Goal: Task Accomplishment & Management: Manage account settings

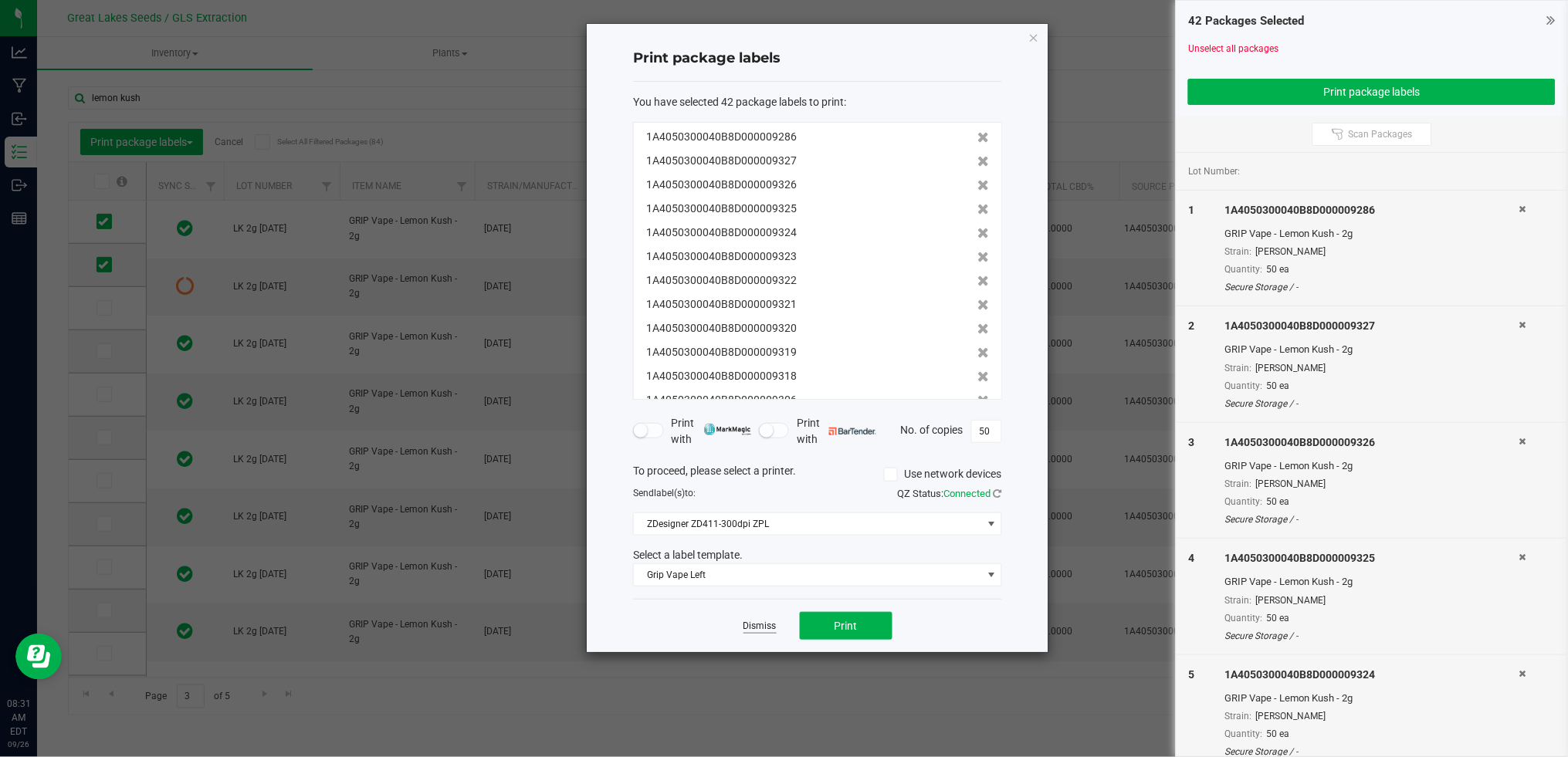
click at [761, 619] on link "Dismiss" at bounding box center [760, 626] width 33 height 13
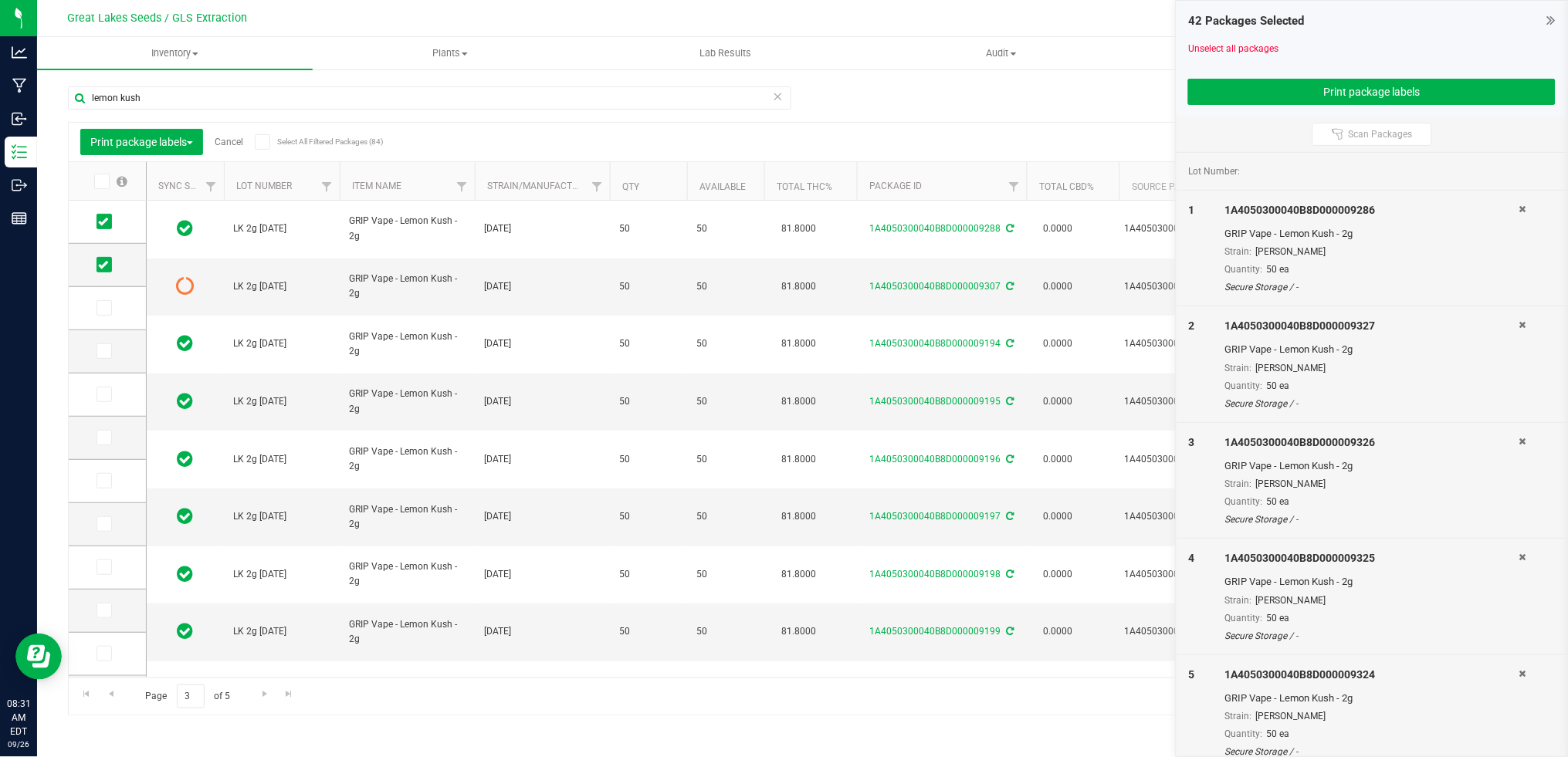
click at [235, 140] on link "Cancel" at bounding box center [229, 142] width 29 height 11
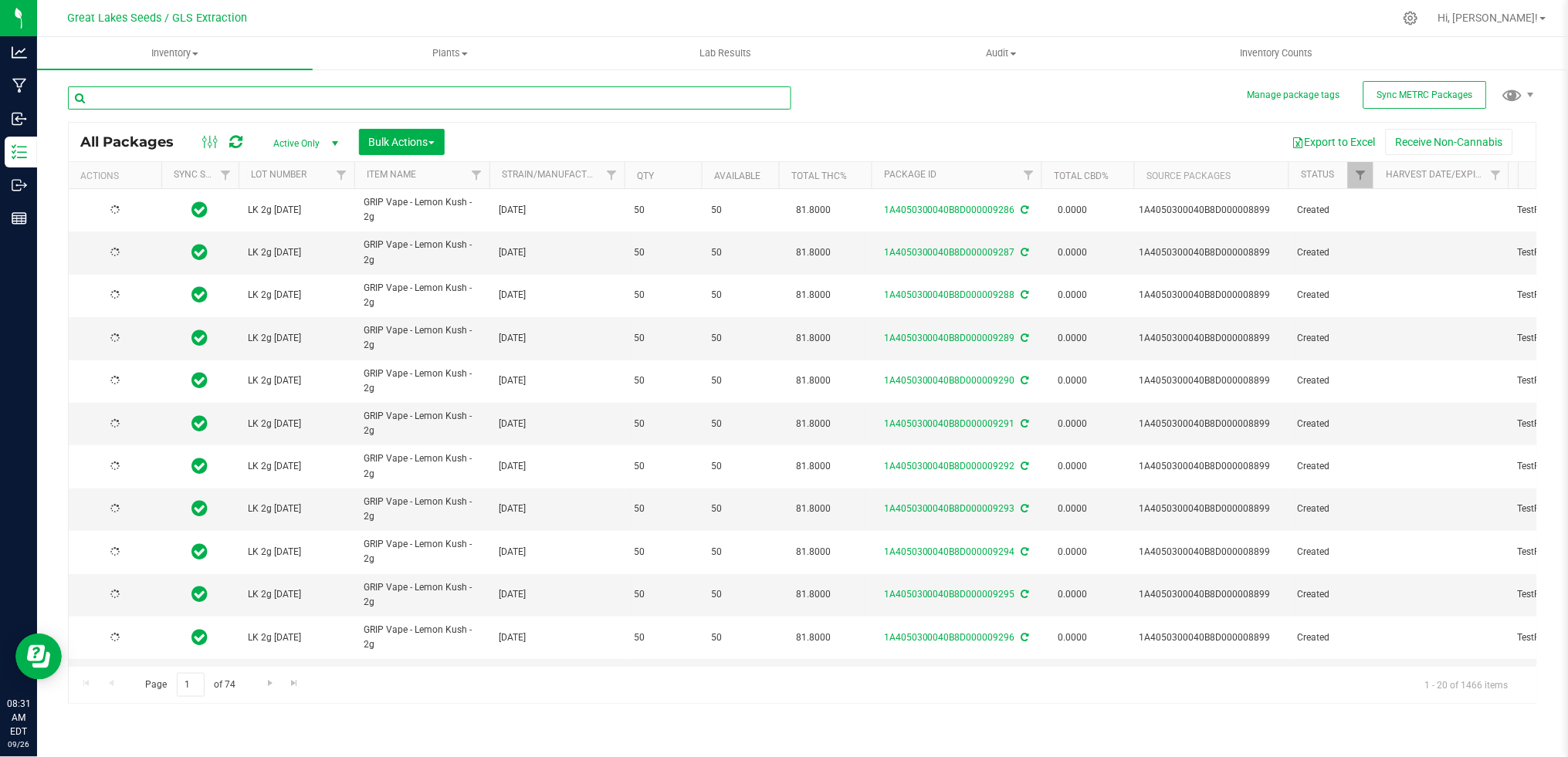
click at [267, 99] on input "text" at bounding box center [429, 98] width 723 height 23
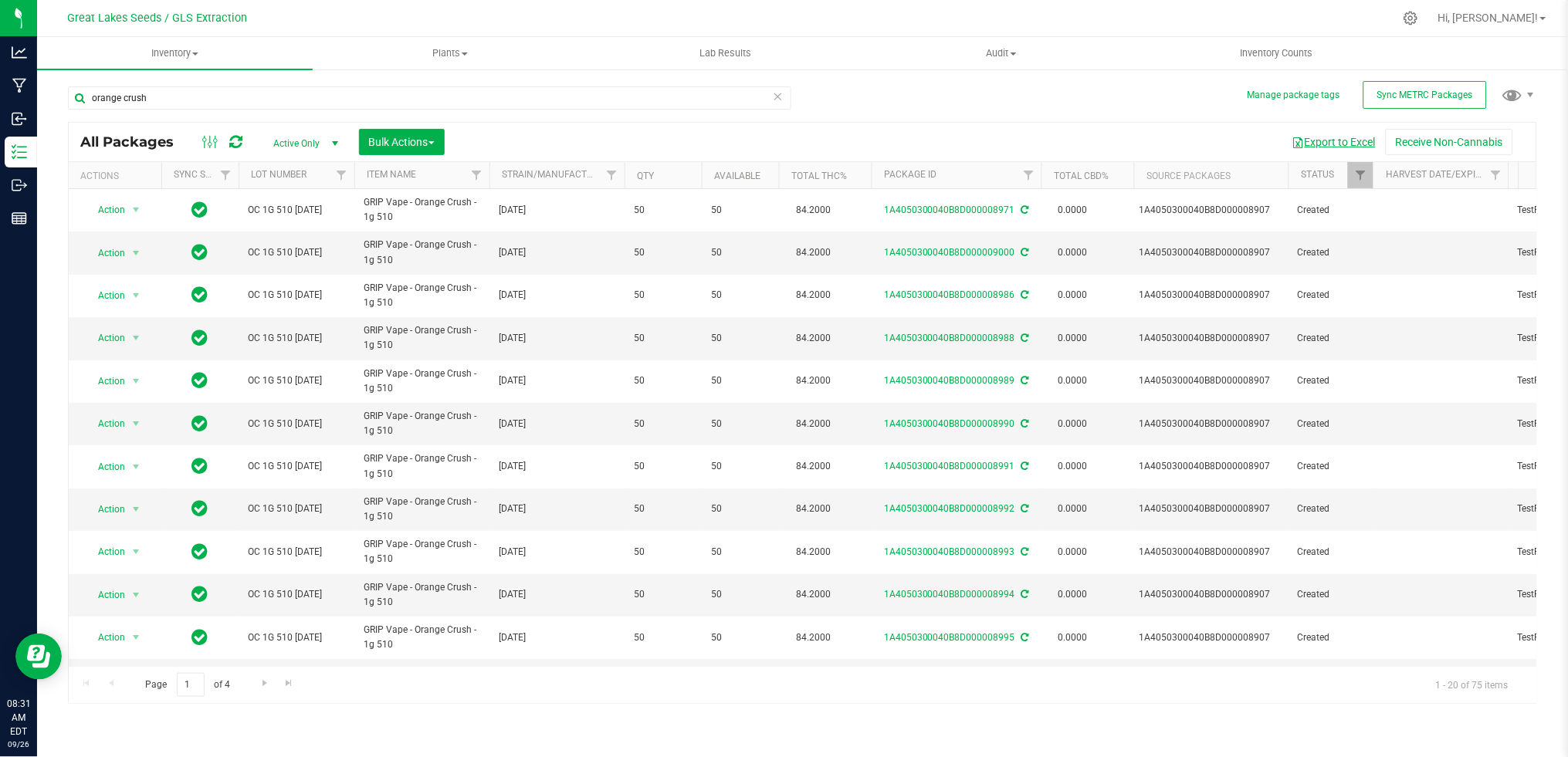
click at [1330, 143] on button "Export to Excel" at bounding box center [1334, 142] width 103 height 26
click at [210, 95] on input "orange crush" at bounding box center [429, 98] width 723 height 23
drag, startPoint x: 210, startPoint y: 95, endPoint x: 80, endPoint y: 95, distance: 130.0
click at [80, 95] on input "orange crush" at bounding box center [429, 98] width 723 height 23
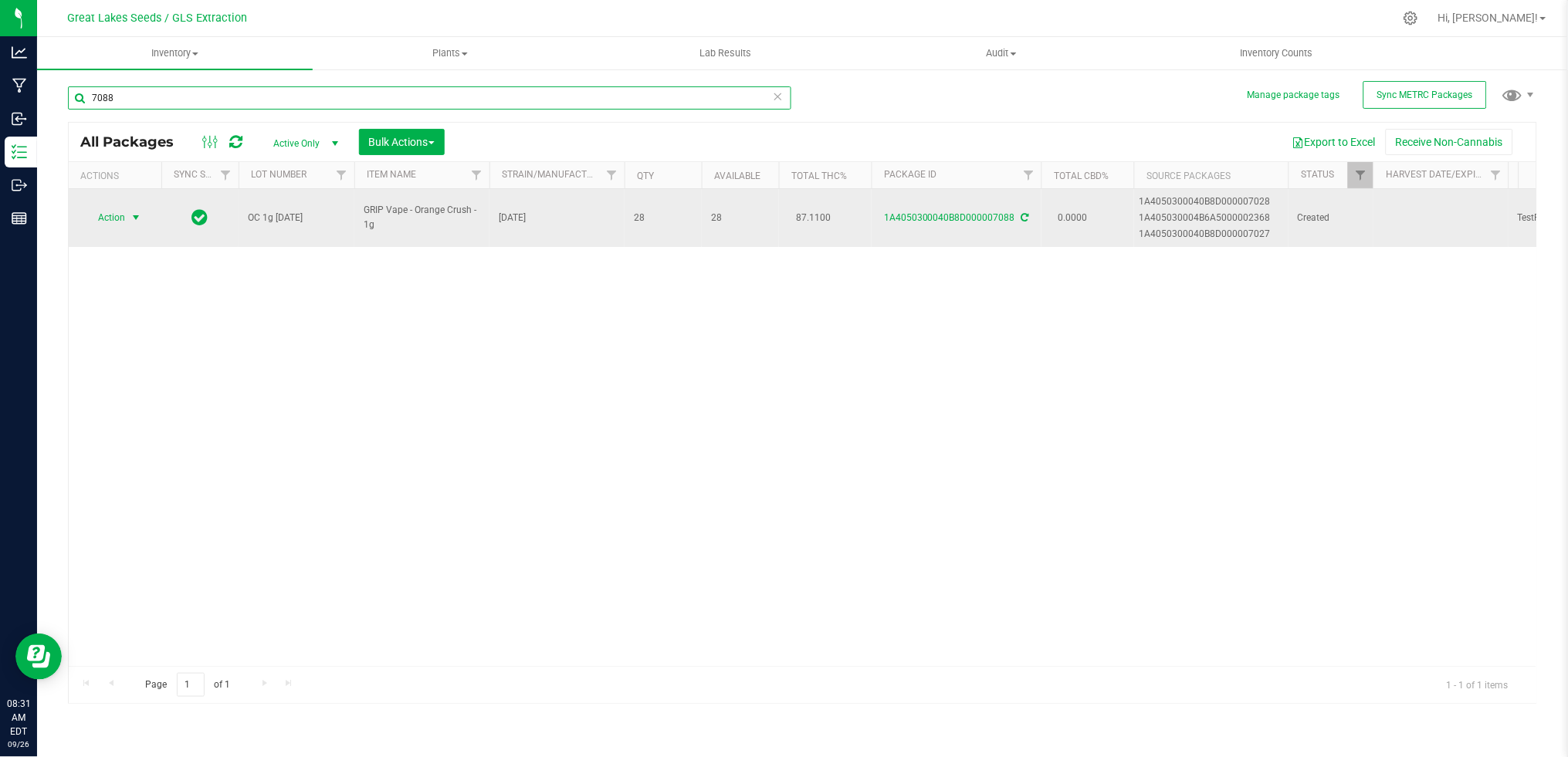
type input "7088"
click at [115, 215] on span "Action" at bounding box center [105, 217] width 41 height 21
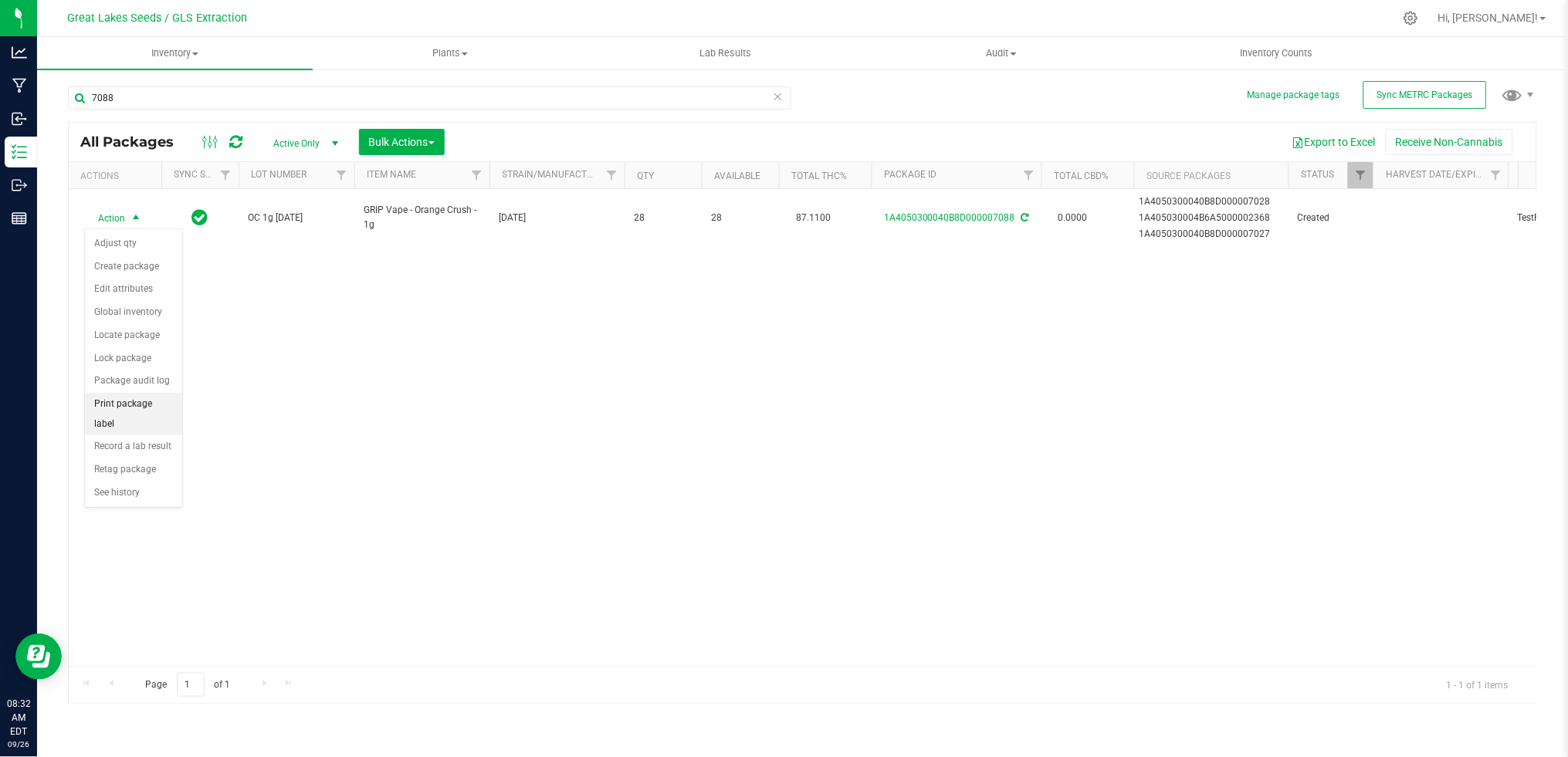
click at [143, 409] on li "Print package label" at bounding box center [134, 413] width 97 height 42
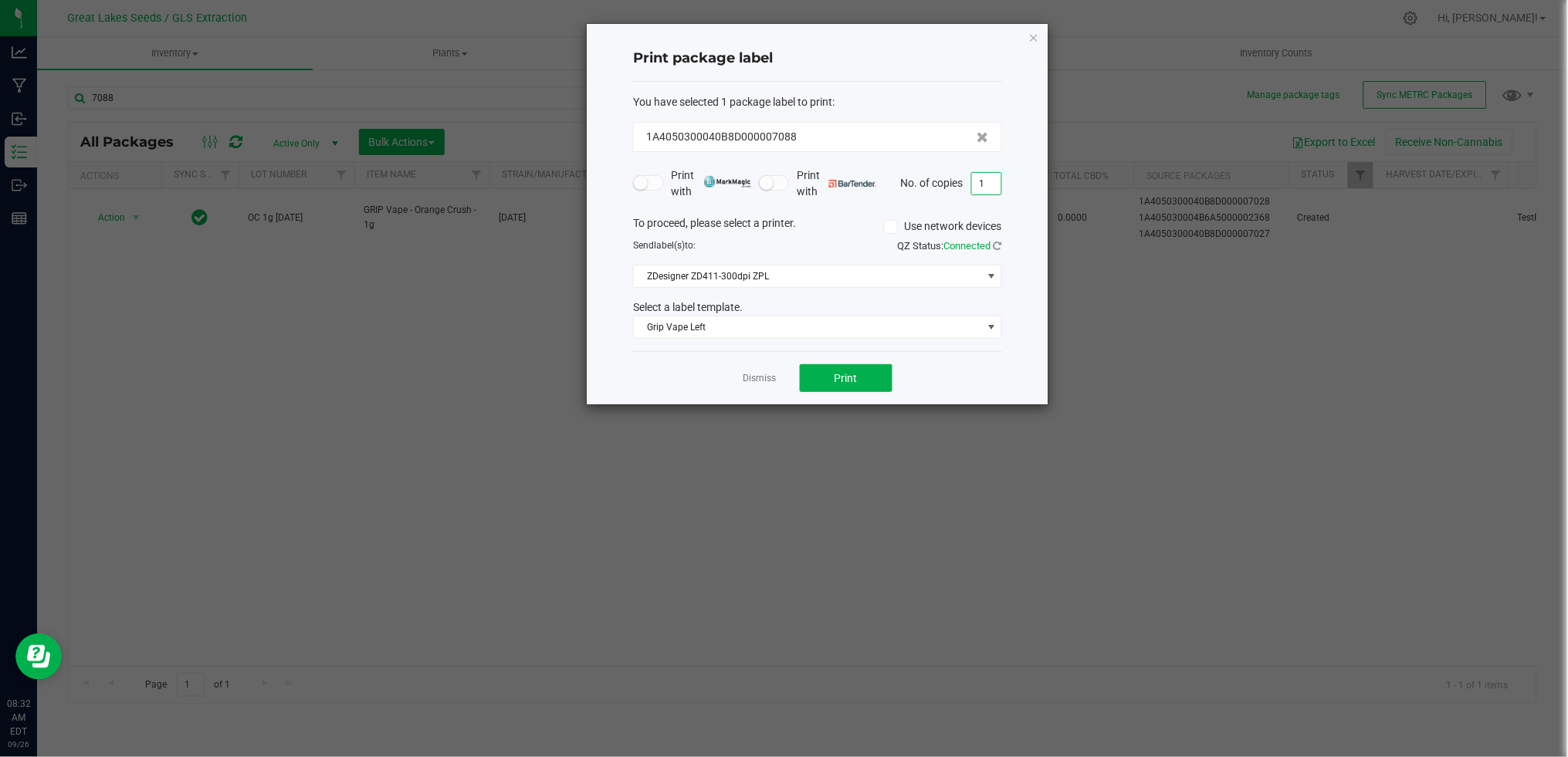
click at [996, 183] on input "1" at bounding box center [986, 183] width 29 height 21
type input "28"
click at [764, 375] on link "Dismiss" at bounding box center [760, 378] width 33 height 13
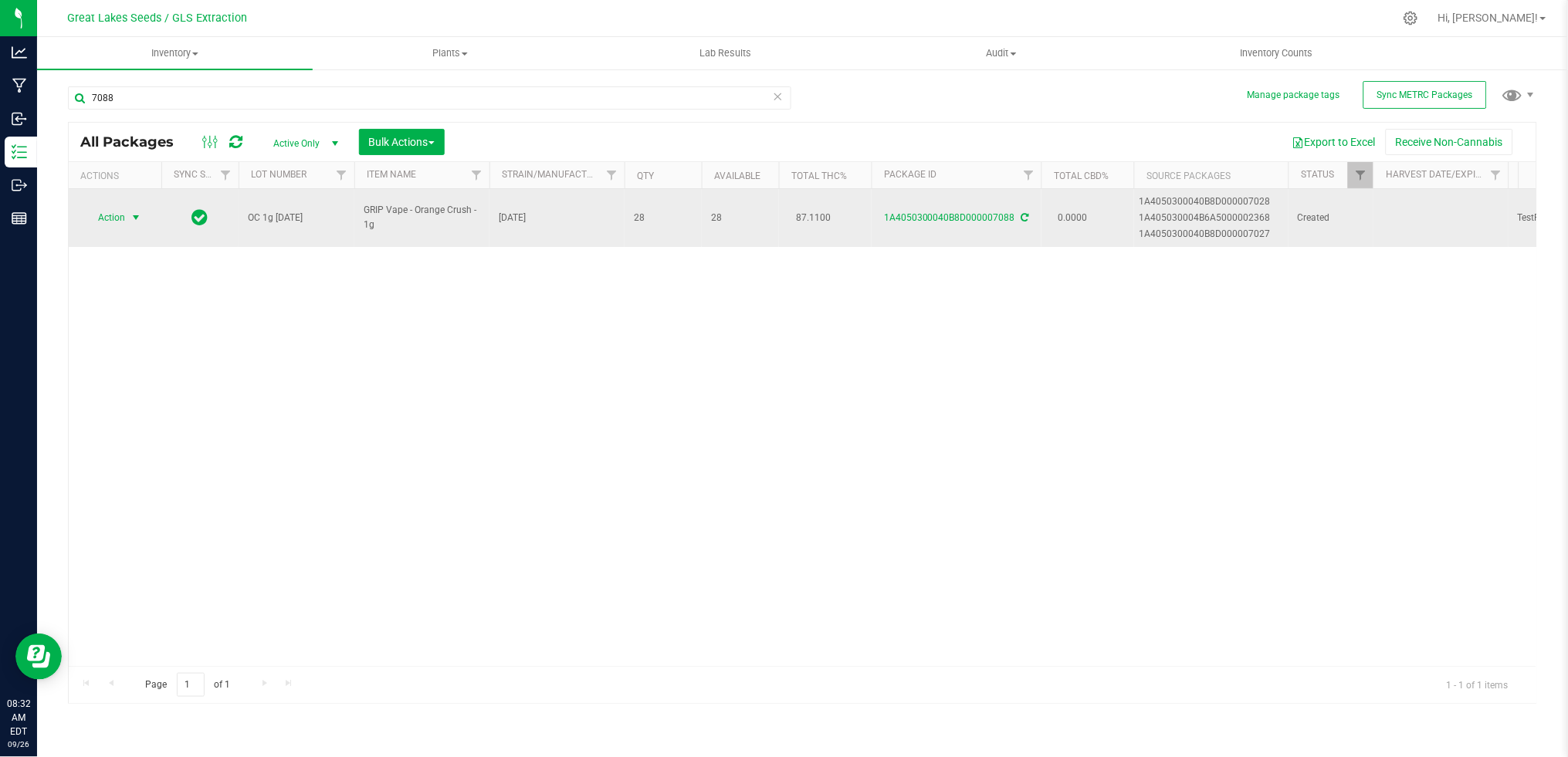
click at [136, 216] on span "select" at bounding box center [136, 218] width 13 height 13
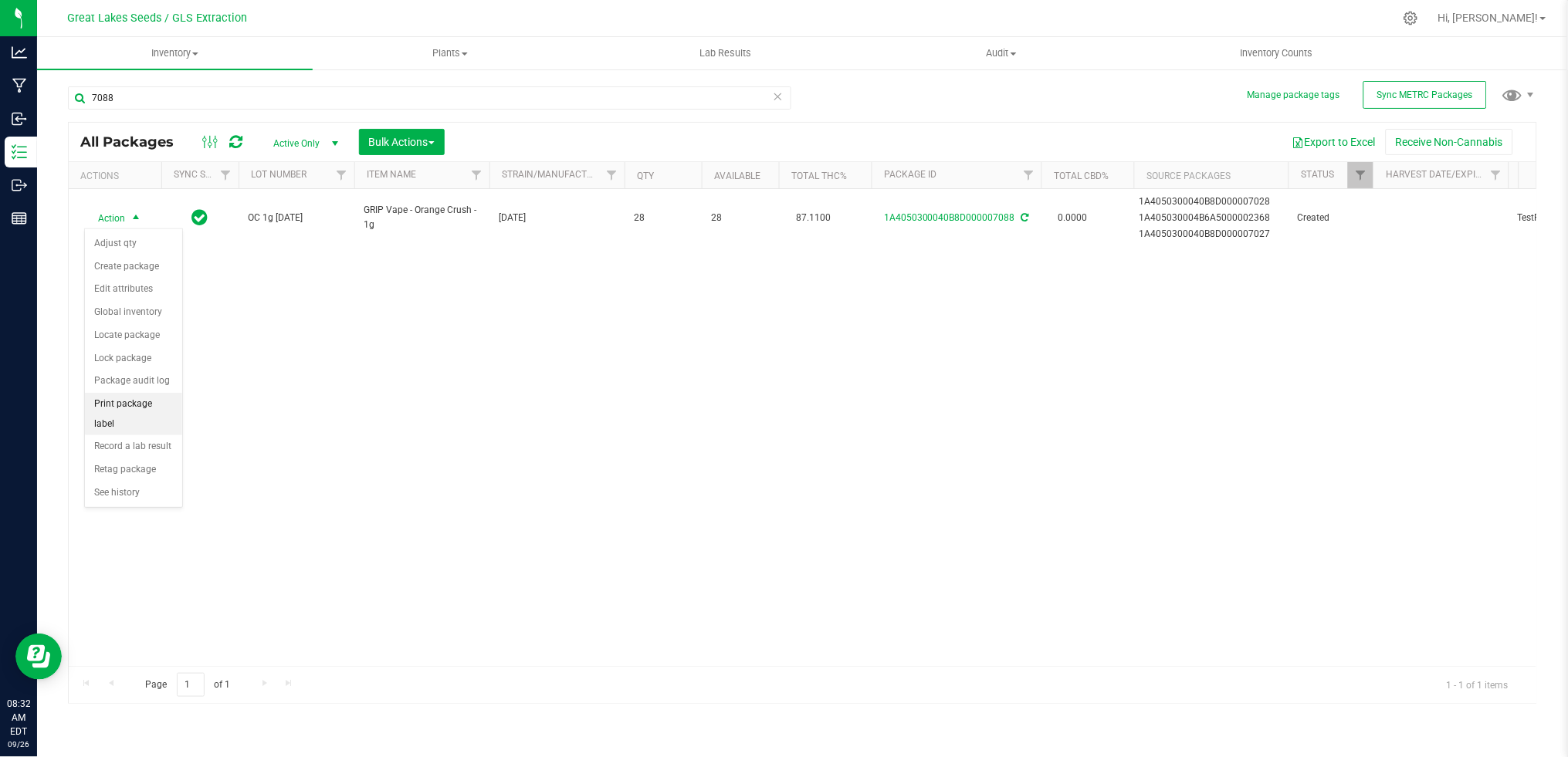
click at [134, 404] on li "Print package label" at bounding box center [134, 413] width 97 height 42
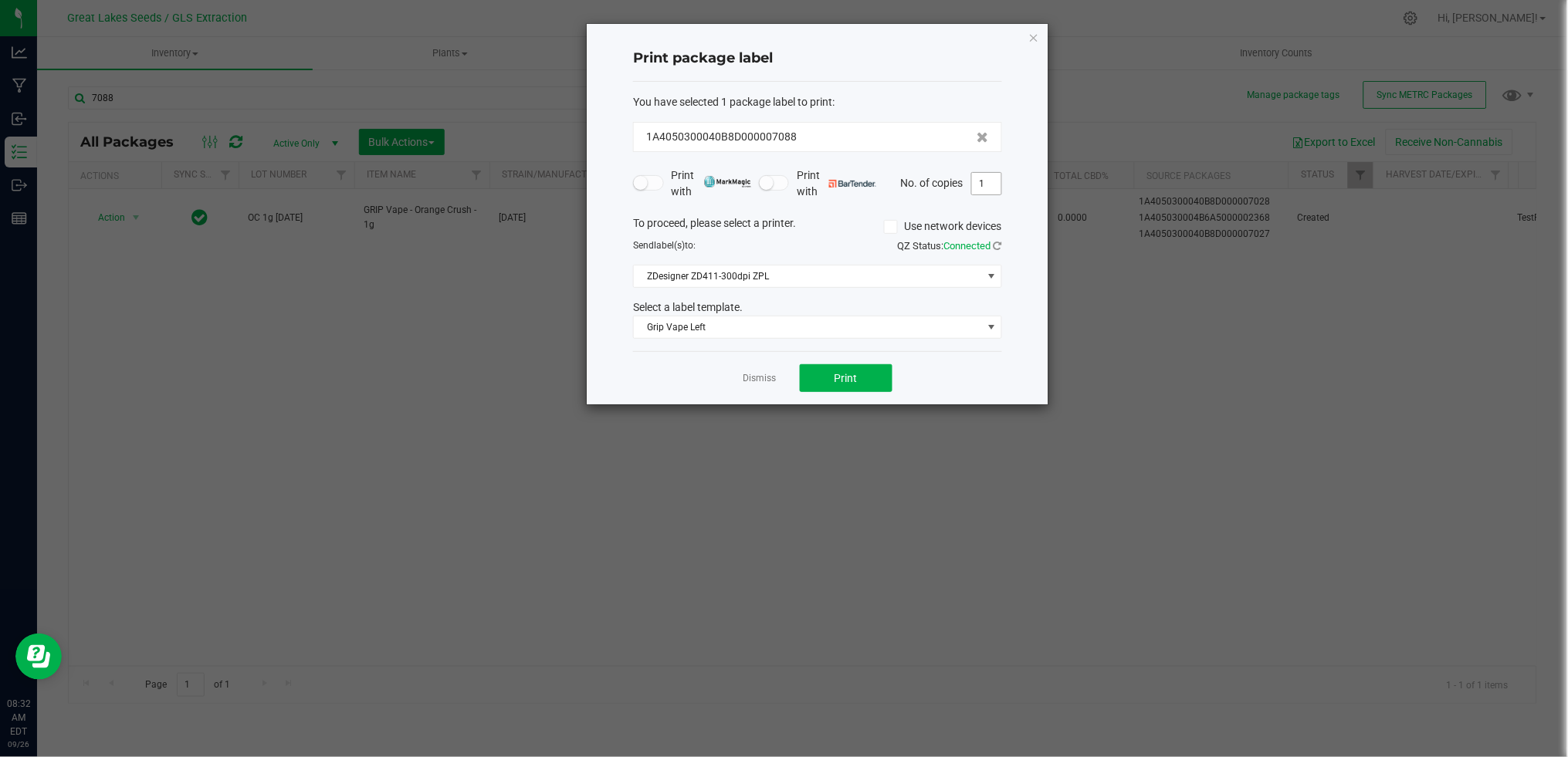
click at [997, 181] on input "1" at bounding box center [986, 183] width 29 height 21
type input "40"
click at [842, 378] on span "Print" at bounding box center [846, 378] width 23 height 13
click at [763, 375] on link "Dismiss" at bounding box center [760, 378] width 33 height 13
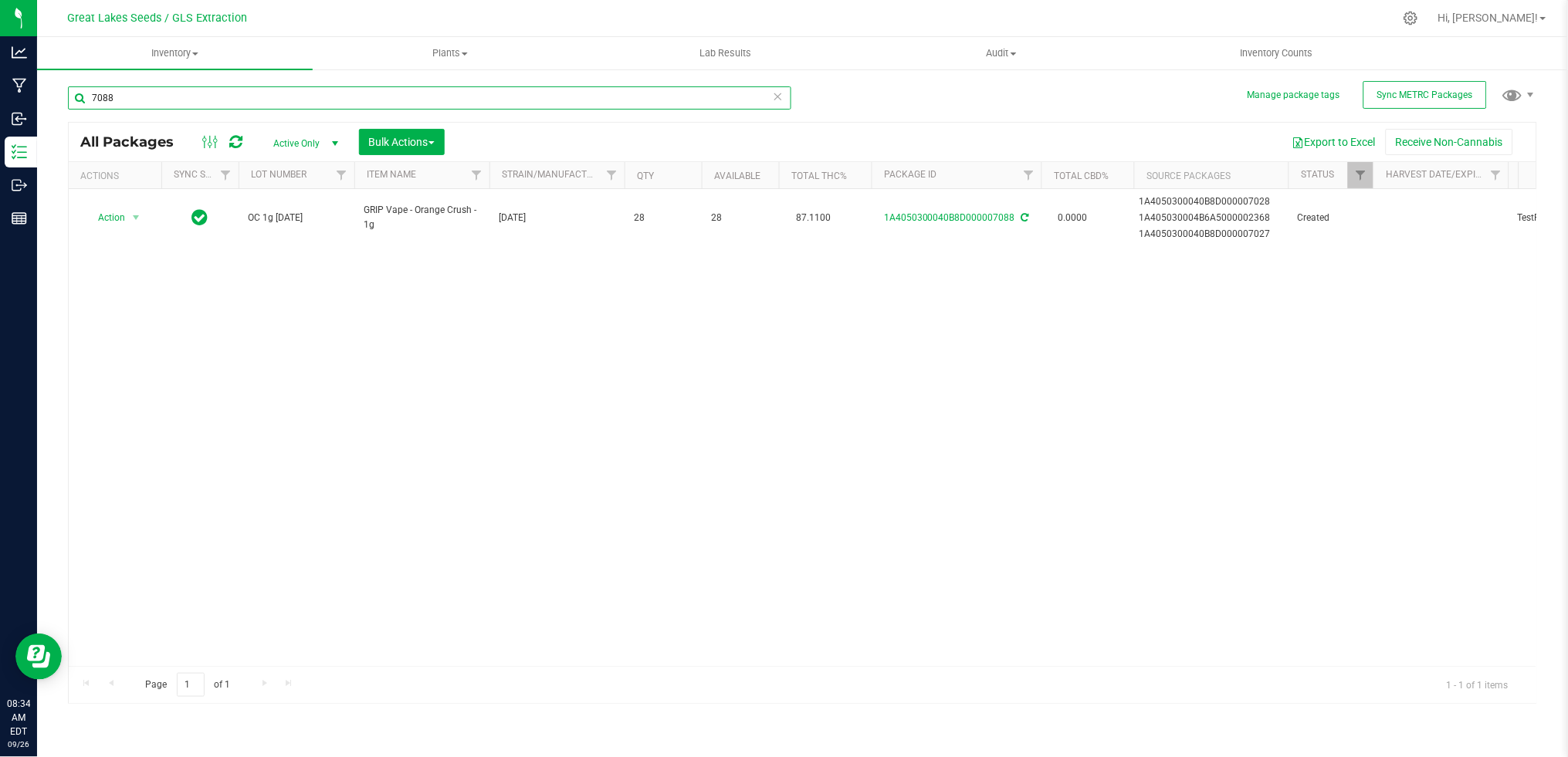
drag, startPoint x: 126, startPoint y: 92, endPoint x: 78, endPoint y: 92, distance: 48.0
click at [78, 92] on input "7088" at bounding box center [429, 98] width 723 height 23
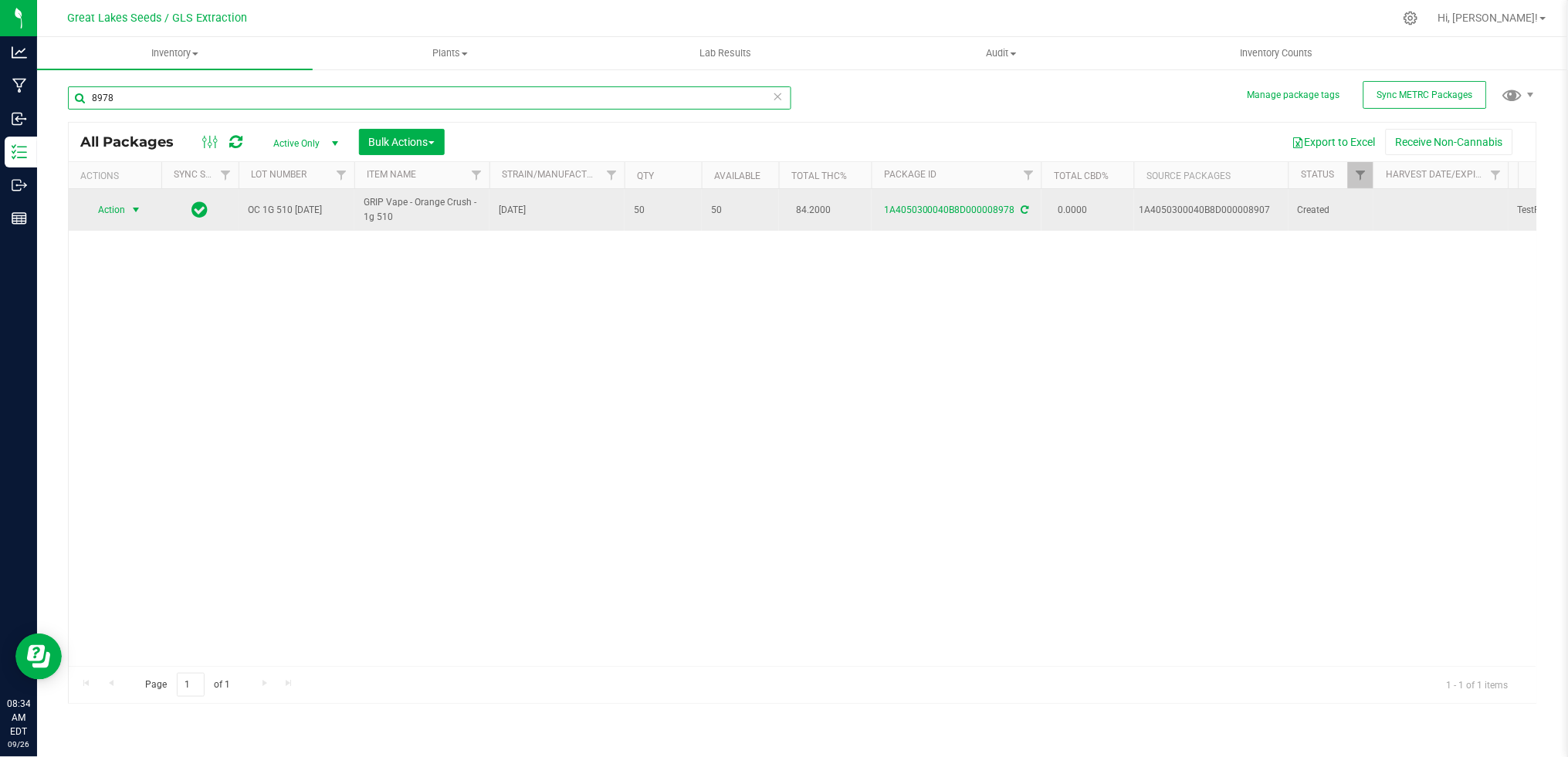
type input "8978"
click at [135, 208] on span "select" at bounding box center [136, 210] width 13 height 13
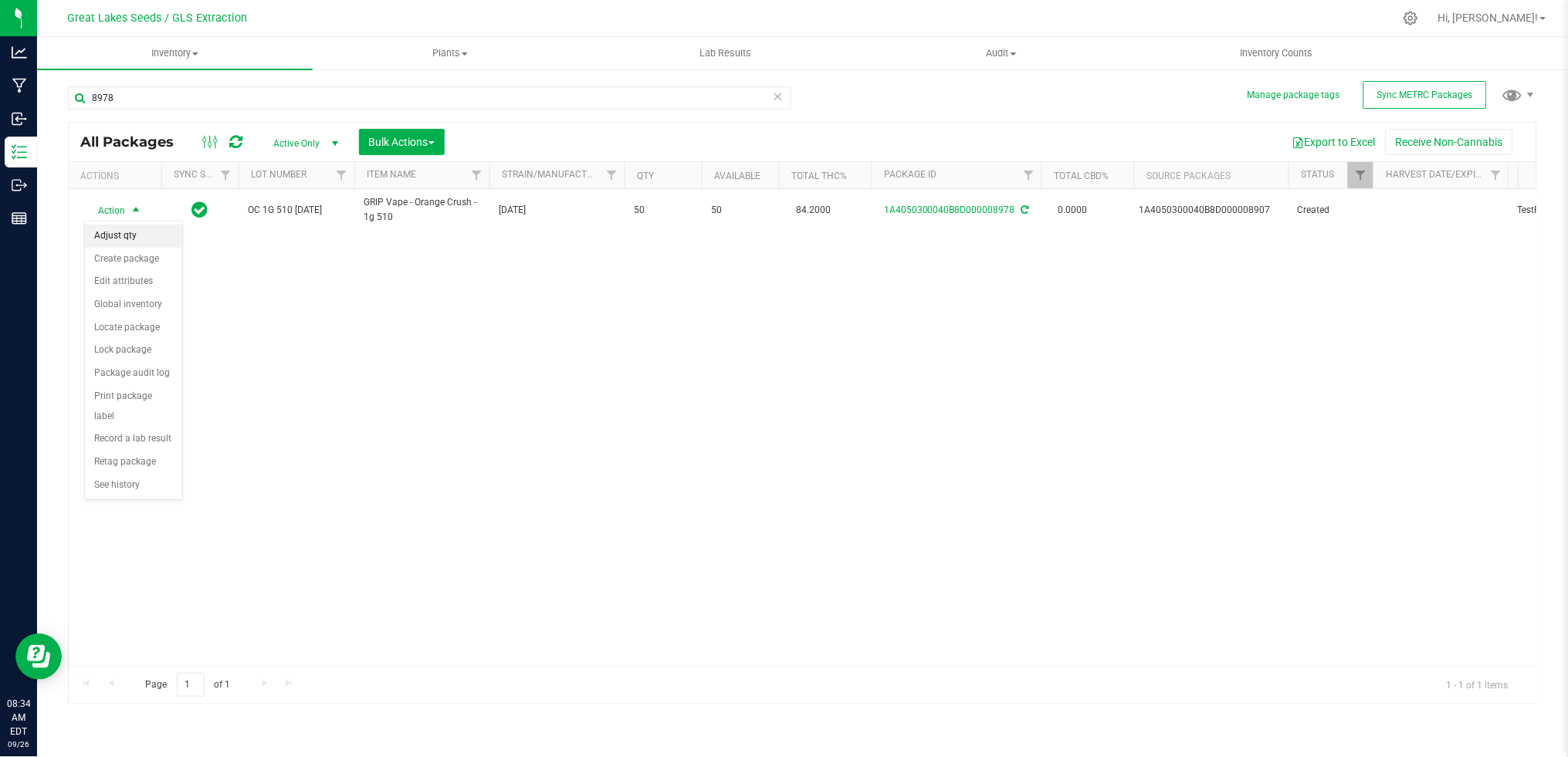
click at [133, 239] on li "Adjust qty" at bounding box center [134, 235] width 97 height 23
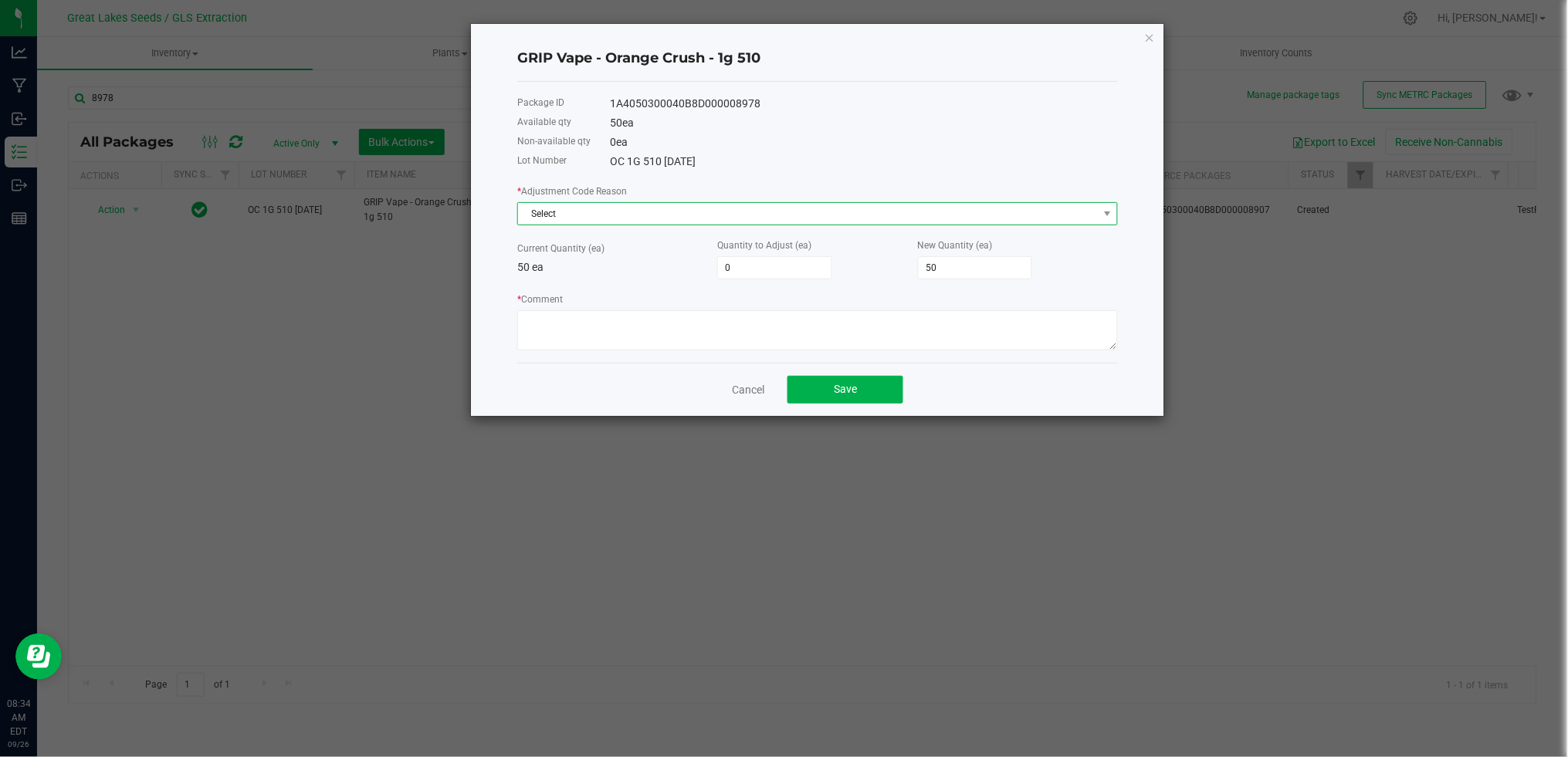
click at [744, 219] on span "Select" at bounding box center [807, 213] width 580 height 21
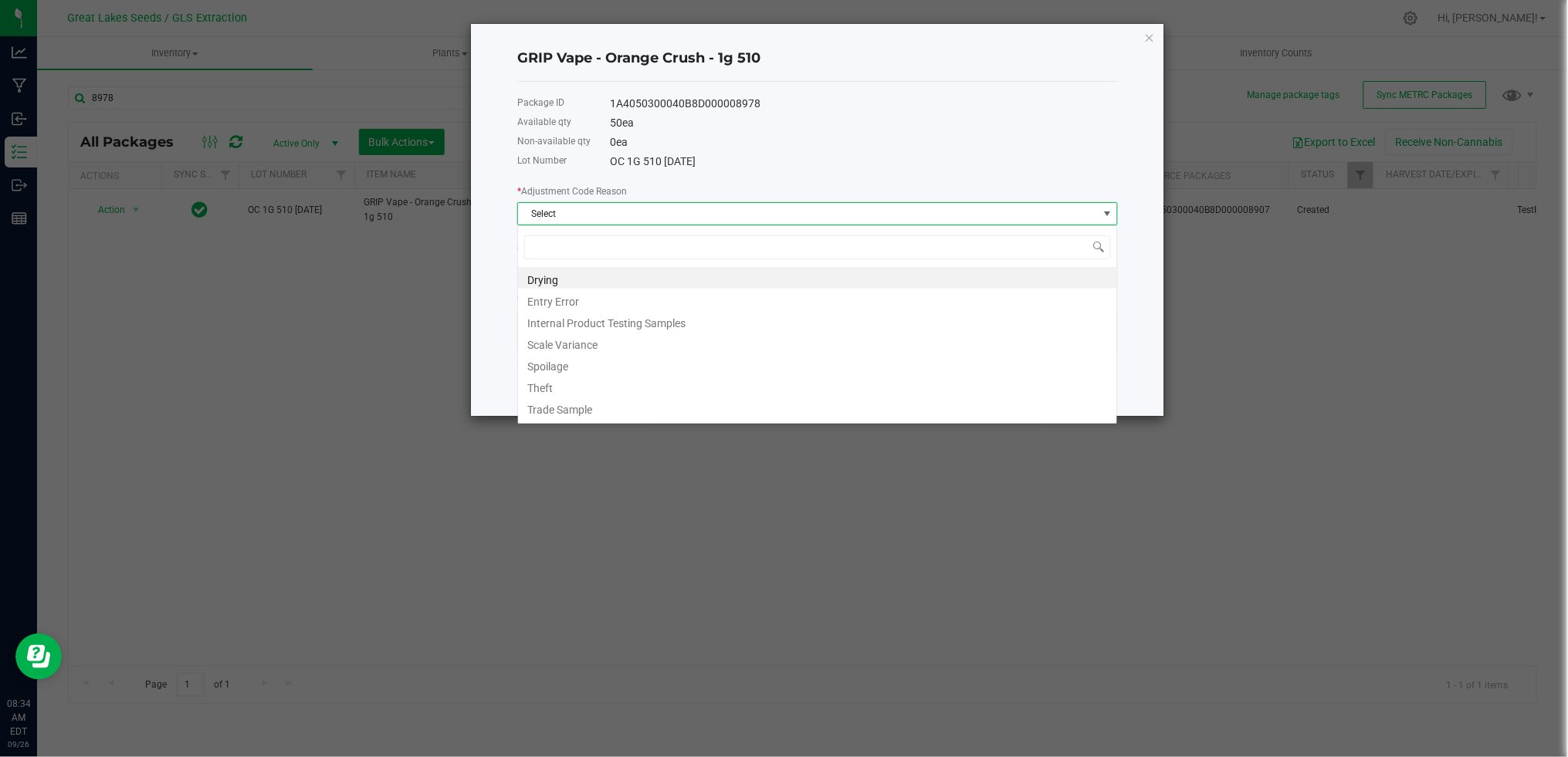
scroll to position [23, 600]
click at [621, 297] on li "Entry Error" at bounding box center [817, 299] width 599 height 21
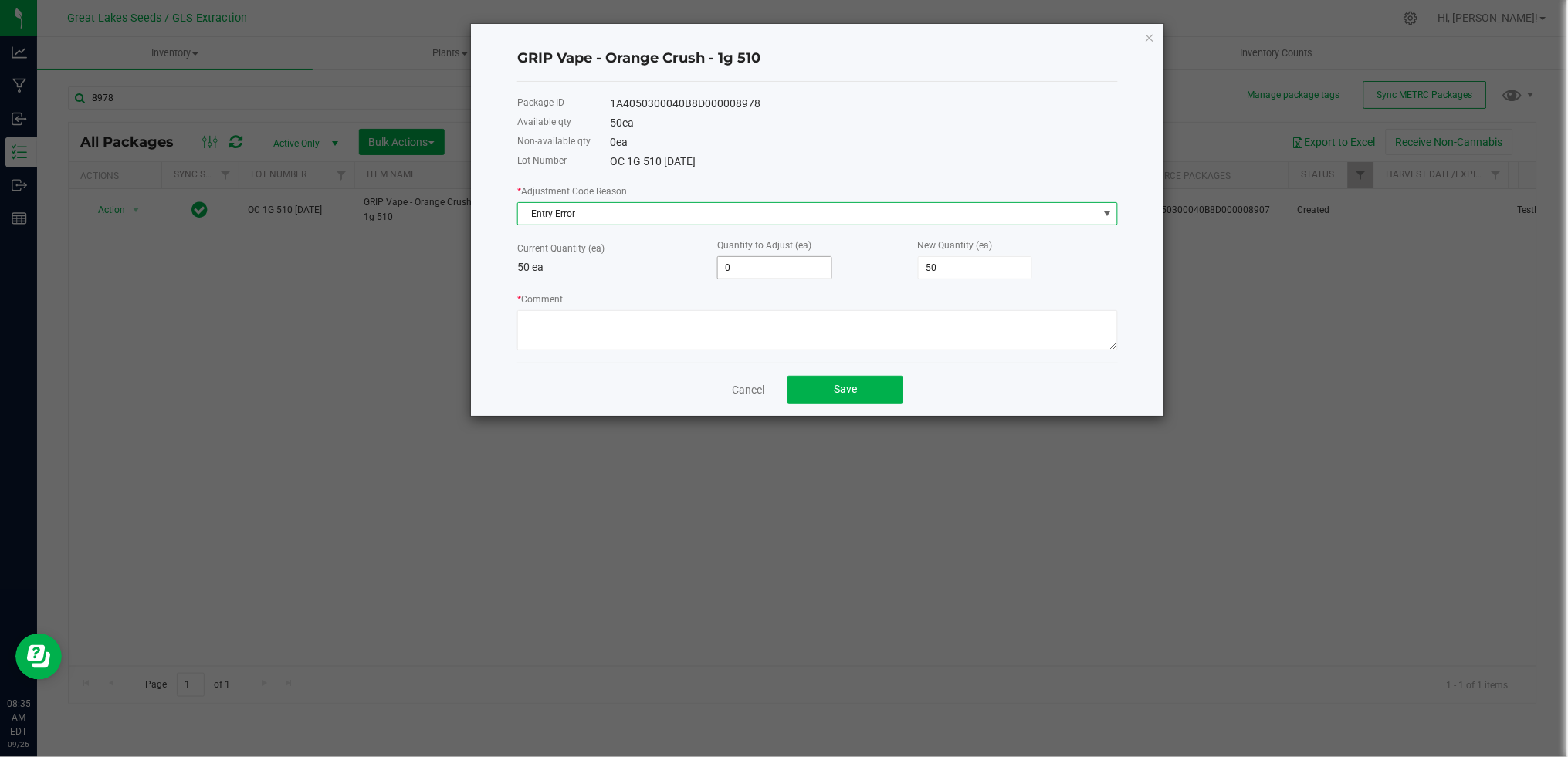
click at [761, 268] on input "0" at bounding box center [774, 267] width 114 height 21
type input "9"
type input "59"
type input "90"
type input "140"
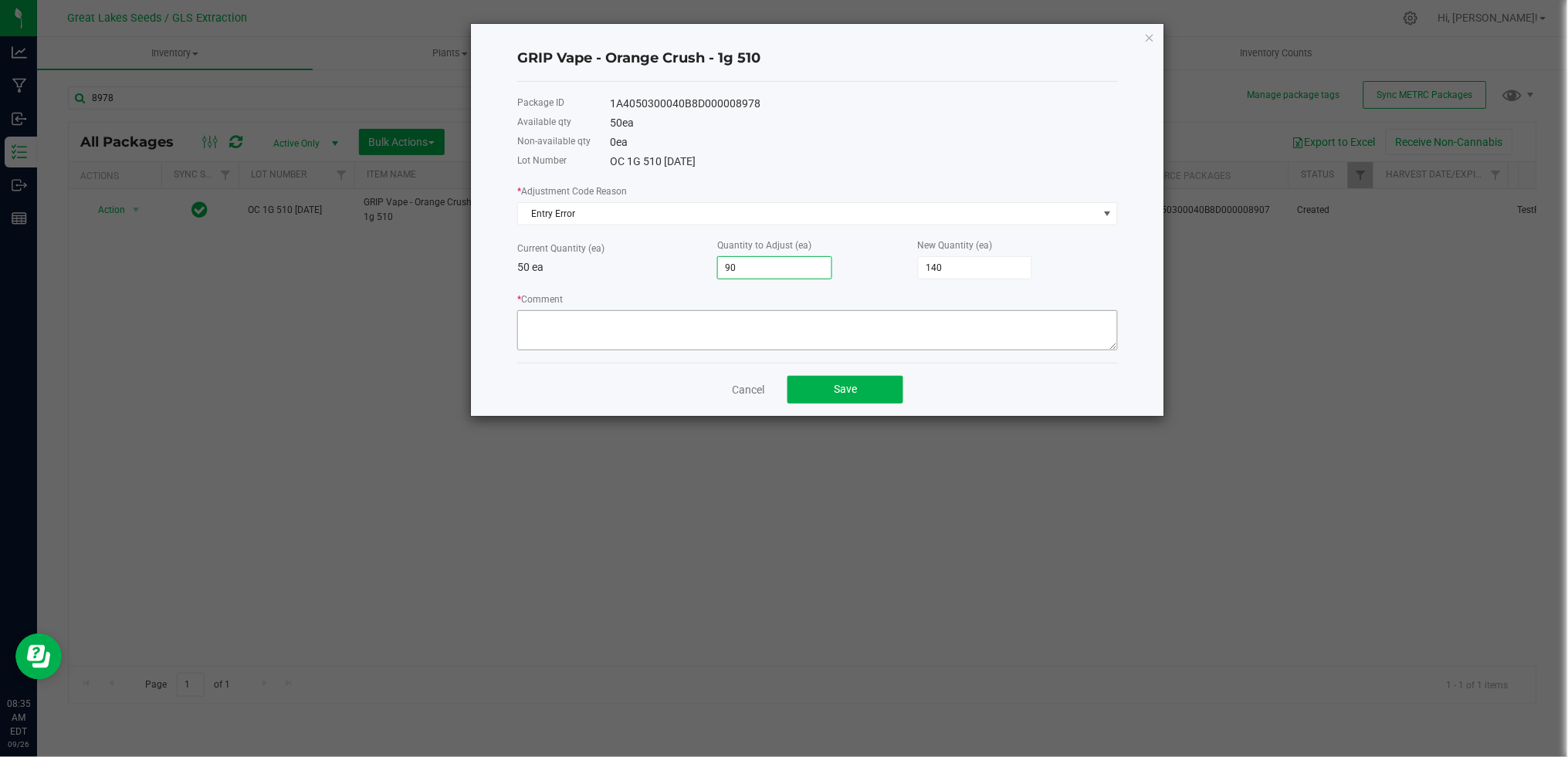
type input "90"
click at [748, 316] on textarea "* Comment" at bounding box center [817, 330] width 601 height 40
type textarea "Hardware recount"
click at [838, 387] on span "Save" at bounding box center [845, 389] width 23 height 13
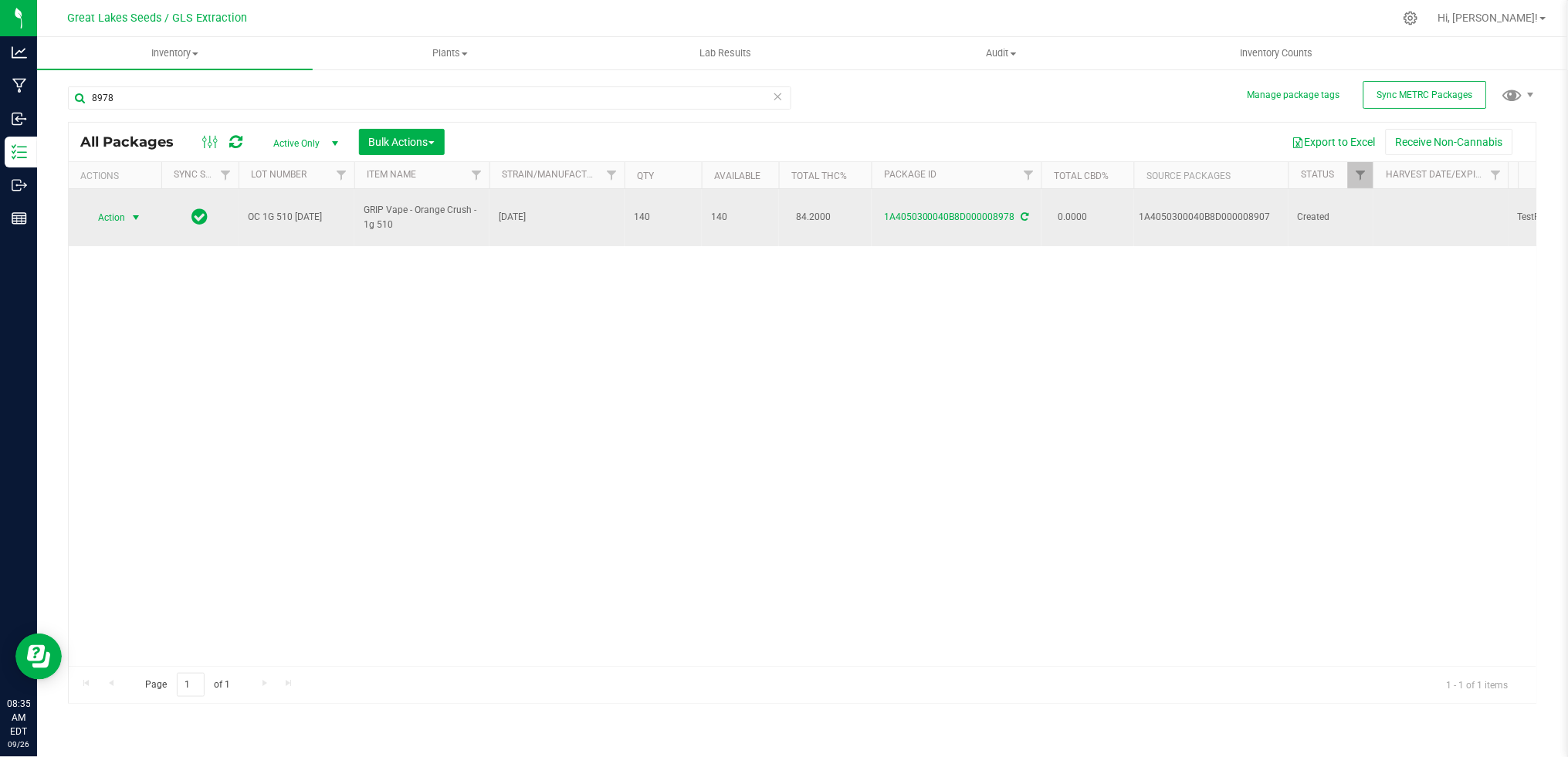
click at [128, 207] on span "select" at bounding box center [136, 217] width 19 height 21
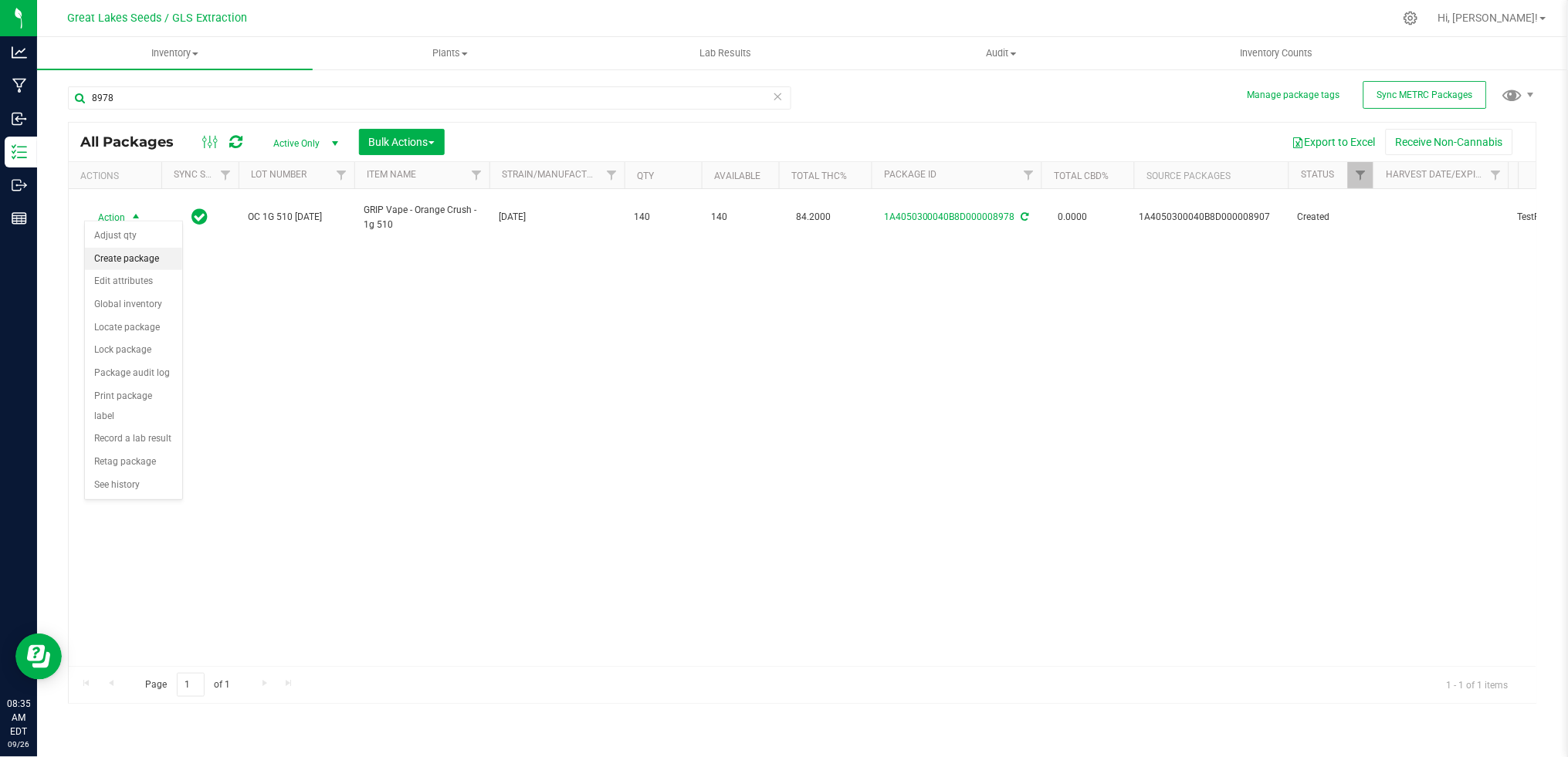
click at [133, 256] on li "Create package" at bounding box center [134, 258] width 97 height 23
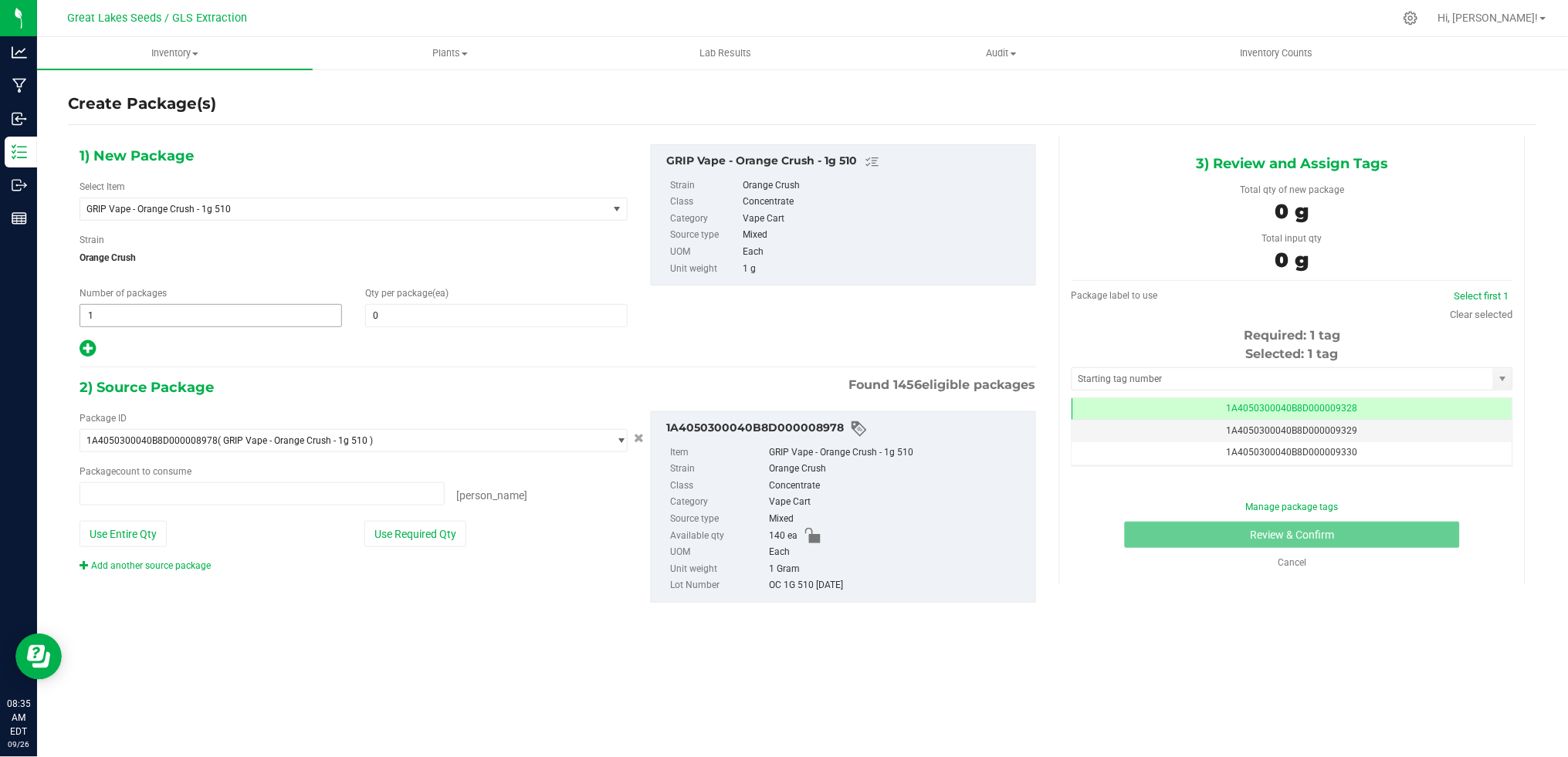
type input "0 ea"
click at [390, 324] on span at bounding box center [496, 315] width 263 height 23
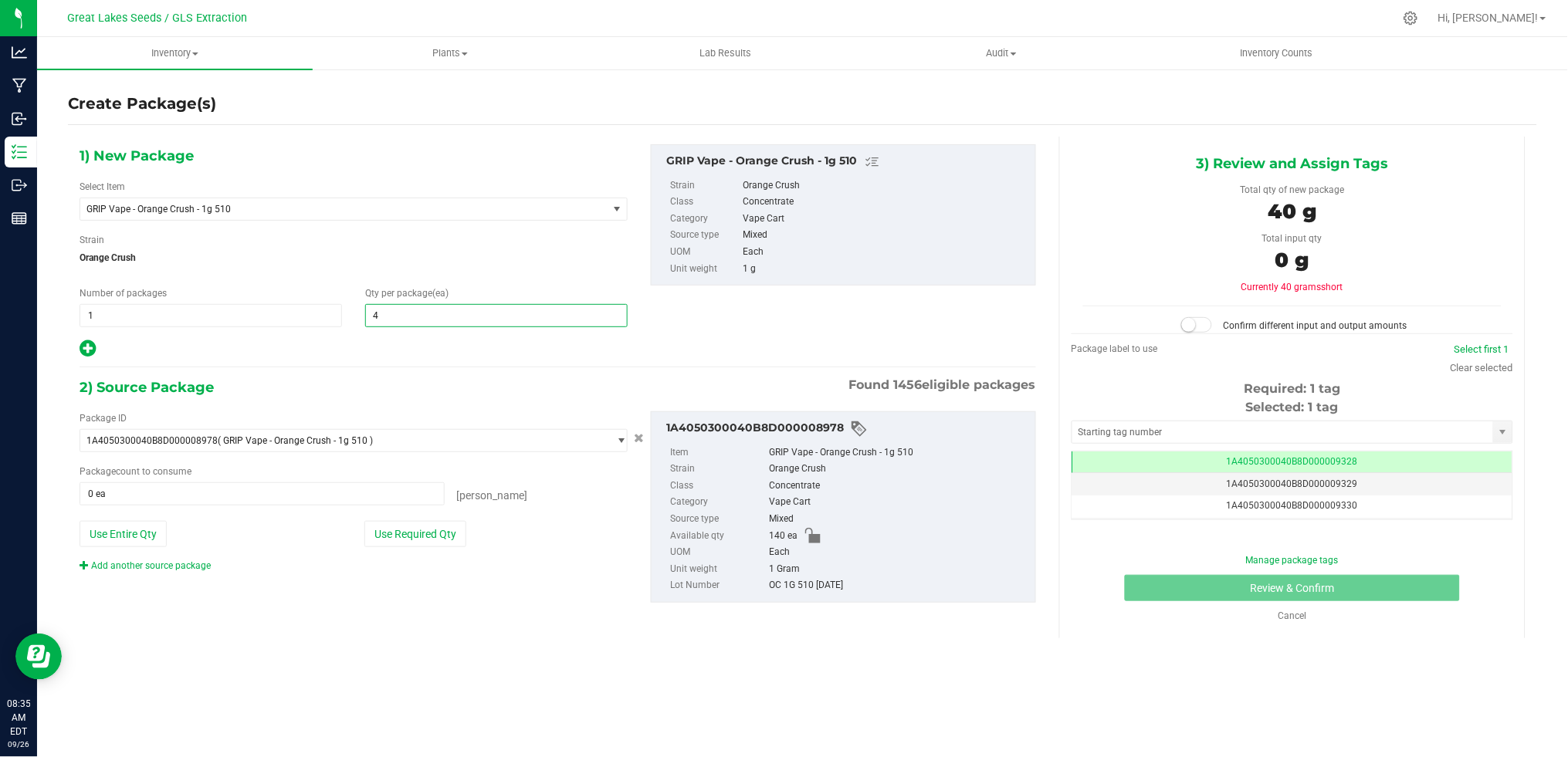
type input "40"
click at [397, 535] on button "Use Required Qty" at bounding box center [415, 534] width 102 height 26
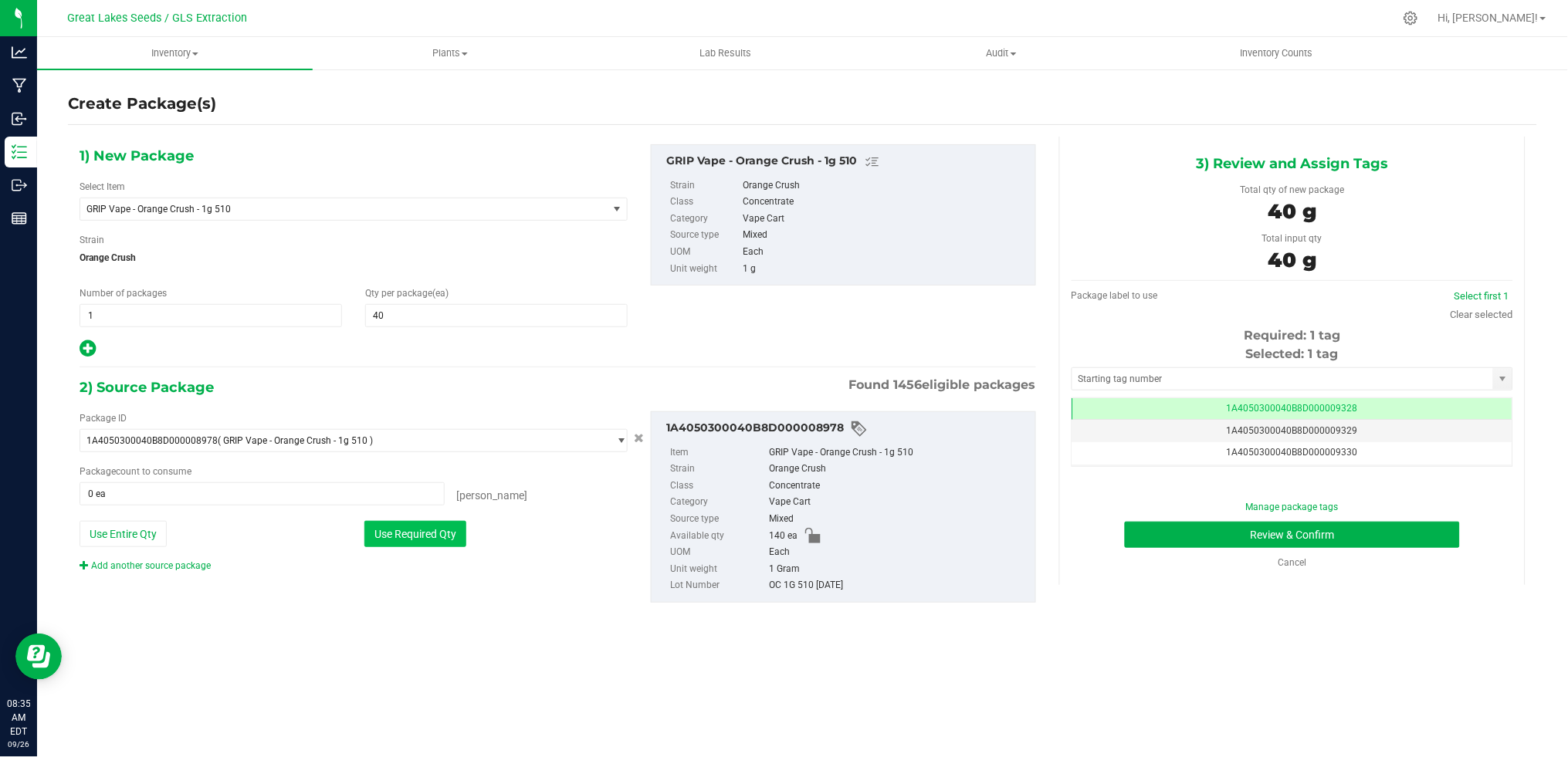
type input "40 ea"
click at [1380, 526] on button "Review & Confirm" at bounding box center [1292, 534] width 335 height 26
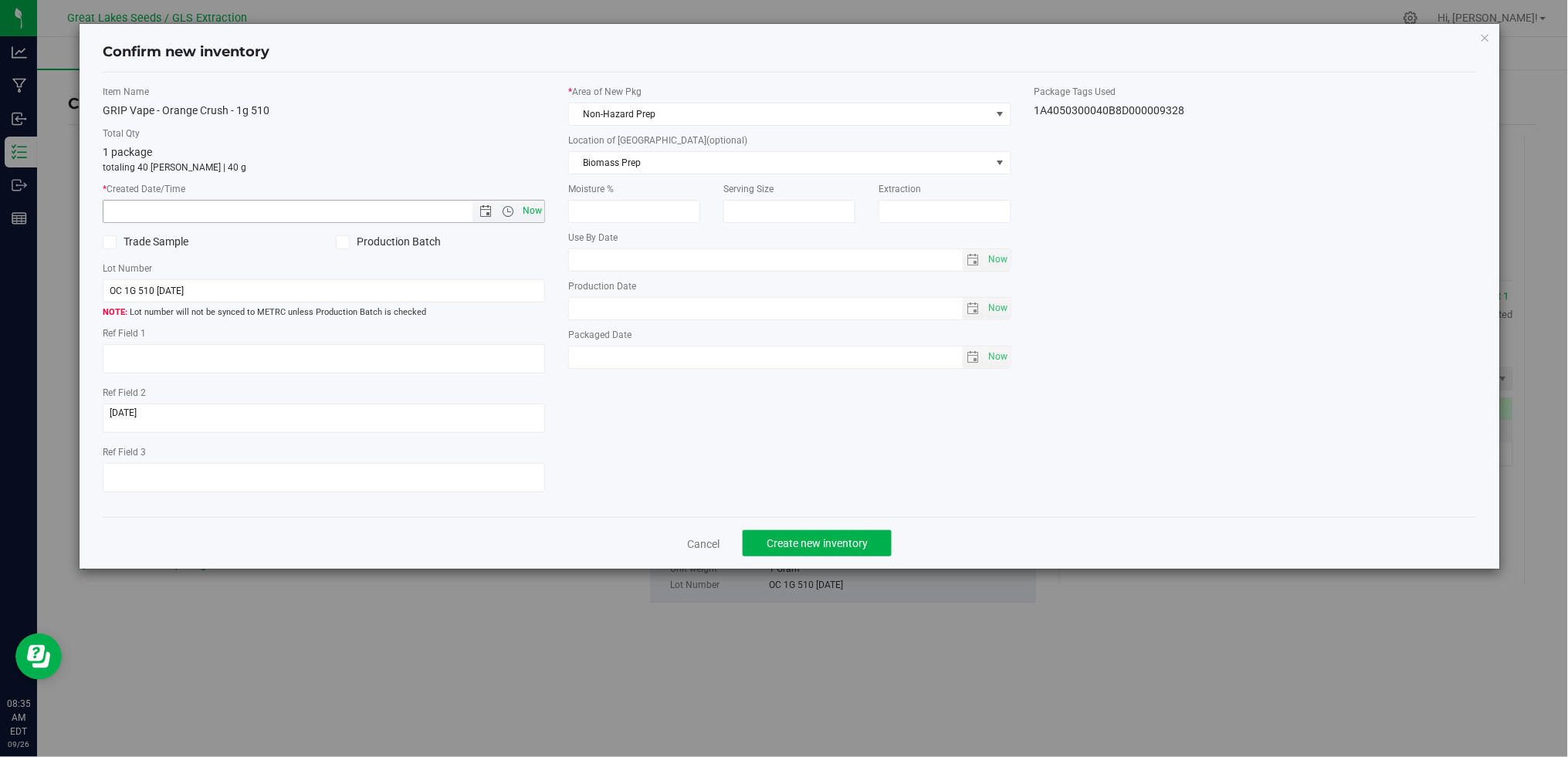
click at [537, 213] on span "Now" at bounding box center [532, 211] width 26 height 22
type input "9/26/2025 8:35 AM"
click at [869, 550] on button "Create new inventory" at bounding box center [817, 543] width 149 height 26
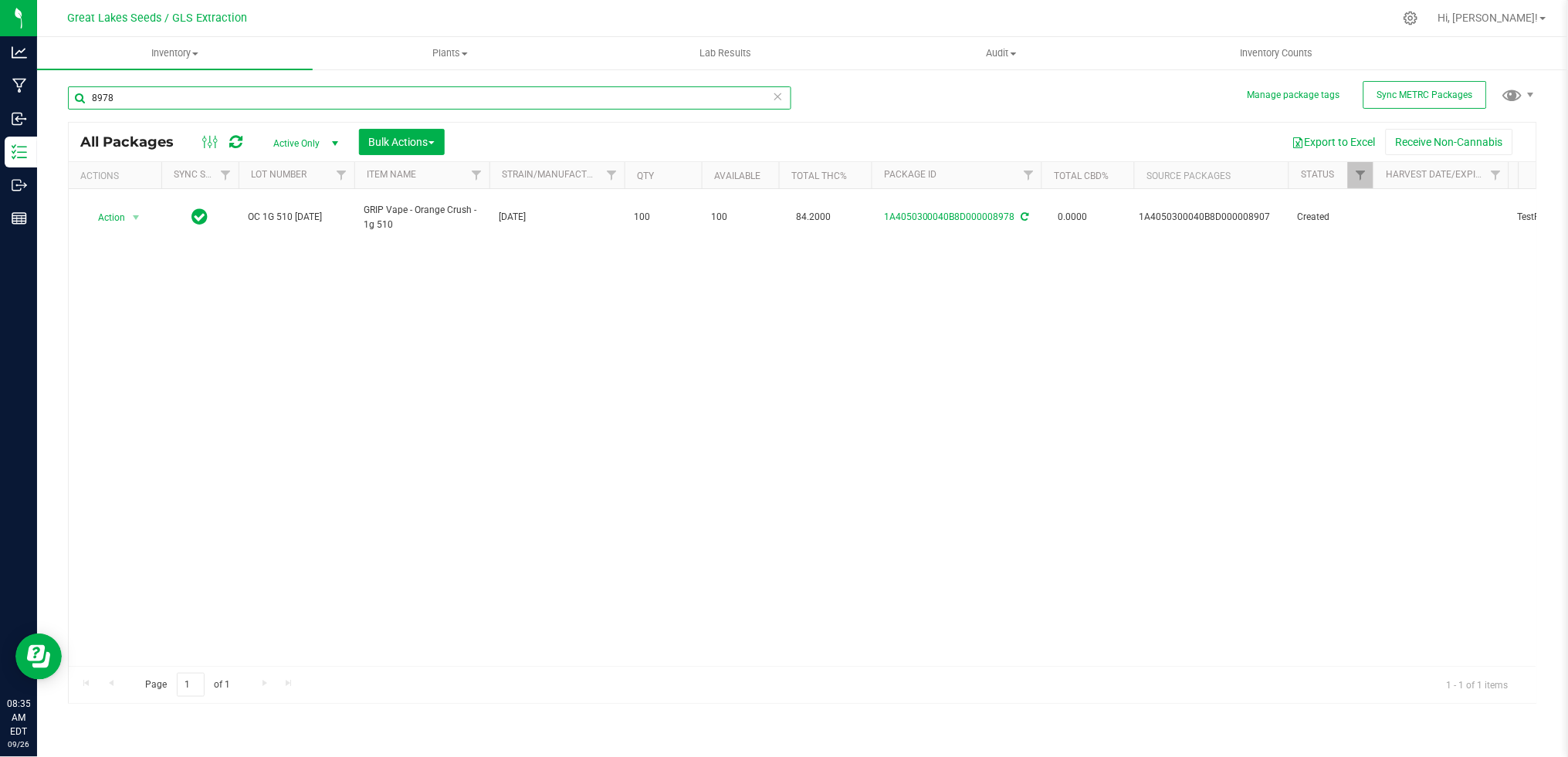
drag, startPoint x: 159, startPoint y: 103, endPoint x: 78, endPoint y: 93, distance: 81.6
click at [78, 93] on input "8978" at bounding box center [429, 98] width 723 height 23
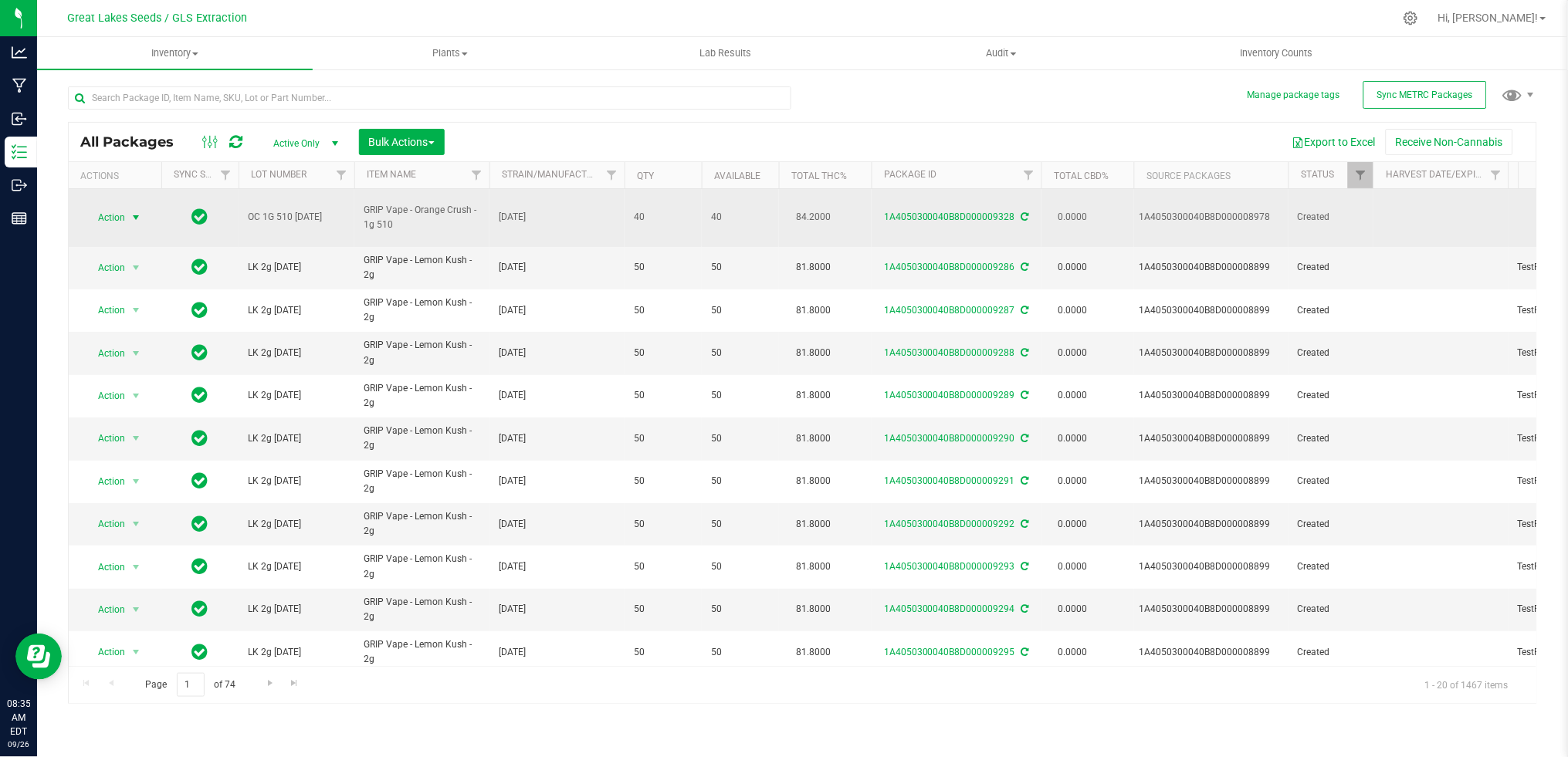
click at [109, 207] on span "Action" at bounding box center [105, 217] width 41 height 21
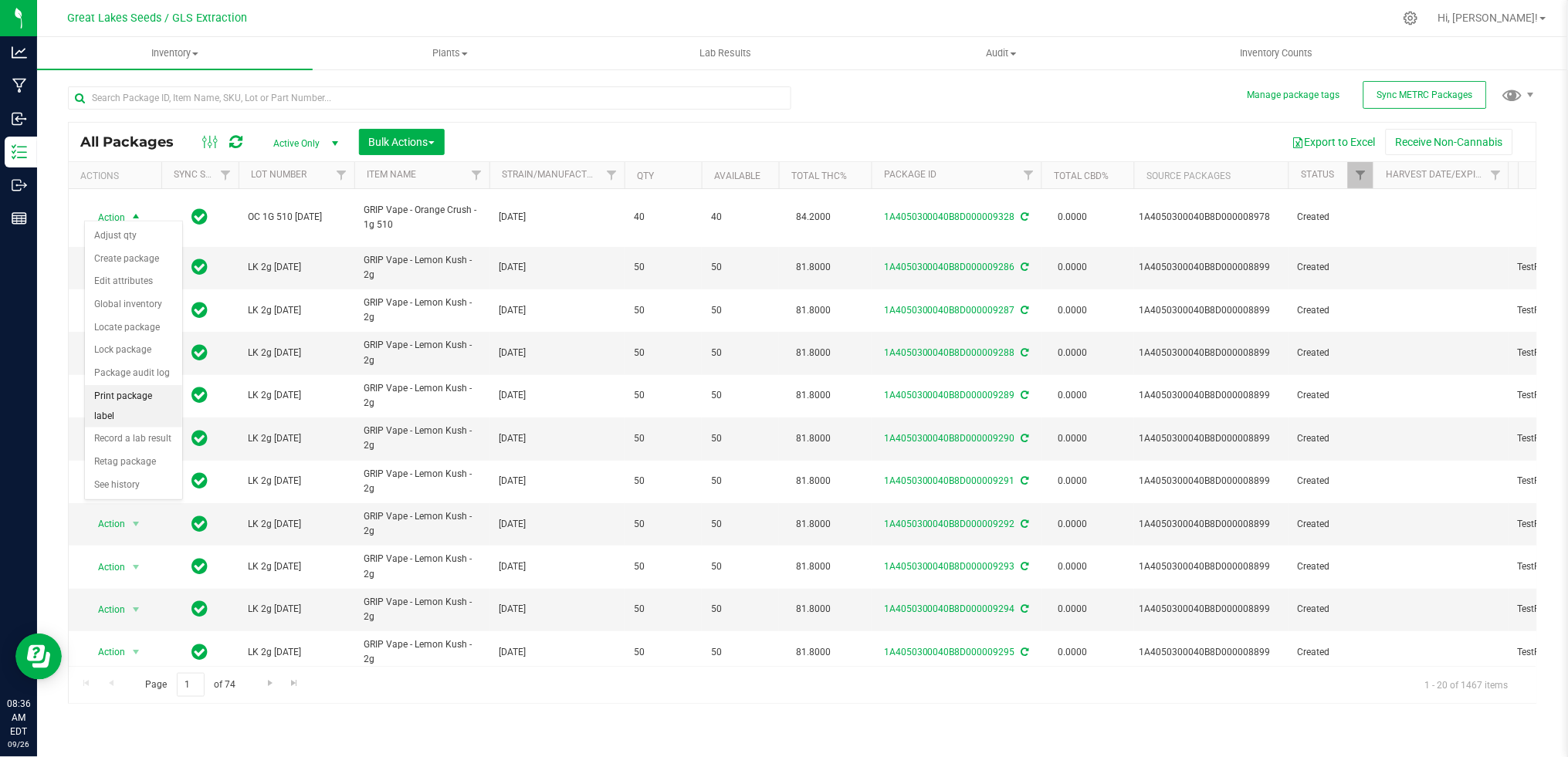
click at [142, 410] on li "Print package label" at bounding box center [134, 406] width 97 height 42
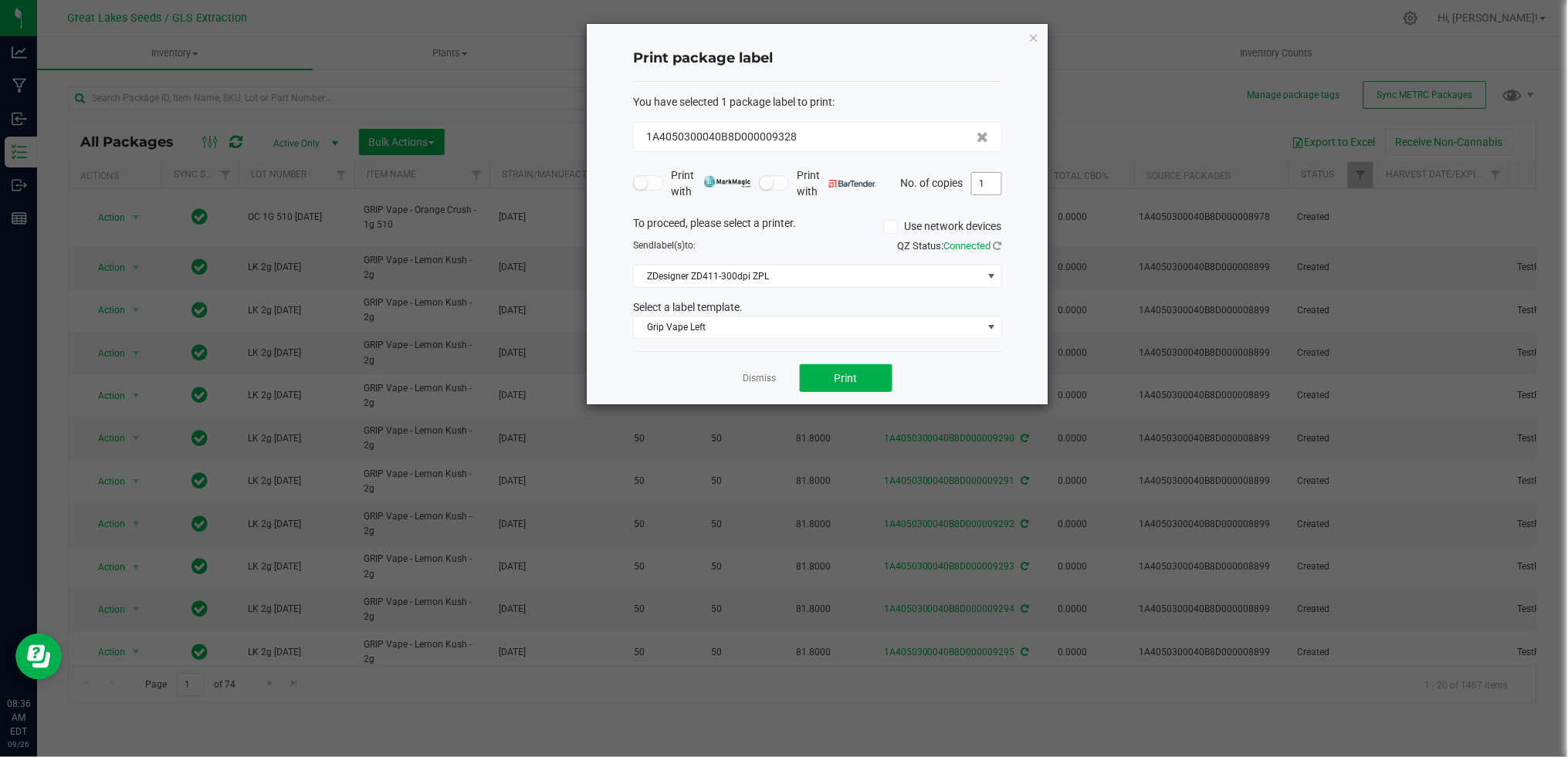
click at [982, 189] on input "1" at bounding box center [986, 183] width 29 height 21
type input "40"
click at [876, 375] on button "Print" at bounding box center [846, 378] width 92 height 28
click at [765, 381] on link "Dismiss" at bounding box center [760, 378] width 33 height 13
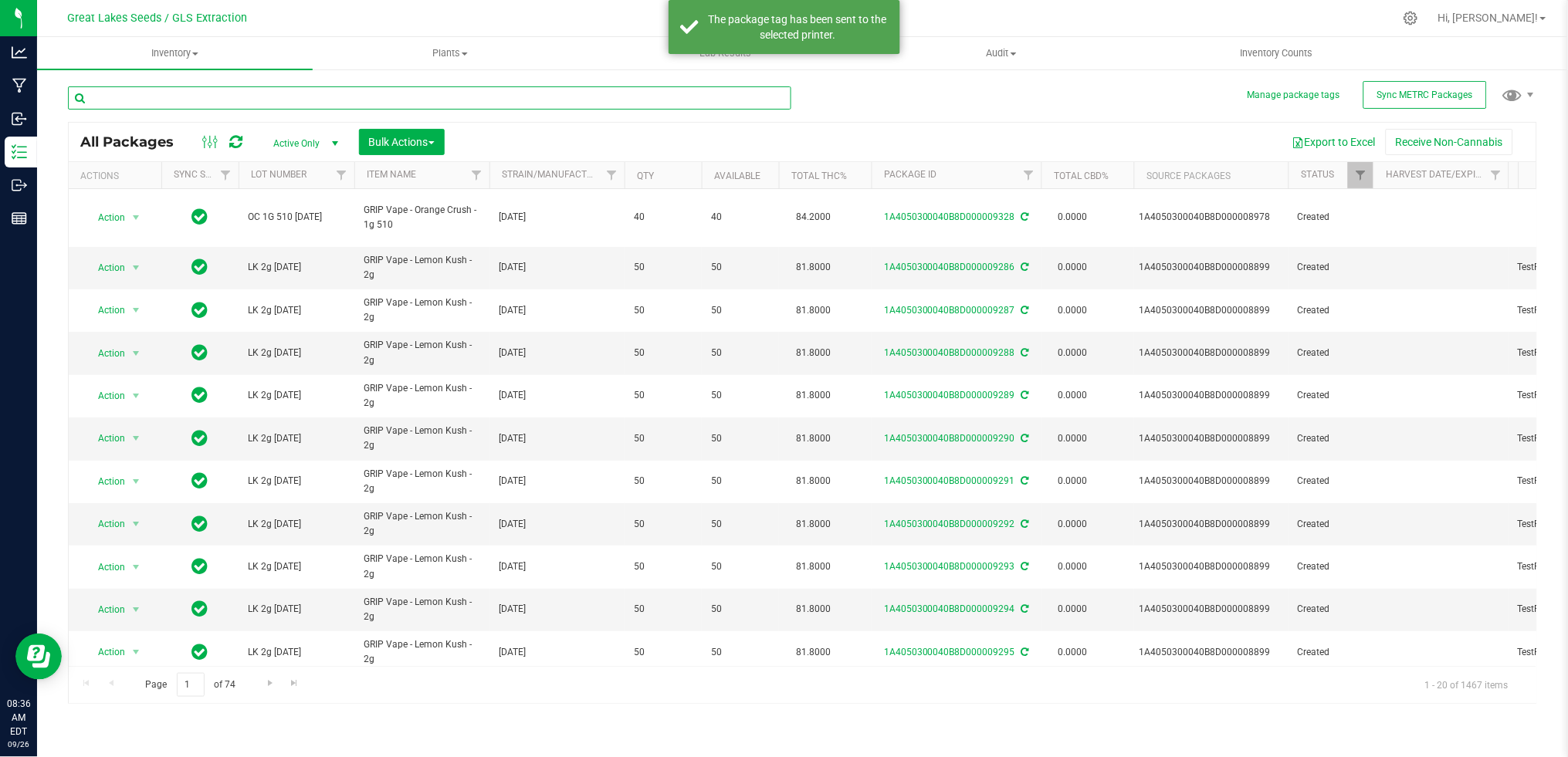
click at [260, 91] on input "text" at bounding box center [429, 98] width 723 height 23
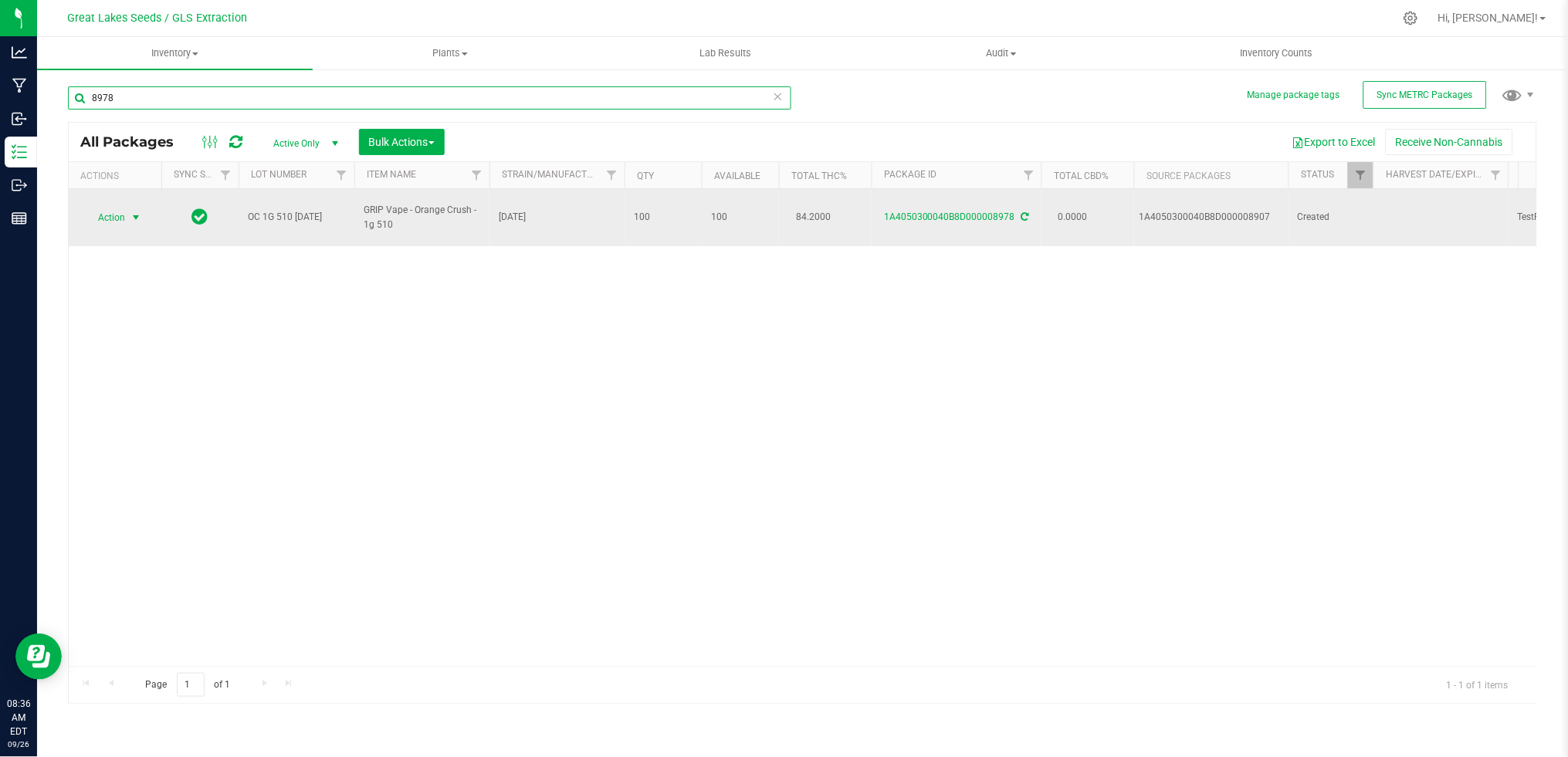
type input "8978"
click at [126, 207] on span "select" at bounding box center [136, 217] width 19 height 21
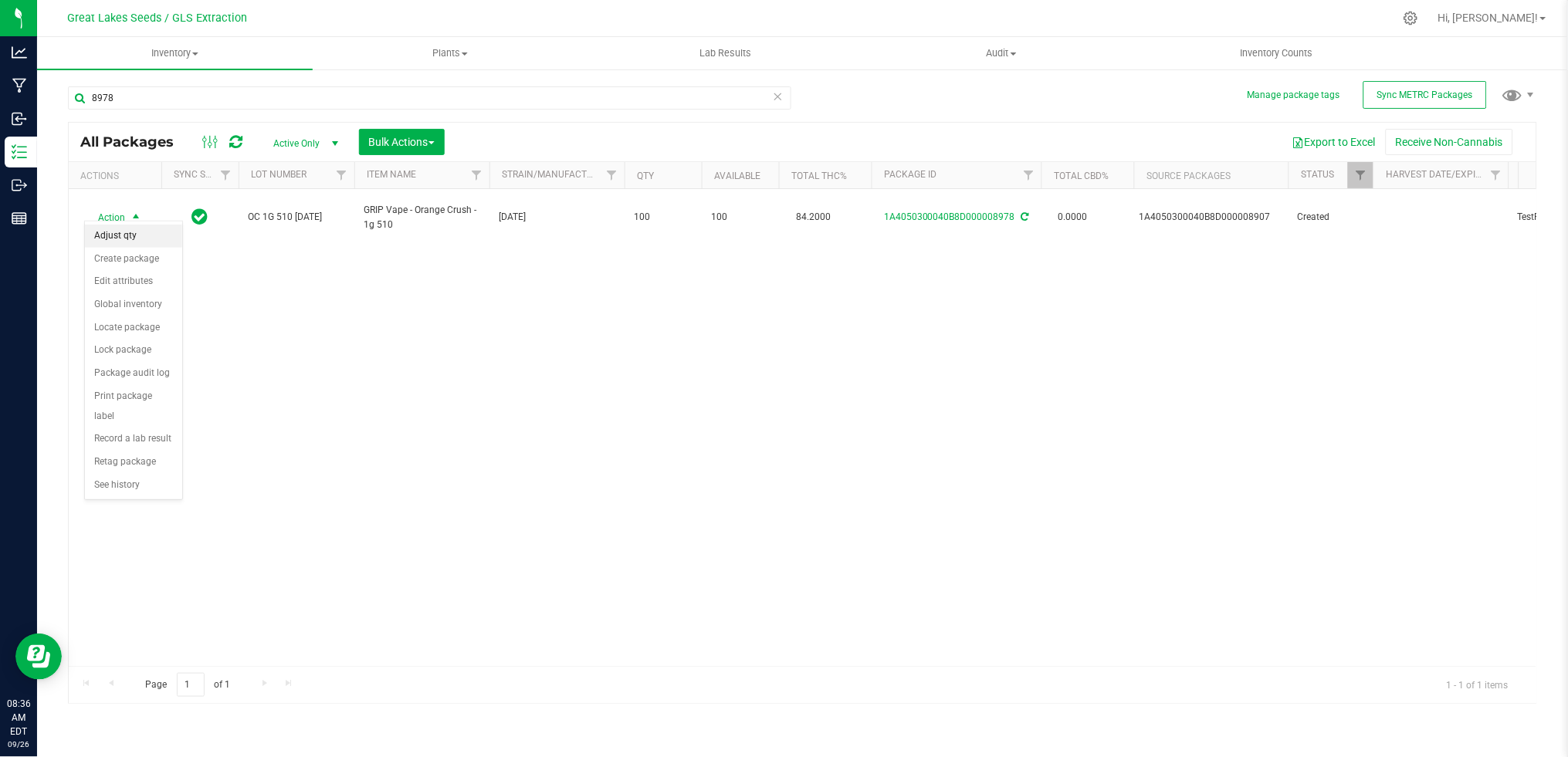
click at [131, 238] on li "Adjust qty" at bounding box center [134, 235] width 97 height 23
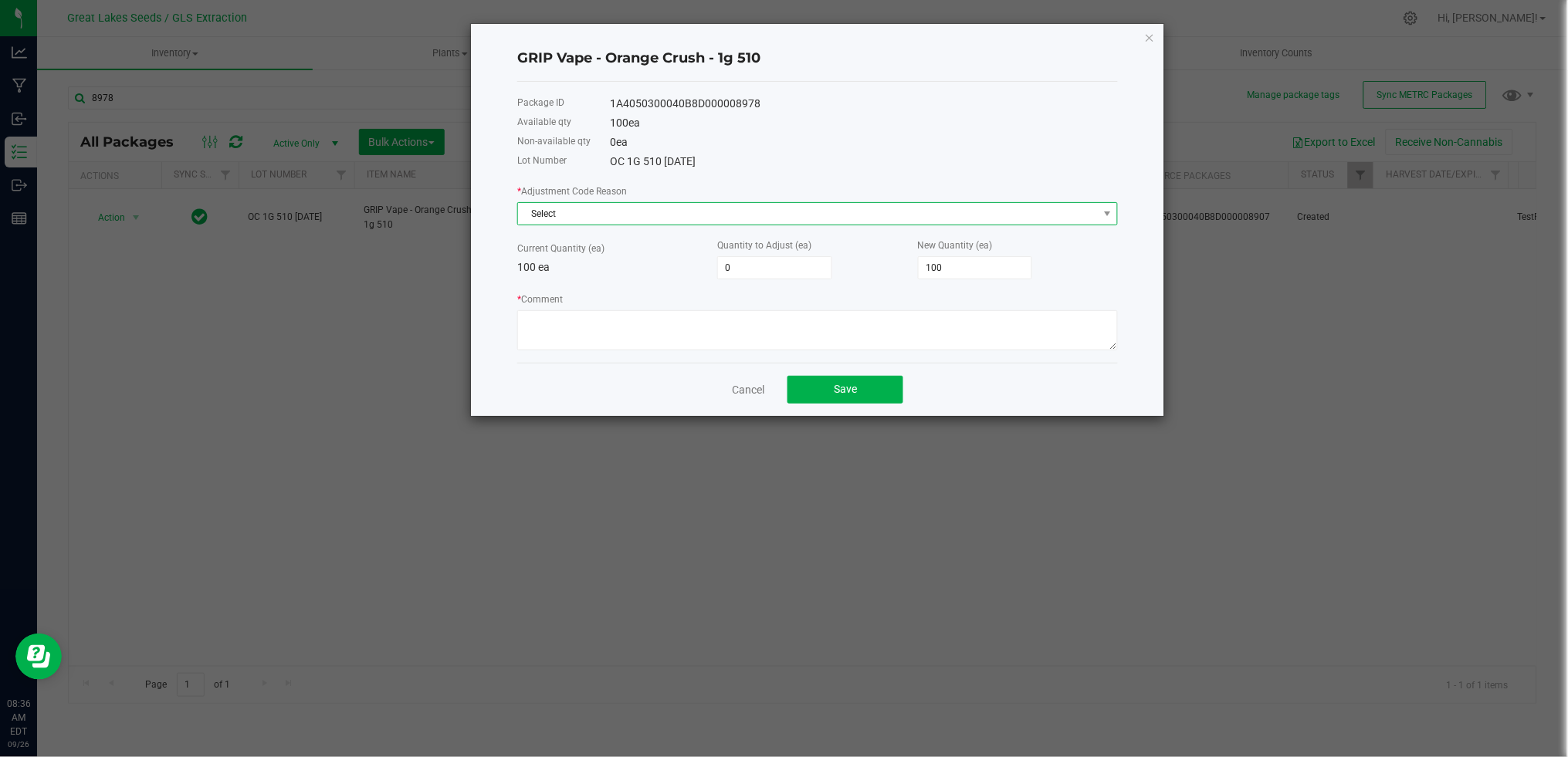
click at [605, 218] on span "Select" at bounding box center [807, 213] width 580 height 21
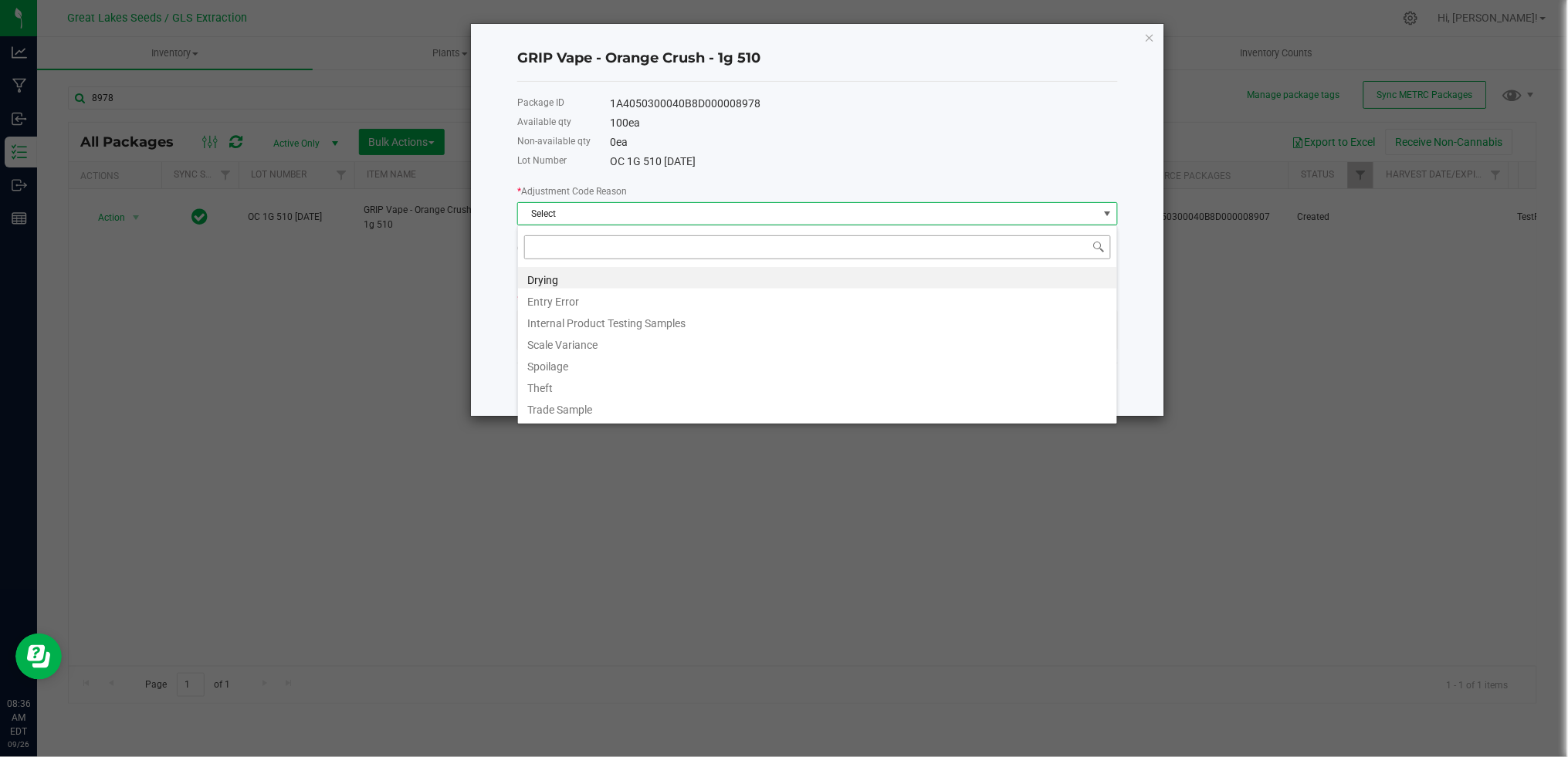
scroll to position [23, 600]
click at [584, 303] on li "Entry Error" at bounding box center [817, 299] width 599 height 21
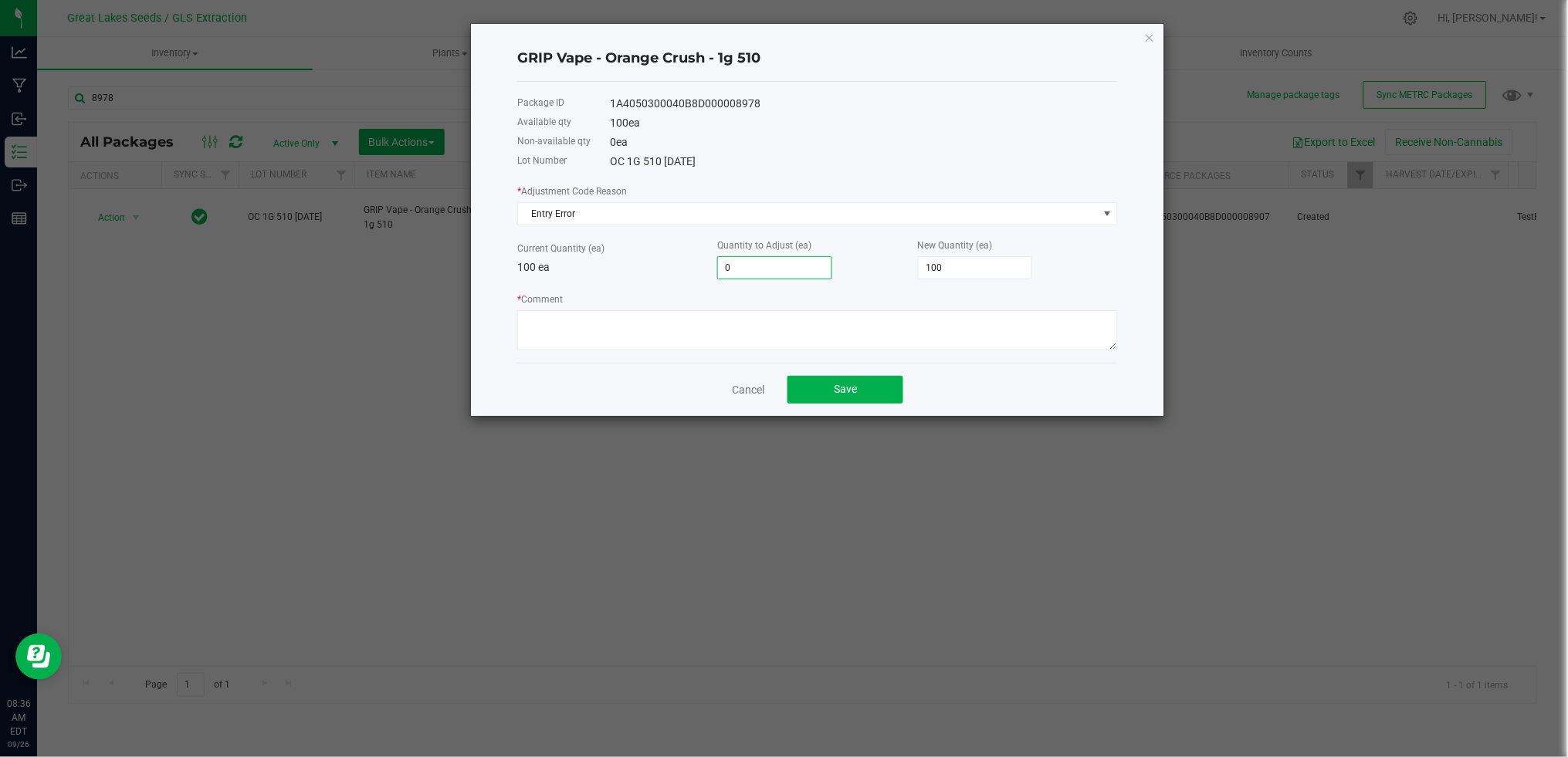
click at [748, 274] on input "0" at bounding box center [774, 267] width 114 height 21
type input "-5"
type input "95"
type input "-50"
type input "50"
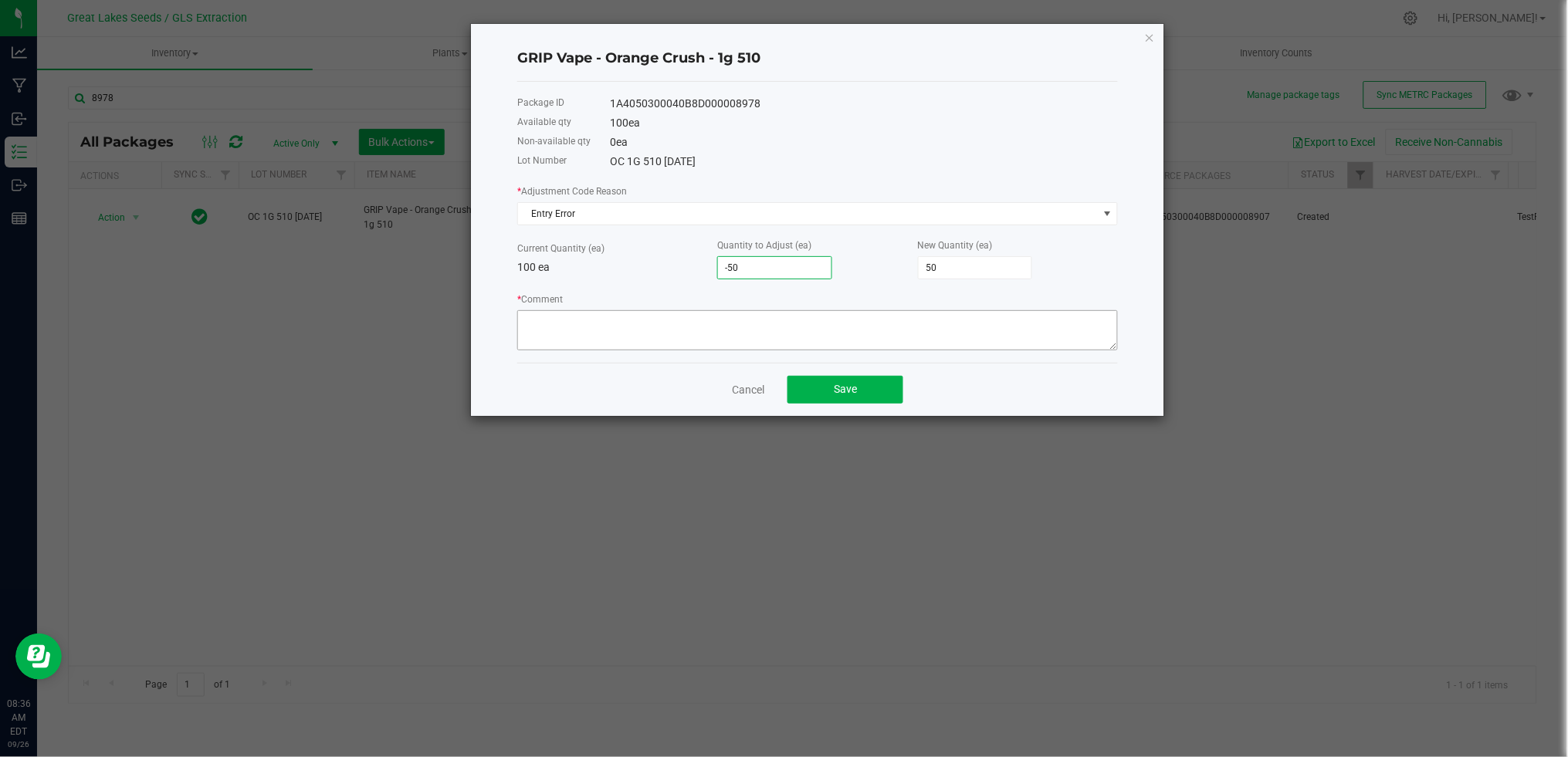
type input "-50"
click at [718, 328] on textarea "* Comment" at bounding box center [817, 330] width 601 height 40
type textarea "Should have adjusted 40 not 90."
click at [842, 380] on button "Save" at bounding box center [846, 390] width 116 height 28
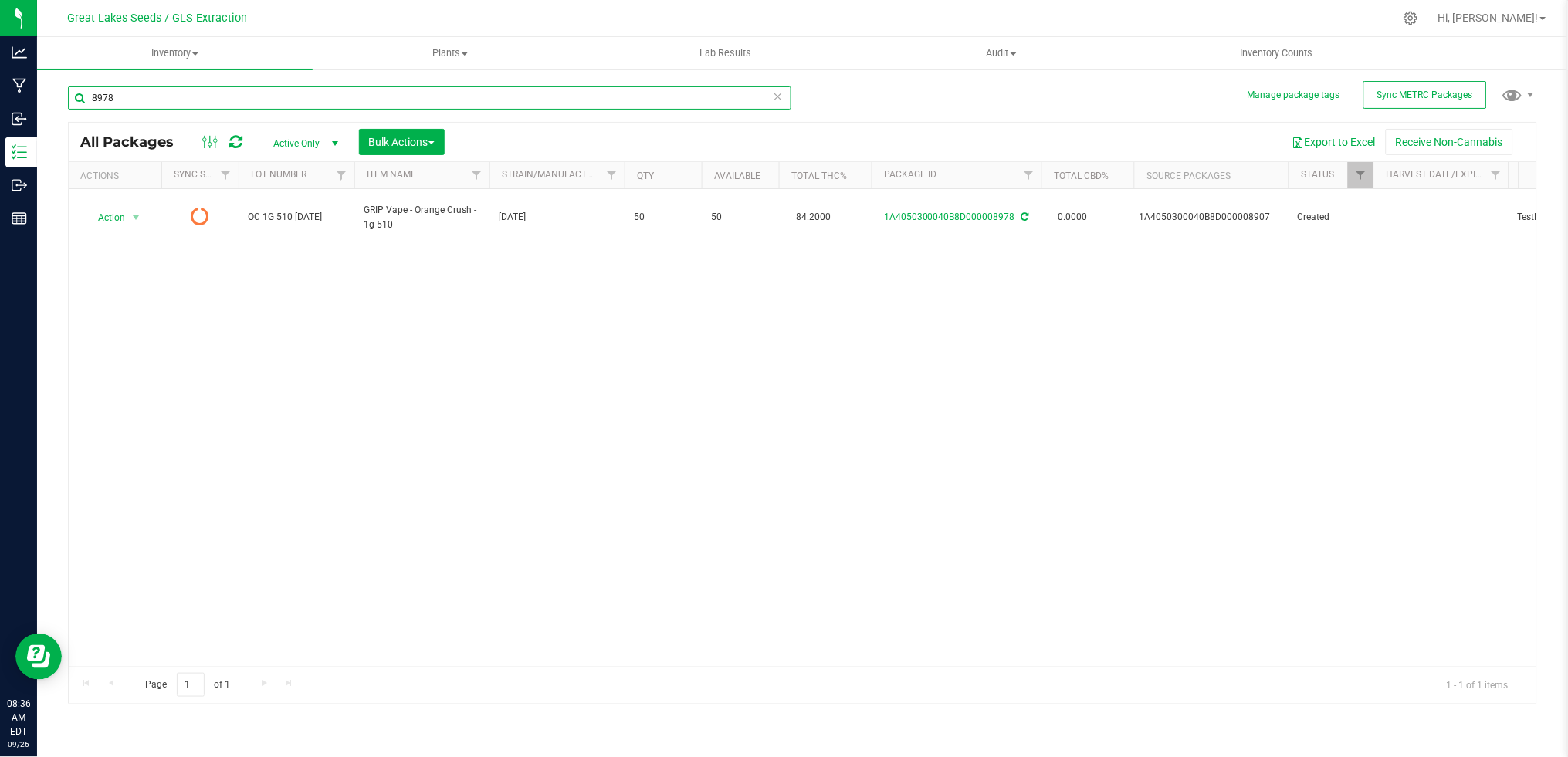
drag, startPoint x: 156, startPoint y: 106, endPoint x: 49, endPoint y: 100, distance: 107.2
click at [49, 100] on div "Manage package tags Sync METRC Packages 8978 All Packages Active Only Active On…" at bounding box center [803, 303] width 1531 height 471
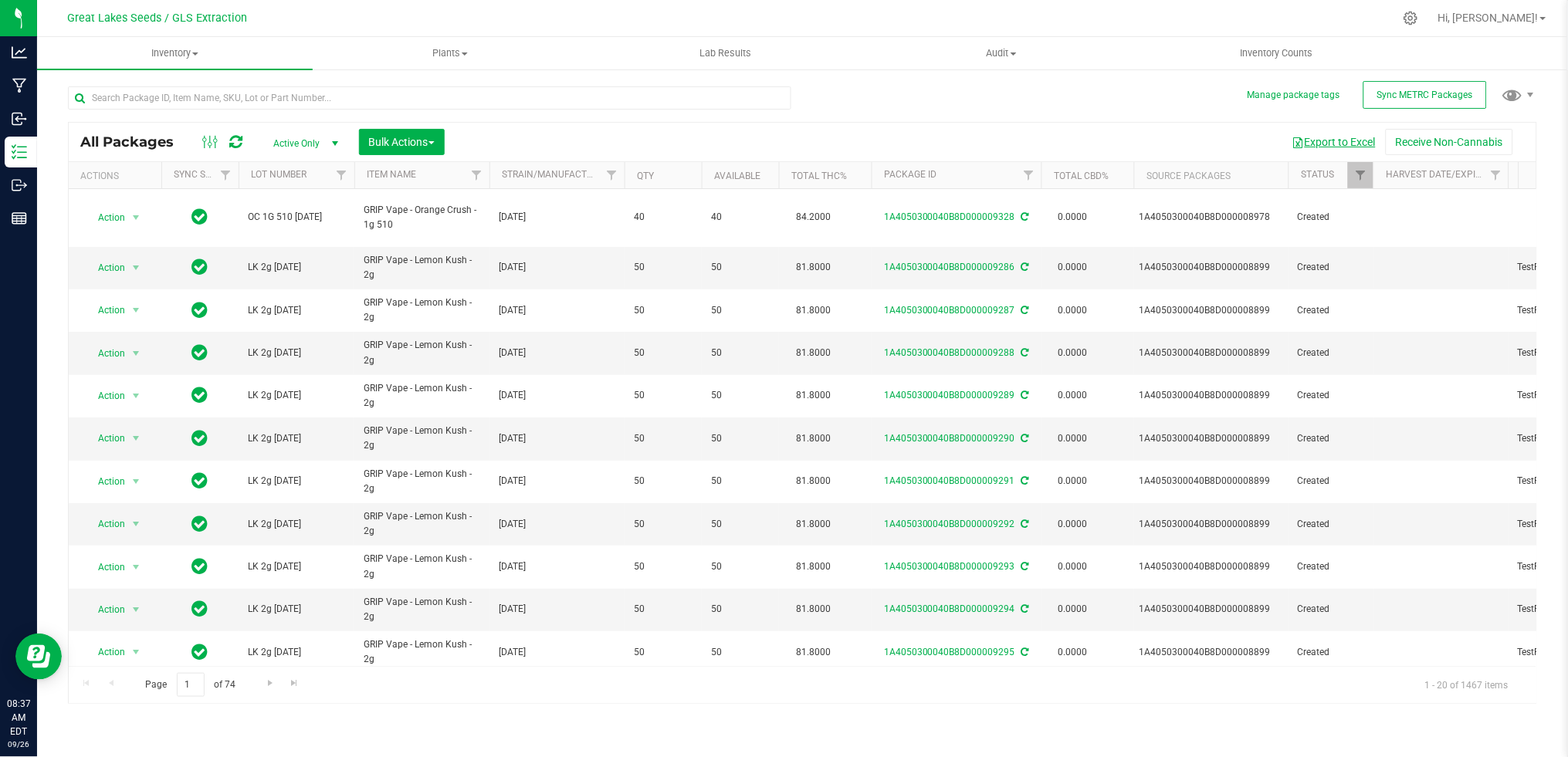
click at [1326, 138] on button "Export to Excel" at bounding box center [1334, 142] width 103 height 26
click at [298, 102] on input "text" at bounding box center [429, 98] width 723 height 23
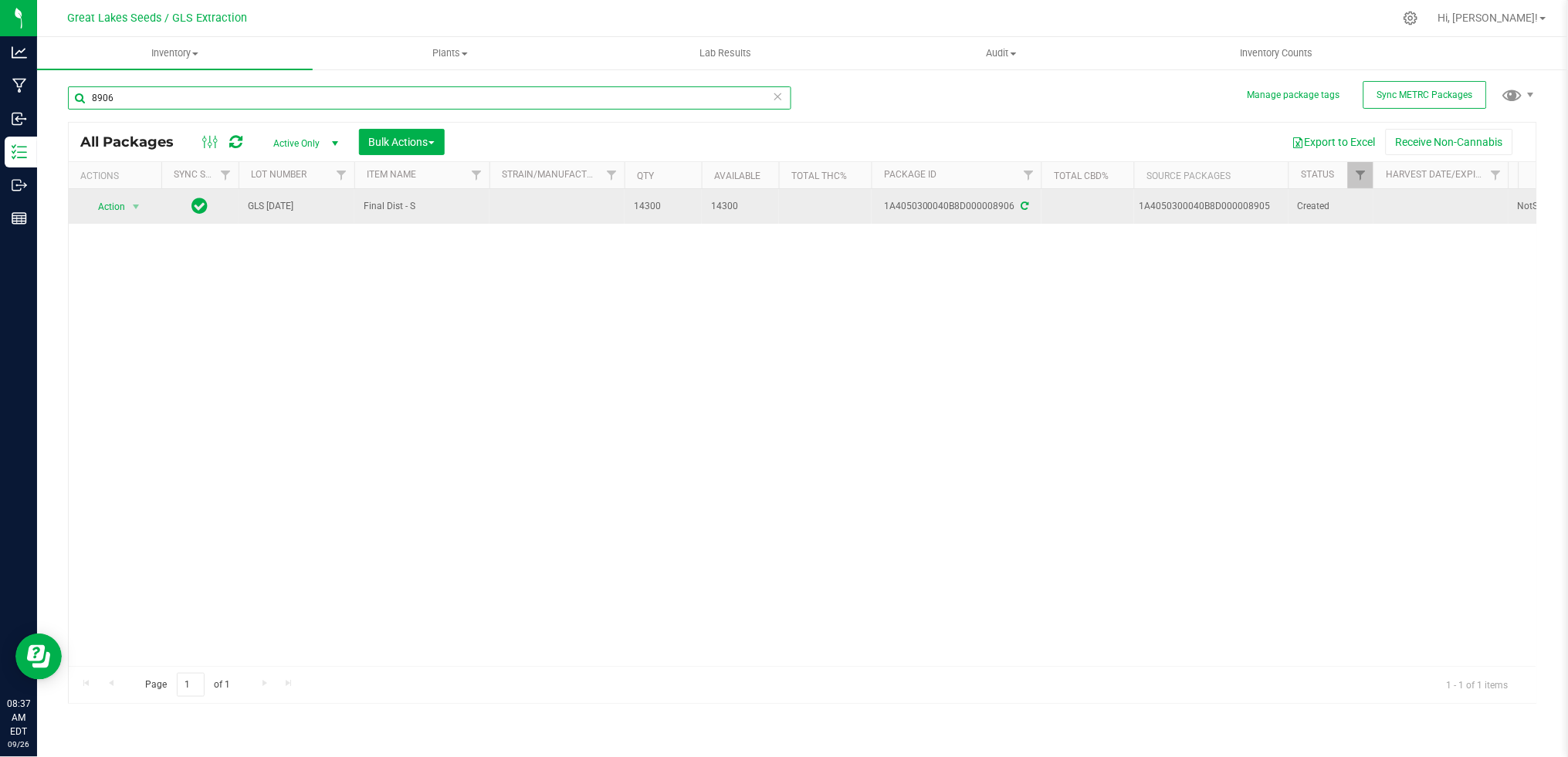
type input "8906"
click at [254, 201] on span "GLS TU 9.18.25" at bounding box center [296, 206] width 97 height 14
drag, startPoint x: 337, startPoint y: 208, endPoint x: 243, endPoint y: 208, distance: 94.0
click at [243, 208] on input "GLS TU 9.18.25" at bounding box center [293, 207] width 111 height 24
type input "DISTY - TEST"
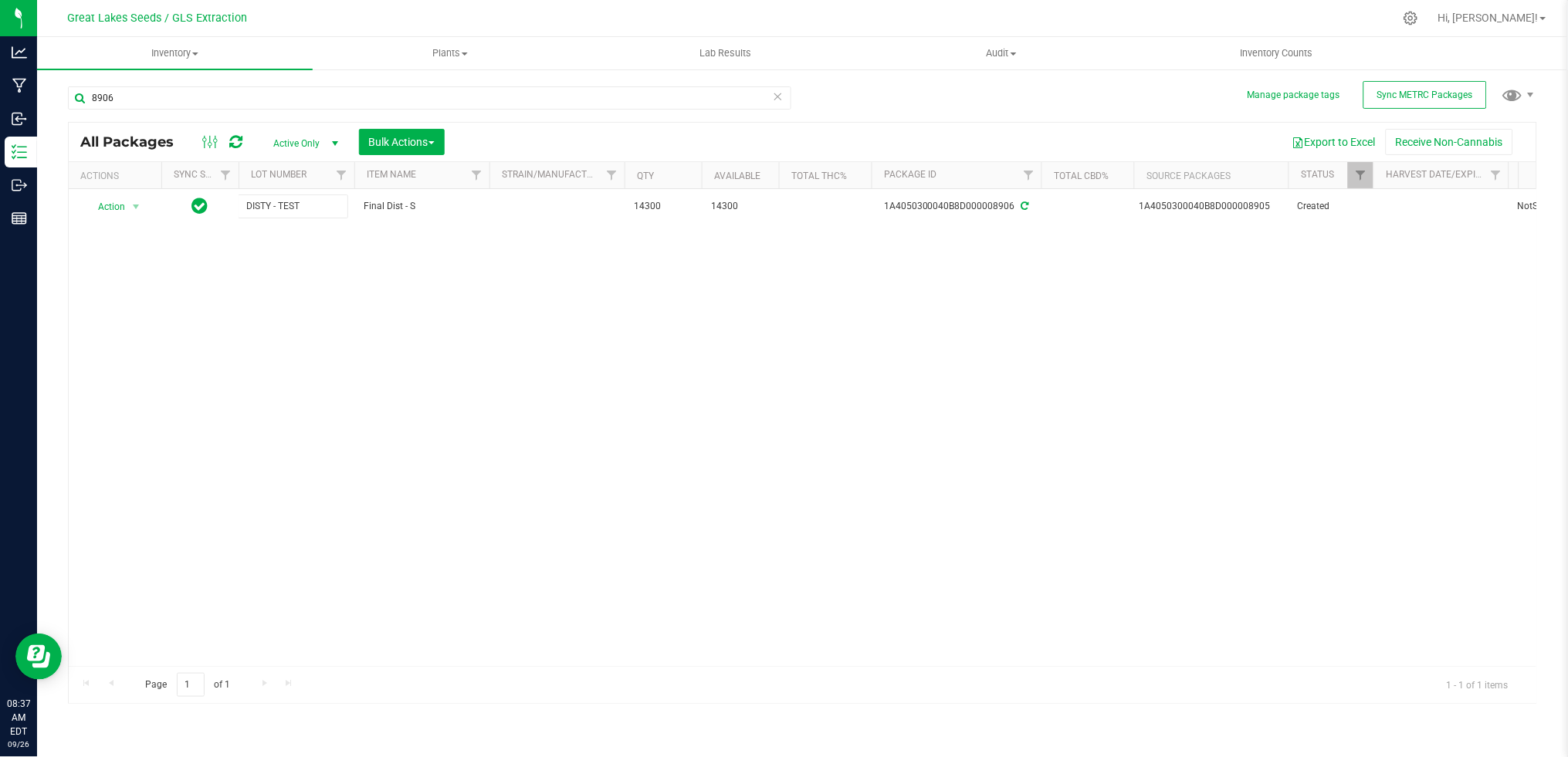
click at [586, 373] on div "All Packages Active Only Active Only Lab Samples Locked All External Internal B…" at bounding box center [802, 413] width 1469 height 582
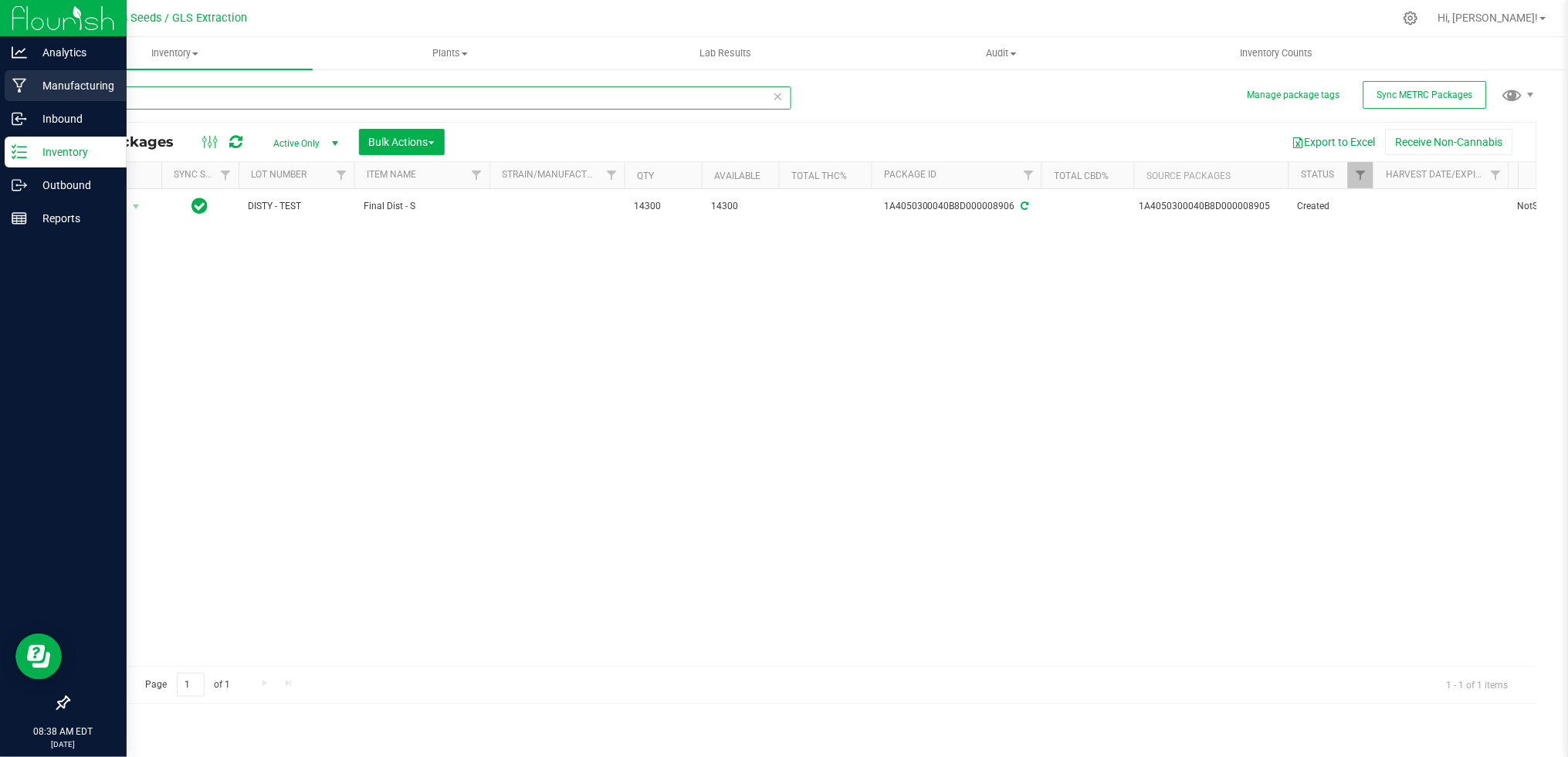
drag, startPoint x: 165, startPoint y: 102, endPoint x: 26, endPoint y: 86, distance: 139.9
click at [26, 86] on div "Analytics Manufacturing Inbound Inventory Outbound Reports 08:38 AM EDT 09/26/2…" at bounding box center [784, 378] width 1568 height 757
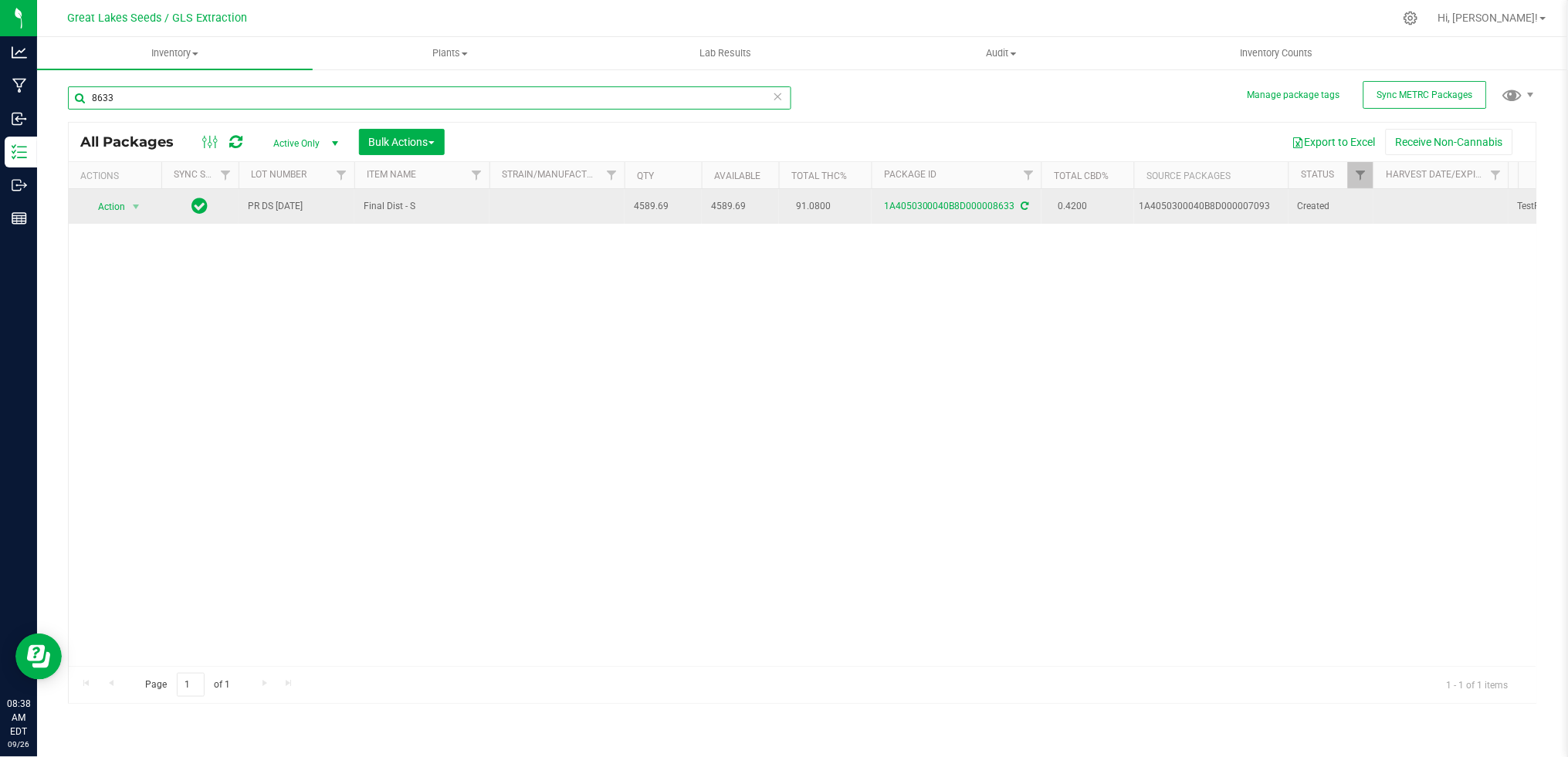
type input "8633"
click at [292, 200] on span "PR DS 9.11.25" at bounding box center [296, 206] width 97 height 14
drag, startPoint x: 313, startPoint y: 201, endPoint x: 239, endPoint y: 202, distance: 74.0
click at [239, 202] on input "PR DS 9.11.25" at bounding box center [293, 207] width 111 height 24
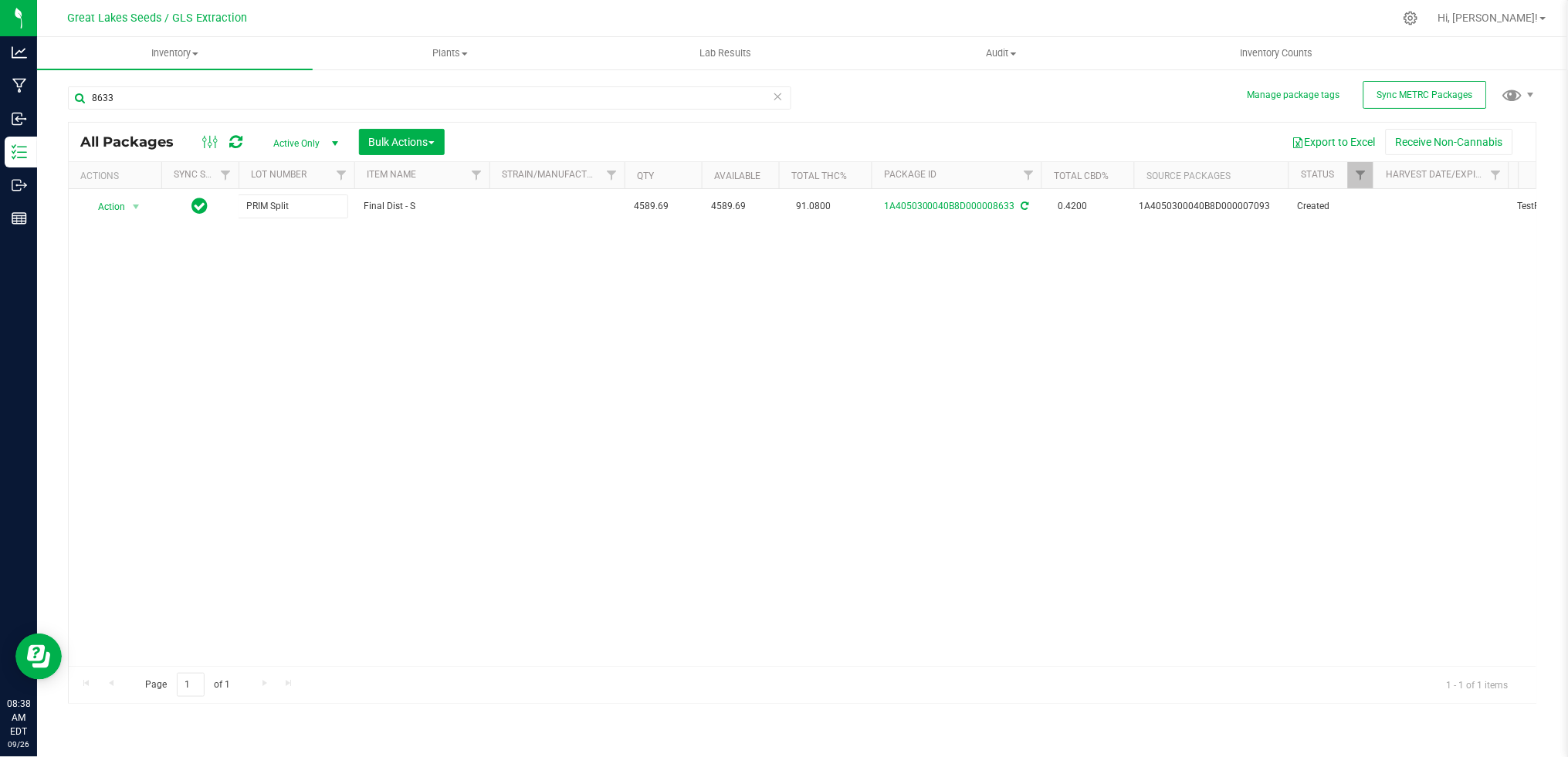
type input "PRIM Split"
click at [292, 277] on div "All Packages Active Only Active Only Lab Samples Locked All External Internal B…" at bounding box center [802, 413] width 1469 height 582
drag, startPoint x: 174, startPoint y: 95, endPoint x: 80, endPoint y: 96, distance: 94.0
click at [80, 96] on input "8633" at bounding box center [429, 98] width 723 height 23
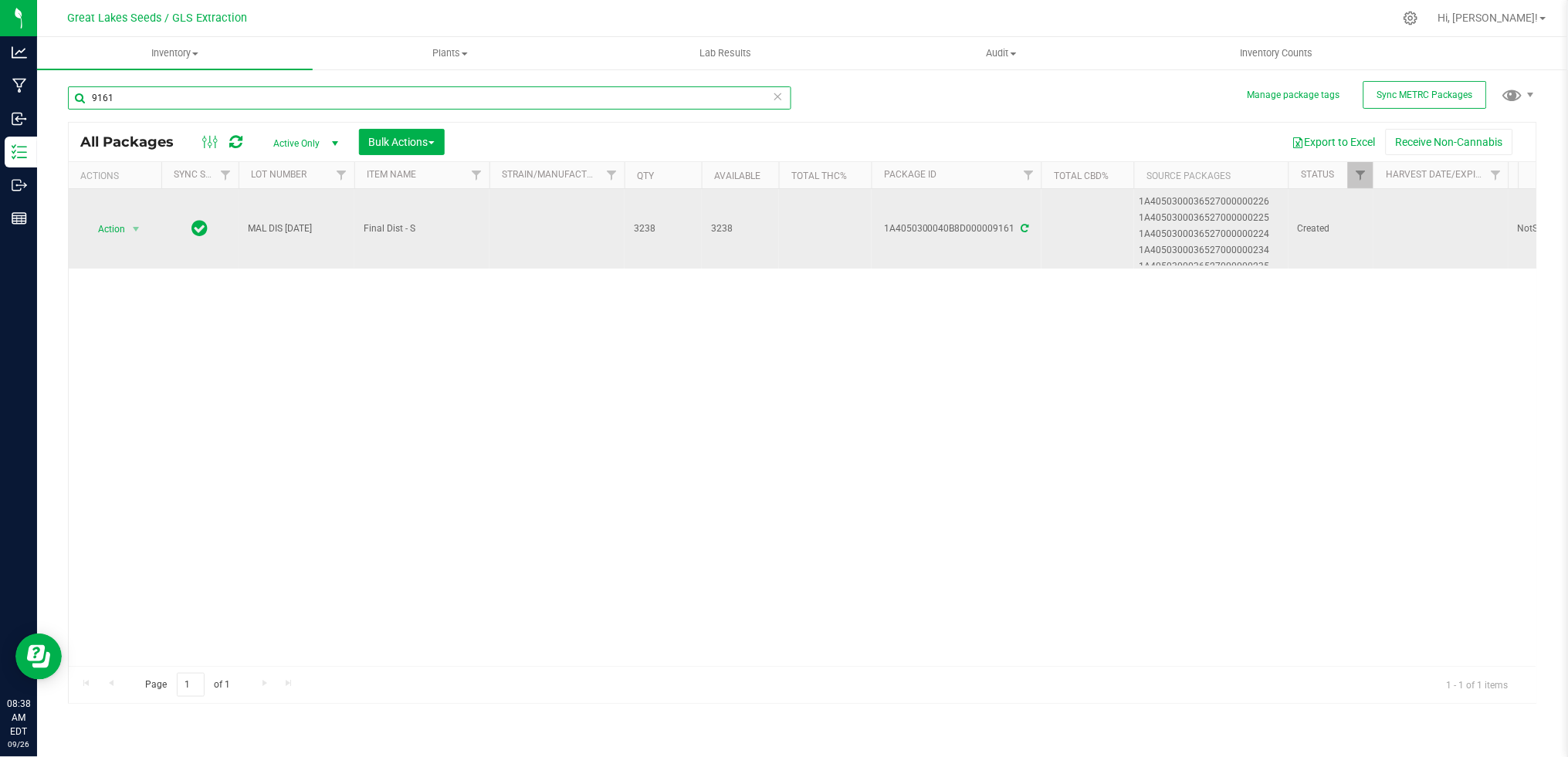
type input "9161"
click at [292, 223] on span "MAL DIS 9.25.25" at bounding box center [296, 229] width 97 height 14
drag, startPoint x: 292, startPoint y: 223, endPoint x: 221, endPoint y: 227, distance: 71.1
click at [221, 227] on tr "Action Action Adjust qty Create package Edit attributes Global inventory Locate…" at bounding box center [1414, 229] width 2691 height 80
type input "MAL Split"
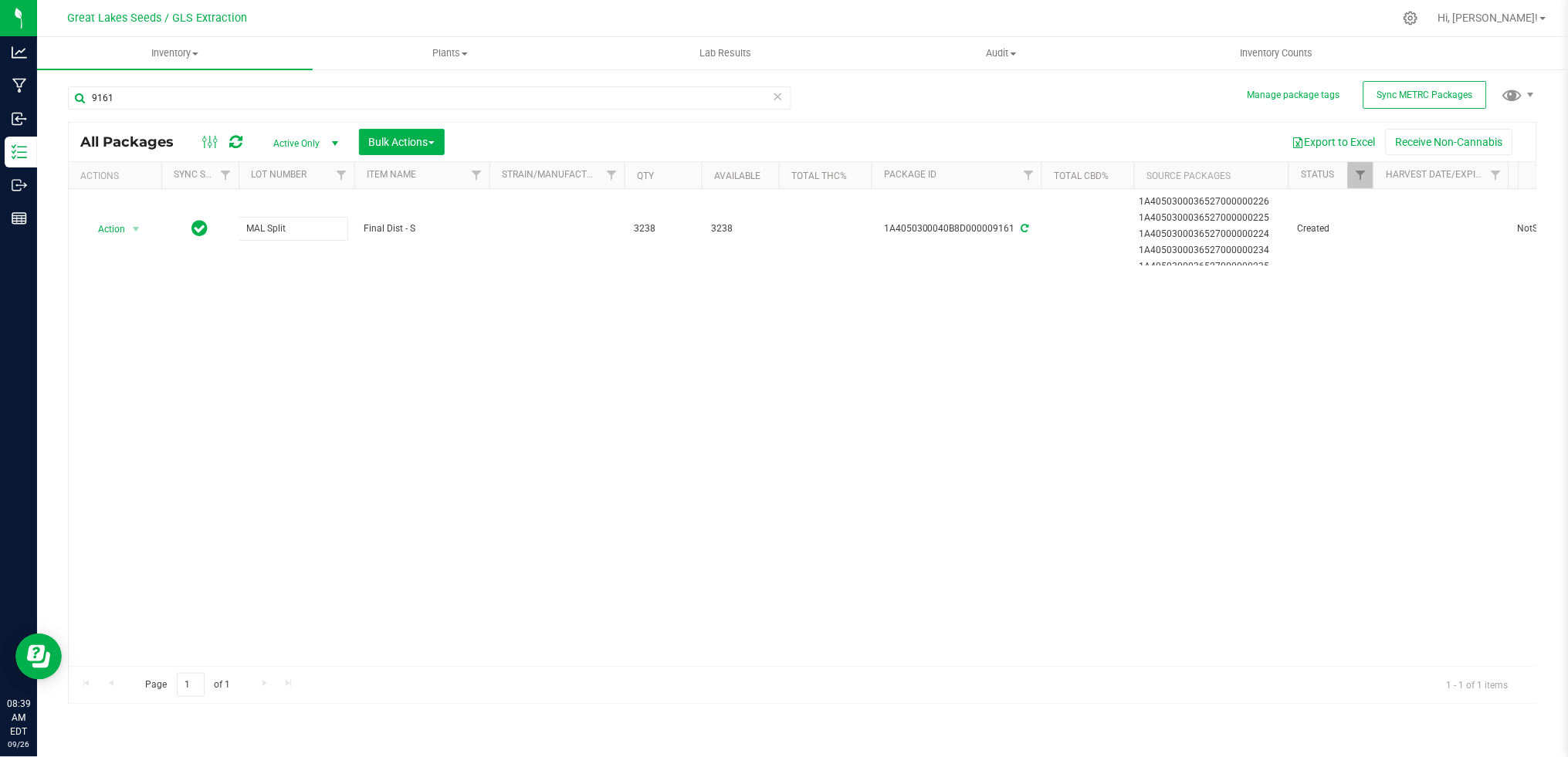
click at [613, 435] on div "All Packages Active Only Active Only Lab Samples Locked All External Internal B…" at bounding box center [802, 413] width 1469 height 582
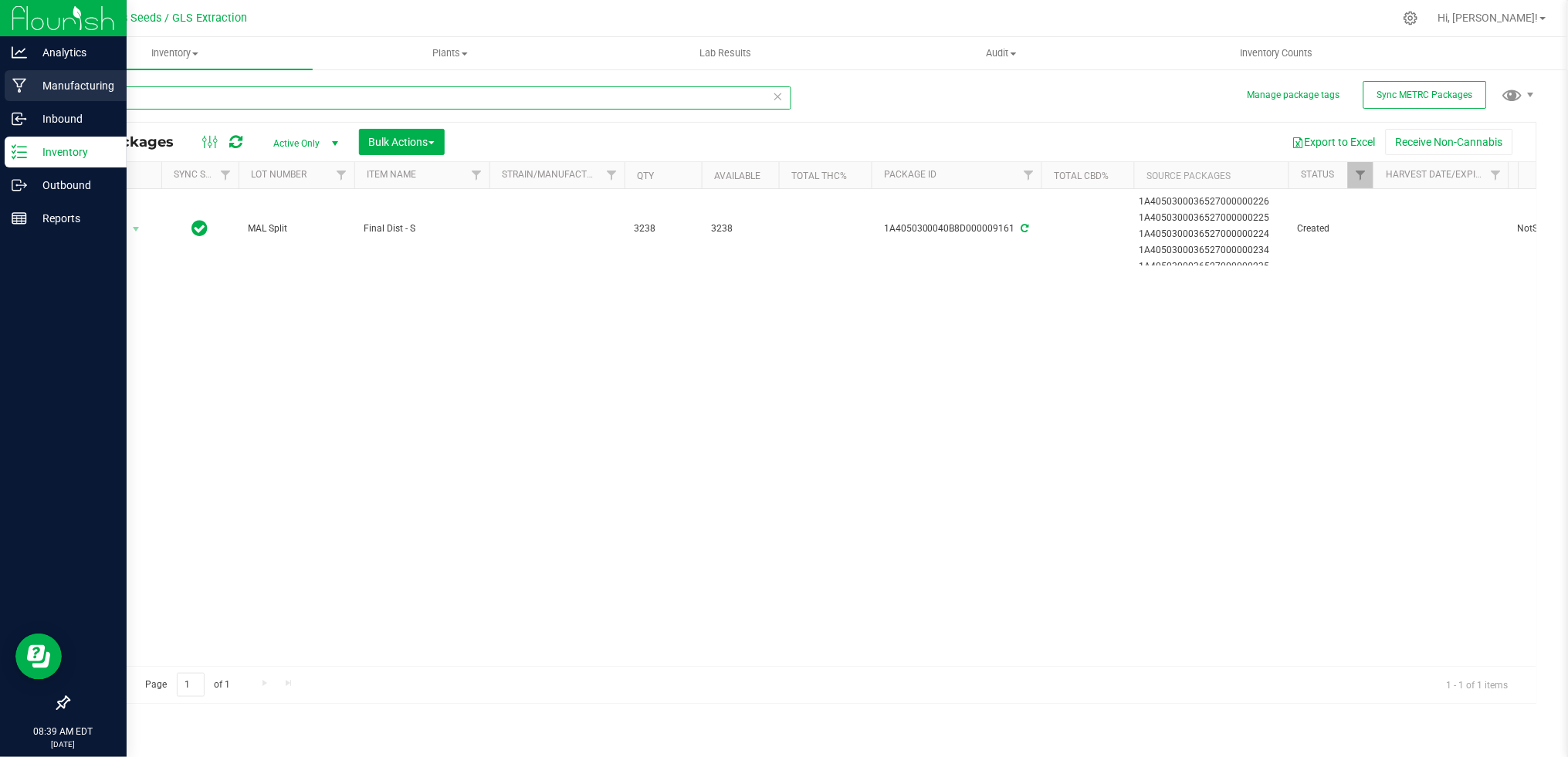
drag, startPoint x: 91, startPoint y: 98, endPoint x: 20, endPoint y: 89, distance: 71.6
click at [20, 89] on div "Analytics Manufacturing Inbound Inventory Outbound Reports 08:39 AM EDT 09/26/2…" at bounding box center [784, 378] width 1568 height 757
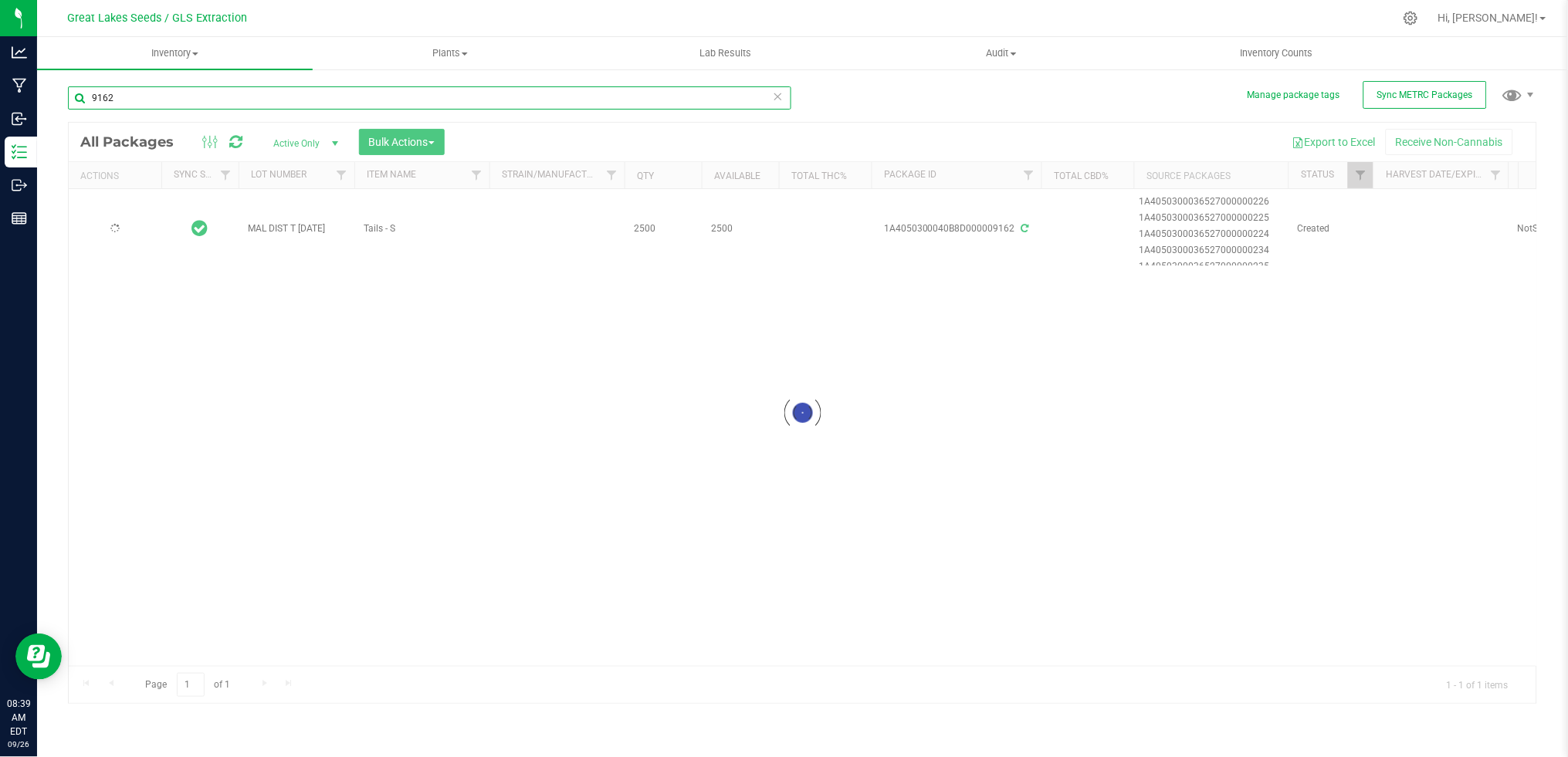
type input "9162"
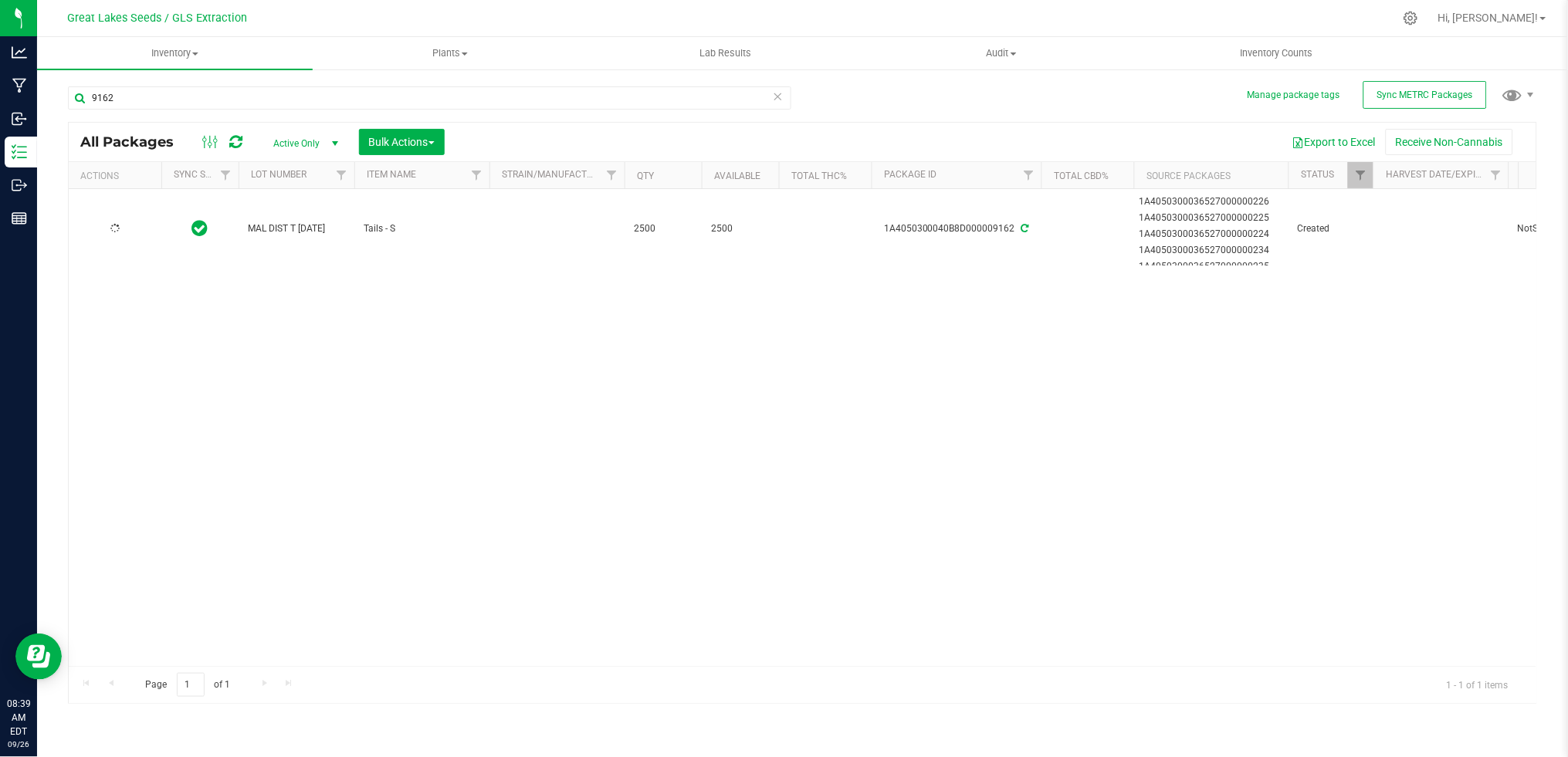
click at [305, 225] on span "MAL DIST T 9.25.25" at bounding box center [296, 229] width 97 height 14
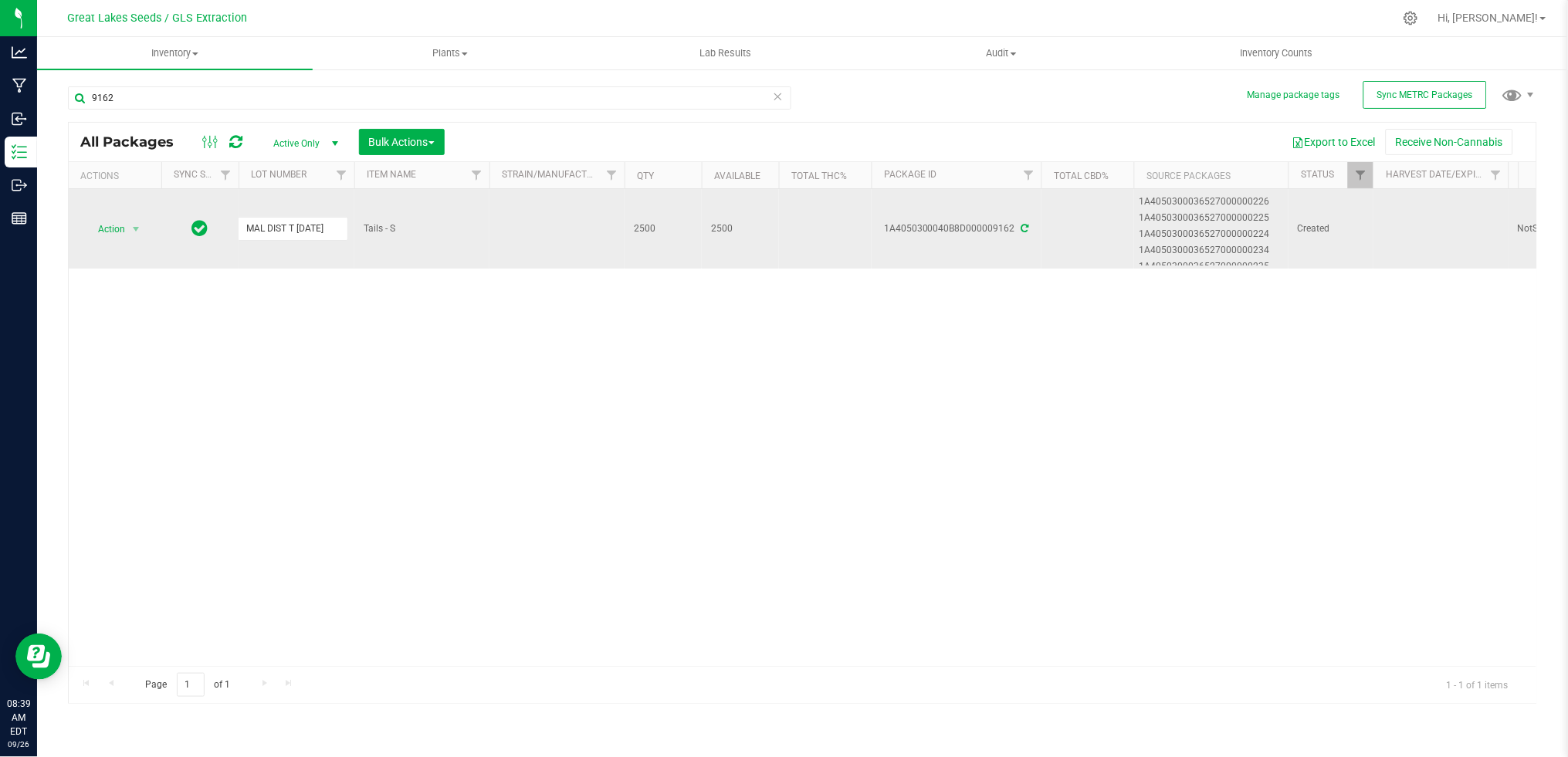
drag, startPoint x: 334, startPoint y: 227, endPoint x: 232, endPoint y: 232, distance: 102.1
click at [232, 232] on tr "Action Action Adjust qty Create package Edit attributes Global inventory Locate…" at bounding box center [1414, 229] width 2691 height 80
type input "DISTY - TEST"
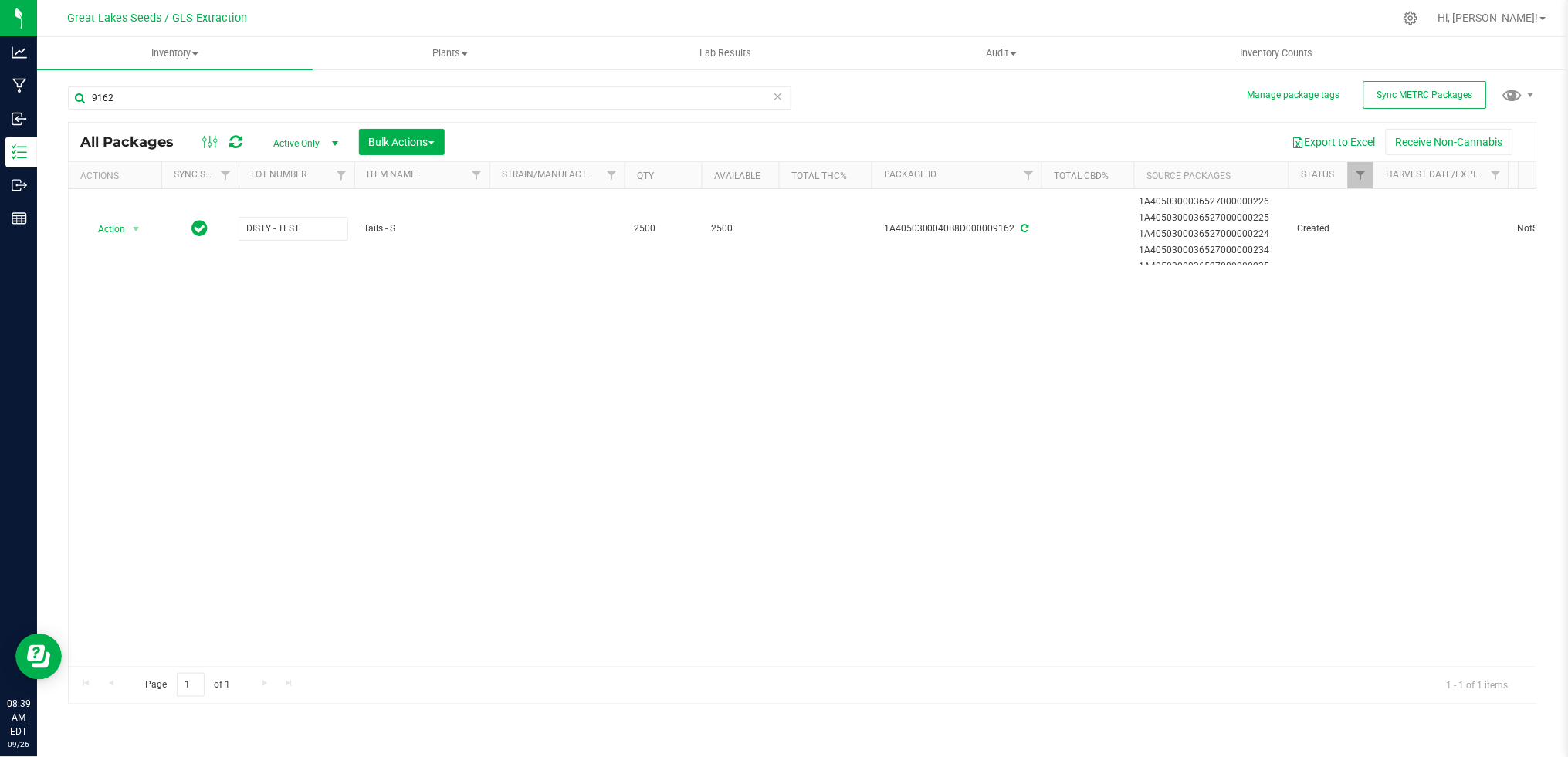
click at [340, 399] on div "All Packages Active Only Active Only Lab Samples Locked All External Internal B…" at bounding box center [802, 413] width 1469 height 582
drag, startPoint x: 166, startPoint y: 97, endPoint x: 80, endPoint y: 97, distance: 86.0
click at [80, 97] on input "9162" at bounding box center [429, 98] width 723 height 23
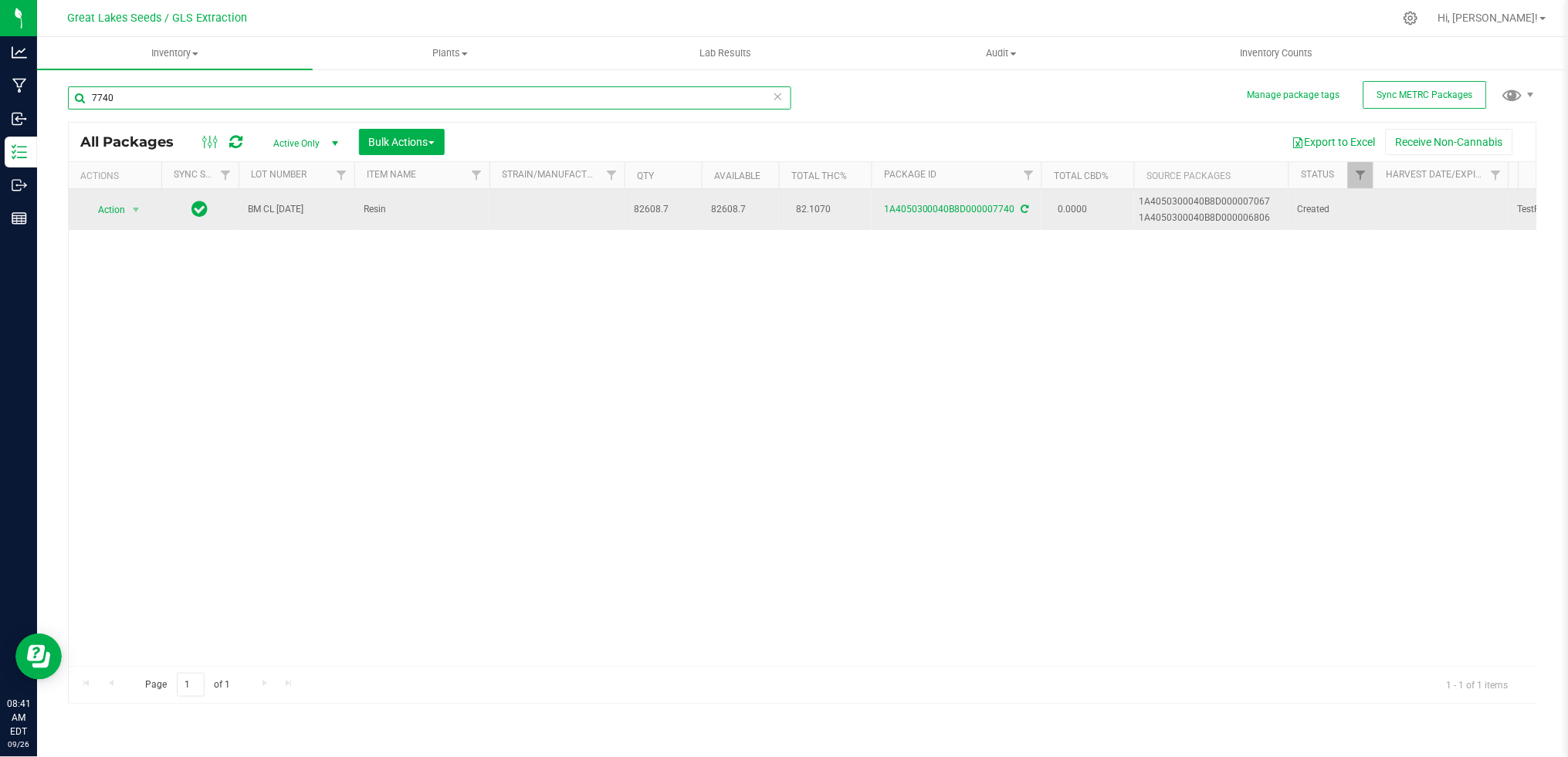
type input "7740"
click at [305, 209] on span "BM CL 9.4.25" at bounding box center [296, 209] width 97 height 14
drag, startPoint x: 305, startPoint y: 209, endPoint x: 103, endPoint y: 208, distance: 202.0
click at [103, 208] on tr "Action Action Adjust qty Create package Edit attributes Global inventory Locate…" at bounding box center [1414, 209] width 2691 height 41
type input "VP Oil.28"
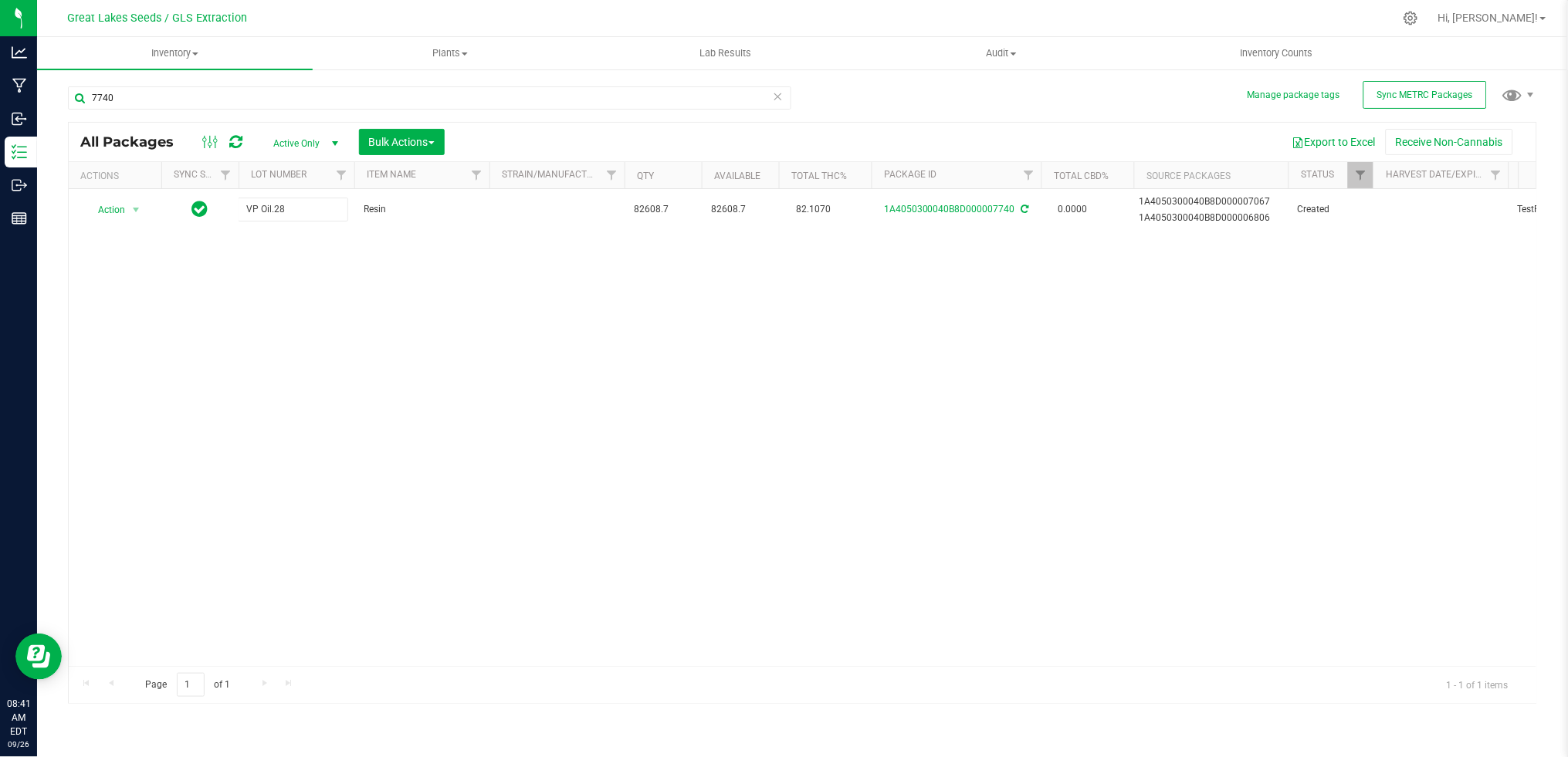
click at [342, 375] on div "All Packages Active Only Active Only Lab Samples Locked All External Internal B…" at bounding box center [802, 413] width 1469 height 582
drag, startPoint x: 269, startPoint y: 95, endPoint x: -5, endPoint y: 100, distance: 274.0
click at [0, 100] on html "Analytics Manufacturing Inbound Inventory Outbound Reports 08:42 AM EDT 09/26/2…" at bounding box center [784, 378] width 1568 height 757
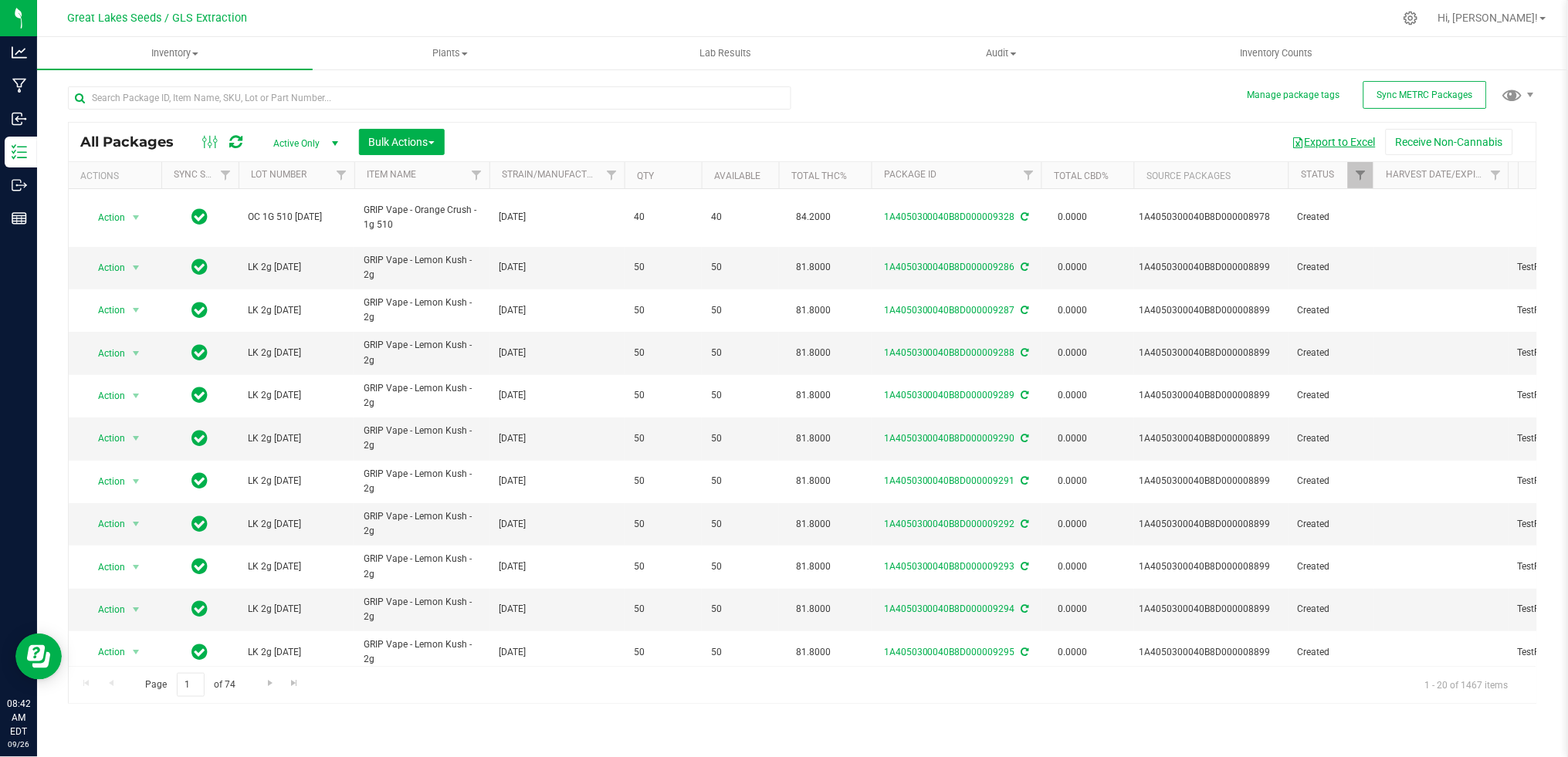
click at [1360, 143] on button "Export to Excel" at bounding box center [1334, 142] width 103 height 26
click at [589, 103] on input "text" at bounding box center [429, 98] width 723 height 23
type input "lemon kush"
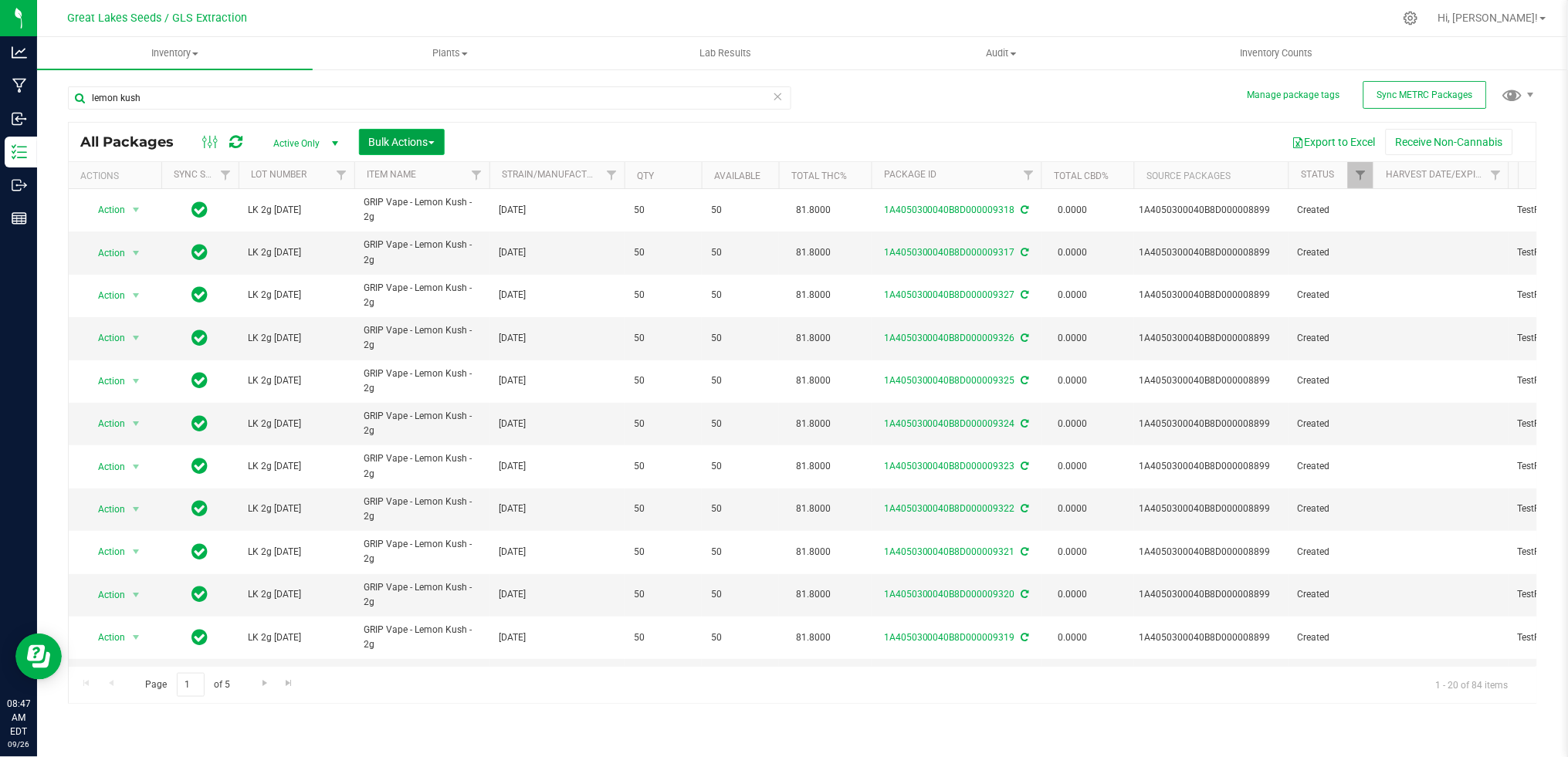
click at [409, 144] on span "Bulk Actions" at bounding box center [402, 142] width 65 height 13
click at [433, 323] on span "Print package labels" at bounding box center [414, 319] width 92 height 13
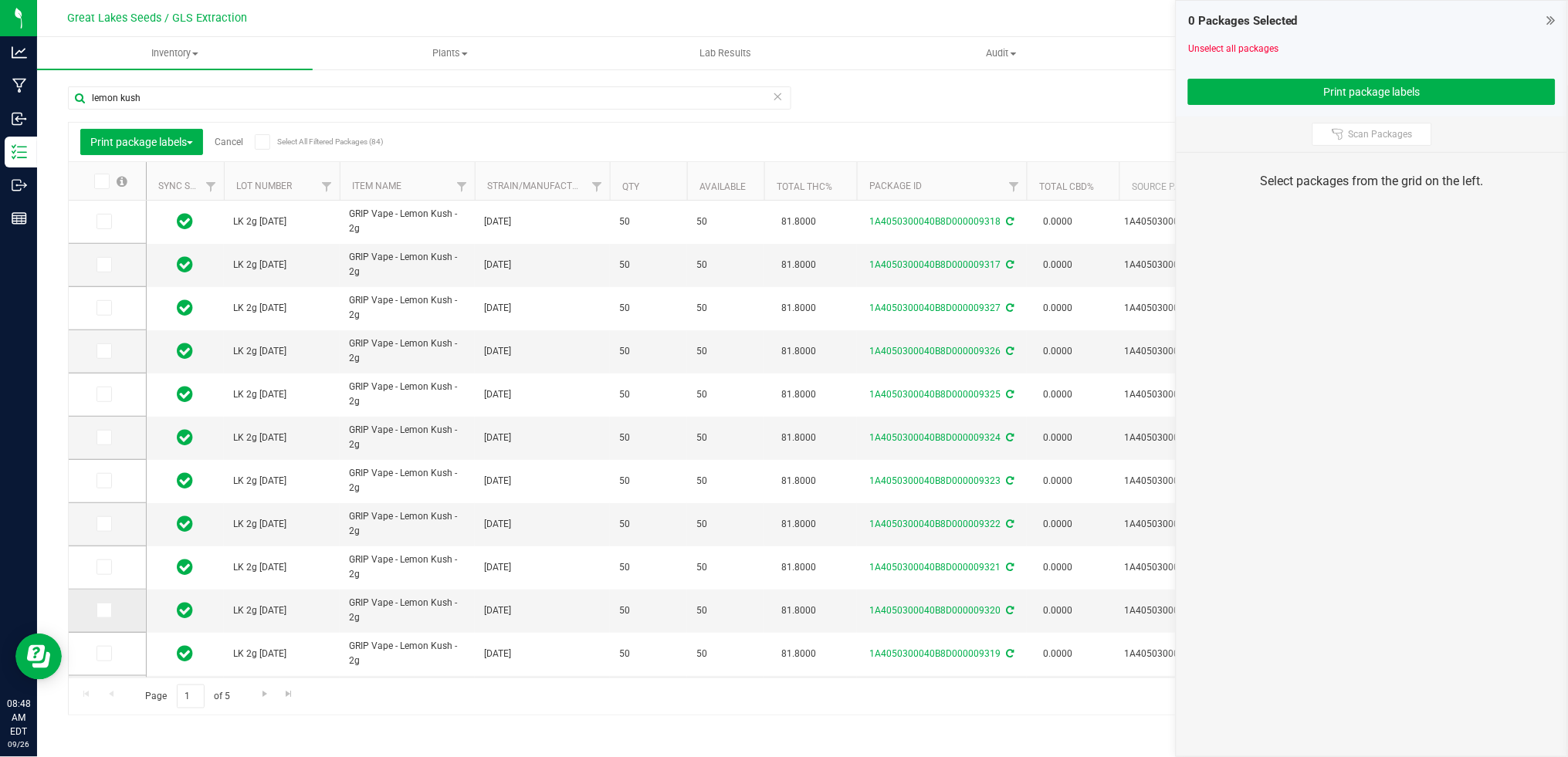
click at [108, 608] on span at bounding box center [103, 610] width 15 height 15
click at [0, 0] on input "checkbox" at bounding box center [0, 0] width 0 height 0
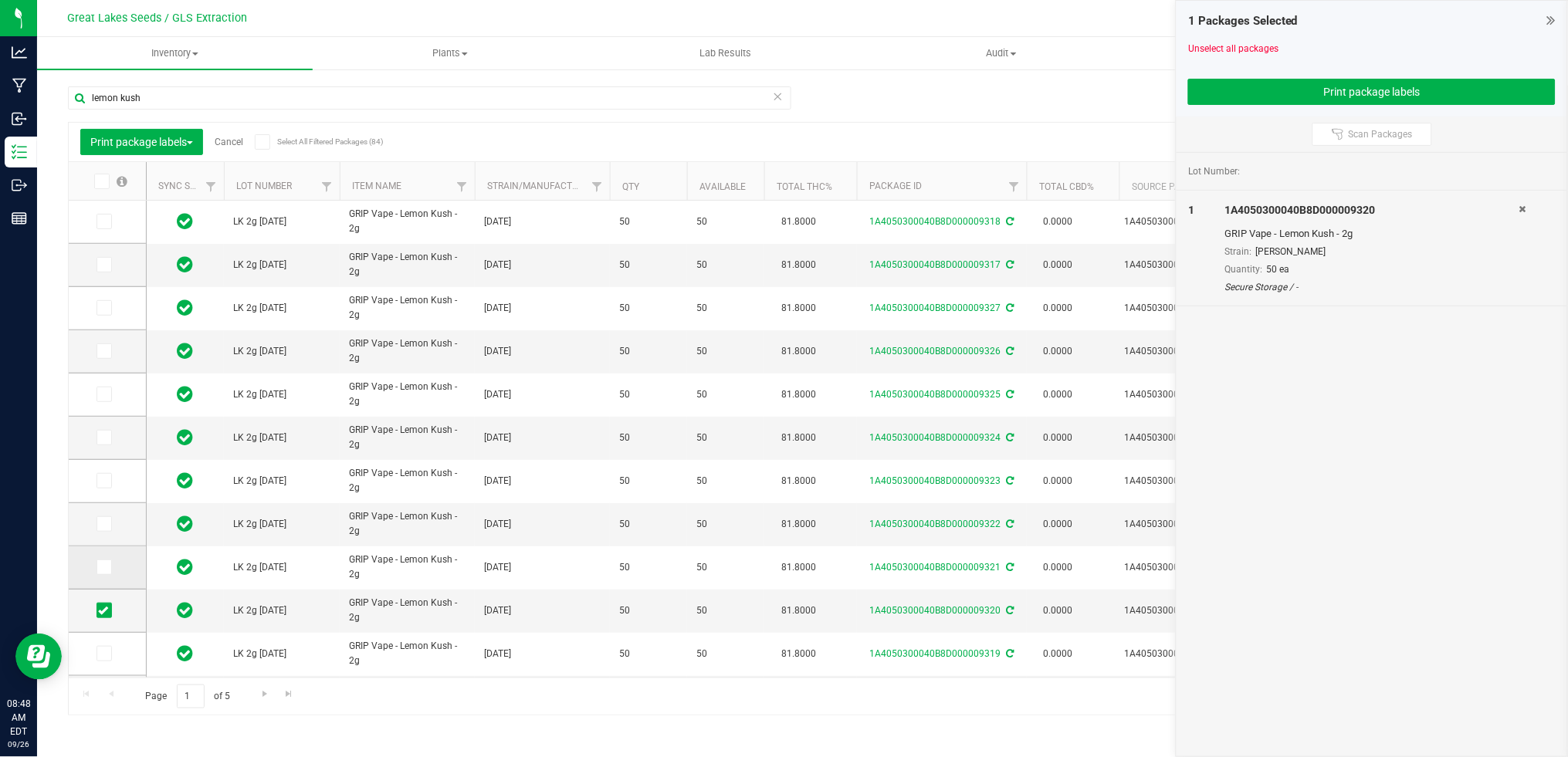
click at [105, 567] on icon at bounding box center [103, 567] width 10 height 0
click at [0, 0] on input "checkbox" at bounding box center [0, 0] width 0 height 0
click at [98, 524] on icon at bounding box center [103, 524] width 10 height 0
click at [0, 0] on input "checkbox" at bounding box center [0, 0] width 0 height 0
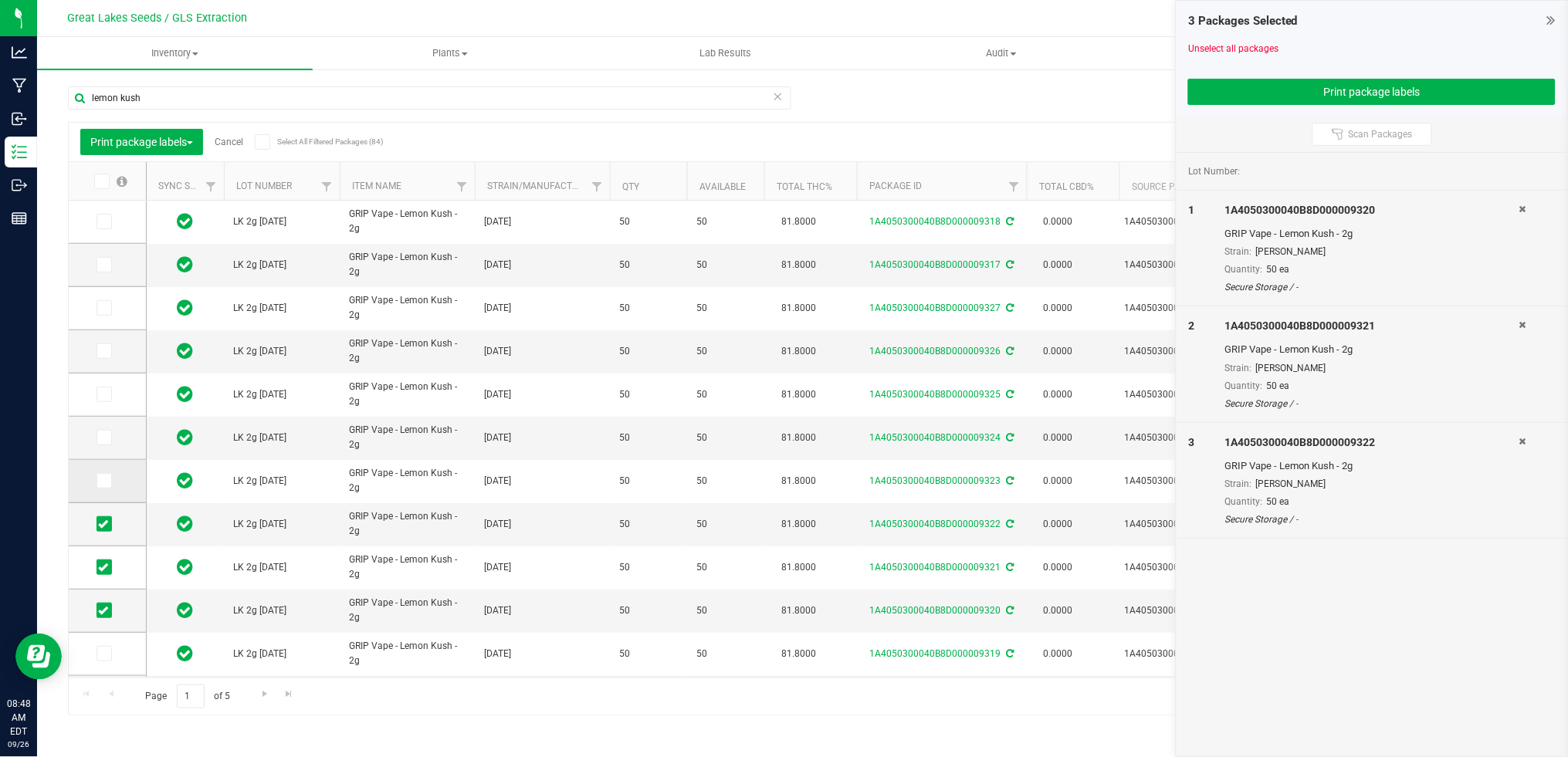
drag, startPoint x: 100, startPoint y: 483, endPoint x: 101, endPoint y: 474, distance: 9.1
click at [100, 481] on icon at bounding box center [103, 481] width 10 height 0
click at [0, 0] on input "checkbox" at bounding box center [0, 0] width 0 height 0
click at [107, 437] on icon at bounding box center [103, 437] width 10 height 0
click at [0, 0] on input "checkbox" at bounding box center [0, 0] width 0 height 0
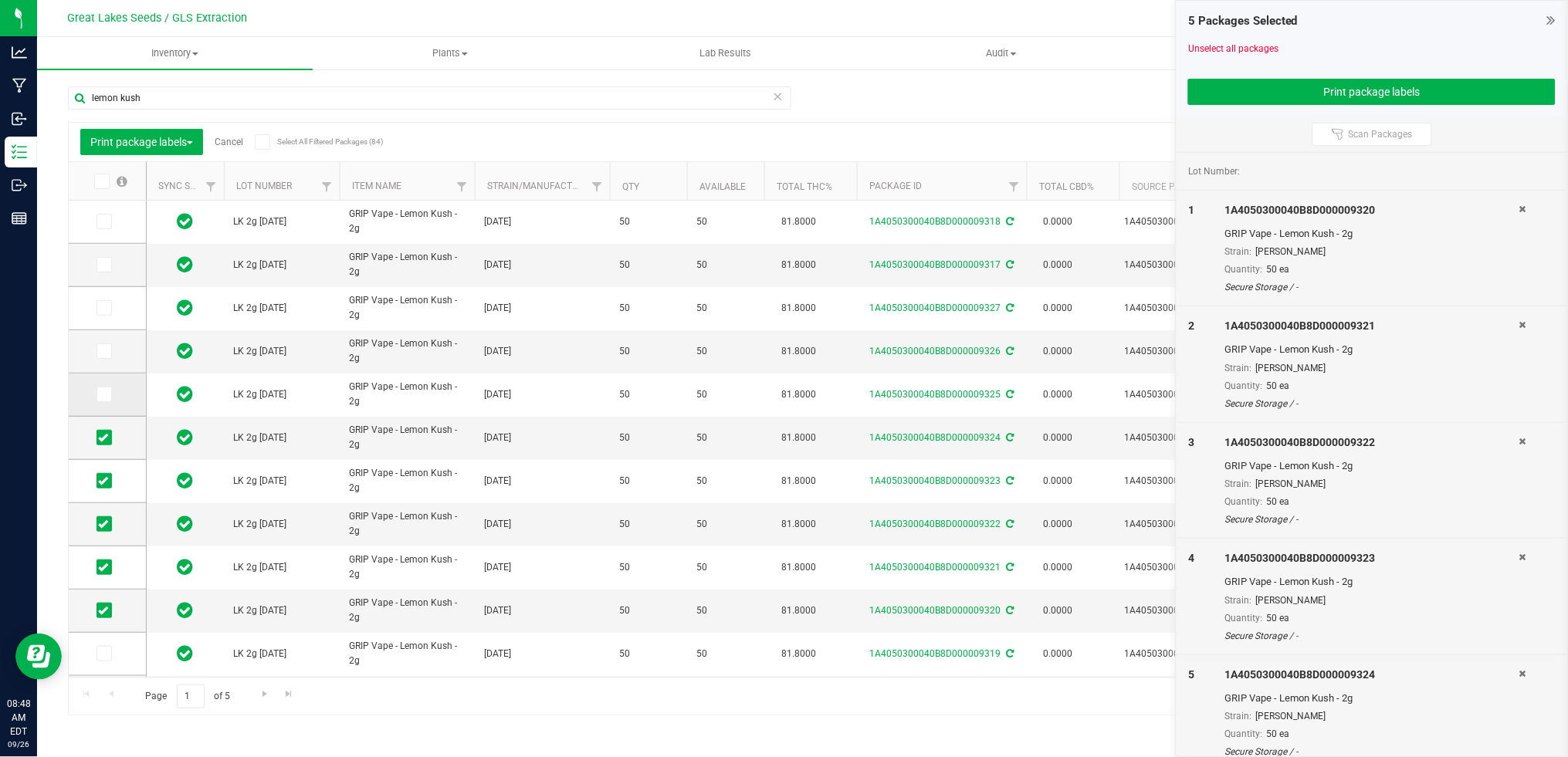
click at [106, 394] on icon at bounding box center [103, 394] width 10 height 0
click at [0, 0] on input "checkbox" at bounding box center [0, 0] width 0 height 0
click at [106, 351] on icon at bounding box center [103, 351] width 10 height 0
click at [0, 0] on input "checkbox" at bounding box center [0, 0] width 0 height 0
click at [1356, 89] on button "Print package labels" at bounding box center [1372, 91] width 368 height 26
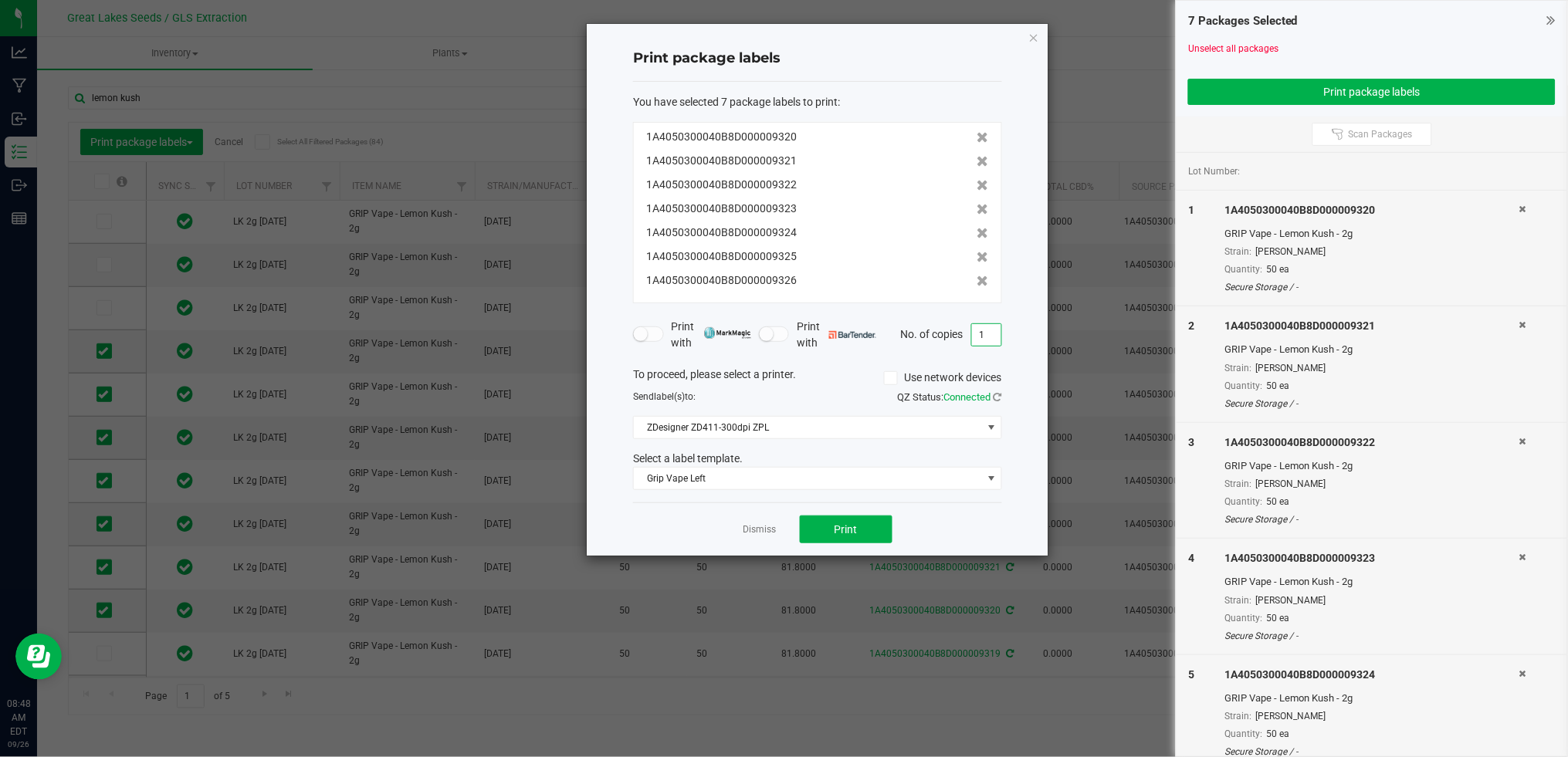
click at [991, 340] on input "1" at bounding box center [986, 335] width 29 height 21
type input "50"
click at [862, 516] on button "Print" at bounding box center [846, 529] width 92 height 28
click at [751, 522] on app-cancel-button "Dismiss" at bounding box center [760, 530] width 33 height 16
click at [752, 526] on link "Dismiss" at bounding box center [760, 530] width 33 height 13
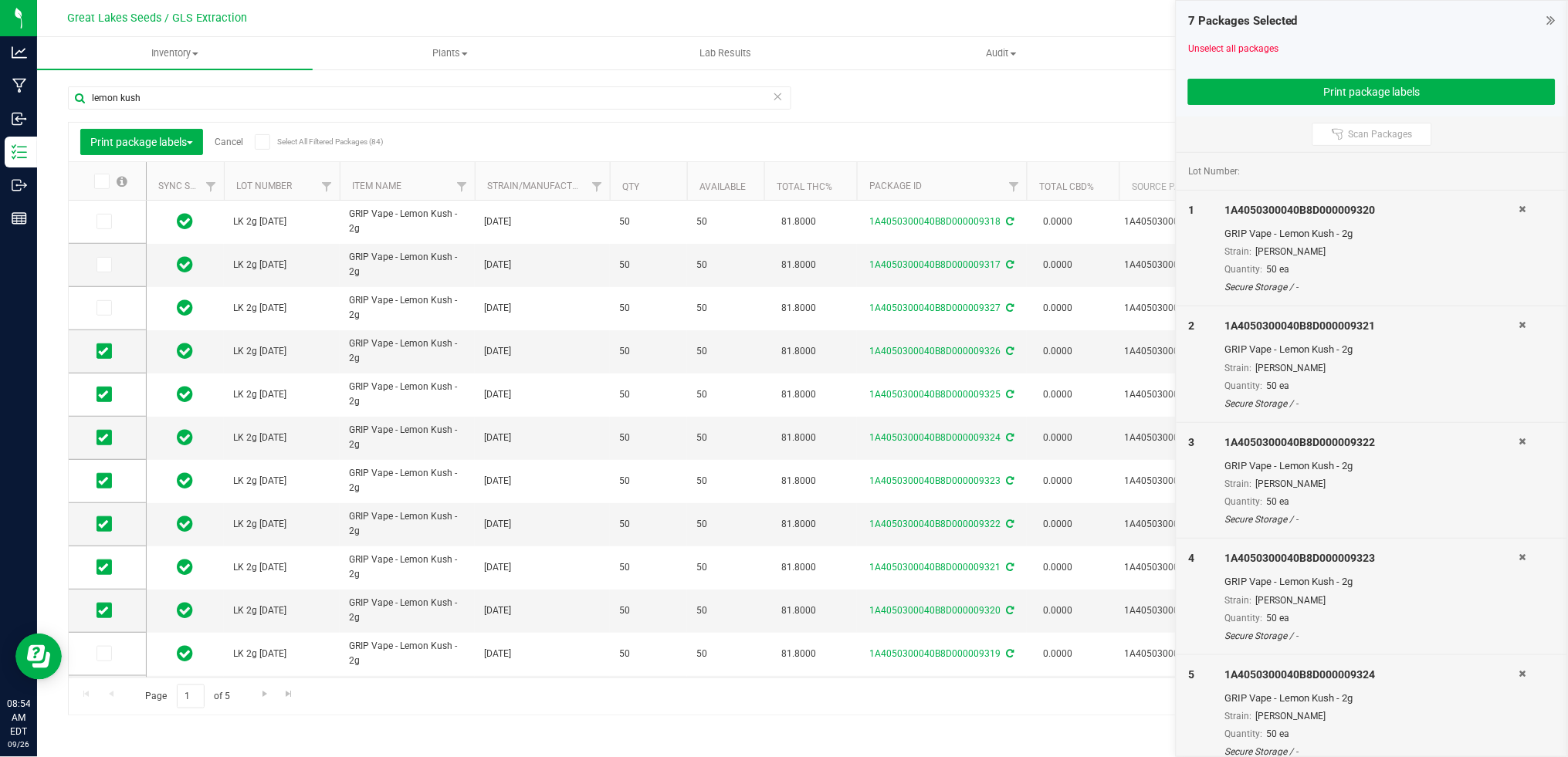
click at [1551, 15] on icon at bounding box center [1551, 20] width 9 height 15
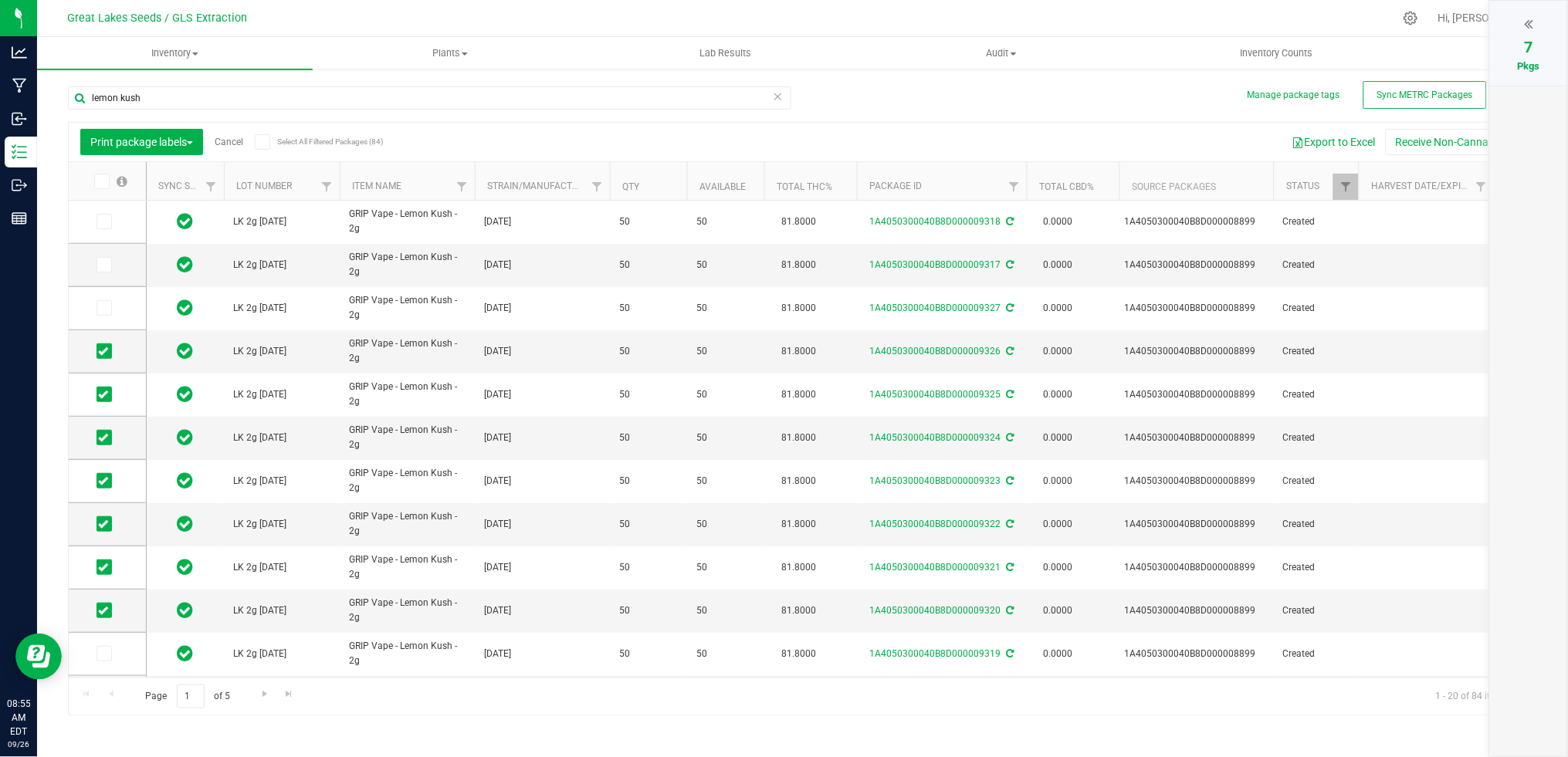
click at [224, 141] on link "Cancel" at bounding box center [229, 142] width 29 height 11
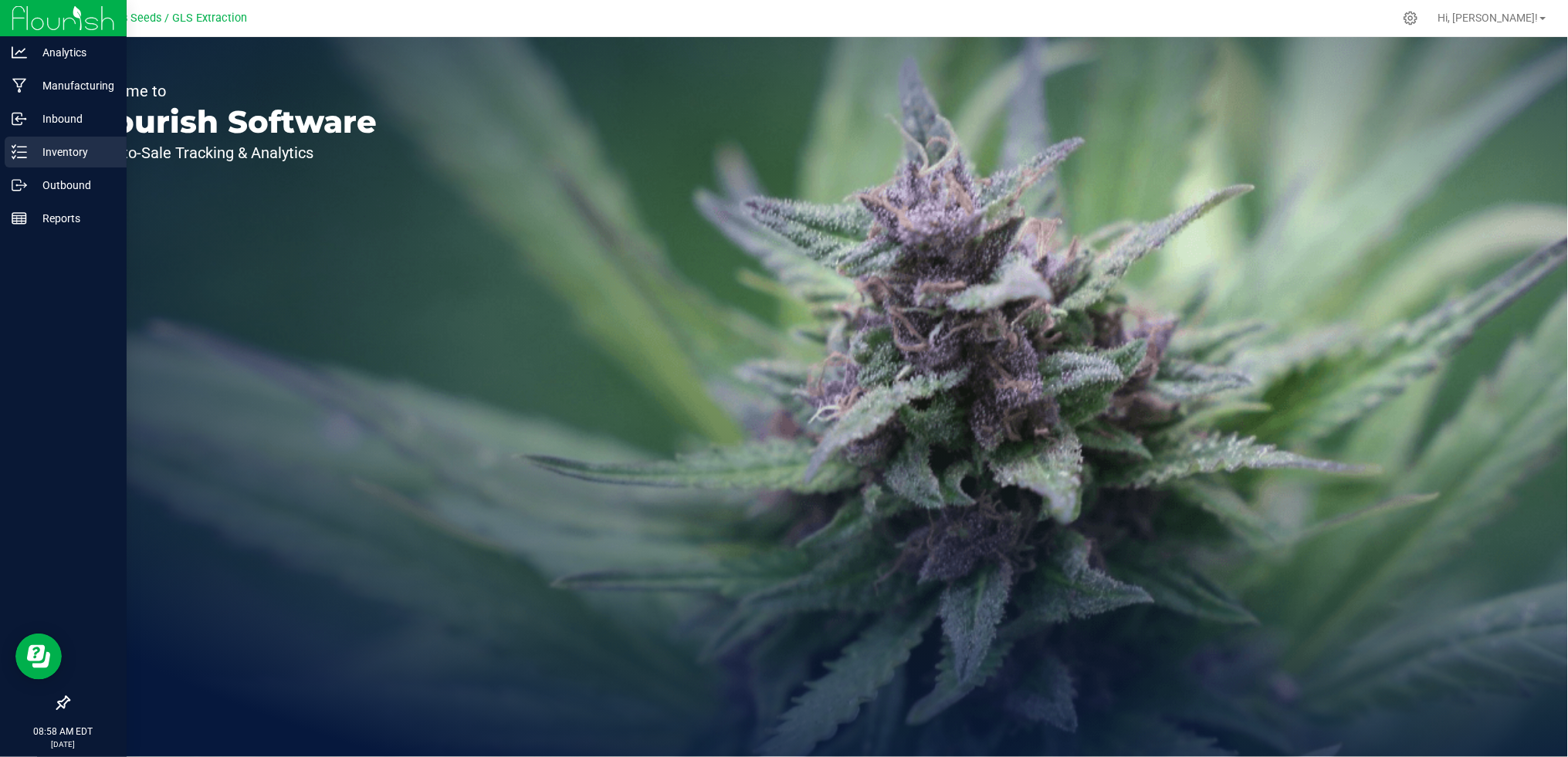
click at [49, 150] on p "Inventory" at bounding box center [73, 152] width 92 height 18
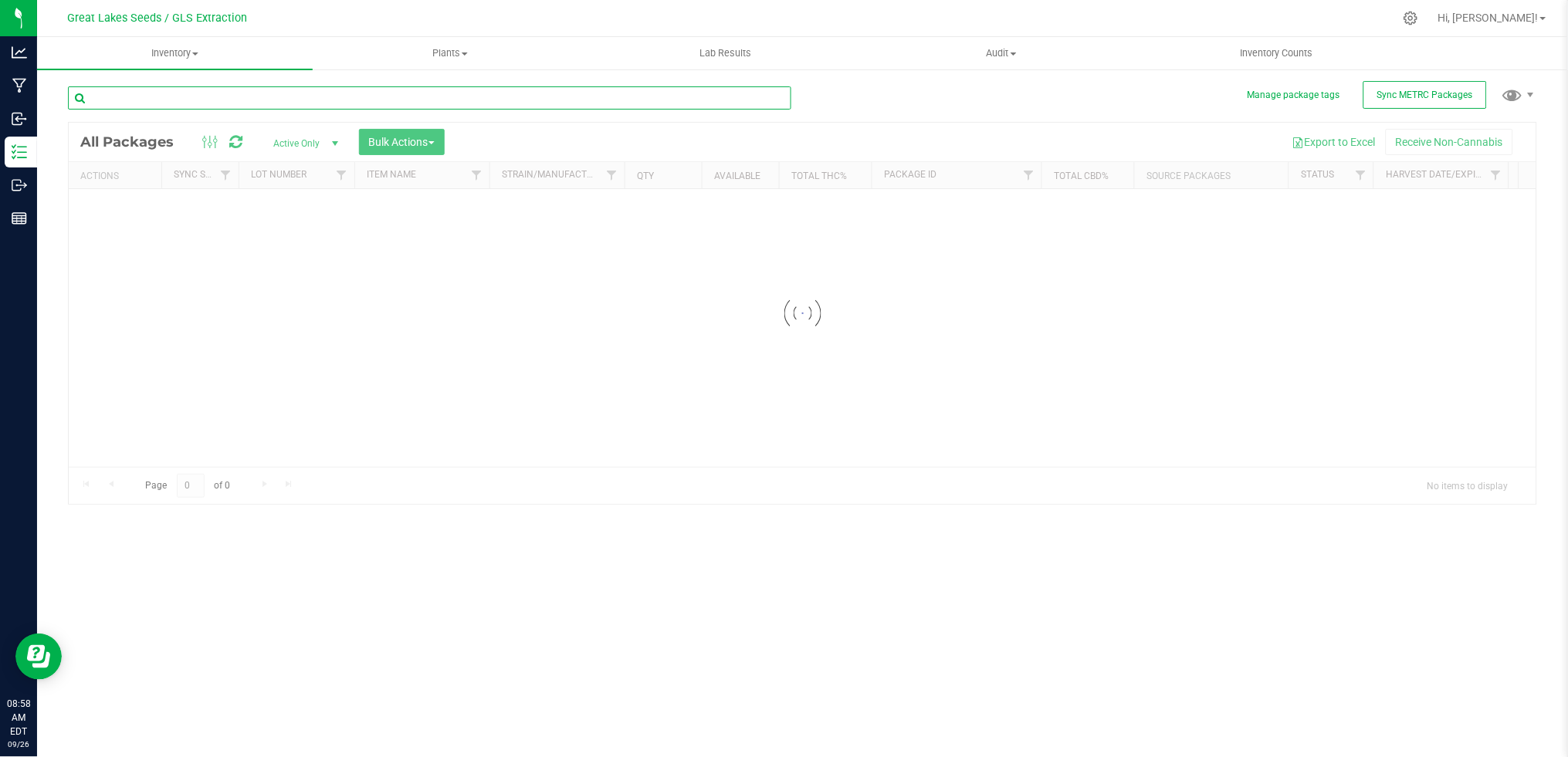
click at [234, 99] on input "text" at bounding box center [429, 98] width 723 height 23
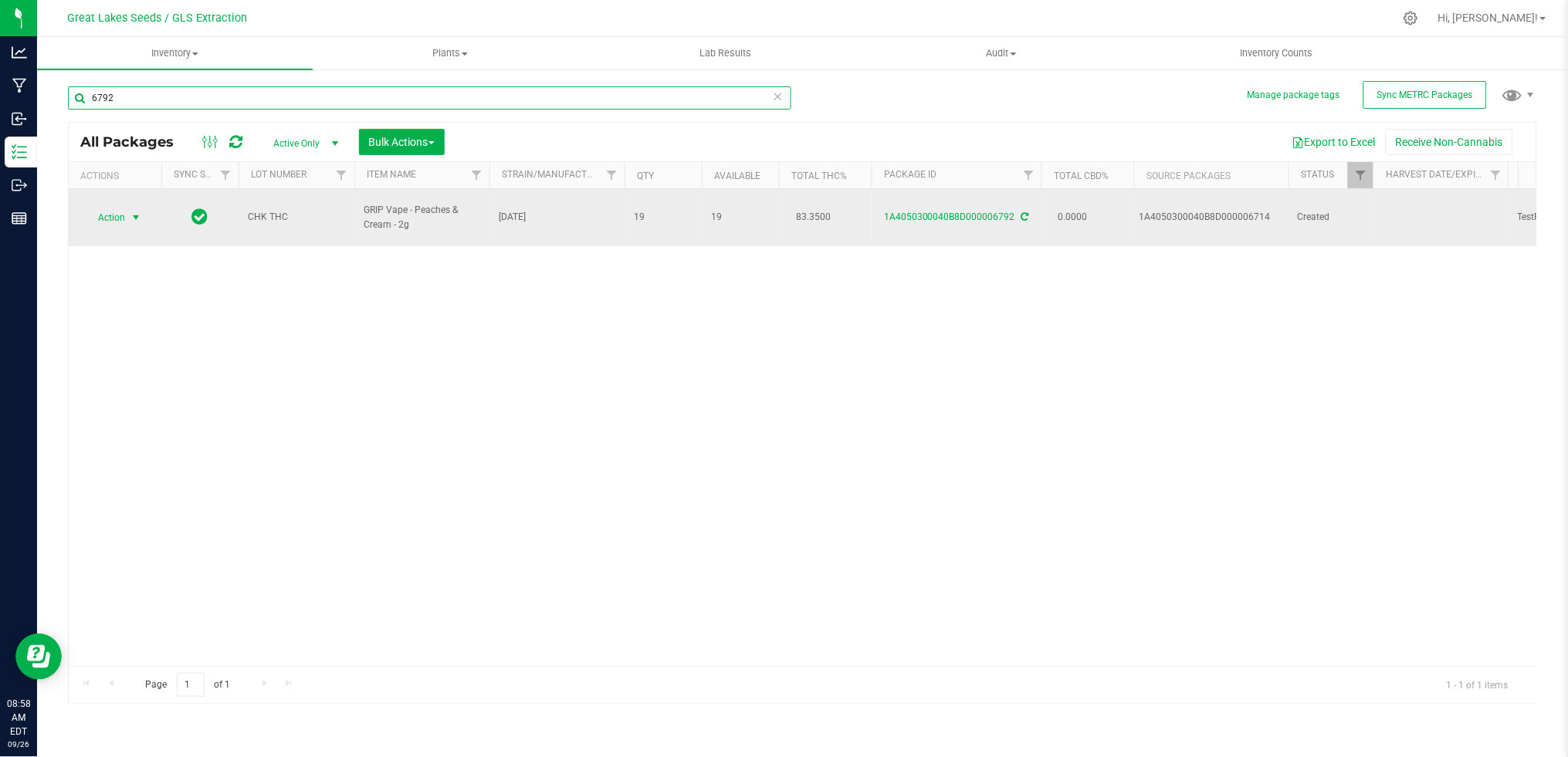
type input "6792"
click at [115, 212] on span "Action" at bounding box center [105, 217] width 41 height 21
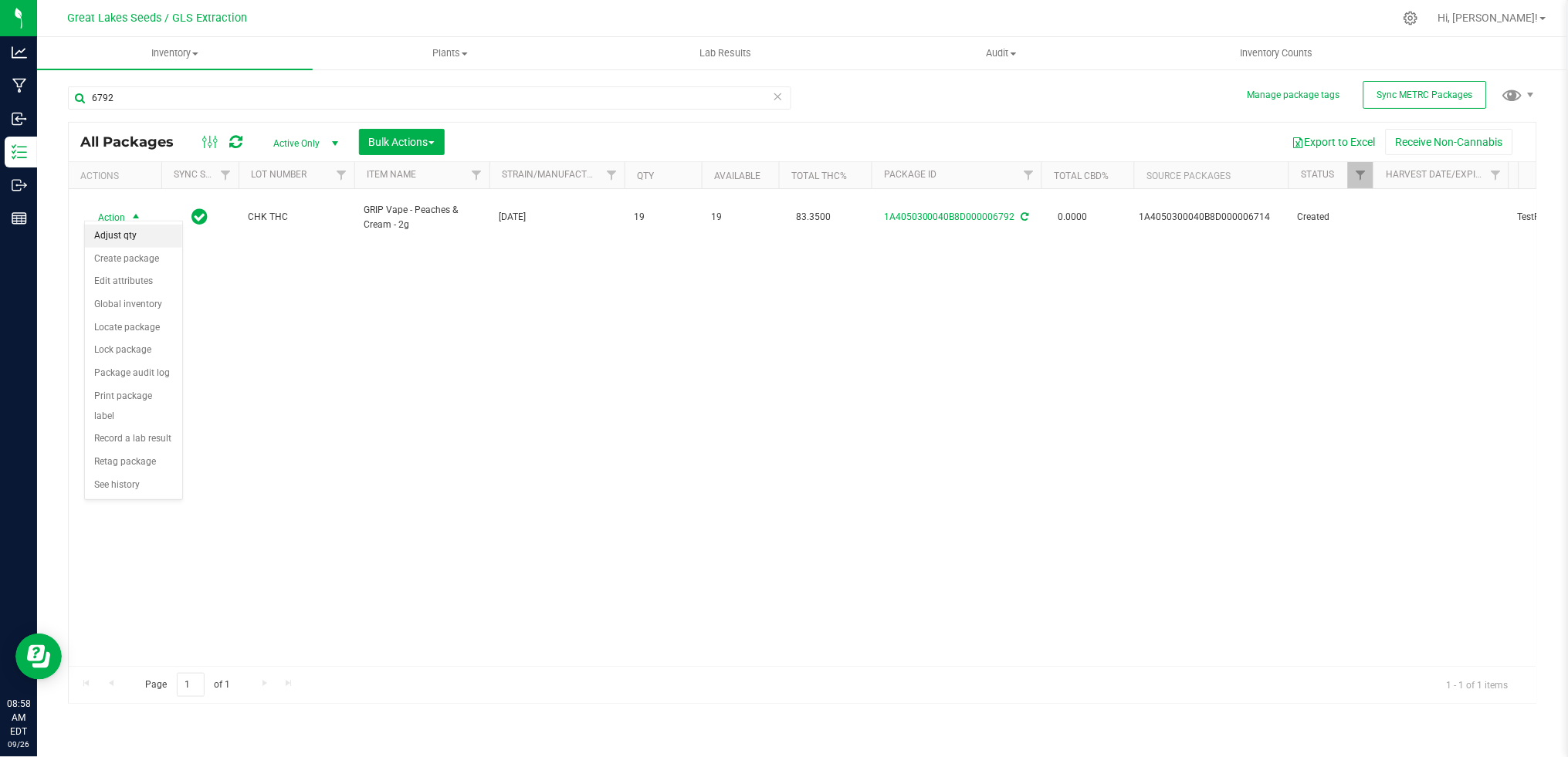
click at [115, 233] on li "Adjust qty" at bounding box center [134, 235] width 97 height 23
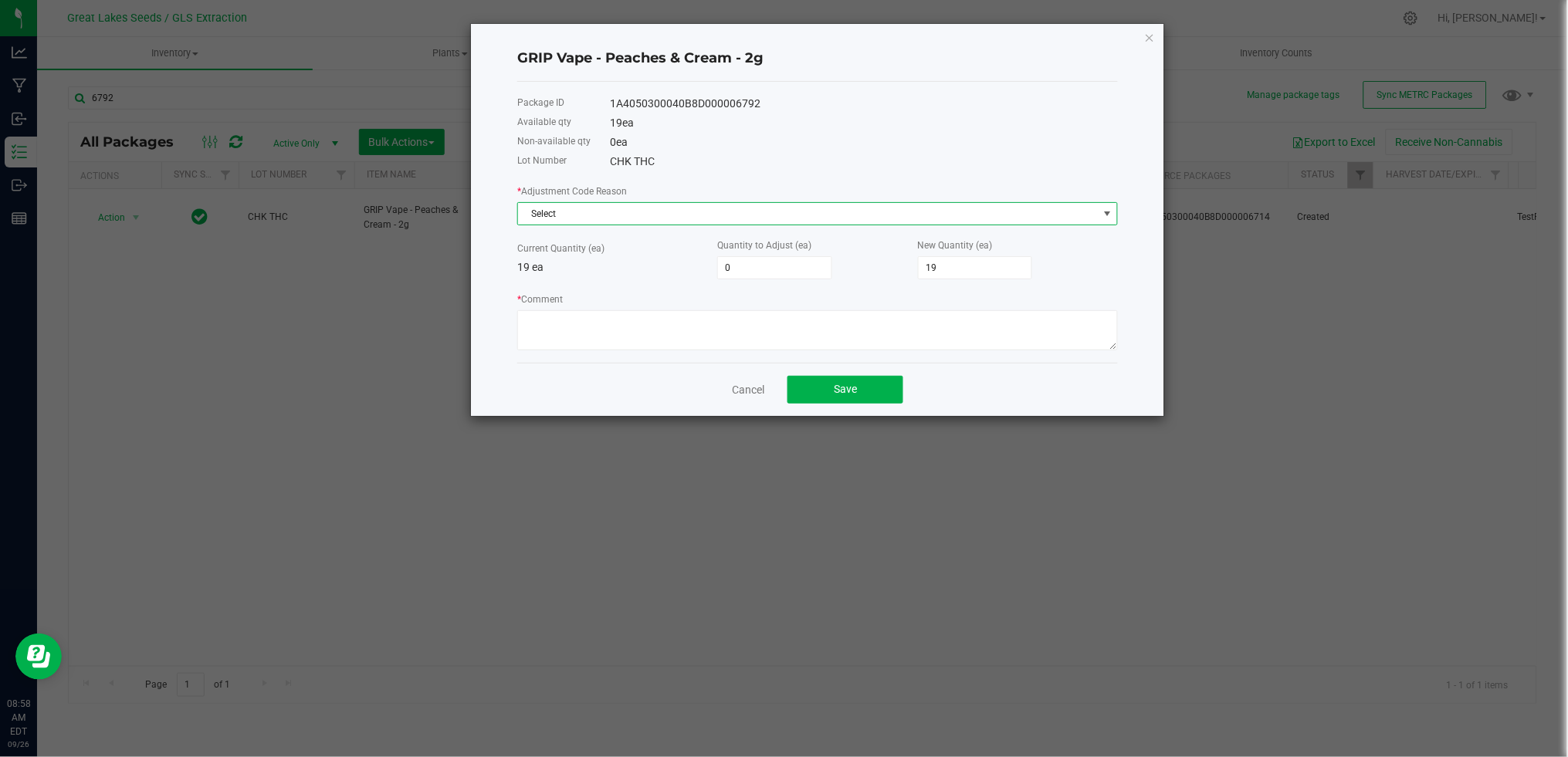
click at [653, 222] on span "Select" at bounding box center [807, 213] width 580 height 21
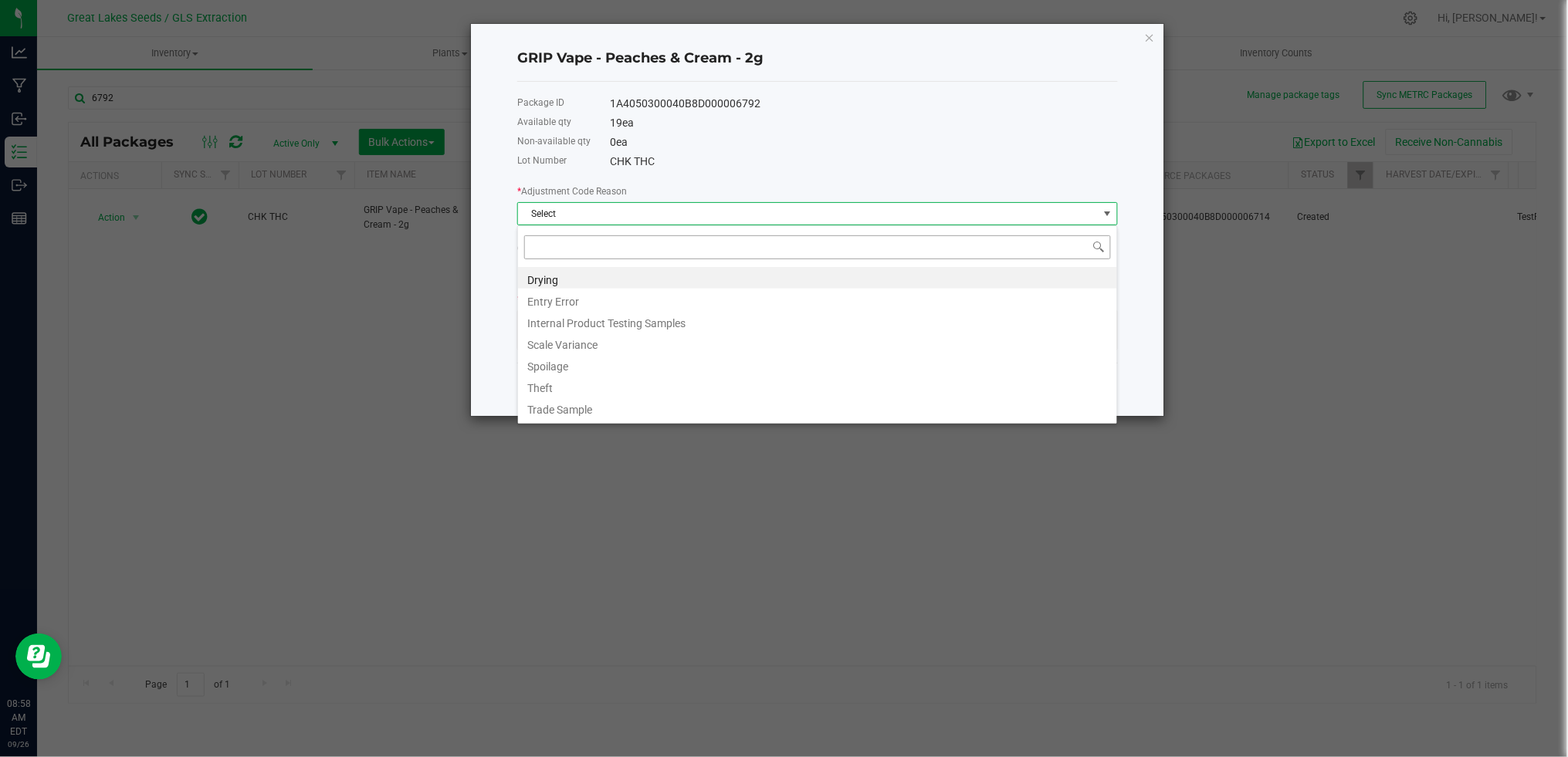
scroll to position [23, 600]
click at [591, 301] on li "Entry Error" at bounding box center [817, 299] width 599 height 21
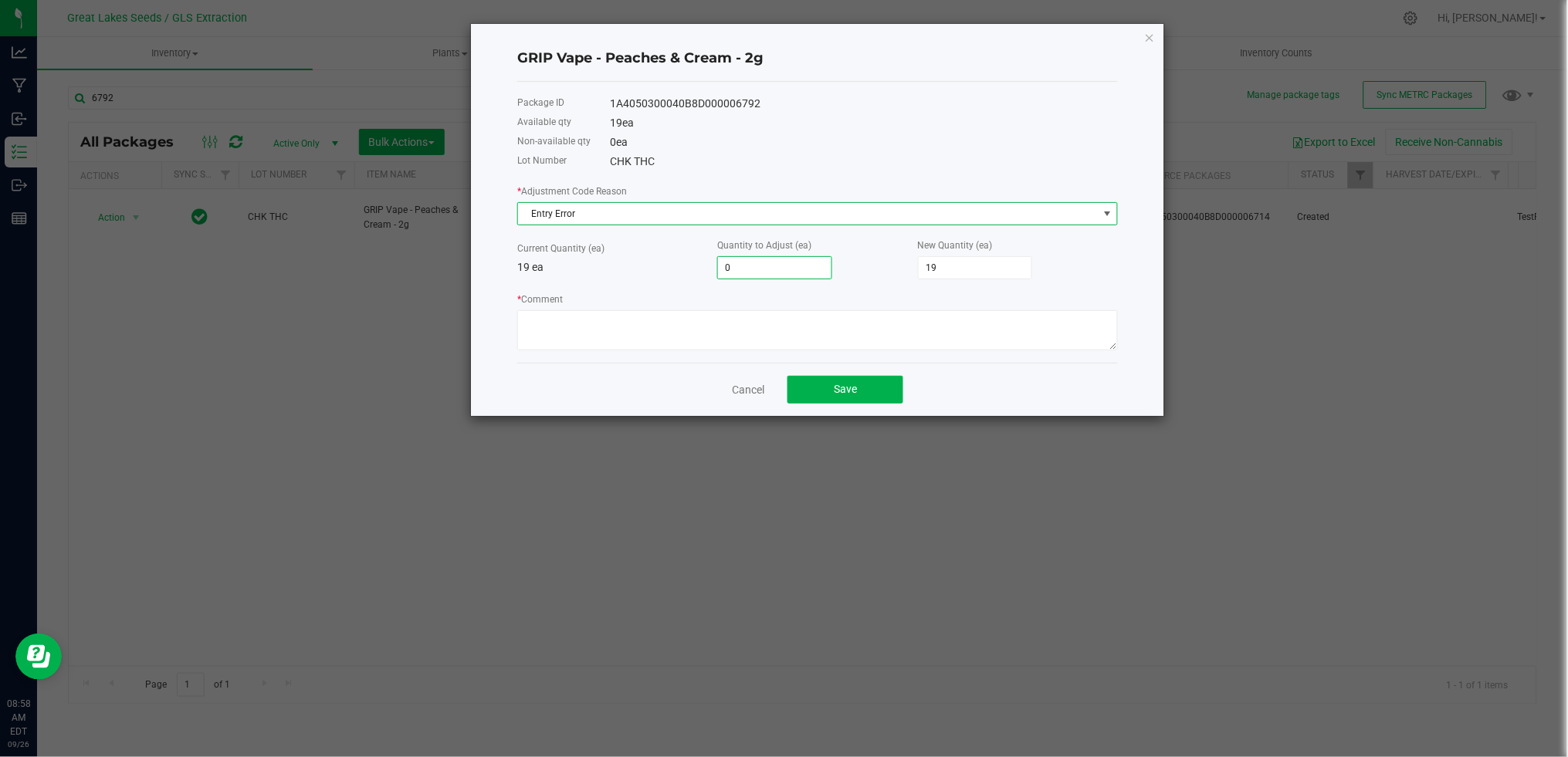
click at [781, 271] on input "0" at bounding box center [774, 267] width 114 height 21
type input "-8"
type input "11"
type input "-8"
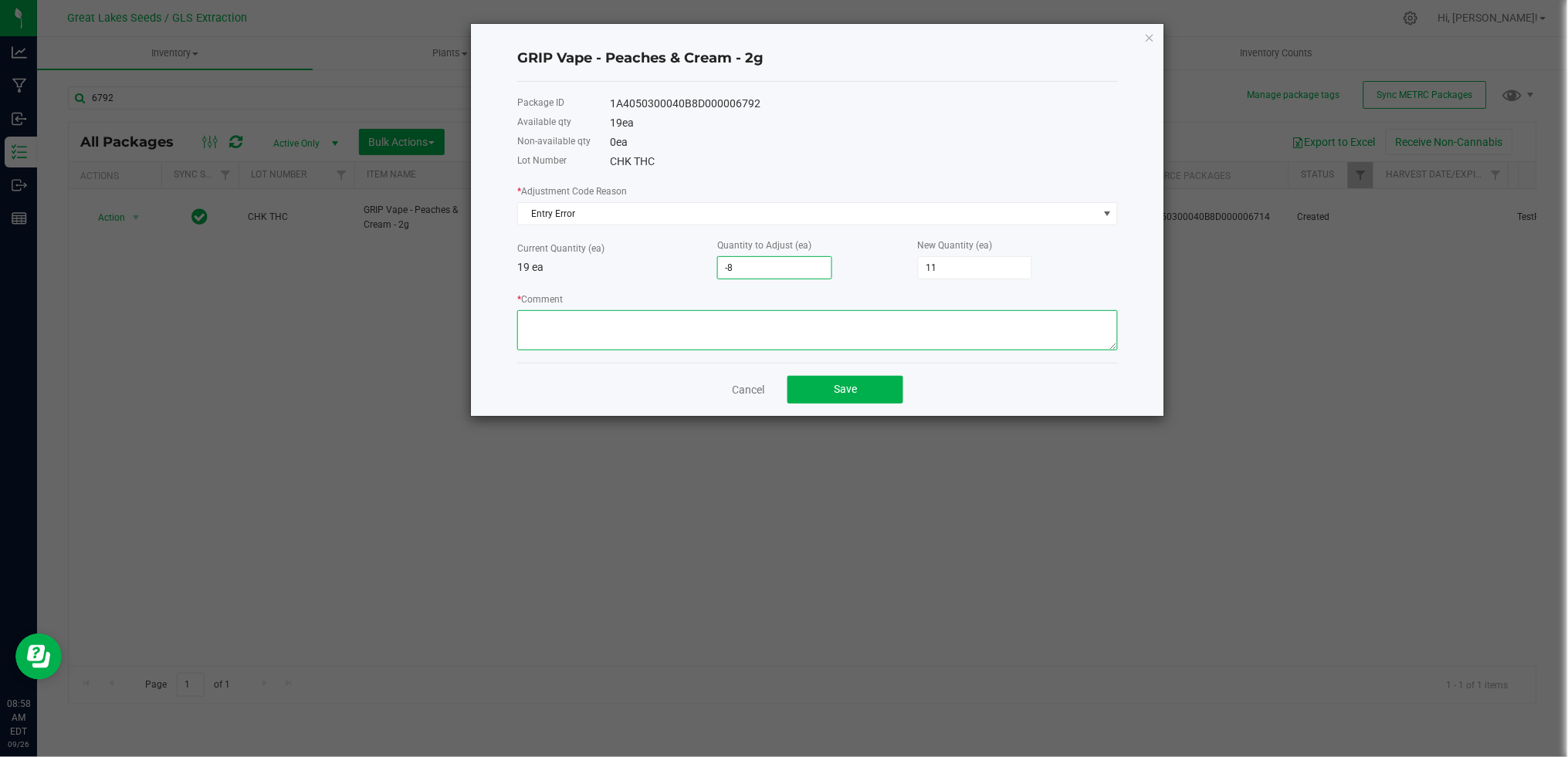
click at [815, 345] on textarea "* Comment" at bounding box center [817, 330] width 601 height 40
type textarea "hware"
click at [842, 395] on span "Save" at bounding box center [845, 389] width 23 height 13
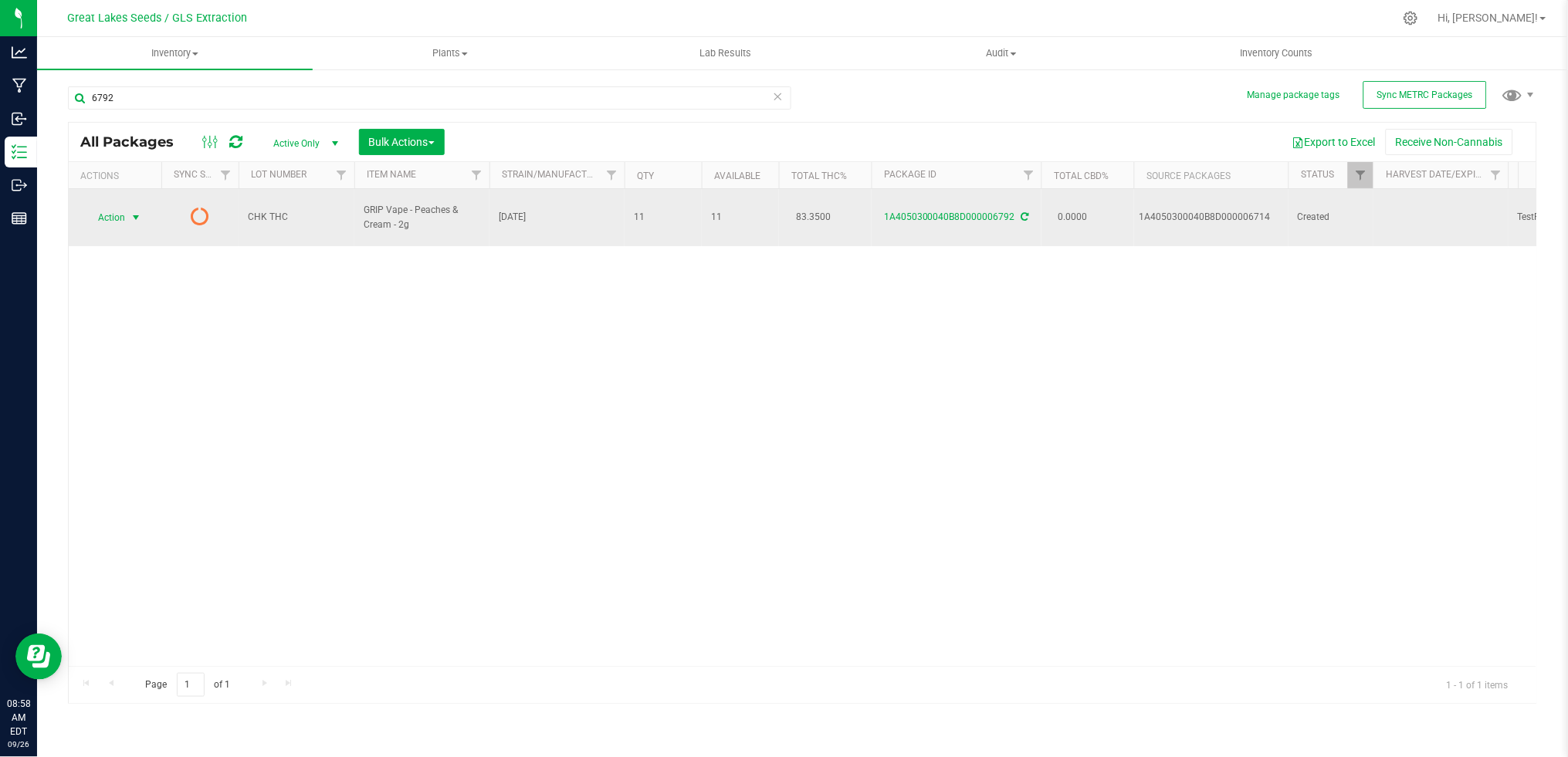
click at [99, 209] on span "Action" at bounding box center [105, 217] width 41 height 21
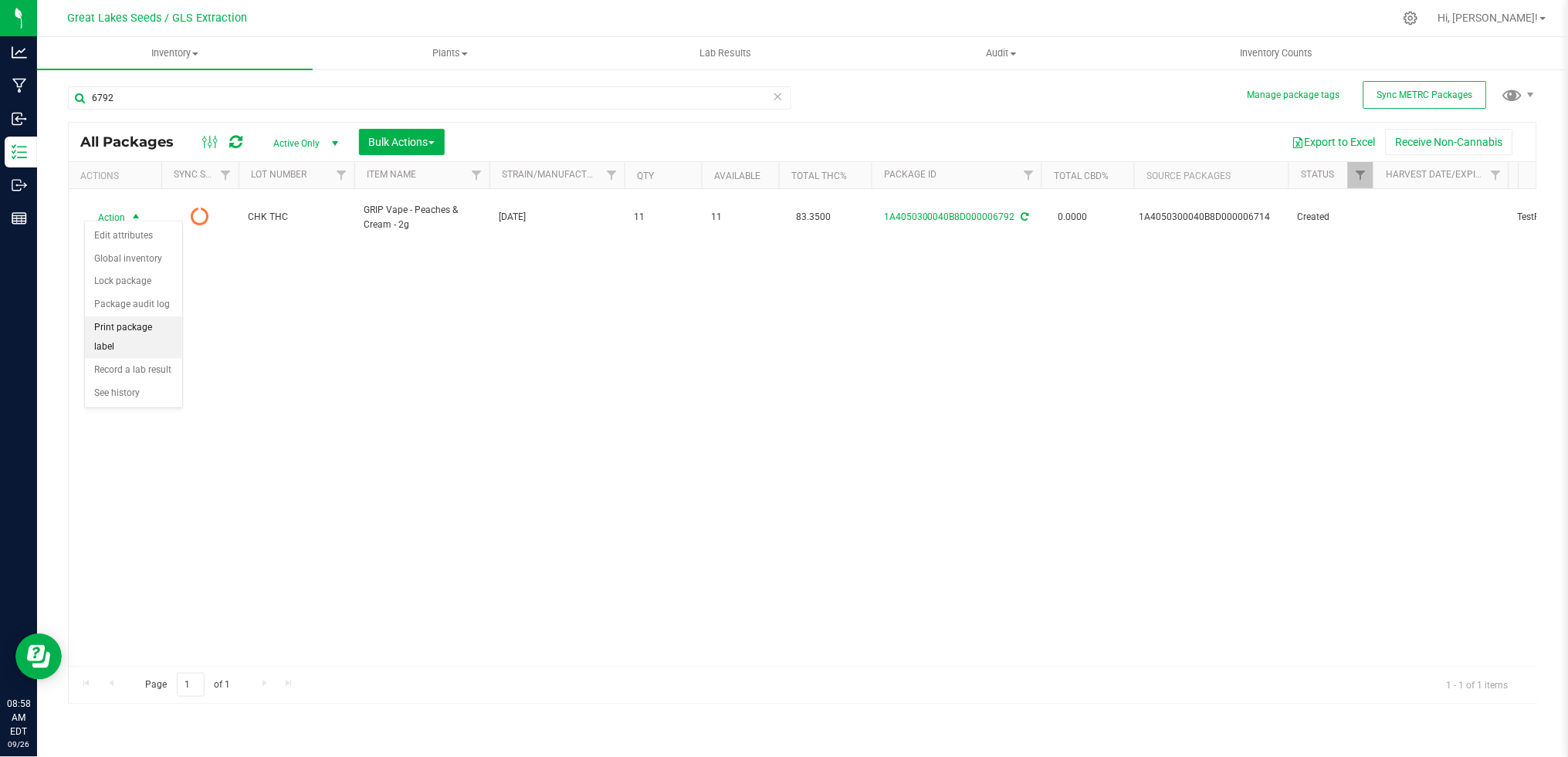
click at [128, 336] on li "Print package label" at bounding box center [134, 337] width 97 height 42
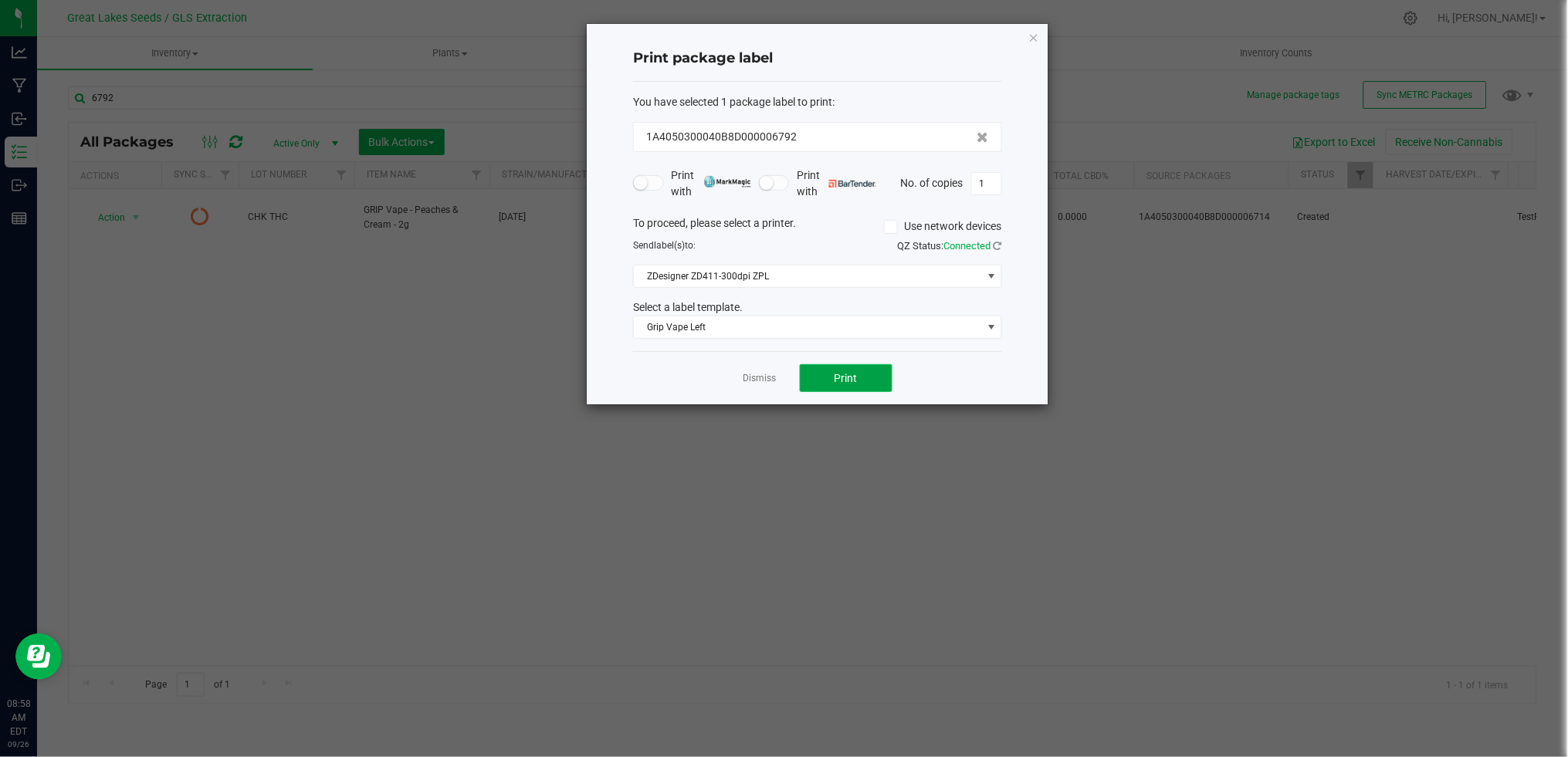
click at [815, 370] on button "Print" at bounding box center [846, 378] width 92 height 28
click at [760, 382] on link "Dismiss" at bounding box center [760, 378] width 33 height 13
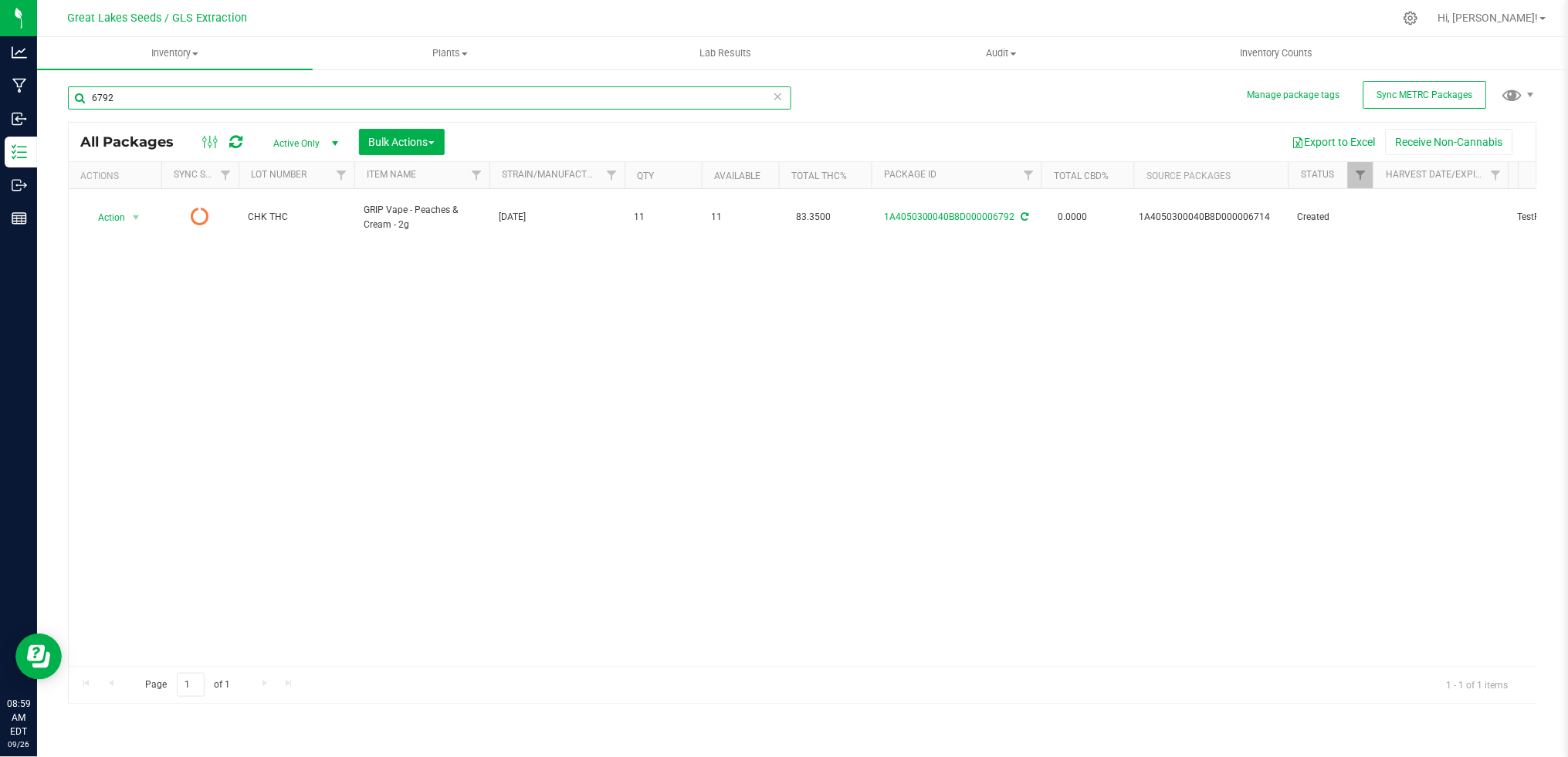
click at [0, 100] on html "Analytics Manufacturing Inbound Inventory Outbound Reports 08:59 AM EDT 09/26/2…" at bounding box center [784, 378] width 1568 height 757
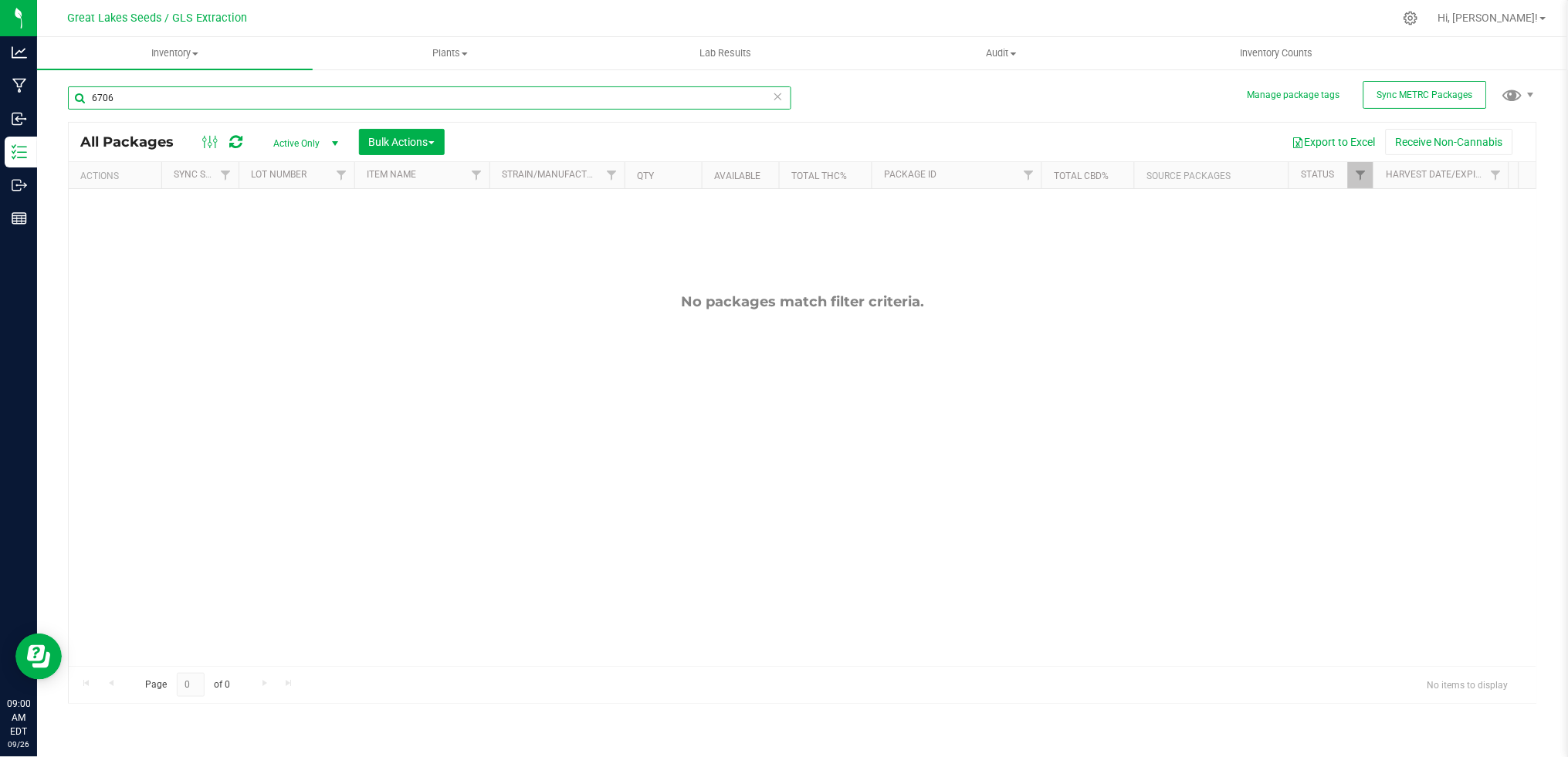
drag, startPoint x: 185, startPoint y: 98, endPoint x: 77, endPoint y: 91, distance: 108.2
click at [76, 95] on input "6706" at bounding box center [429, 98] width 723 height 23
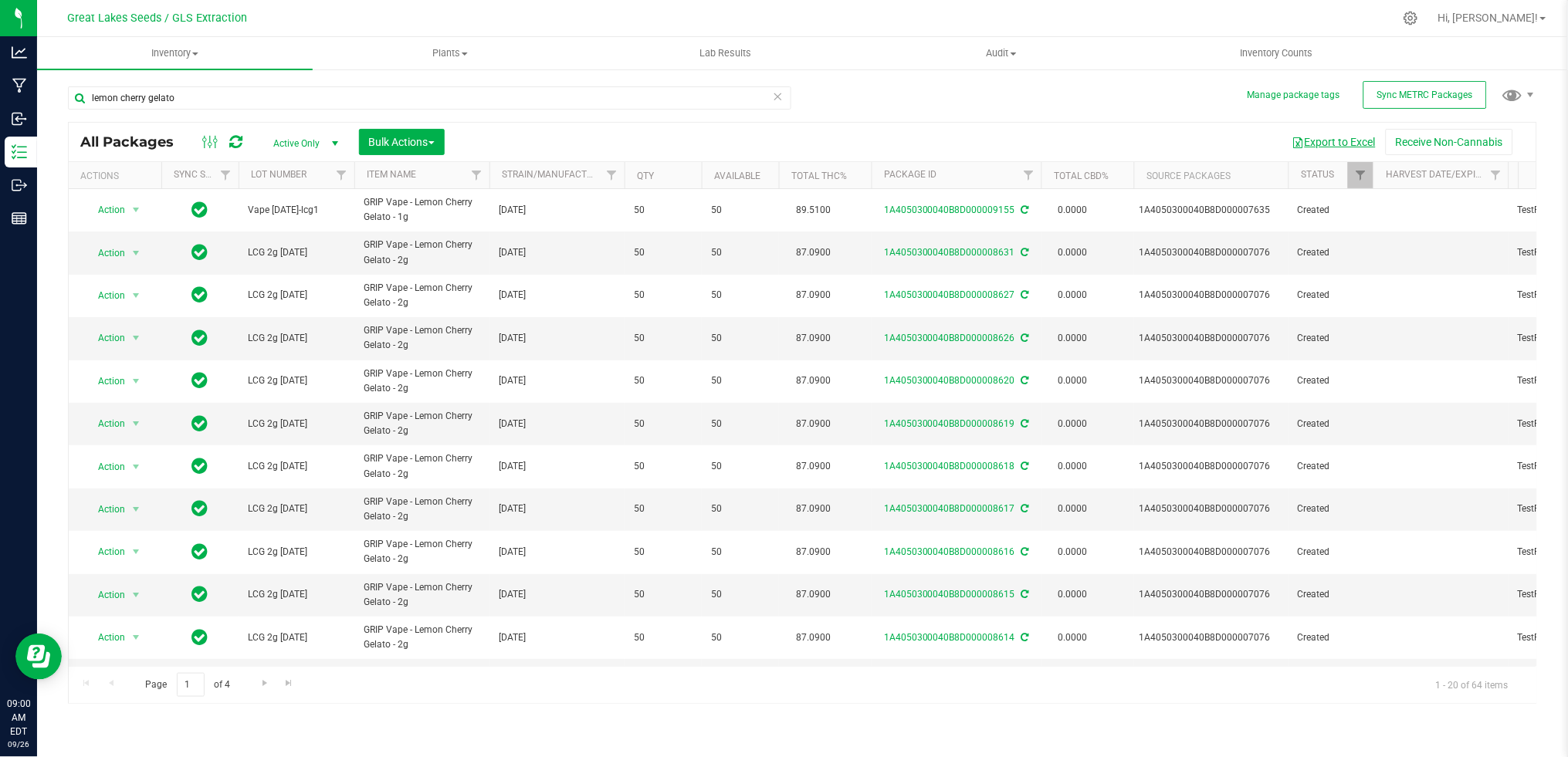
click at [1311, 139] on button "Export to Excel" at bounding box center [1334, 142] width 103 height 26
click at [208, 99] on input "lemon cherry gelato" at bounding box center [429, 98] width 723 height 23
click at [84, 99] on input "lemon cherry gelato" at bounding box center [429, 98] width 723 height 23
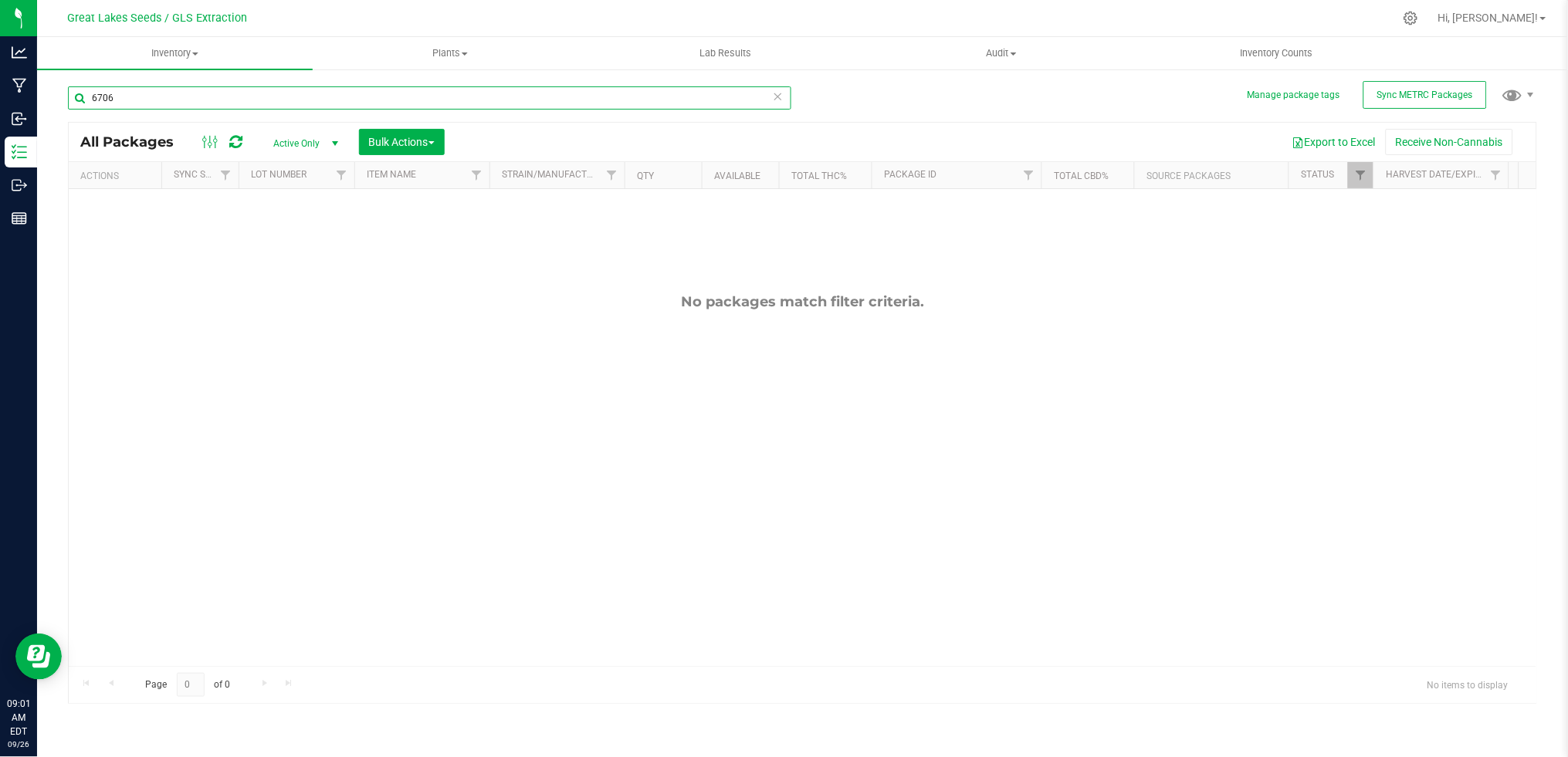
type input "6706"
click at [321, 138] on span "Active Only" at bounding box center [302, 143] width 85 height 21
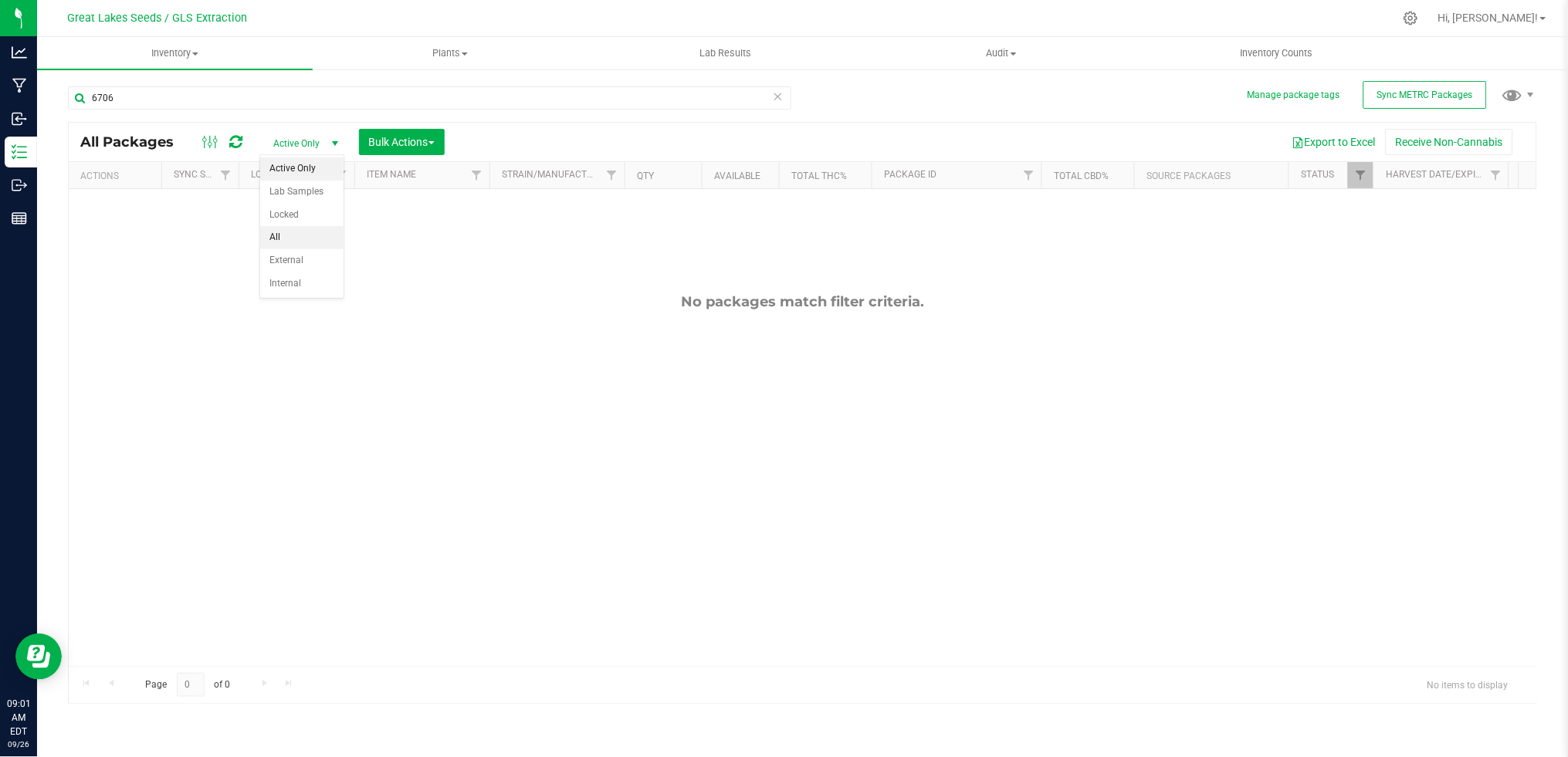
click at [293, 231] on li "All" at bounding box center [302, 237] width 84 height 23
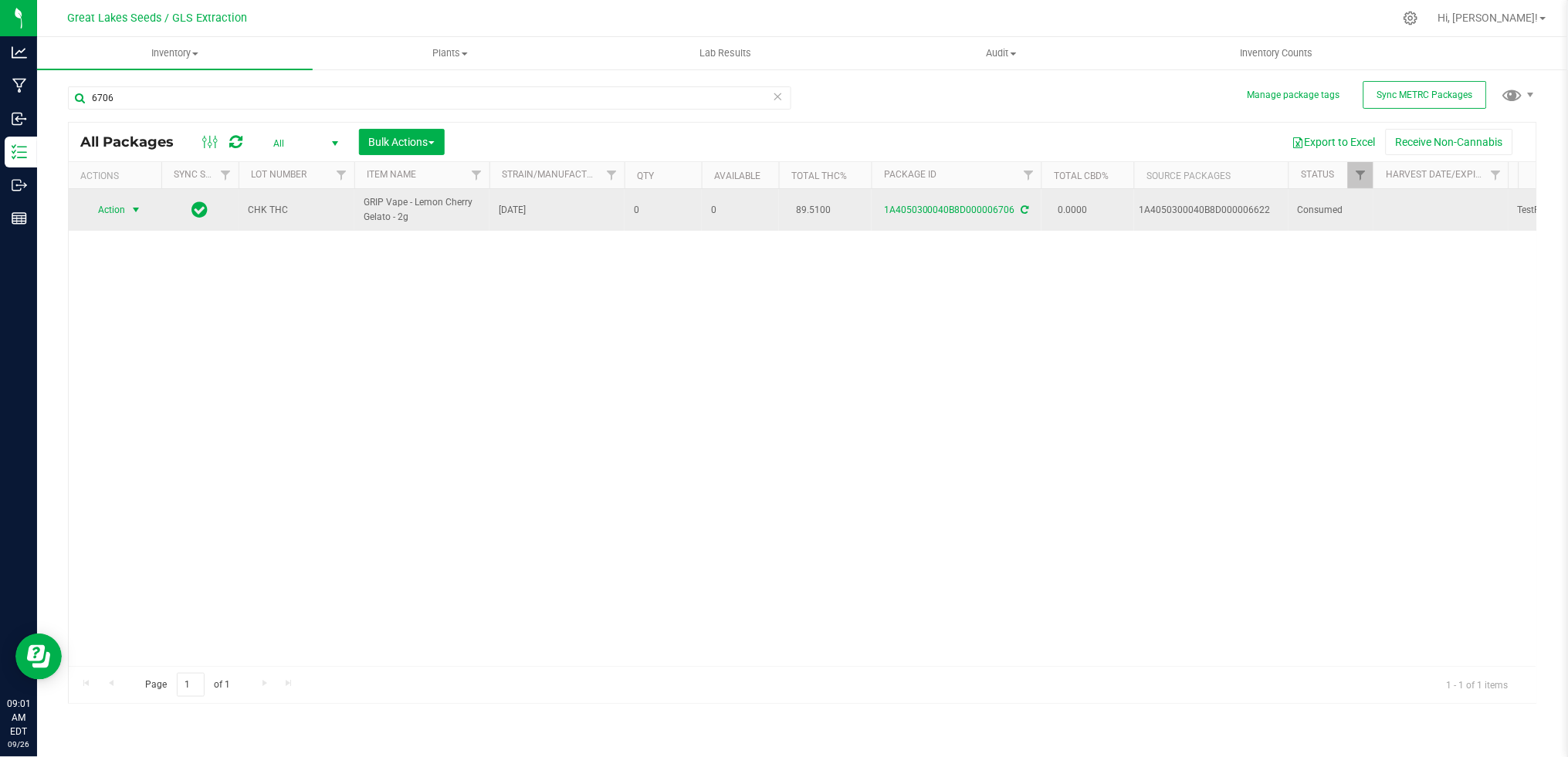
click at [122, 209] on span "Action" at bounding box center [105, 209] width 41 height 21
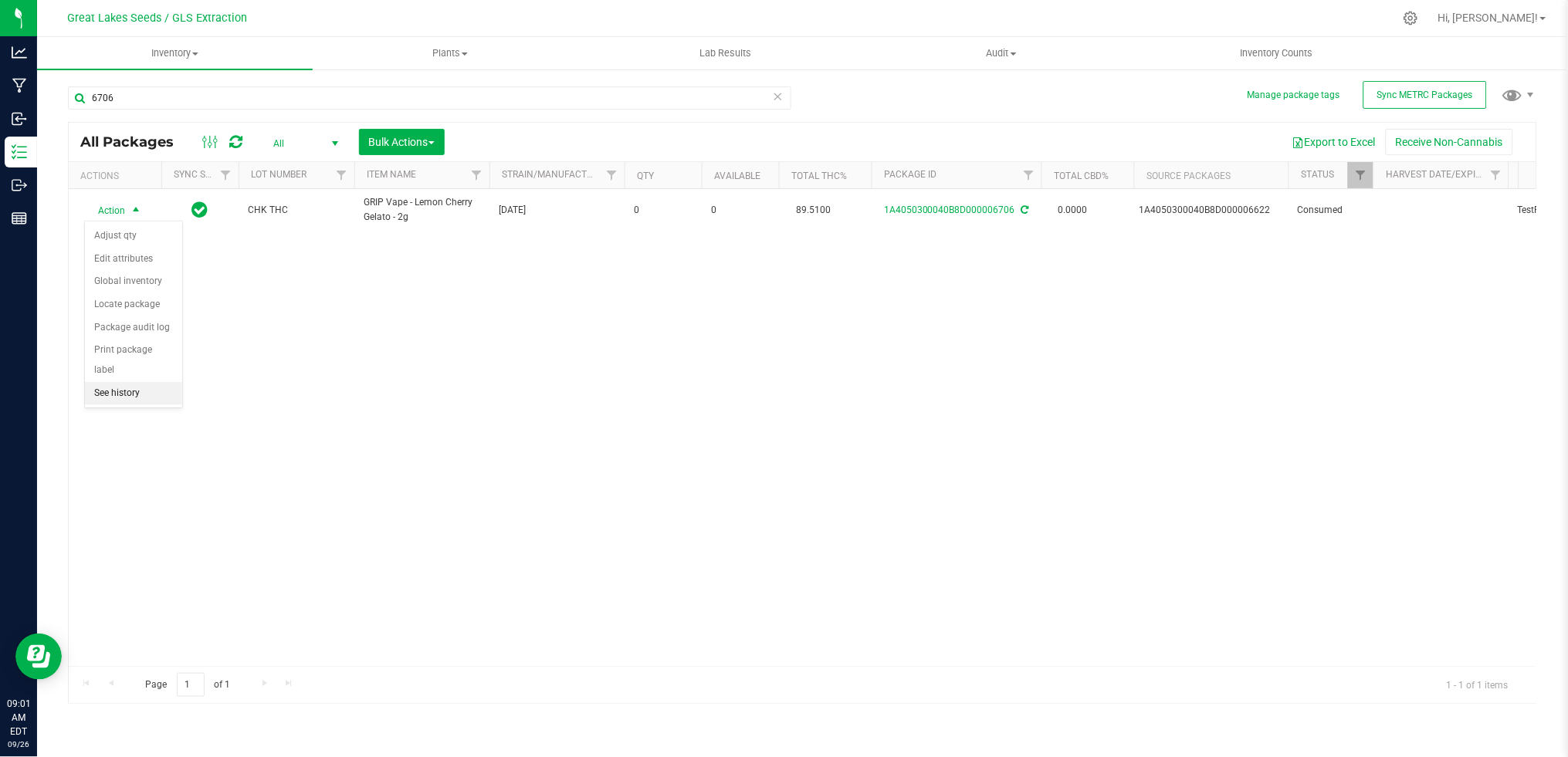
click at [132, 389] on li "See history" at bounding box center [134, 393] width 97 height 23
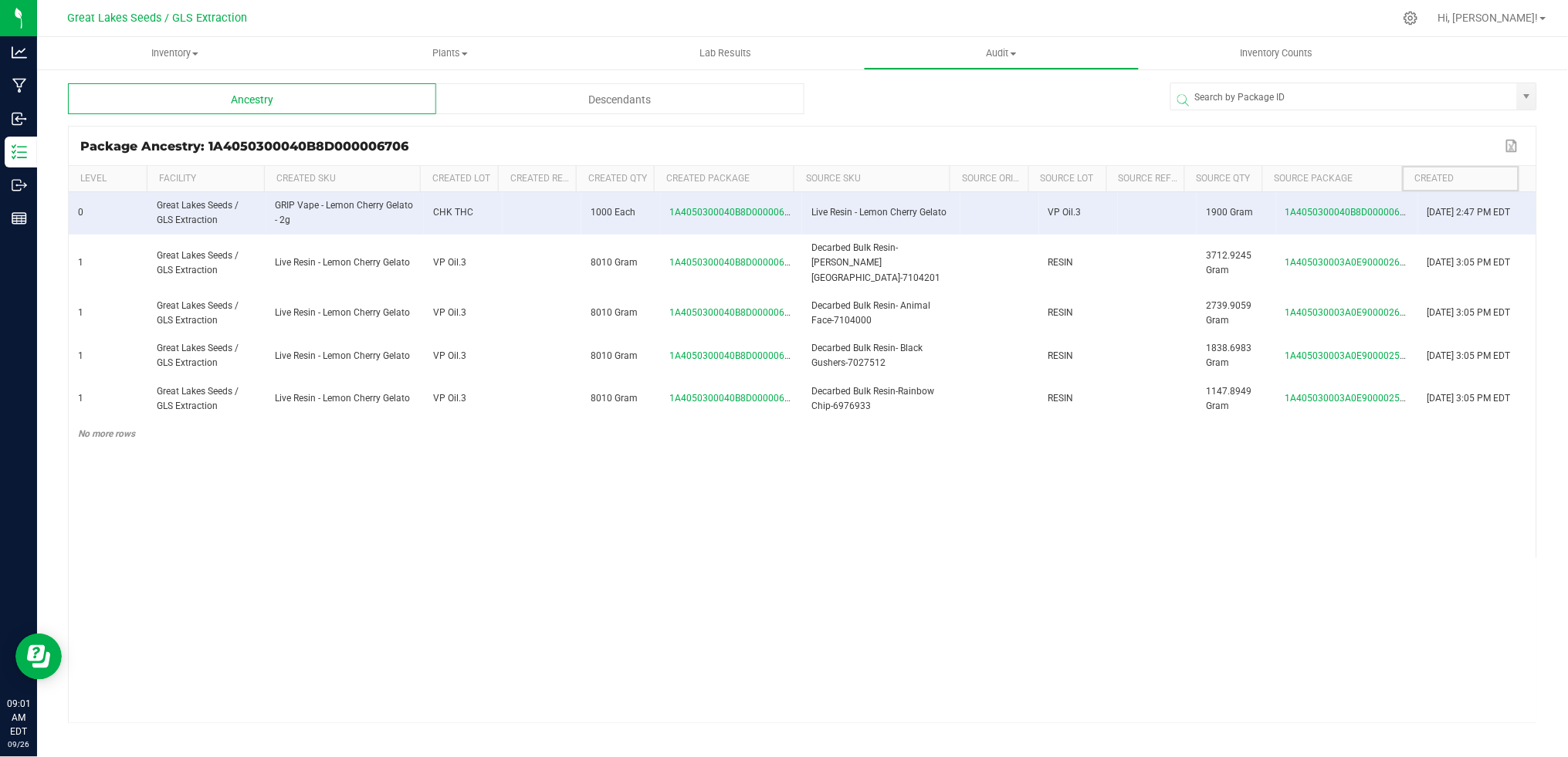
drag, startPoint x: 1401, startPoint y: 177, endPoint x: 1428, endPoint y: 175, distance: 27.1
click at [1428, 175] on th "Created" at bounding box center [1460, 179] width 117 height 26
click at [1418, 181] on span at bounding box center [1420, 293] width 5 height 253
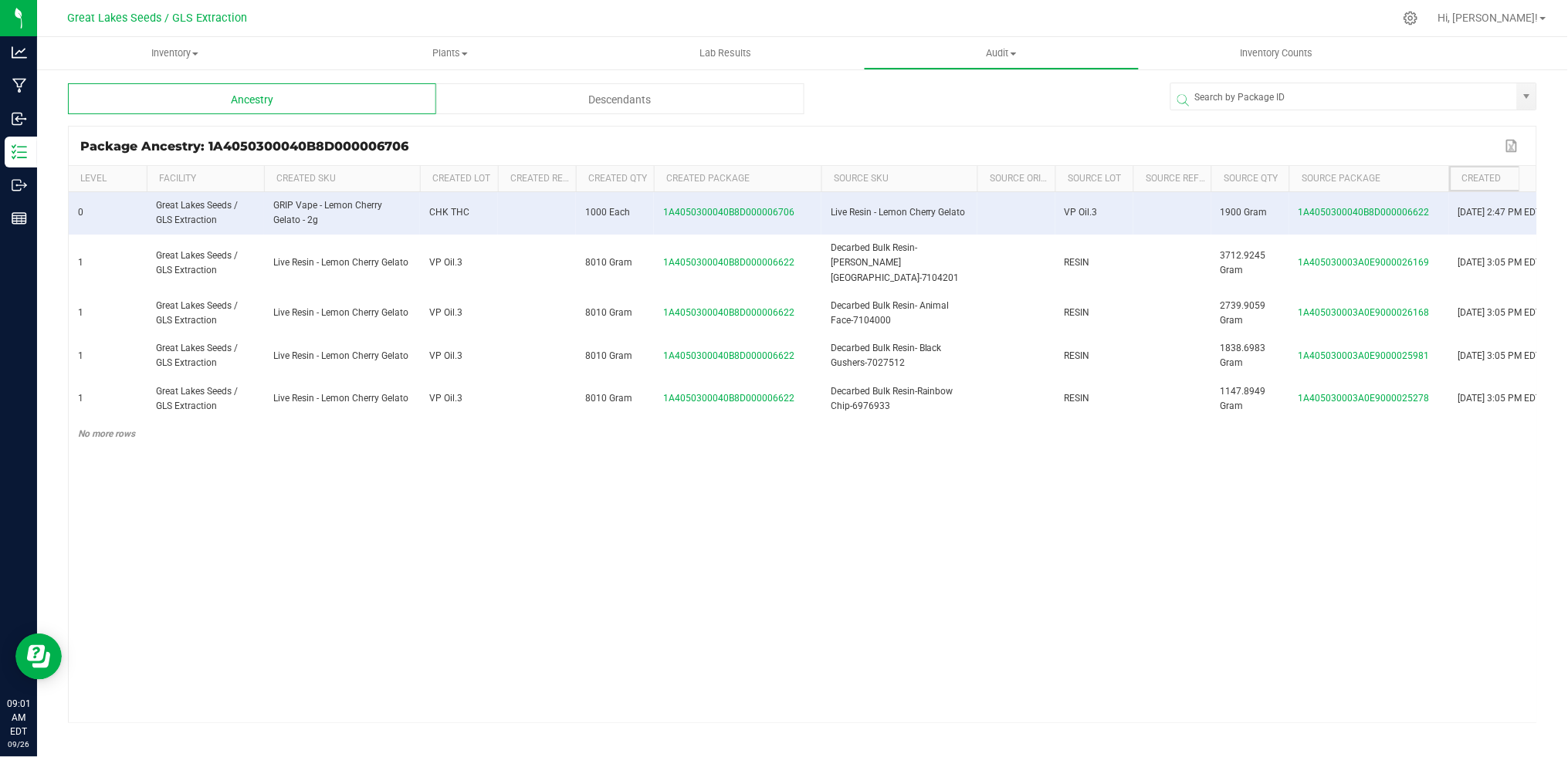
click at [817, 177] on span at bounding box center [819, 293] width 5 height 253
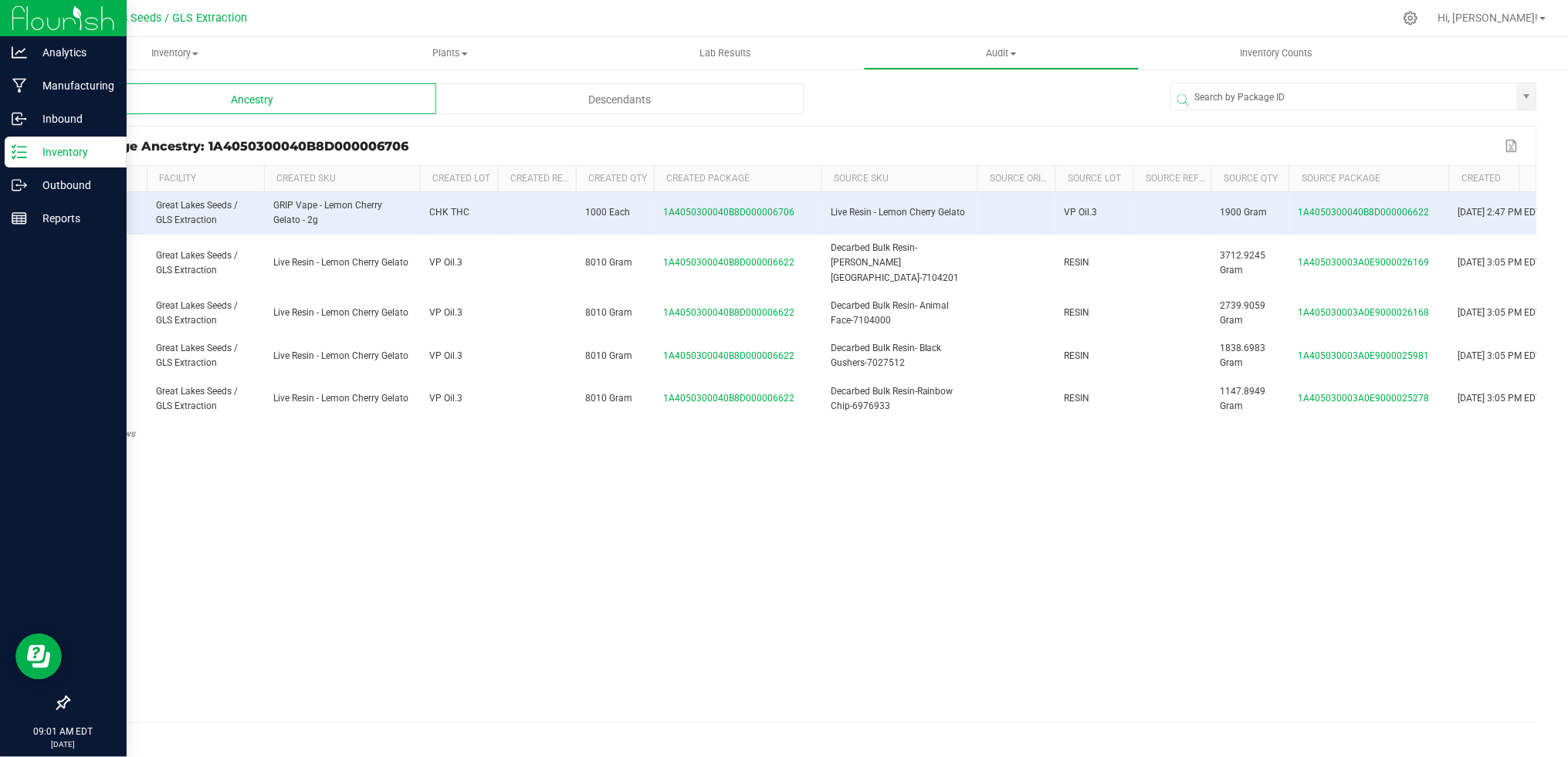
click at [33, 156] on p "Inventory" at bounding box center [73, 152] width 92 height 18
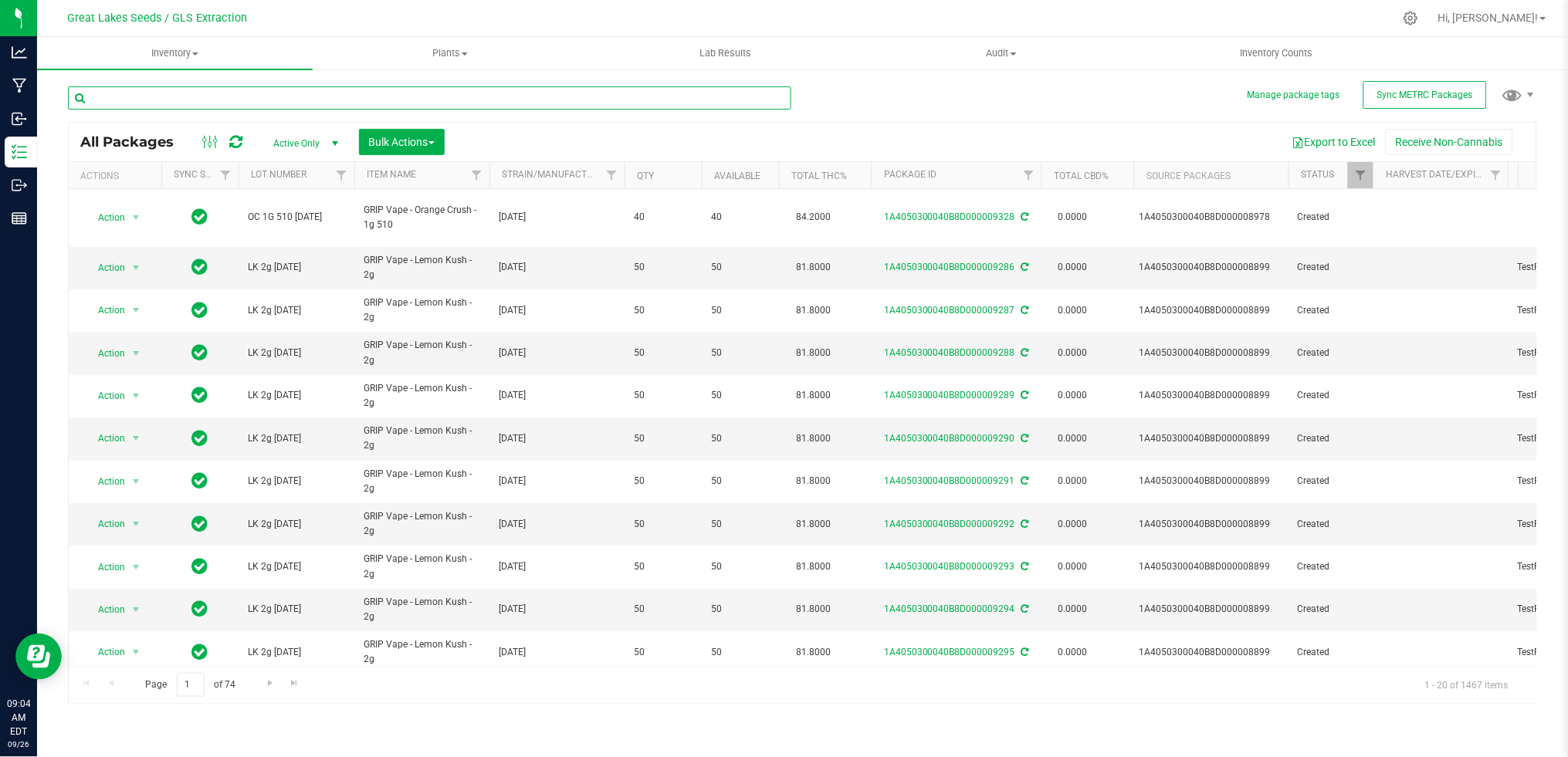
click at [165, 98] on input "text" at bounding box center [429, 98] width 723 height 23
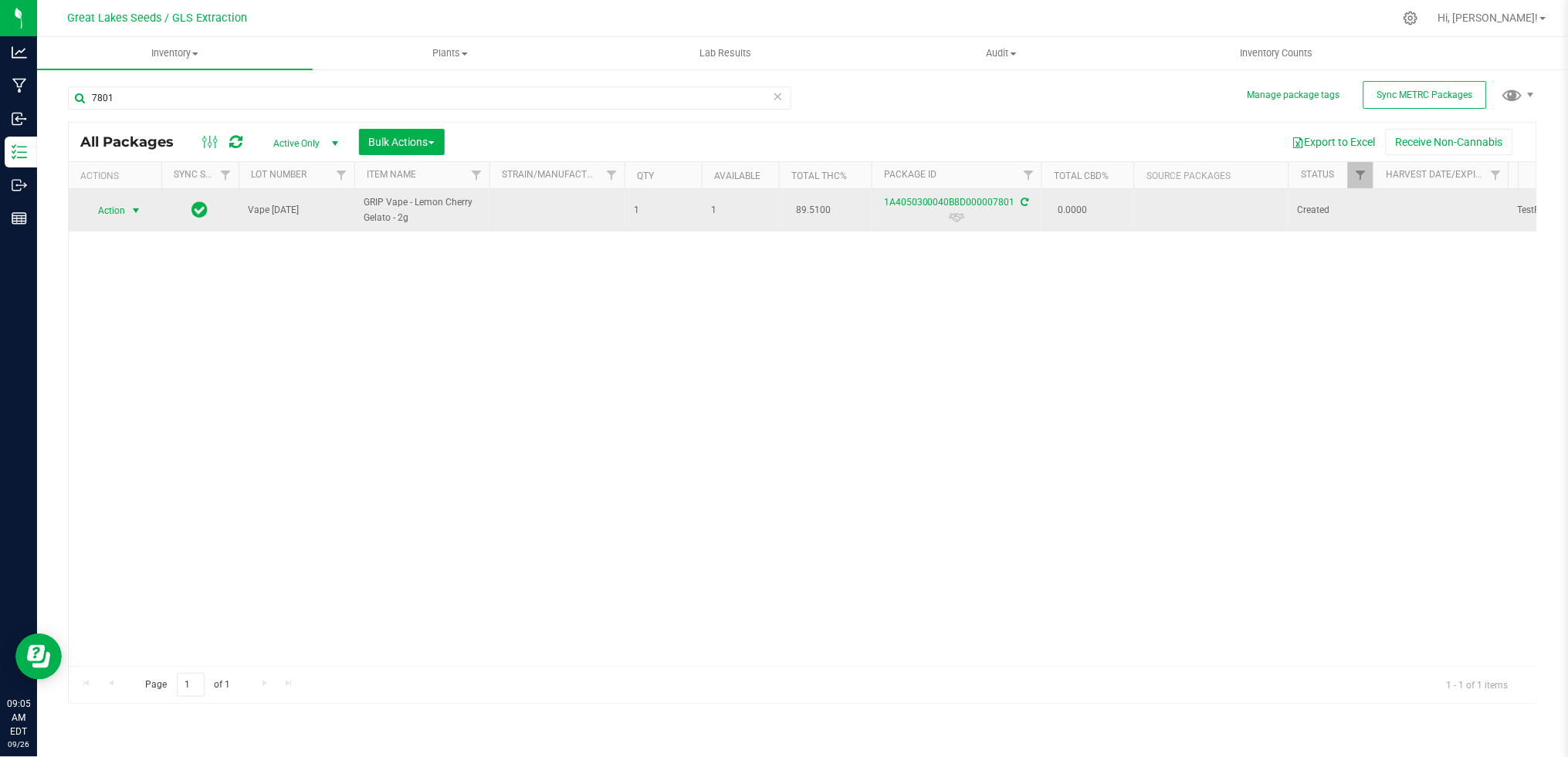
click at [128, 205] on span "select" at bounding box center [136, 210] width 19 height 21
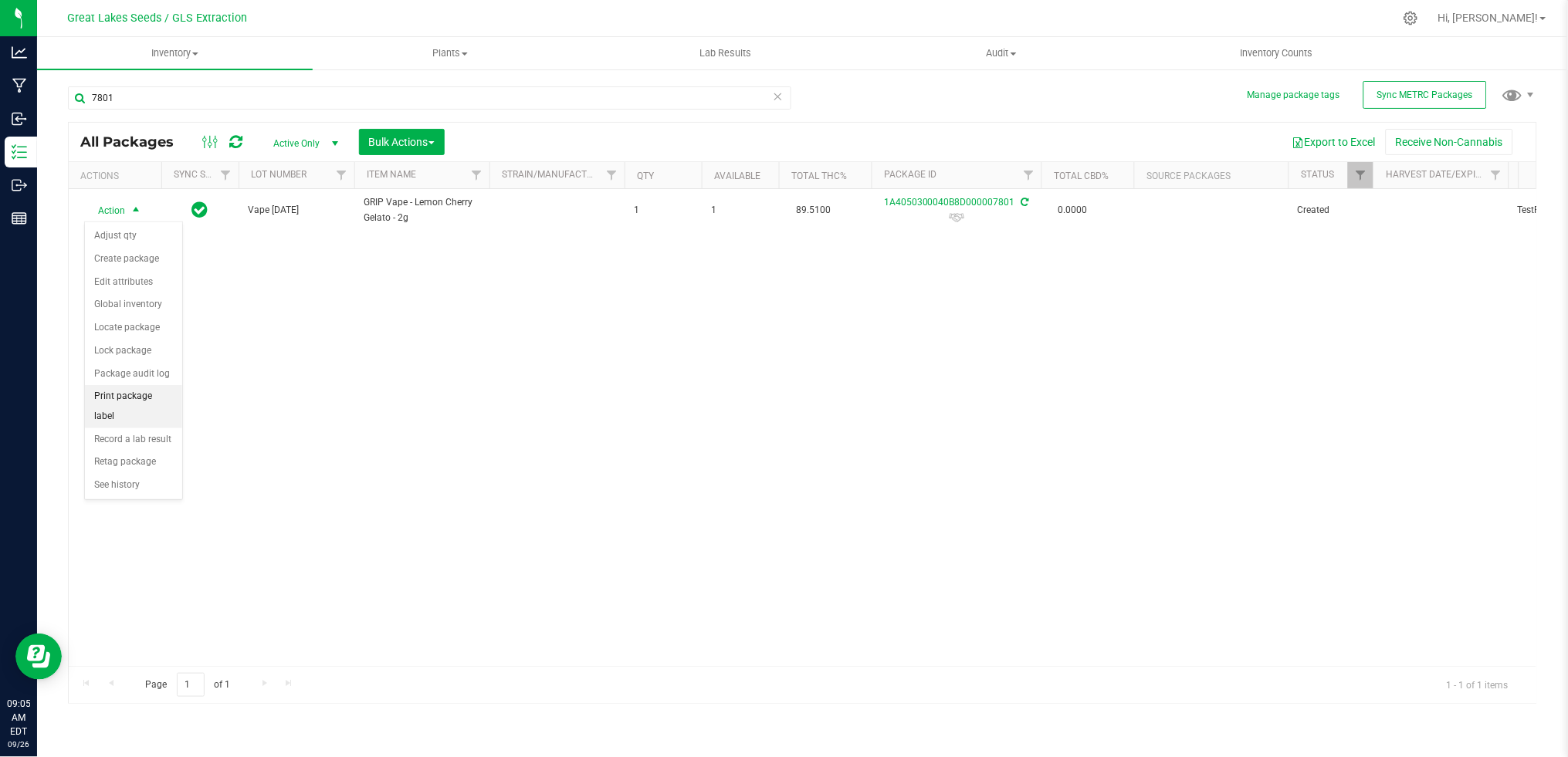
click at [124, 421] on li "Print package label" at bounding box center [134, 406] width 97 height 42
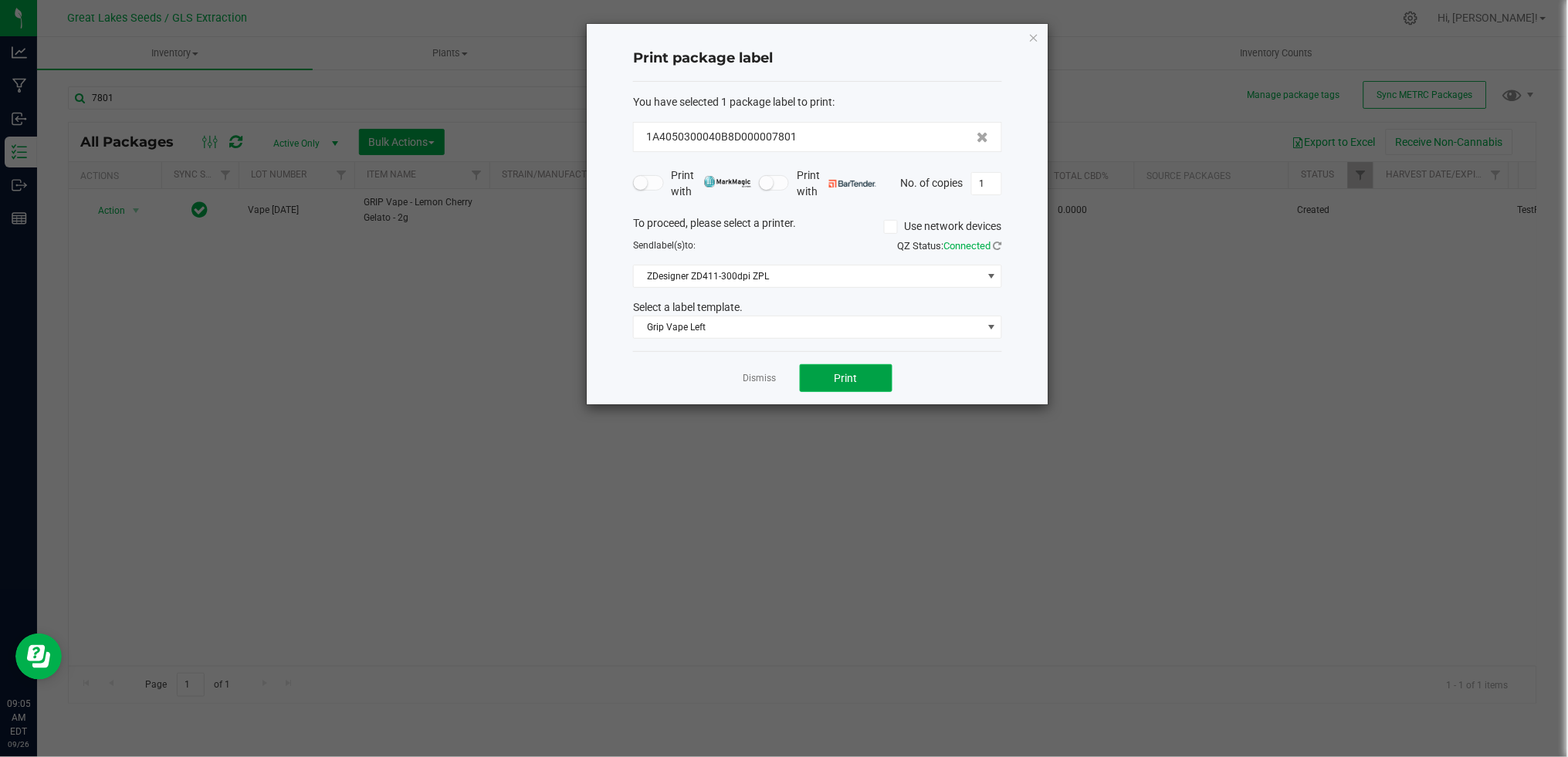
click at [826, 374] on button "Print" at bounding box center [846, 378] width 92 height 28
click at [761, 379] on link "Dismiss" at bounding box center [760, 378] width 33 height 13
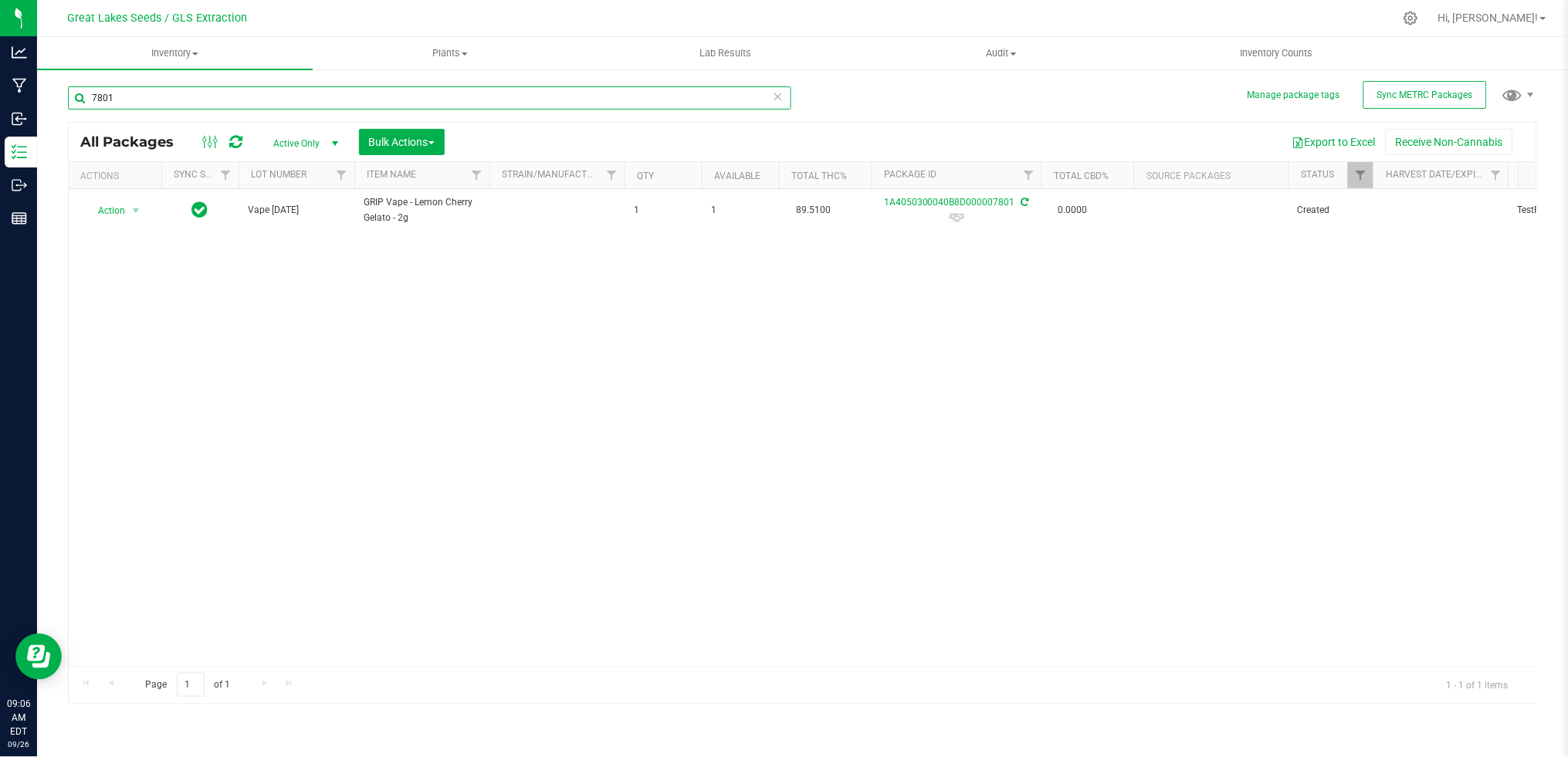
drag, startPoint x: 104, startPoint y: 99, endPoint x: 80, endPoint y: 97, distance: 24.1
click at [81, 97] on input "7801" at bounding box center [429, 98] width 723 height 23
drag, startPoint x: 145, startPoint y: 93, endPoint x: 68, endPoint y: 95, distance: 77.0
click at [68, 95] on input "6712" at bounding box center [429, 98] width 723 height 23
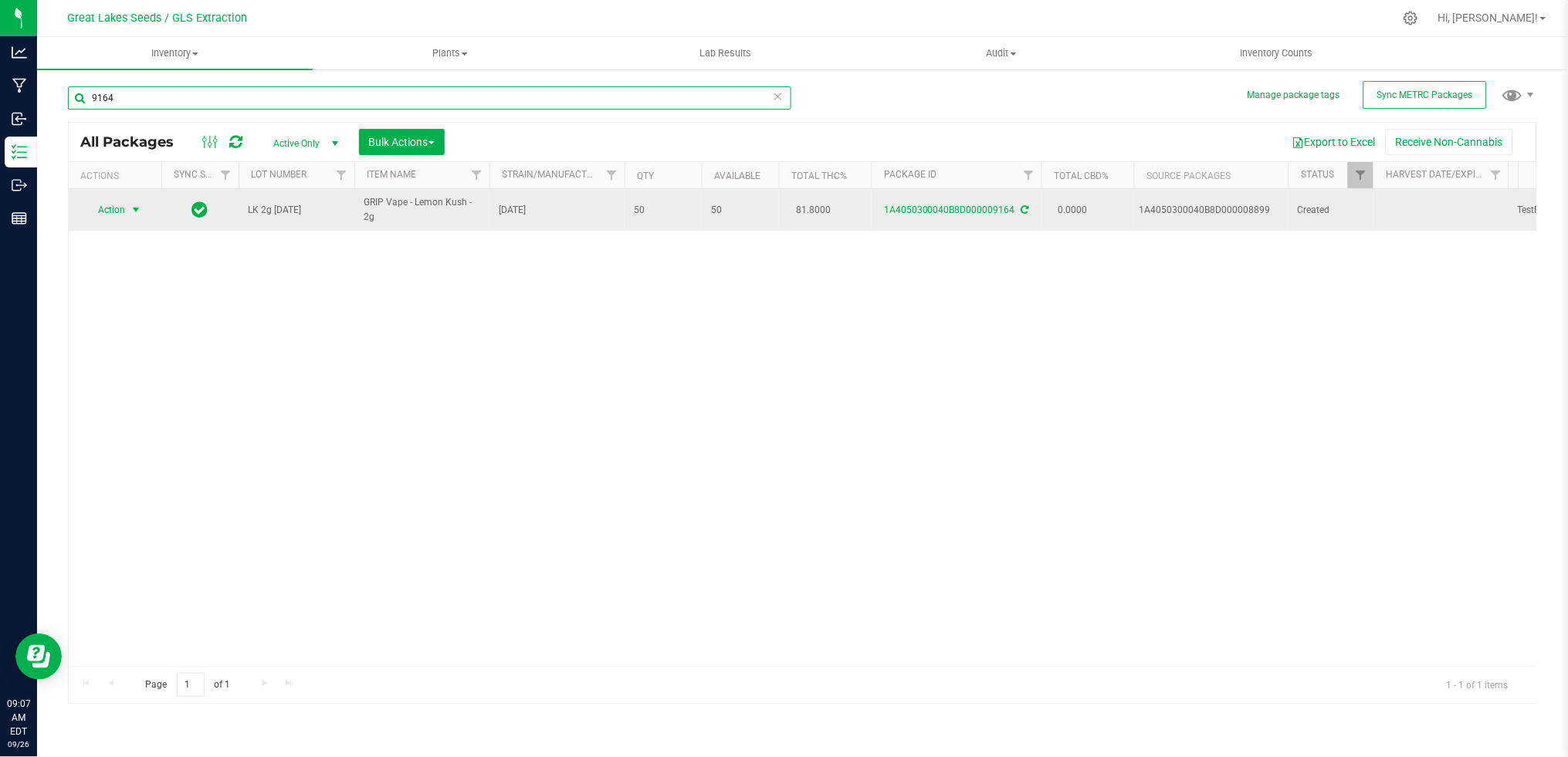
type input "9164"
click at [126, 207] on span "select" at bounding box center [136, 209] width 19 height 21
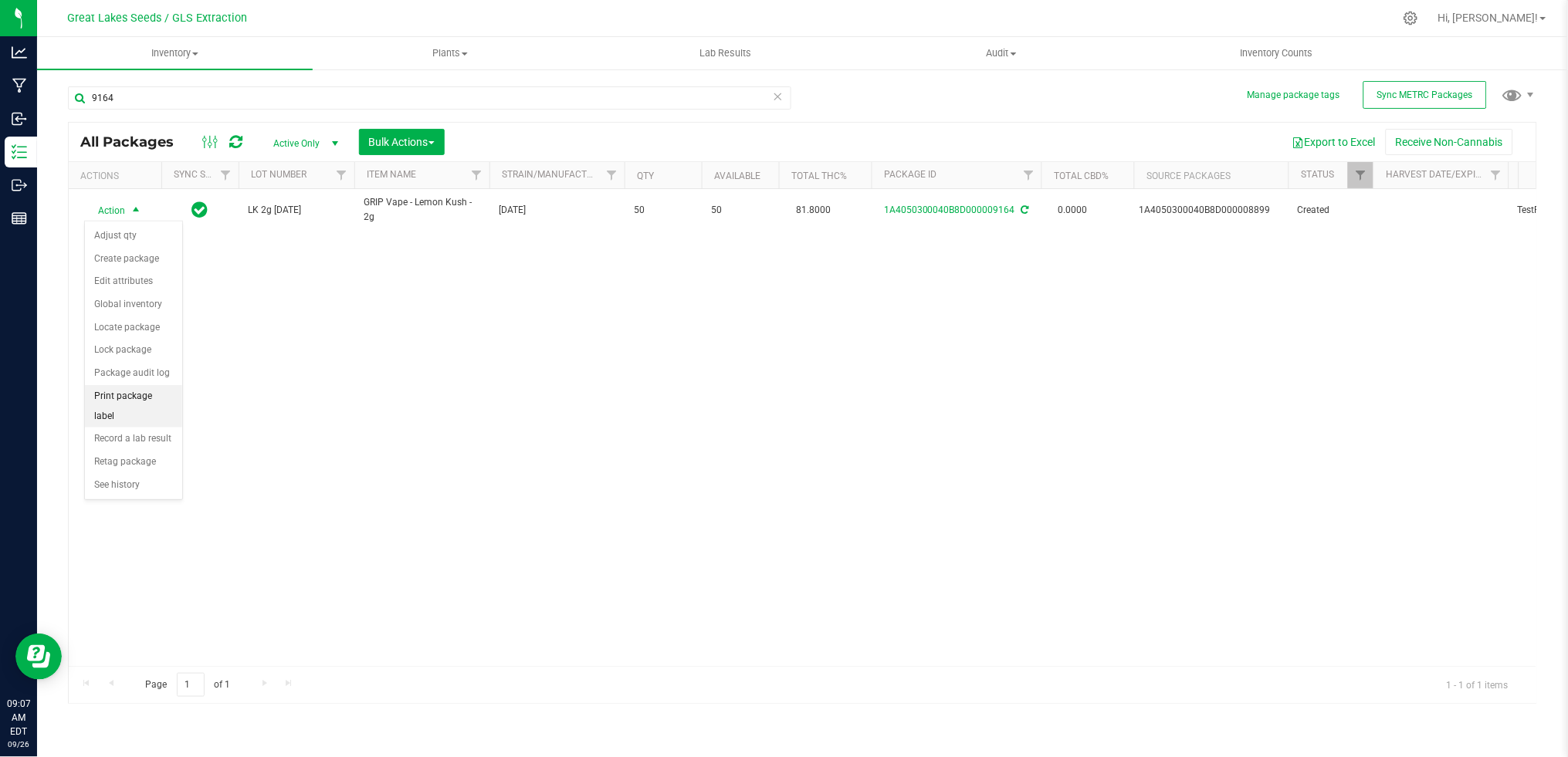
click at [145, 406] on li "Print package label" at bounding box center [134, 406] width 97 height 42
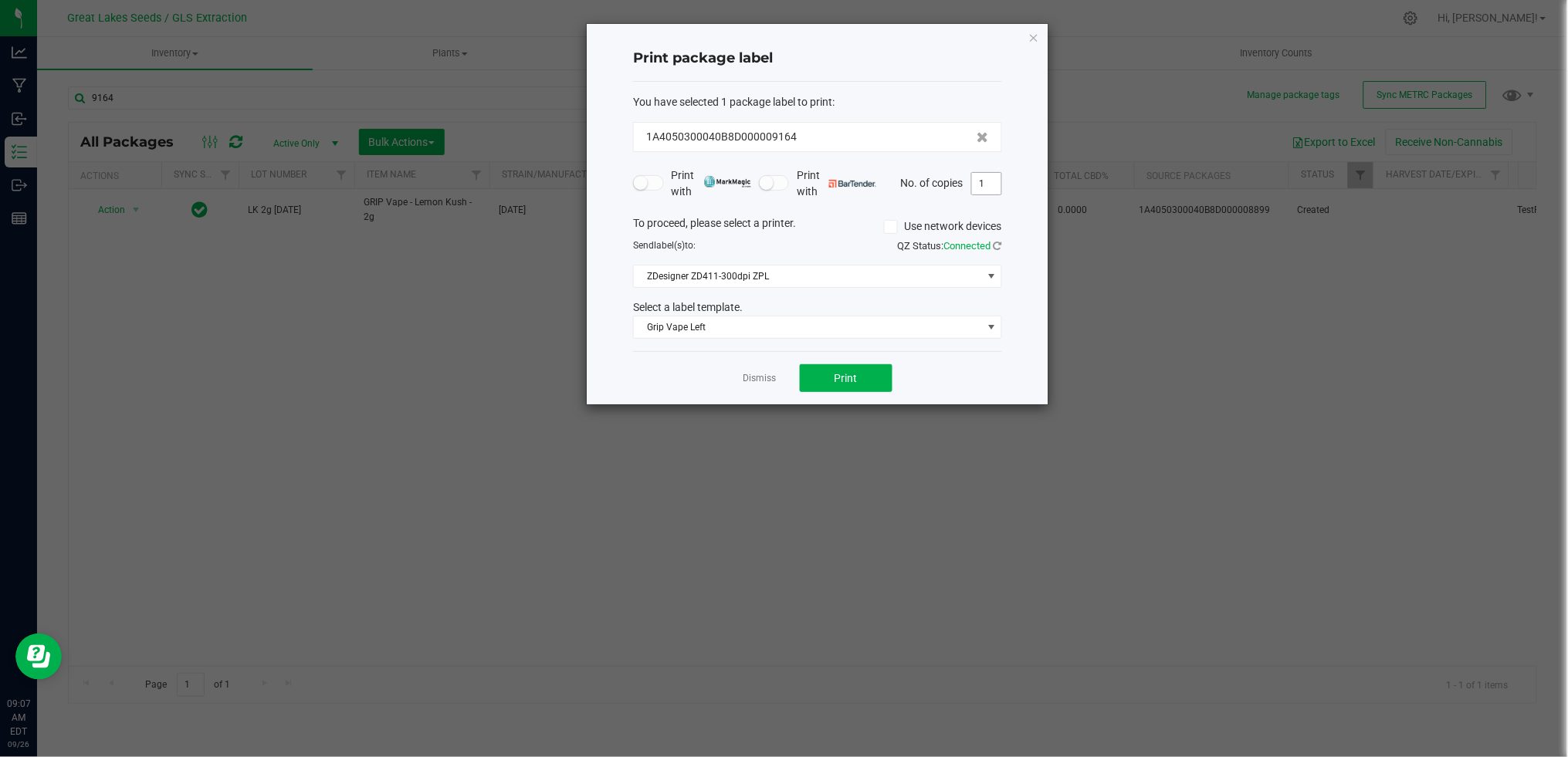
click at [990, 178] on input "1" at bounding box center [986, 183] width 29 height 21
type input "3"
click at [847, 405] on div "Print package label You have selected 1 package label to print : 1A4050300040B8…" at bounding box center [818, 214] width 463 height 382
click at [840, 379] on span "Print" at bounding box center [846, 378] width 23 height 13
click at [768, 381] on link "Dismiss" at bounding box center [760, 378] width 33 height 13
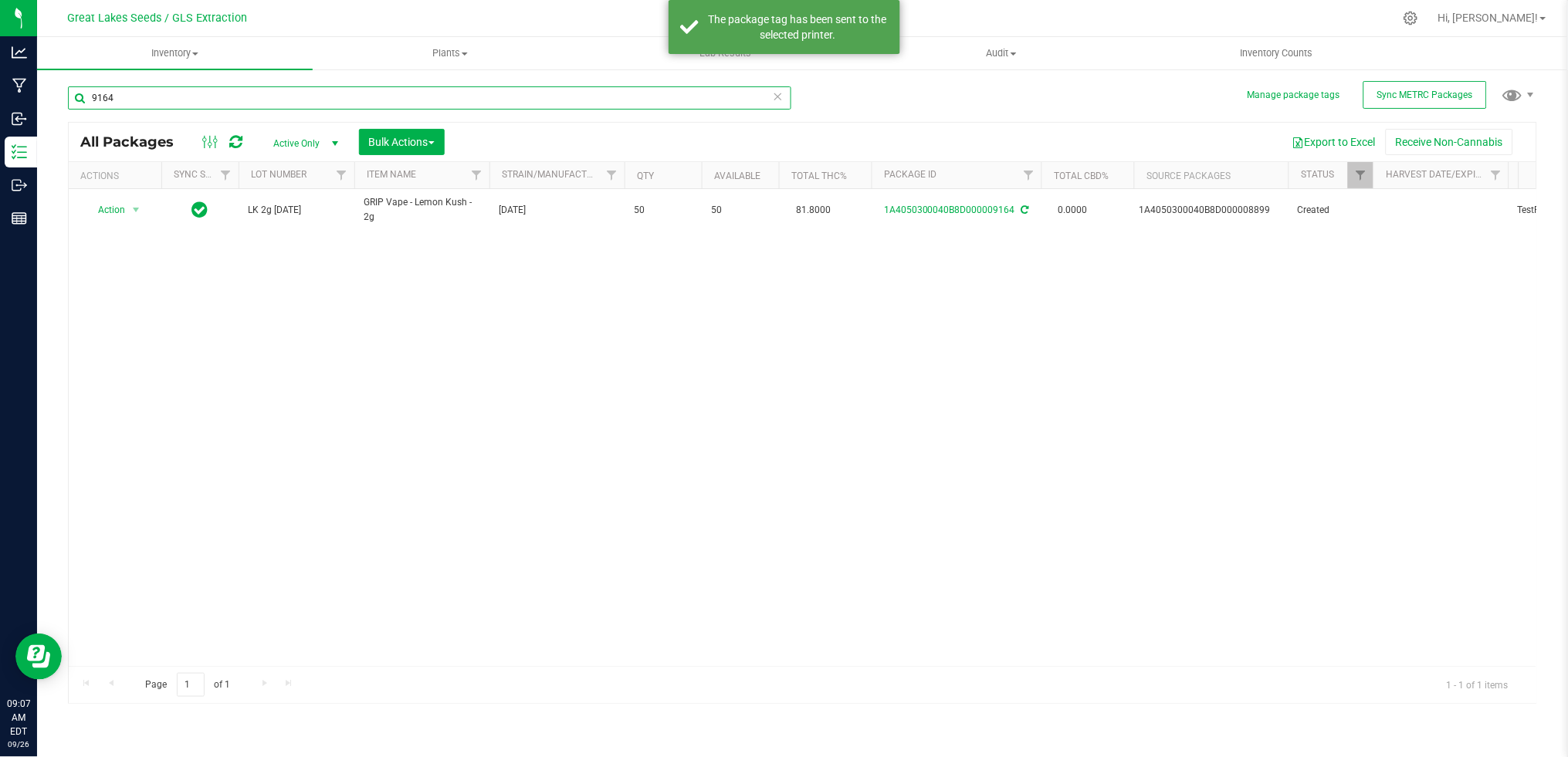
drag, startPoint x: 299, startPoint y: 105, endPoint x: 61, endPoint y: 104, distance: 238.0
click at [61, 104] on div "Manage package tags Sync METRC Packages 9164 All Packages Active Only Active On…" at bounding box center [803, 303] width 1531 height 471
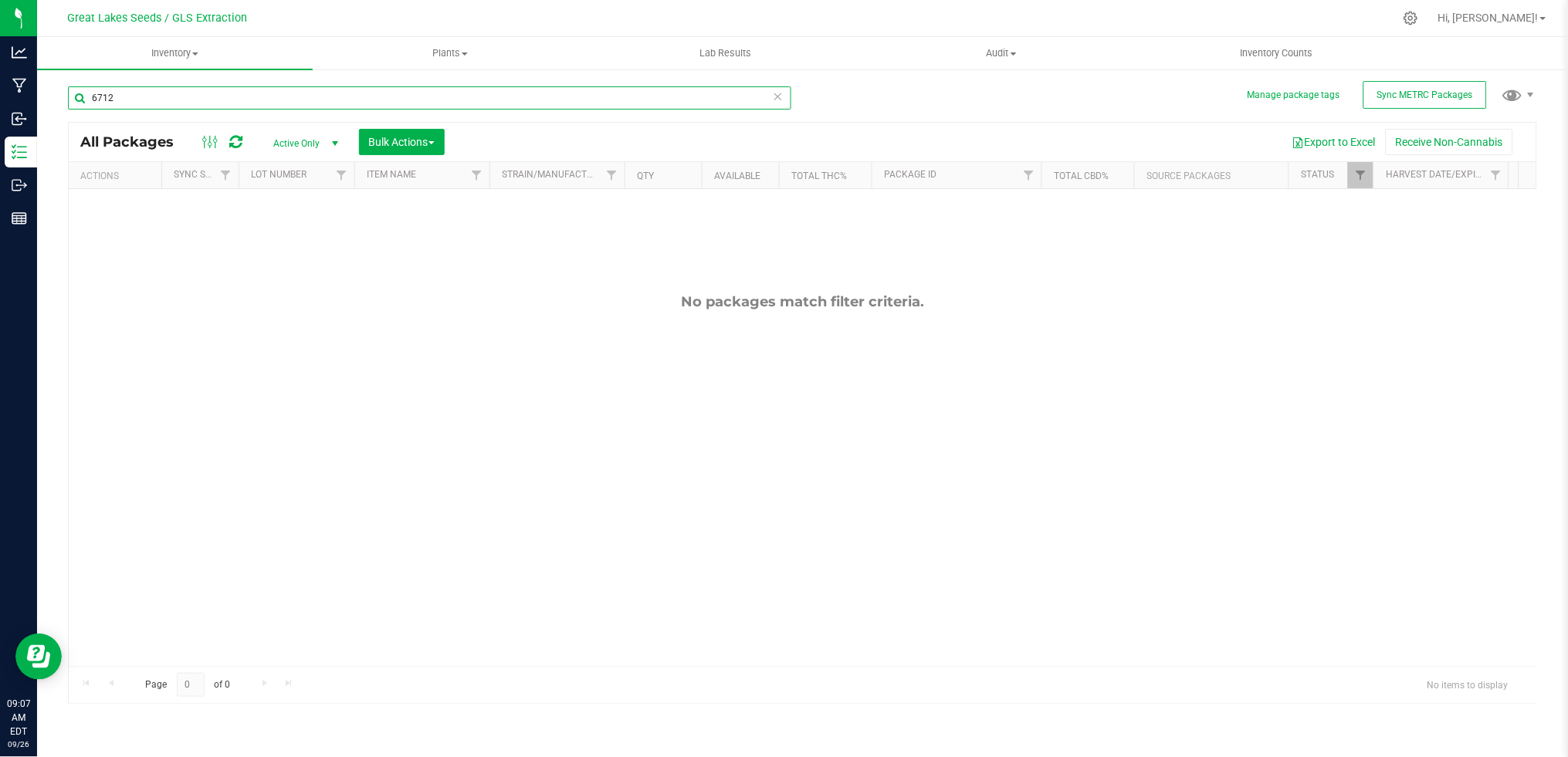
type input "6712"
click at [296, 145] on span "Active Only" at bounding box center [302, 143] width 85 height 21
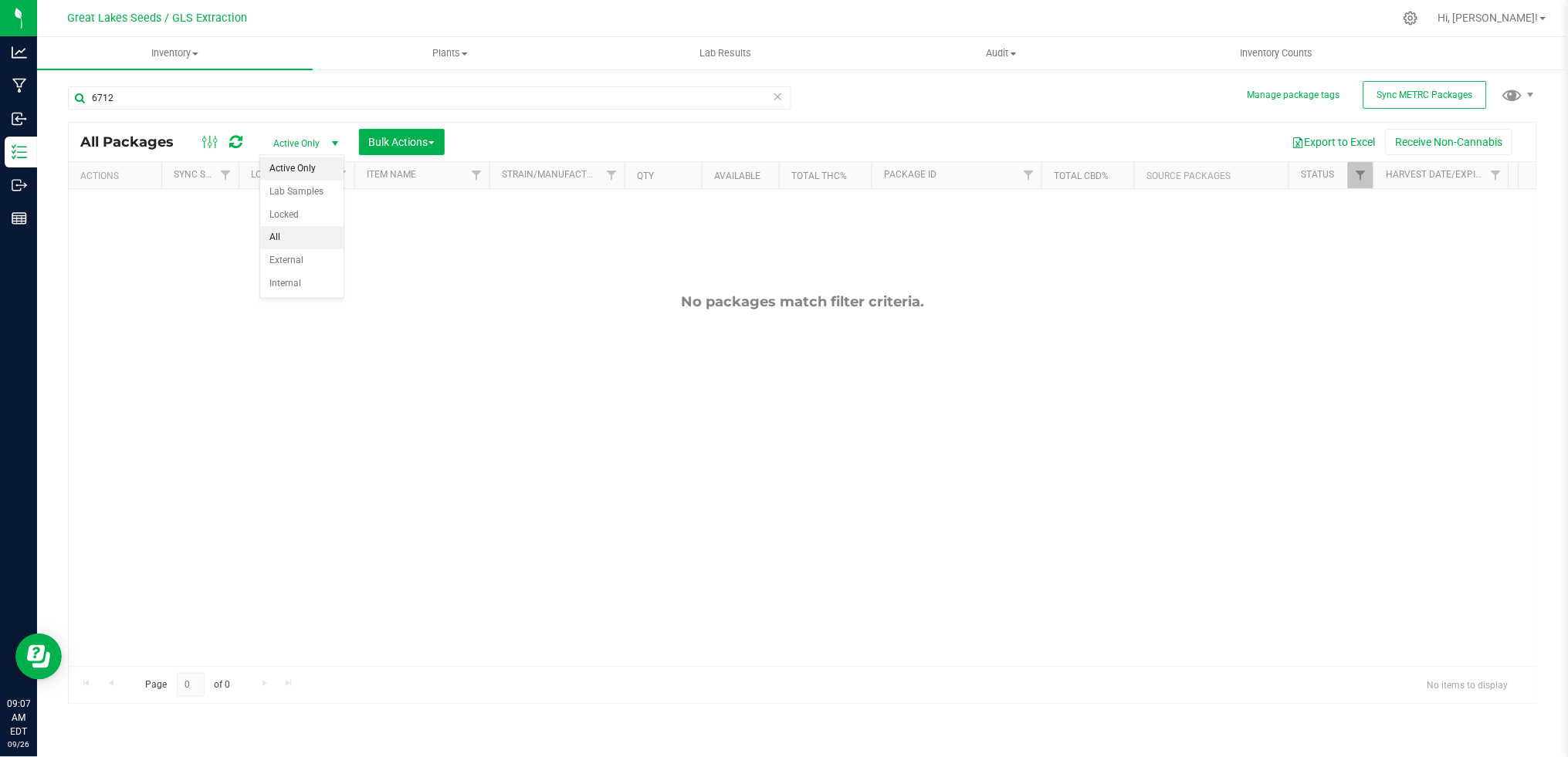
click at [297, 229] on li "All" at bounding box center [302, 237] width 84 height 23
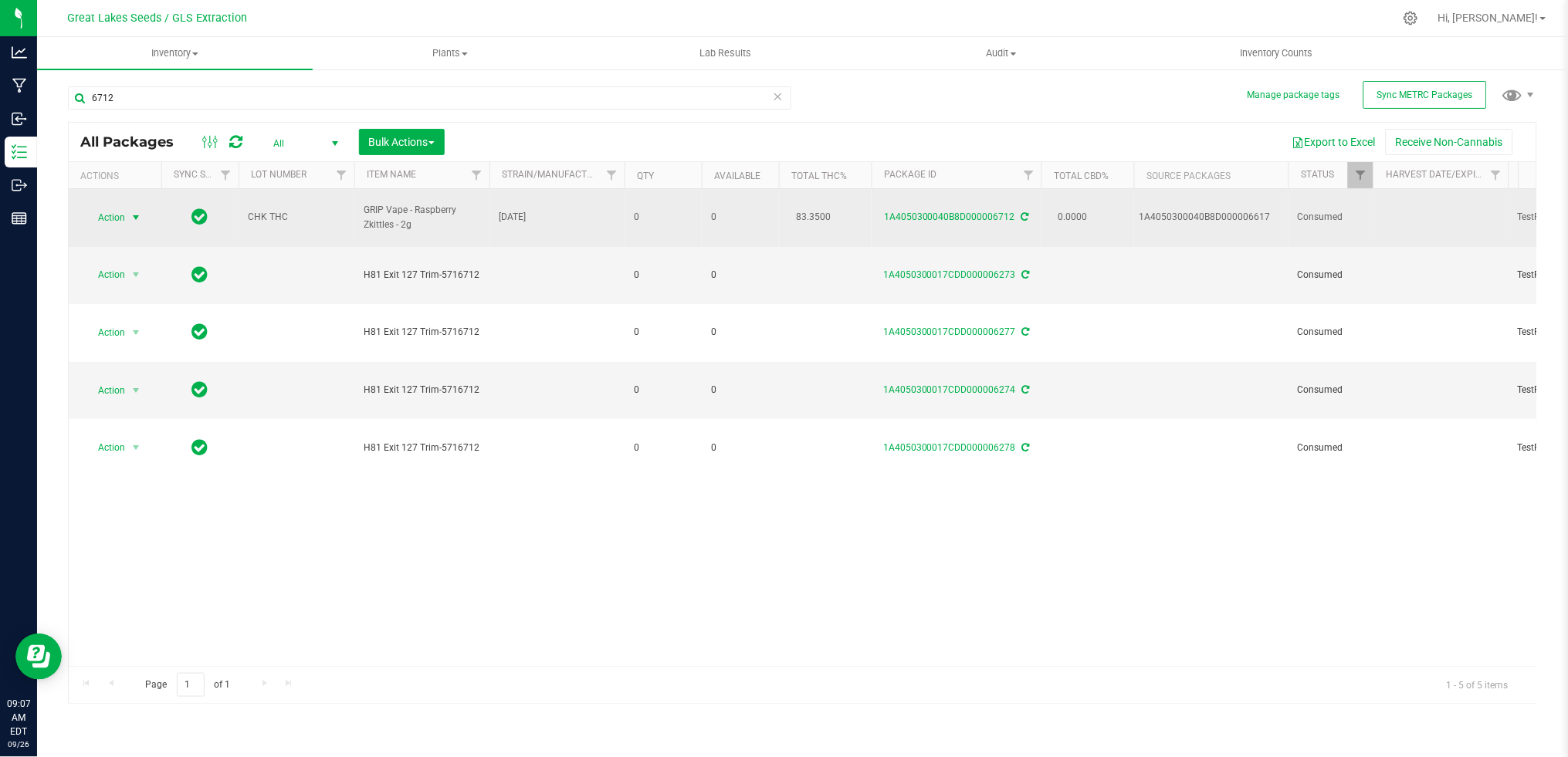
click at [121, 208] on span "Action" at bounding box center [105, 217] width 41 height 21
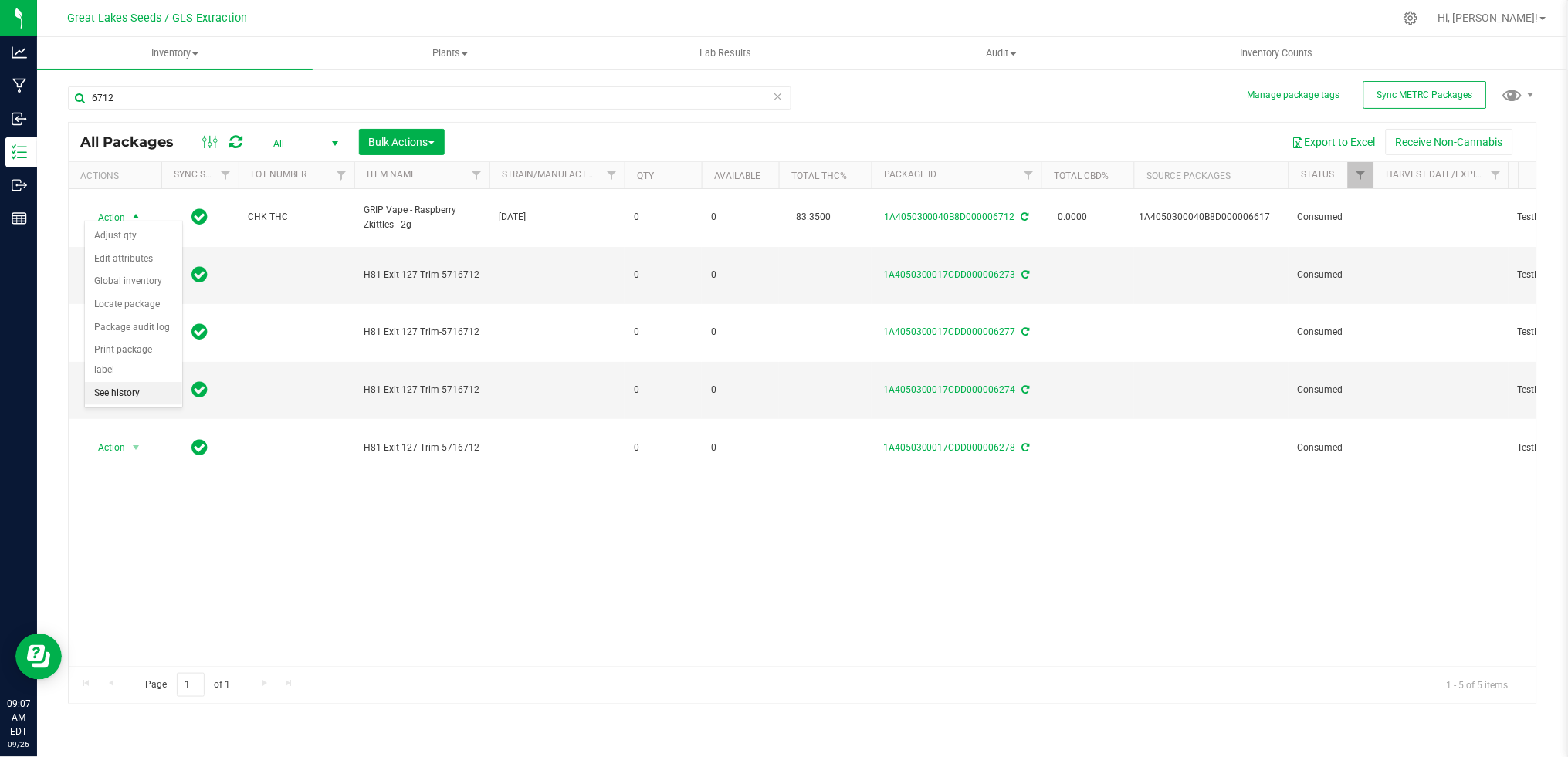
click at [139, 389] on li "See history" at bounding box center [134, 393] width 97 height 23
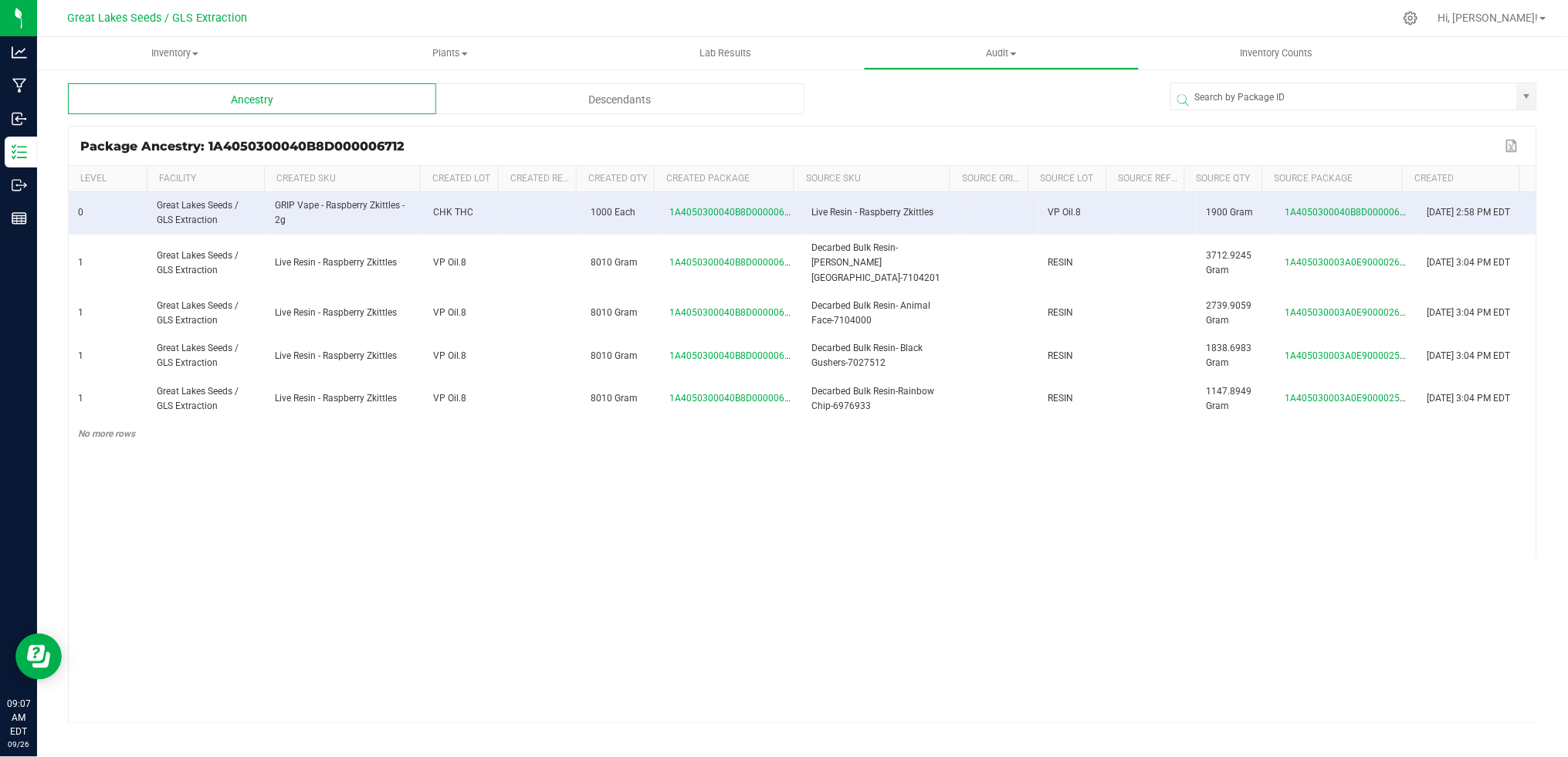
click at [613, 109] on div "Descendants" at bounding box center [620, 99] width 368 height 31
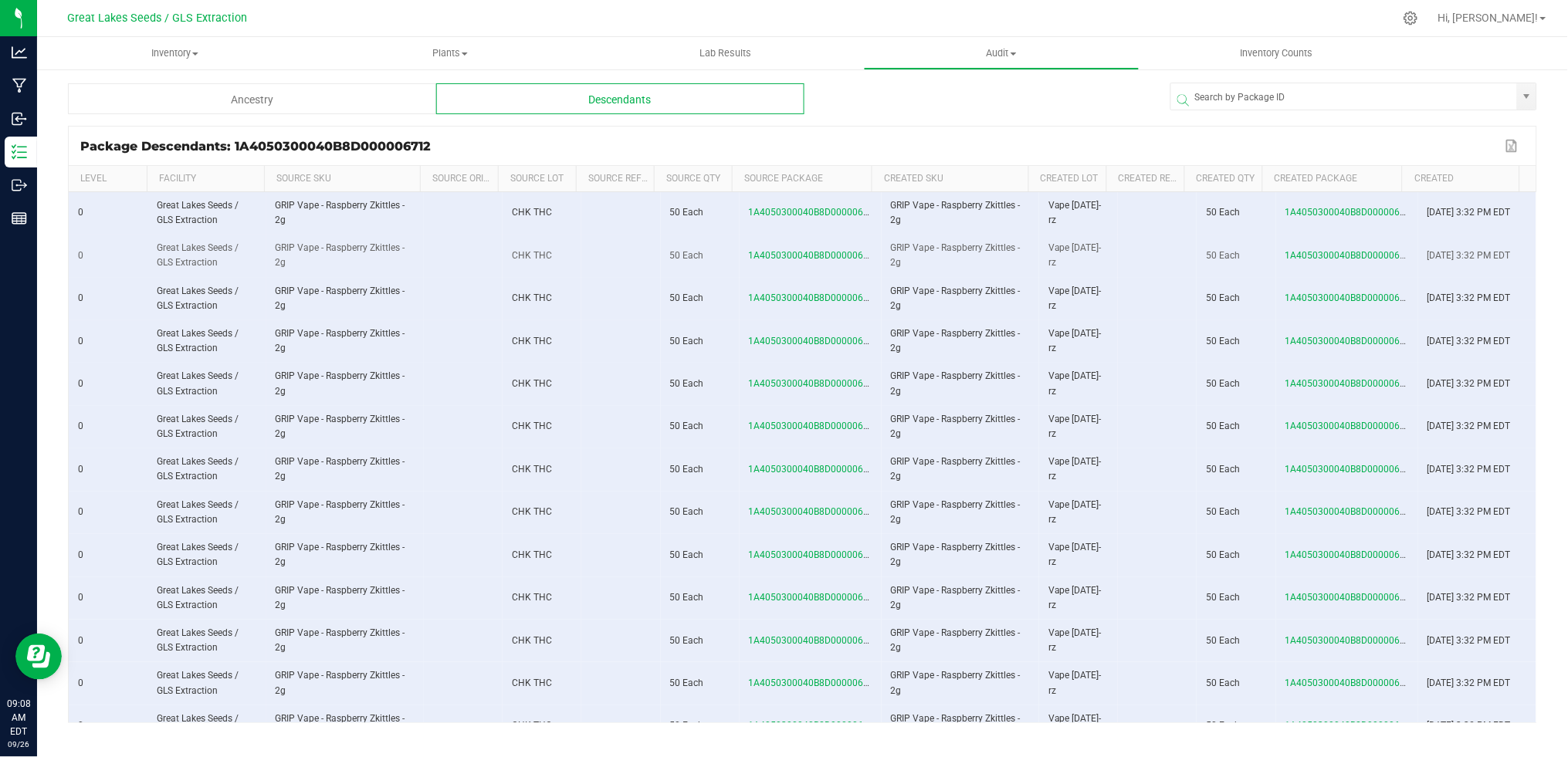
scroll to position [310, 0]
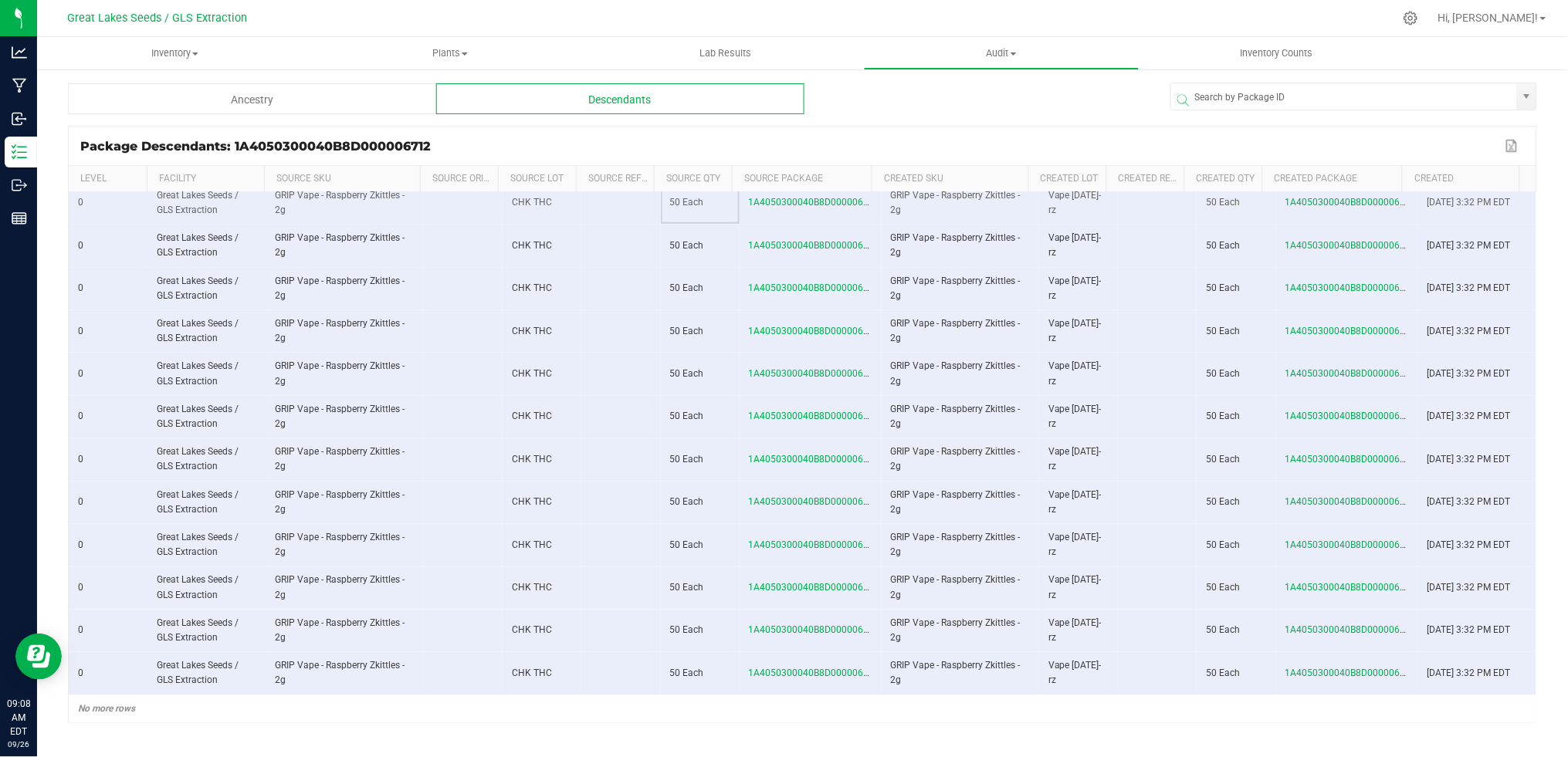
click at [684, 204] on span "50 Each" at bounding box center [687, 202] width 34 height 11
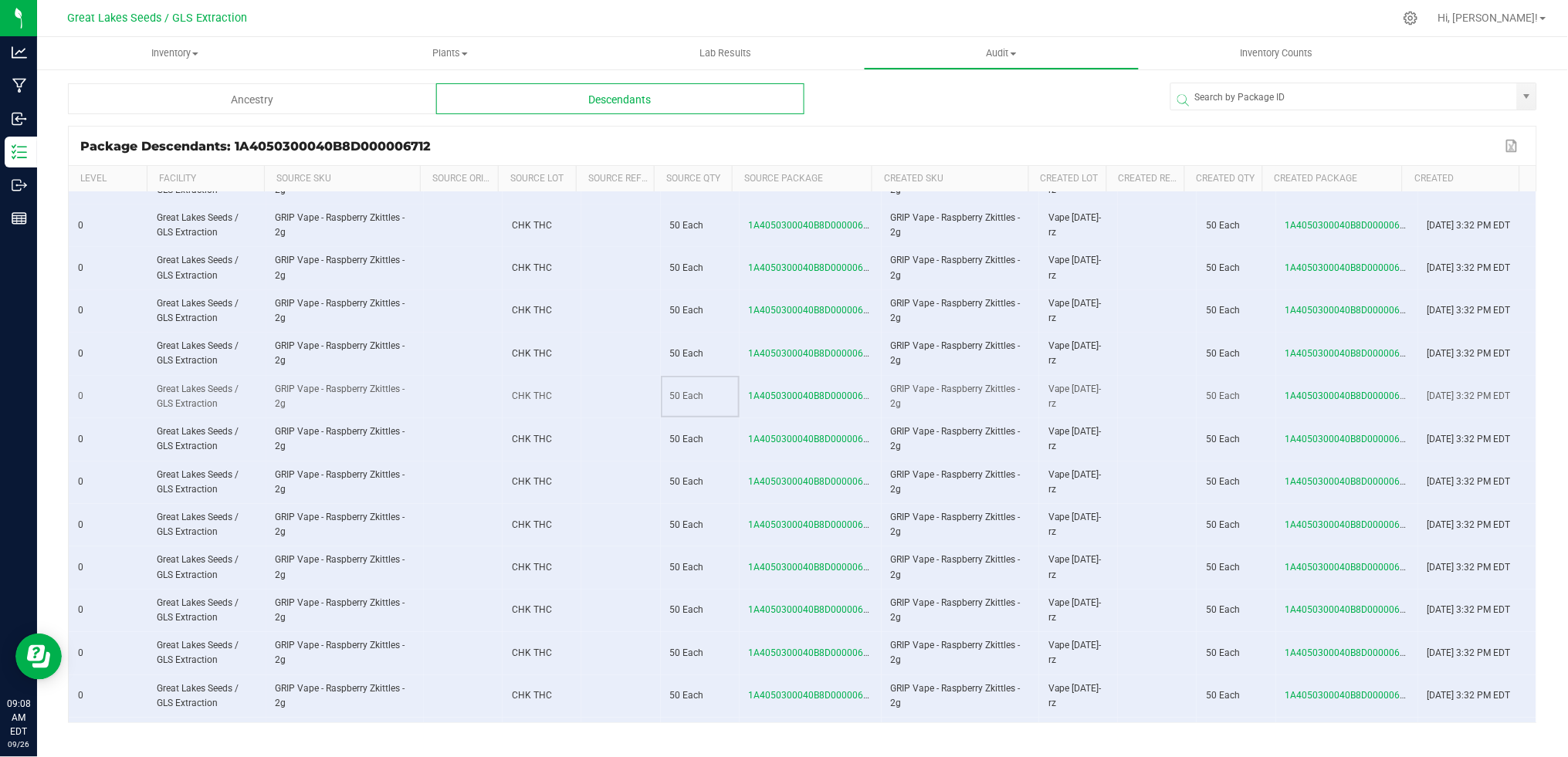
scroll to position [79, 0]
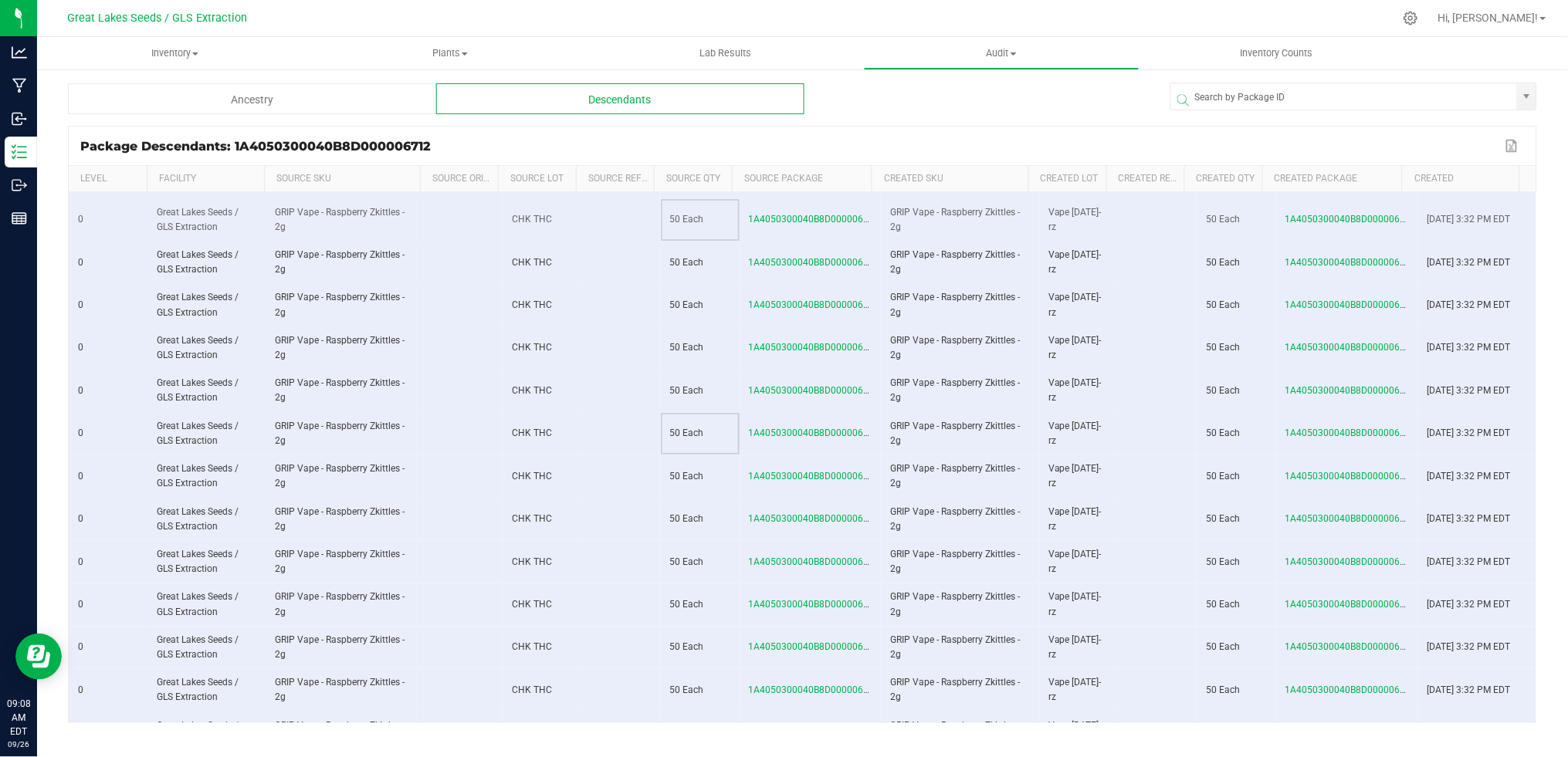
click at [679, 219] on span "50 Each" at bounding box center [687, 219] width 34 height 11
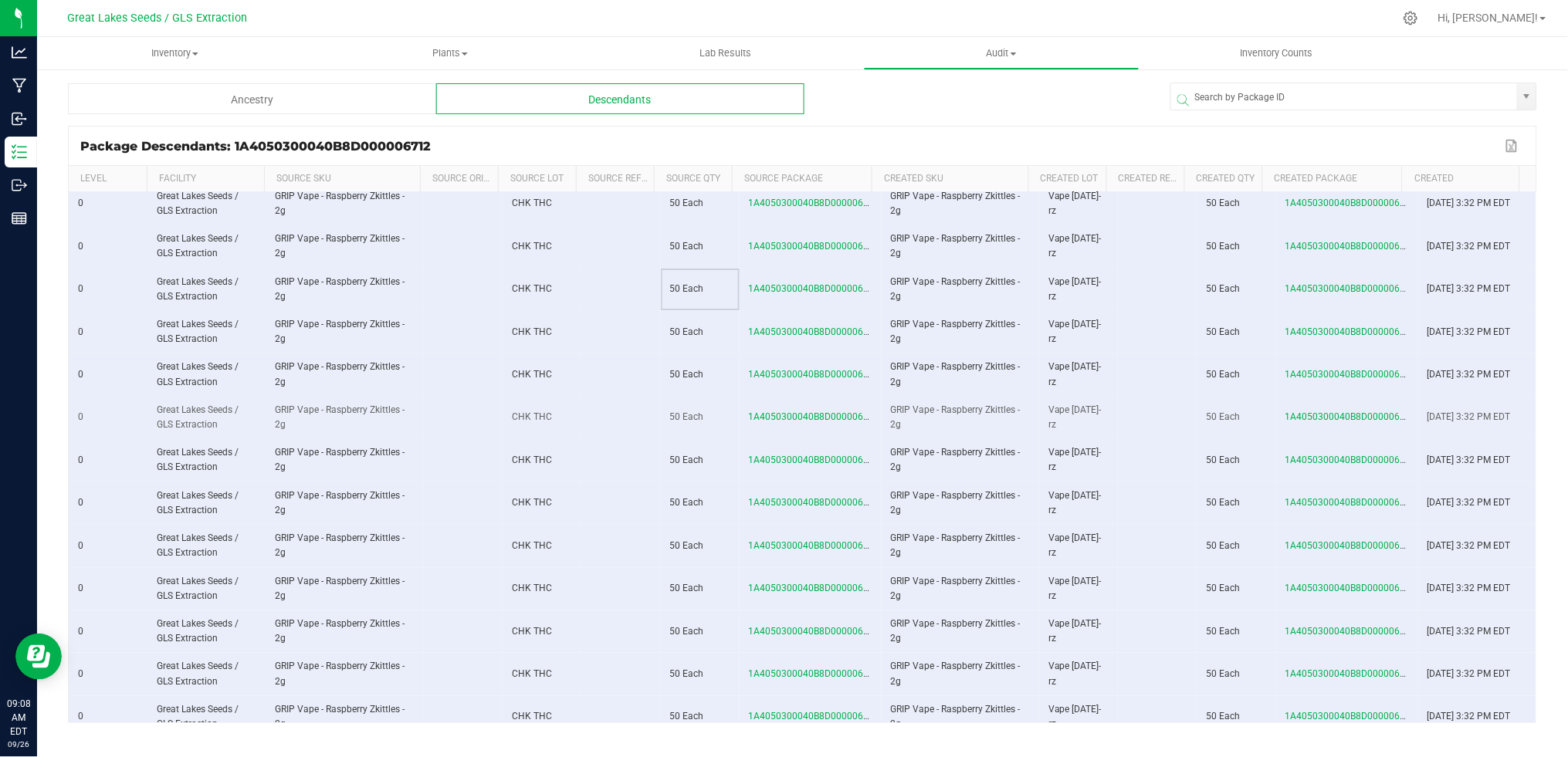
scroll to position [0, 0]
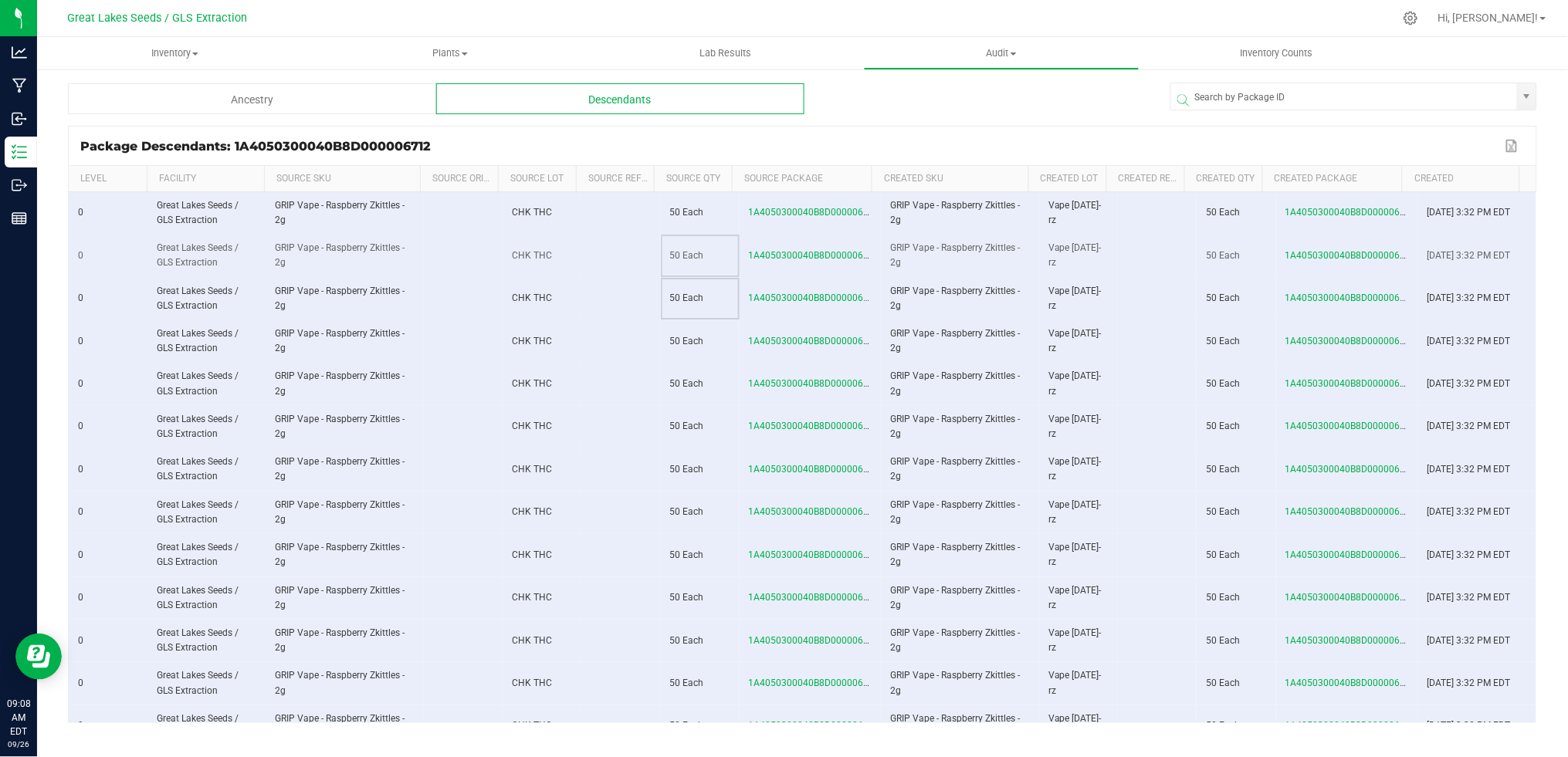
click at [673, 250] on span "50 Each" at bounding box center [687, 255] width 34 height 11
click at [673, 208] on span "50 Each" at bounding box center [687, 212] width 34 height 11
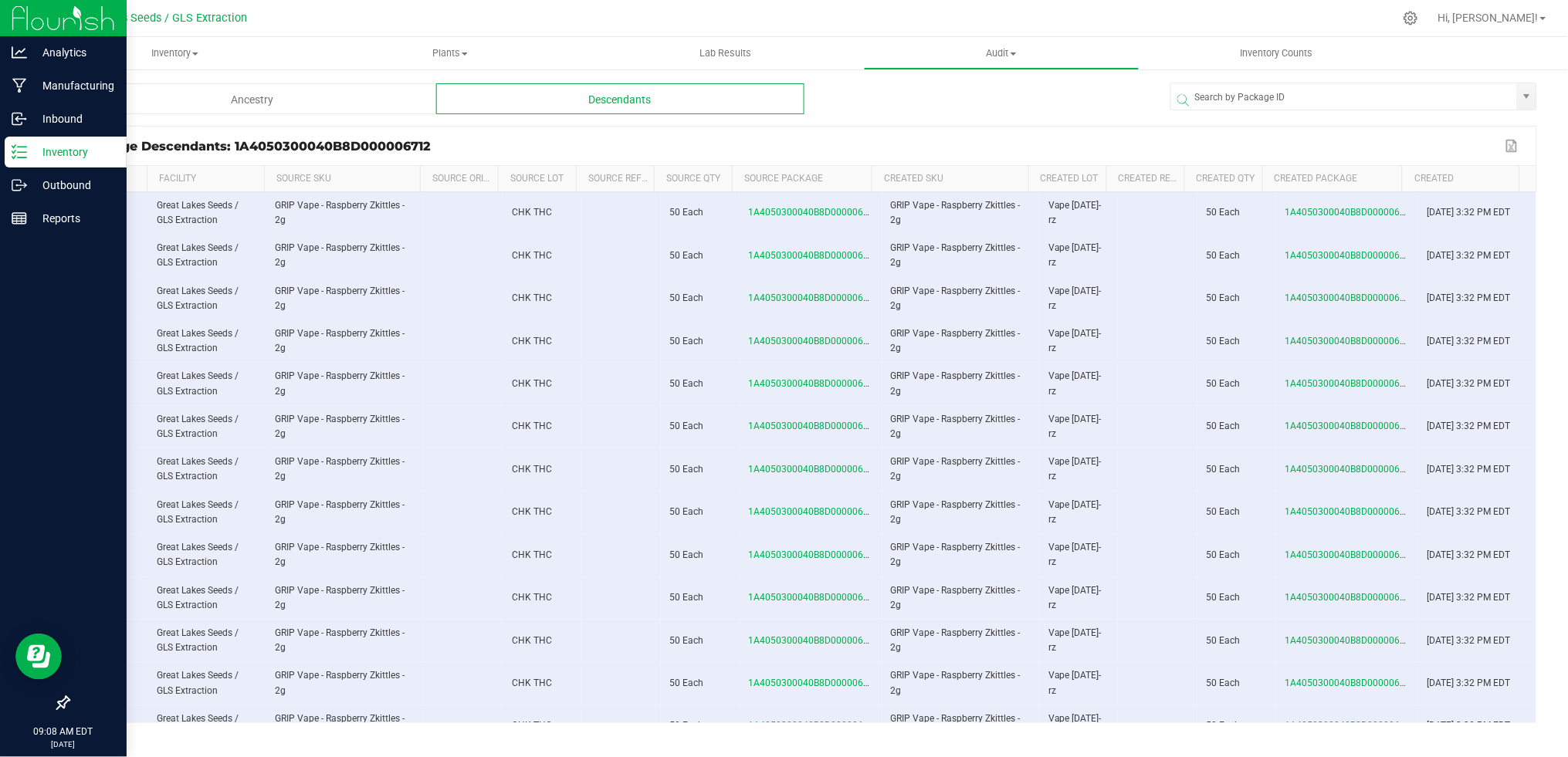
click at [41, 153] on p "Inventory" at bounding box center [73, 152] width 92 height 18
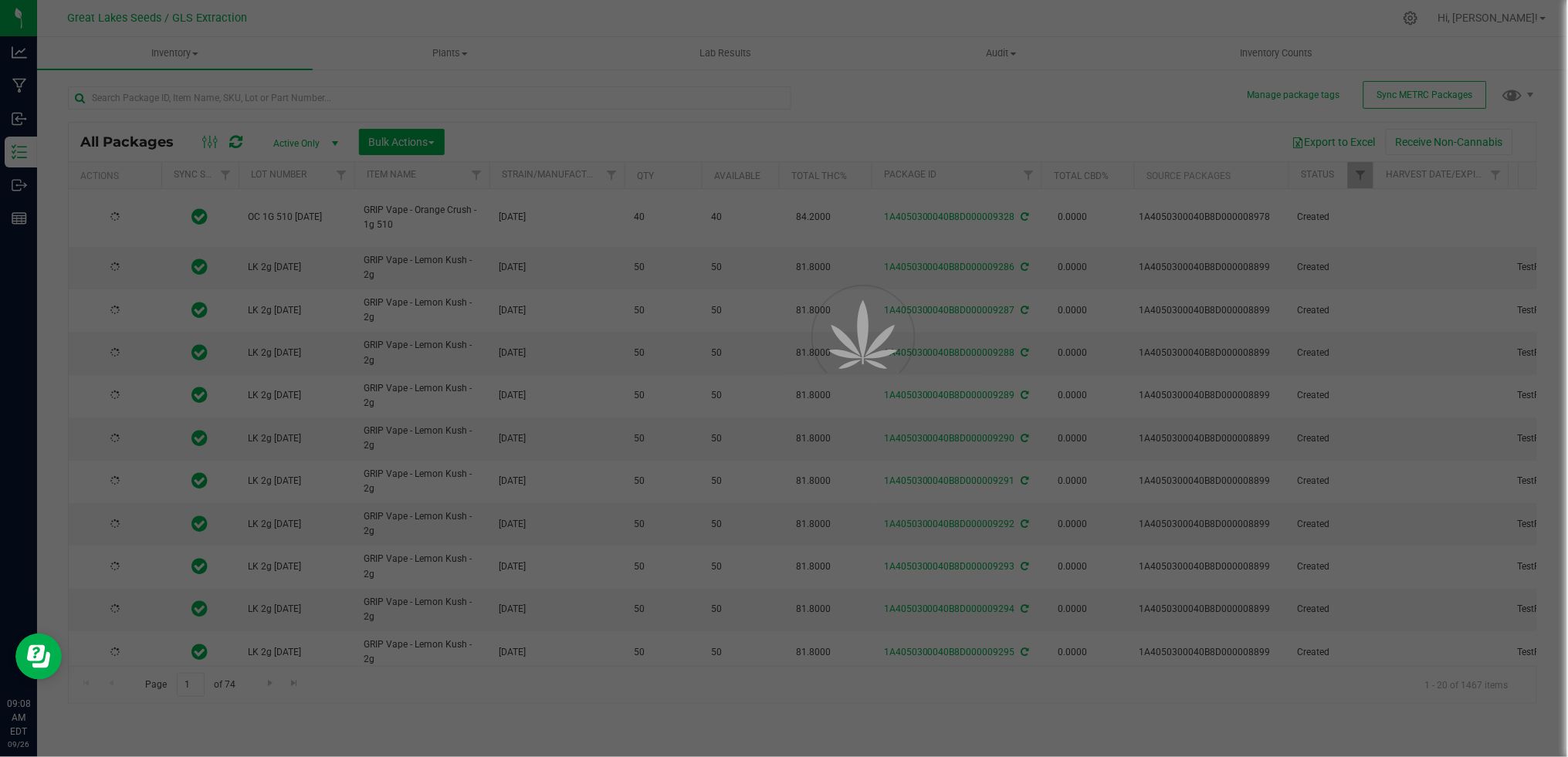
click at [228, 102] on div at bounding box center [784, 378] width 1568 height 757
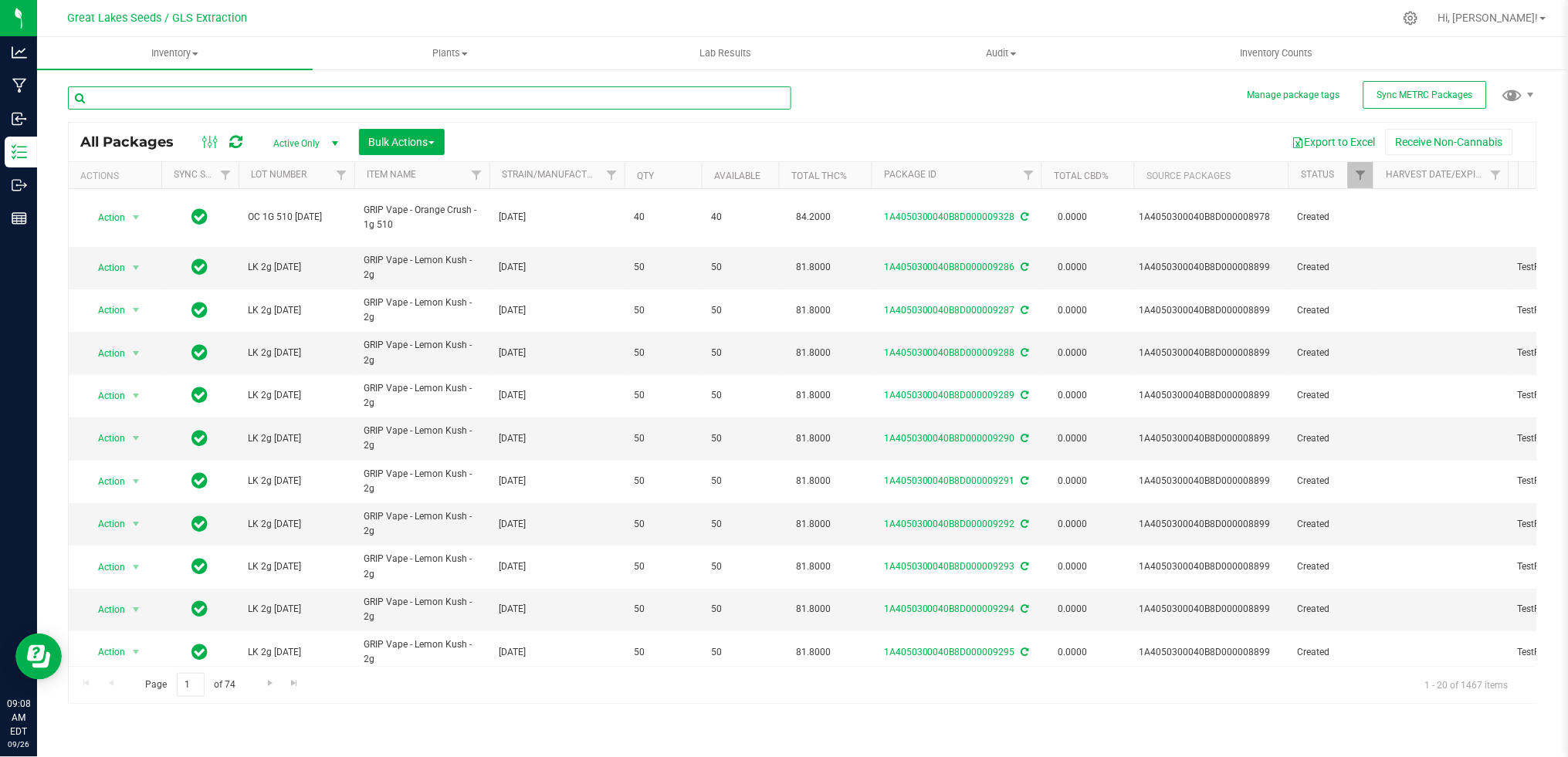
click at [228, 98] on input "text" at bounding box center [429, 98] width 723 height 23
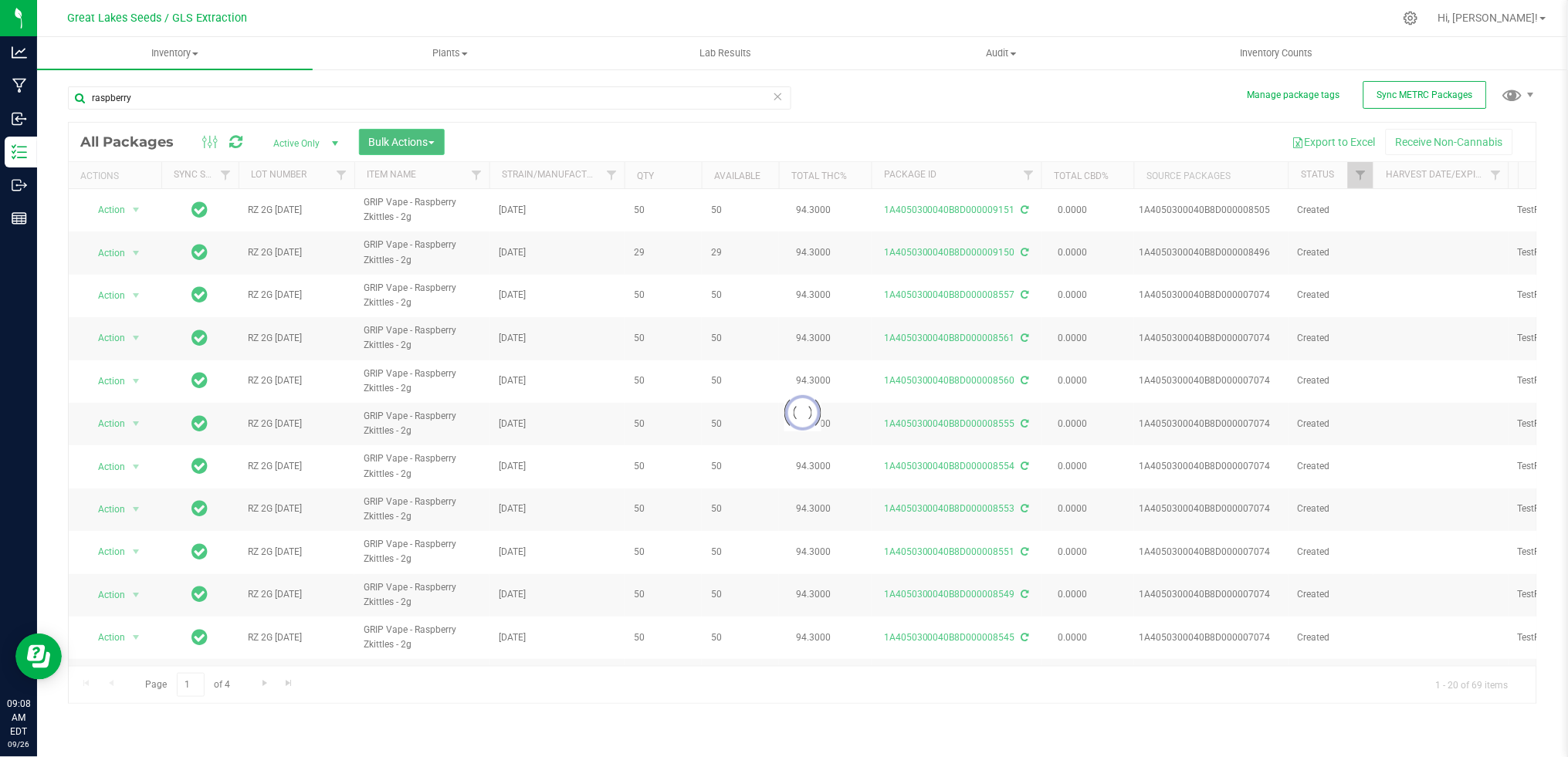
click at [428, 142] on span "Bulk Actions" at bounding box center [402, 142] width 65 height 13
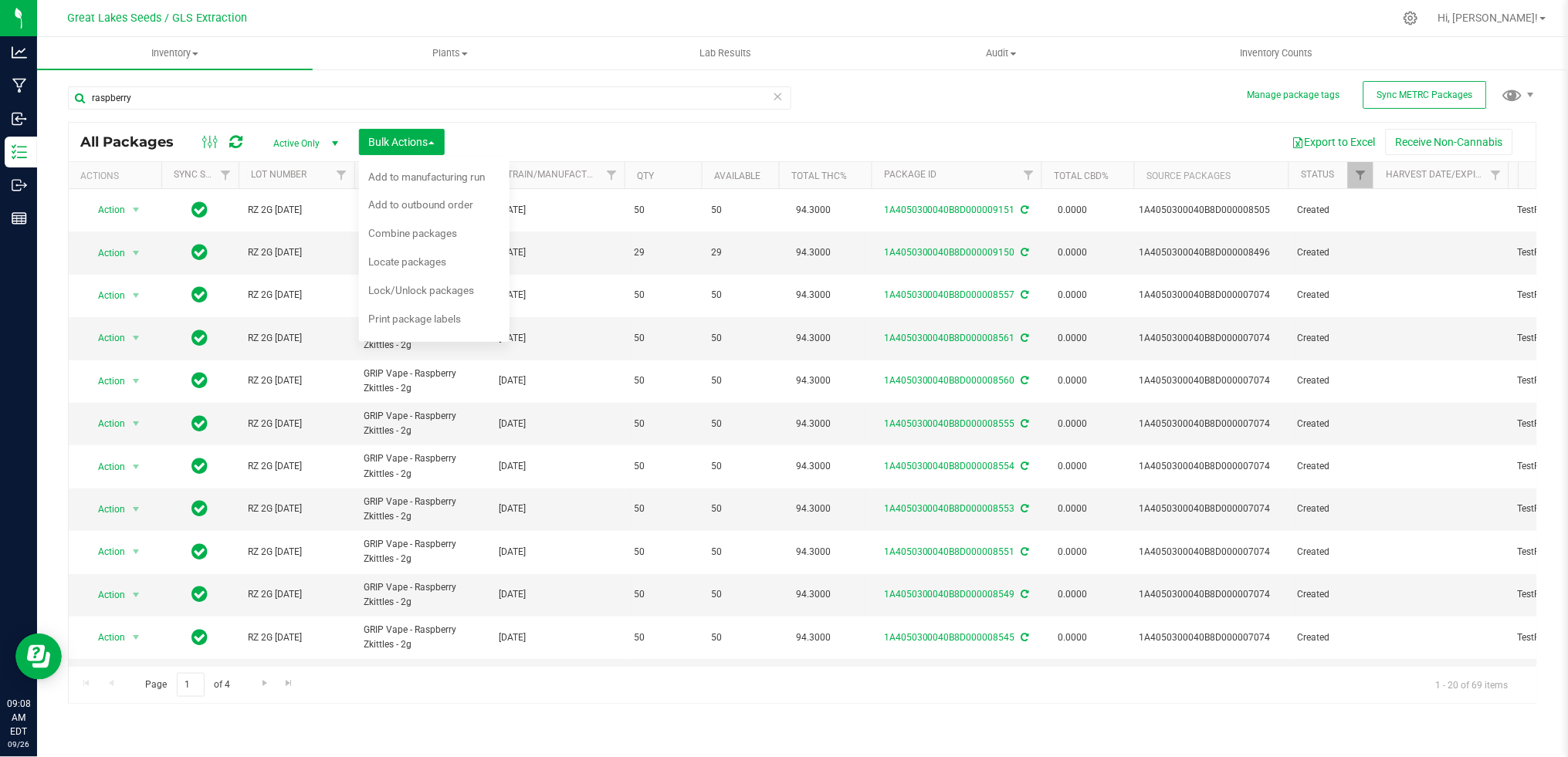
click at [497, 141] on div "Export to Excel Receive Non-Cannabis" at bounding box center [990, 142] width 1068 height 26
click at [1169, 141] on div "Export to Excel Receive Non-Cannabis" at bounding box center [990, 142] width 1068 height 26
click at [1321, 143] on button "Export to Excel" at bounding box center [1334, 142] width 103 height 26
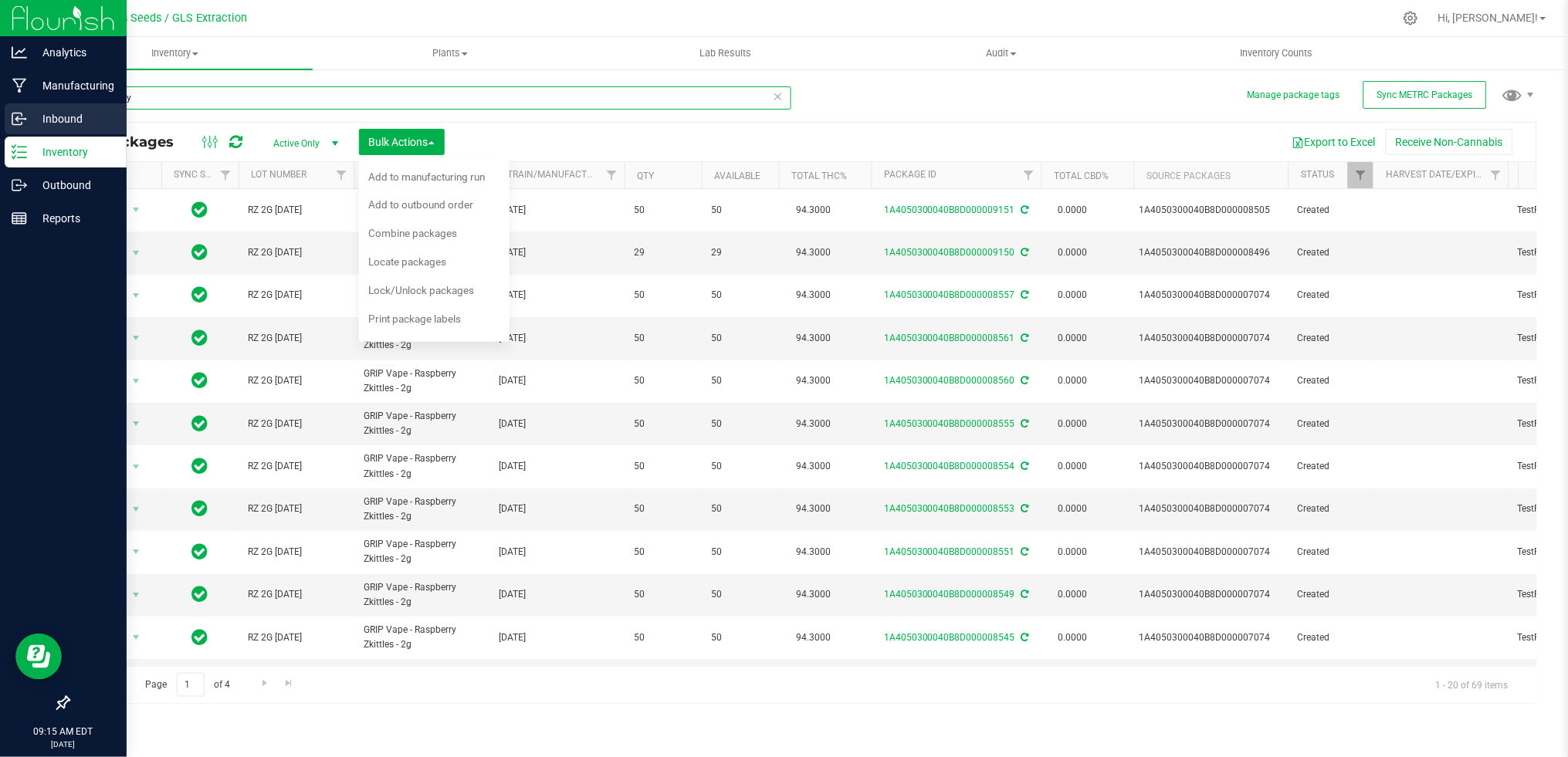
drag, startPoint x: 269, startPoint y: 99, endPoint x: 7, endPoint y: 105, distance: 262.1
click at [7, 105] on div "Analytics Manufacturing Inbound Inventory Outbound Reports 09:15 AM EDT 09/26/2…" at bounding box center [784, 378] width 1568 height 757
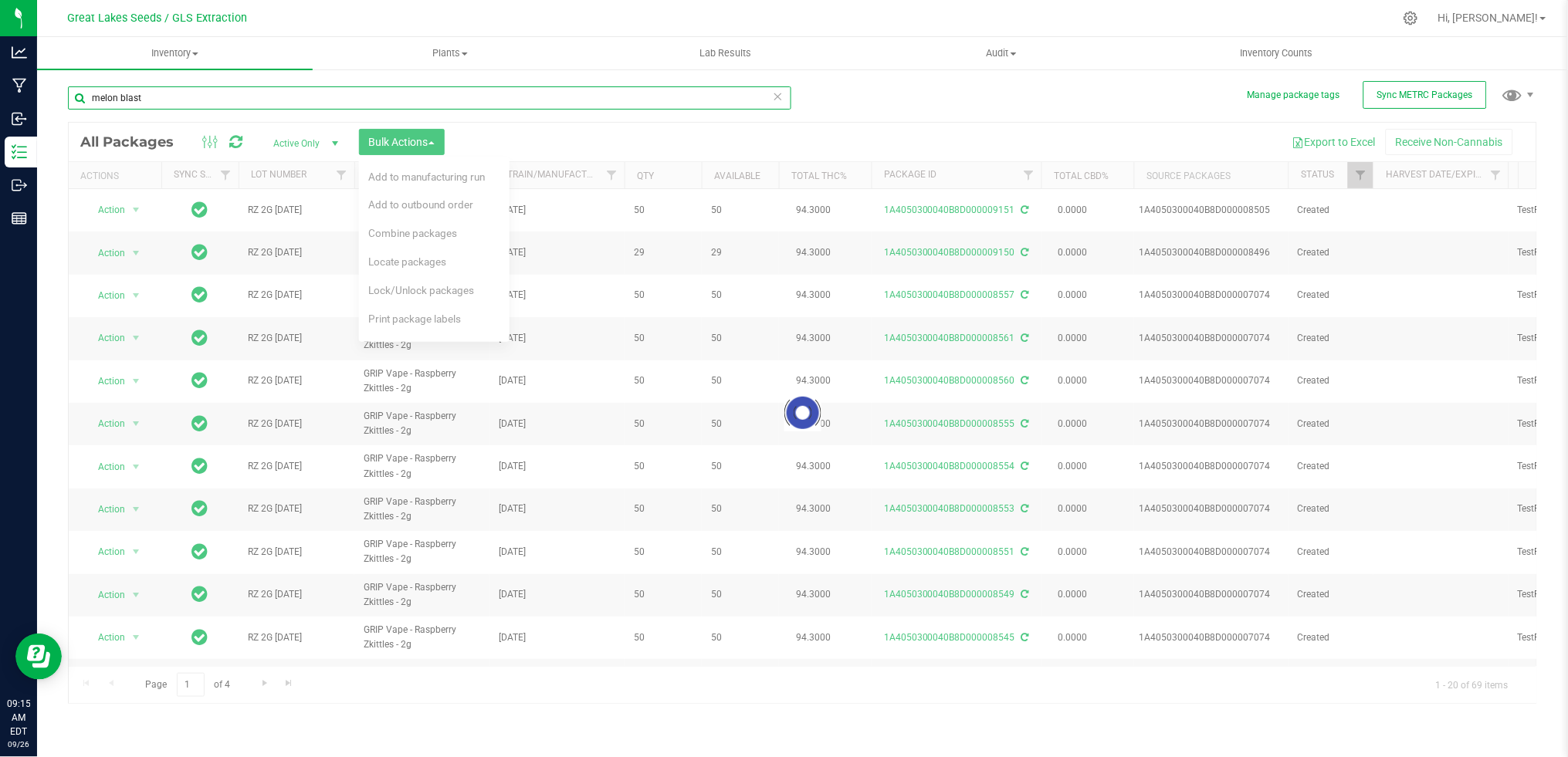
click at [179, 91] on input "melon blast" at bounding box center [429, 98] width 723 height 23
drag, startPoint x: 177, startPoint y: 97, endPoint x: -5, endPoint y: 98, distance: 182.0
click at [0, 98] on html "Analytics Manufacturing Inbound Inventory Outbound Reports 09:15 AM EDT 09/26/2…" at bounding box center [784, 378] width 1568 height 757
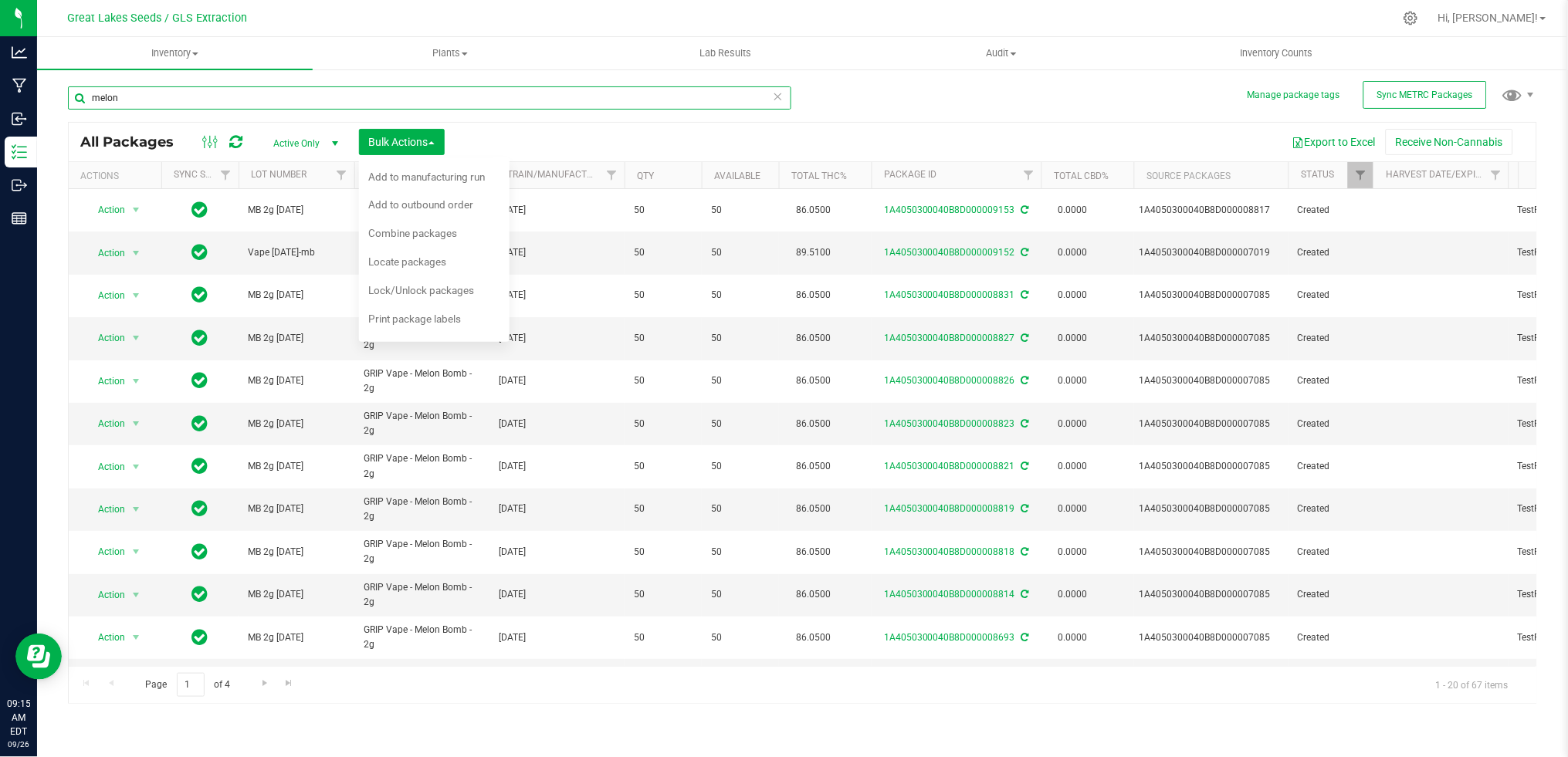
click at [255, 96] on input "melon" at bounding box center [429, 98] width 723 height 23
click at [554, 134] on div "Export to Excel Receive Non-Cannabis" at bounding box center [990, 142] width 1068 height 26
click at [1321, 141] on button "Export to Excel" at bounding box center [1334, 142] width 103 height 26
drag, startPoint x: 138, startPoint y: 95, endPoint x: 70, endPoint y: 96, distance: 68.0
click at [70, 96] on input "melon" at bounding box center [429, 98] width 723 height 23
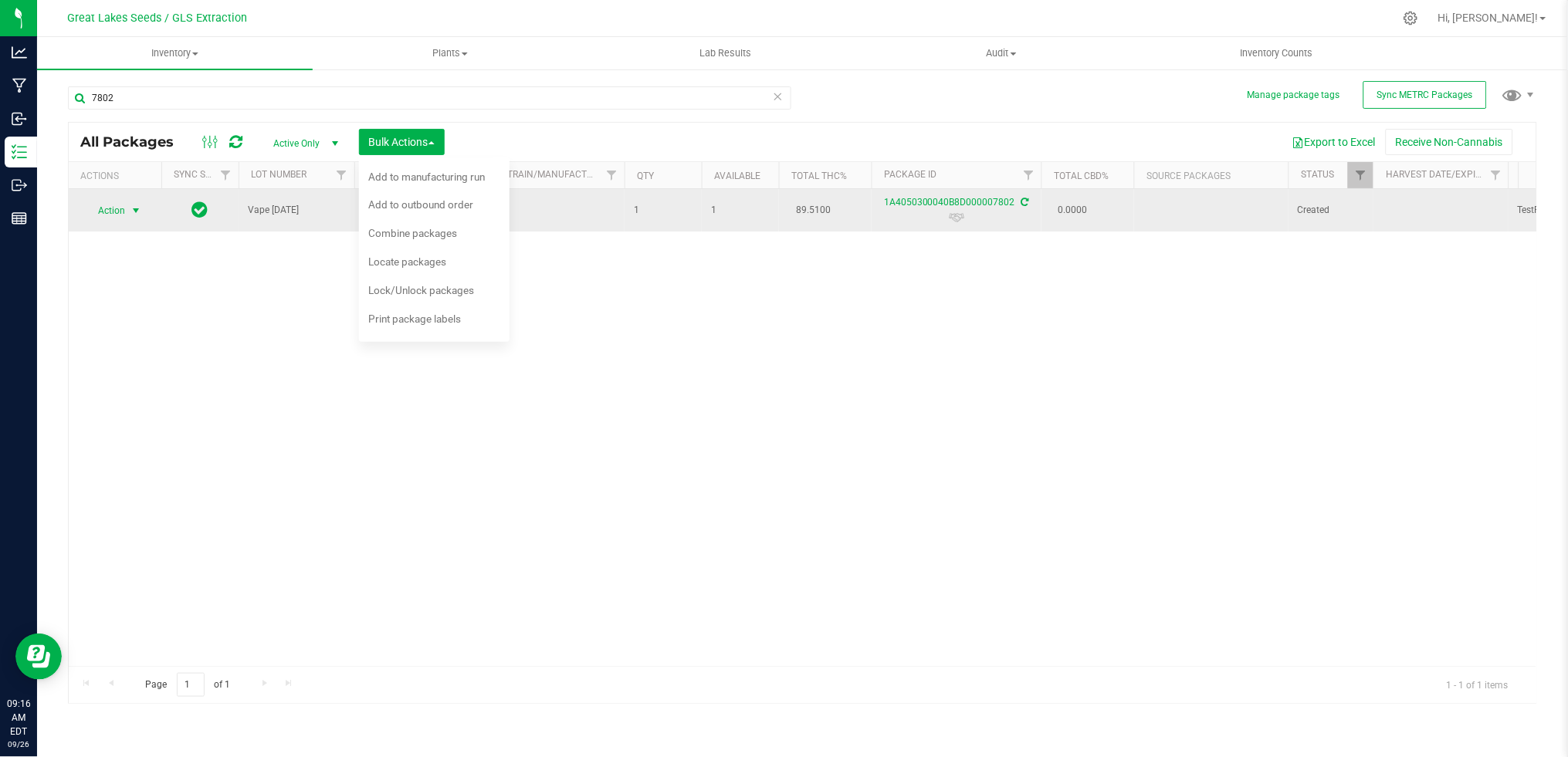
click at [138, 212] on span "select" at bounding box center [136, 211] width 13 height 13
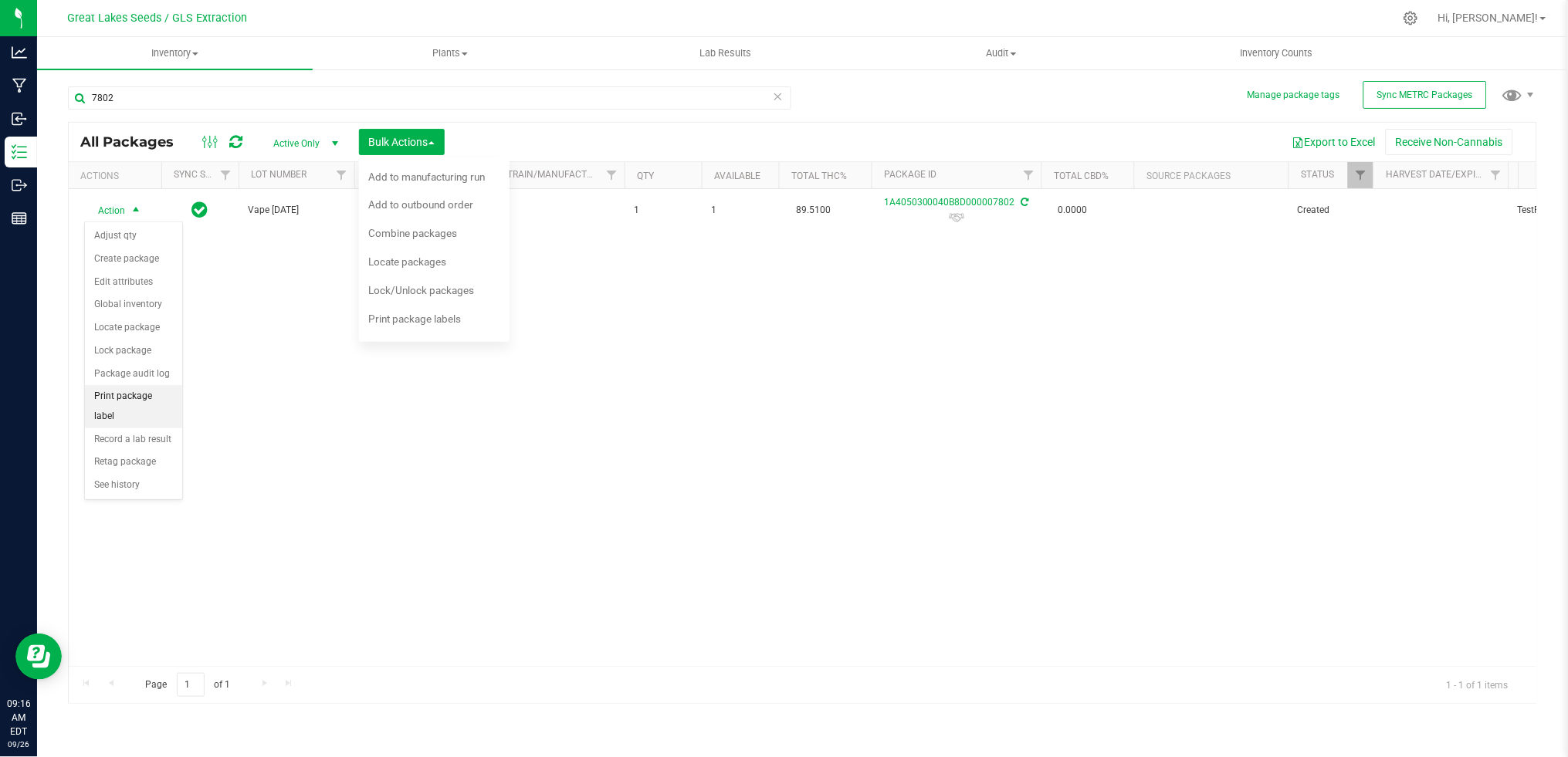
click at [129, 400] on li "Print package label" at bounding box center [134, 406] width 97 height 42
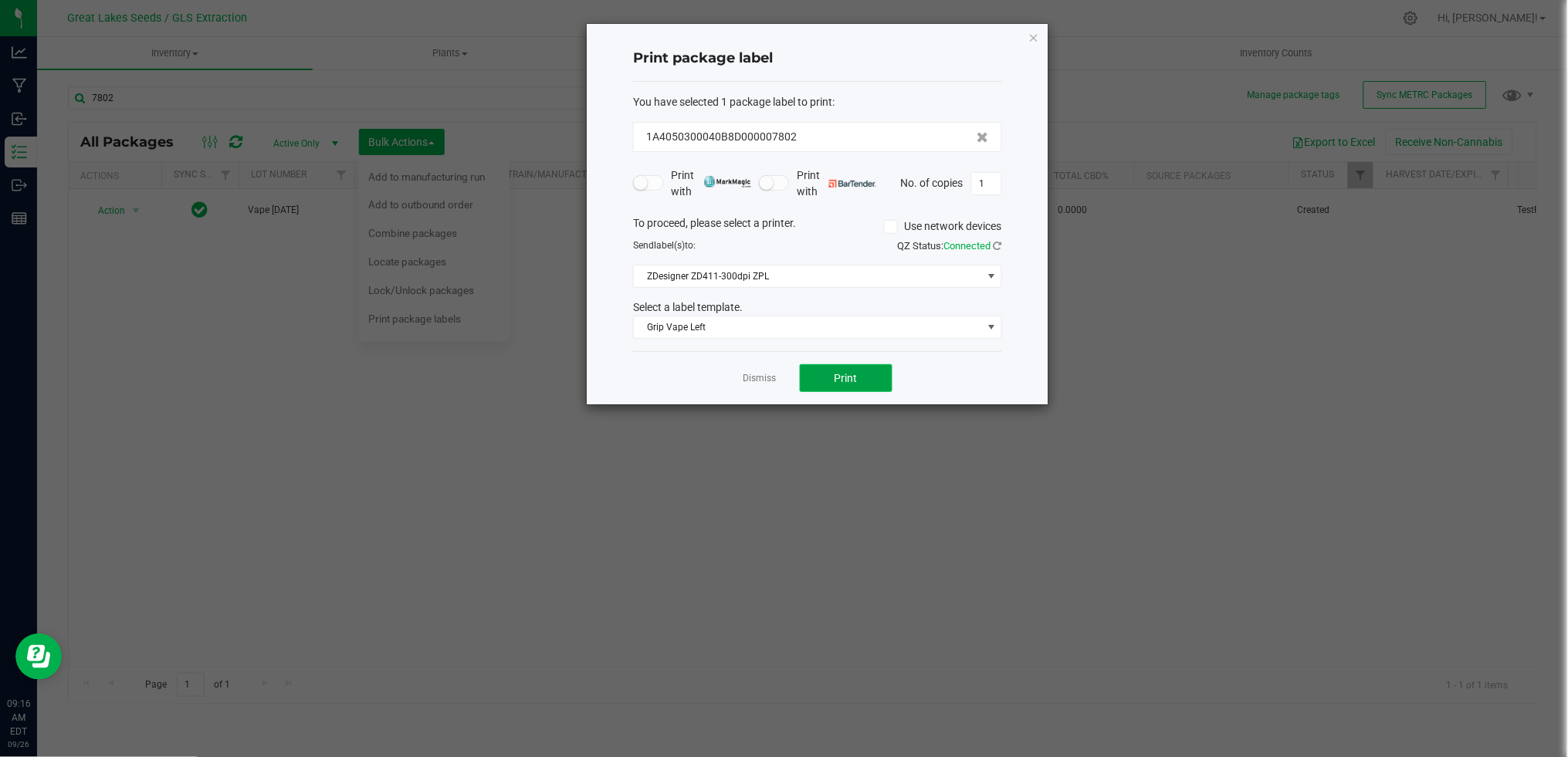
click at [818, 382] on button "Print" at bounding box center [846, 378] width 92 height 28
click at [760, 375] on link "Dismiss" at bounding box center [760, 378] width 33 height 13
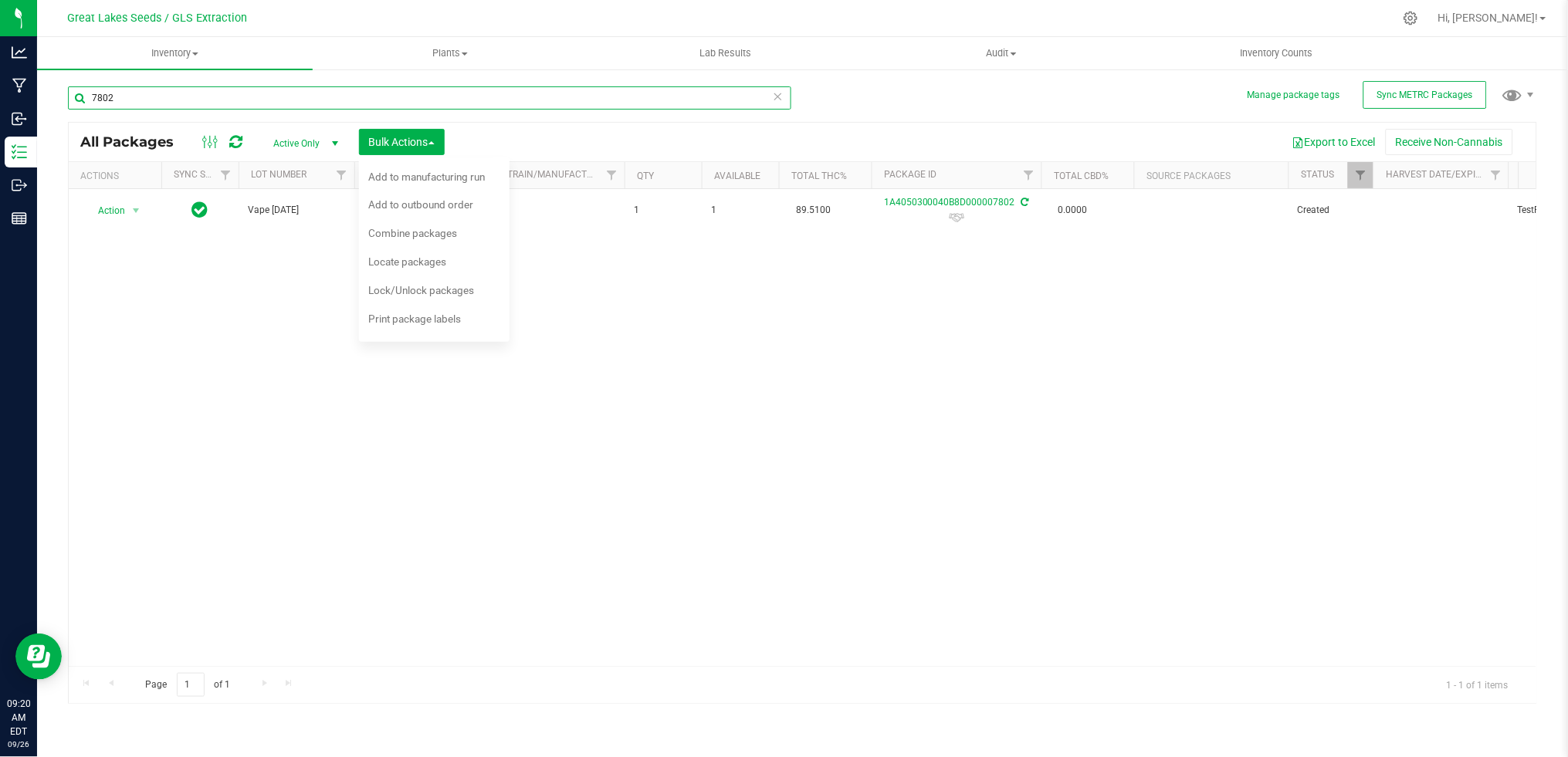
drag, startPoint x: 173, startPoint y: 91, endPoint x: 74, endPoint y: 95, distance: 99.1
click at [74, 95] on input "7802" at bounding box center [429, 98] width 723 height 23
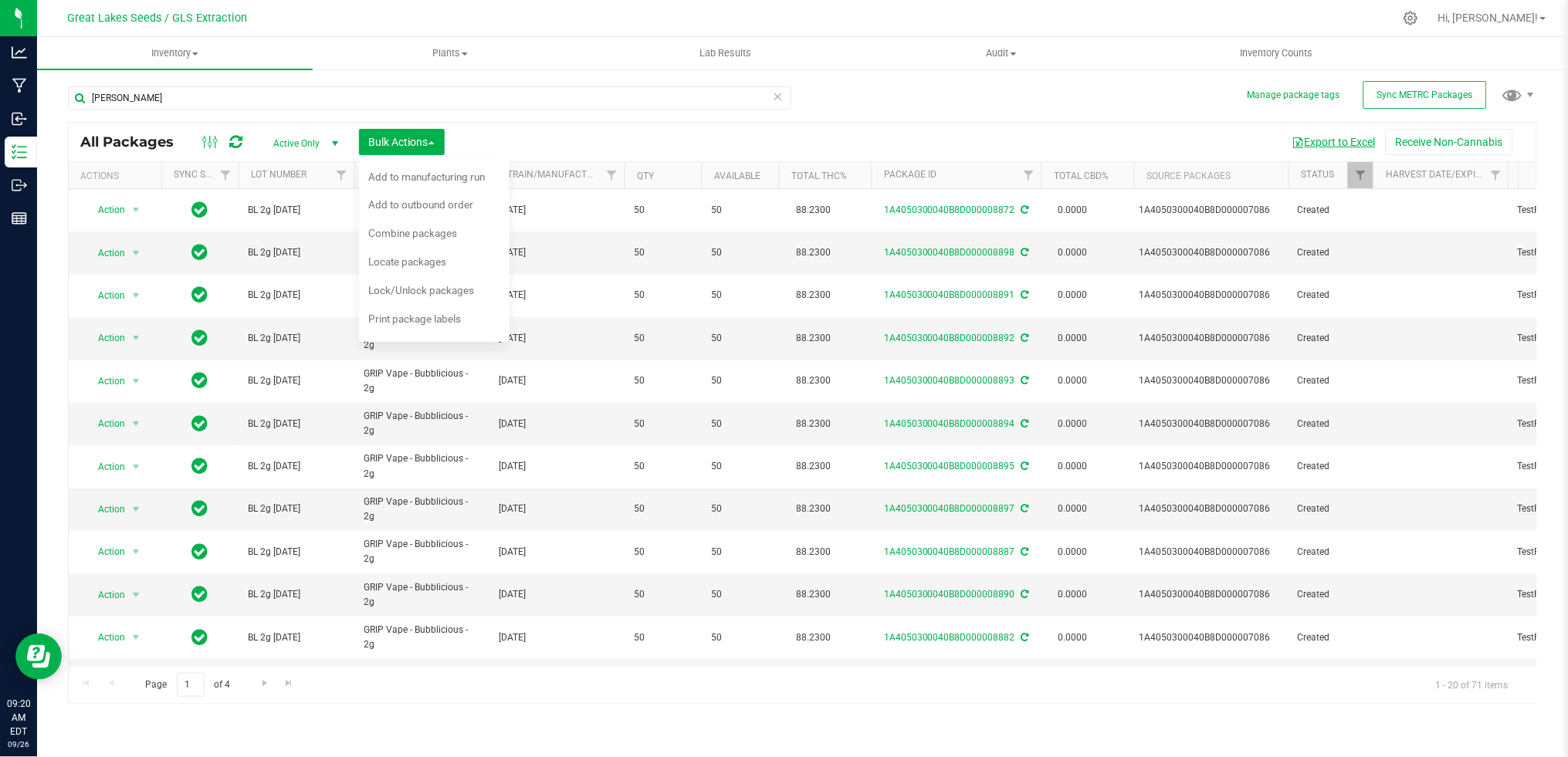
click at [1312, 142] on button "Export to Excel" at bounding box center [1334, 142] width 103 height 26
click at [150, 91] on input "bubb" at bounding box center [429, 98] width 723 height 23
drag, startPoint x: 150, startPoint y: 91, endPoint x: 57, endPoint y: 93, distance: 93.0
click at [57, 93] on div "Manage package tags Sync METRC Packages bubb All Packages Active Only Active On…" at bounding box center [803, 303] width 1531 height 471
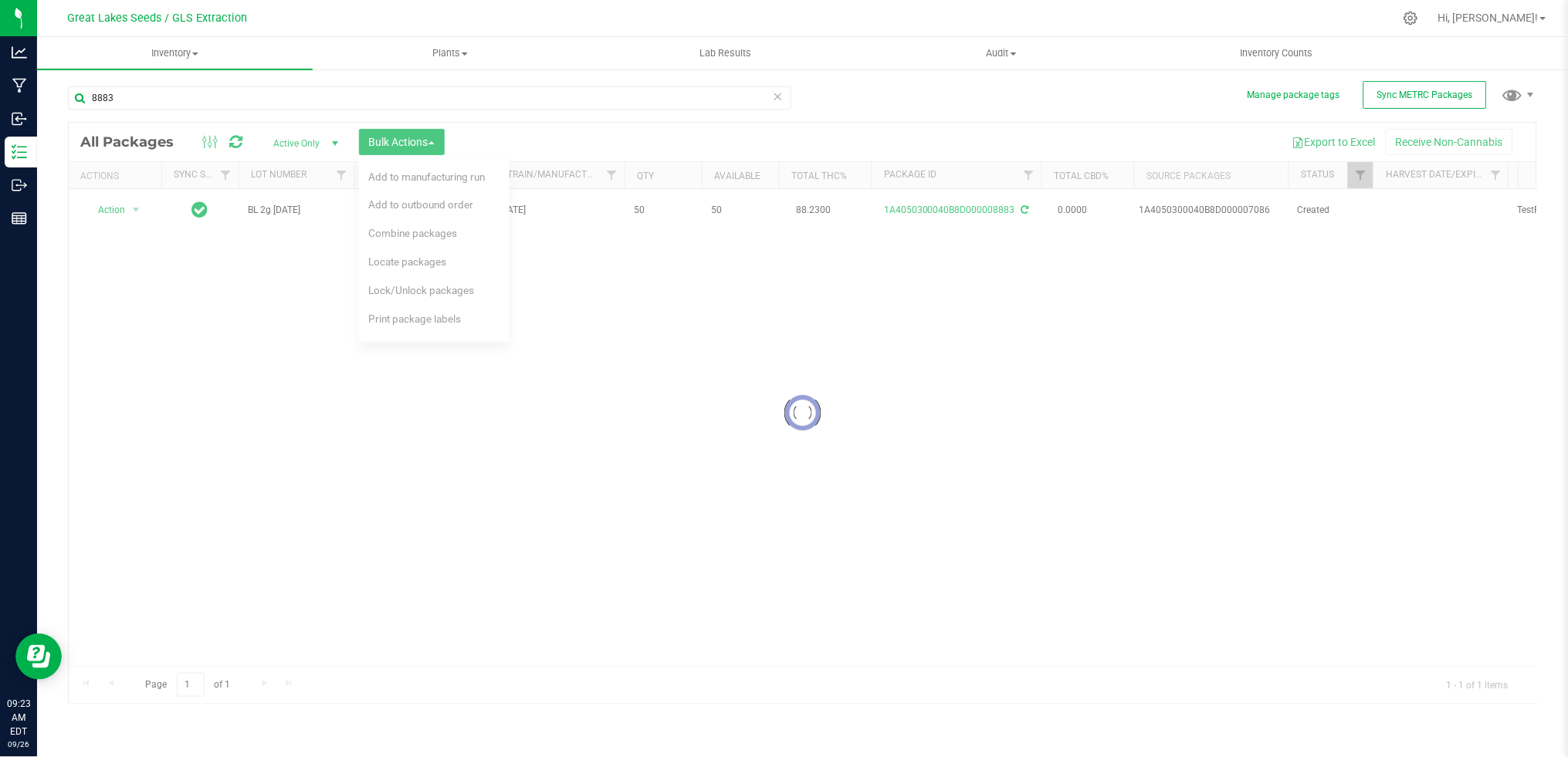
click at [1210, 398] on div at bounding box center [802, 413] width 1468 height 580
click at [41, 358] on div "Manage package tags Sync METRC Packages 8883 Loading... All Packages Active Onl…" at bounding box center [803, 303] width 1531 height 471
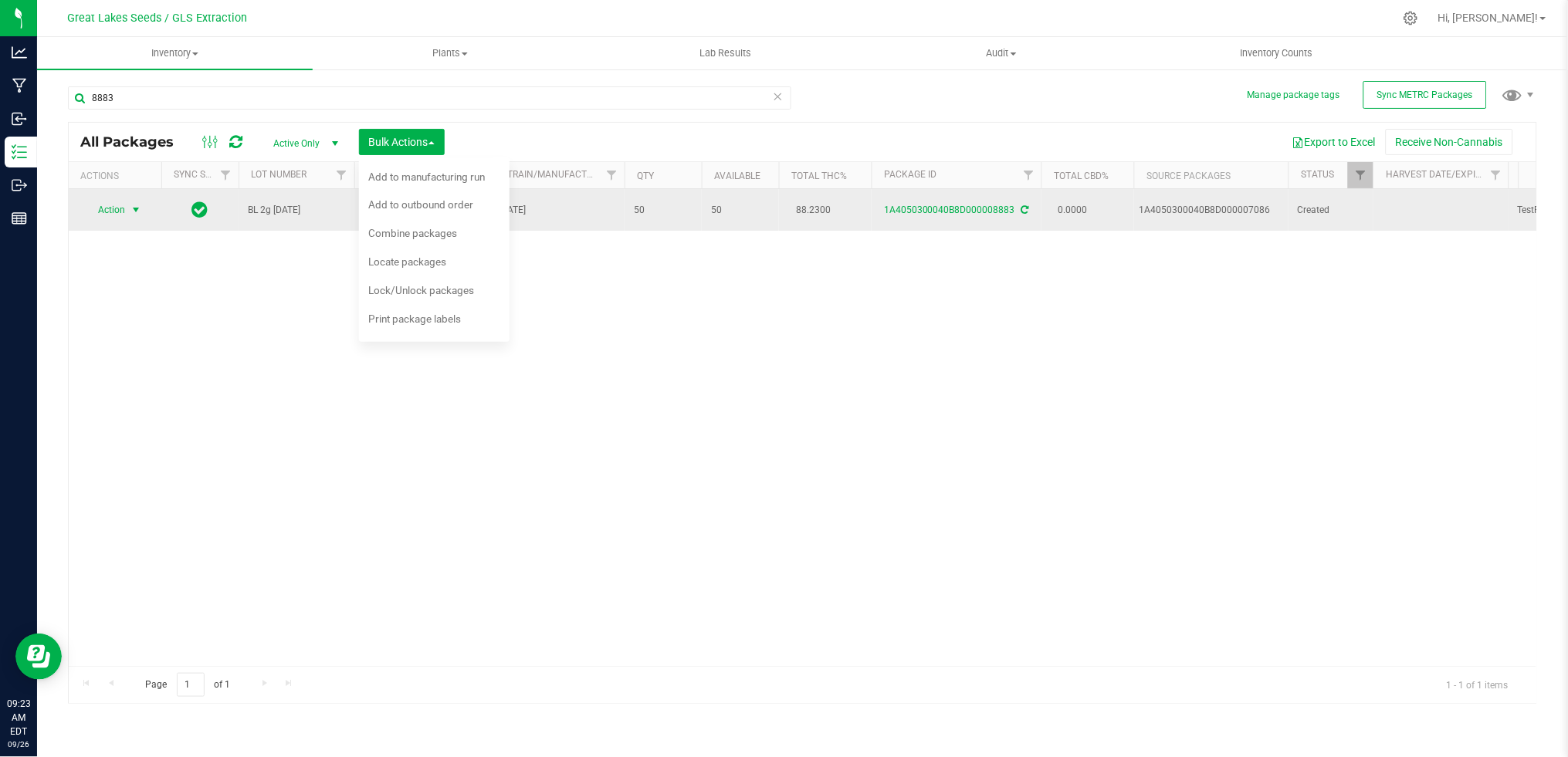
click at [122, 206] on span "Action" at bounding box center [105, 209] width 41 height 21
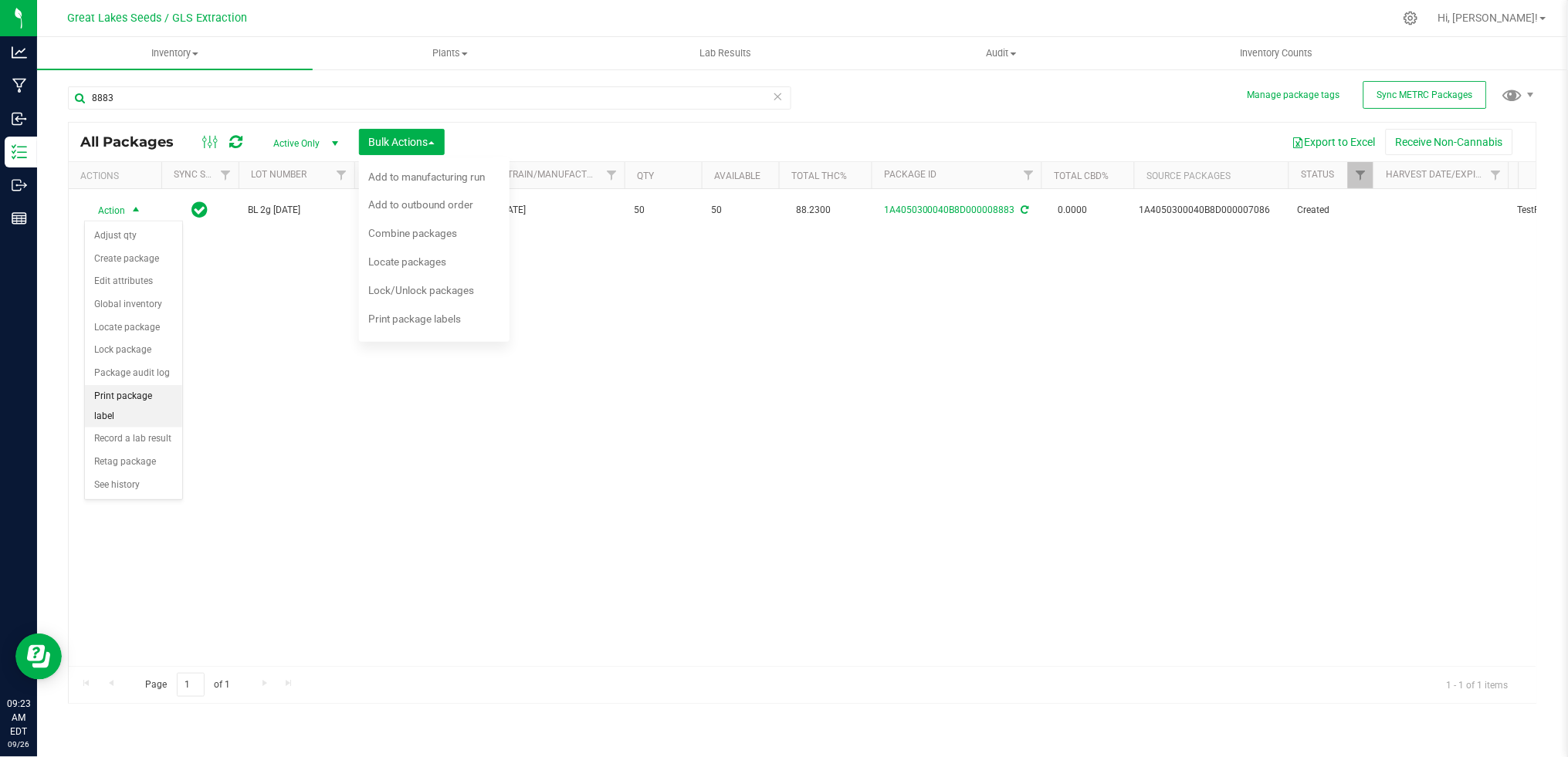
click at [134, 402] on li "Print package label" at bounding box center [134, 406] width 97 height 42
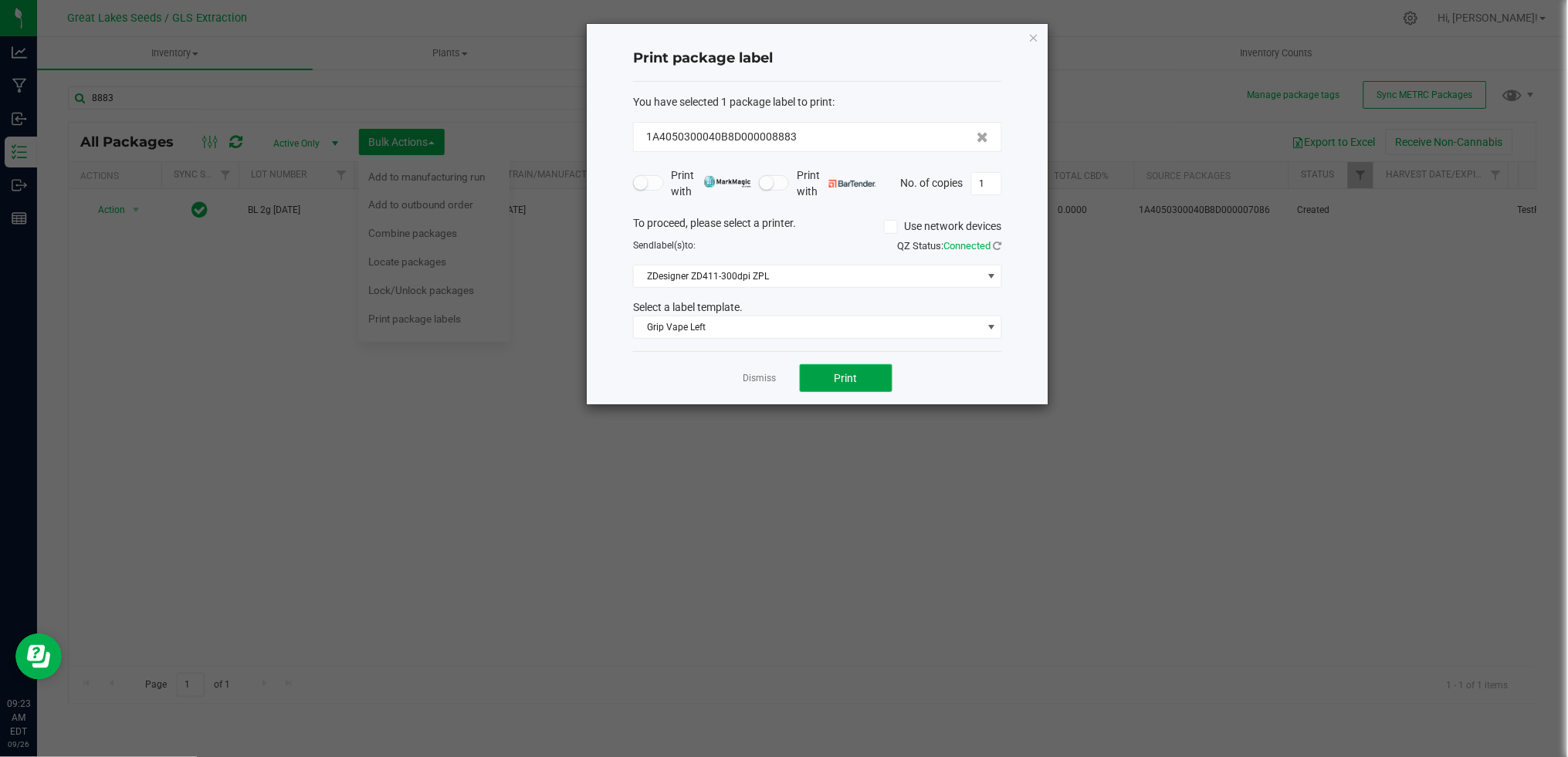
click at [850, 378] on span "Print" at bounding box center [846, 378] width 23 height 13
click at [749, 382] on link "Dismiss" at bounding box center [760, 378] width 33 height 13
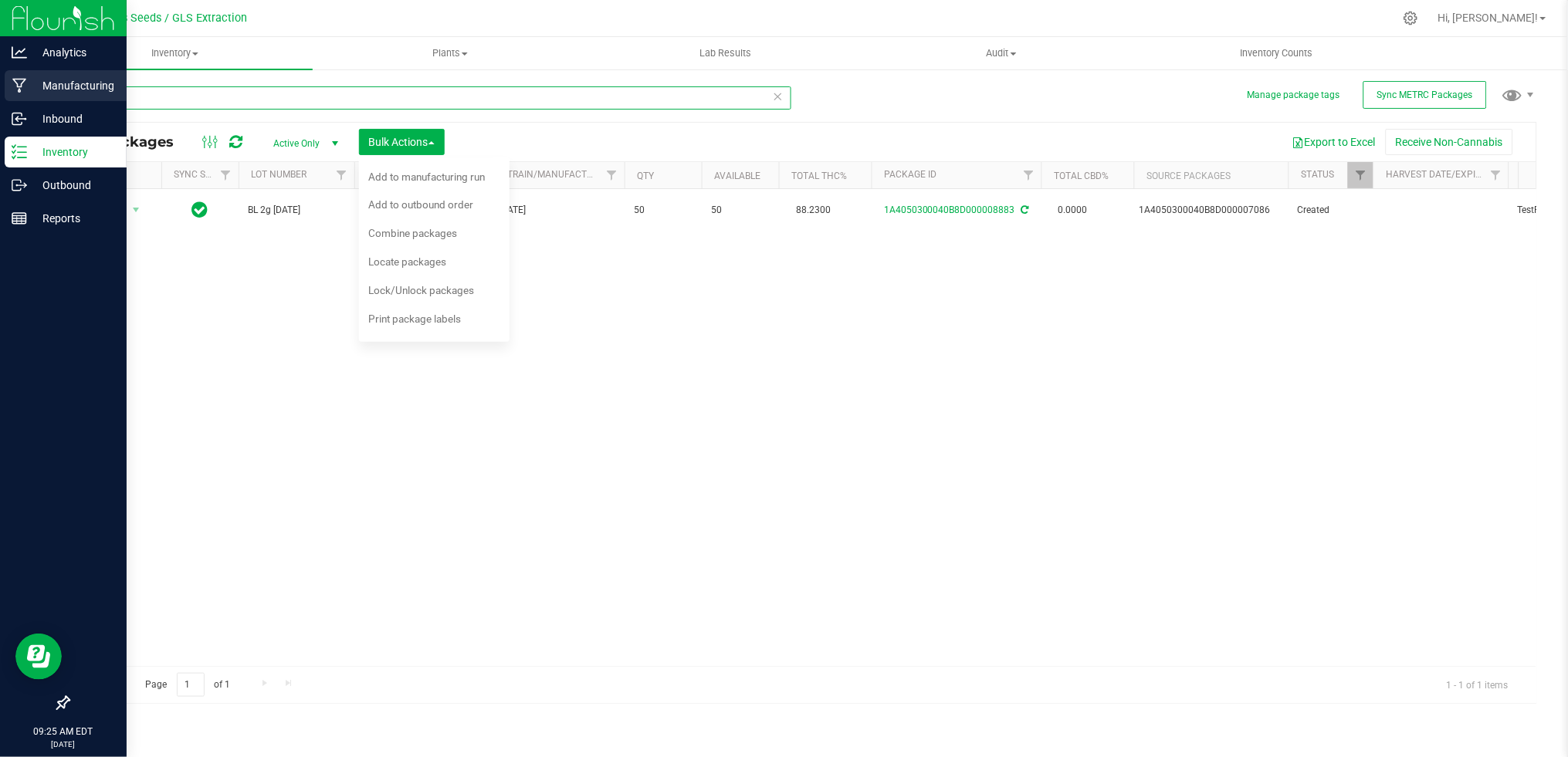
drag, startPoint x: 167, startPoint y: 95, endPoint x: 29, endPoint y: 80, distance: 138.8
click at [29, 80] on div "Analytics Manufacturing Inbound Inventory Outbound Reports 09:25 AM EDT 09/26/2…" at bounding box center [784, 378] width 1568 height 757
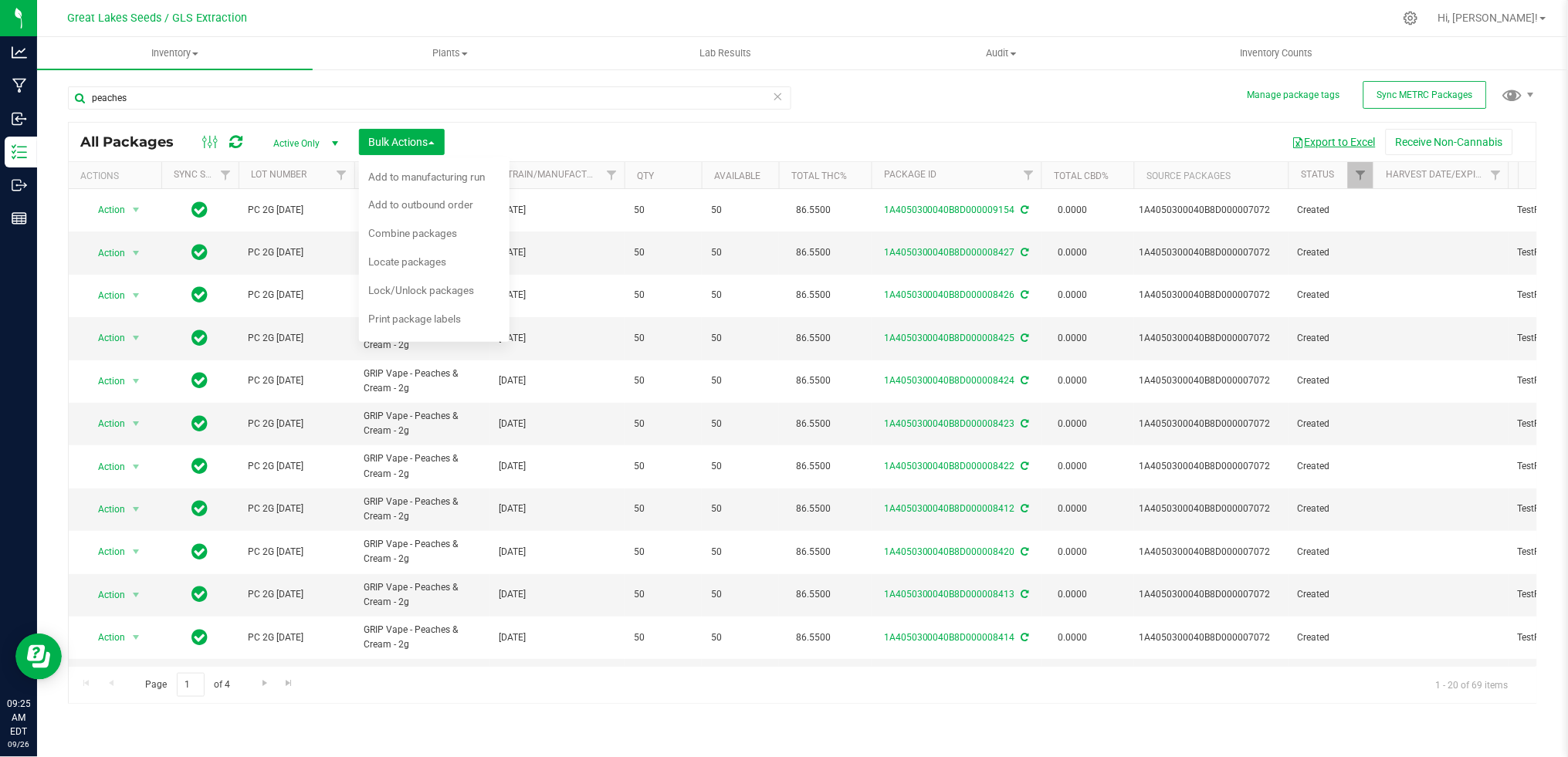
click at [1317, 136] on button "Export to Excel" at bounding box center [1334, 142] width 103 height 26
drag, startPoint x: 250, startPoint y: 98, endPoint x: 67, endPoint y: 98, distance: 183.0
click at [68, 98] on input "peaches" at bounding box center [429, 98] width 723 height 23
click at [1318, 143] on button "Export to Excel" at bounding box center [1334, 142] width 103 height 26
click at [204, 99] on input "melon b" at bounding box center [429, 98] width 723 height 23
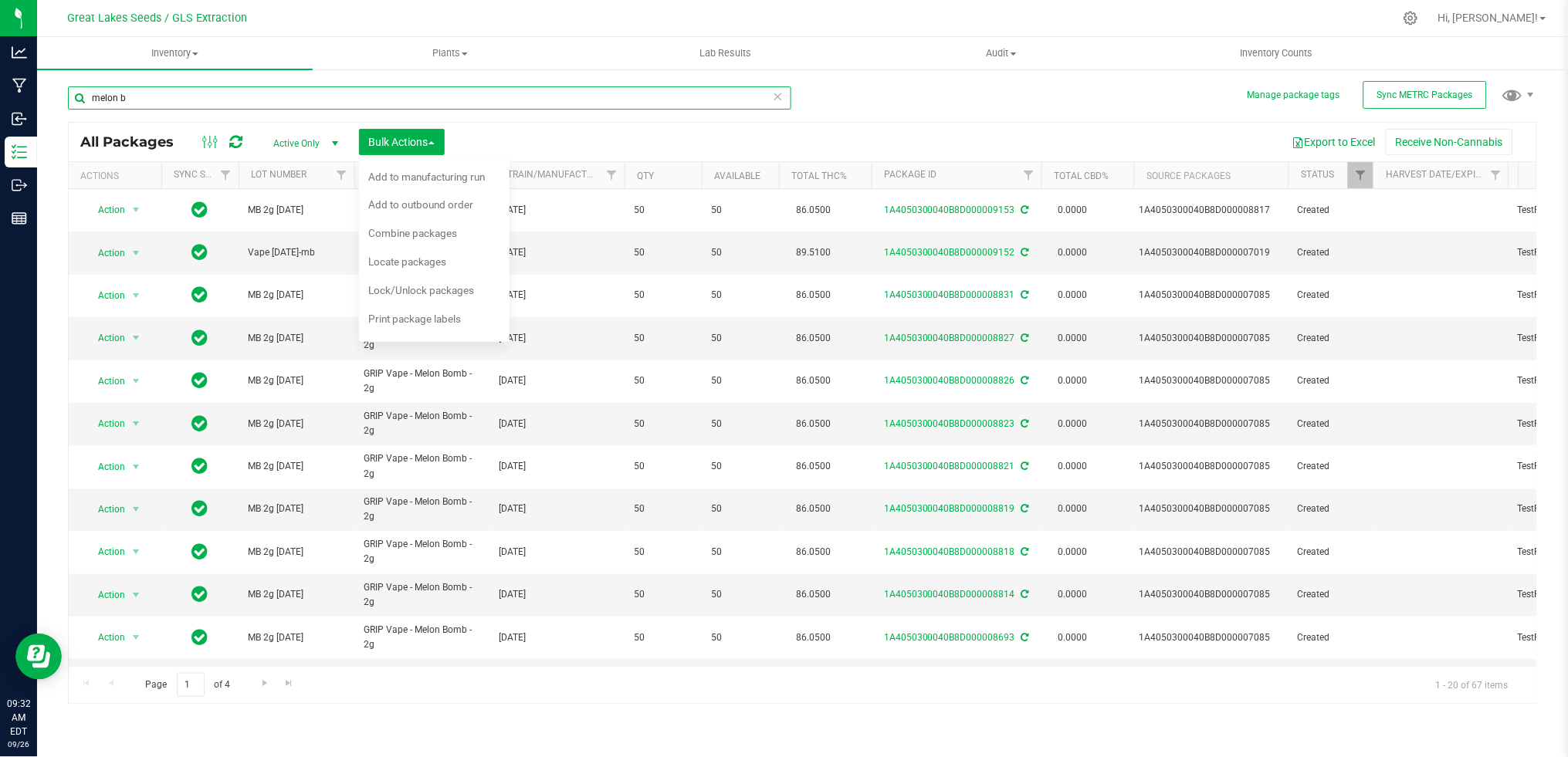
drag, startPoint x: 200, startPoint y: 105, endPoint x: 60, endPoint y: 93, distance: 140.5
click at [60, 93] on div "Manage package tags Sync METRC Packages melon b All Packages Active Only Active…" at bounding box center [803, 303] width 1531 height 471
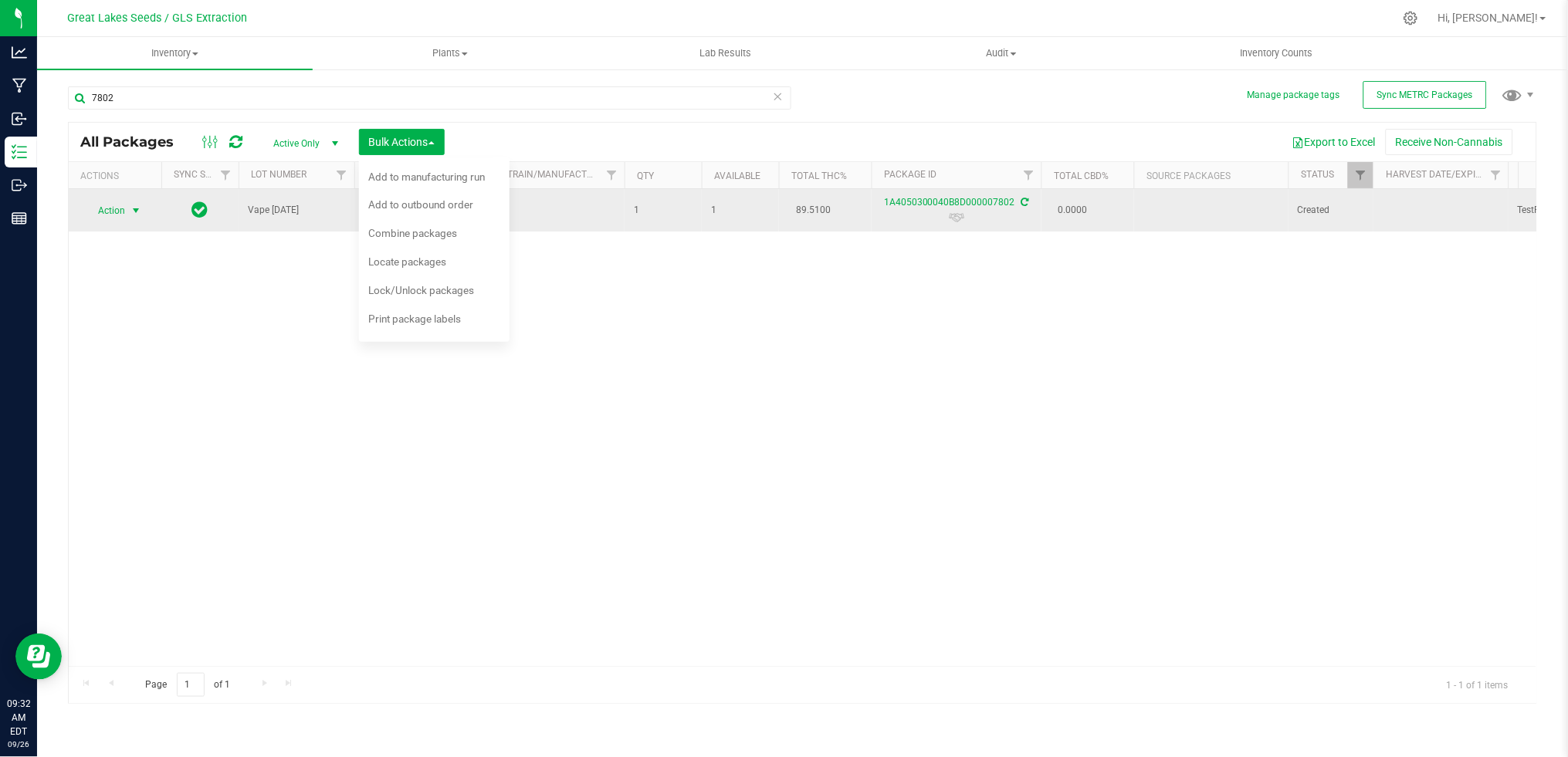
click at [126, 217] on span "select" at bounding box center [136, 210] width 19 height 21
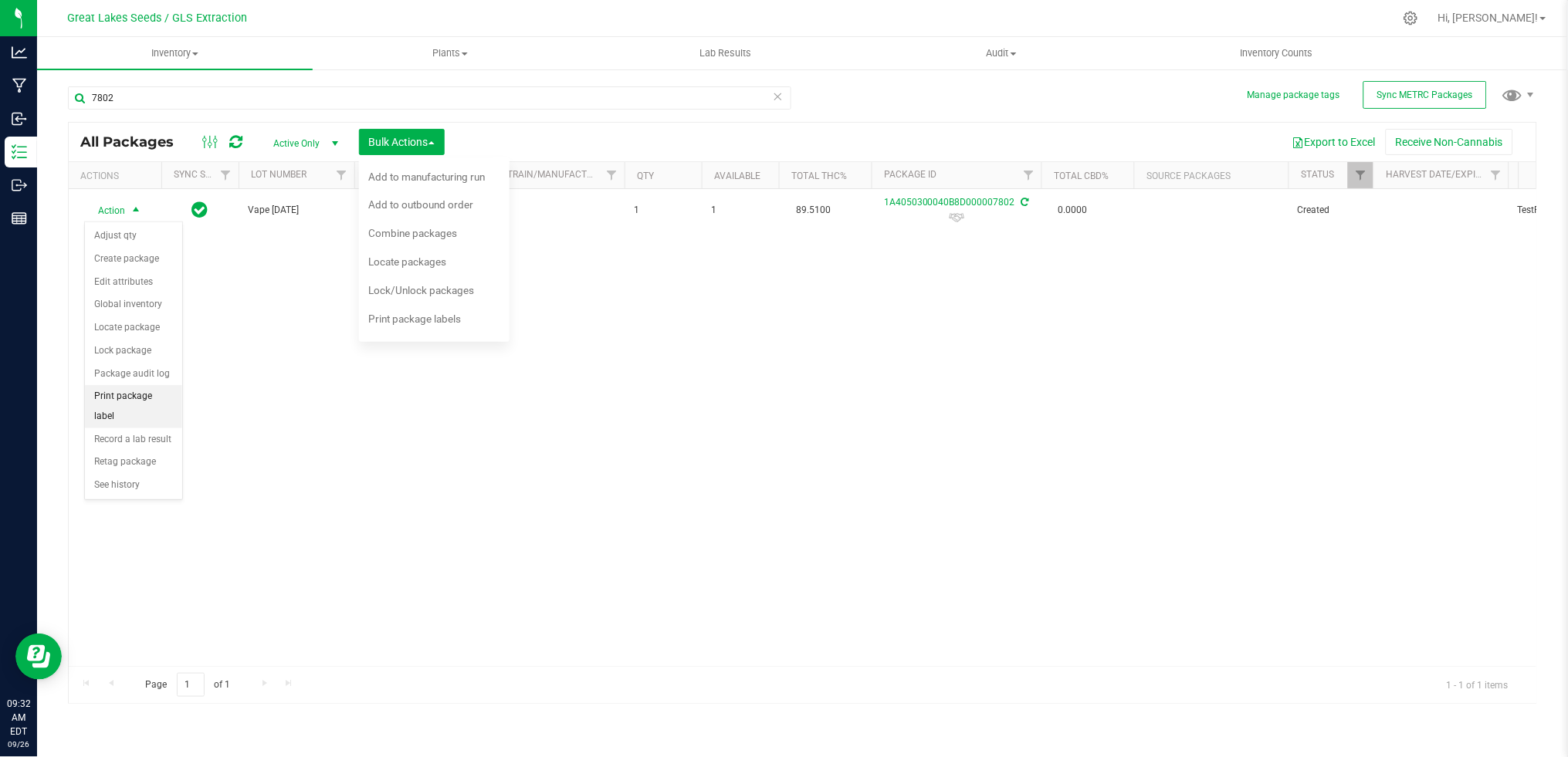
click at [142, 407] on li "Print package label" at bounding box center [134, 406] width 97 height 42
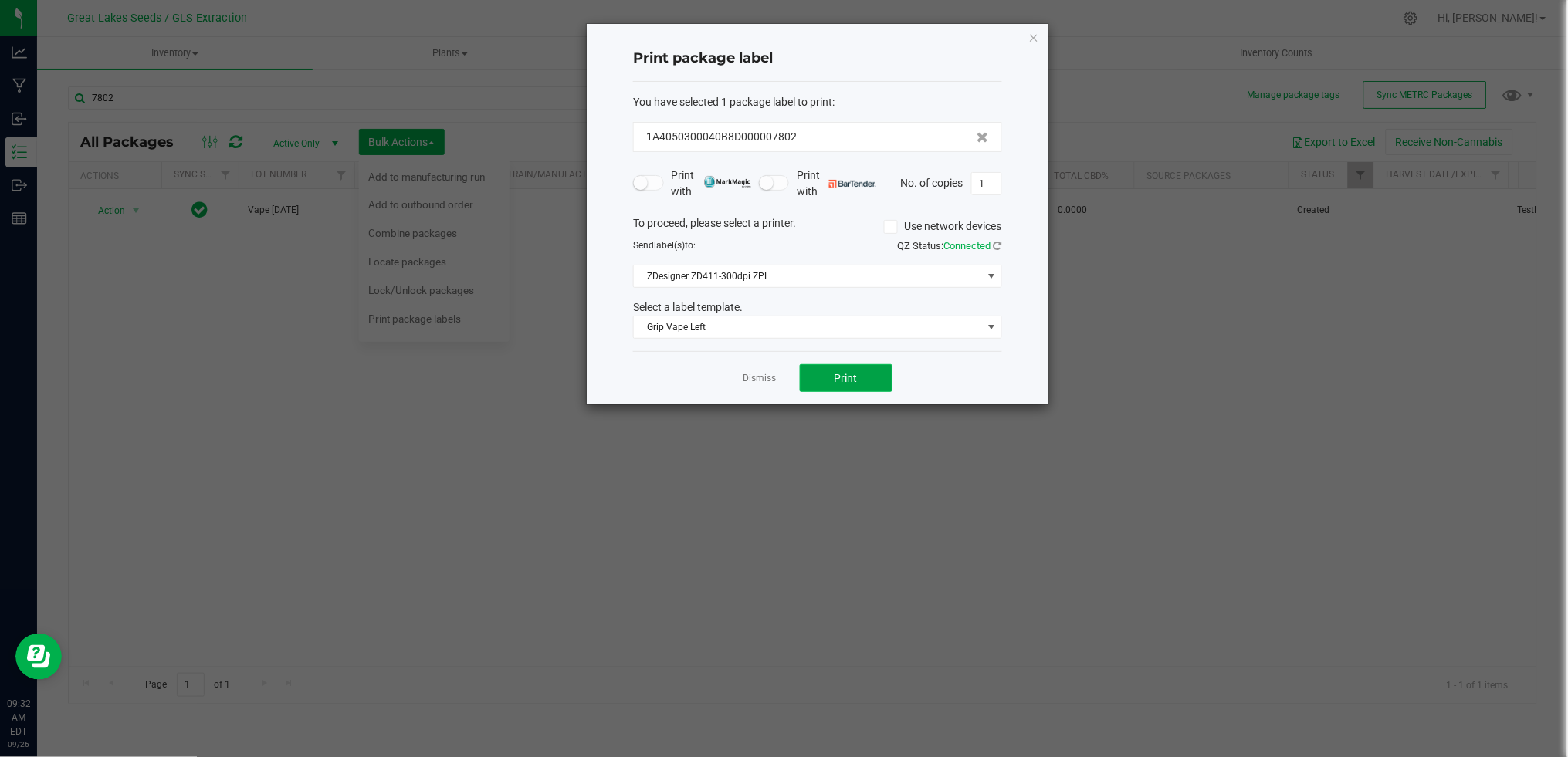
click at [823, 378] on button "Print" at bounding box center [846, 378] width 92 height 28
click at [772, 390] on div "Dismiss Print" at bounding box center [818, 378] width 369 height 53
click at [764, 381] on link "Dismiss" at bounding box center [760, 378] width 33 height 13
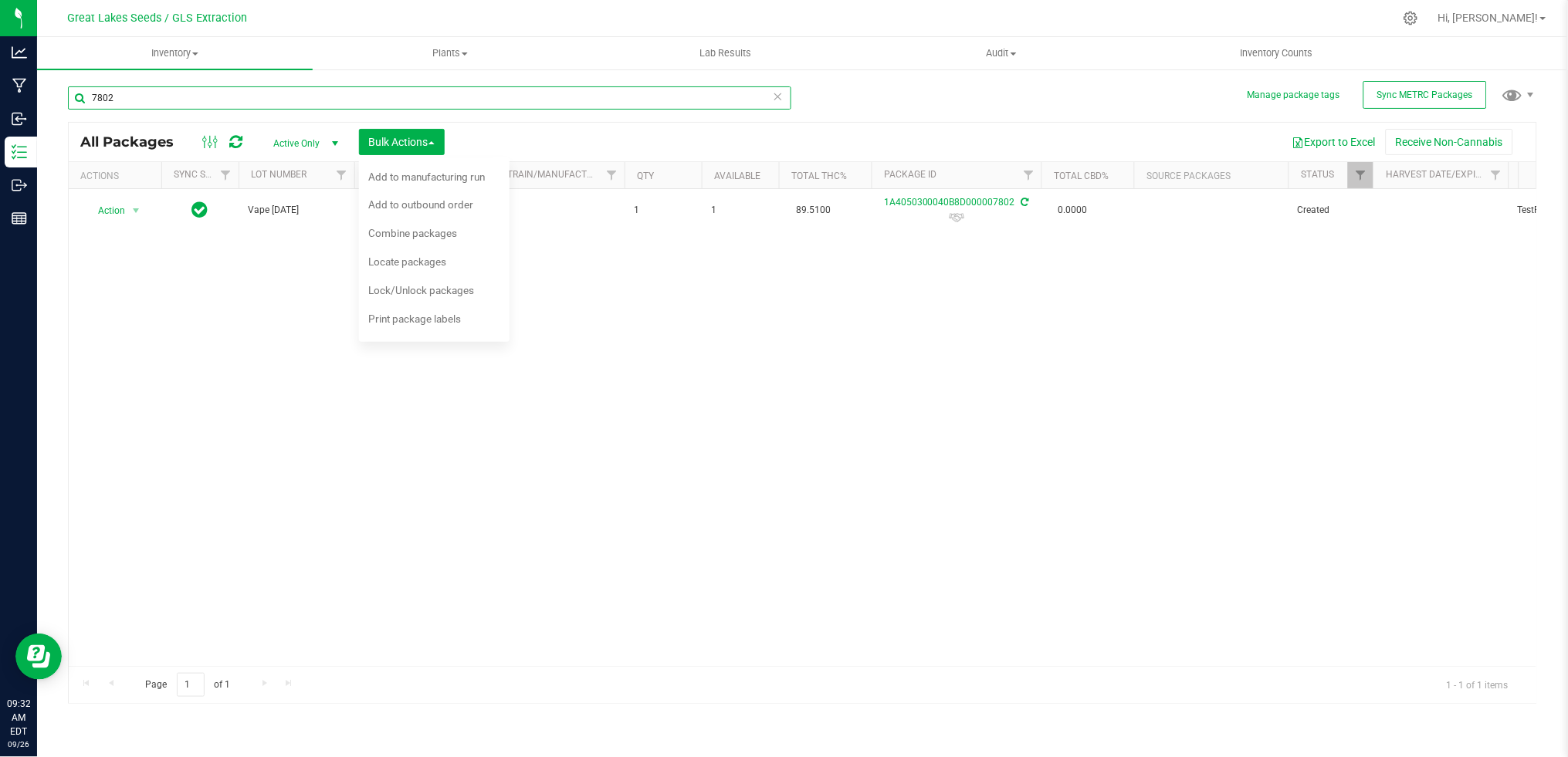
drag, startPoint x: 166, startPoint y: 99, endPoint x: 79, endPoint y: 99, distance: 87.0
click at [80, 99] on input "7802" at bounding box center [429, 98] width 723 height 23
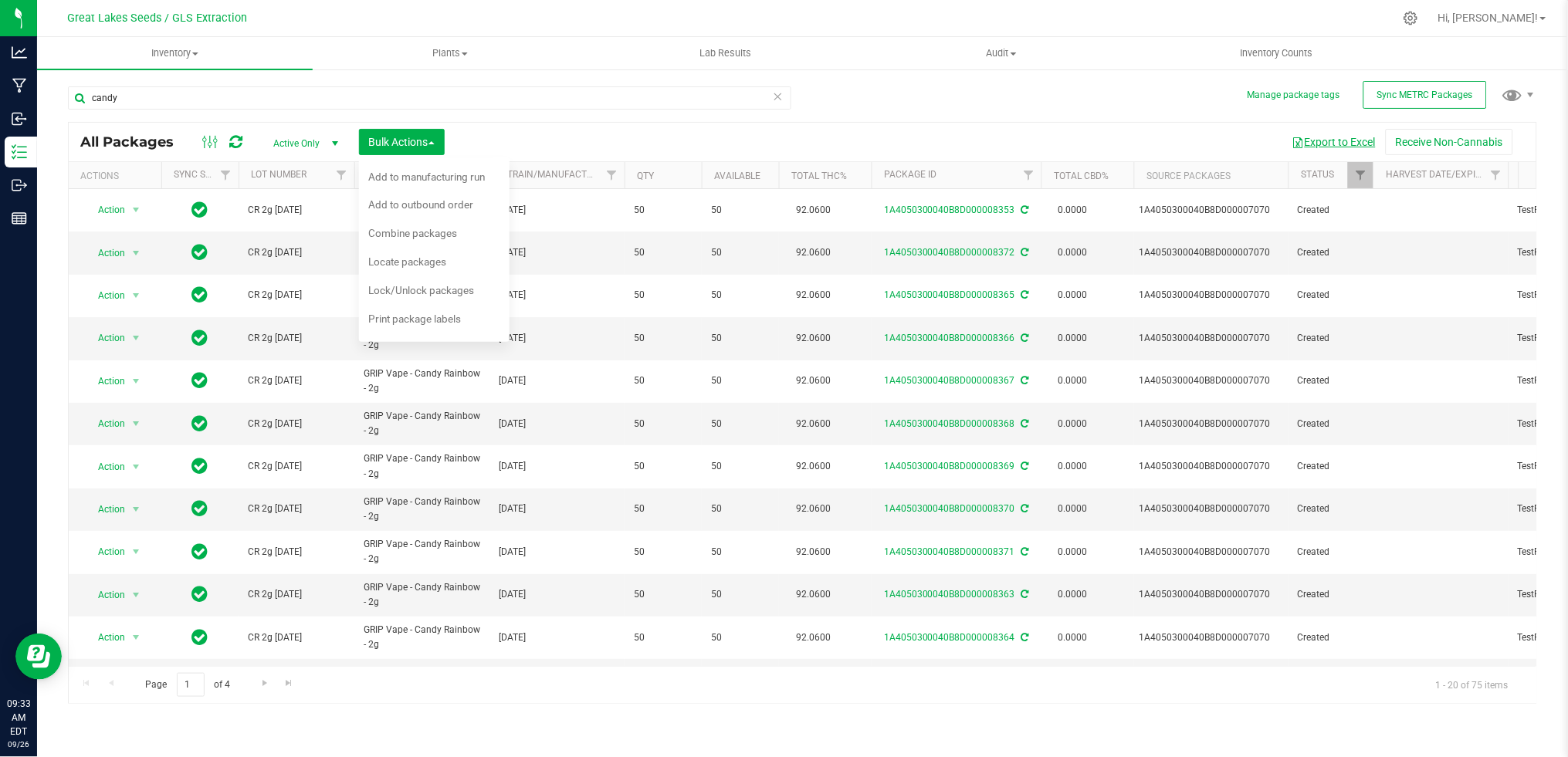
click at [1313, 142] on button "Export to Excel" at bounding box center [1334, 142] width 103 height 26
drag, startPoint x: 136, startPoint y: 96, endPoint x: 52, endPoint y: 95, distance: 84.0
click at [50, 96] on div "Manage package tags Sync METRC Packages candy All Packages Active Only Active O…" at bounding box center [803, 303] width 1531 height 471
click at [1339, 142] on button "Export to Excel" at bounding box center [1334, 142] width 103 height 26
drag, startPoint x: 169, startPoint y: 101, endPoint x: 65, endPoint y: 87, distance: 104.9
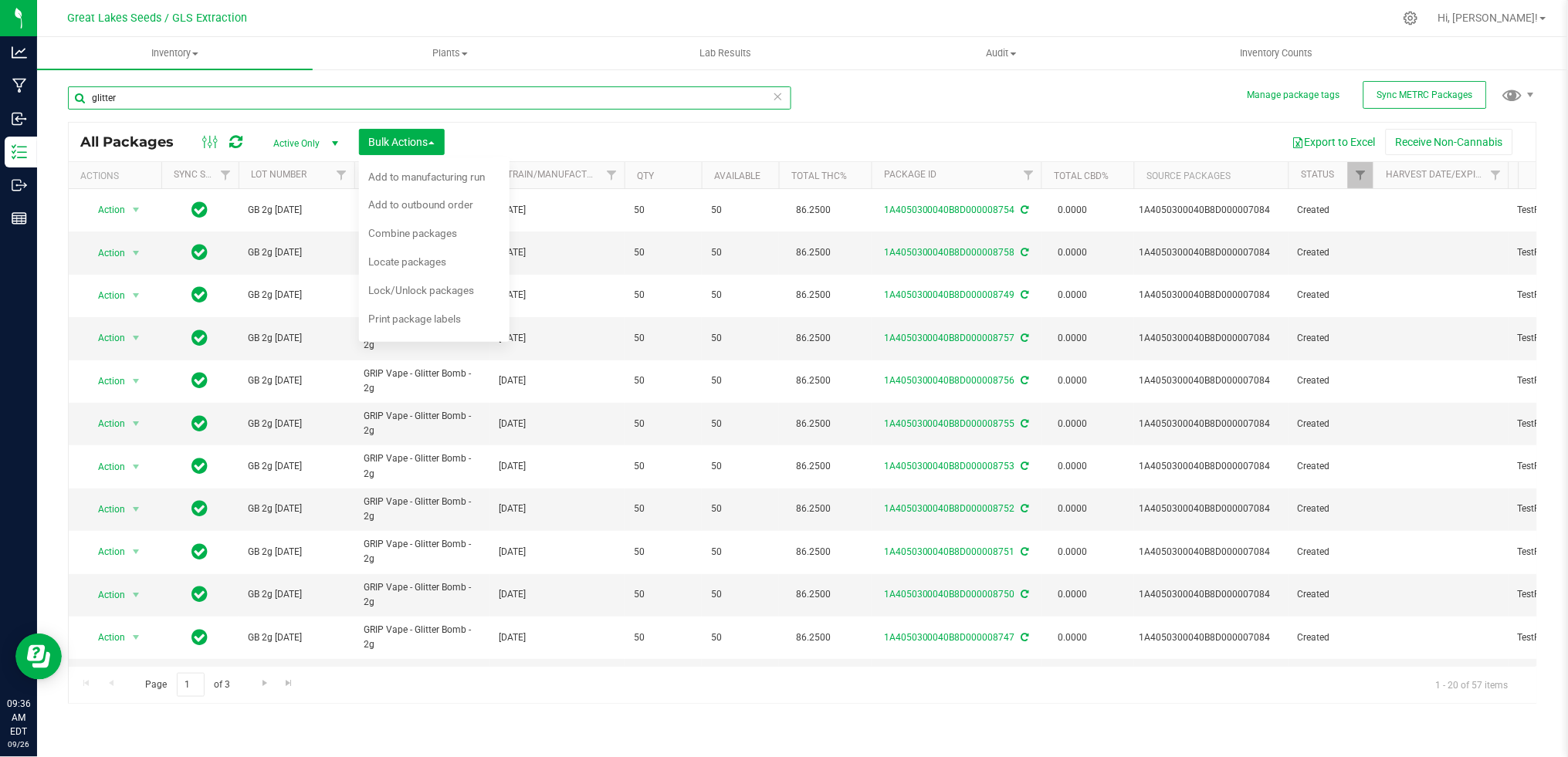
click at [66, 88] on div "Manage package tags Sync METRC Packages glitter All Packages Active Only Active…" at bounding box center [803, 303] width 1531 height 471
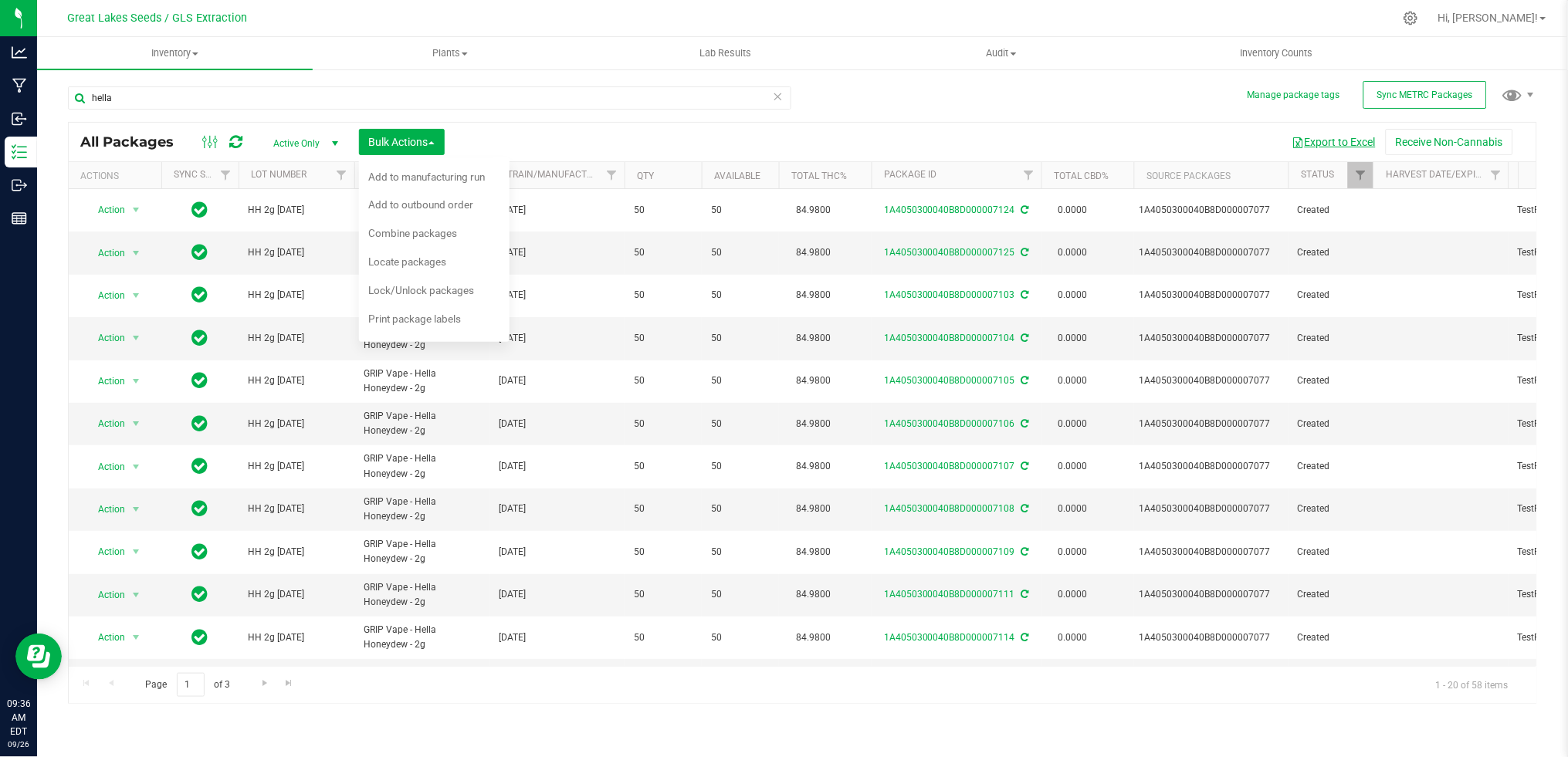
click at [1305, 144] on button "Export to Excel" at bounding box center [1334, 142] width 103 height 26
drag, startPoint x: 228, startPoint y: 96, endPoint x: 53, endPoint y: 97, distance: 175.0
click at [53, 97] on div "Manage package tags Sync METRC Packages hella All Packages Active Only Active O…" at bounding box center [803, 303] width 1531 height 471
click at [1321, 129] on button "Export to Excel" at bounding box center [1334, 142] width 103 height 26
click at [190, 95] on input "michigan blue" at bounding box center [429, 98] width 723 height 23
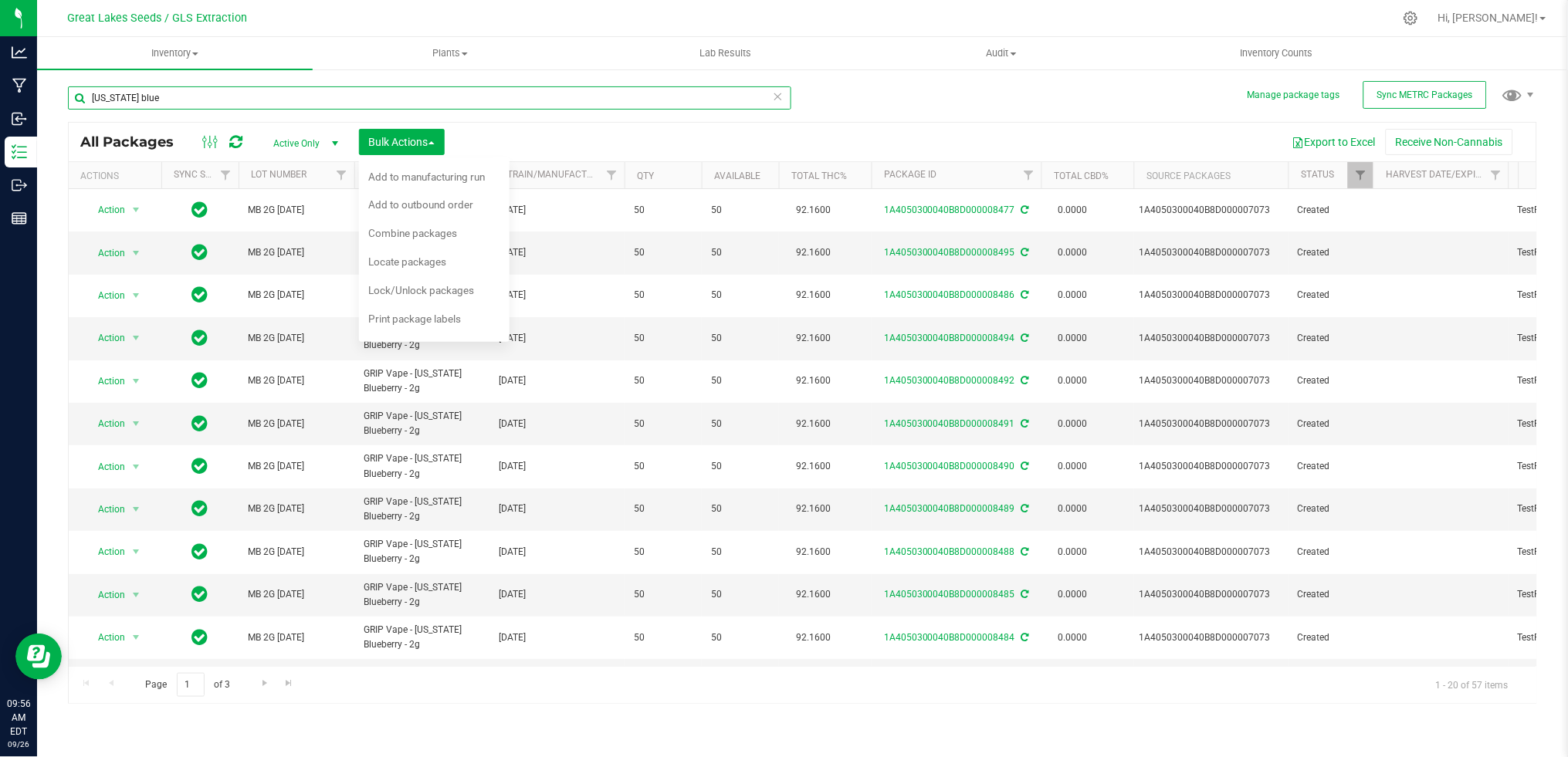
drag, startPoint x: 189, startPoint y: 96, endPoint x: 77, endPoint y: 96, distance: 112.0
click at [77, 96] on input "michigan blue" at bounding box center [429, 98] width 723 height 23
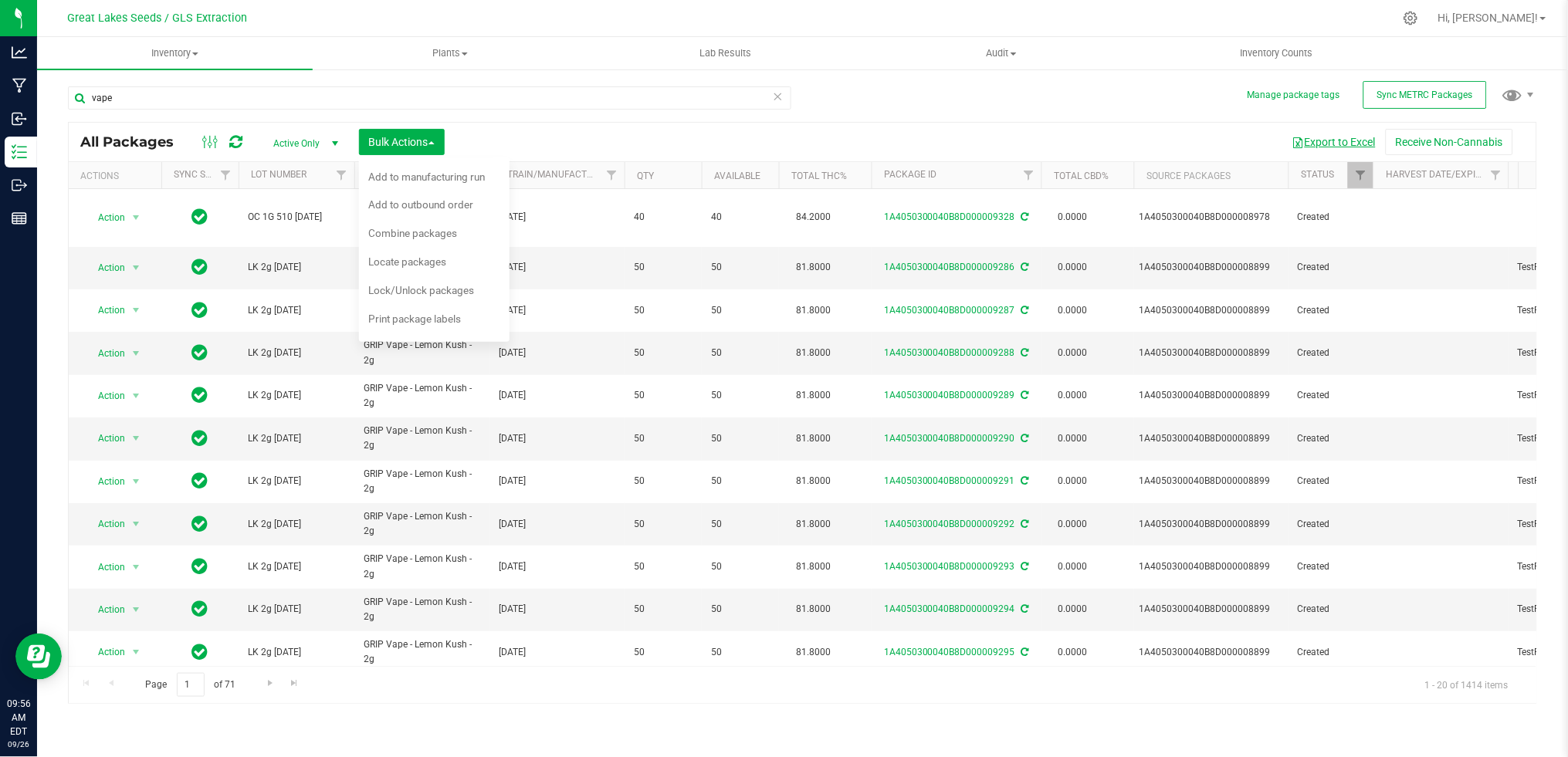
click at [1318, 139] on button "Export to Excel" at bounding box center [1334, 142] width 103 height 26
click at [347, 104] on input "vape" at bounding box center [429, 98] width 723 height 23
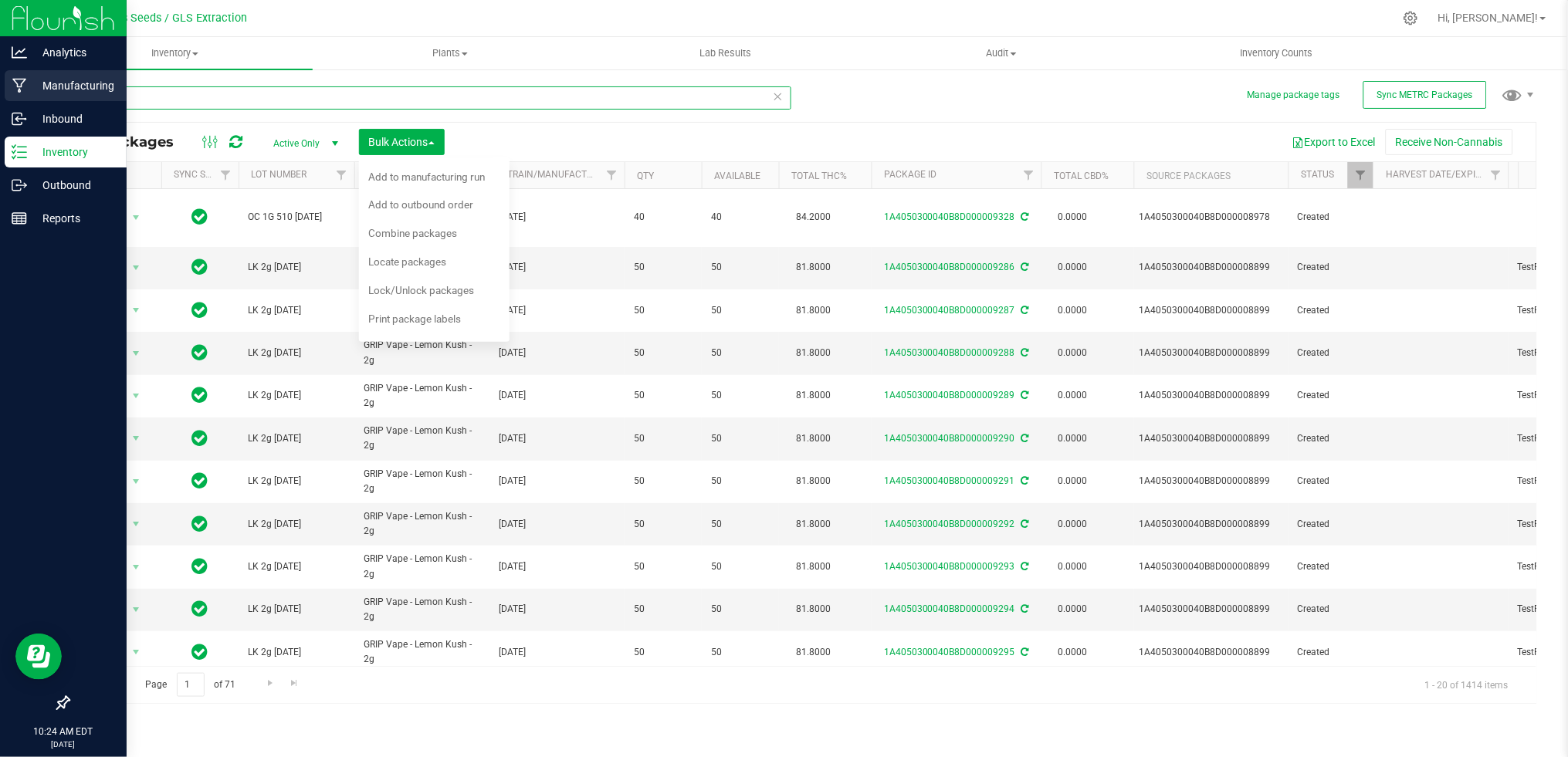
drag, startPoint x: 189, startPoint y: 100, endPoint x: 56, endPoint y: 87, distance: 133.6
click at [32, 87] on div "Analytics Manufacturing Inbound Inventory Outbound Reports 10:24 AM EDT 09/26/2…" at bounding box center [784, 378] width 1568 height 757
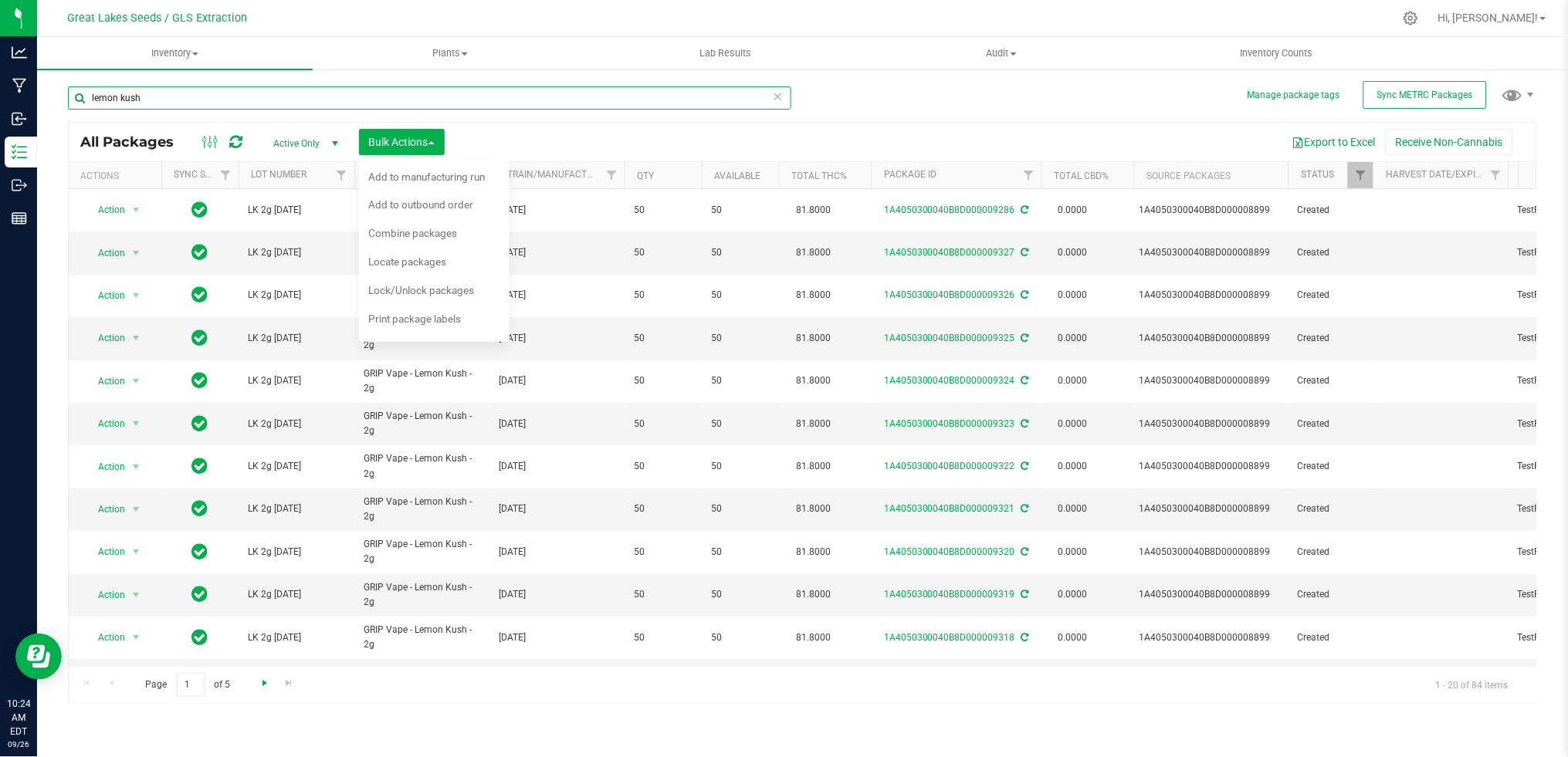
type input "lemon kush"
click at [270, 681] on span "Go to the next page" at bounding box center [265, 683] width 13 height 13
click at [263, 680] on span "Go to the next page" at bounding box center [265, 683] width 13 height 13
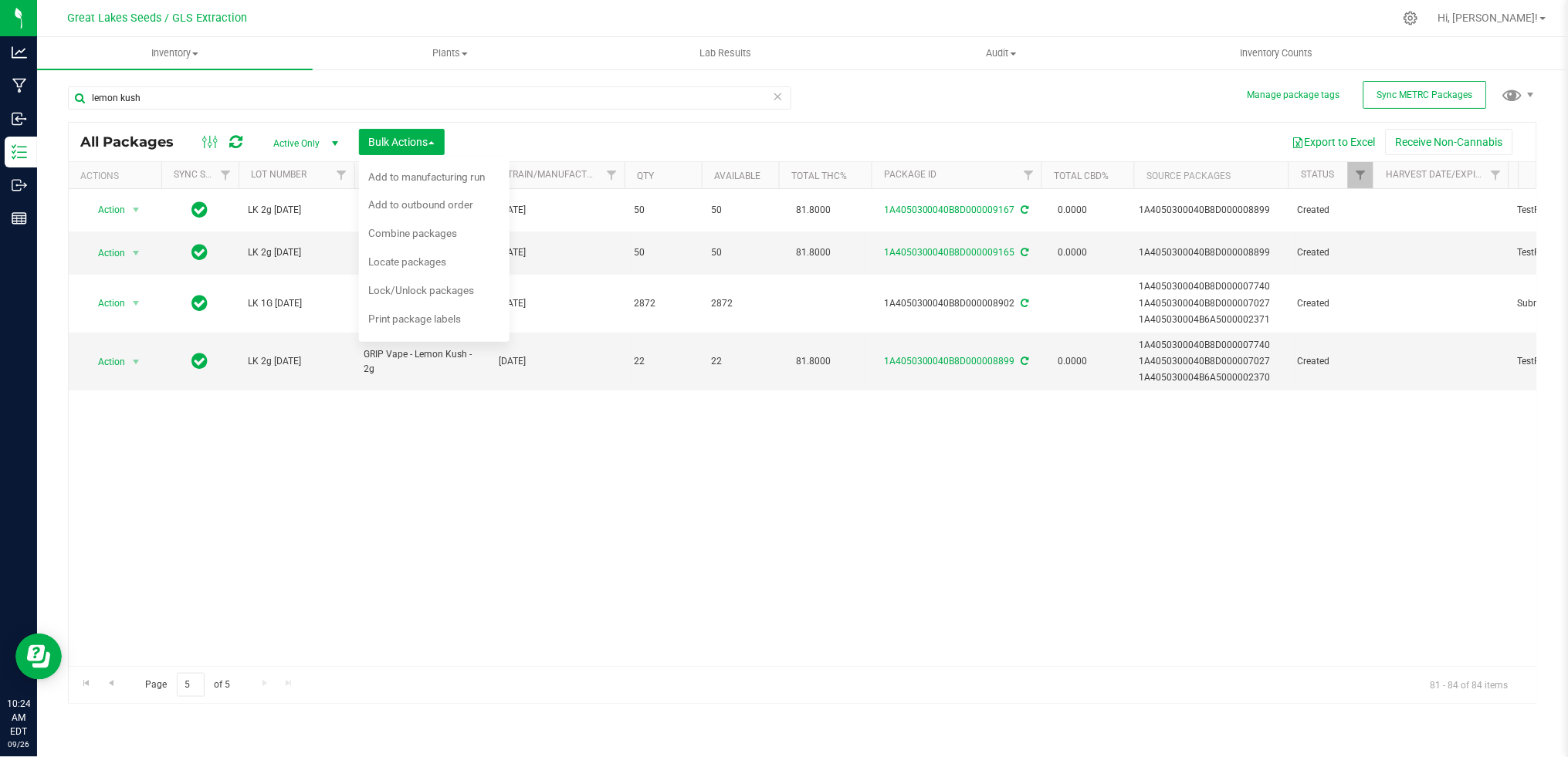
click at [553, 528] on div "Action Action Adjust qty Create package Edit attributes Global inventory Locate…" at bounding box center [802, 428] width 1468 height 477
click at [724, 143] on div "Export to Excel Receive Non-Cannabis" at bounding box center [990, 142] width 1068 height 26
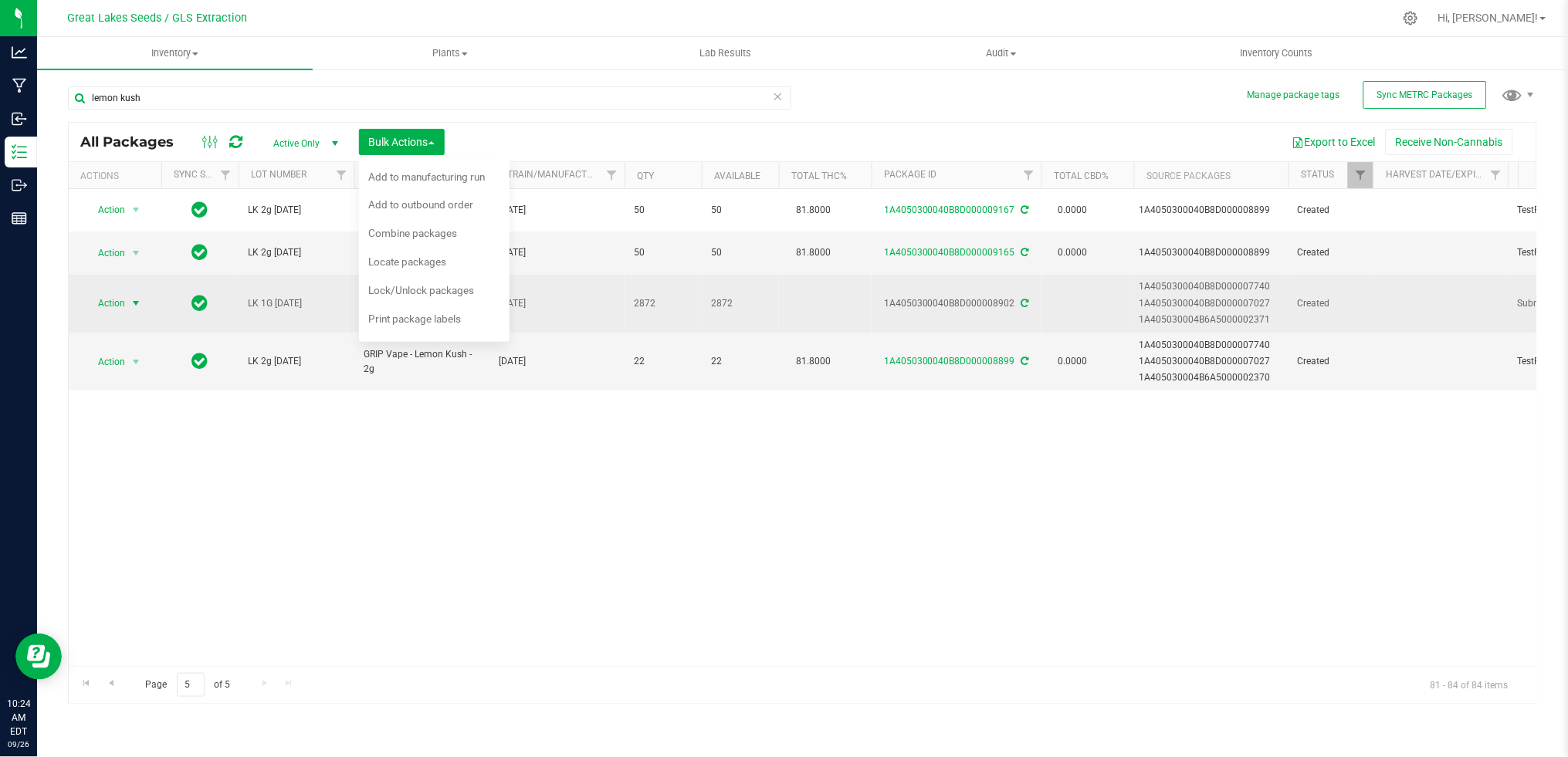
click at [135, 301] on span "select" at bounding box center [136, 304] width 13 height 13
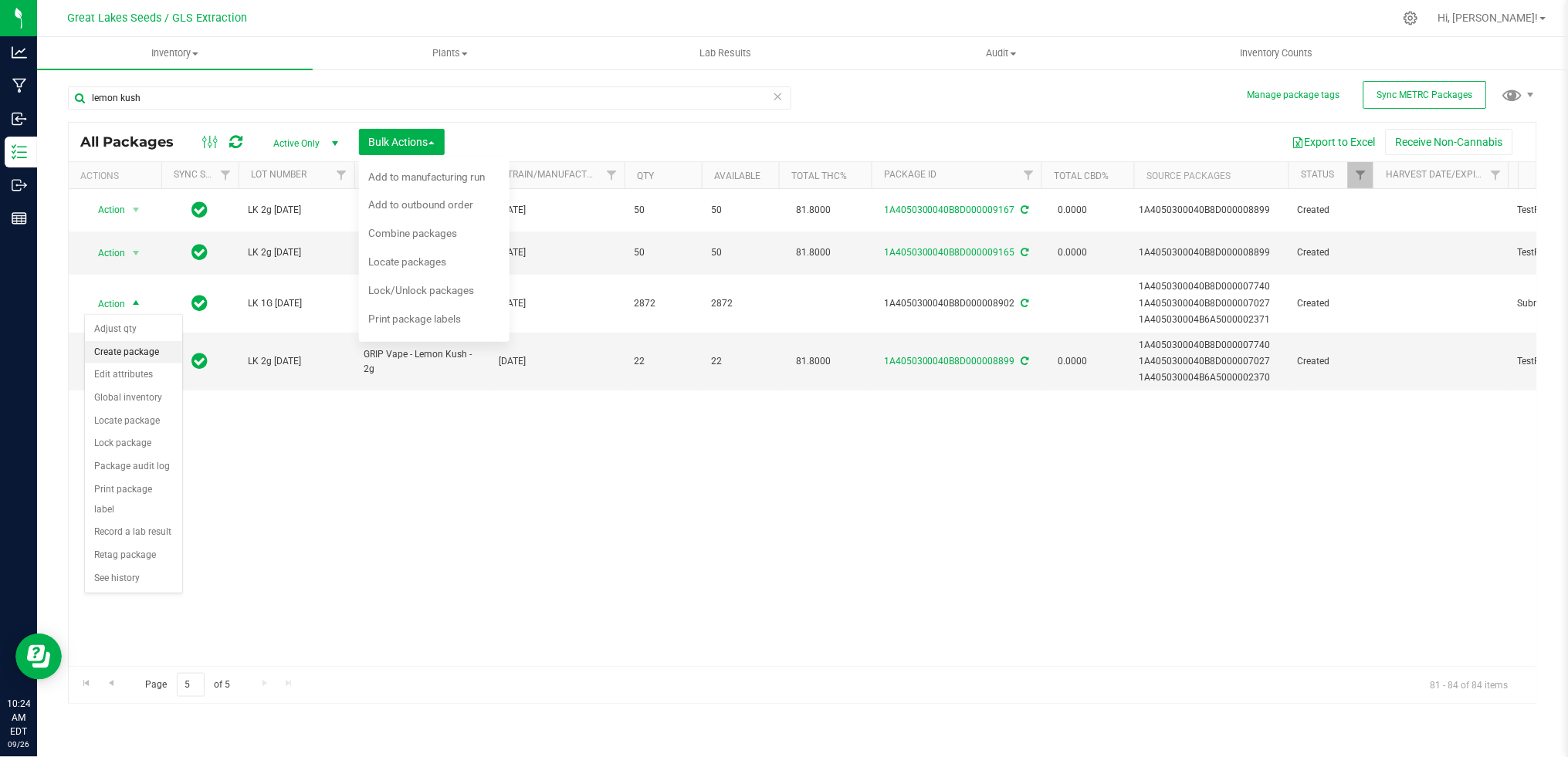
click at [141, 349] on li "Create package" at bounding box center [134, 352] width 97 height 23
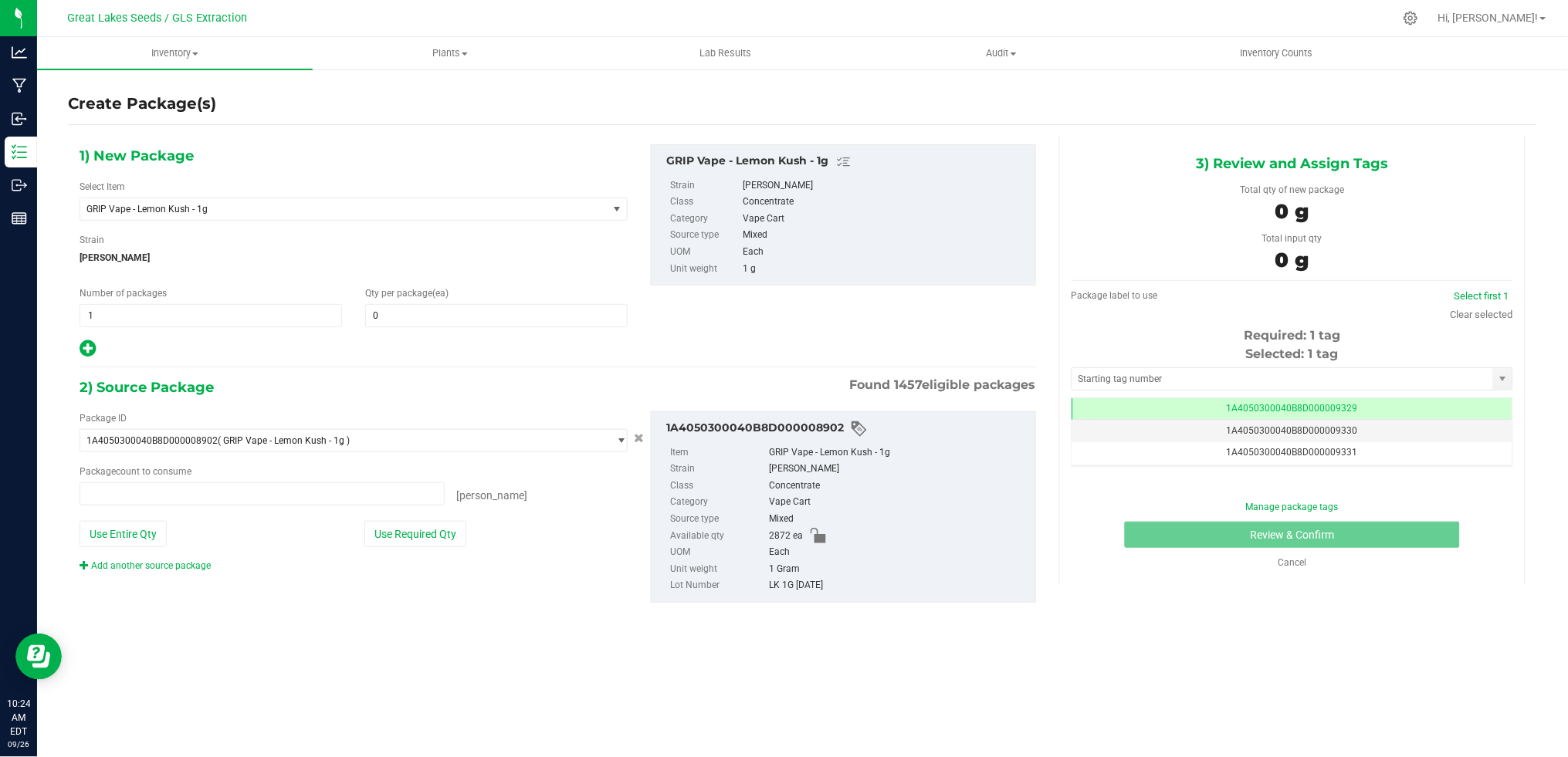
type input "0 ea"
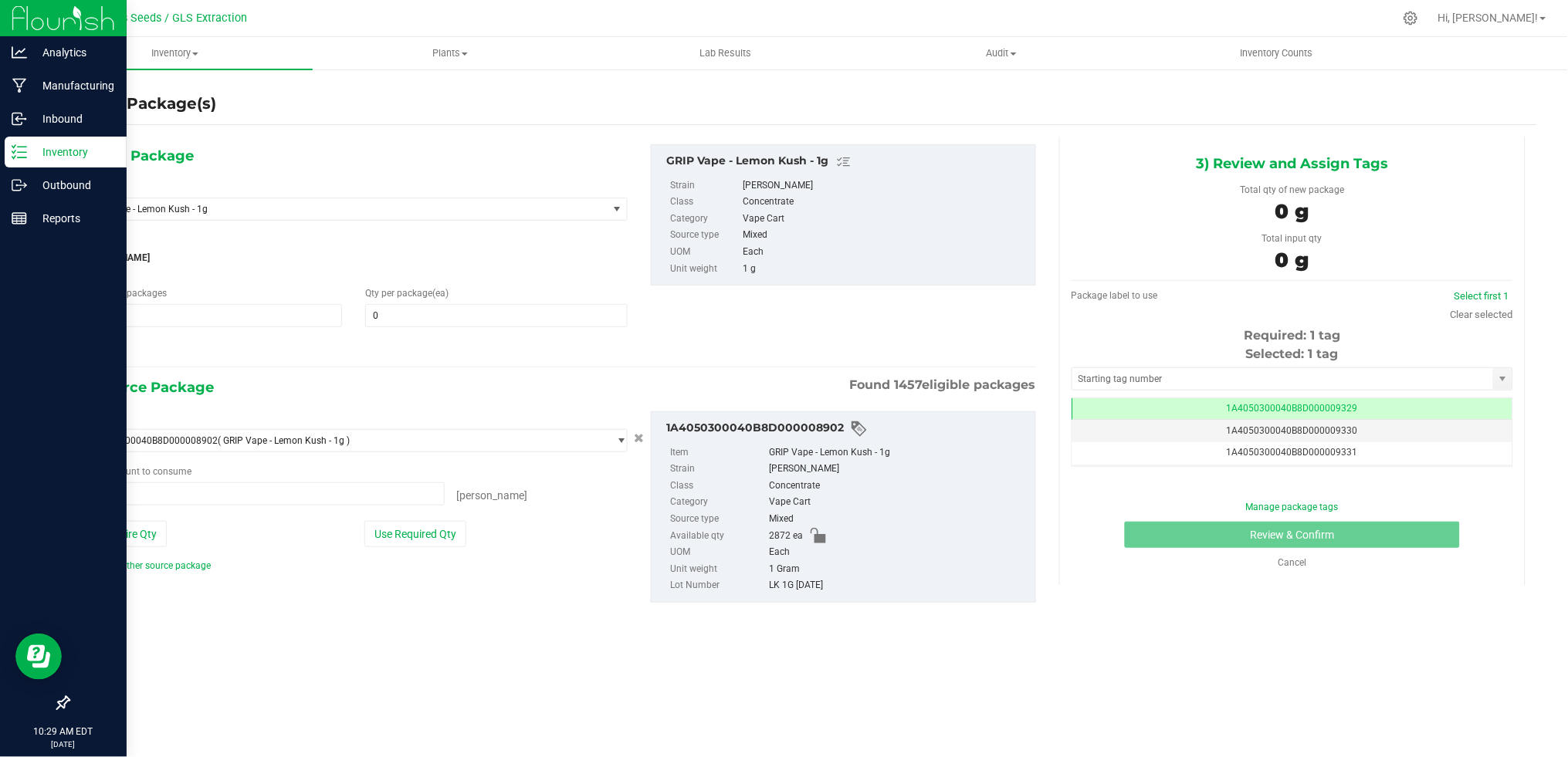
click at [38, 159] on p "Inventory" at bounding box center [73, 152] width 92 height 18
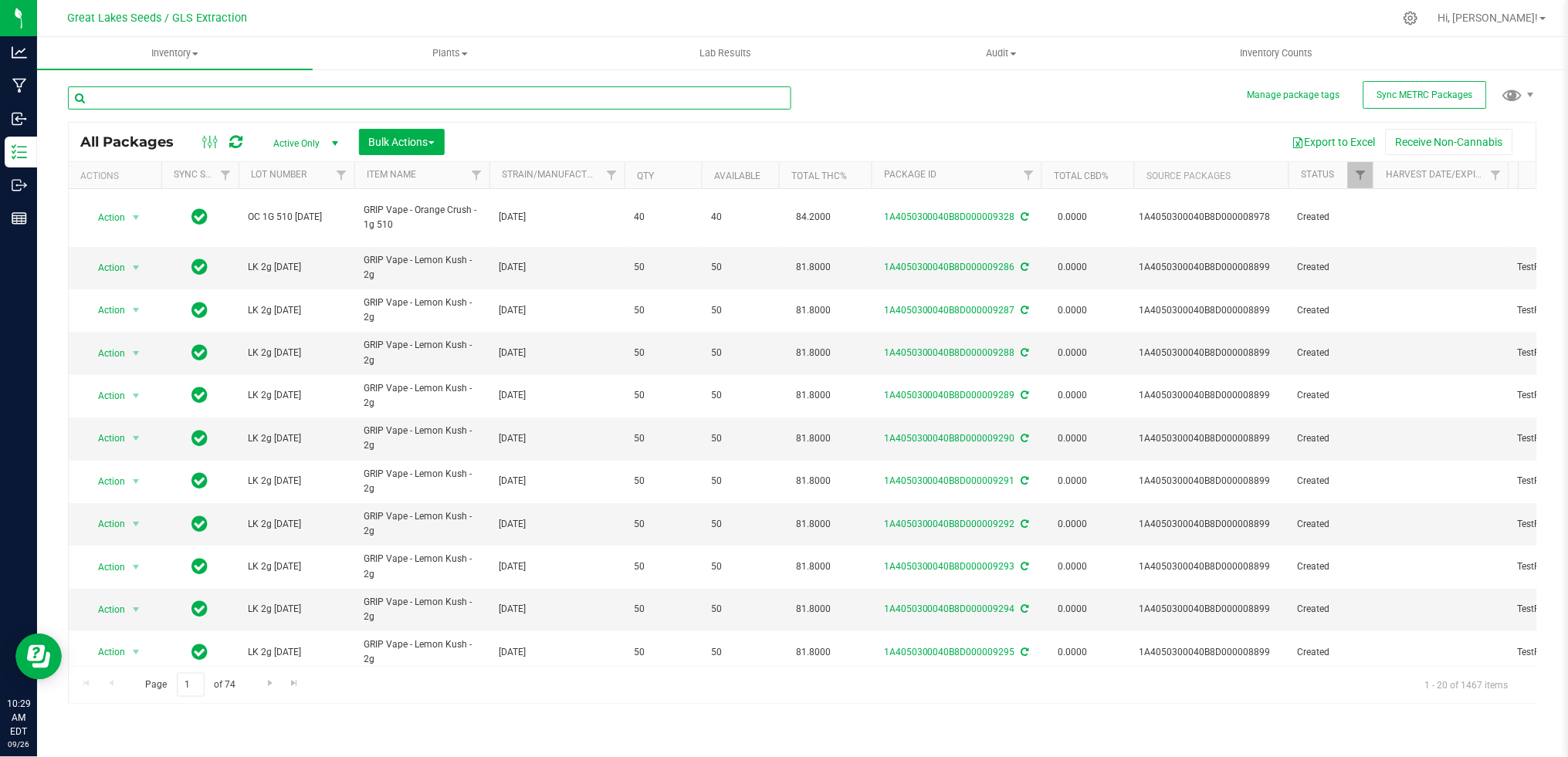
click at [167, 100] on input "text" at bounding box center [429, 98] width 723 height 23
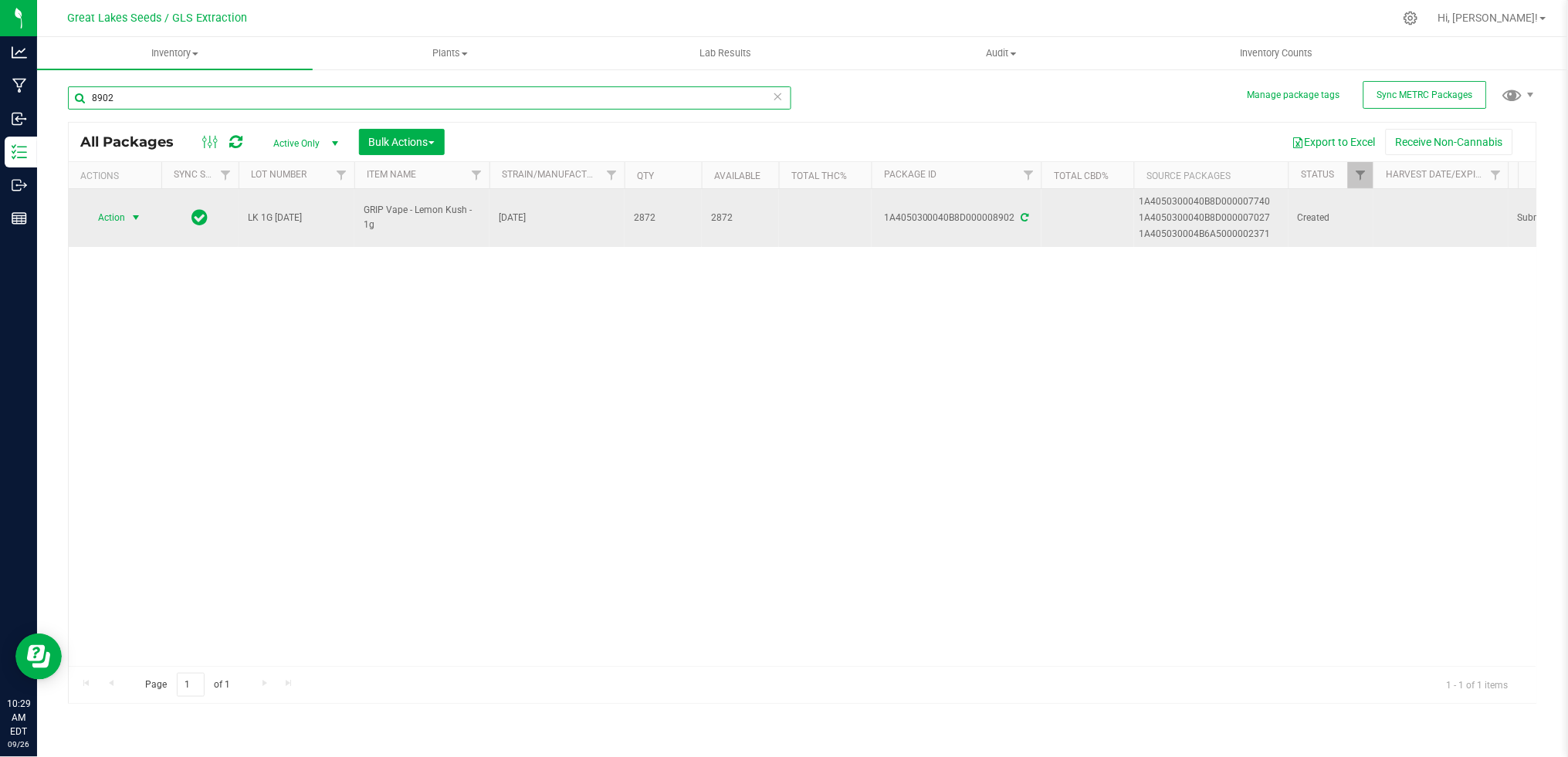
type input "8902"
click at [133, 213] on span "select" at bounding box center [136, 218] width 13 height 13
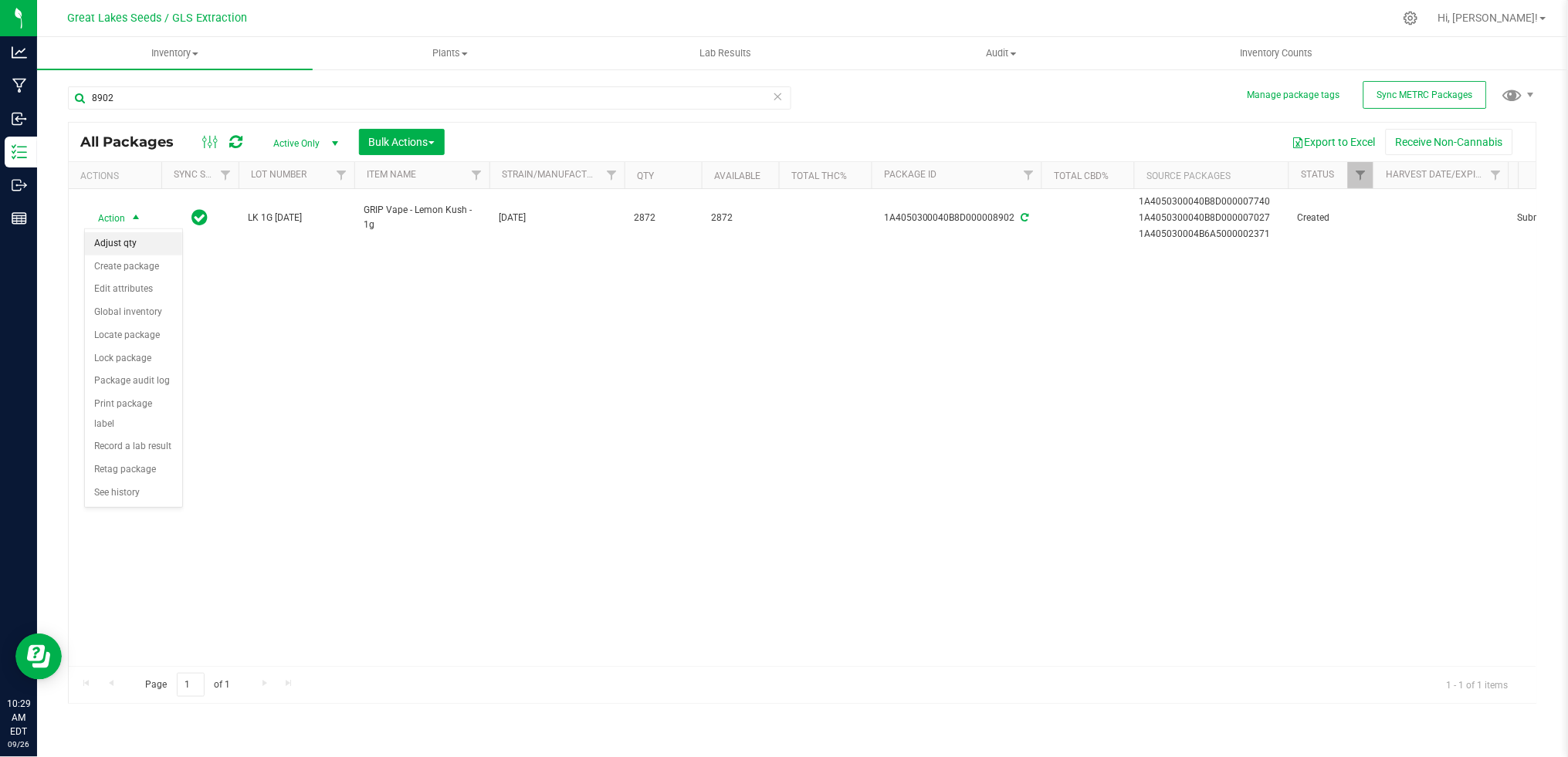
click at [135, 239] on li "Adjust qty" at bounding box center [134, 243] width 97 height 23
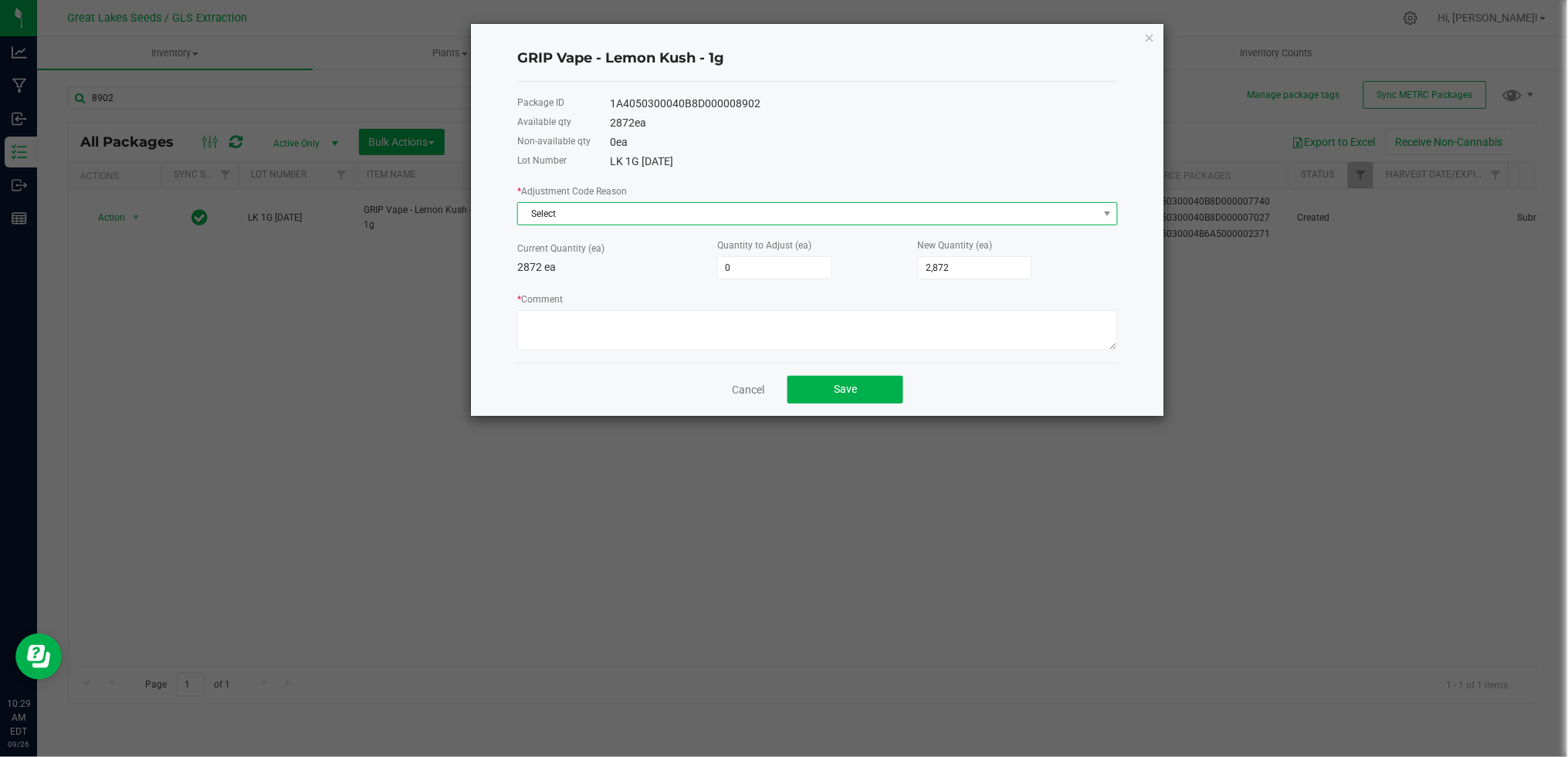
click at [561, 215] on span "Select" at bounding box center [807, 213] width 580 height 21
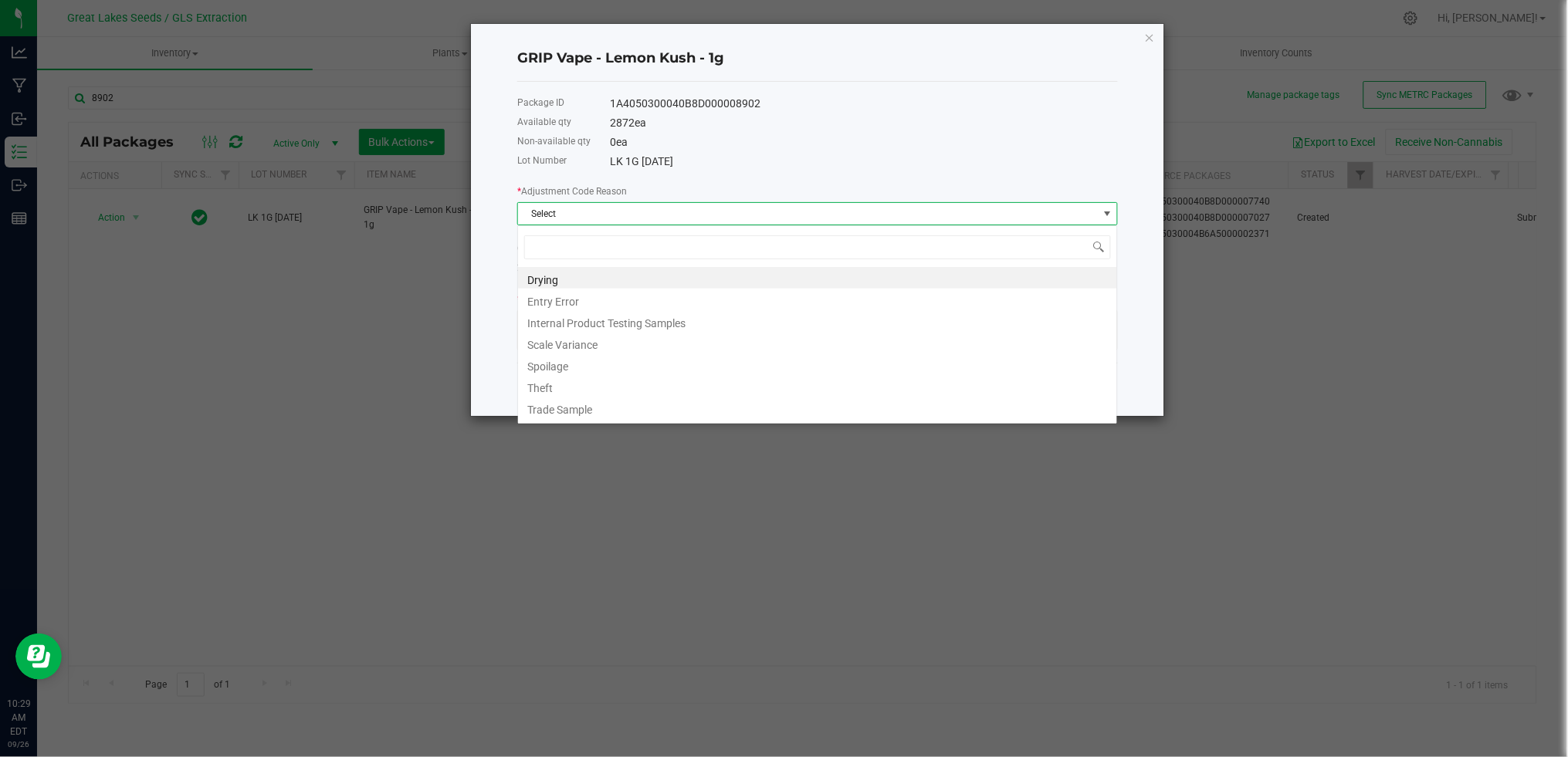
scroll to position [23, 600]
click at [562, 299] on li "Entry Error" at bounding box center [817, 299] width 599 height 21
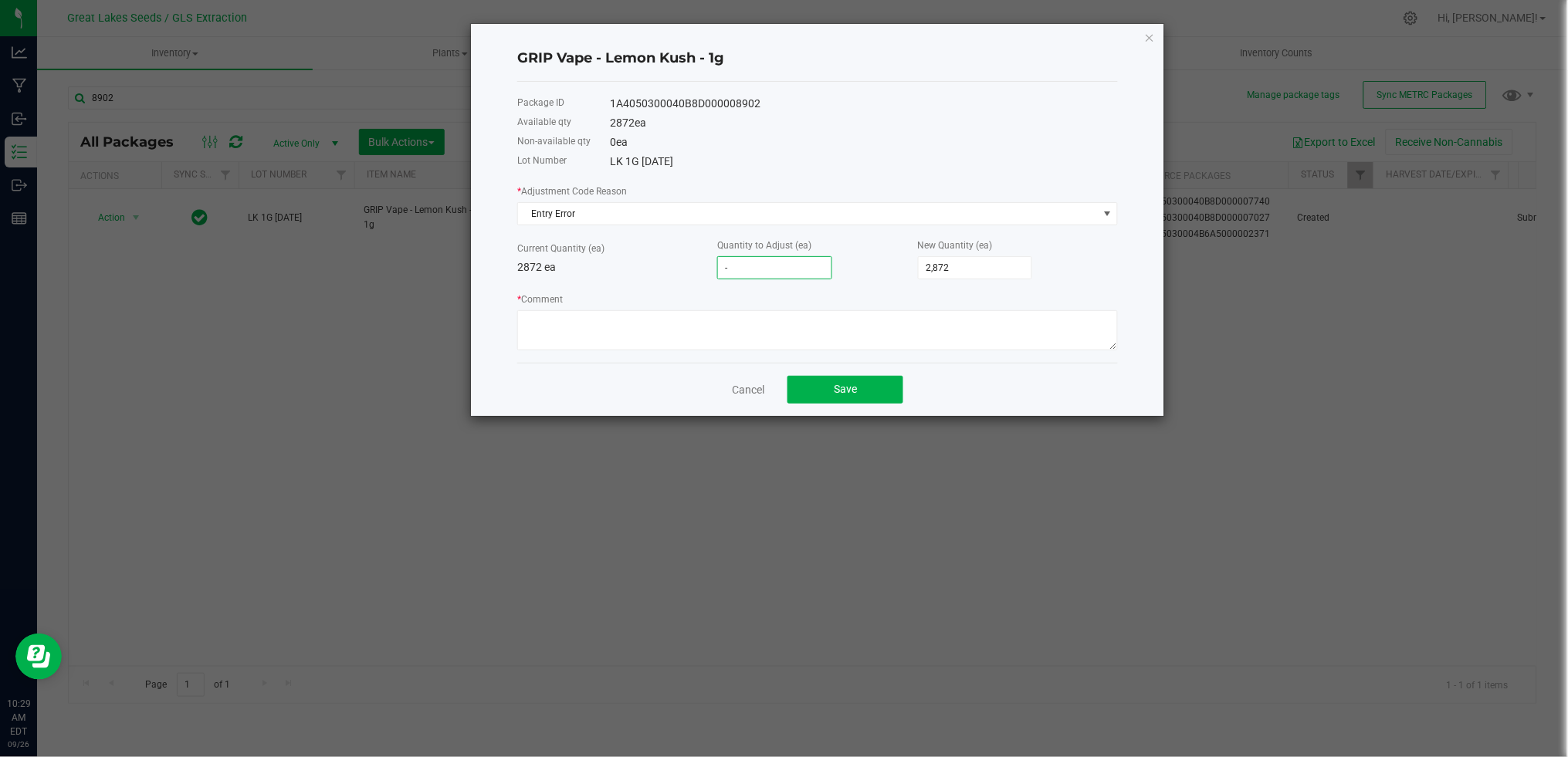
type input "-1"
type input "2,871"
type input "-12"
type input "2,860"
type input "-127"
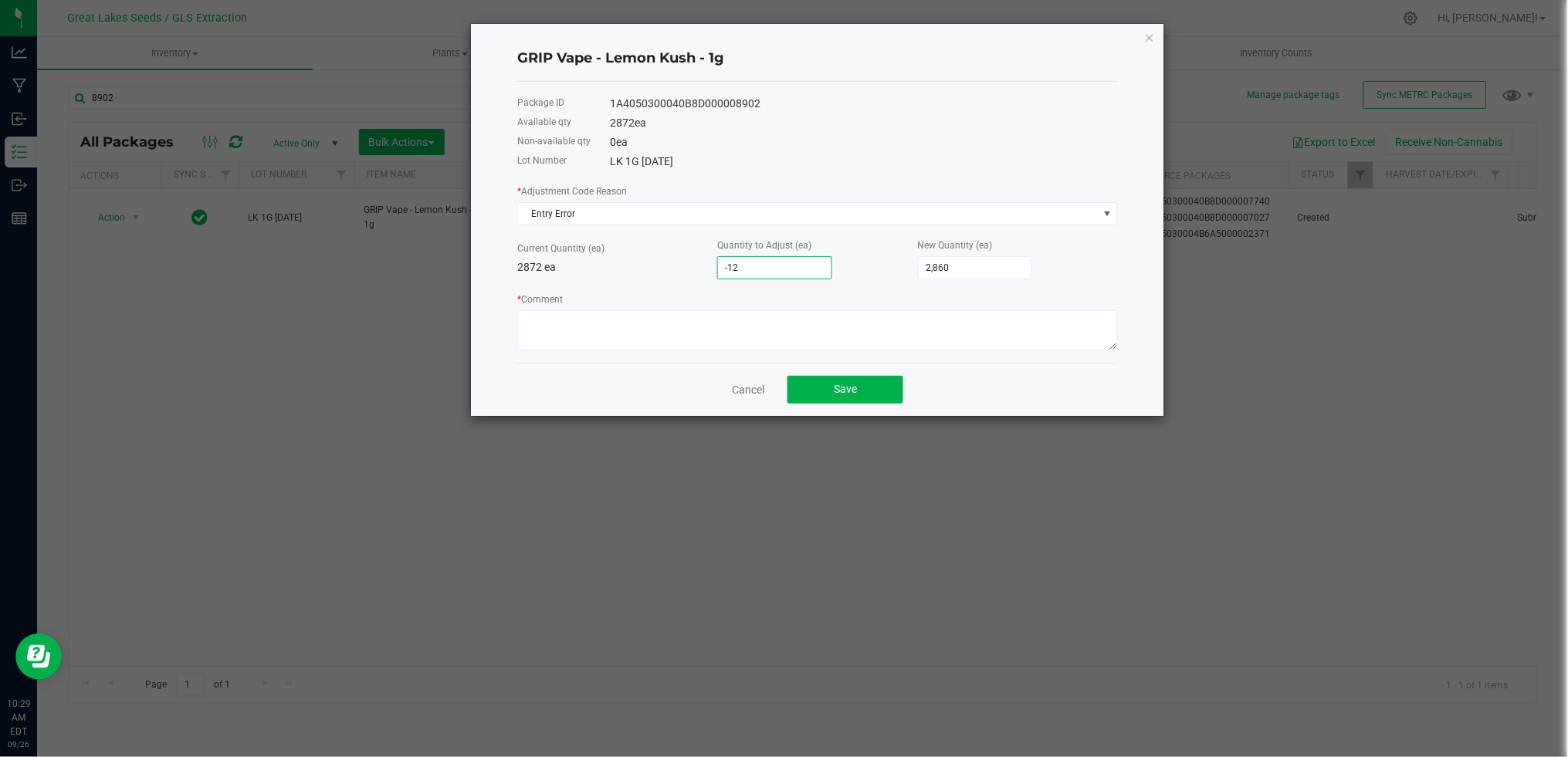
type input "2,745"
type input "-1272"
type input "1,600"
type input "-1,272"
type input "1,600"
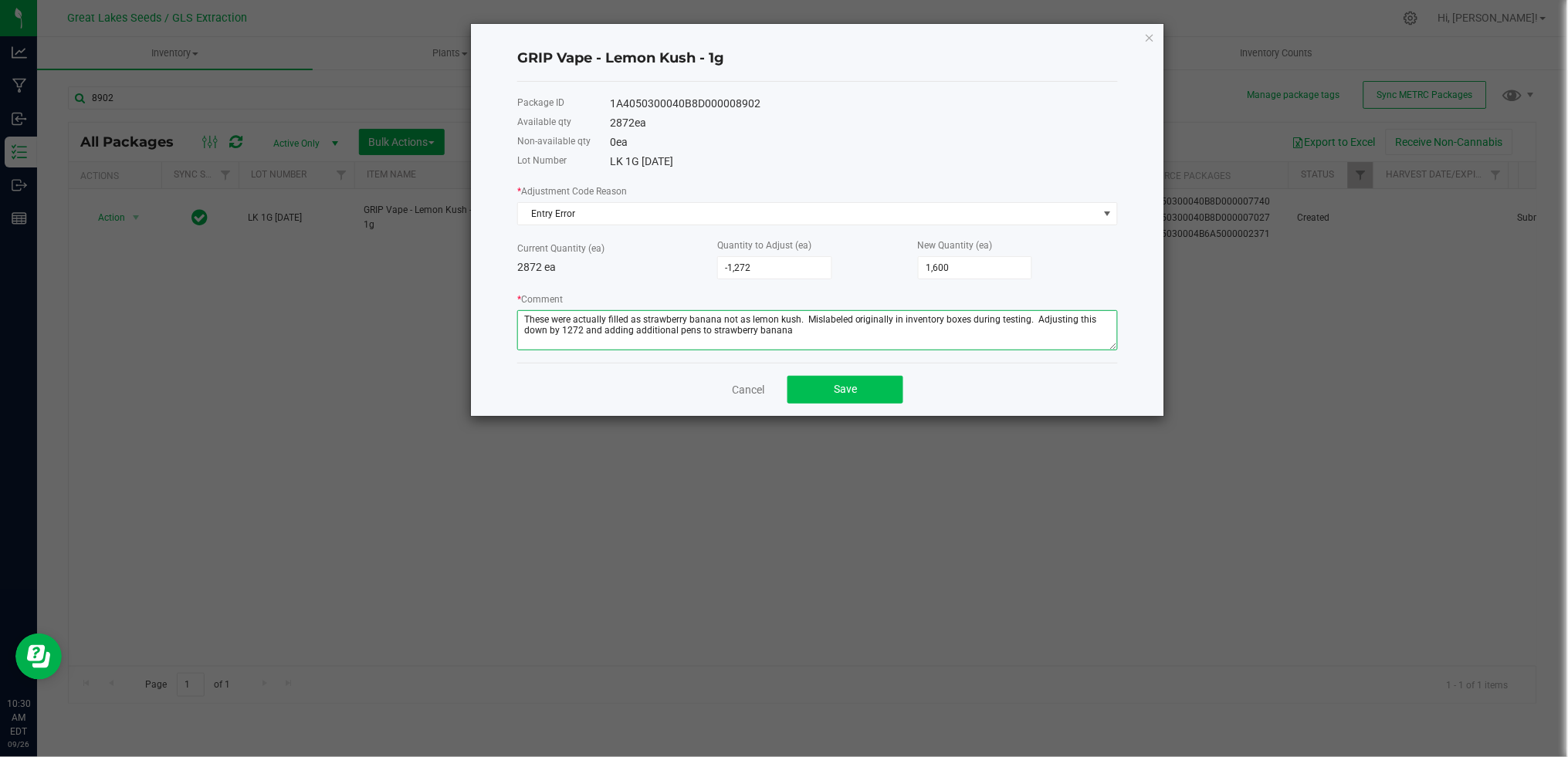
type textarea "These were actually filled as strawberry banana not as lemon kush. Mislabeled o…"
click at [865, 383] on button "Save" at bounding box center [846, 390] width 116 height 28
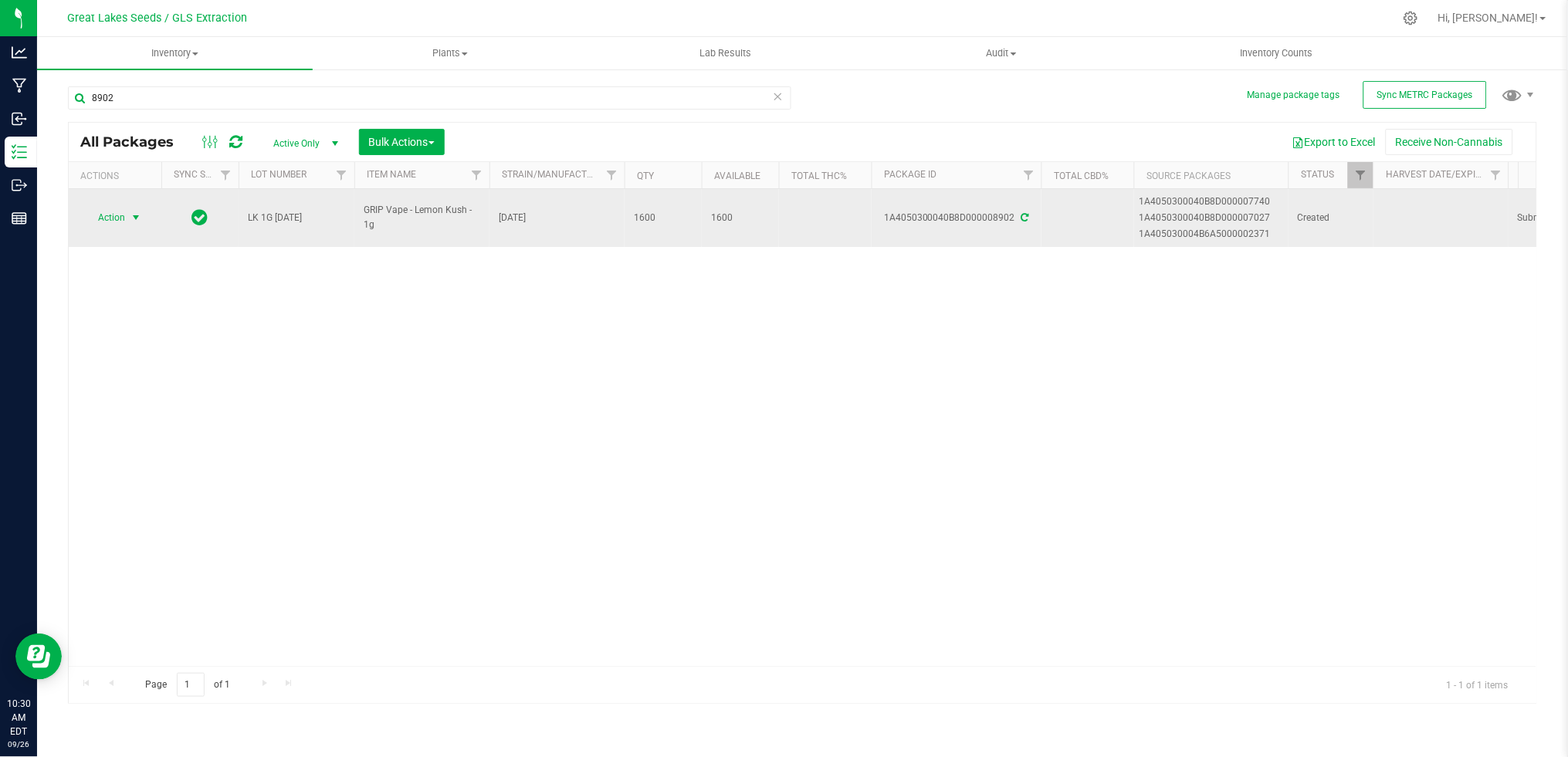
click at [94, 215] on span "Action" at bounding box center [105, 217] width 41 height 21
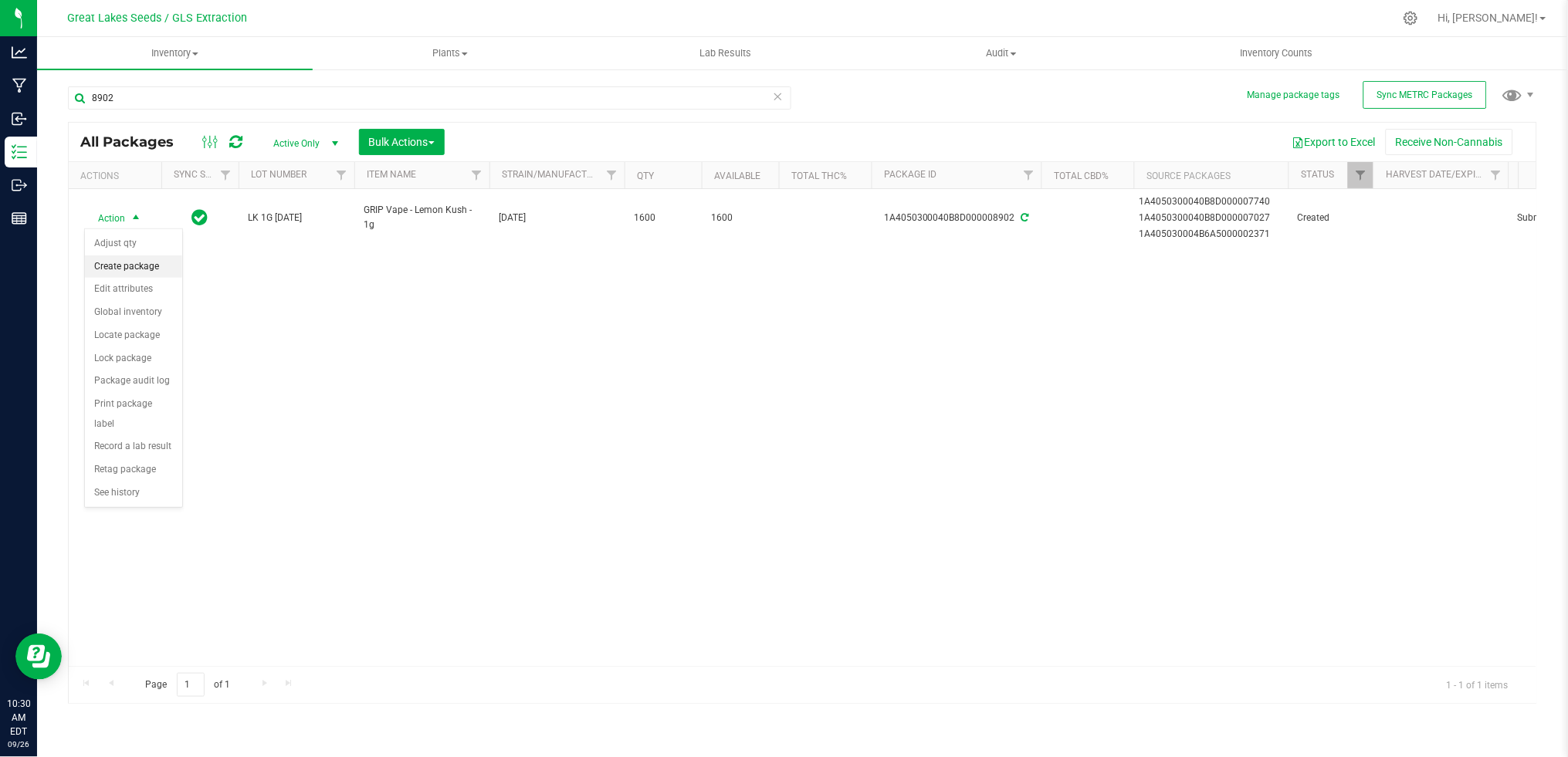
click at [134, 267] on li "Create package" at bounding box center [134, 266] width 97 height 23
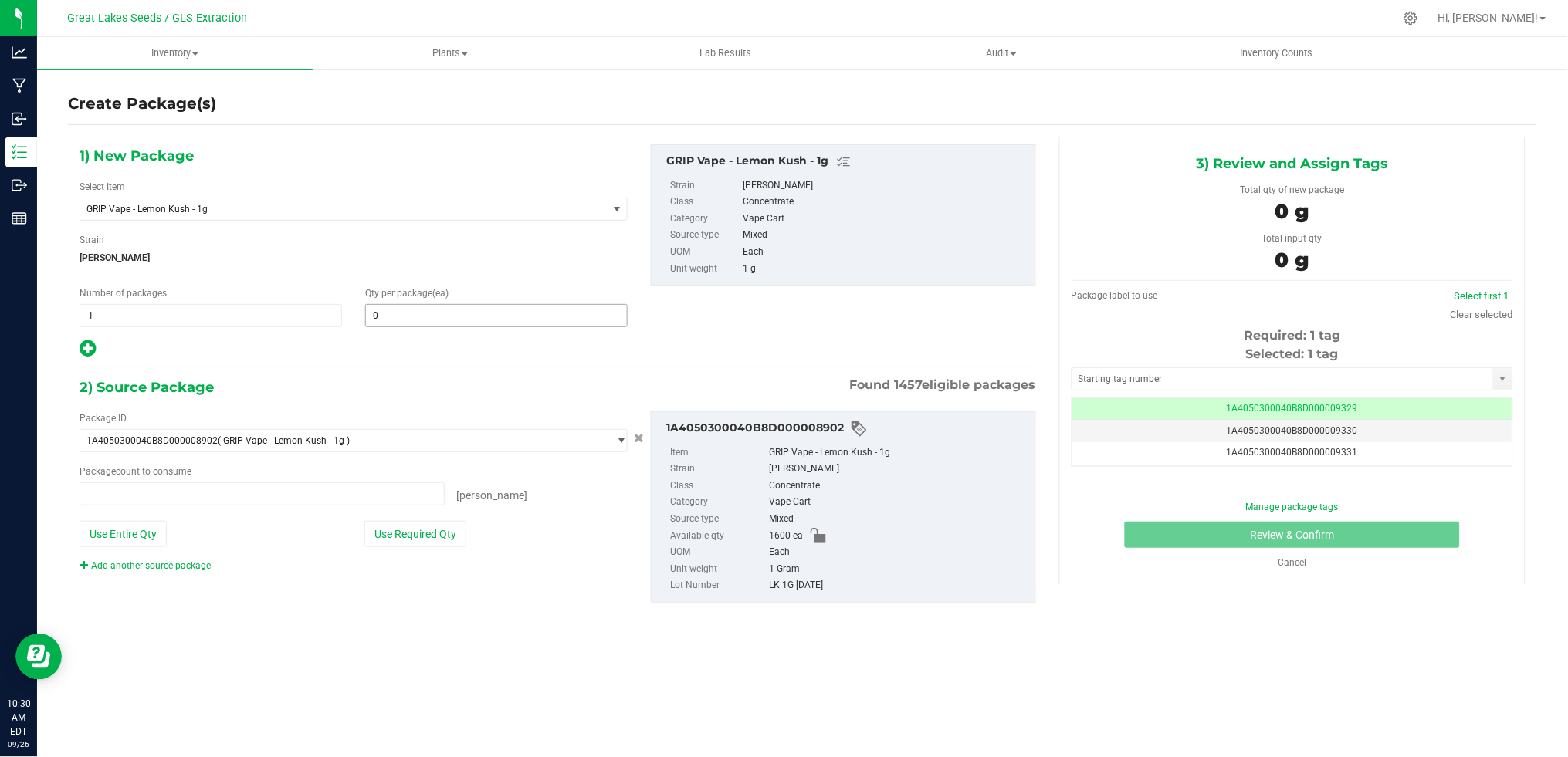
type input "0 ea"
click at [193, 315] on span "1 1" at bounding box center [211, 315] width 263 height 23
type input "20"
type input "8"
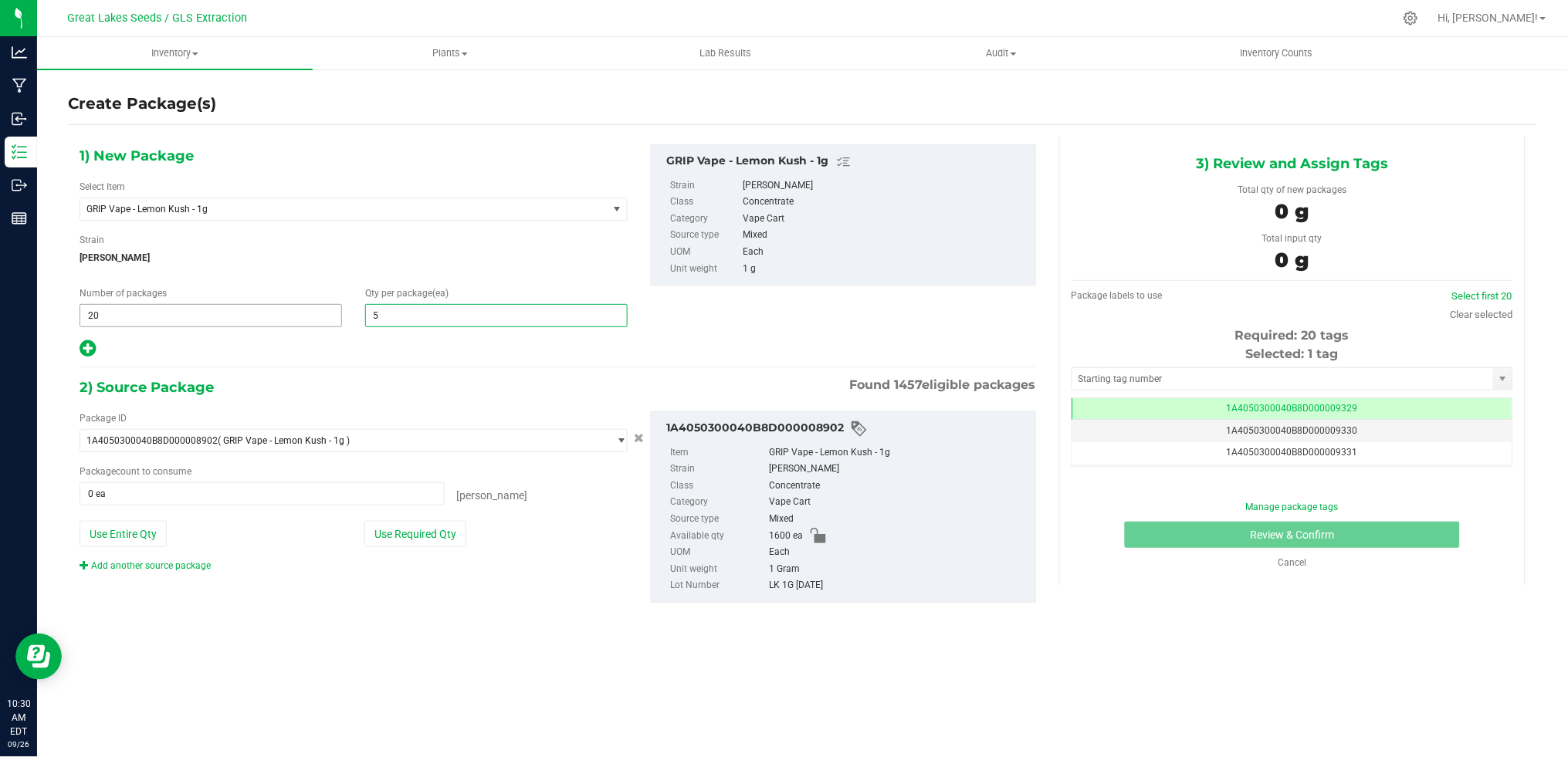
type input "50"
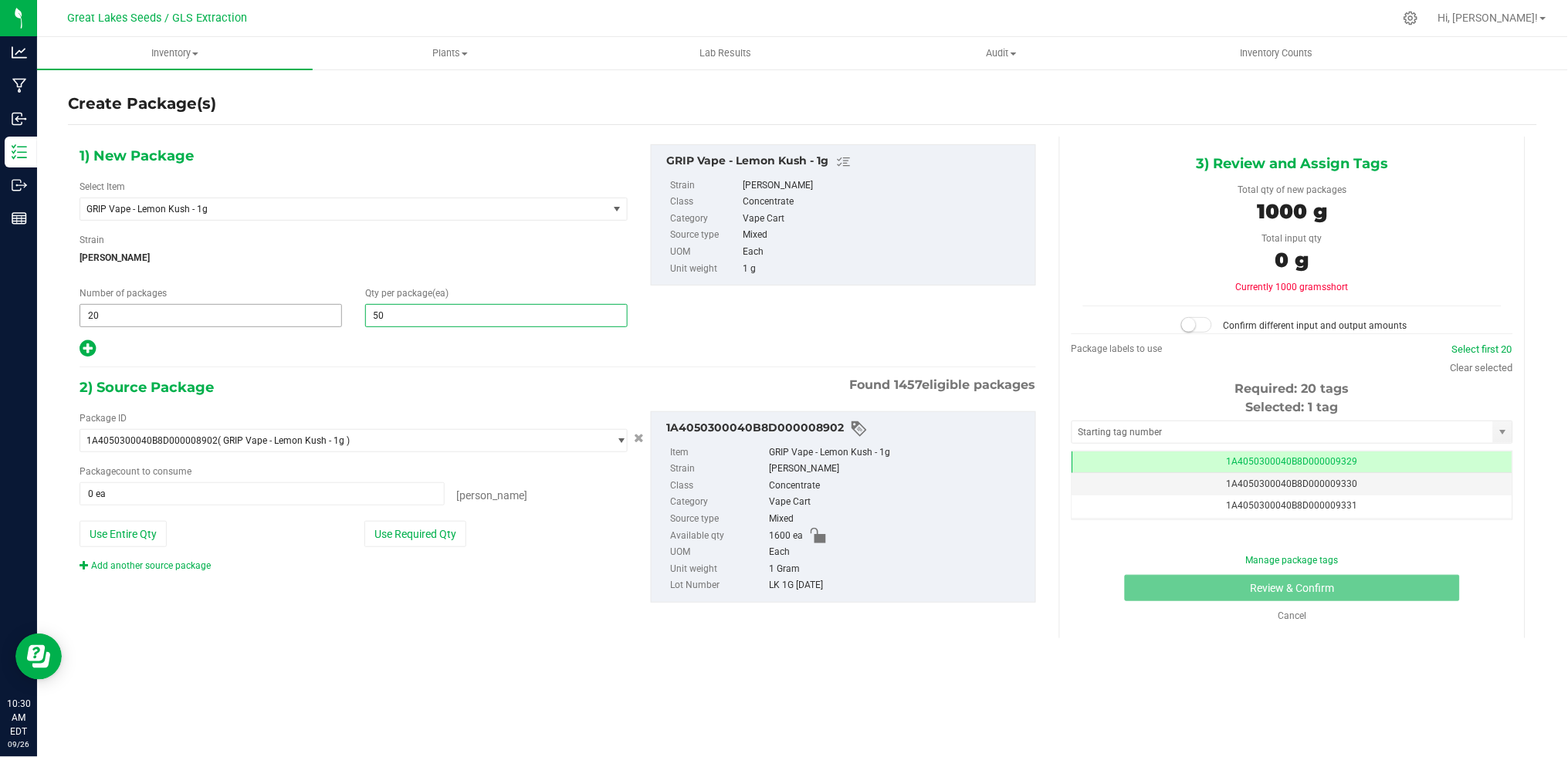
type input "50"
drag, startPoint x: 158, startPoint y: 323, endPoint x: 73, endPoint y: 321, distance: 85.0
click at [73, 321] on div "Number of packages 20 20" at bounding box center [210, 306] width 286 height 41
type input "2"
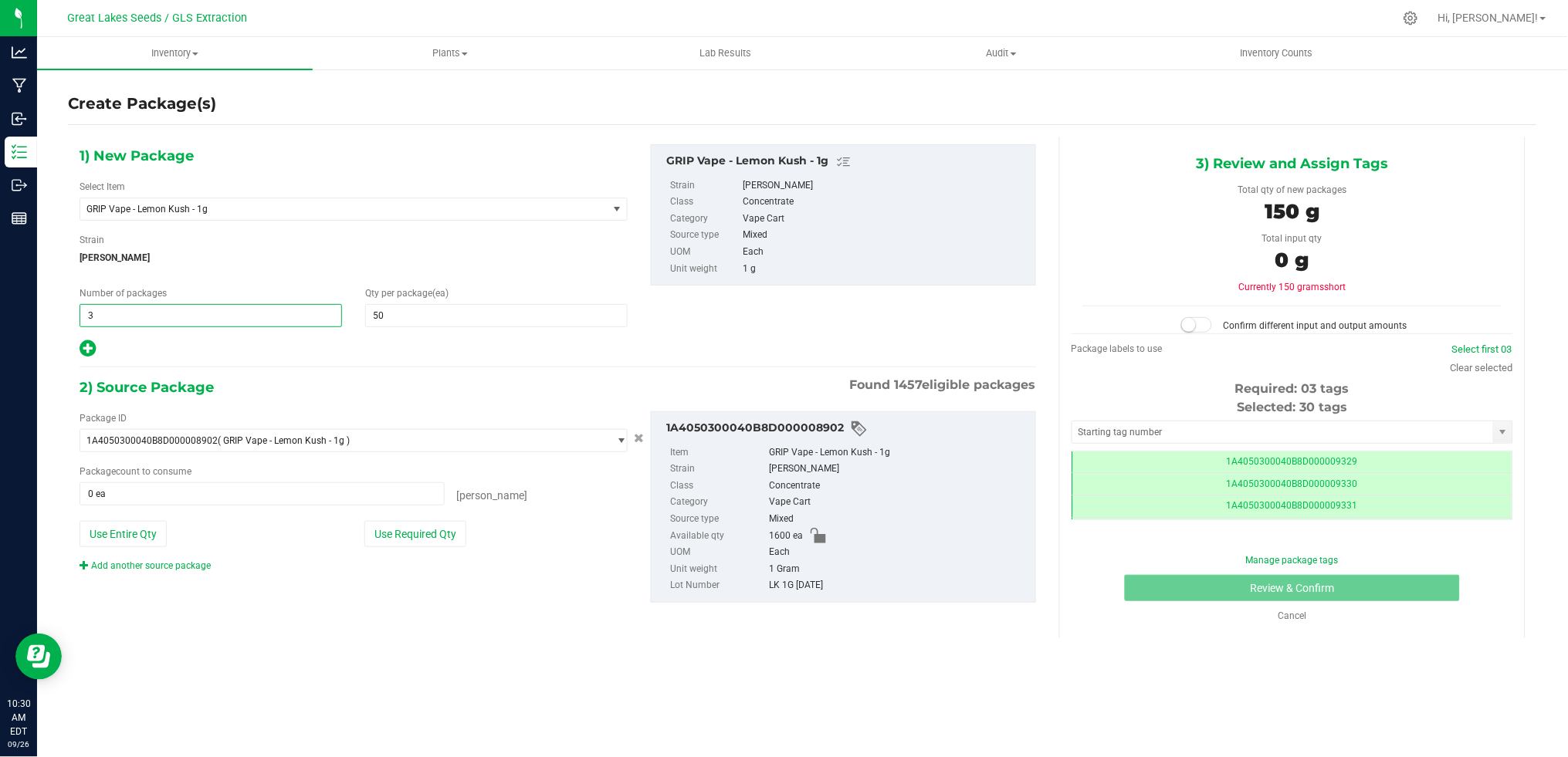
scroll to position [0, -1]
type input "32"
click at [424, 535] on button "Use Required Qty" at bounding box center [415, 534] width 102 height 26
type input "1600 ea"
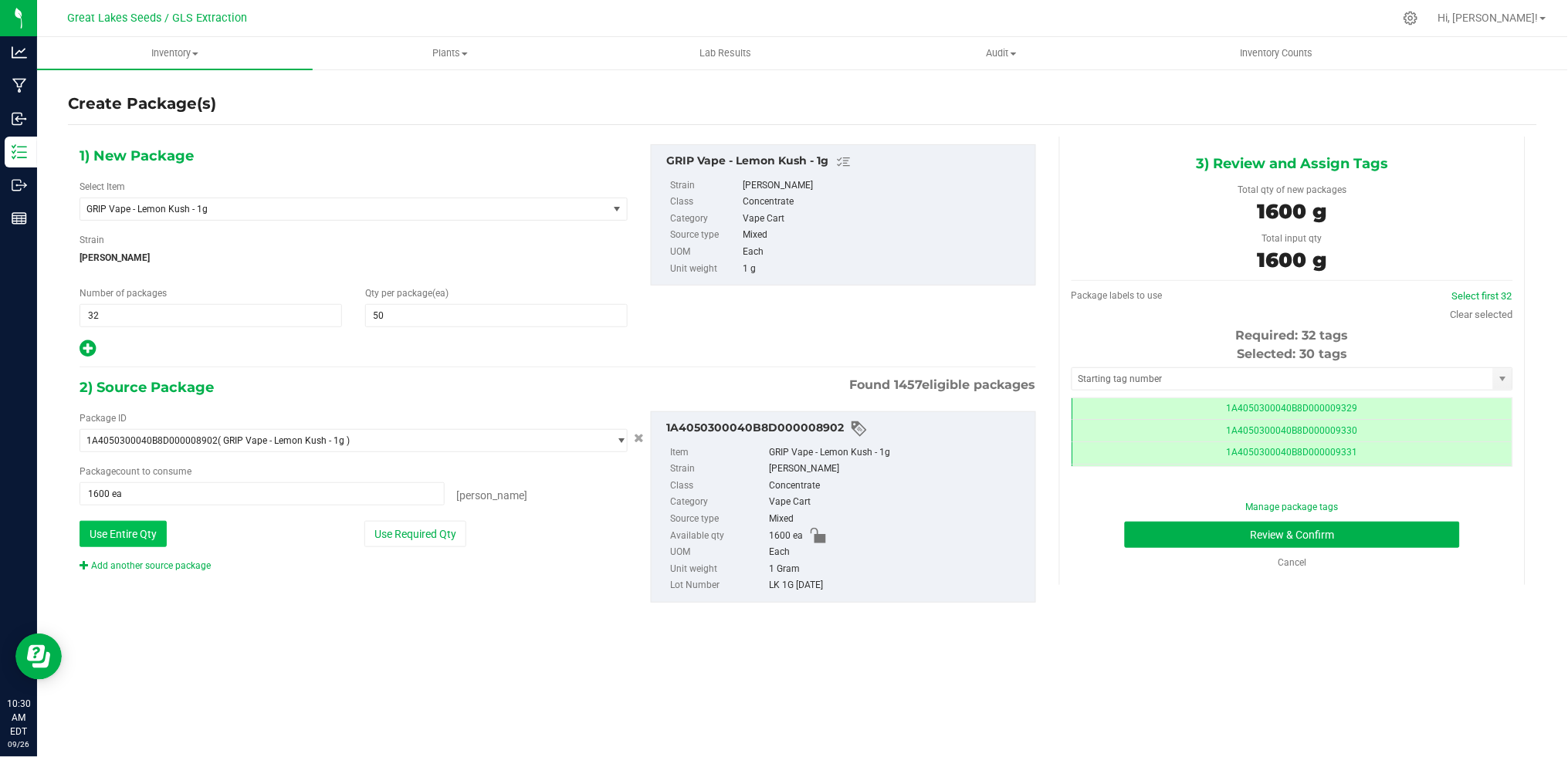
click at [128, 536] on button "Use Entire Qty" at bounding box center [123, 534] width 88 height 26
click at [1482, 297] on link "Select first 32" at bounding box center [1481, 296] width 60 height 12
click at [1403, 534] on button "Review & Confirm" at bounding box center [1292, 534] width 335 height 26
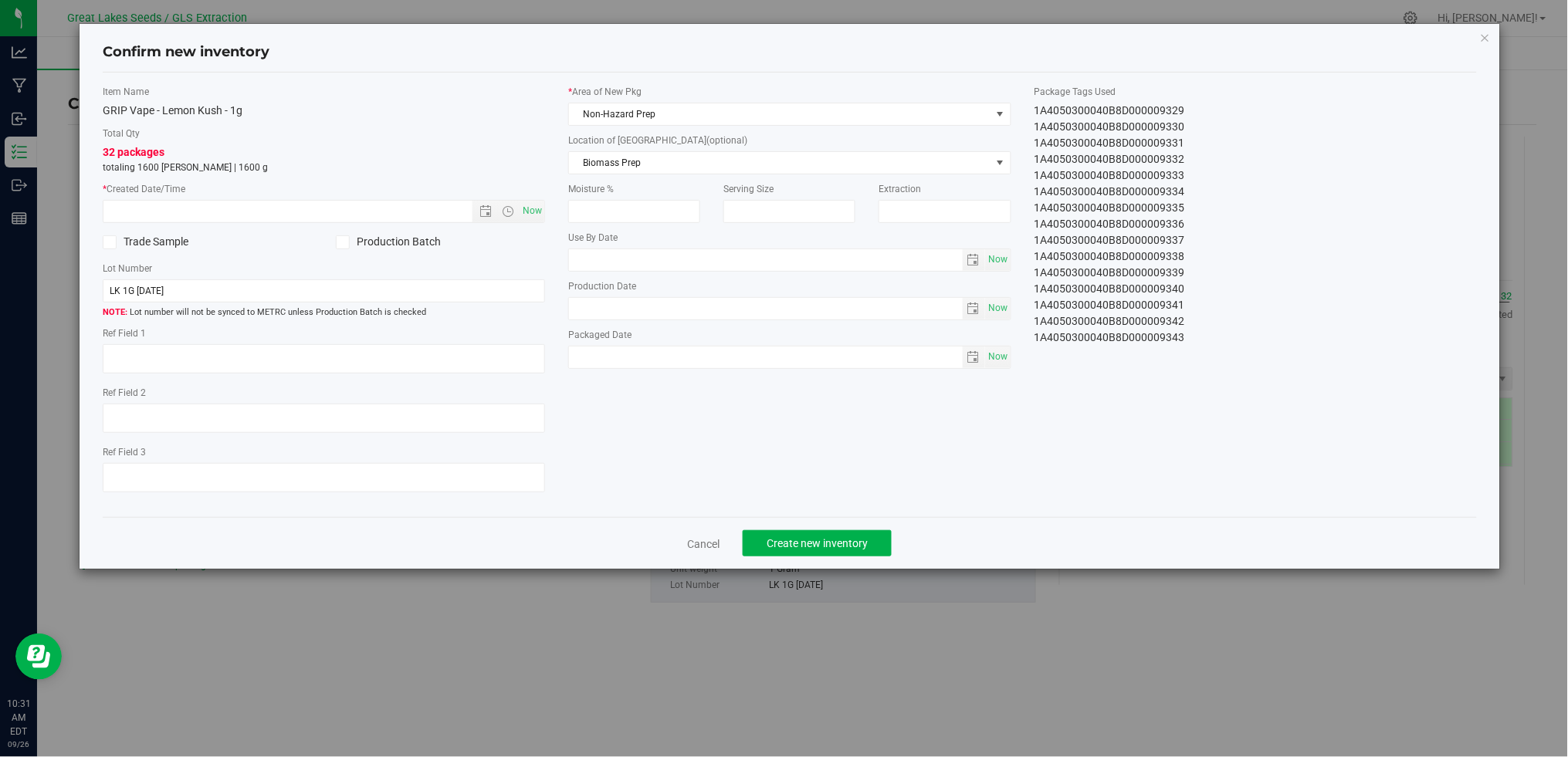
type textarea "[DATE]"
click at [536, 212] on span "Now" at bounding box center [532, 211] width 26 height 22
type input "9/26/2025 10:31 AM"
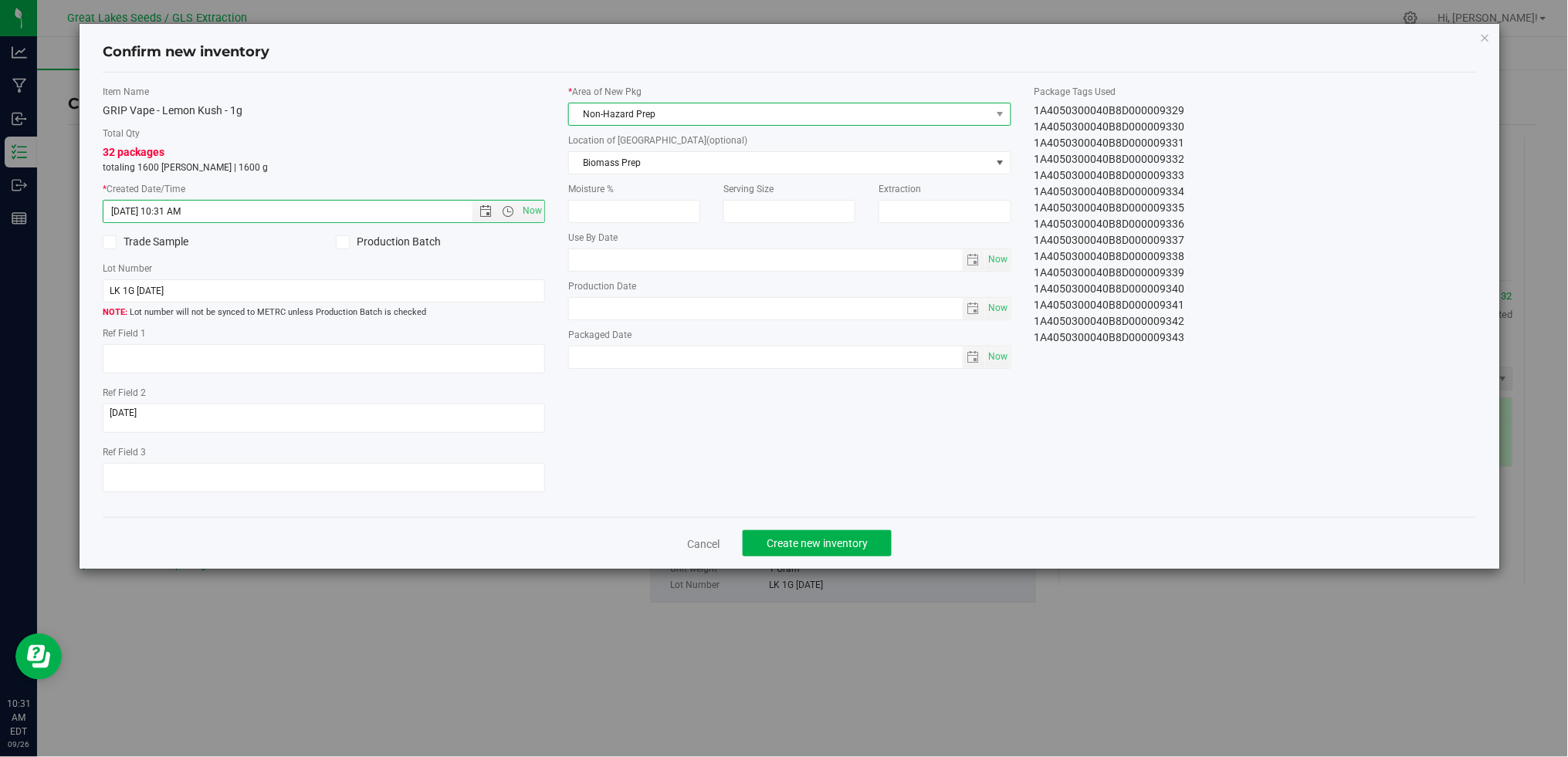
click at [710, 116] on span "Non-Hazard Prep" at bounding box center [780, 114] width 422 height 21
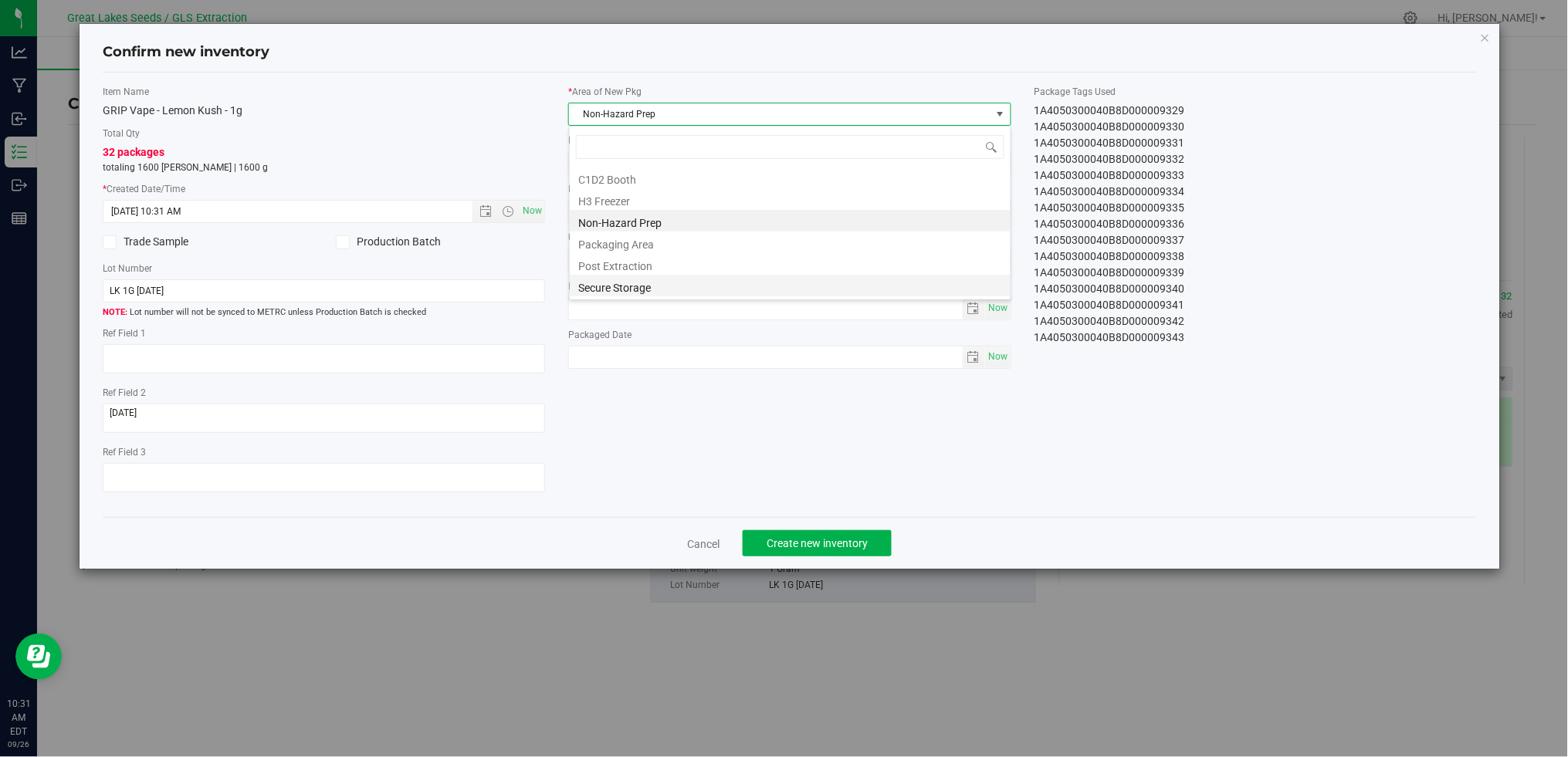
click at [684, 289] on li "Secure Storage" at bounding box center [790, 285] width 441 height 21
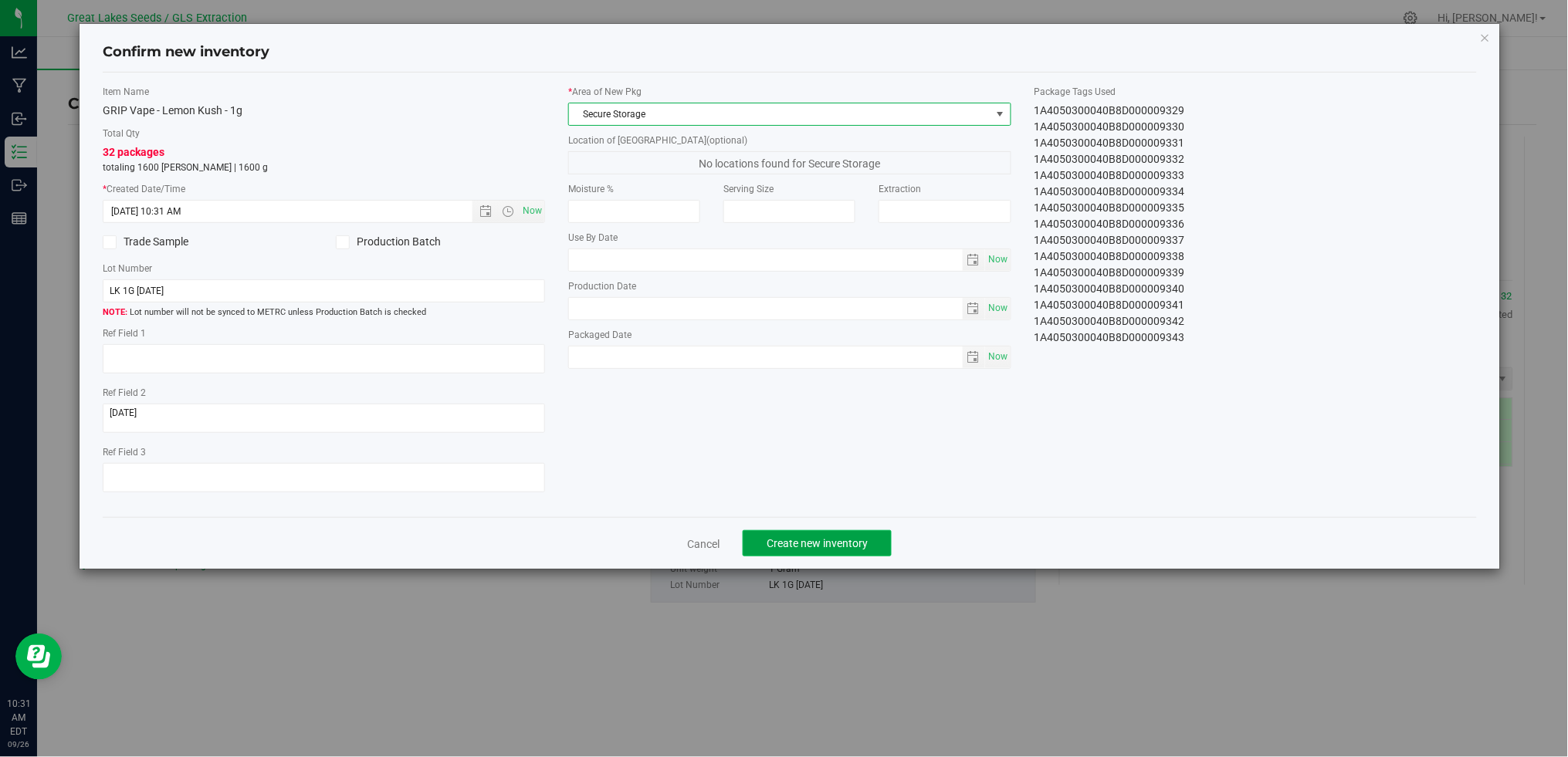
click at [811, 549] on span "Create new inventory" at bounding box center [817, 543] width 101 height 13
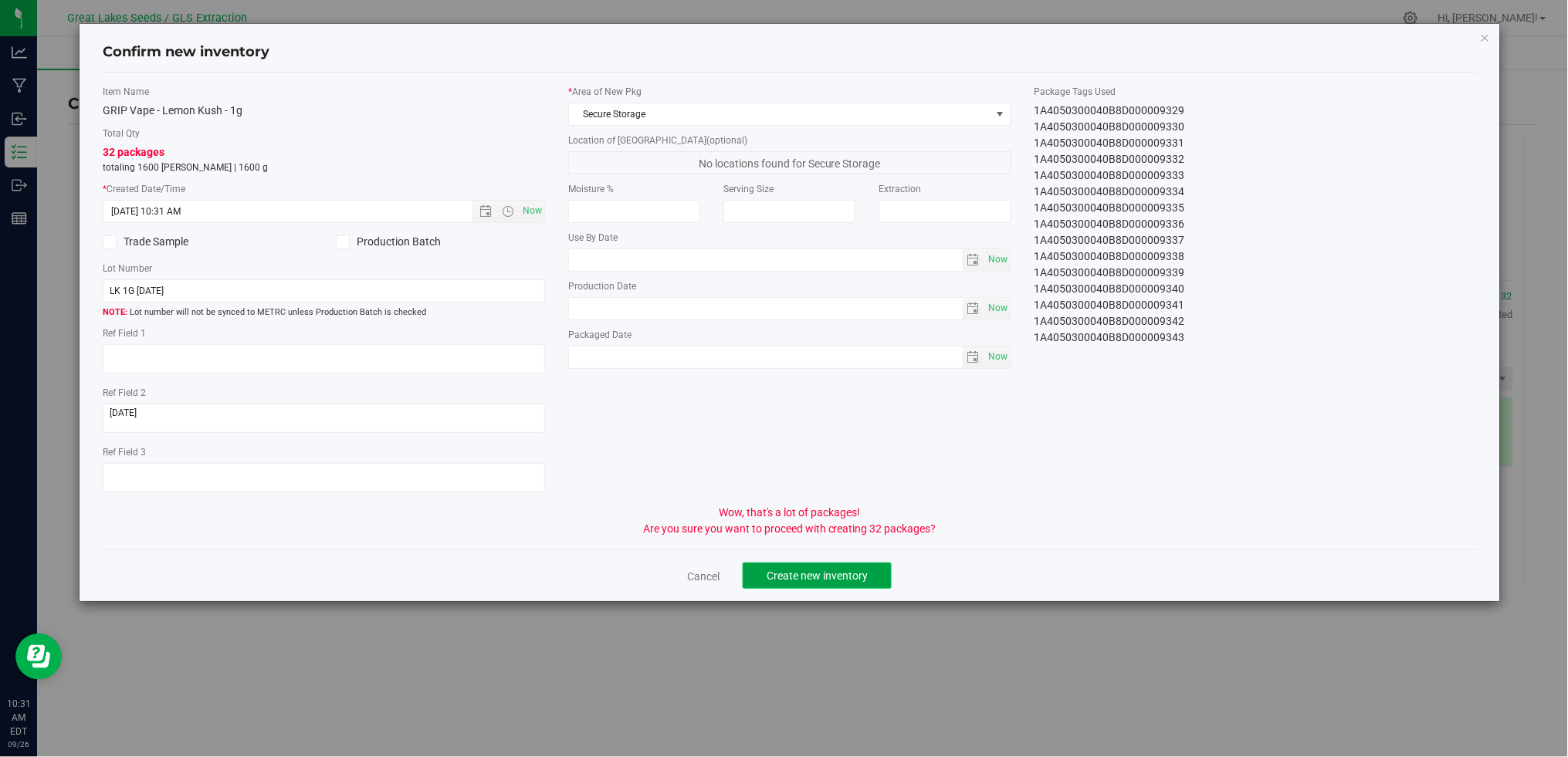
click at [812, 573] on span "Create new inventory" at bounding box center [817, 576] width 101 height 13
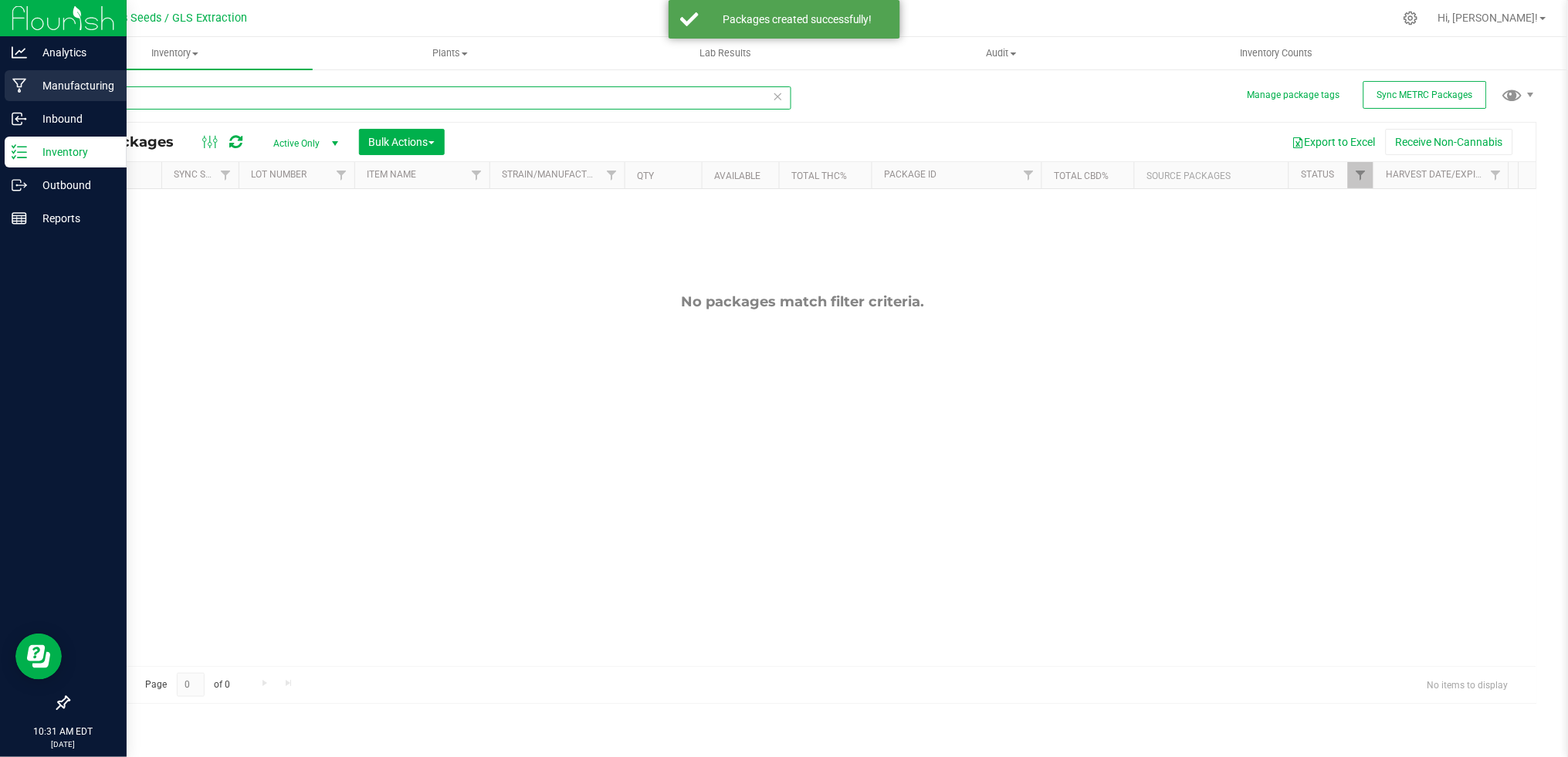
drag, startPoint x: 187, startPoint y: 93, endPoint x: 3, endPoint y: 91, distance: 184.0
click at [3, 91] on div "Analytics Manufacturing Inbound Inventory Outbound Reports 10:31 AM EDT 09/26/2…" at bounding box center [784, 378] width 1568 height 757
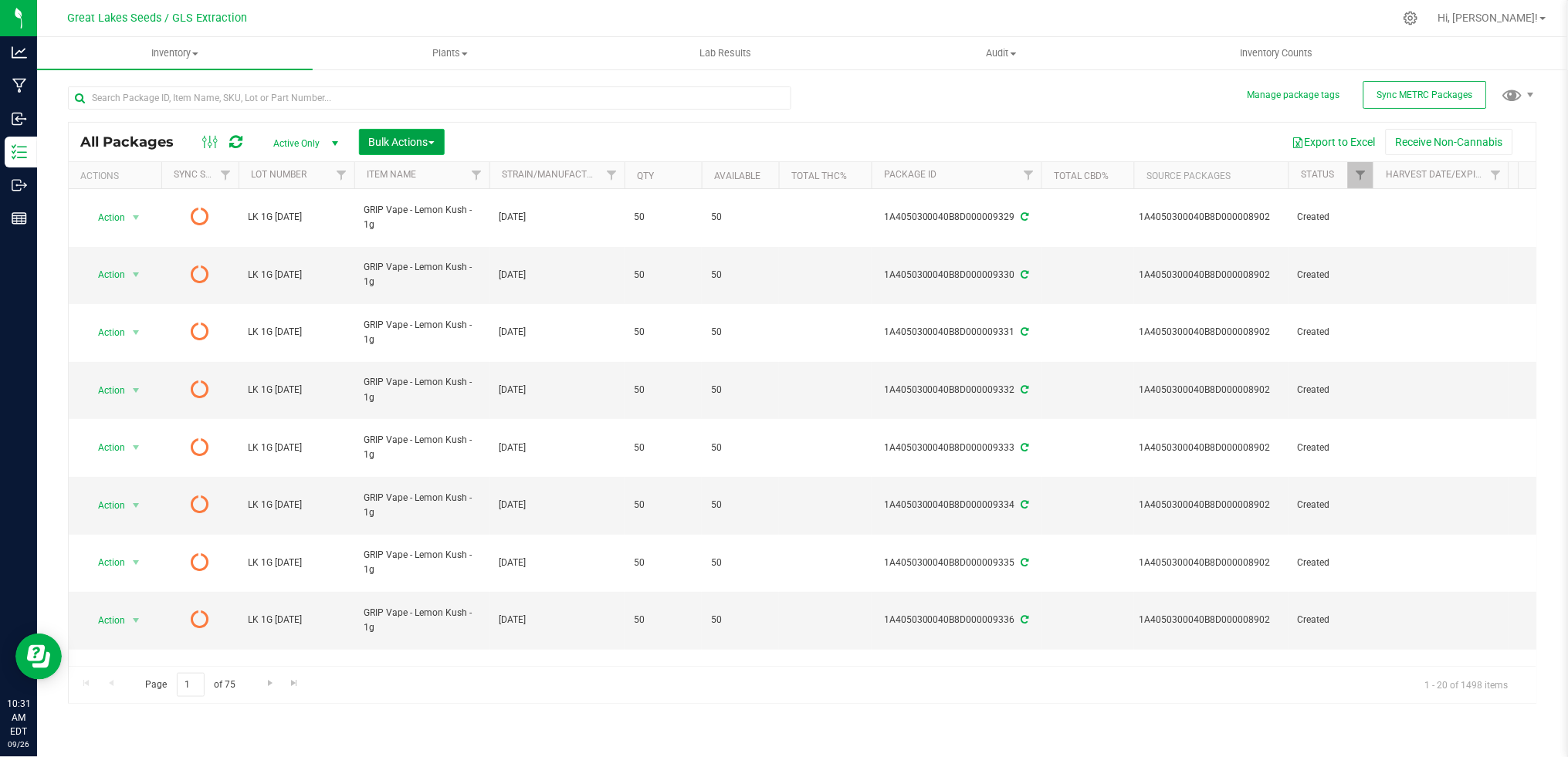
click at [388, 143] on span "Bulk Actions" at bounding box center [402, 142] width 65 height 13
click at [401, 313] on span "Print package labels" at bounding box center [414, 319] width 92 height 13
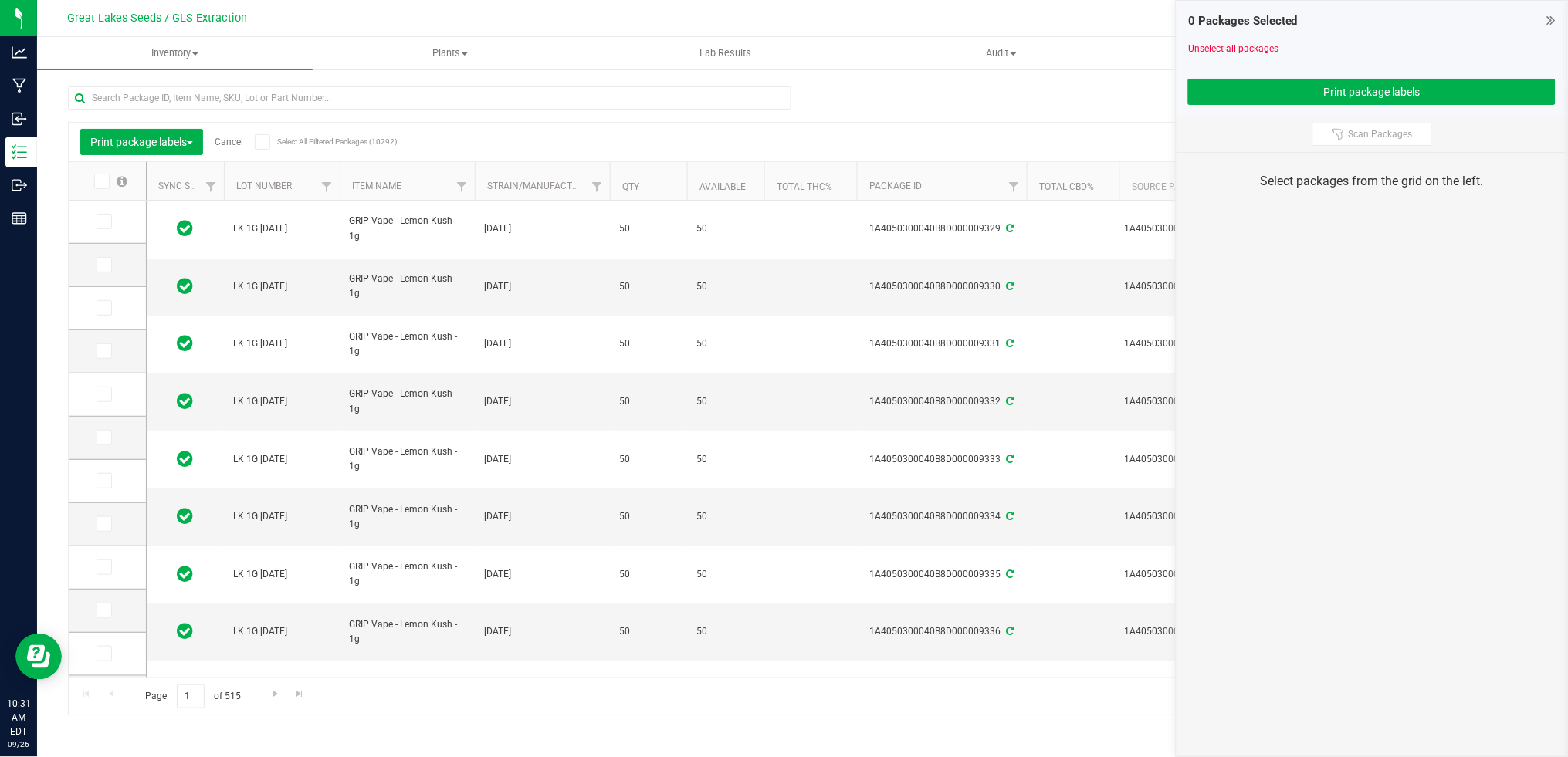
click at [101, 181] on icon at bounding box center [100, 181] width 10 height 0
click at [0, 0] on input "checkbox" at bounding box center [0, 0] width 0 height 0
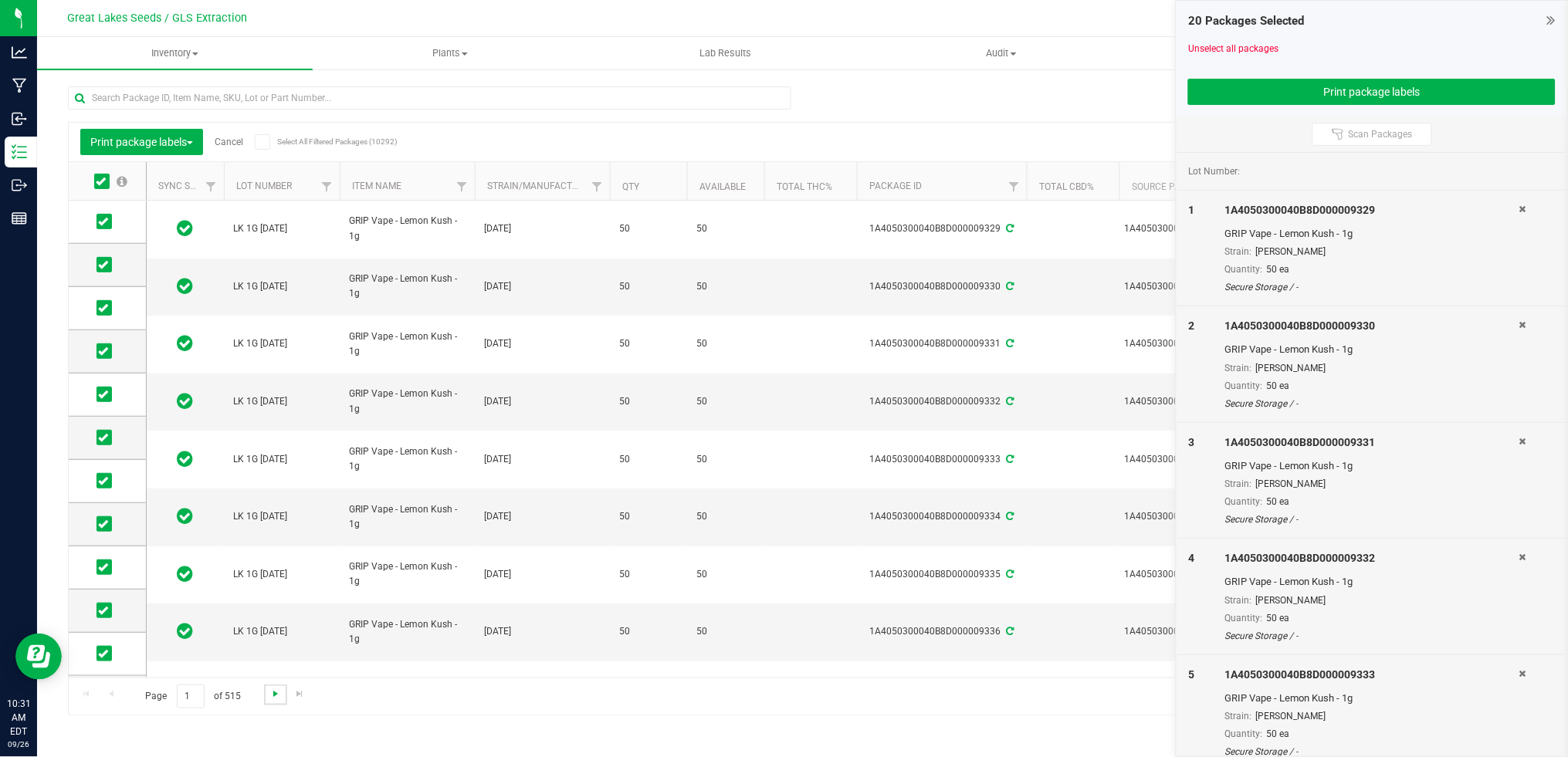
click at [271, 693] on span "Go to the next page" at bounding box center [276, 694] width 13 height 13
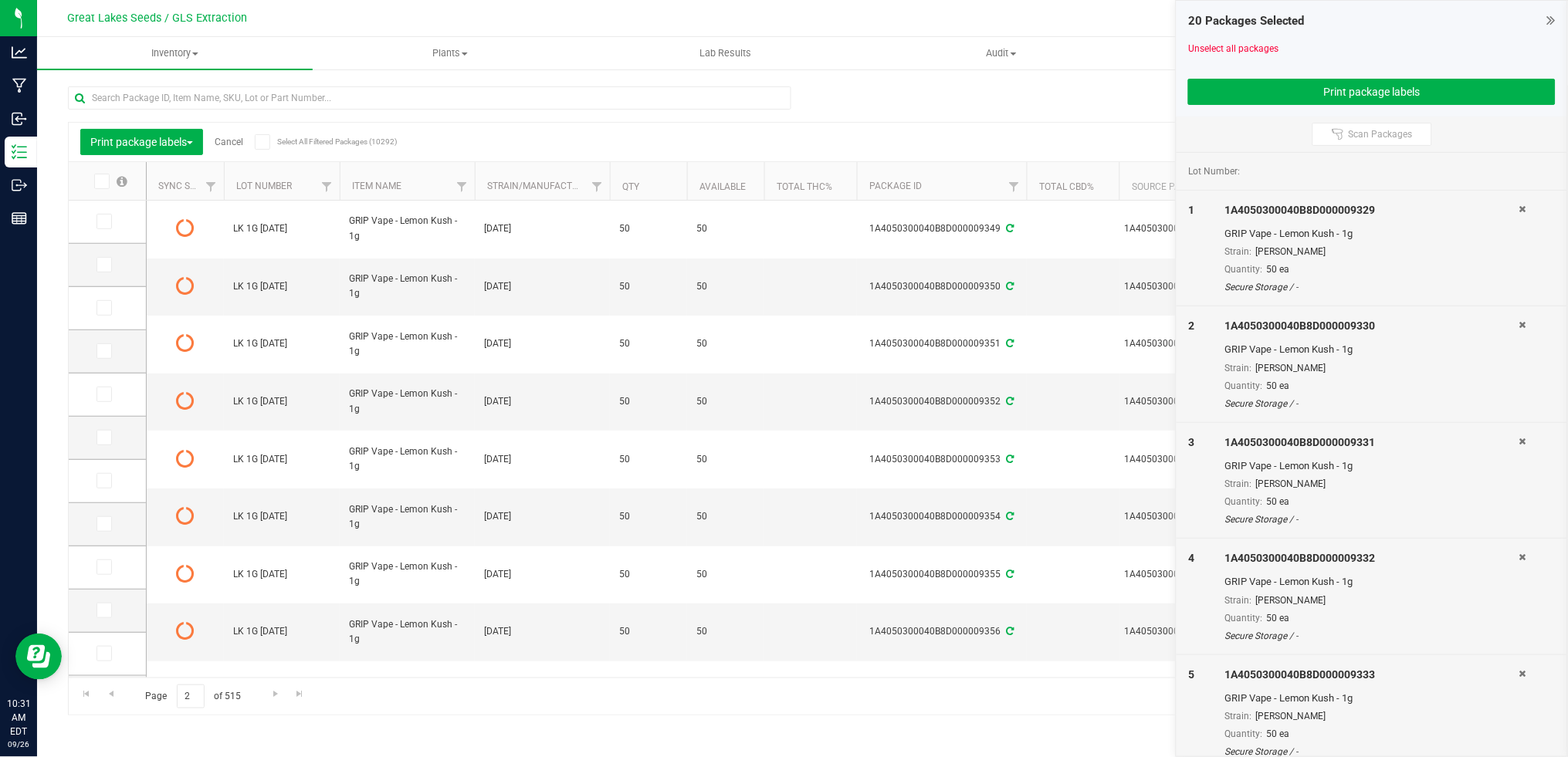
click at [104, 181] on icon at bounding box center [100, 181] width 10 height 0
click at [0, 0] on input "checkbox" at bounding box center [0, 0] width 0 height 0
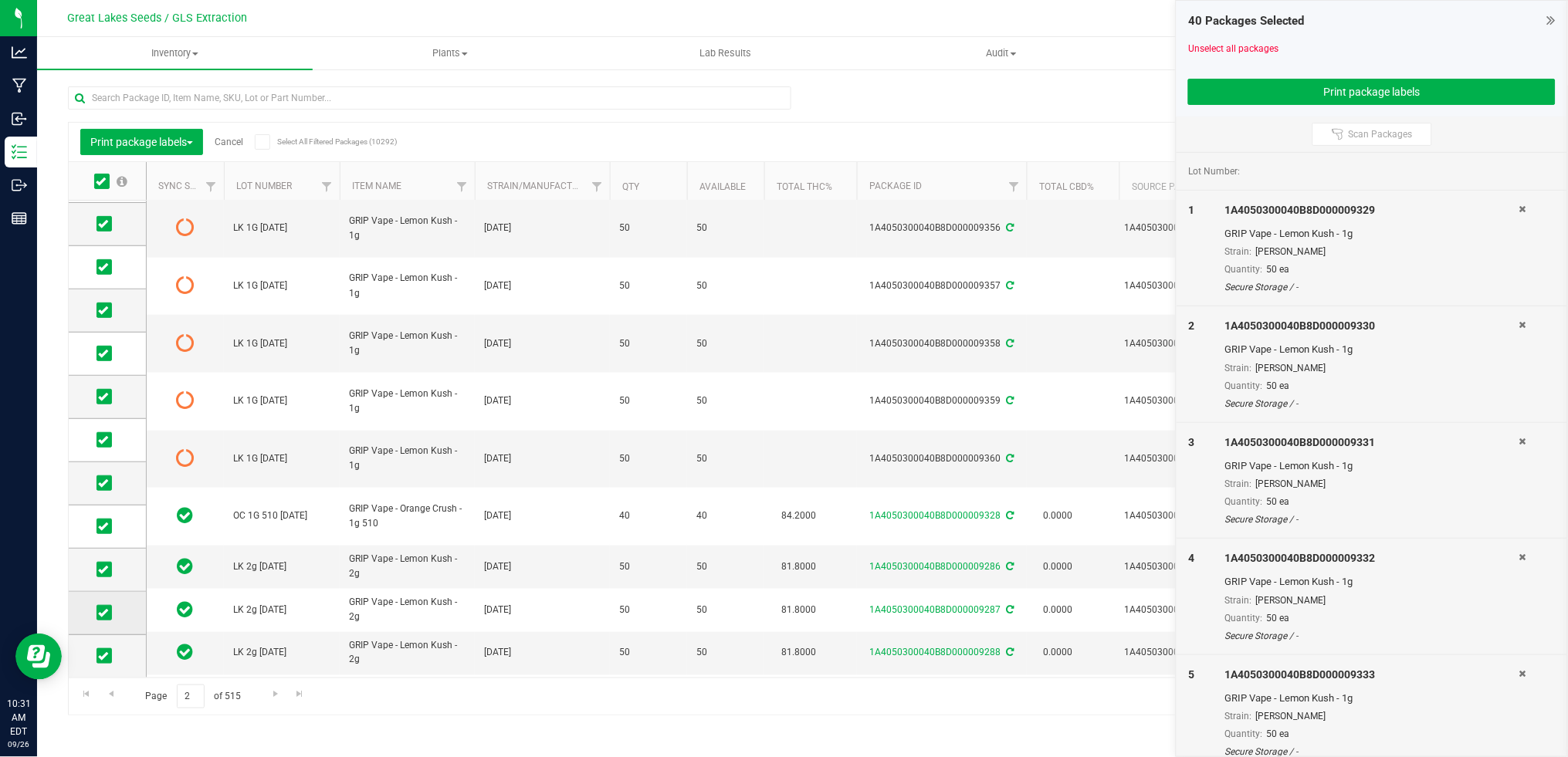
drag, startPoint x: 107, startPoint y: 654, endPoint x: 103, endPoint y: 617, distance: 37.2
click at [106, 656] on icon at bounding box center [103, 656] width 10 height 0
click at [0, 0] on input "checkbox" at bounding box center [0, 0] width 0 height 0
click at [103, 612] on icon at bounding box center [103, 612] width 10 height 0
click at [0, 0] on input "checkbox" at bounding box center [0, 0] width 0 height 0
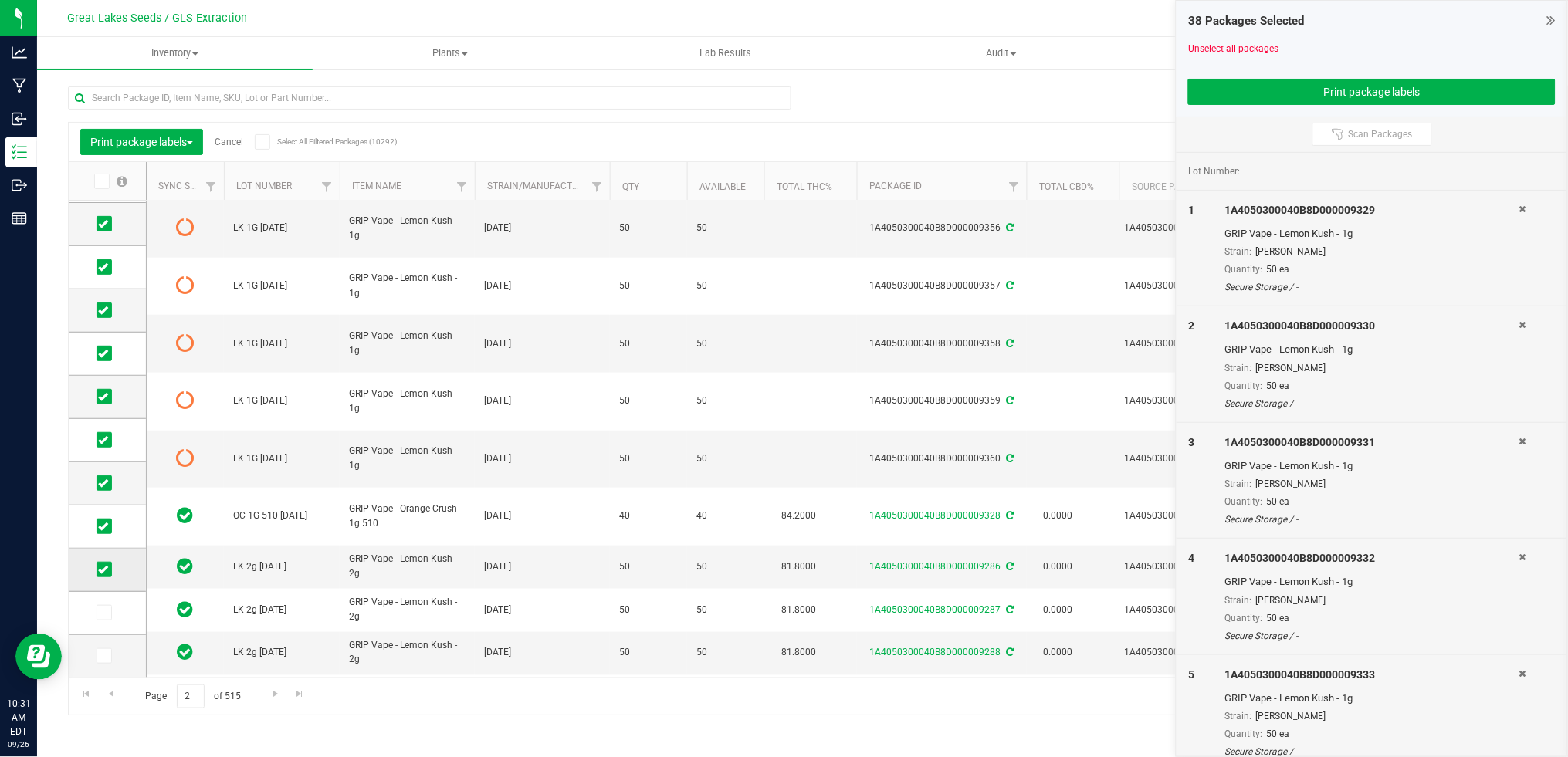
click at [99, 569] on icon at bounding box center [103, 569] width 10 height 0
click at [0, 0] on input "checkbox" at bounding box center [0, 0] width 0 height 0
click at [103, 526] on icon at bounding box center [103, 526] width 10 height 0
click at [0, 0] on input "checkbox" at bounding box center [0, 0] width 0 height 0
click at [102, 483] on icon at bounding box center [103, 483] width 10 height 0
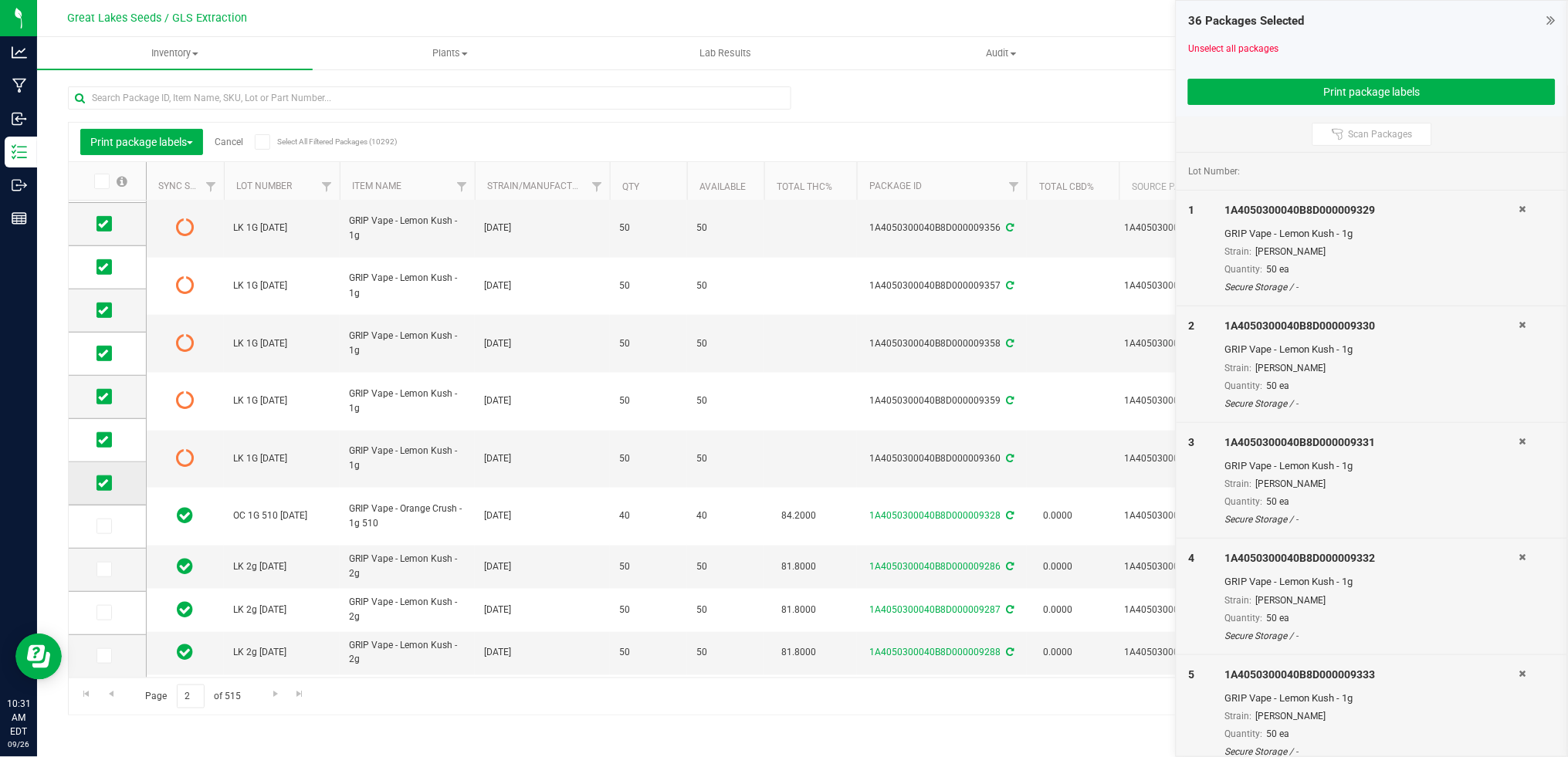
click at [0, 0] on input "checkbox" at bounding box center [0, 0] width 0 height 0
click at [107, 446] on span at bounding box center [103, 439] width 15 height 15
click at [0, 0] on input "checkbox" at bounding box center [0, 0] width 0 height 0
click at [109, 398] on span at bounding box center [103, 396] width 15 height 15
click at [0, 0] on input "checkbox" at bounding box center [0, 0] width 0 height 0
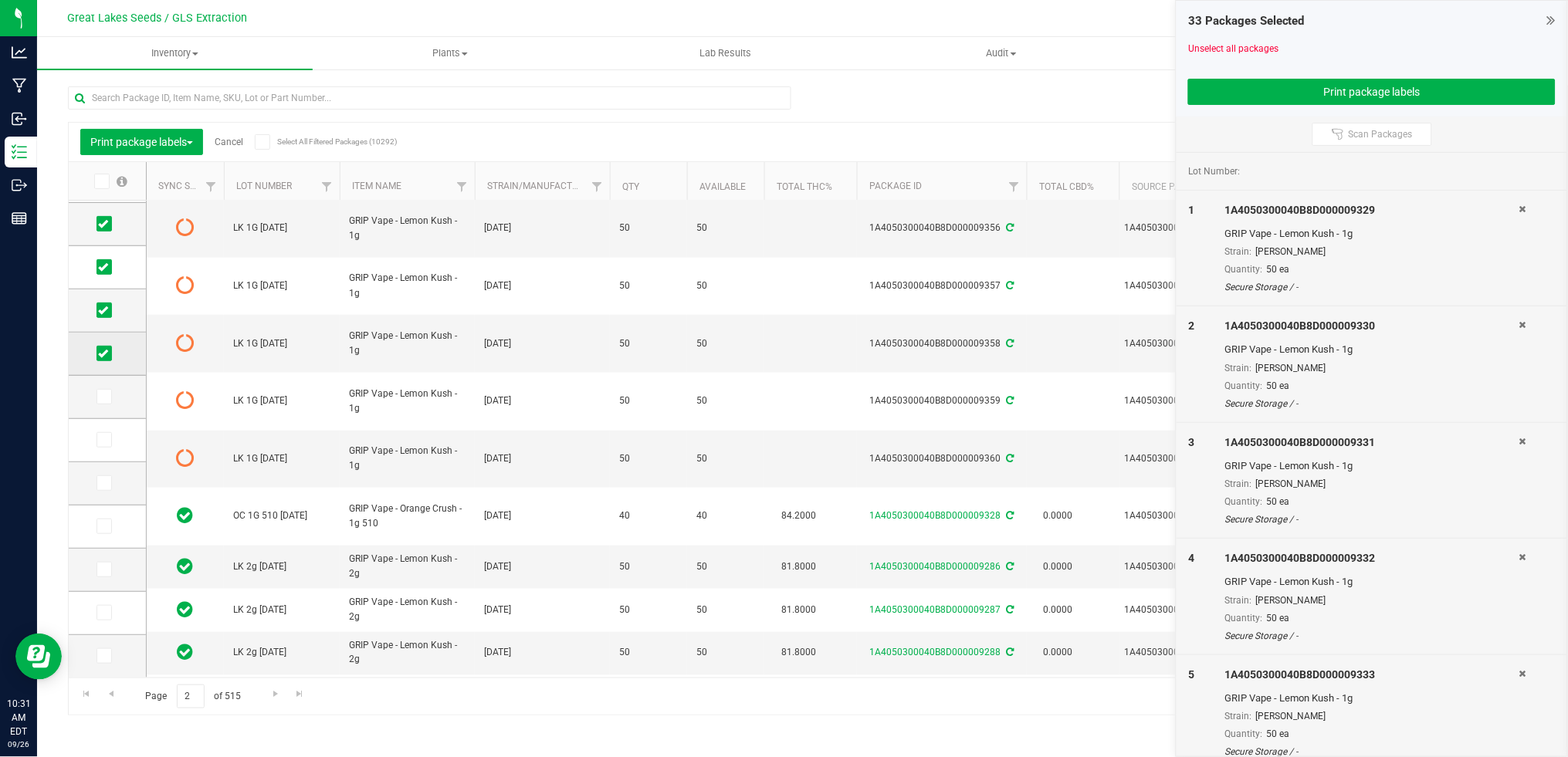
click at [107, 353] on icon at bounding box center [103, 353] width 10 height 0
click at [0, 0] on input "checkbox" at bounding box center [0, 0] width 0 height 0
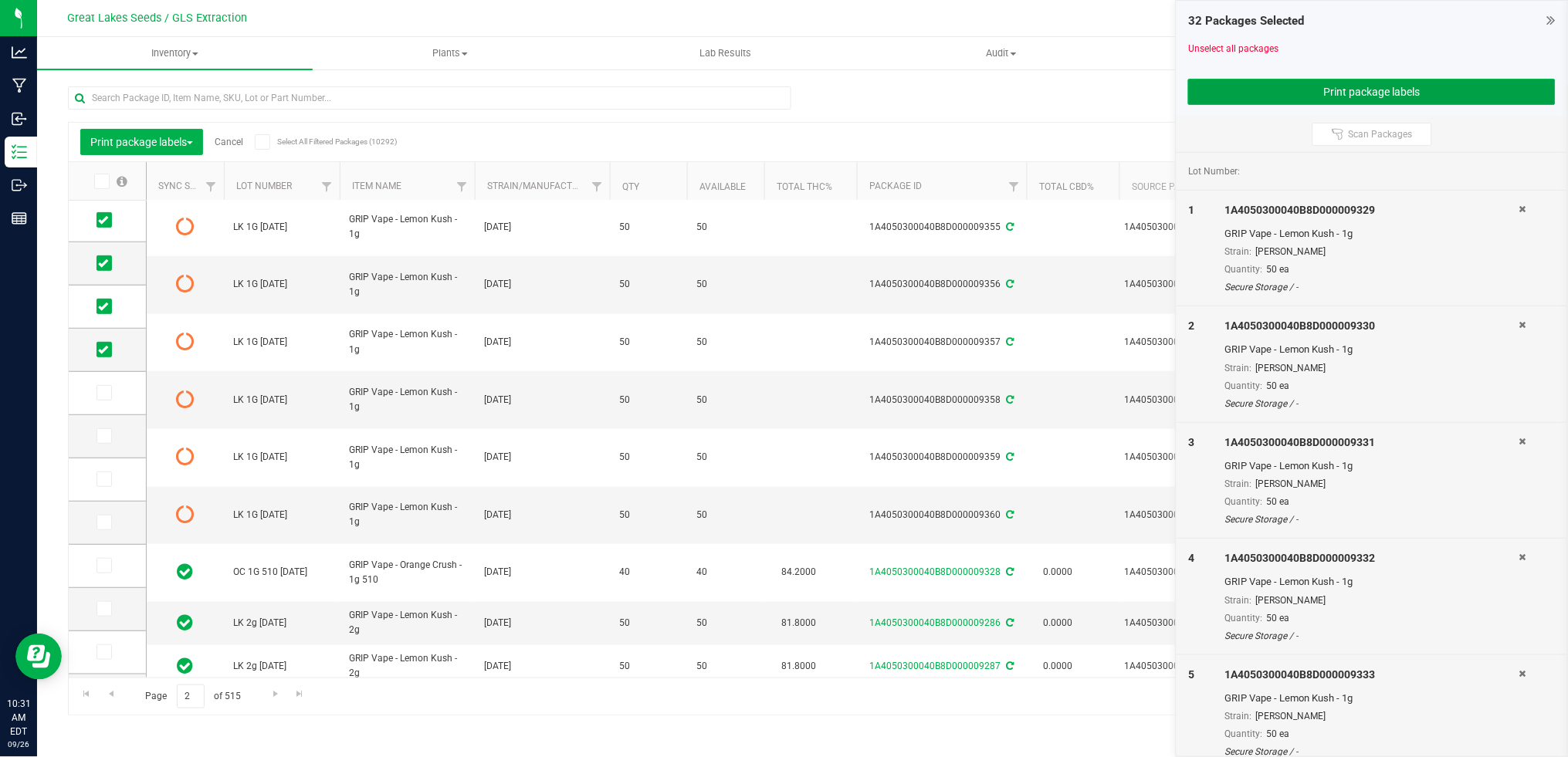
click at [1263, 99] on button "Print package labels" at bounding box center [1372, 91] width 368 height 26
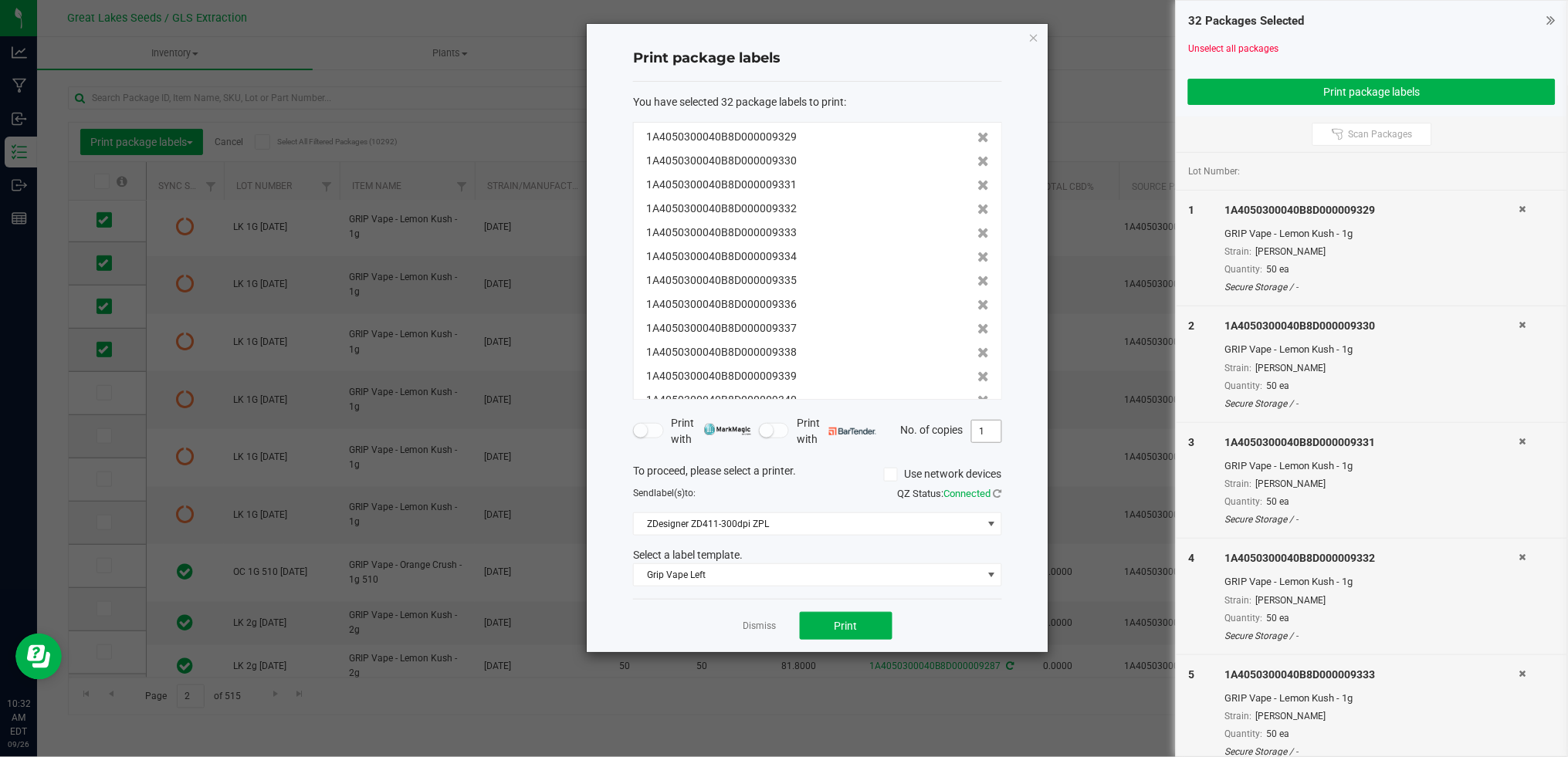
click at [982, 433] on input "1" at bounding box center [986, 431] width 29 height 21
type input "50"
click at [879, 616] on button "Print" at bounding box center [846, 626] width 92 height 28
click at [768, 627] on link "Dismiss" at bounding box center [760, 626] width 33 height 13
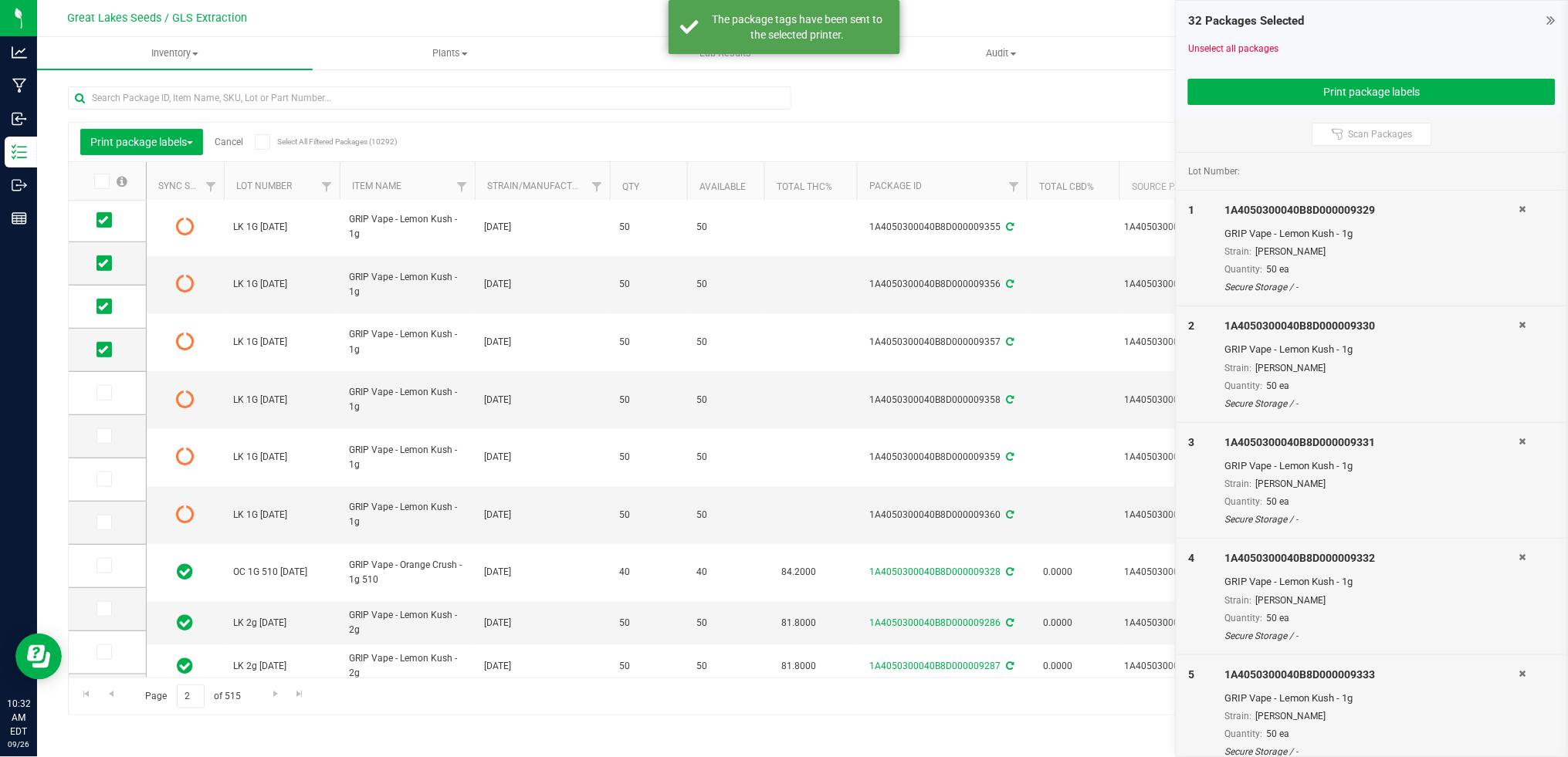
click at [242, 142] on link "Cancel" at bounding box center [229, 142] width 29 height 11
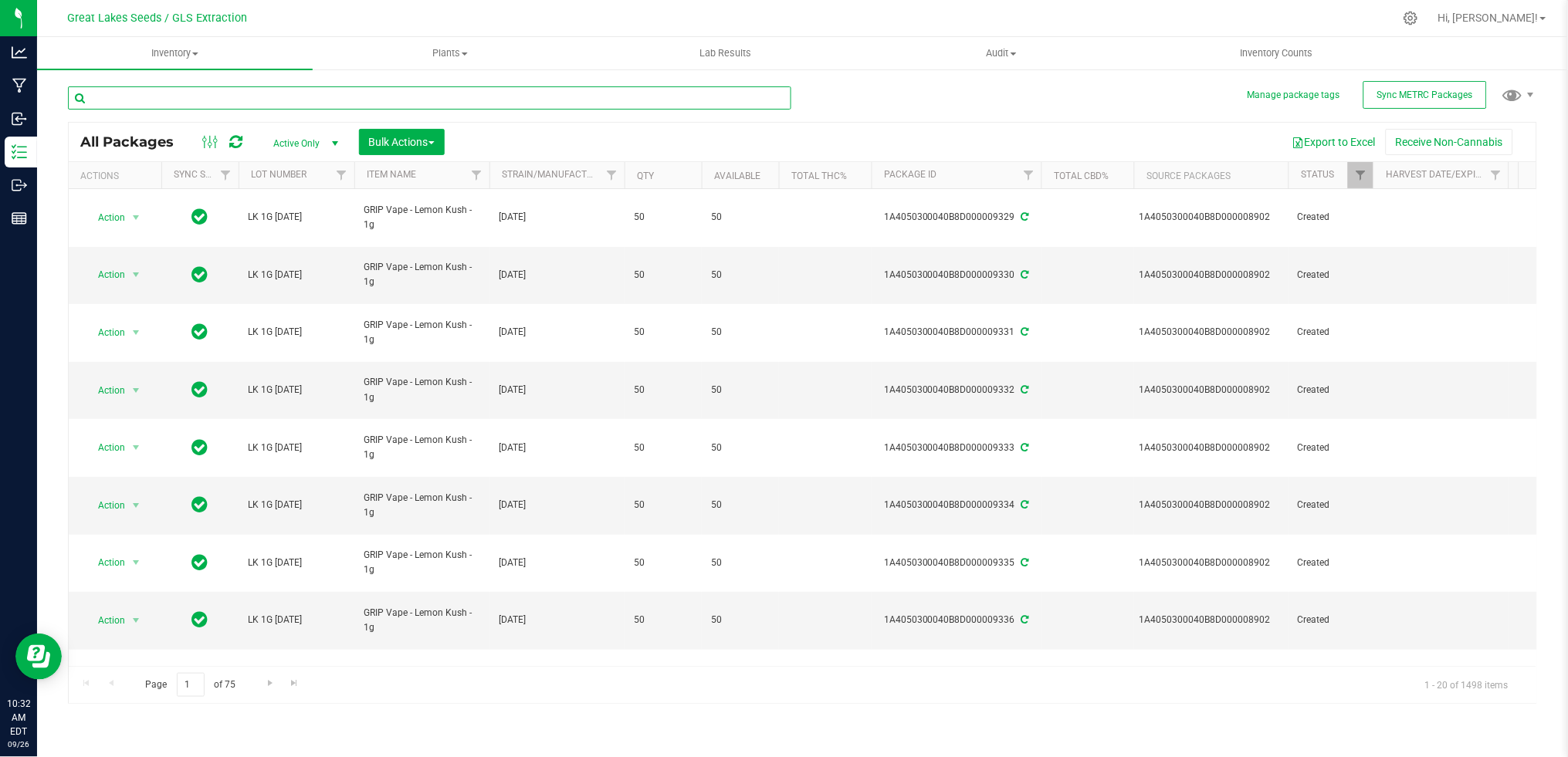
click at [213, 101] on input "text" at bounding box center [429, 98] width 723 height 23
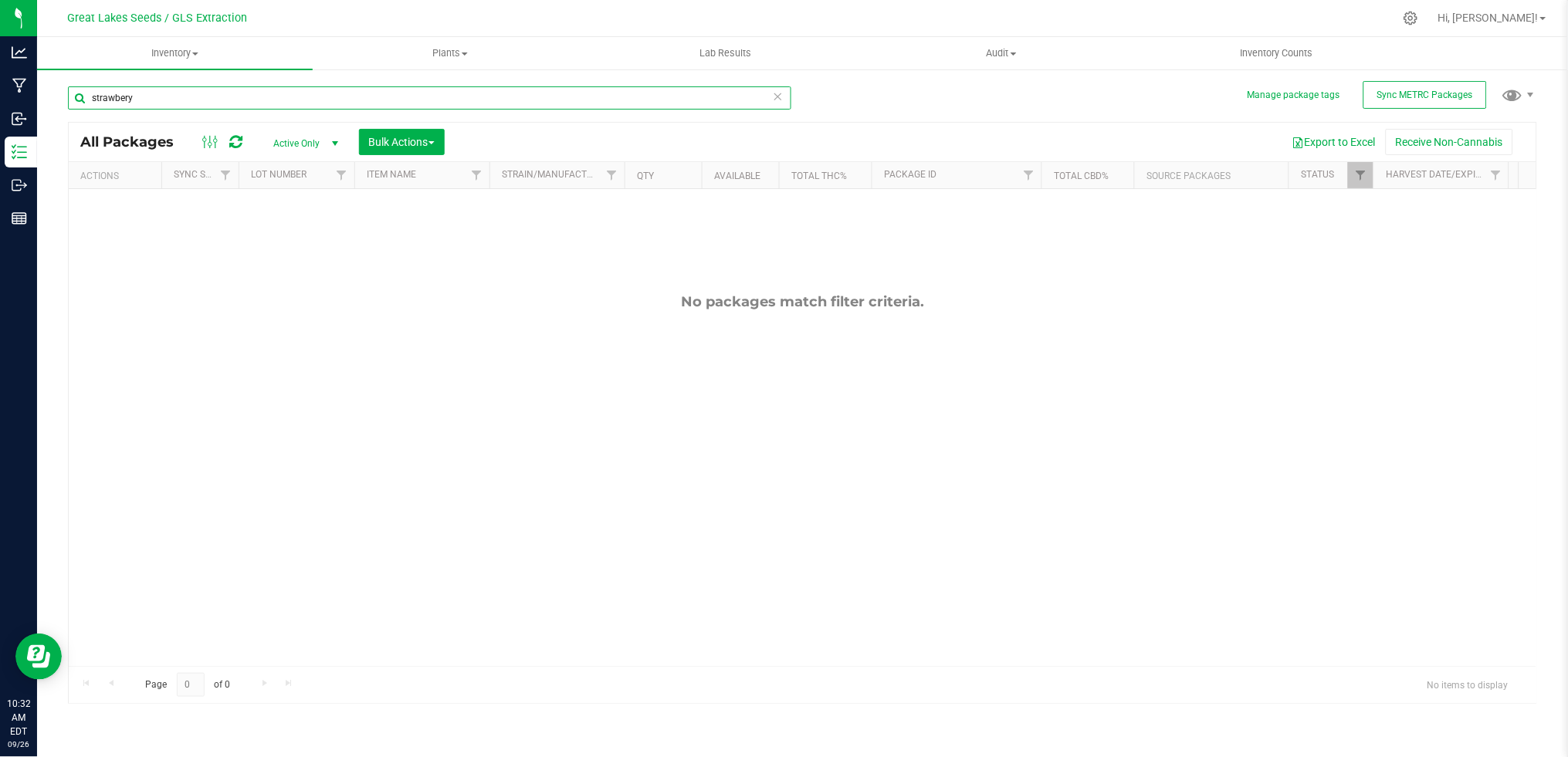
drag, startPoint x: 301, startPoint y: 91, endPoint x: -5, endPoint y: 91, distance: 306.0
click at [0, 91] on html "Analytics Manufacturing Inbound Inventory Outbound Reports 10:32 AM EDT 09/26/2…" at bounding box center [784, 378] width 1568 height 757
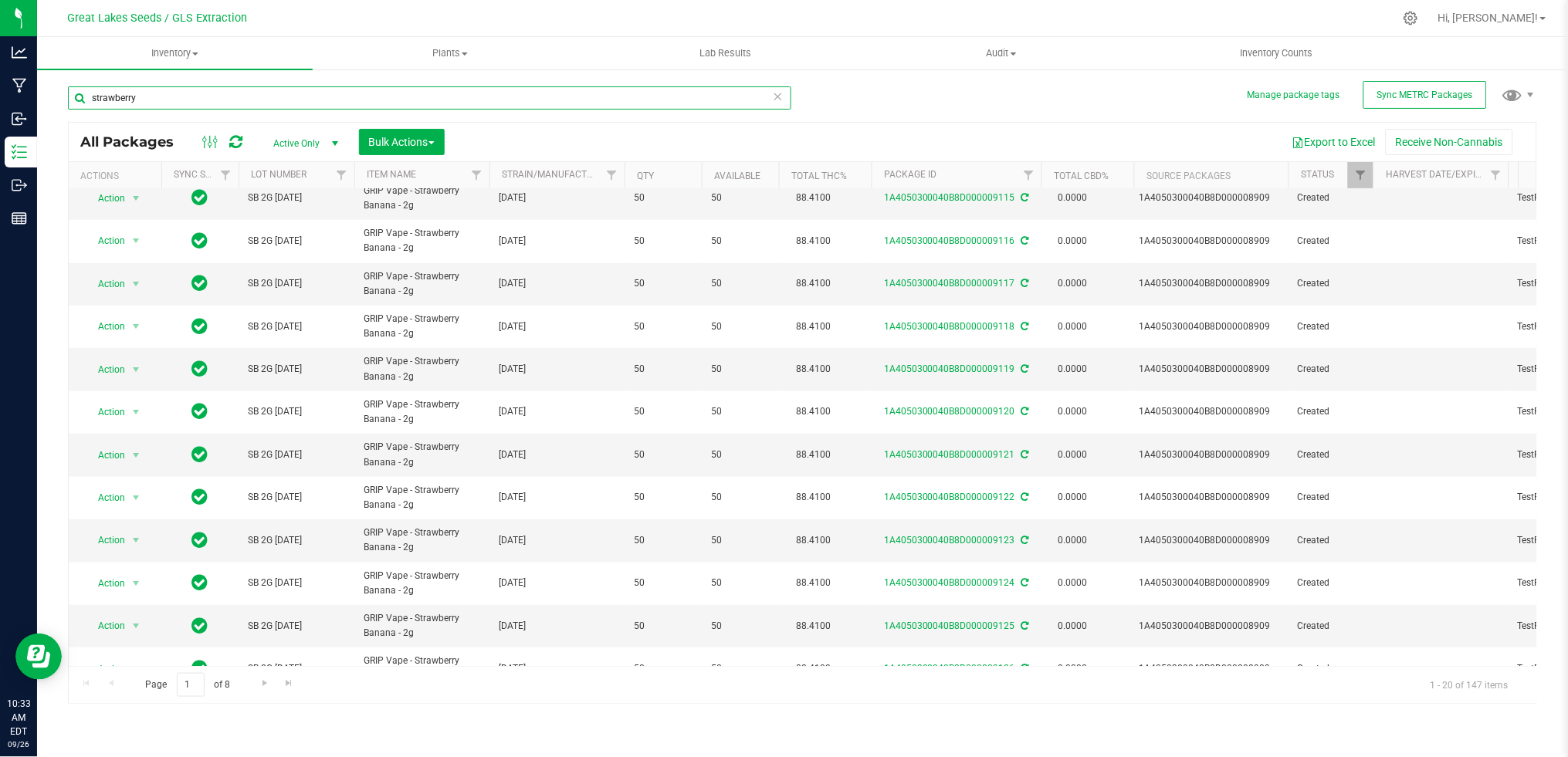
scroll to position [394, 0]
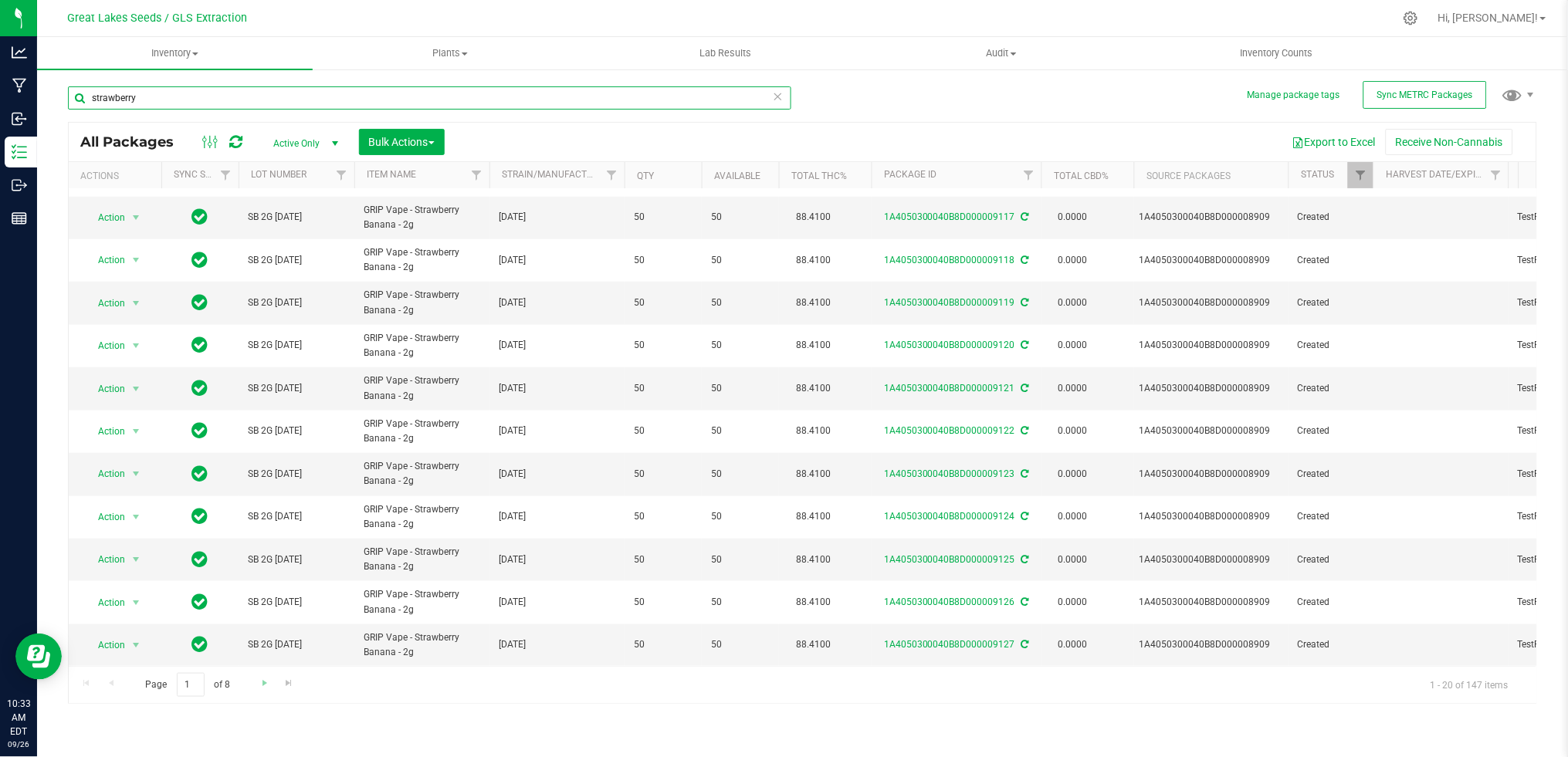
type input "strawberry"
click at [253, 685] on link "Go to the next page" at bounding box center [264, 683] width 22 height 21
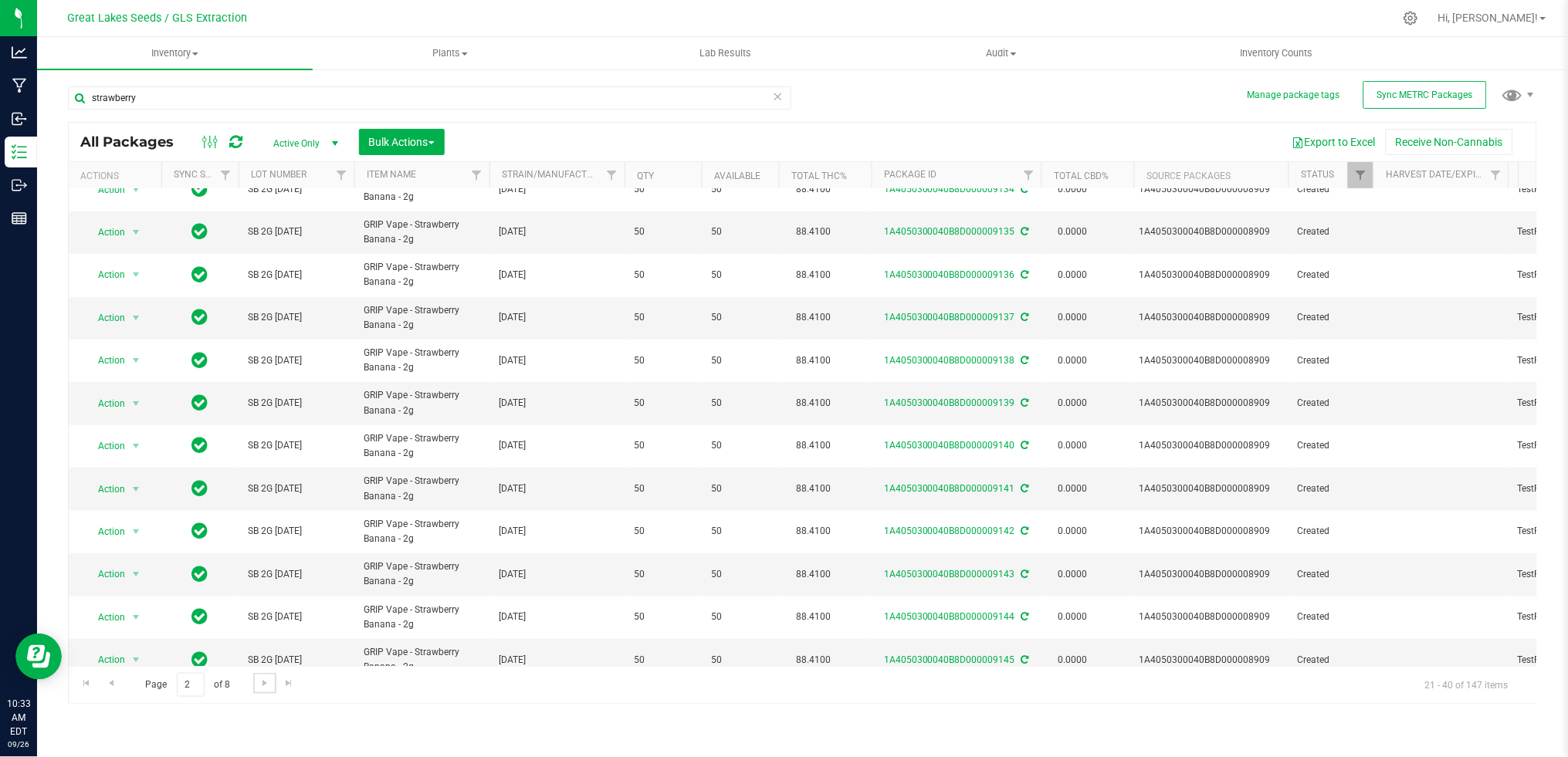
scroll to position [394, 0]
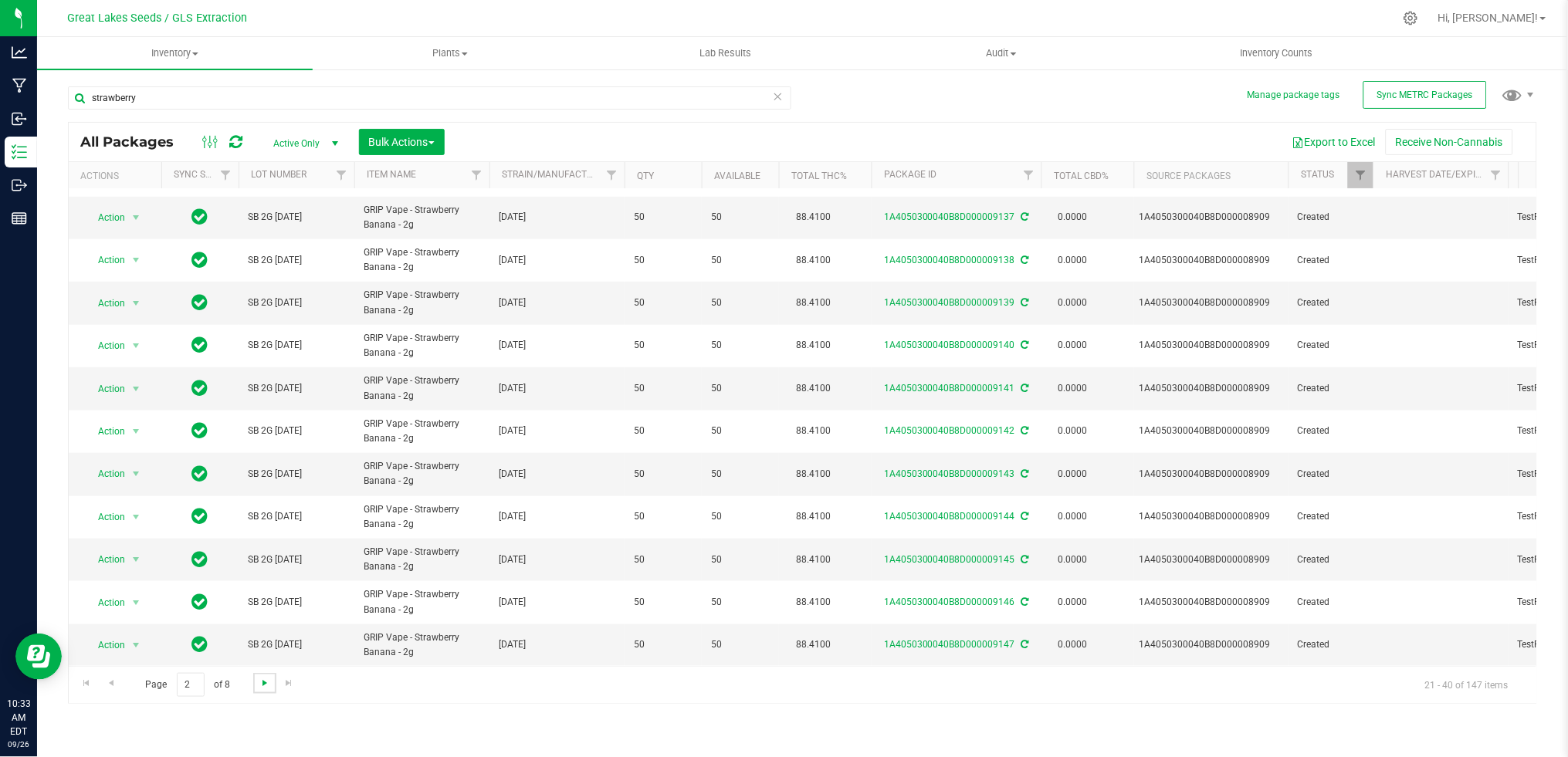
click at [259, 680] on span "Go to the next page" at bounding box center [265, 683] width 13 height 13
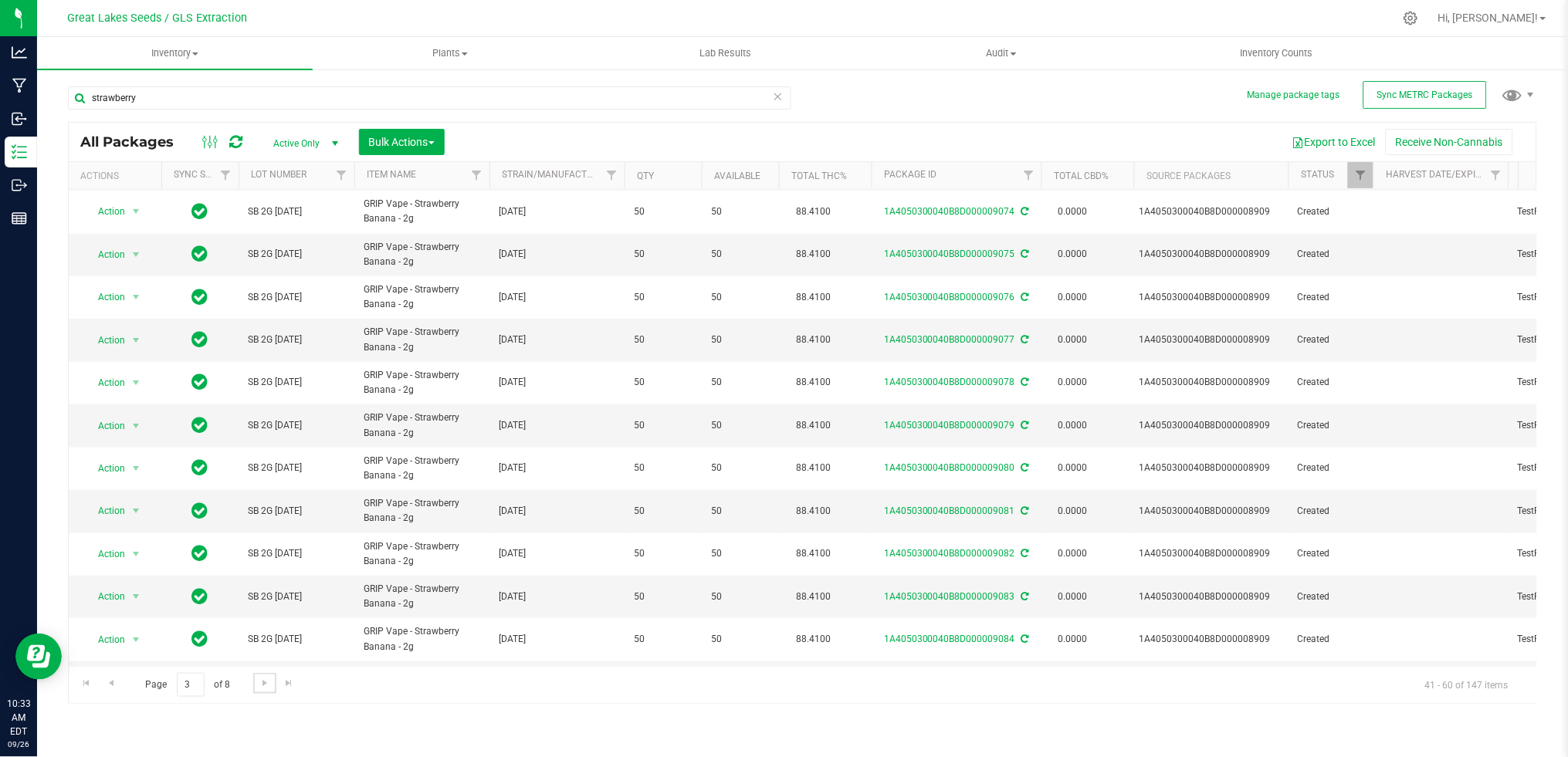
scroll to position [394, 0]
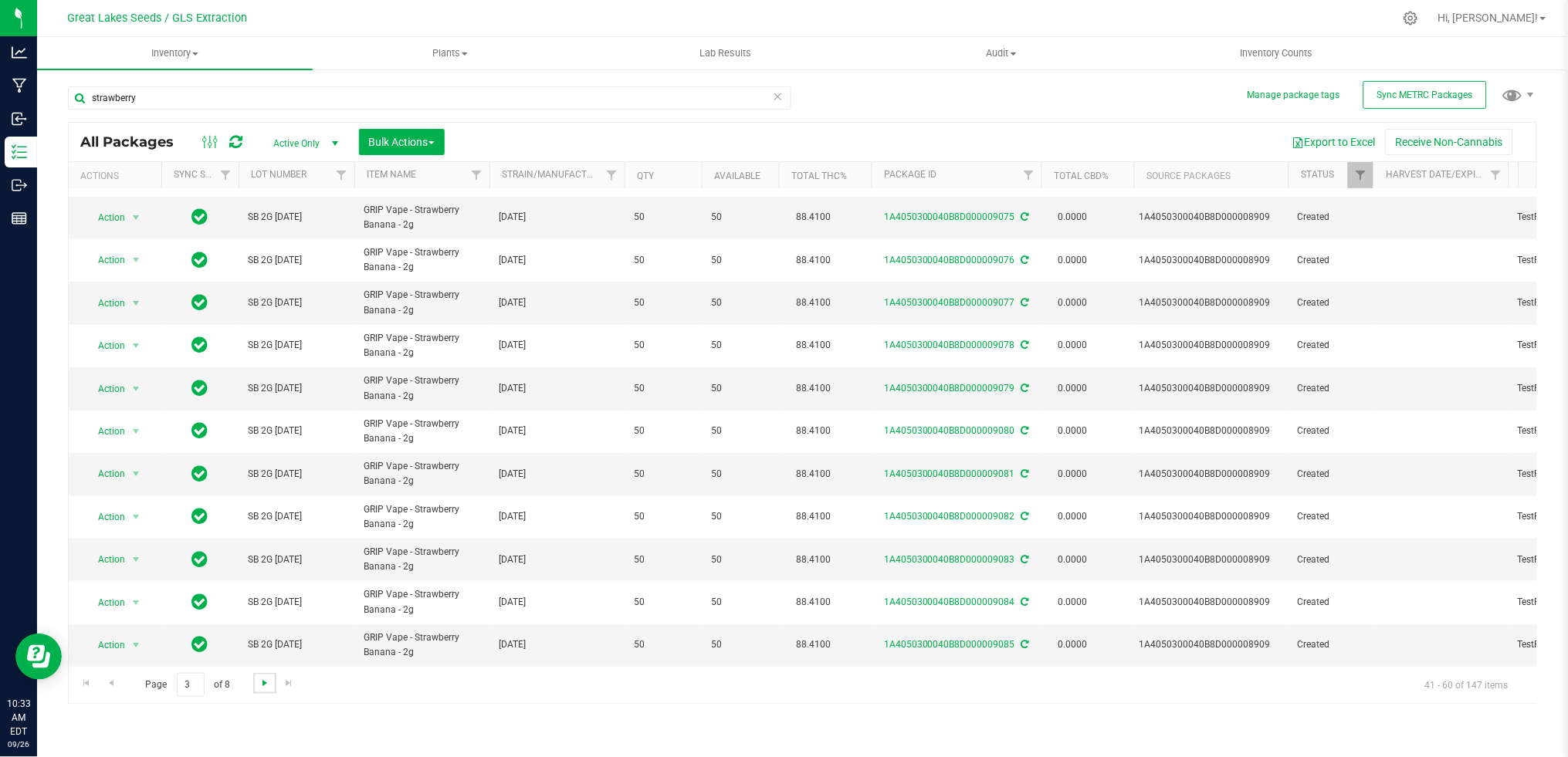
click at [266, 684] on span "Go to the next page" at bounding box center [265, 683] width 13 height 13
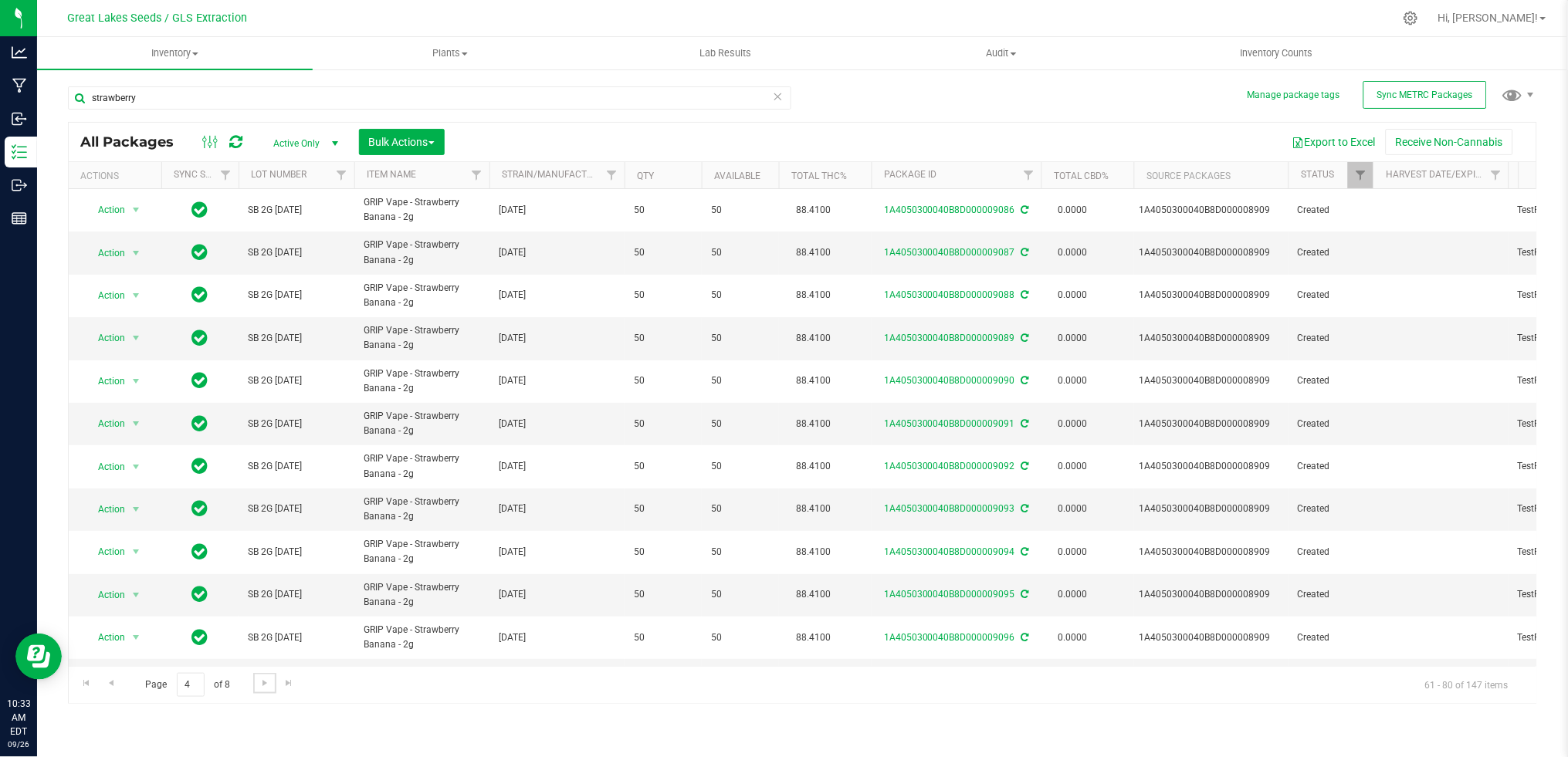
scroll to position [394, 0]
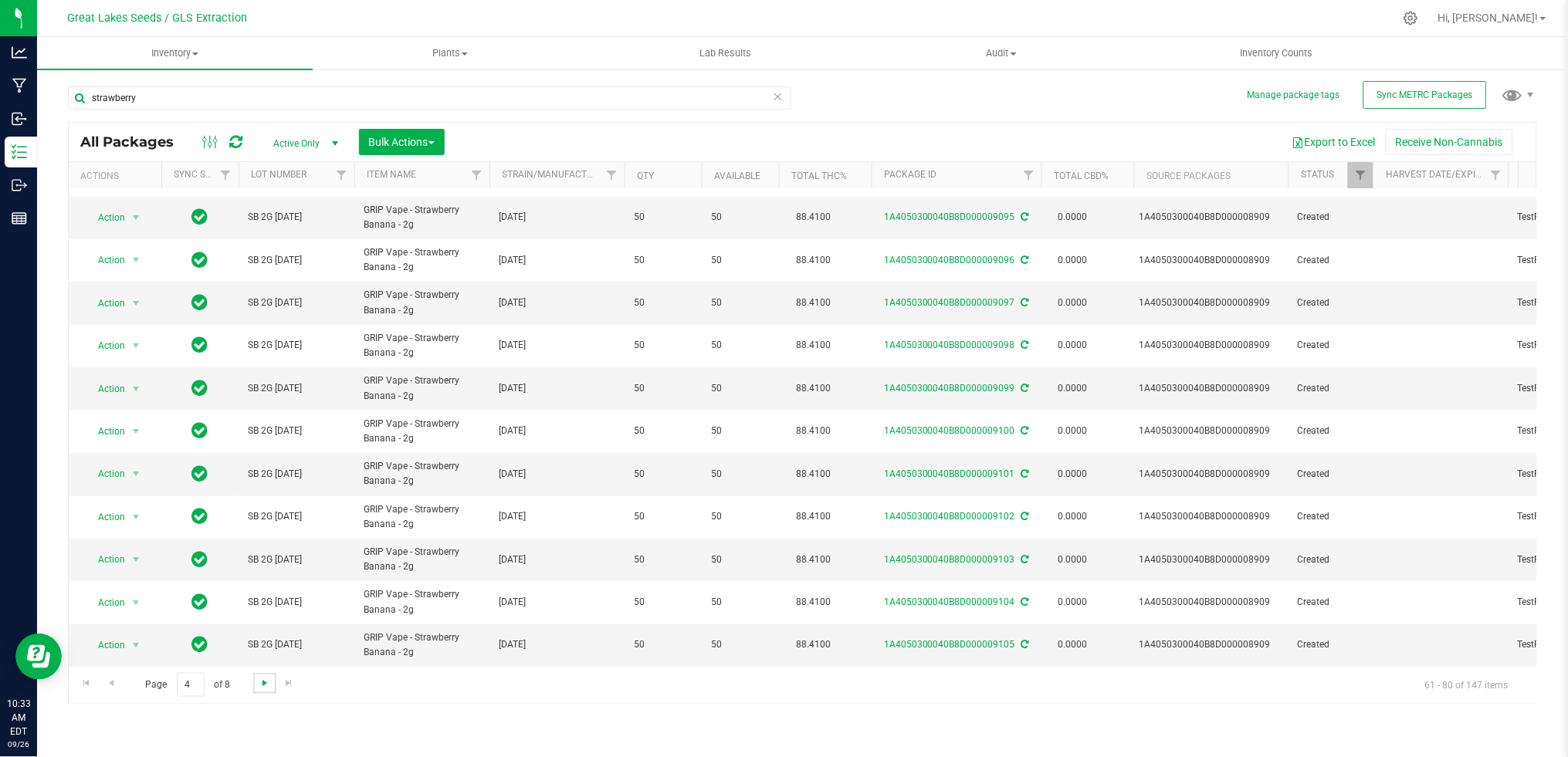
click at [268, 683] on span "Go to the next page" at bounding box center [265, 683] width 13 height 13
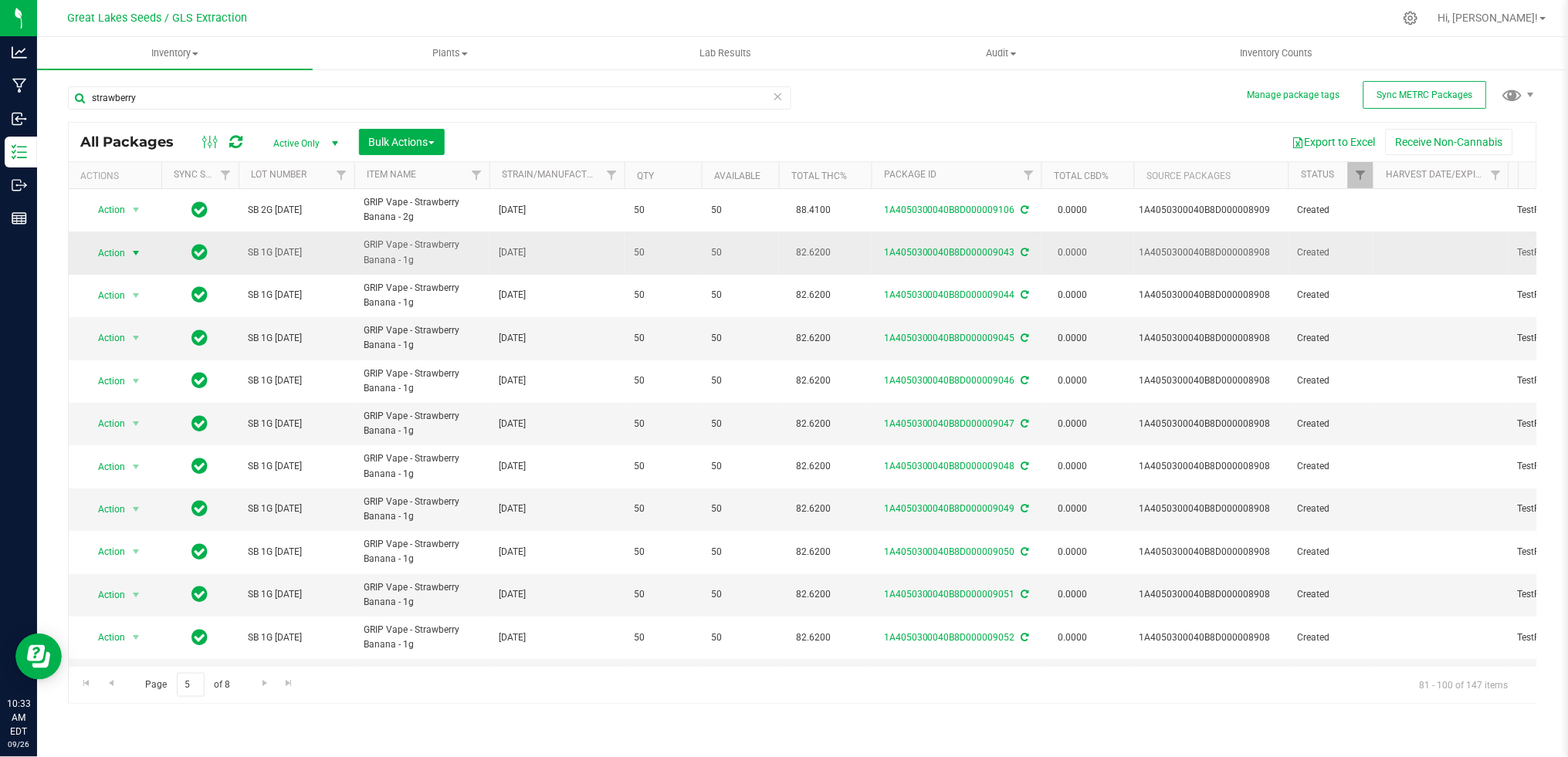
click at [115, 253] on span "Action" at bounding box center [105, 253] width 41 height 21
click at [123, 282] on li "Adjust qty" at bounding box center [134, 278] width 97 height 23
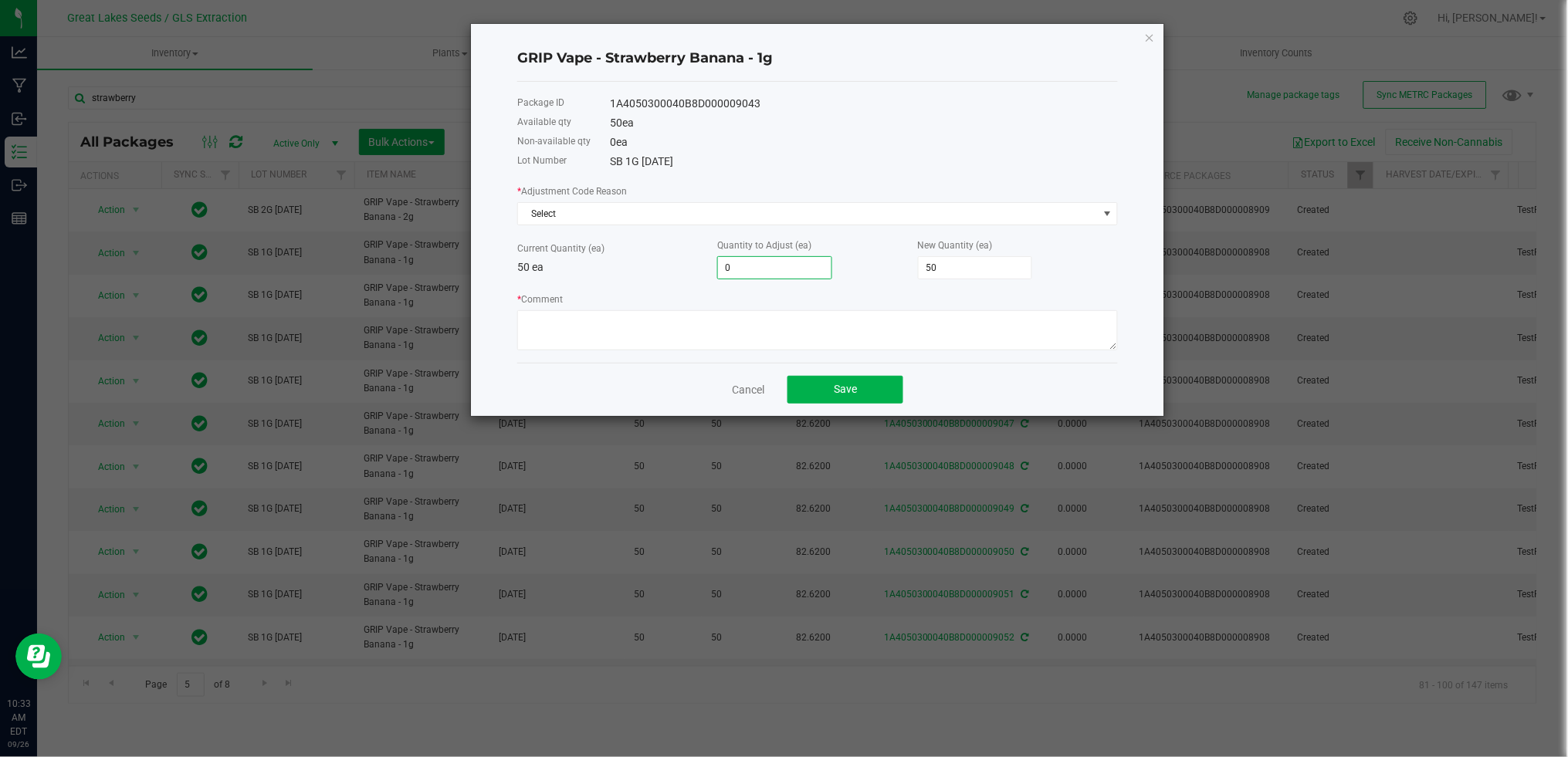
click at [749, 263] on input "0" at bounding box center [774, 267] width 114 height 21
type input "8"
type input "58"
type input "80"
type input "130"
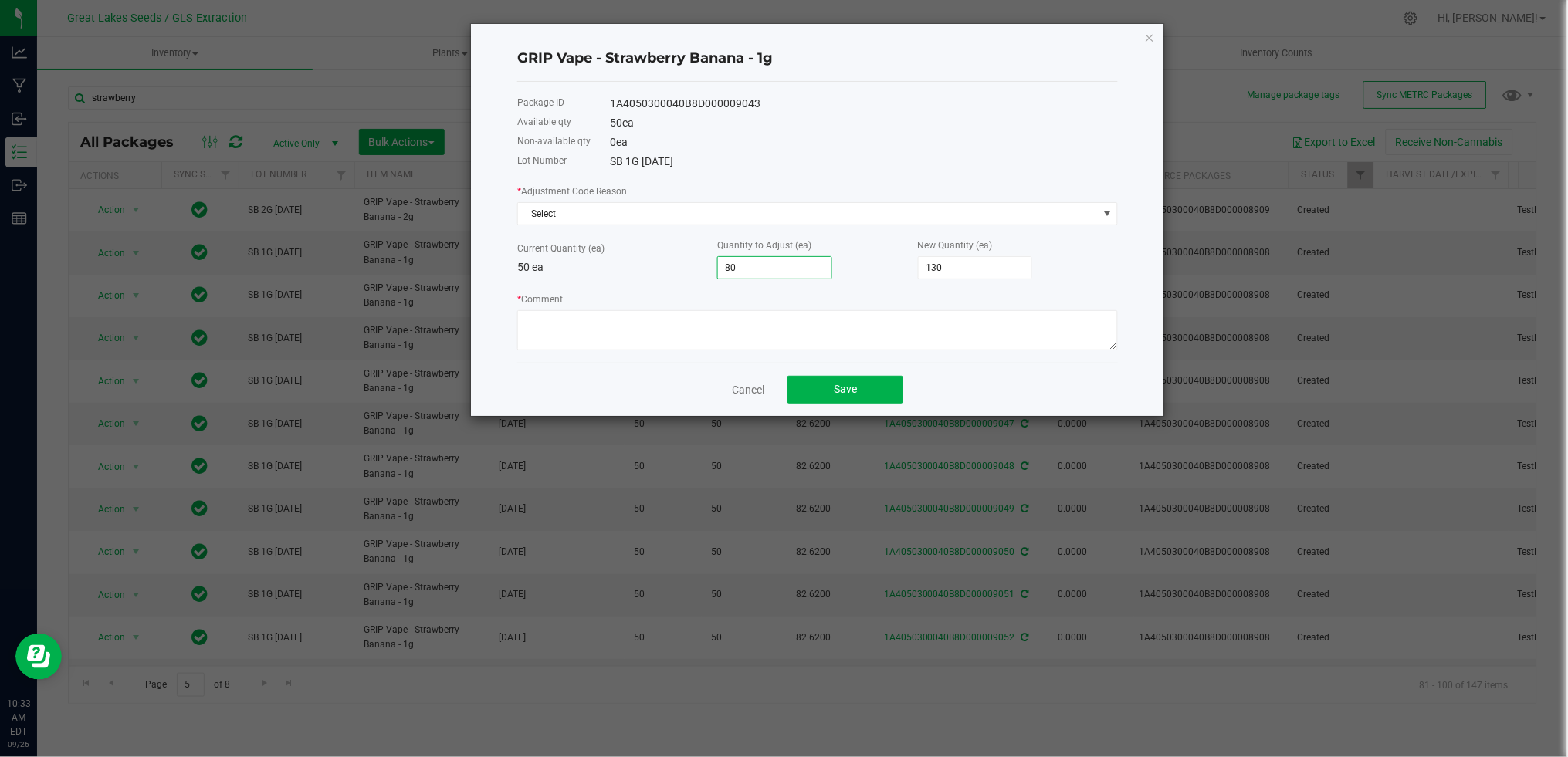
type input "800"
type input "850"
type input "800"
click at [629, 204] on span "Select" at bounding box center [807, 213] width 580 height 21
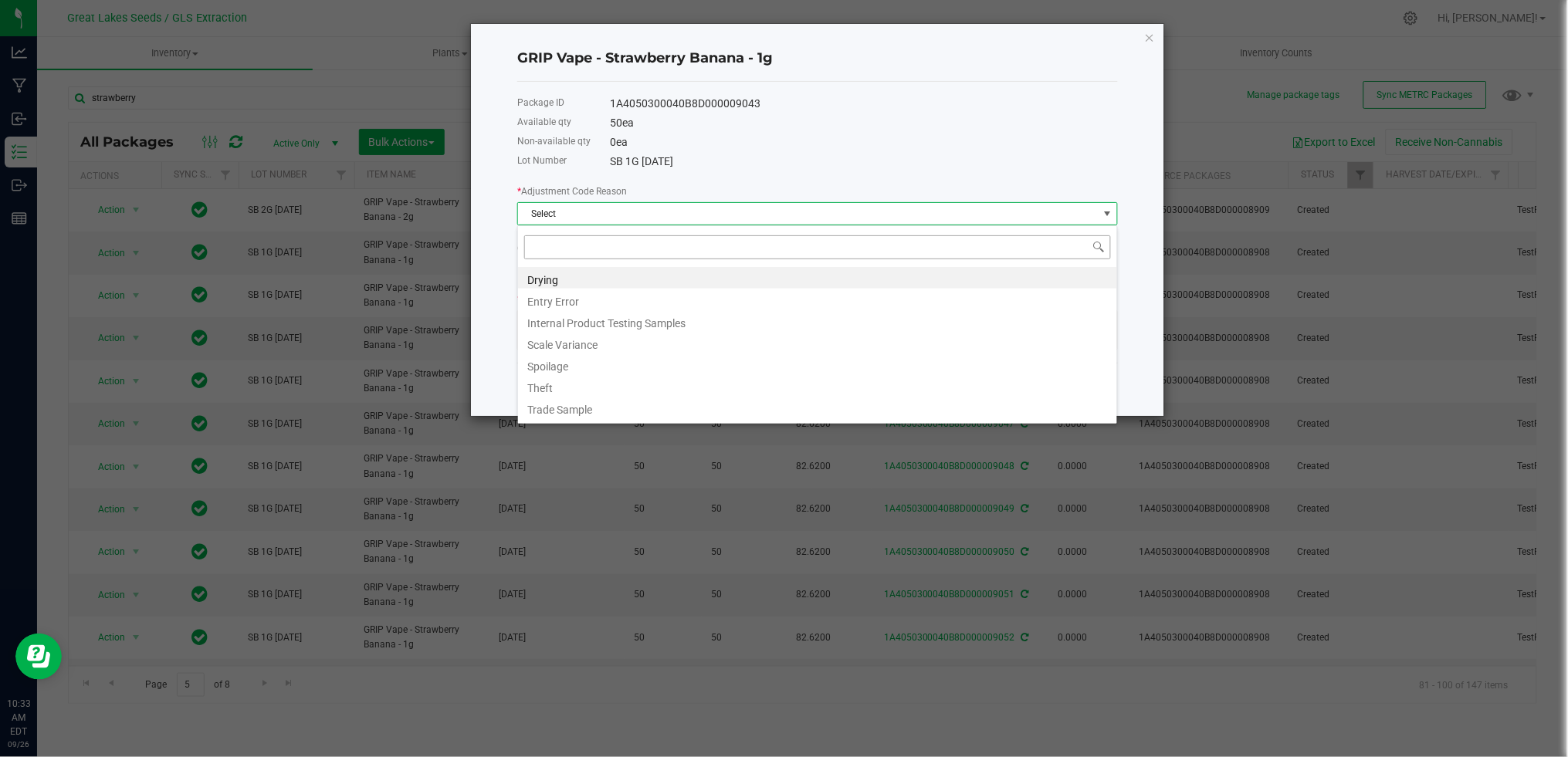
scroll to position [23, 600]
click at [592, 298] on li "Entry Error" at bounding box center [817, 299] width 599 height 21
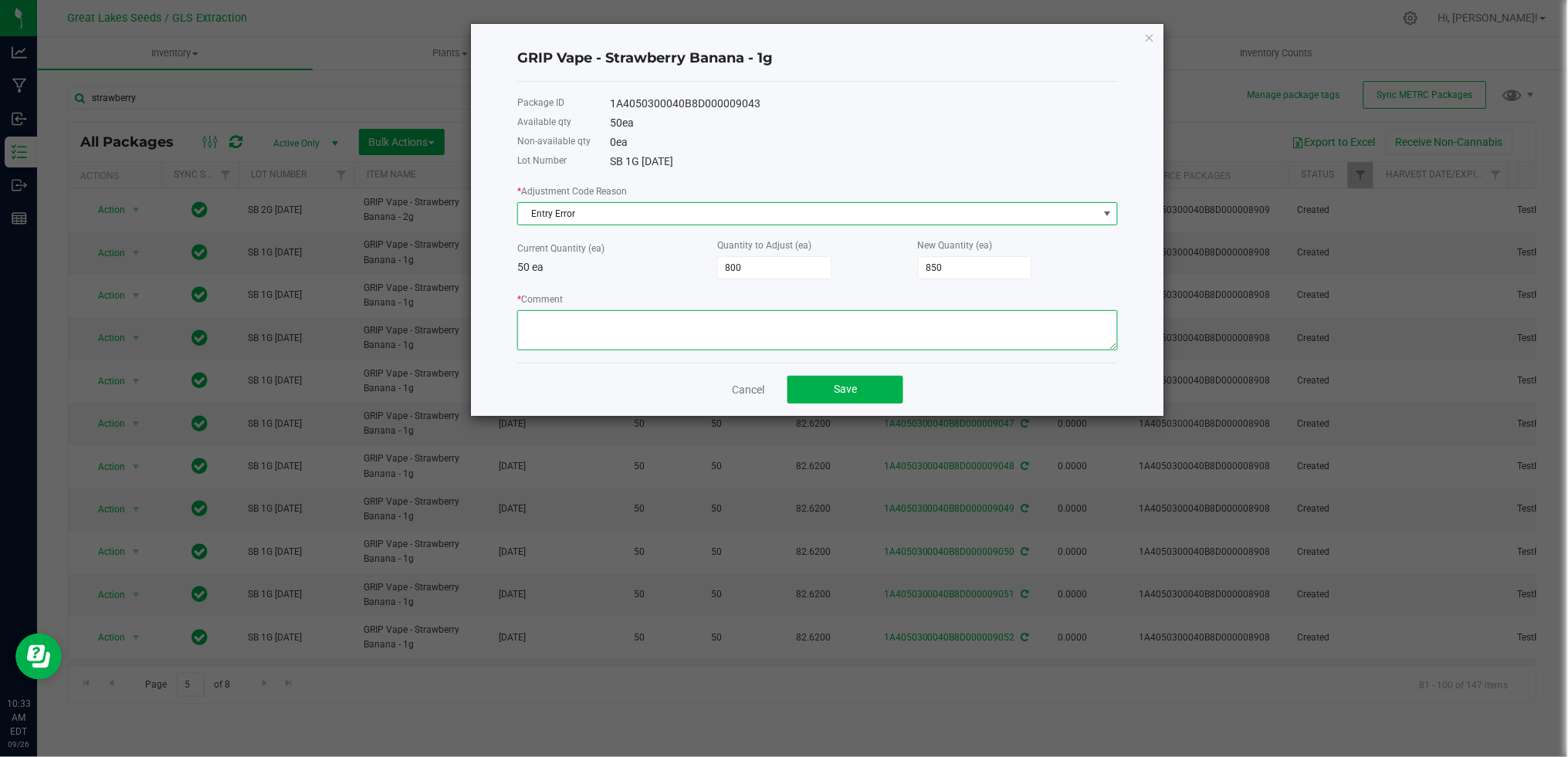
click at [627, 346] on textarea "* Comment" at bounding box center [817, 330] width 601 height 40
click at [765, 320] on textarea "* Comment" at bounding box center [817, 330] width 601 height 40
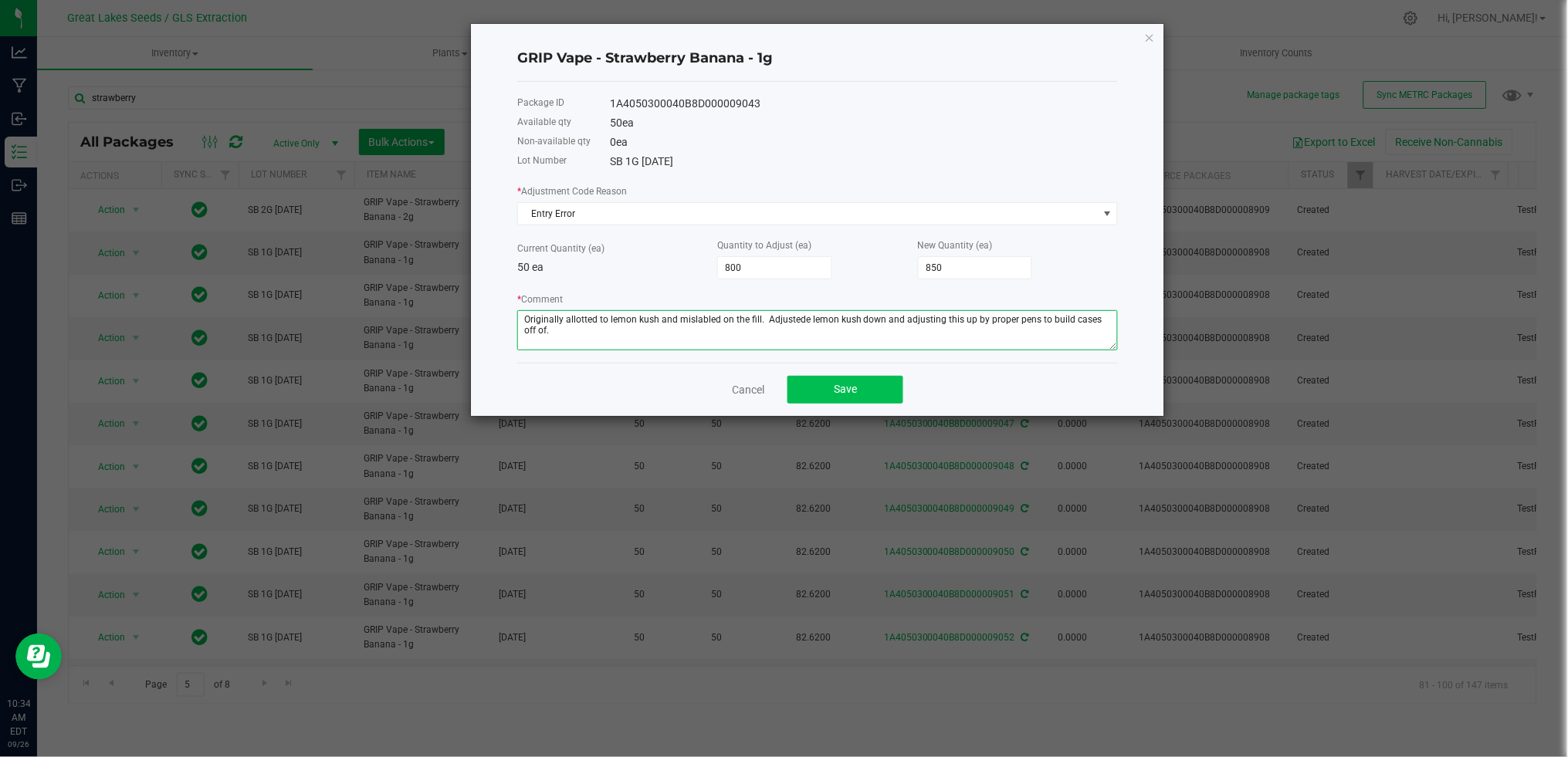
type textarea "Originally allotted to lemon kush and mislabled on the fill. Adjustede lemon ku…"
click at [816, 388] on button "Save" at bounding box center [846, 390] width 116 height 28
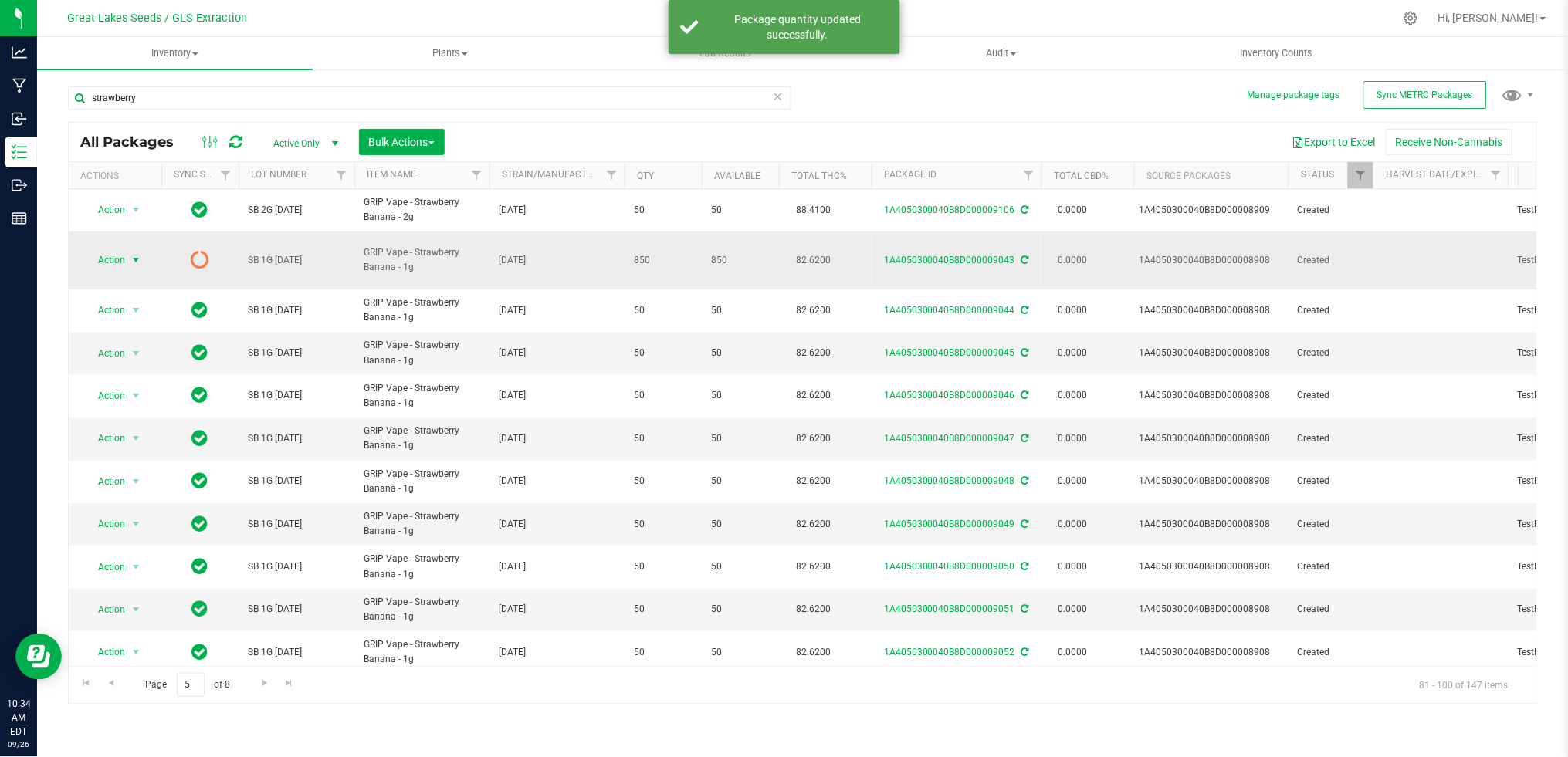
click at [125, 253] on span "Action" at bounding box center [105, 259] width 41 height 21
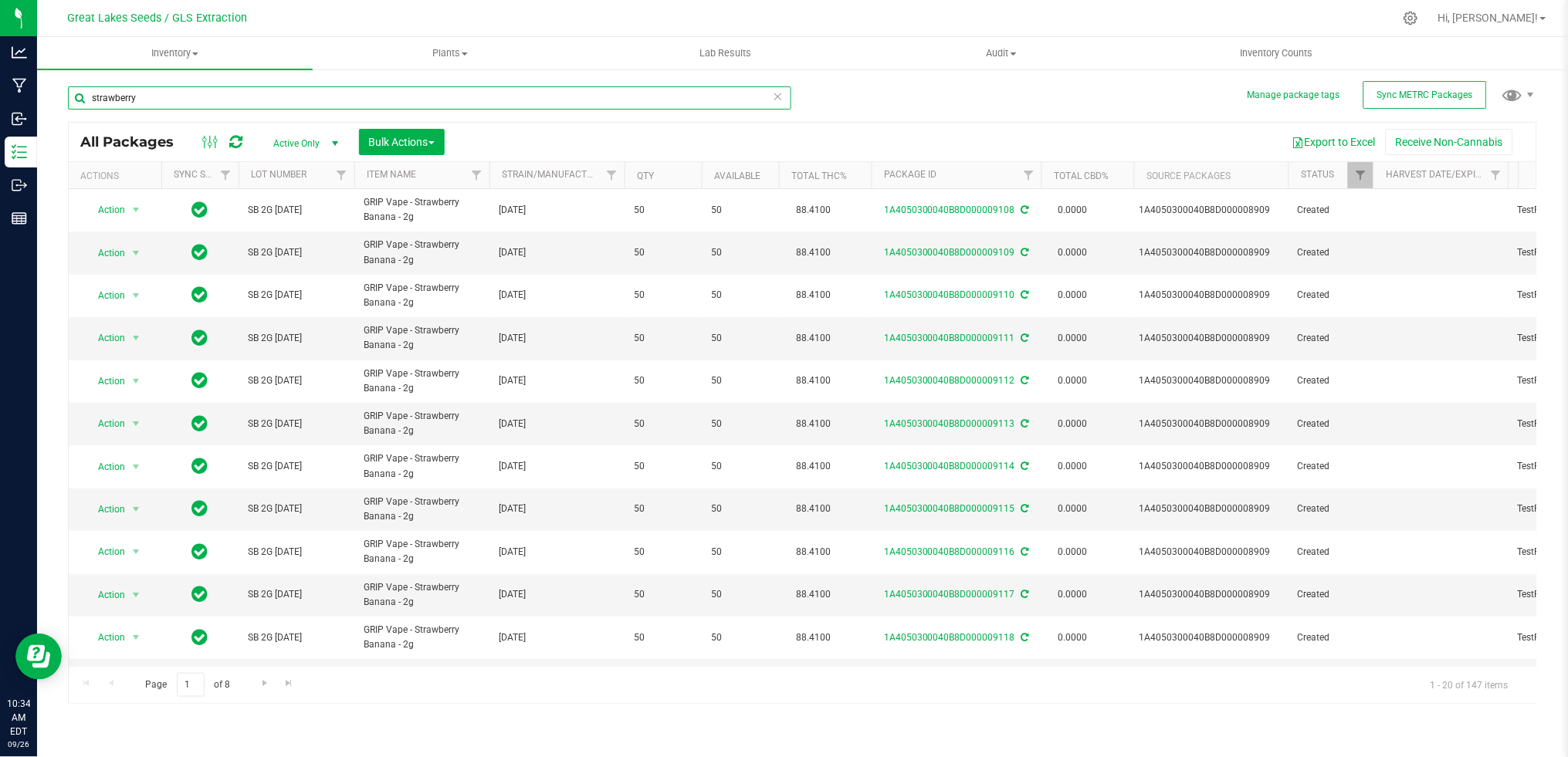
click at [222, 88] on input "strawberry" at bounding box center [429, 98] width 723 height 23
drag, startPoint x: 156, startPoint y: 96, endPoint x: 52, endPoint y: 93, distance: 104.0
click at [52, 93] on div "Manage package tags Sync METRC Packages strawberry All Packages Active Only Act…" at bounding box center [803, 303] width 1531 height 471
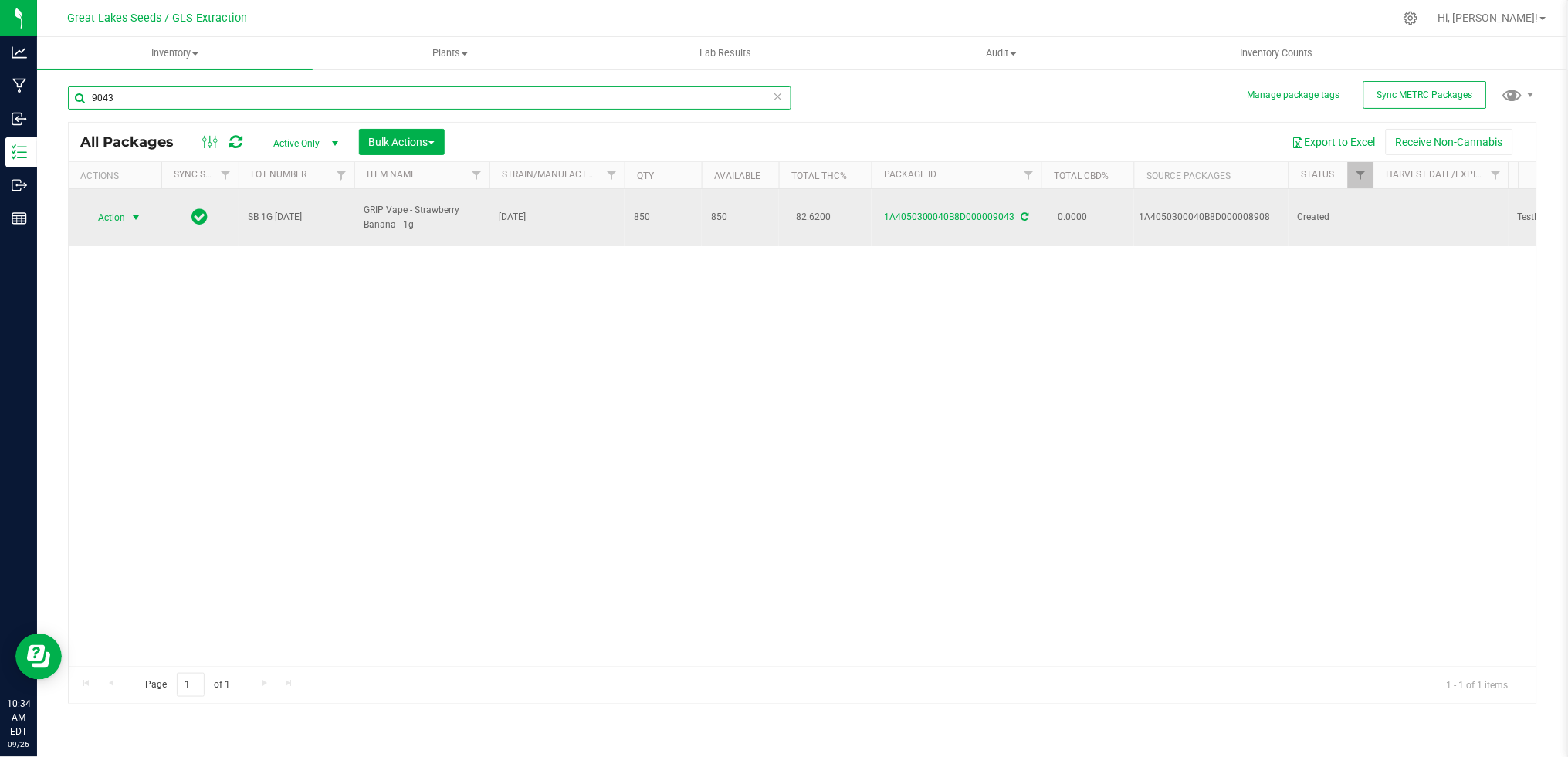
type input "9043"
click at [130, 212] on span "select" at bounding box center [136, 218] width 13 height 13
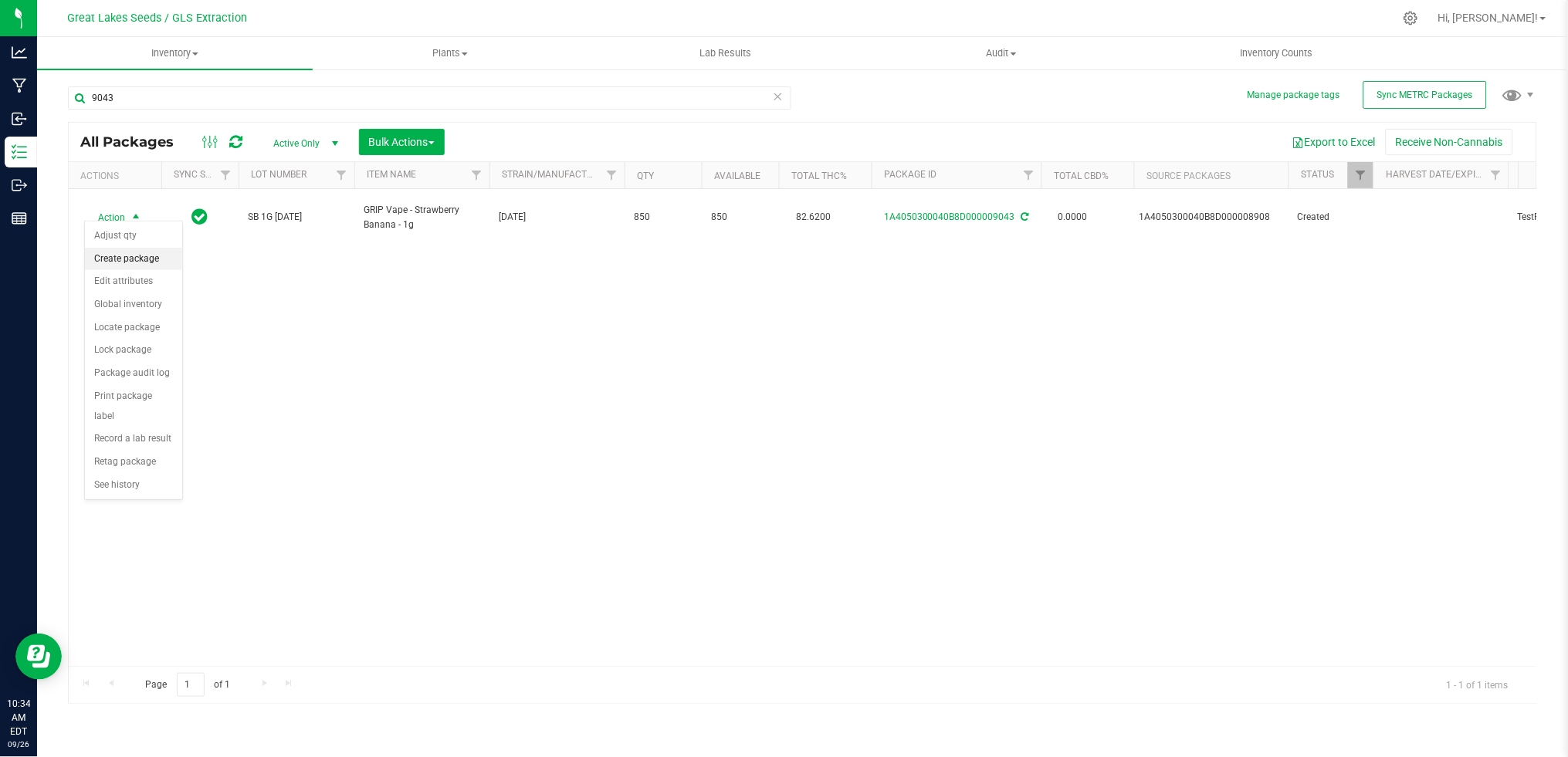
click at [132, 254] on li "Create package" at bounding box center [134, 258] width 97 height 23
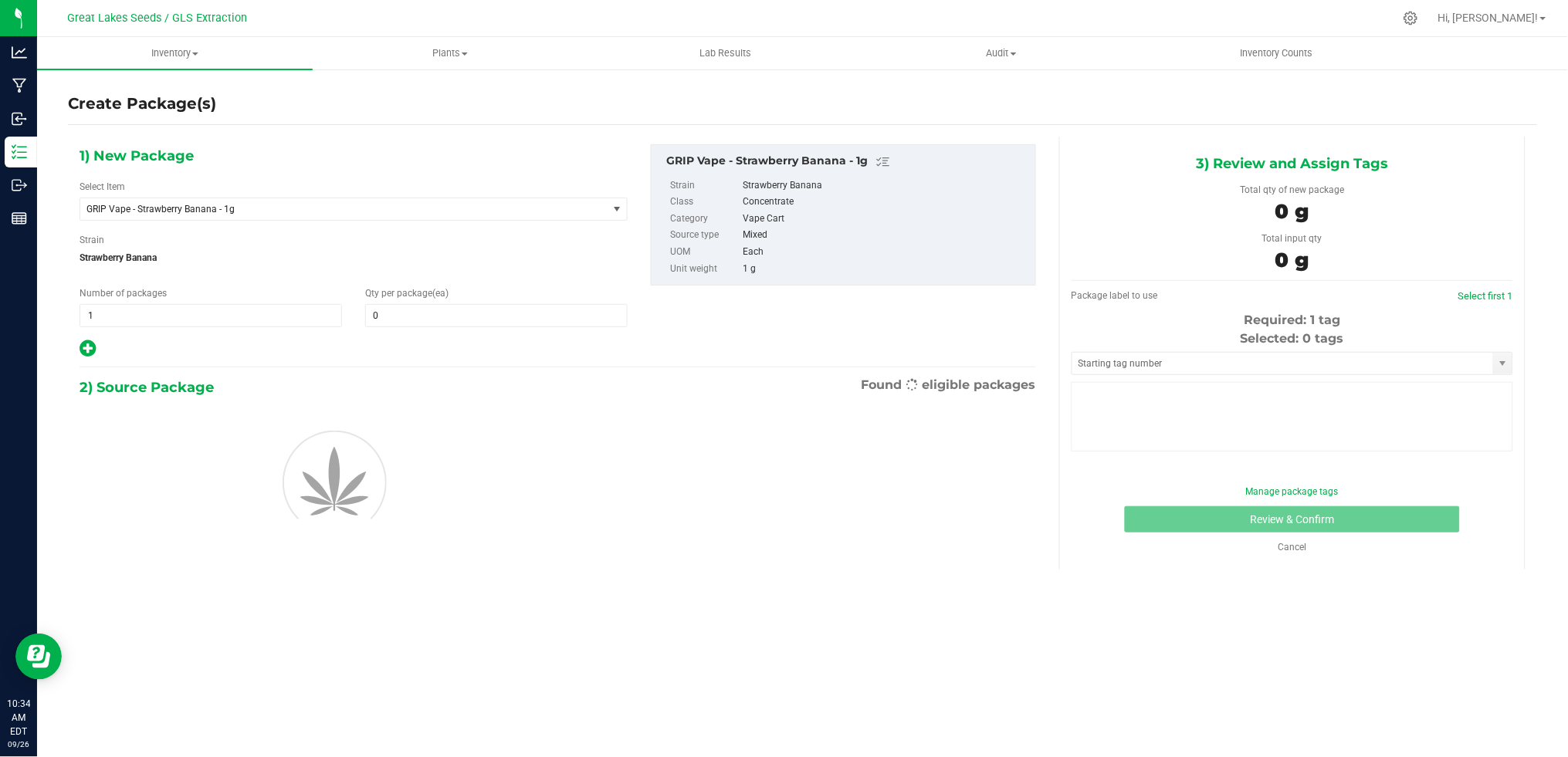
type input "0"
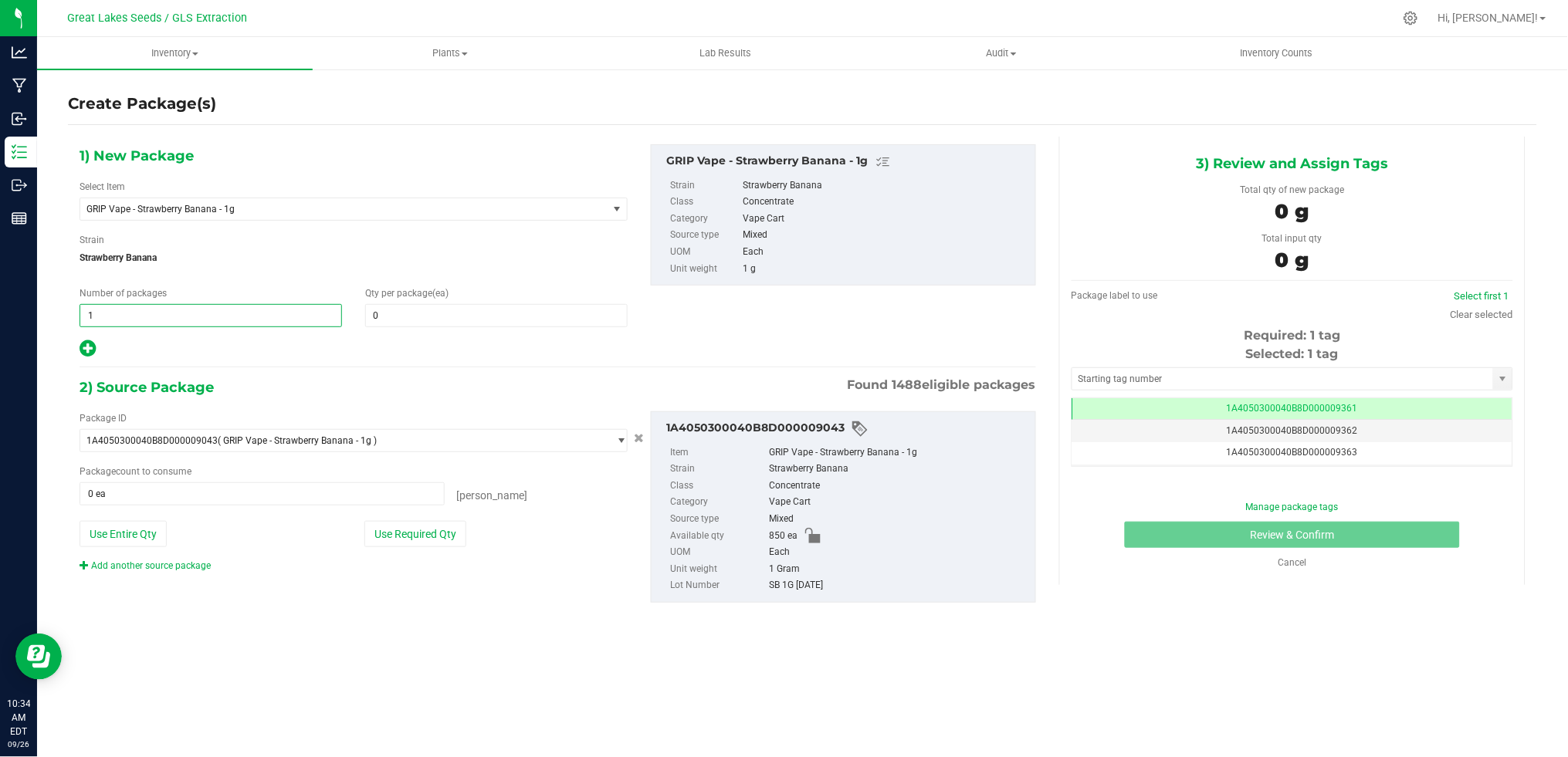
click at [195, 306] on span "1 1" at bounding box center [211, 315] width 263 height 23
click at [476, 316] on span at bounding box center [496, 315] width 263 height 23
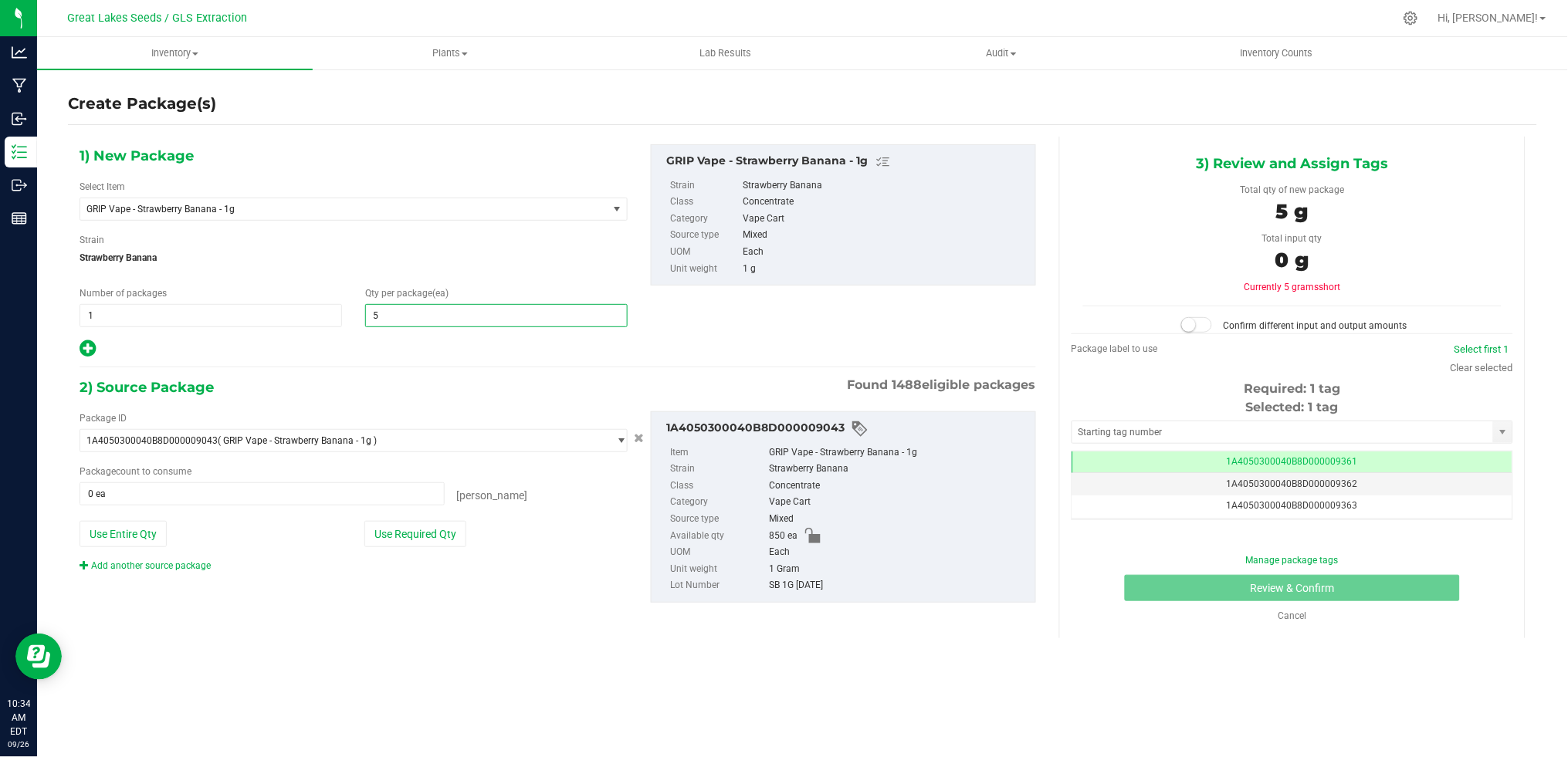
type input "50"
drag, startPoint x: 133, startPoint y: 306, endPoint x: 76, endPoint y: 304, distance: 57.0
click at [76, 304] on div "Number of packages 1 1" at bounding box center [210, 306] width 286 height 41
type input "16"
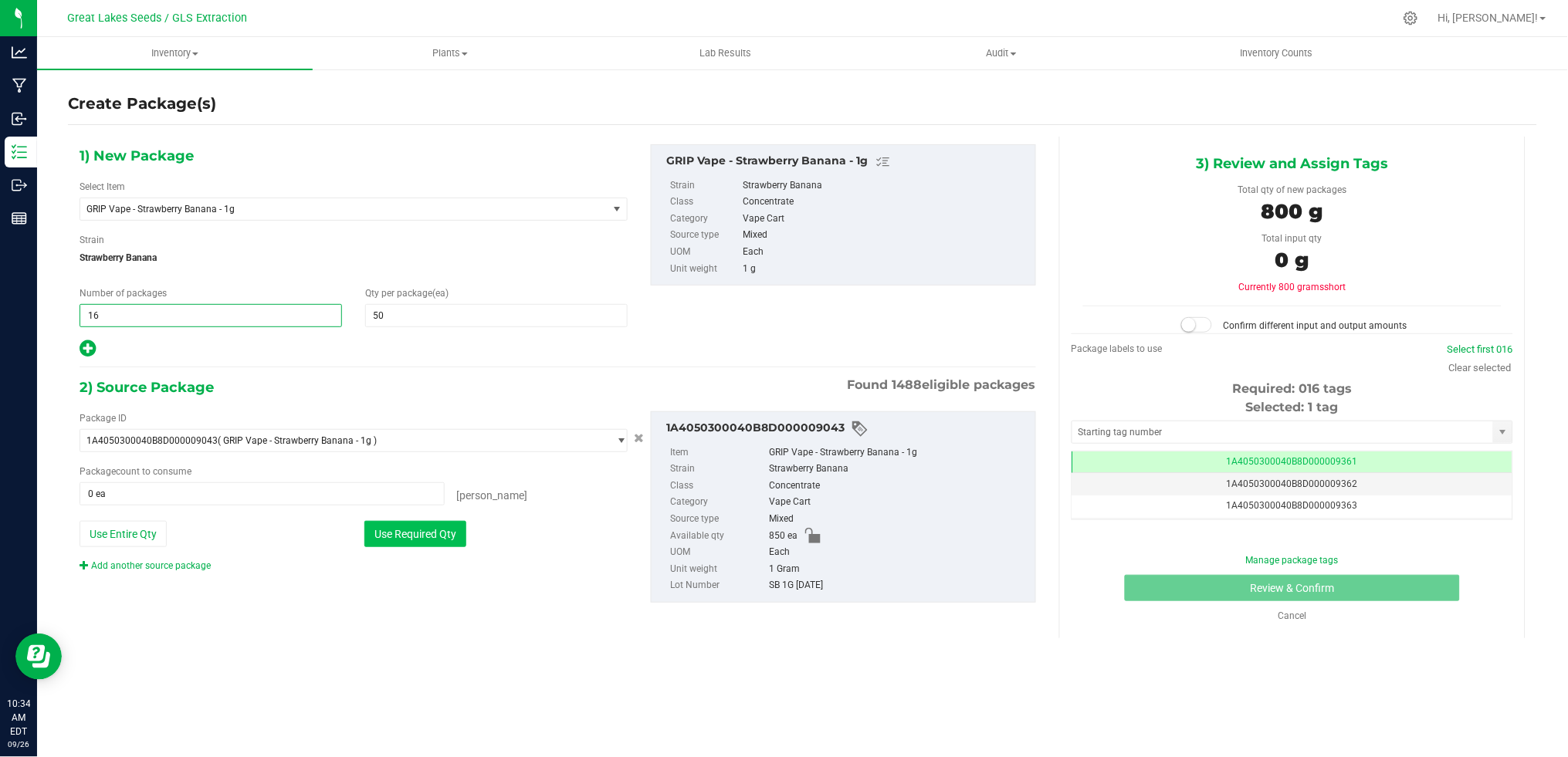
type input "16"
click at [426, 528] on button "Use Required Qty" at bounding box center [415, 534] width 102 height 26
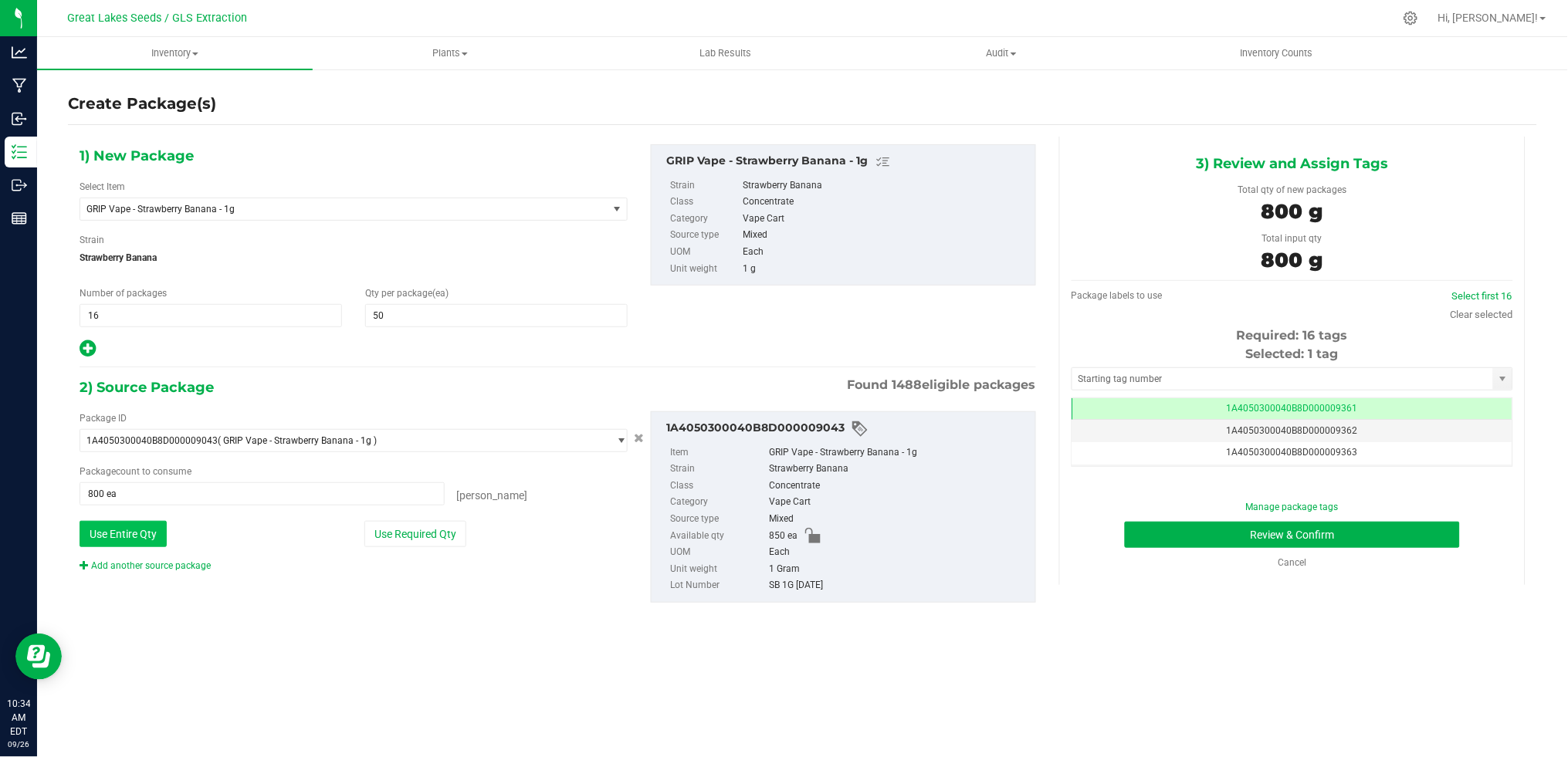
click at [119, 533] on button "Use Entire Qty" at bounding box center [123, 534] width 88 height 26
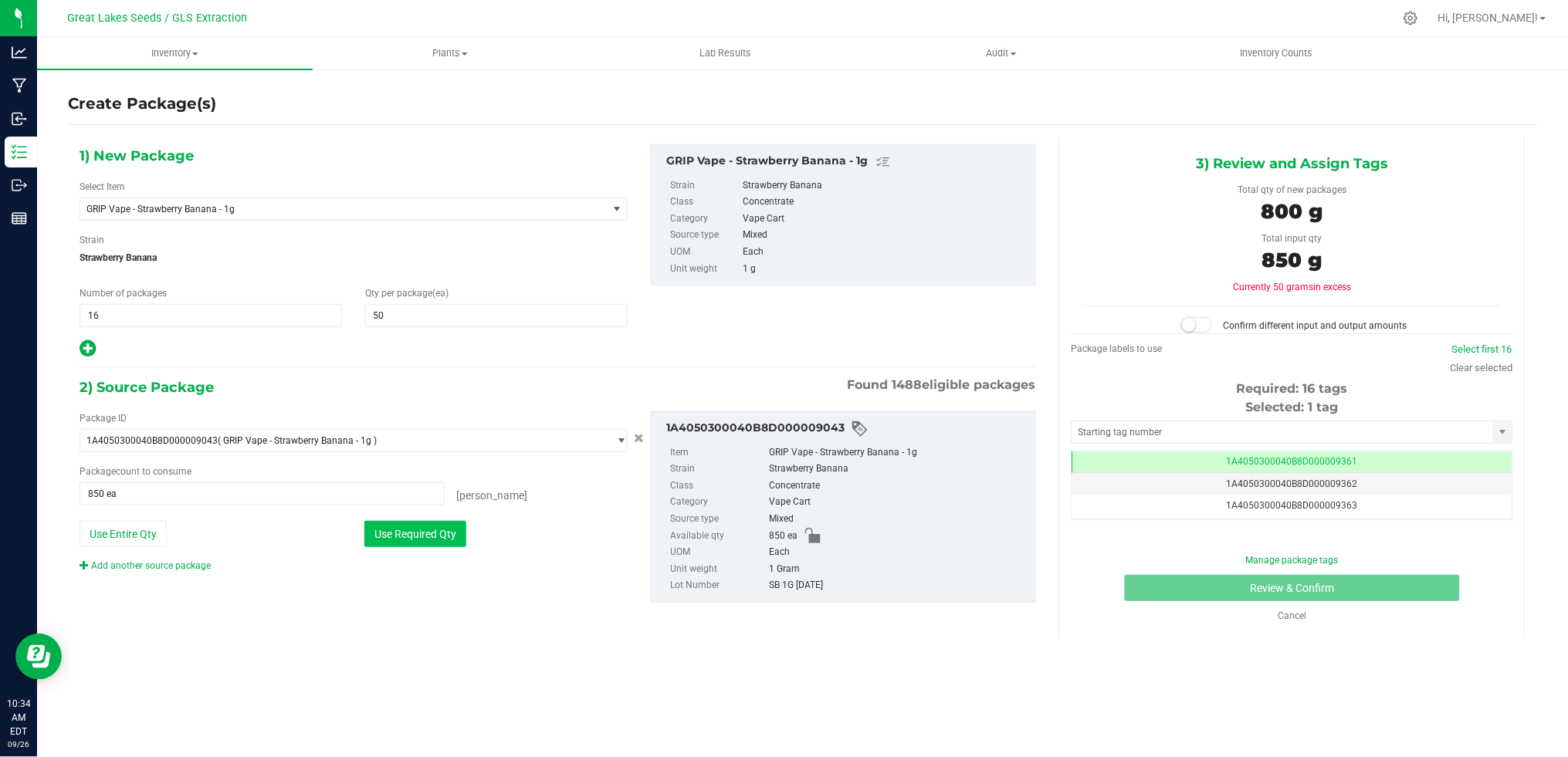
click at [430, 534] on button "Use Required Qty" at bounding box center [415, 534] width 102 height 26
type input "800 ea"
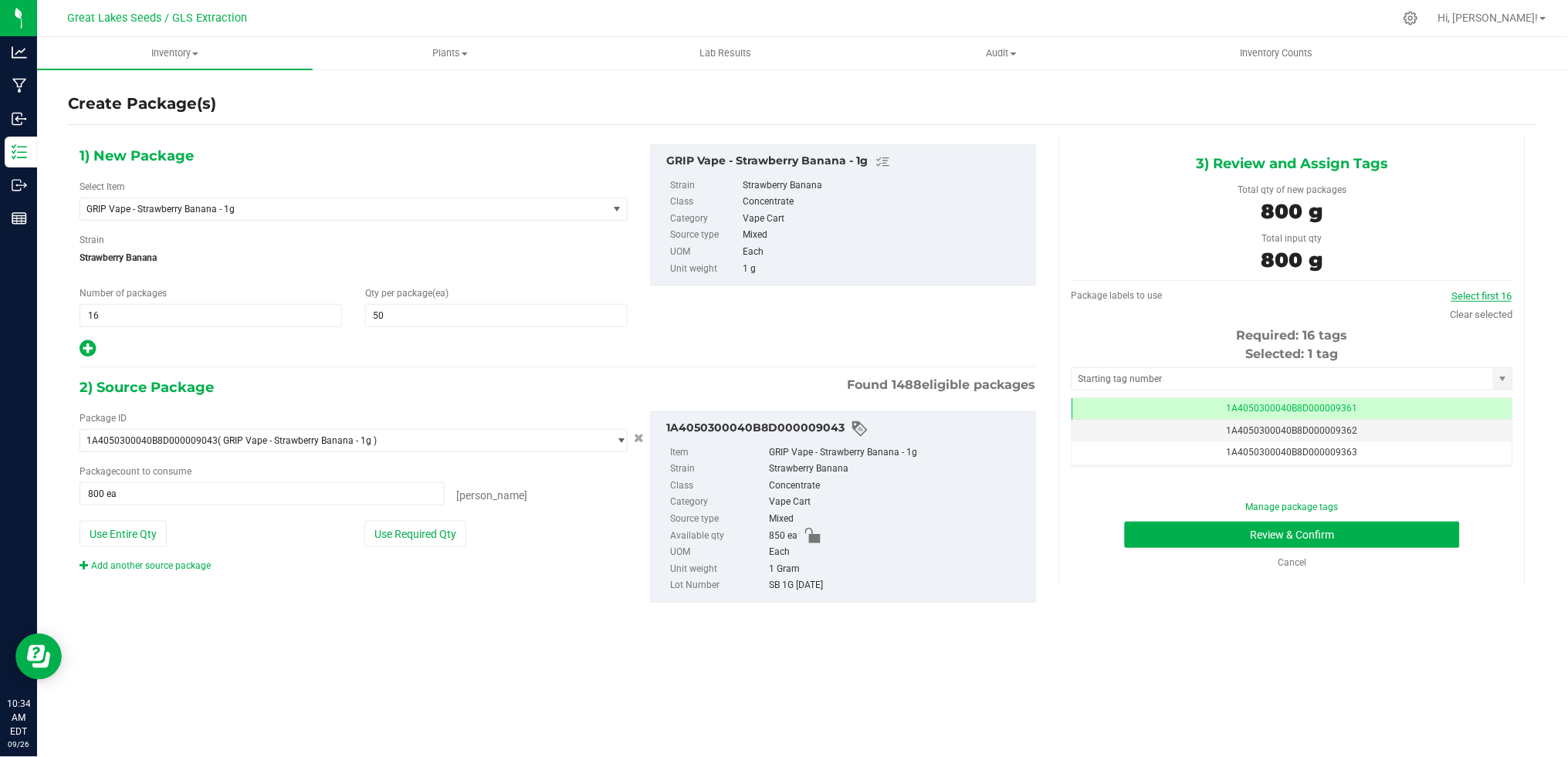
click at [1469, 297] on link "Select first 16" at bounding box center [1481, 296] width 60 height 12
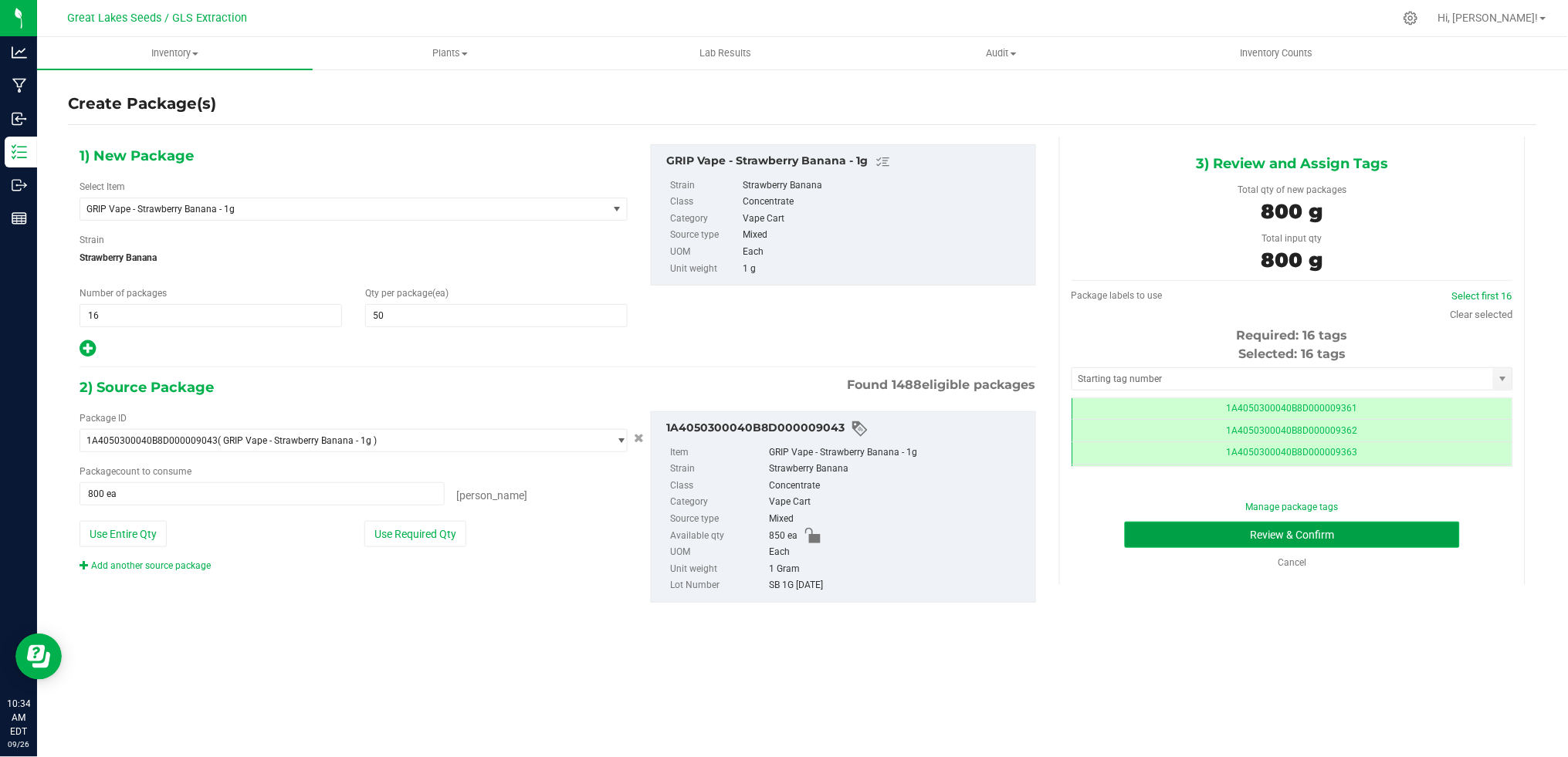
click at [1383, 530] on button "Review & Confirm" at bounding box center [1292, 534] width 335 height 26
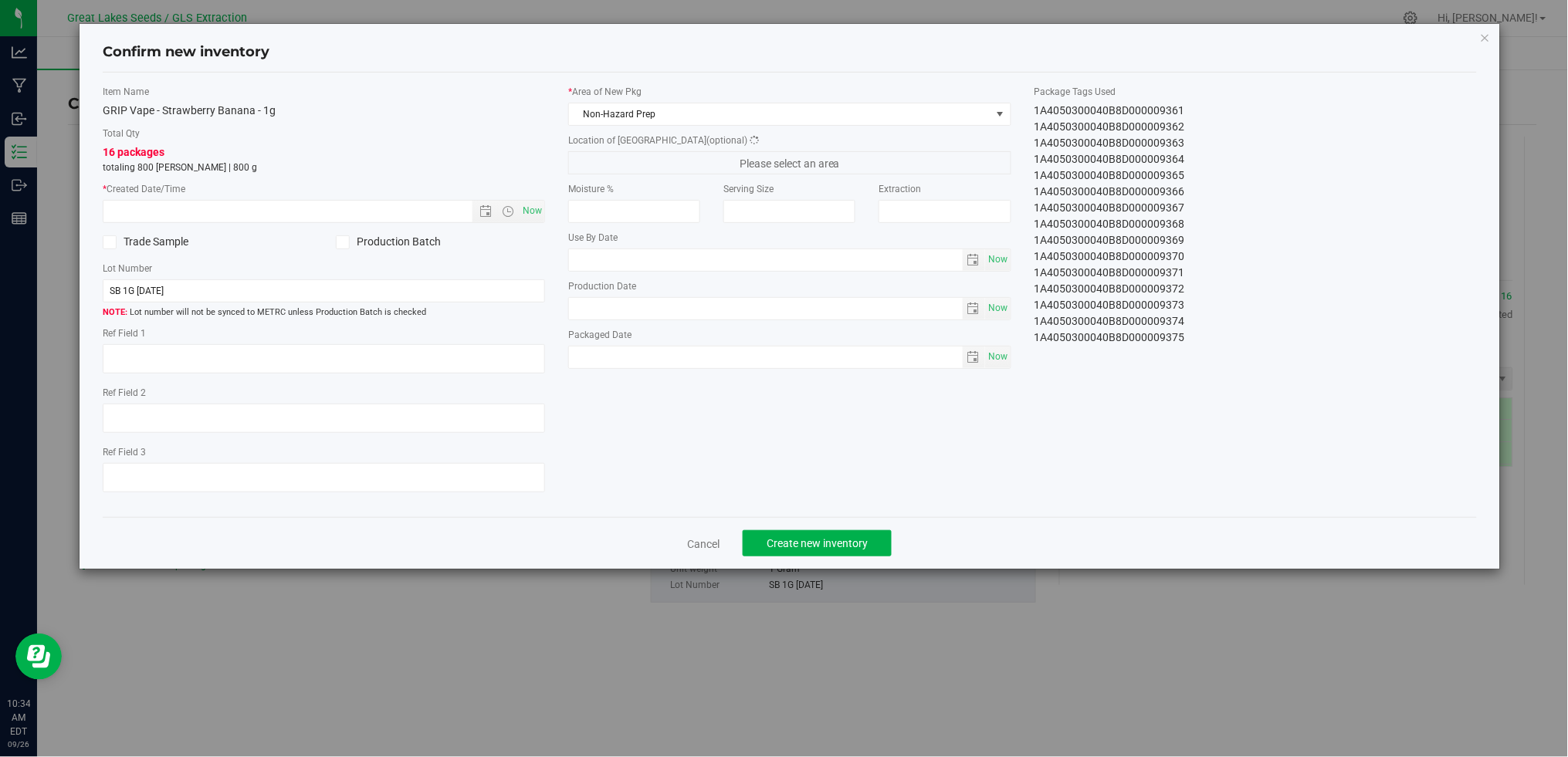
type textarea "[DATE]"
click at [522, 208] on span "Now" at bounding box center [532, 211] width 26 height 22
type input "[DATE] 10:34 AM"
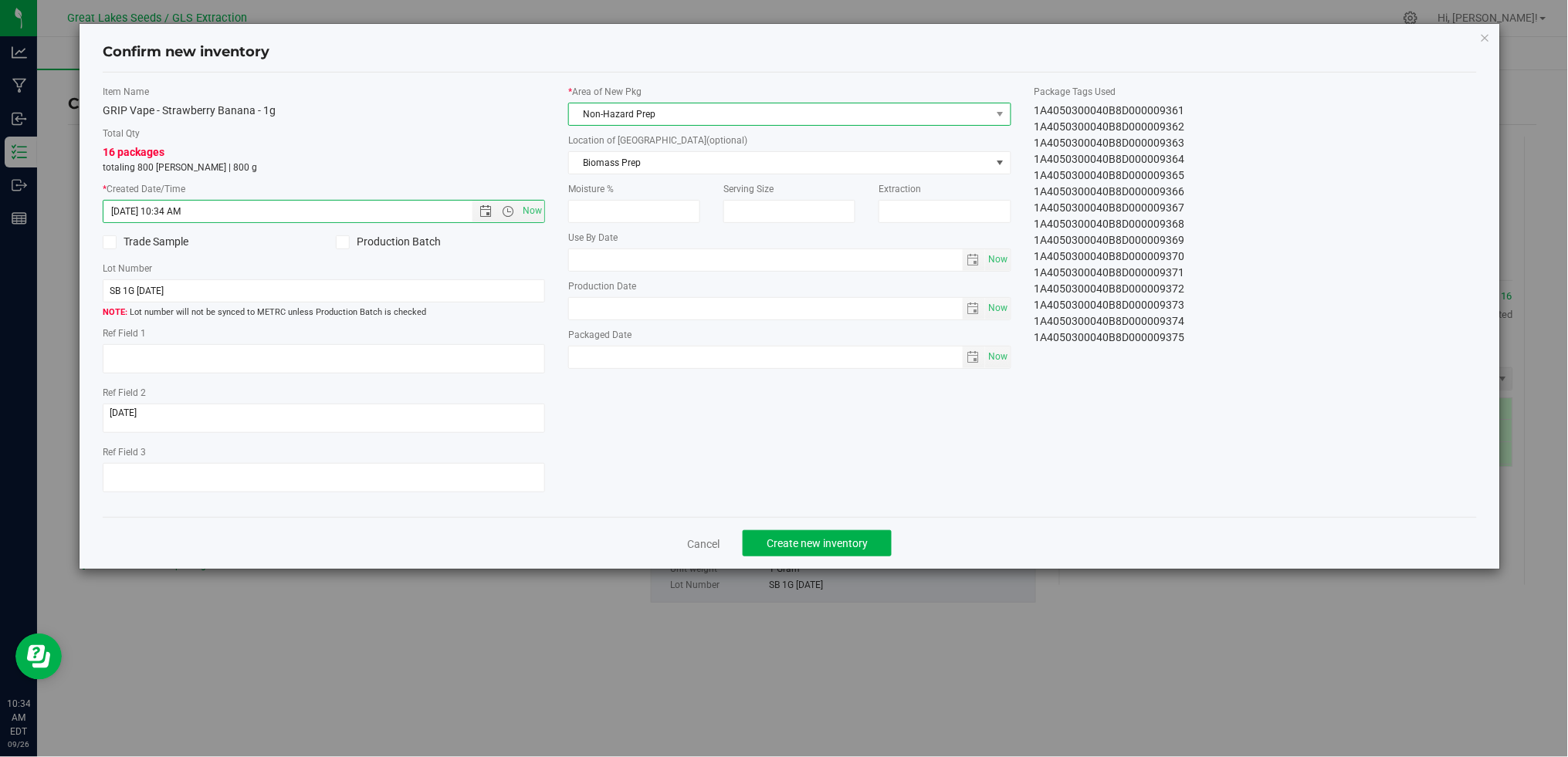
click at [656, 117] on span "Non-Hazard Prep" at bounding box center [780, 114] width 422 height 21
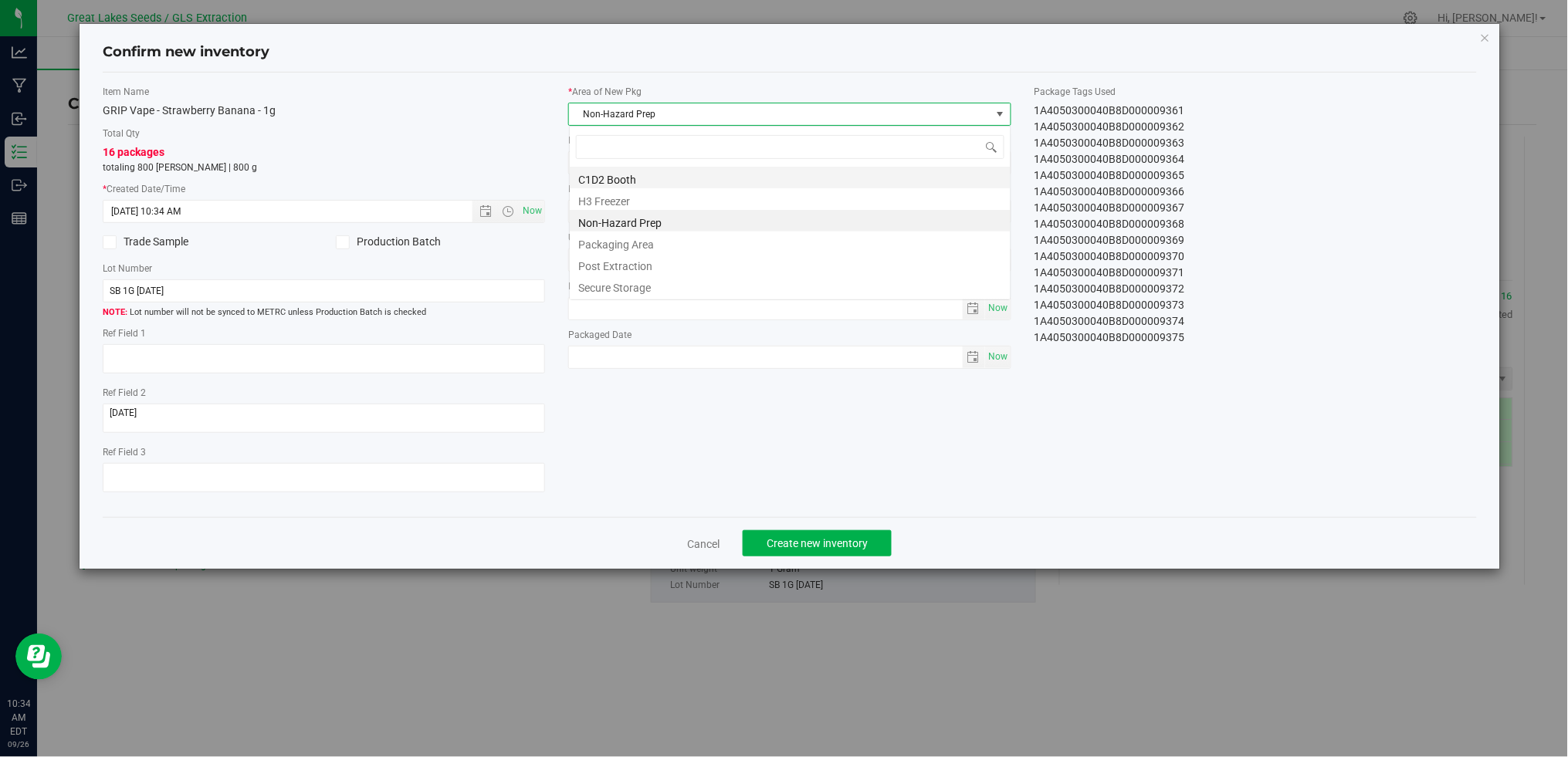
scroll to position [23, 442]
click at [657, 285] on li "Secure Storage" at bounding box center [790, 285] width 441 height 21
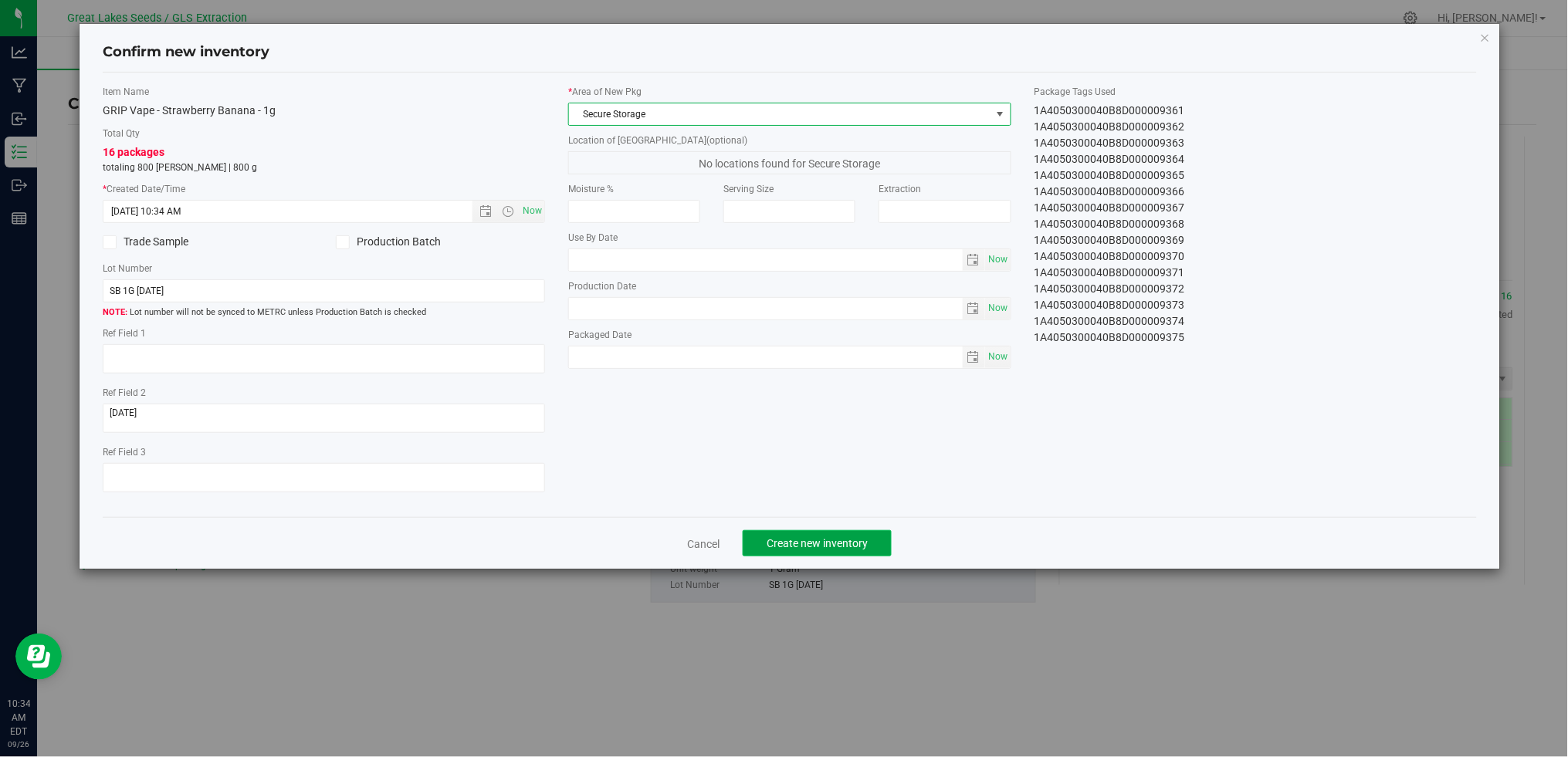
click at [855, 540] on span "Create new inventory" at bounding box center [817, 543] width 101 height 13
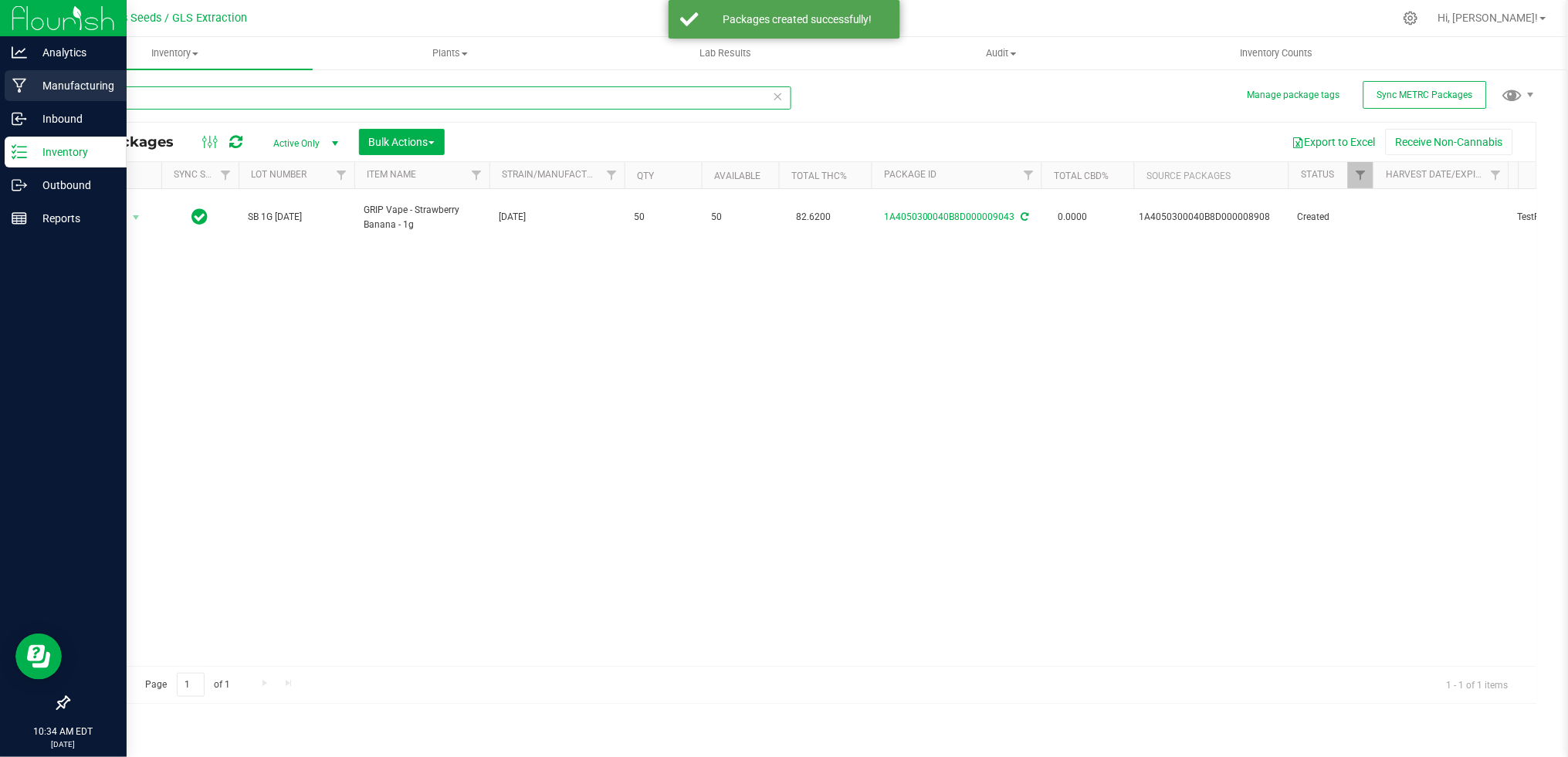
drag, startPoint x: 185, startPoint y: 102, endPoint x: 22, endPoint y: 100, distance: 163.0
click at [22, 100] on div "Analytics Manufacturing Inbound Inventory Outbound Reports 10:34 AM EDT [DATE] …" at bounding box center [784, 378] width 1568 height 757
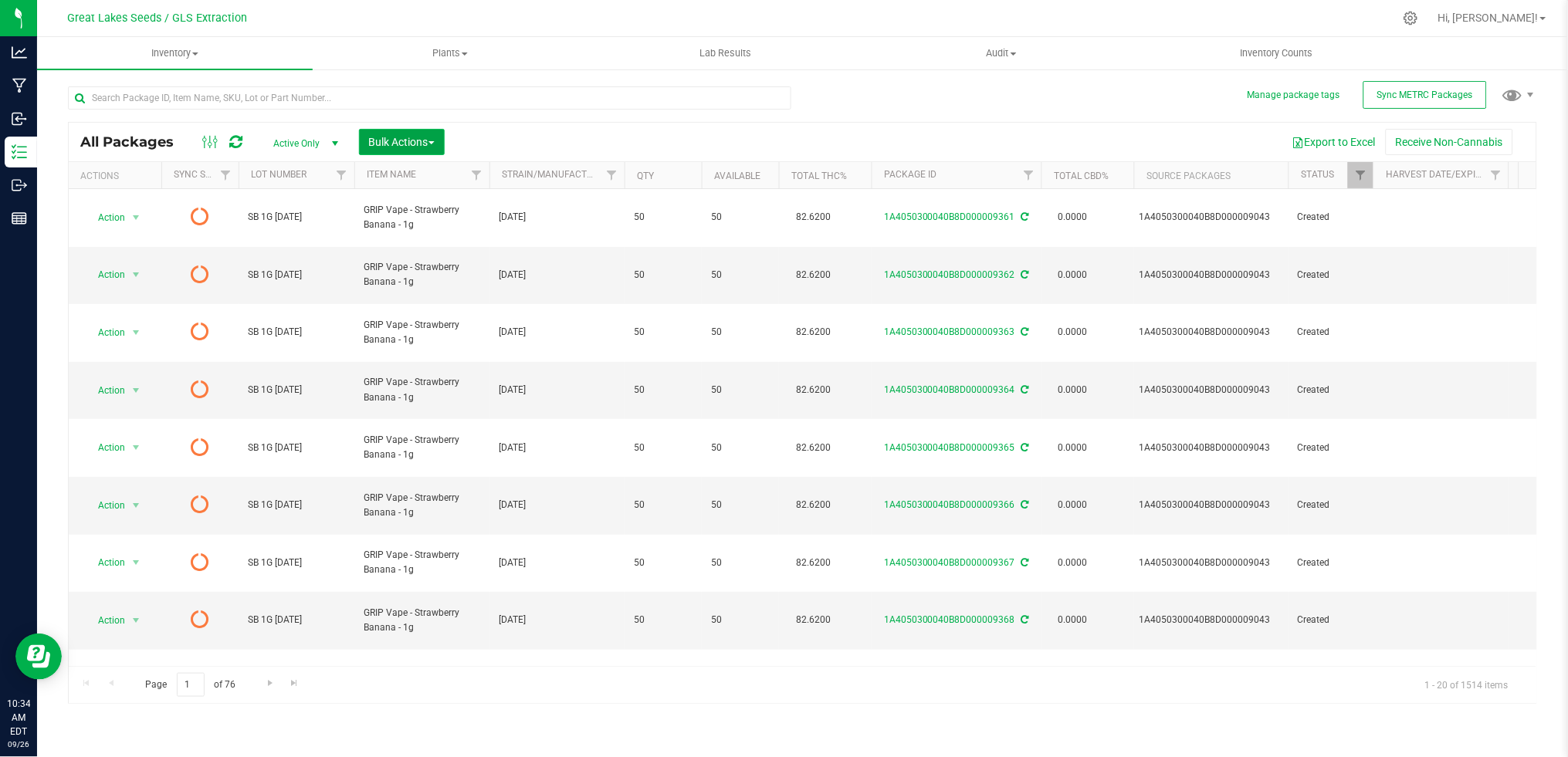
click at [383, 143] on span "Bulk Actions" at bounding box center [402, 142] width 65 height 13
click at [418, 322] on span "Print package labels" at bounding box center [414, 319] width 92 height 13
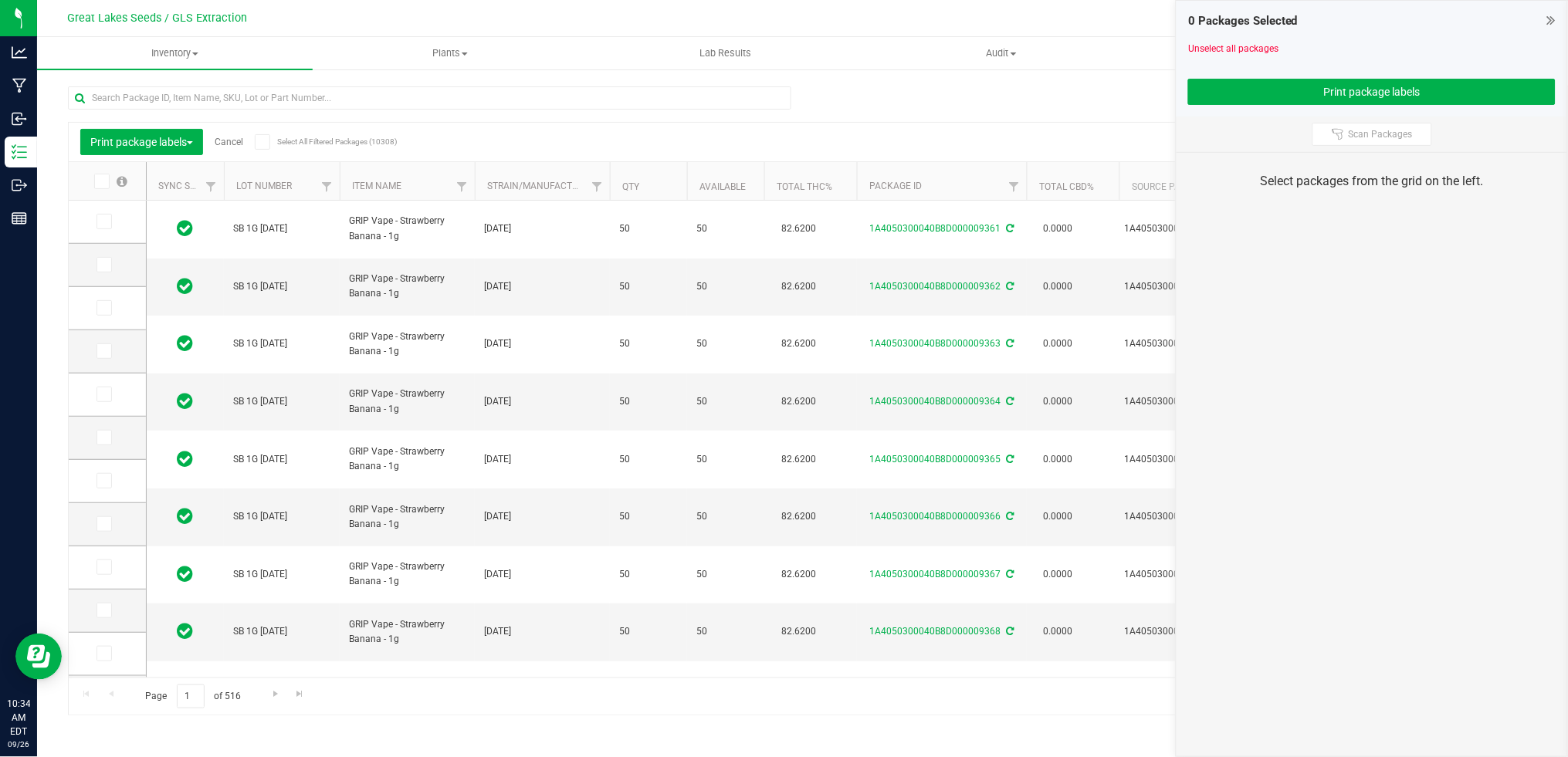
click at [104, 181] on icon at bounding box center [100, 181] width 10 height 0
click at [0, 0] on input "checkbox" at bounding box center [0, 0] width 0 height 0
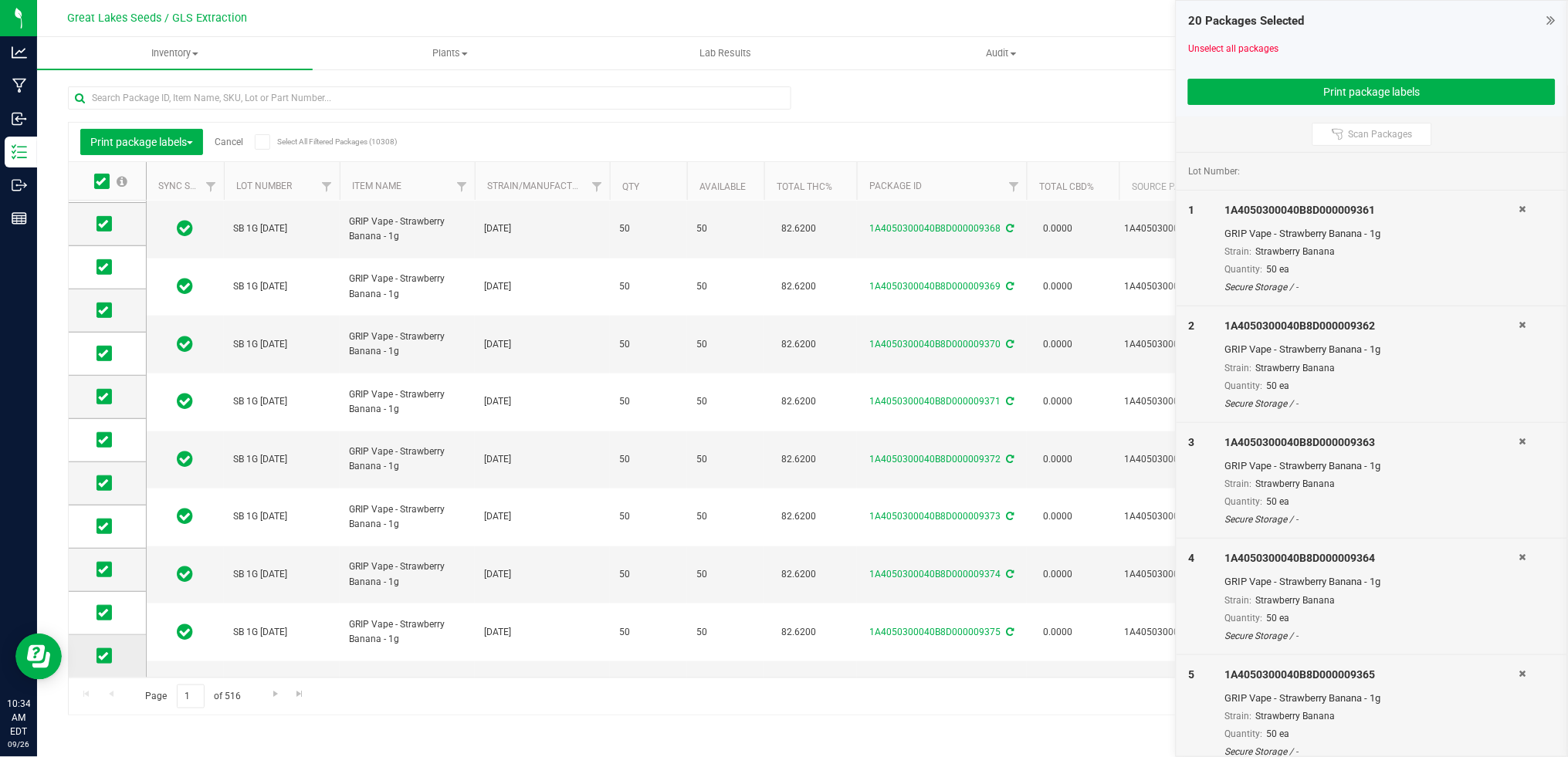
click at [104, 656] on icon at bounding box center [103, 656] width 10 height 0
click at [0, 0] on input "checkbox" at bounding box center [0, 0] width 0 height 0
click at [107, 612] on icon at bounding box center [103, 612] width 10 height 0
click at [0, 0] on input "checkbox" at bounding box center [0, 0] width 0 height 0
click at [103, 569] on icon at bounding box center [103, 569] width 10 height 0
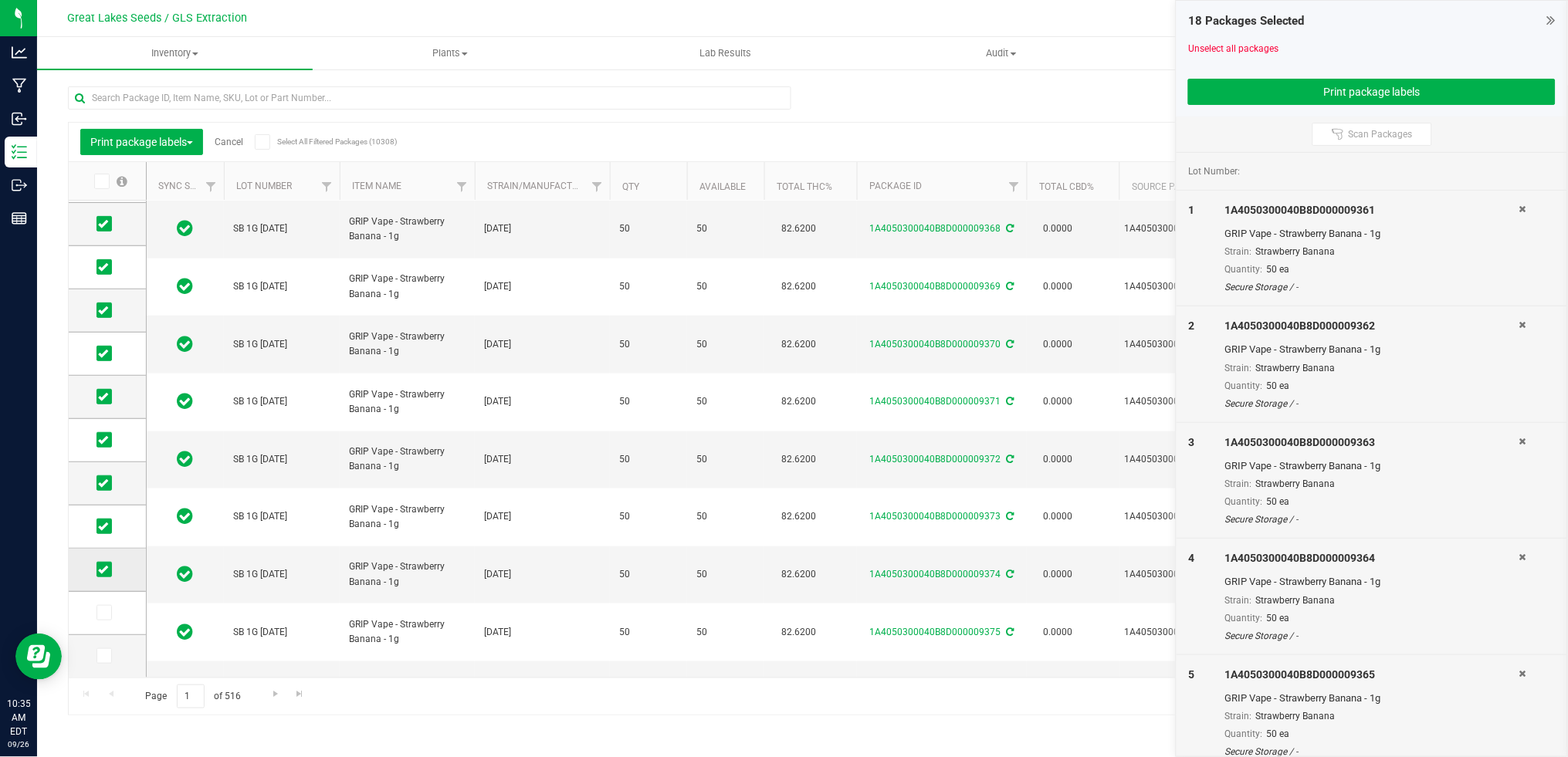
click at [0, 0] on input "checkbox" at bounding box center [0, 0] width 0 height 0
click at [99, 526] on icon at bounding box center [103, 526] width 10 height 0
click at [0, 0] on input "checkbox" at bounding box center [0, 0] width 0 height 0
click at [1222, 91] on button "Print package labels" at bounding box center [1372, 91] width 368 height 26
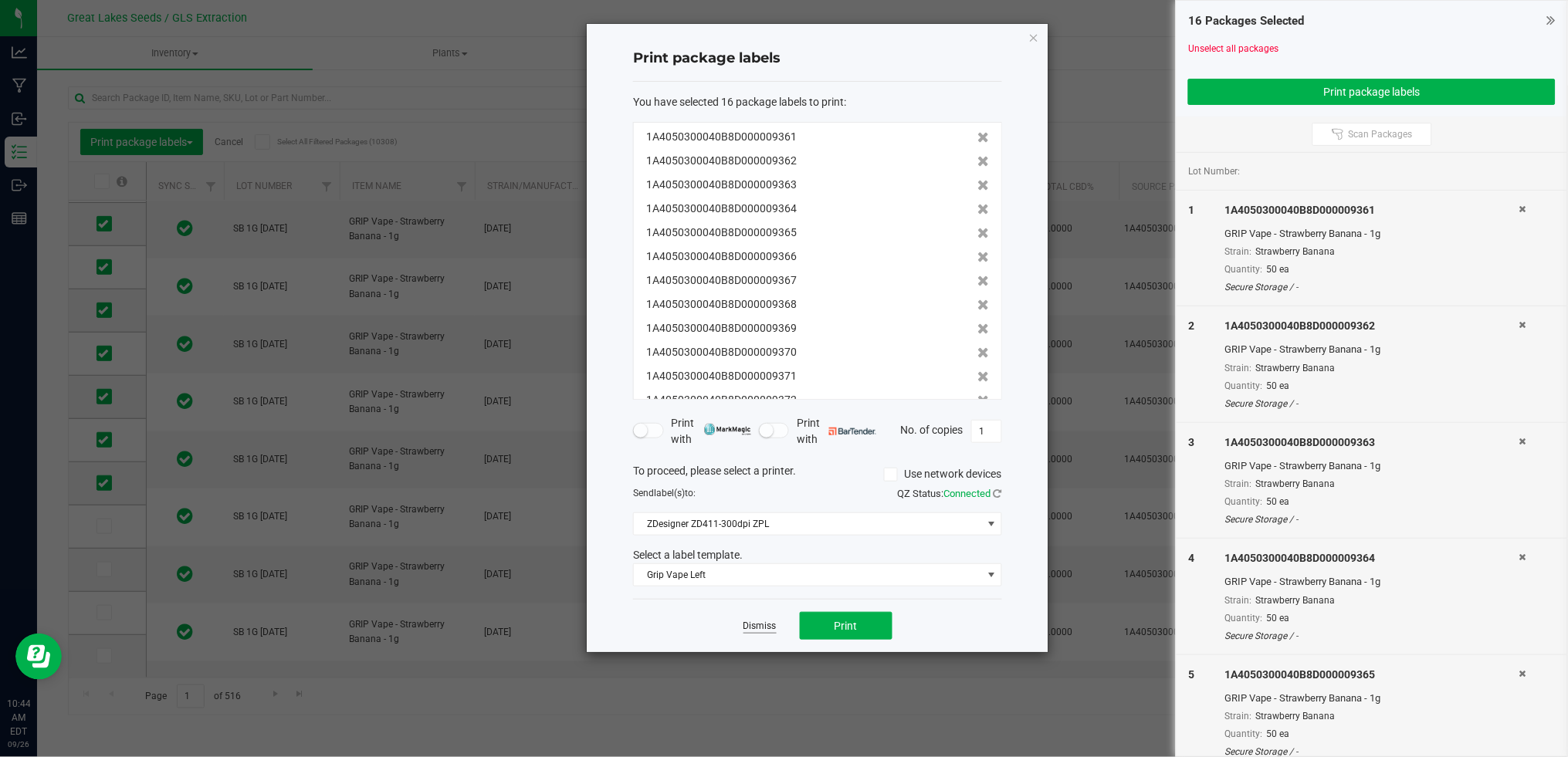
click at [757, 624] on link "Dismiss" at bounding box center [760, 626] width 33 height 13
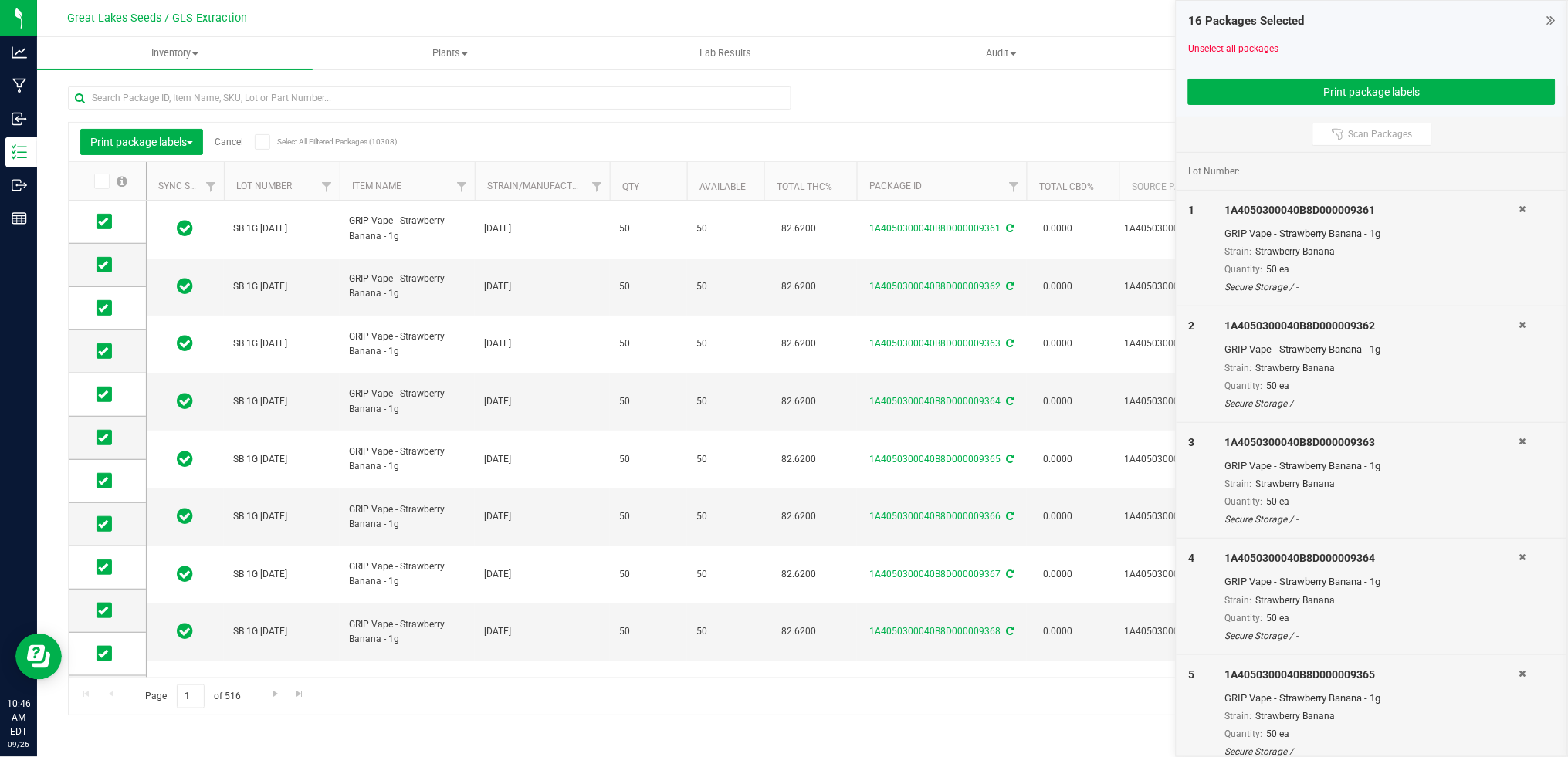
click at [1553, 16] on icon at bounding box center [1551, 20] width 9 height 15
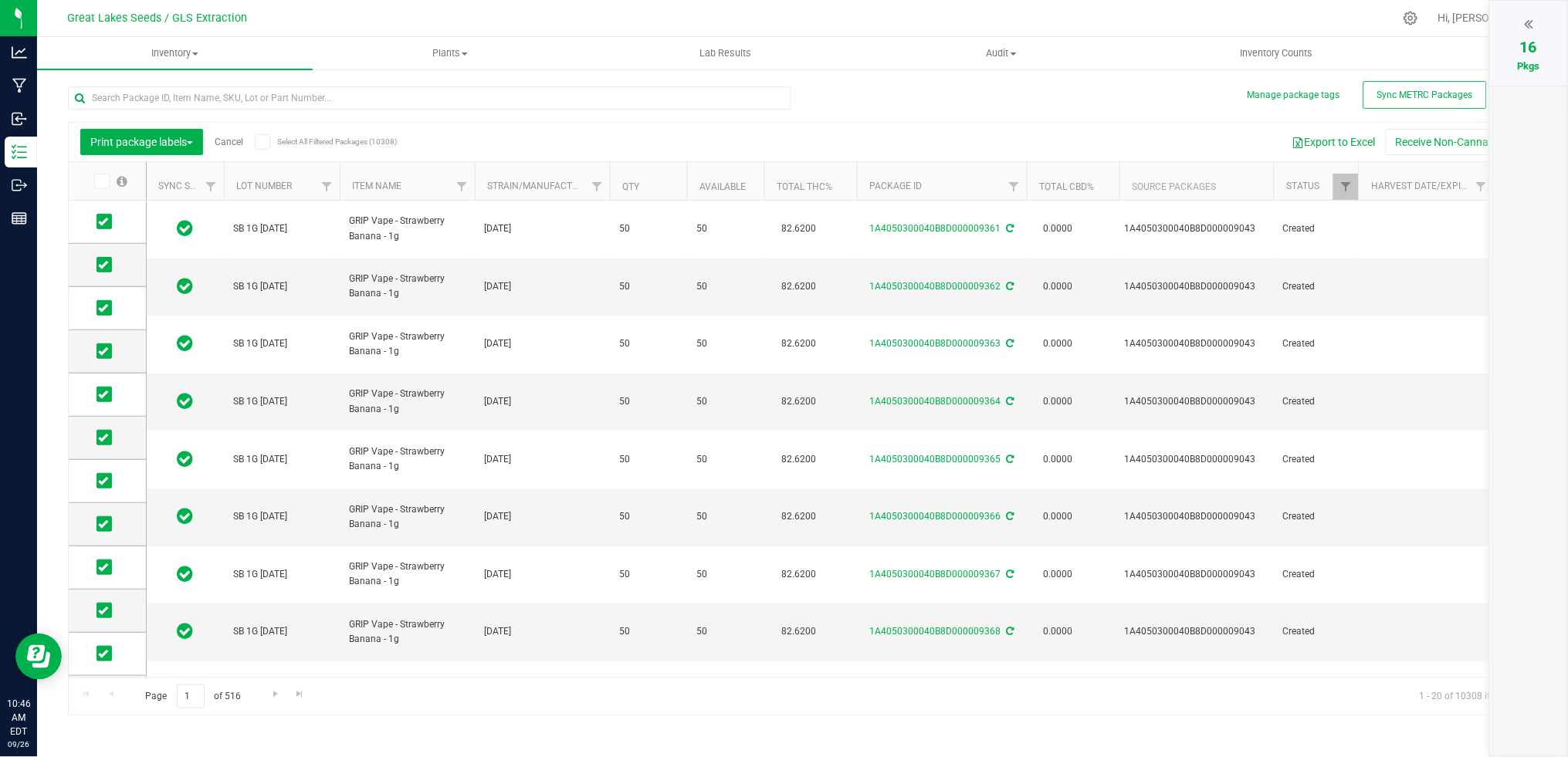
click at [103, 181] on icon at bounding box center [100, 181] width 10 height 0
click at [0, 0] on input "checkbox" at bounding box center [0, 0] width 0 height 0
click at [103, 181] on icon at bounding box center [100, 181] width 10 height 0
click at [0, 0] on input "checkbox" at bounding box center [0, 0] width 0 height 0
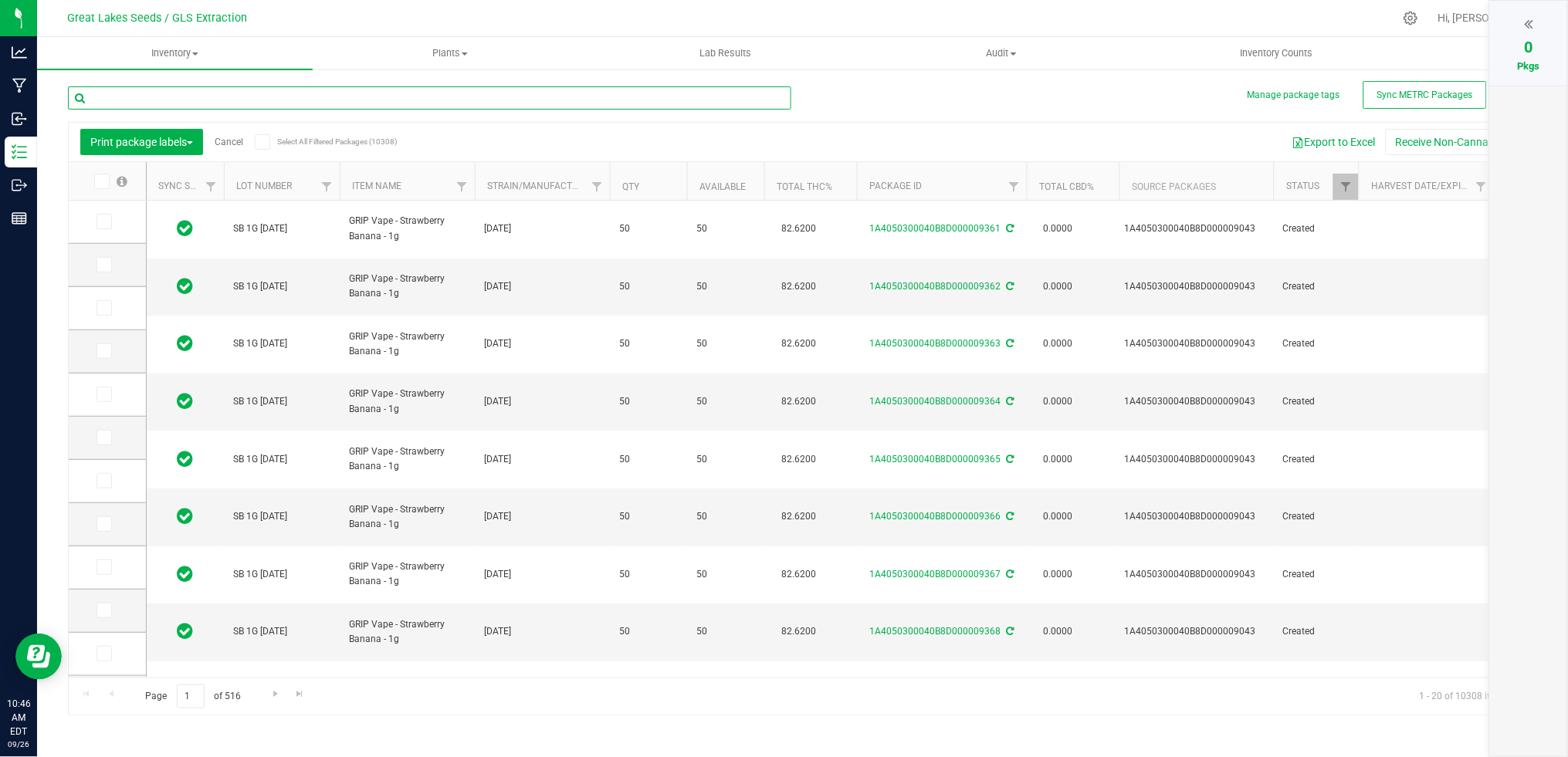
click at [219, 98] on input "text" at bounding box center [429, 98] width 723 height 23
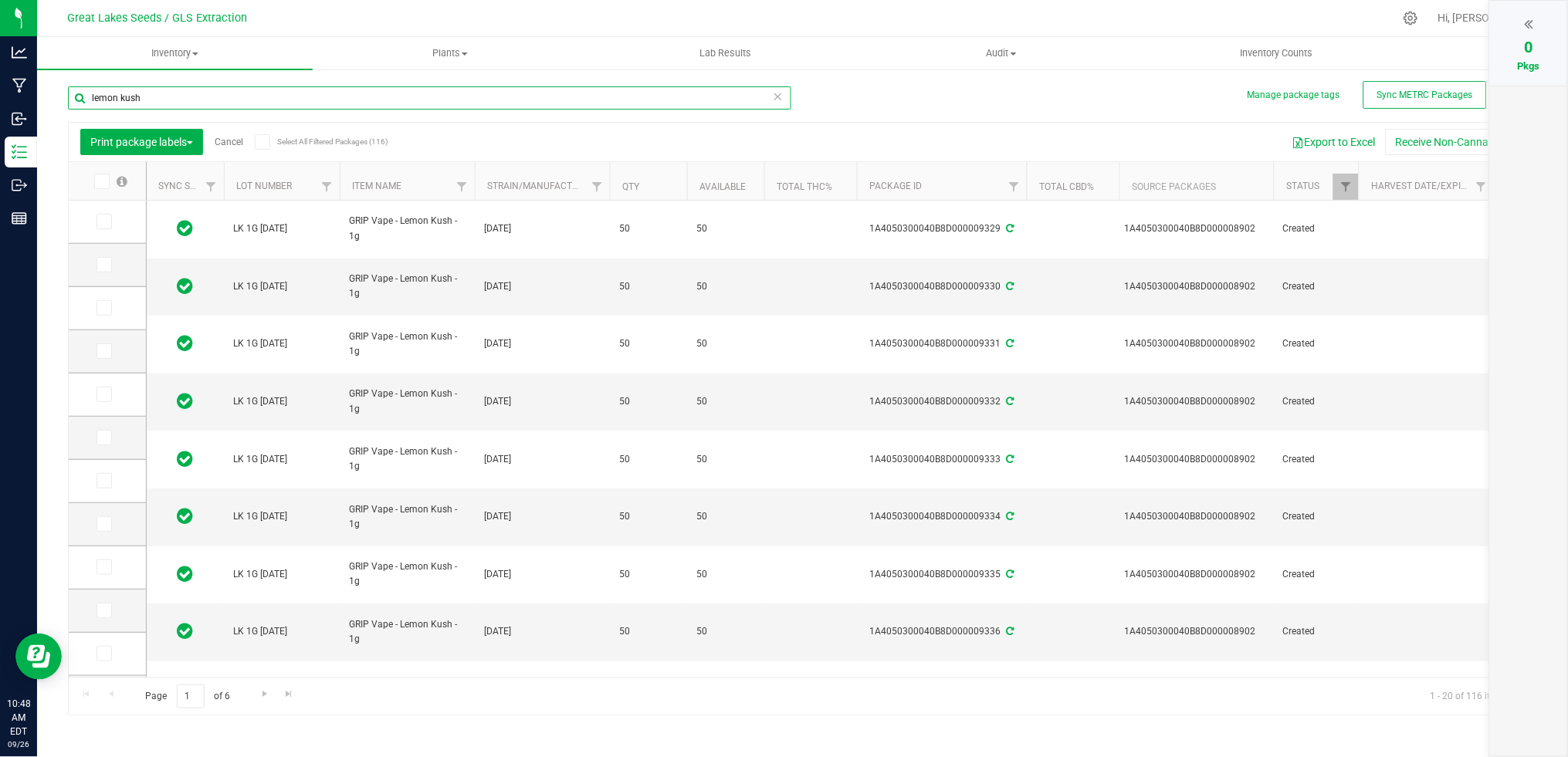
drag, startPoint x: 159, startPoint y: 105, endPoint x: 48, endPoint y: 87, distance: 112.4
click at [48, 87] on div "Manage package tags Sync METRC Packages lemon kush Print package labels Cancel …" at bounding box center [803, 303] width 1531 height 471
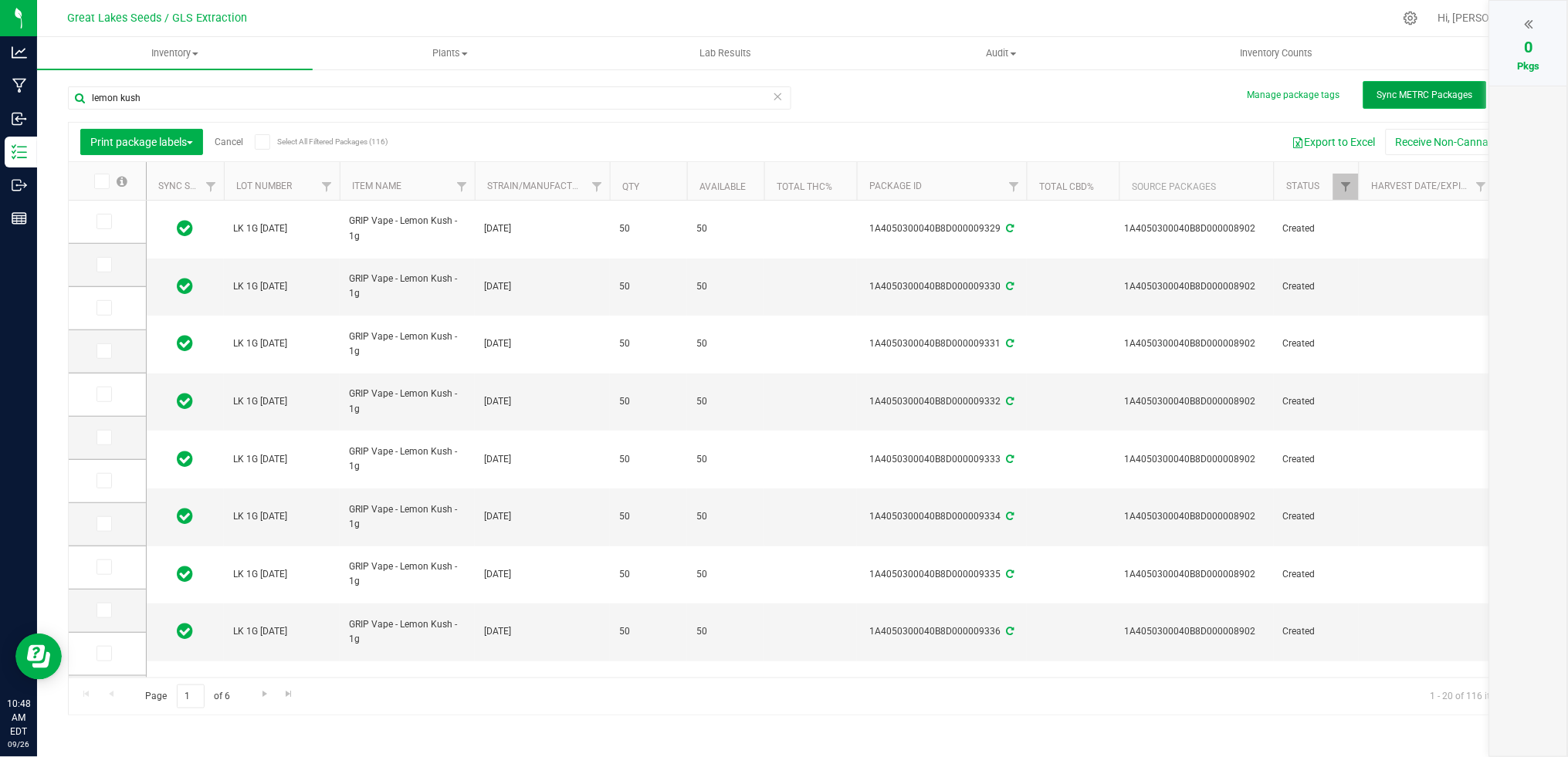
click at [1444, 92] on span "Sync METRC Packages" at bounding box center [1425, 95] width 95 height 11
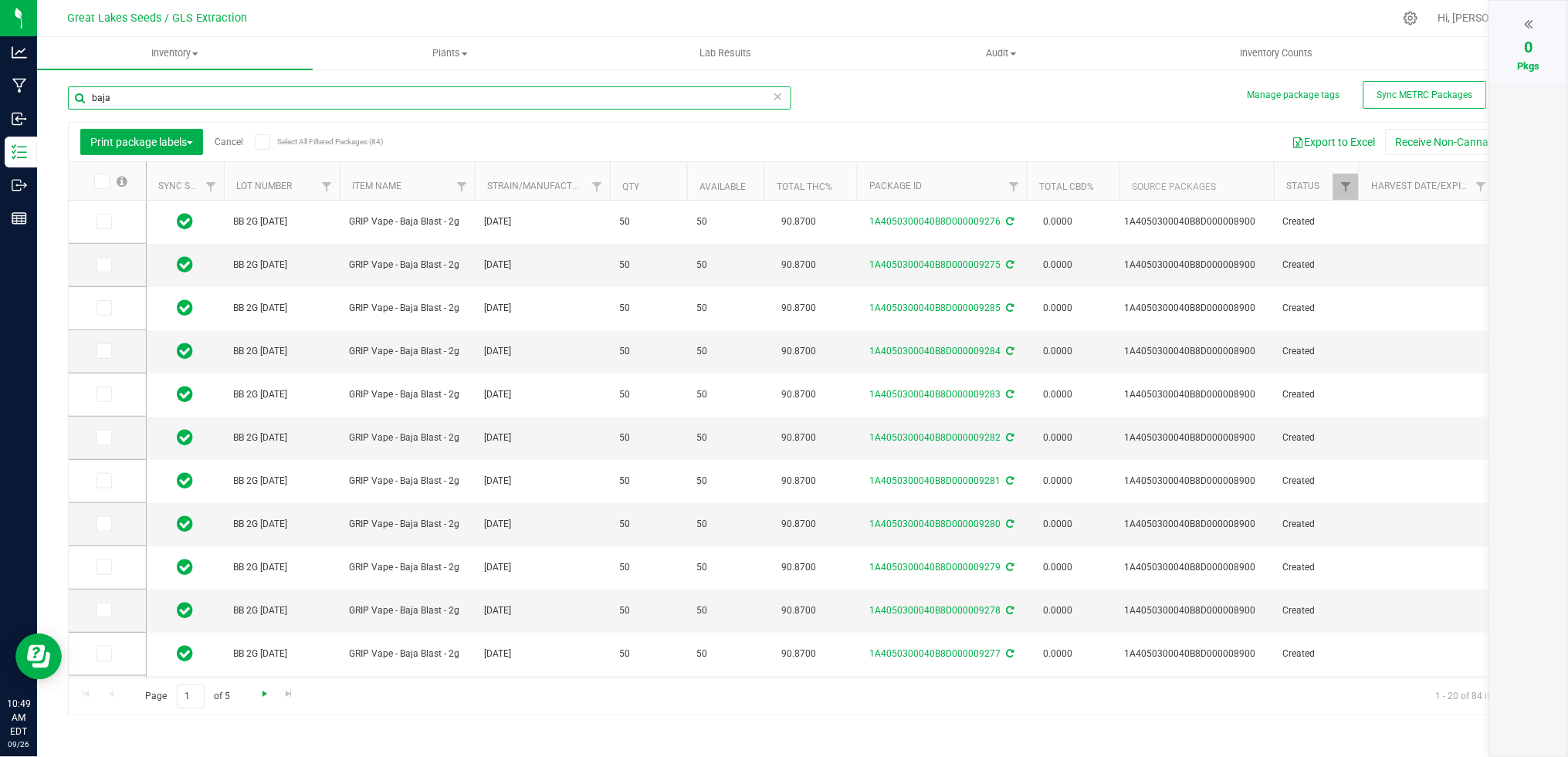
type input "baja"
click at [267, 696] on span "Go to the next page" at bounding box center [265, 694] width 13 height 13
click at [267, 696] on span "Go to the next page" at bounding box center [265, 694] width 13 height 13
click at [269, 696] on span "Go to the next page" at bounding box center [265, 694] width 13 height 13
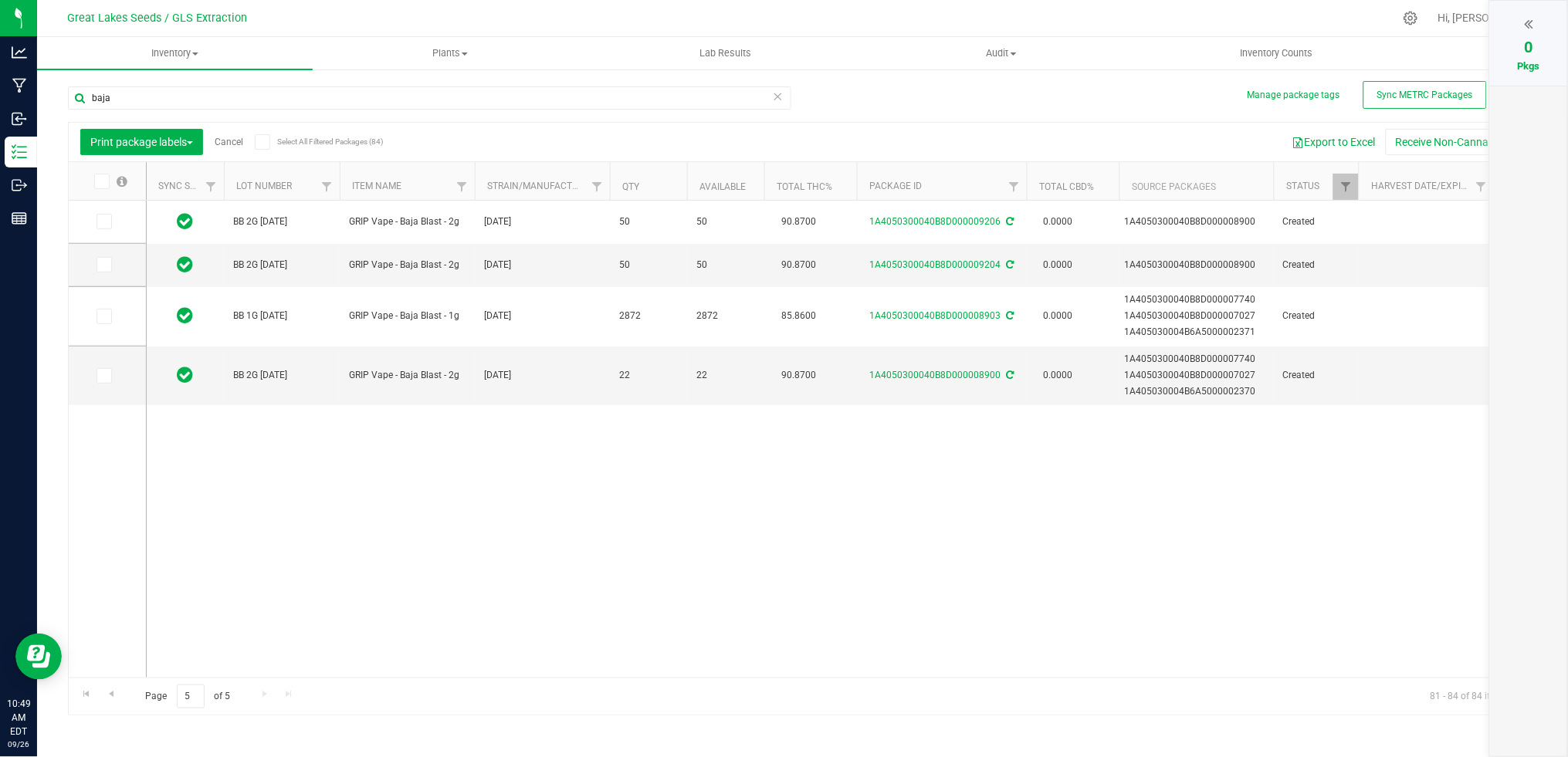
click at [230, 141] on link "Cancel" at bounding box center [229, 142] width 29 height 11
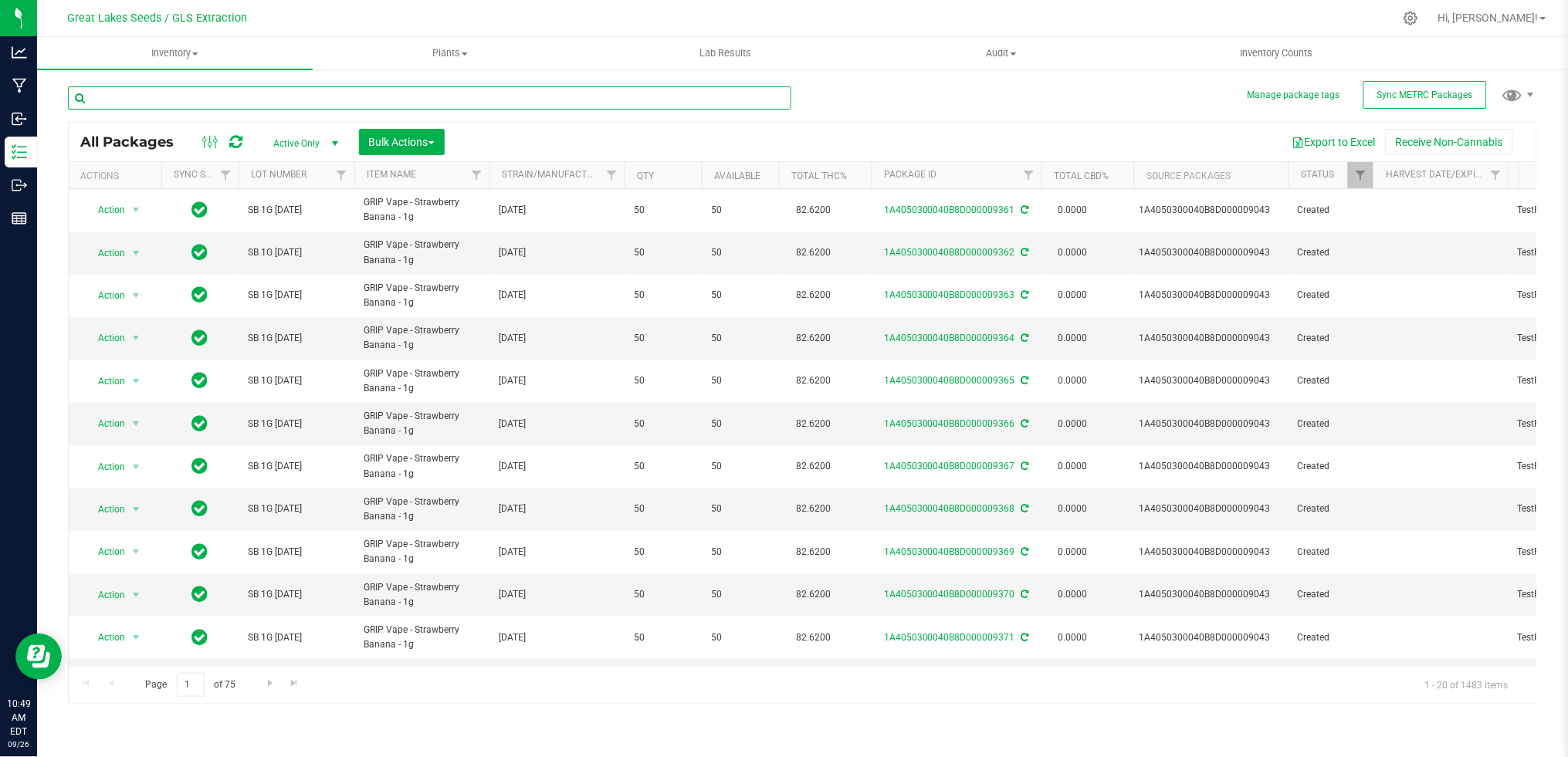
click at [196, 103] on input "text" at bounding box center [429, 98] width 723 height 23
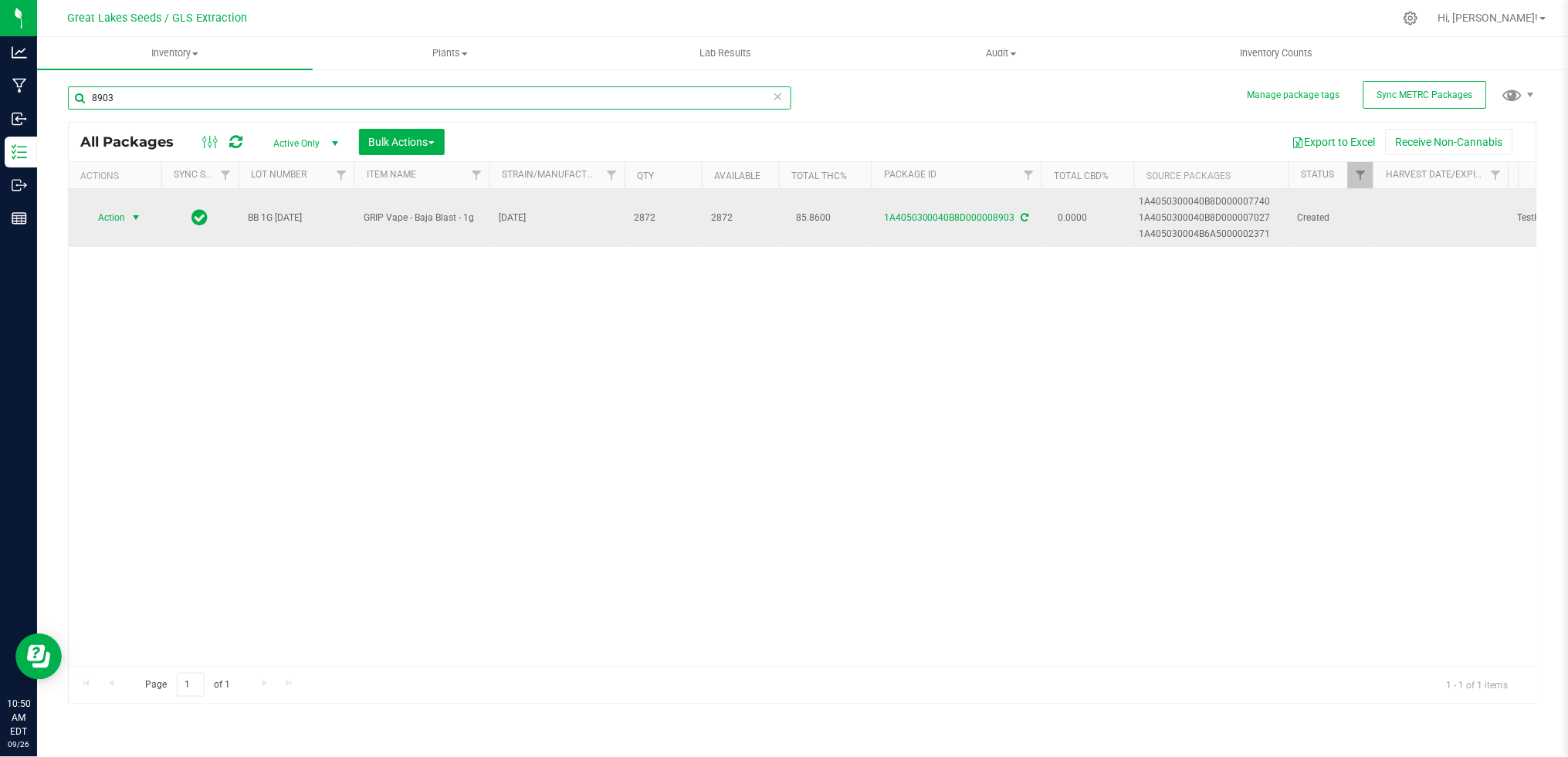
type input "8903"
click at [126, 215] on span "select" at bounding box center [136, 217] width 19 height 21
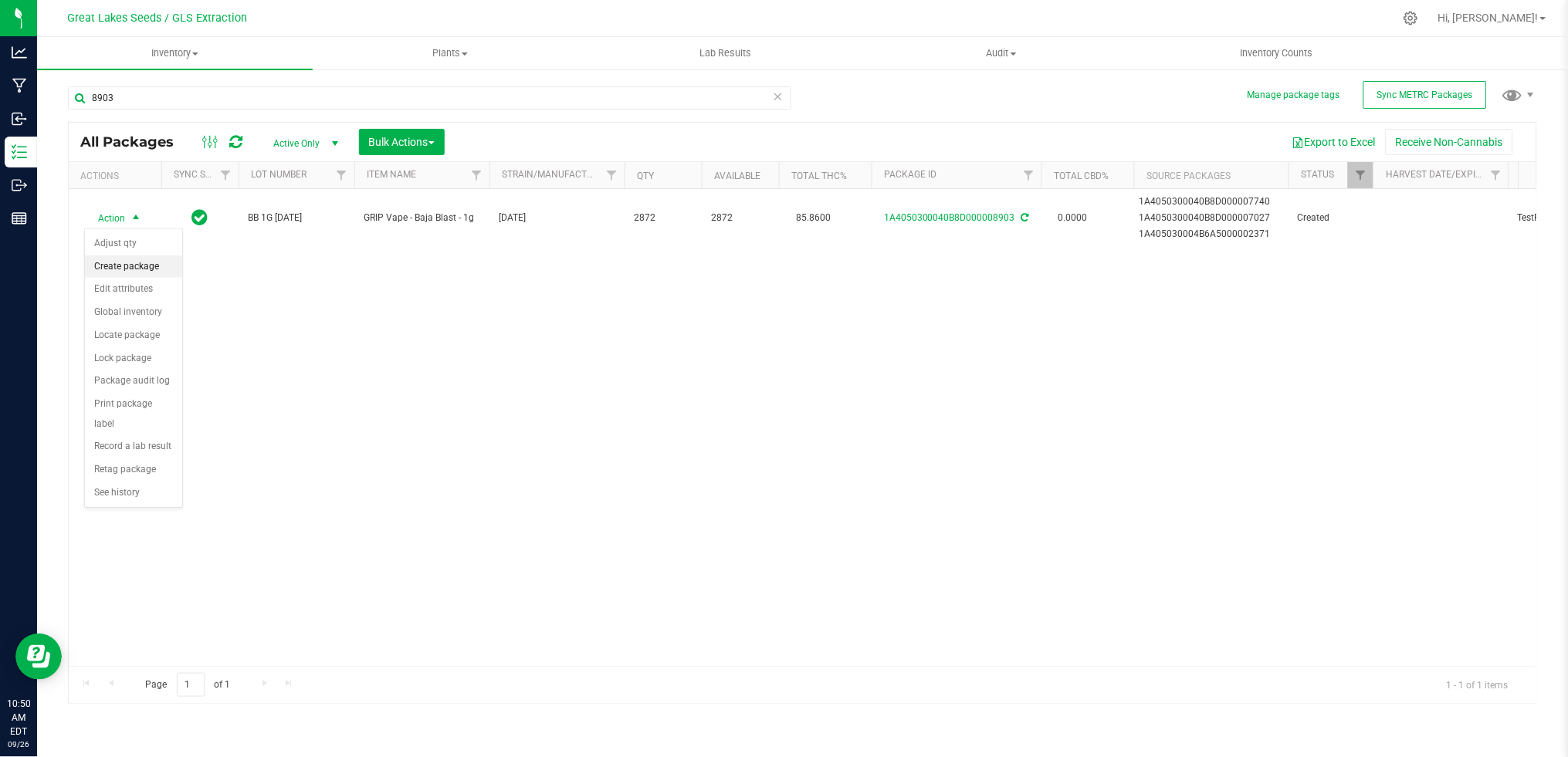
click at [133, 266] on li "Create package" at bounding box center [134, 266] width 97 height 23
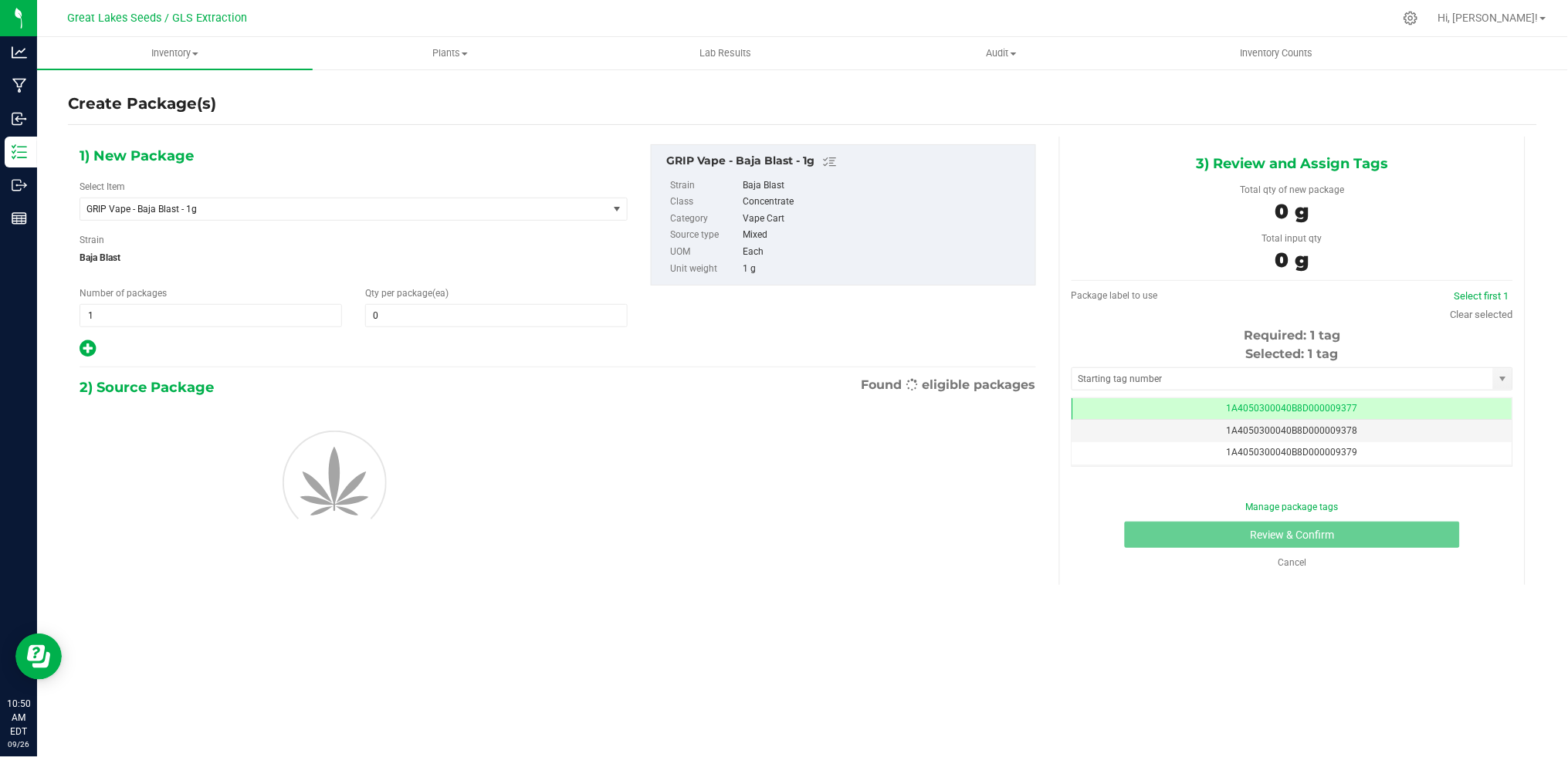
scroll to position [0, -1]
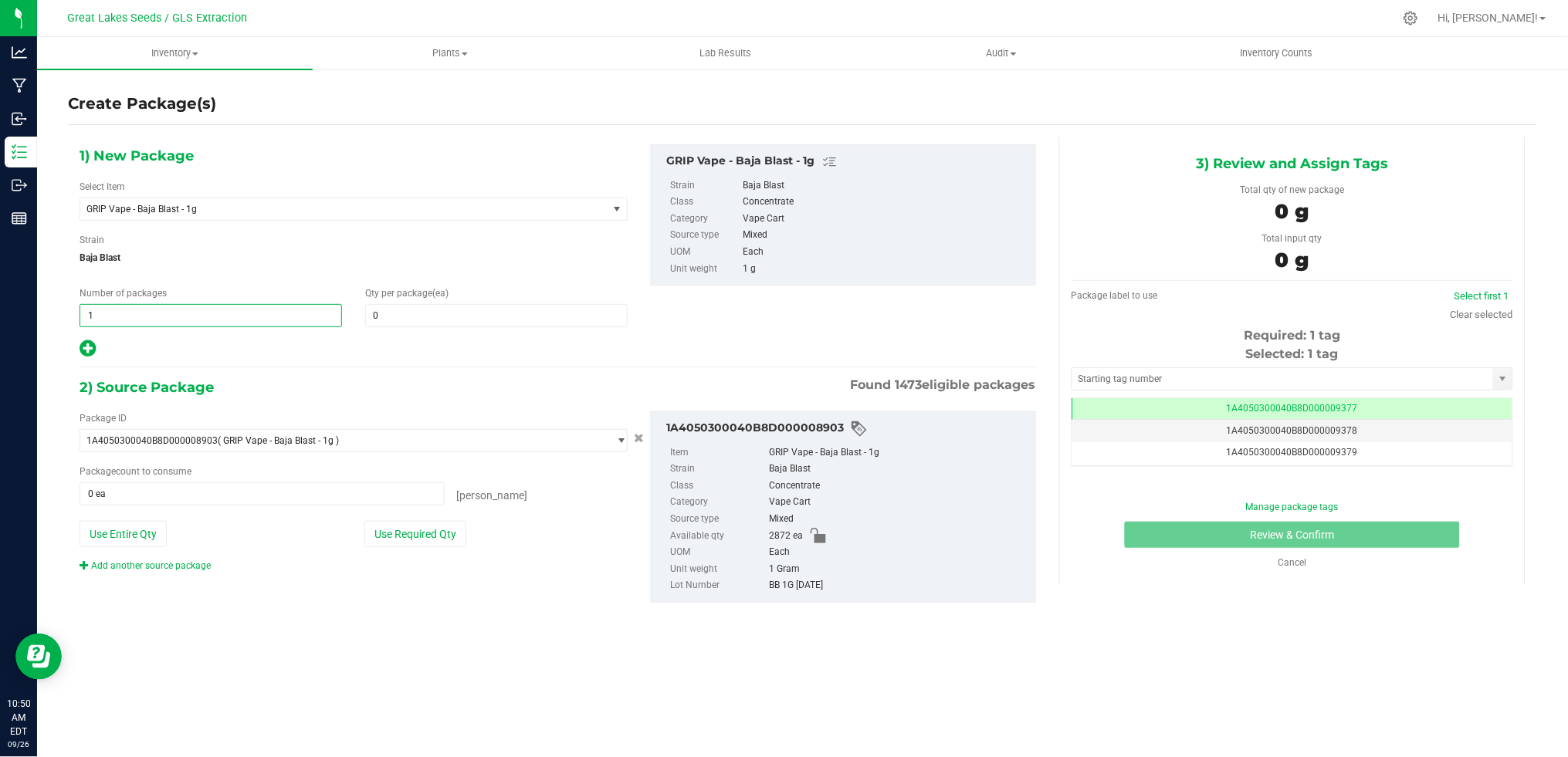
drag, startPoint x: 189, startPoint y: 310, endPoint x: 64, endPoint y: 313, distance: 125.0
click at [64, 313] on div "Create Package(s) 1) New Package Select Item GRIP Vape - Baja Blast - 1g 1st Pa…" at bounding box center [803, 309] width 1531 height 482
type input "40"
type input "50"
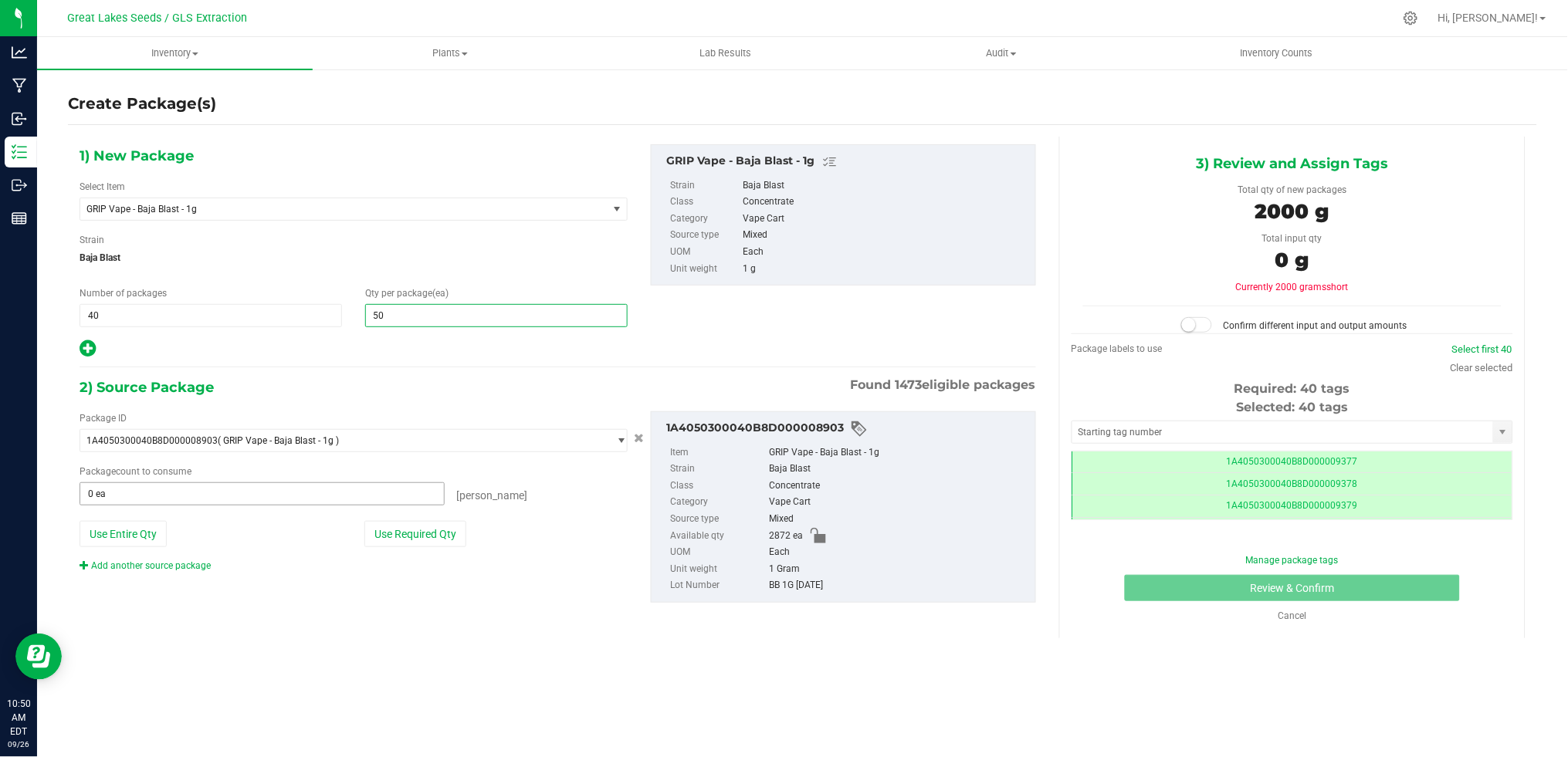
type input "50"
click at [333, 495] on span at bounding box center [262, 493] width 365 height 23
type input "0 ea"
click at [138, 310] on span "40 40" at bounding box center [211, 315] width 263 height 23
type input "44"
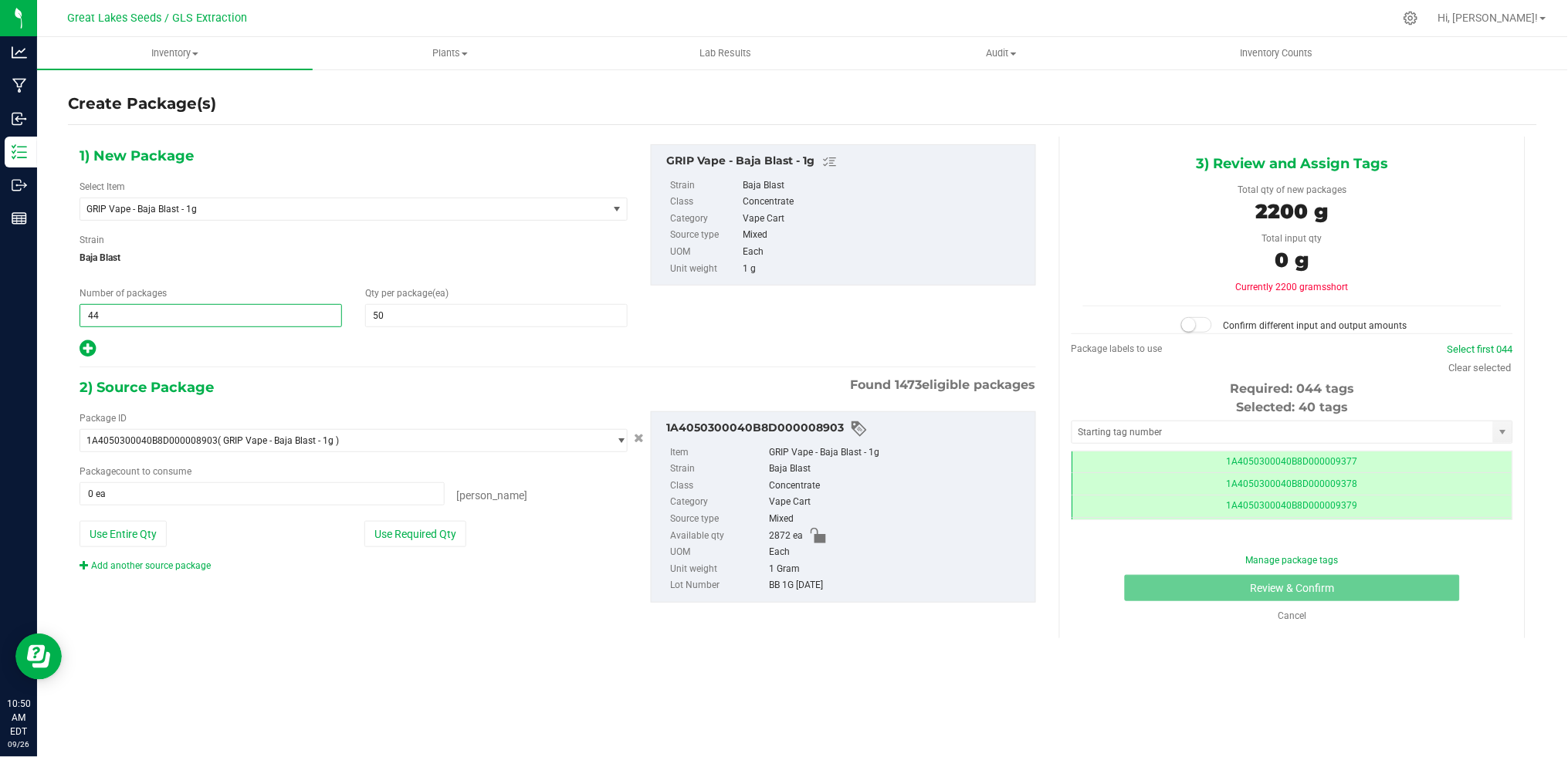
type input "44"
click at [217, 359] on div "1) New Package Select Item GRIP Vape - Baja Blast - 1g 1st Pass Dist - P 1st Pa…" at bounding box center [557, 386] width 979 height 499
drag, startPoint x: 168, startPoint y: 311, endPoint x: 84, endPoint y: 313, distance: 84.0
click at [84, 313] on span "44 44" at bounding box center [211, 315] width 263 height 23
drag, startPoint x: 122, startPoint y: 314, endPoint x: 62, endPoint y: 306, distance: 60.5
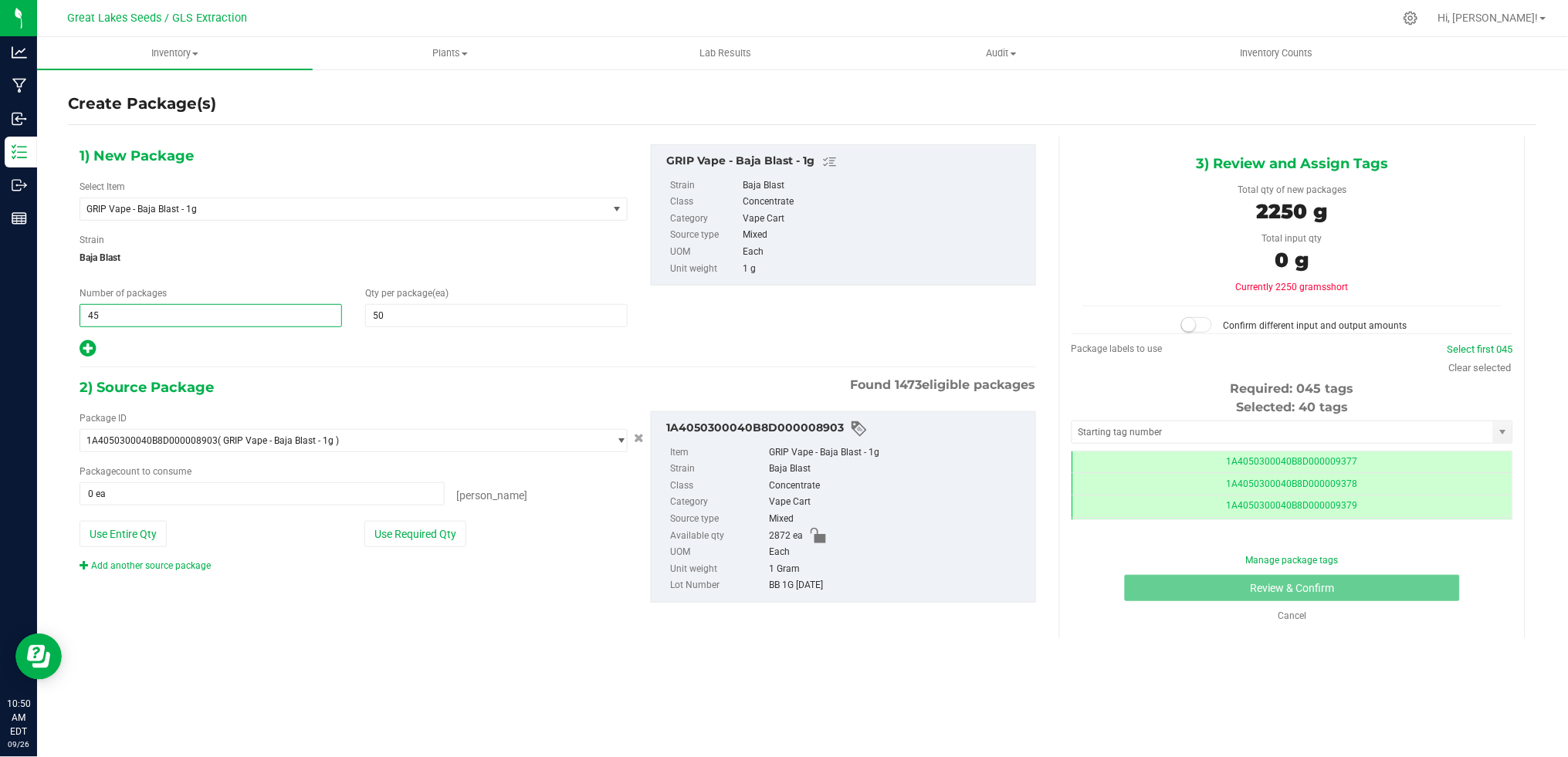
click at [62, 306] on div "Create Package(s) 1) New Package Select Item GRIP Vape - Baja Blast - 1g 1st Pa…" at bounding box center [803, 309] width 1531 height 482
drag, startPoint x: 86, startPoint y: 316, endPoint x: 63, endPoint y: 314, distance: 23.1
click at [63, 314] on div "Create Package(s) 1) New Package Select Item GRIP Vape - Baja Blast - 1g 1st Pa…" at bounding box center [803, 309] width 1531 height 482
type input "42"
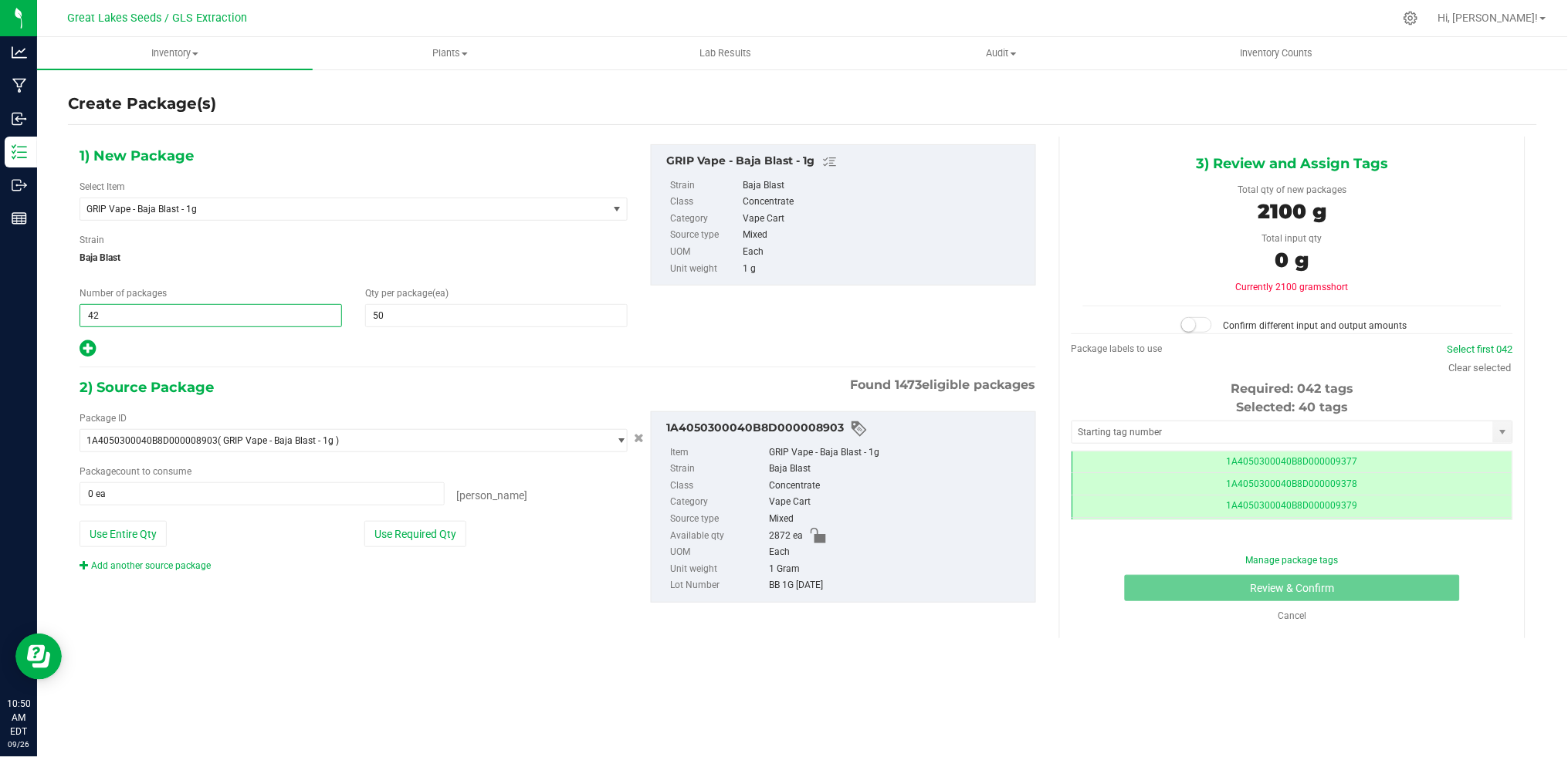
click at [185, 348] on div at bounding box center [353, 348] width 548 height 20
drag, startPoint x: 142, startPoint y: 314, endPoint x: 70, endPoint y: 314, distance: 72.0
click at [70, 314] on div "Number of packages 42 42" at bounding box center [210, 306] width 286 height 41
click at [113, 316] on input "43" at bounding box center [211, 315] width 261 height 21
type input "4"
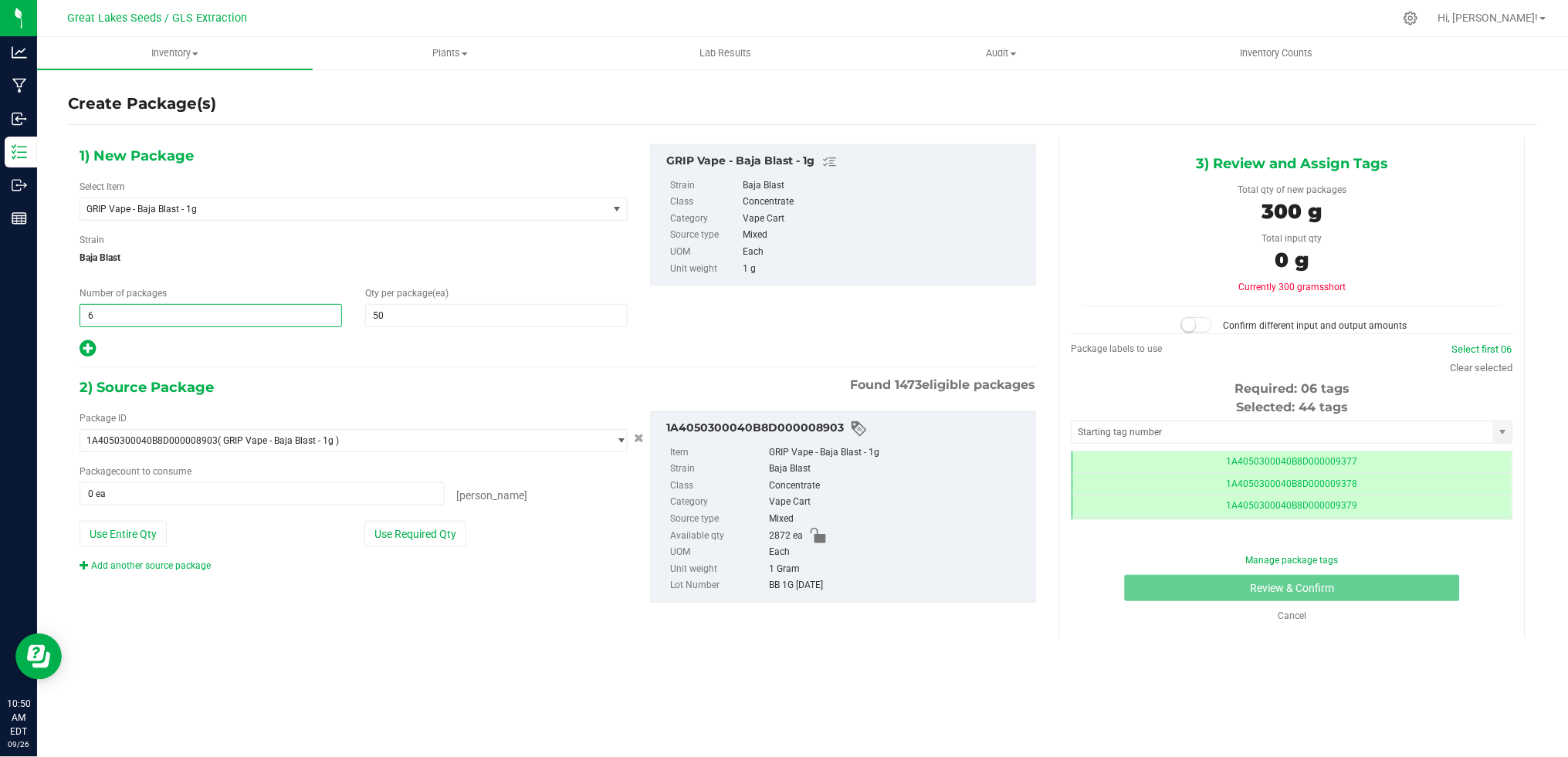
drag, startPoint x: 120, startPoint y: 316, endPoint x: 74, endPoint y: 316, distance: 46.0
click at [76, 316] on div "Number of packages 42 6" at bounding box center [210, 306] width 286 height 41
type input "46"
click at [403, 526] on button "Use Required Qty" at bounding box center [415, 534] width 102 height 26
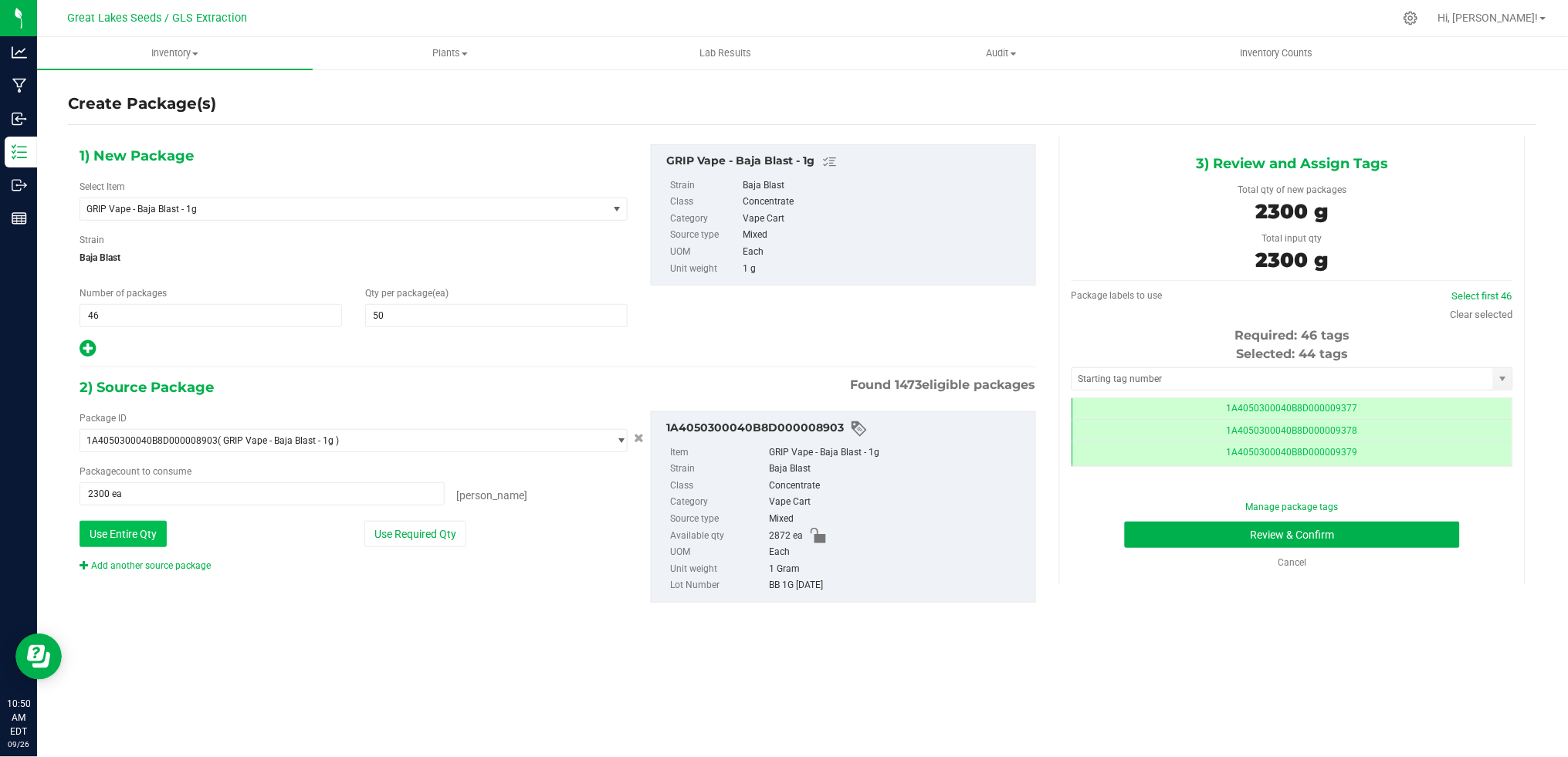
click at [138, 527] on button "Use Entire Qty" at bounding box center [123, 534] width 88 height 26
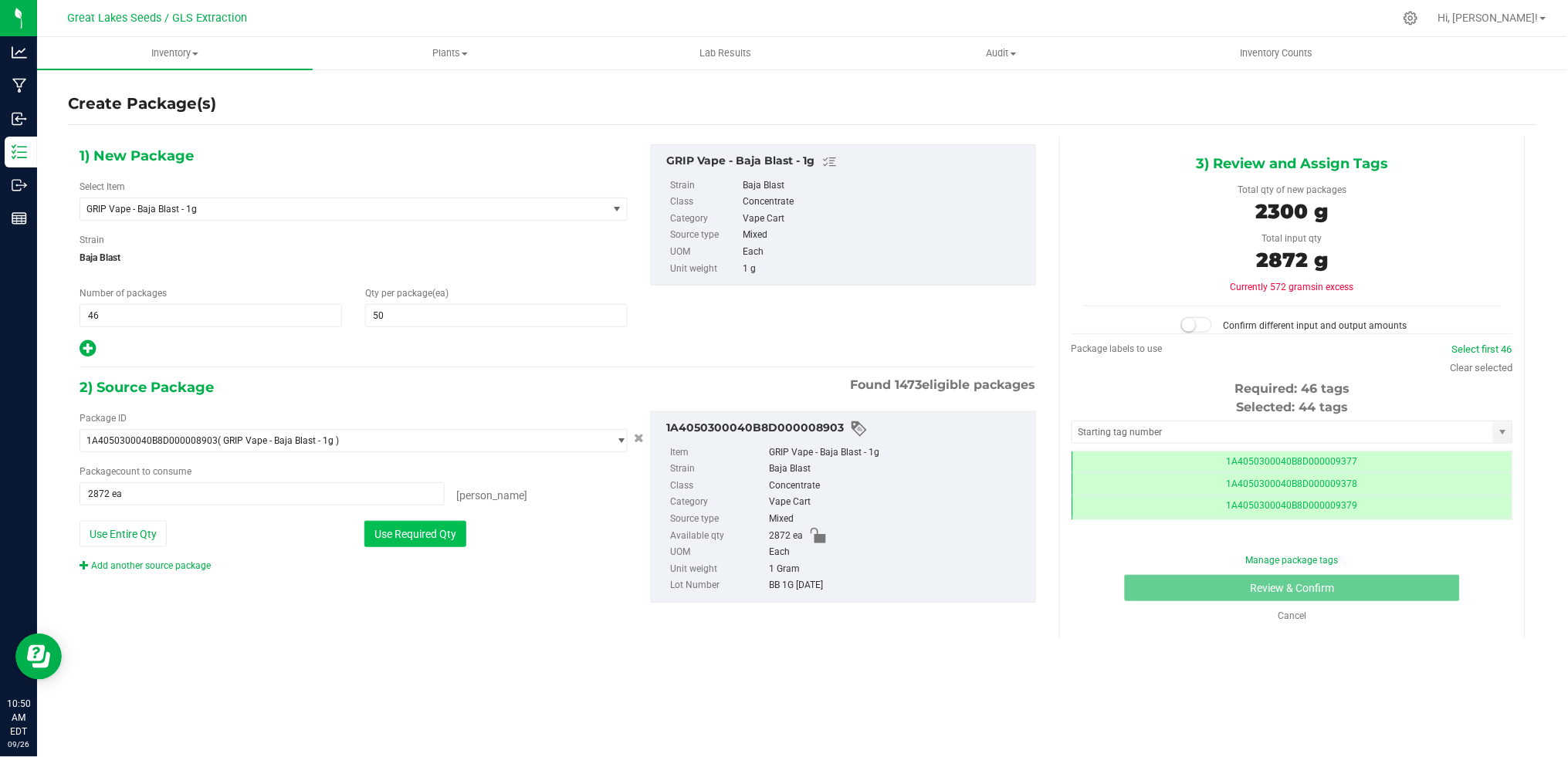
click at [403, 527] on button "Use Required Qty" at bounding box center [415, 534] width 102 height 26
type input "2300 ea"
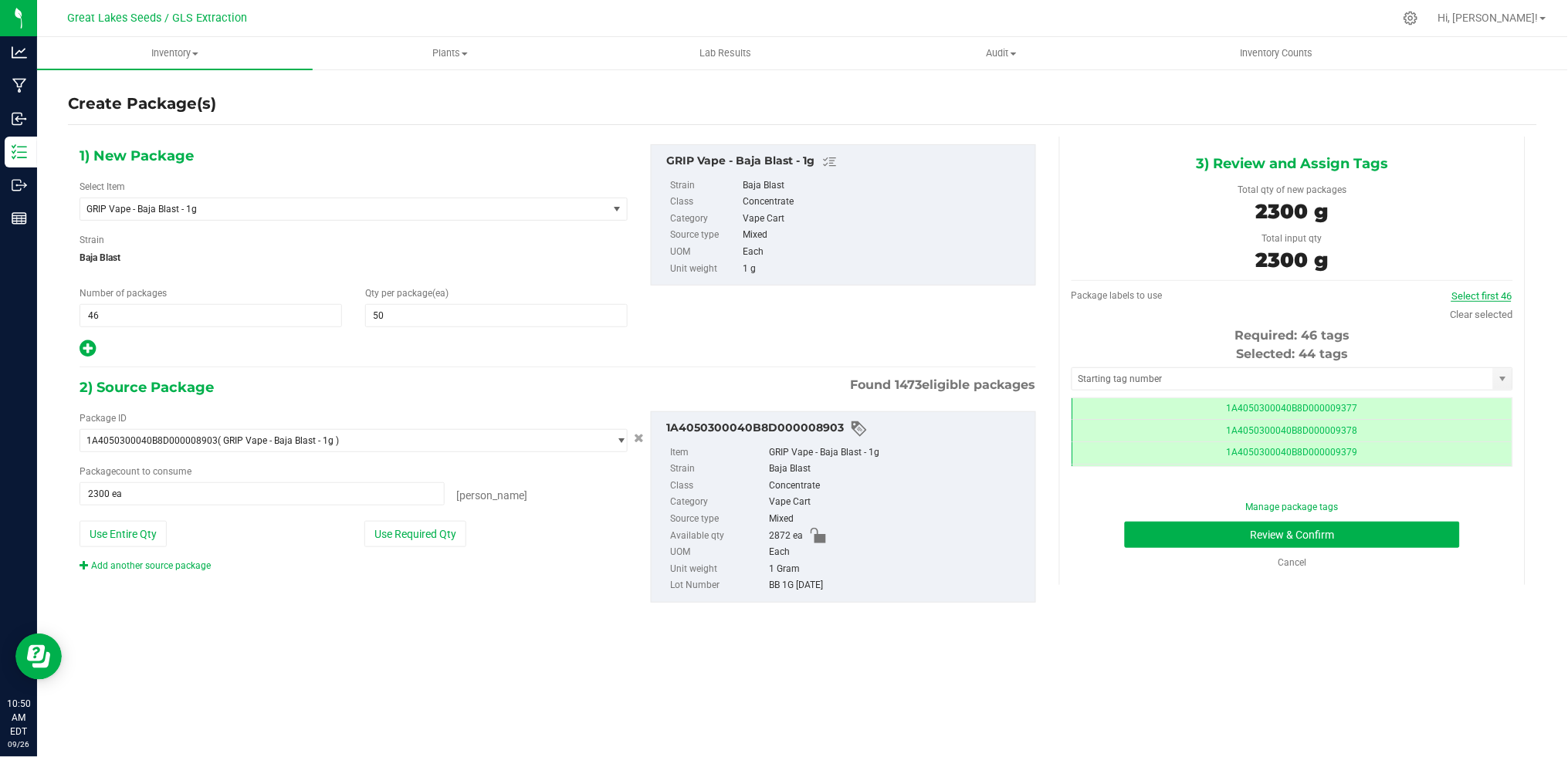
click at [1473, 293] on link "Select first 46" at bounding box center [1481, 296] width 60 height 12
click at [1340, 533] on button "Review & Confirm" at bounding box center [1292, 534] width 335 height 26
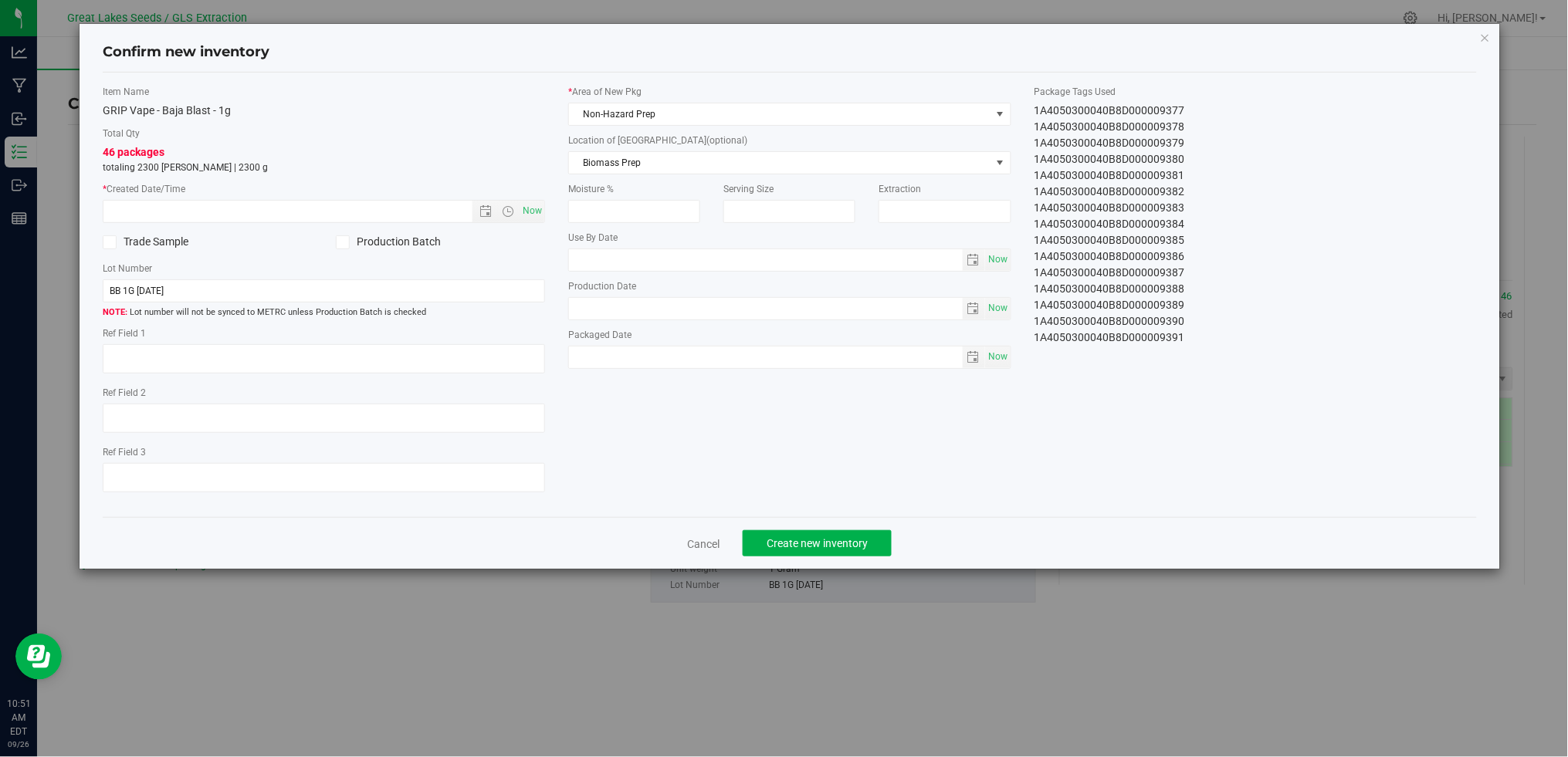
type textarea "[DATE]"
click at [535, 208] on span "Now" at bounding box center [532, 211] width 26 height 22
type input "9/26/2025 10:51 AM"
click at [775, 118] on span "Non-Hazard Prep" at bounding box center [780, 114] width 422 height 21
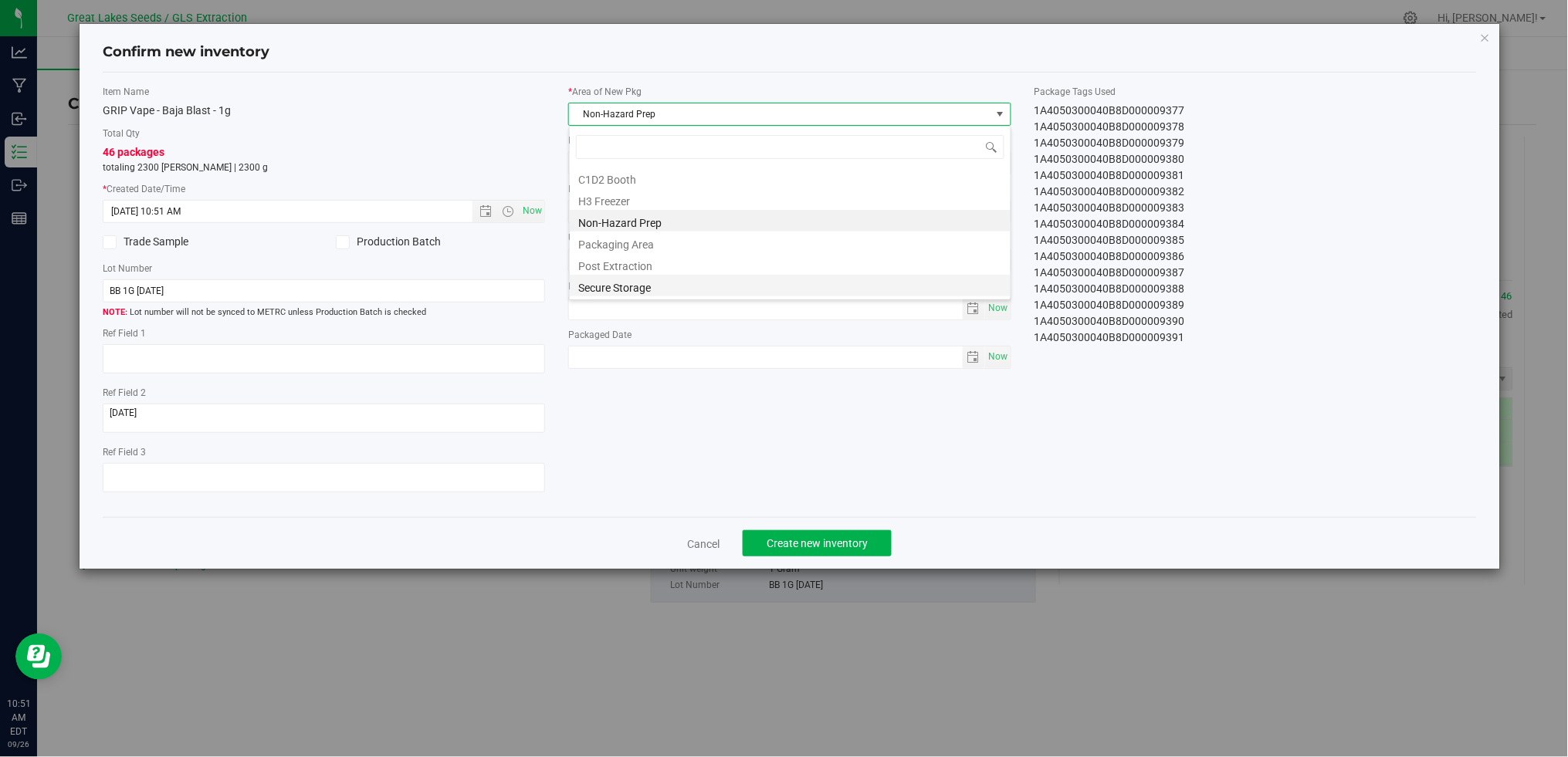
click at [718, 283] on li "Secure Storage" at bounding box center [790, 285] width 441 height 21
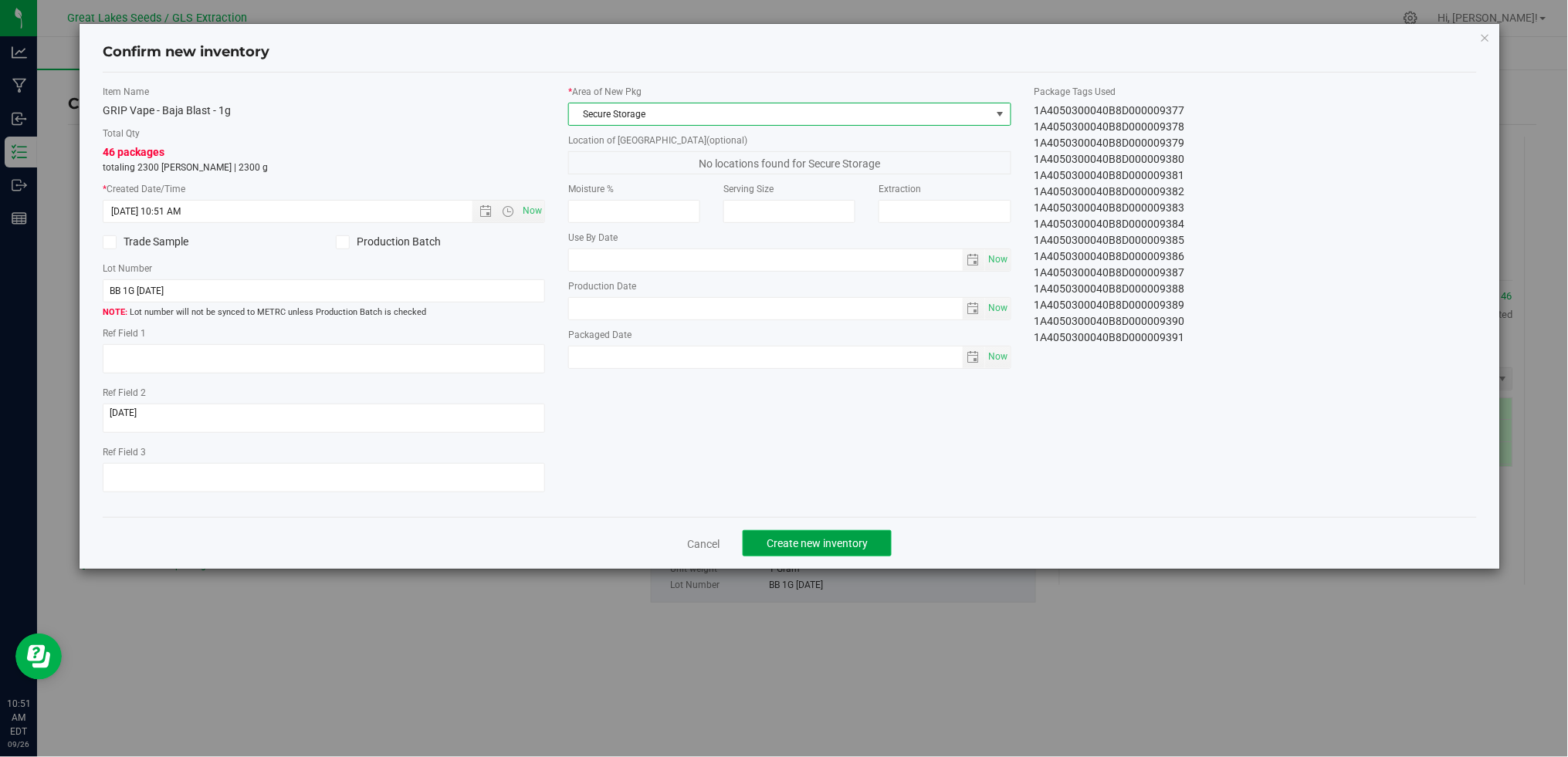
click at [809, 536] on button "Create new inventory" at bounding box center [817, 543] width 149 height 26
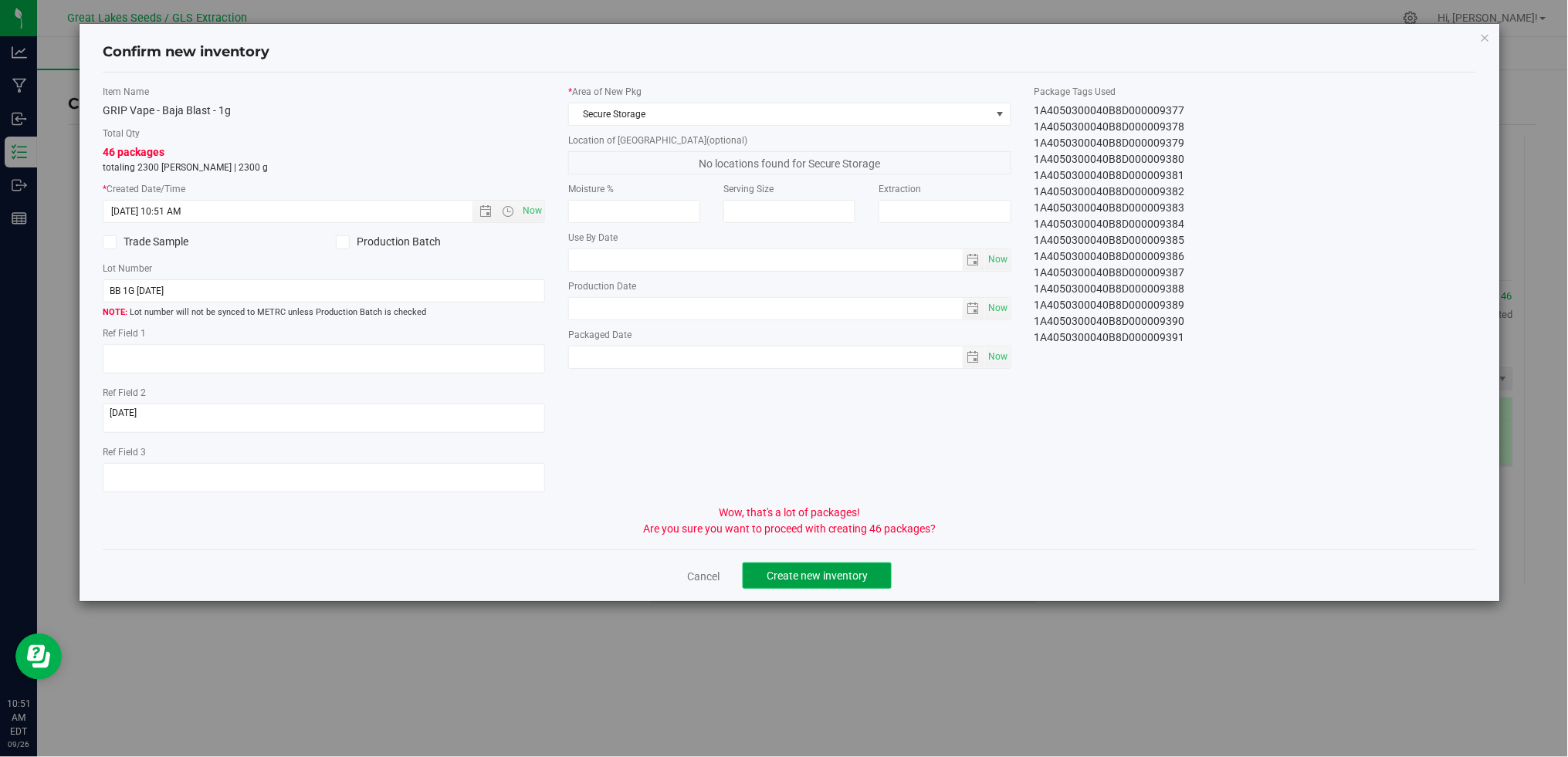
click at [796, 580] on span "Create new inventory" at bounding box center [817, 576] width 101 height 13
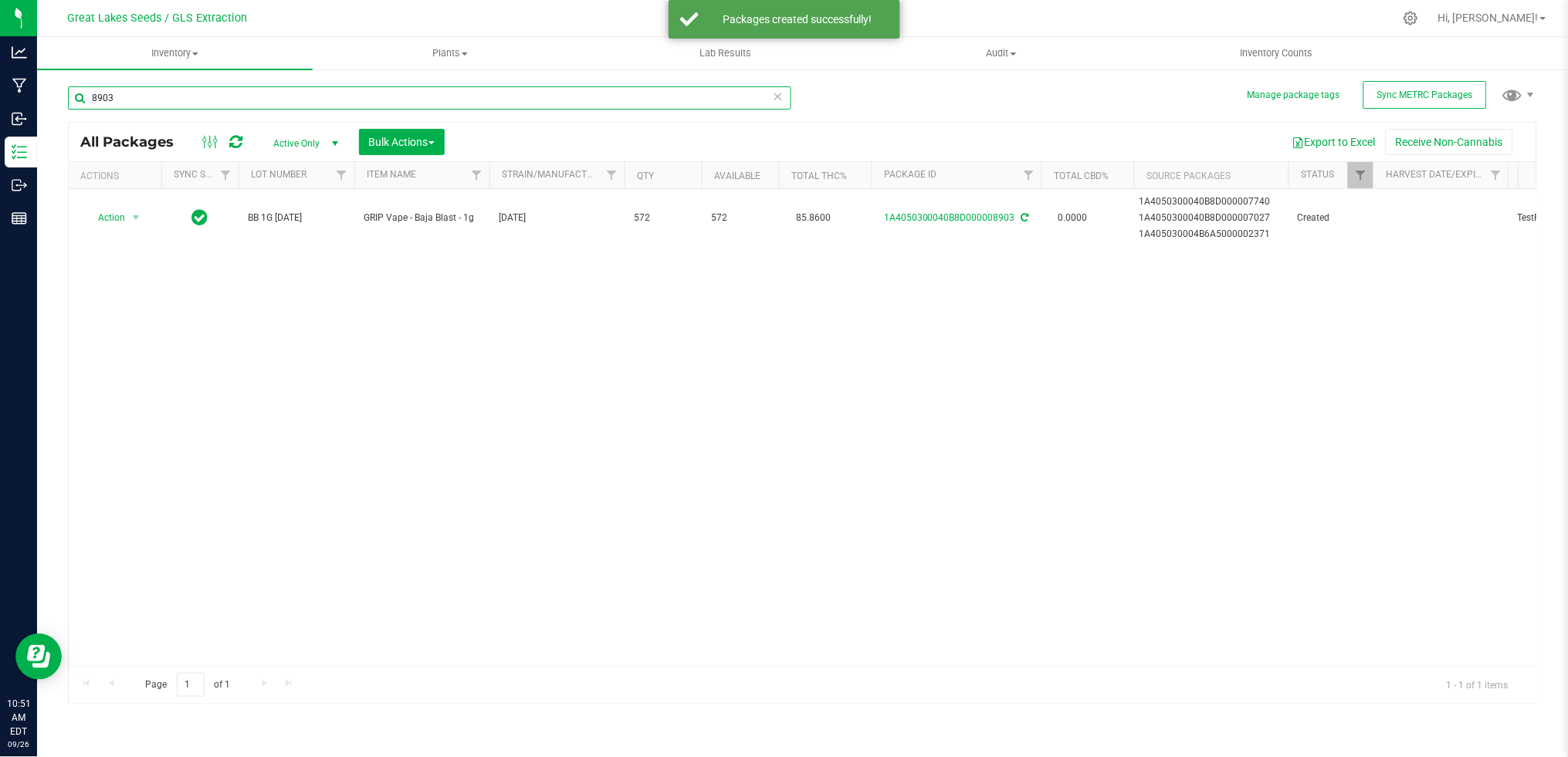
drag, startPoint x: 88, startPoint y: 96, endPoint x: 74, endPoint y: 96, distance: 14.0
click at [74, 96] on input "8903" at bounding box center [429, 98] width 723 height 23
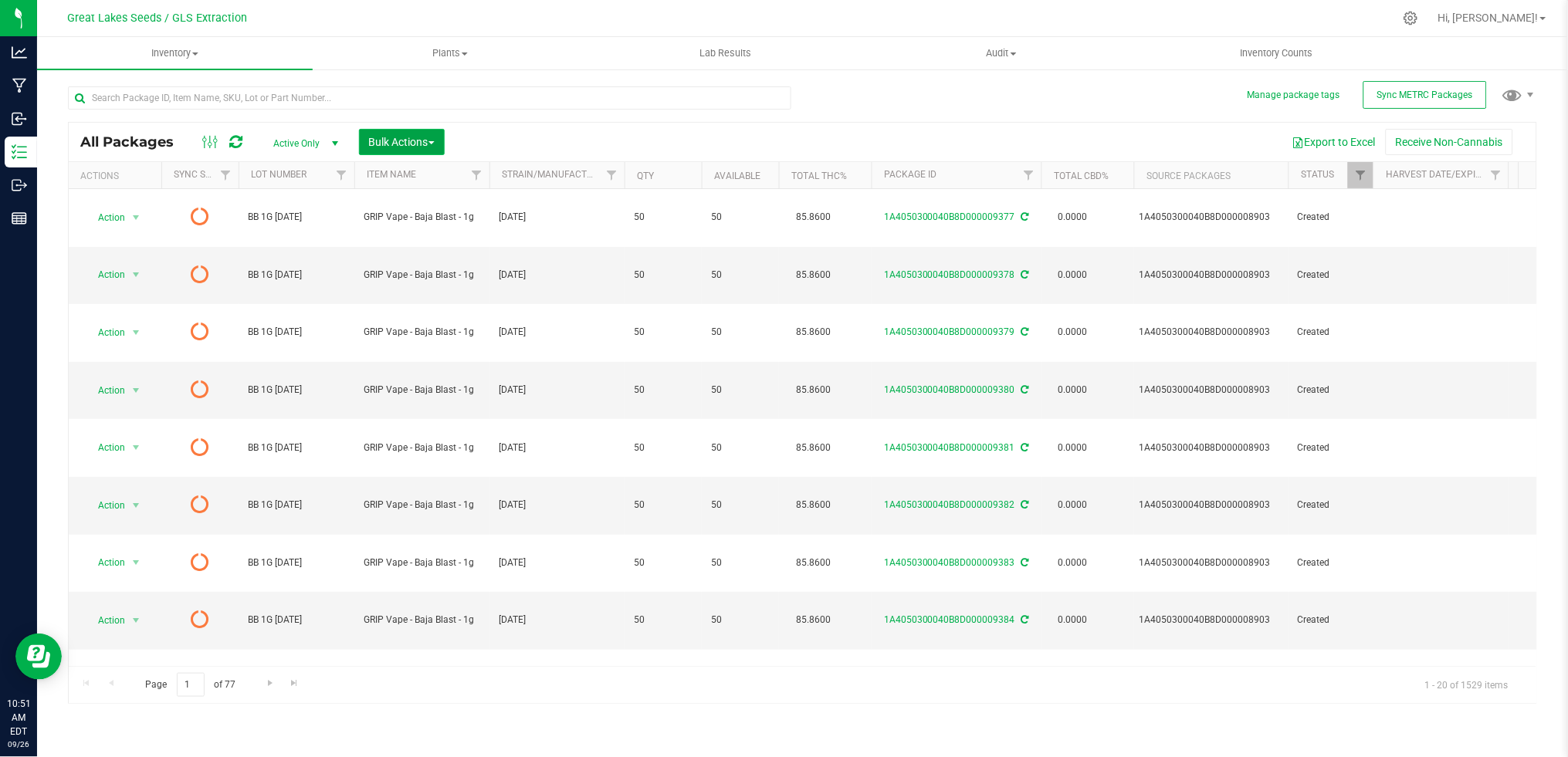
click at [385, 142] on span "Bulk Actions" at bounding box center [402, 142] width 65 height 13
click at [406, 314] on span "Print package labels" at bounding box center [414, 319] width 92 height 13
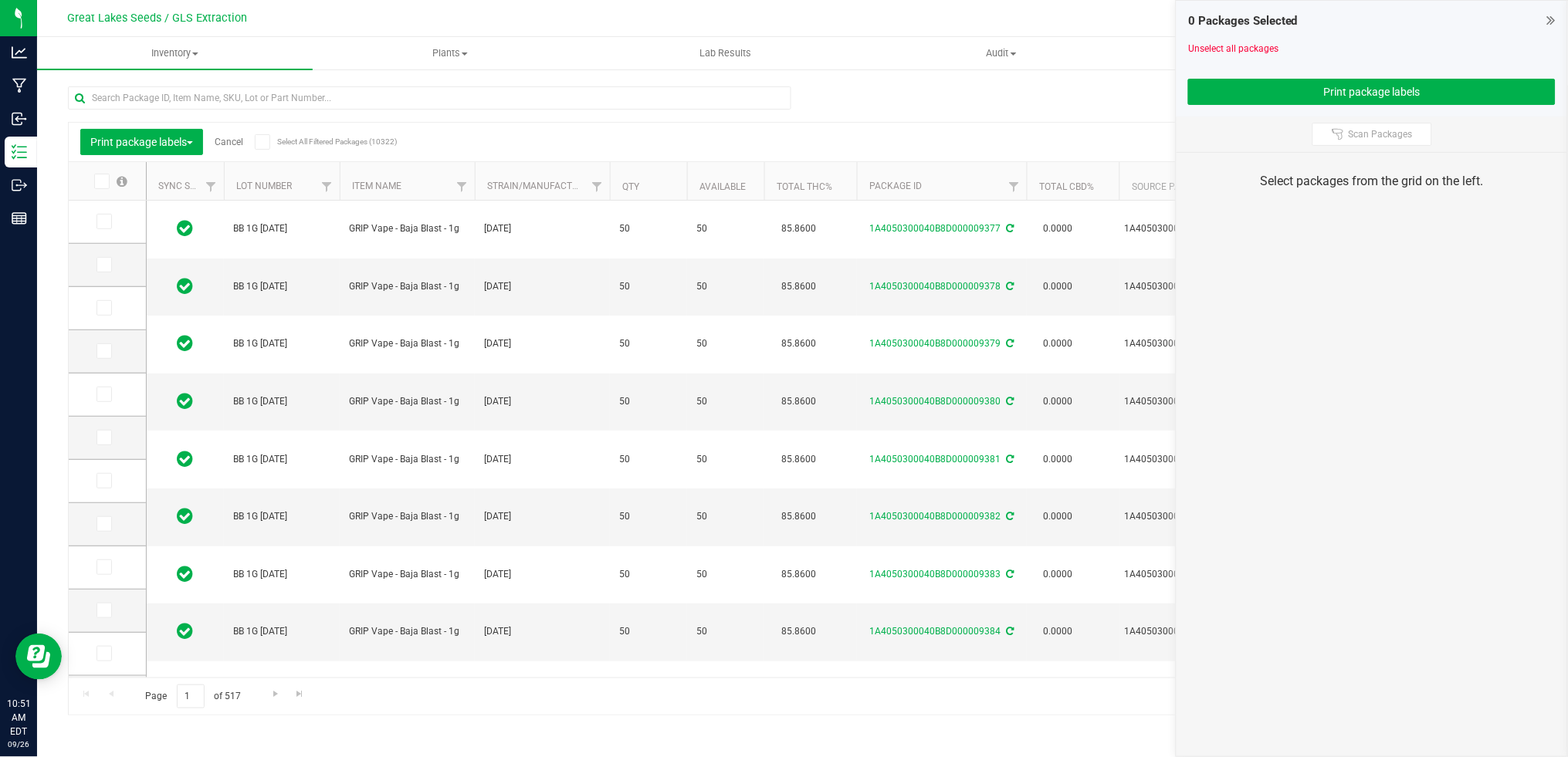
click at [99, 181] on icon at bounding box center [100, 181] width 10 height 0
click at [0, 0] on input "checkbox" at bounding box center [0, 0] width 0 height 0
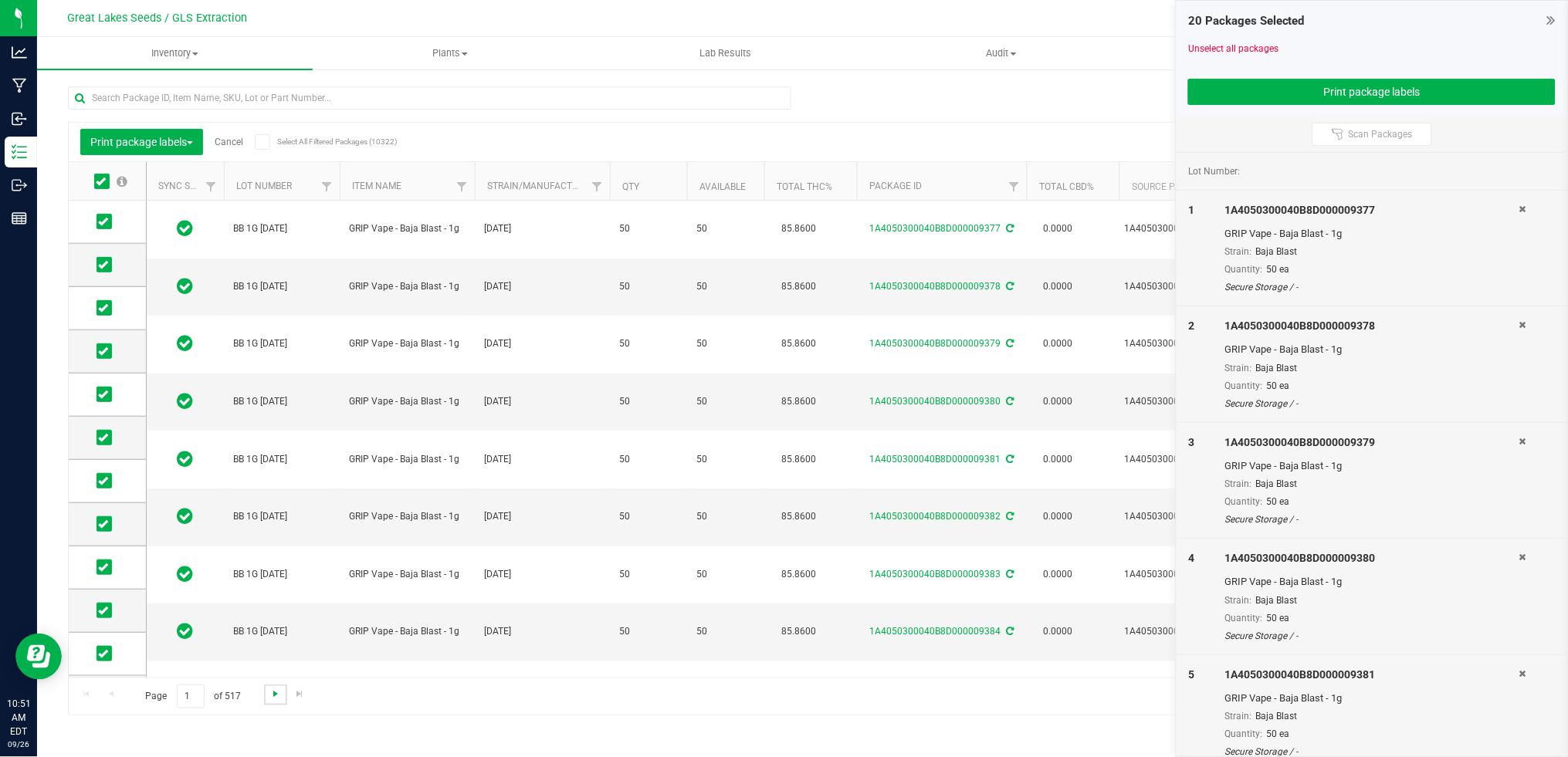
click at [271, 694] on span "Go to the next page" at bounding box center [276, 694] width 13 height 13
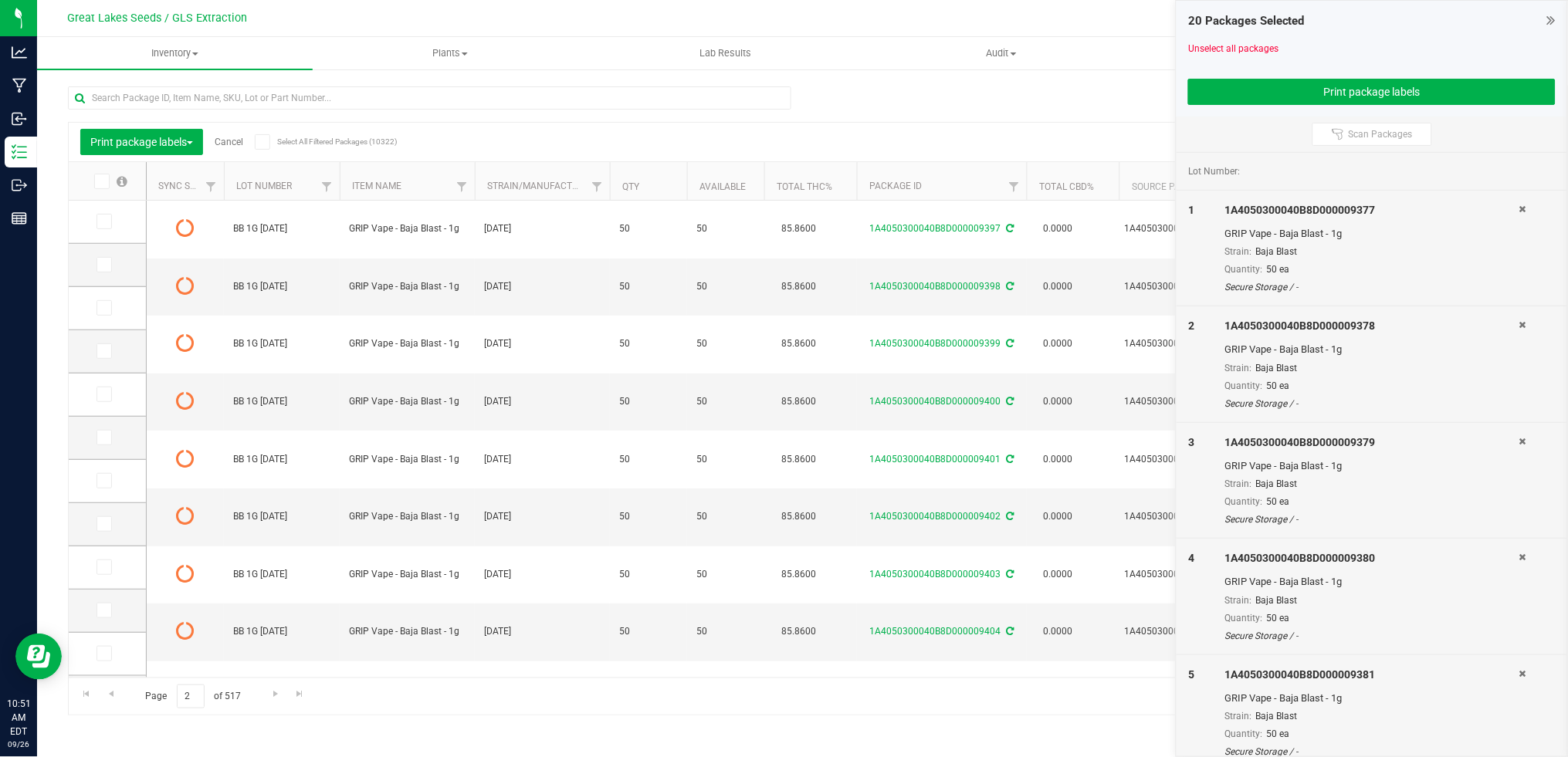
click at [103, 181] on icon at bounding box center [100, 181] width 10 height 0
click at [0, 0] on input "checkbox" at bounding box center [0, 0] width 0 height 0
click at [274, 694] on span "Go to the next page" at bounding box center [276, 694] width 13 height 13
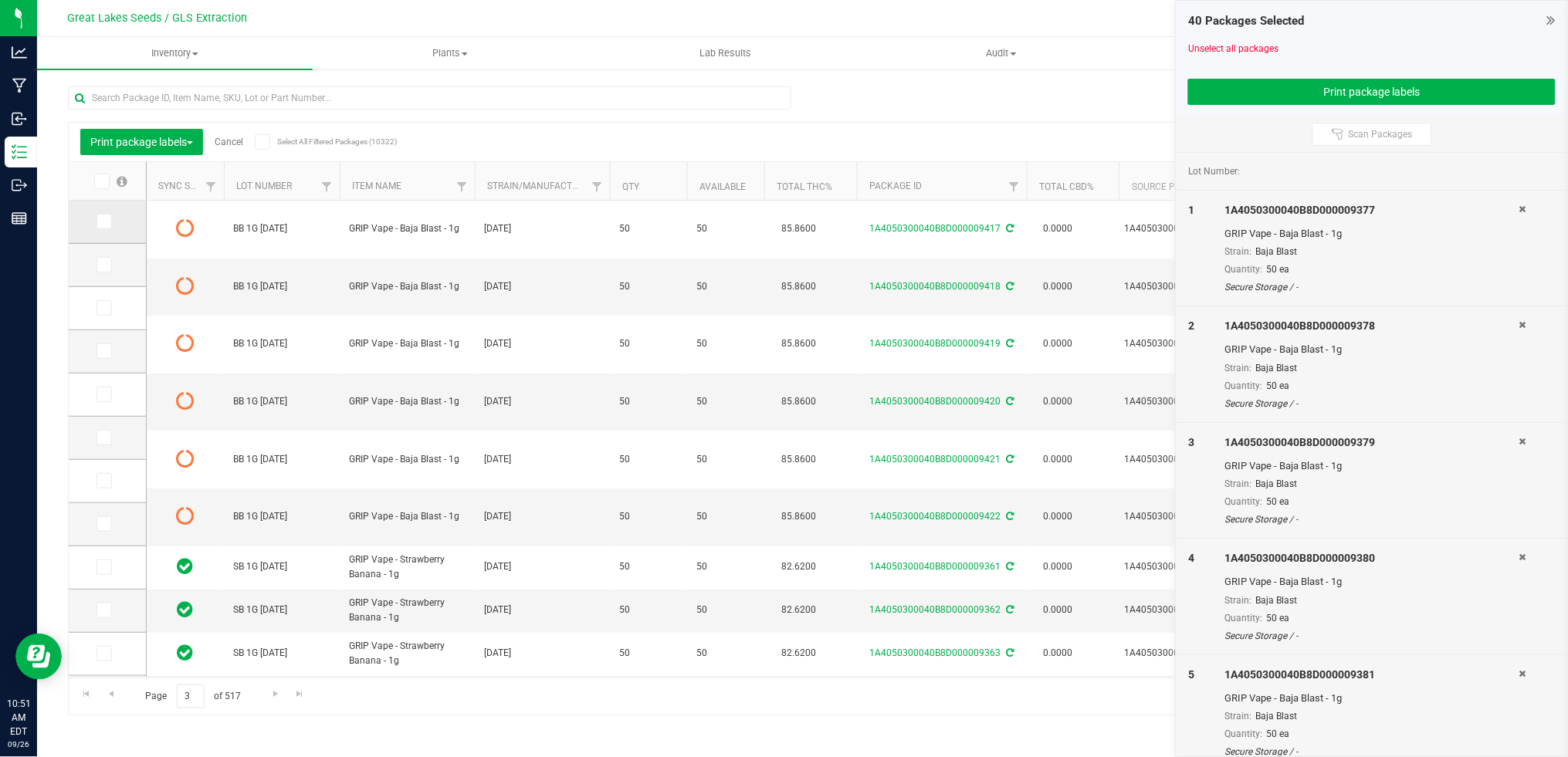
click at [105, 222] on icon at bounding box center [103, 222] width 10 height 0
click at [0, 0] on input "checkbox" at bounding box center [0, 0] width 0 height 0
click at [103, 265] on icon at bounding box center [103, 265] width 10 height 0
click at [0, 0] on input "checkbox" at bounding box center [0, 0] width 0 height 0
click at [103, 299] on td at bounding box center [107, 309] width 77 height 43
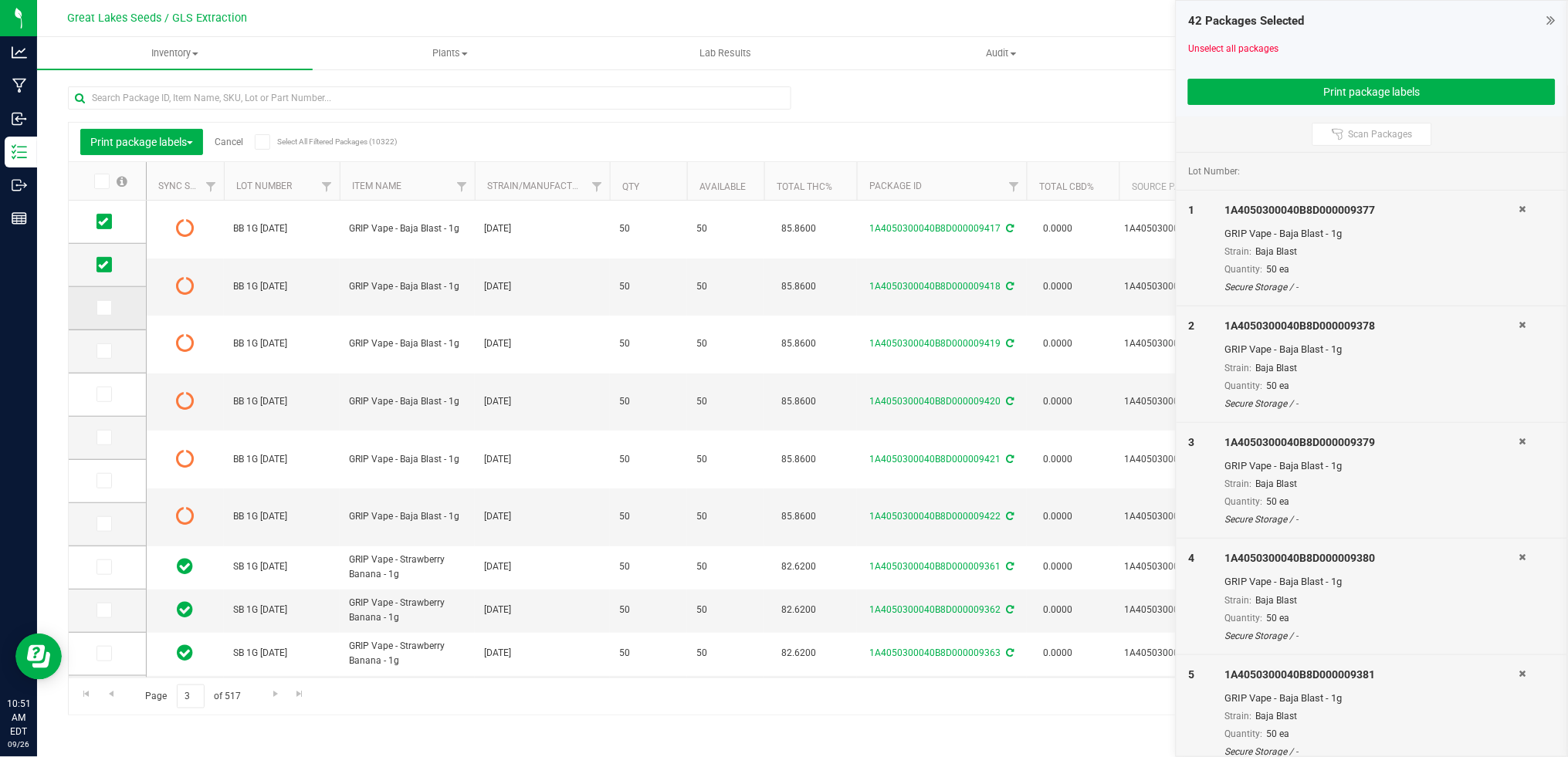
click at [103, 308] on icon at bounding box center [103, 308] width 10 height 0
click at [0, 0] on input "checkbox" at bounding box center [0, 0] width 0 height 0
click at [109, 353] on span at bounding box center [103, 351] width 15 height 15
click at [0, 0] on input "checkbox" at bounding box center [0, 0] width 0 height 0
click at [105, 394] on icon at bounding box center [103, 394] width 10 height 0
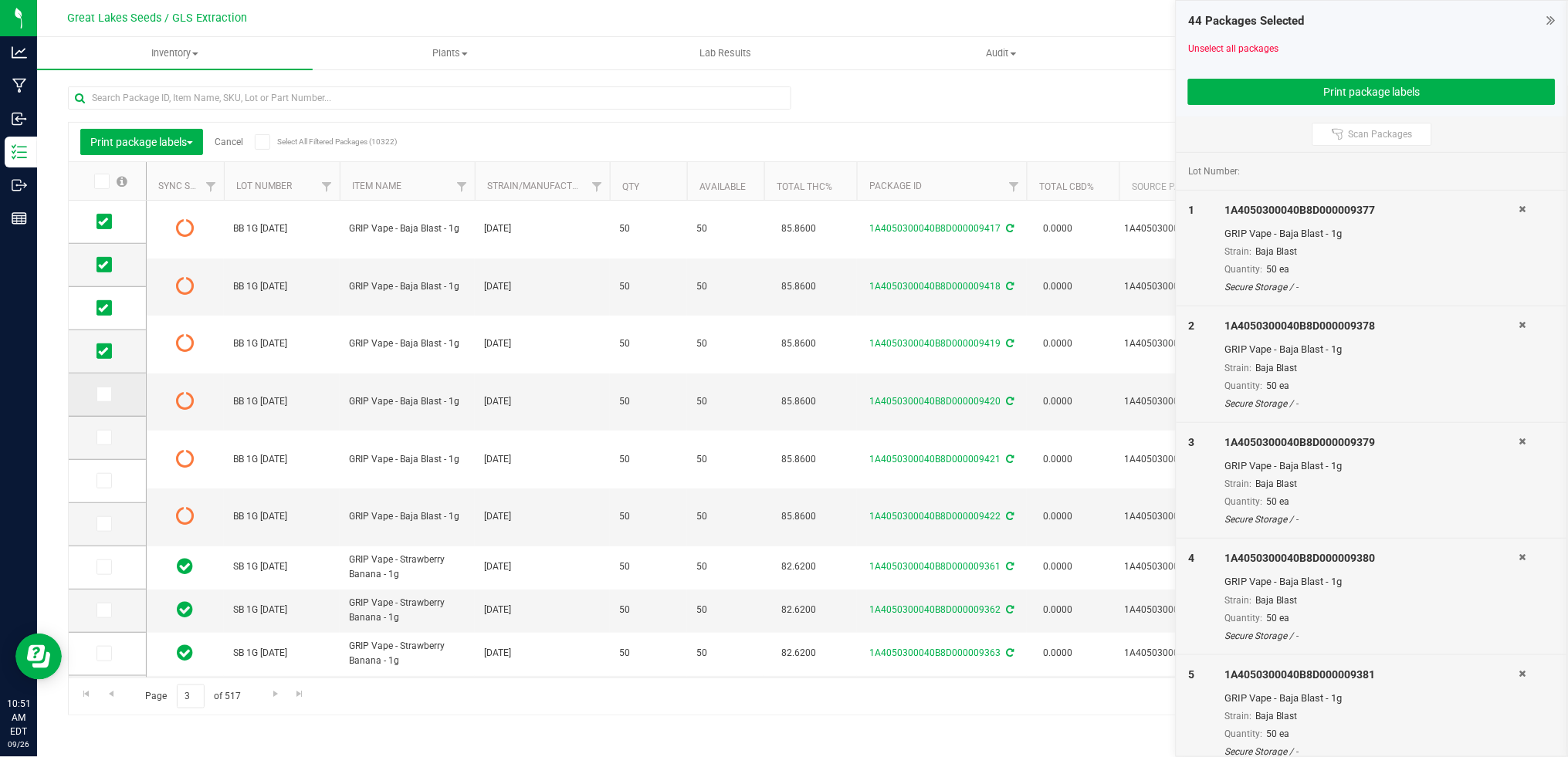
click at [0, 0] on input "checkbox" at bounding box center [0, 0] width 0 height 0
click at [106, 437] on icon at bounding box center [103, 437] width 10 height 0
click at [0, 0] on input "checkbox" at bounding box center [0, 0] width 0 height 0
click at [1324, 90] on button "Print package labels" at bounding box center [1372, 91] width 368 height 26
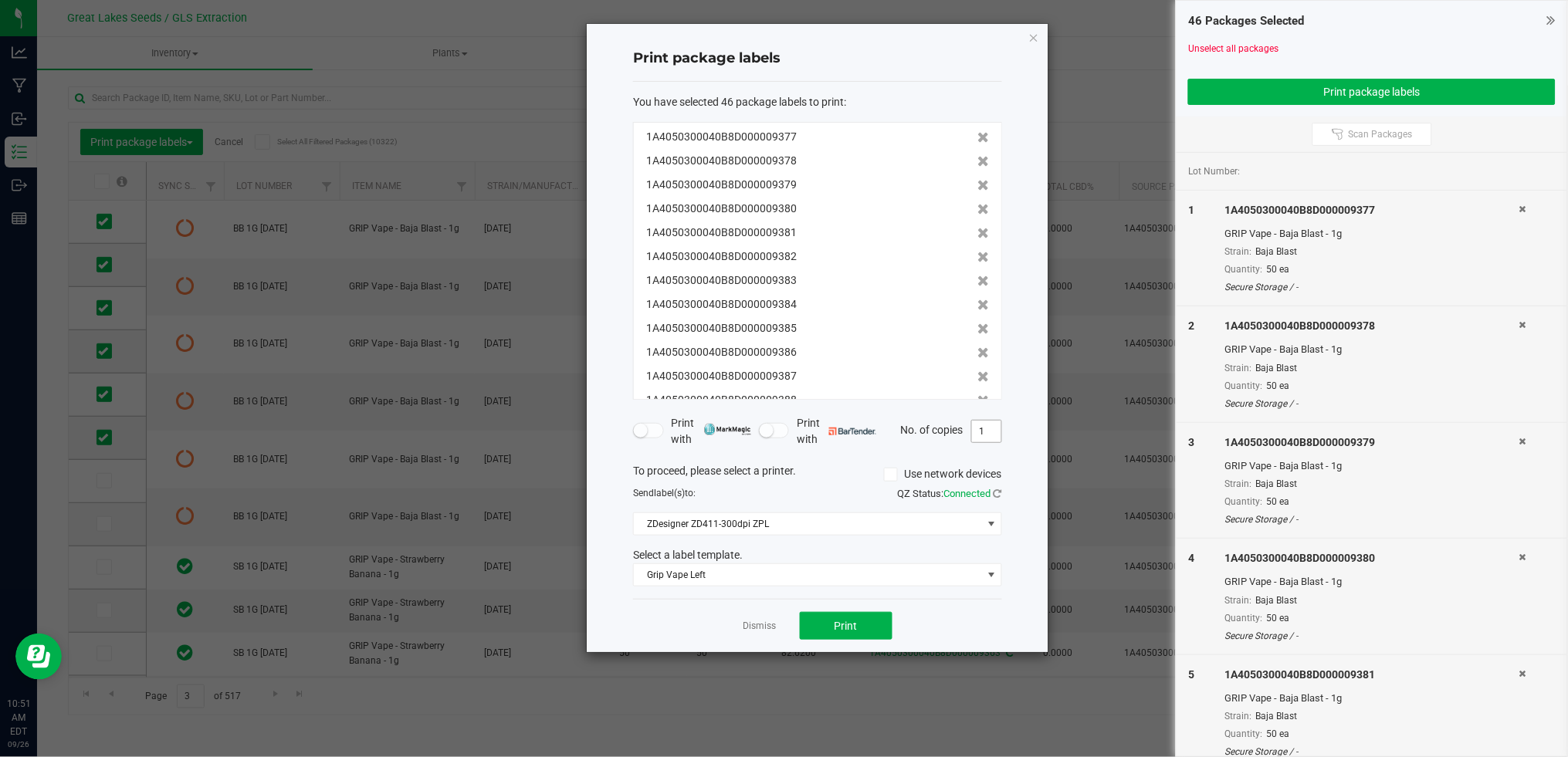
click at [996, 431] on input "1" at bounding box center [986, 431] width 29 height 21
type input "50"
click at [866, 618] on button "Print" at bounding box center [846, 626] width 92 height 28
click at [847, 619] on span "Print" at bounding box center [846, 626] width 23 height 13
click at [740, 619] on div "Dismiss Print" at bounding box center [818, 625] width 369 height 53
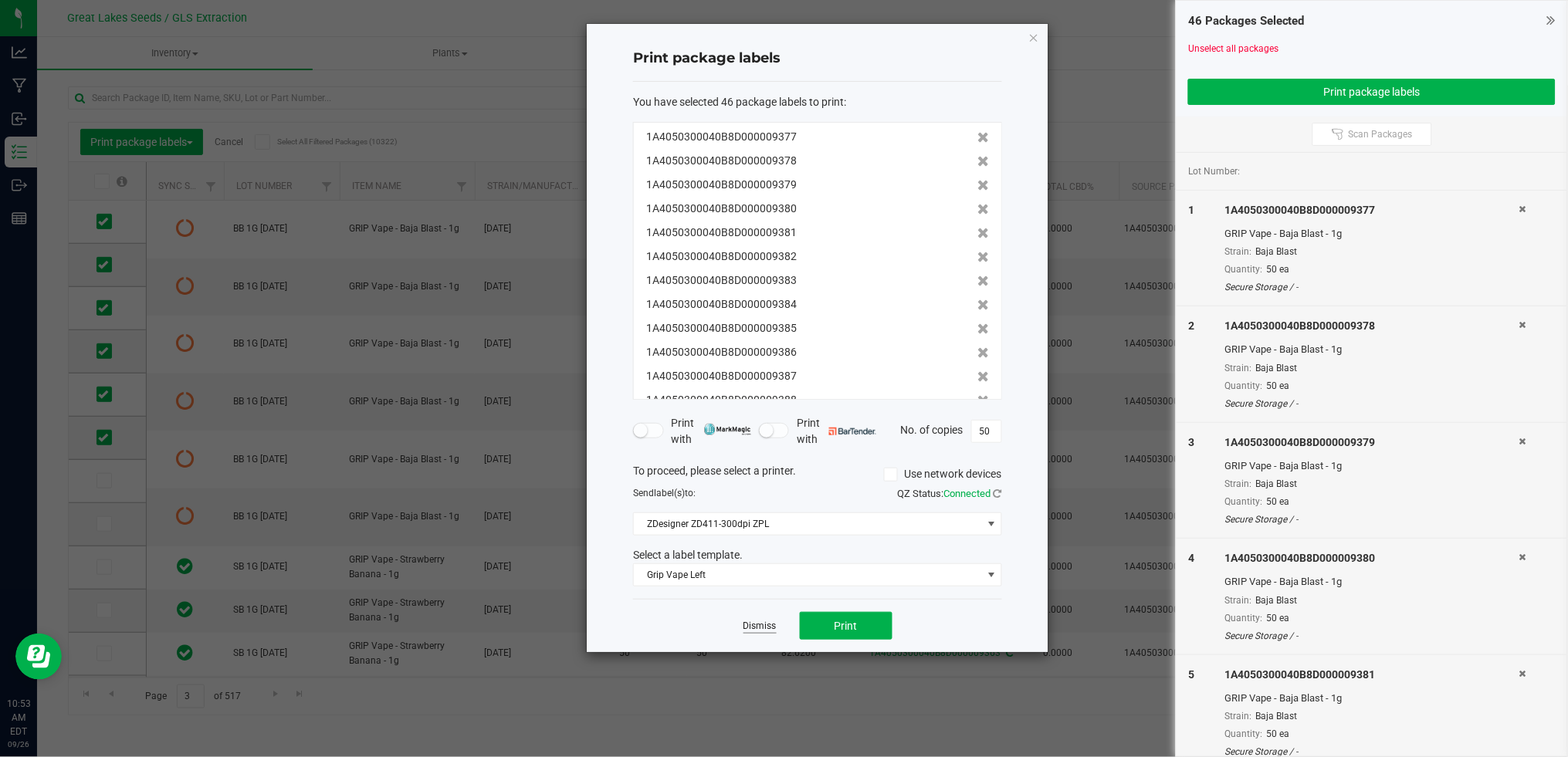
click at [757, 631] on link "Dismiss" at bounding box center [760, 626] width 33 height 13
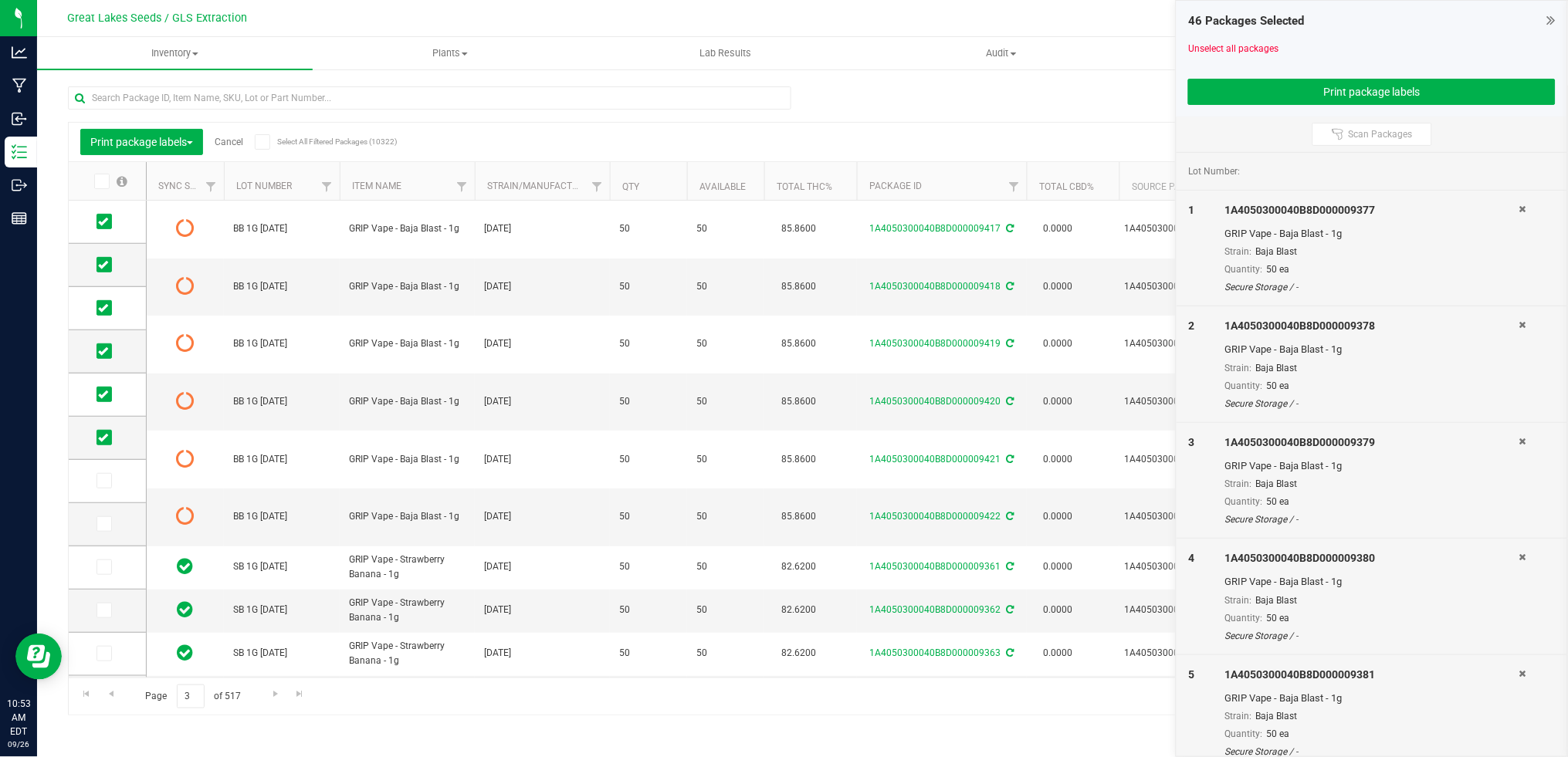
click at [235, 138] on link "Cancel" at bounding box center [229, 142] width 29 height 11
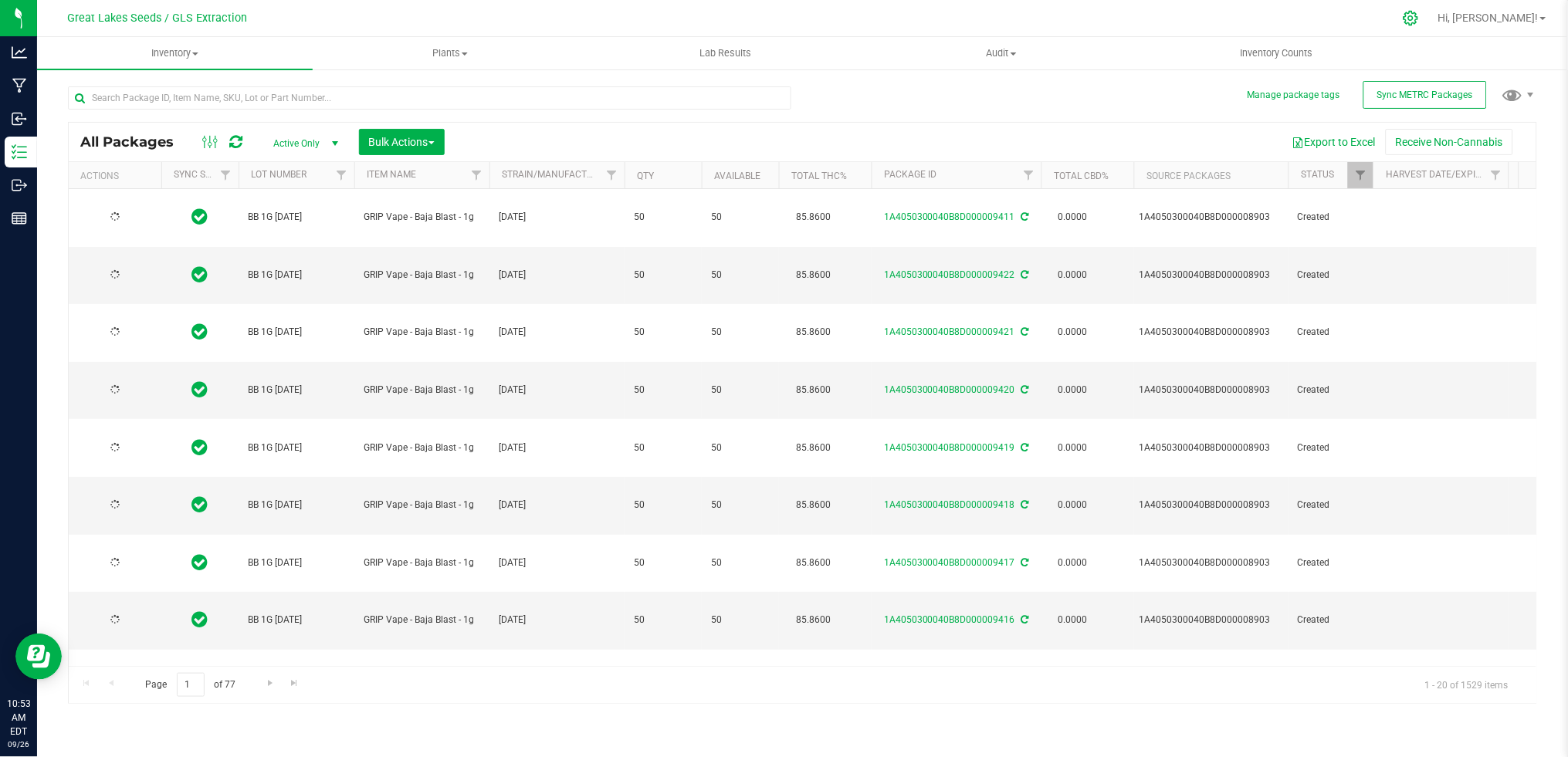
click at [1418, 23] on icon at bounding box center [1410, 18] width 14 height 14
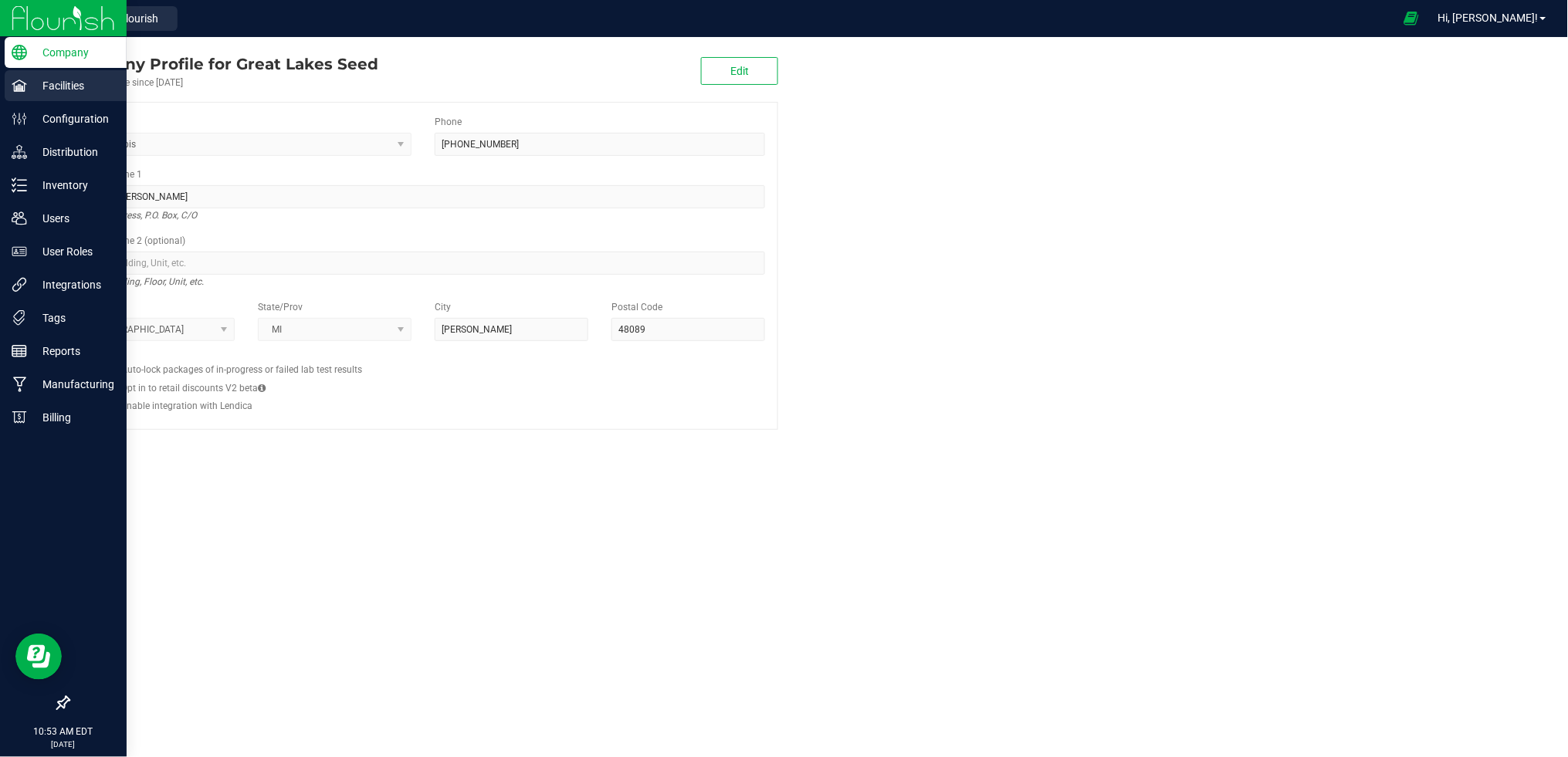
click at [77, 80] on p "Facilities" at bounding box center [73, 85] width 92 height 18
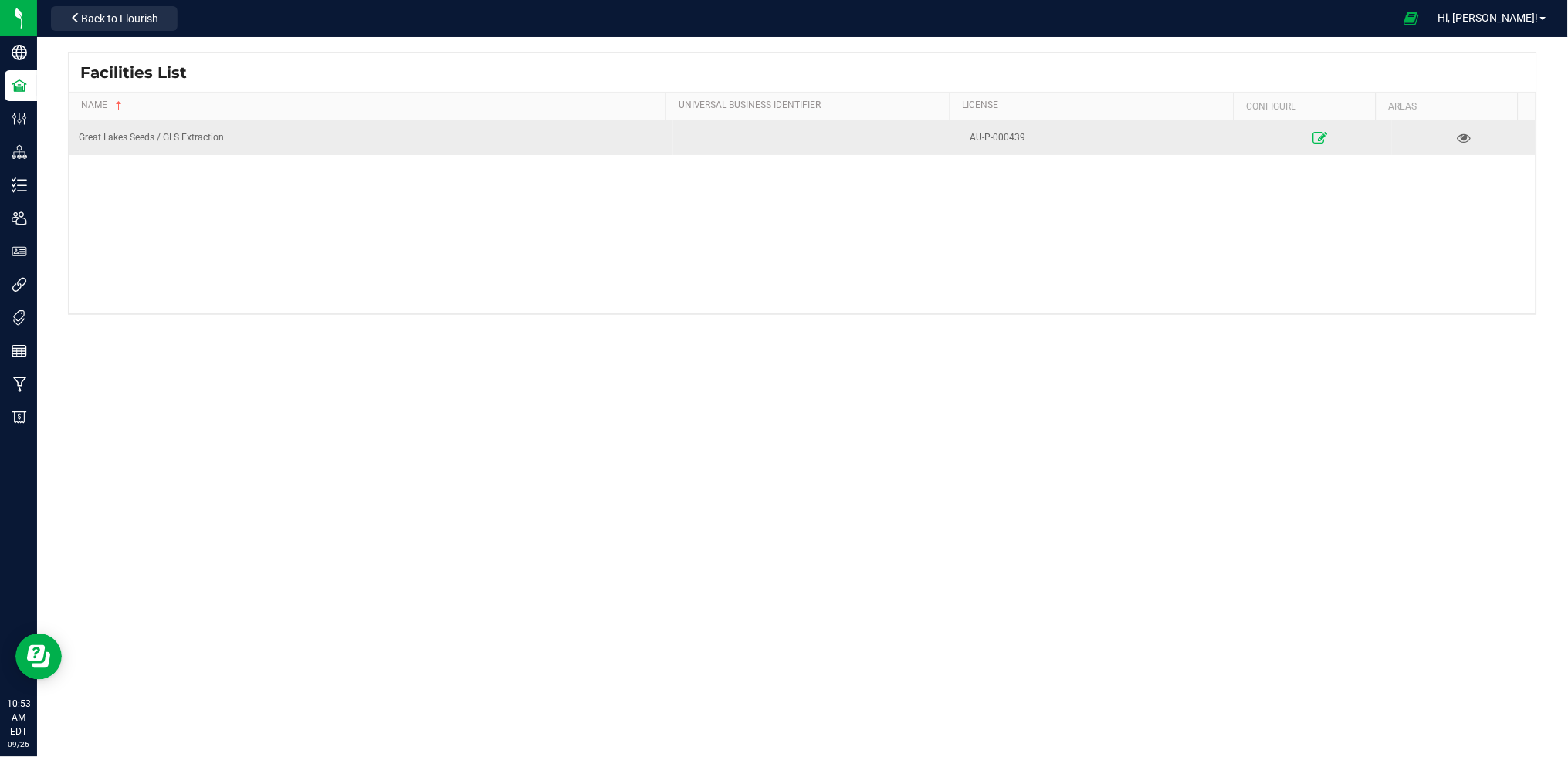
click at [1313, 137] on icon at bounding box center [1320, 138] width 14 height 11
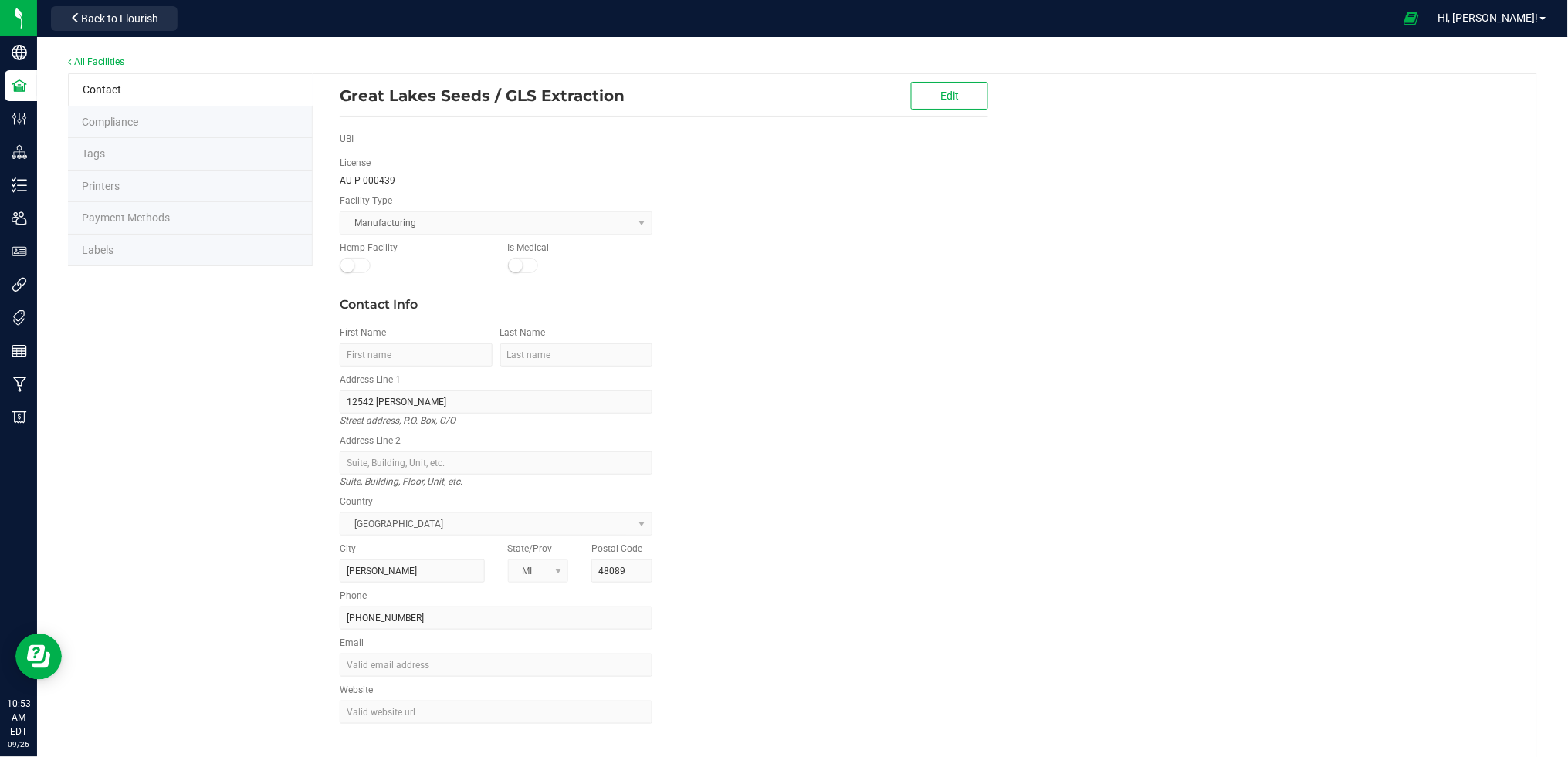
click at [109, 247] on span "Labels" at bounding box center [98, 250] width 32 height 13
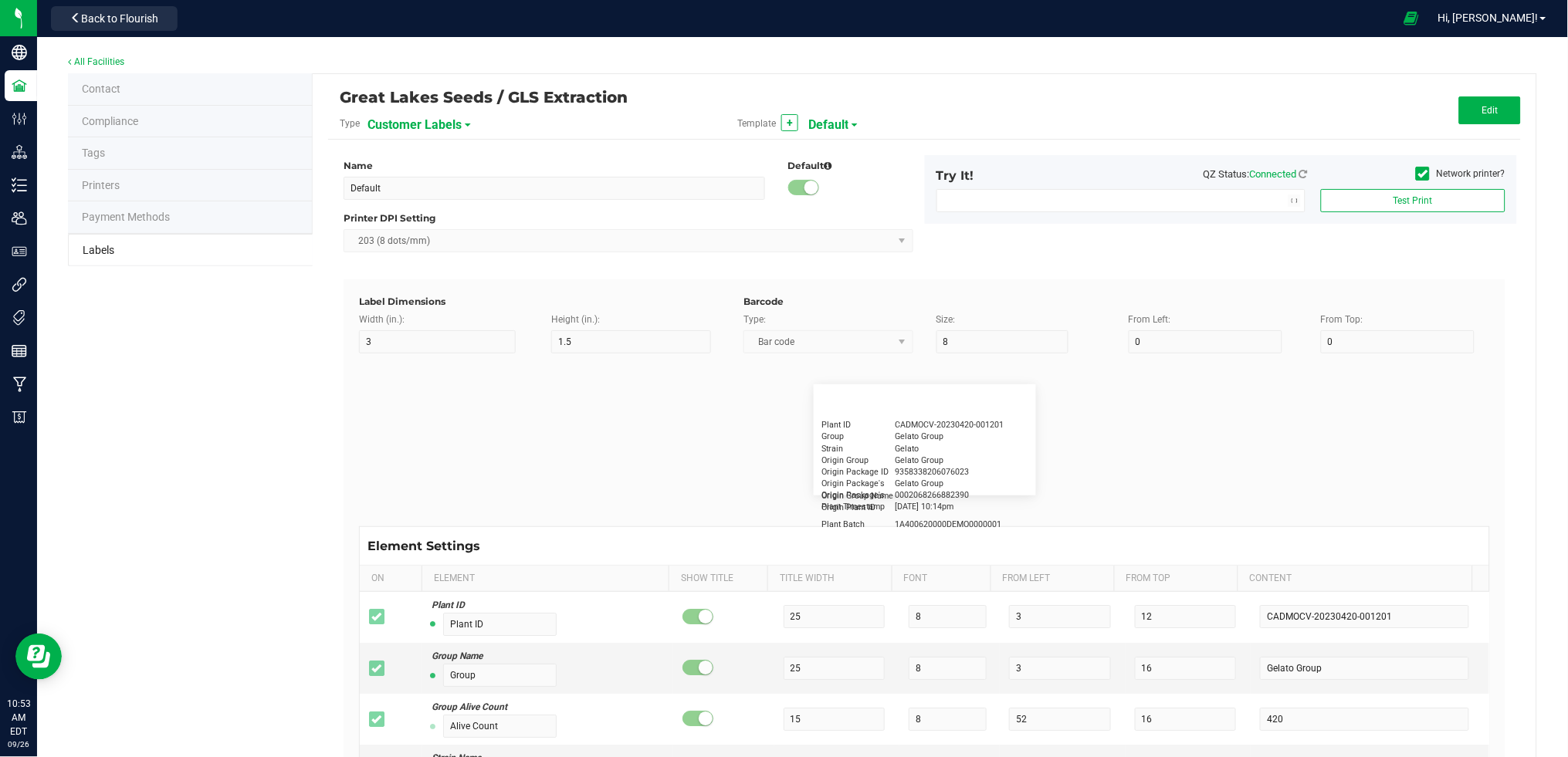
type input "2.25"
type input "4"
type input "20"
type input "5"
type input "Business"
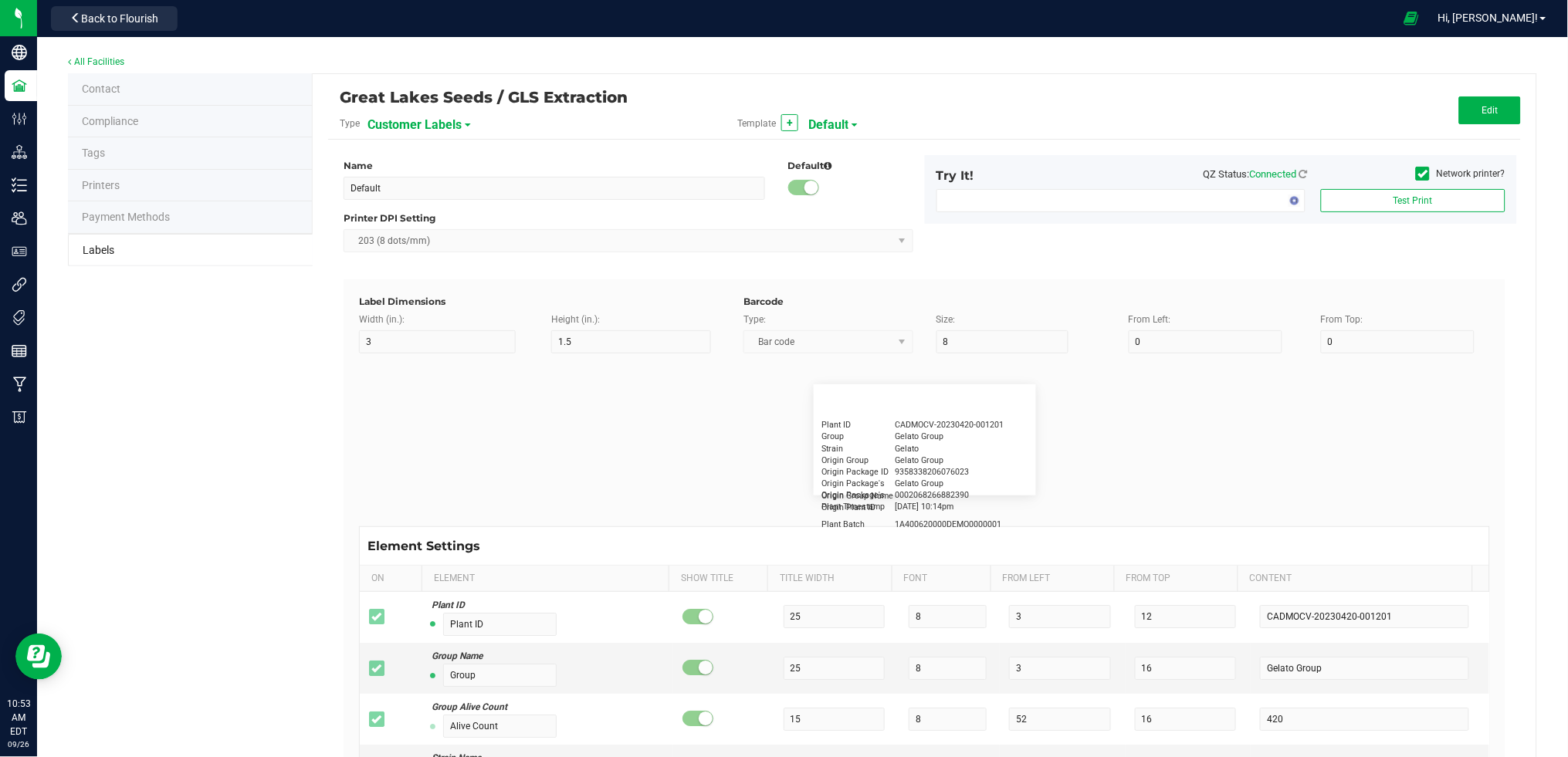
type input "15"
type input "5"
type input "Firstname Lastname"
type input "Product"
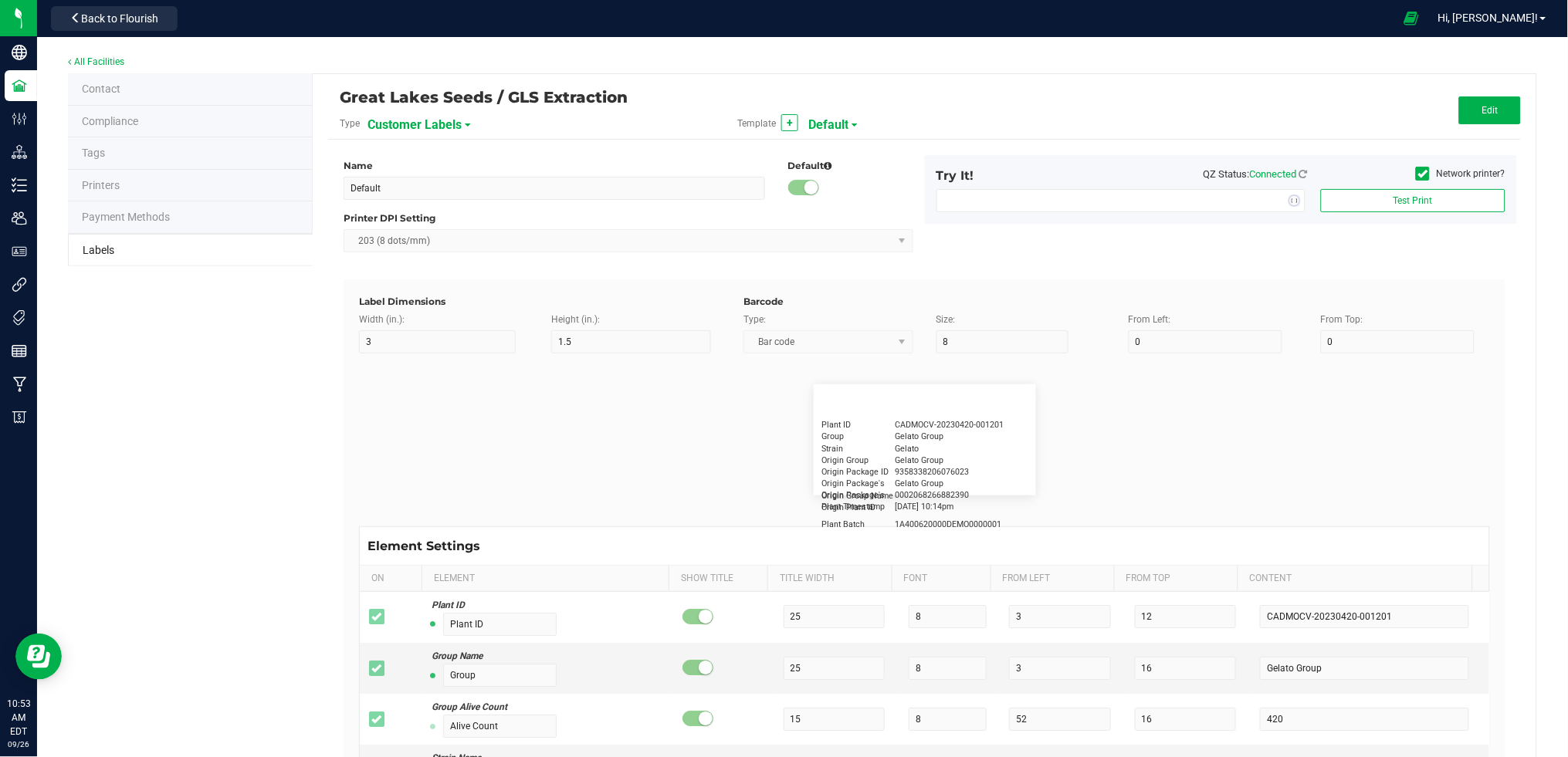
type input "15"
type input "5"
type input "10"
type input "GSC Oil Tincture"
type input "Weight"
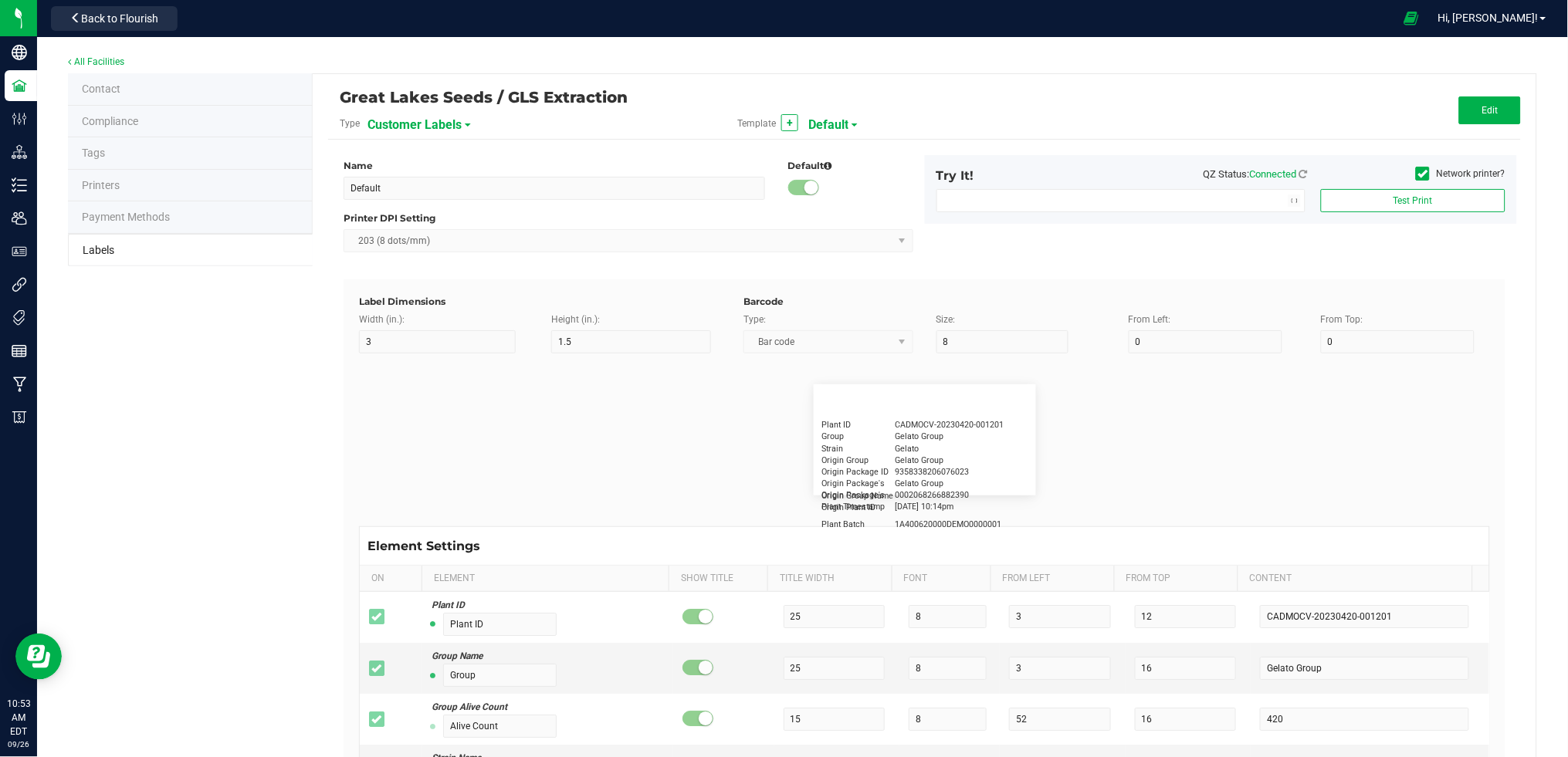
type input "5"
type input "15"
type input "3 ea"
type input "License Number"
type input "15"
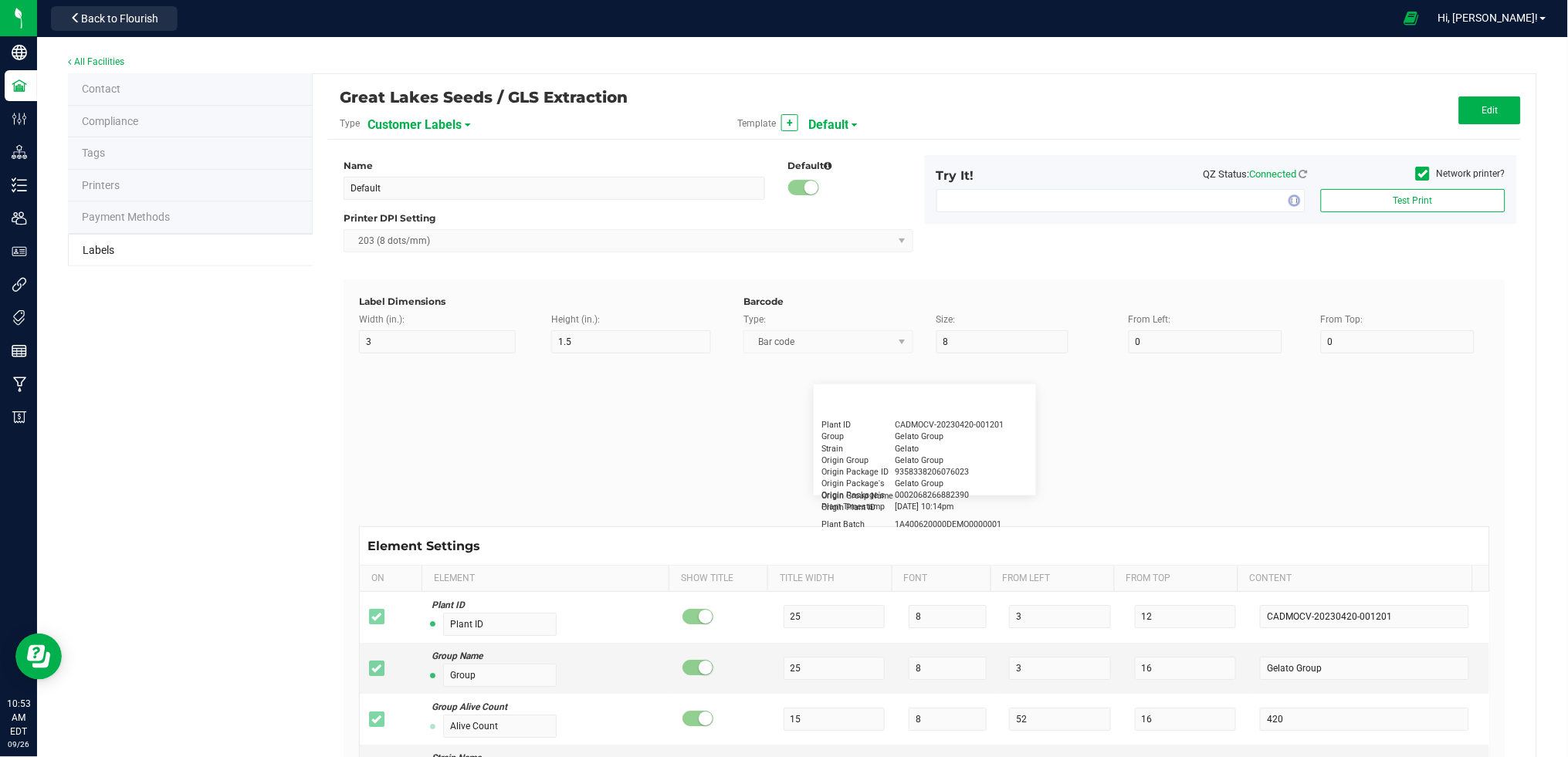
type input "5"
type input "Docfirst Doclast, MD."
type input "Order Date"
type input "15"
type input "5"
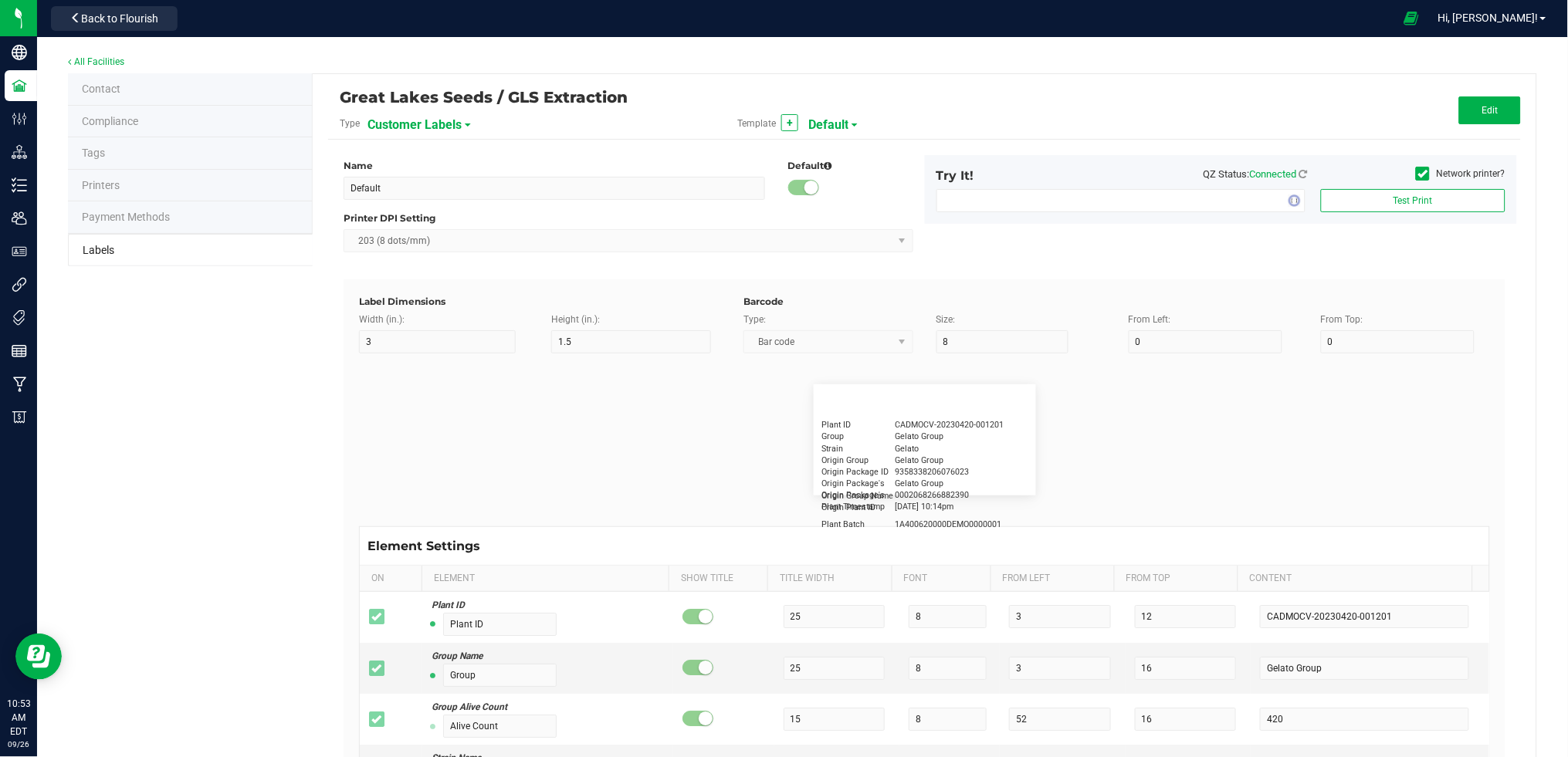
type input "25"
type input "4/20/2019 1:17 pm"
type input "License Number"
type input "10"
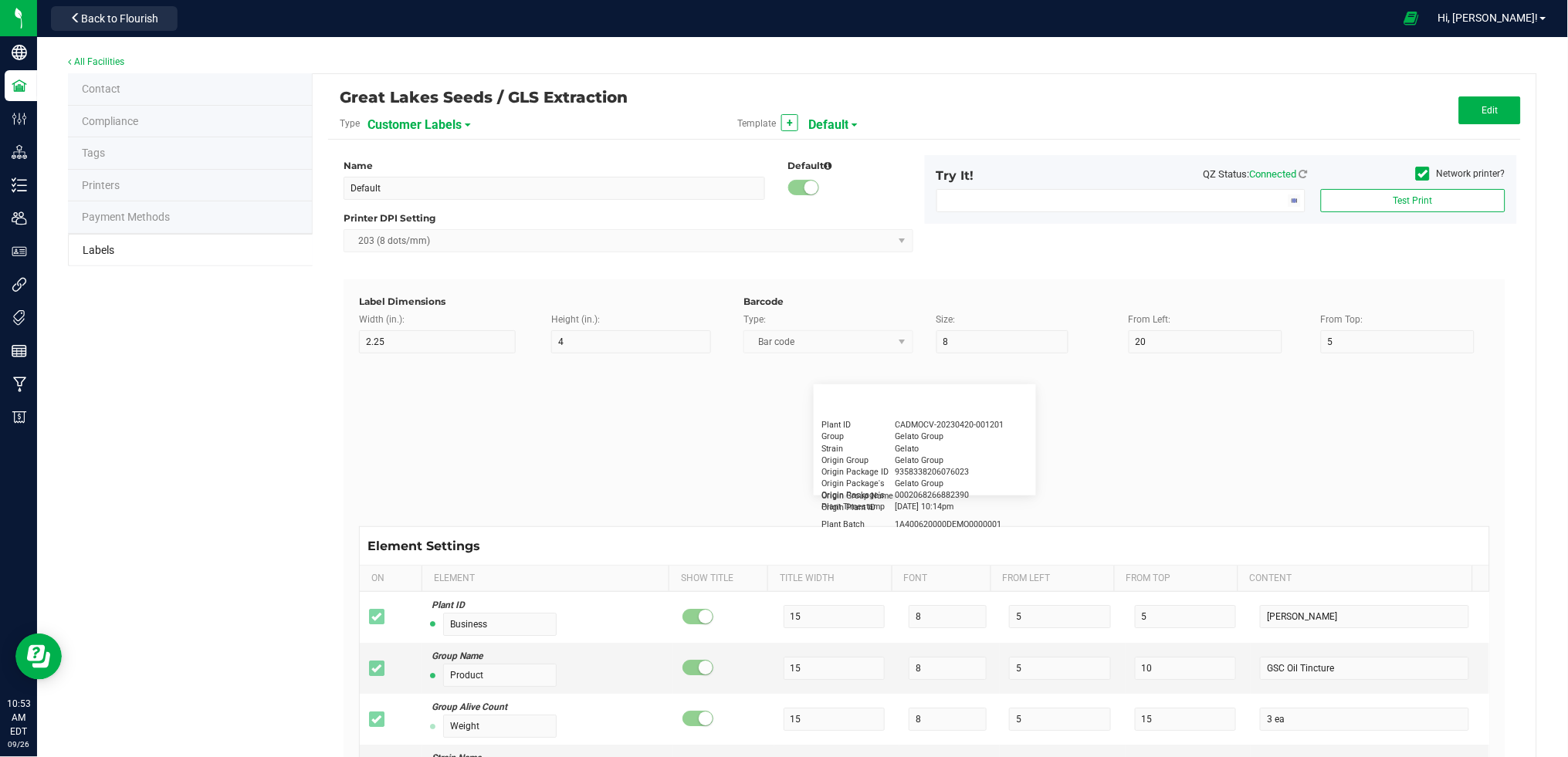
type input "10"
type input "AU-PA-000439"
type input "Example"
type input "10"
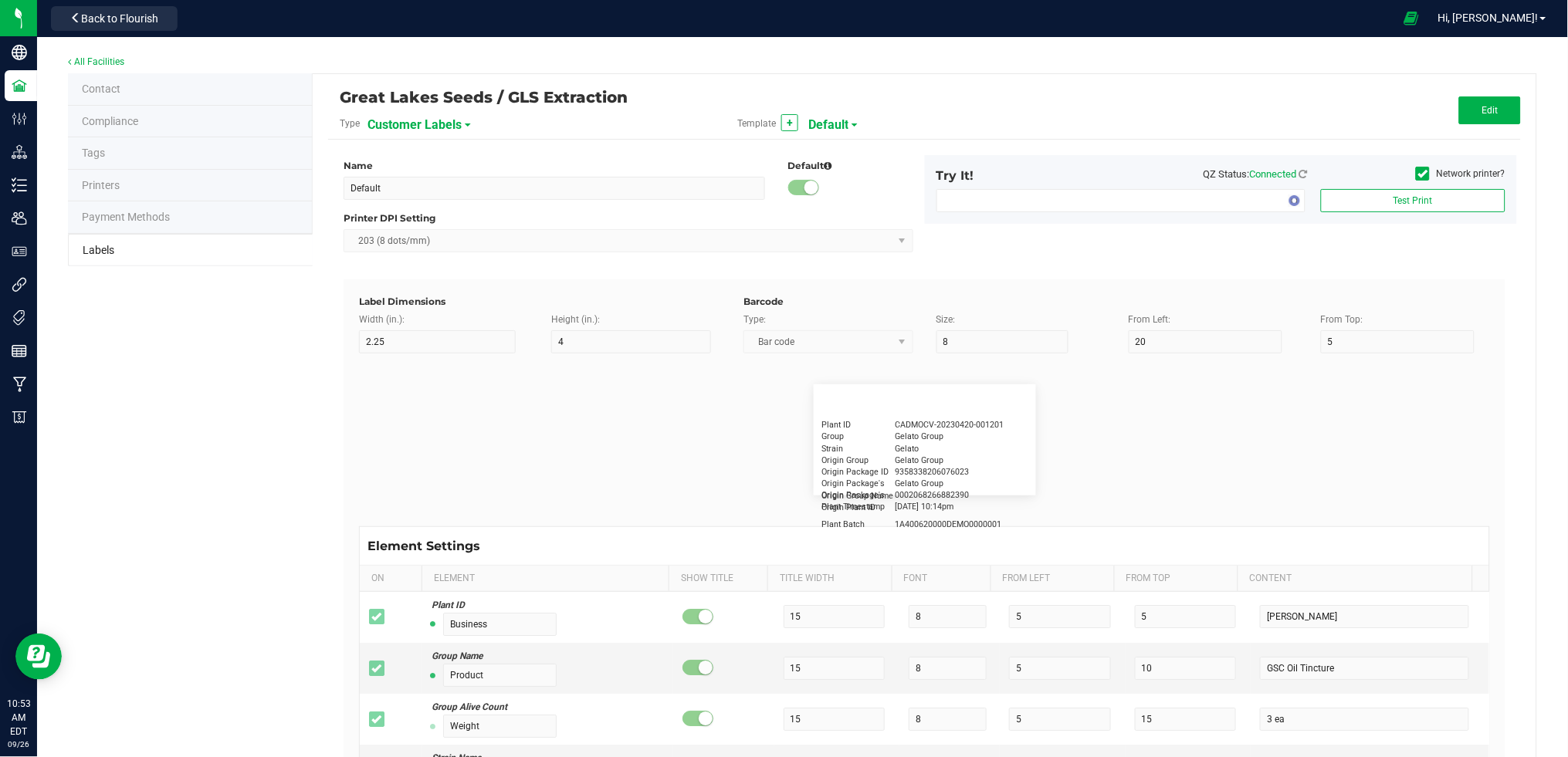
type input "10"
type input "Editable text field"
type input "Package ID"
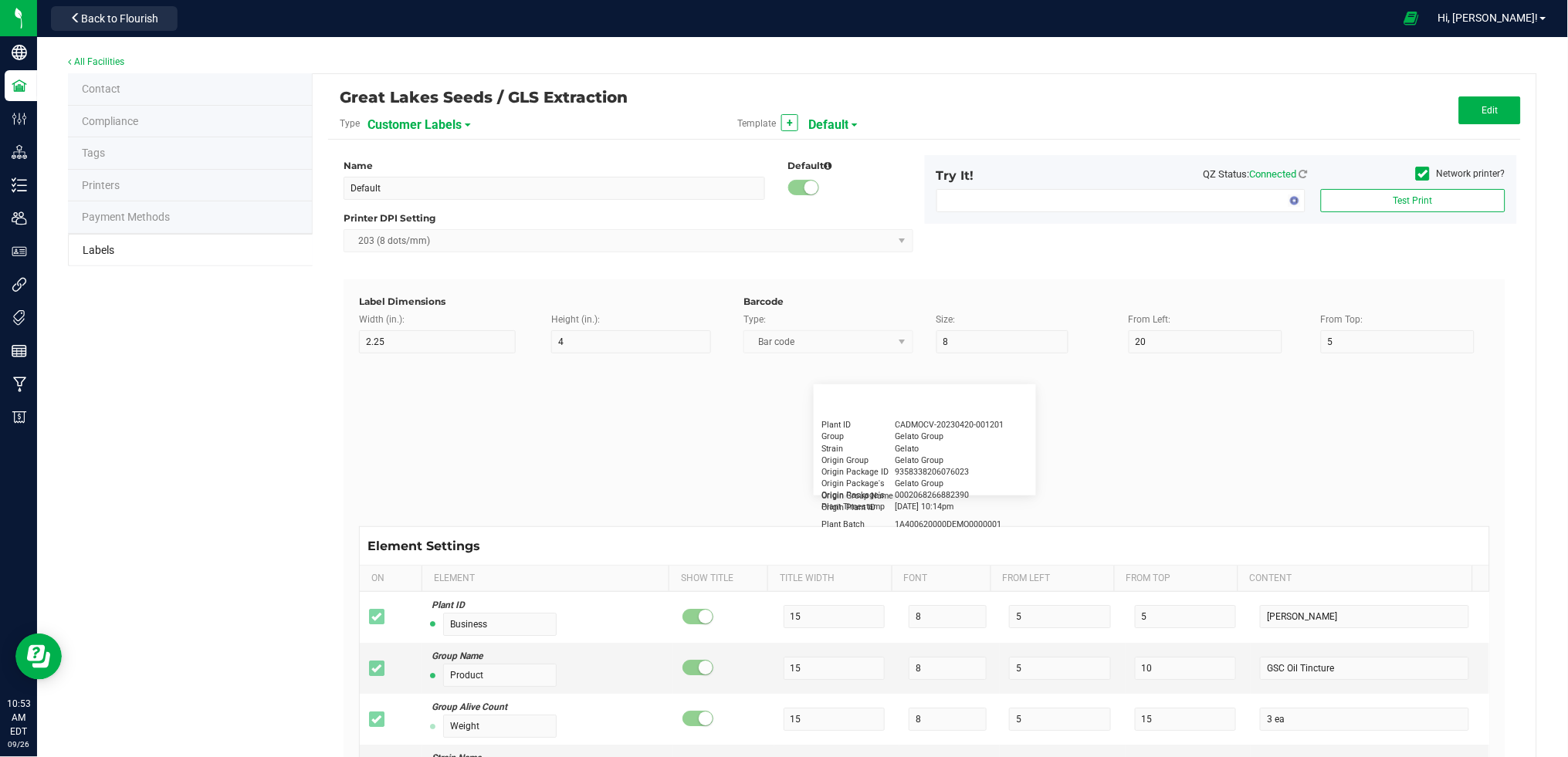
type input "15"
type input "5"
type input "10"
type input "CADMODS-20230420-096"
type input "Lot Number"
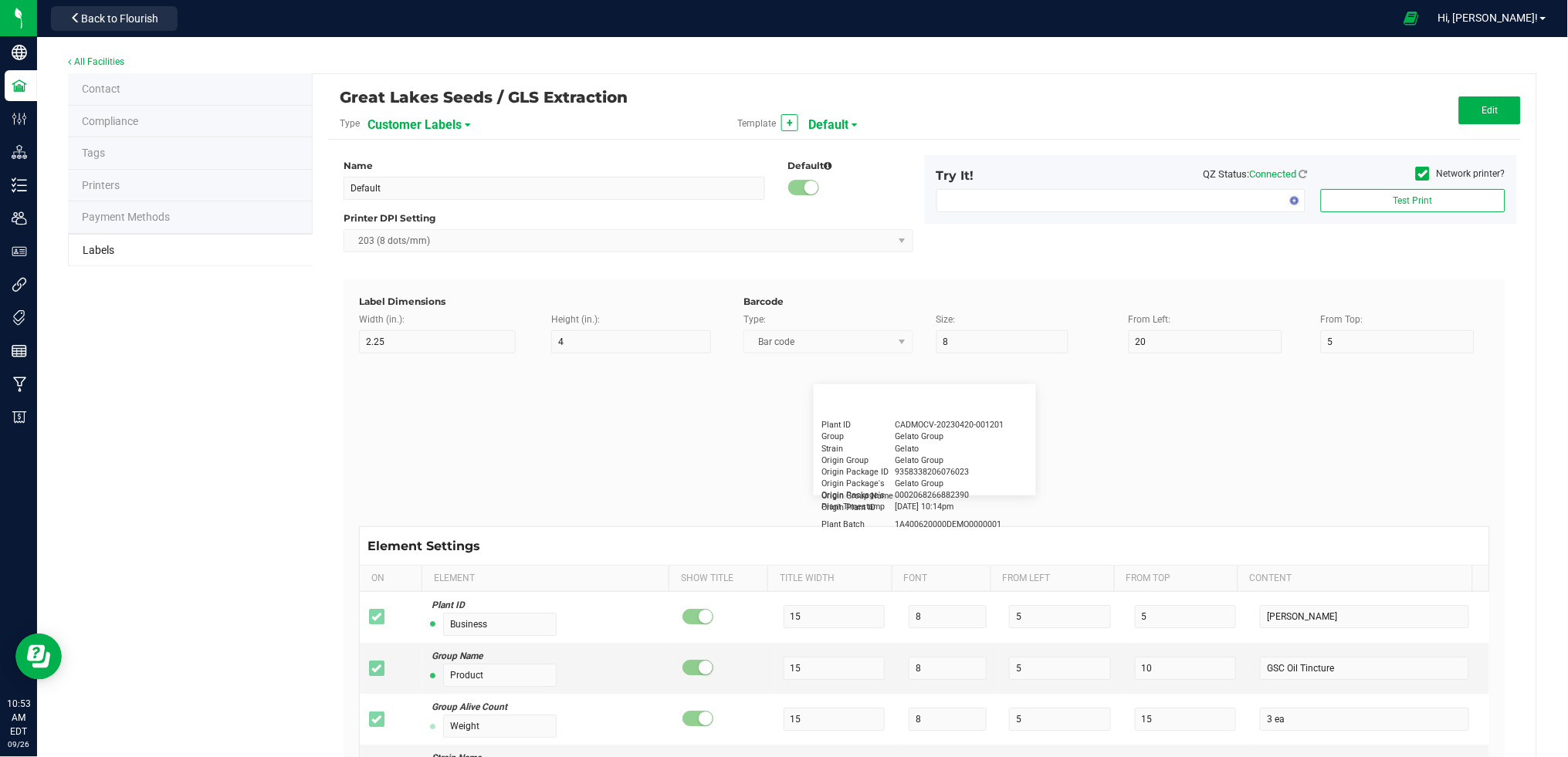
type input "15"
type input "5"
type input "10"
type input "LOTPXGDP-0912"
type input "Brand"
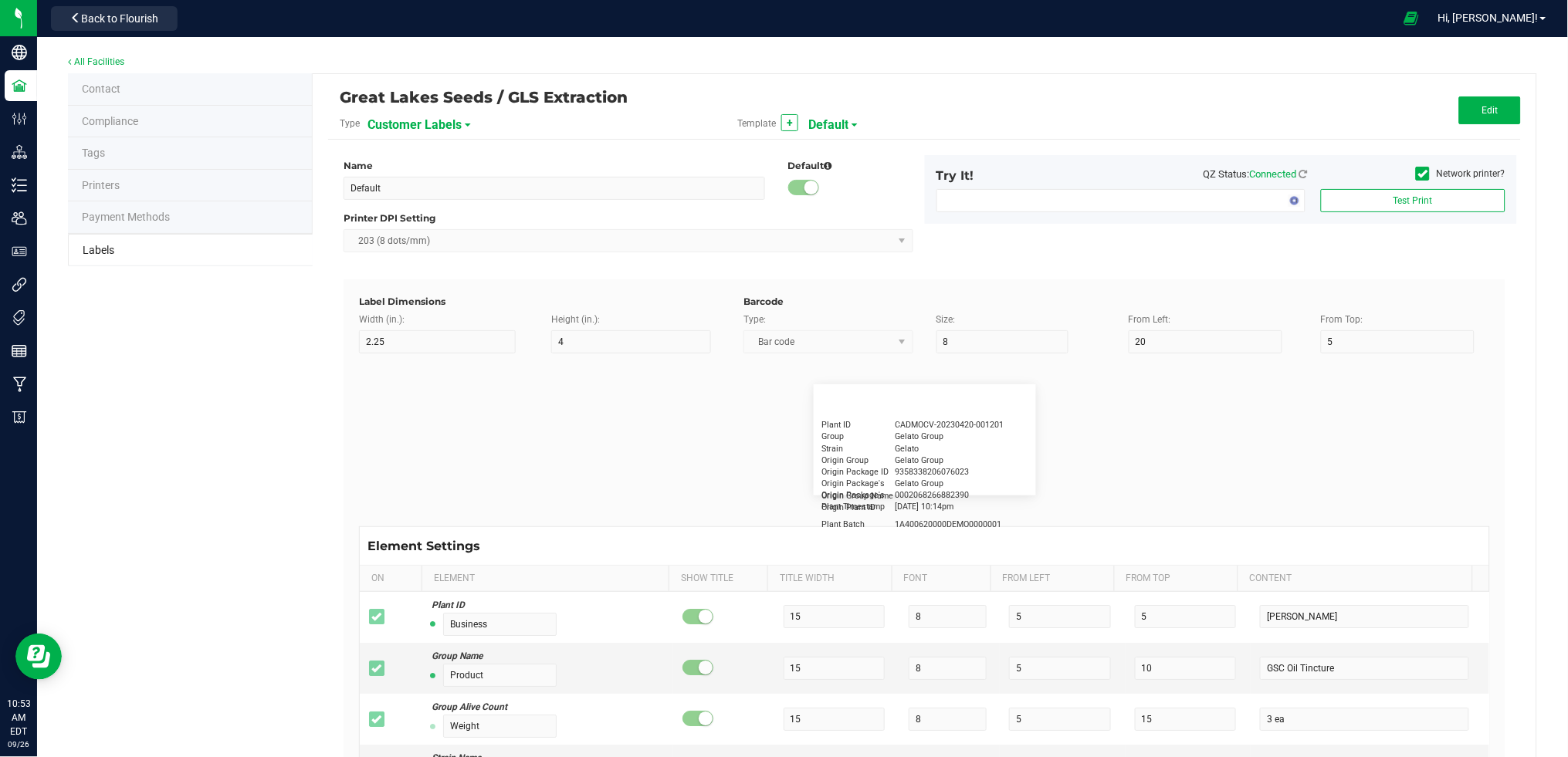
type input "15"
type input "5"
type input "30"
type input "Cannabis Co."
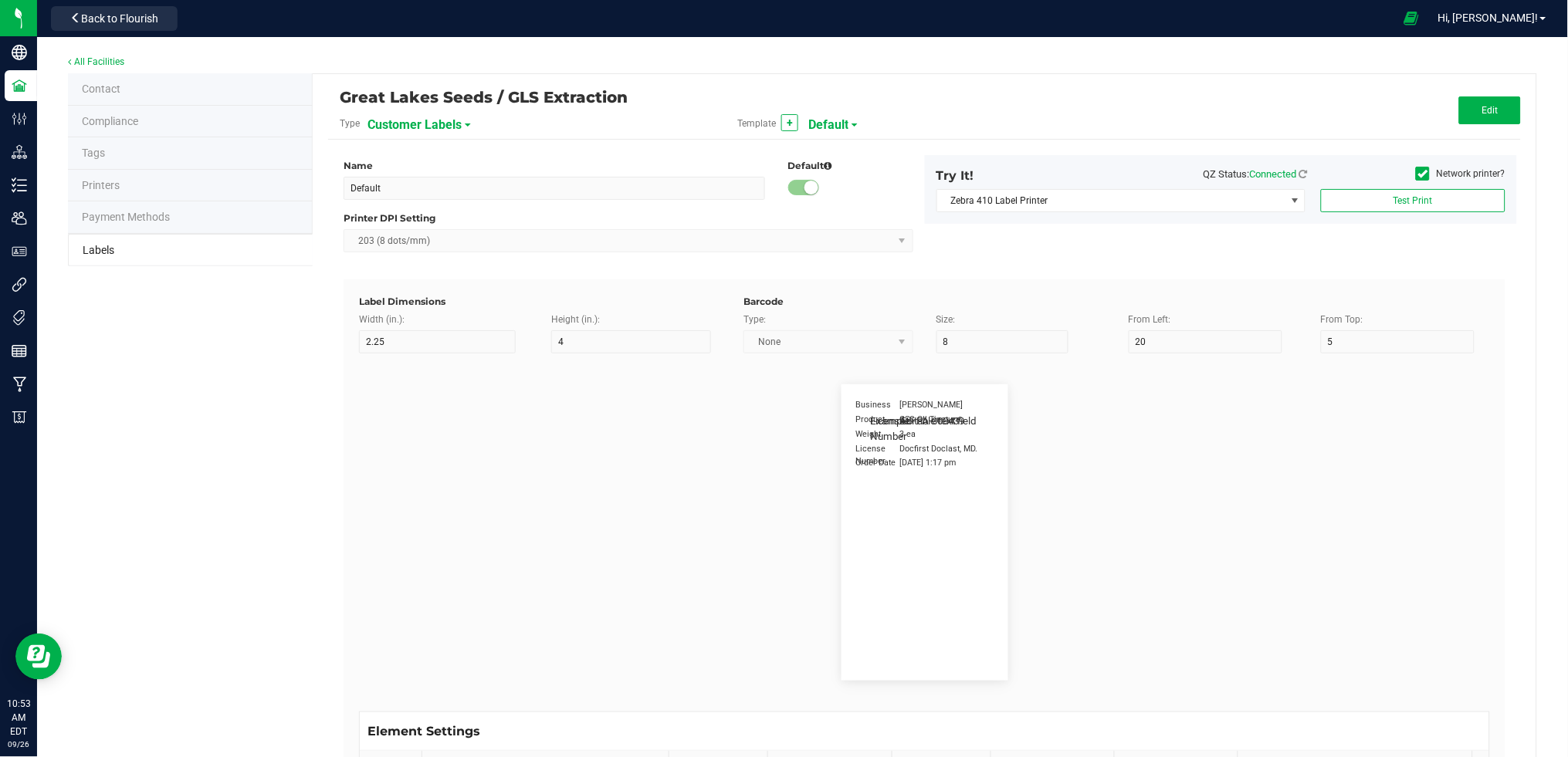
click at [442, 116] on span "Customer Labels" at bounding box center [414, 125] width 94 height 26
click at [426, 218] on span "Package Labels" at bounding box center [406, 215] width 65 height 11
type input "GRIP Big Box RIGHT"
type input "1.25"
type input "15"
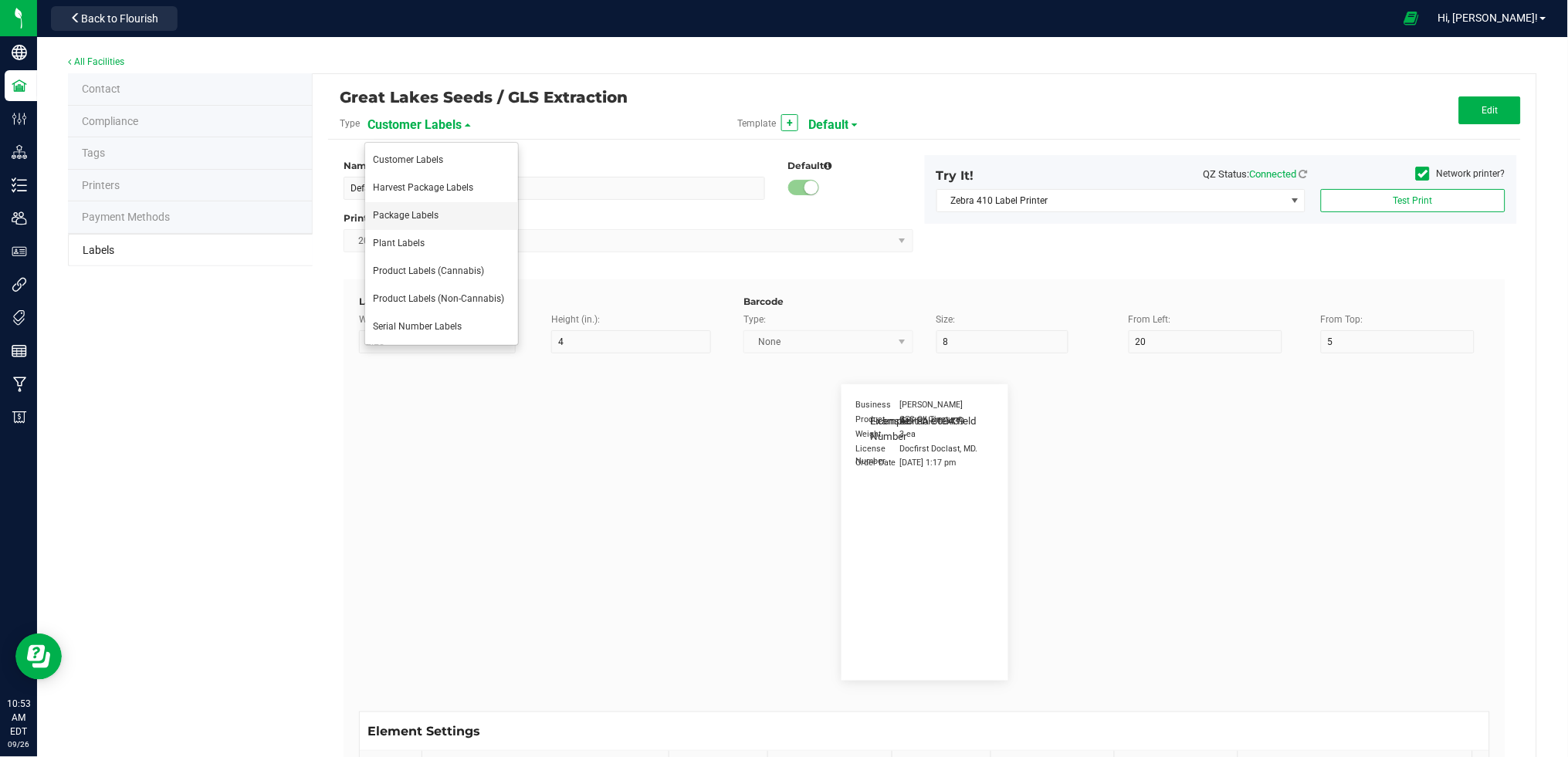
type input "10"
type input "30"
type input "METRC"
type input "14"
type input "11.5"
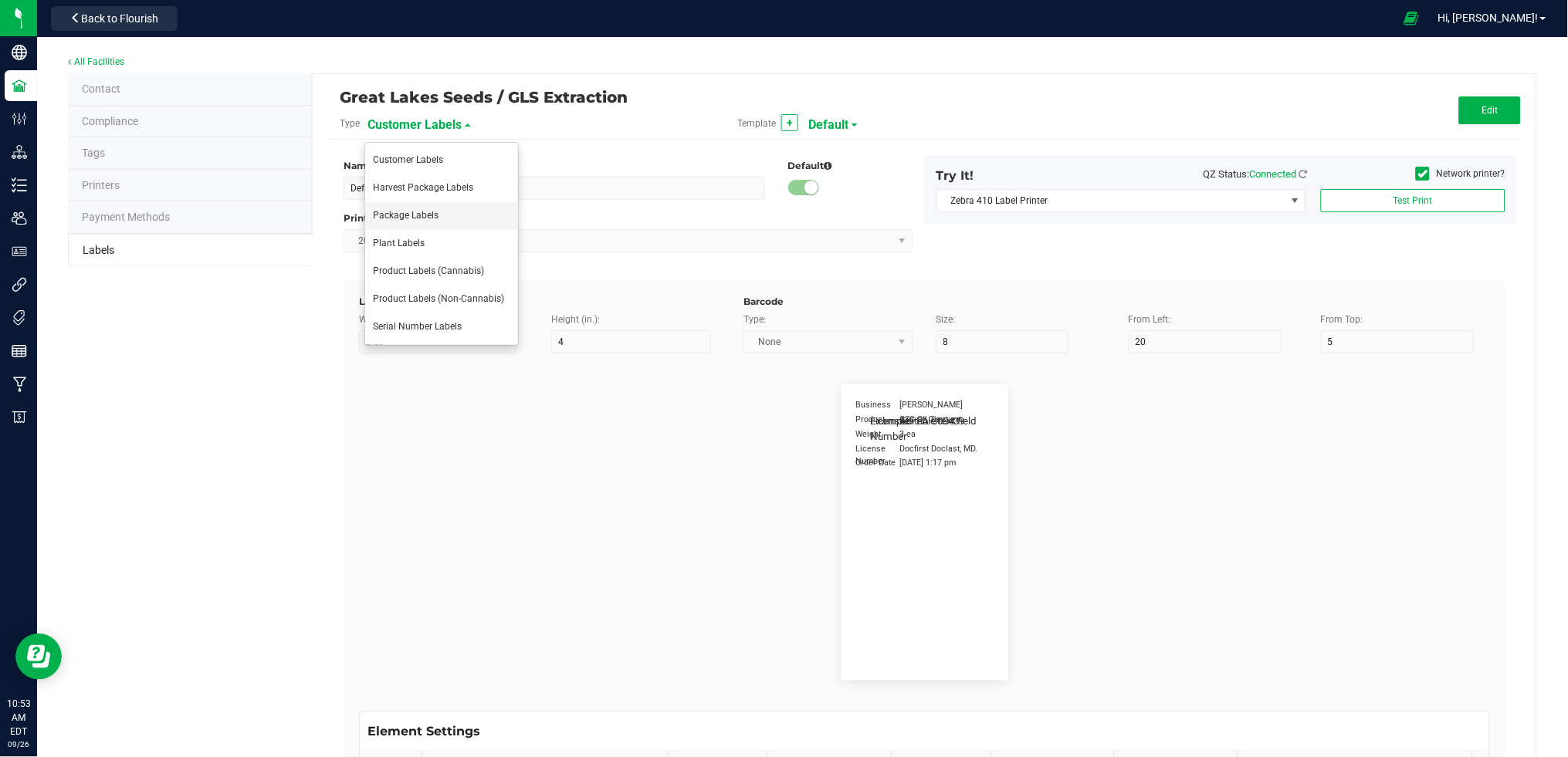
type input "CADMODS-20200420-096"
type input "Size"
type input "25"
type input "10"
type input "14"
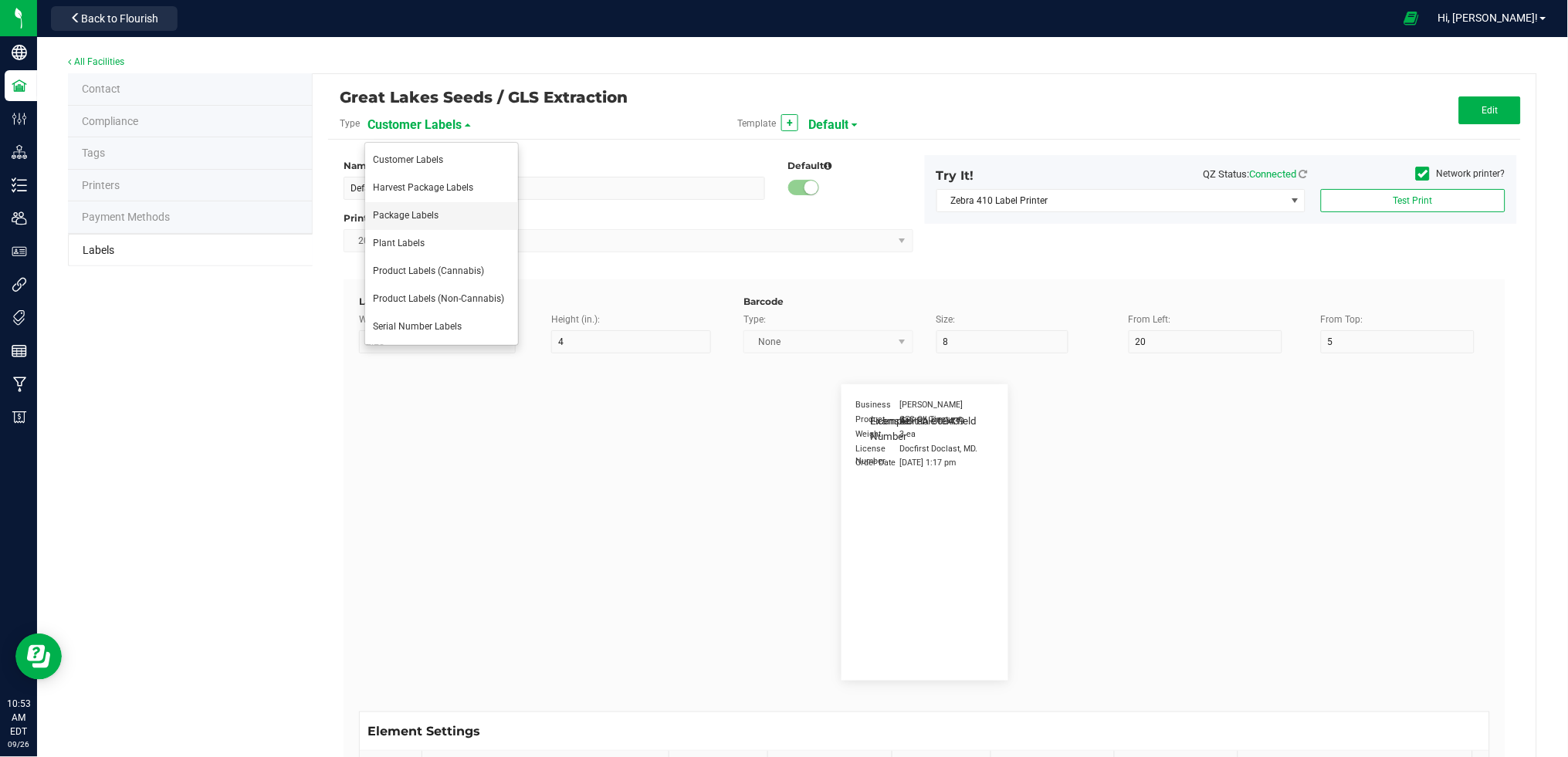
type input "50 each"
type input "GLS"
type input "8"
type input "12"
type input "10"
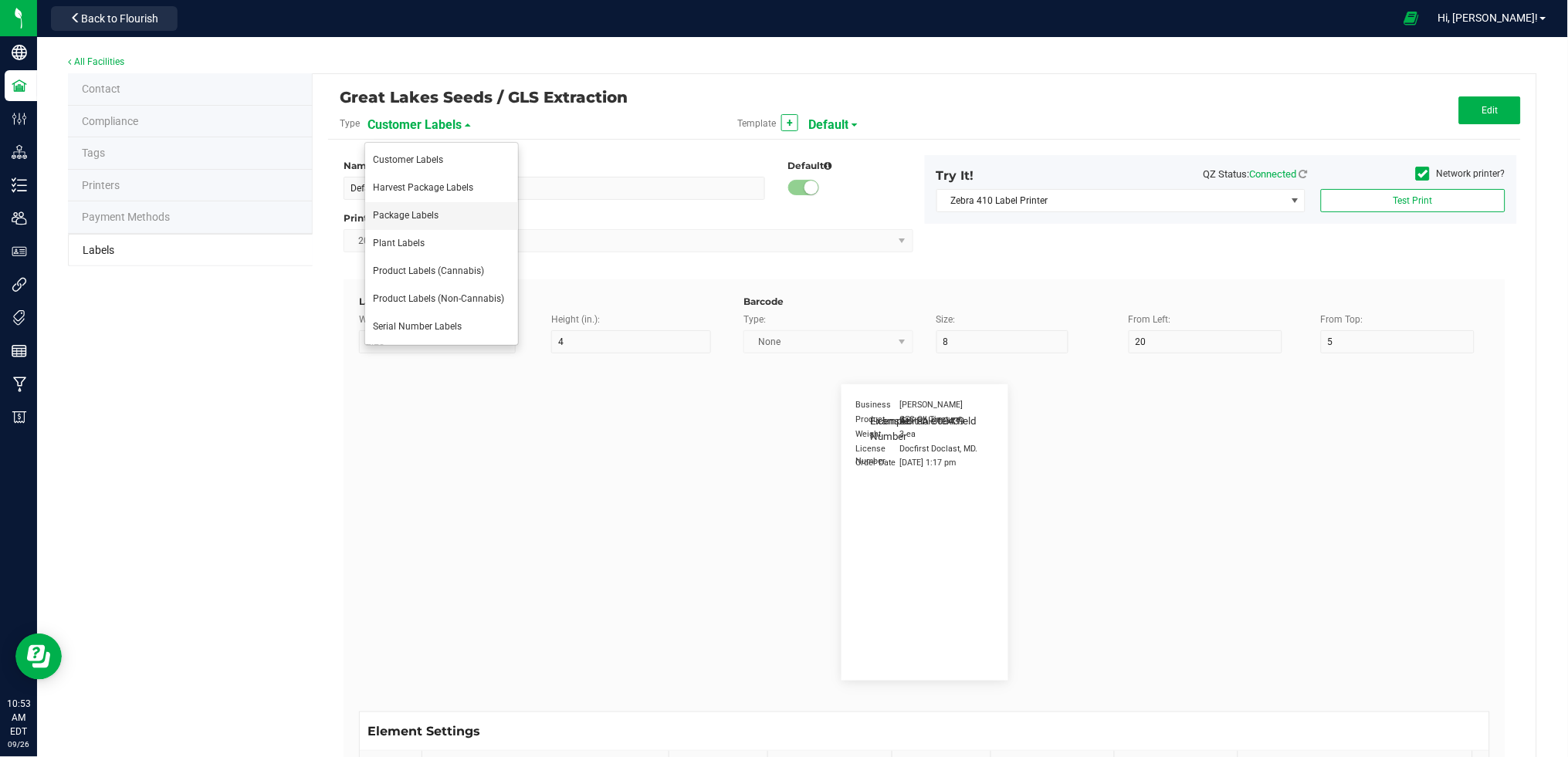
type input "AU-P-000439"
type input "SKU Name"
type input "25"
type input "18"
type input "Gelato Pen"
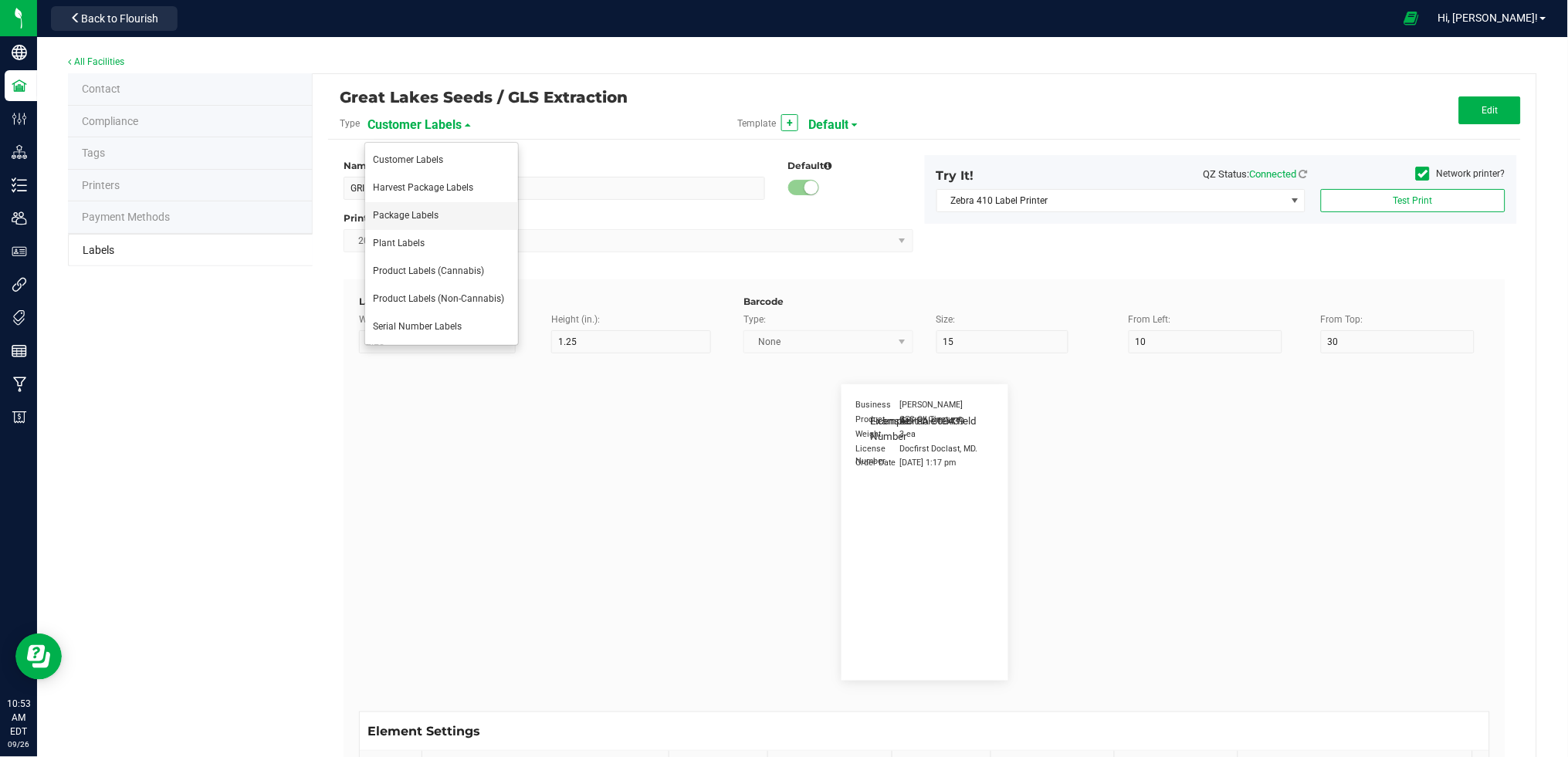
type input "Strain"
type input "25"
type input "10"
type input "15"
type input "Gelato"
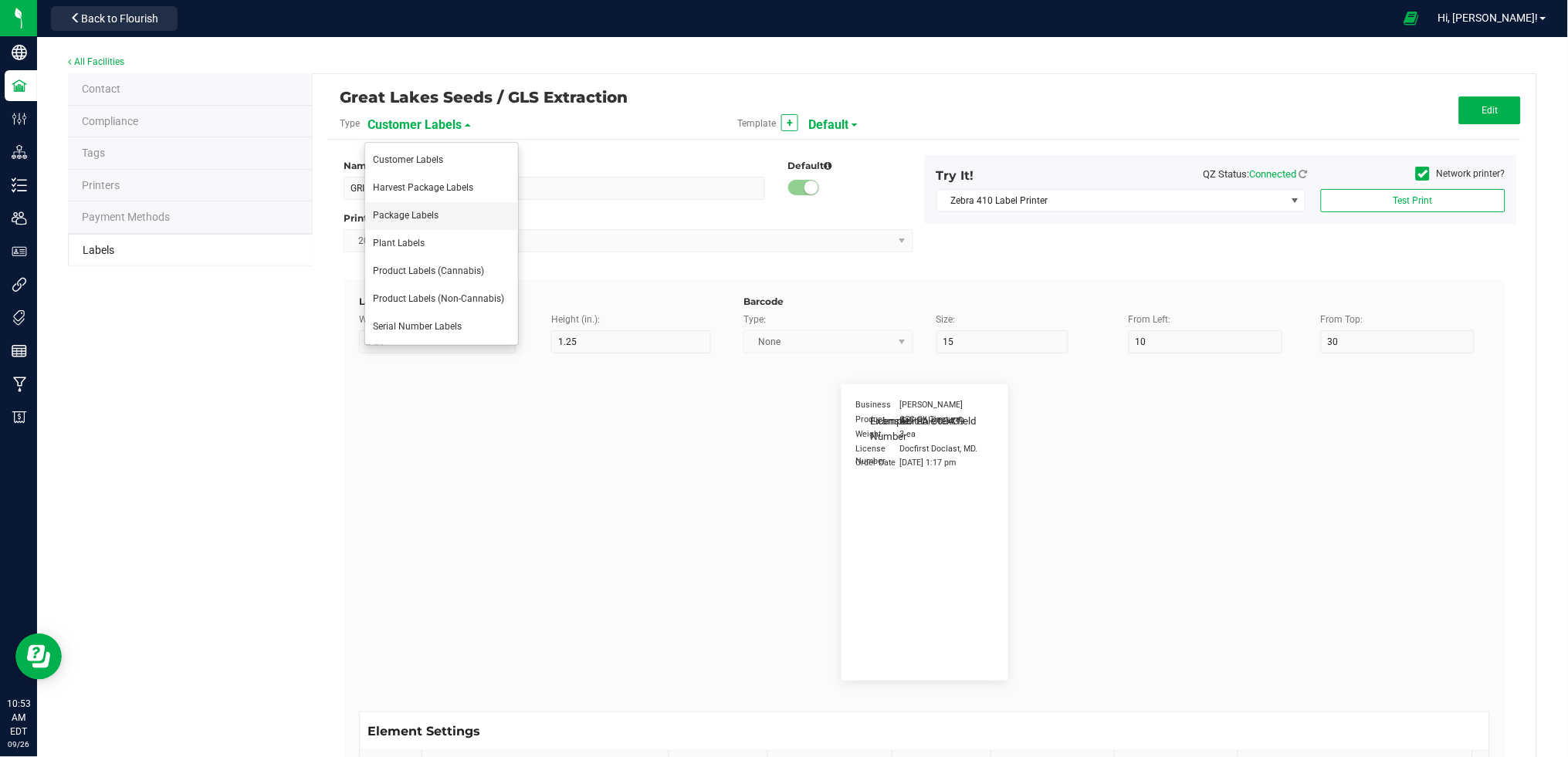
type input "Package Date"
type input "25"
type input "5"
type input "25"
type input "4/20/2023 10:14pm"
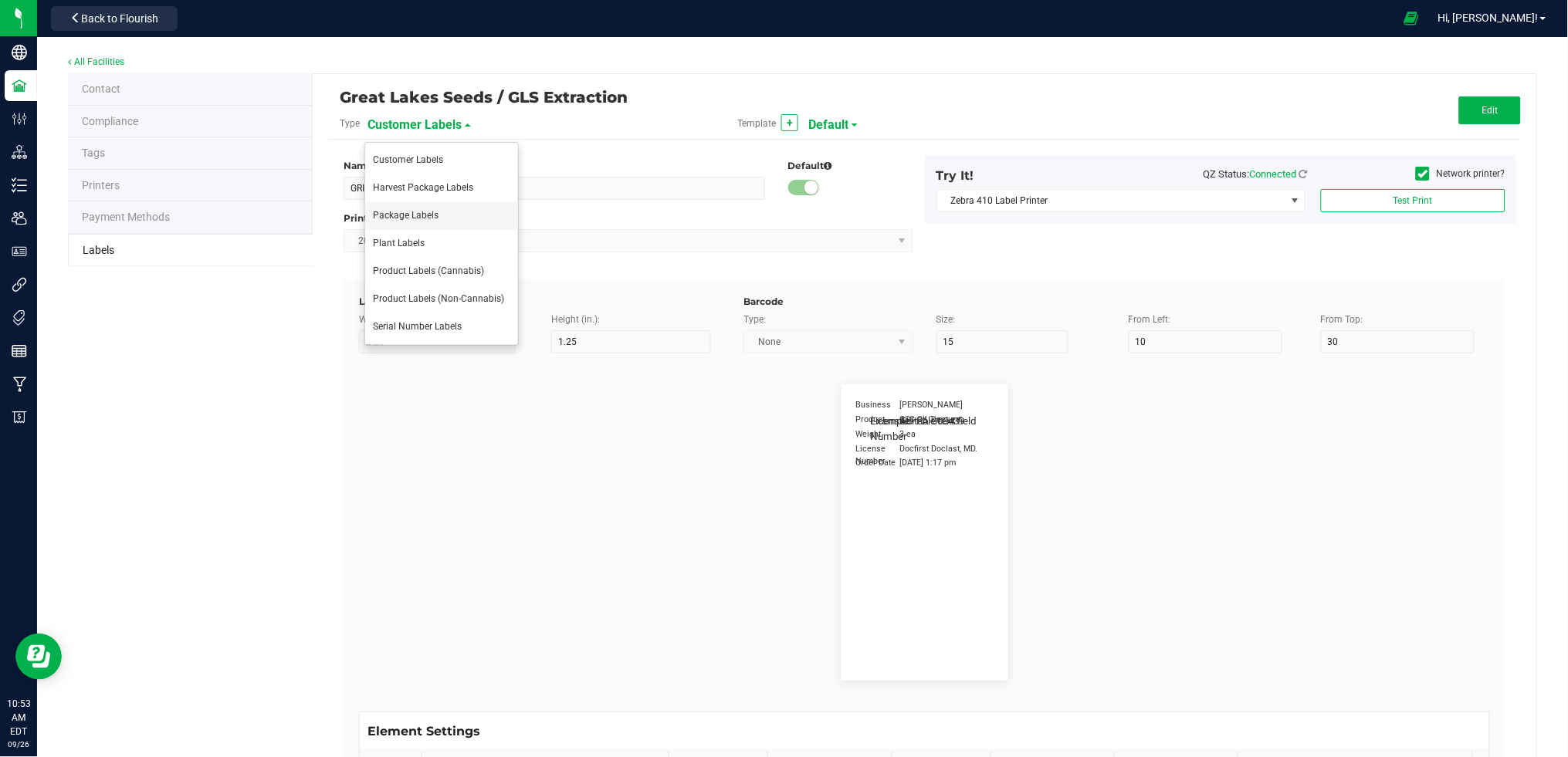
type input "Lot Number"
type input "25"
type input "5"
type input "30"
type input "LOT918234"
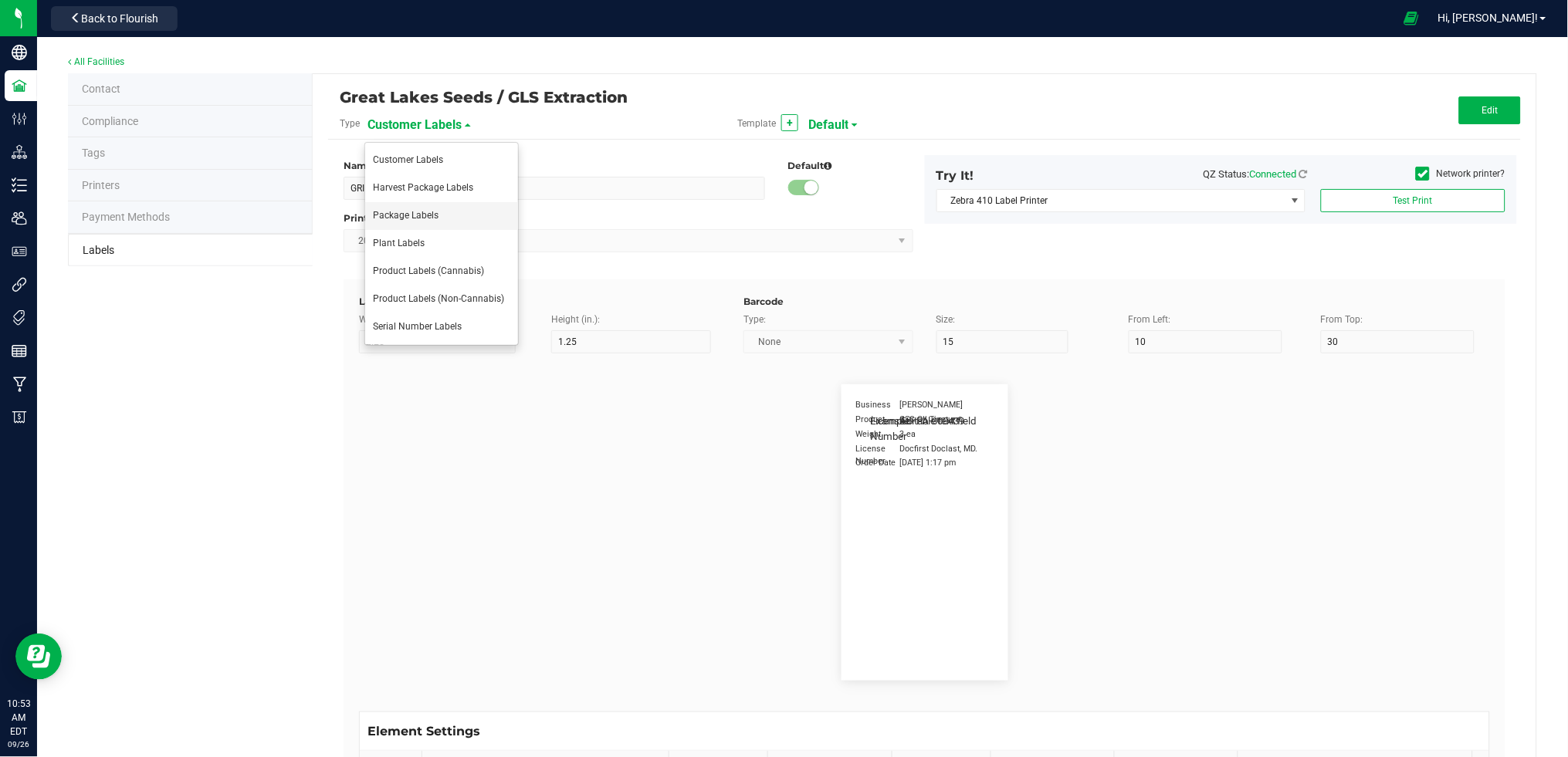
type input "SKU"
type input "25"
type input "10"
type input "30"
type input "42P017"
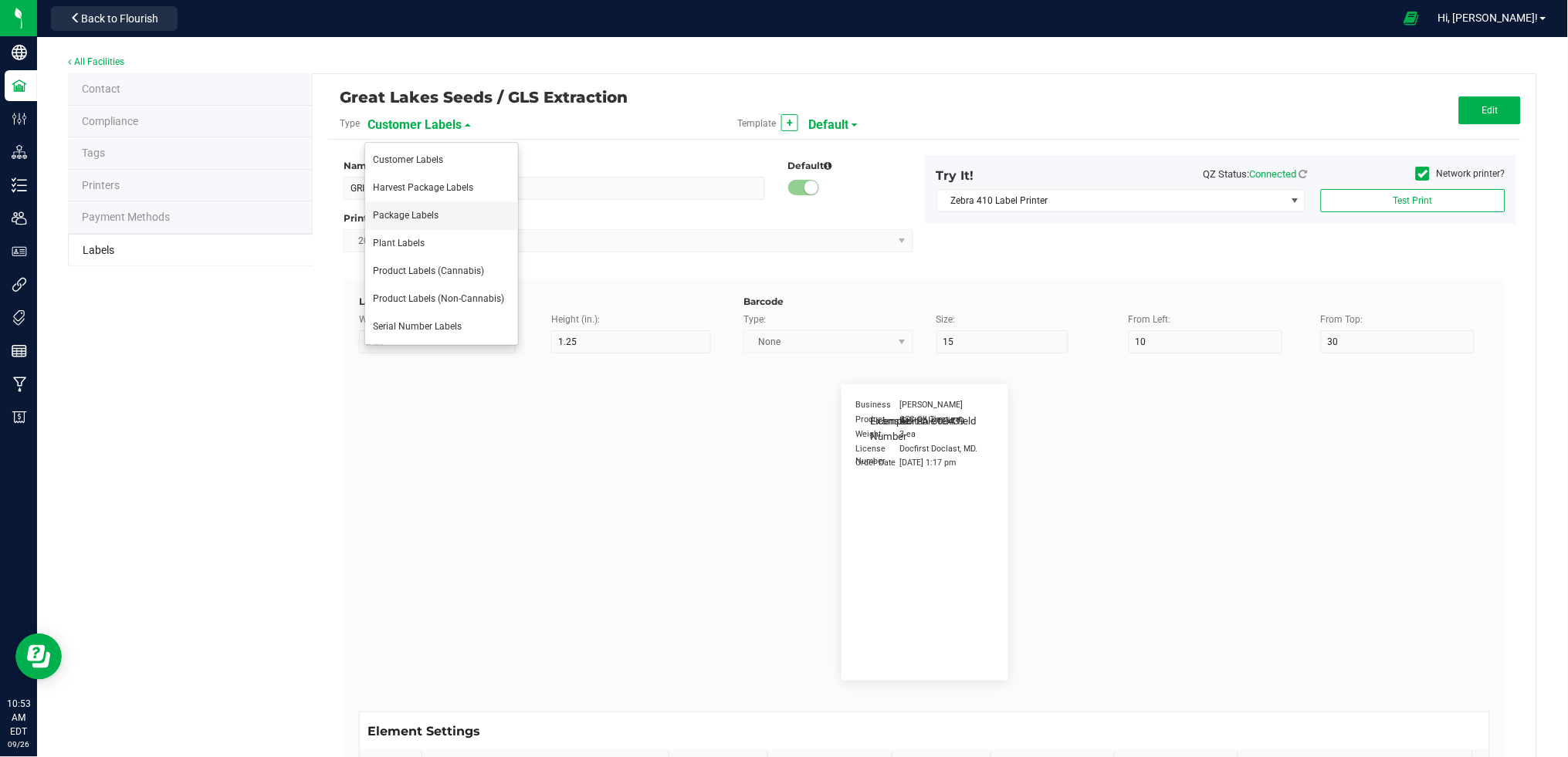
type input "Ref Field 1"
type input "25"
type input "10"
type input "35"
type input "Ref Field 1 Value"
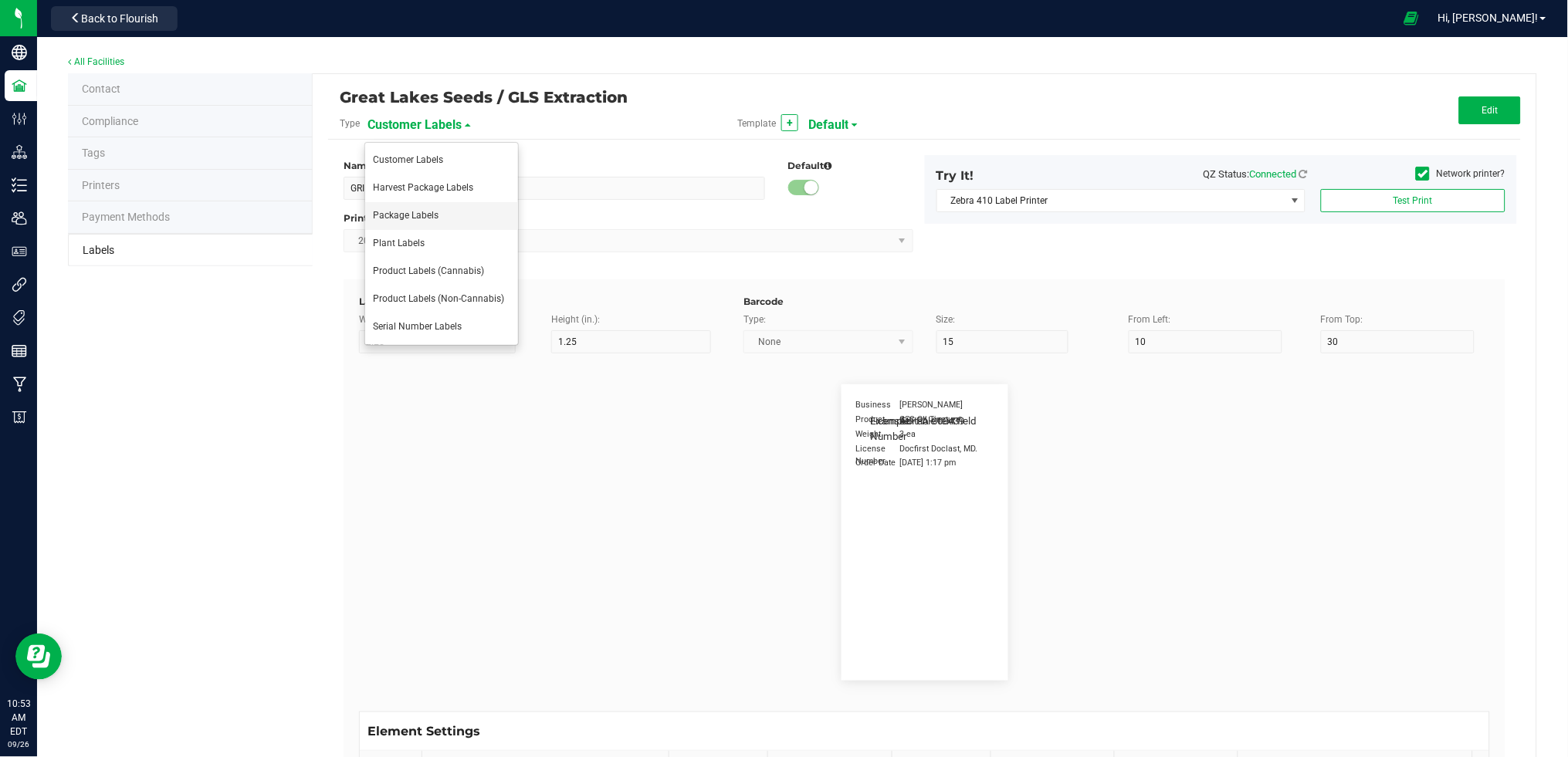
type input "Ref Field 2"
type input "25"
type input "10"
type input "35"
type input "Ref Field 2 Value"
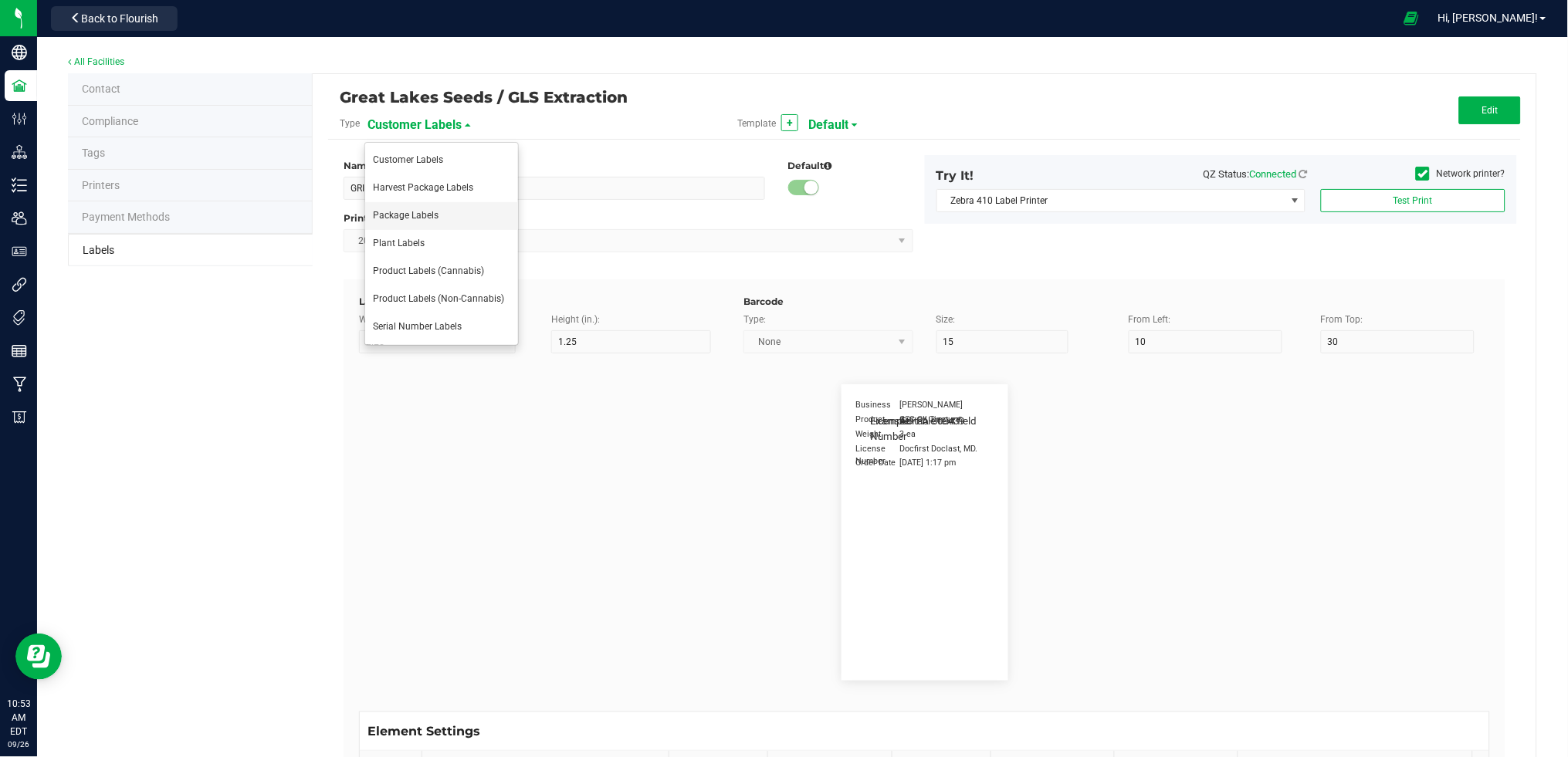
type input "Ref Field 3"
type input "25"
type input "10"
type input "35"
type input "Ref Field 3 Value"
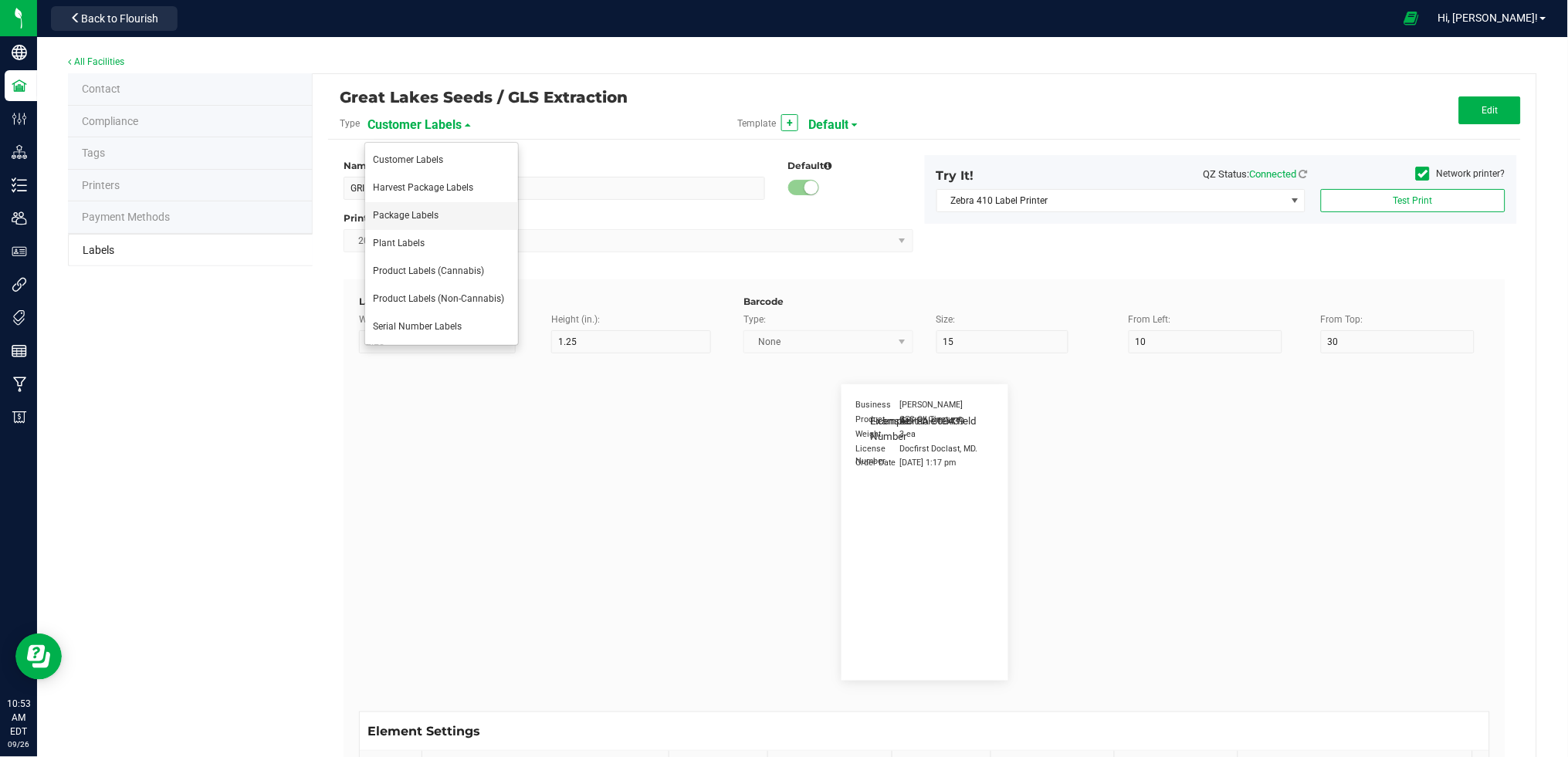
type input "Item Ref Field 1"
type input "25"
type input "10"
type input "35"
type input "Item Ref Field 1 Value"
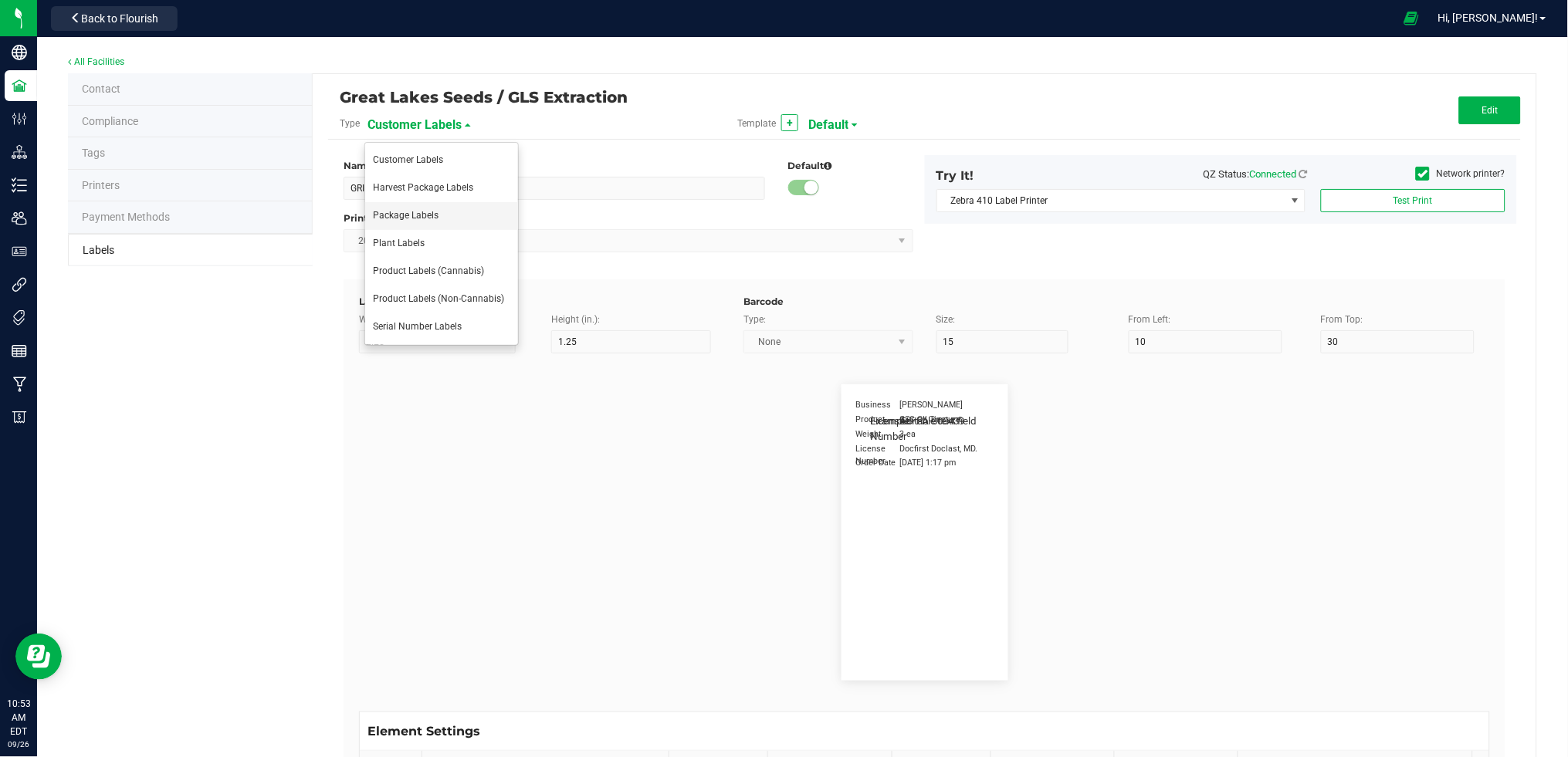
type input "Item Ref Field 2"
type input "25"
type input "10"
type input "35"
type input "Item Ref Field 2 Value"
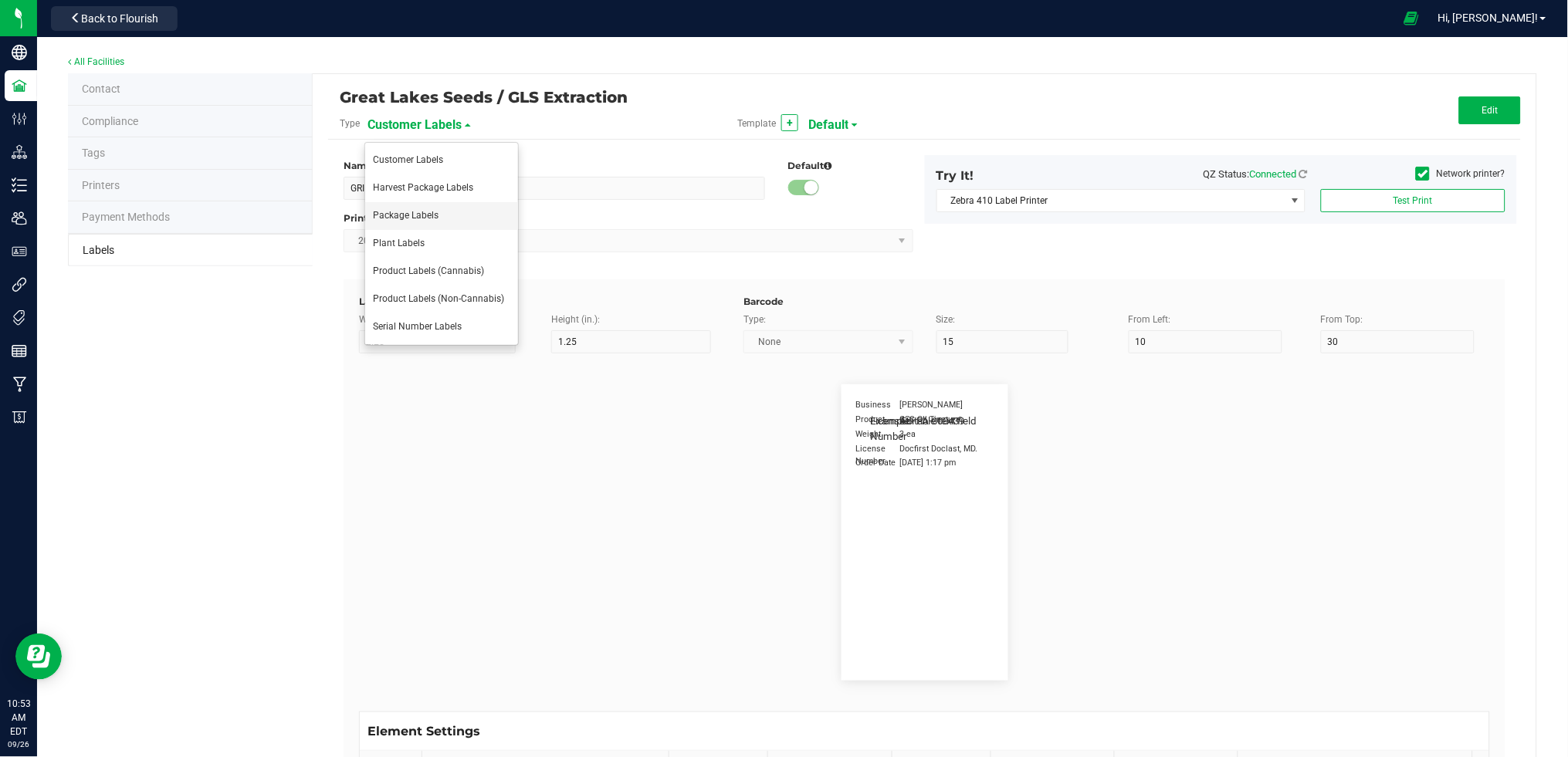
type input "Item Ref Field 3"
type input "25"
type input "10"
type input "35"
type input "Item Ref Field 3 Value"
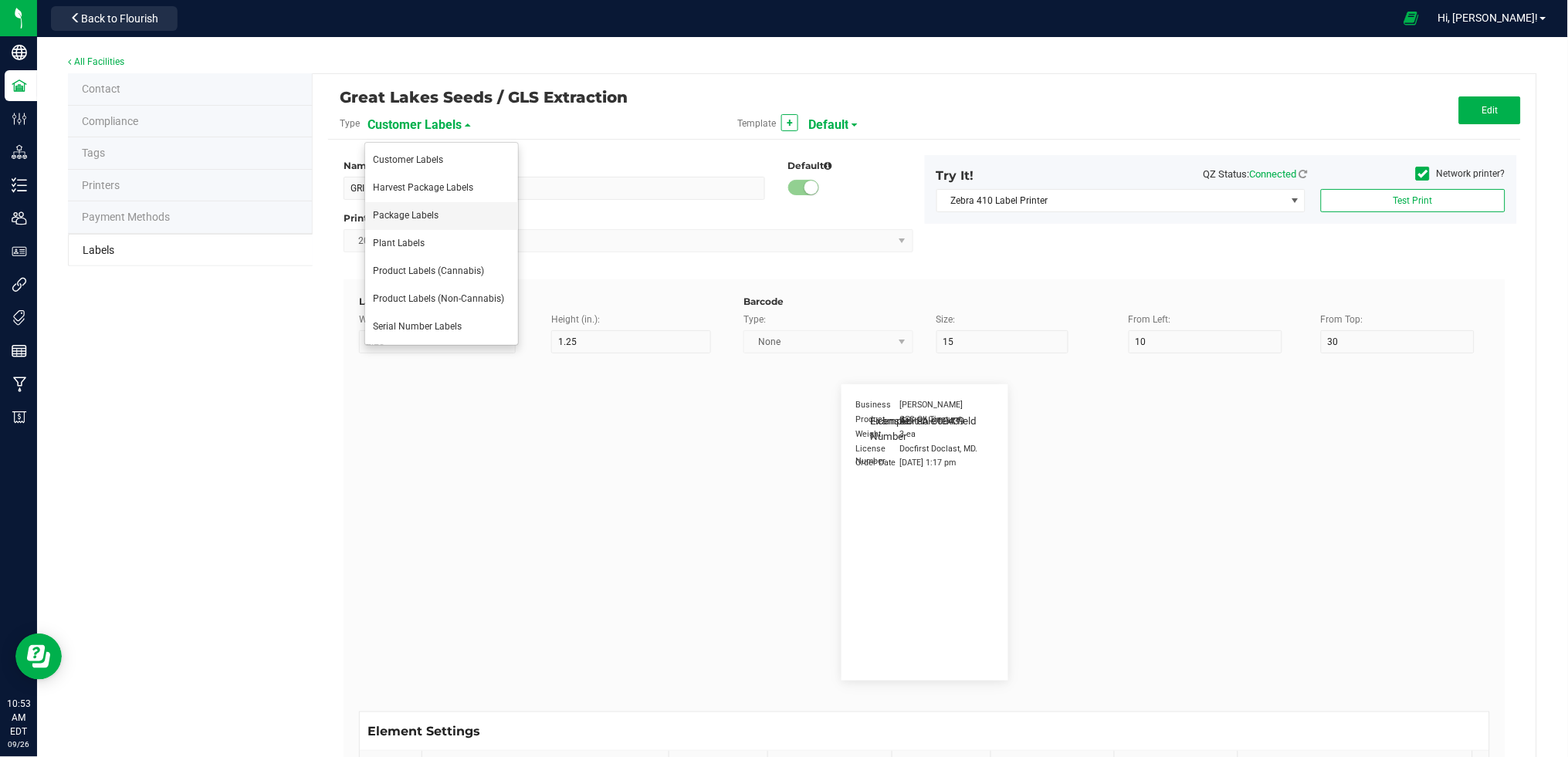
type input "Item Ref Field 4"
type input "25"
type input "10"
type input "35"
type input "Item Ref Field 4 Value"
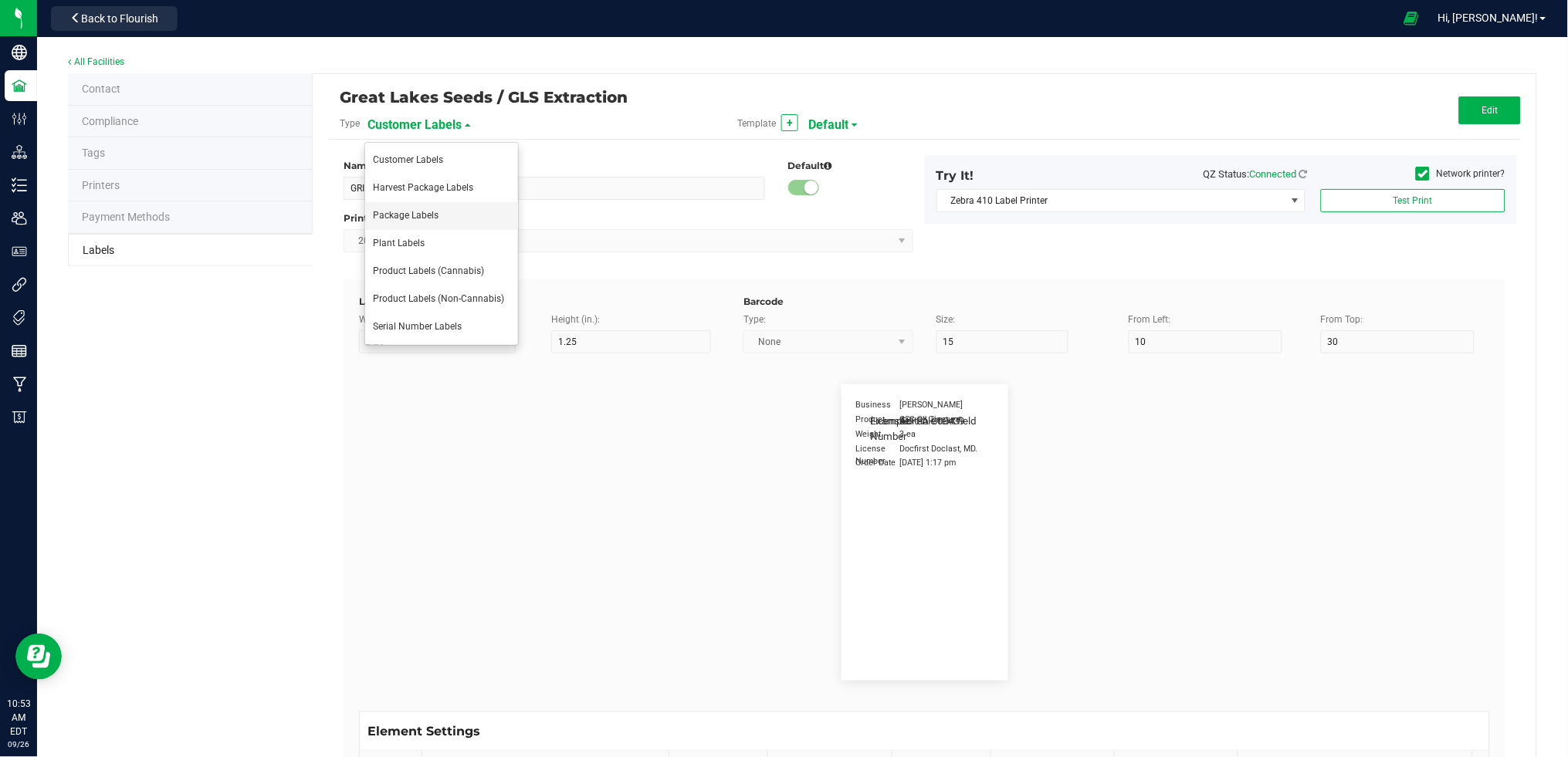
type input "Item Ref Field 5"
type input "25"
type input "10"
type input "35"
type input "Item Ref Field 5 Value"
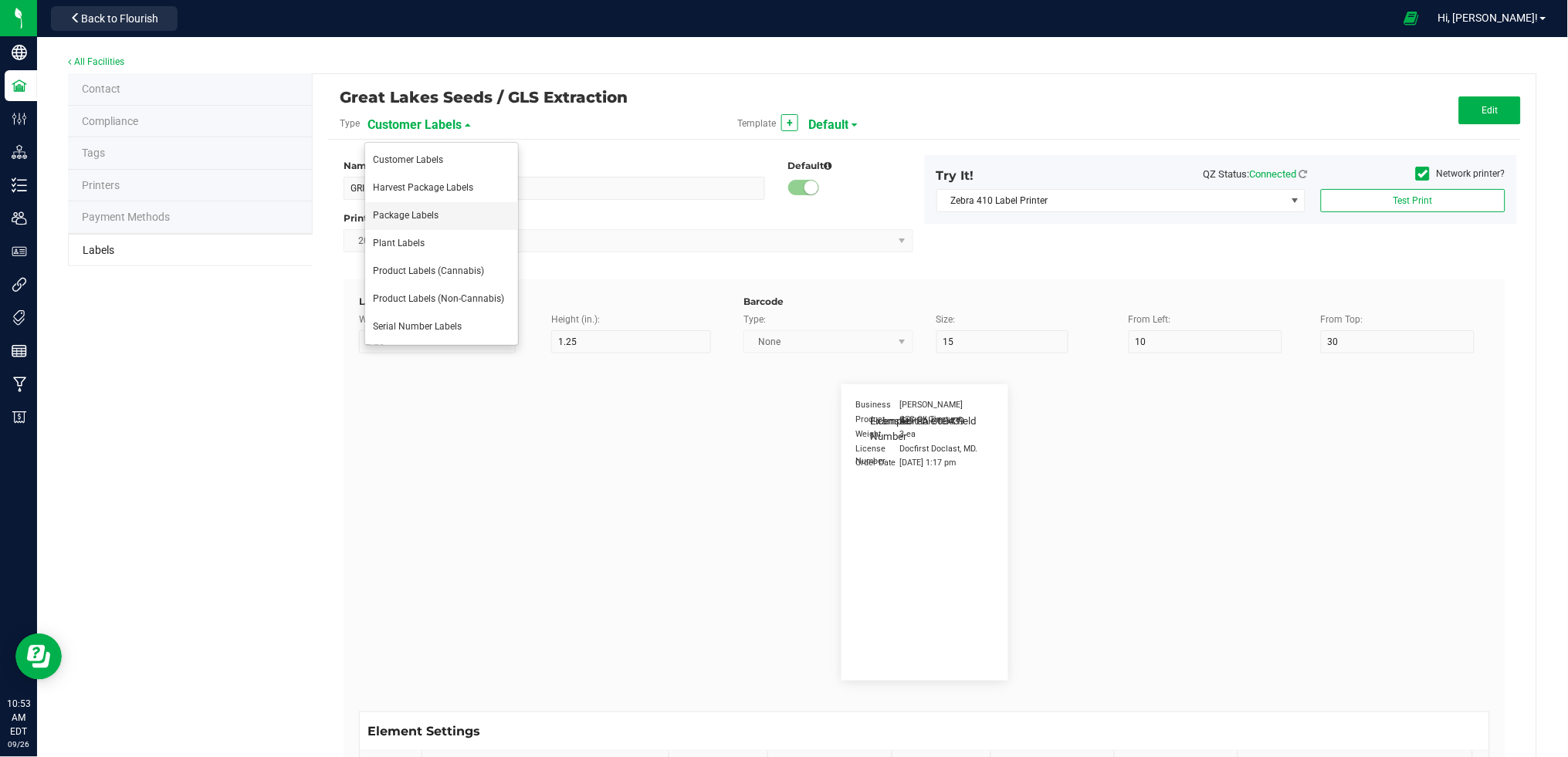
type input "NDC Number"
type input "25"
type input "10"
type input "35"
type input "0777-3105-02"
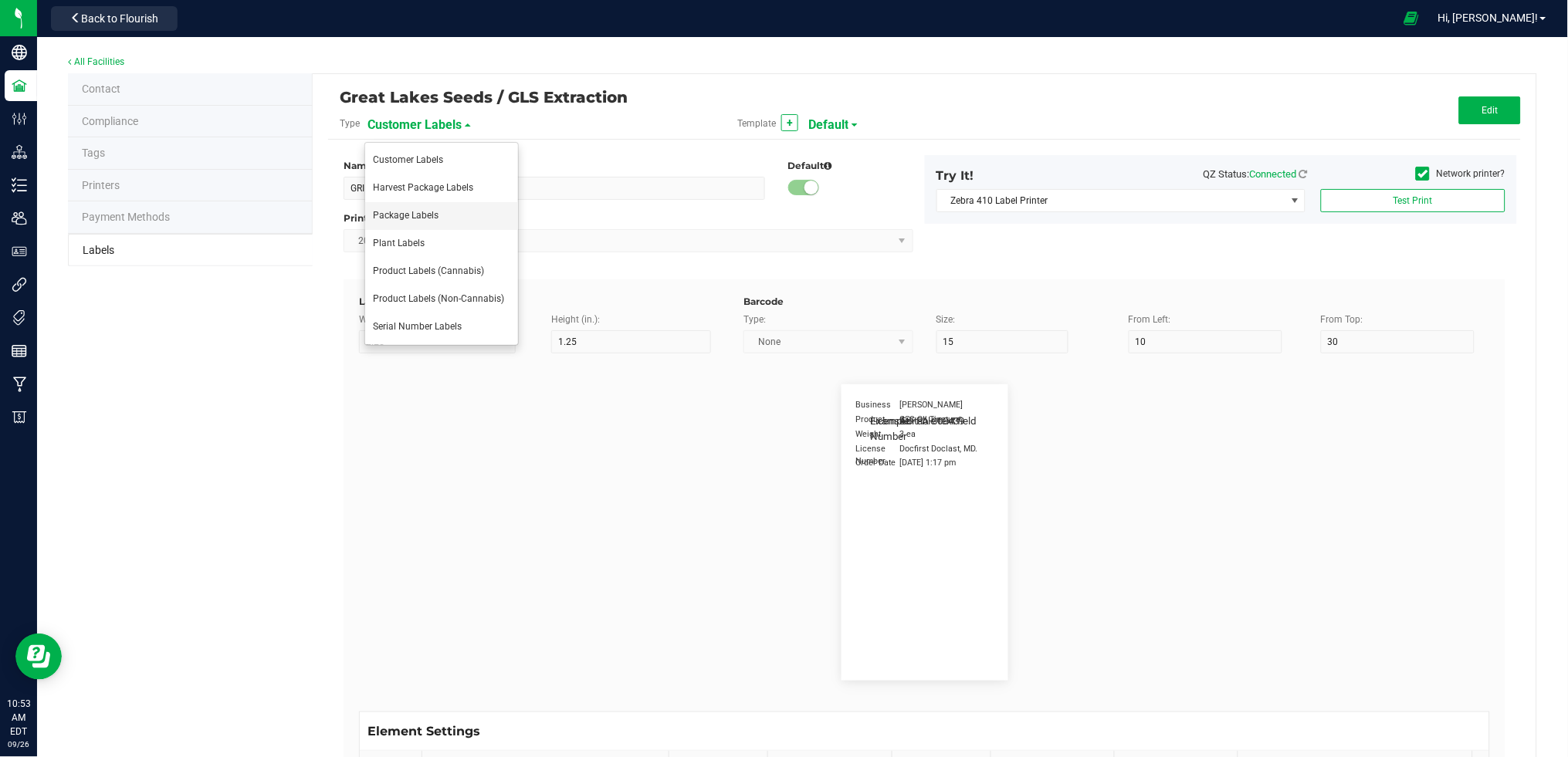
type input "Number of Servings"
type input "25"
type input "10"
type input "35"
type input "4 servings/item"
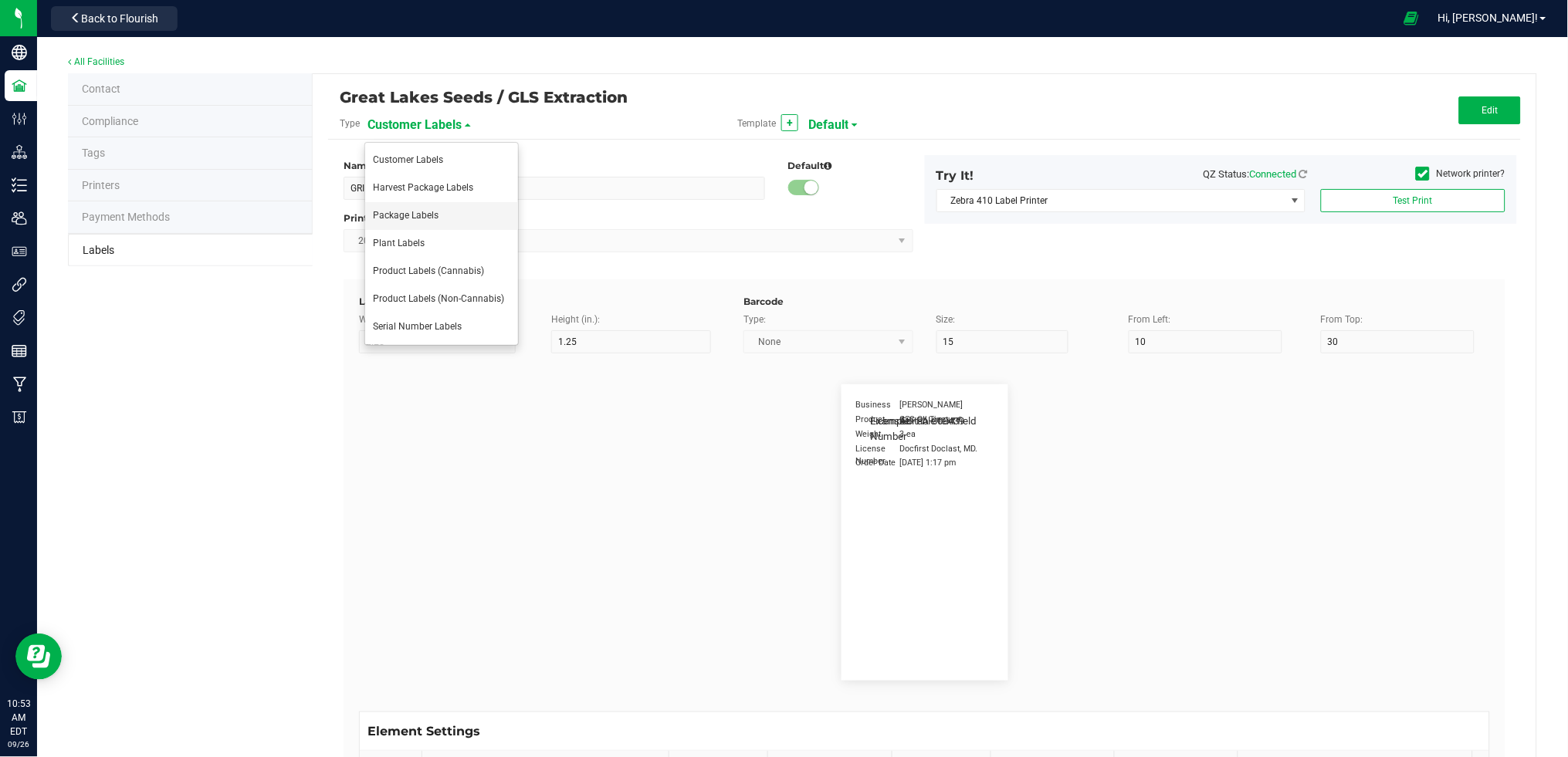
type input "Serving Size"
type input "25"
type input "10"
type input "35"
type input "1 cup"
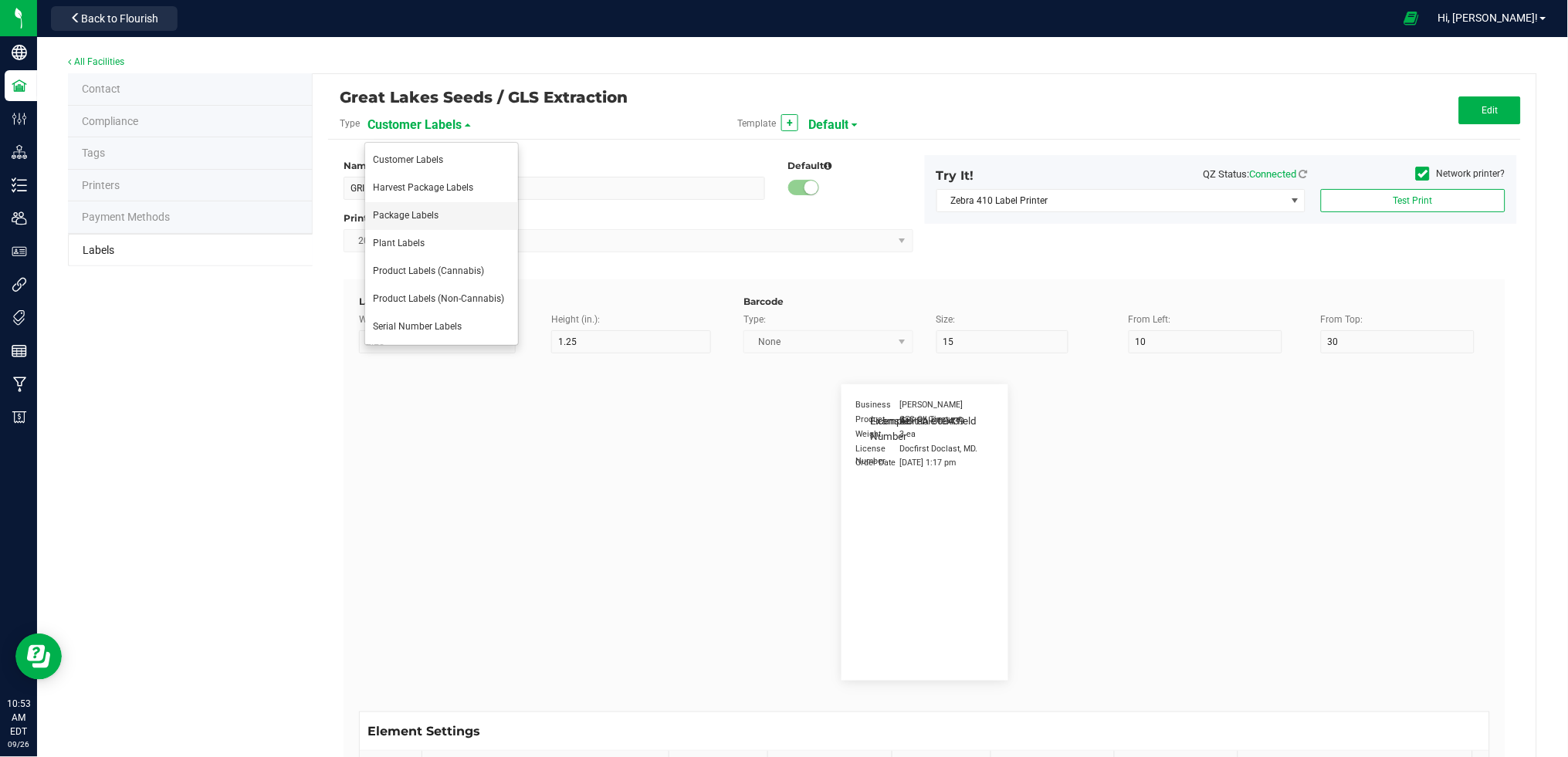
type input "Serving Size (Grams)"
type input "25"
type input "10"
type input "35"
type input "4 g"
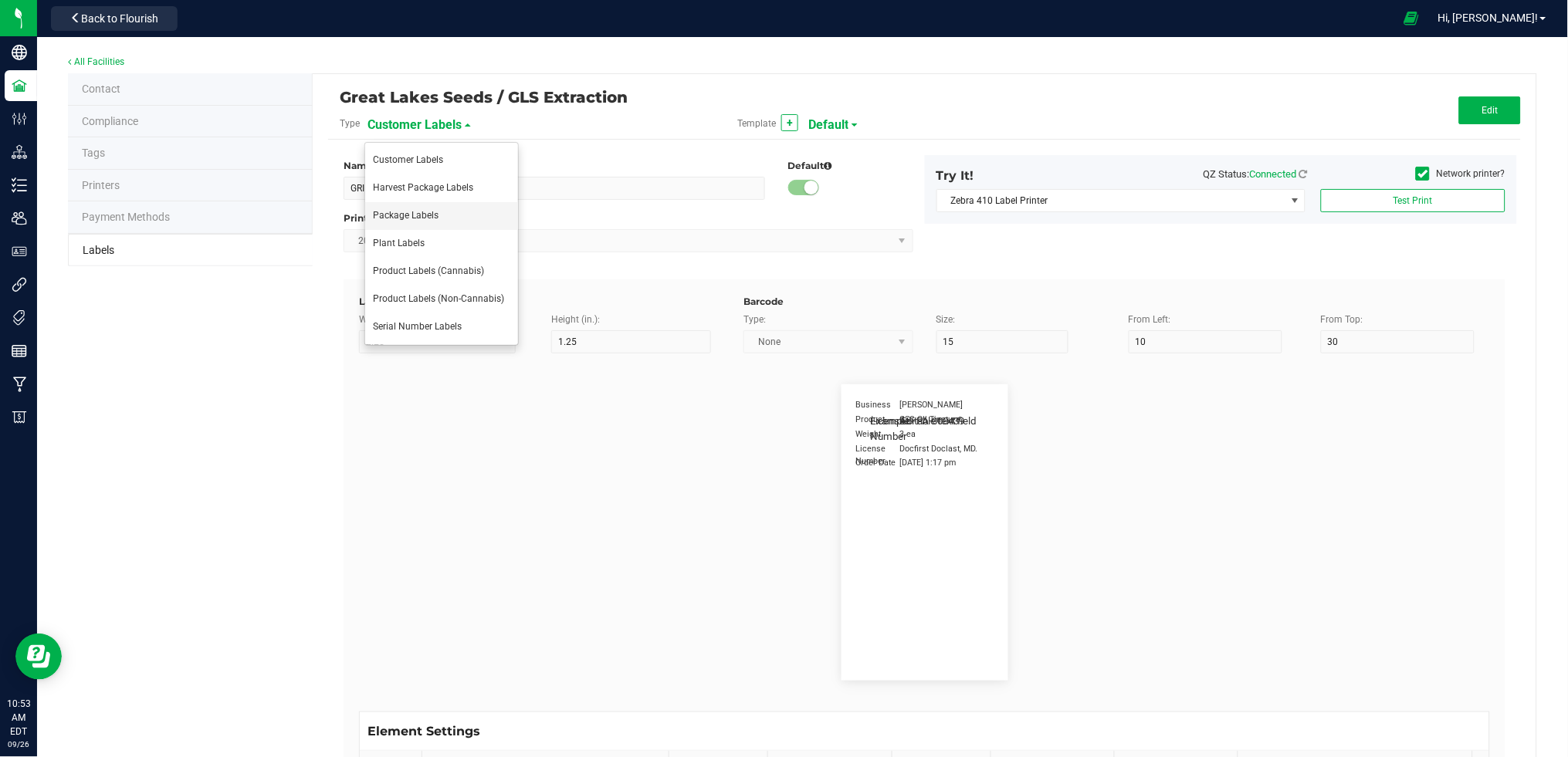
type input "Doses Per Unit"
type input "25"
type input "10"
type input "35"
type input "20"
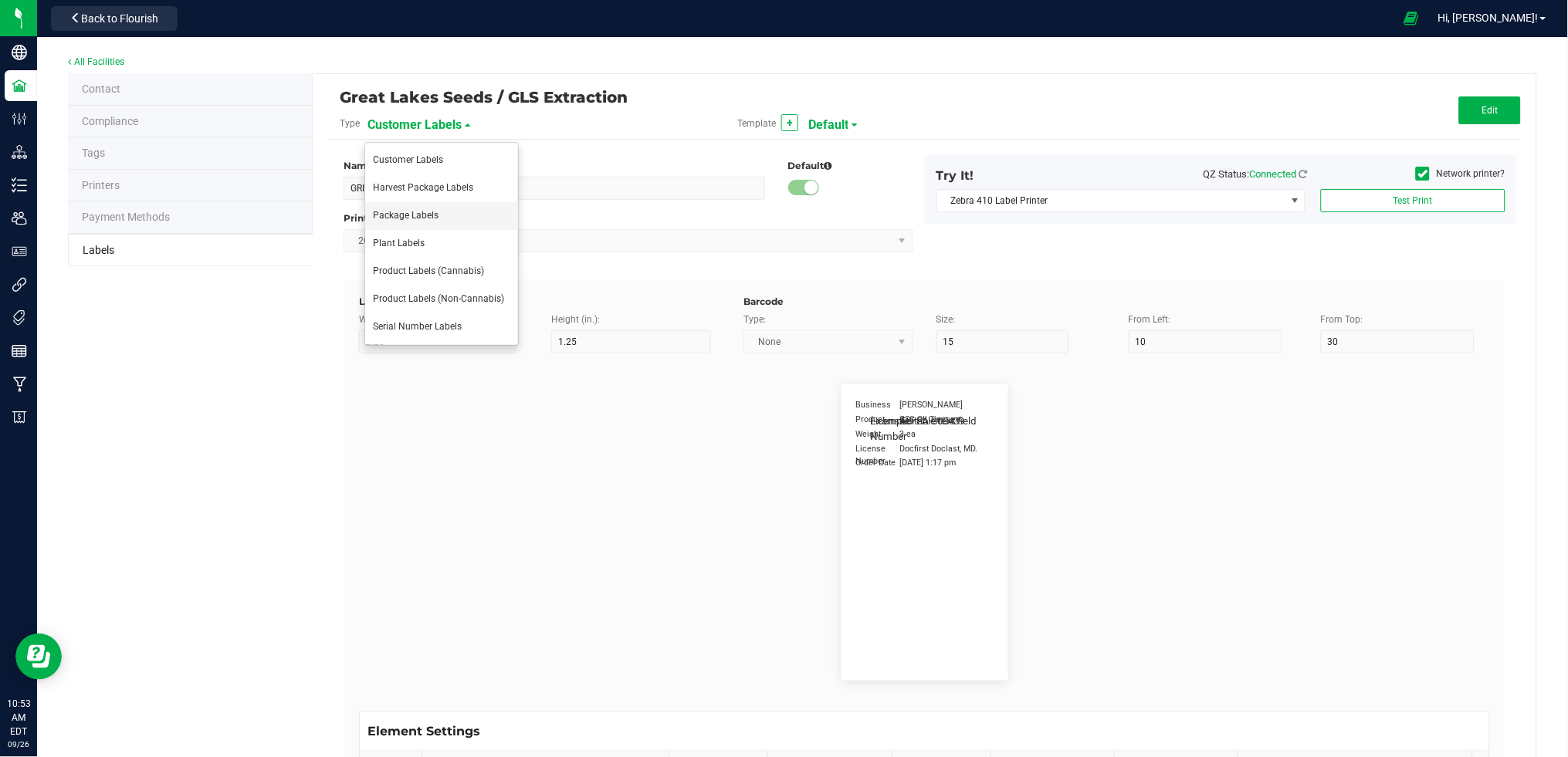
type input "Item Ingredients"
type input "25"
type input "10"
type input "35"
type input "Ingredient one, ingredient two"
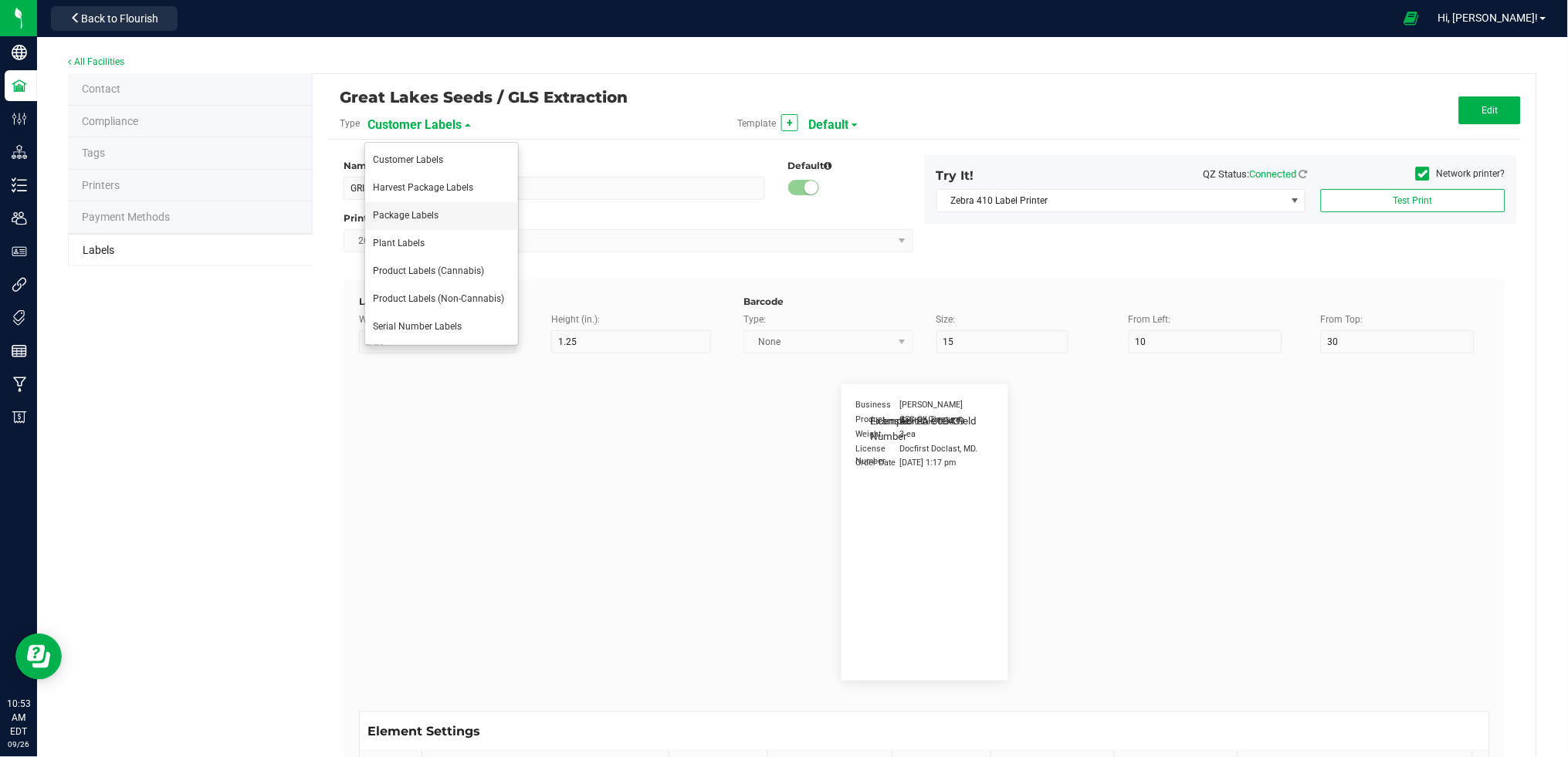
type input "METRC Item Ingredients"
type input "25"
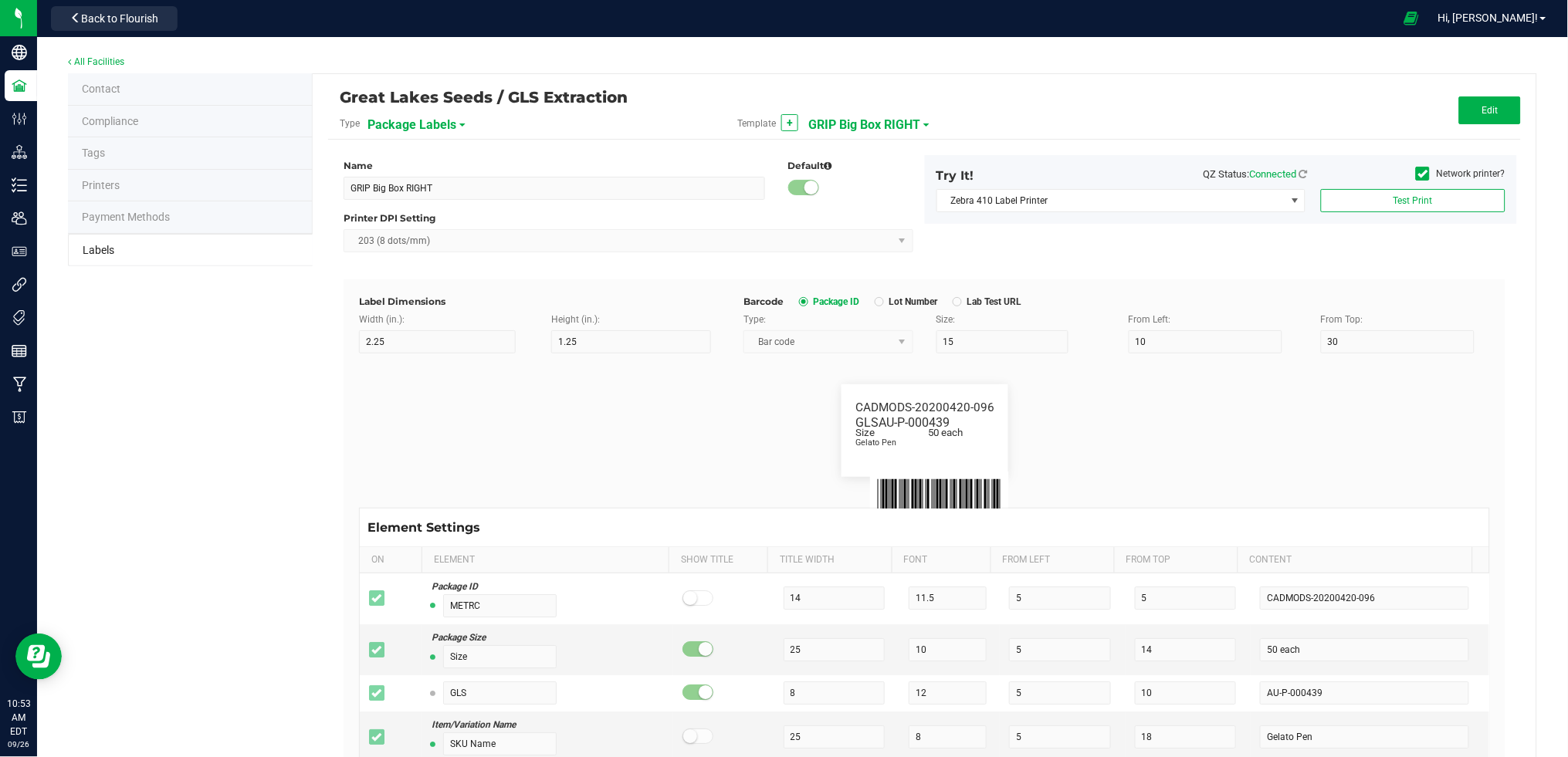
click at [852, 122] on span "GRIP Big Box RIGHT" at bounding box center [864, 125] width 112 height 26
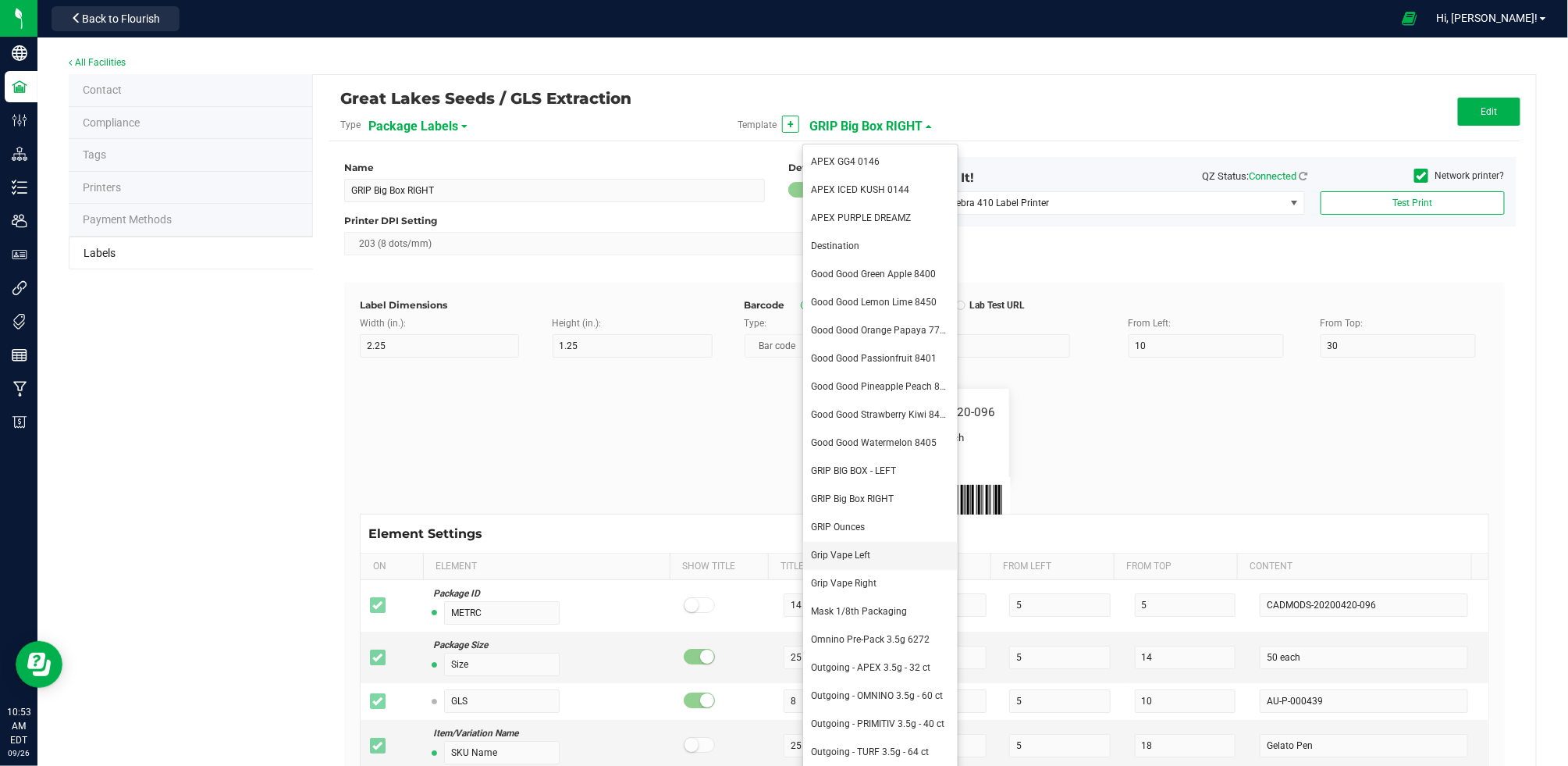
click at [868, 556] on span "Grip Vape Left" at bounding box center [840, 555] width 60 height 11
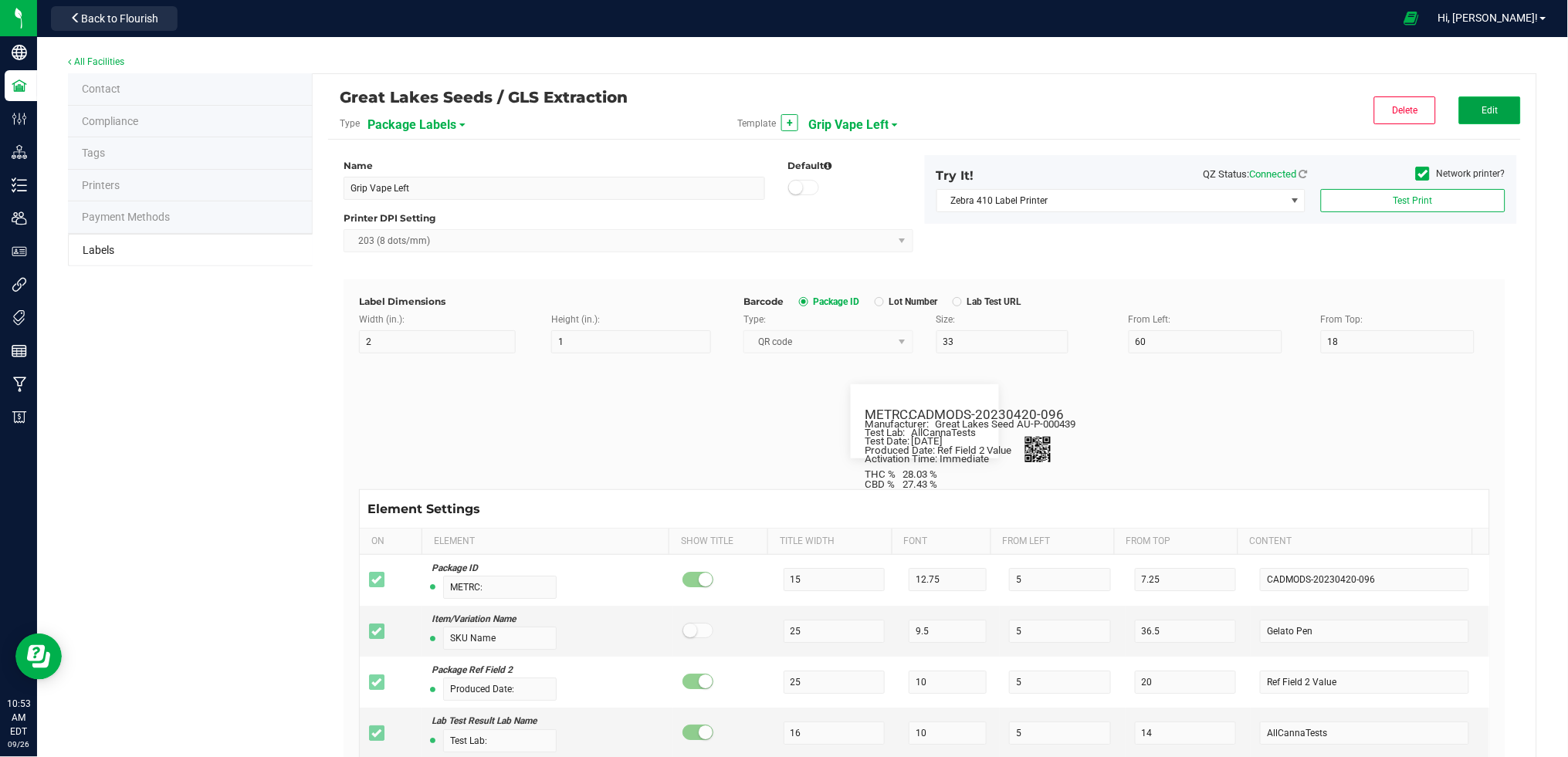
click at [1483, 114] on button "Edit" at bounding box center [1490, 110] width 62 height 28
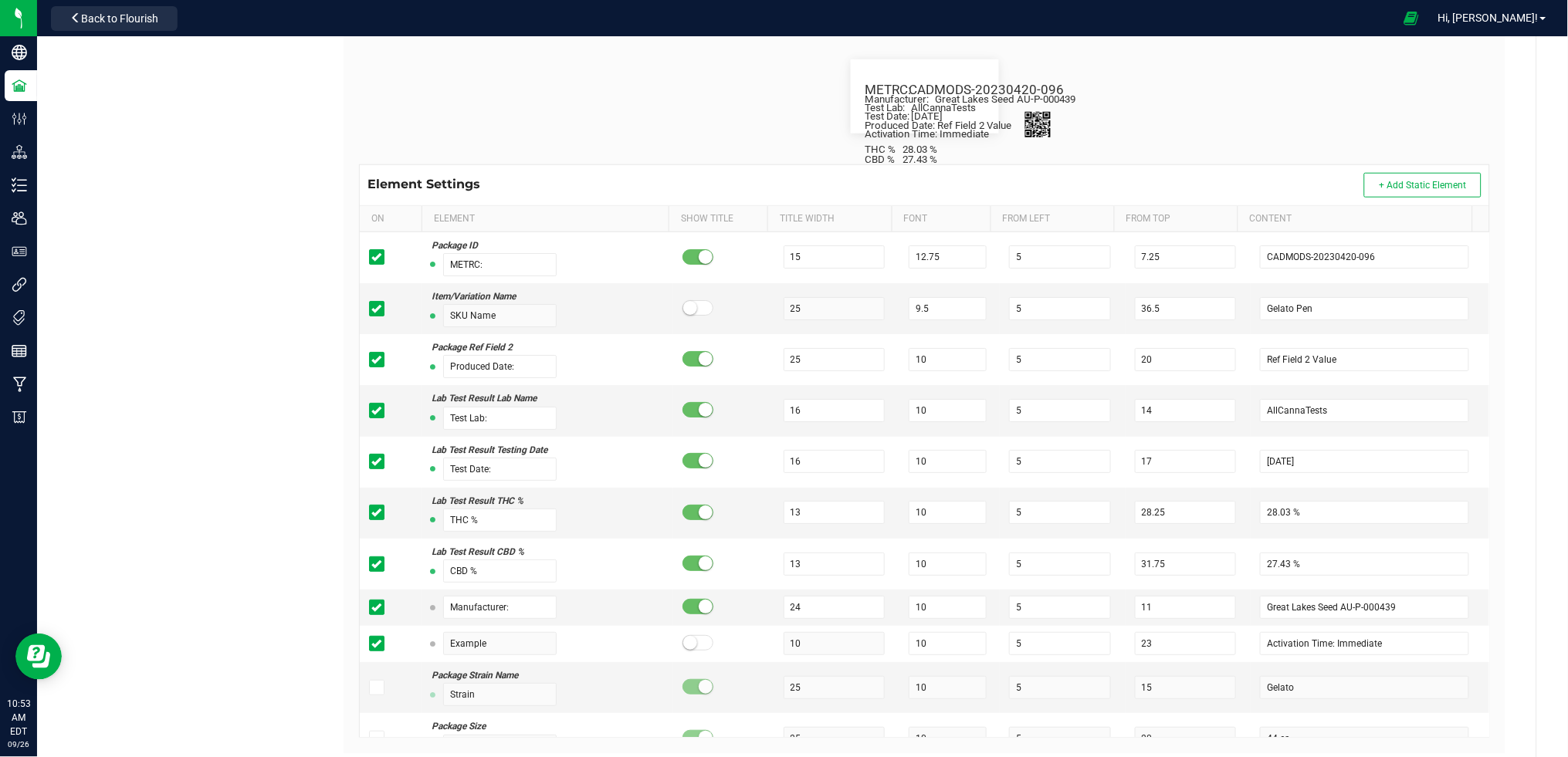
scroll to position [347, 0]
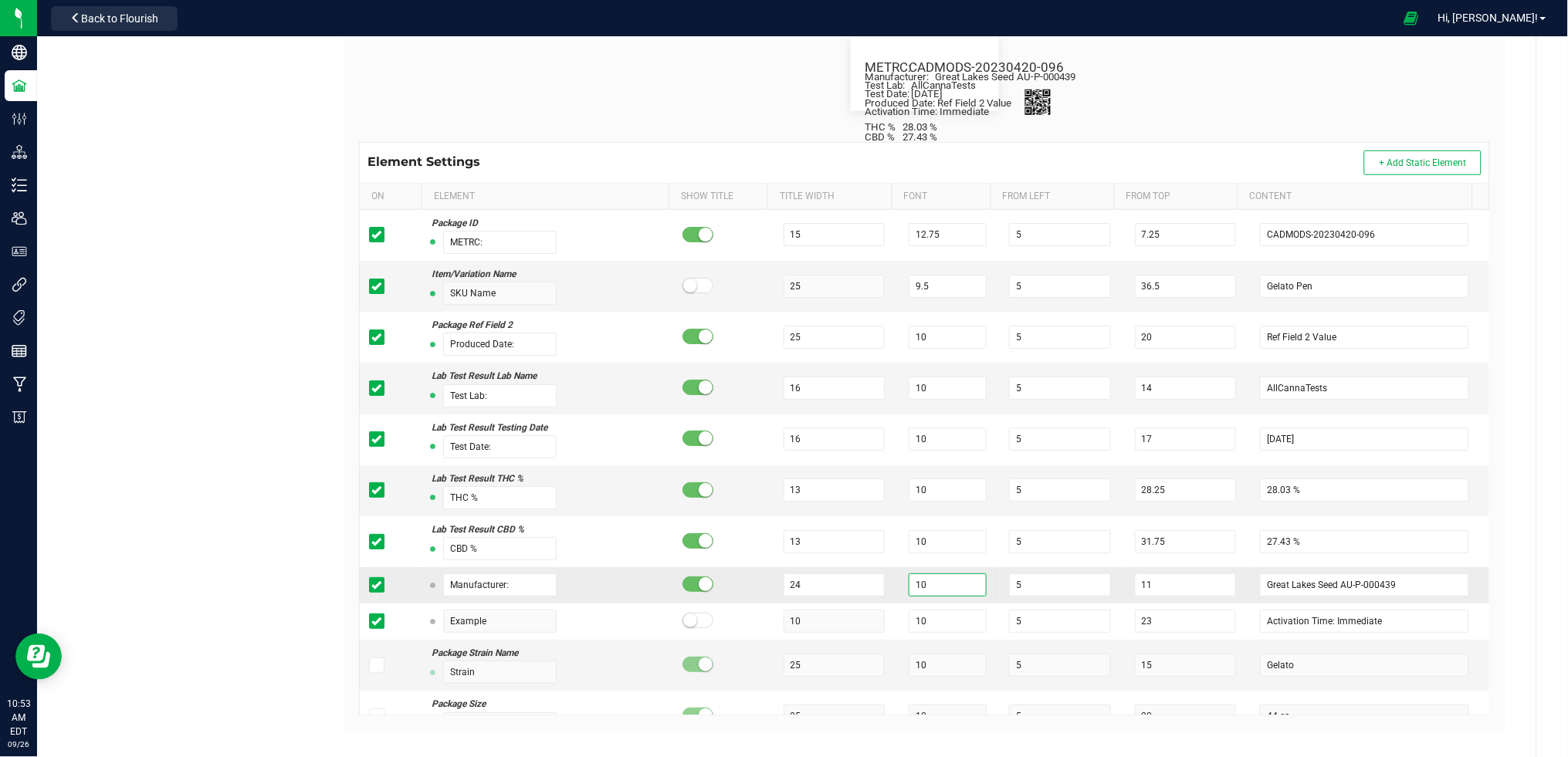
drag, startPoint x: 942, startPoint y: 587, endPoint x: 886, endPoint y: 589, distance: 56.0
click at [900, 590] on td "10" at bounding box center [950, 585] width 100 height 37
drag, startPoint x: 1141, startPoint y: 585, endPoint x: 1113, endPoint y: 586, distance: 28.0
click at [1134, 586] on input "11" at bounding box center [1185, 584] width 102 height 23
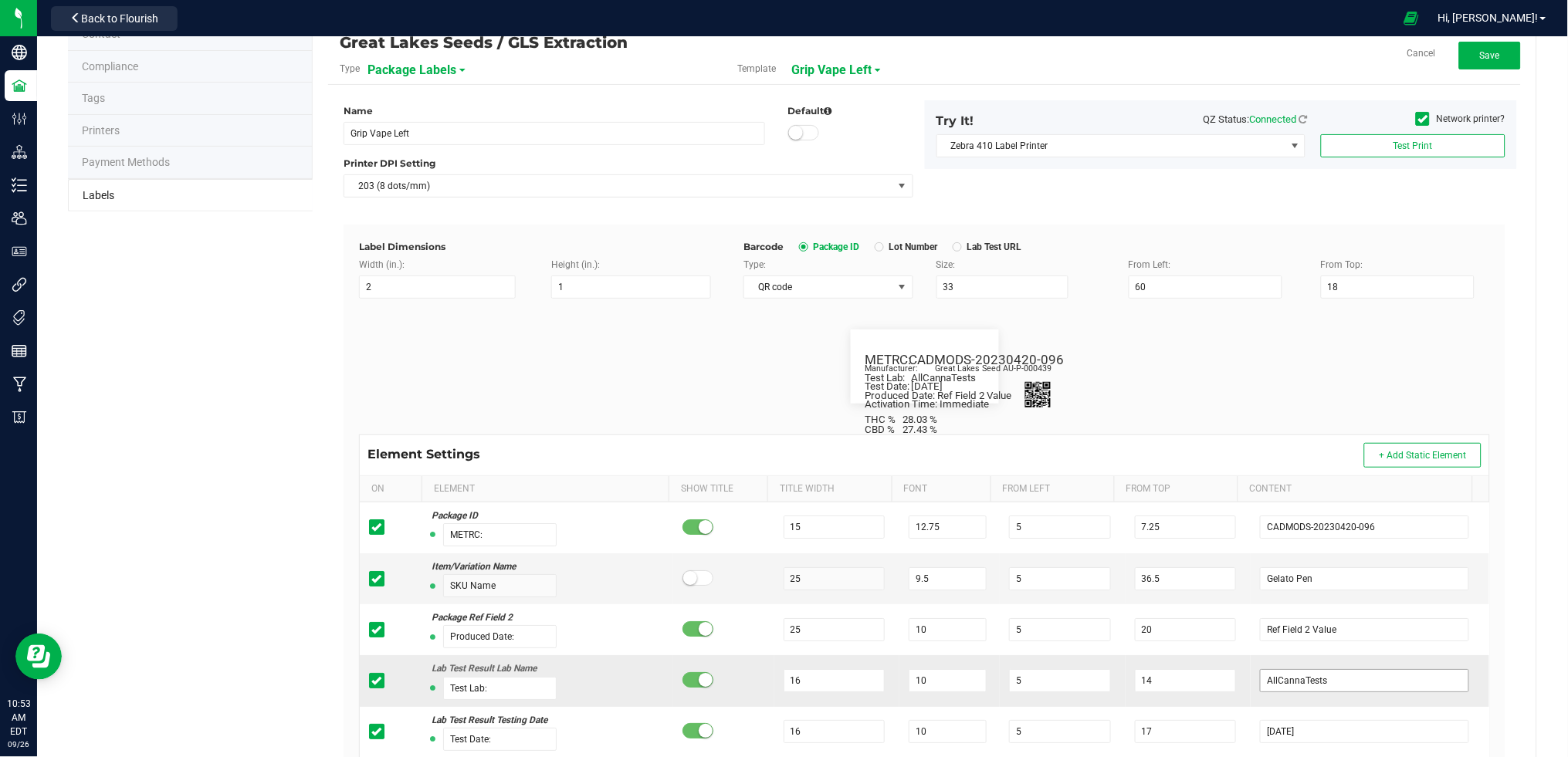
scroll to position [0, 0]
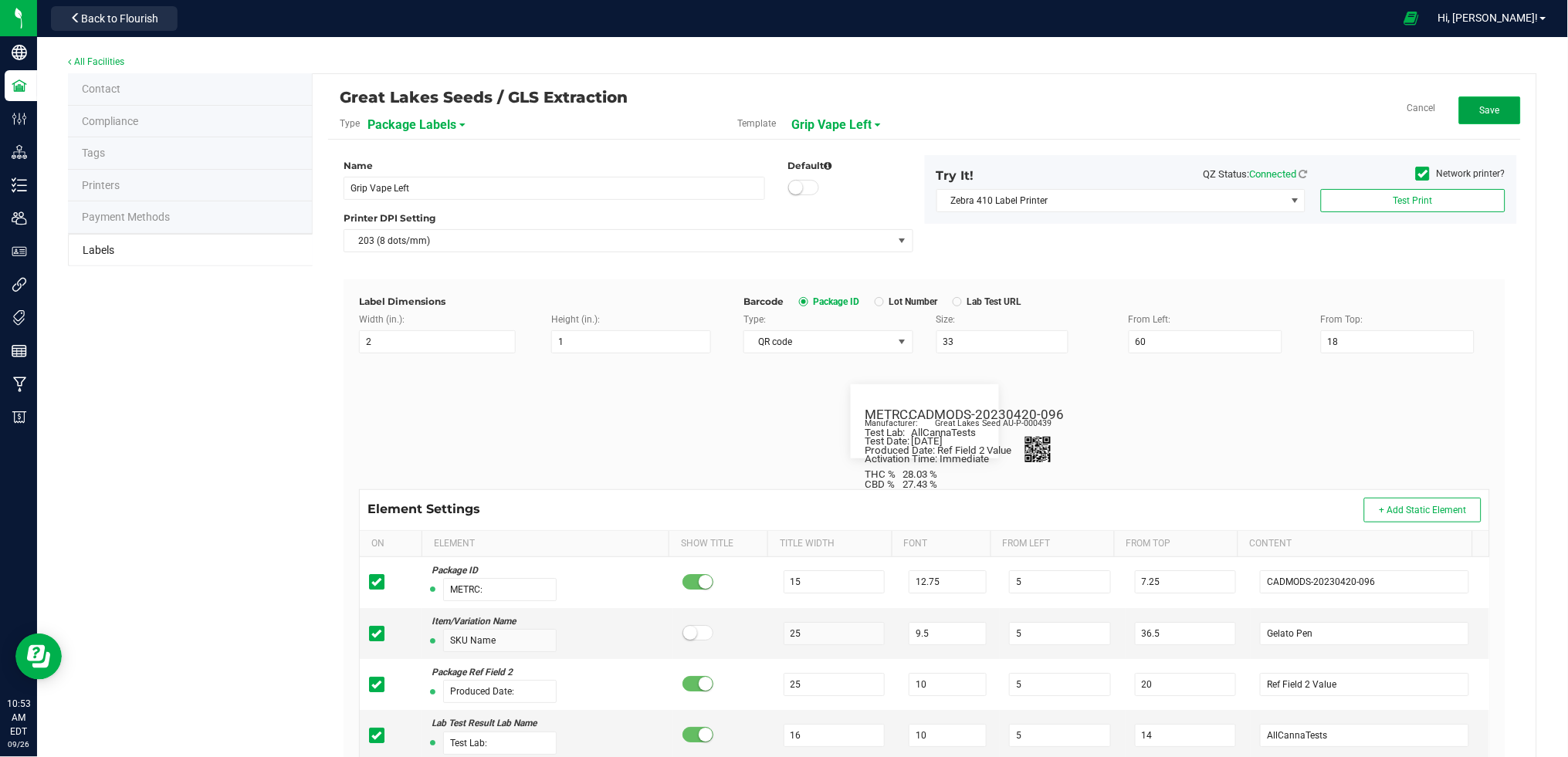
click at [1487, 101] on button "Save" at bounding box center [1490, 110] width 62 height 28
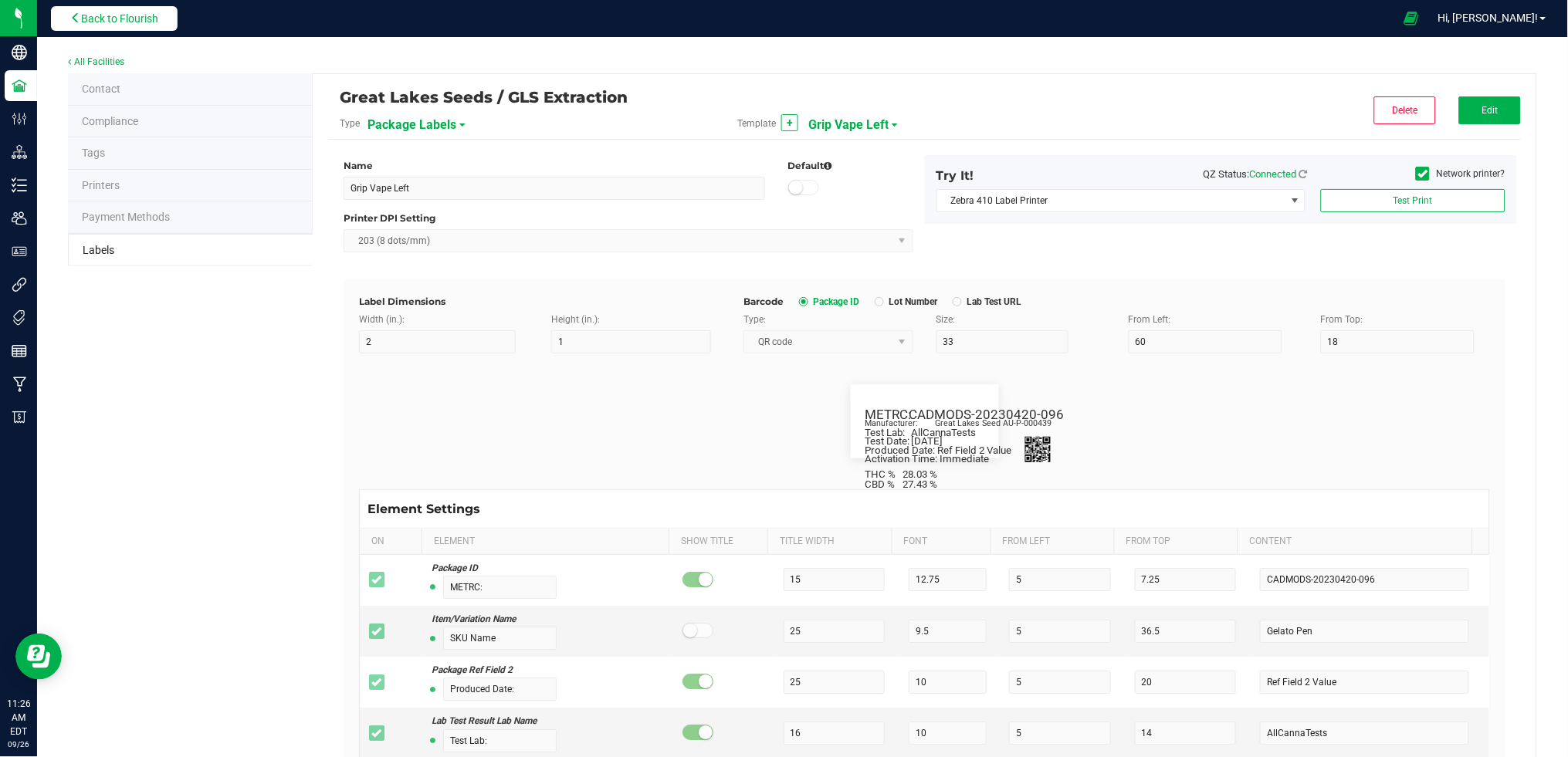
click at [119, 24] on span "Back to Flourish" at bounding box center [119, 19] width 77 height 13
click at [126, 15] on span "Back to Flourish" at bounding box center [119, 19] width 77 height 13
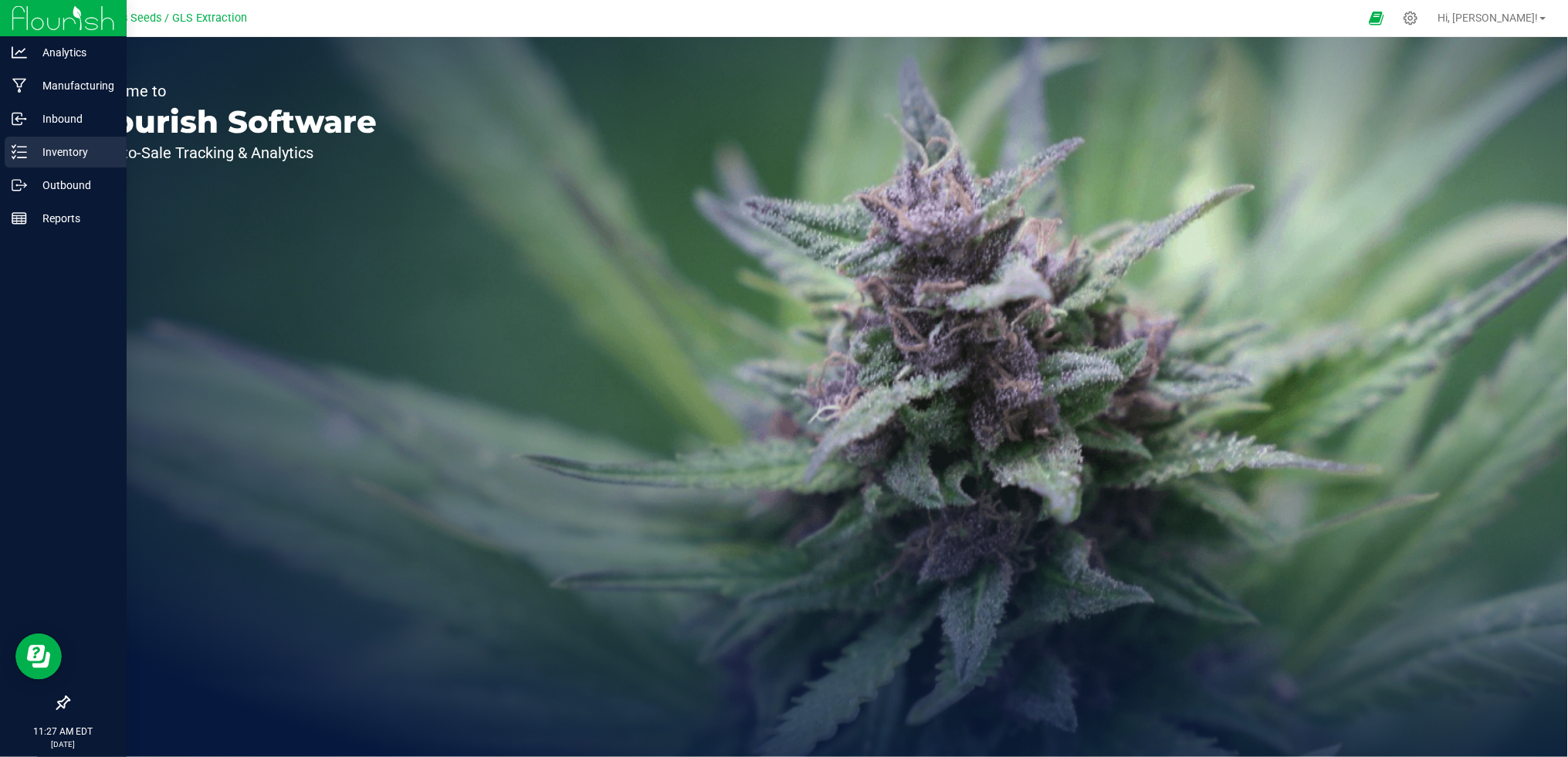
click at [27, 155] on p "Inventory" at bounding box center [73, 152] width 92 height 18
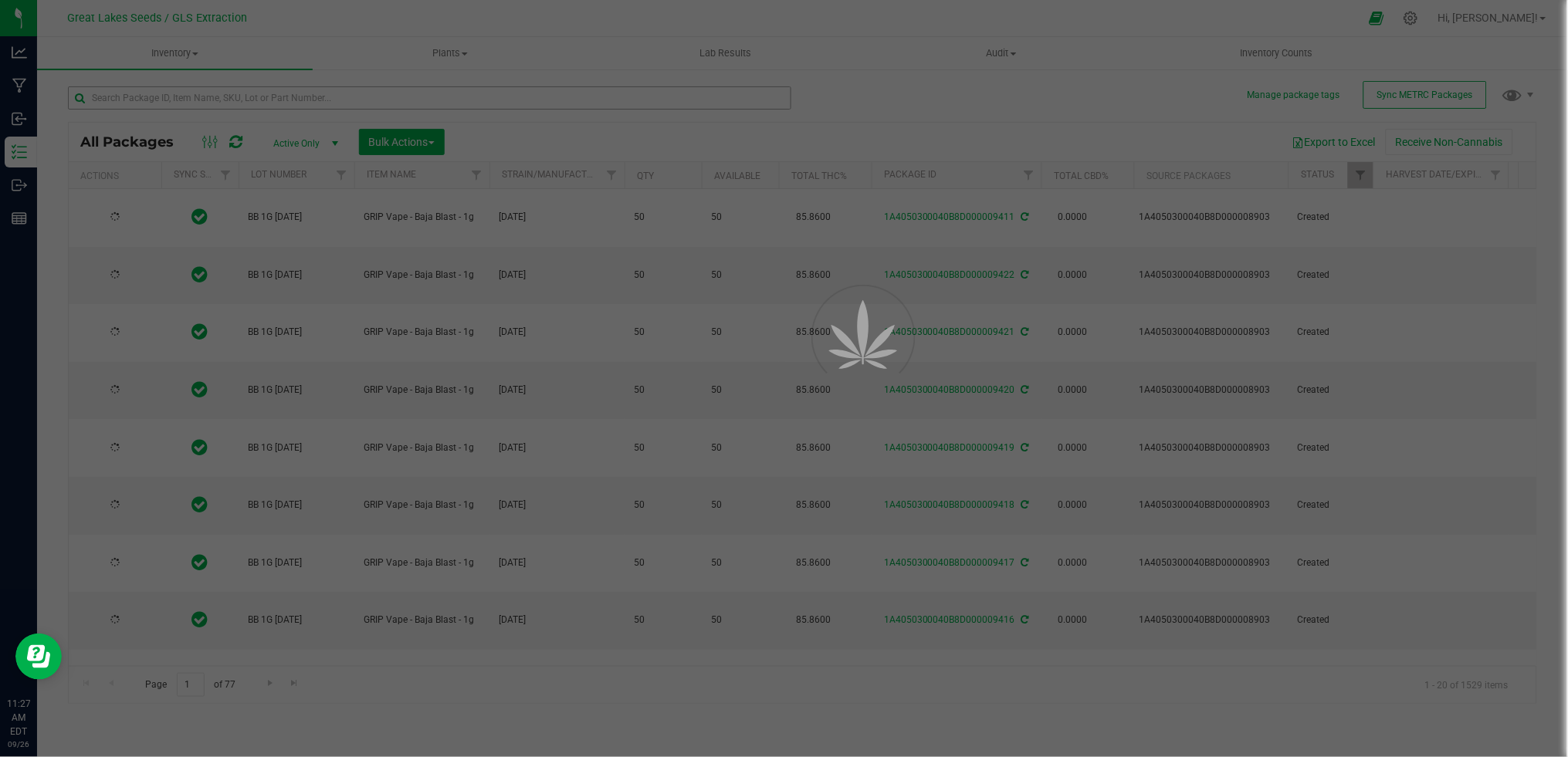
click at [221, 99] on div at bounding box center [784, 378] width 1568 height 757
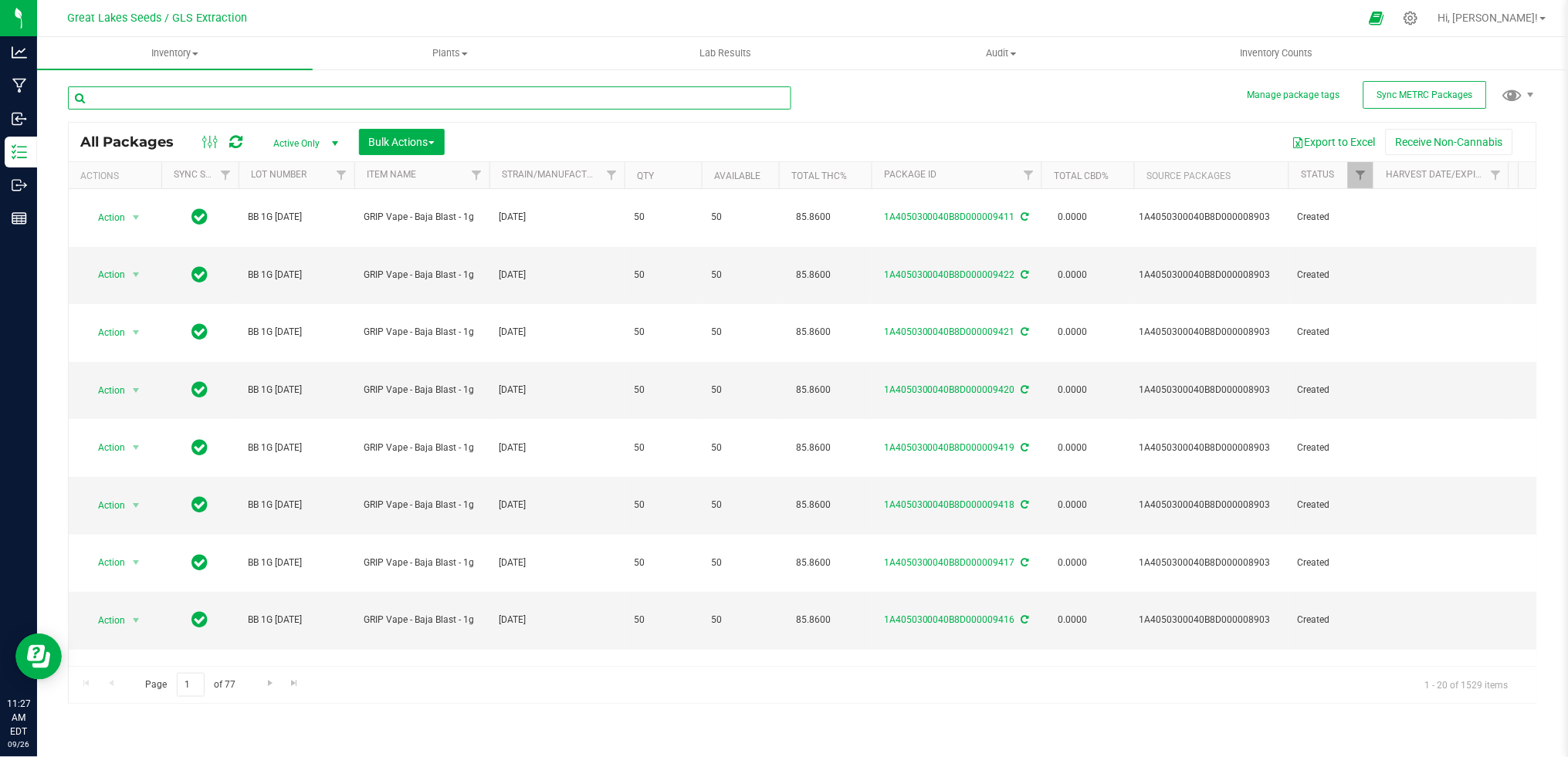
click at [221, 99] on input "text" at bounding box center [429, 98] width 723 height 23
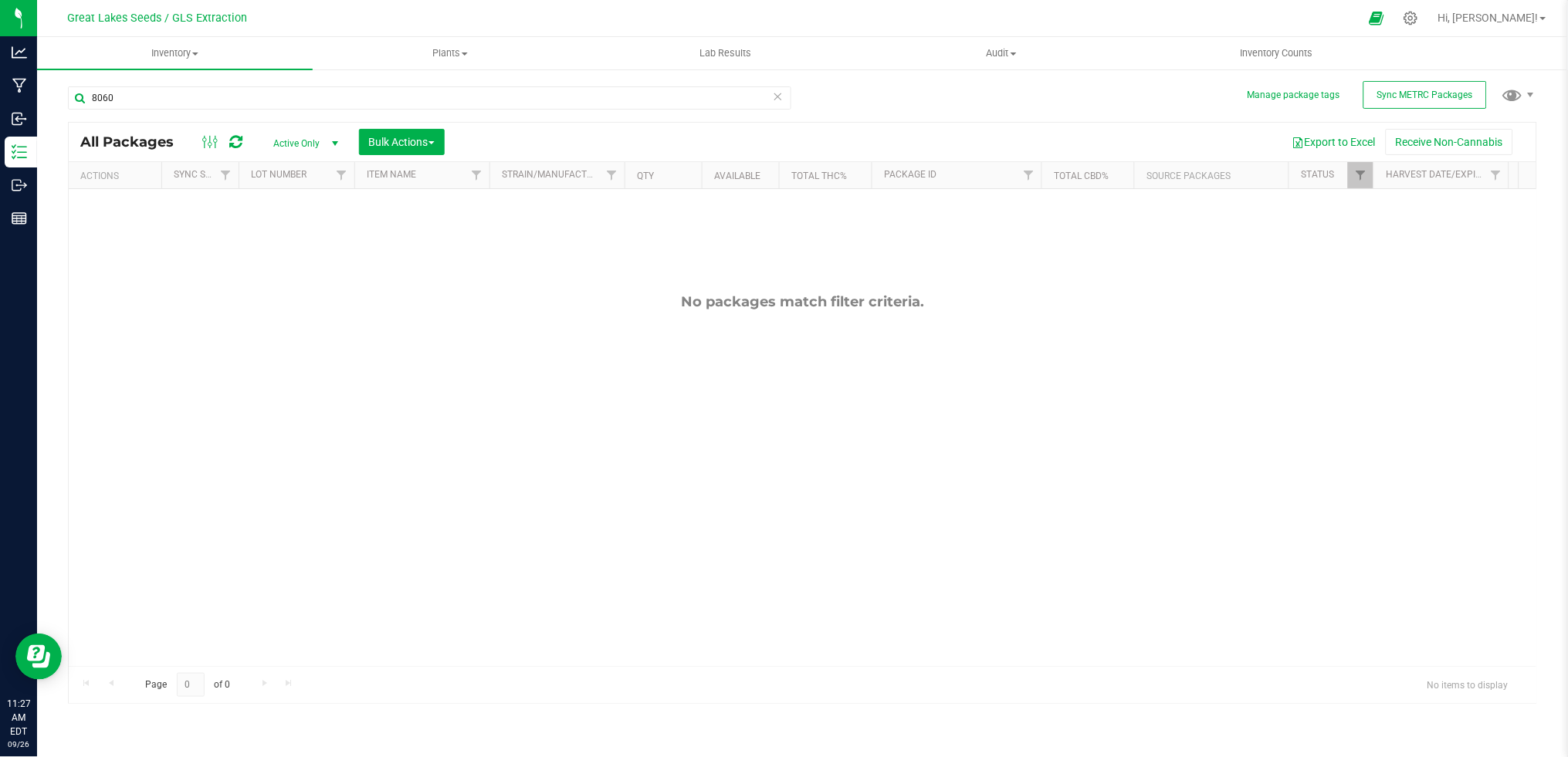
click at [321, 141] on span "Active Only" at bounding box center [302, 143] width 85 height 21
click at [300, 243] on li "All" at bounding box center [302, 237] width 84 height 23
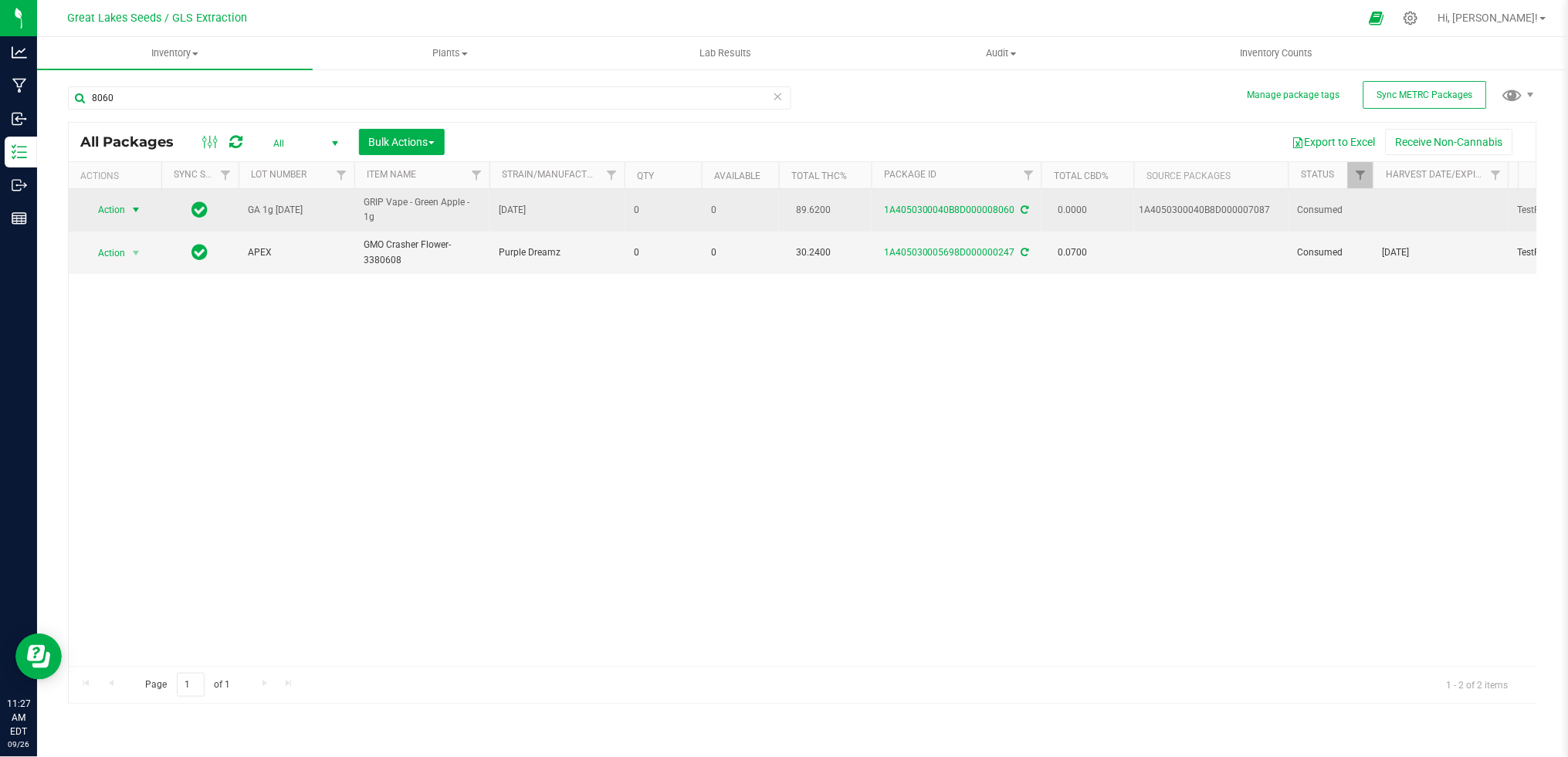
click at [138, 204] on span "select" at bounding box center [136, 210] width 13 height 13
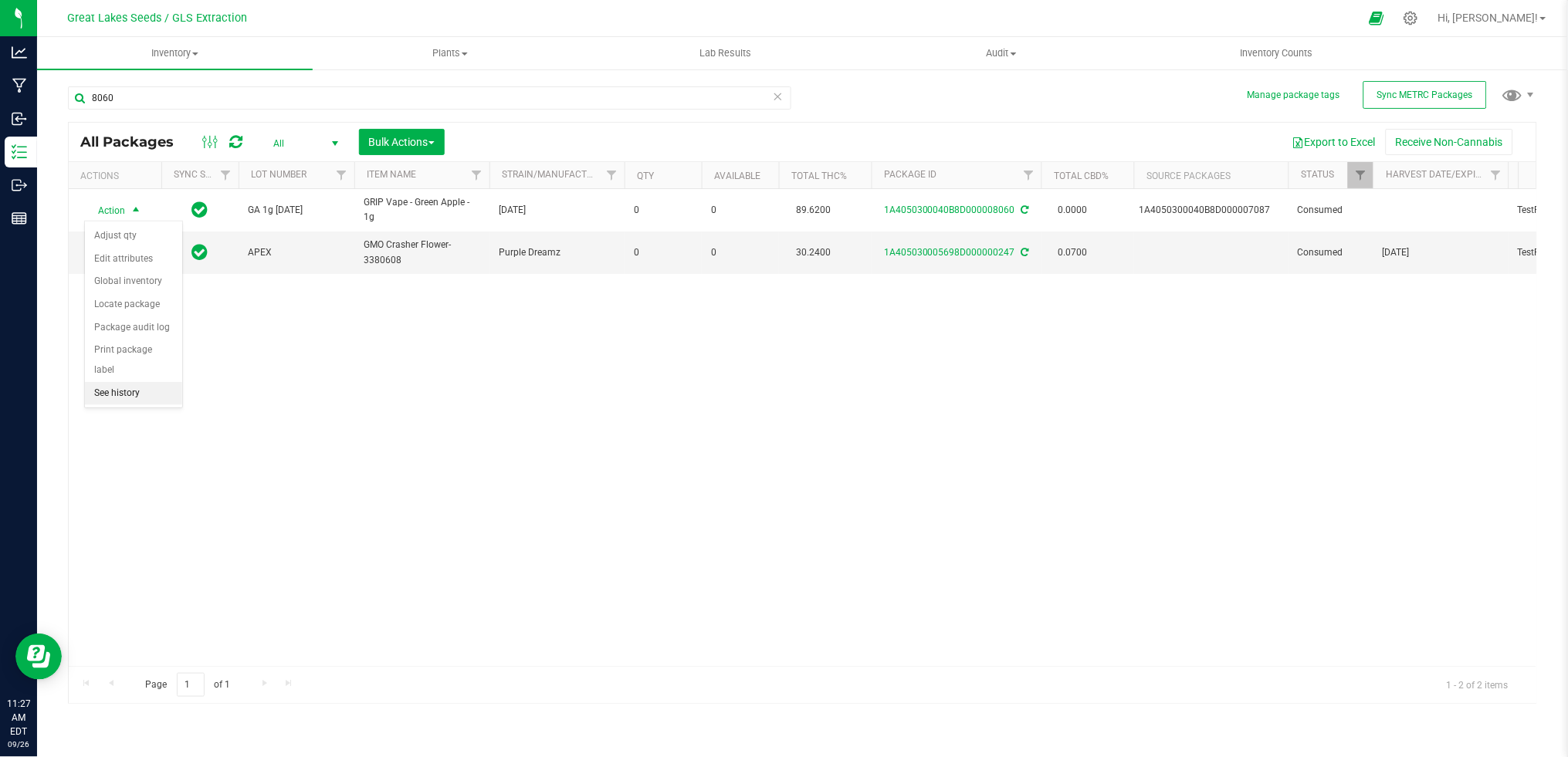
click at [132, 398] on li "See history" at bounding box center [134, 393] width 97 height 23
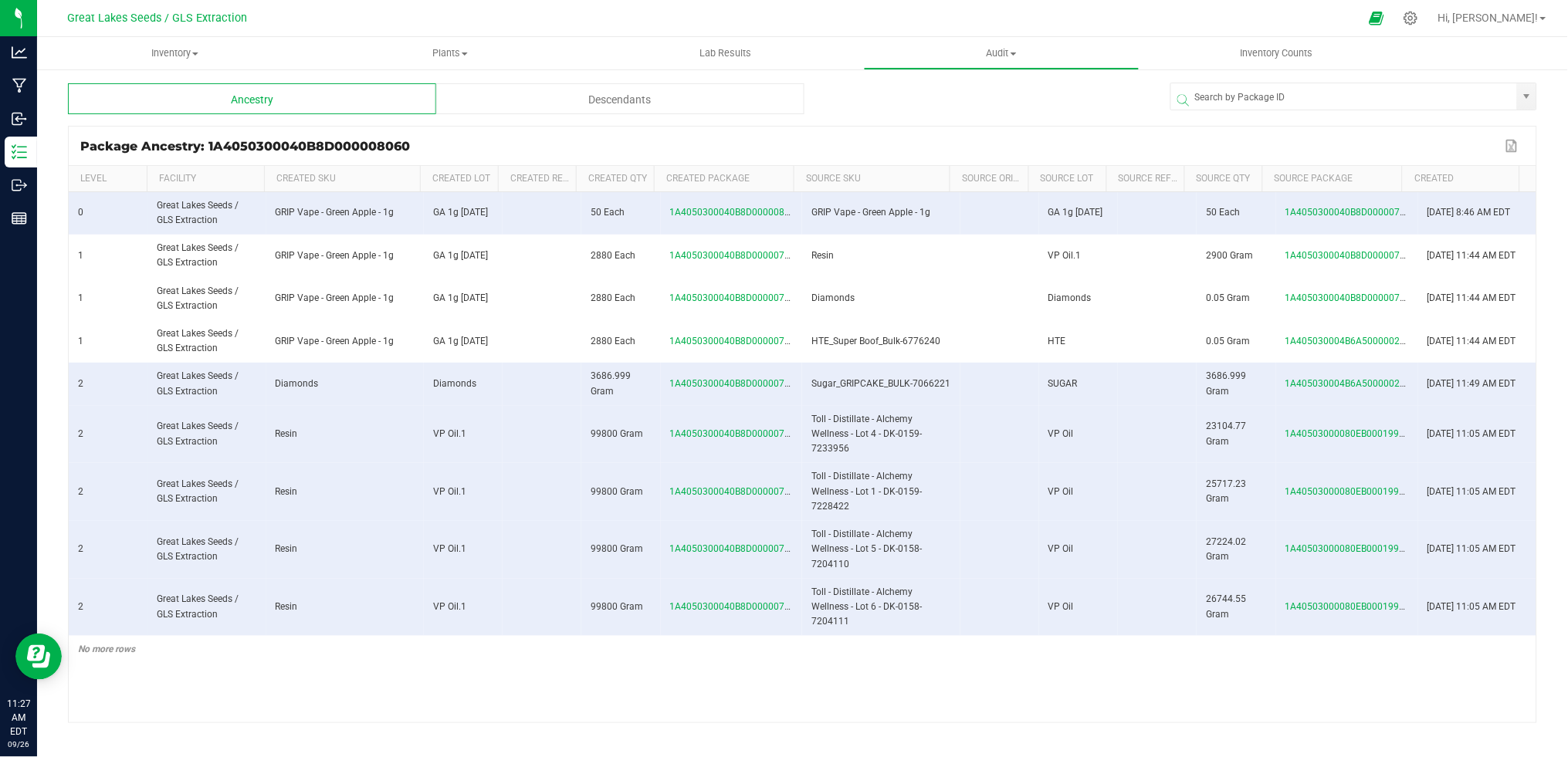
click at [547, 99] on div "Descendants" at bounding box center [620, 99] width 368 height 31
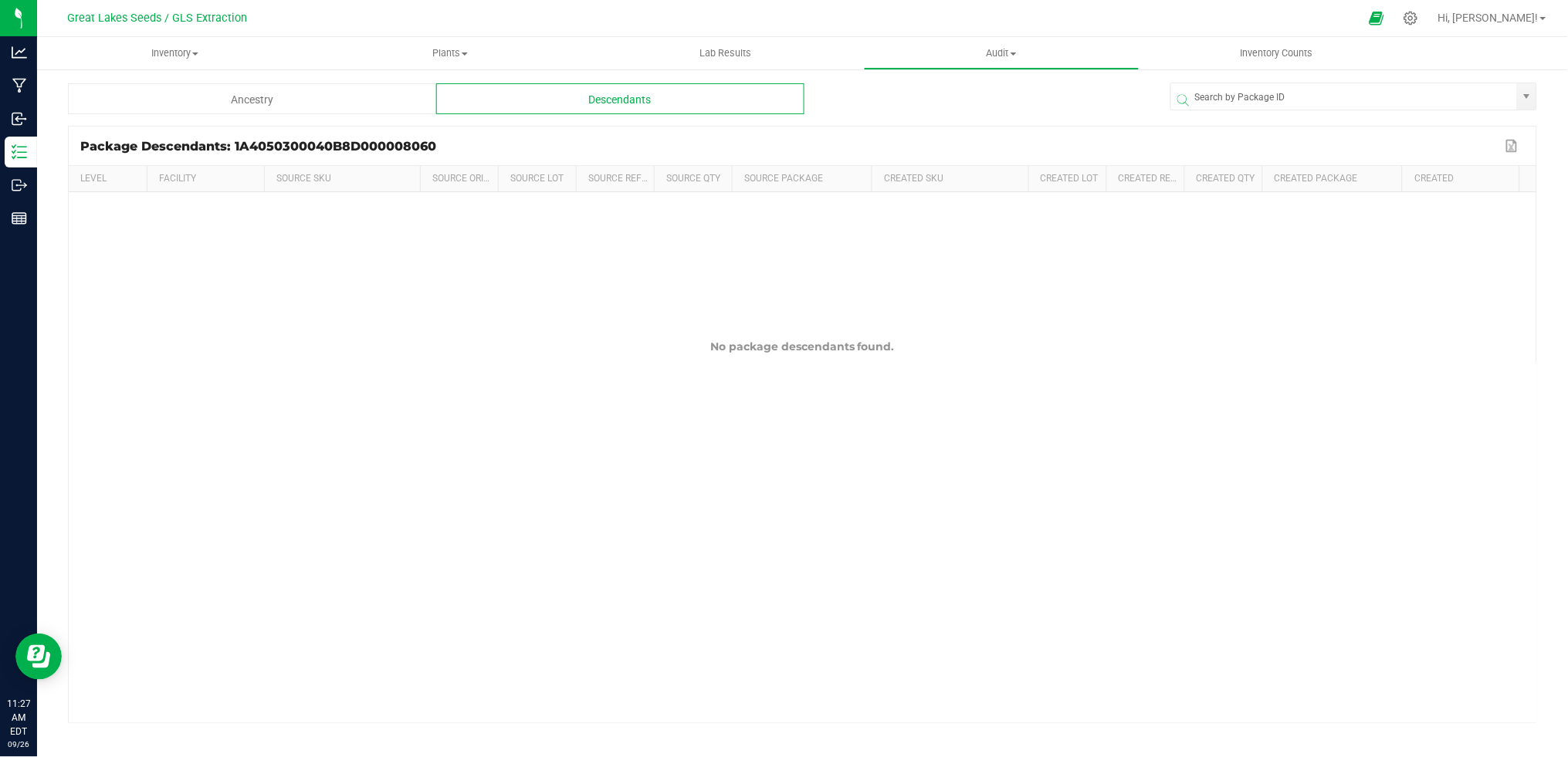
click at [325, 104] on div "Ancestry" at bounding box center [251, 99] width 368 height 31
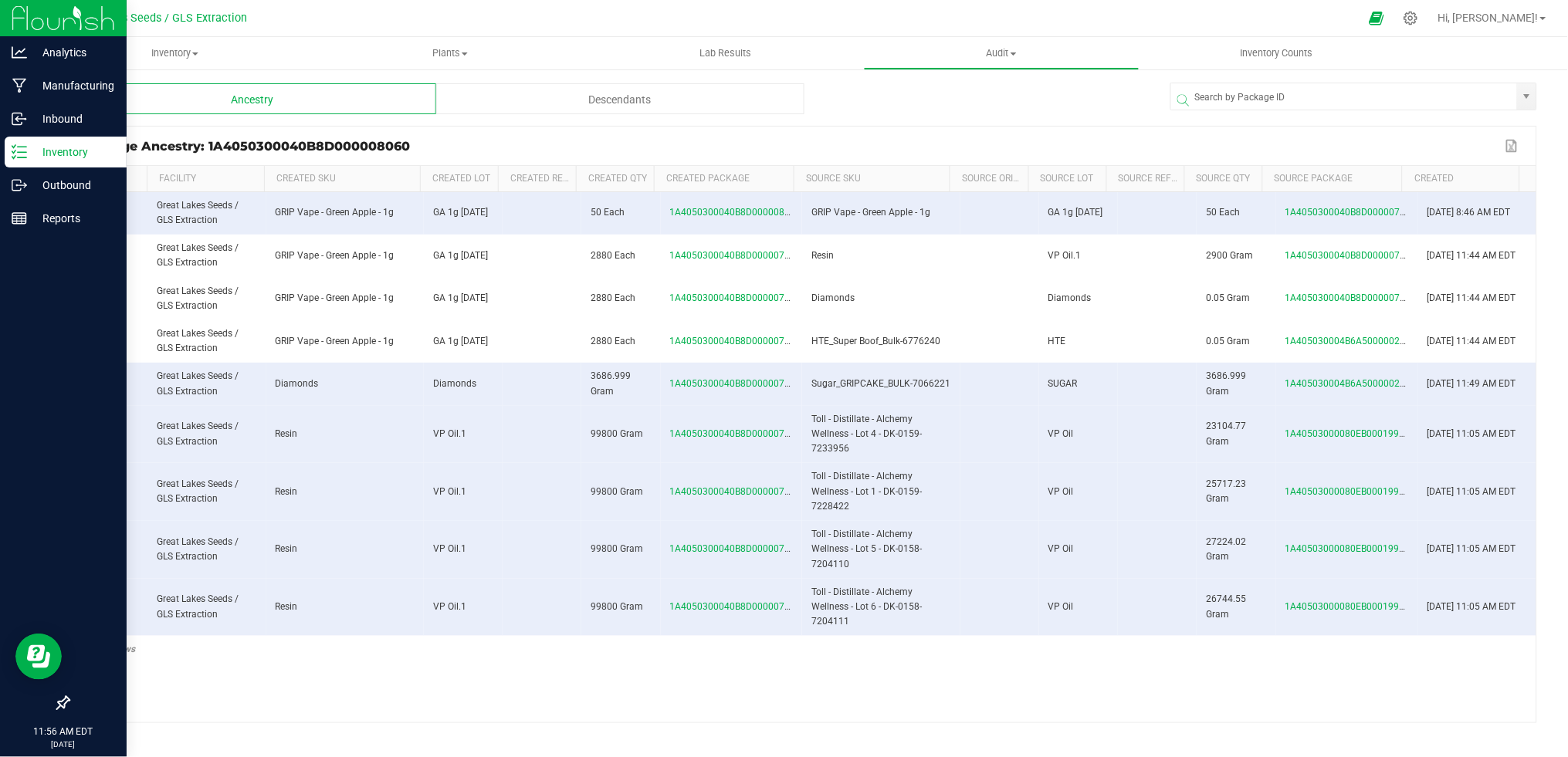
click at [37, 161] on div "Inventory" at bounding box center [65, 152] width 122 height 31
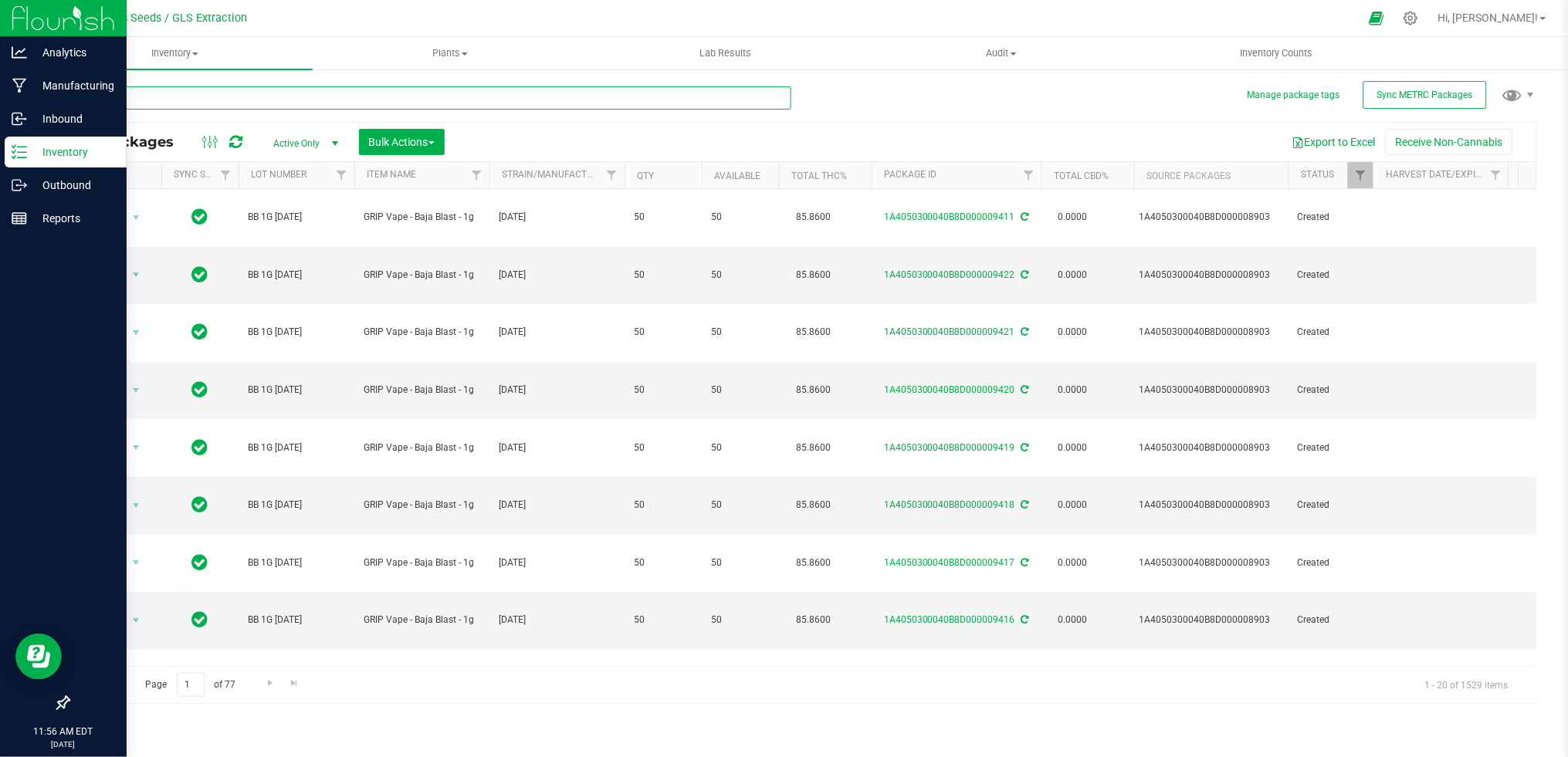
click at [191, 106] on input "text" at bounding box center [429, 98] width 723 height 23
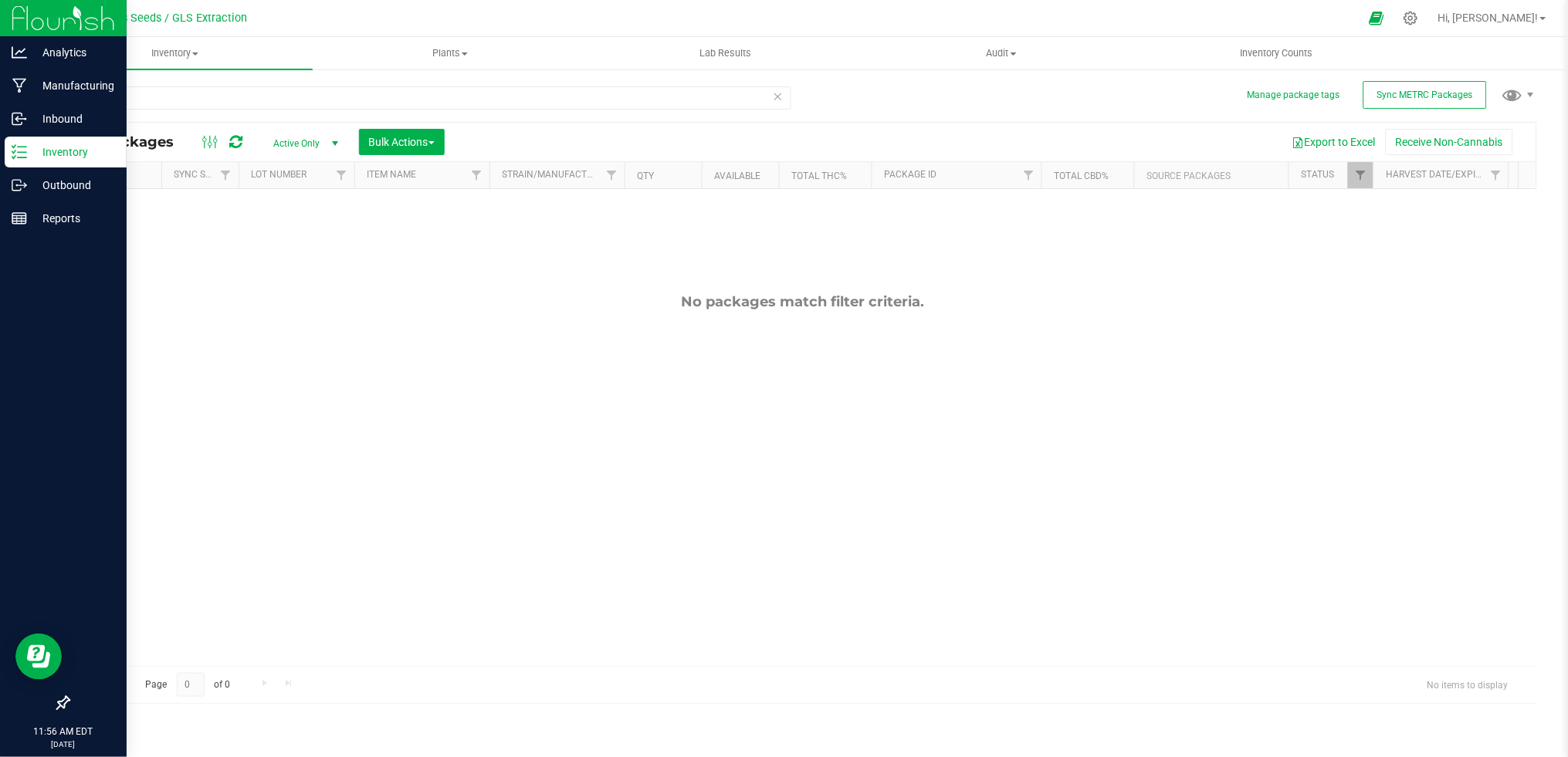
click at [314, 143] on span "Active Only" at bounding box center [302, 143] width 85 height 21
click at [302, 237] on li "All" at bounding box center [302, 237] width 84 height 23
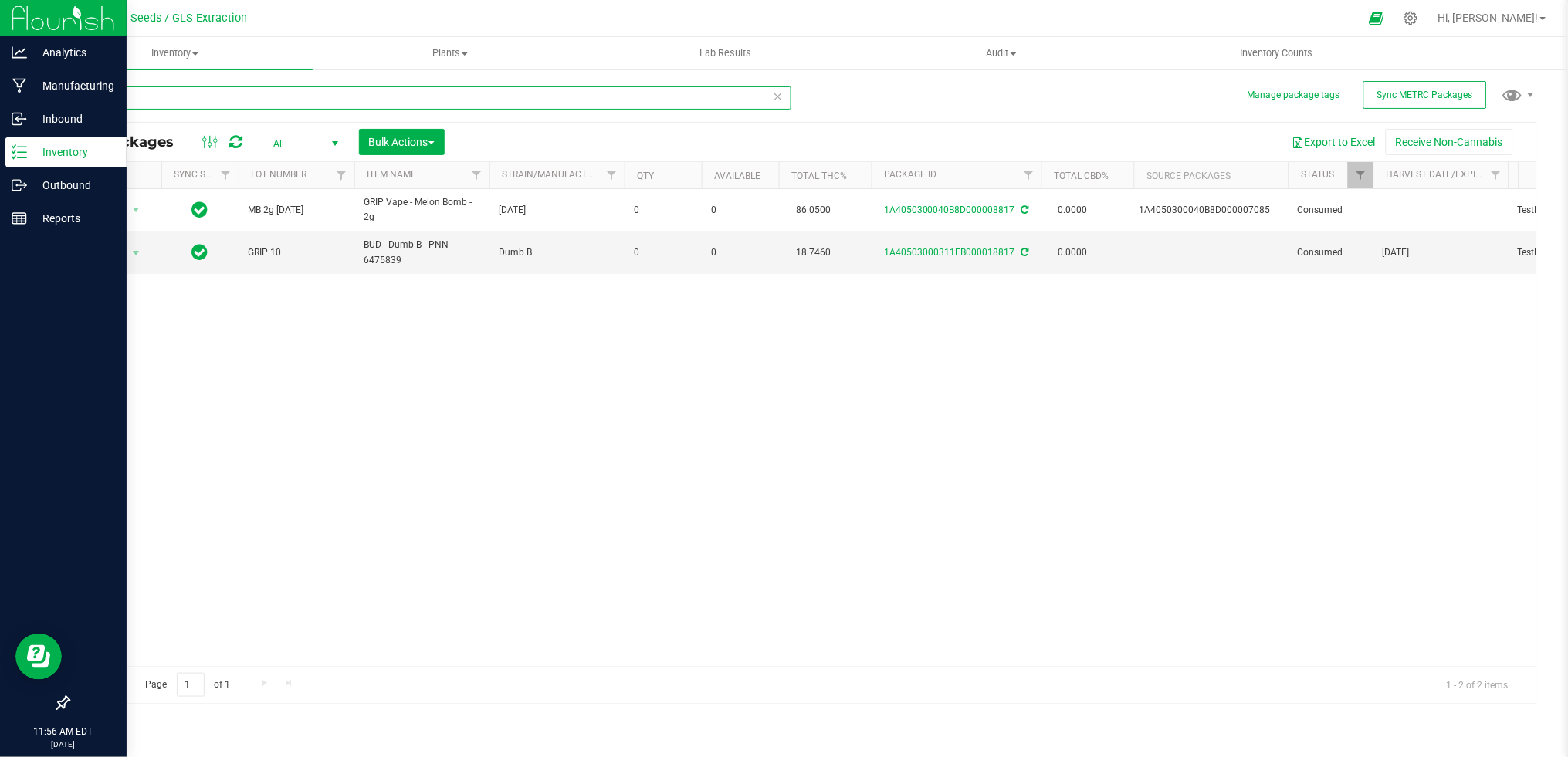
drag, startPoint x: 133, startPoint y: 100, endPoint x: 61, endPoint y: 100, distance: 72.0
click at [61, 100] on div "Manage package tags Sync METRC Packages 8817 All Packages All Active Only Lab S…" at bounding box center [803, 303] width 1531 height 471
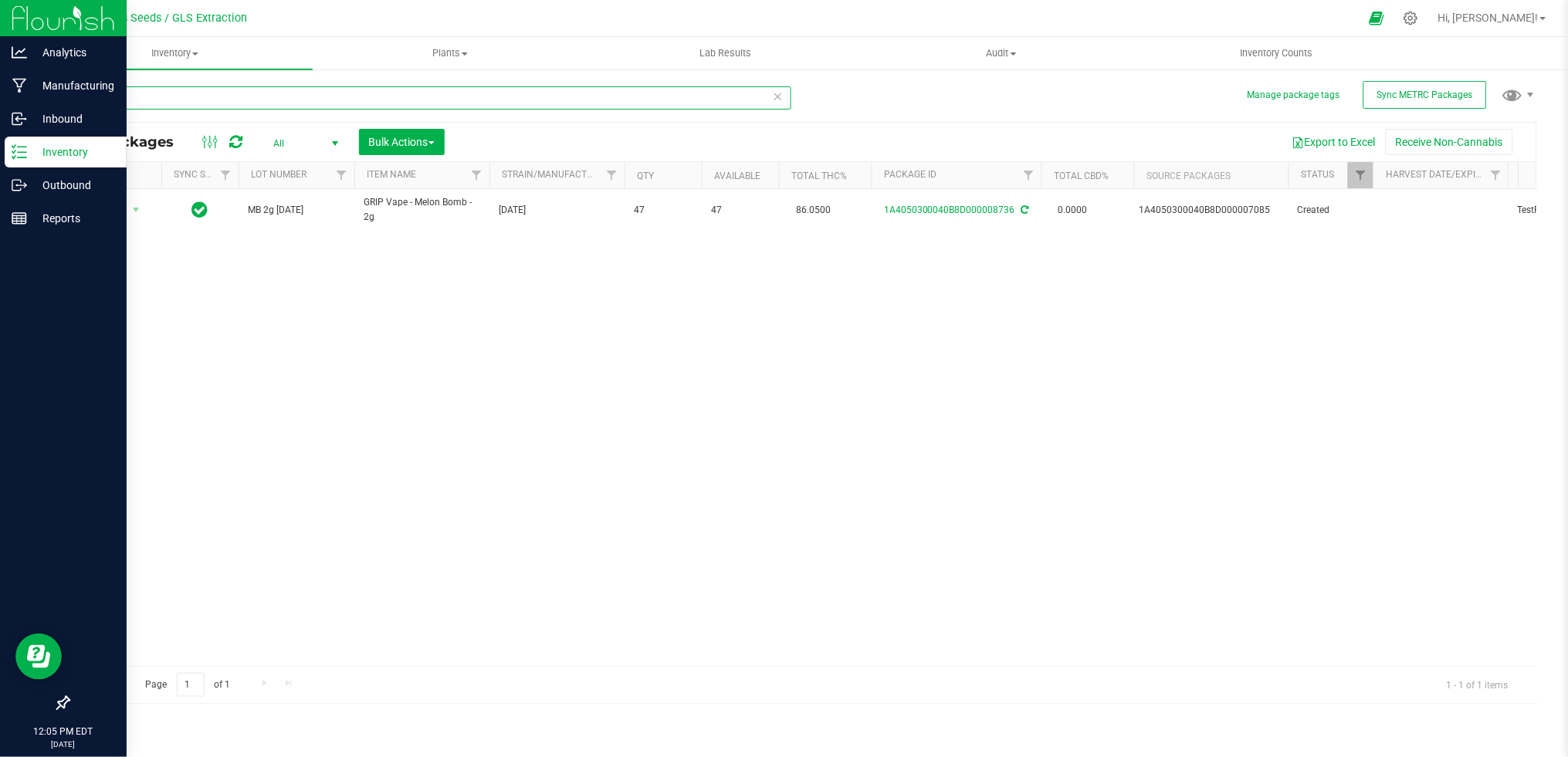
drag, startPoint x: 189, startPoint y: 90, endPoint x: 64, endPoint y: 91, distance: 125.0
click at [64, 91] on div "Manage package tags Sync METRC Packages 8736 All Packages All Active Only Lab S…" at bounding box center [803, 303] width 1531 height 471
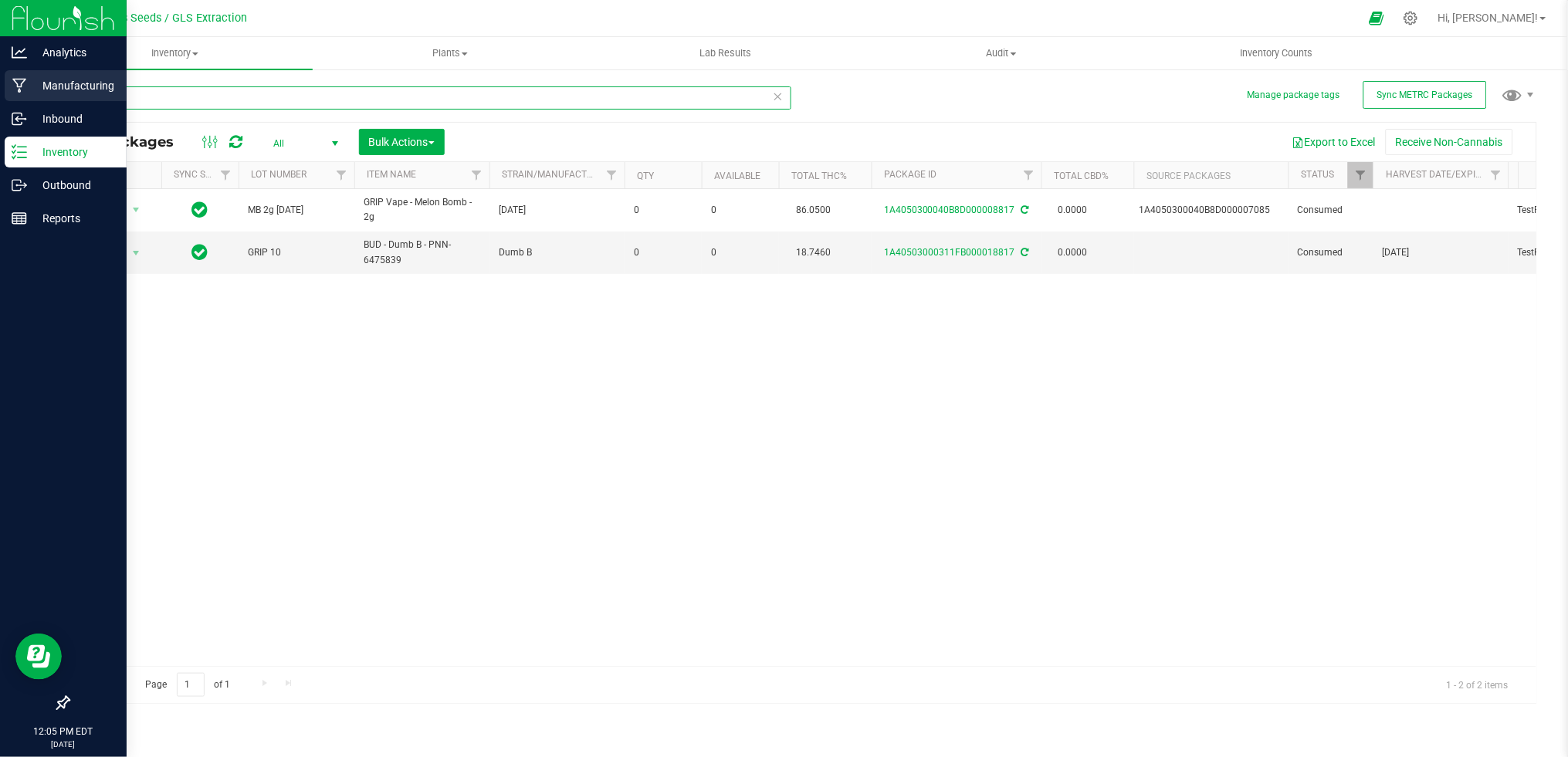
drag, startPoint x: 126, startPoint y: 96, endPoint x: 30, endPoint y: 87, distance: 96.4
click at [30, 87] on div "Analytics Manufacturing Inbound Inventory Outbound Reports 12:05 PM EDT 09/26/2…" at bounding box center [784, 378] width 1568 height 757
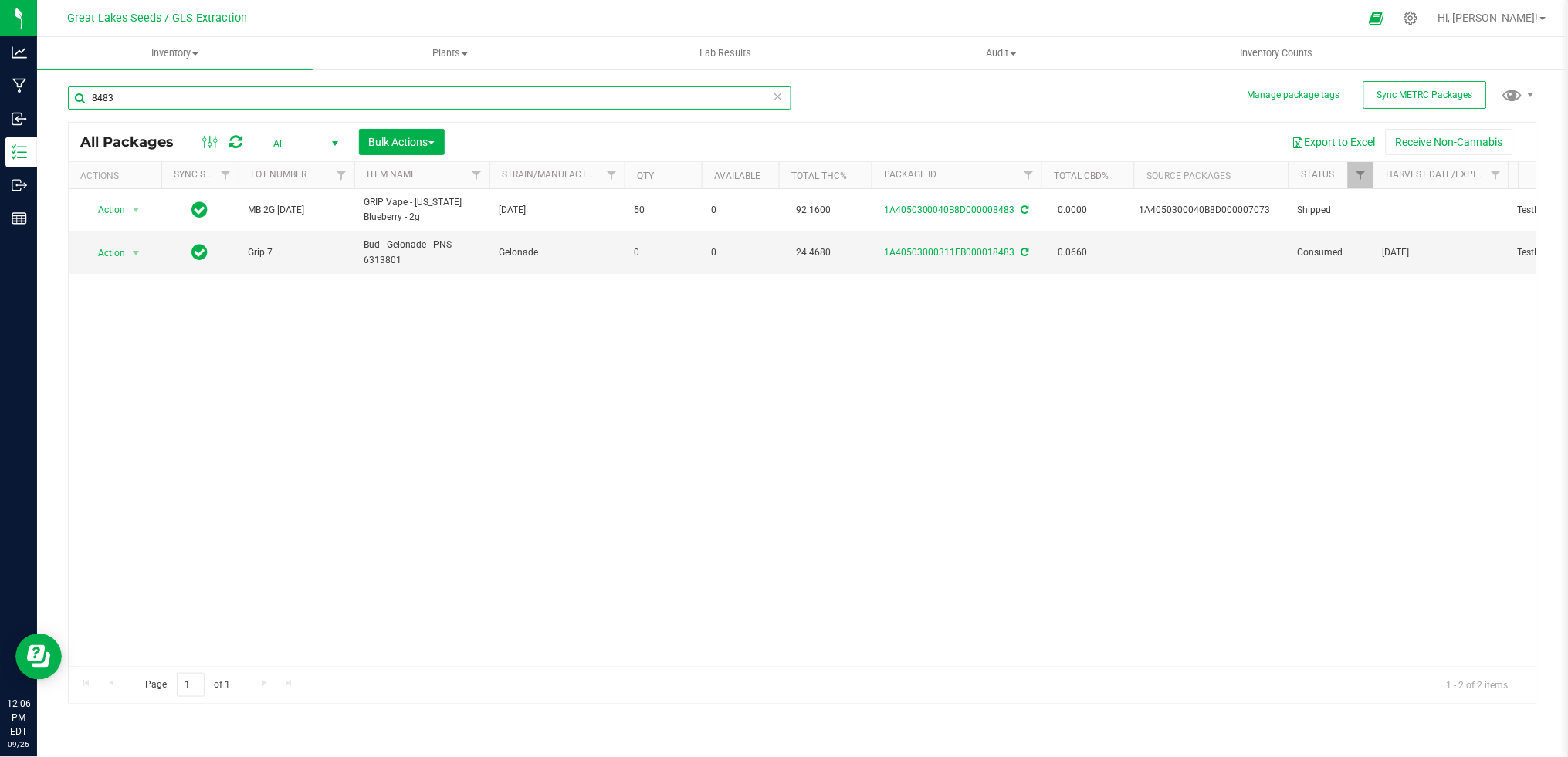
drag, startPoint x: 116, startPoint y: 96, endPoint x: 88, endPoint y: 95, distance: 28.0
click at [88, 95] on input "8483" at bounding box center [429, 98] width 723 height 23
drag, startPoint x: 154, startPoint y: 103, endPoint x: 74, endPoint y: 98, distance: 80.2
click at [74, 98] on input "8060" at bounding box center [429, 98] width 723 height 23
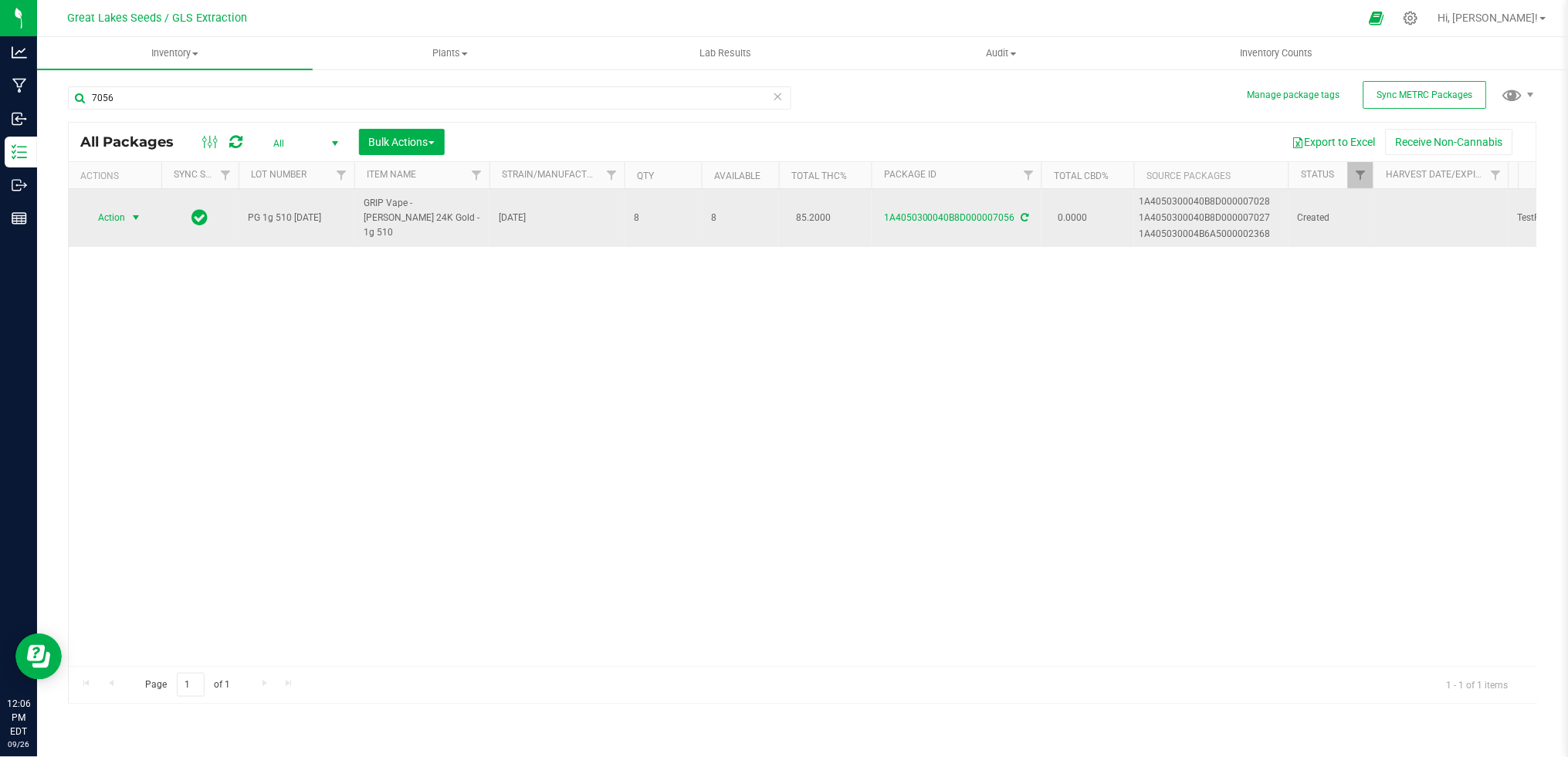
click at [107, 221] on span "Action" at bounding box center [105, 217] width 41 height 21
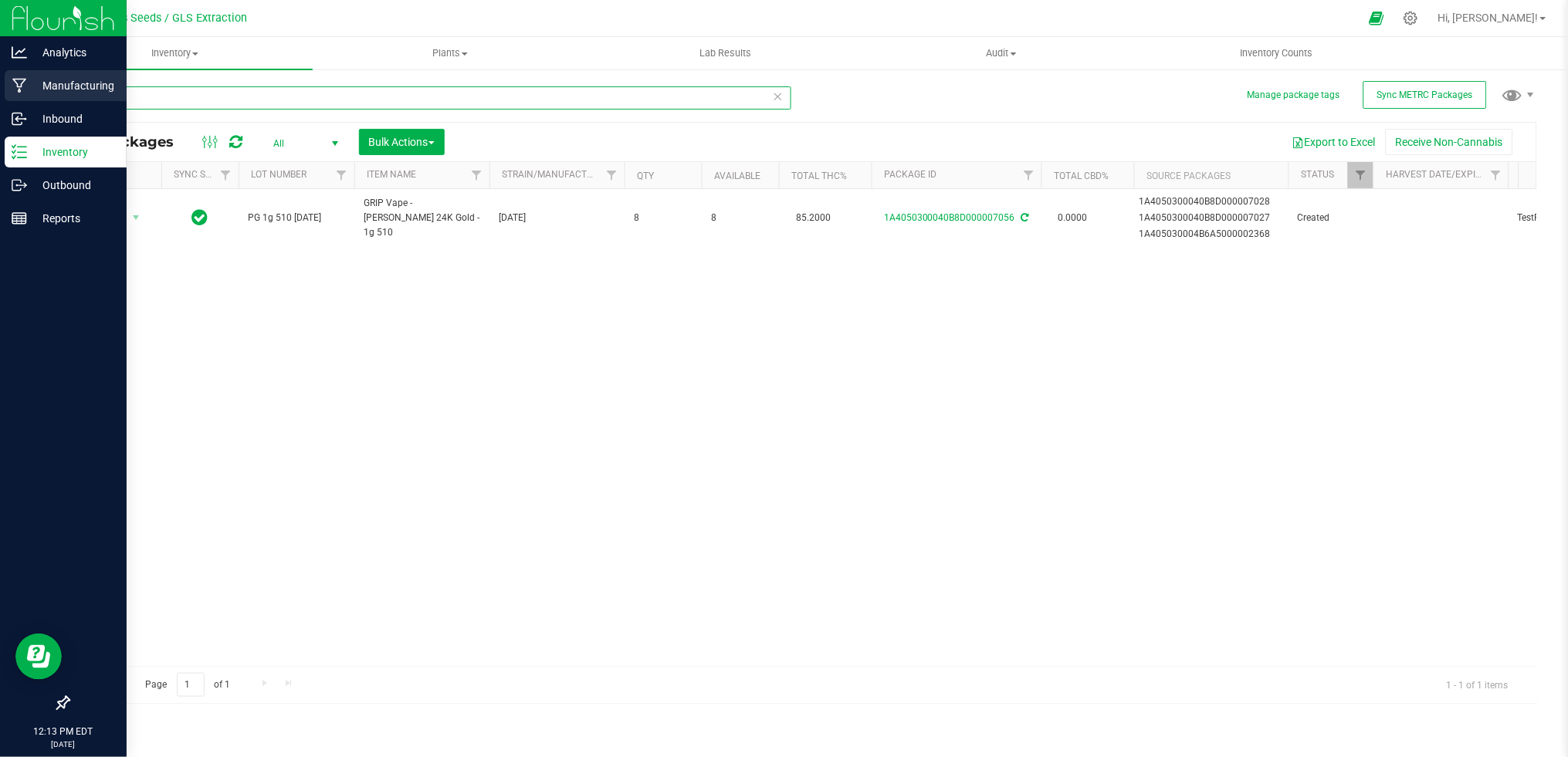
drag, startPoint x: 157, startPoint y: 90, endPoint x: 23, endPoint y: 87, distance: 134.0
click at [23, 87] on div "Analytics Manufacturing Inbound Inventory Outbound Reports 12:13 PM EDT 09/26/2…" at bounding box center [784, 378] width 1568 height 757
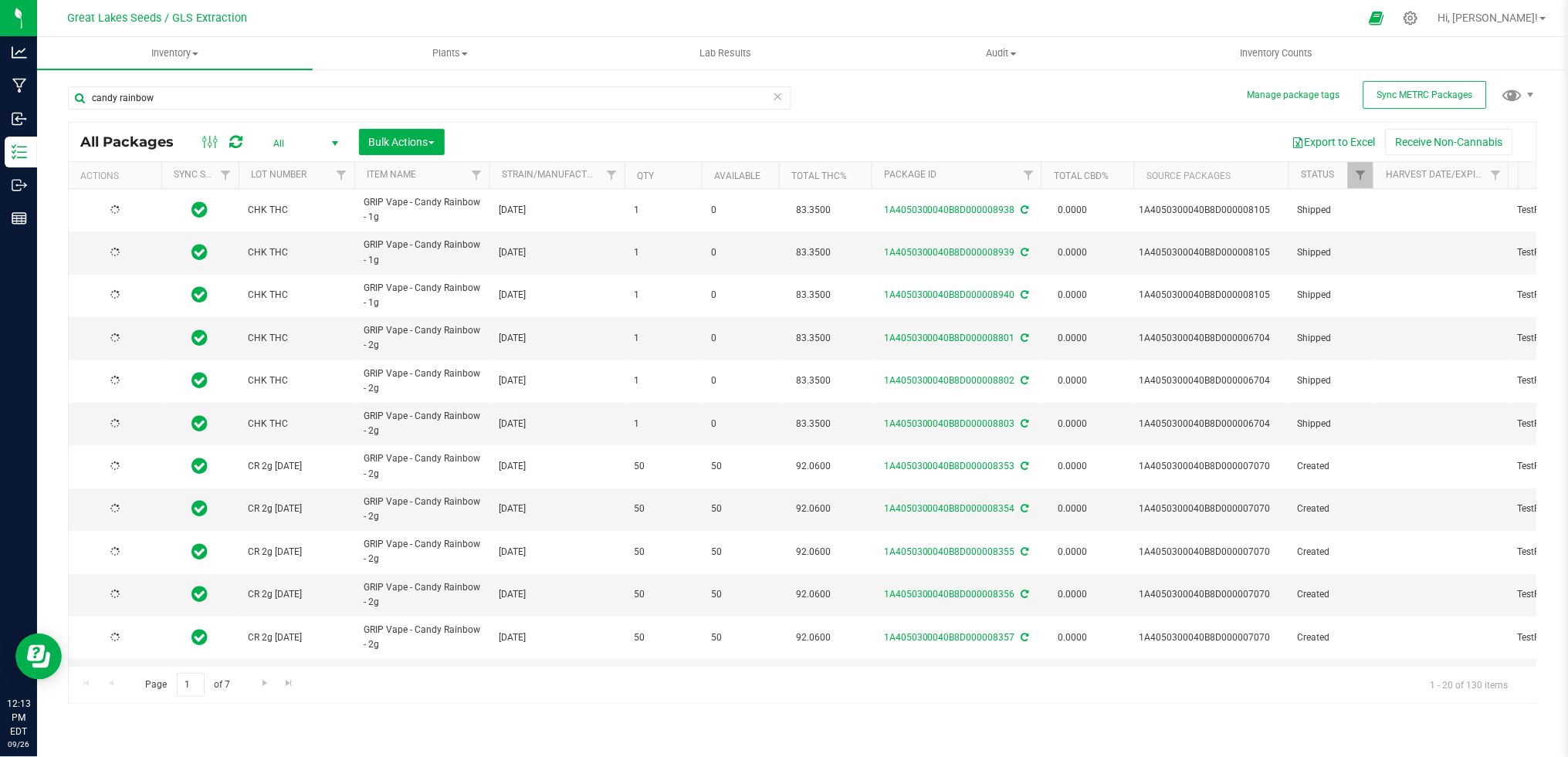
click at [335, 142] on span "select" at bounding box center [335, 144] width 13 height 13
click at [316, 236] on li "All" at bounding box center [302, 237] width 84 height 23
click at [414, 142] on span "Bulk Actions" at bounding box center [402, 142] width 65 height 13
click at [1341, 138] on button "Export to Excel" at bounding box center [1334, 142] width 103 height 26
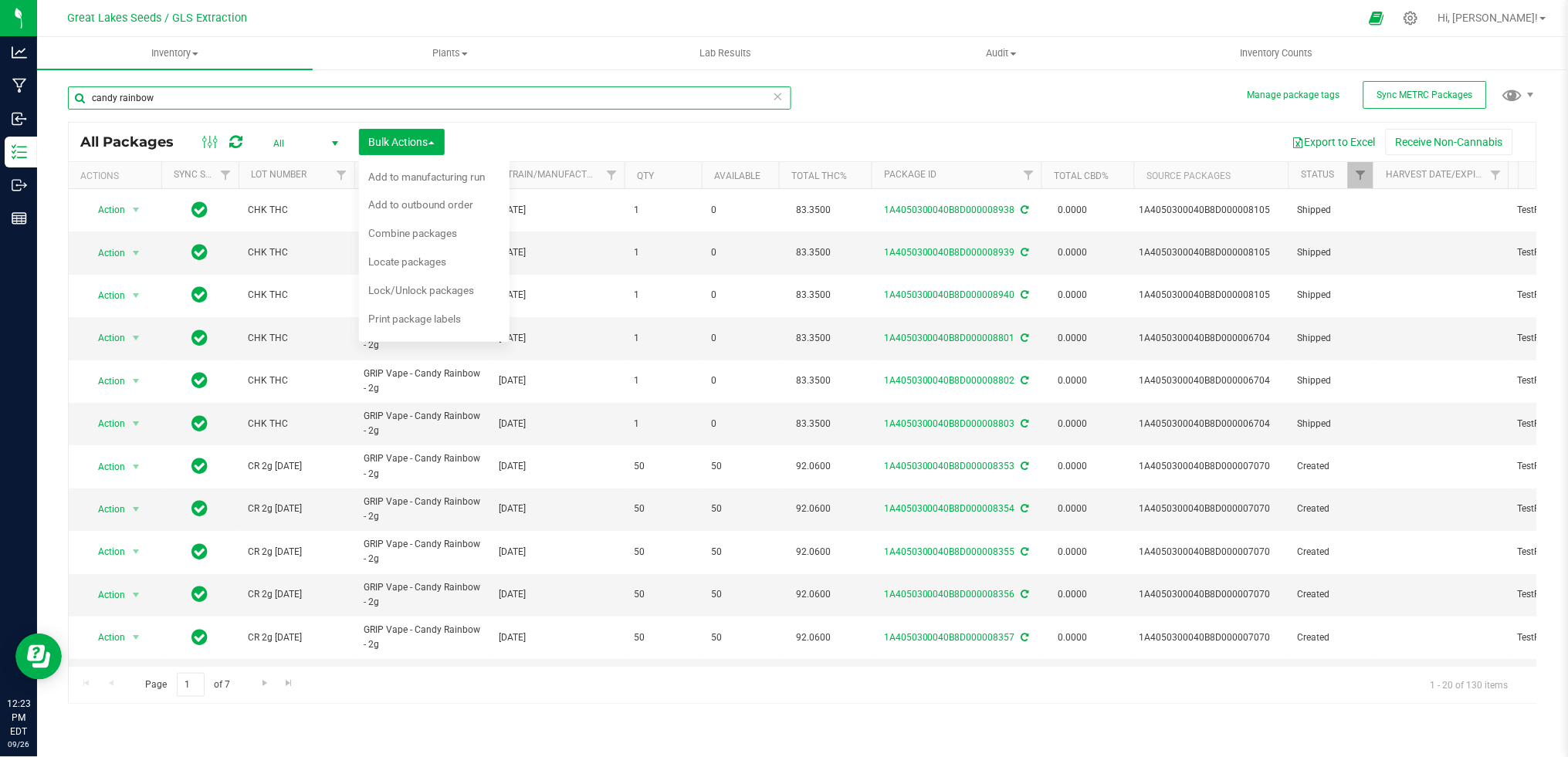
drag, startPoint x: 202, startPoint y: 89, endPoint x: 37, endPoint y: 89, distance: 165.0
click at [37, 89] on div "Manage package tags Sync METRC Packages candy rainbow All Packages All Active O…" at bounding box center [803, 303] width 1531 height 471
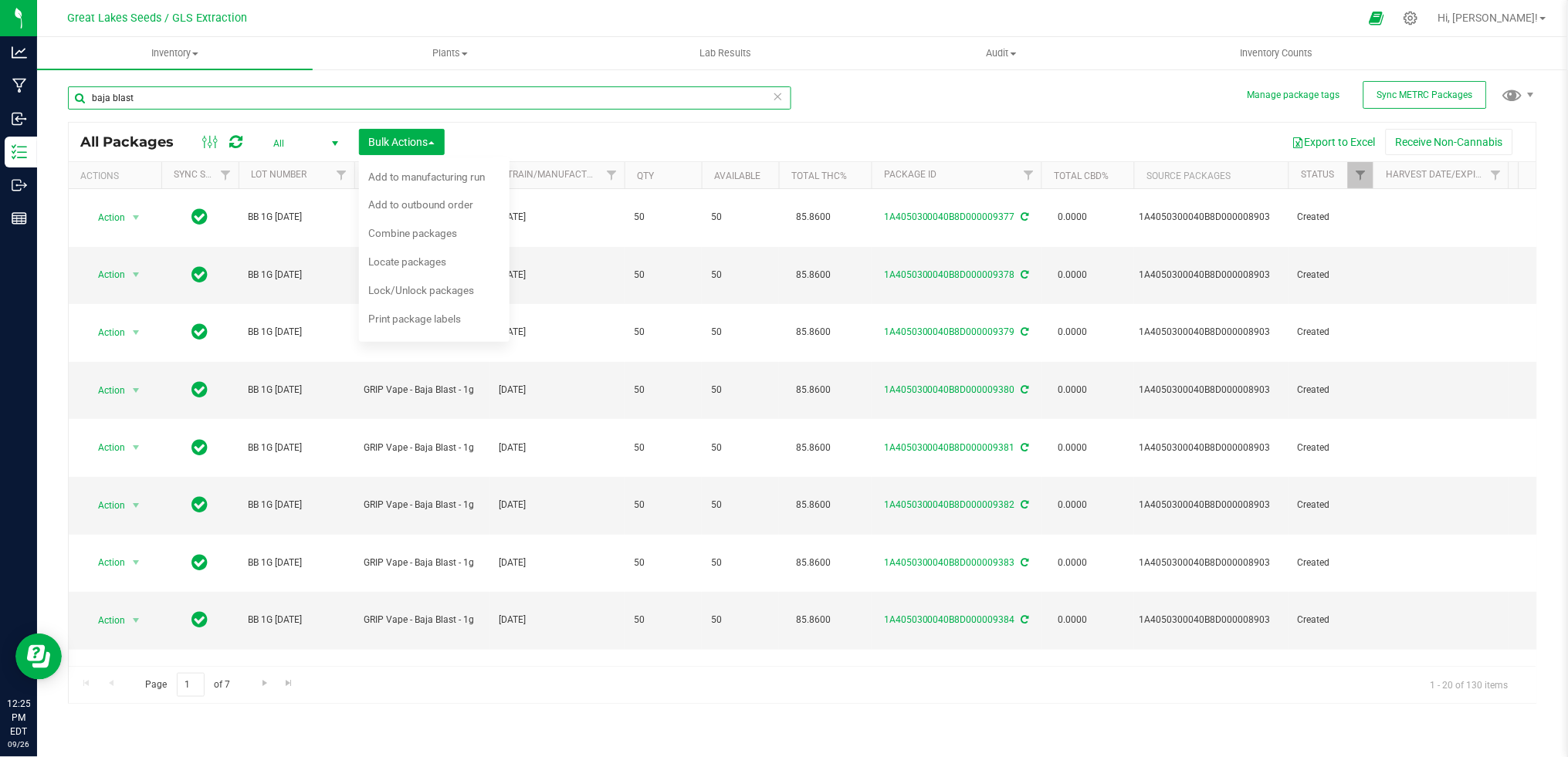
drag, startPoint x: 208, startPoint y: 91, endPoint x: 71, endPoint y: 107, distance: 137.9
click at [71, 107] on input "baja blast" at bounding box center [429, 98] width 723 height 23
click at [543, 142] on div "Export to Excel Receive Non-Cannabis" at bounding box center [990, 142] width 1068 height 26
click at [194, 91] on input "baja blast" at bounding box center [429, 98] width 723 height 23
click at [578, 137] on div "Export to Excel Receive Non-Cannabis" at bounding box center [990, 142] width 1068 height 26
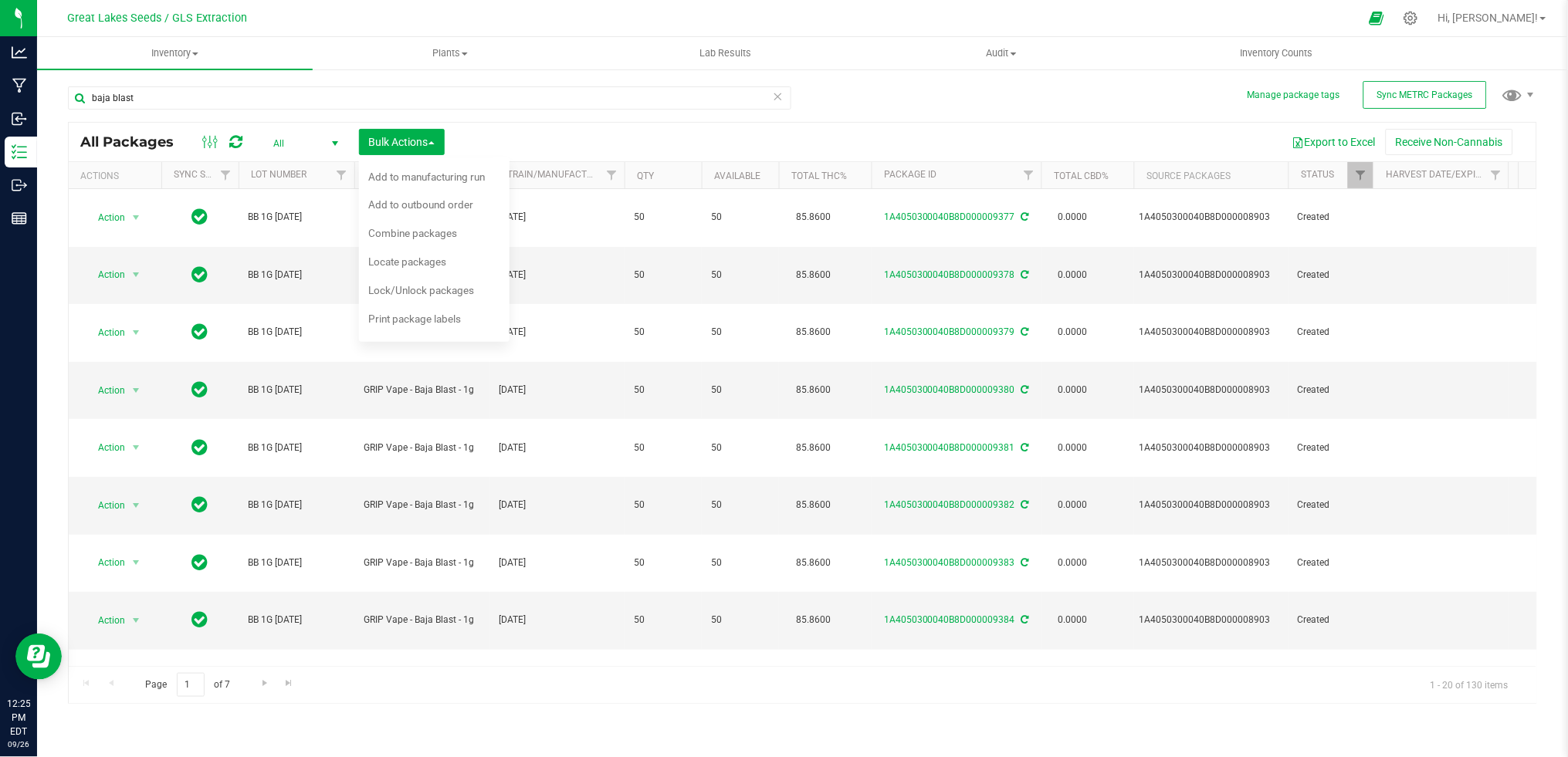
scroll to position [394, 0]
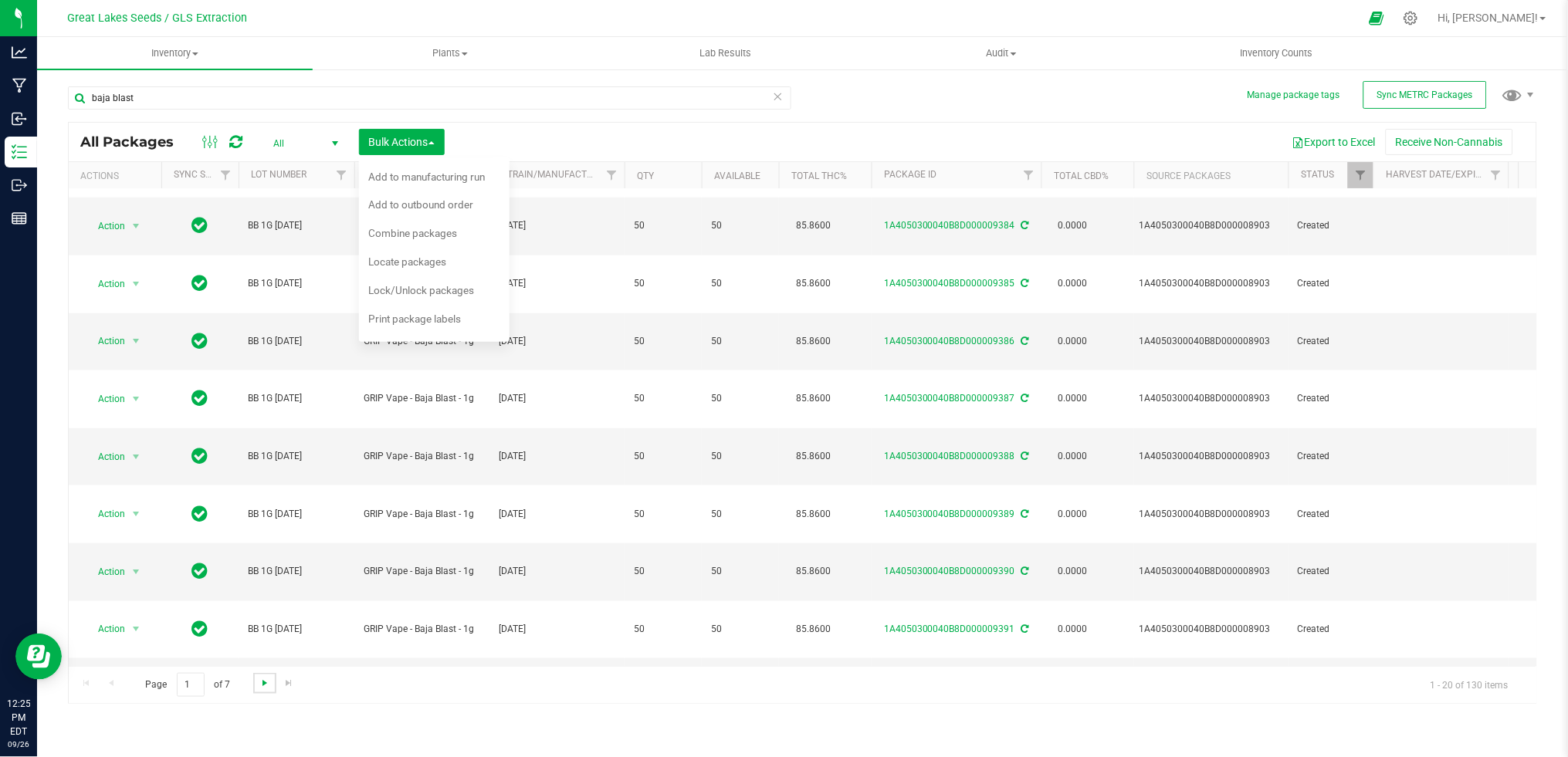
click at [262, 681] on span "Go to the next page" at bounding box center [265, 683] width 13 height 13
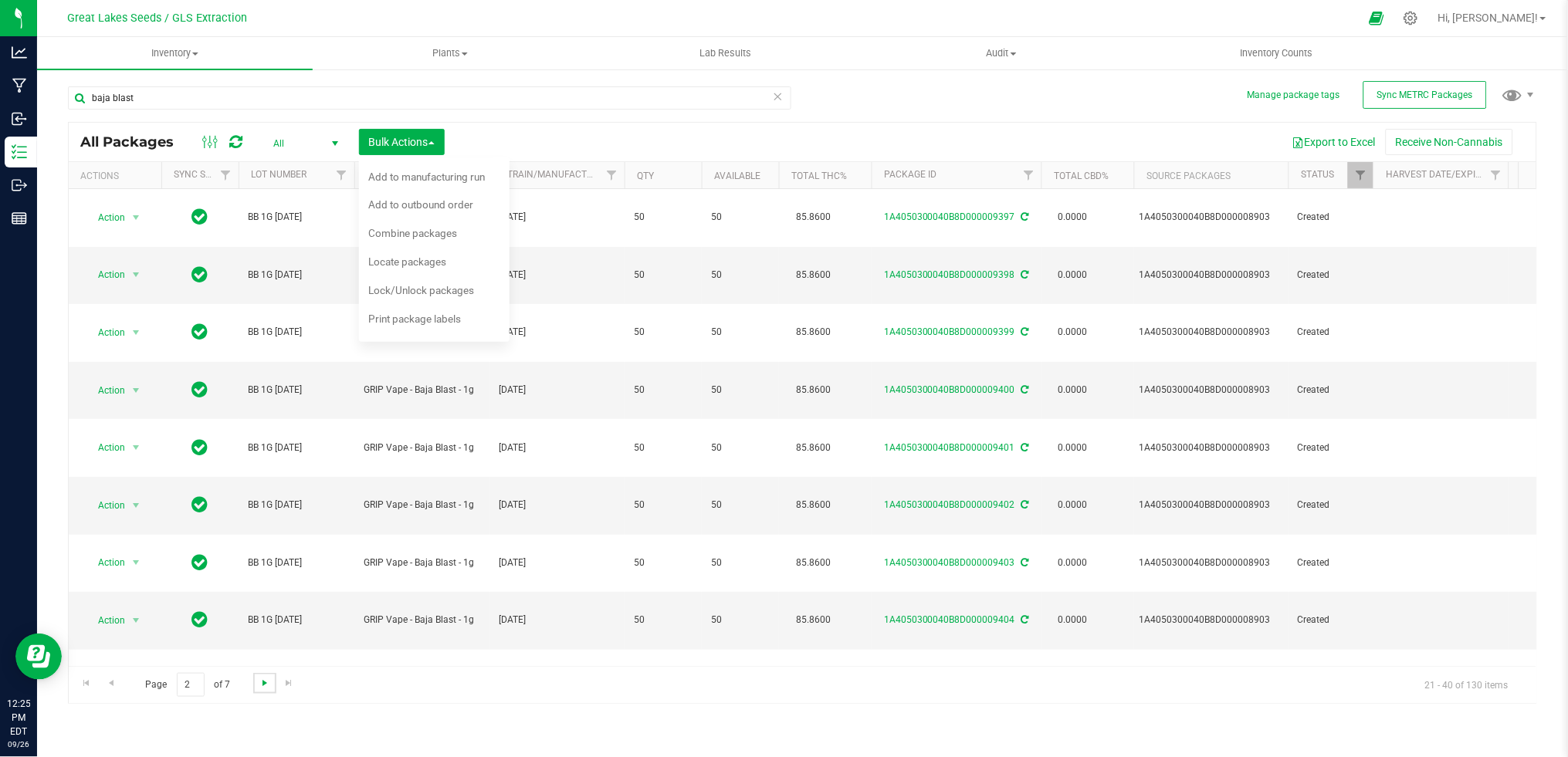
click at [263, 681] on span "Go to the next page" at bounding box center [265, 683] width 13 height 13
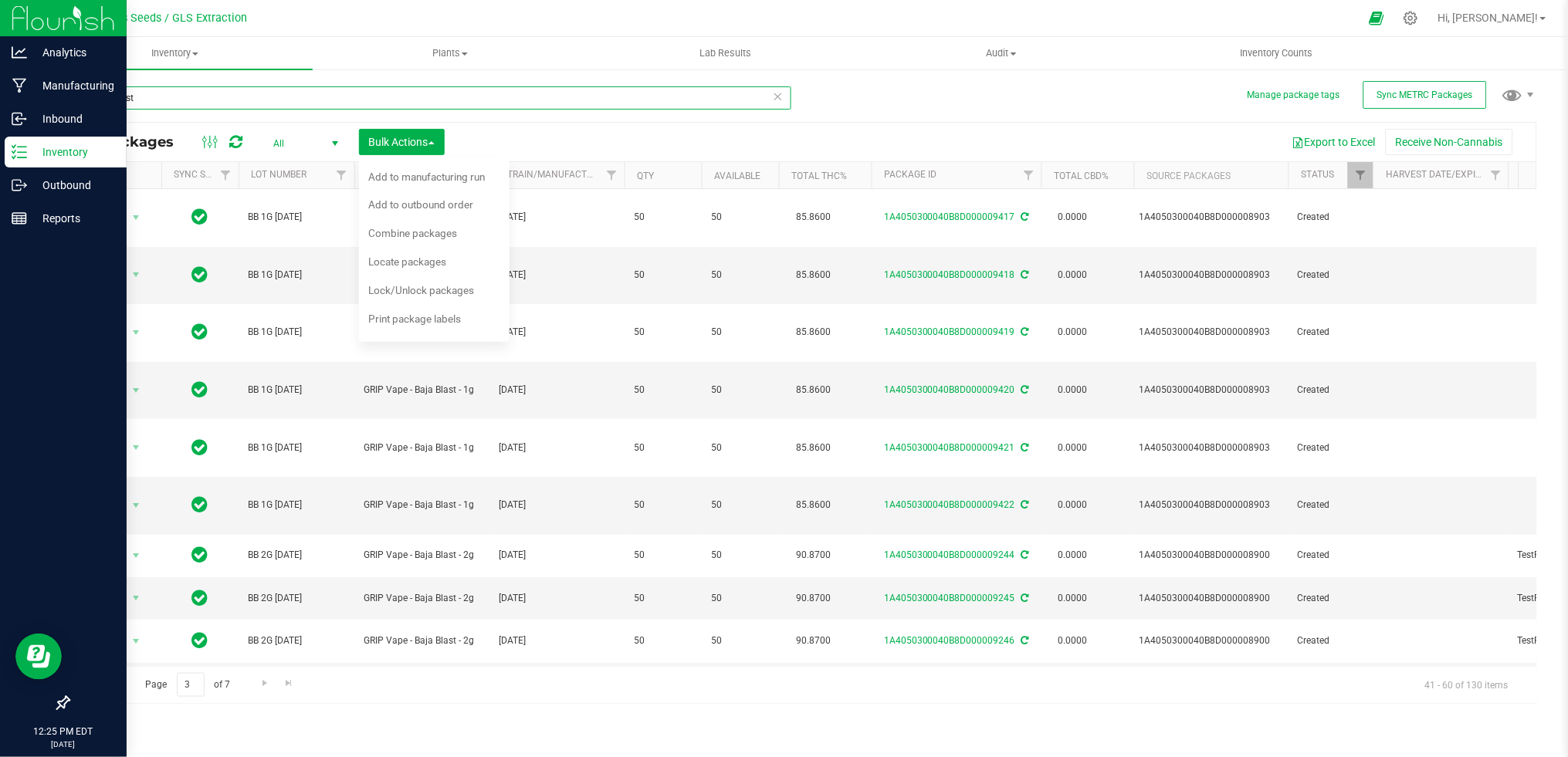
drag, startPoint x: 2, startPoint y: 97, endPoint x: 29, endPoint y: 32, distance: 70.4
click at [2, 97] on div "Analytics Manufacturing Inbound Inventory Outbound Reports 12:25 PM EDT 09/26/2…" at bounding box center [784, 378] width 1568 height 757
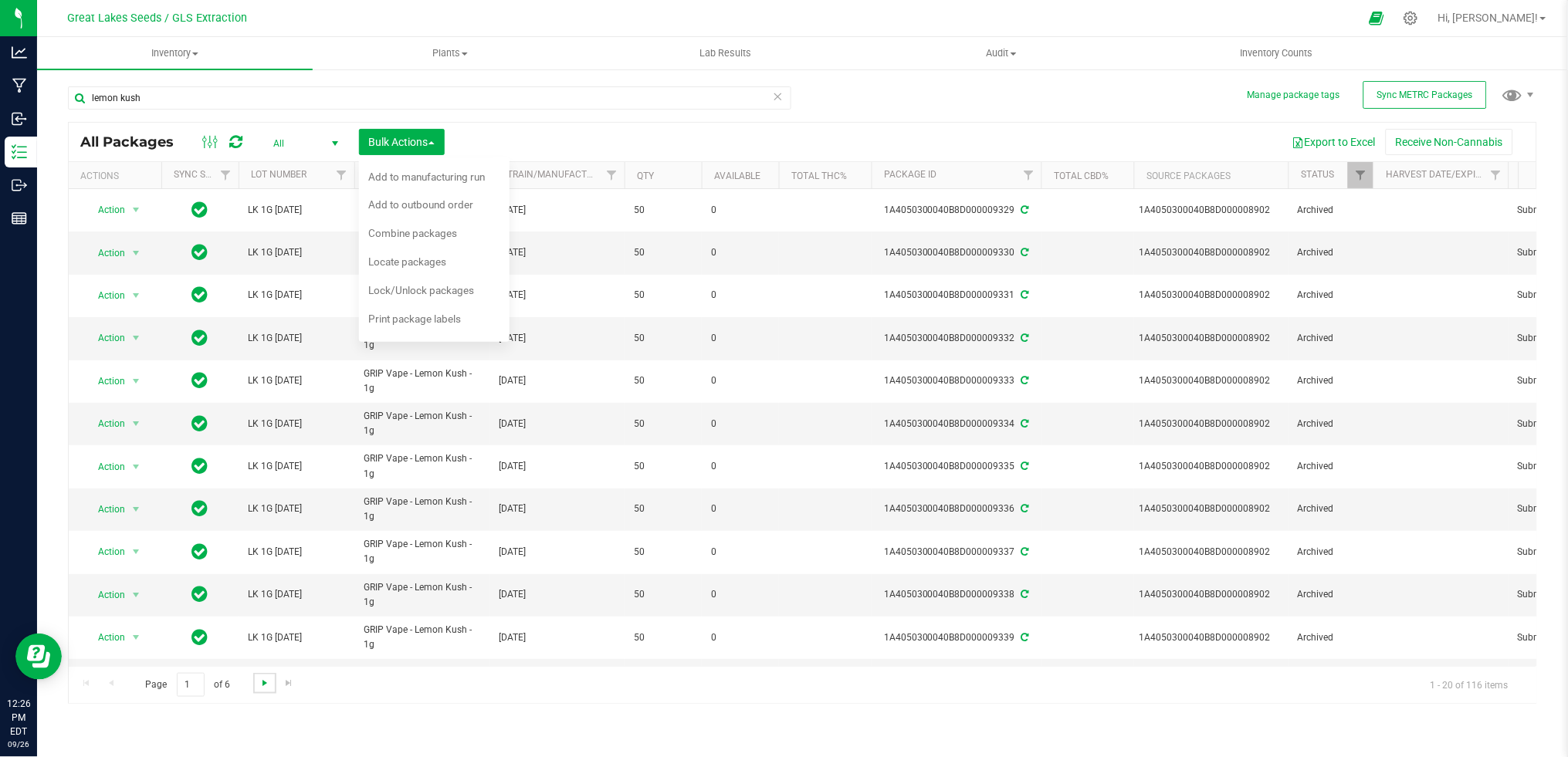
click at [260, 688] on span "Go to the next page" at bounding box center [265, 683] width 13 height 13
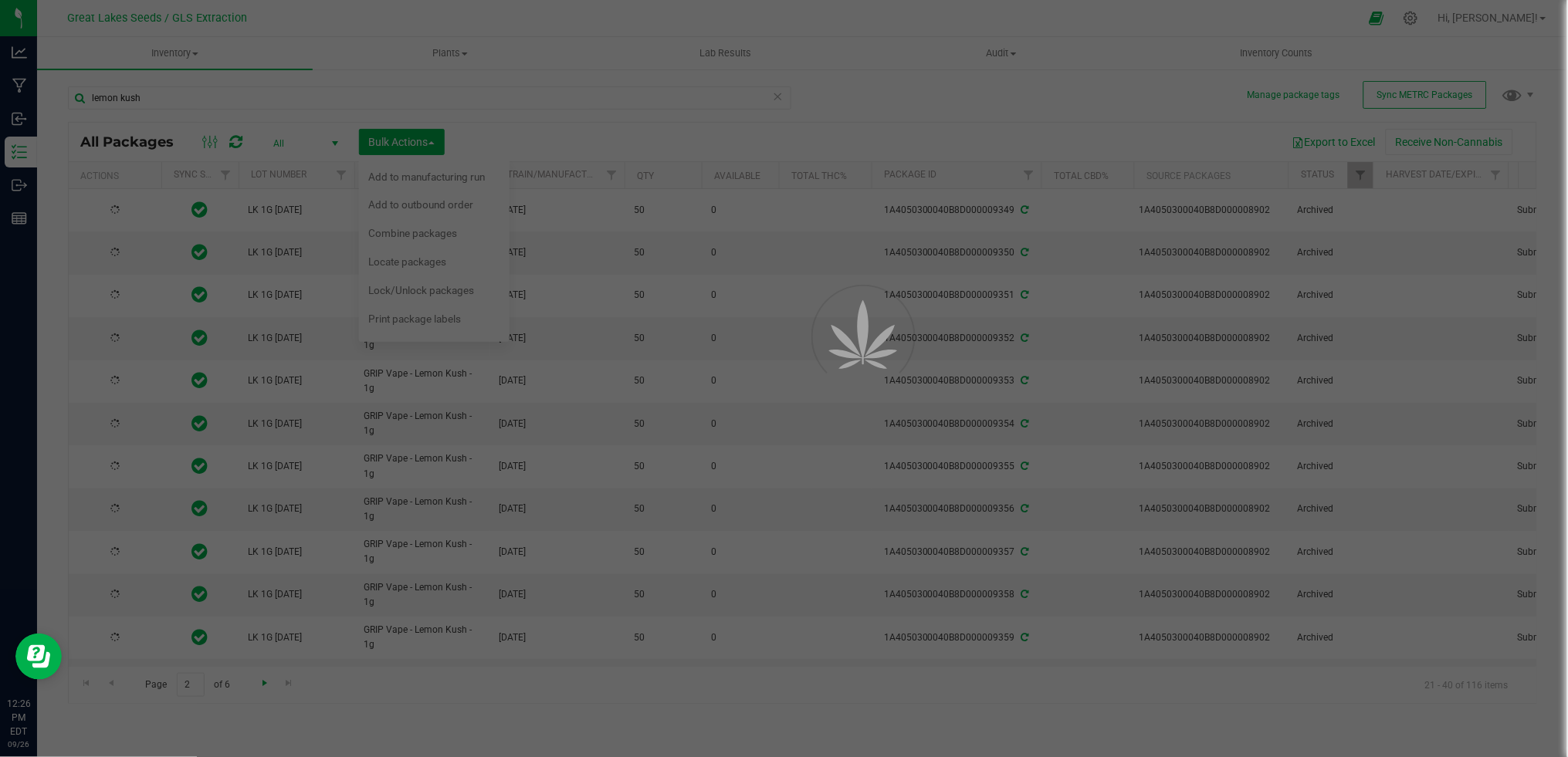
click at [260, 688] on div at bounding box center [784, 378] width 1568 height 757
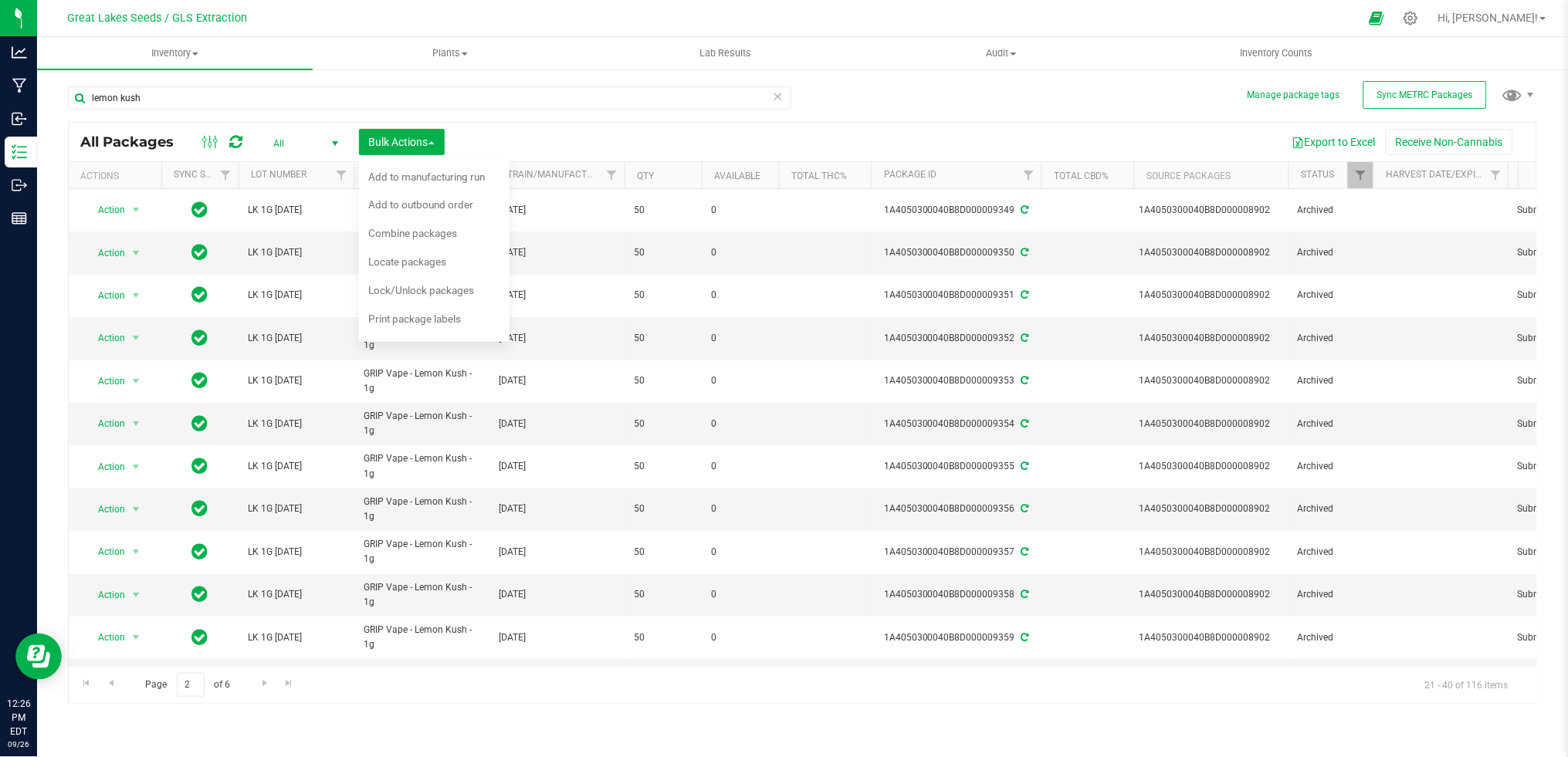
click at [737, 182] on th "Available" at bounding box center [740, 176] width 77 height 27
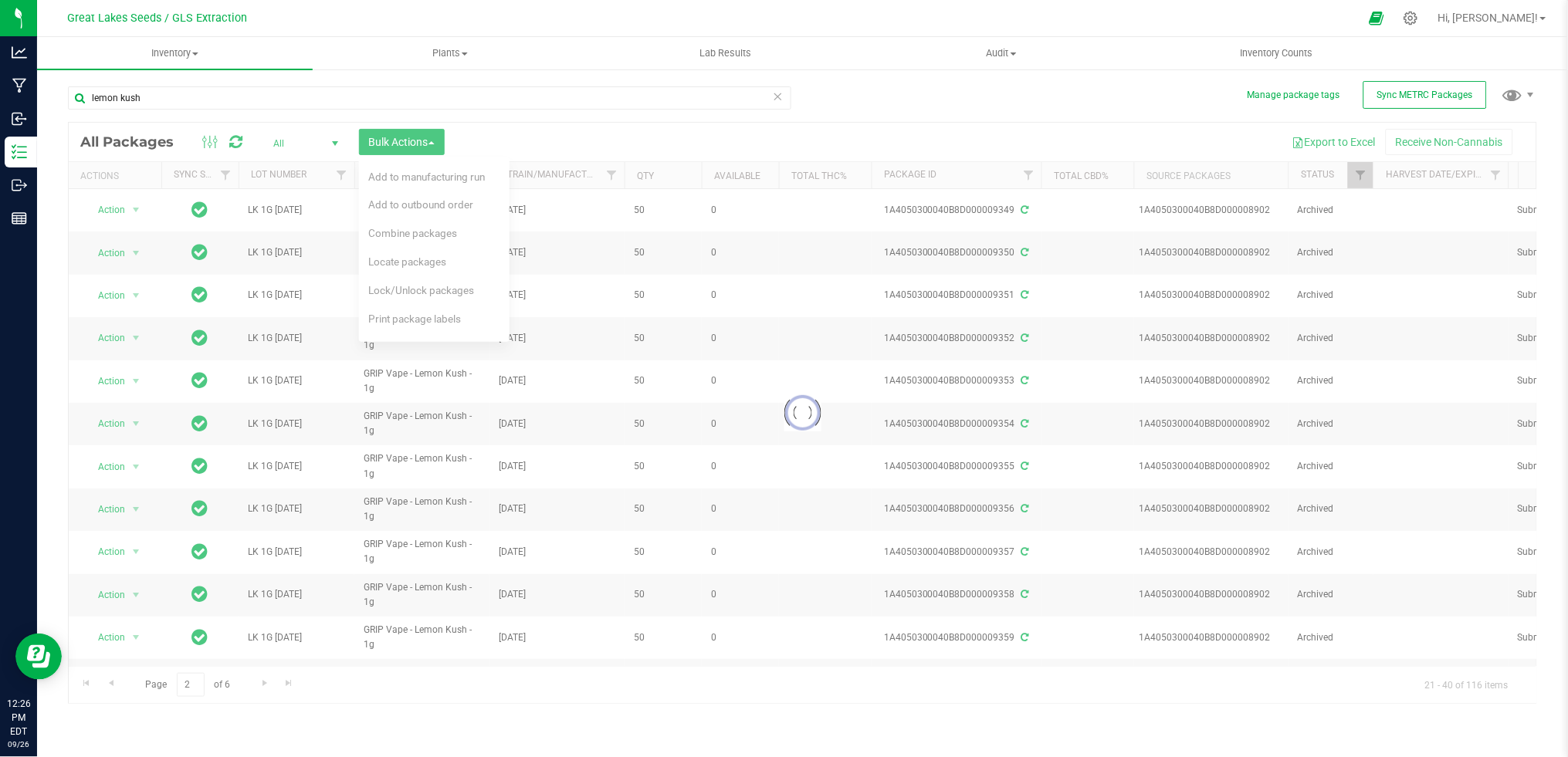
click at [737, 177] on div at bounding box center [802, 413] width 1468 height 580
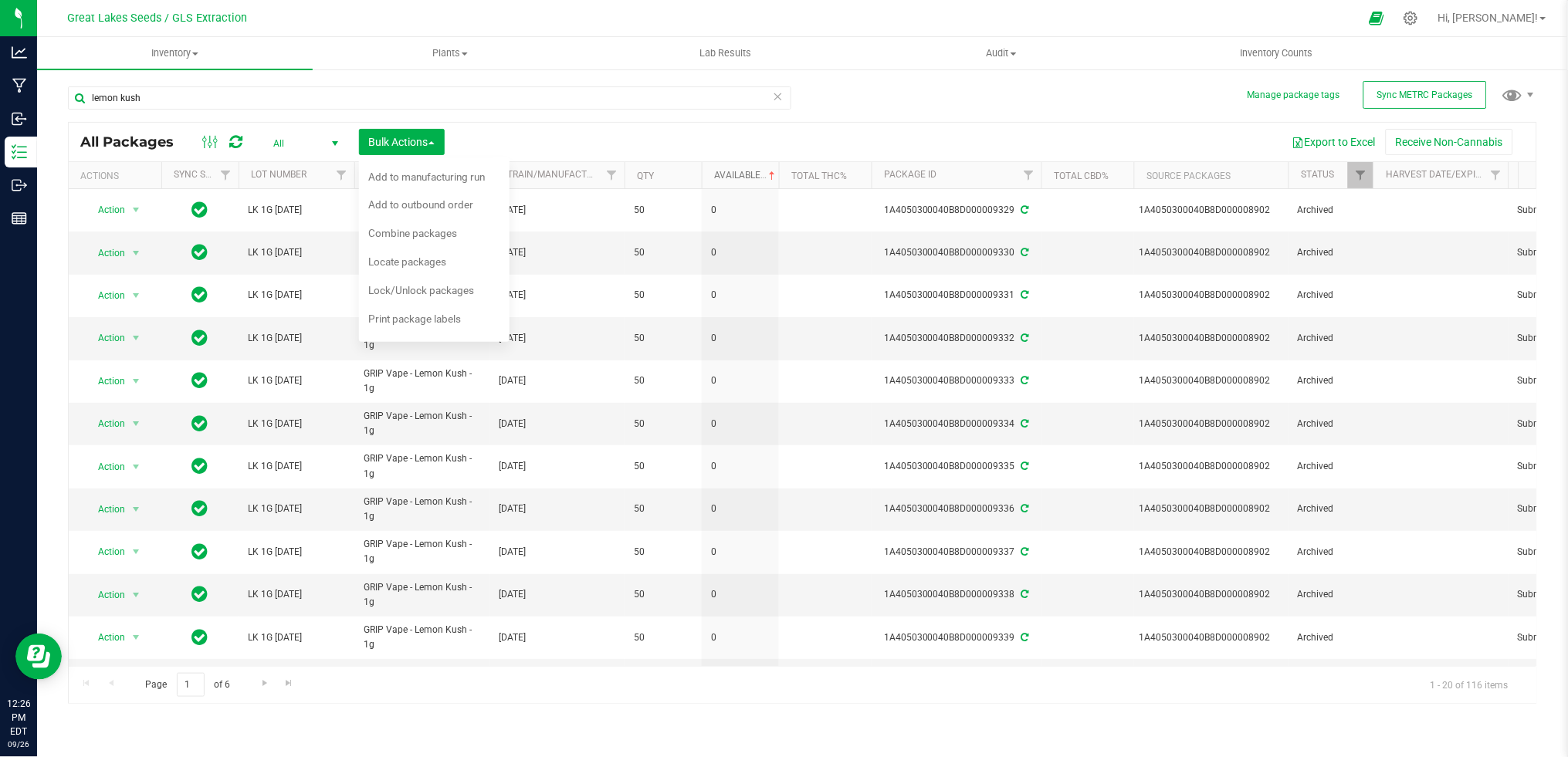
click at [739, 173] on link "Available" at bounding box center [746, 175] width 64 height 11
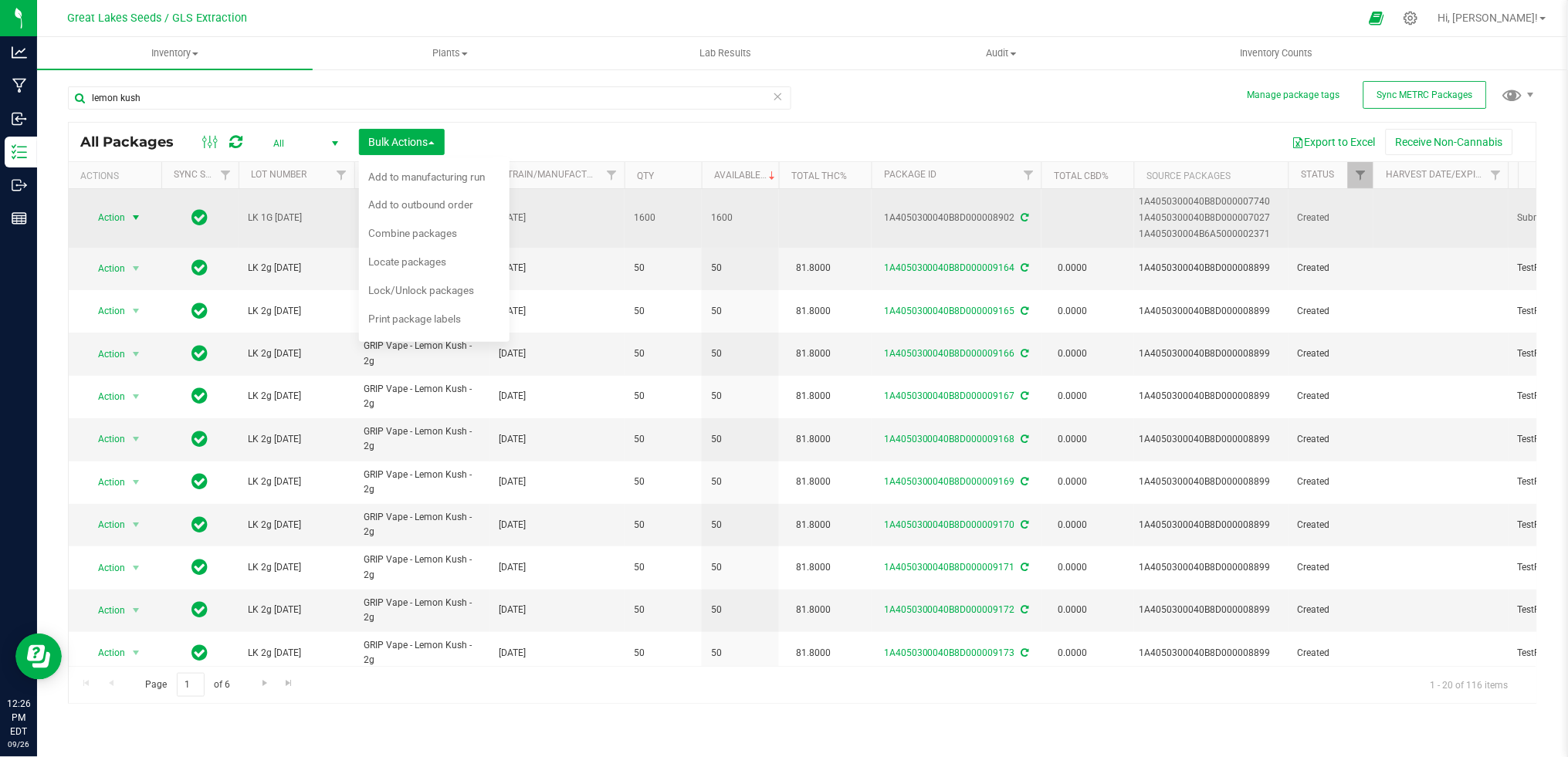
click at [130, 220] on span "select" at bounding box center [136, 218] width 13 height 13
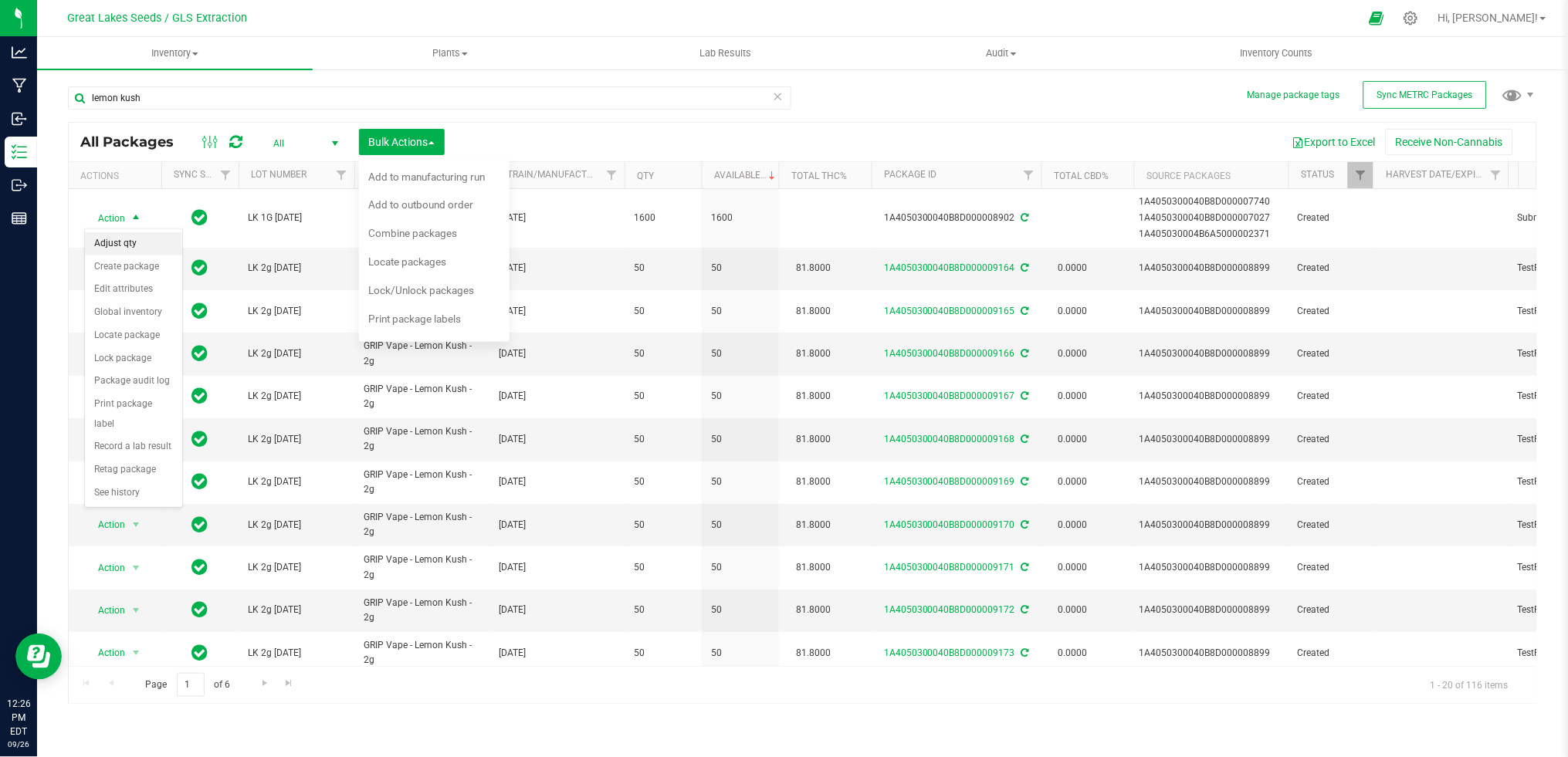
click at [138, 247] on li "Adjust qty" at bounding box center [134, 243] width 97 height 23
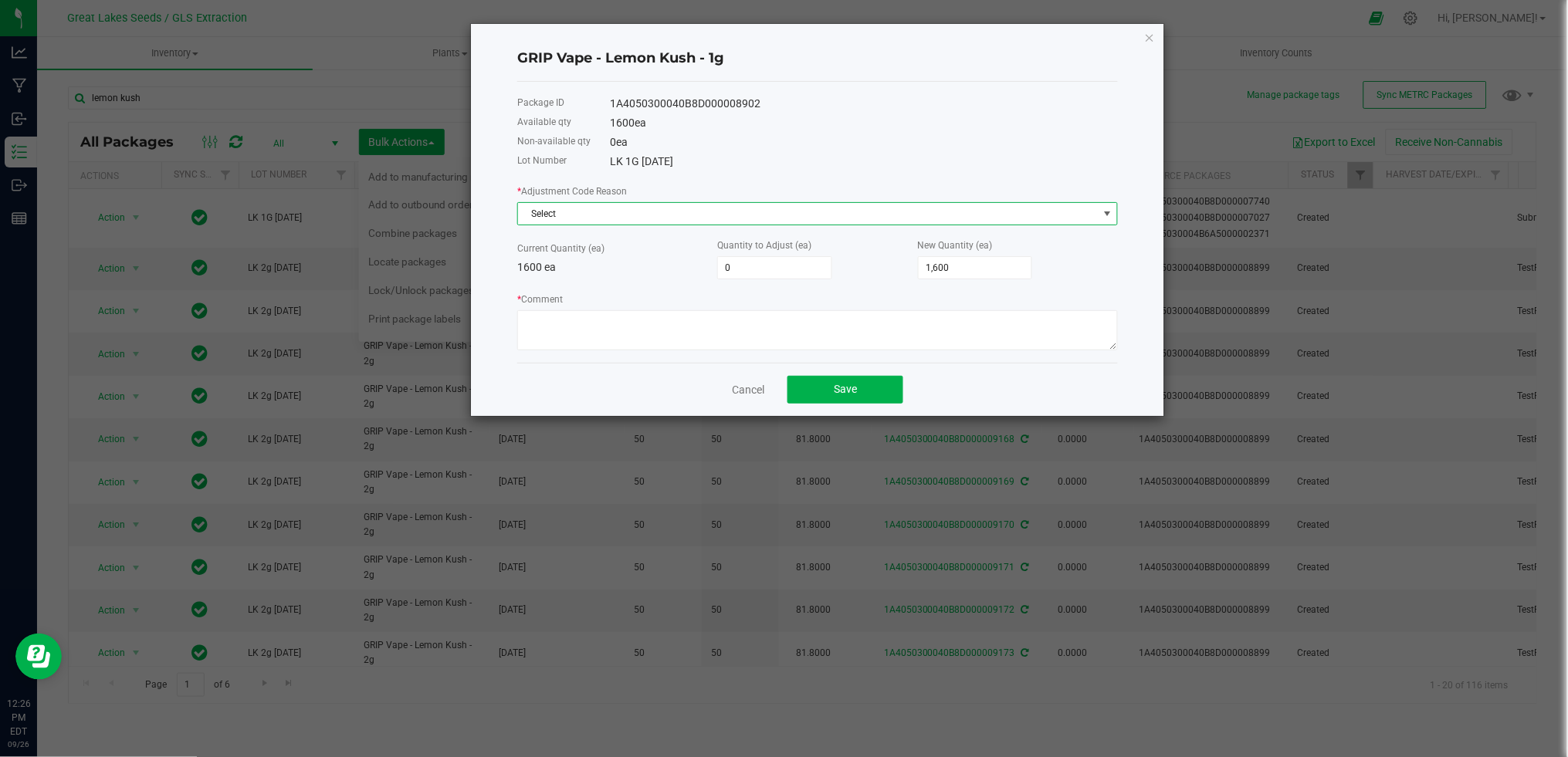
click at [649, 219] on span "Select" at bounding box center [807, 213] width 580 height 21
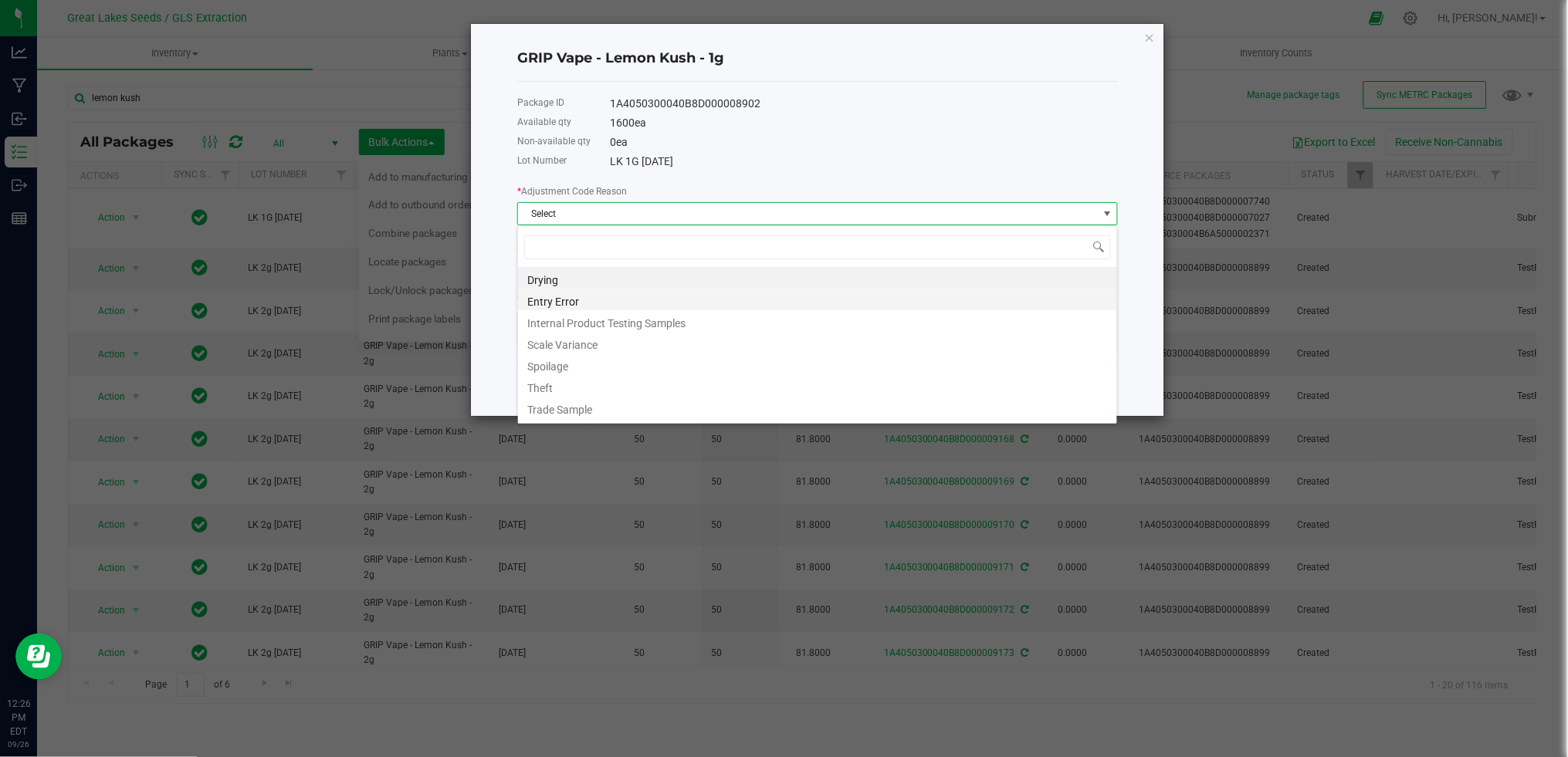
scroll to position [23, 600]
click at [621, 297] on li "Entry Error" at bounding box center [817, 299] width 599 height 21
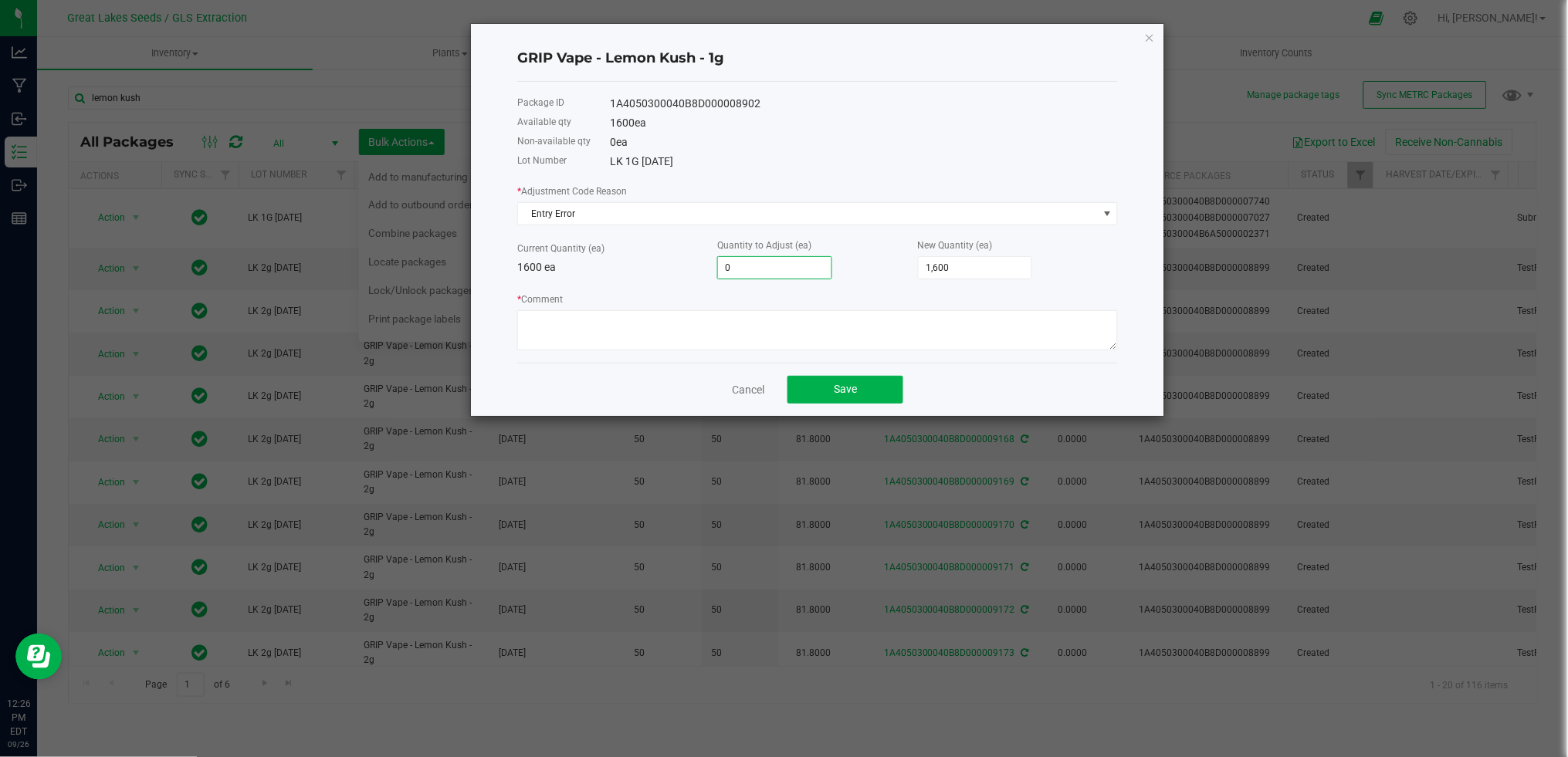
click at [789, 273] on input "0" at bounding box center [774, 267] width 114 height 21
click at [852, 402] on button "Save" at bounding box center [846, 390] width 116 height 28
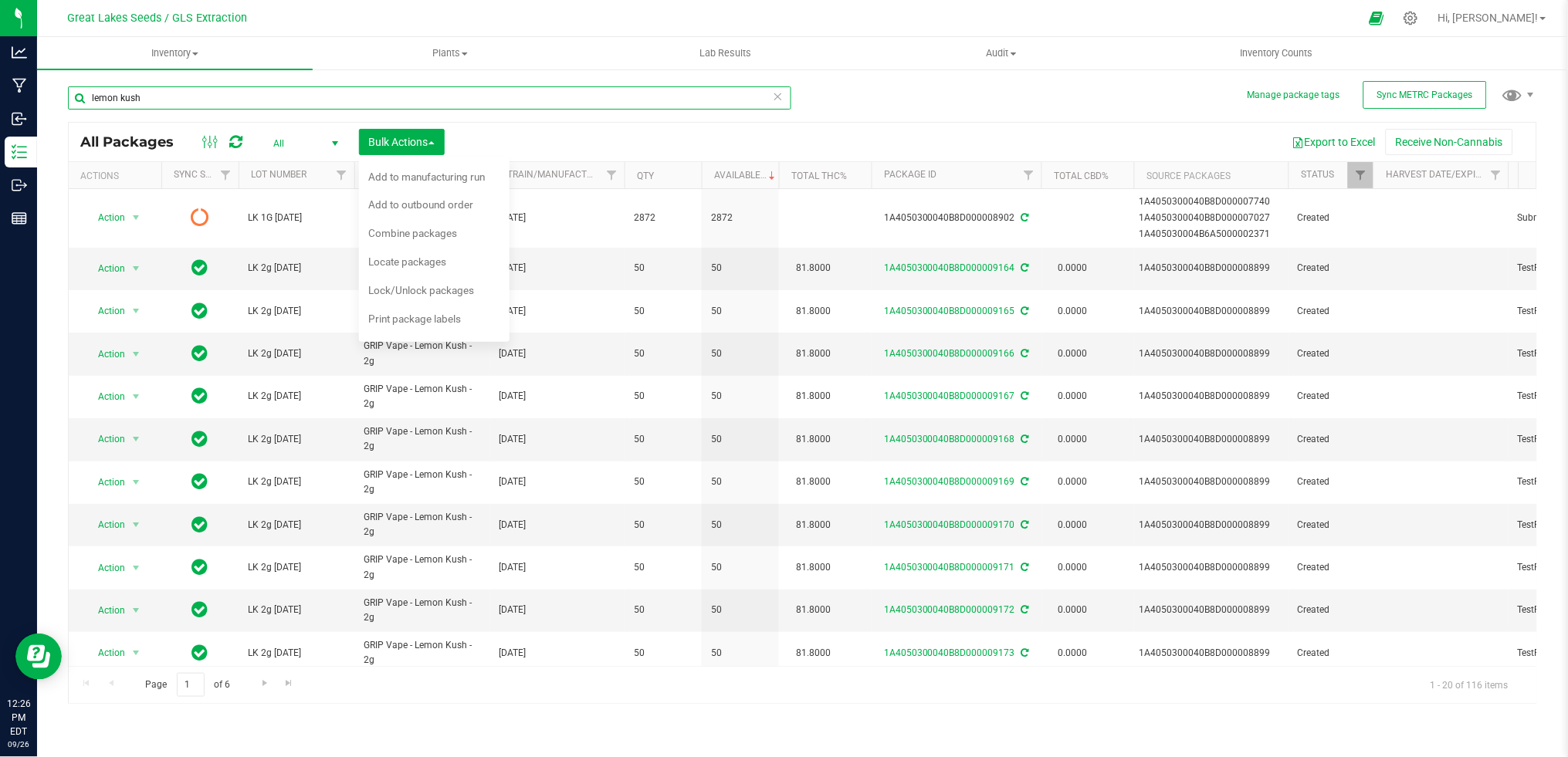
drag, startPoint x: 204, startPoint y: 99, endPoint x: 44, endPoint y: 99, distance: 160.0
click at [44, 99] on div "Manage package tags Sync METRC Packages lemon kush All Packages All Active Only…" at bounding box center [803, 303] width 1531 height 471
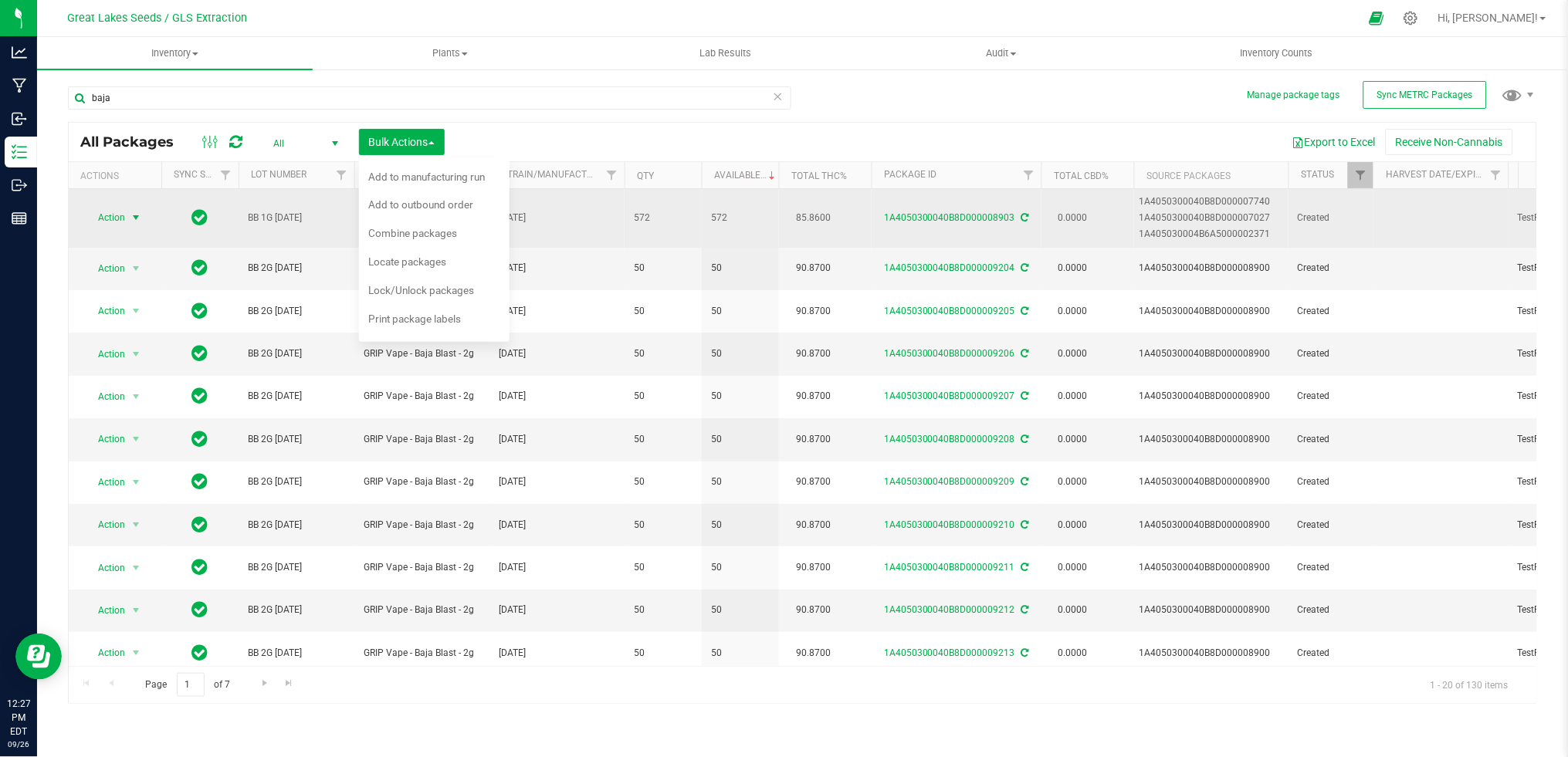
click at [124, 215] on span "Action" at bounding box center [105, 217] width 41 height 21
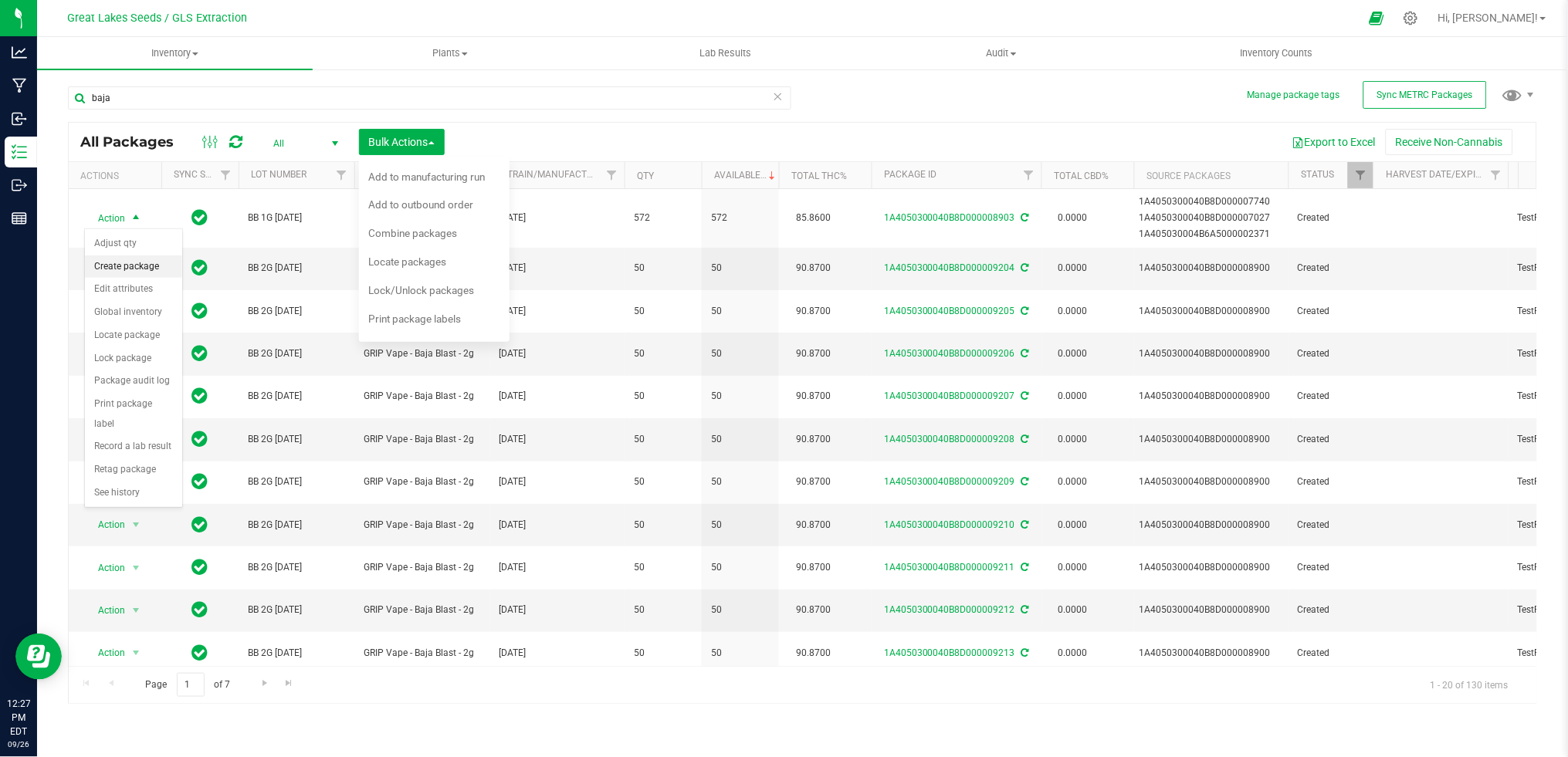
click at [134, 270] on li "Create package" at bounding box center [134, 266] width 97 height 23
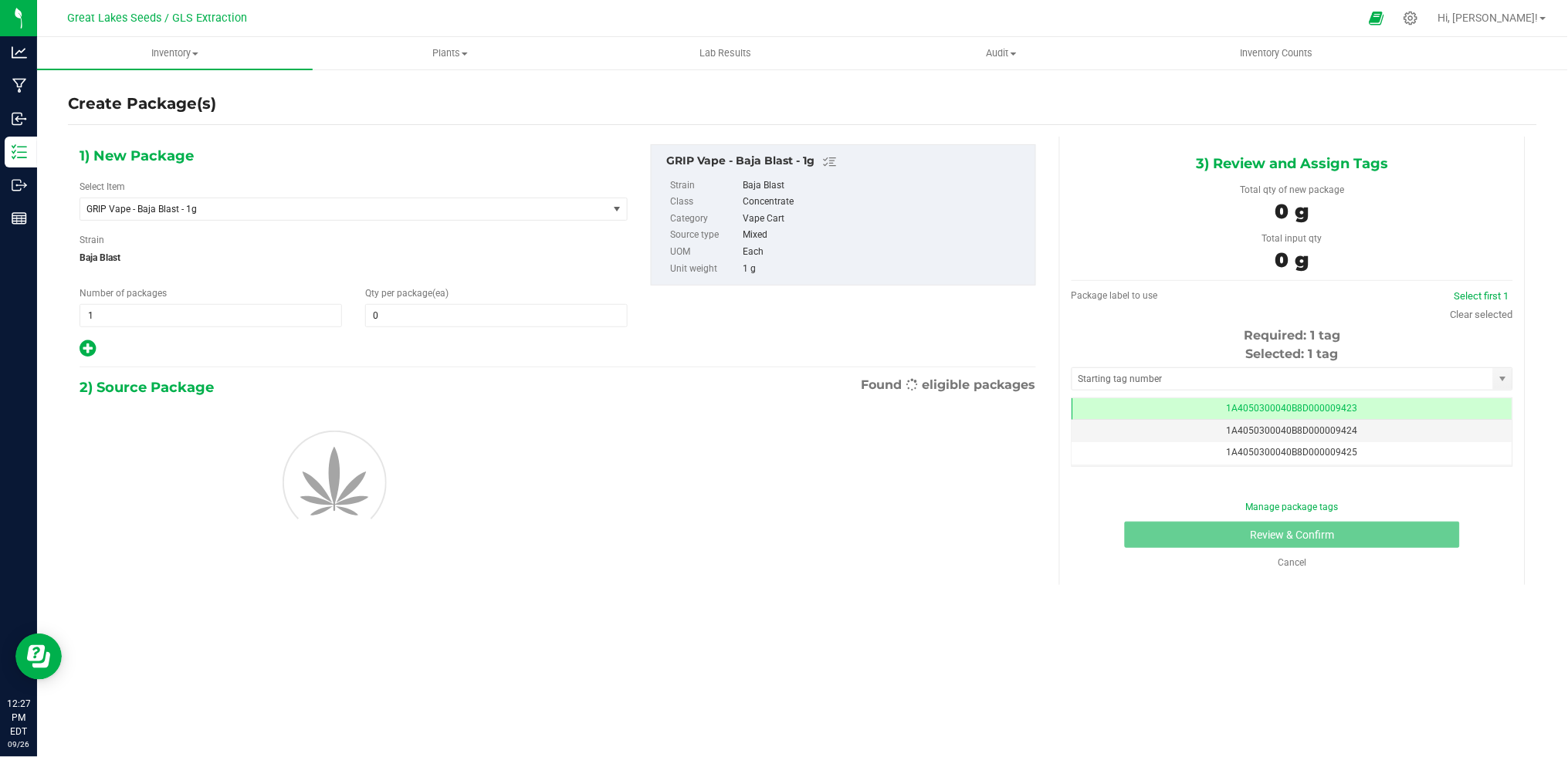
scroll to position [0, -1]
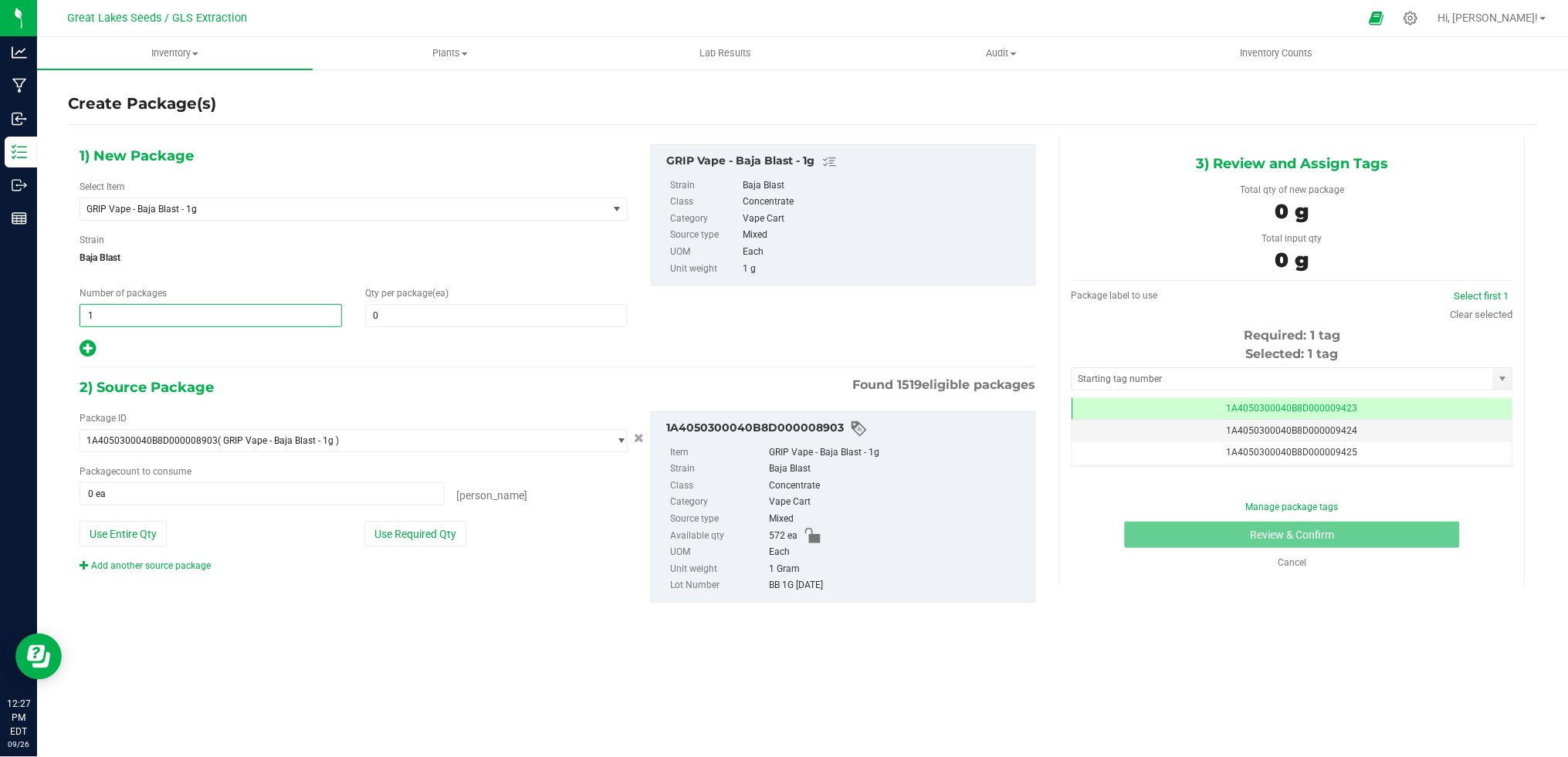
drag, startPoint x: 126, startPoint y: 310, endPoint x: 88, endPoint y: 310, distance: 38.0
click at [88, 310] on span "1 1" at bounding box center [211, 315] width 263 height 23
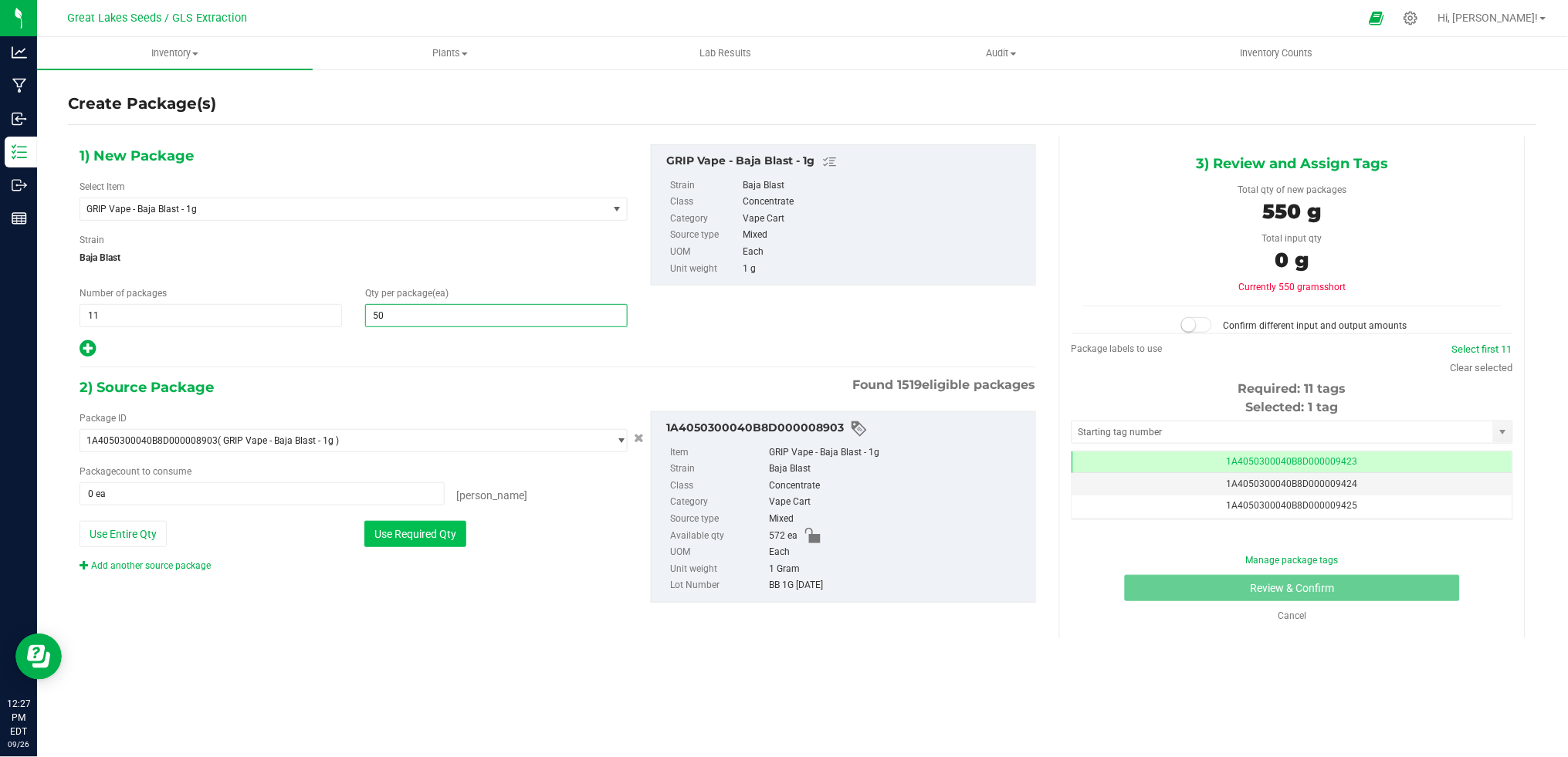
click at [396, 527] on button "Use Required Qty" at bounding box center [415, 534] width 102 height 26
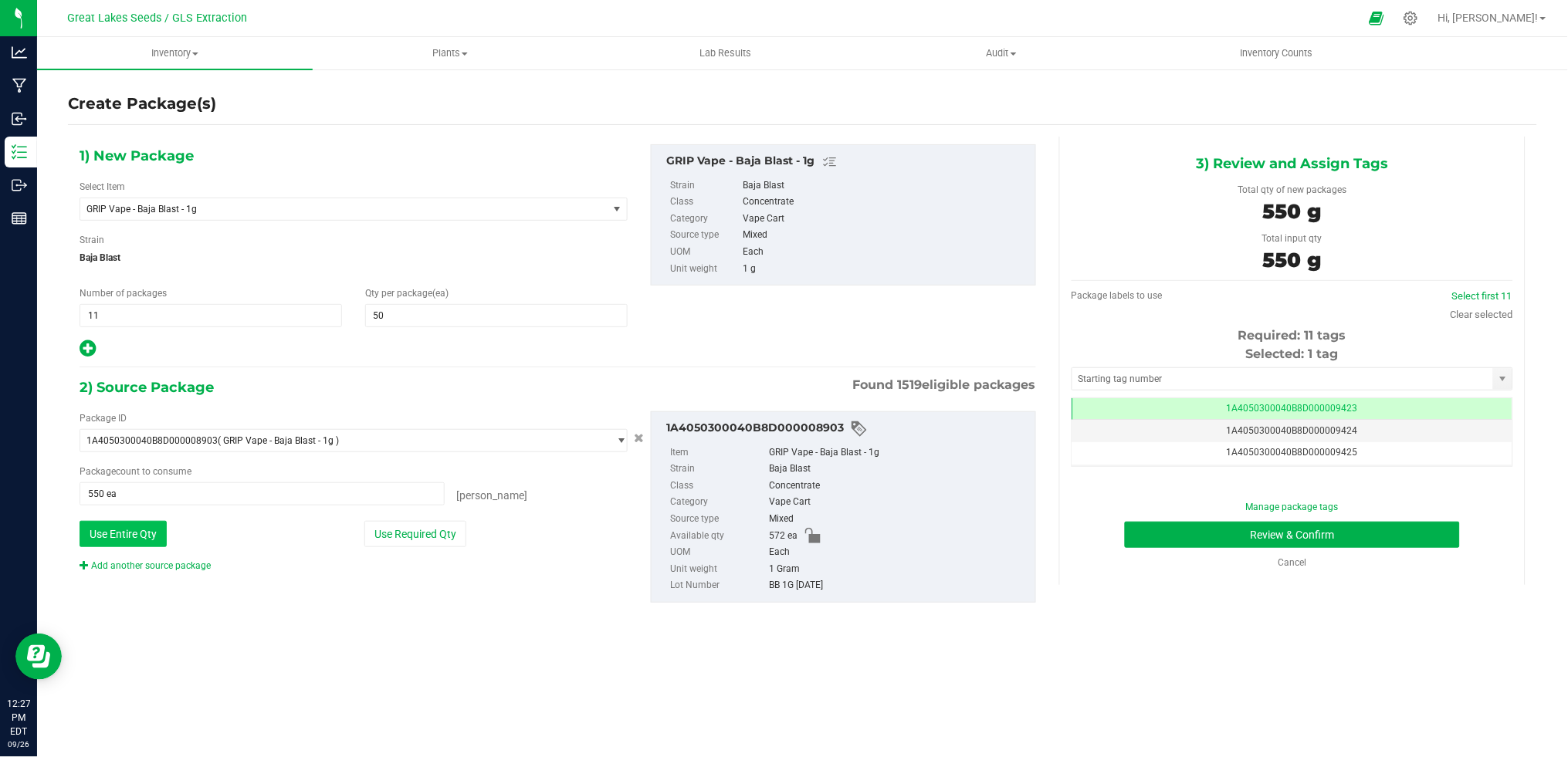
click at [136, 529] on button "Use Entire Qty" at bounding box center [123, 534] width 88 height 26
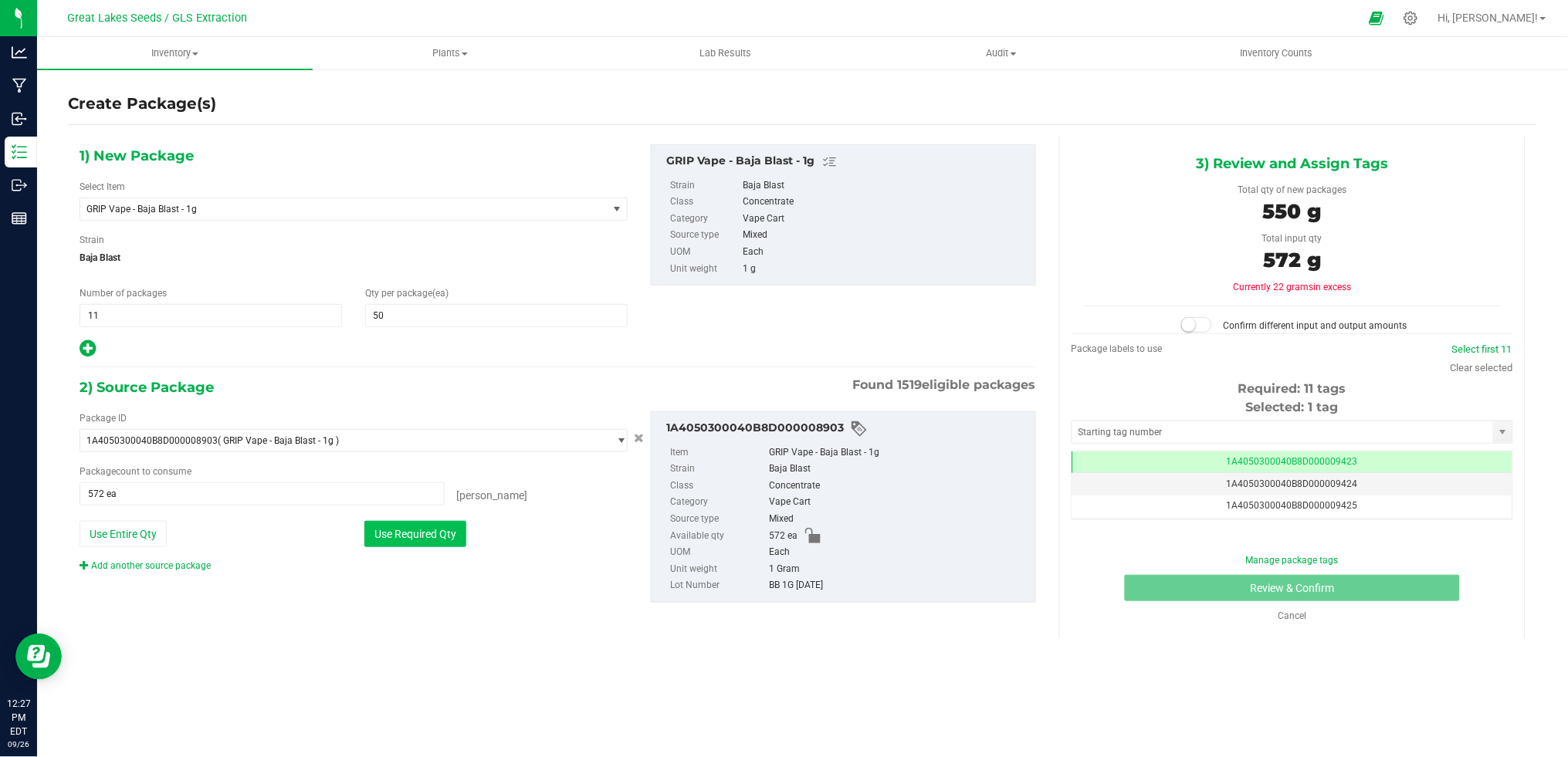
click at [421, 534] on button "Use Required Qty" at bounding box center [415, 534] width 102 height 26
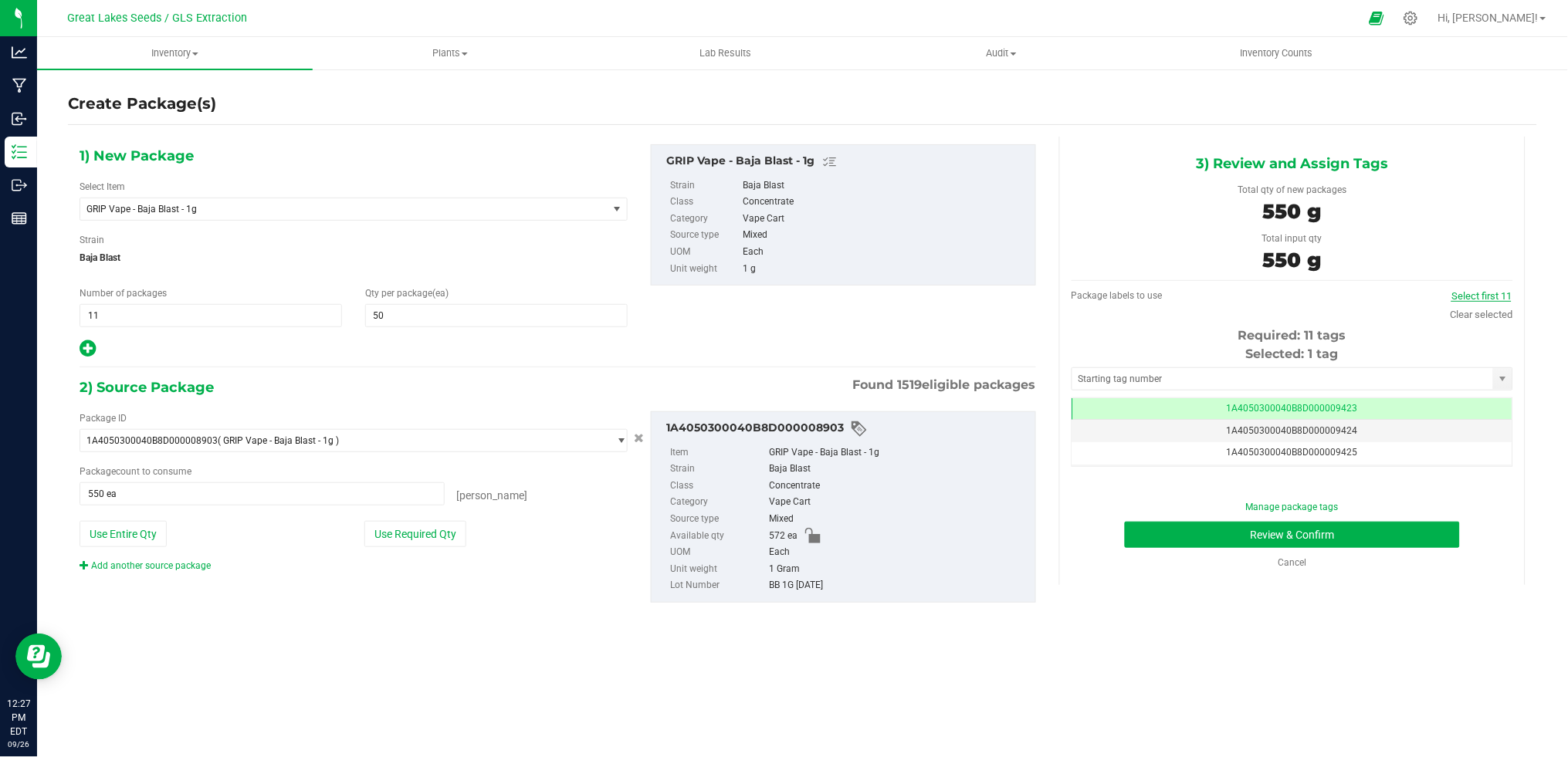
click at [1501, 290] on link "Select first 11" at bounding box center [1481, 296] width 60 height 12
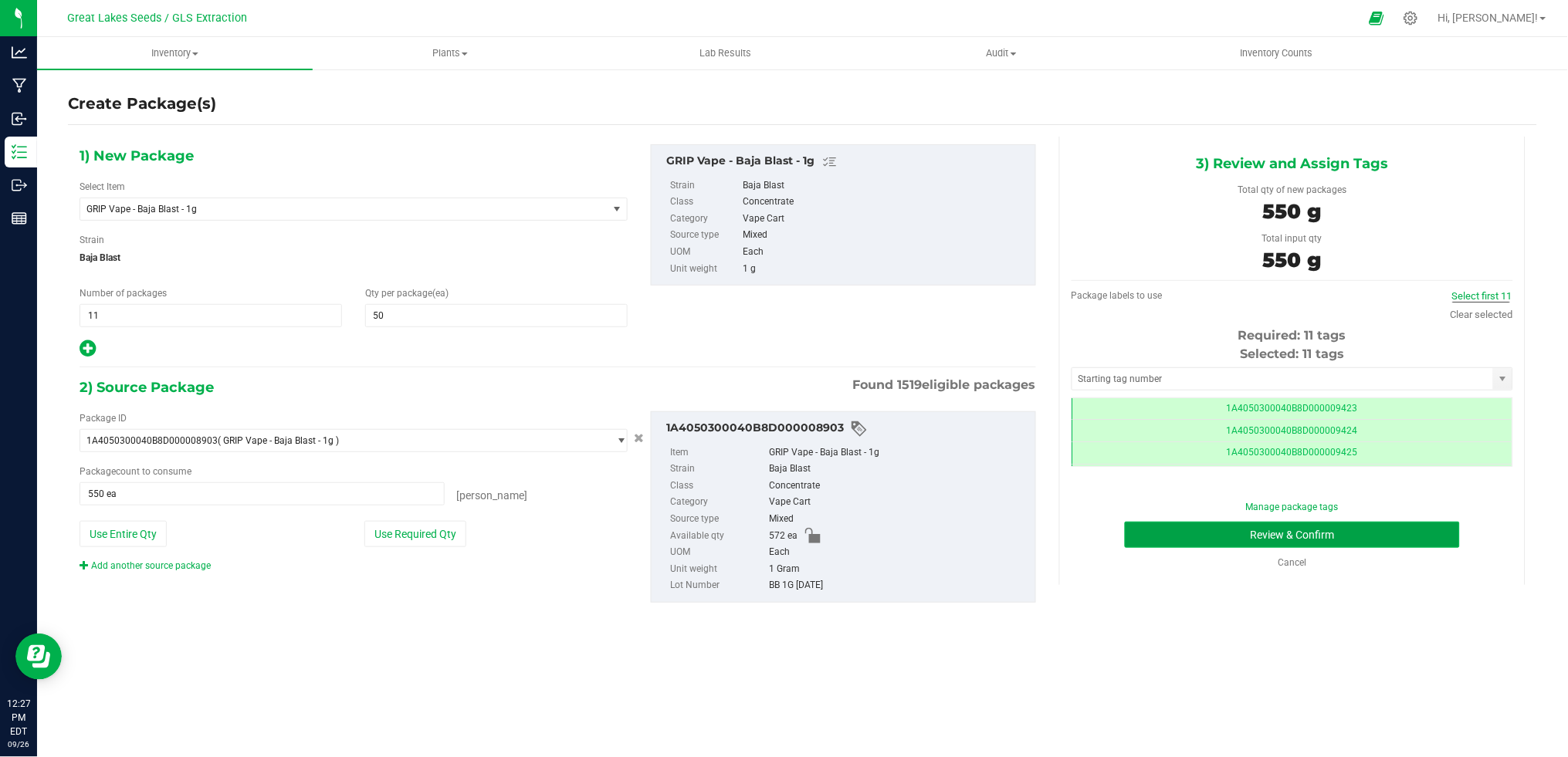
click at [1336, 536] on button "Review & Confirm" at bounding box center [1292, 534] width 335 height 26
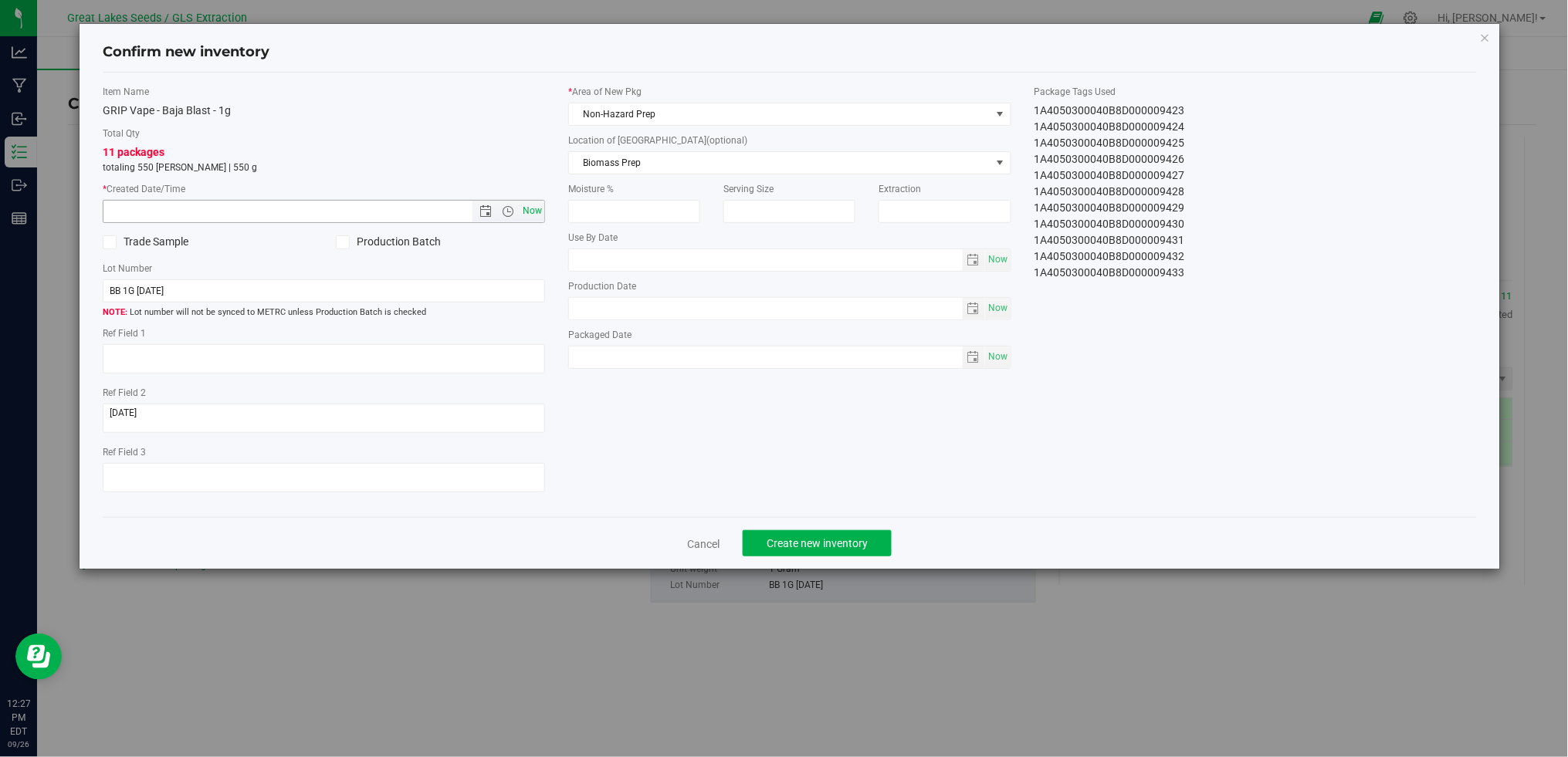
click at [535, 209] on span "Now" at bounding box center [532, 211] width 26 height 22
click at [826, 538] on button "Create new inventory" at bounding box center [817, 543] width 149 height 26
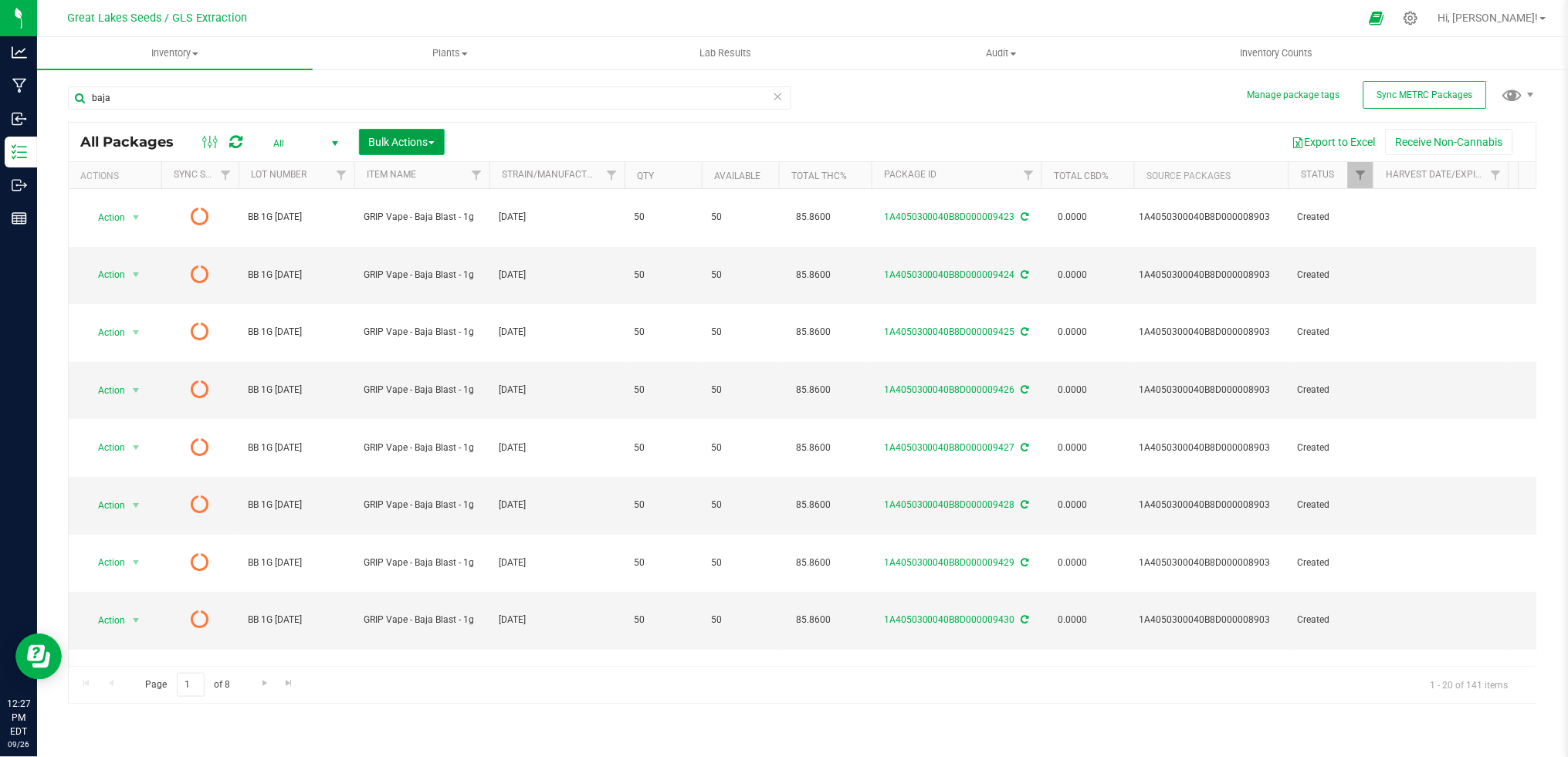
click at [438, 134] on button "Bulk Actions" at bounding box center [402, 142] width 86 height 26
click at [416, 315] on span "Print package labels" at bounding box center [414, 319] width 92 height 13
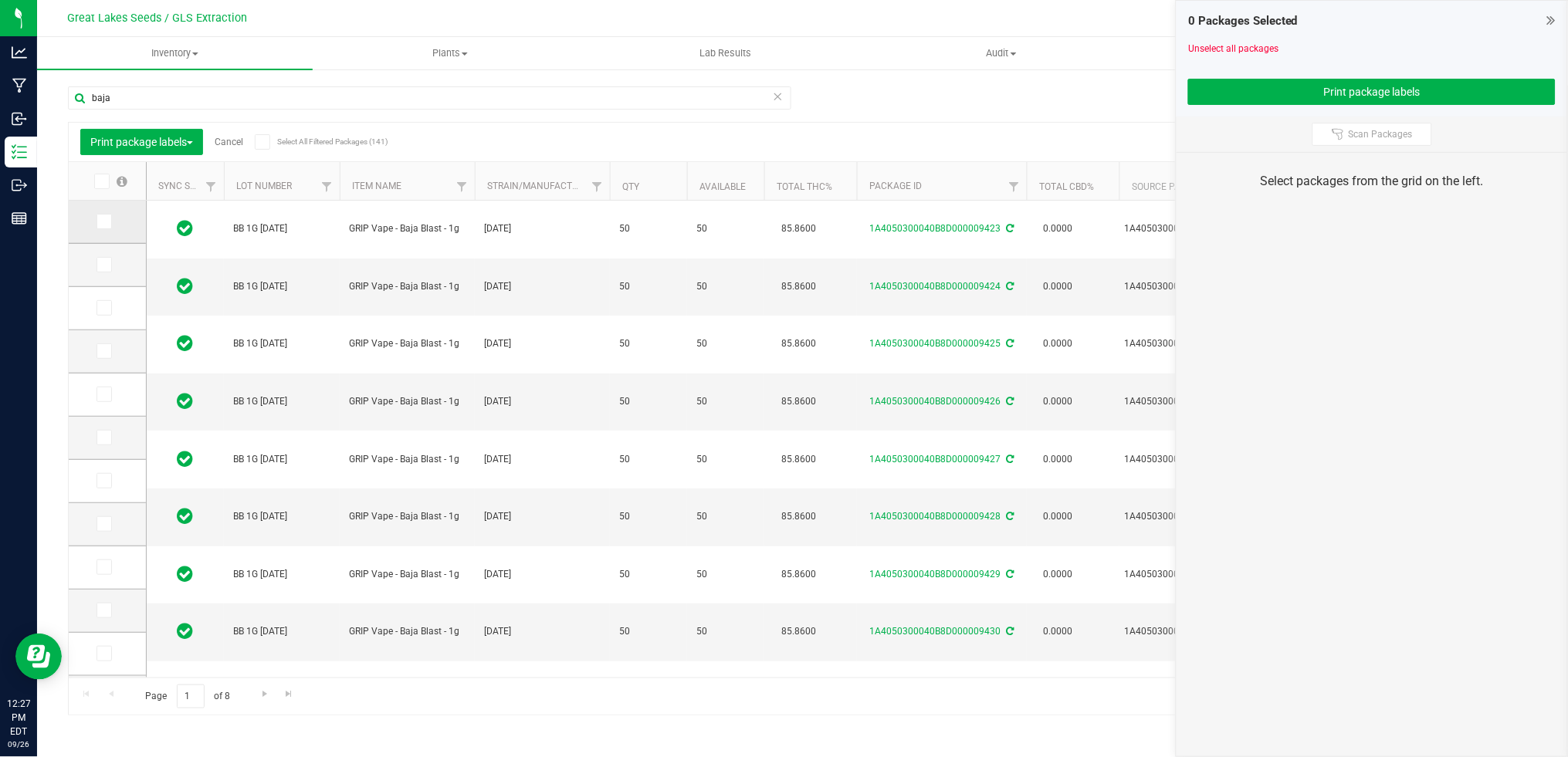
click at [112, 223] on label at bounding box center [107, 221] width 22 height 15
click at [0, 0] on input "checkbox" at bounding box center [0, 0] width 0 height 0
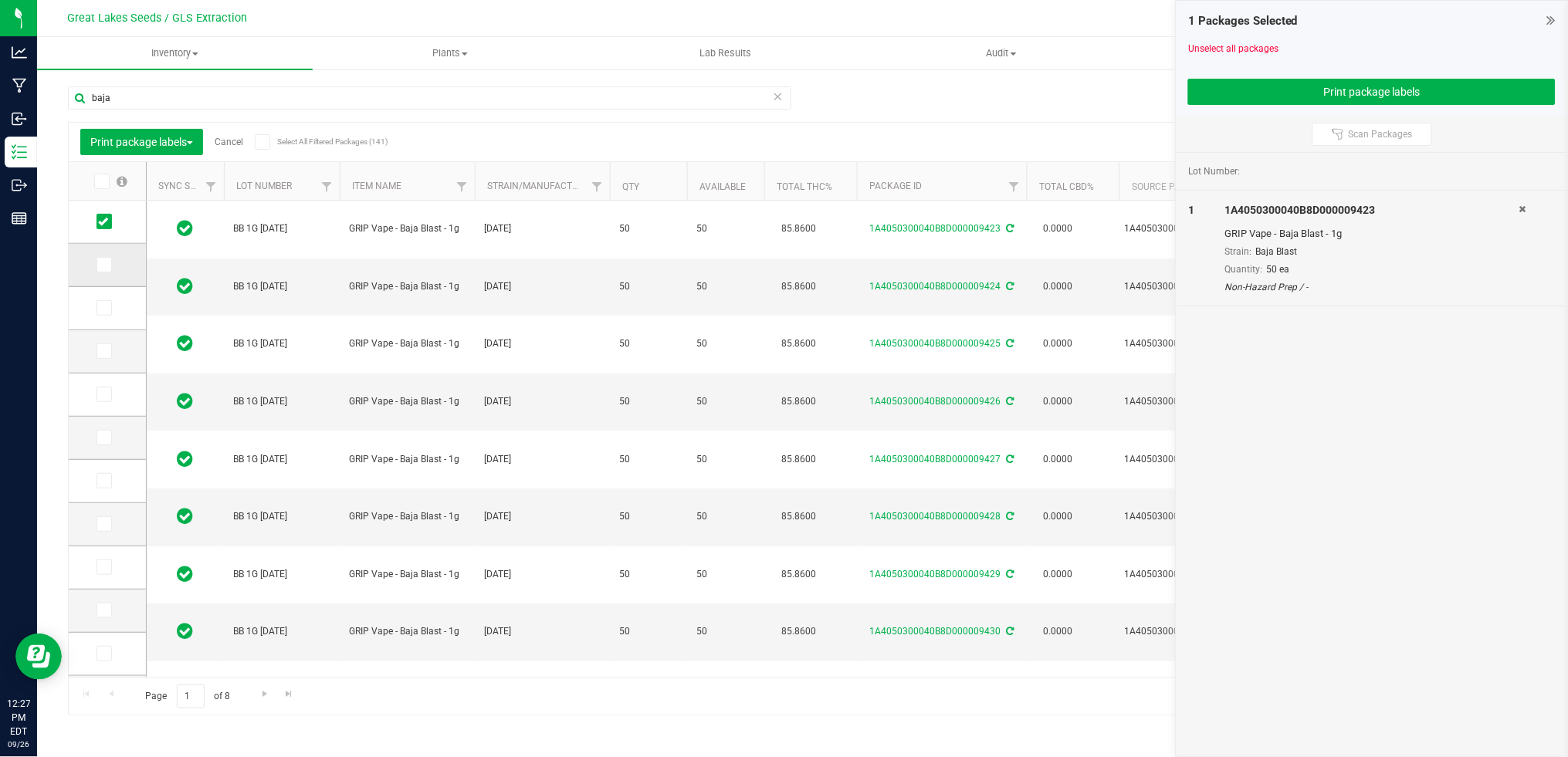
click at [104, 257] on span at bounding box center [103, 264] width 15 height 15
click at [0, 0] on input "checkbox" at bounding box center [0, 0] width 0 height 0
click at [105, 308] on icon at bounding box center [103, 308] width 10 height 0
click at [0, 0] on input "checkbox" at bounding box center [0, 0] width 0 height 0
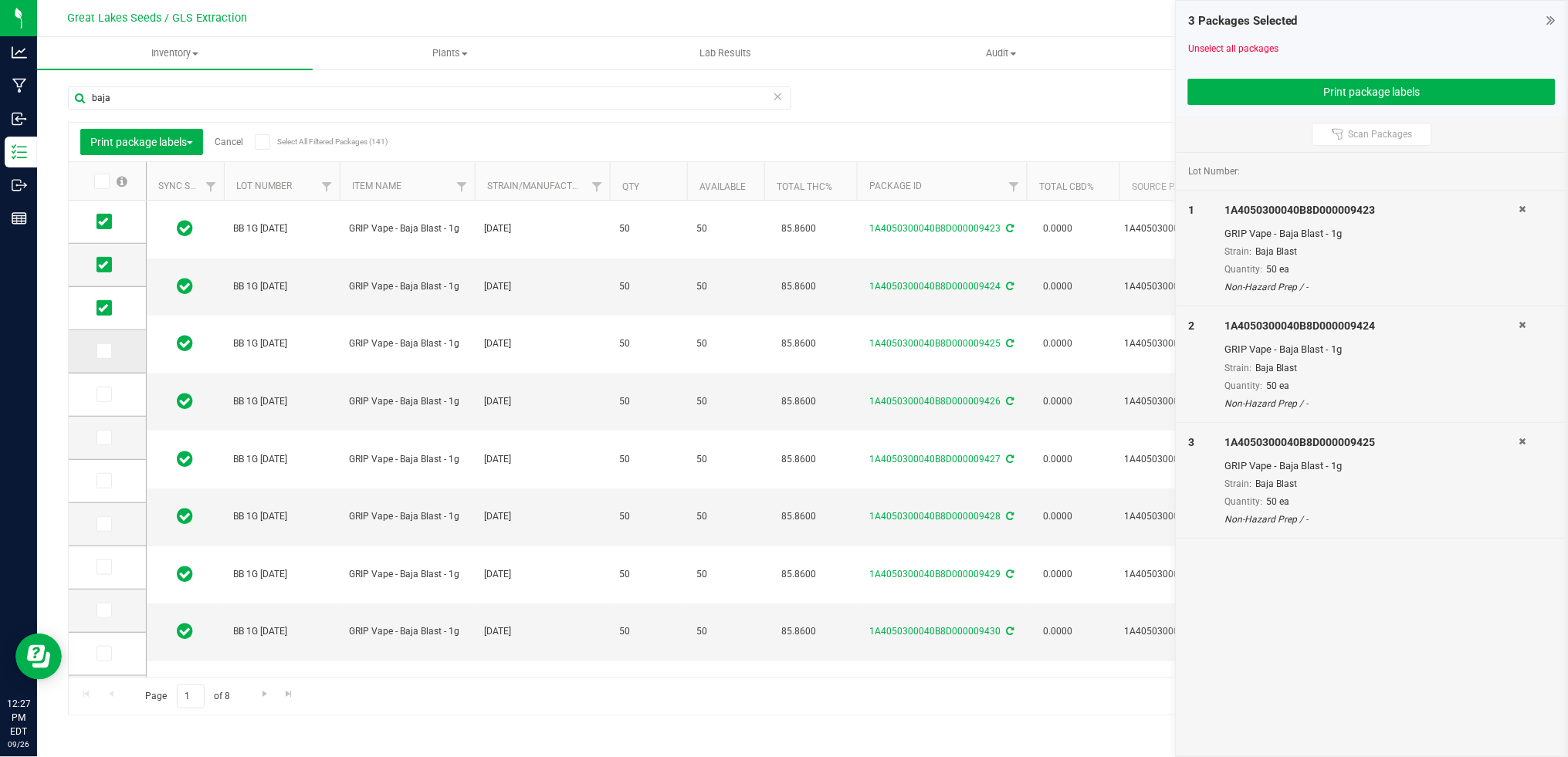
click at [109, 344] on span at bounding box center [103, 351] width 15 height 15
click at [0, 0] on input "checkbox" at bounding box center [0, 0] width 0 height 0
click at [103, 394] on icon at bounding box center [103, 394] width 10 height 0
click at [0, 0] on input "checkbox" at bounding box center [0, 0] width 0 height 0
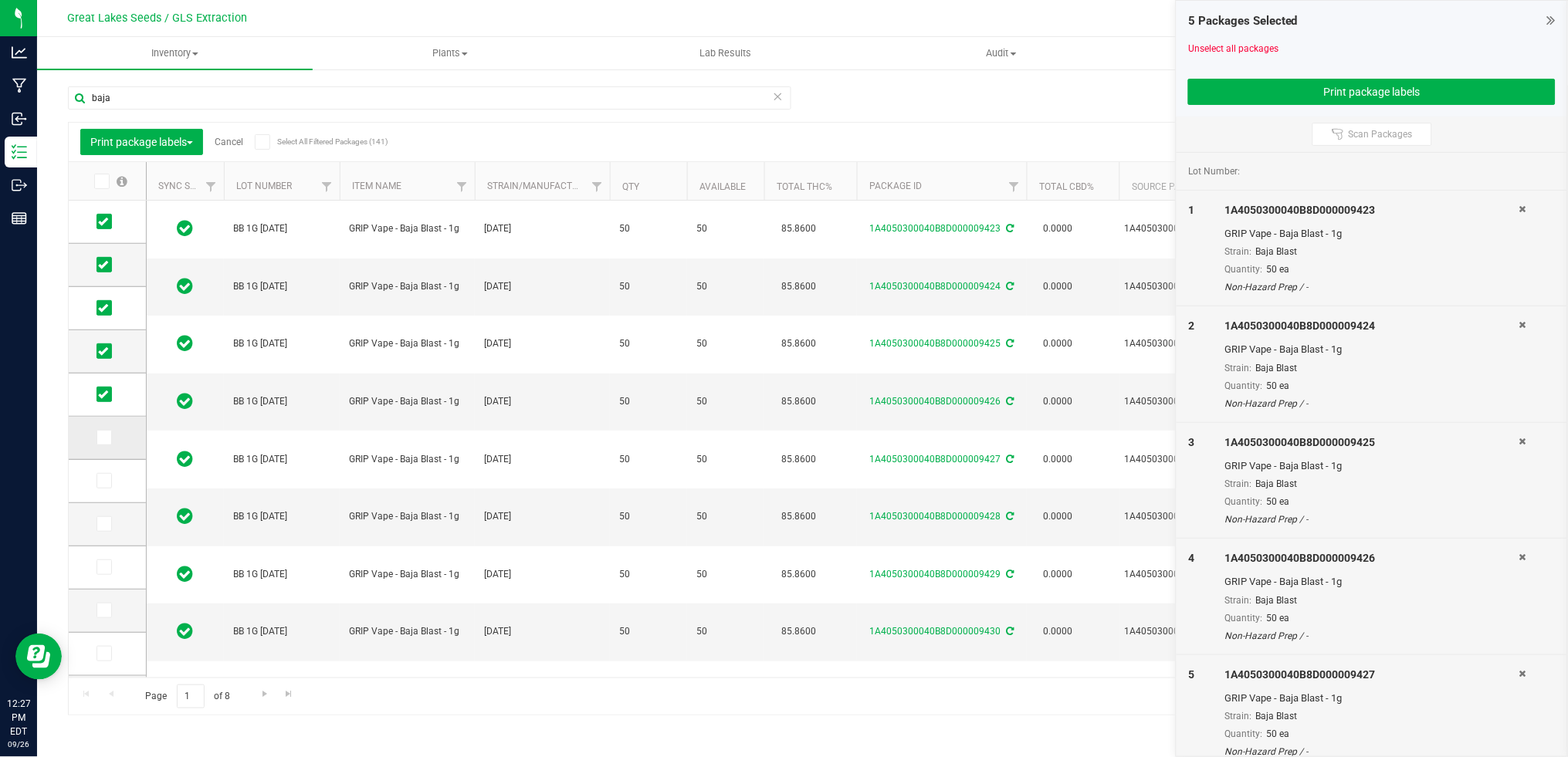
click at [111, 436] on span at bounding box center [103, 437] width 15 height 15
click at [0, 0] on input "checkbox" at bounding box center [0, 0] width 0 height 0
click at [108, 483] on span at bounding box center [103, 480] width 15 height 15
click at [0, 0] on input "checkbox" at bounding box center [0, 0] width 0 height 0
click at [100, 524] on icon at bounding box center [103, 524] width 10 height 0
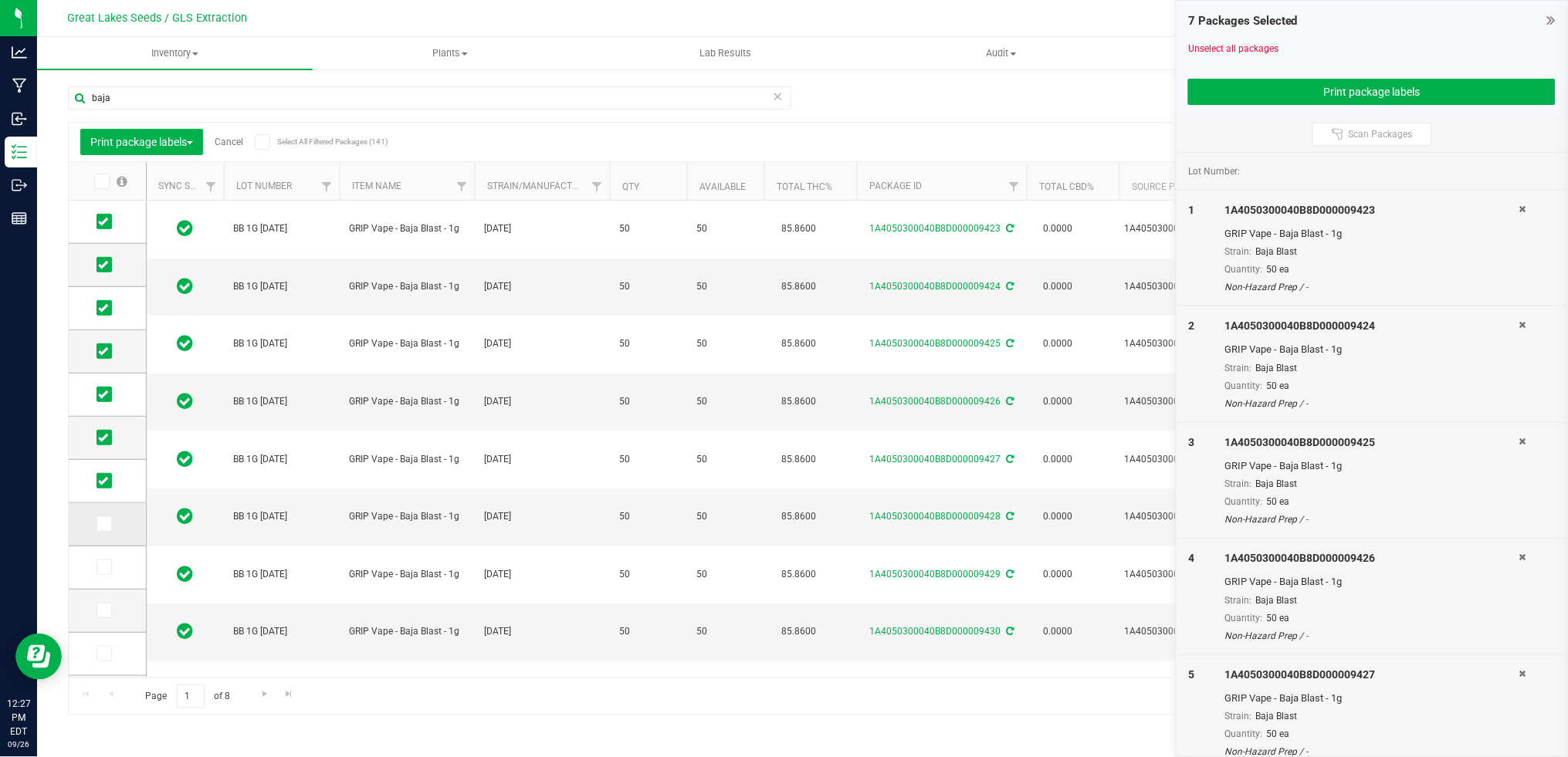
click at [0, 0] on input "checkbox" at bounding box center [0, 0] width 0 height 0
click at [99, 567] on icon at bounding box center [103, 567] width 10 height 0
click at [0, 0] on input "checkbox" at bounding box center [0, 0] width 0 height 0
click at [107, 611] on icon at bounding box center [103, 611] width 10 height 0
click at [0, 0] on input "checkbox" at bounding box center [0, 0] width 0 height 0
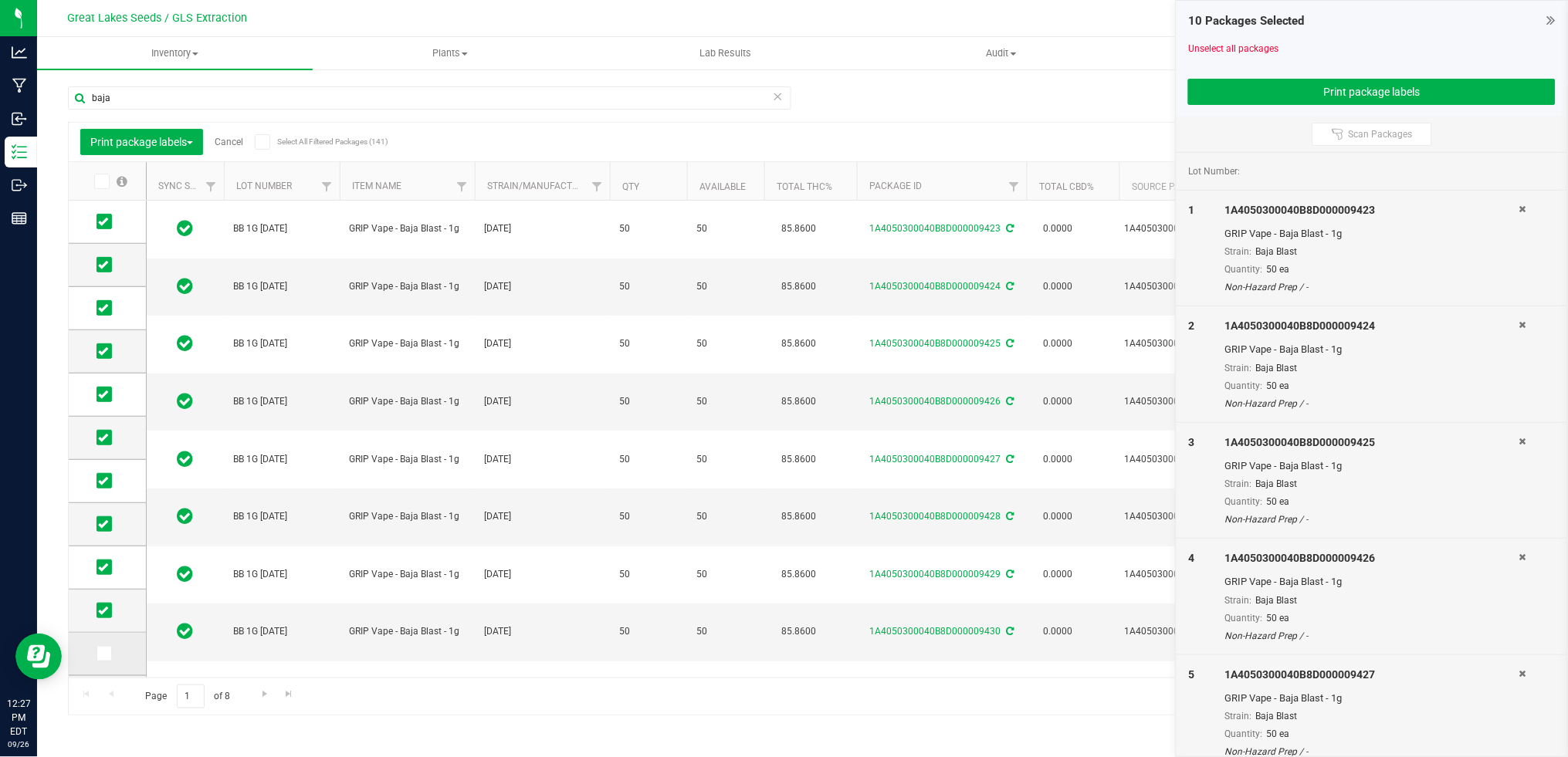
click at [101, 654] on icon at bounding box center [103, 654] width 10 height 0
click at [0, 0] on input "checkbox" at bounding box center [0, 0] width 0 height 0
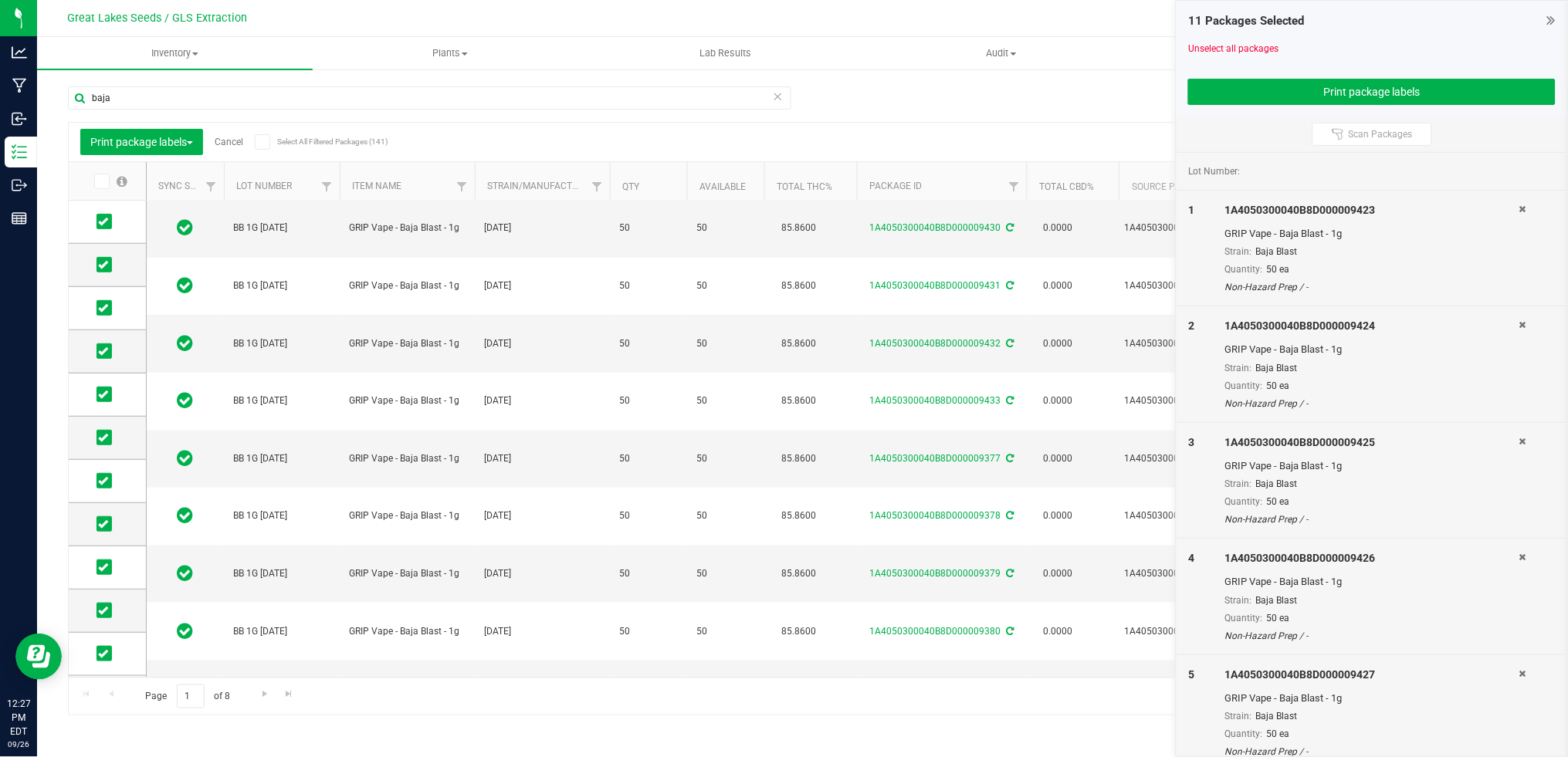
scroll to position [386, 0]
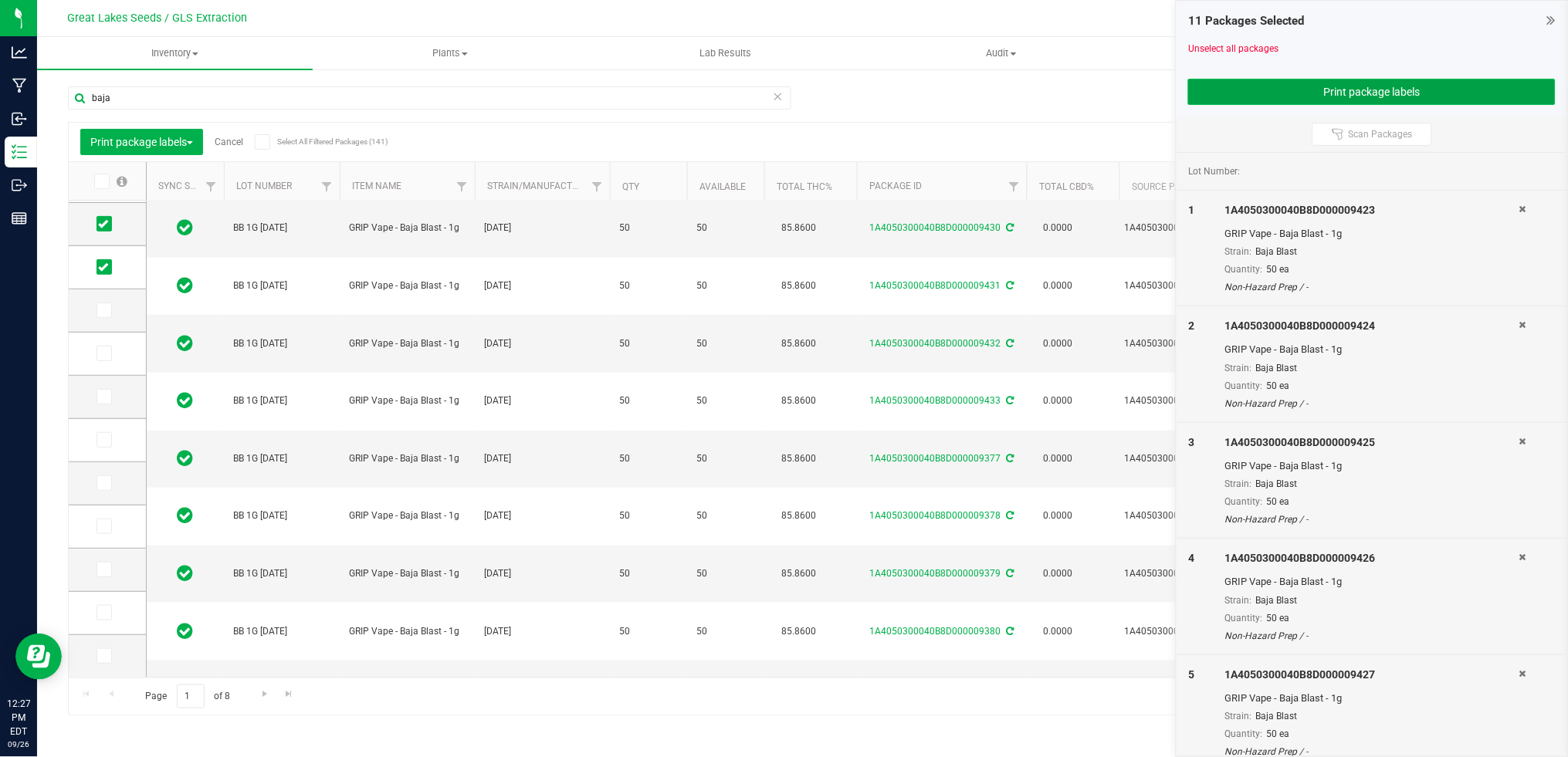
click at [1383, 91] on button "Print package labels" at bounding box center [1372, 91] width 368 height 26
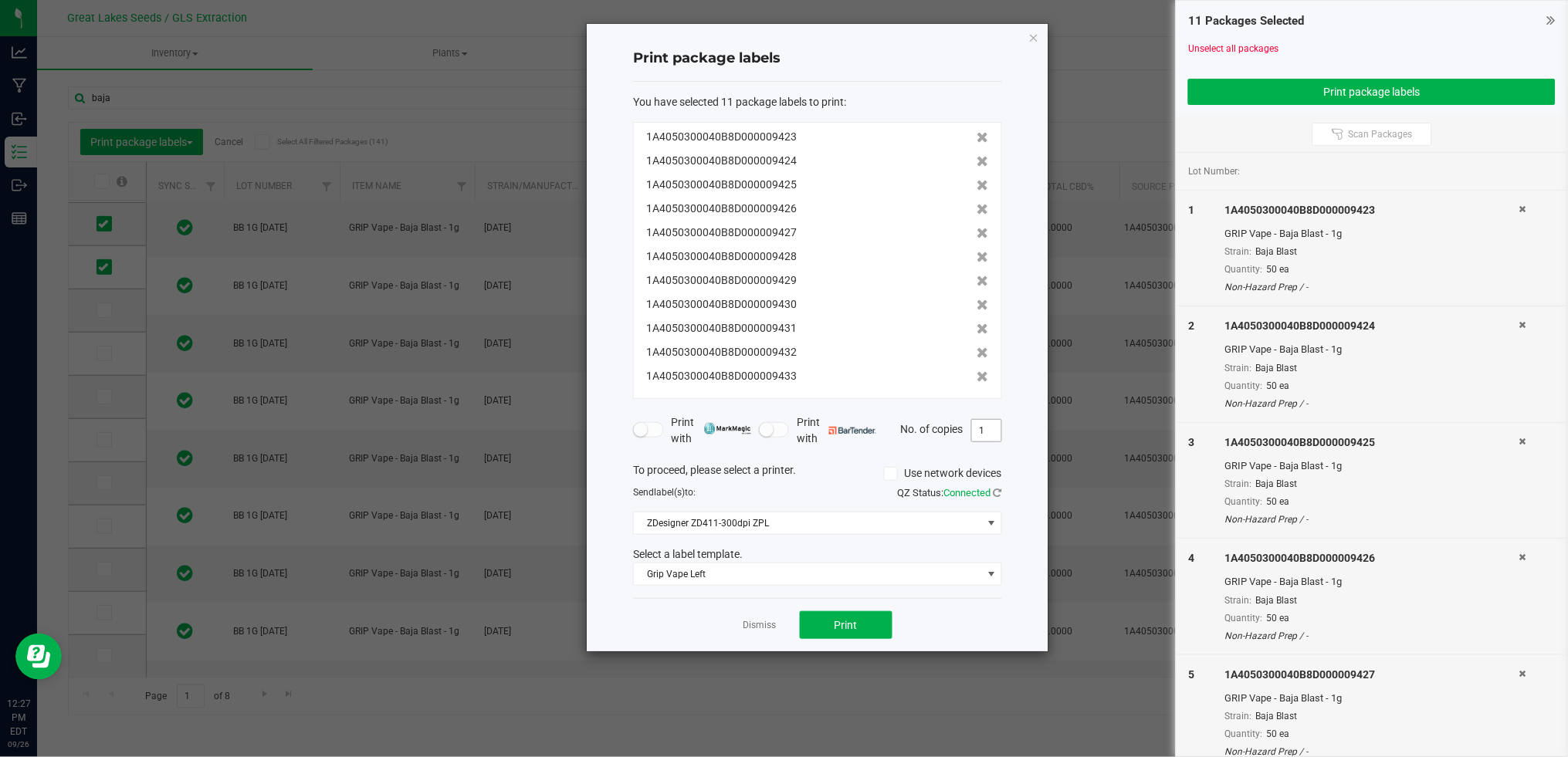
click at [985, 439] on input "1" at bounding box center [986, 430] width 29 height 21
click at [843, 623] on span "Print" at bounding box center [846, 625] width 23 height 13
click at [769, 624] on link "Dismiss" at bounding box center [760, 625] width 33 height 13
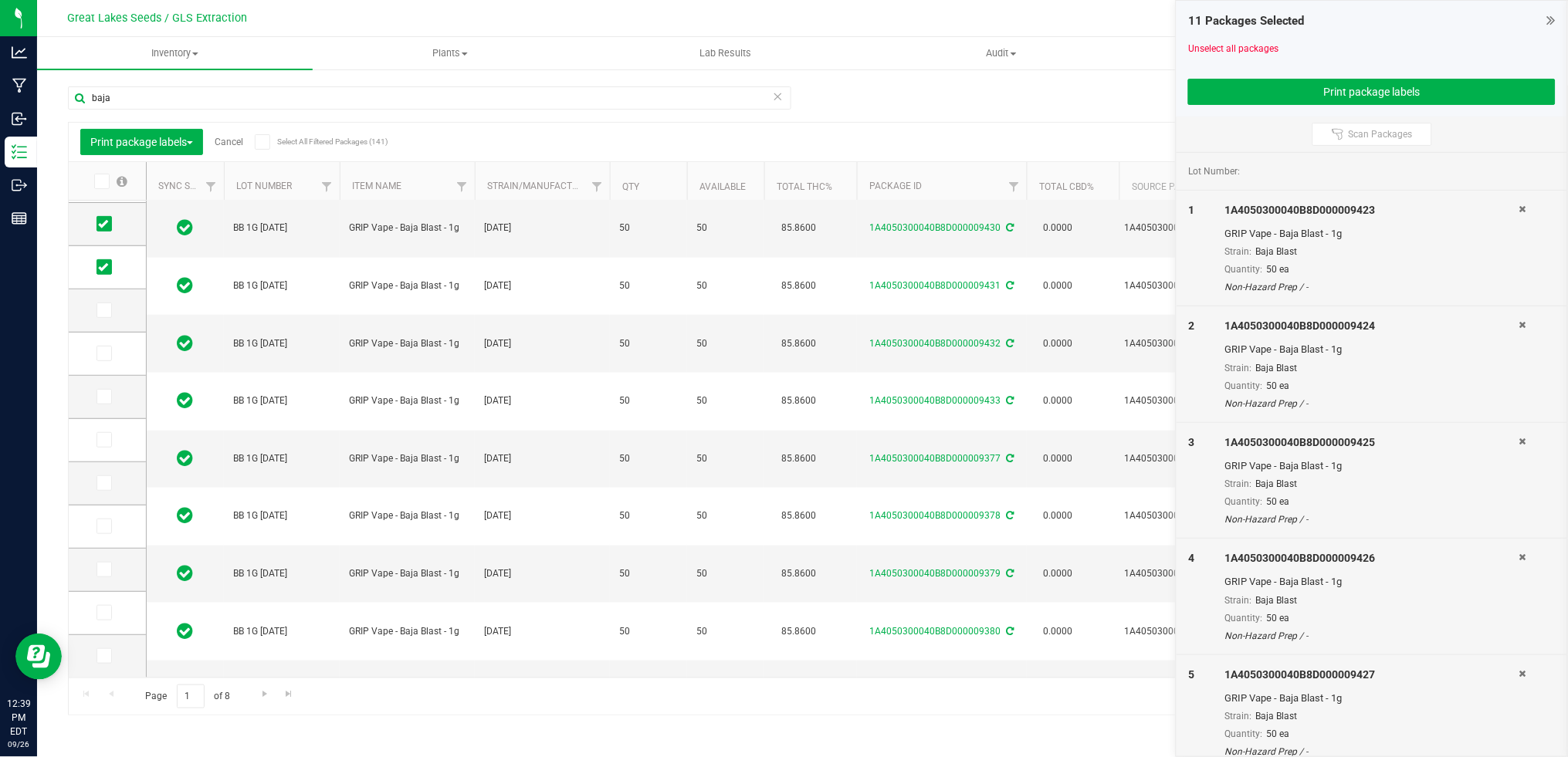
click at [236, 149] on div "Print package labels Cancel Select All Filtered Packages (141)" at bounding box center [217, 142] width 274 height 26
click at [234, 145] on link "Cancel" at bounding box center [229, 142] width 29 height 11
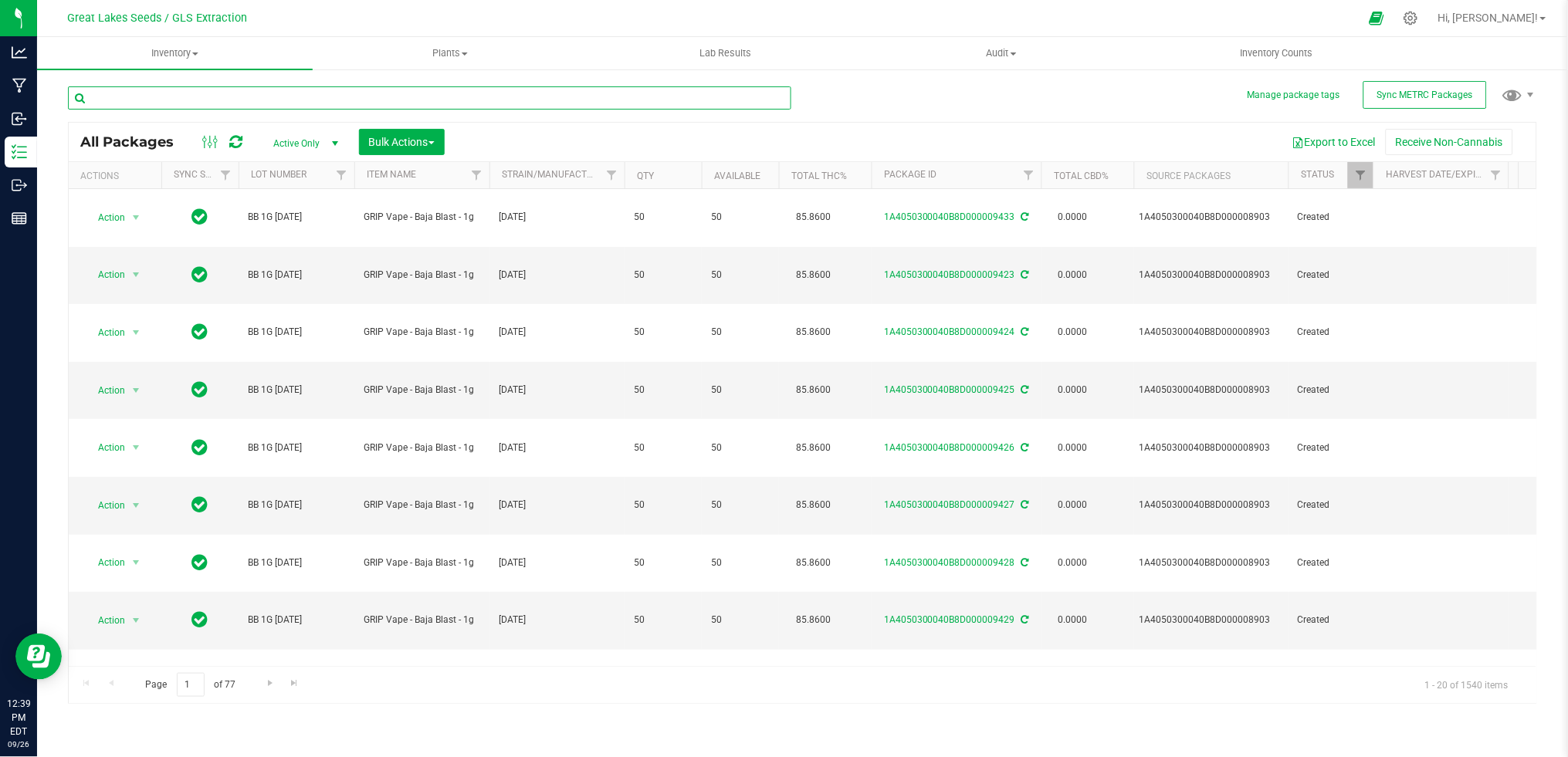
click at [251, 98] on input "text" at bounding box center [429, 98] width 723 height 23
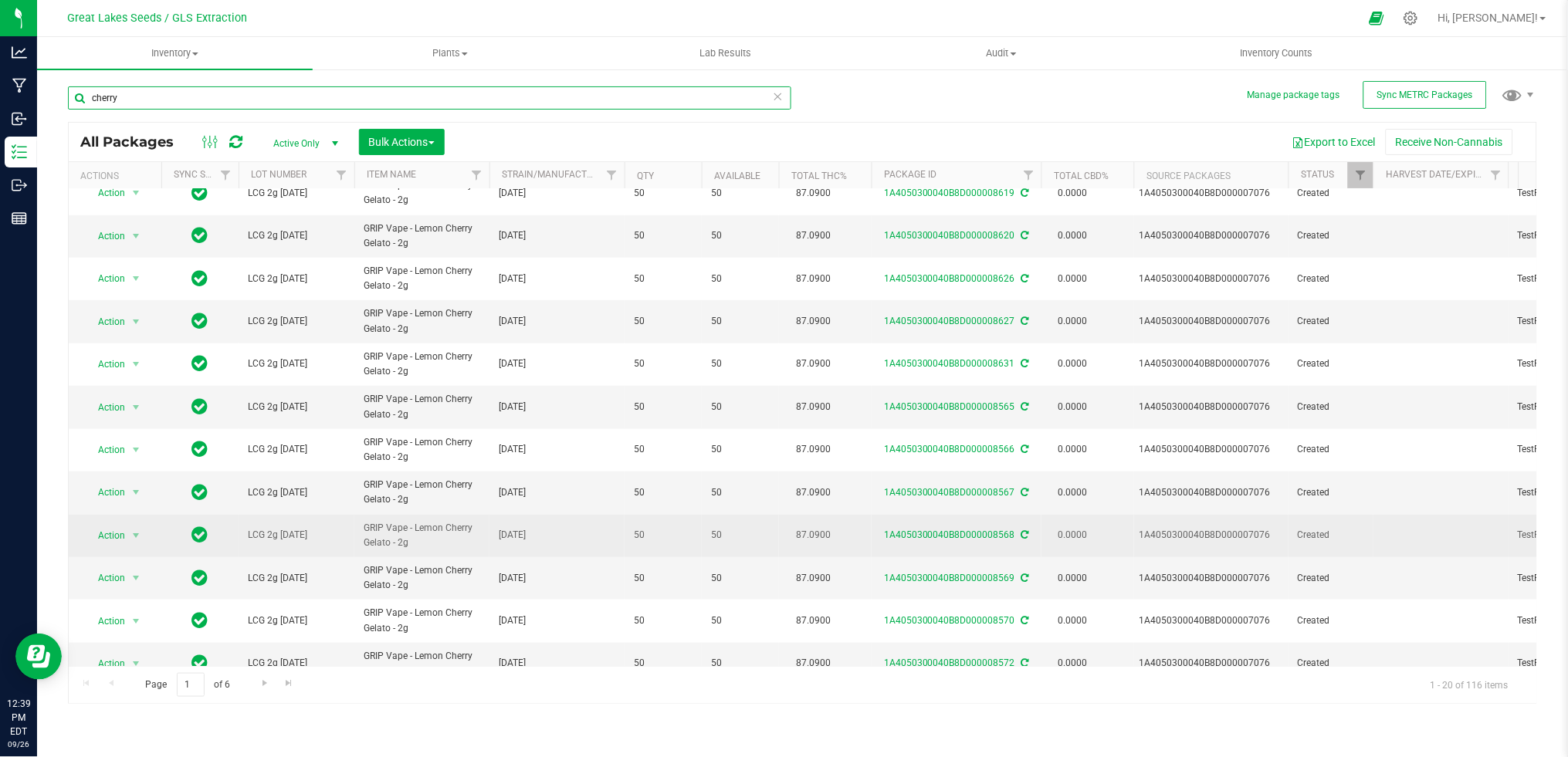
scroll to position [394, 0]
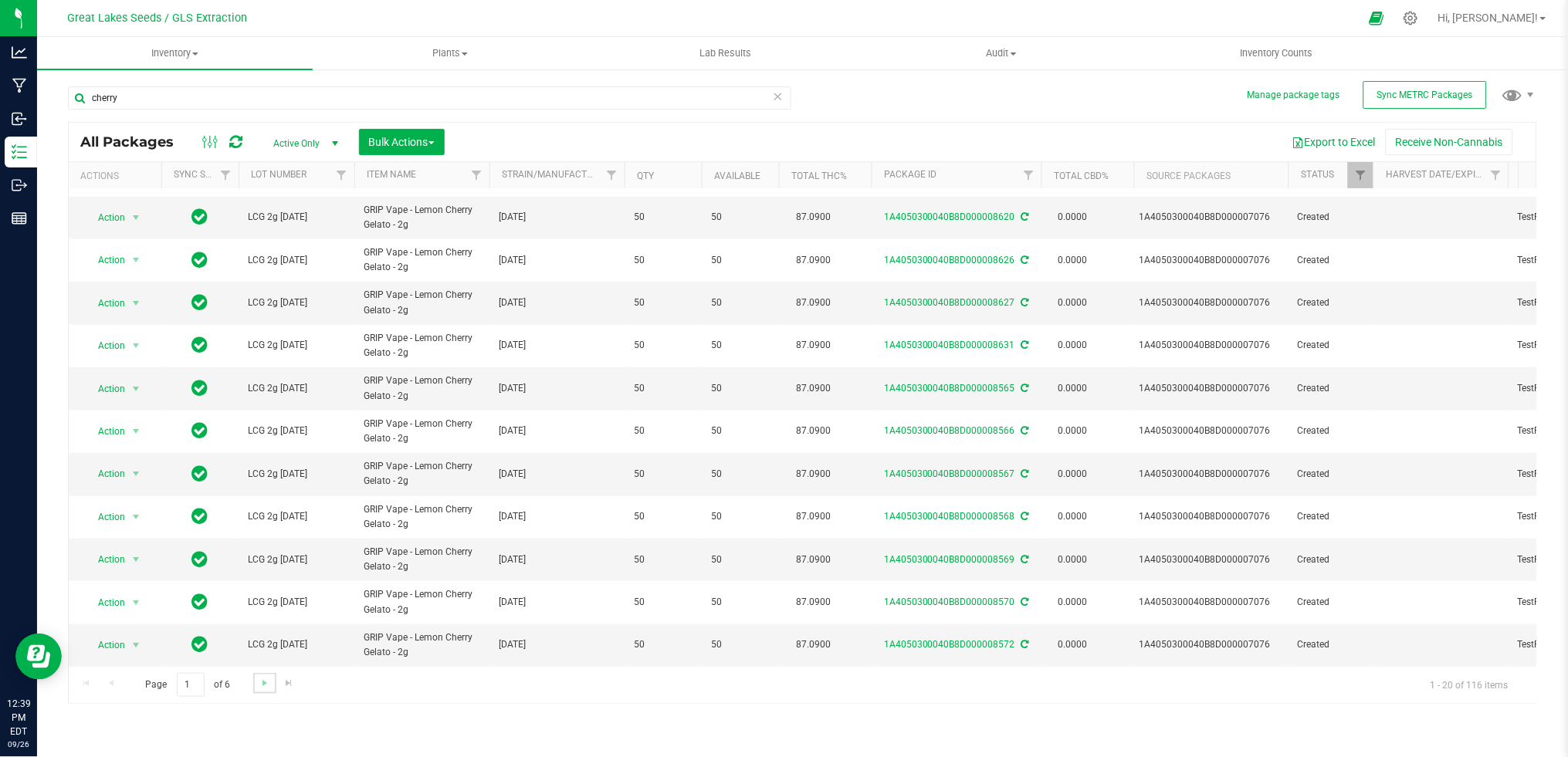
click at [263, 690] on link "Go to the next page" at bounding box center [264, 683] width 22 height 21
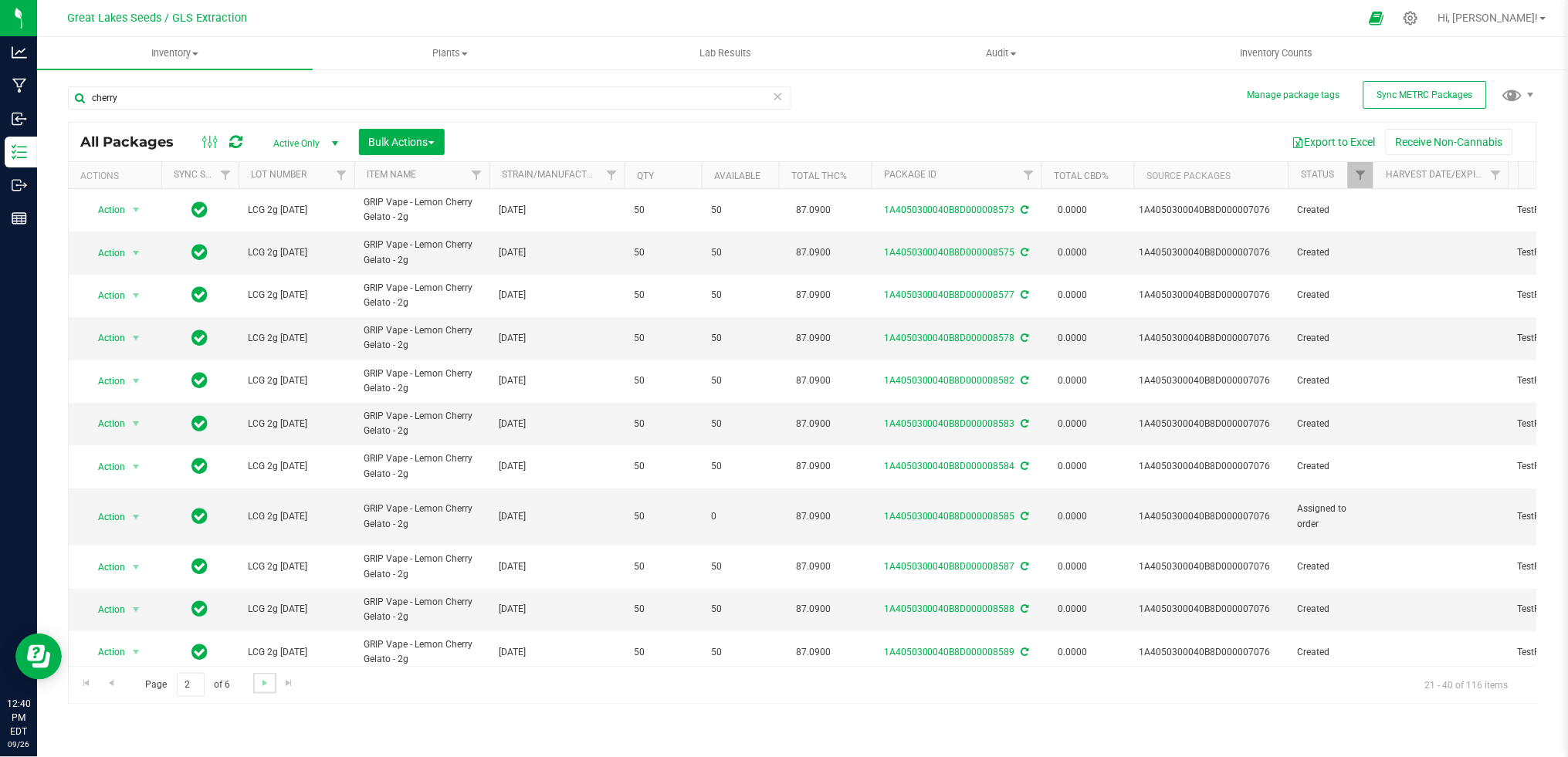
click at [263, 690] on link "Go to the next page" at bounding box center [264, 683] width 22 height 21
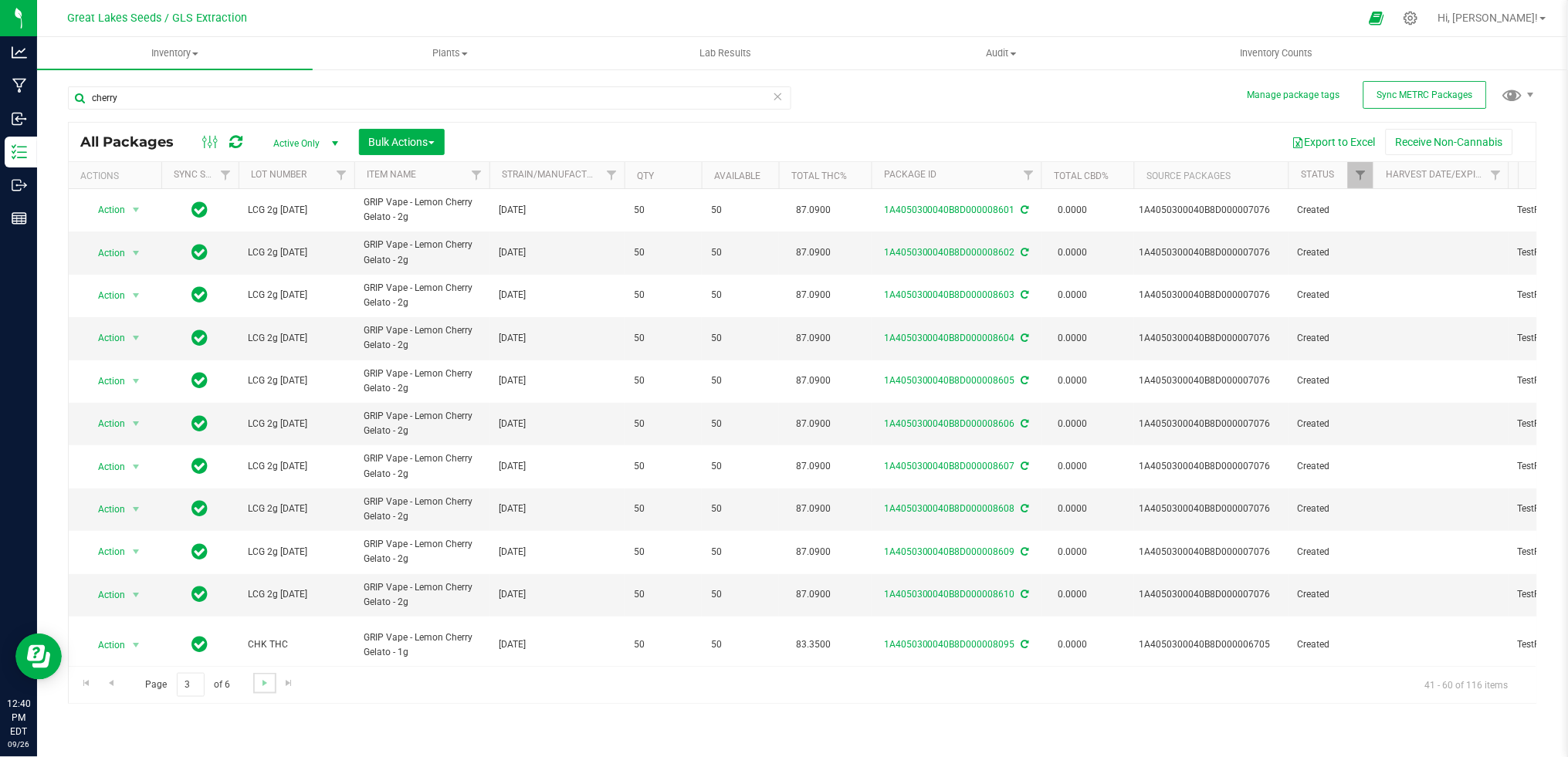
click at [263, 690] on link "Go to the next page" at bounding box center [264, 683] width 22 height 21
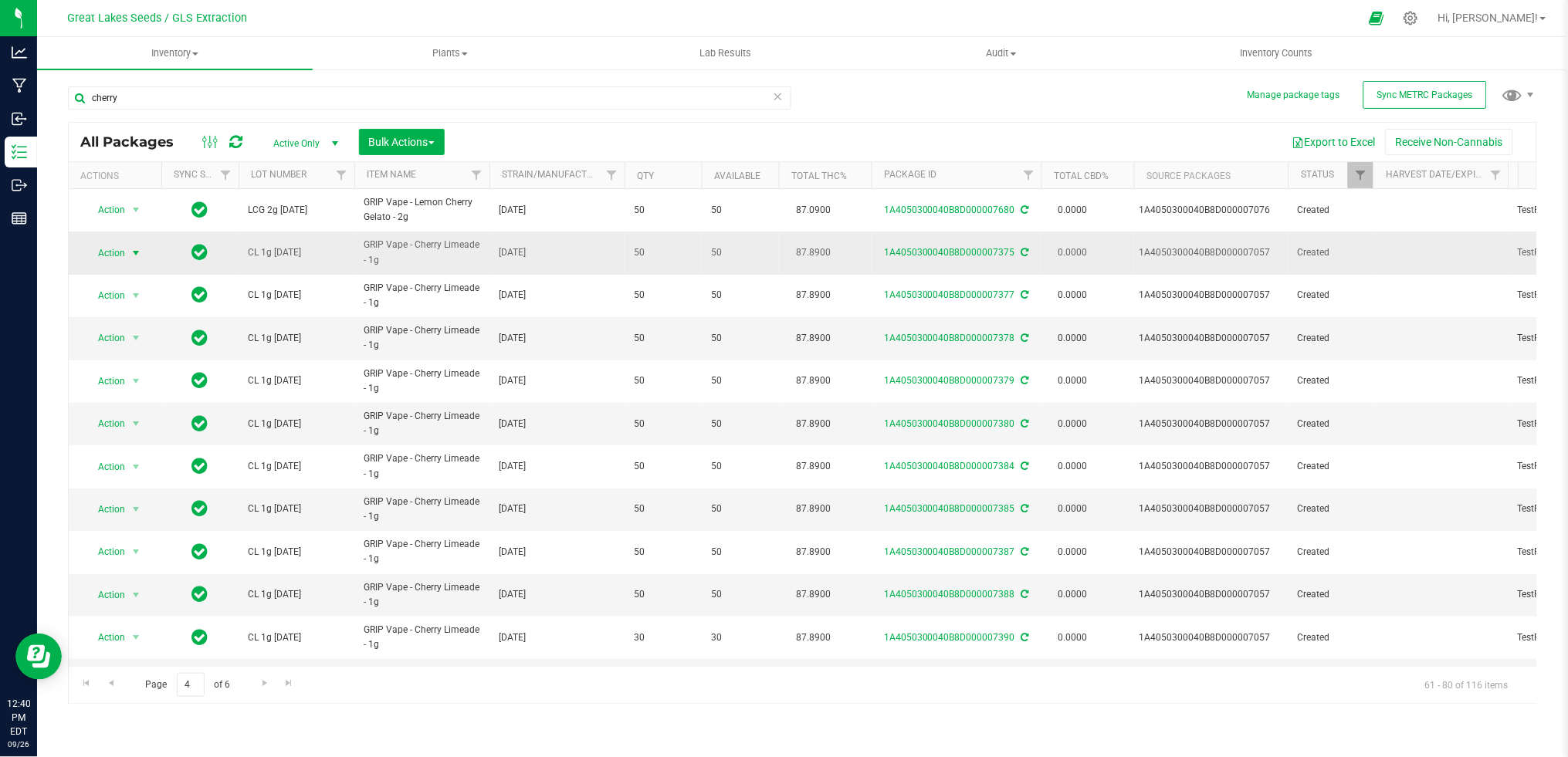
click at [125, 250] on span "Action" at bounding box center [105, 253] width 41 height 21
click at [127, 276] on li "Adjust qty" at bounding box center [134, 278] width 97 height 23
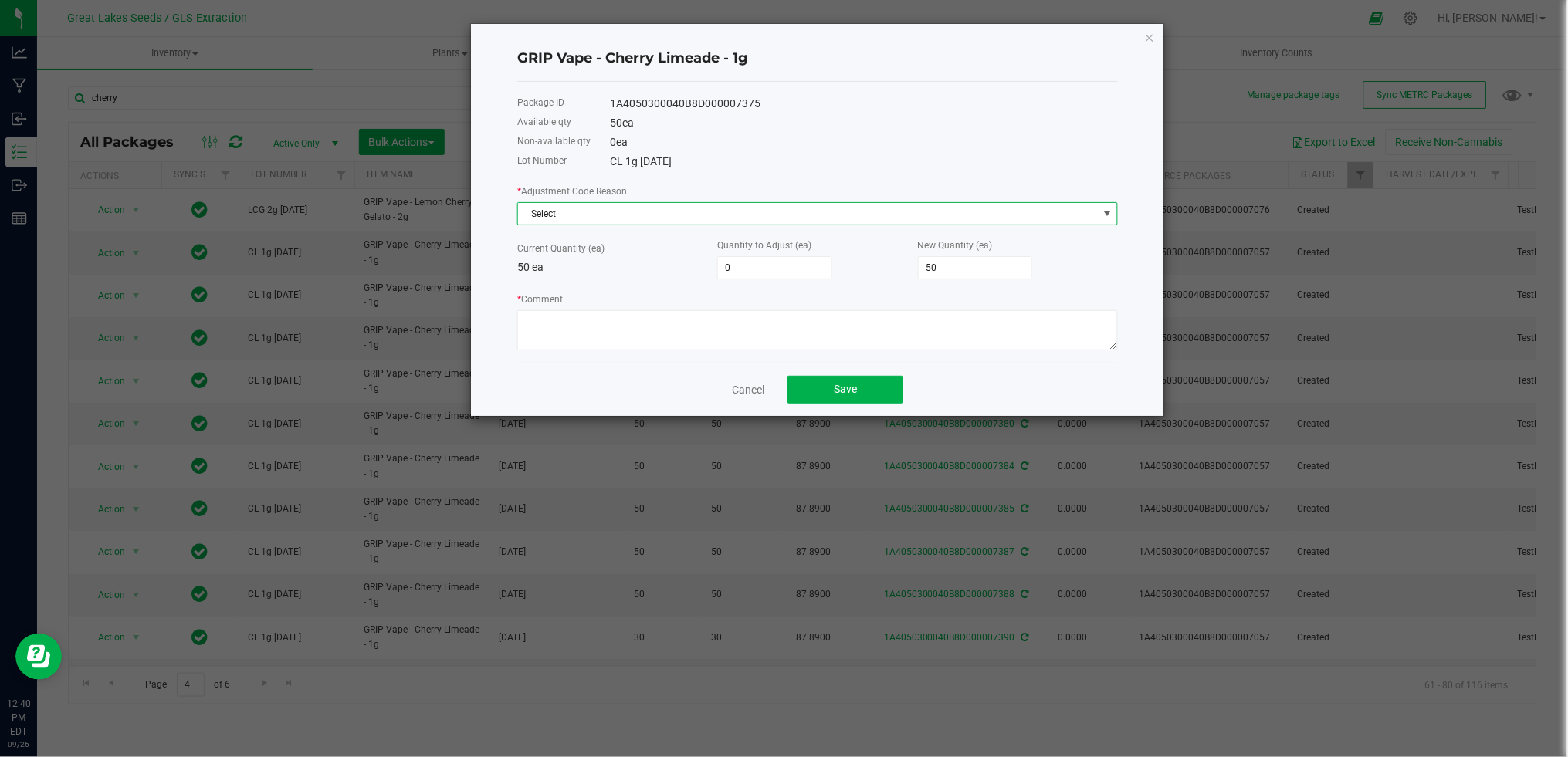
click at [593, 207] on span "Select" at bounding box center [807, 213] width 580 height 21
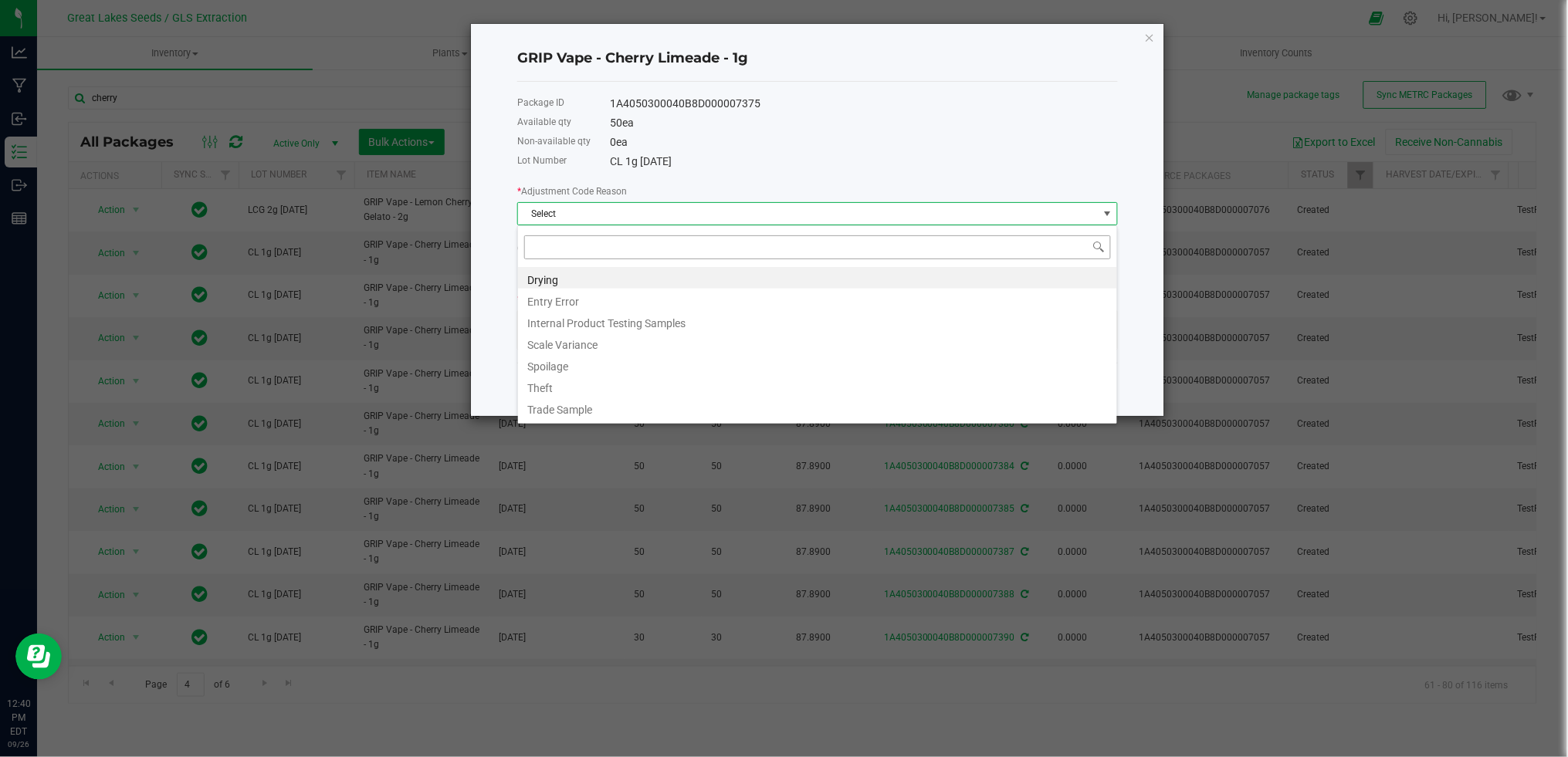
scroll to position [23, 600]
click at [587, 299] on li "Entry Error" at bounding box center [817, 299] width 599 height 21
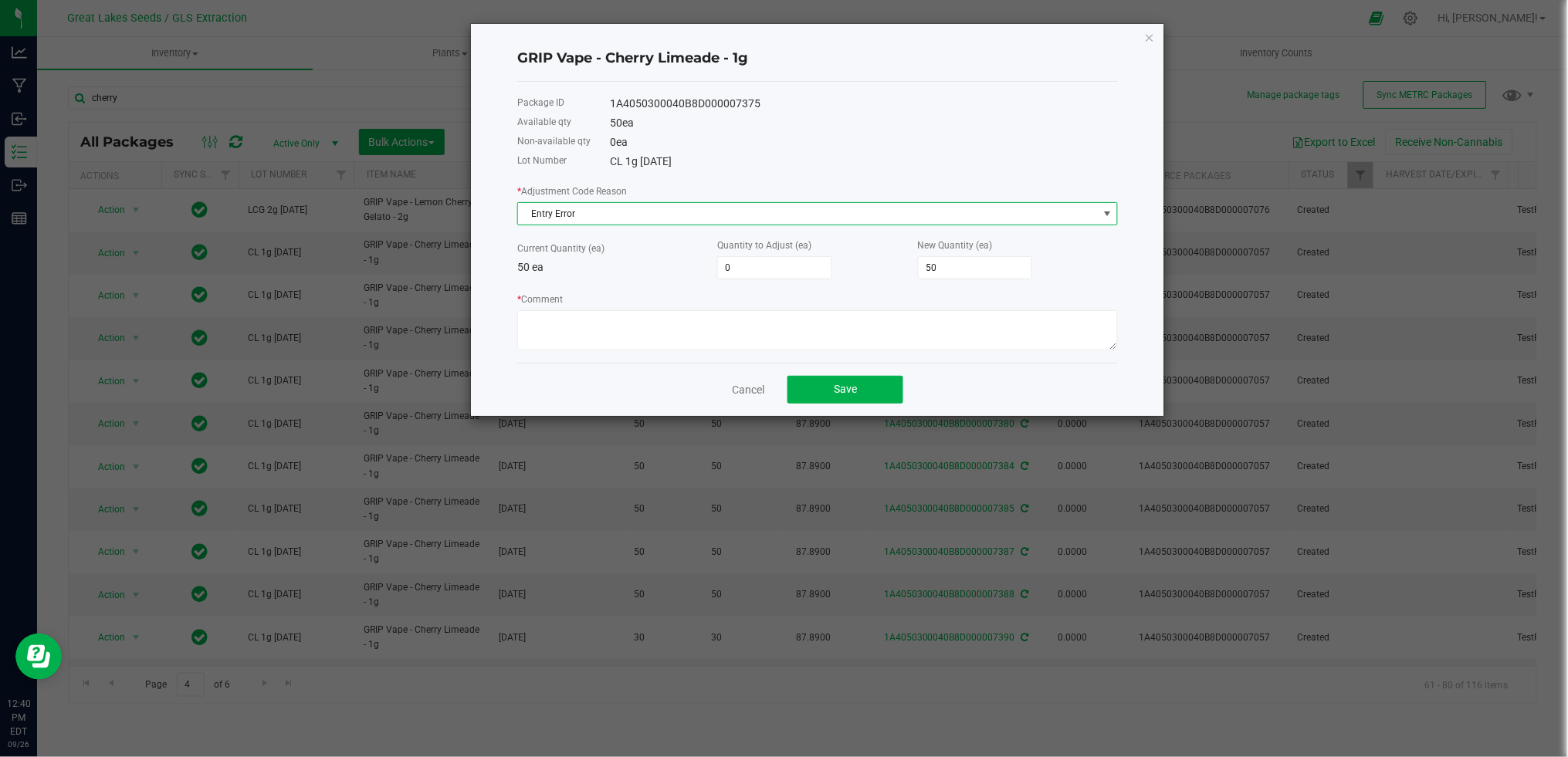
click at [724, 223] on span "Entry Error" at bounding box center [807, 213] width 580 height 21
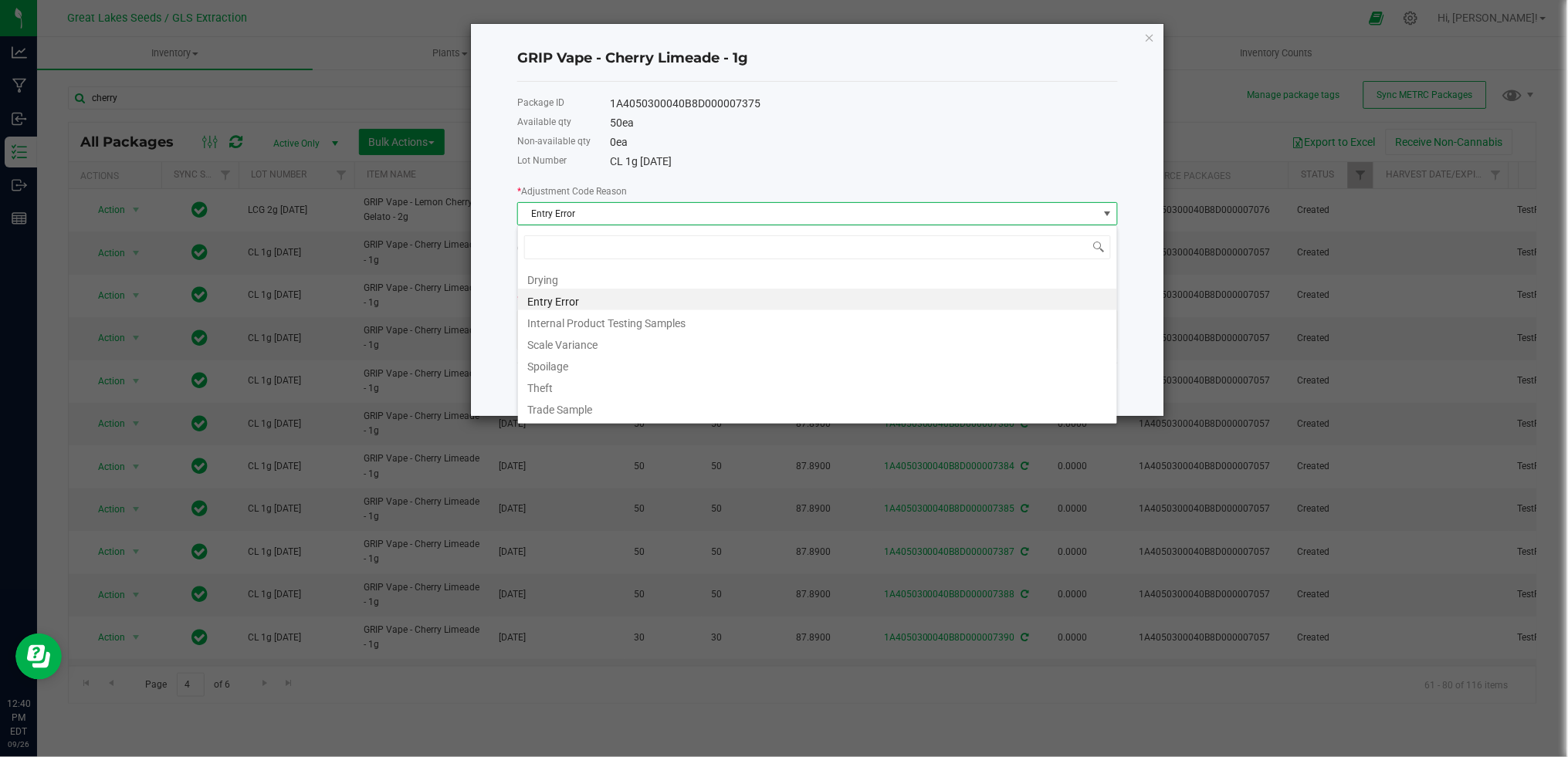
click at [724, 223] on span "Entry Error" at bounding box center [807, 213] width 580 height 21
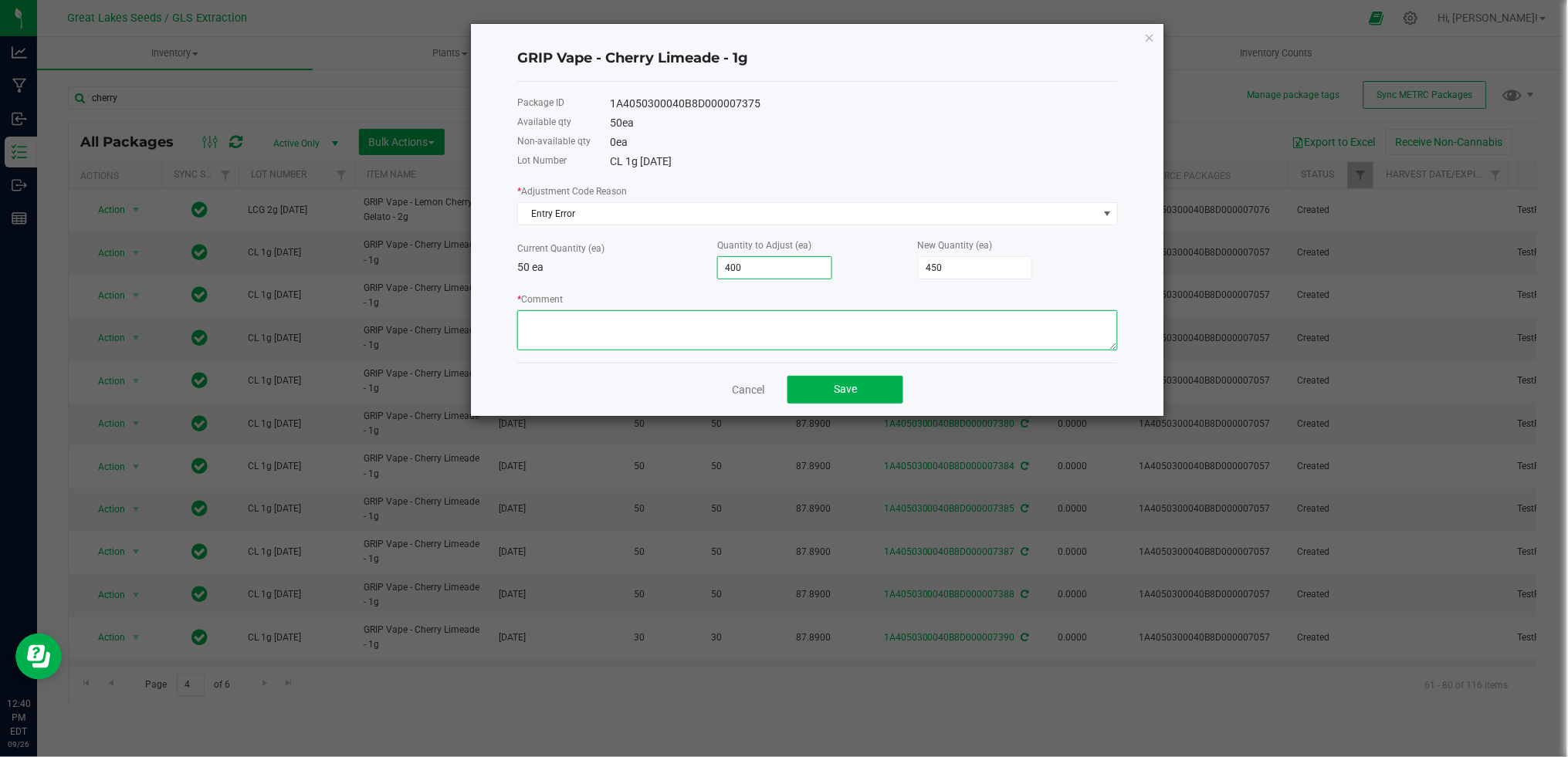
click at [718, 331] on textarea "* Comment" at bounding box center [817, 330] width 601 height 40
click at [823, 384] on button "Save" at bounding box center [846, 390] width 116 height 28
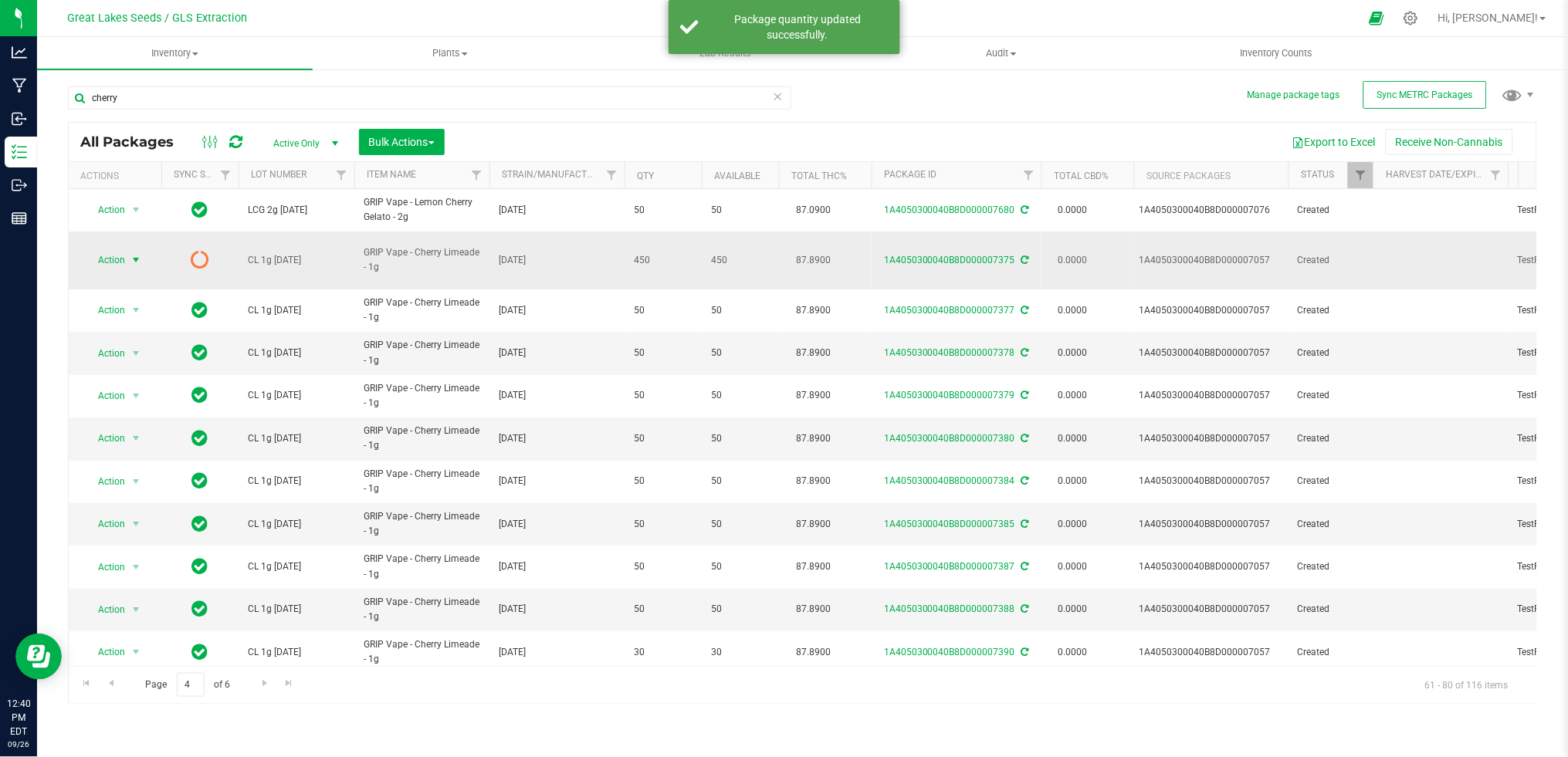
click at [133, 254] on span "select" at bounding box center [136, 260] width 13 height 13
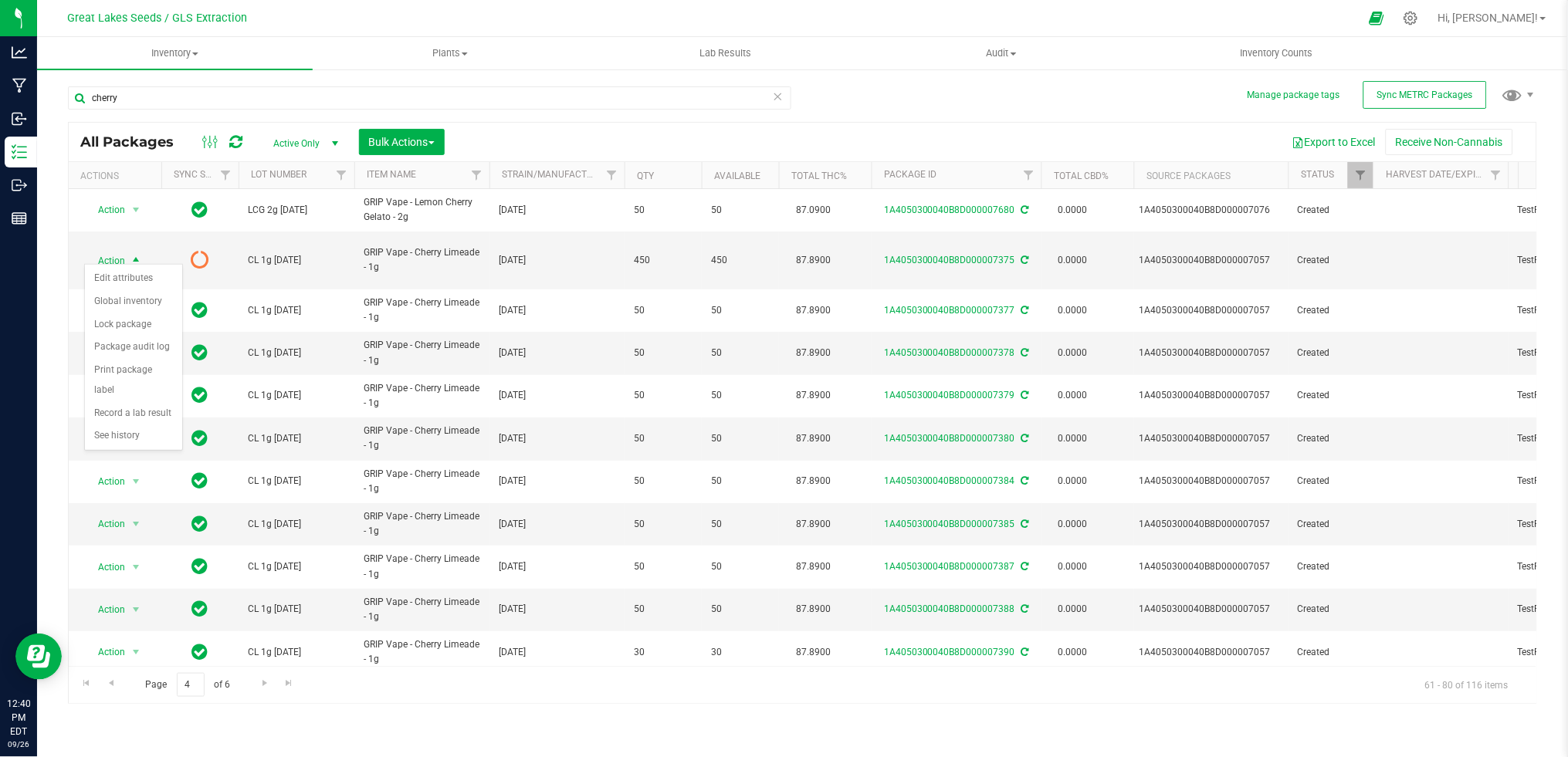
click at [242, 140] on icon at bounding box center [236, 142] width 13 height 15
click at [241, 143] on icon at bounding box center [236, 142] width 13 height 15
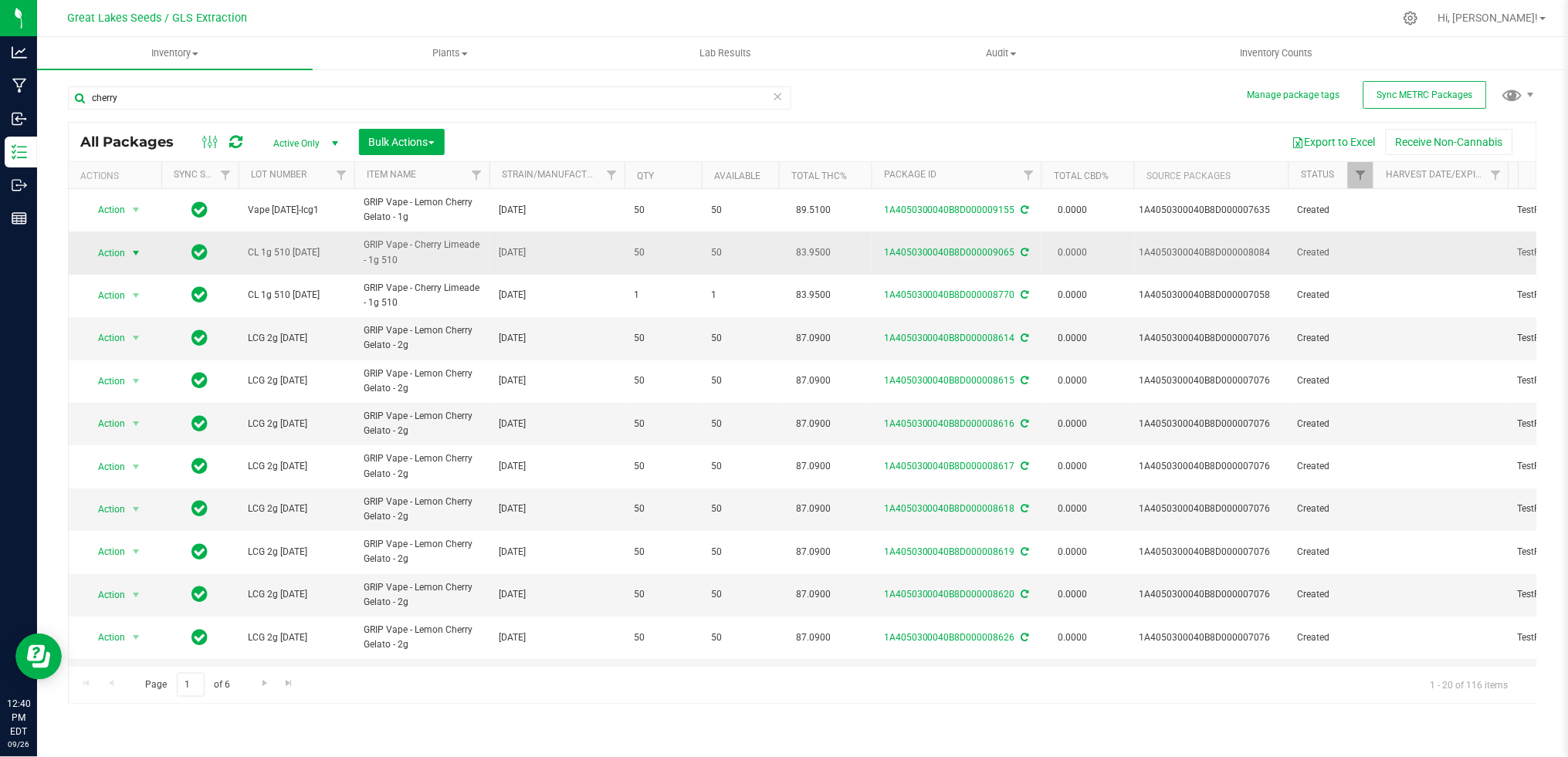
click at [132, 247] on span "select" at bounding box center [136, 254] width 13 height 13
click at [173, 96] on input "cherry" at bounding box center [429, 98] width 723 height 23
drag, startPoint x: 114, startPoint y: 97, endPoint x: 78, endPoint y: 97, distance: 36.0
click at [78, 97] on input "cherry" at bounding box center [429, 98] width 723 height 23
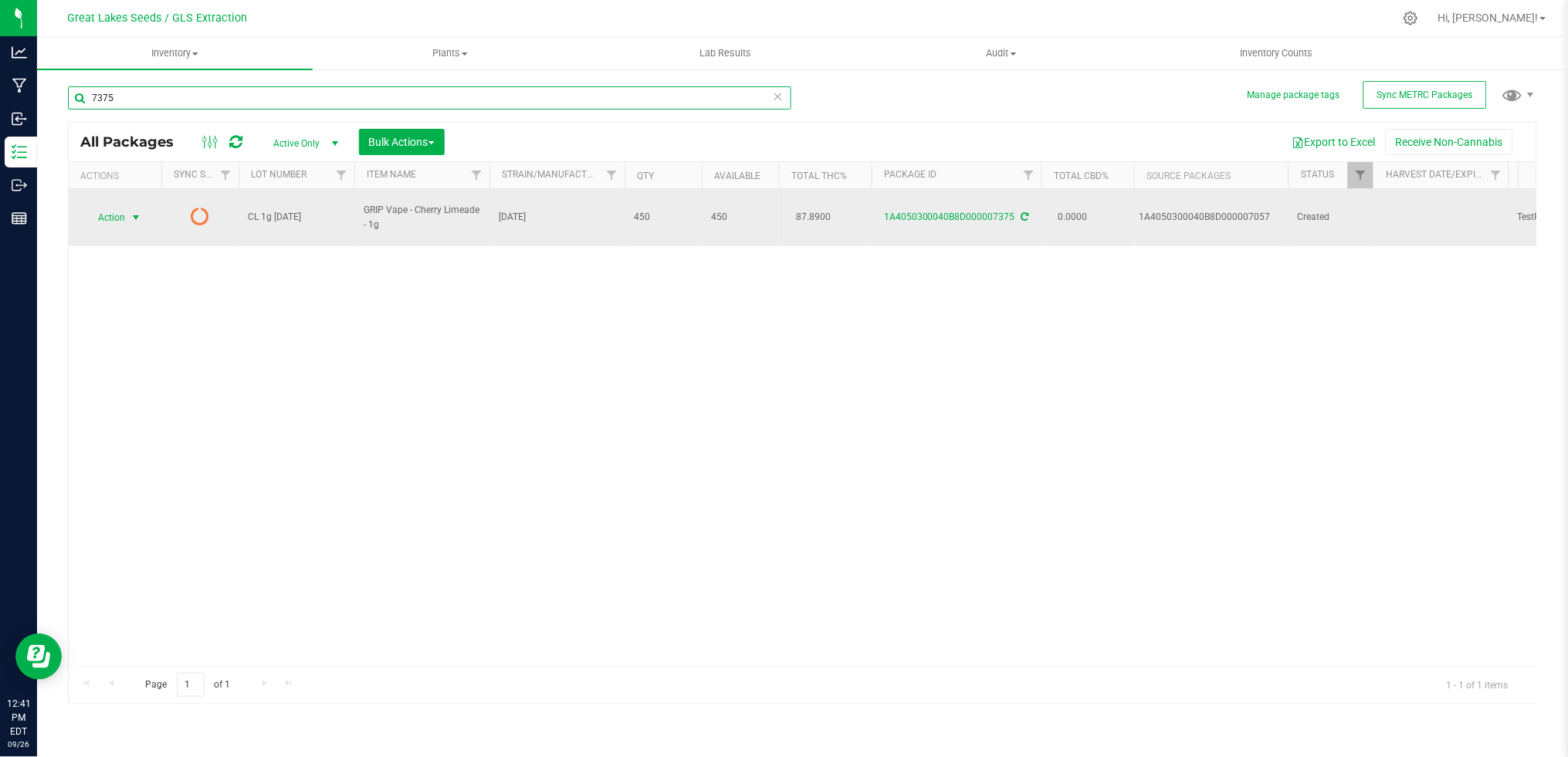
type input "7375"
click at [119, 207] on span "Action" at bounding box center [105, 217] width 41 height 21
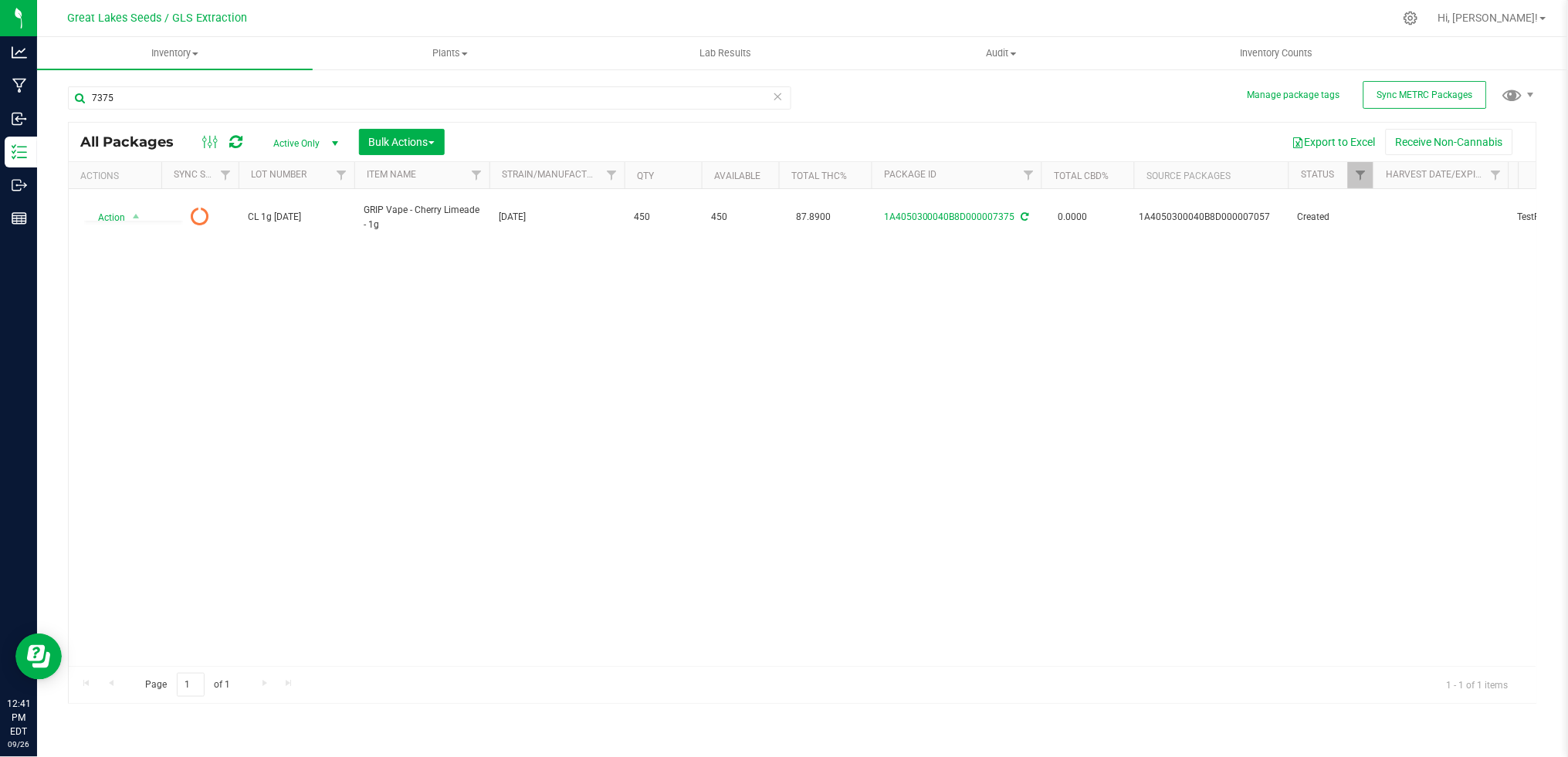
click at [241, 293] on div "Action Action Edit attributes Global inventory Lock package Package audit log P…" at bounding box center [802, 428] width 1468 height 477
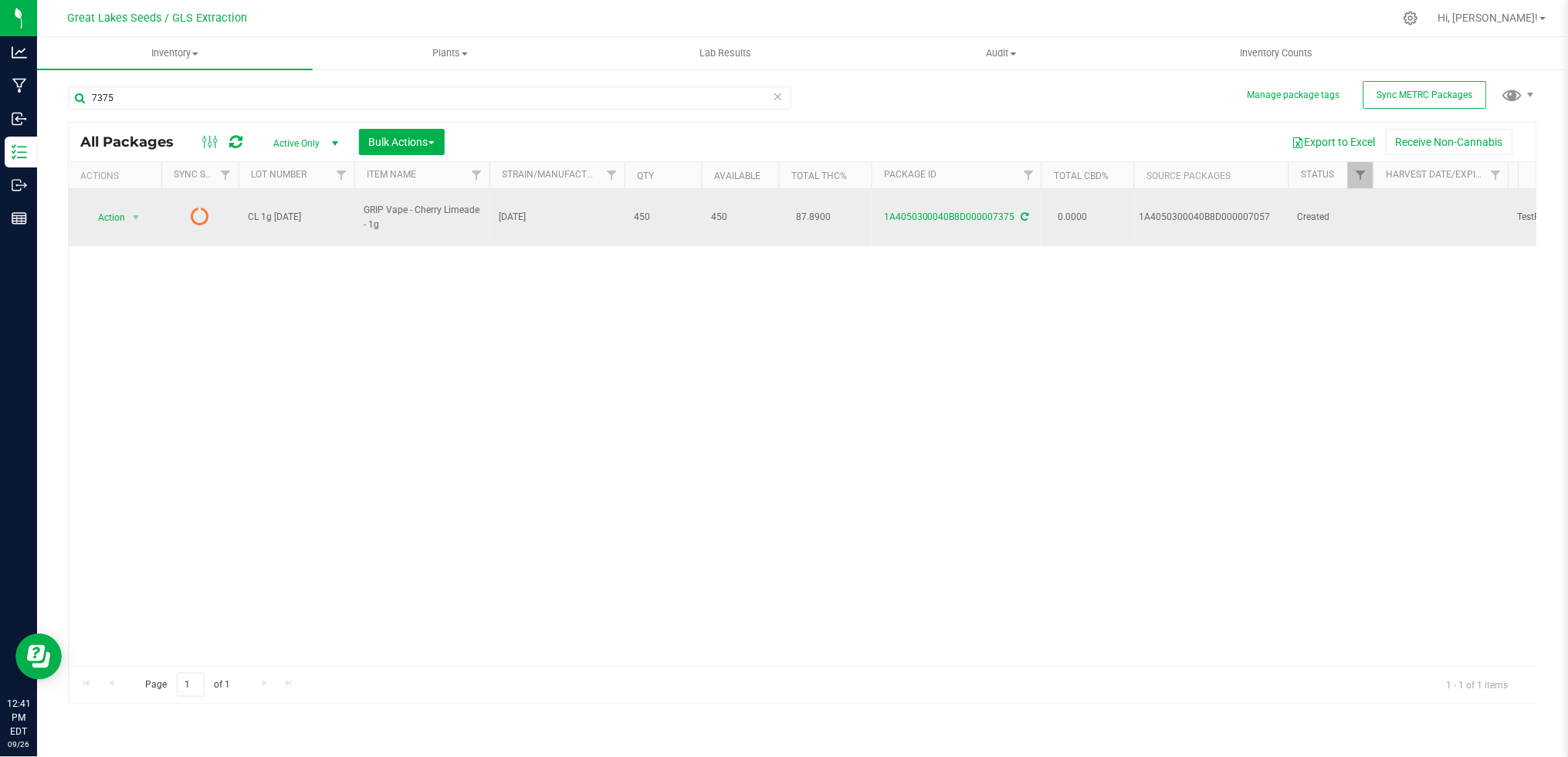
click at [200, 212] on icon at bounding box center [200, 215] width 18 height 18
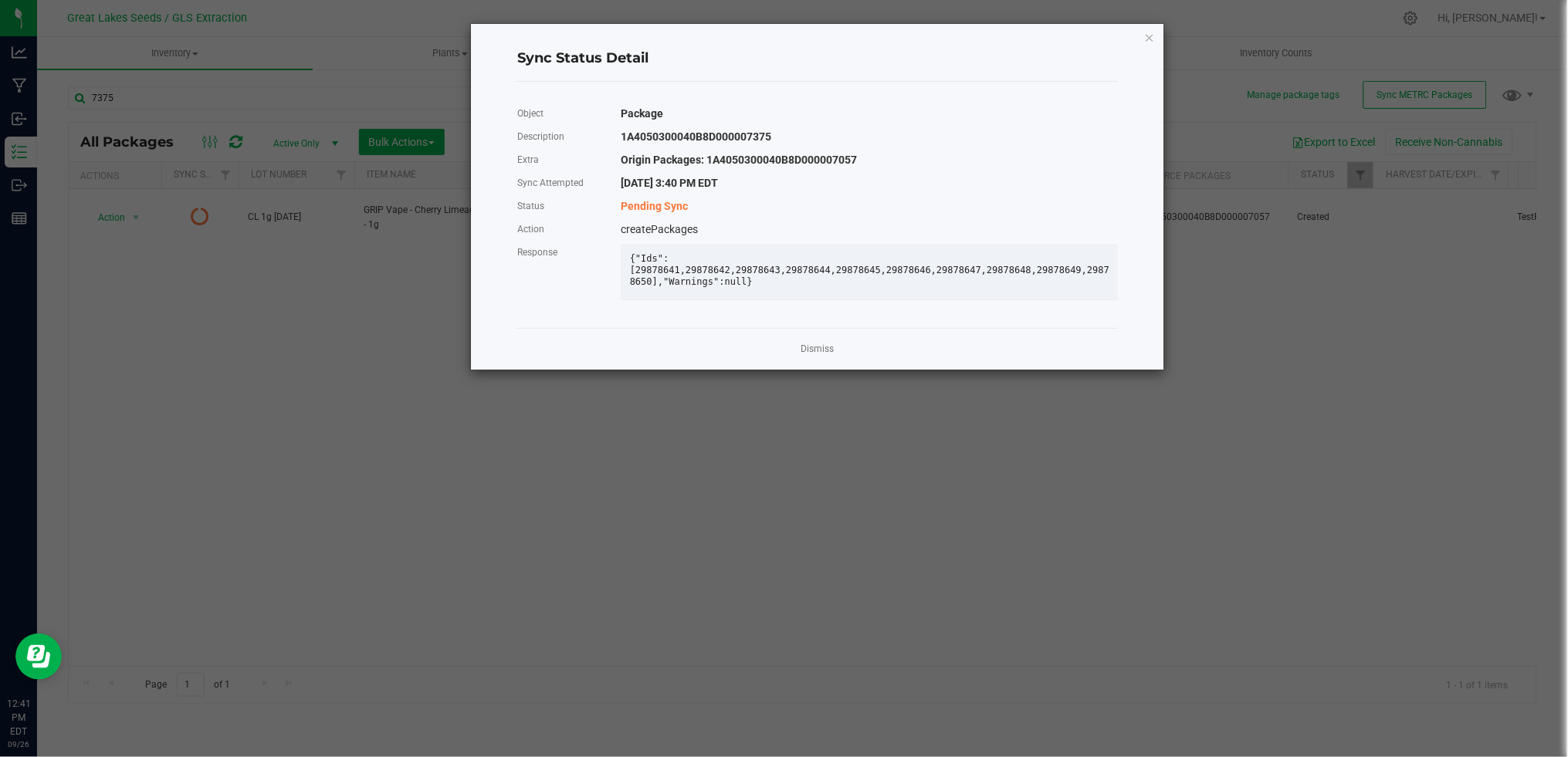
drag, startPoint x: 784, startPoint y: 318, endPoint x: 811, endPoint y: 320, distance: 27.1
click at [811, 308] on div "{"Ids":[29878641,29878642,29878643,29878644,29878645,29878646,29878647,29878648…" at bounding box center [870, 274] width 519 height 67
click at [817, 355] on link "Dismiss" at bounding box center [818, 349] width 33 height 13
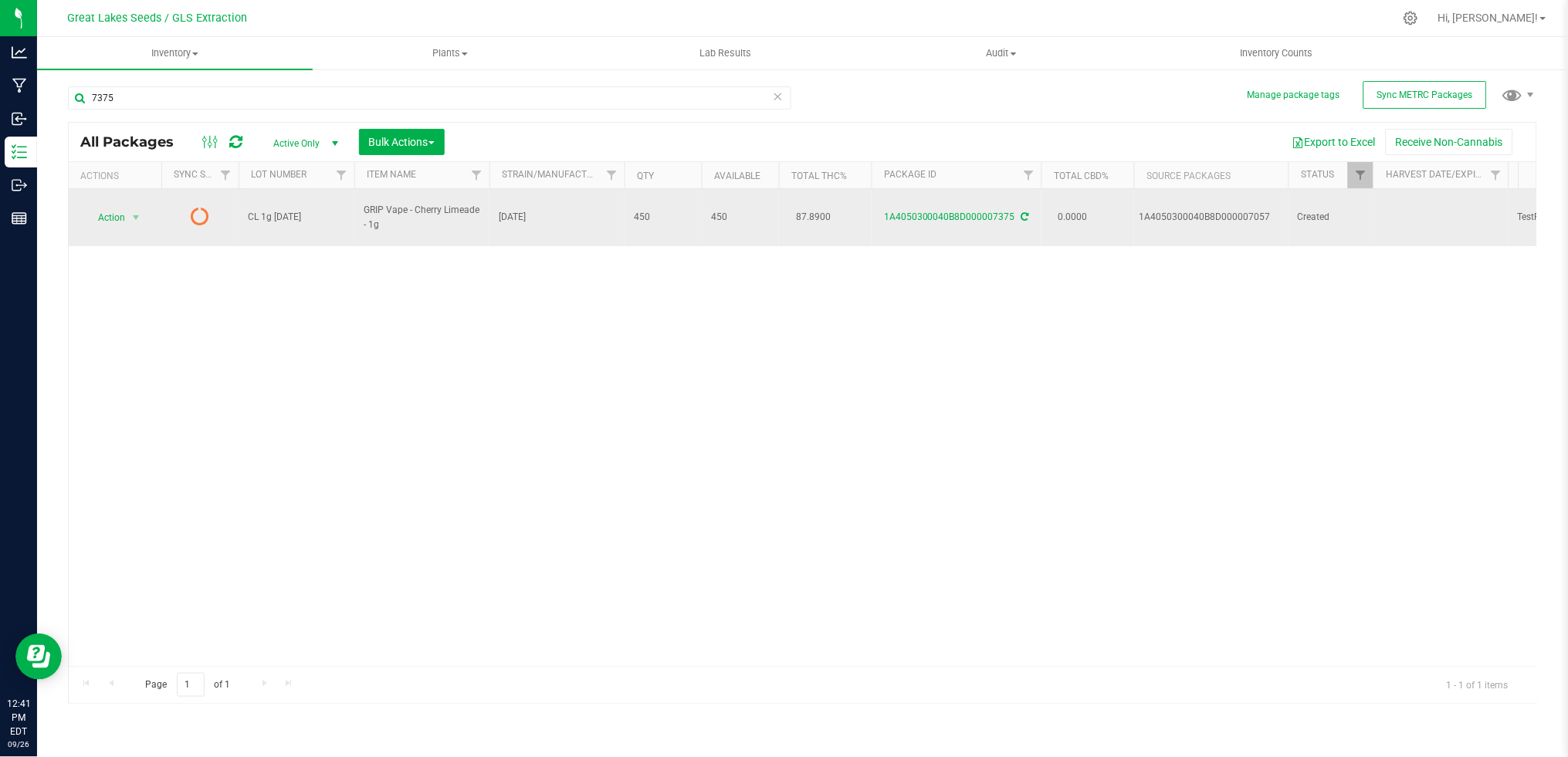
click at [196, 207] on icon at bounding box center [200, 215] width 18 height 18
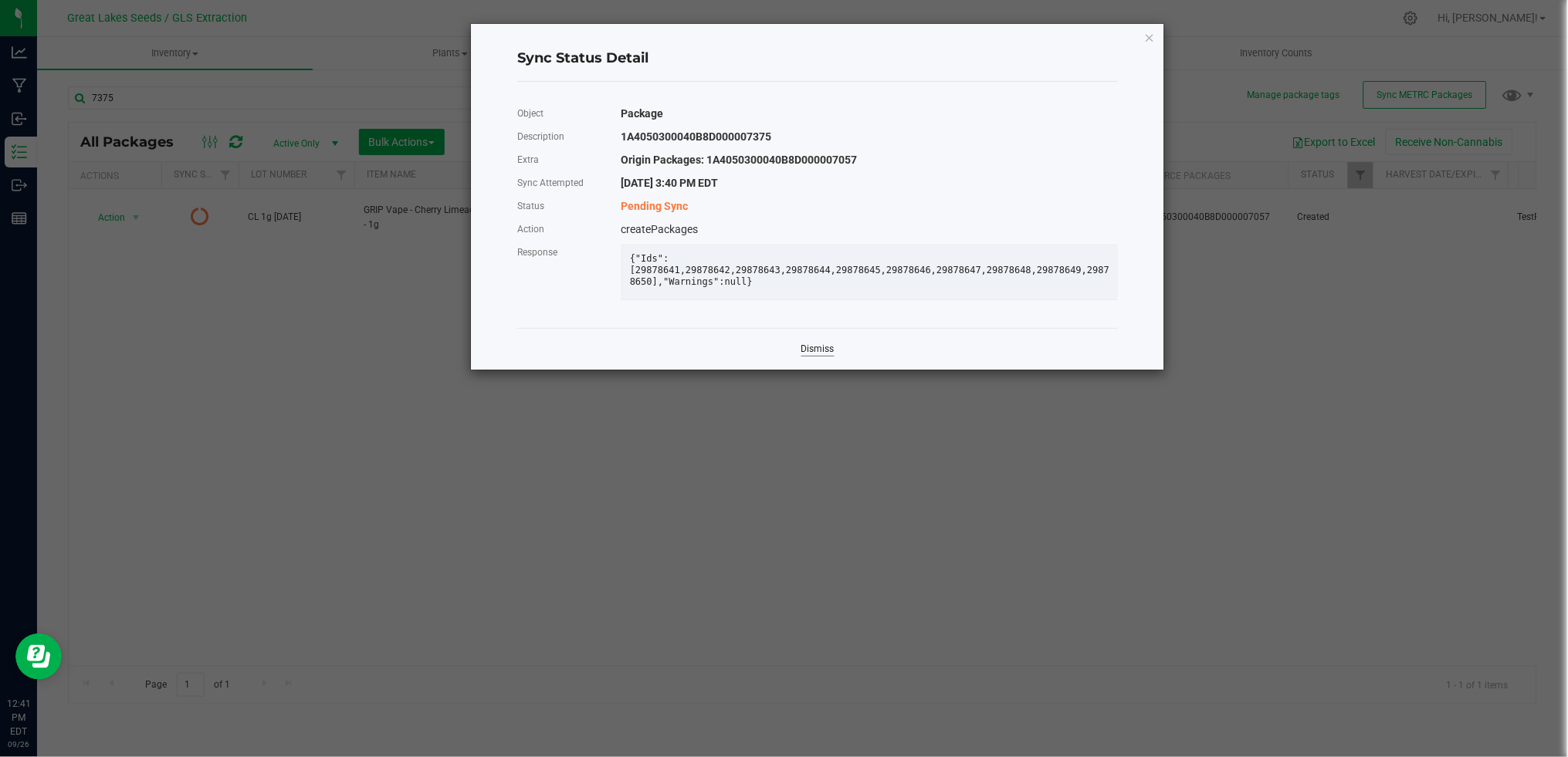
click at [823, 355] on link "Dismiss" at bounding box center [818, 349] width 33 height 13
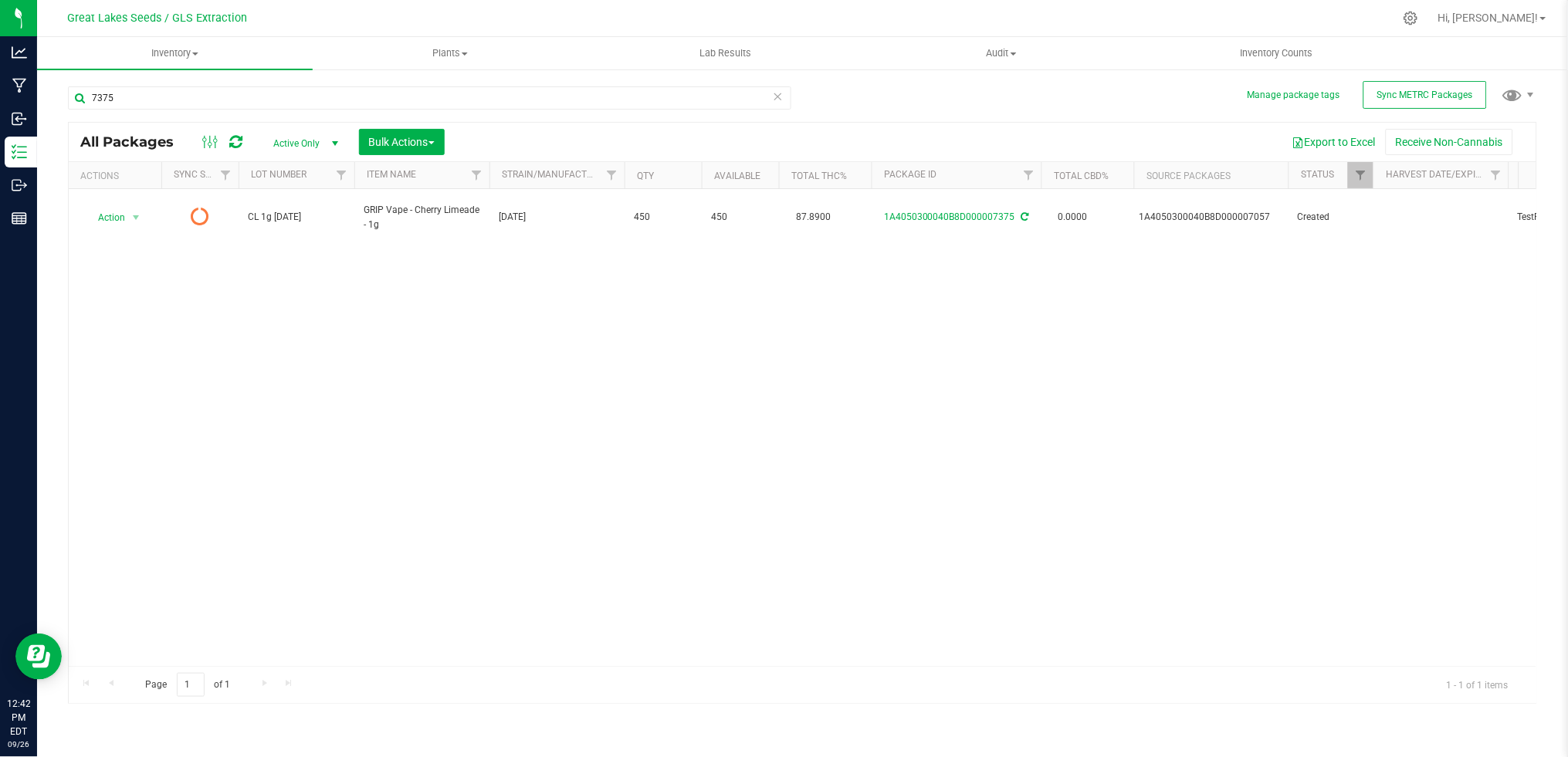
click at [242, 136] on icon at bounding box center [236, 142] width 13 height 15
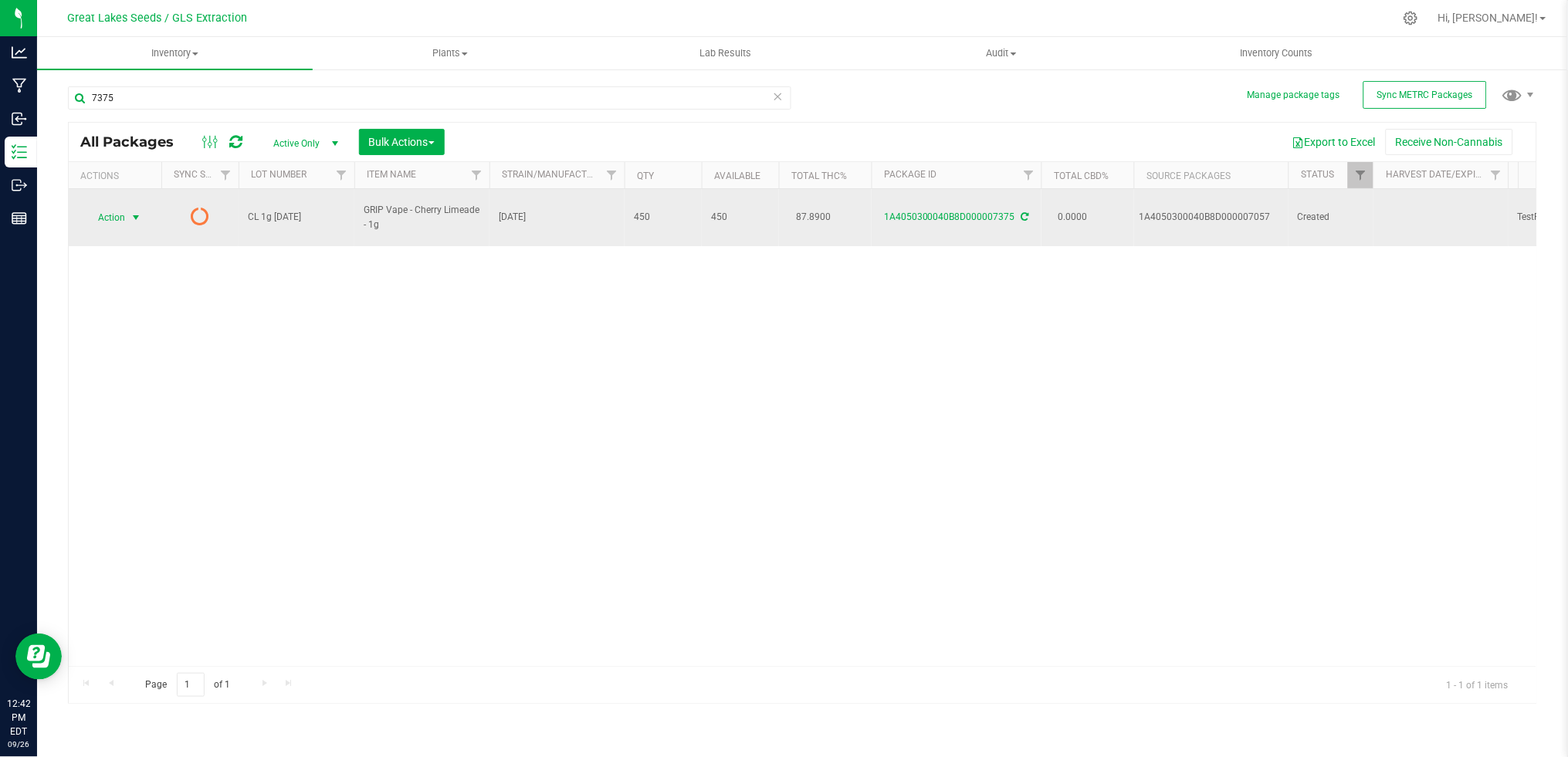
click at [141, 213] on span "select" at bounding box center [136, 218] width 13 height 13
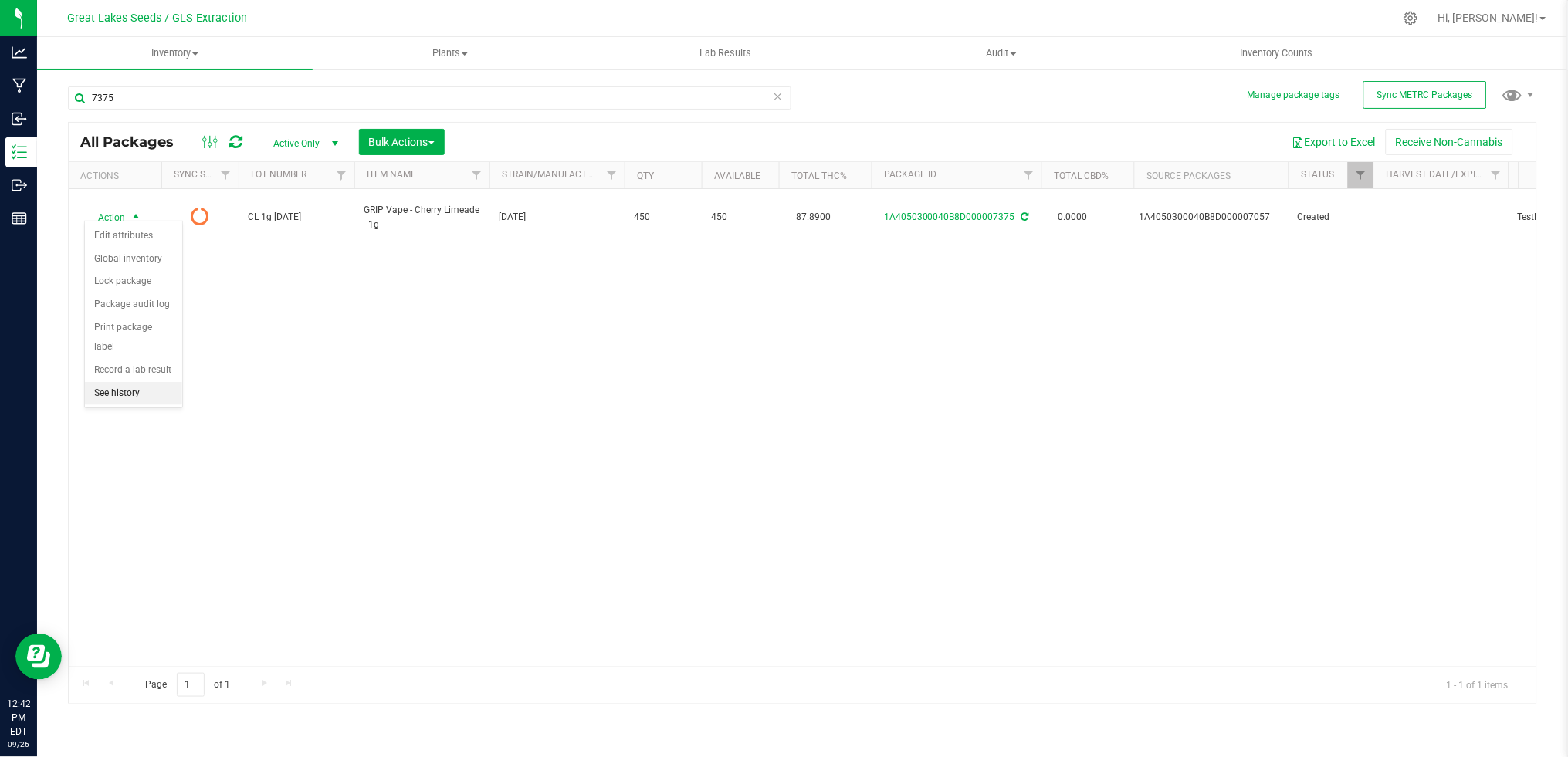
click at [130, 398] on li "See history" at bounding box center [134, 393] width 97 height 23
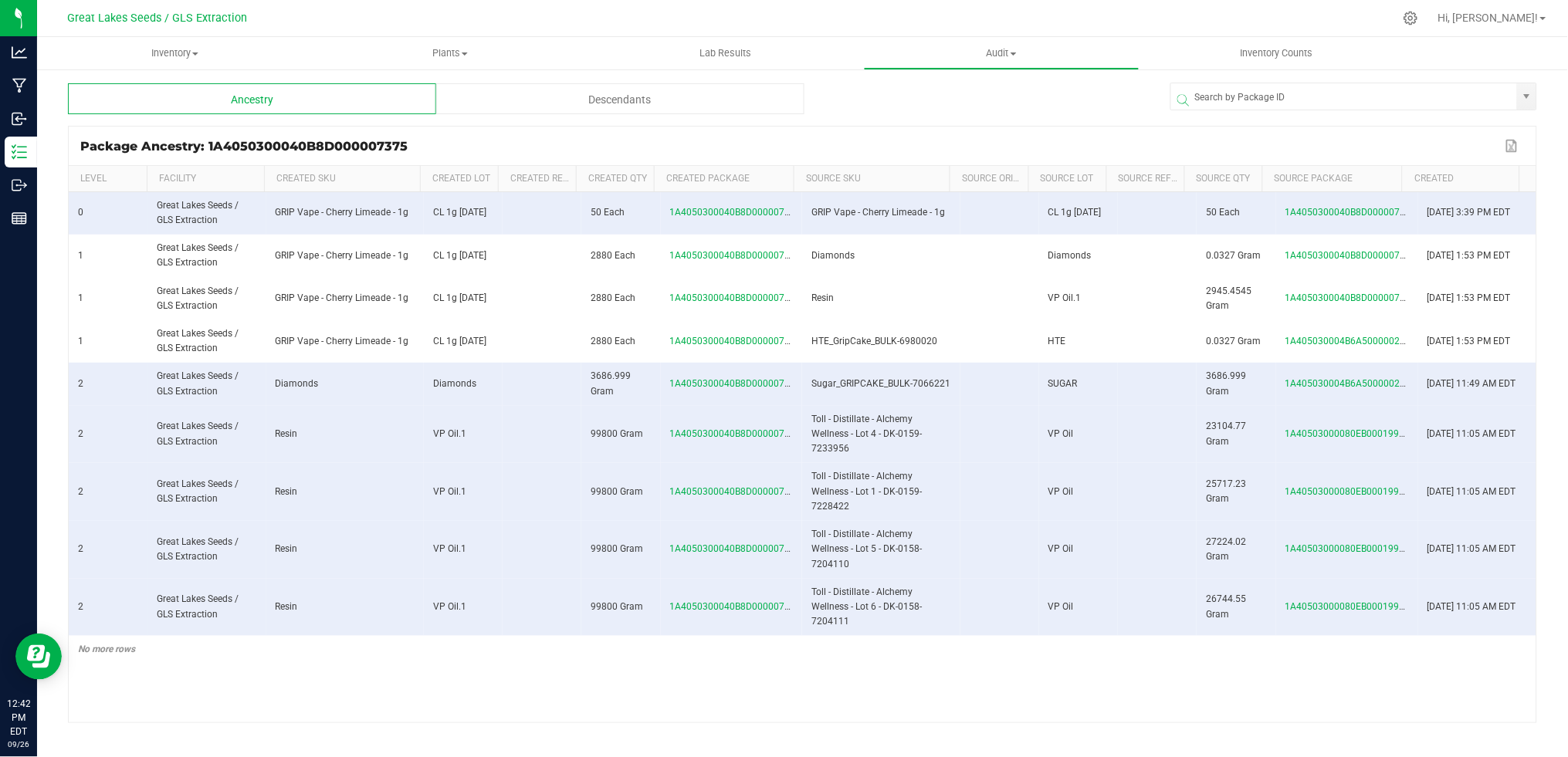
click at [627, 88] on div "Descendants" at bounding box center [620, 99] width 368 height 31
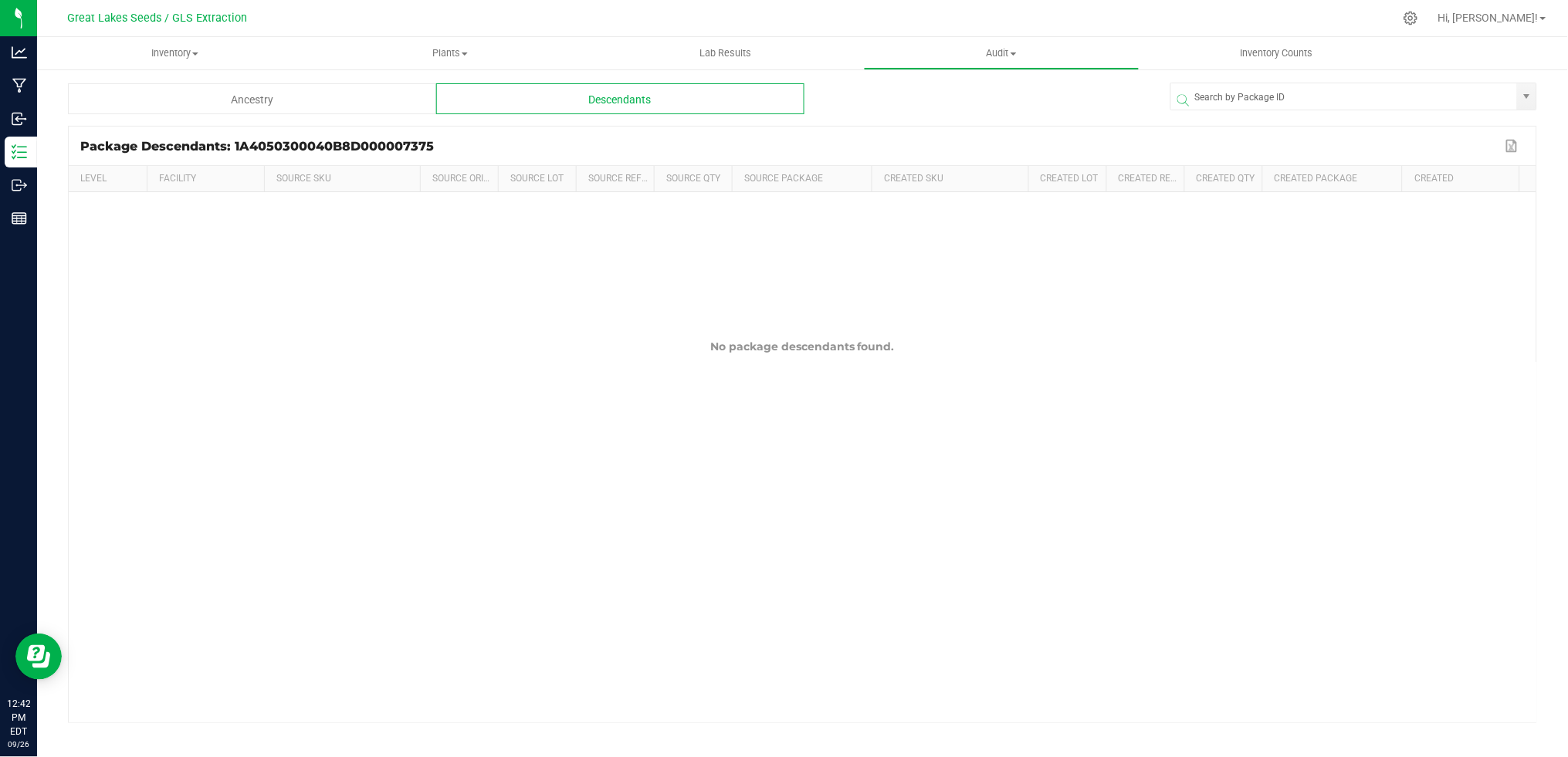
click at [348, 97] on div "Ancestry" at bounding box center [251, 99] width 368 height 31
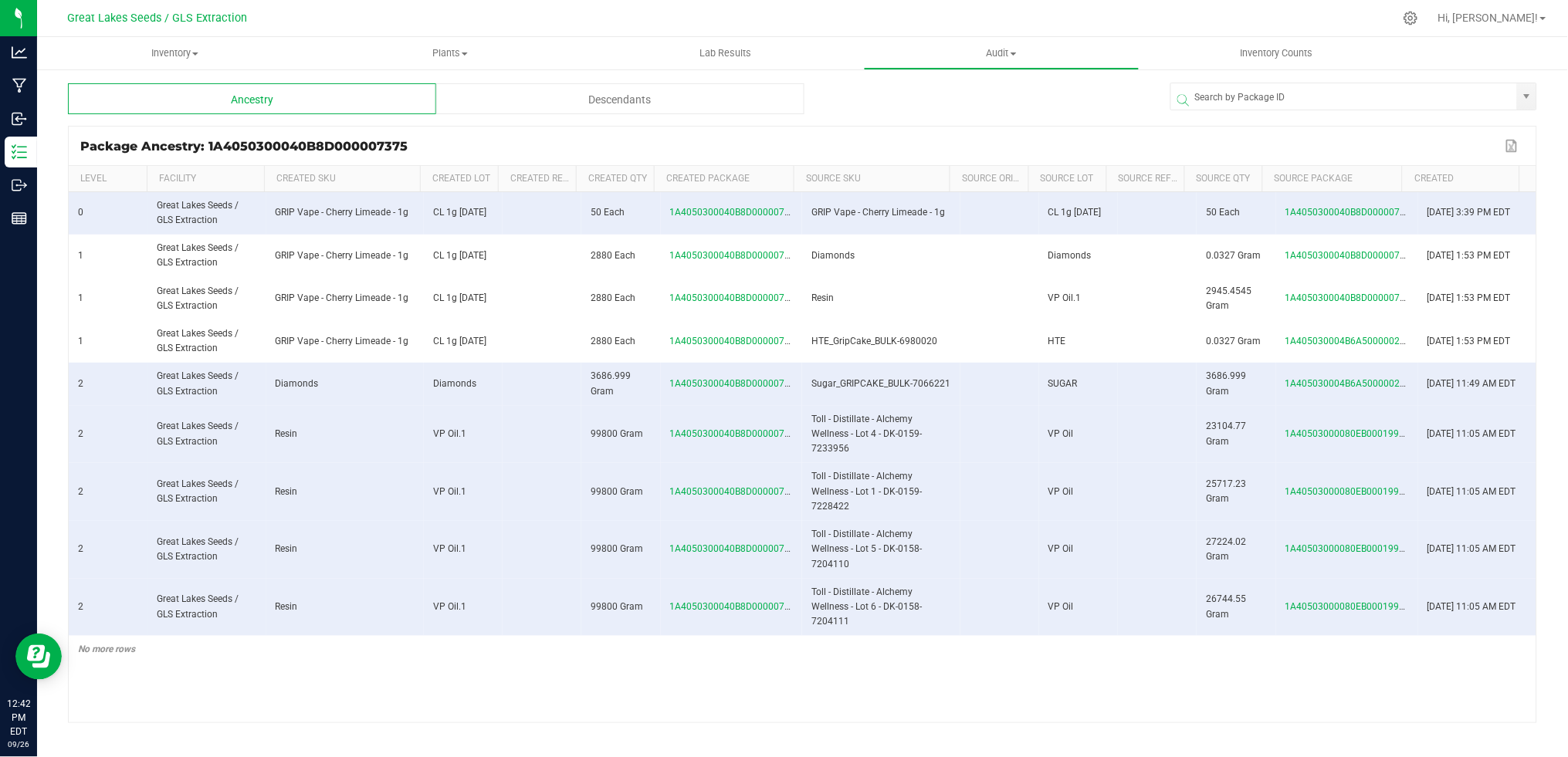
click at [605, 107] on div "Descendants" at bounding box center [620, 99] width 368 height 31
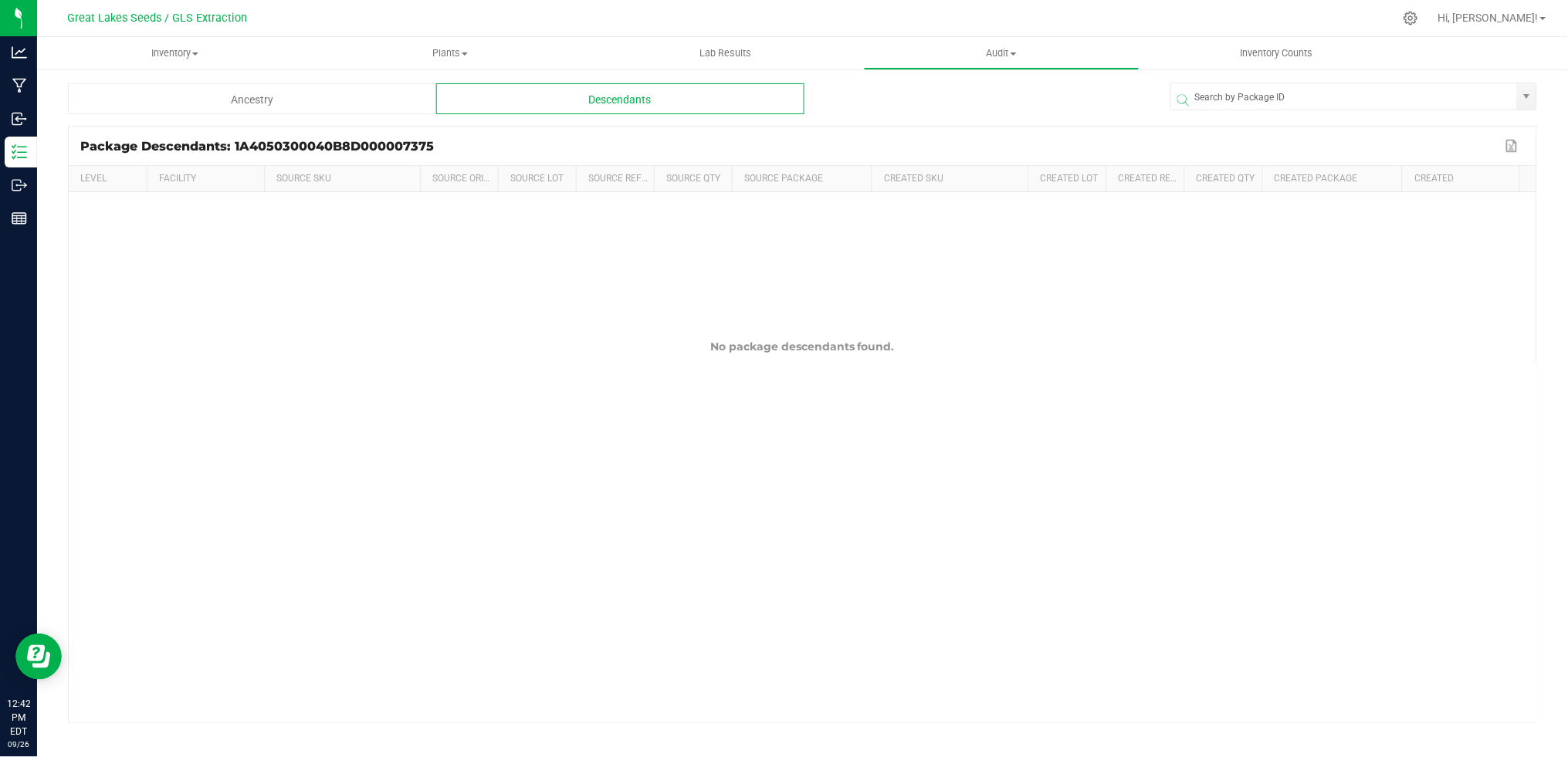
click at [326, 98] on div "Ancestry" at bounding box center [251, 99] width 368 height 31
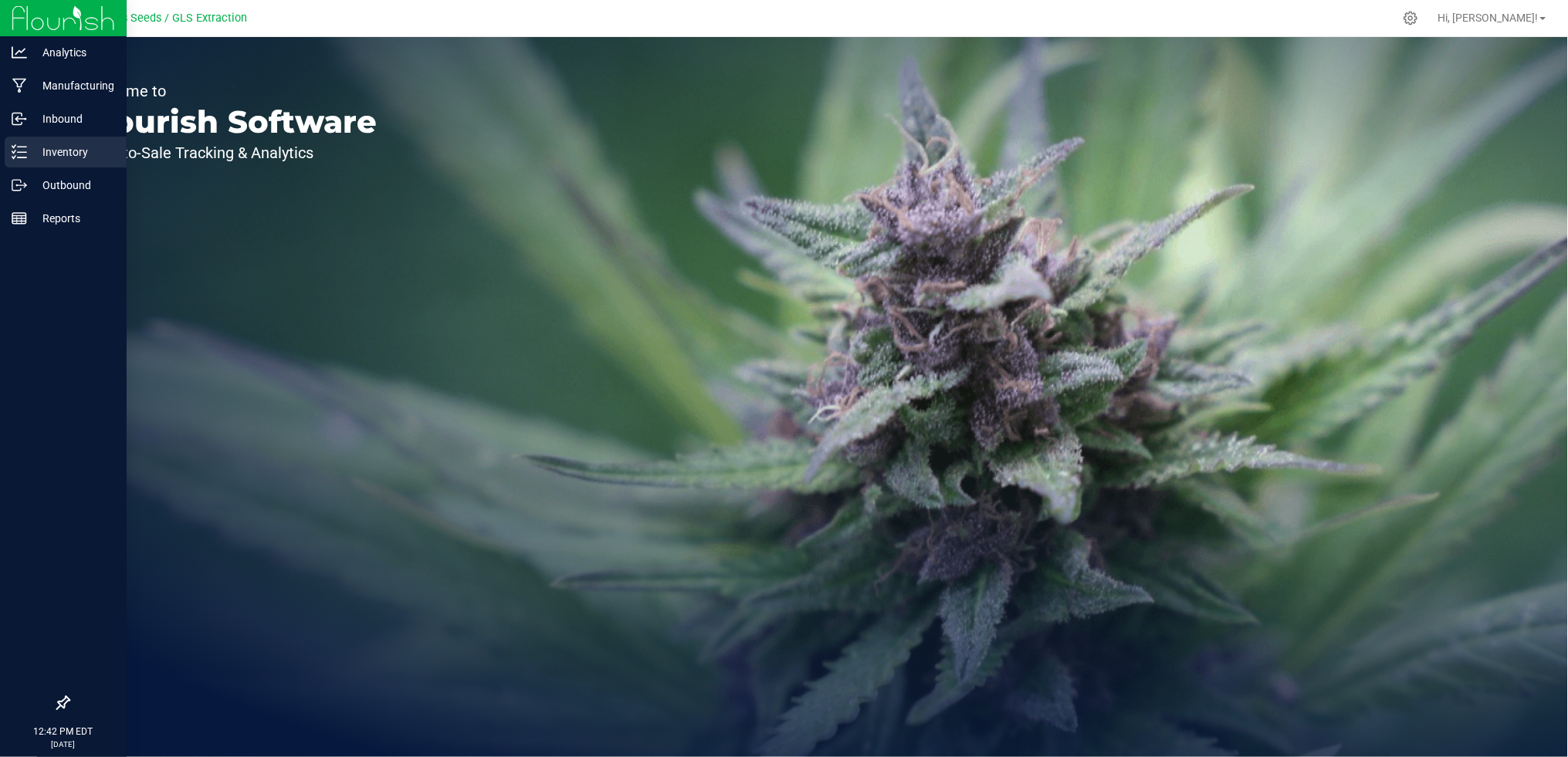
click at [36, 152] on p "Inventory" at bounding box center [73, 152] width 92 height 18
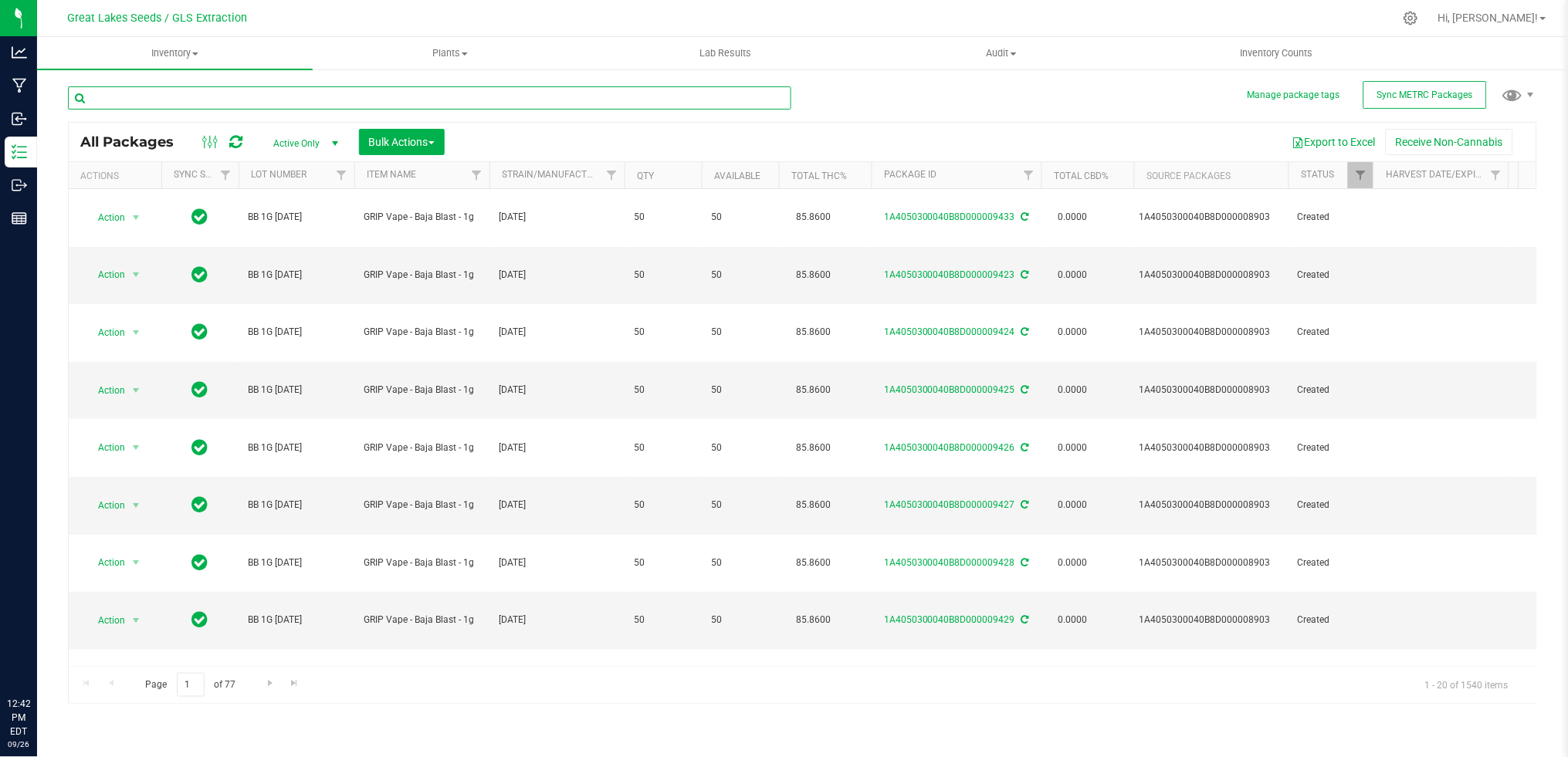
click at [254, 95] on input "text" at bounding box center [429, 98] width 723 height 23
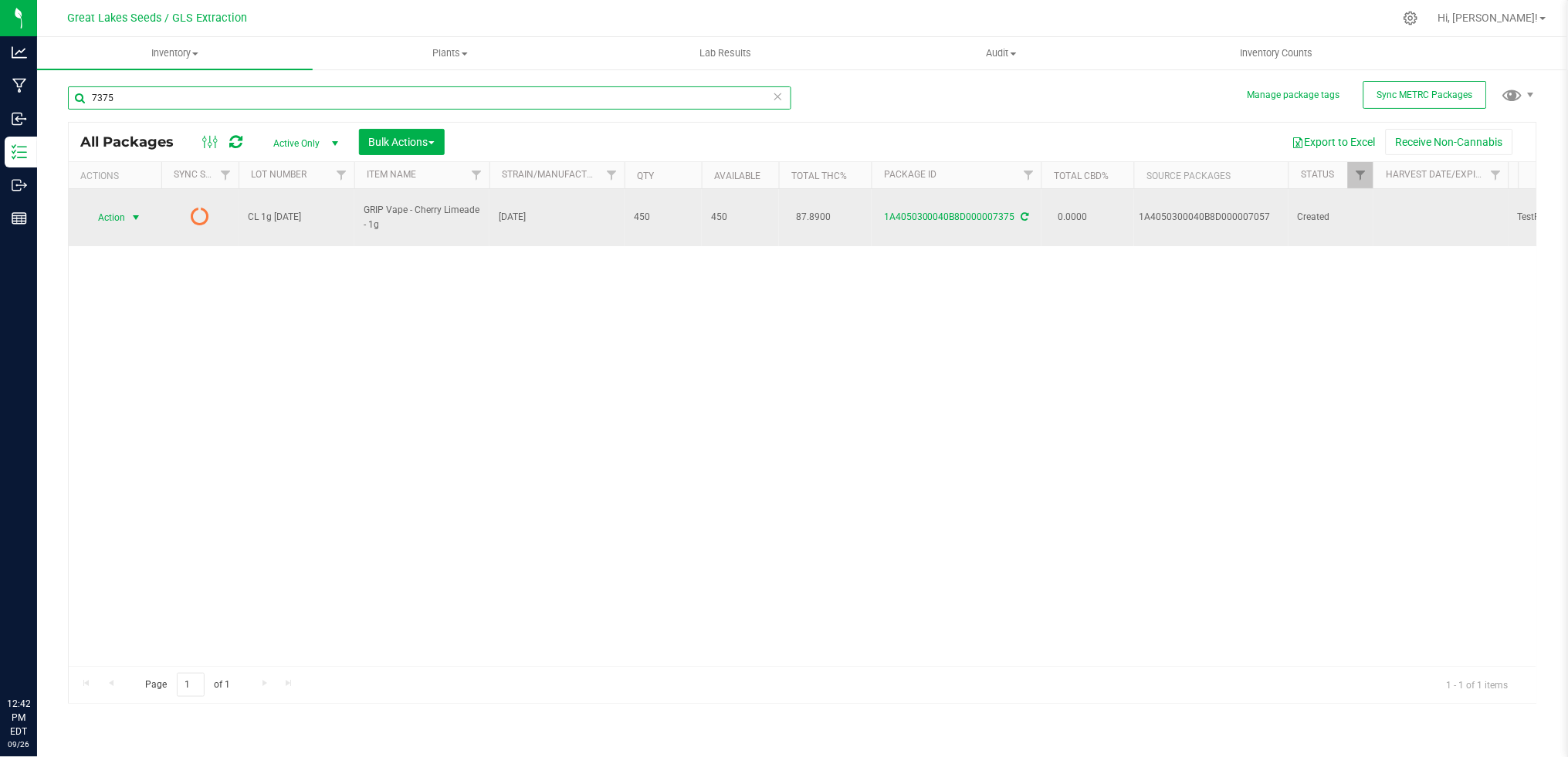
type input "7375"
click at [139, 212] on span "select" at bounding box center [136, 218] width 13 height 13
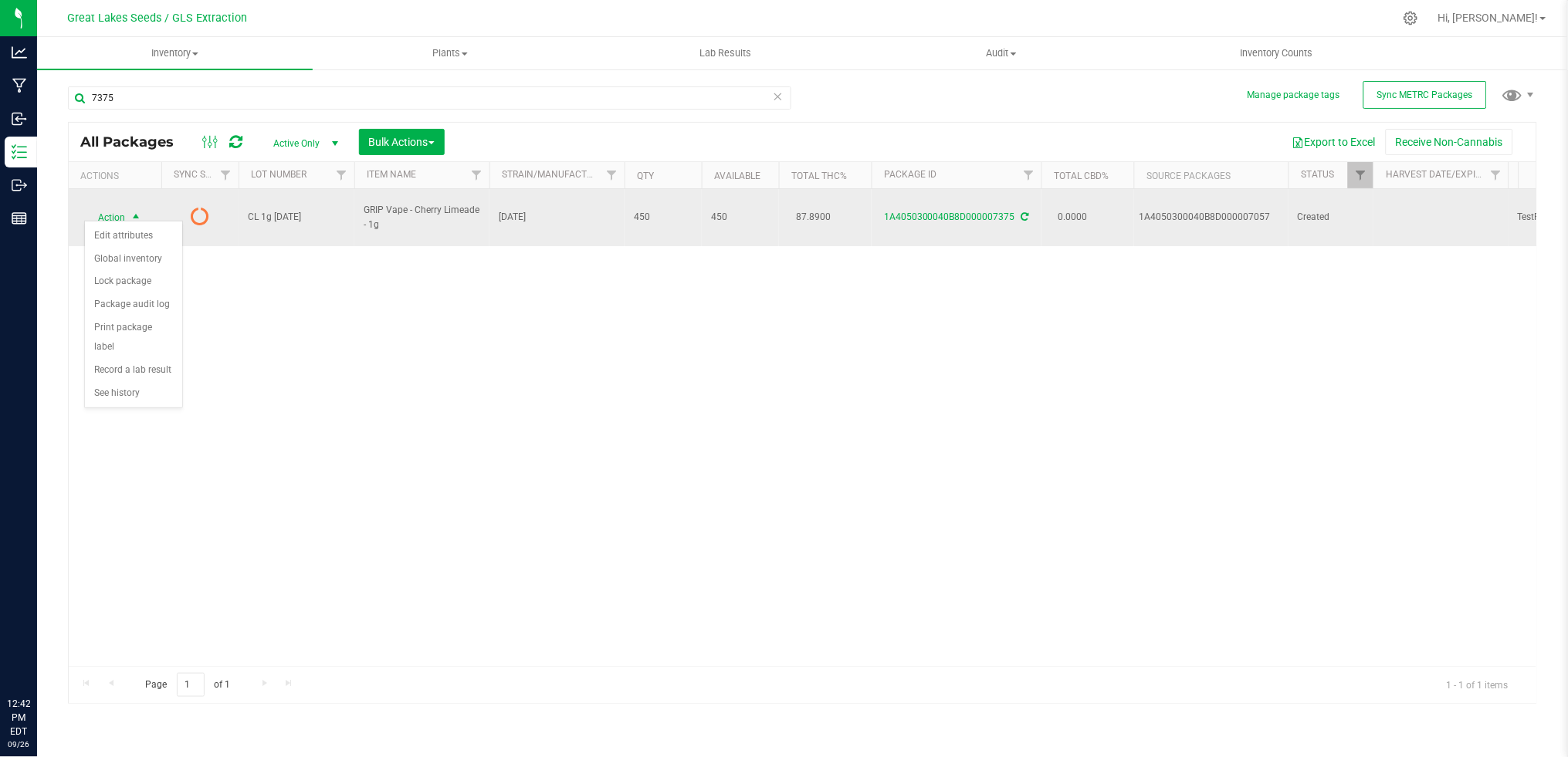
click at [139, 212] on span "select" at bounding box center [136, 218] width 13 height 13
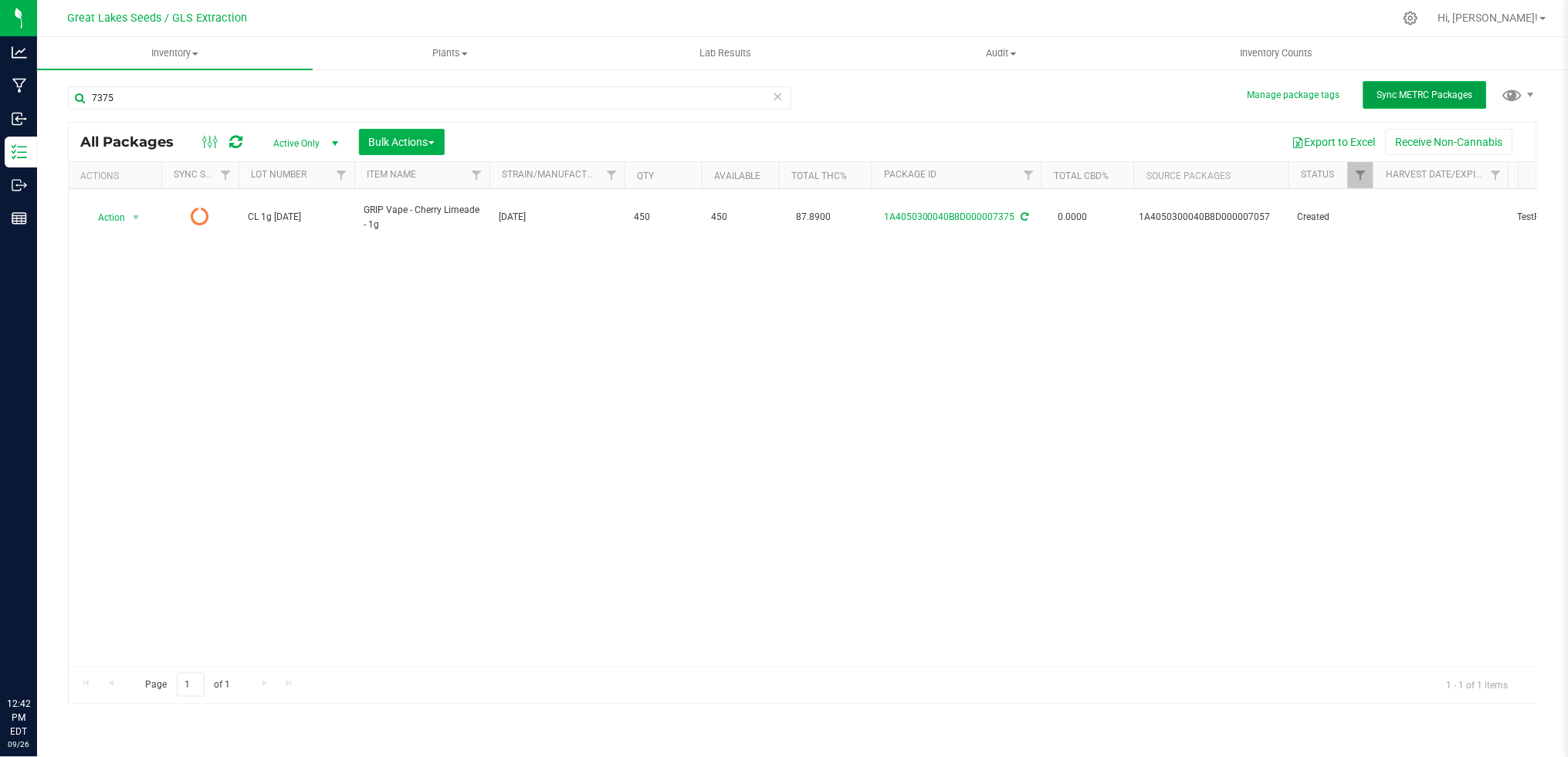
click at [1457, 97] on span "Sync METRC Packages" at bounding box center [1425, 95] width 95 height 11
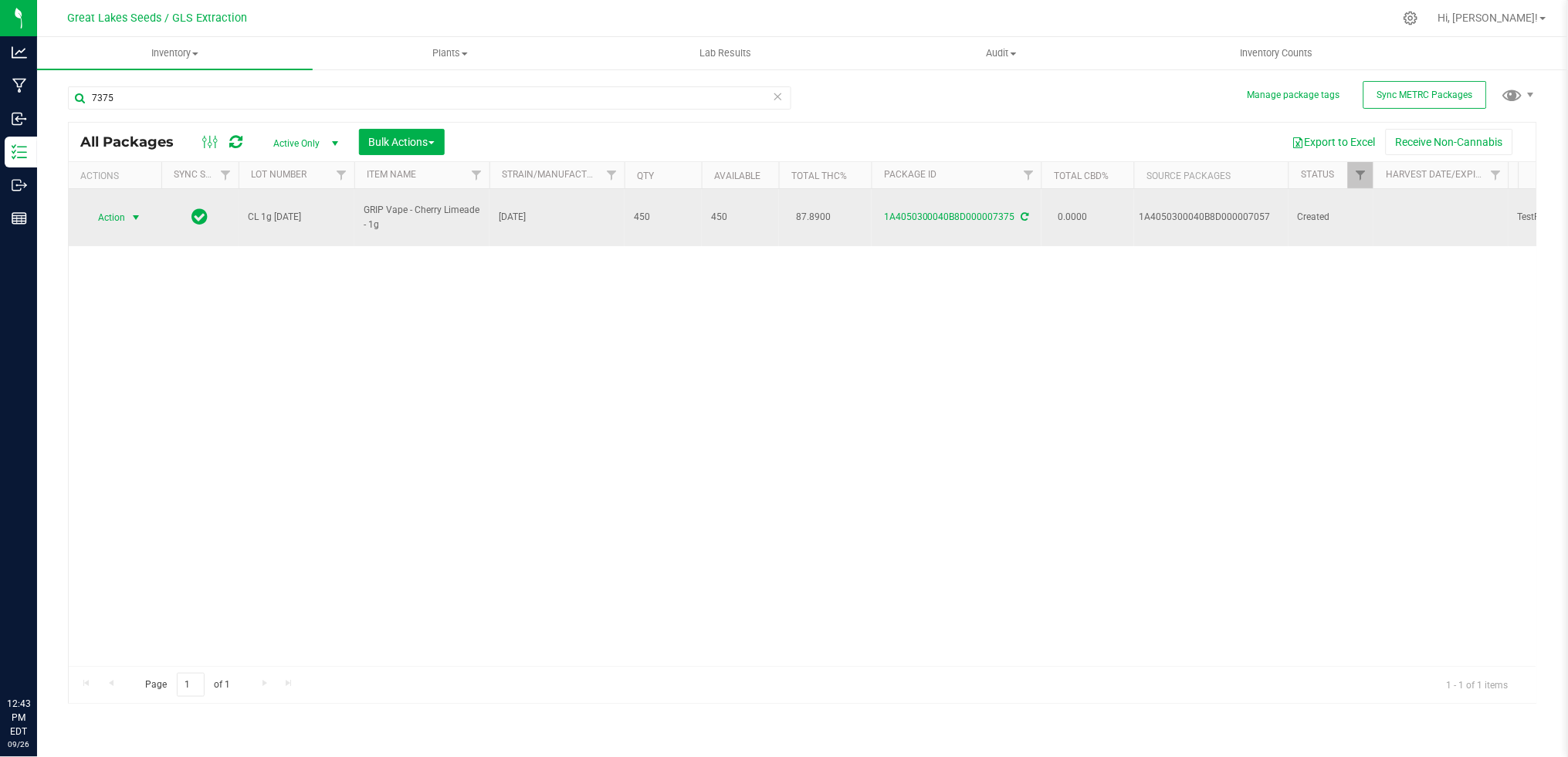
click at [115, 208] on span "Action" at bounding box center [105, 217] width 41 height 21
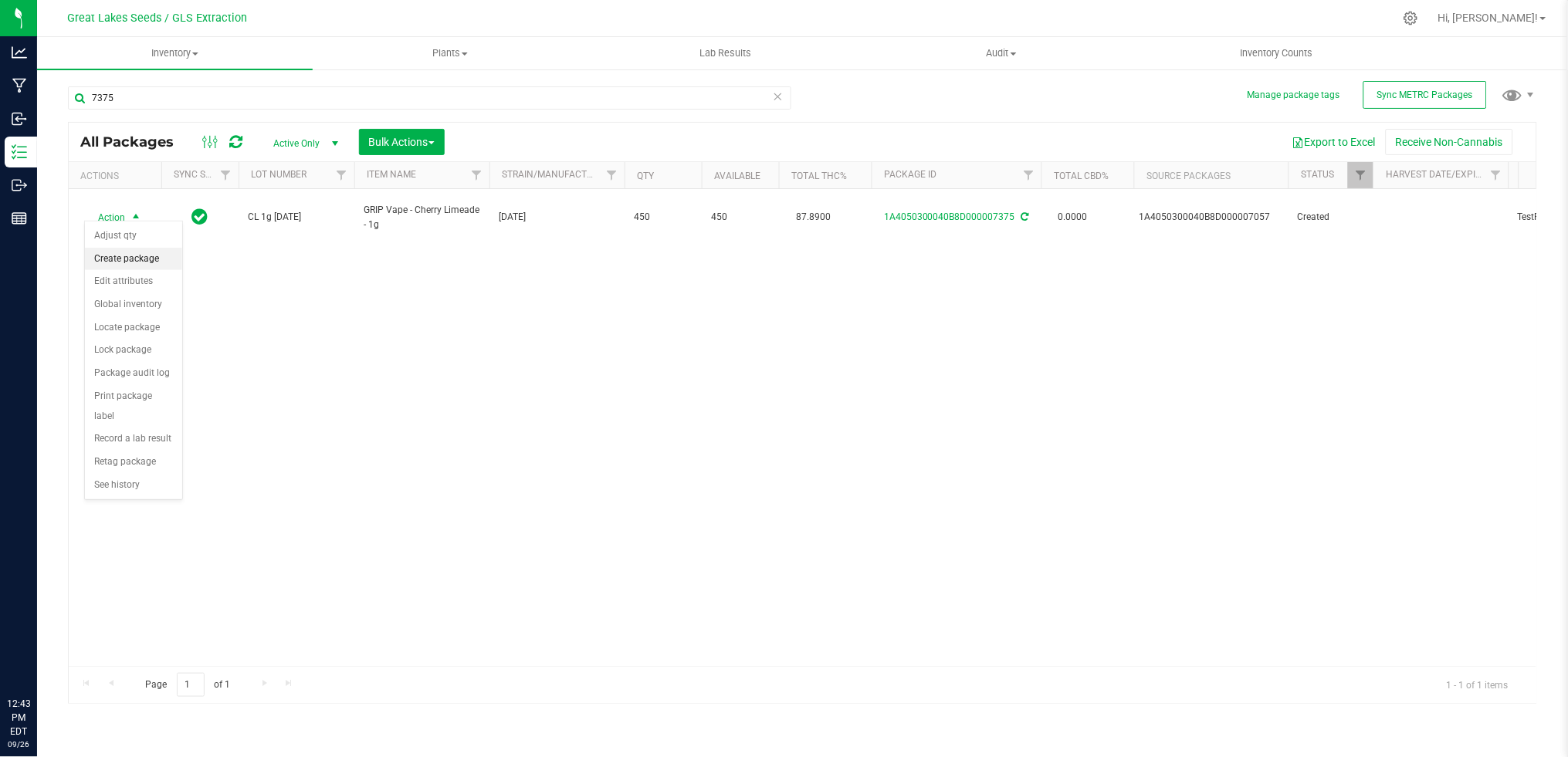
click at [118, 256] on li "Create package" at bounding box center [134, 258] width 97 height 23
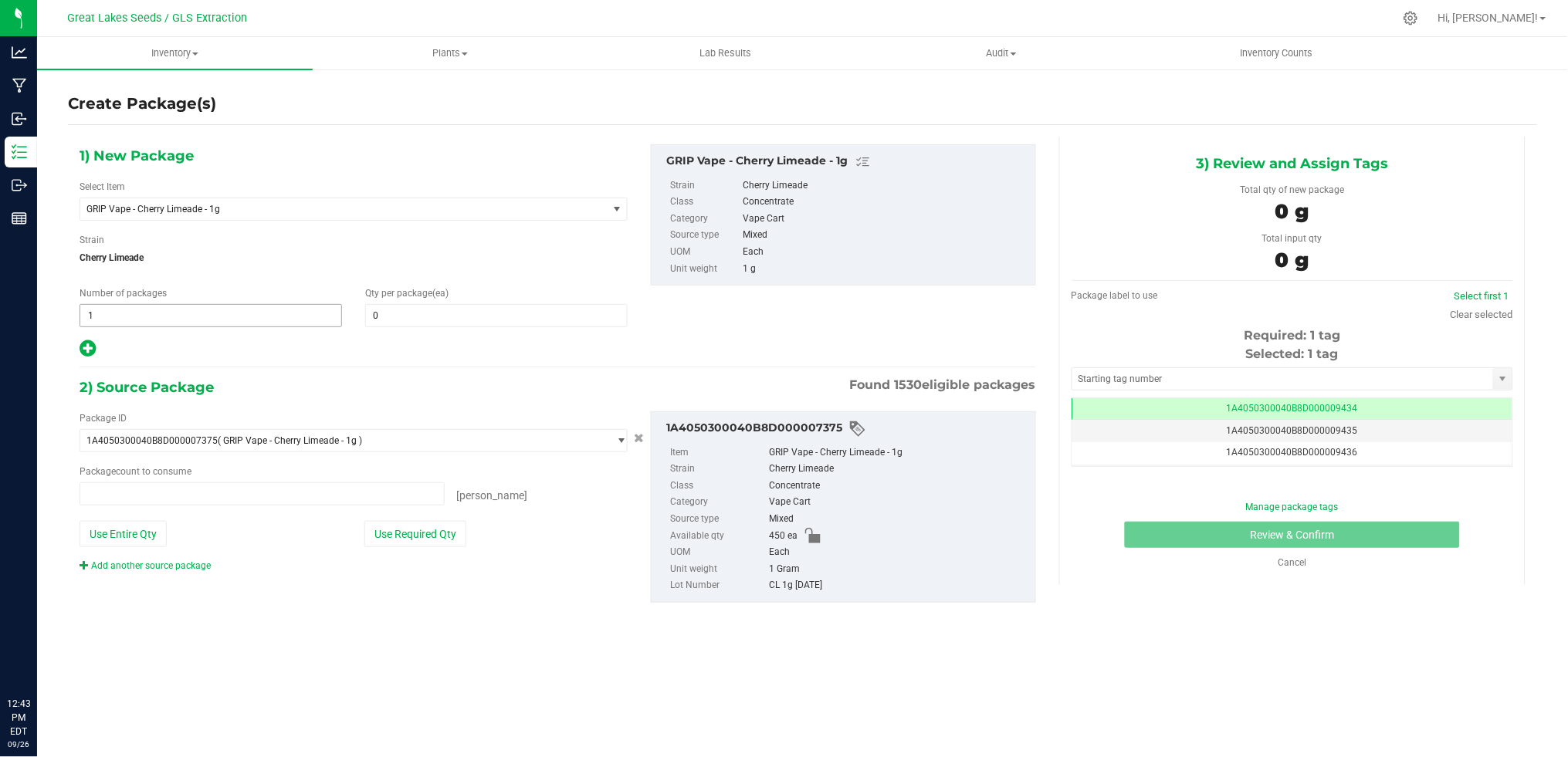
type input "0 ea"
click at [203, 305] on span "1 1" at bounding box center [211, 315] width 263 height 23
drag, startPoint x: 153, startPoint y: 313, endPoint x: 81, endPoint y: 305, distance: 72.4
click at [84, 317] on input "1" at bounding box center [211, 315] width 261 height 21
type input "8"
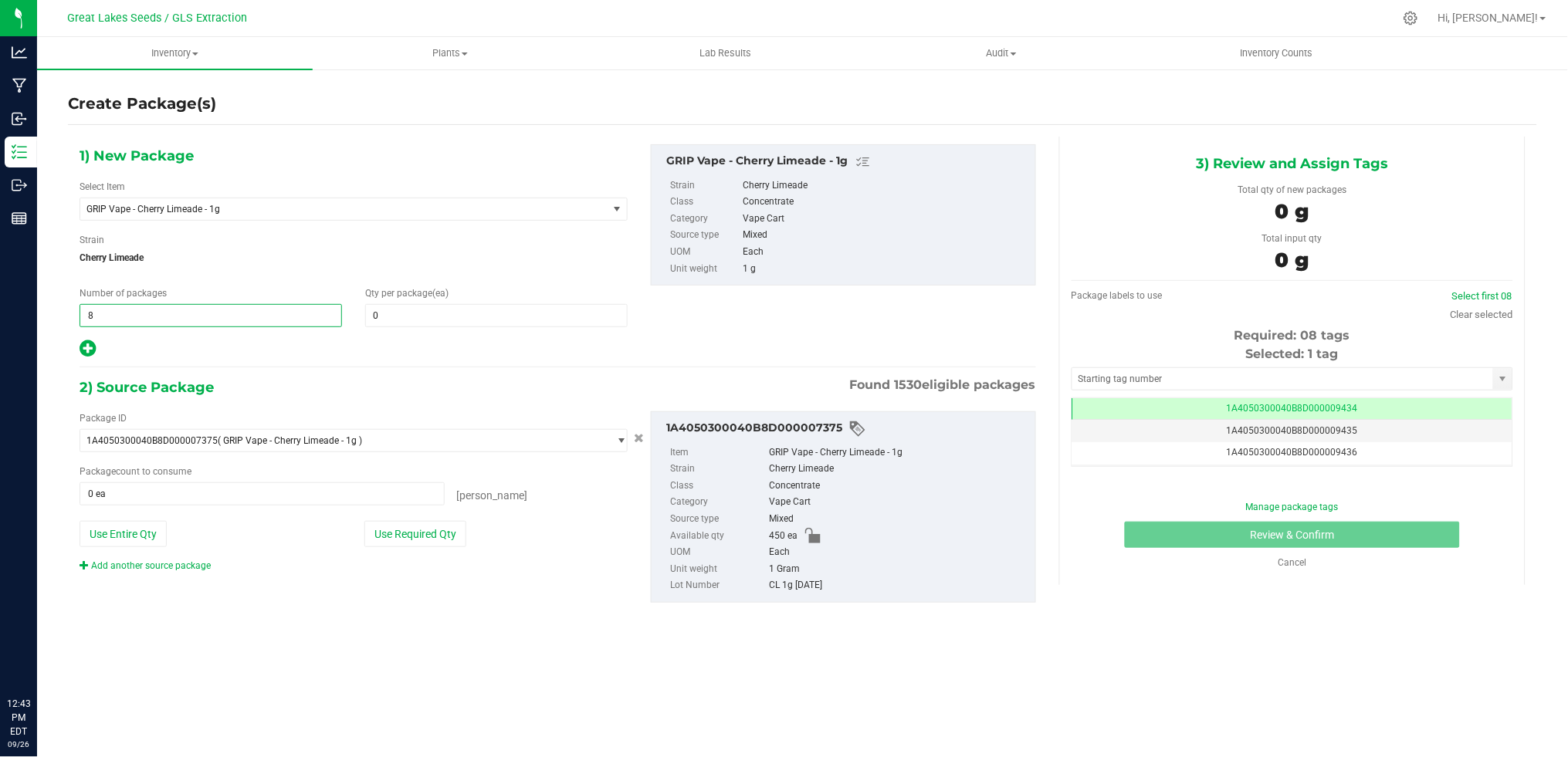
type input "8"
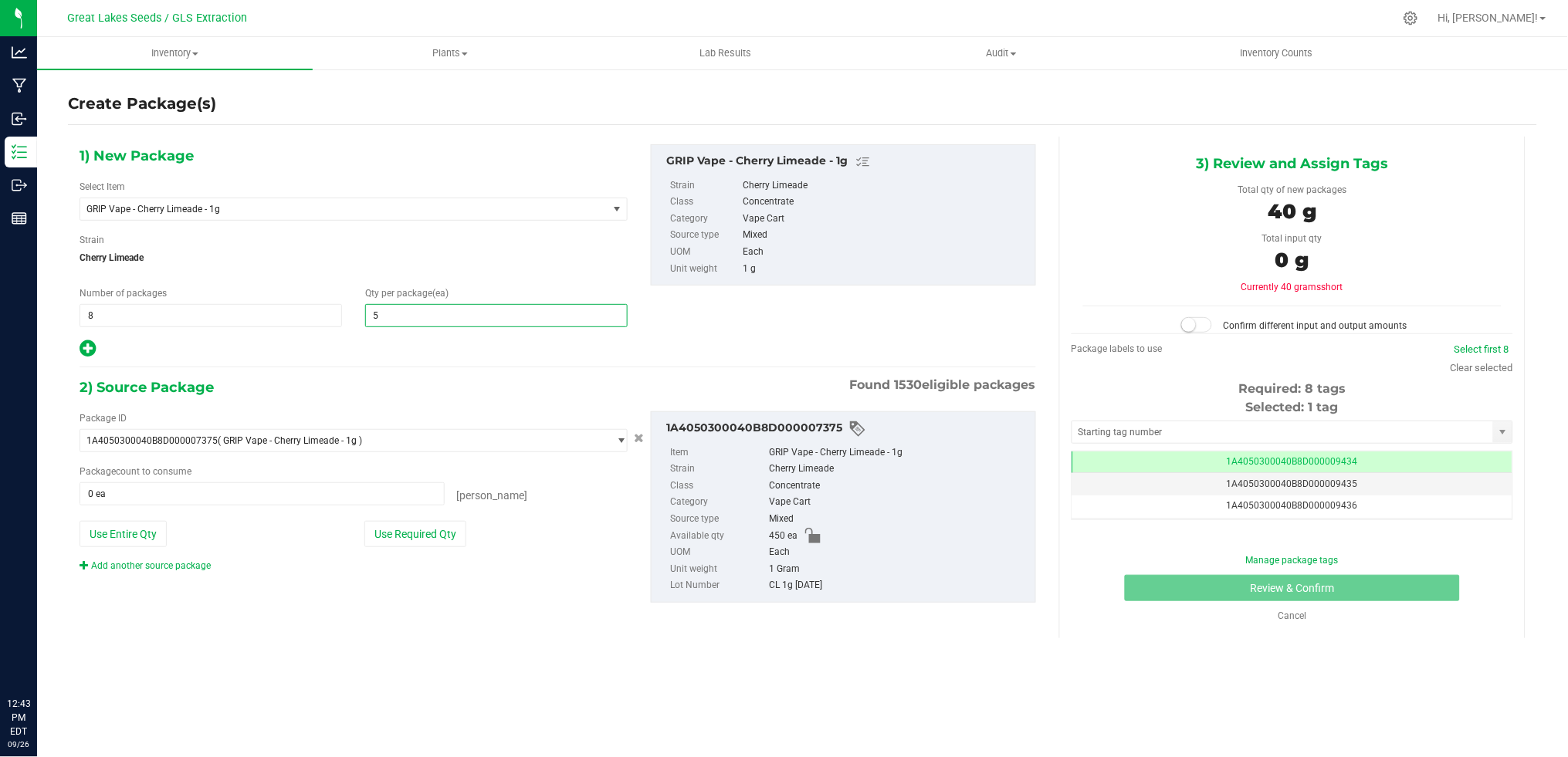
type input "50"
click at [410, 533] on button "Use Required Qty" at bounding box center [415, 534] width 102 height 26
type input "400 ea"
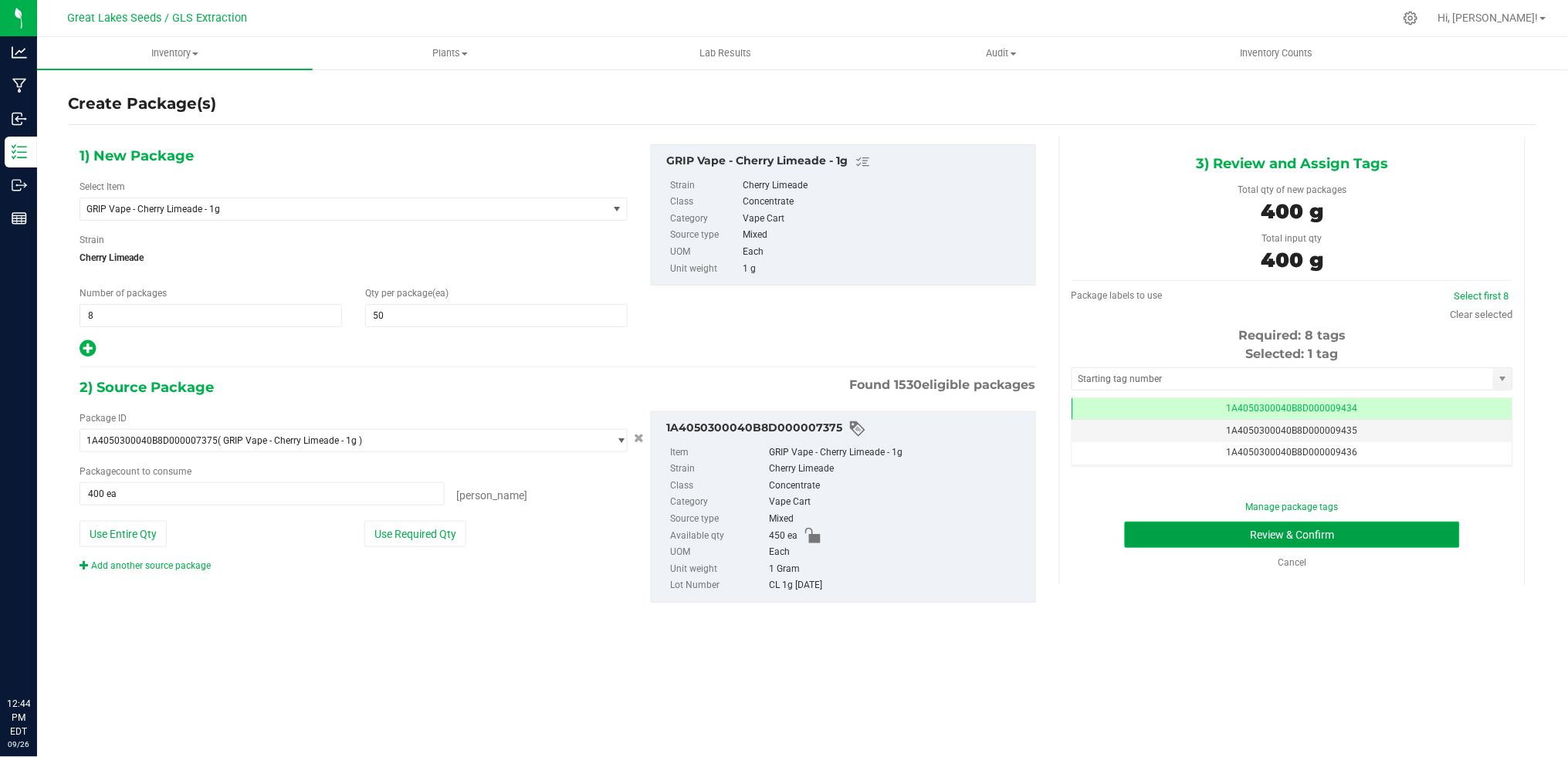
click at [1212, 534] on button "Review & Confirm" at bounding box center [1292, 534] width 335 height 26
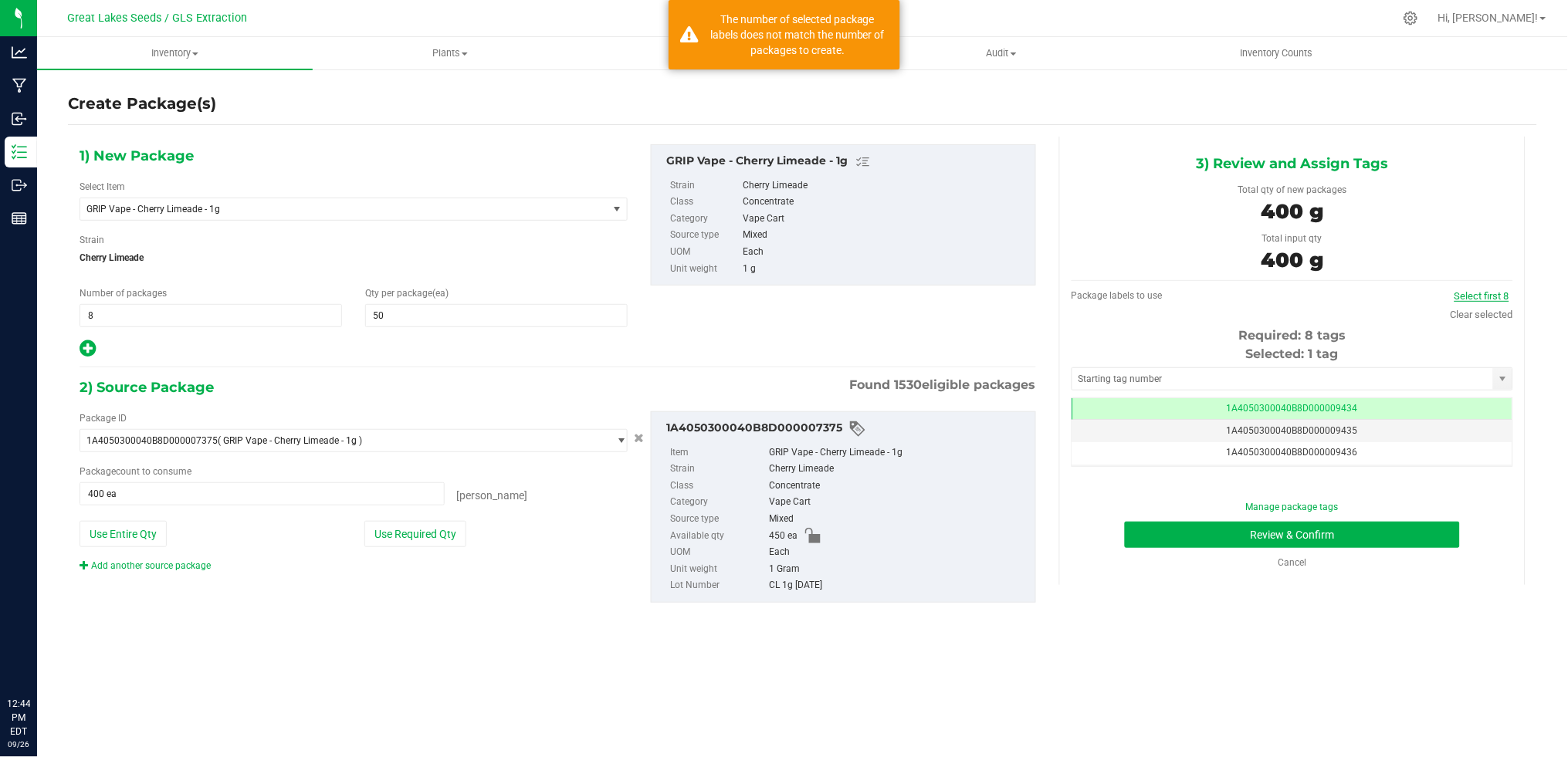
click at [1461, 290] on link "Select first 8" at bounding box center [1481, 296] width 55 height 12
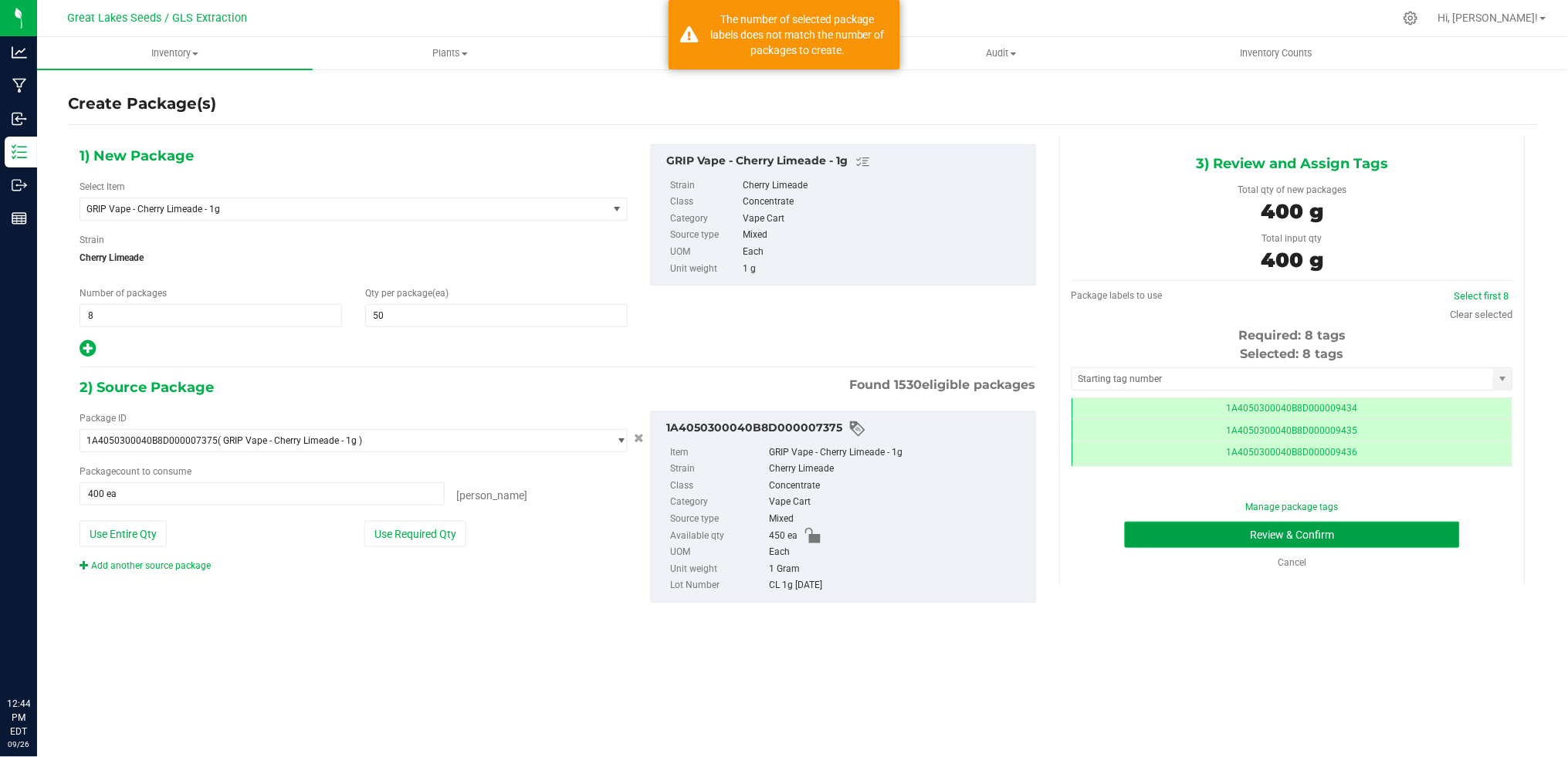
click at [1309, 536] on button "Review & Confirm" at bounding box center [1292, 534] width 335 height 26
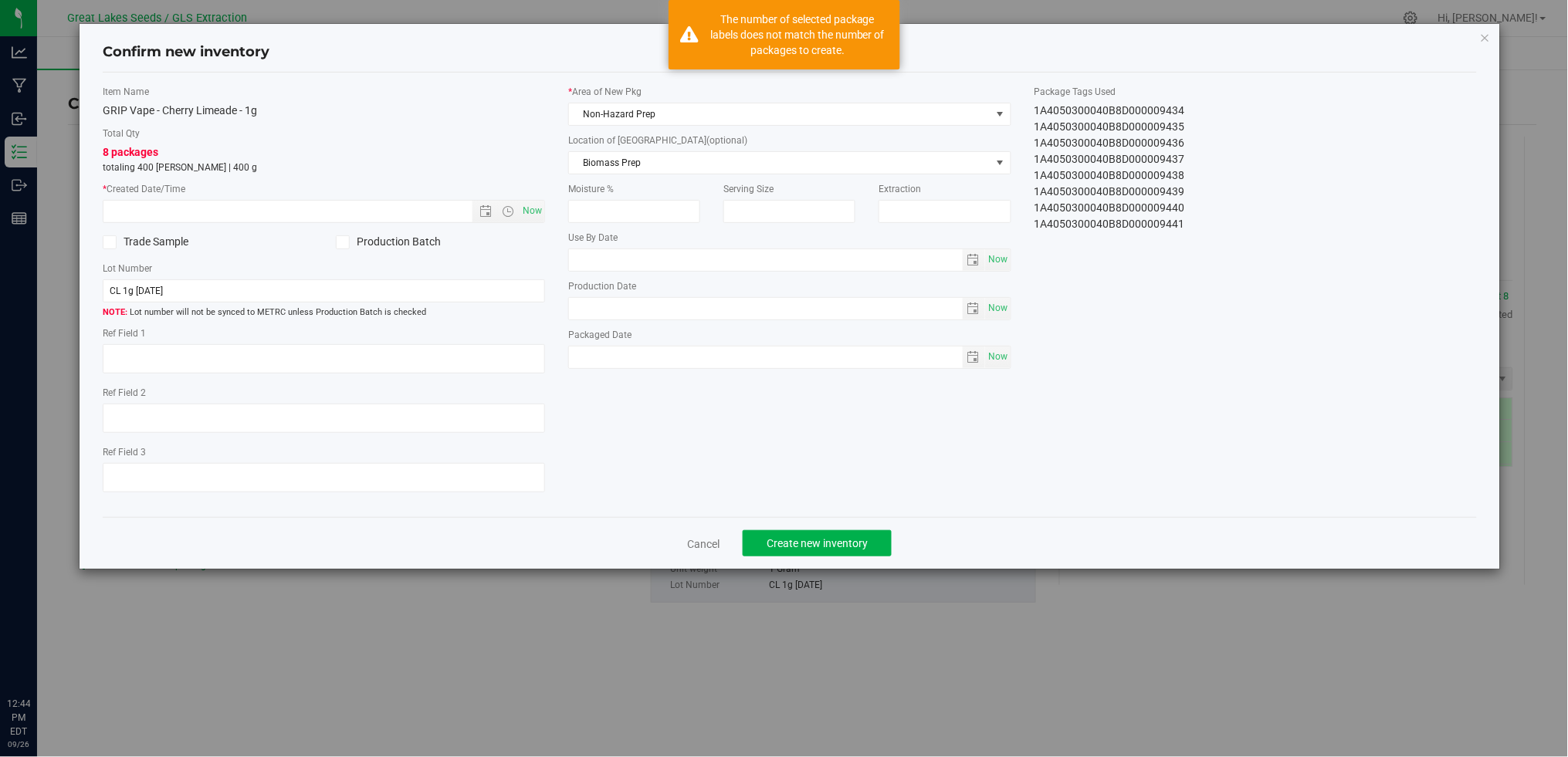
type textarea "[DATE]"
click at [528, 208] on span "Now" at bounding box center [532, 211] width 26 height 22
type input "9/26/2025 12:44 PM"
click at [643, 96] on label "* Area of New Pkg" at bounding box center [789, 91] width 442 height 14
click at [645, 112] on span "Non-Hazard Prep" at bounding box center [780, 114] width 422 height 21
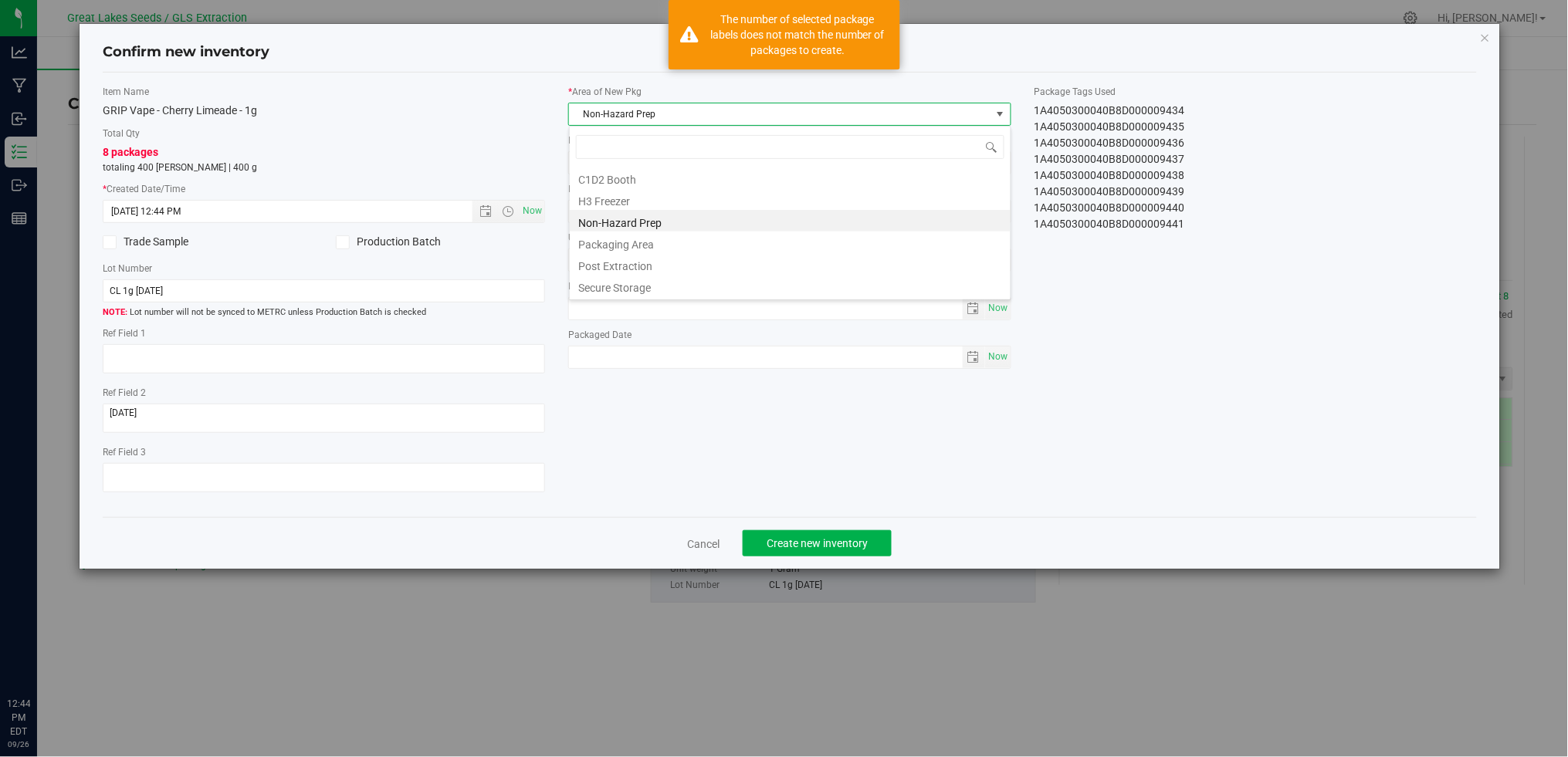
scroll to position [23, 442]
click at [644, 284] on li "Secure Storage" at bounding box center [790, 285] width 441 height 21
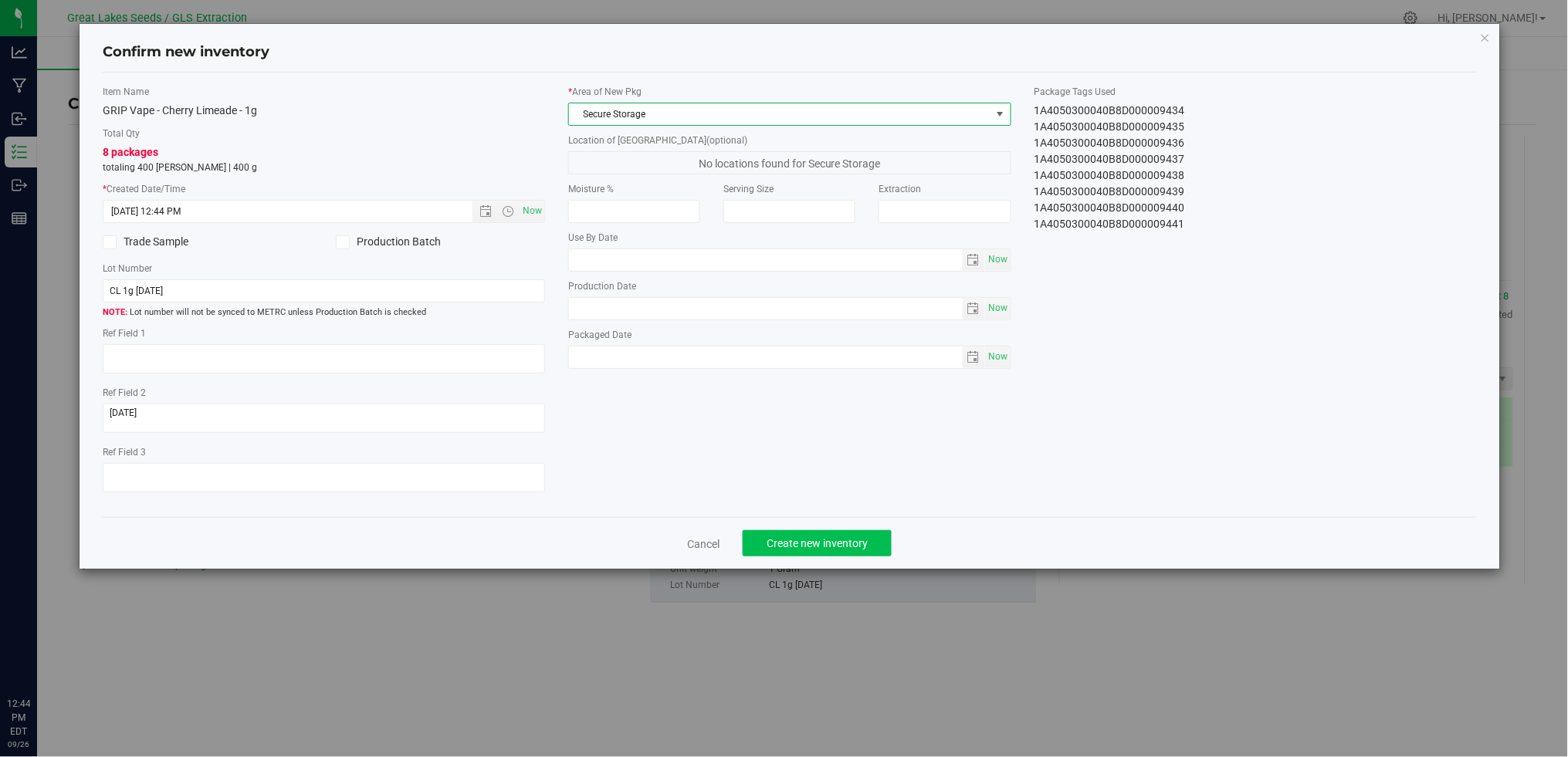
click at [831, 561] on div "Cancel Create new inventory" at bounding box center [789, 542] width 1373 height 52
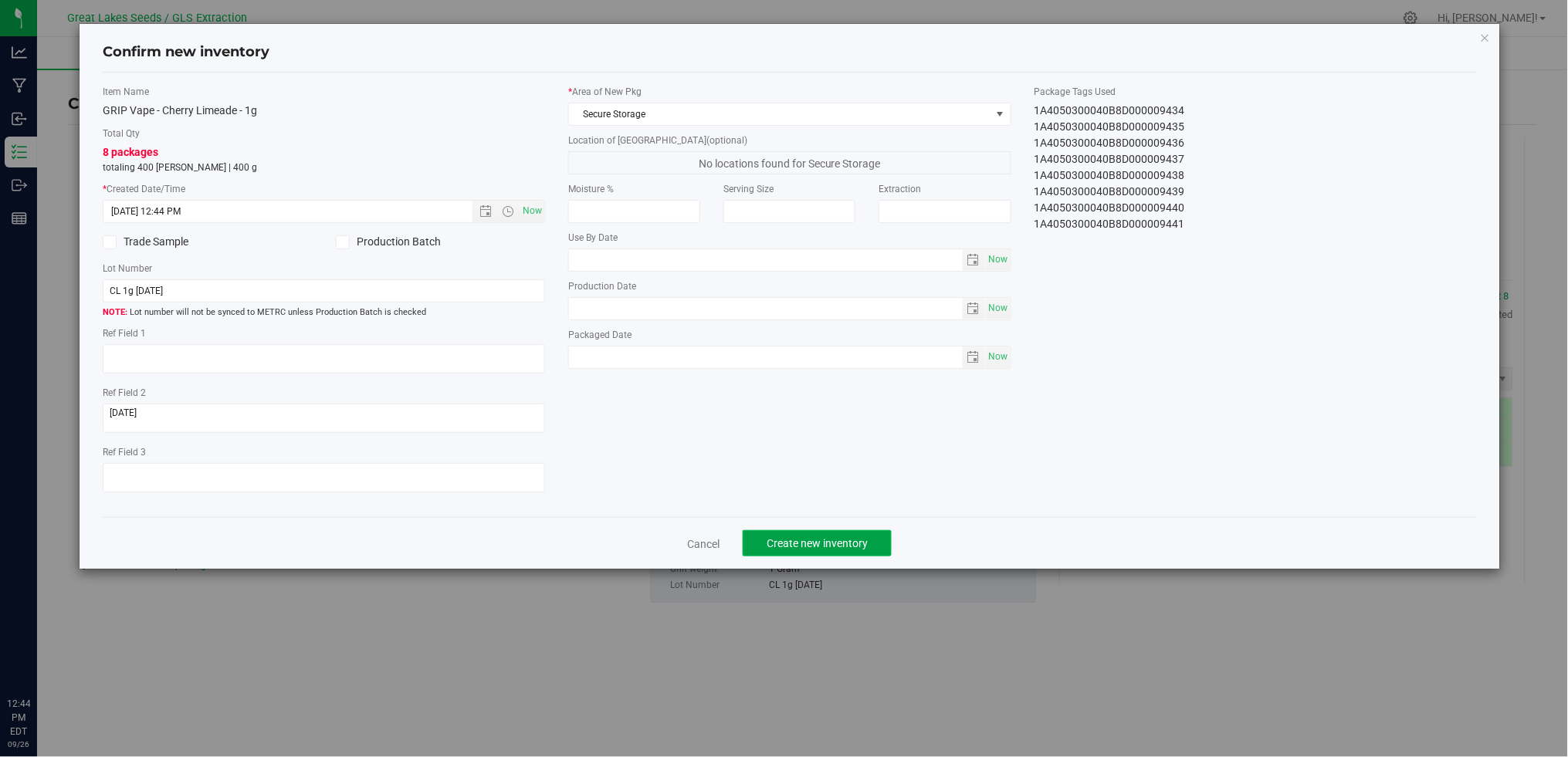
click at [832, 543] on span "Create new inventory" at bounding box center [817, 543] width 101 height 13
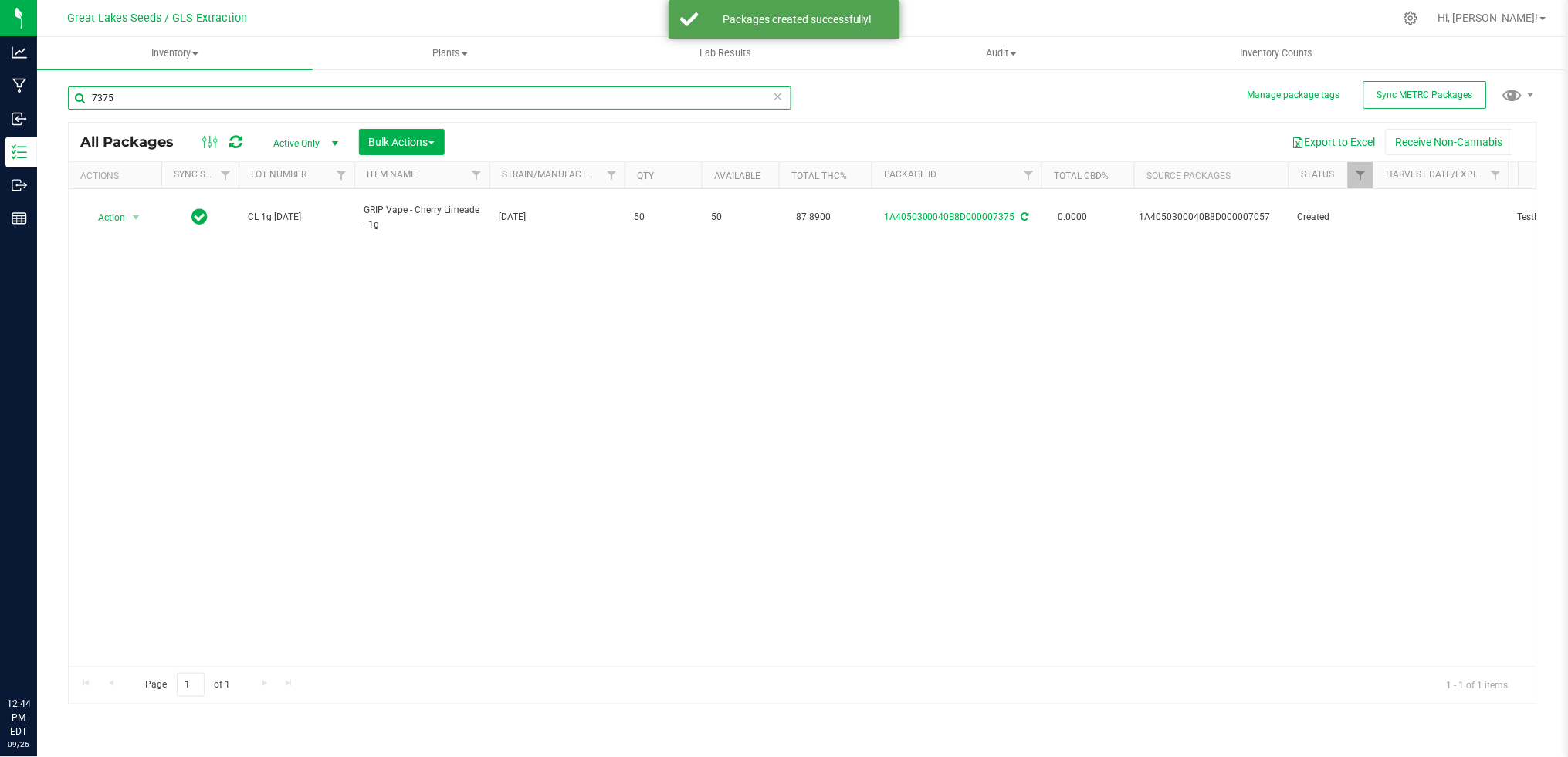
click at [47, 96] on div "Manage package tags Sync METRC Packages 7375 All Packages Active Only Active On…" at bounding box center [803, 303] width 1531 height 471
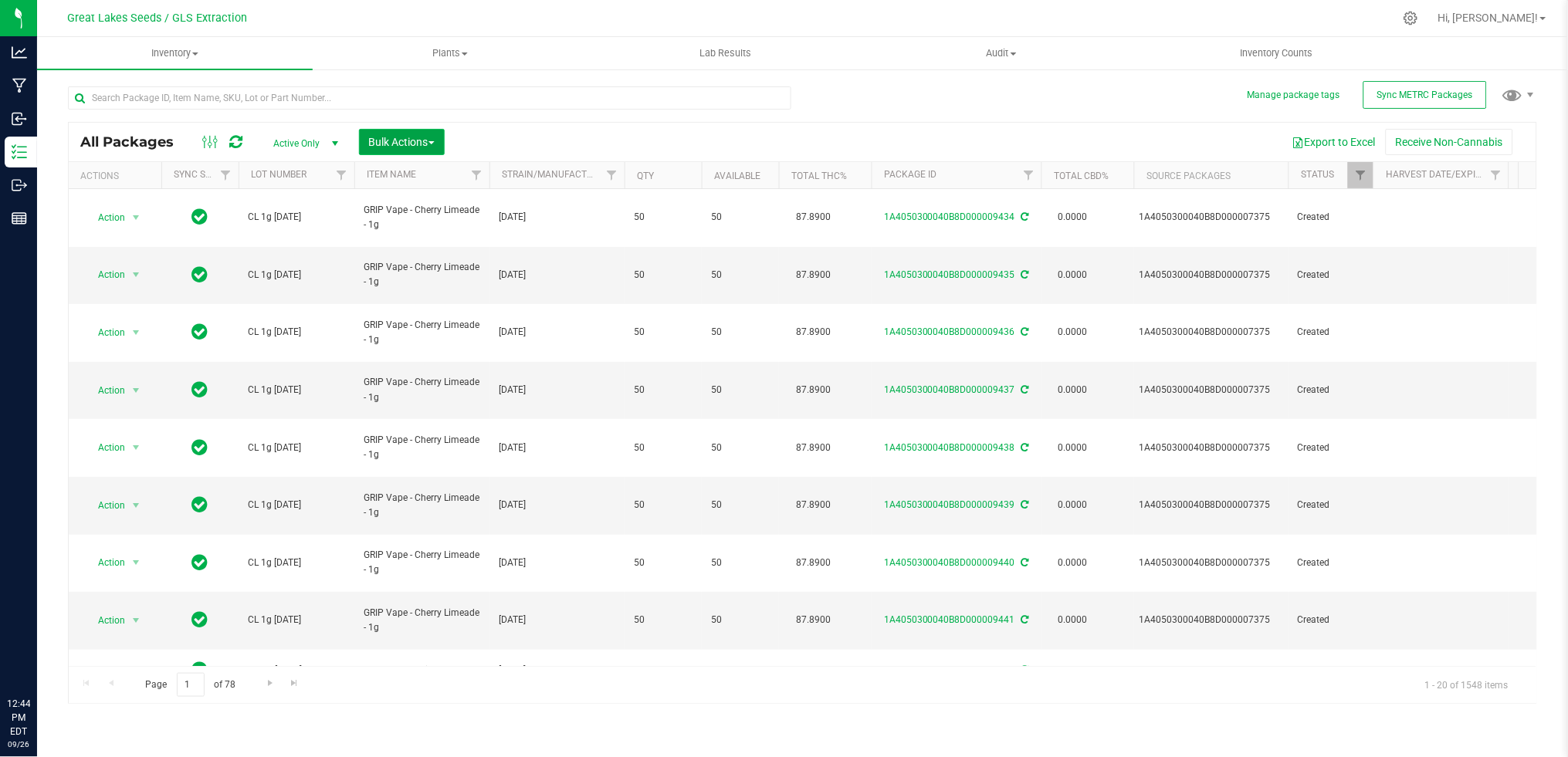
click at [397, 148] on span "Bulk Actions" at bounding box center [402, 142] width 65 height 13
click at [433, 306] on li "Print package labels" at bounding box center [434, 320] width 150 height 29
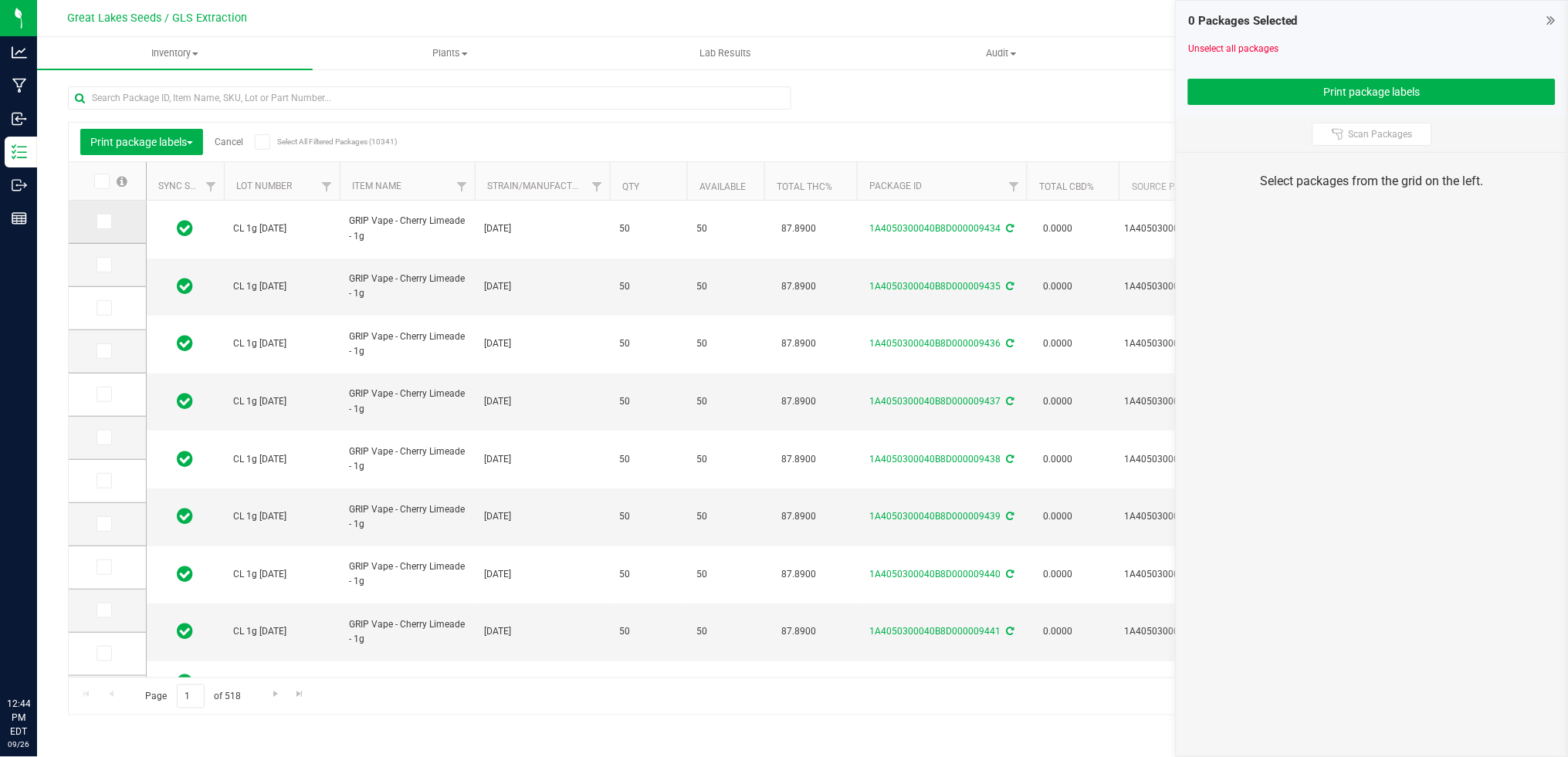
click at [105, 222] on icon at bounding box center [103, 222] width 10 height 0
click at [0, 0] on input "checkbox" at bounding box center [0, 0] width 0 height 0
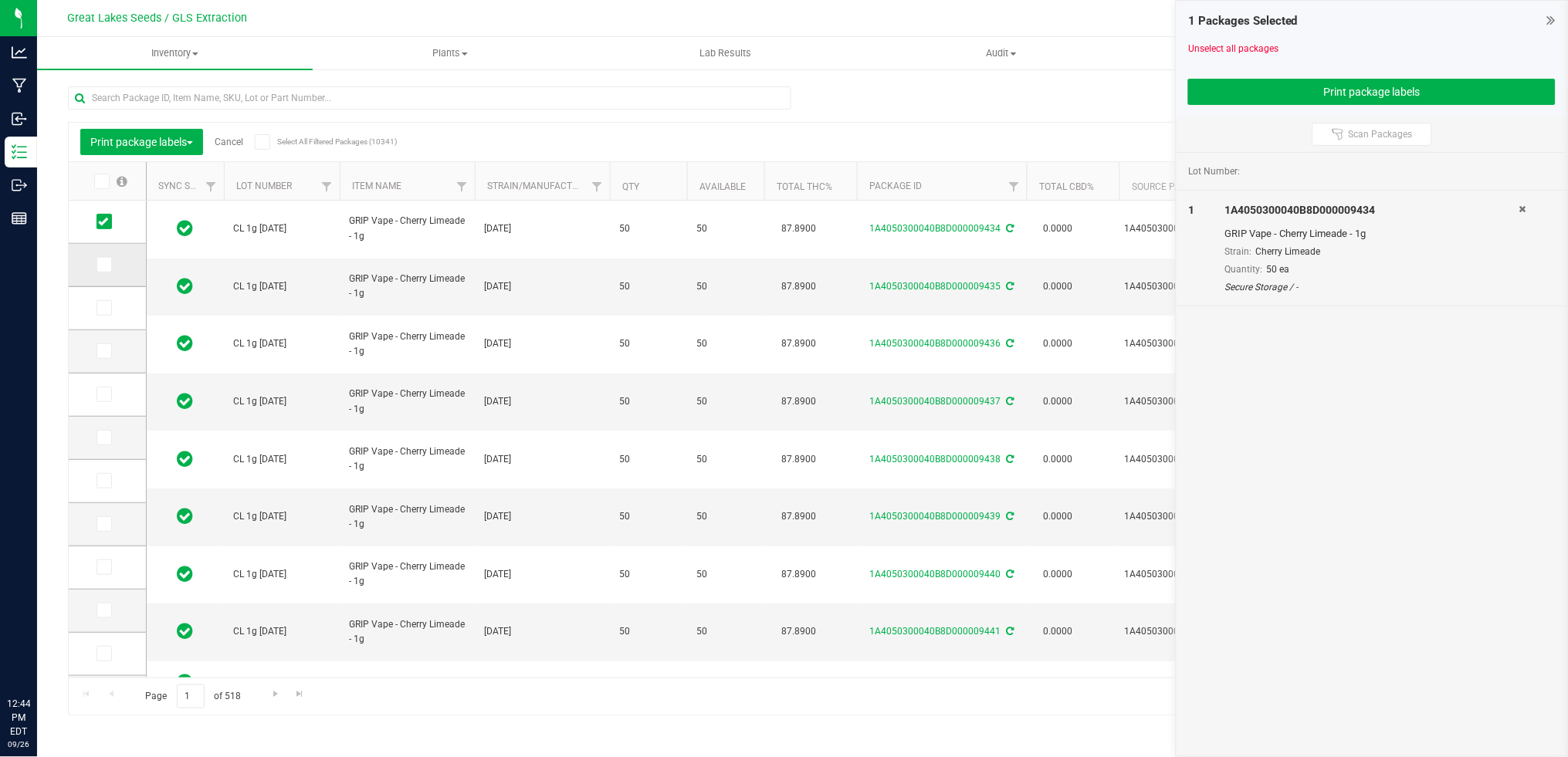
click at [103, 265] on icon at bounding box center [103, 265] width 10 height 0
click at [0, 0] on input "checkbox" at bounding box center [0, 0] width 0 height 0
click at [103, 308] on icon at bounding box center [103, 308] width 10 height 0
click at [0, 0] on input "checkbox" at bounding box center [0, 0] width 0 height 0
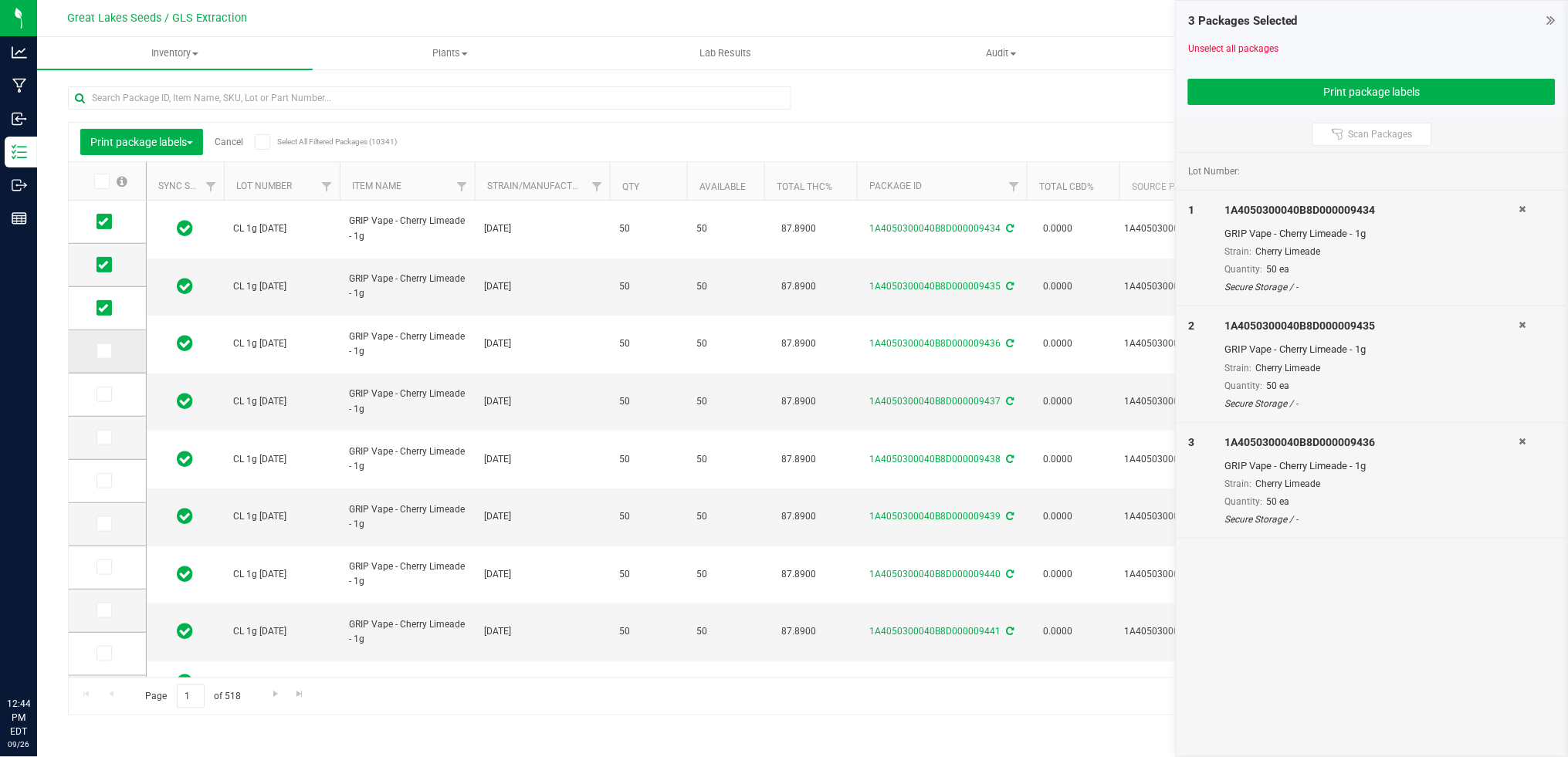
click at [105, 351] on icon at bounding box center [103, 351] width 10 height 0
click at [0, 0] on input "checkbox" at bounding box center [0, 0] width 0 height 0
drag, startPoint x: 103, startPoint y: 390, endPoint x: 107, endPoint y: 432, distance: 42.2
click at [103, 394] on icon at bounding box center [103, 394] width 10 height 0
click at [0, 0] on input "checkbox" at bounding box center [0, 0] width 0 height 0
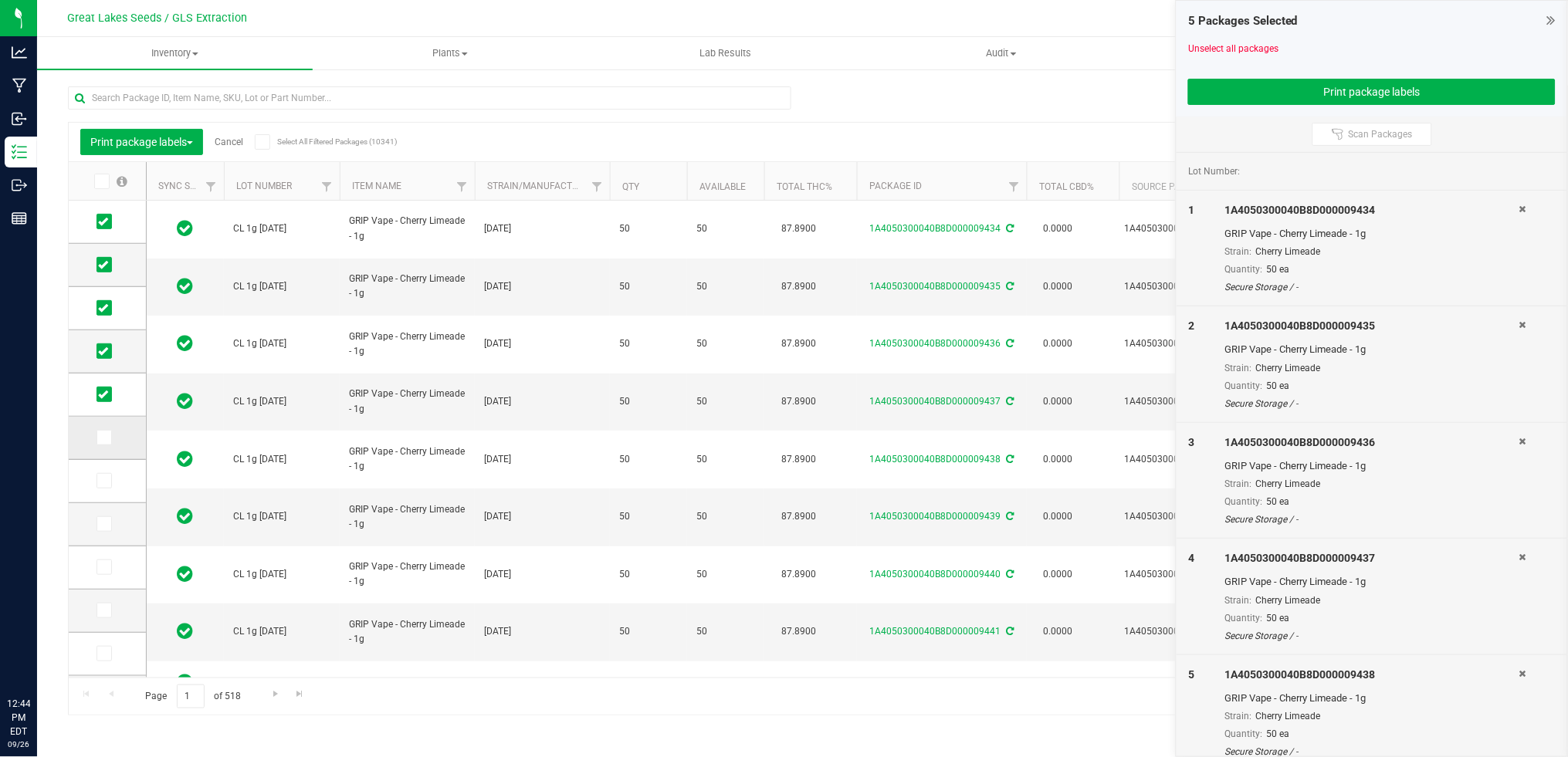
click at [107, 437] on icon at bounding box center [103, 437] width 10 height 0
click at [0, 0] on input "checkbox" at bounding box center [0, 0] width 0 height 0
click at [112, 483] on label at bounding box center [107, 480] width 22 height 15
click at [0, 0] on input "checkbox" at bounding box center [0, 0] width 0 height 0
click at [106, 516] on span at bounding box center [103, 523] width 15 height 15
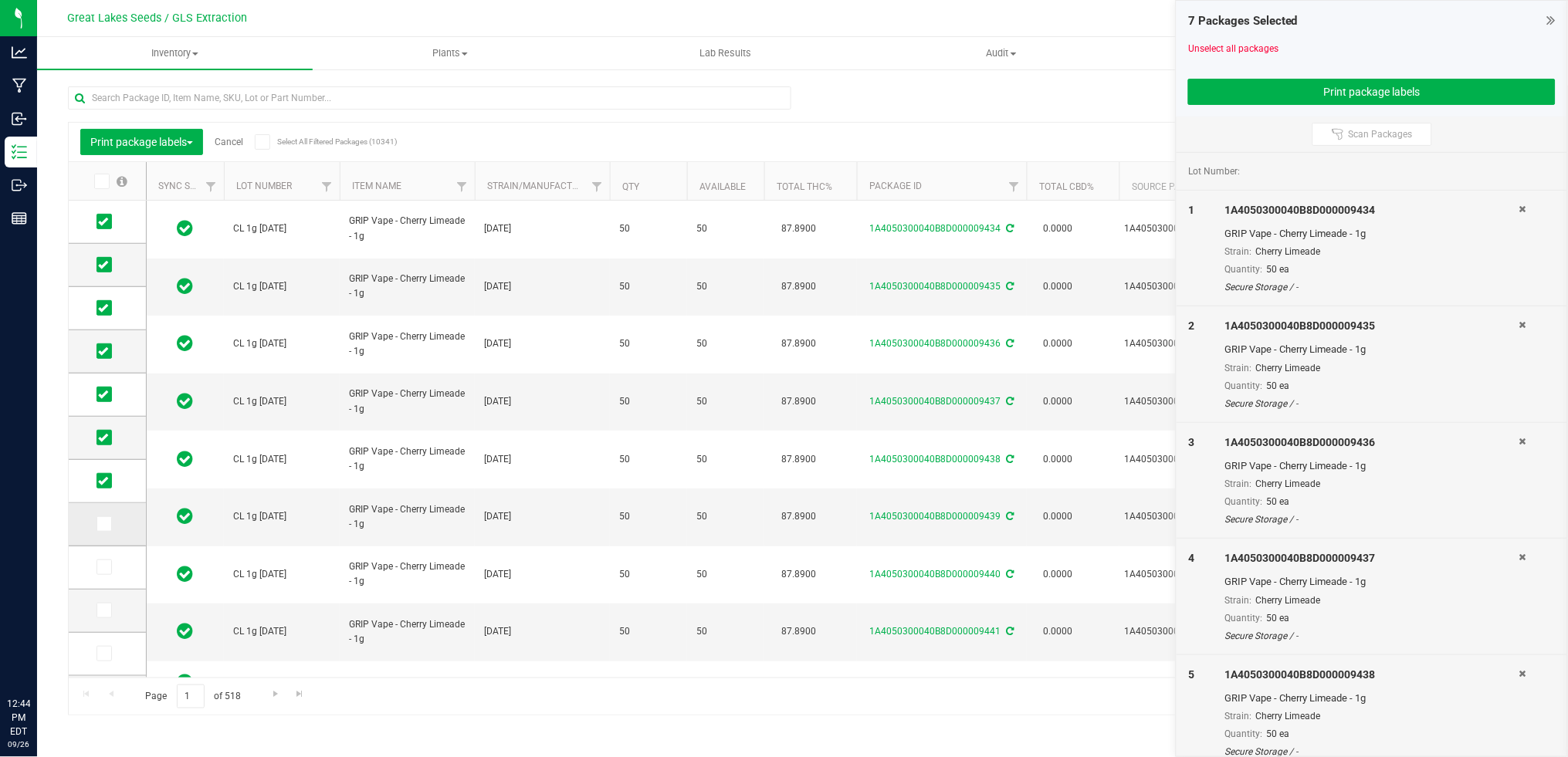
click at [0, 0] on input "checkbox" at bounding box center [0, 0] width 0 height 0
click at [1376, 88] on button "Print package labels" at bounding box center [1372, 91] width 368 height 26
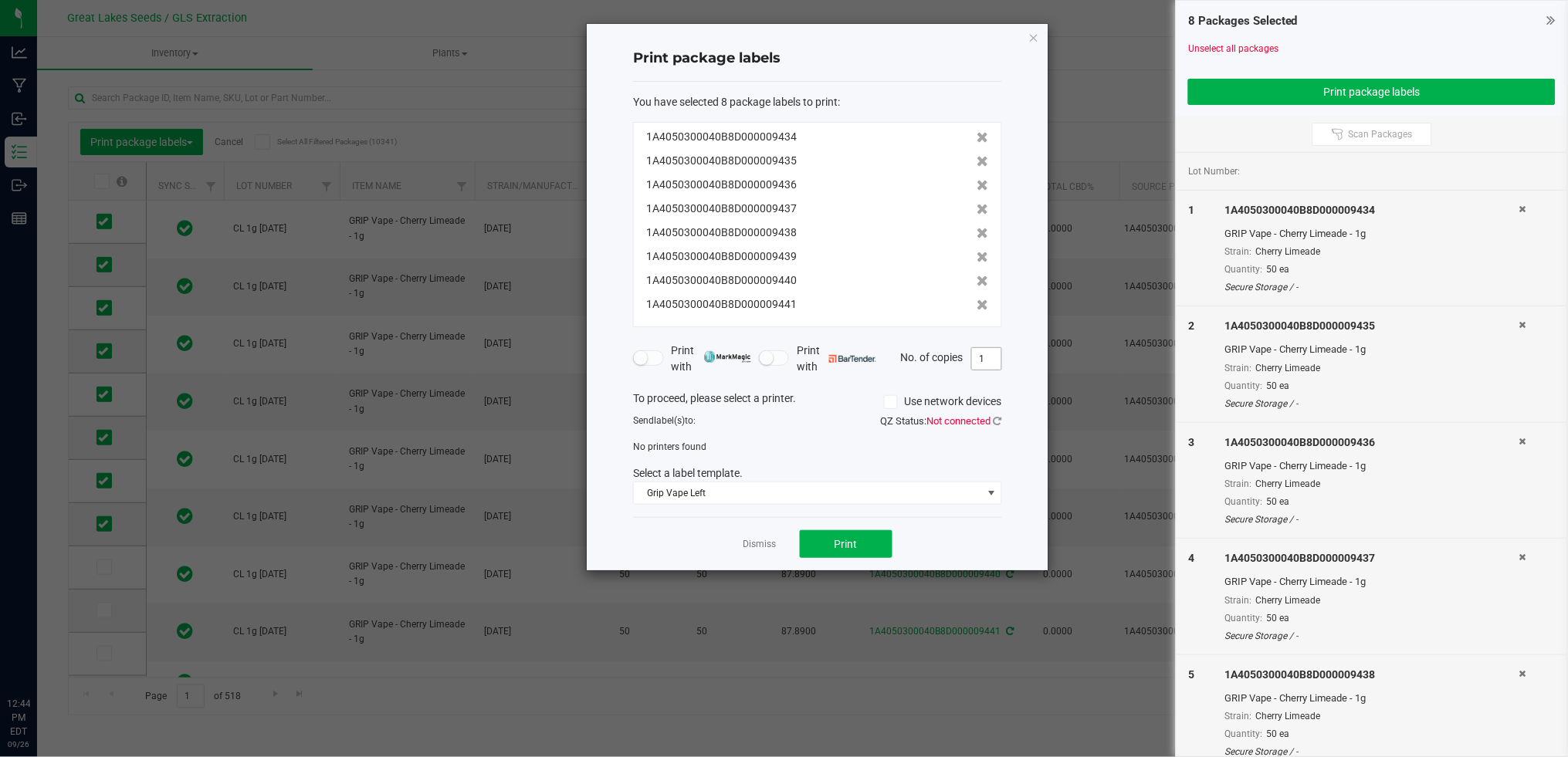
click at [987, 363] on input "1" at bounding box center [986, 359] width 29 height 21
type input "50"
click at [995, 417] on icon at bounding box center [998, 421] width 9 height 10
click at [998, 417] on icon at bounding box center [998, 421] width 9 height 10
click at [1040, 35] on div "Print package labels You have selected 8 package labels to print : 1A4050300040…" at bounding box center [817, 297] width 461 height 546
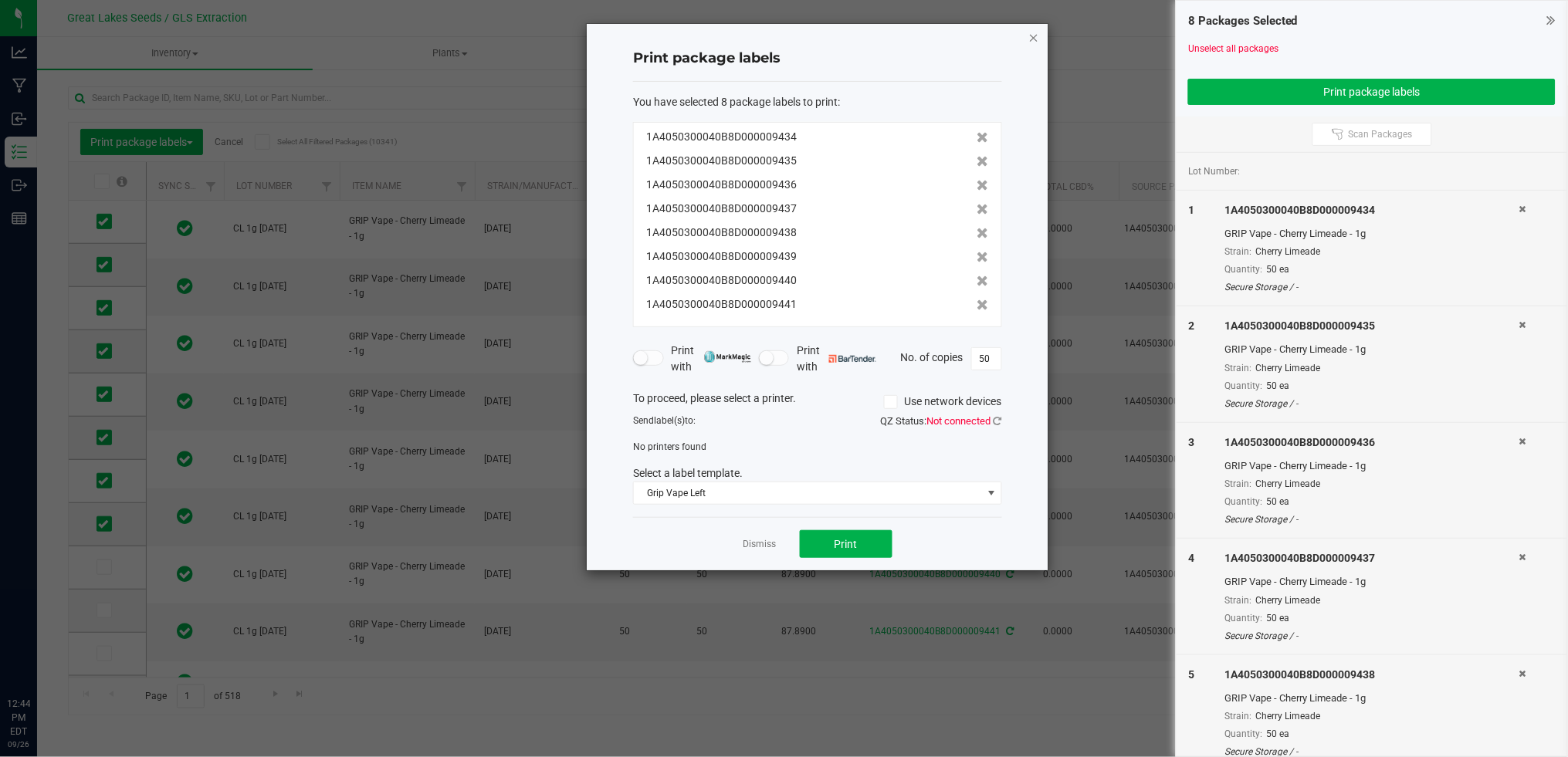
click at [1039, 36] on icon "button" at bounding box center [1034, 37] width 11 height 18
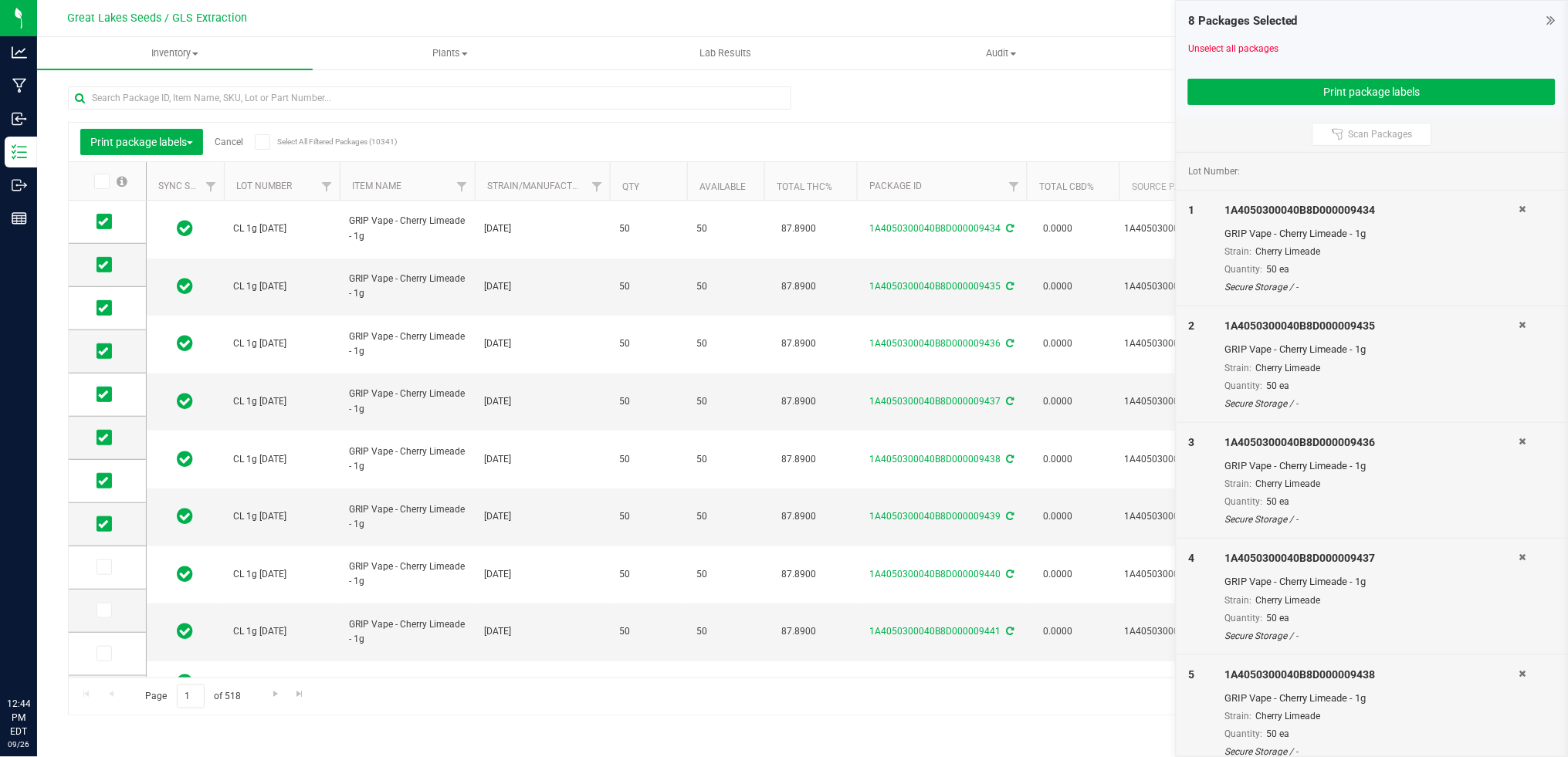
click at [238, 140] on link "Cancel" at bounding box center [229, 142] width 29 height 11
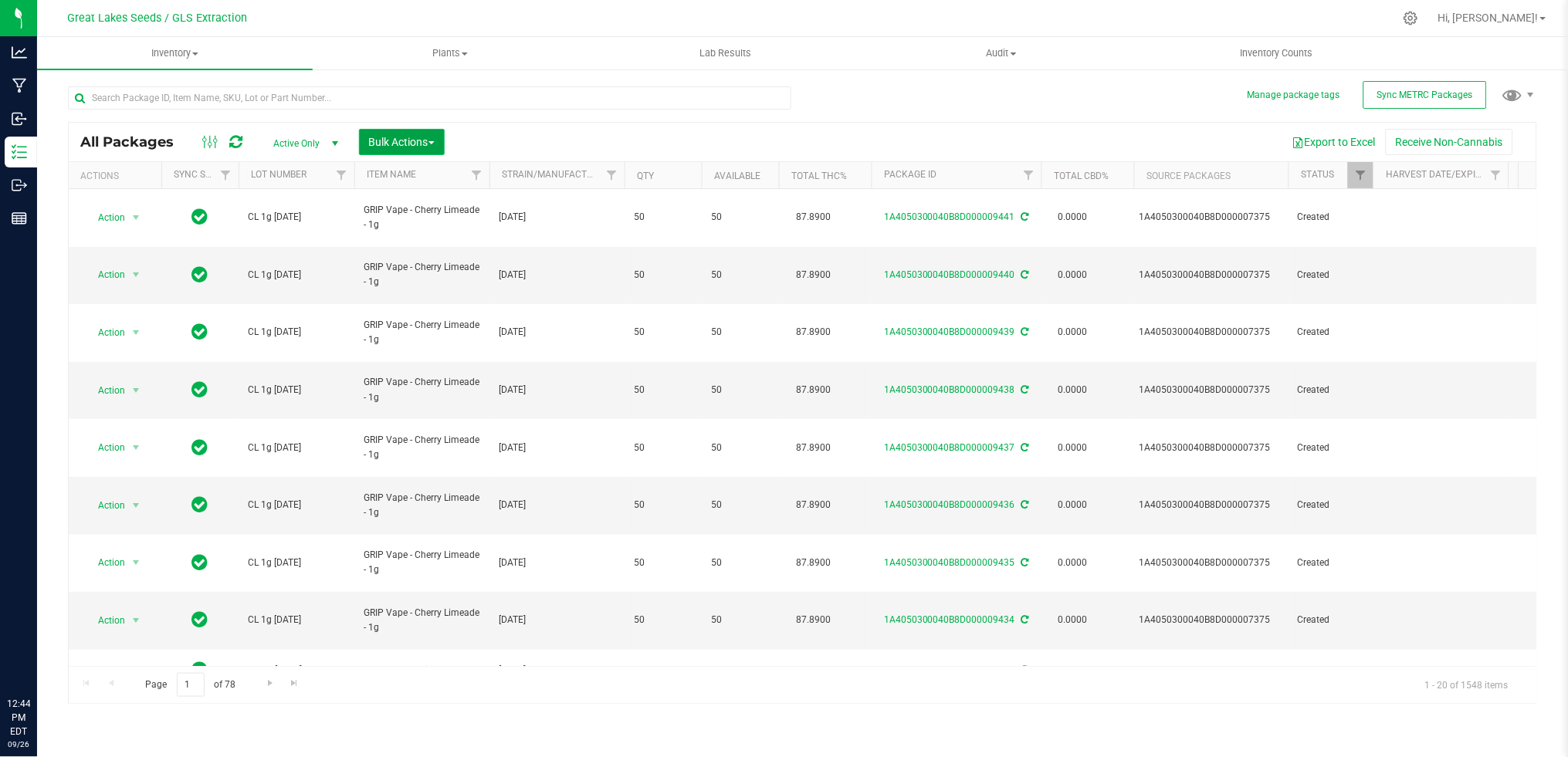
click at [423, 130] on button "Bulk Actions" at bounding box center [402, 142] width 86 height 26
click at [431, 314] on span "Print package labels" at bounding box center [414, 319] width 92 height 13
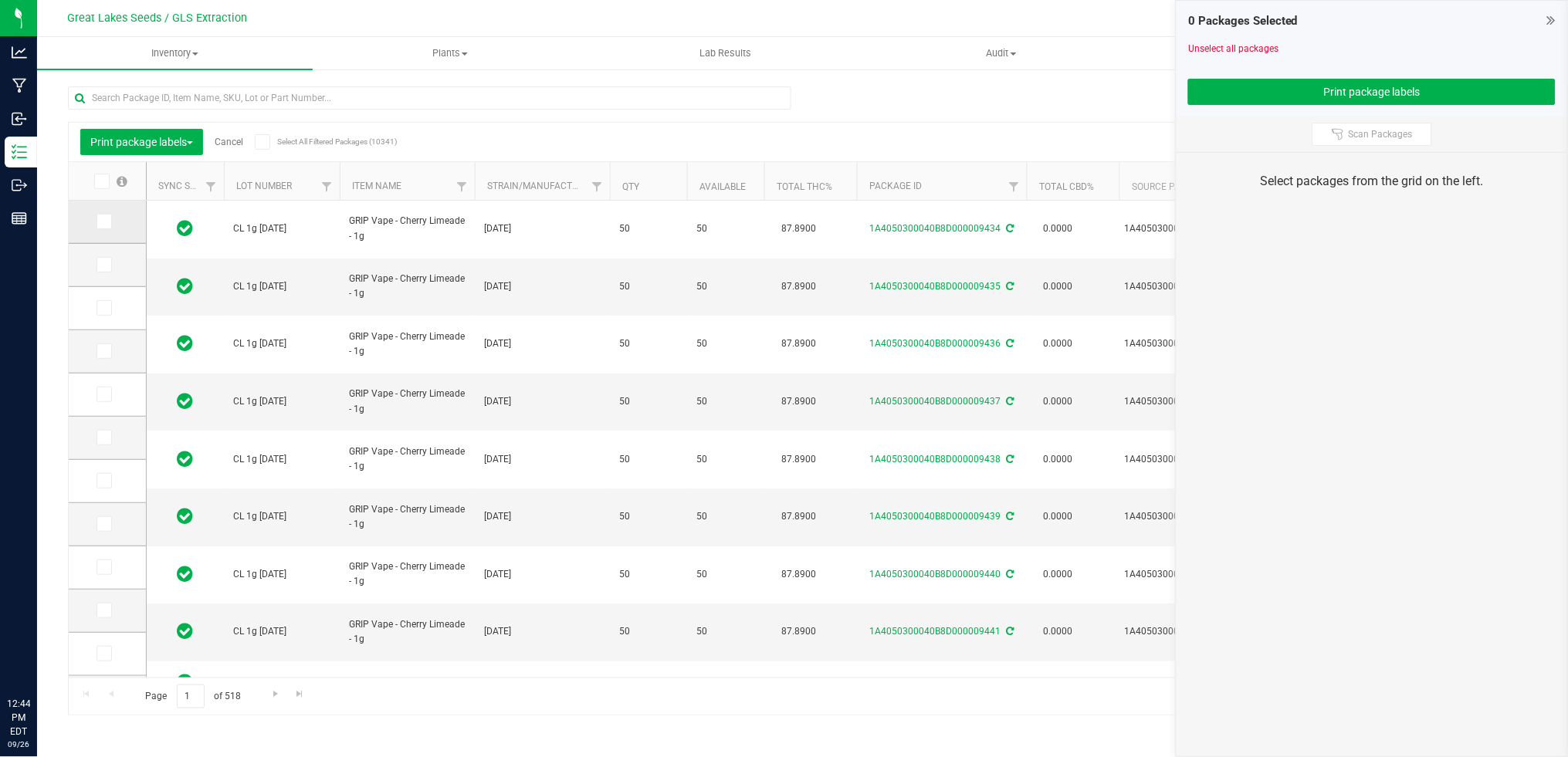
click at [101, 222] on icon at bounding box center [103, 222] width 10 height 0
click at [0, 0] on input "checkbox" at bounding box center [0, 0] width 0 height 0
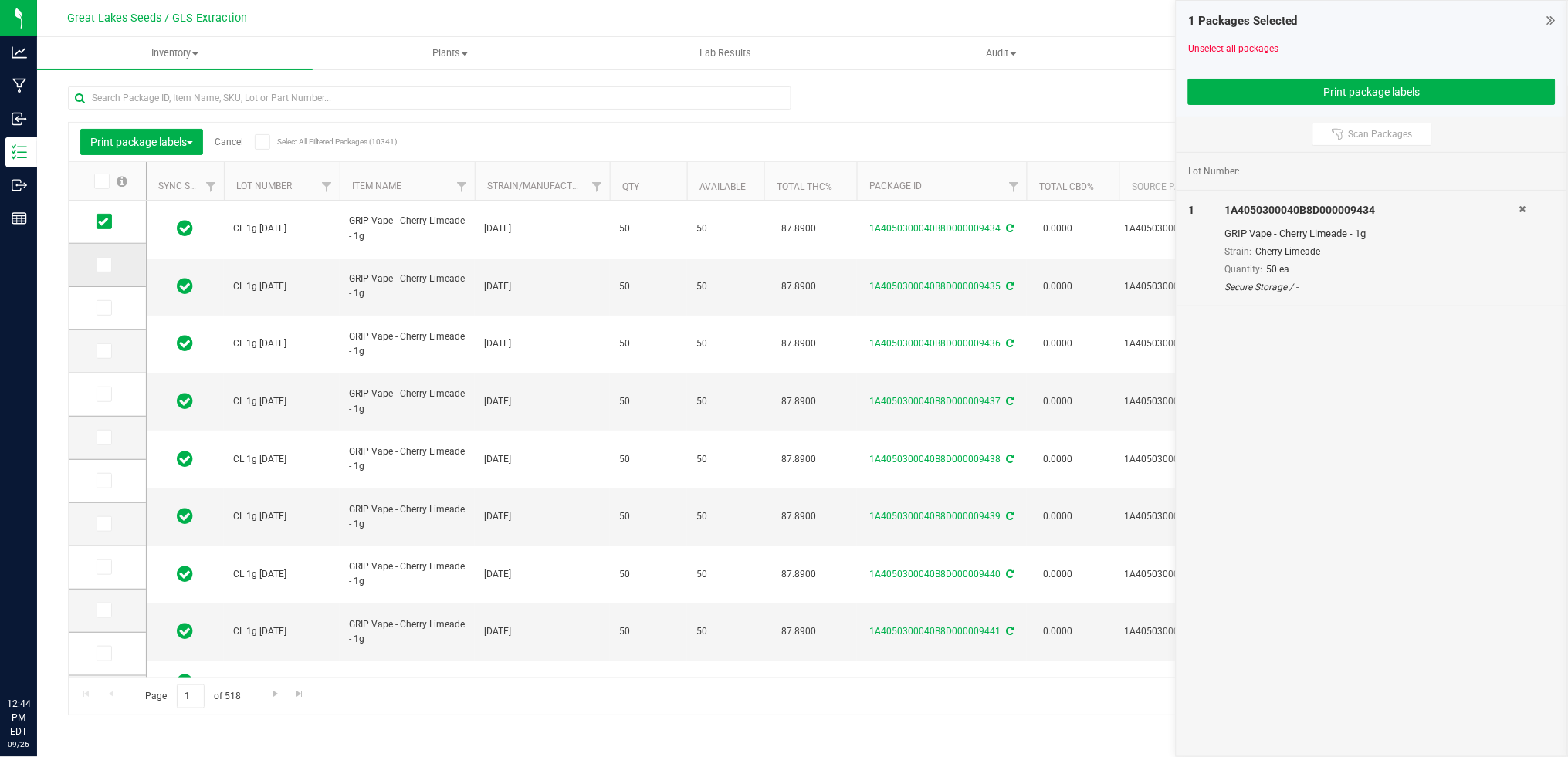
click at [105, 258] on span at bounding box center [103, 264] width 15 height 15
click at [105, 301] on span at bounding box center [103, 307] width 15 height 15
click at [0, 0] on input "checkbox" at bounding box center [0, 0] width 0 height 0
click at [112, 344] on label at bounding box center [107, 351] width 22 height 15
click at [0, 0] on input "checkbox" at bounding box center [0, 0] width 0 height 0
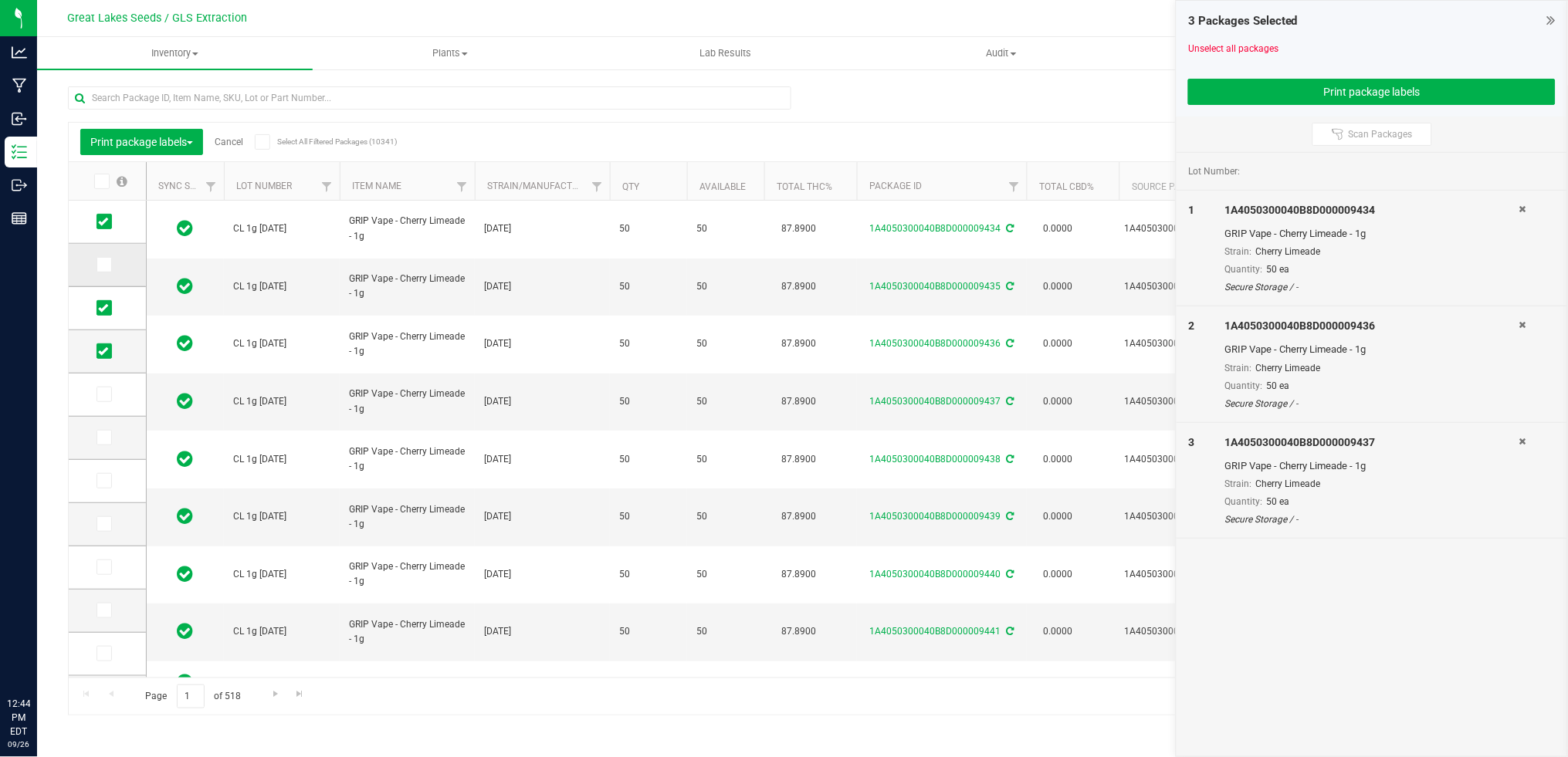
click at [103, 265] on icon at bounding box center [103, 265] width 10 height 0
click at [0, 0] on input "checkbox" at bounding box center [0, 0] width 0 height 0
click at [106, 394] on icon at bounding box center [103, 394] width 10 height 0
click at [0, 0] on input "checkbox" at bounding box center [0, 0] width 0 height 0
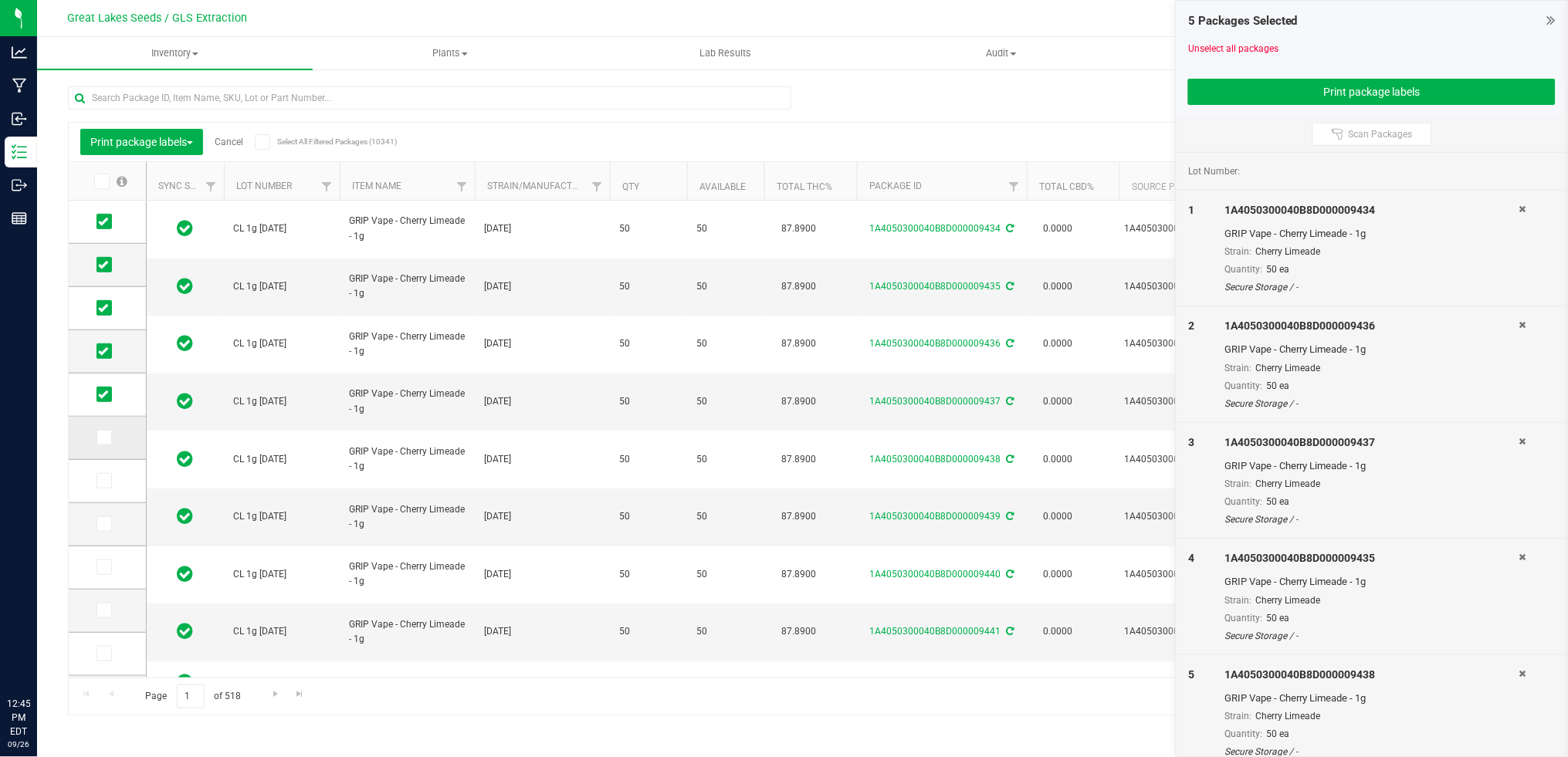
click at [103, 437] on icon at bounding box center [103, 437] width 10 height 0
click at [0, 0] on input "checkbox" at bounding box center [0, 0] width 0 height 0
click at [105, 469] on td at bounding box center [107, 481] width 77 height 43
drag, startPoint x: 103, startPoint y: 486, endPoint x: 103, endPoint y: 504, distance: 18.0
click at [103, 488] on td at bounding box center [107, 481] width 77 height 43
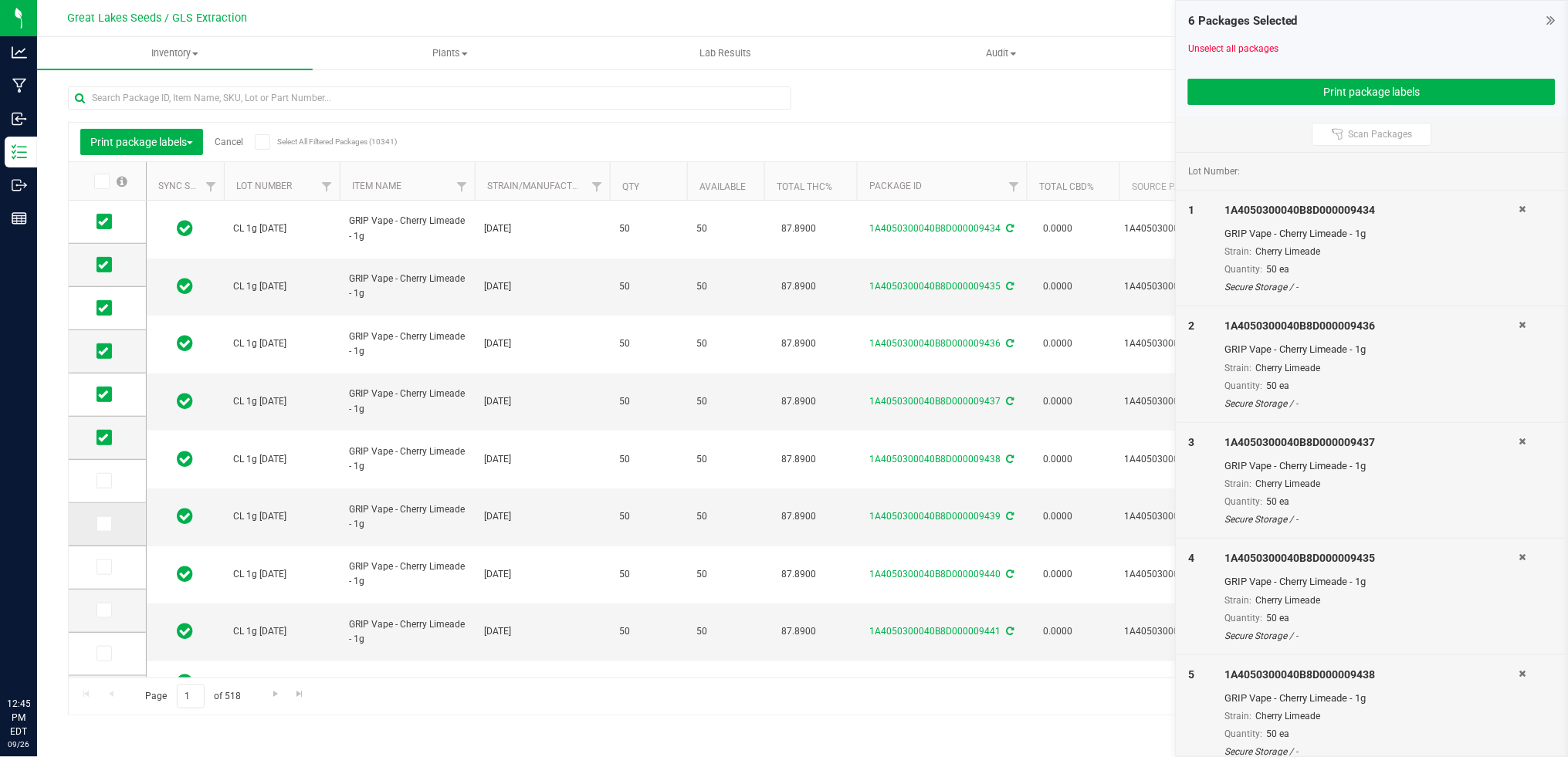
click at [102, 524] on icon at bounding box center [103, 524] width 10 height 0
click at [0, 0] on input "checkbox" at bounding box center [0, 0] width 0 height 0
click at [100, 481] on icon at bounding box center [103, 481] width 10 height 0
click at [0, 0] on input "checkbox" at bounding box center [0, 0] width 0 height 0
click at [1364, 87] on button "Print package labels" at bounding box center [1372, 91] width 368 height 26
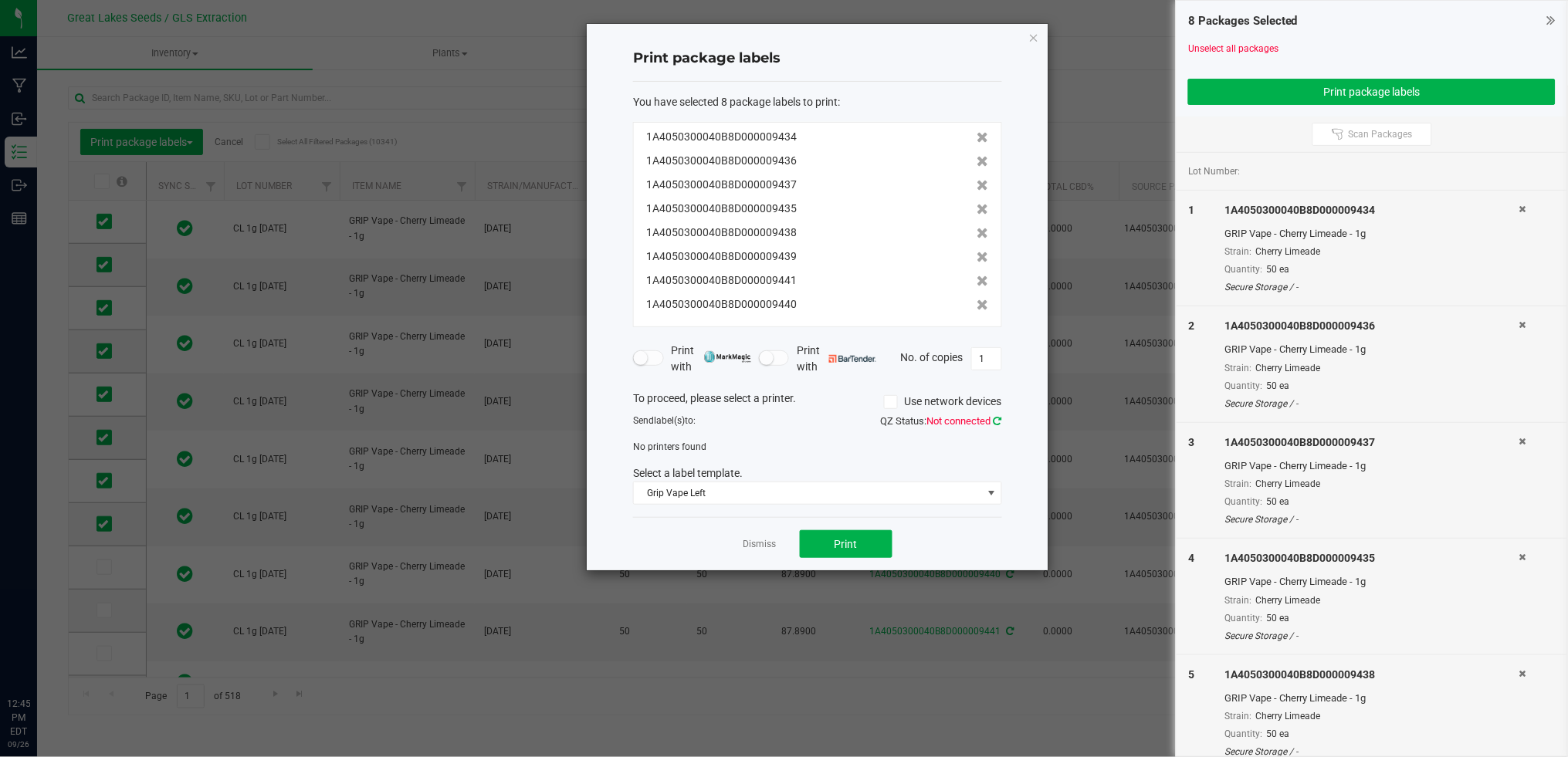
click at [994, 423] on icon at bounding box center [998, 421] width 9 height 10
click at [768, 546] on link "Dismiss" at bounding box center [760, 544] width 33 height 13
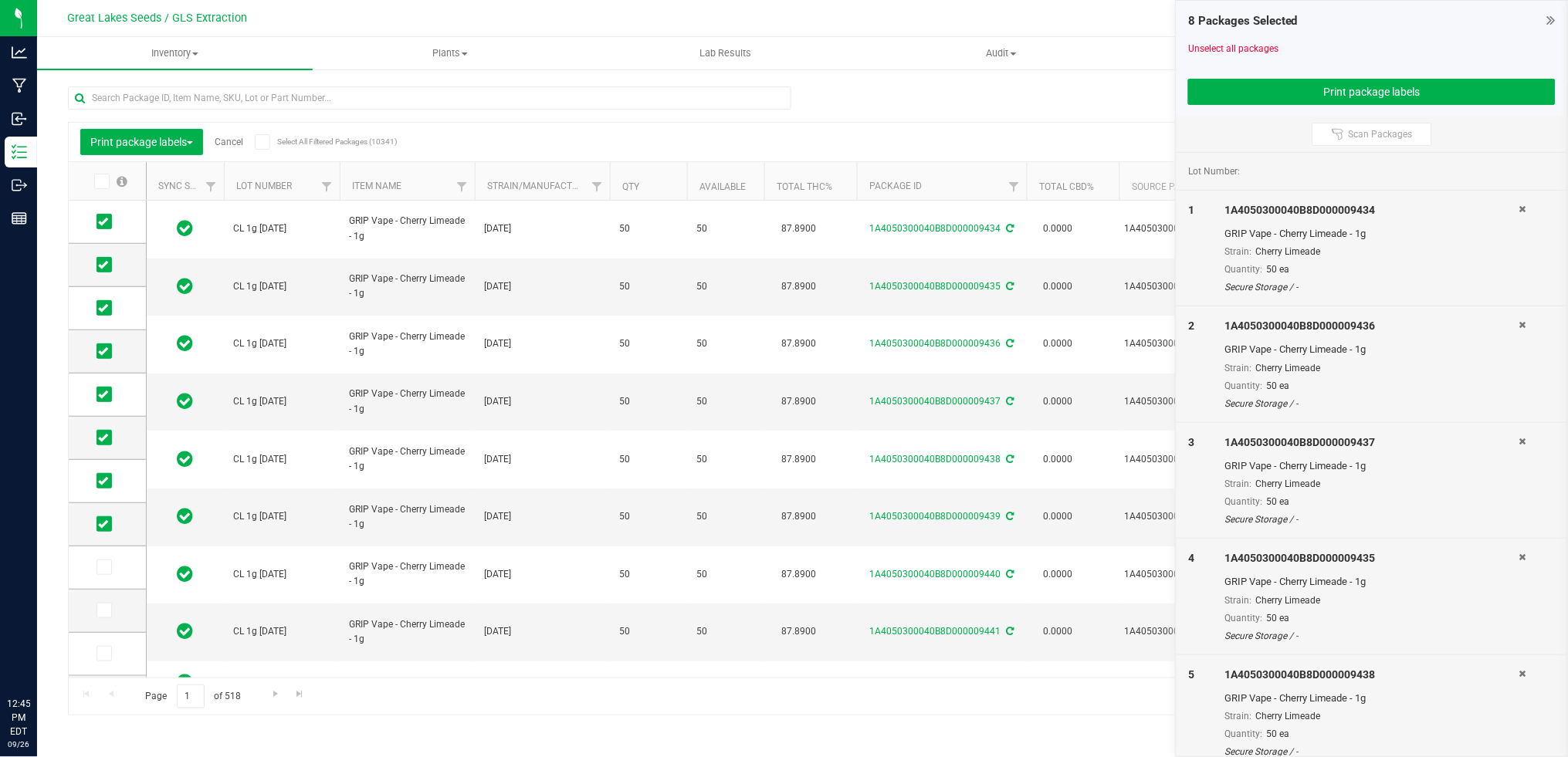
click at [1551, 18] on icon at bounding box center [1551, 20] width 9 height 15
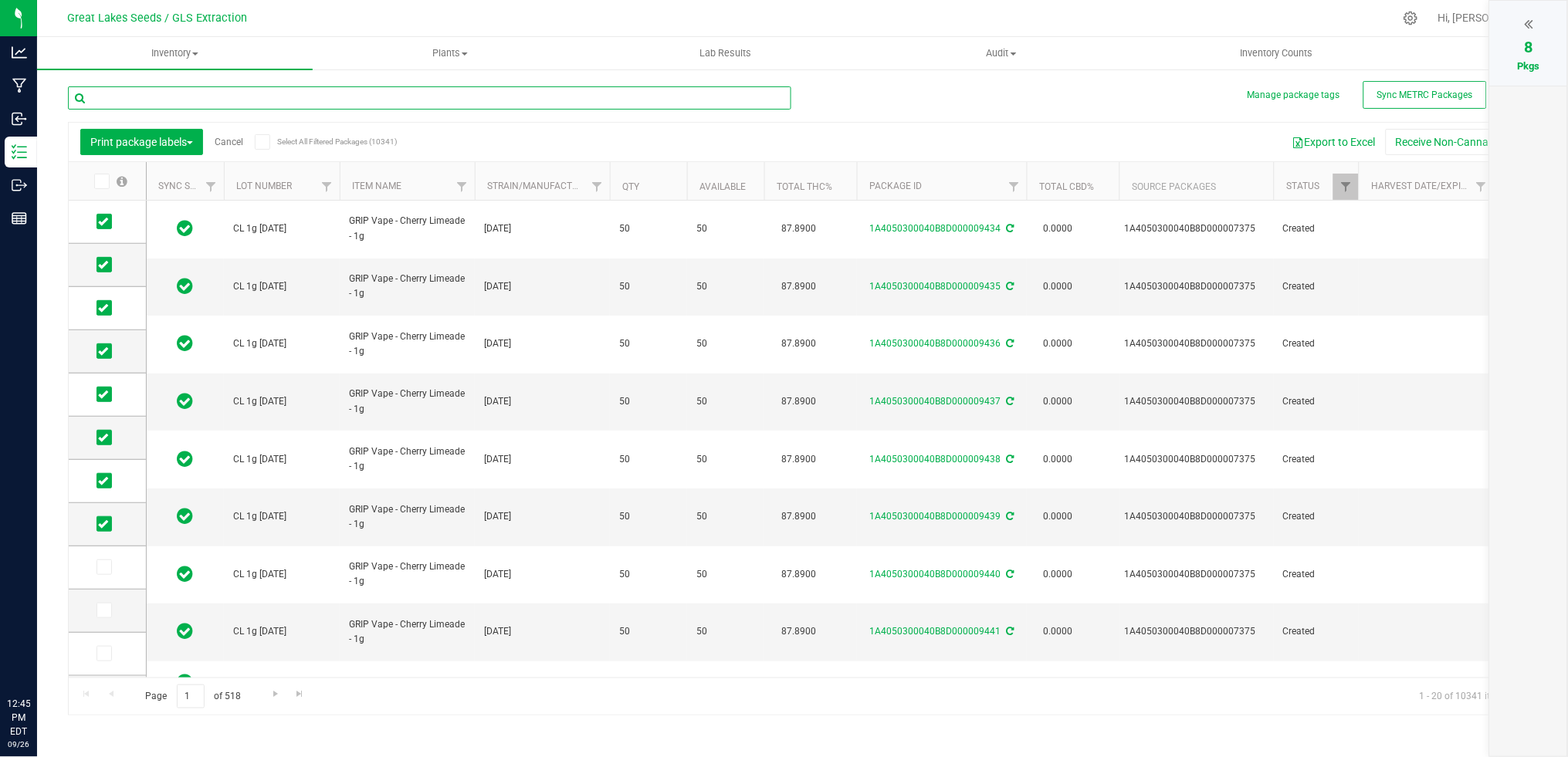
click at [269, 98] on input "text" at bounding box center [429, 98] width 723 height 23
type input "cherry"
click at [232, 143] on link "Cancel" at bounding box center [229, 142] width 29 height 11
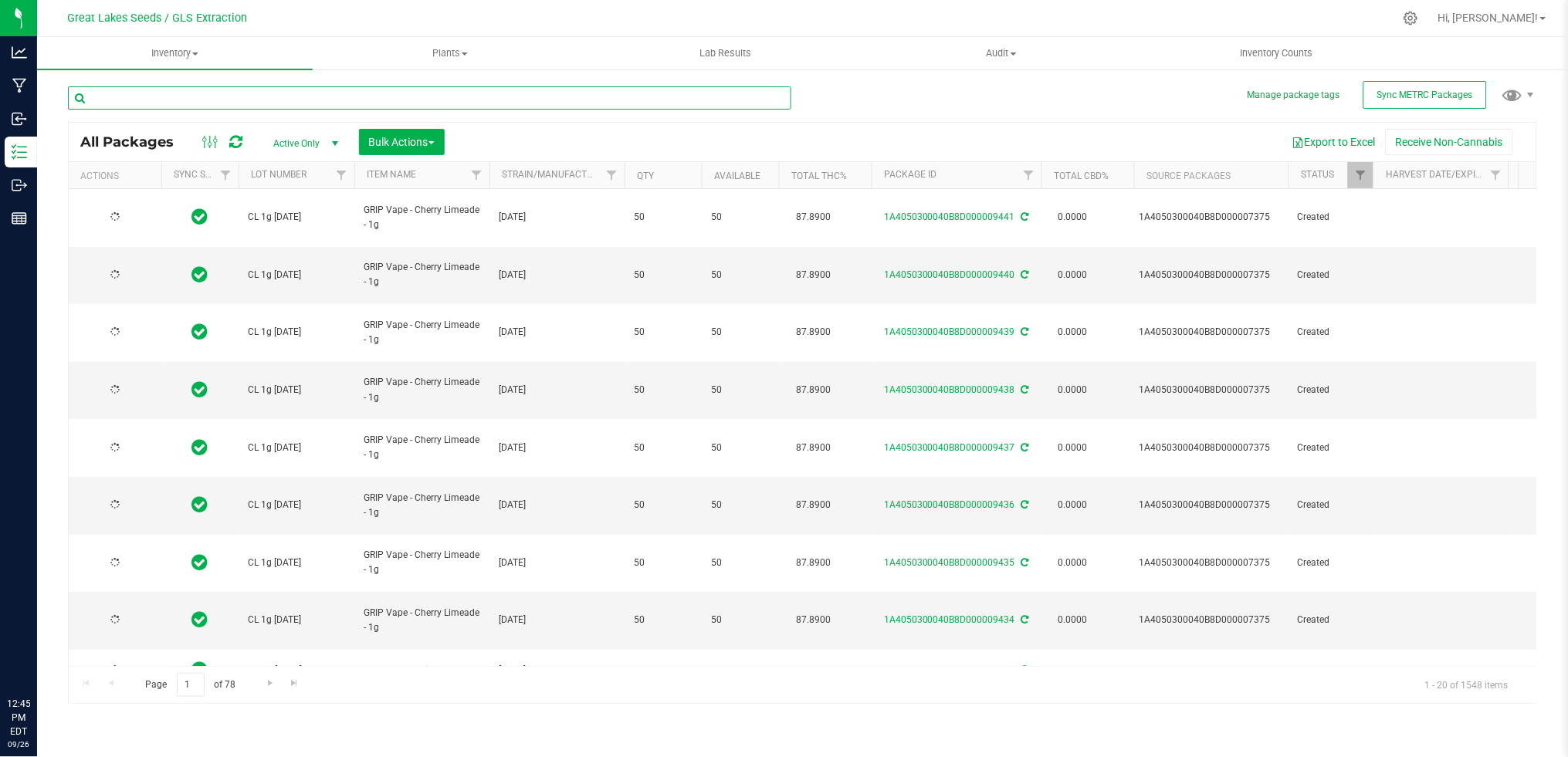
click at [211, 98] on input "text" at bounding box center [429, 98] width 723 height 23
type input "cherry limeade"
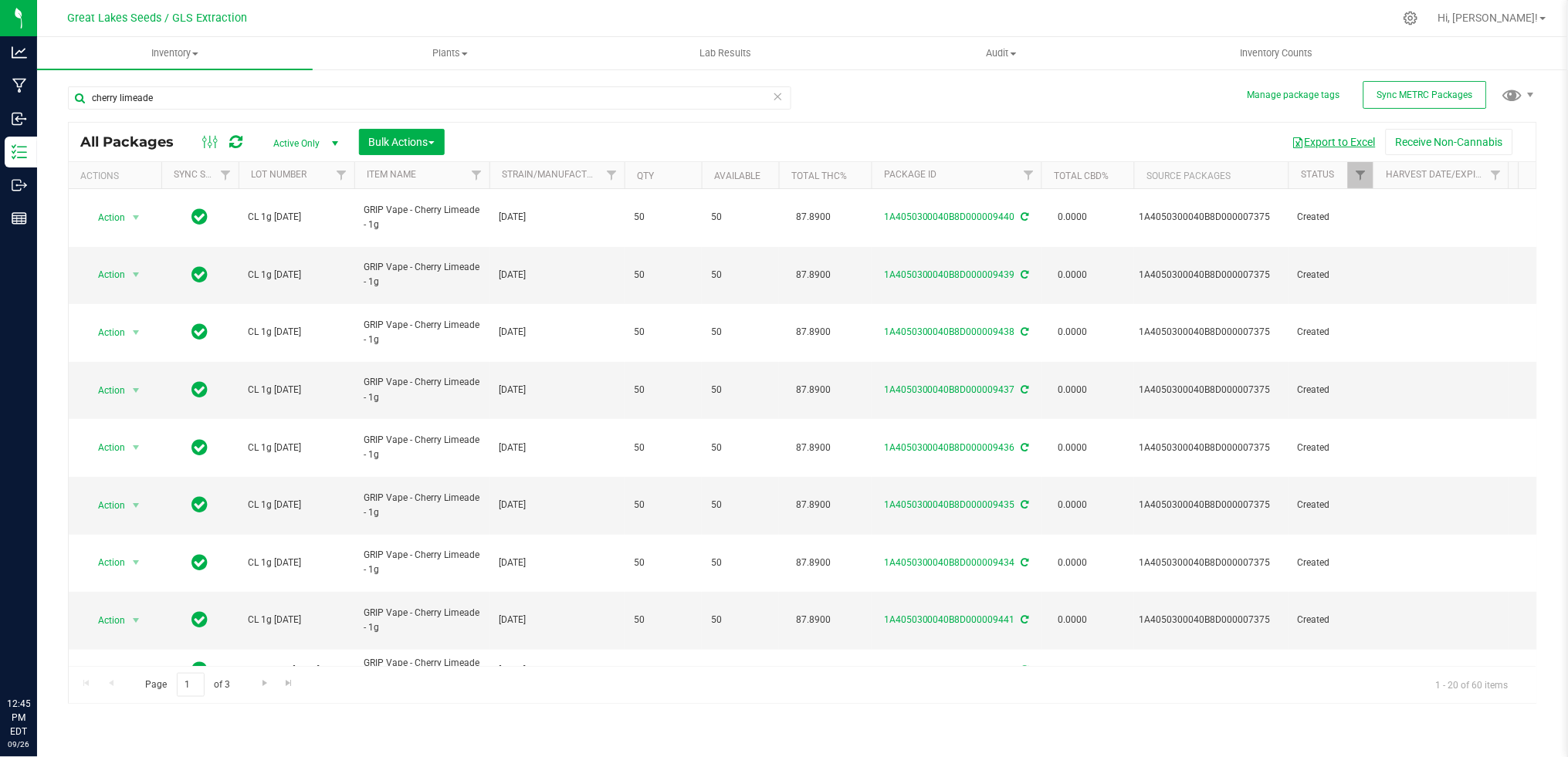
click at [1308, 138] on button "Export to Excel" at bounding box center [1334, 142] width 103 height 26
click at [426, 144] on span "Bulk Actions" at bounding box center [402, 142] width 65 height 13
click at [429, 316] on span "Print package labels" at bounding box center [414, 319] width 92 height 13
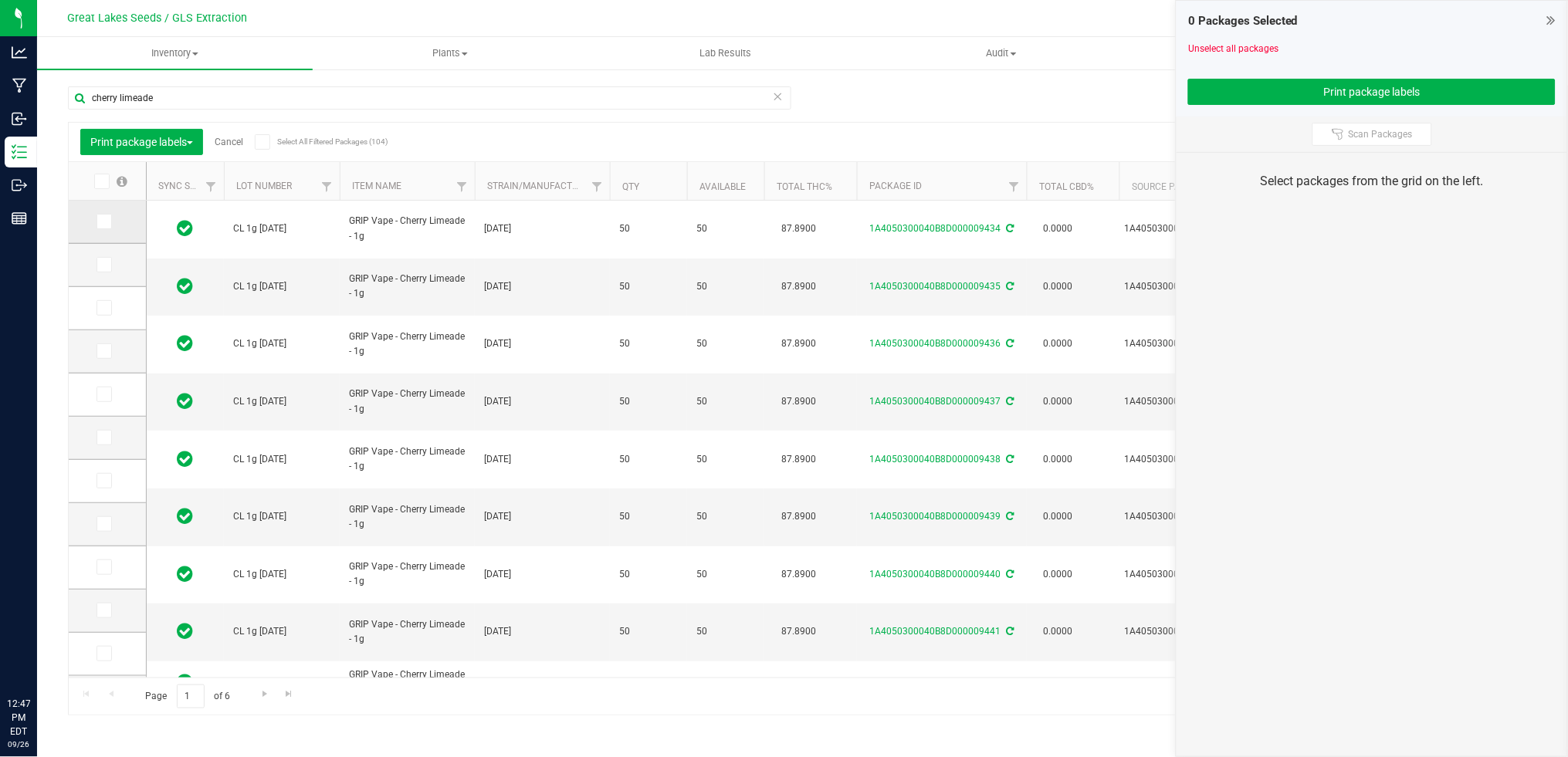
click at [106, 222] on icon at bounding box center [103, 222] width 10 height 0
click at [0, 0] on input "checkbox" at bounding box center [0, 0] width 0 height 0
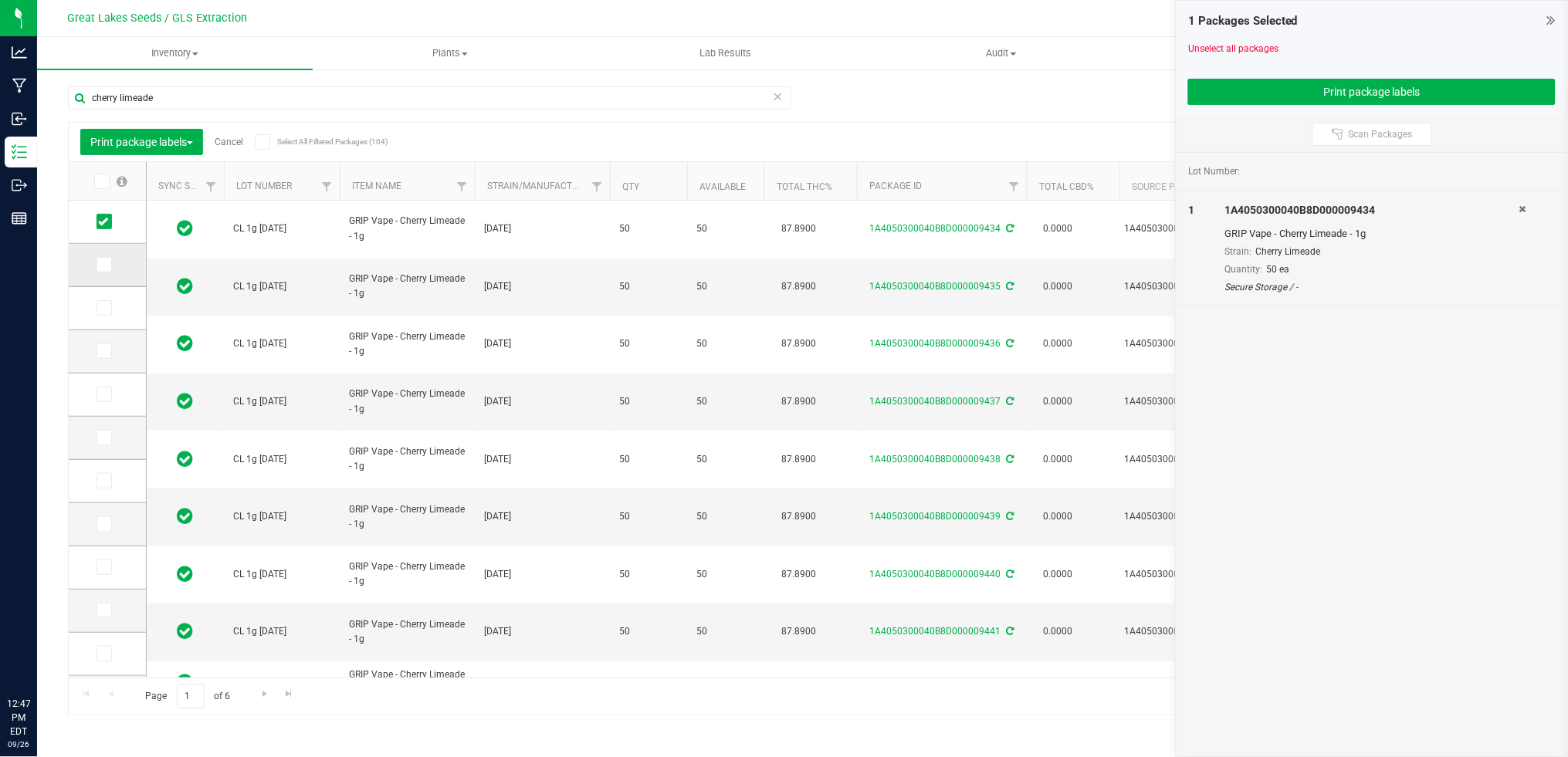
click at [103, 265] on icon at bounding box center [103, 265] width 10 height 0
click at [0, 0] on input "checkbox" at bounding box center [0, 0] width 0 height 0
click at [103, 308] on icon at bounding box center [103, 308] width 10 height 0
click at [0, 0] on input "checkbox" at bounding box center [0, 0] width 0 height 0
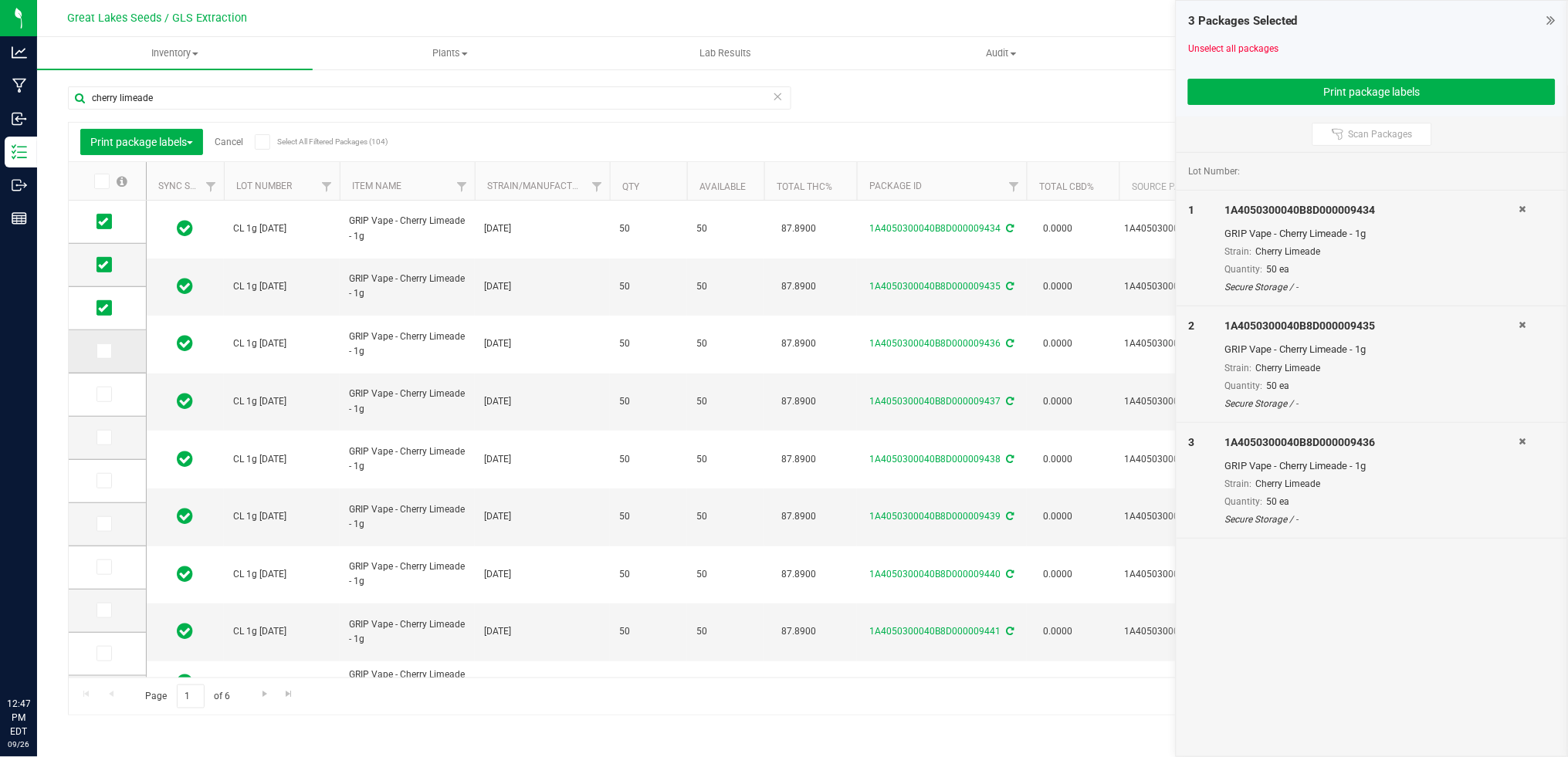
click at [105, 351] on icon at bounding box center [103, 351] width 10 height 0
click at [0, 0] on input "checkbox" at bounding box center [0, 0] width 0 height 0
click at [109, 393] on span at bounding box center [103, 394] width 15 height 15
click at [0, 0] on input "checkbox" at bounding box center [0, 0] width 0 height 0
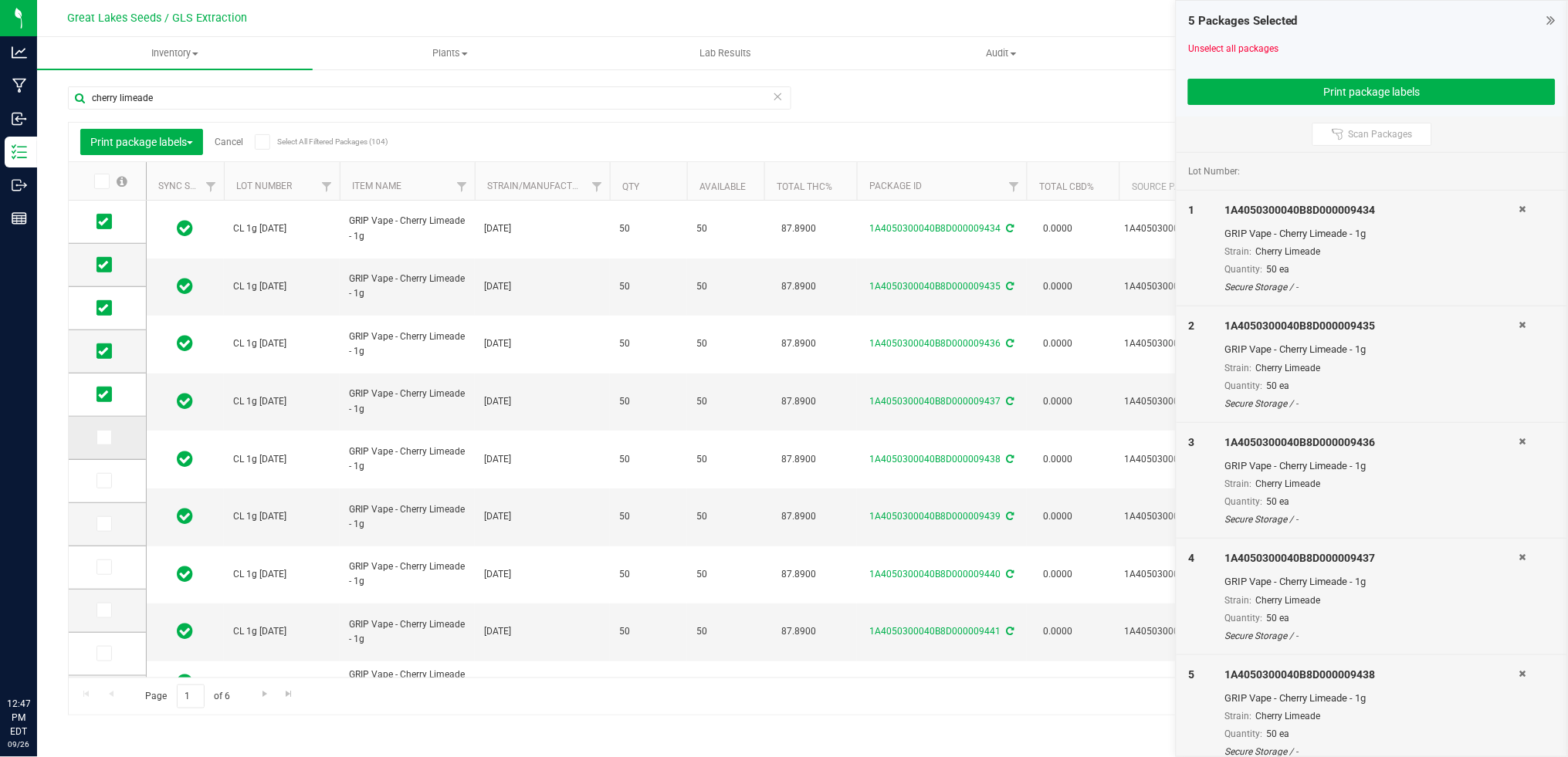
click at [102, 437] on icon at bounding box center [103, 437] width 10 height 0
click at [0, 0] on input "checkbox" at bounding box center [0, 0] width 0 height 0
click at [107, 437] on icon at bounding box center [103, 437] width 10 height 0
click at [0, 0] on input "checkbox" at bounding box center [0, 0] width 0 height 0
click at [1278, 90] on button "Print package labels" at bounding box center [1372, 91] width 368 height 26
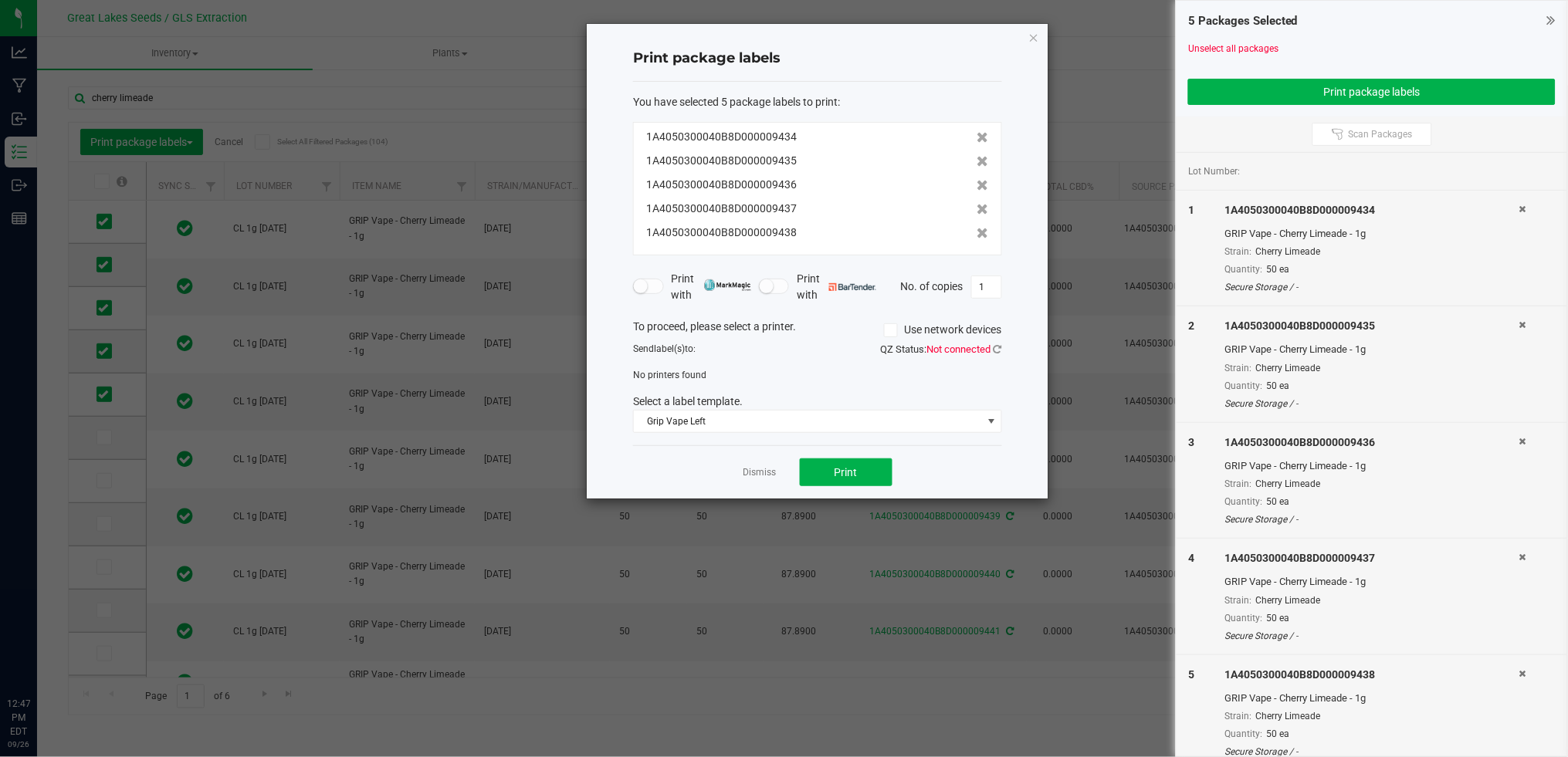
click at [987, 344] on span "Not connected" at bounding box center [959, 349] width 64 height 12
click at [994, 344] on icon at bounding box center [998, 349] width 9 height 10
click at [994, 344] on icon at bounding box center [998, 349] width 10 height 11
click at [994, 344] on icon at bounding box center [998, 349] width 9 height 10
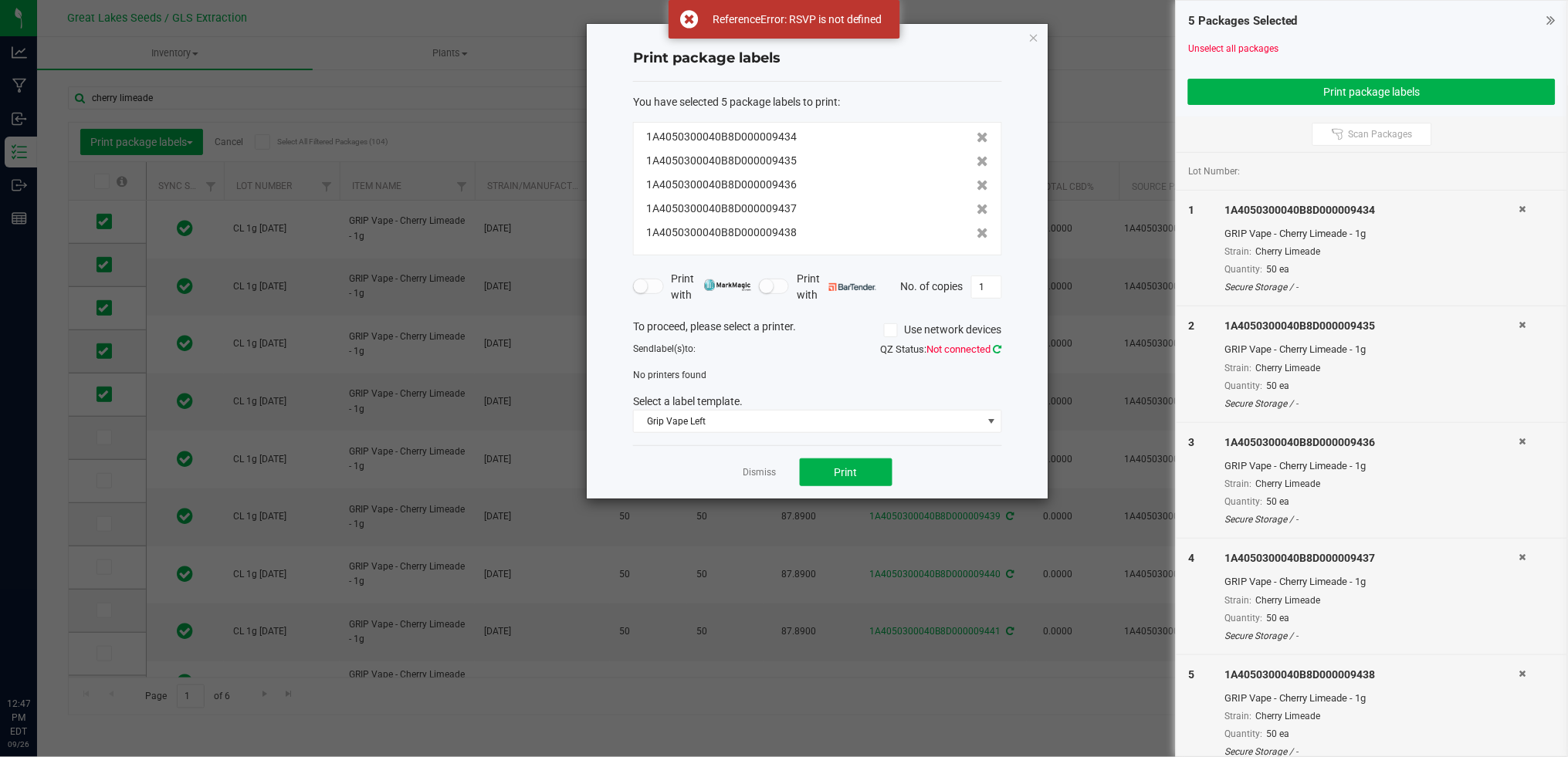
click at [994, 344] on icon at bounding box center [998, 349] width 9 height 10
click at [995, 345] on icon at bounding box center [998, 349] width 9 height 10
click at [984, 345] on span "Not connected" at bounding box center [959, 349] width 64 height 12
click at [761, 476] on link "Dismiss" at bounding box center [760, 472] width 33 height 13
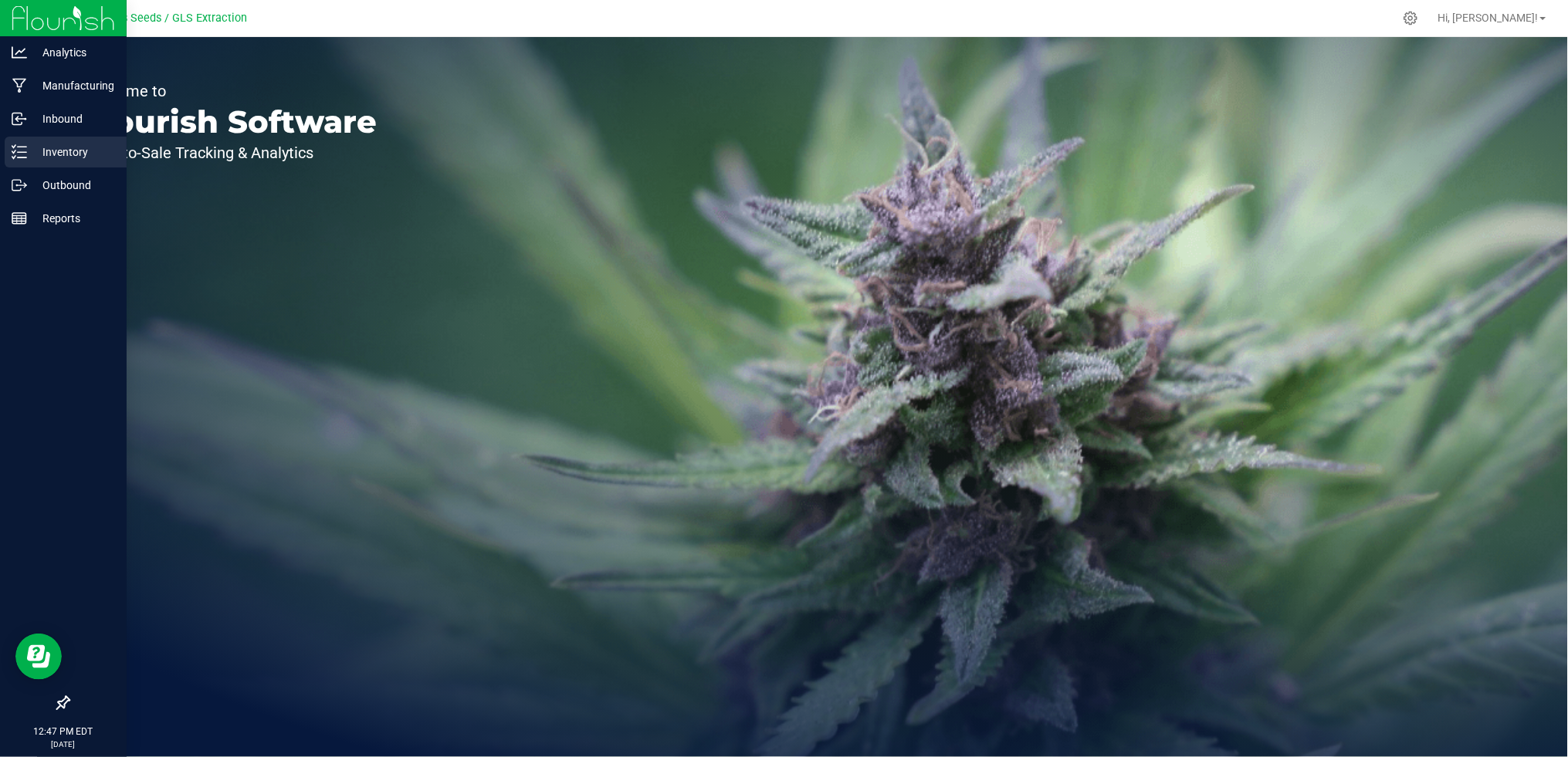
click at [52, 152] on p "Inventory" at bounding box center [73, 152] width 92 height 18
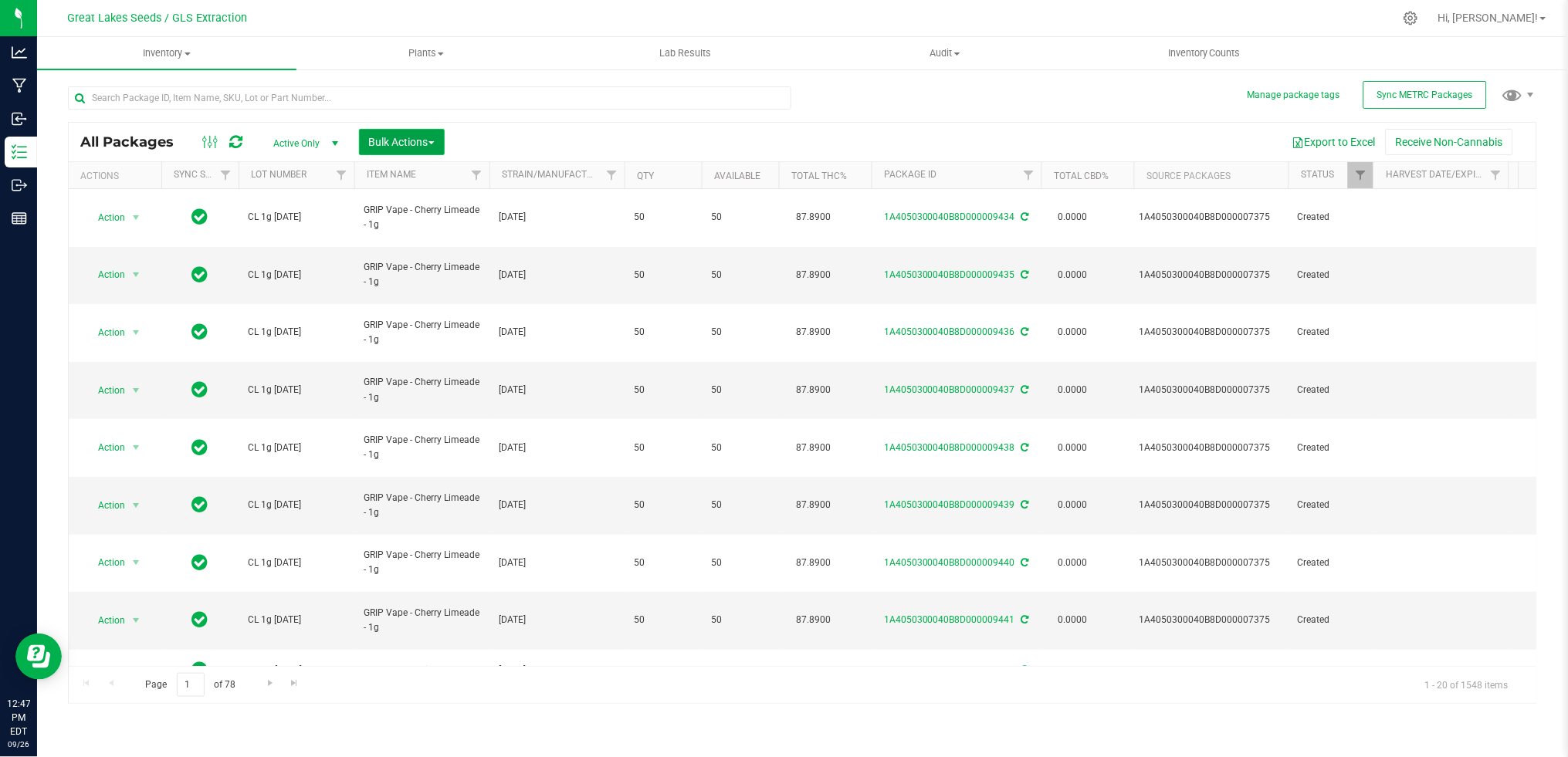
click at [430, 142] on span "button" at bounding box center [432, 143] width 6 height 3
click at [429, 316] on span "Print package labels" at bounding box center [414, 319] width 92 height 13
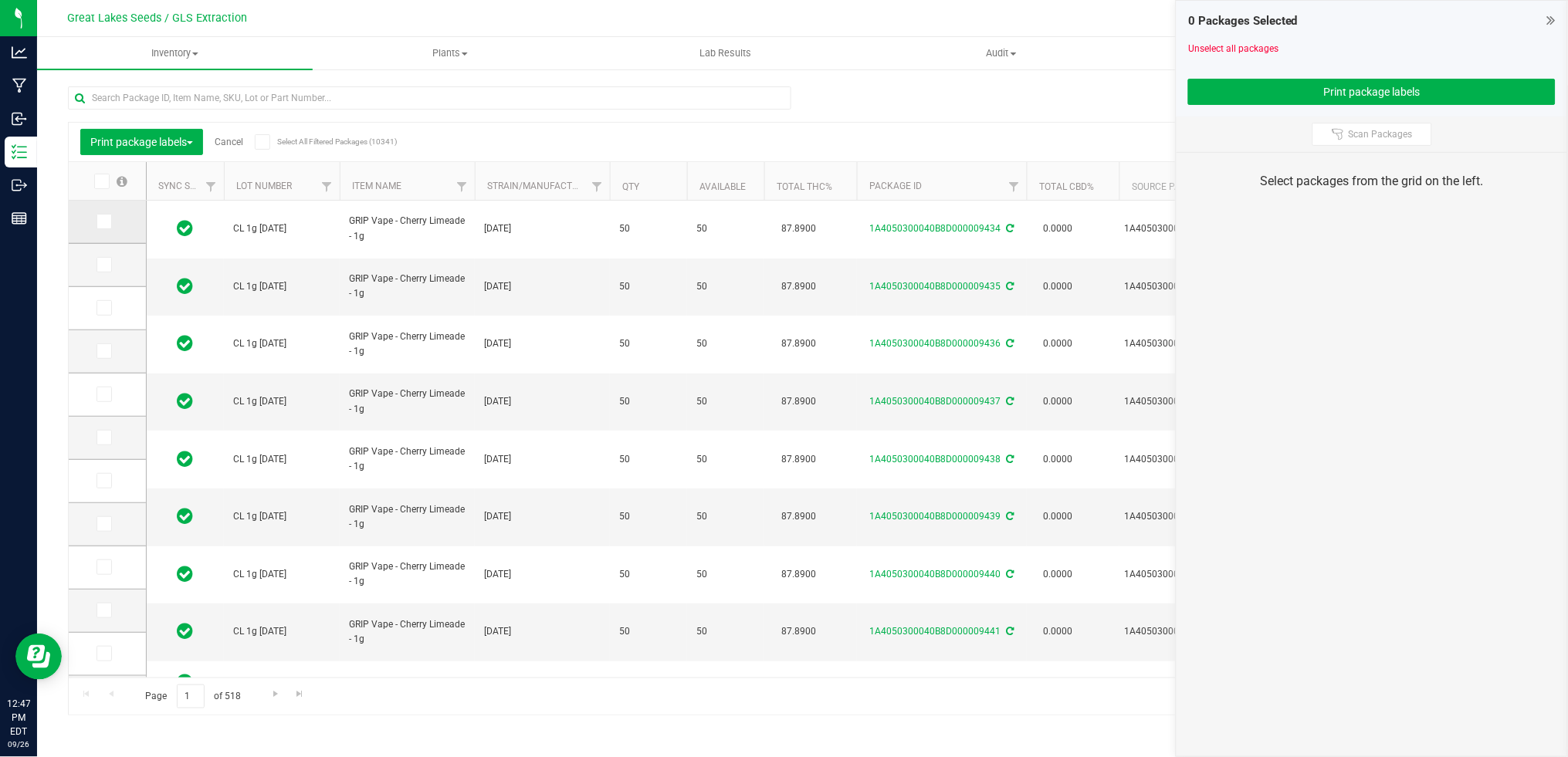
click at [106, 222] on icon at bounding box center [103, 222] width 10 height 0
click at [0, 0] on input "checkbox" at bounding box center [0, 0] width 0 height 0
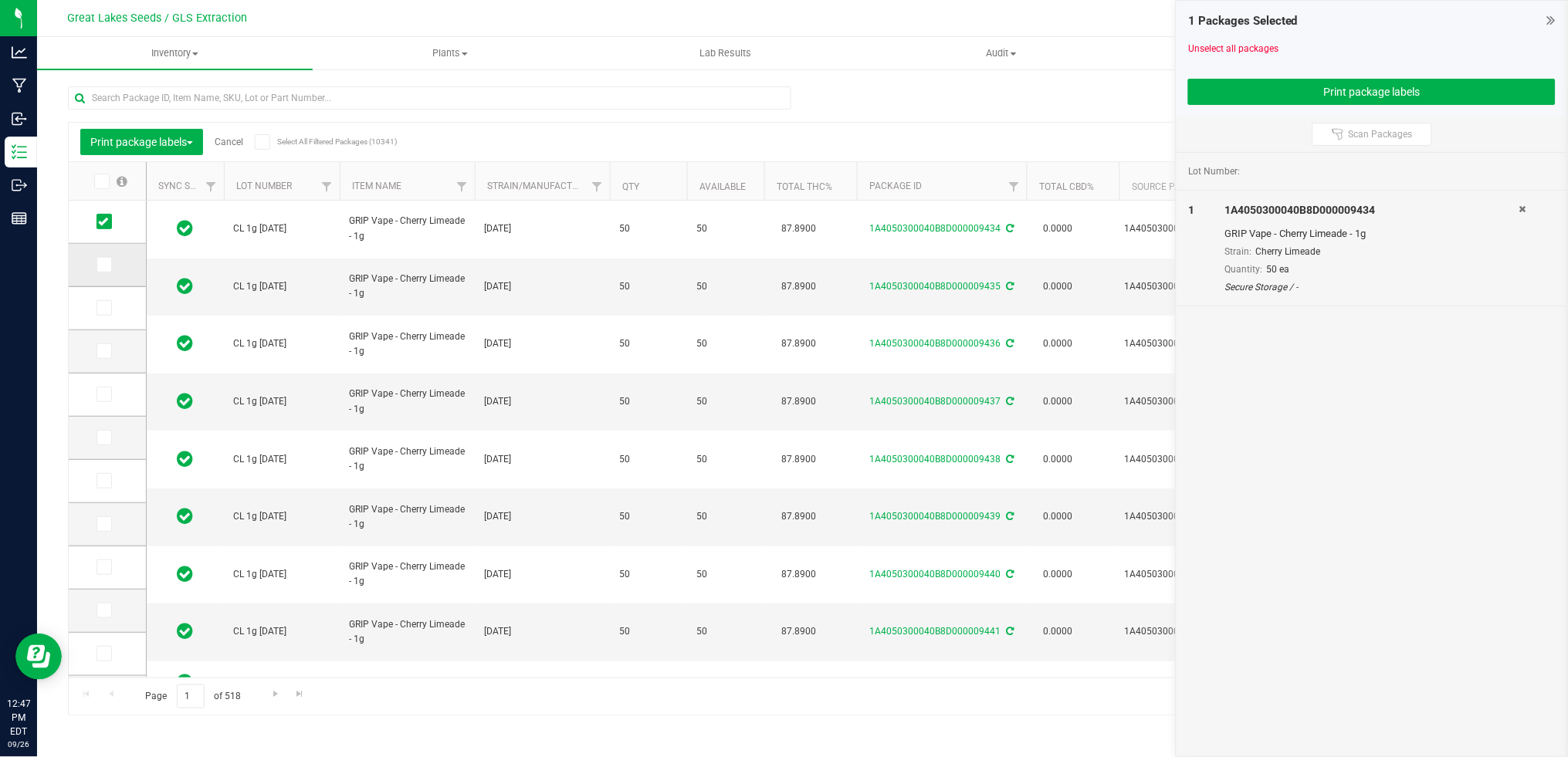
click at [103, 265] on icon at bounding box center [103, 265] width 10 height 0
click at [0, 0] on input "checkbox" at bounding box center [0, 0] width 0 height 0
click at [103, 308] on icon at bounding box center [103, 308] width 10 height 0
click at [0, 0] on input "checkbox" at bounding box center [0, 0] width 0 height 0
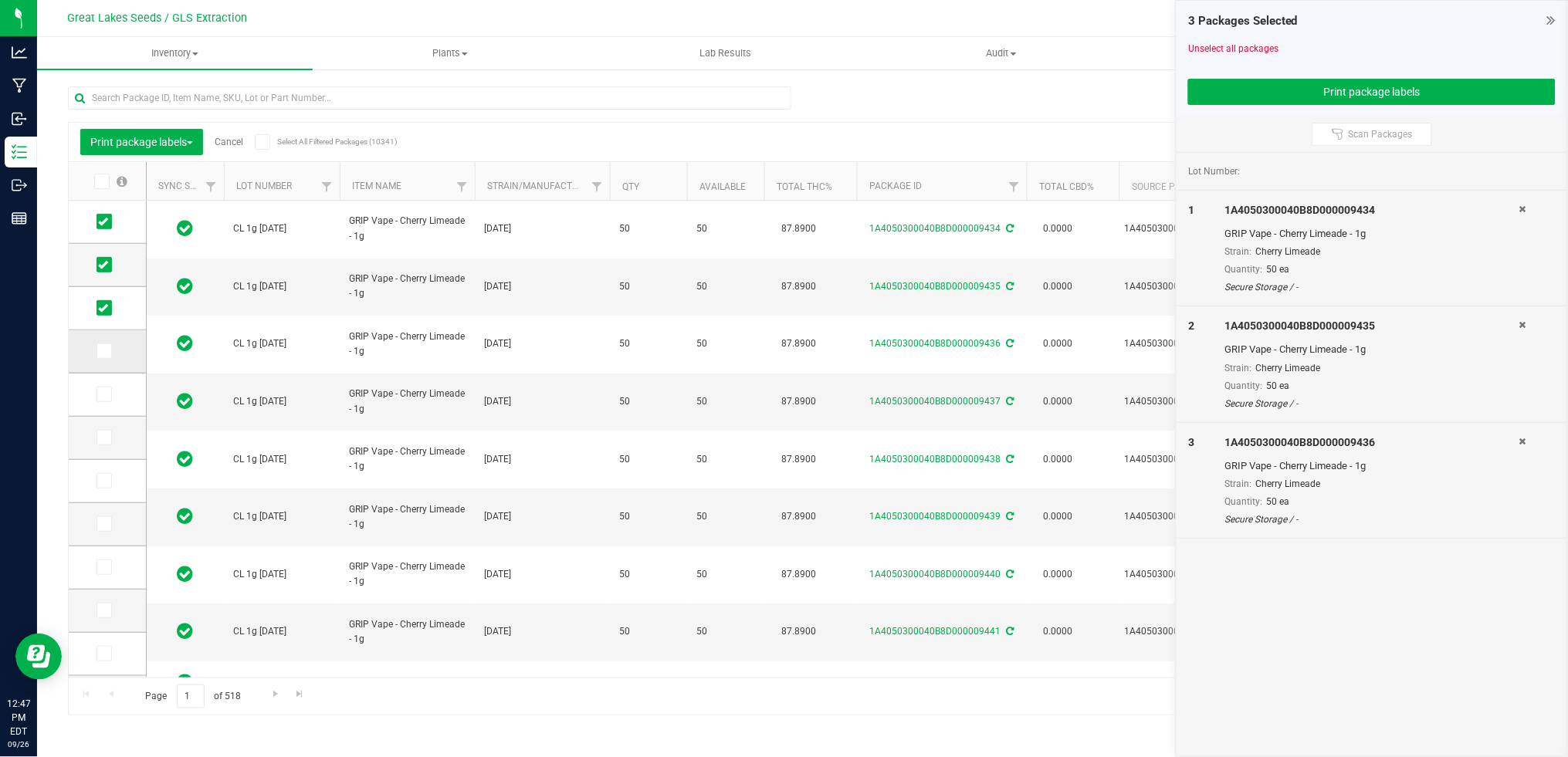
click at [103, 351] on icon at bounding box center [103, 351] width 10 height 0
click at [0, 0] on input "checkbox" at bounding box center [0, 0] width 0 height 0
click at [1227, 83] on button "Print package labels" at bounding box center [1372, 91] width 368 height 26
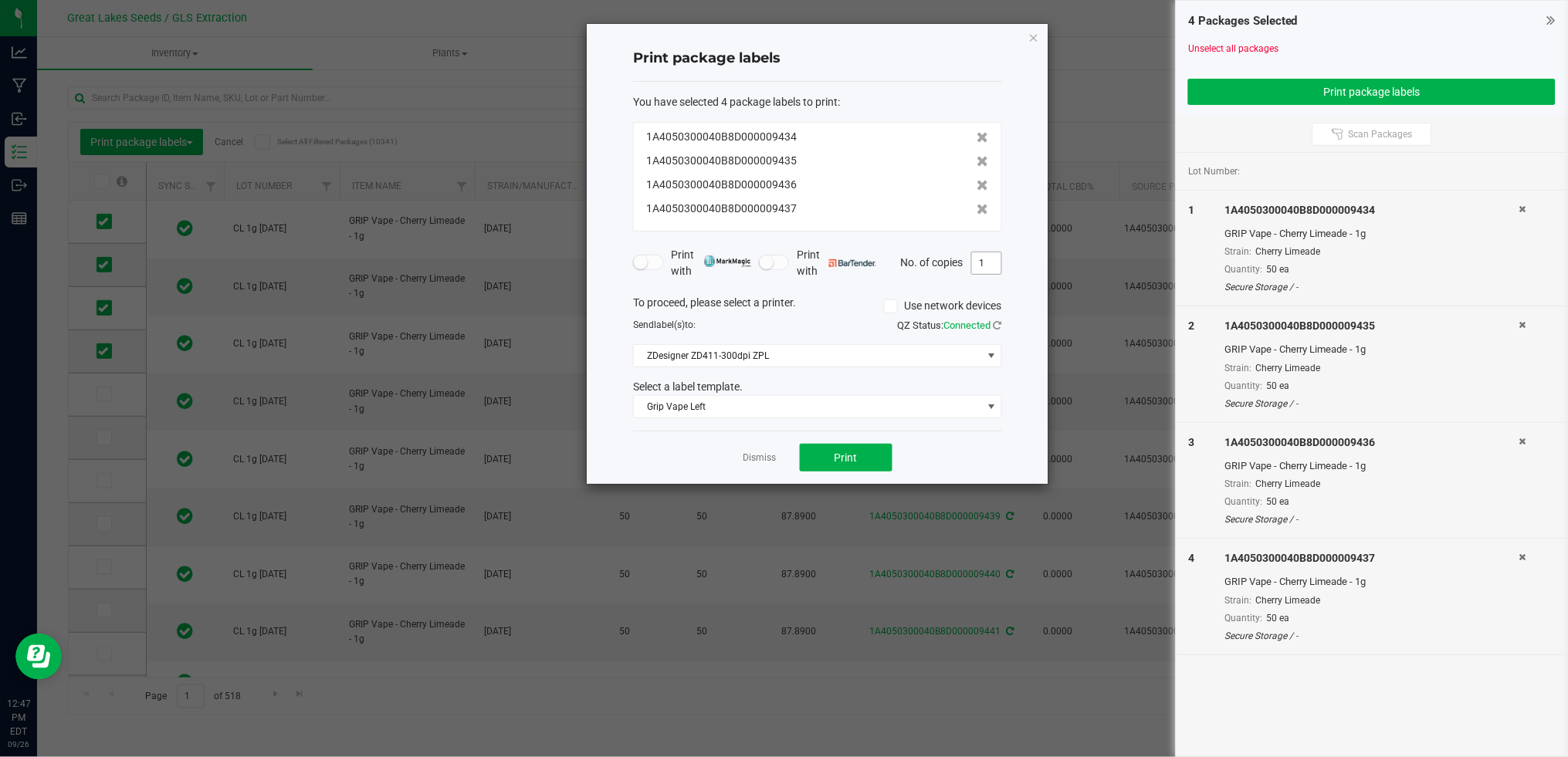
click at [990, 265] on input "1" at bounding box center [986, 262] width 29 height 21
type input "50"
click at [854, 448] on button "Print" at bounding box center [846, 457] width 92 height 28
click at [756, 459] on link "Dismiss" at bounding box center [760, 458] width 33 height 13
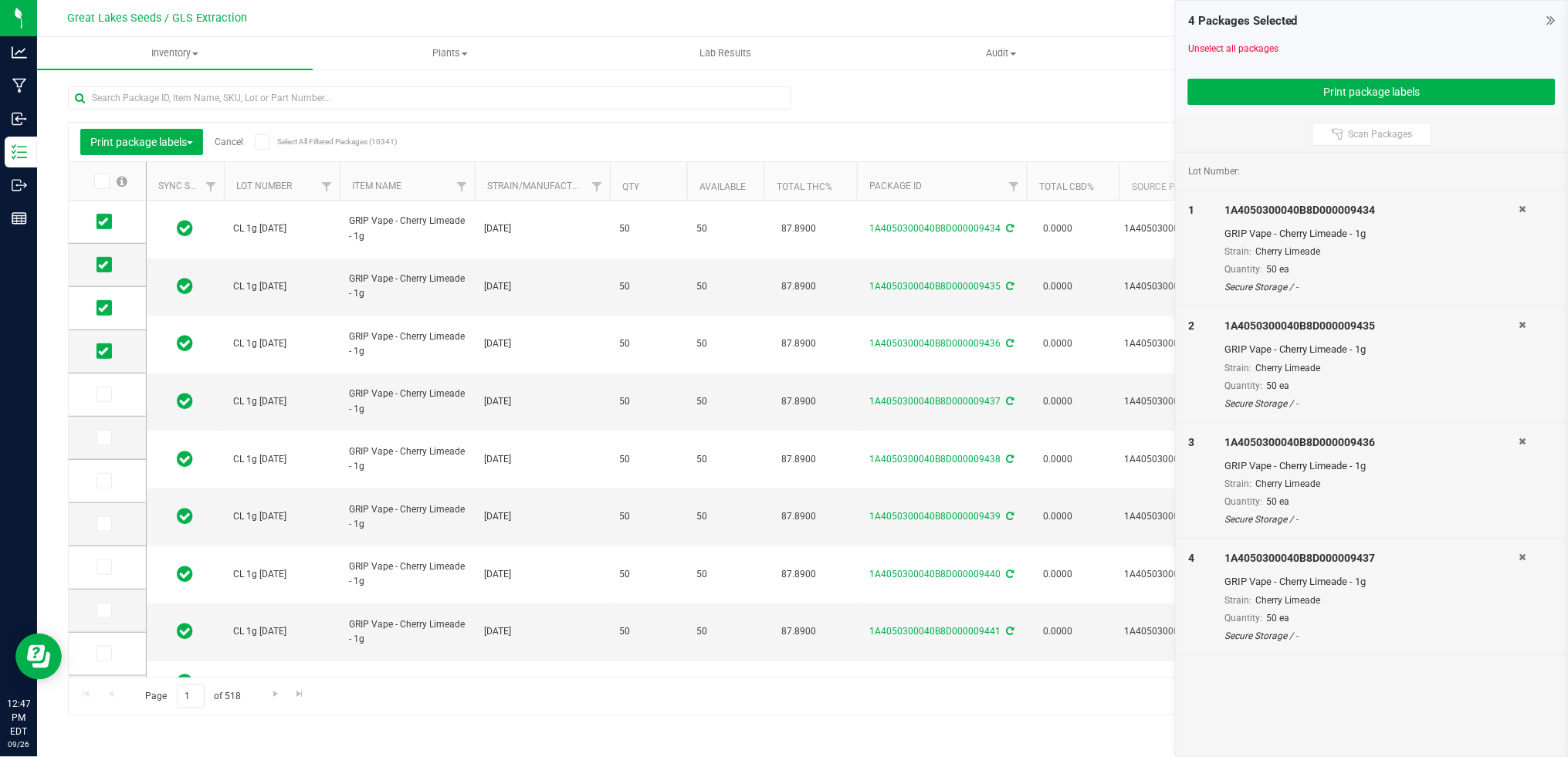
click at [1554, 25] on icon at bounding box center [1551, 20] width 9 height 15
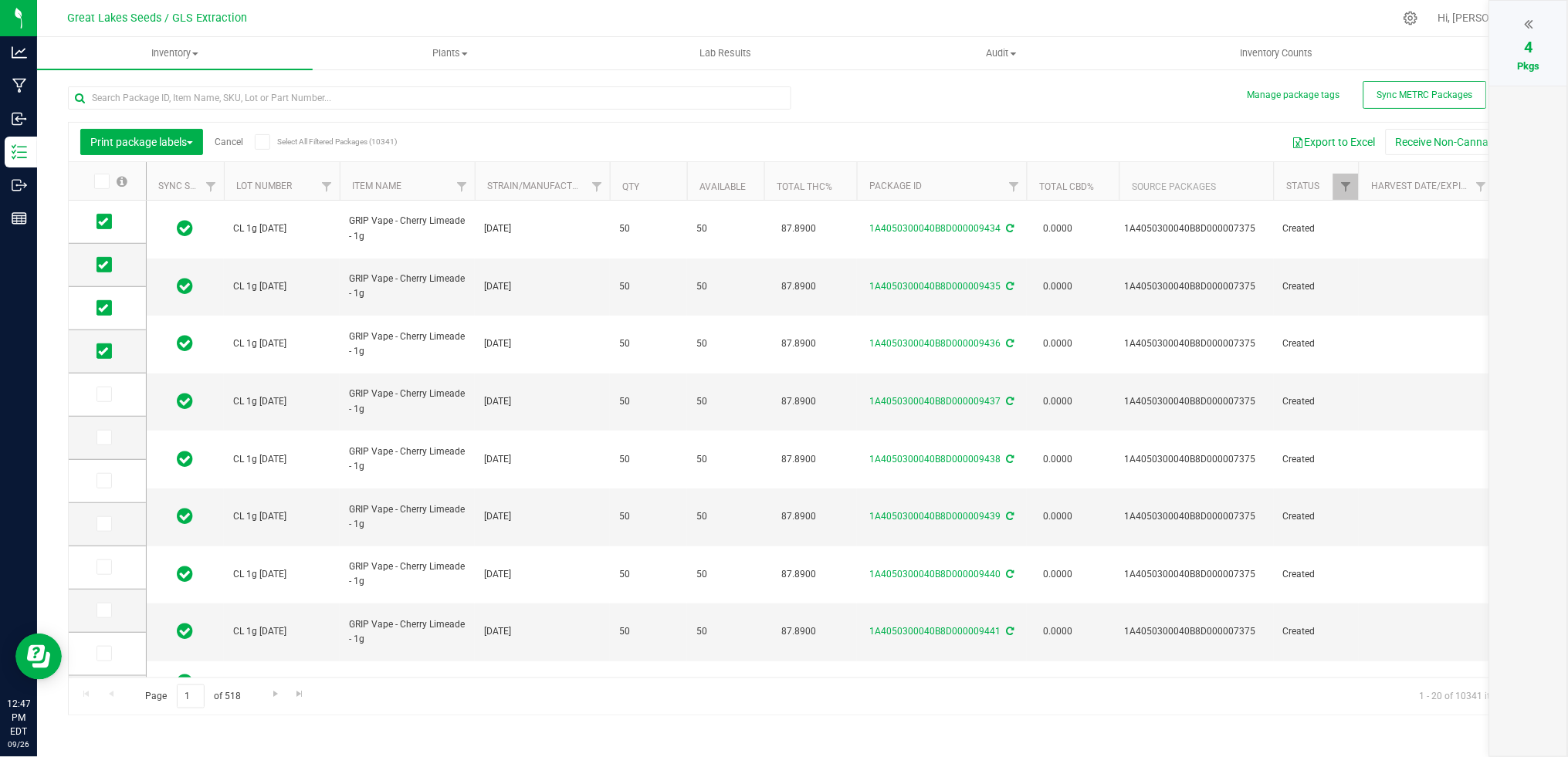
click at [232, 142] on link "Cancel" at bounding box center [229, 142] width 29 height 11
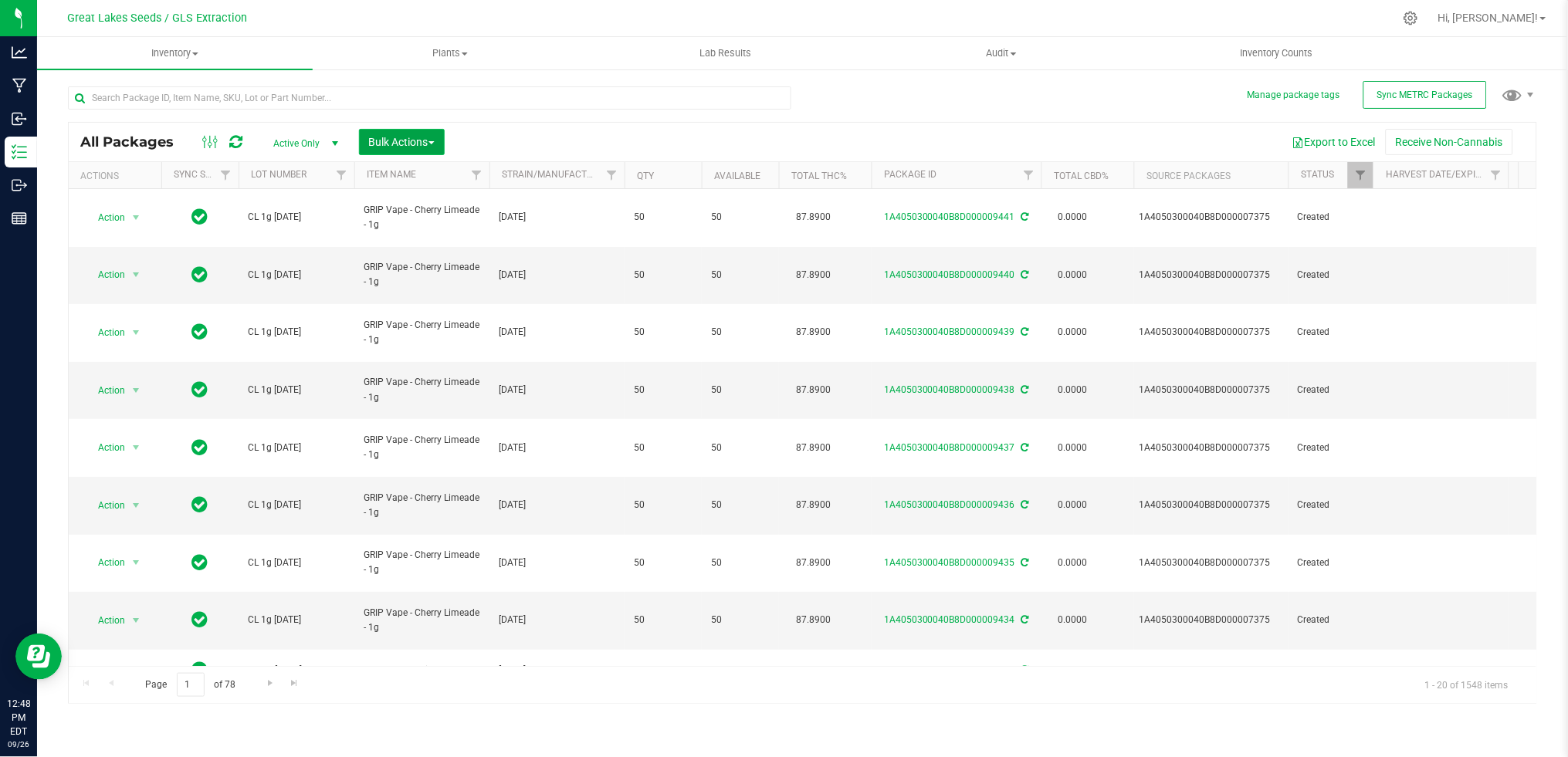
click at [418, 142] on span "Bulk Actions" at bounding box center [402, 142] width 65 height 13
click at [438, 322] on span "Print package labels" at bounding box center [414, 319] width 92 height 13
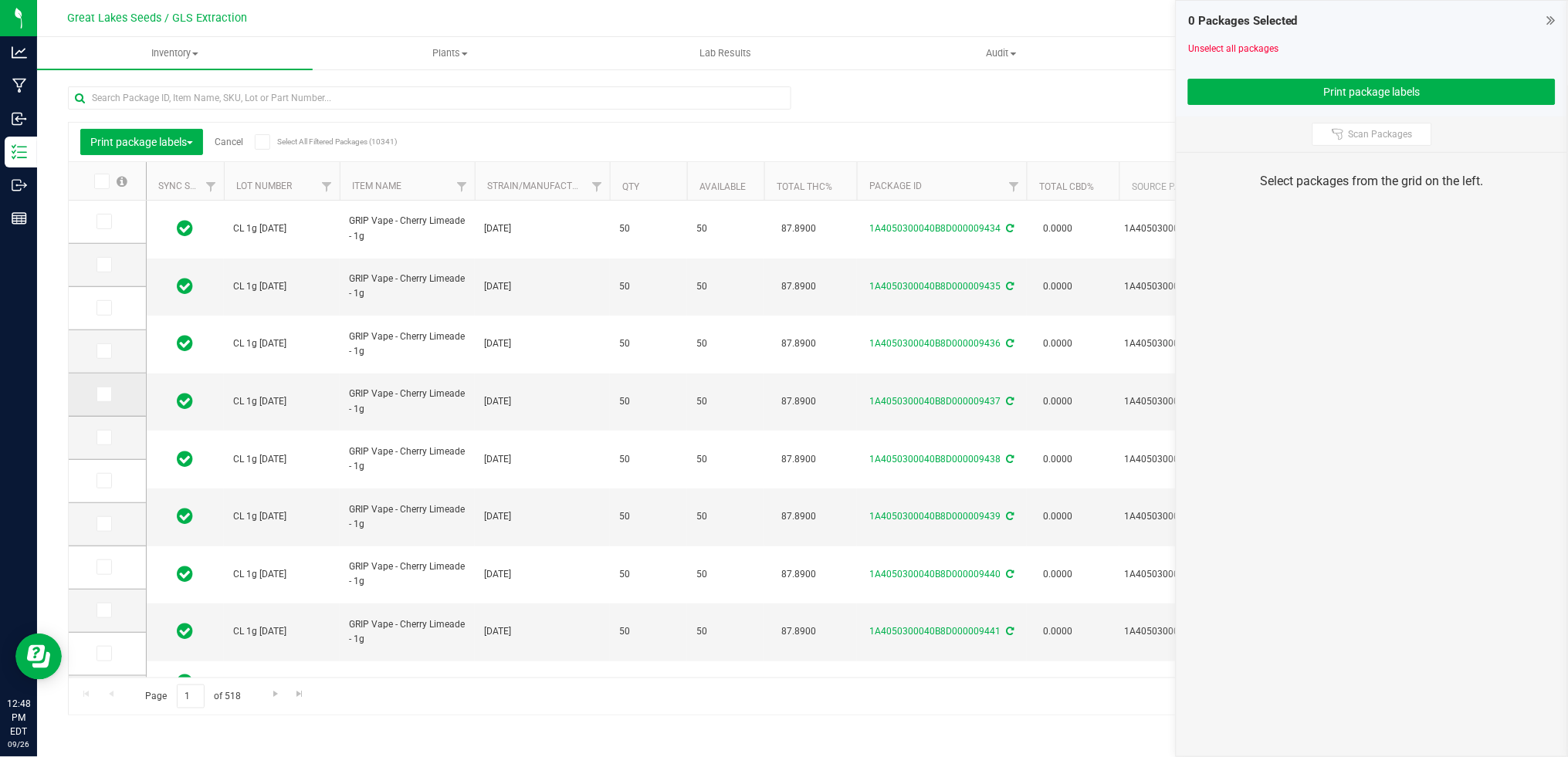
click at [109, 397] on span at bounding box center [103, 394] width 15 height 15
click at [0, 0] on input "checkbox" at bounding box center [0, 0] width 0 height 0
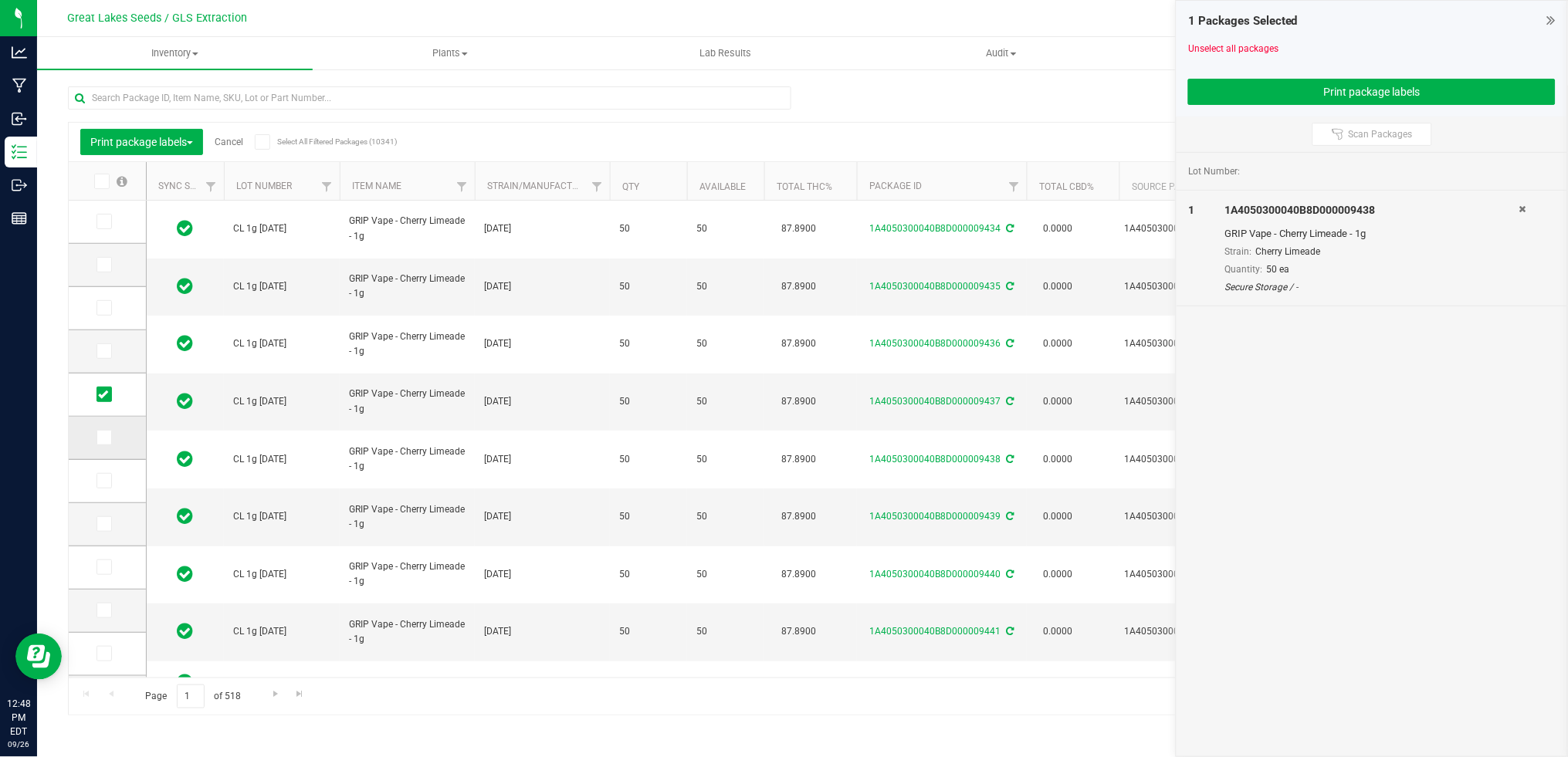
click at [105, 437] on icon at bounding box center [103, 437] width 10 height 0
click at [0, 0] on input "checkbox" at bounding box center [0, 0] width 0 height 0
click at [102, 481] on icon at bounding box center [103, 481] width 10 height 0
click at [0, 0] on input "checkbox" at bounding box center [0, 0] width 0 height 0
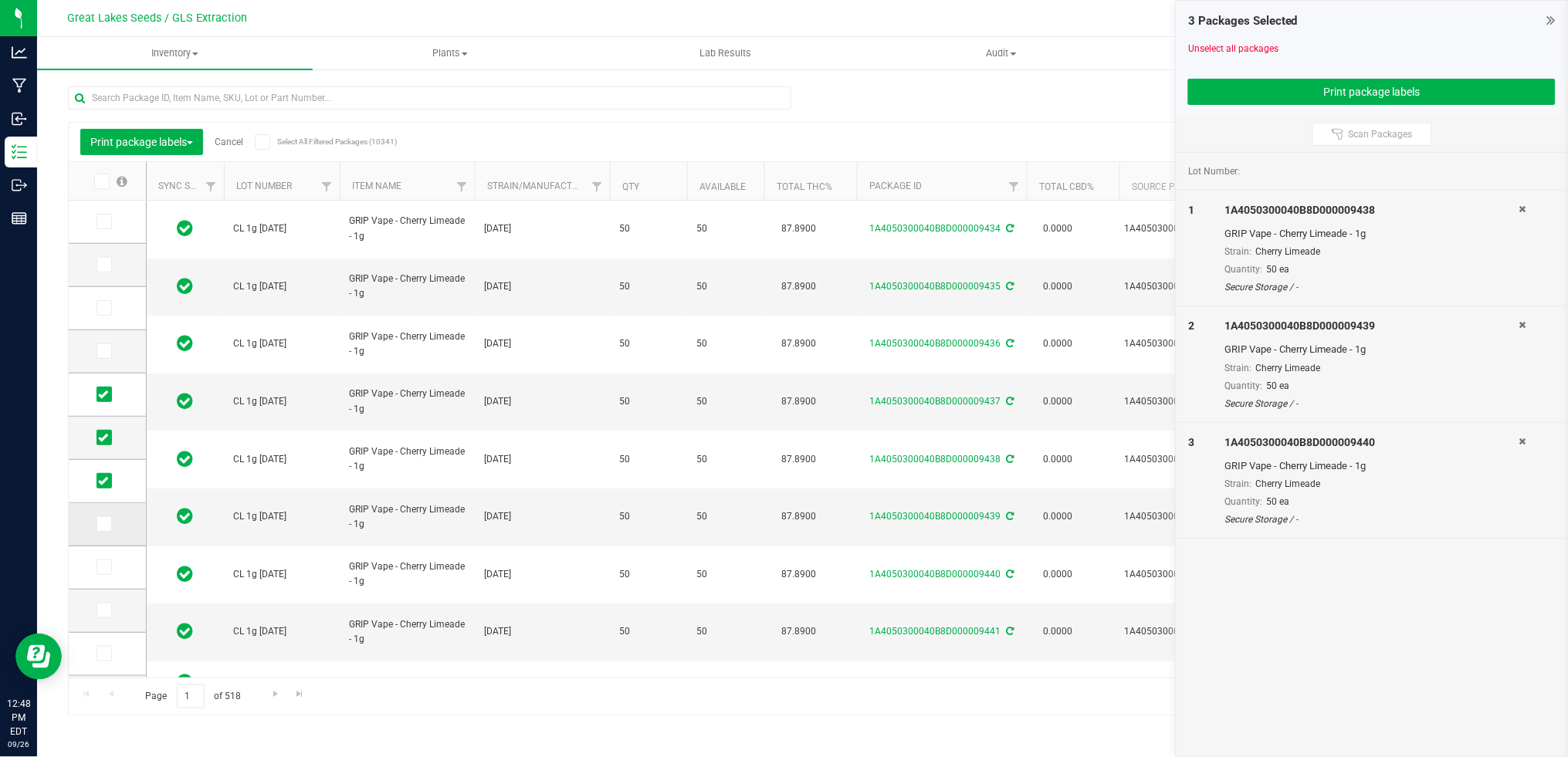
click at [103, 524] on icon at bounding box center [103, 524] width 10 height 0
click at [0, 0] on input "checkbox" at bounding box center [0, 0] width 0 height 0
click at [1279, 91] on button "Print package labels" at bounding box center [1372, 91] width 368 height 26
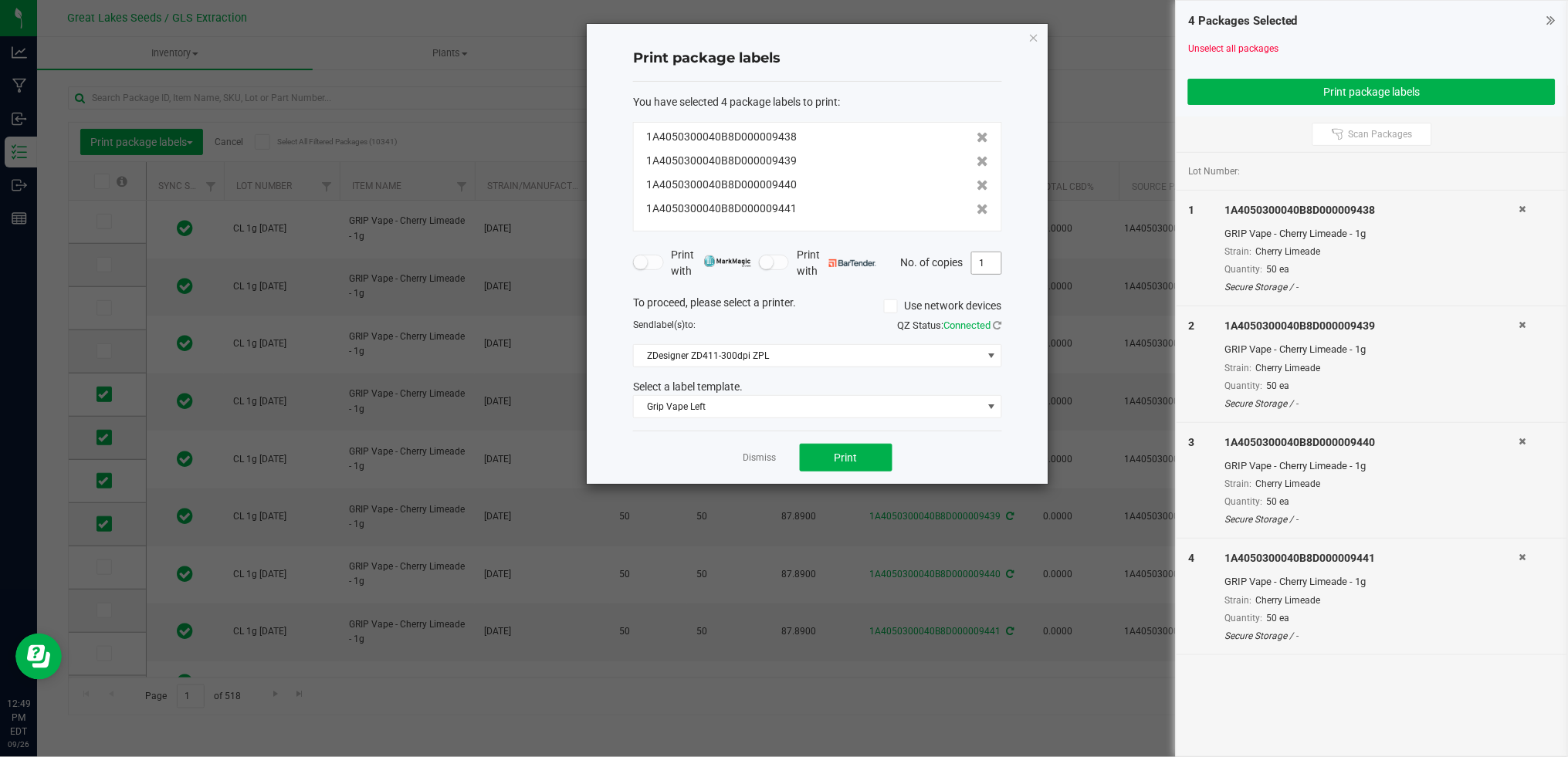
click at [990, 262] on input "1" at bounding box center [986, 262] width 29 height 21
type input "50"
click at [867, 453] on button "Print" at bounding box center [846, 457] width 92 height 28
click at [766, 456] on link "Dismiss" at bounding box center [760, 458] width 33 height 13
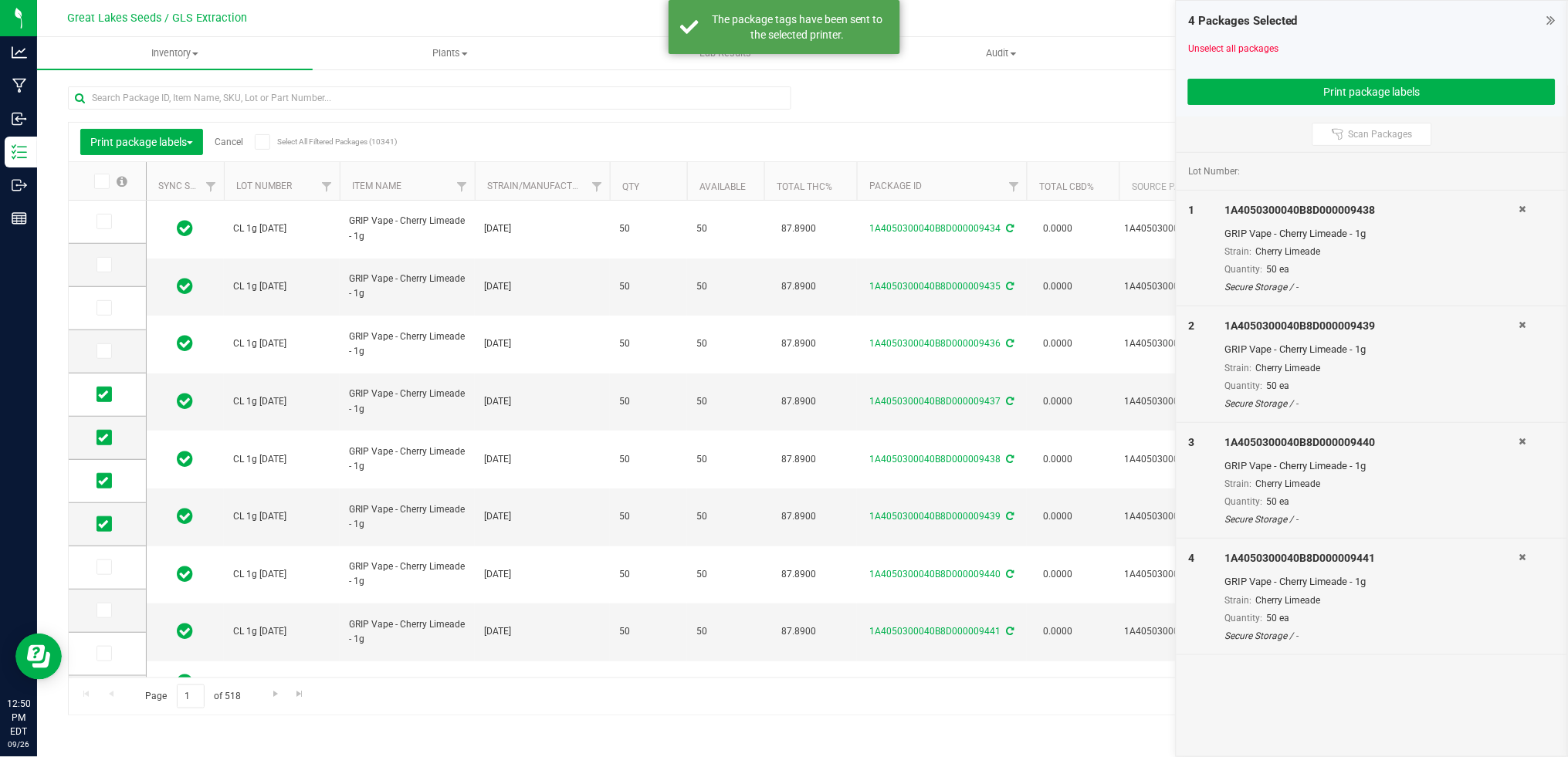
click at [232, 137] on link "Cancel" at bounding box center [229, 142] width 29 height 11
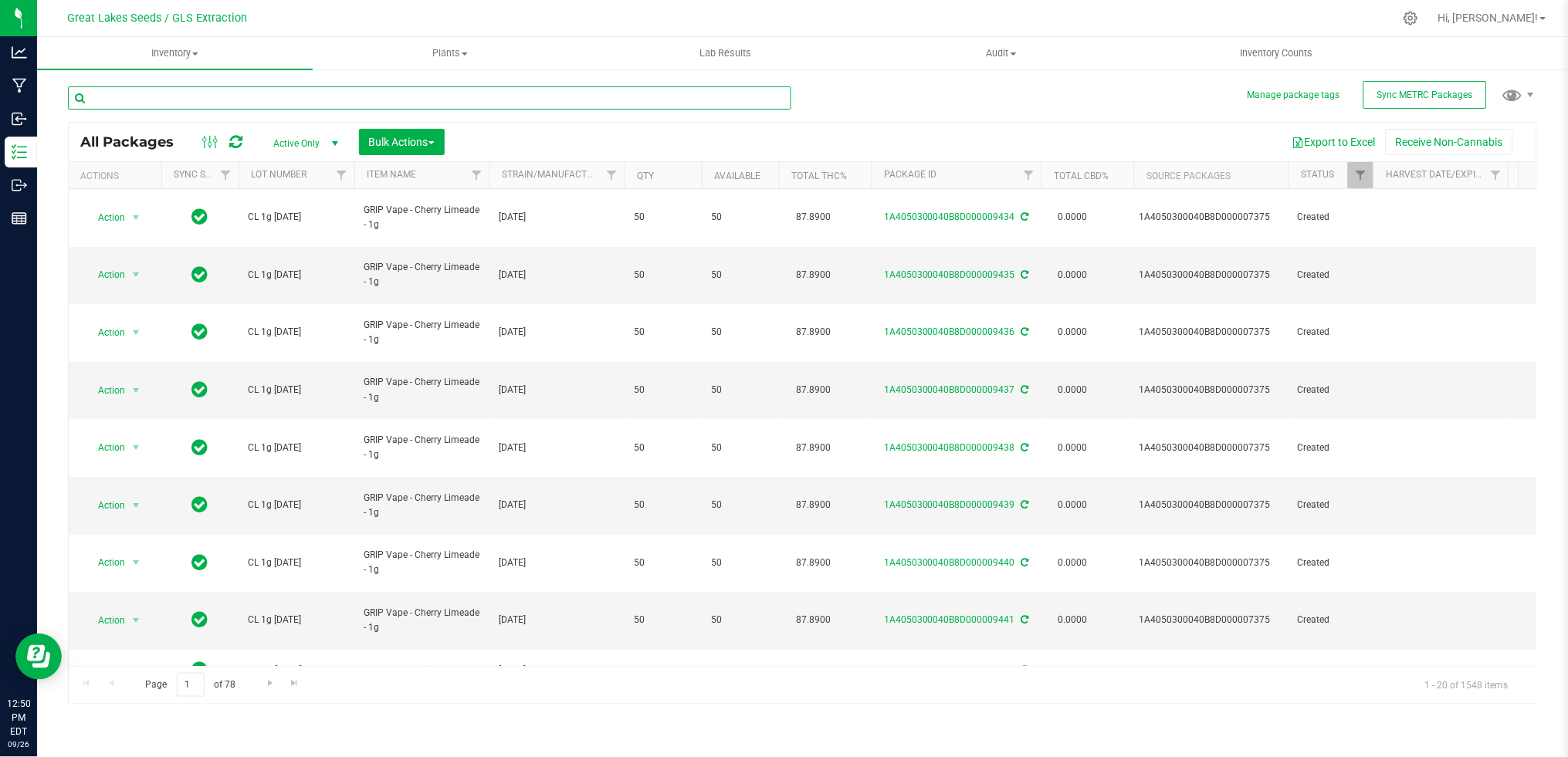
click at [340, 97] on input "text" at bounding box center [429, 98] width 723 height 23
type input "green apple"
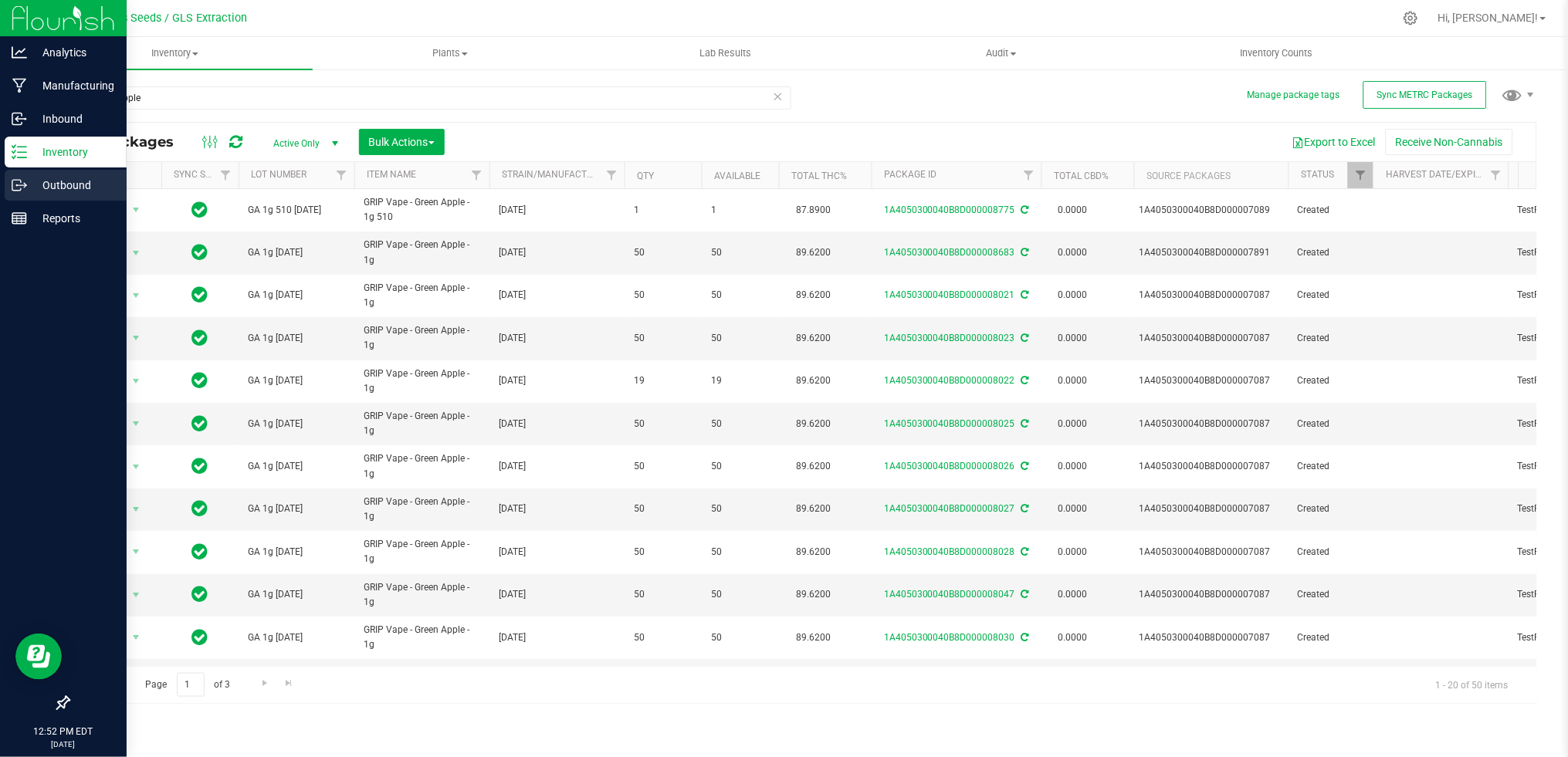
click at [49, 179] on p "Outbound" at bounding box center [73, 184] width 92 height 18
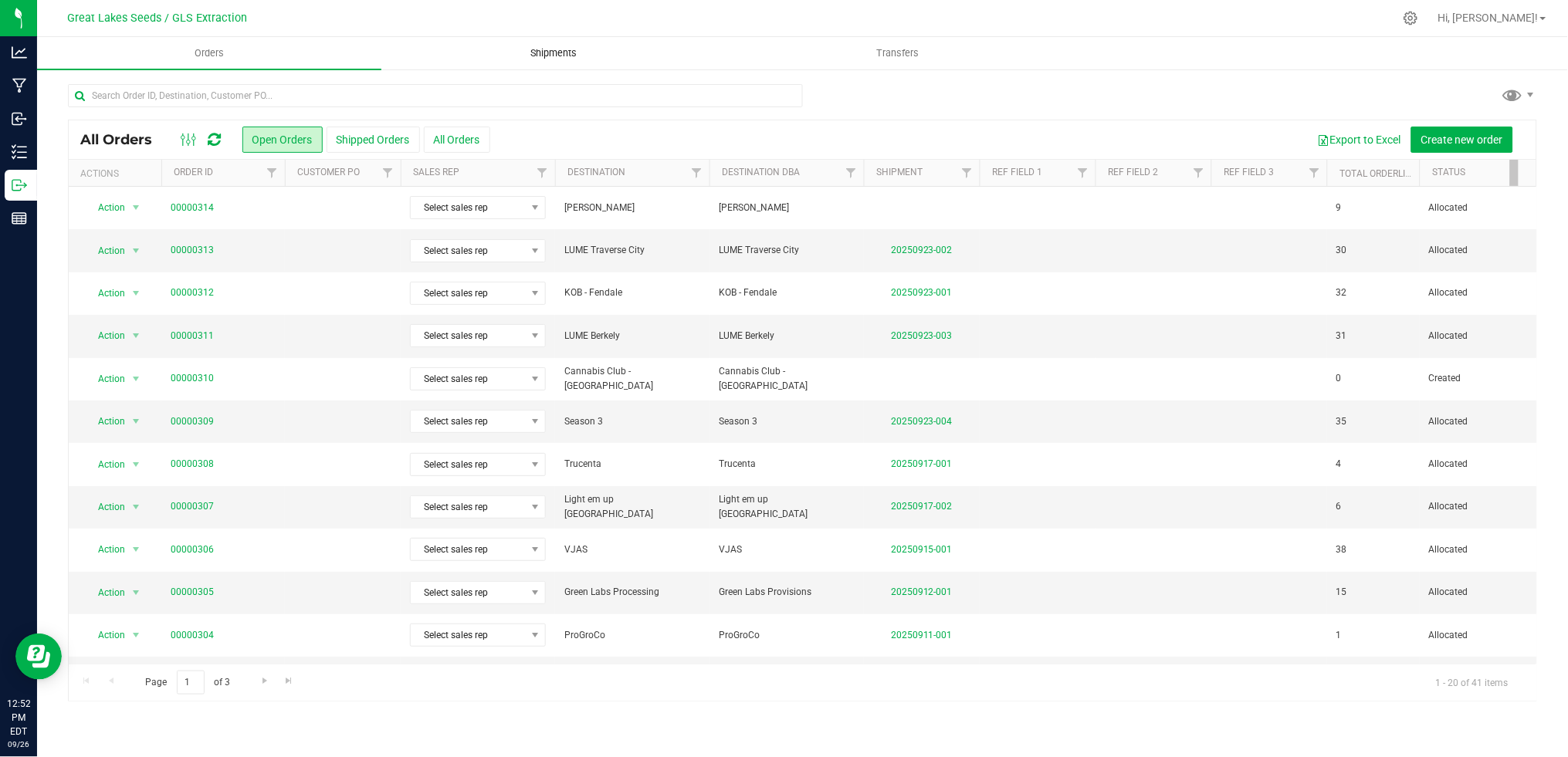
click at [554, 56] on span "Shipments" at bounding box center [553, 52] width 88 height 14
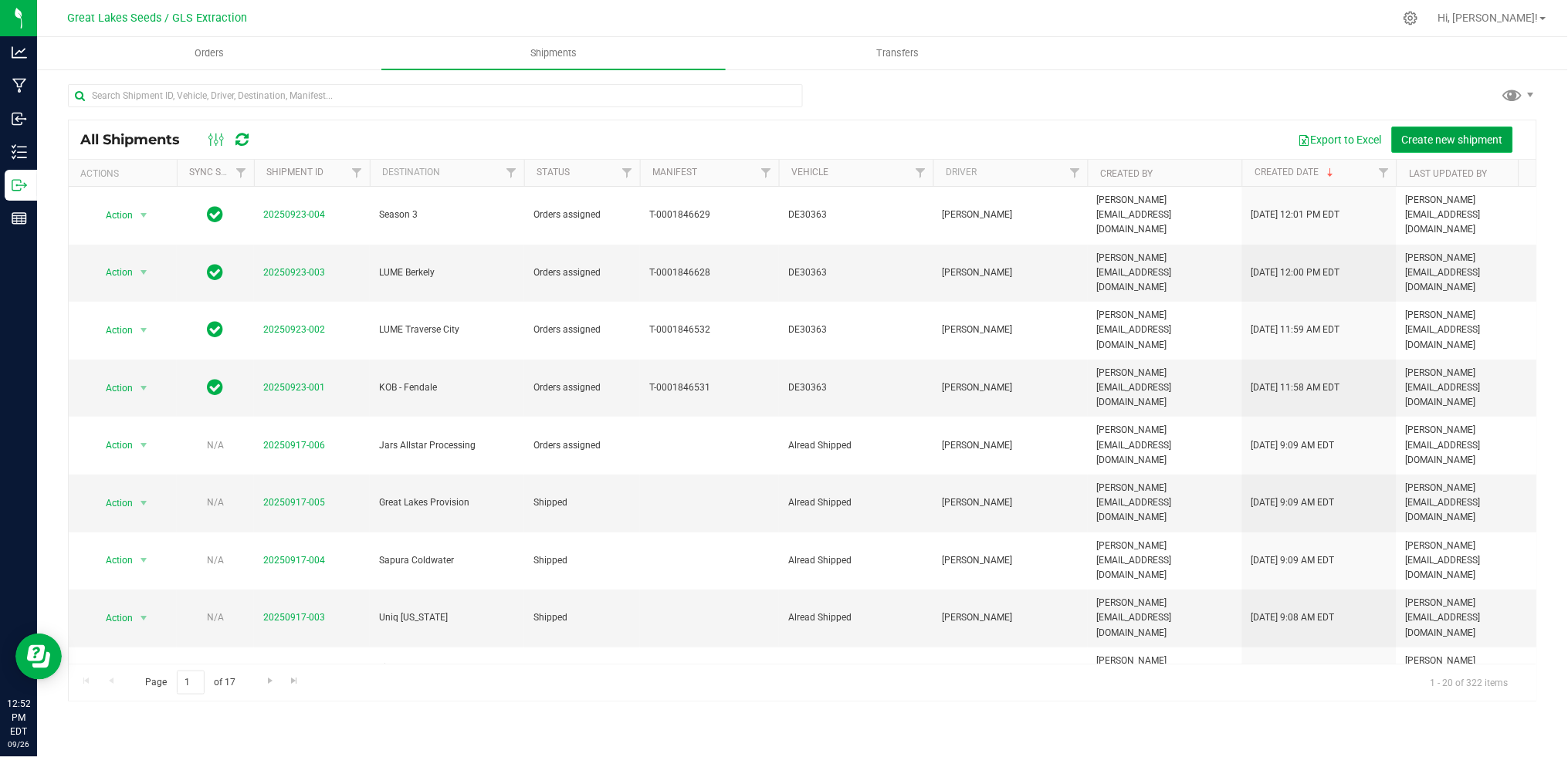
click at [1477, 144] on span "Create new shipment" at bounding box center [1452, 140] width 101 height 13
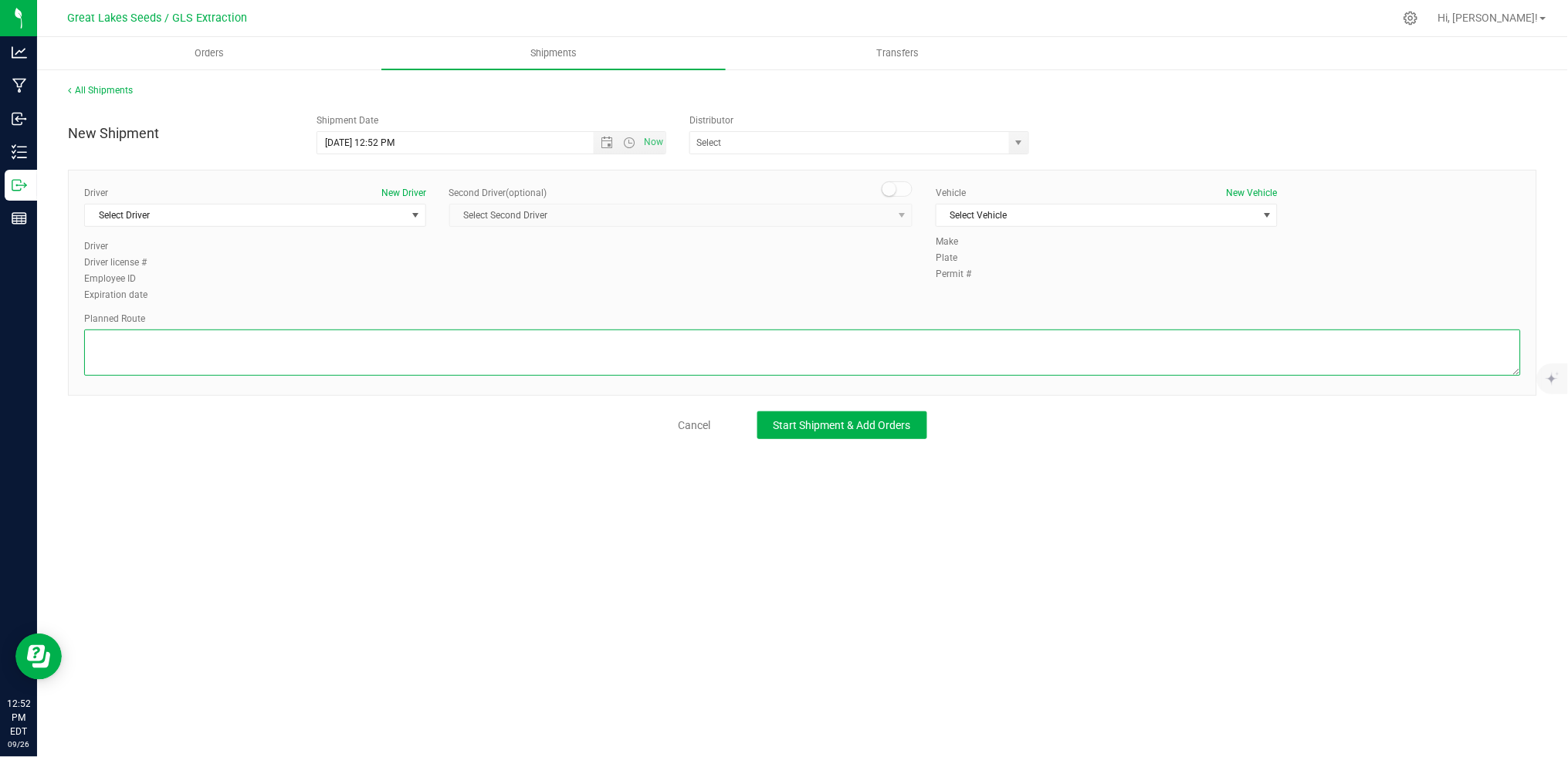
click at [635, 341] on textarea at bounding box center [803, 352] width 1437 height 46
paste textarea "Route Detail: [PERSON_NAME] (GLS) ([STREET_ADDRESS][PERSON_NAME][PERSON_NAME]) …"
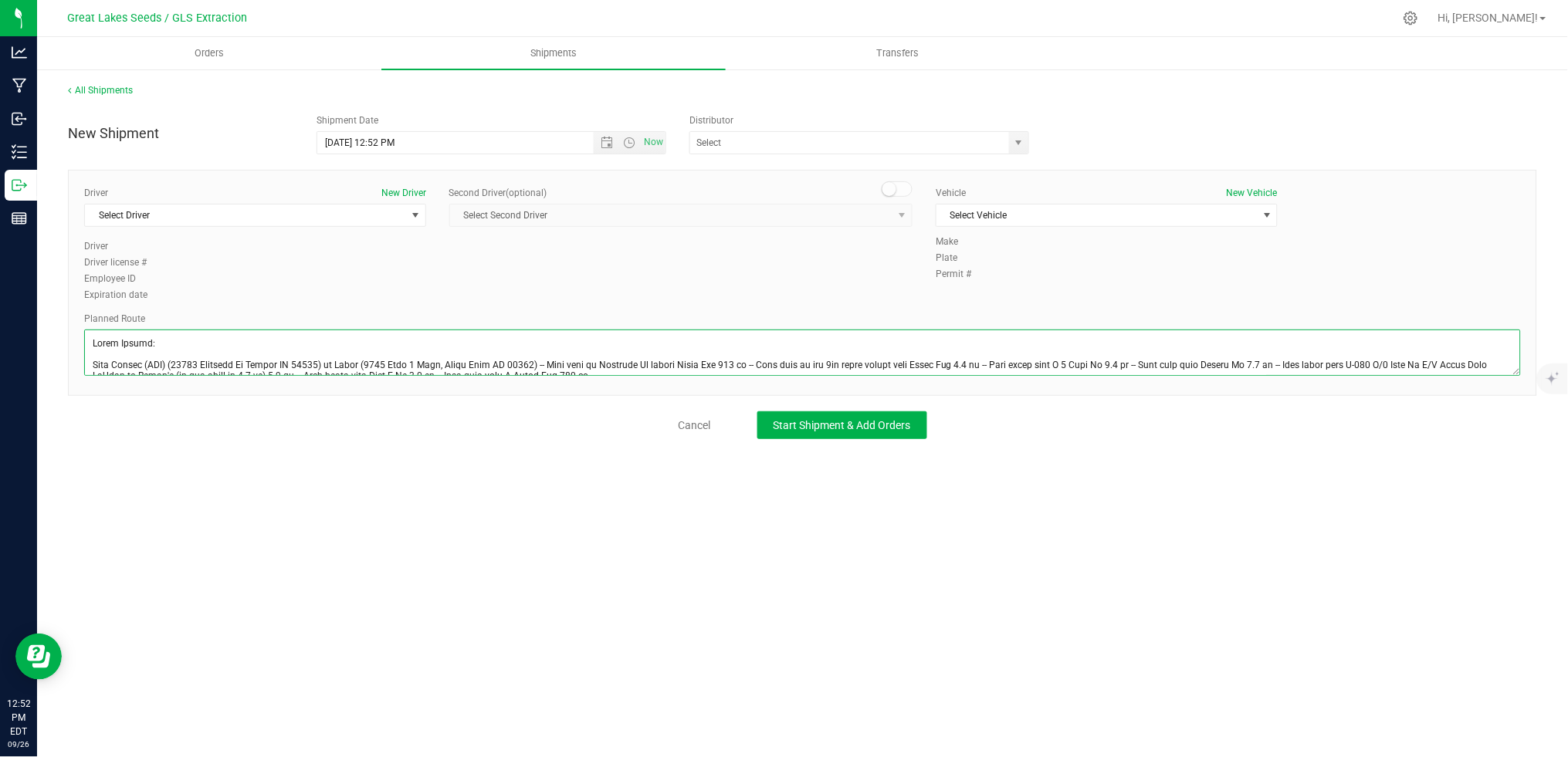
scroll to position [66, 0]
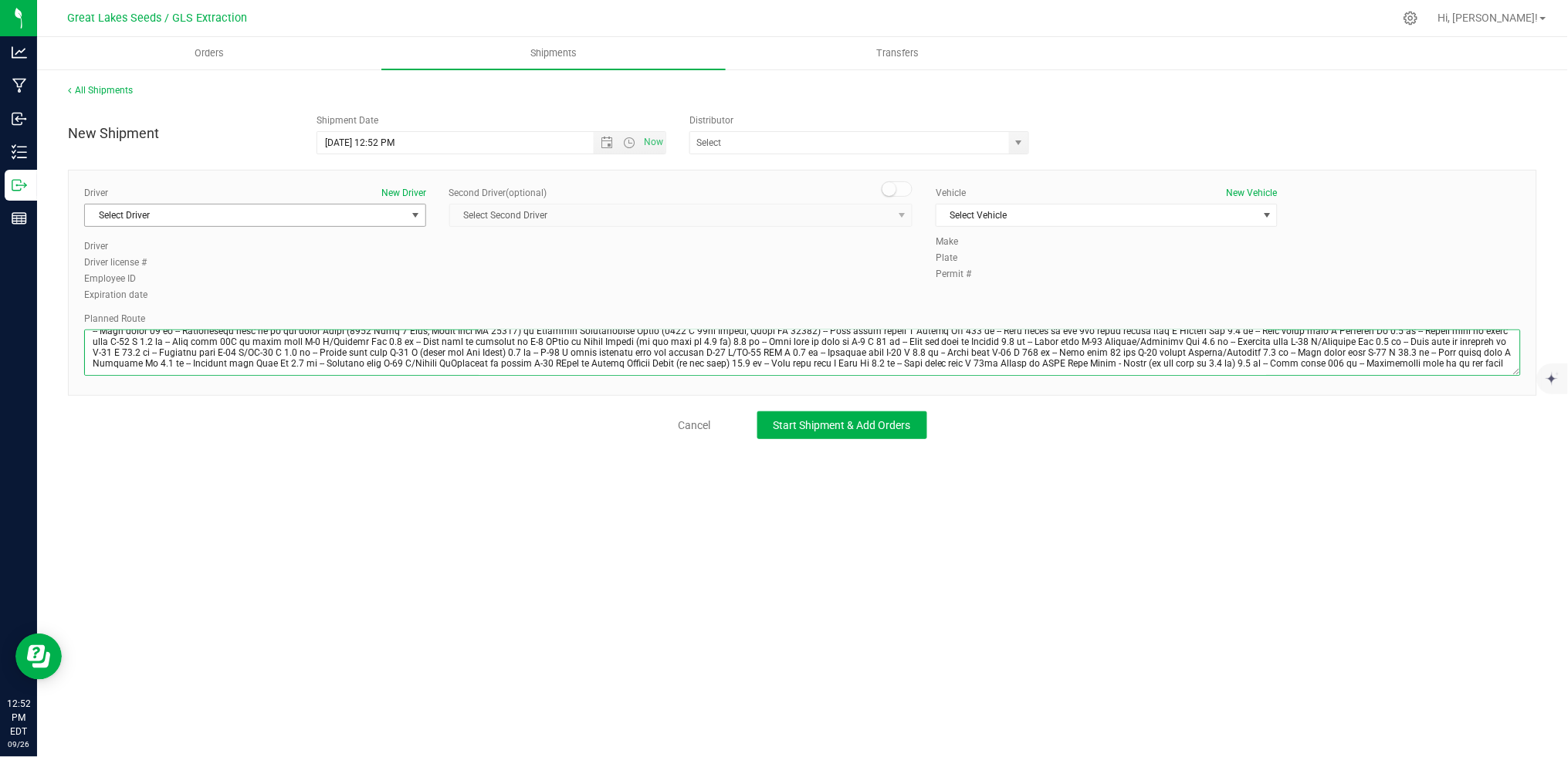
type textarea "Route Detail: [PERSON_NAME] (GLS) ([STREET_ADDRESS][PERSON_NAME][PERSON_NAME]) …"
click at [225, 218] on span "Select Driver" at bounding box center [246, 215] width 321 height 21
click at [205, 275] on li "[PERSON_NAME]" at bounding box center [255, 280] width 340 height 23
type input "child"
click at [1085, 212] on span "Select Vehicle" at bounding box center [1097, 215] width 321 height 21
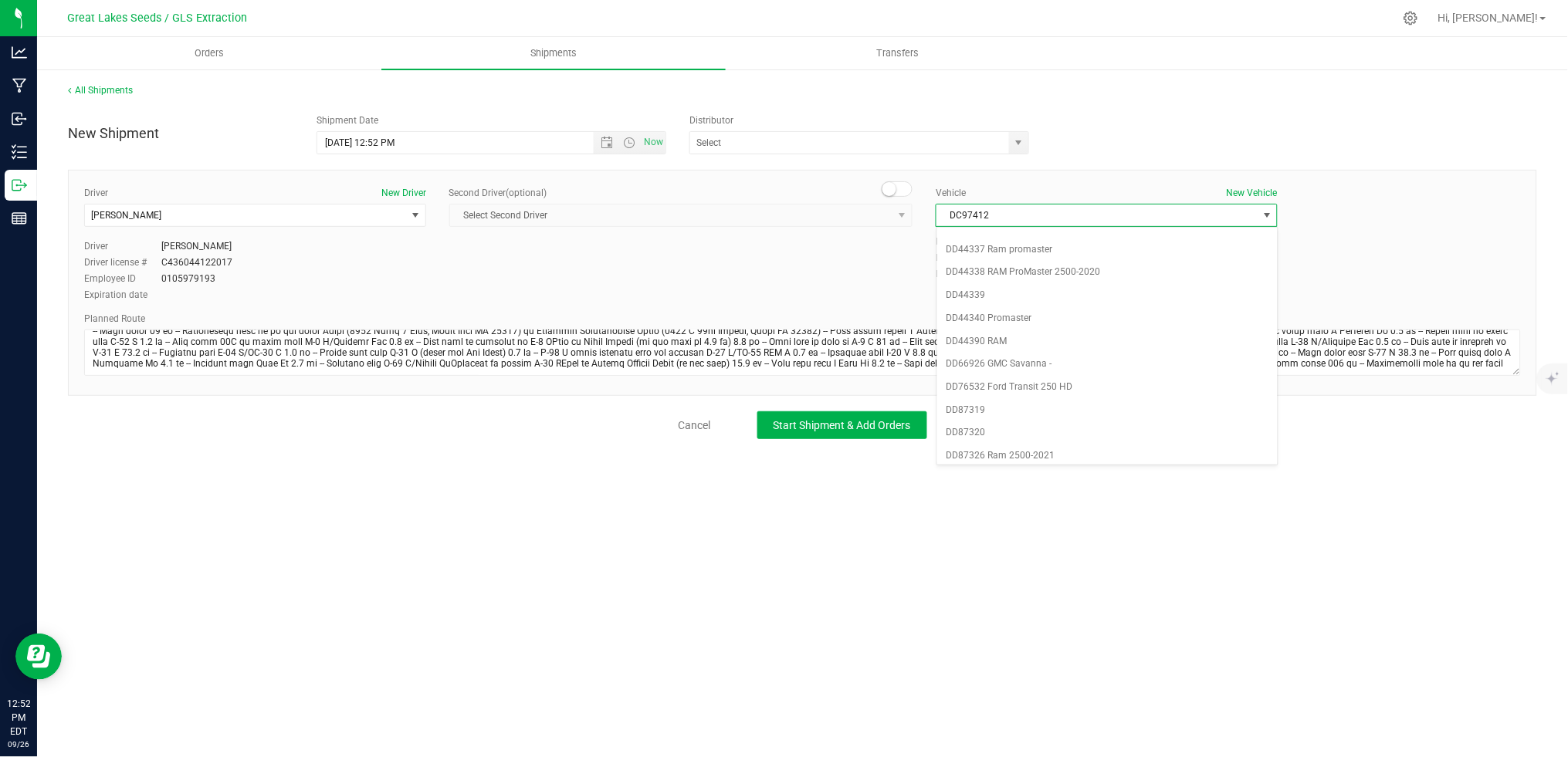
scroll to position [420, 0]
click at [979, 391] on li "DD87320" at bounding box center [1107, 394] width 340 height 23
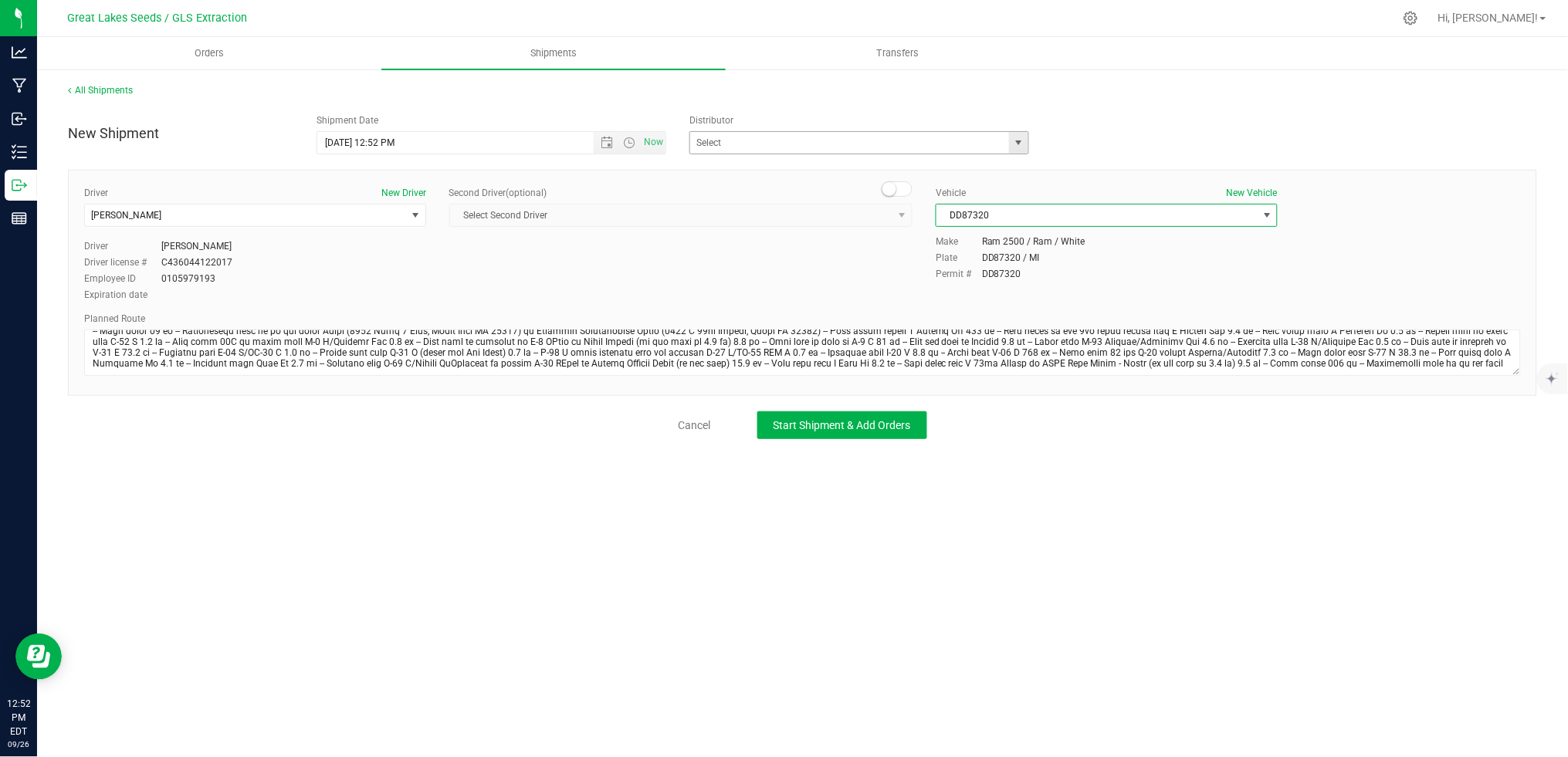
click at [1010, 143] on span "select" at bounding box center [1018, 142] width 19 height 21
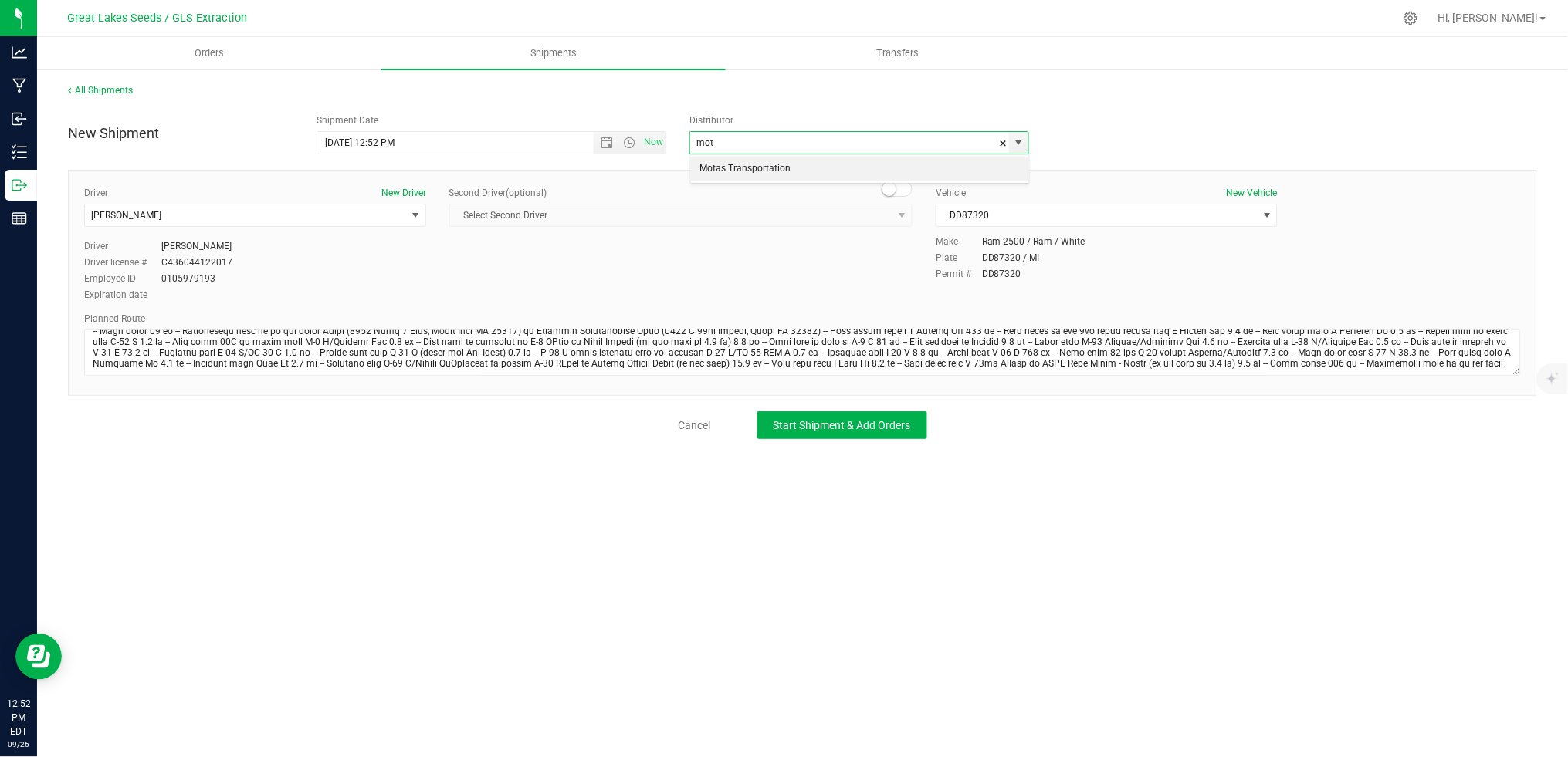
click at [881, 172] on li "Motas Transportation" at bounding box center [859, 169] width 338 height 23
type input "Motas Transportation"
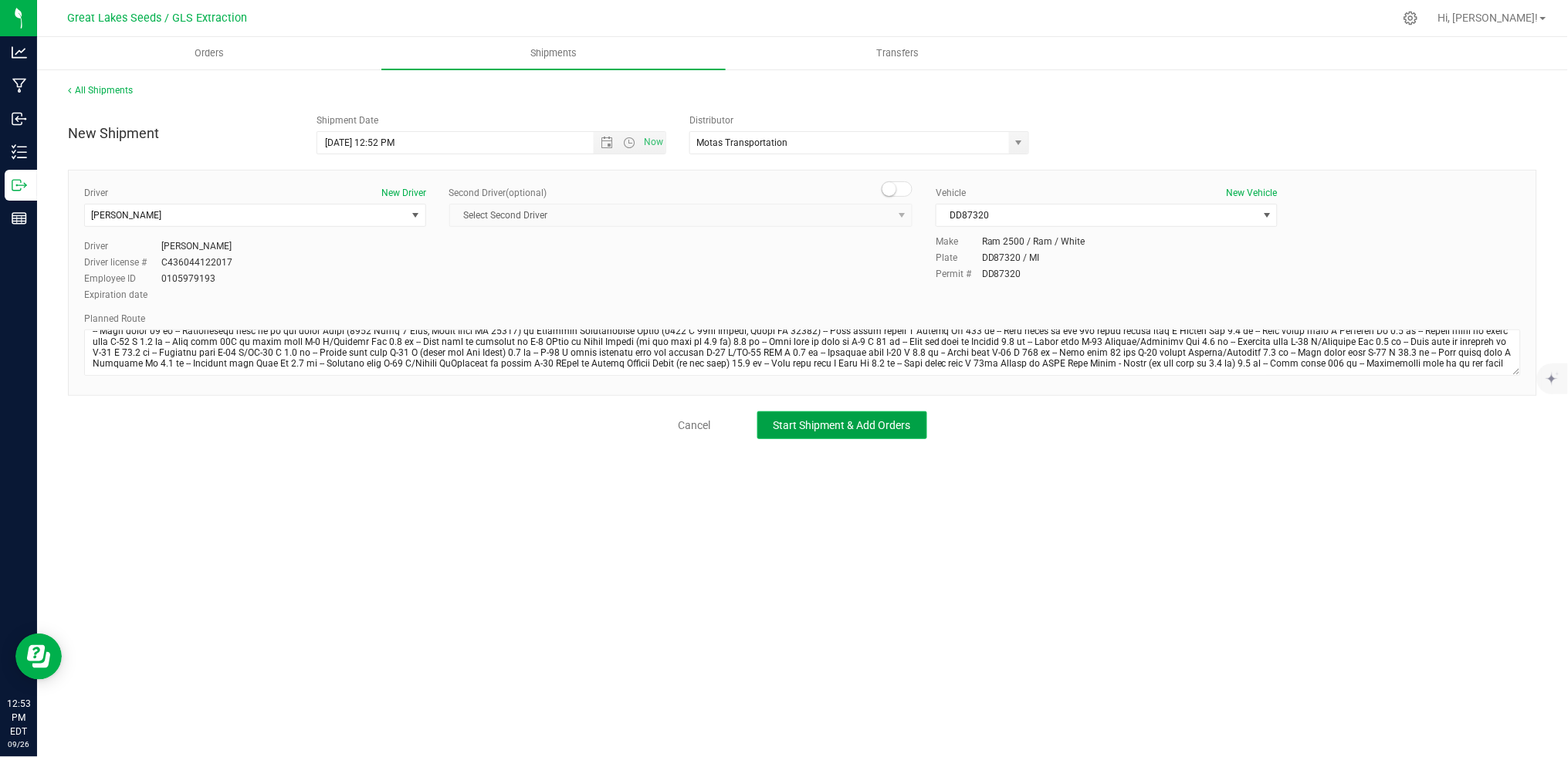
click at [841, 422] on span "Start Shipment & Add Orders" at bounding box center [842, 425] width 138 height 13
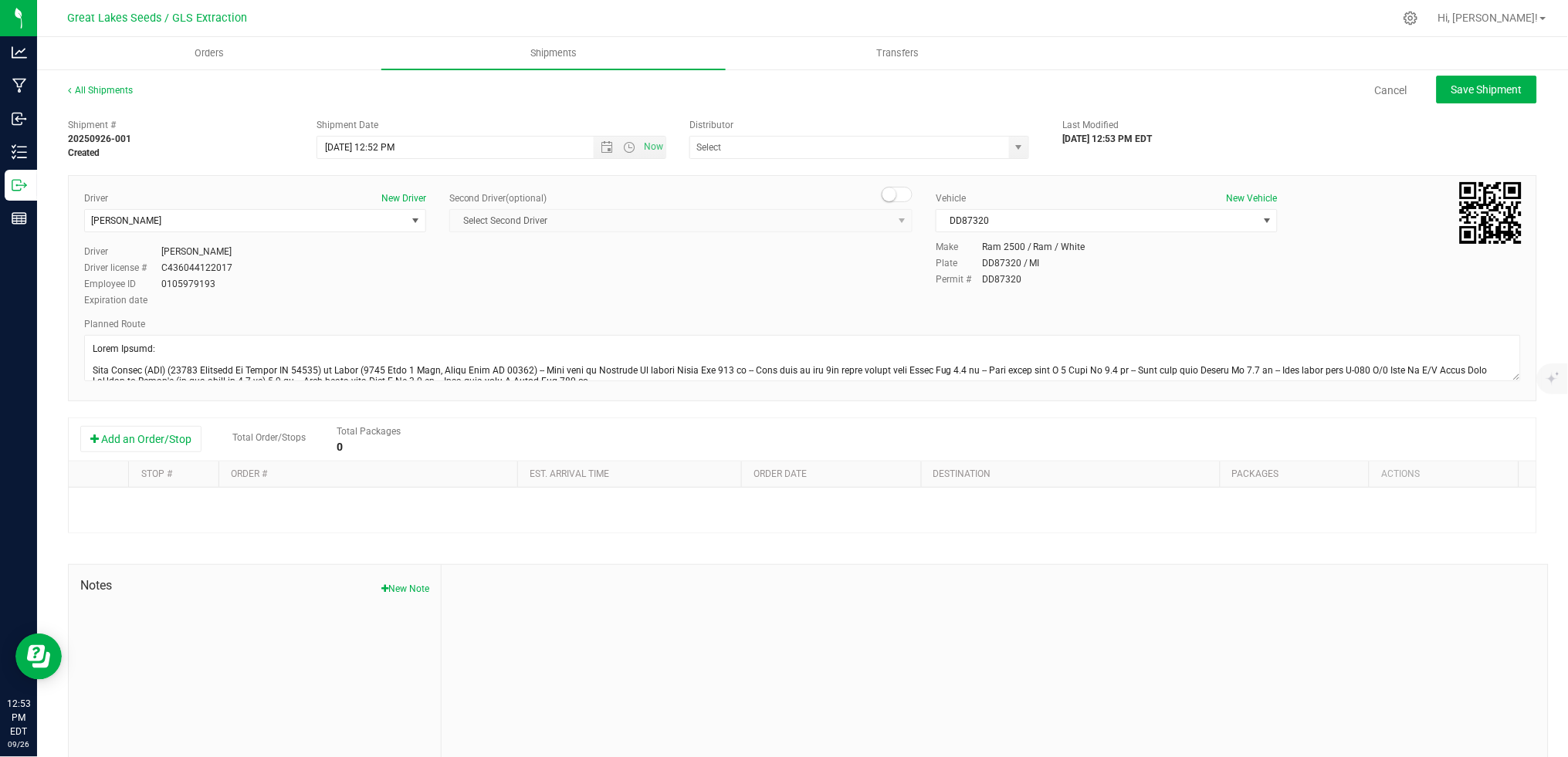
type input "Motas Transportation"
click at [156, 432] on button "Add an Order/Stop" at bounding box center [141, 439] width 121 height 26
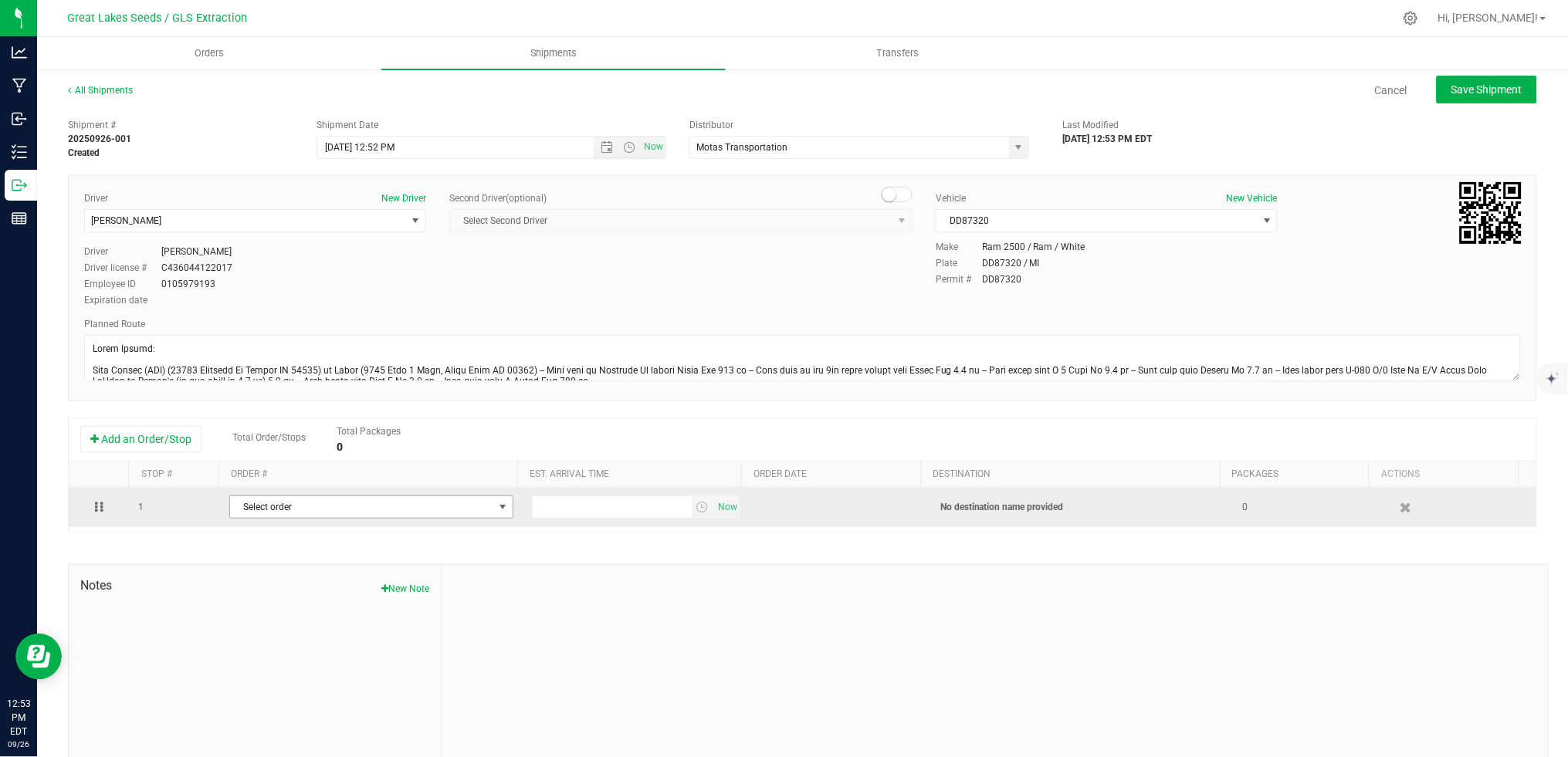
click at [461, 505] on span "Select order" at bounding box center [361, 507] width 263 height 21
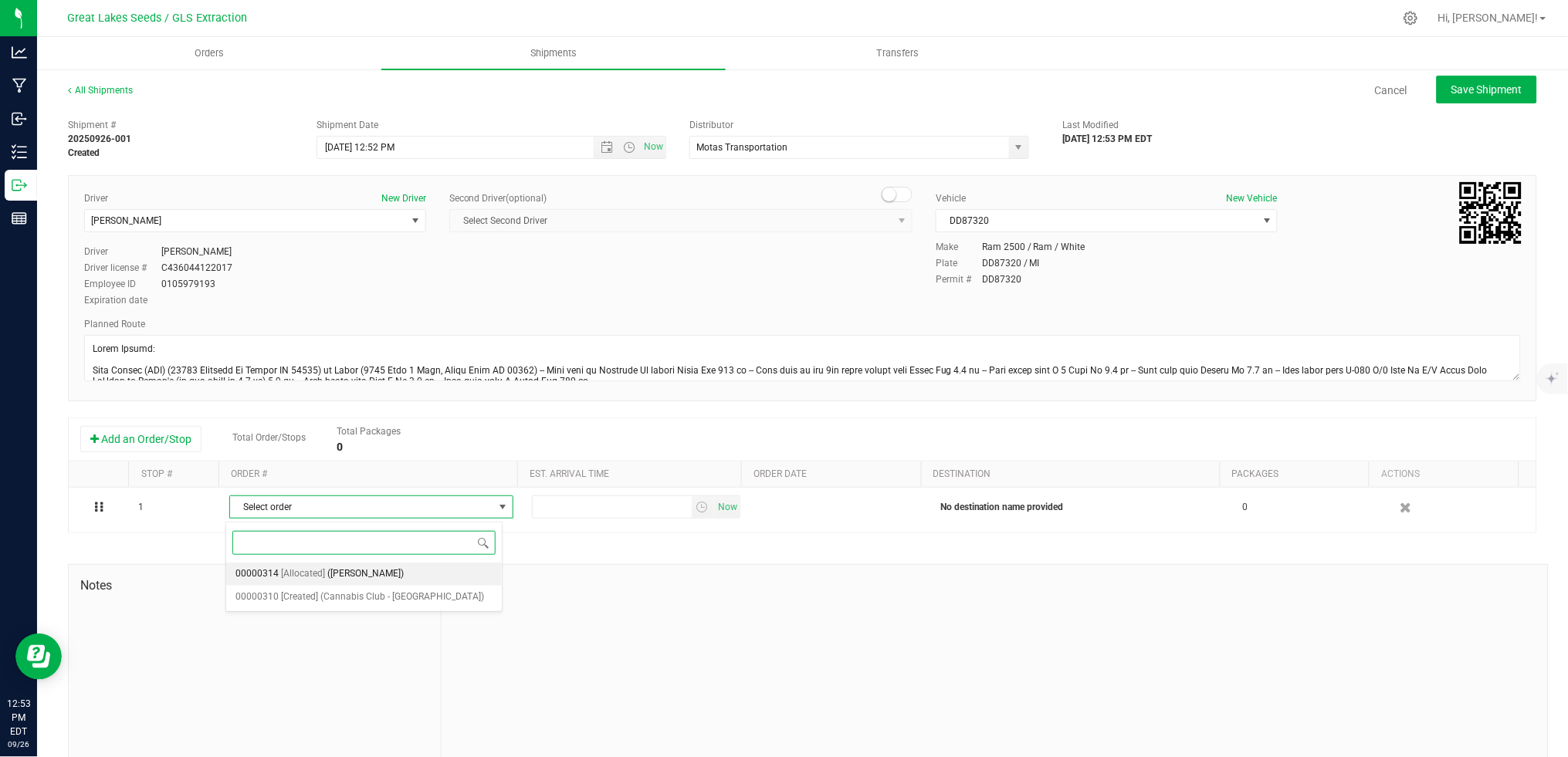
click at [389, 570] on li "00000314 [Allocated] ([PERSON_NAME])" at bounding box center [364, 573] width 275 height 23
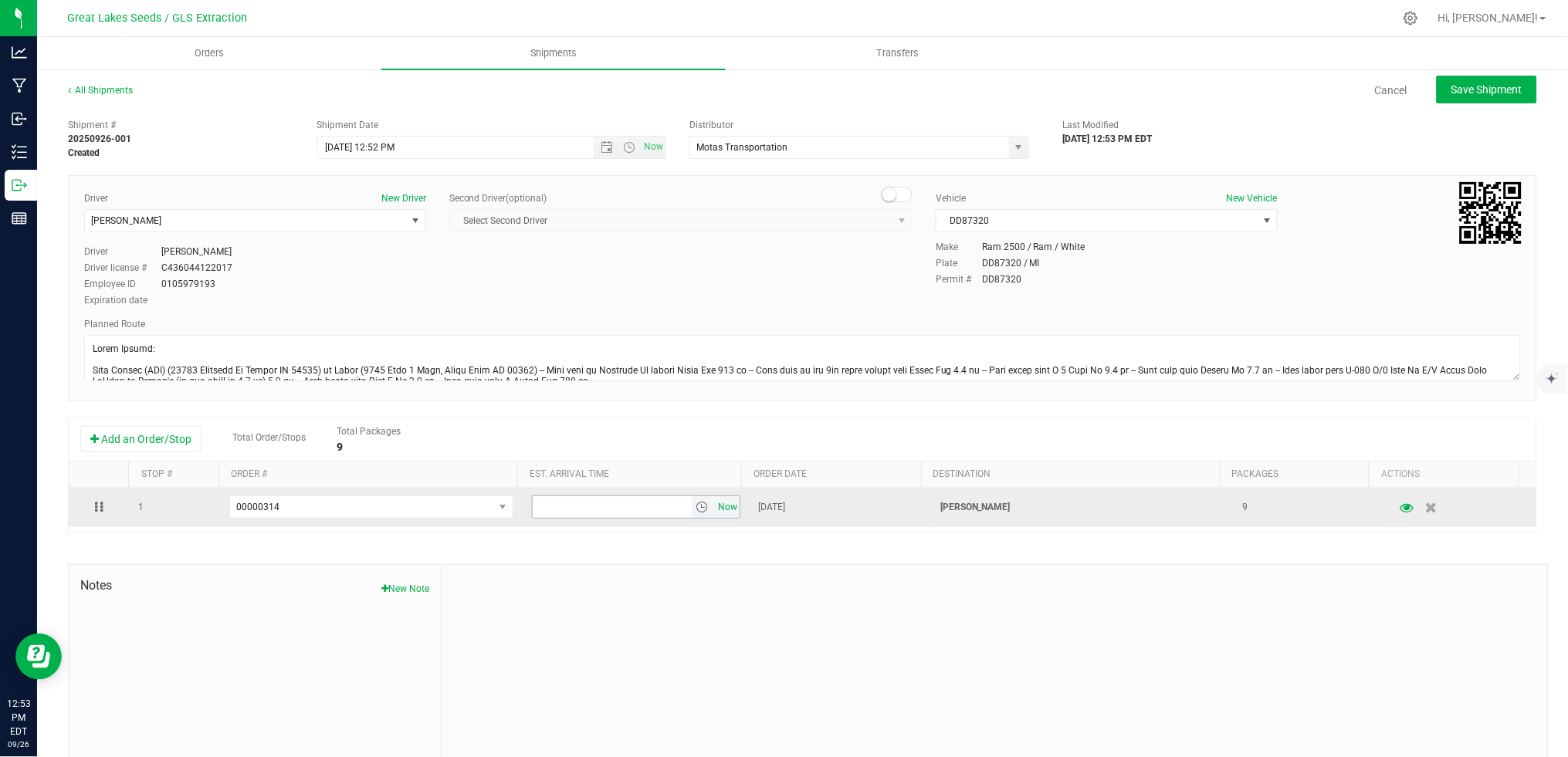
click at [715, 507] on span "Now" at bounding box center [728, 507] width 26 height 22
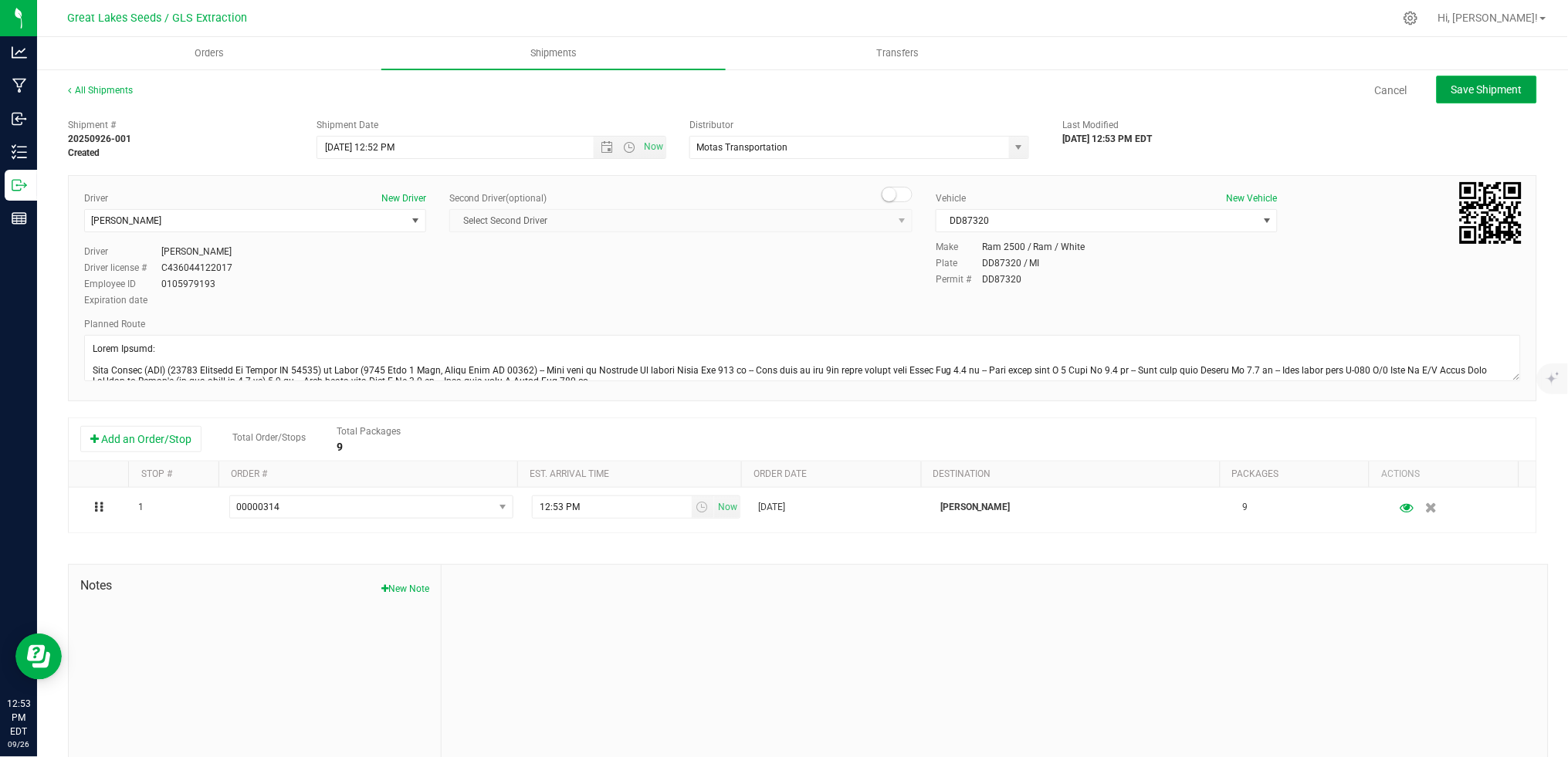
click at [1505, 95] on button "Save Shipment" at bounding box center [1487, 89] width 100 height 28
type input "[DATE] 4:52 PM"
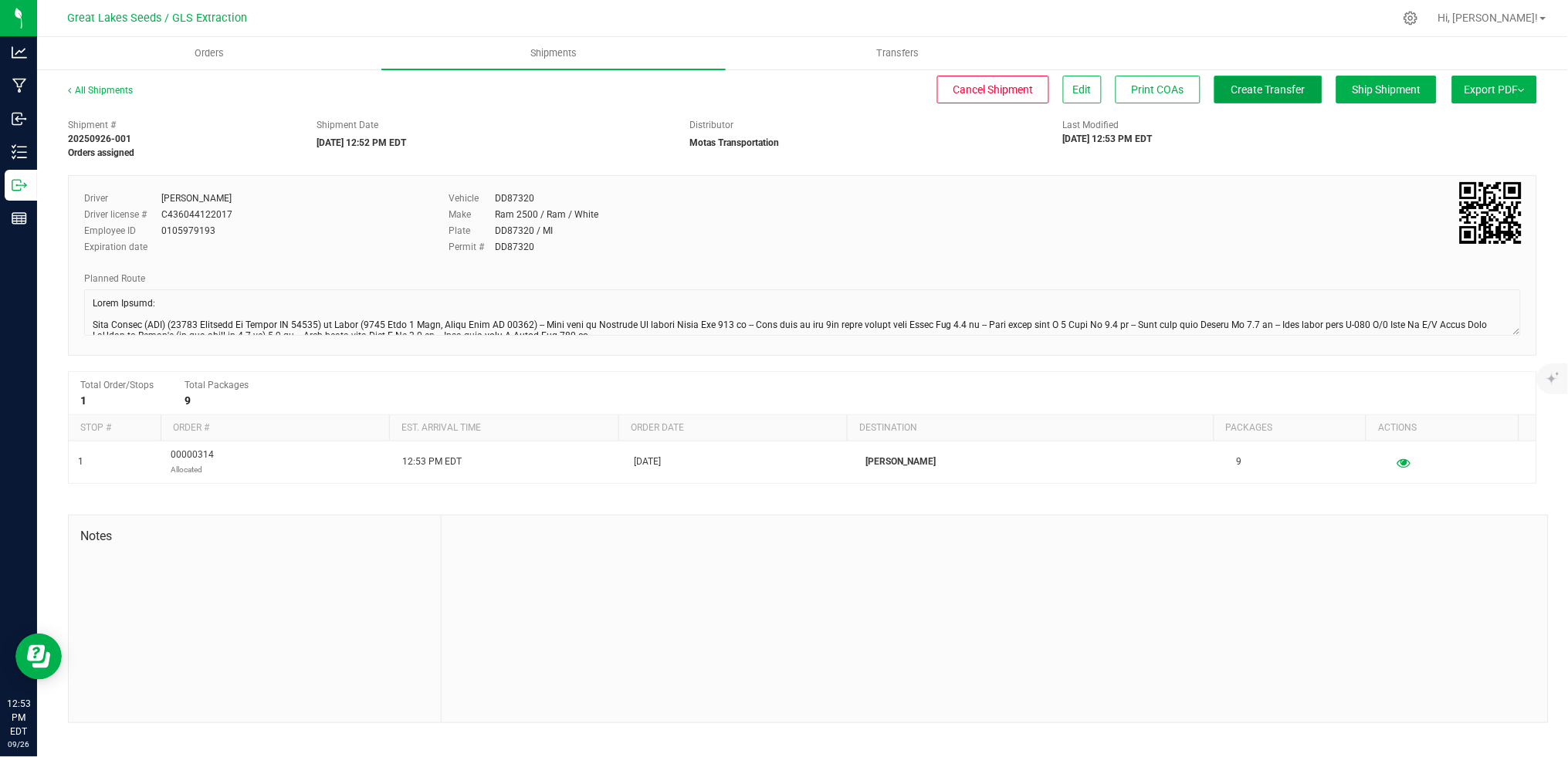
click at [1255, 88] on span "Create Transfer" at bounding box center [1268, 90] width 74 height 13
click at [1125, 141] on icon at bounding box center [1126, 143] width 8 height 10
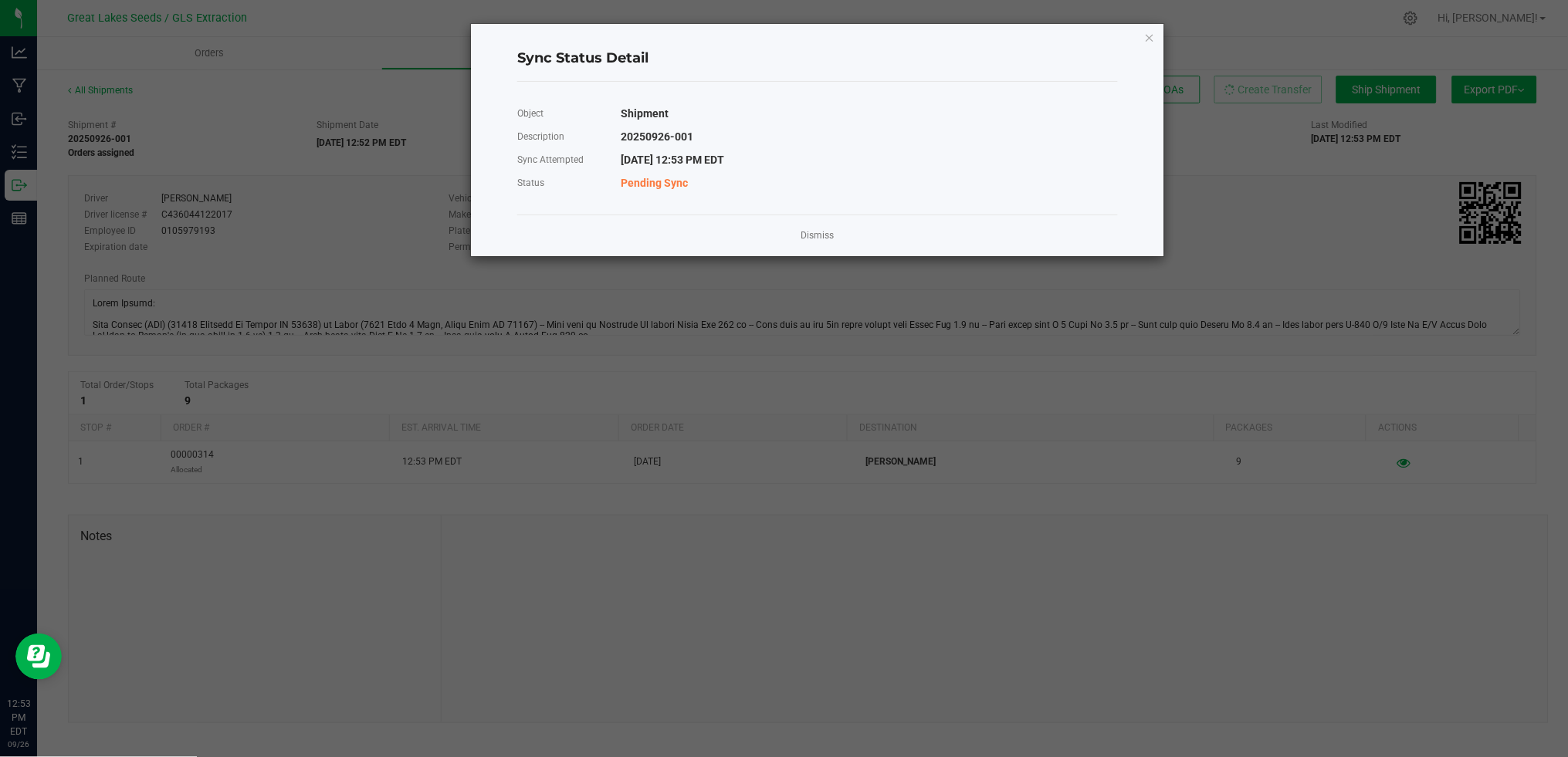
click at [792, 235] on div "Dismiss" at bounding box center [817, 235] width 601 height 41
click at [816, 234] on link "Dismiss" at bounding box center [818, 235] width 33 height 13
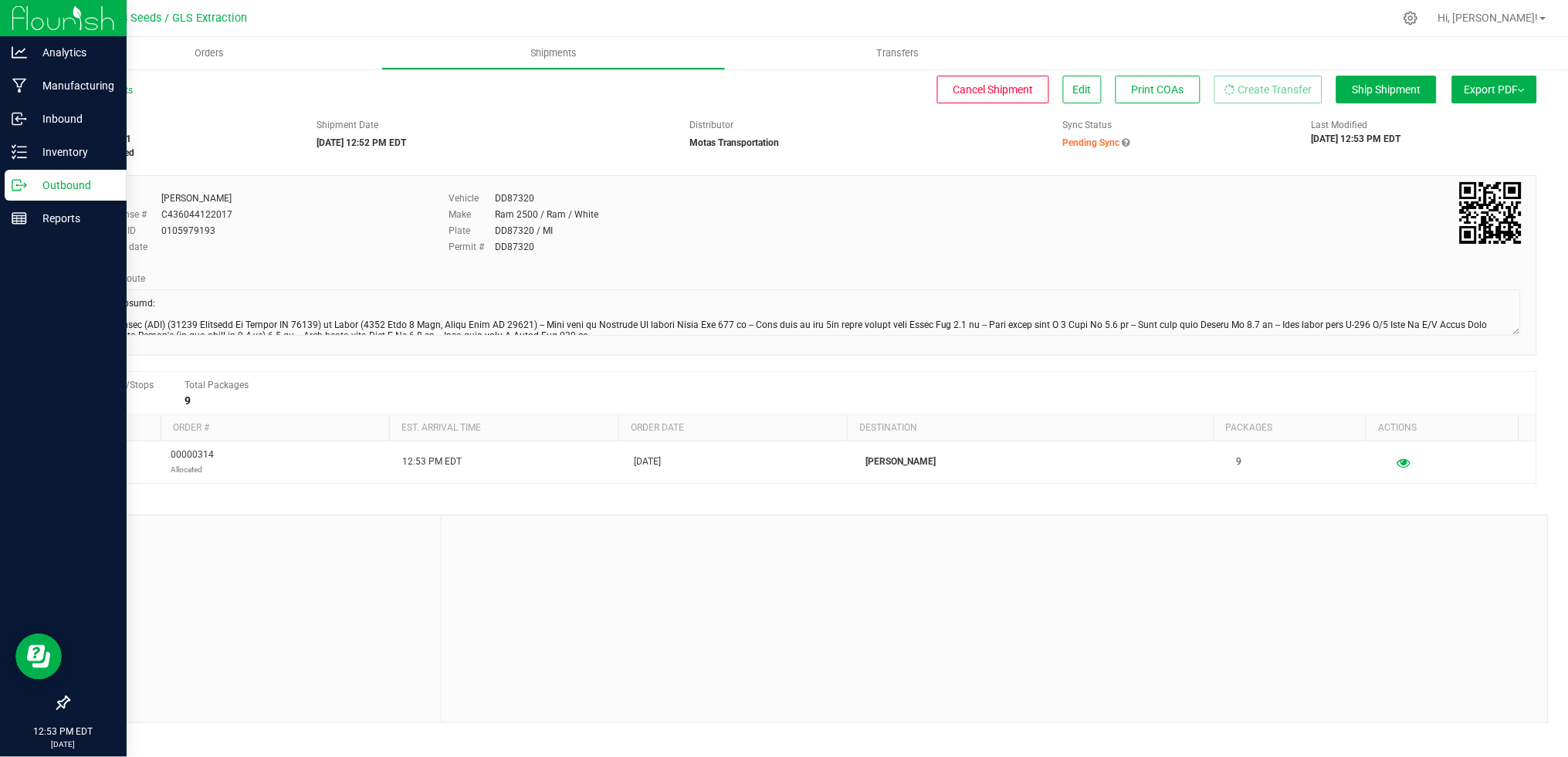
click at [63, 188] on p "Outbound" at bounding box center [73, 184] width 92 height 18
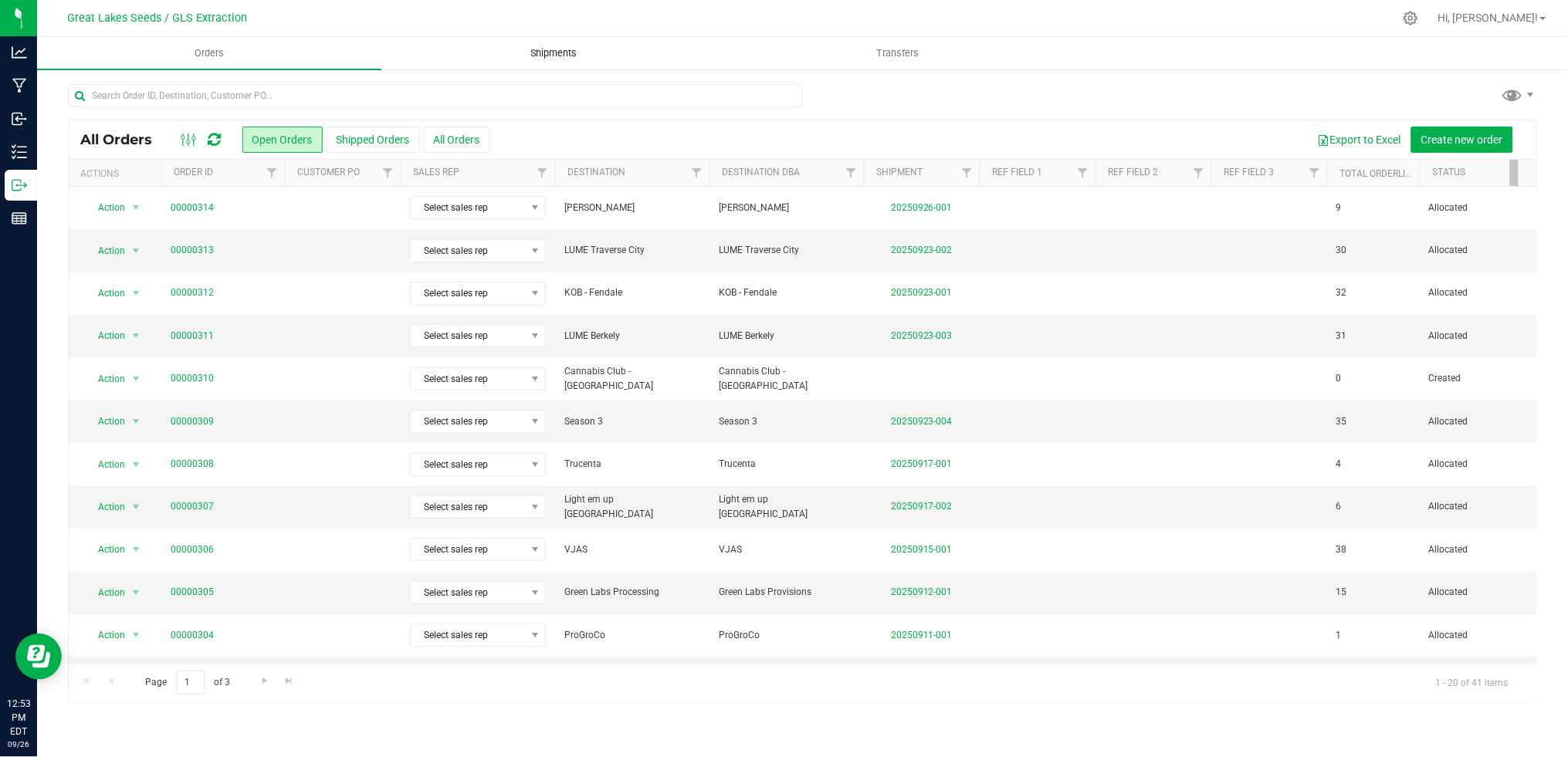
click at [556, 53] on span "Shipments" at bounding box center [553, 52] width 88 height 14
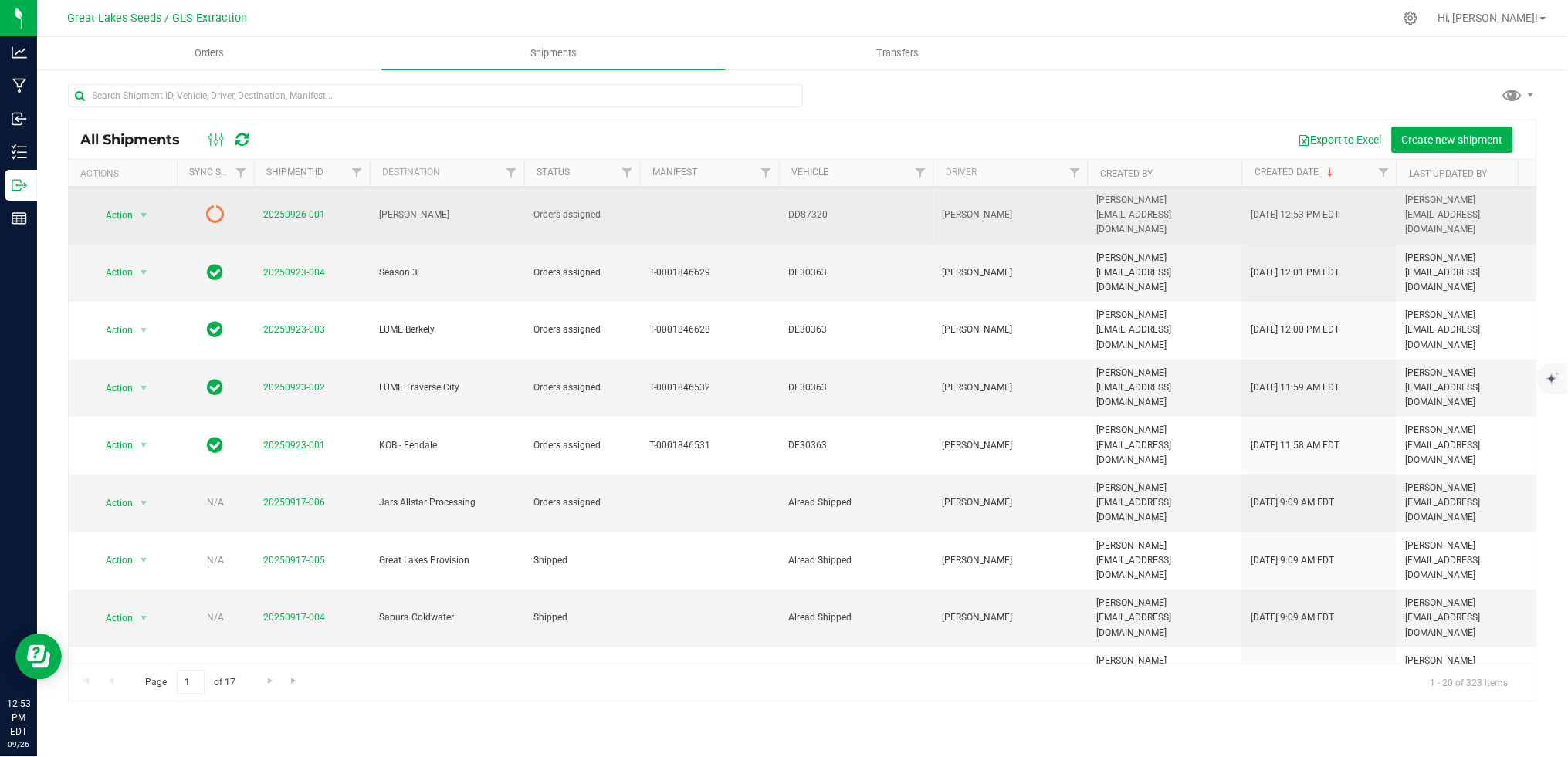
click at [219, 204] on icon at bounding box center [215, 213] width 18 height 18
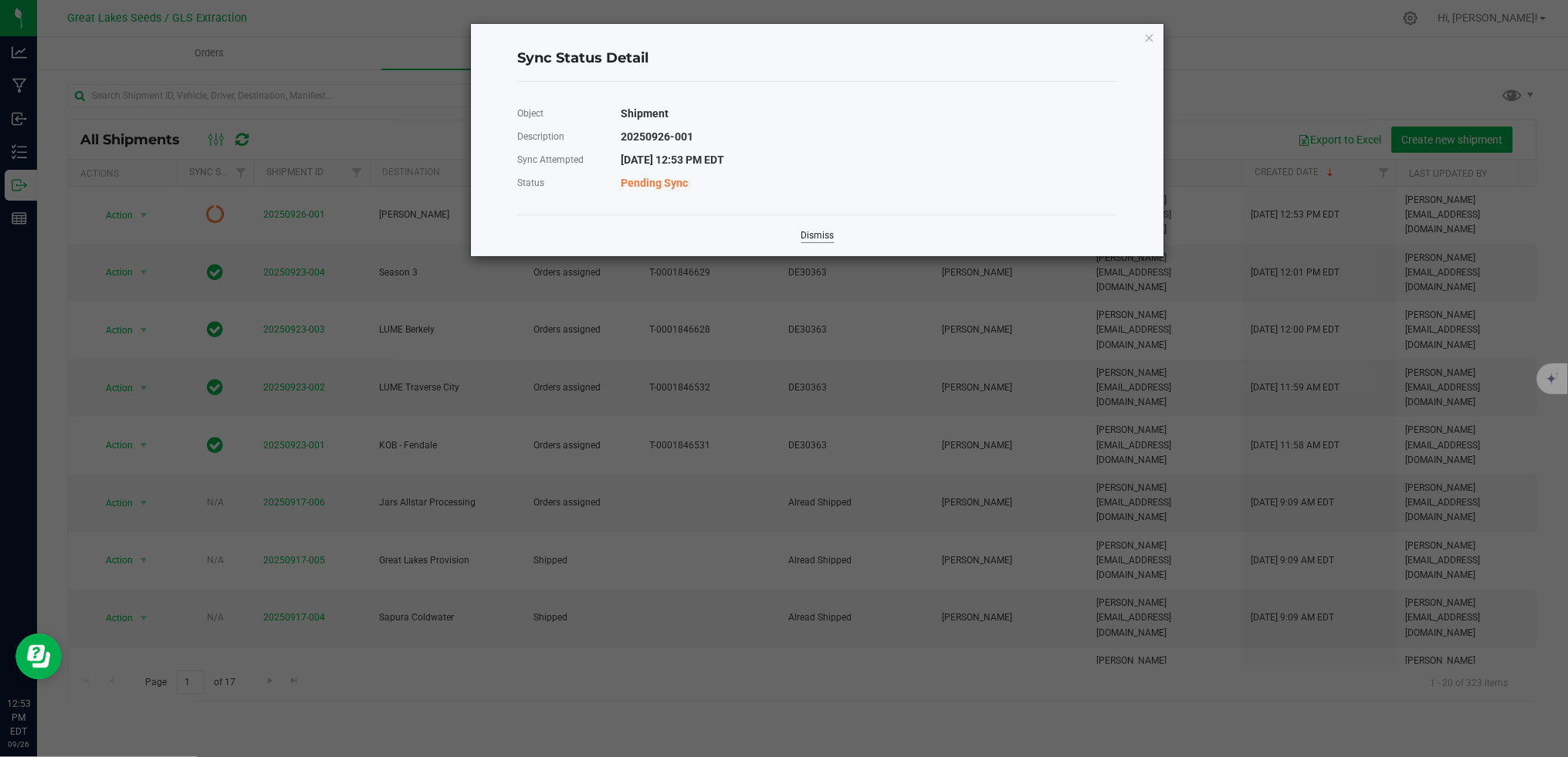
click at [814, 233] on link "Dismiss" at bounding box center [818, 235] width 33 height 13
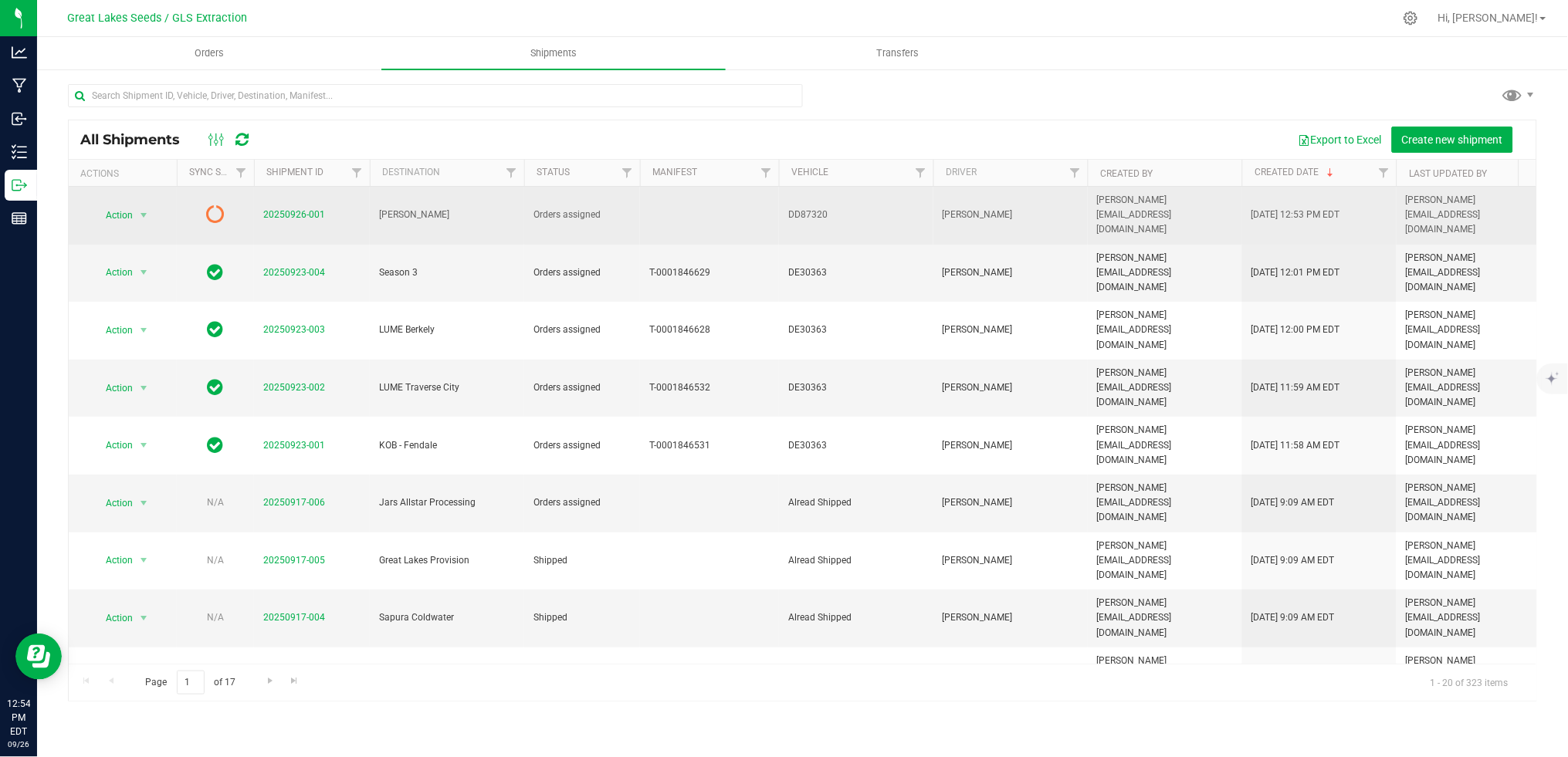
click at [217, 205] on icon at bounding box center [215, 213] width 18 height 18
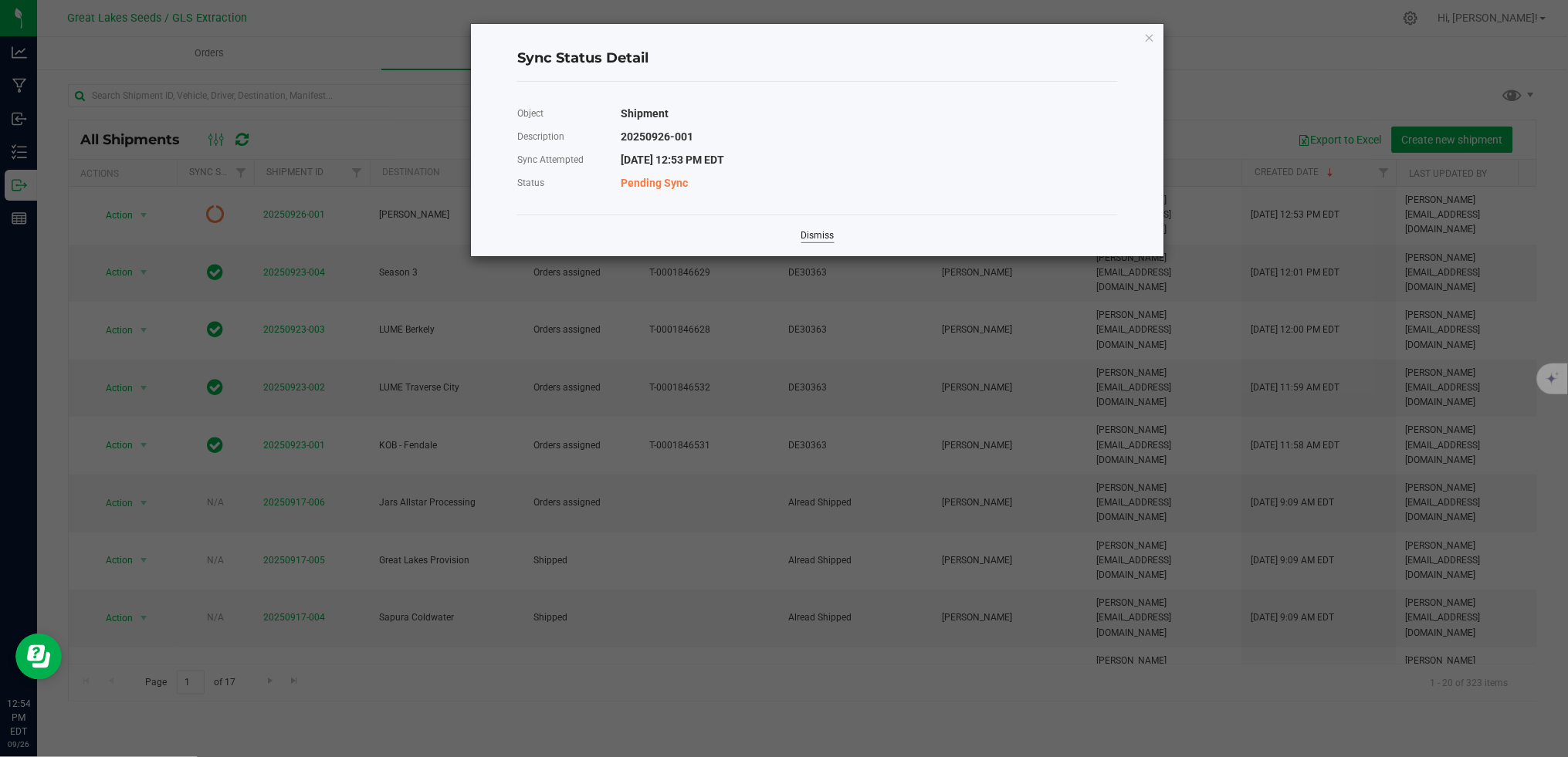
click at [823, 235] on link "Dismiss" at bounding box center [818, 235] width 33 height 13
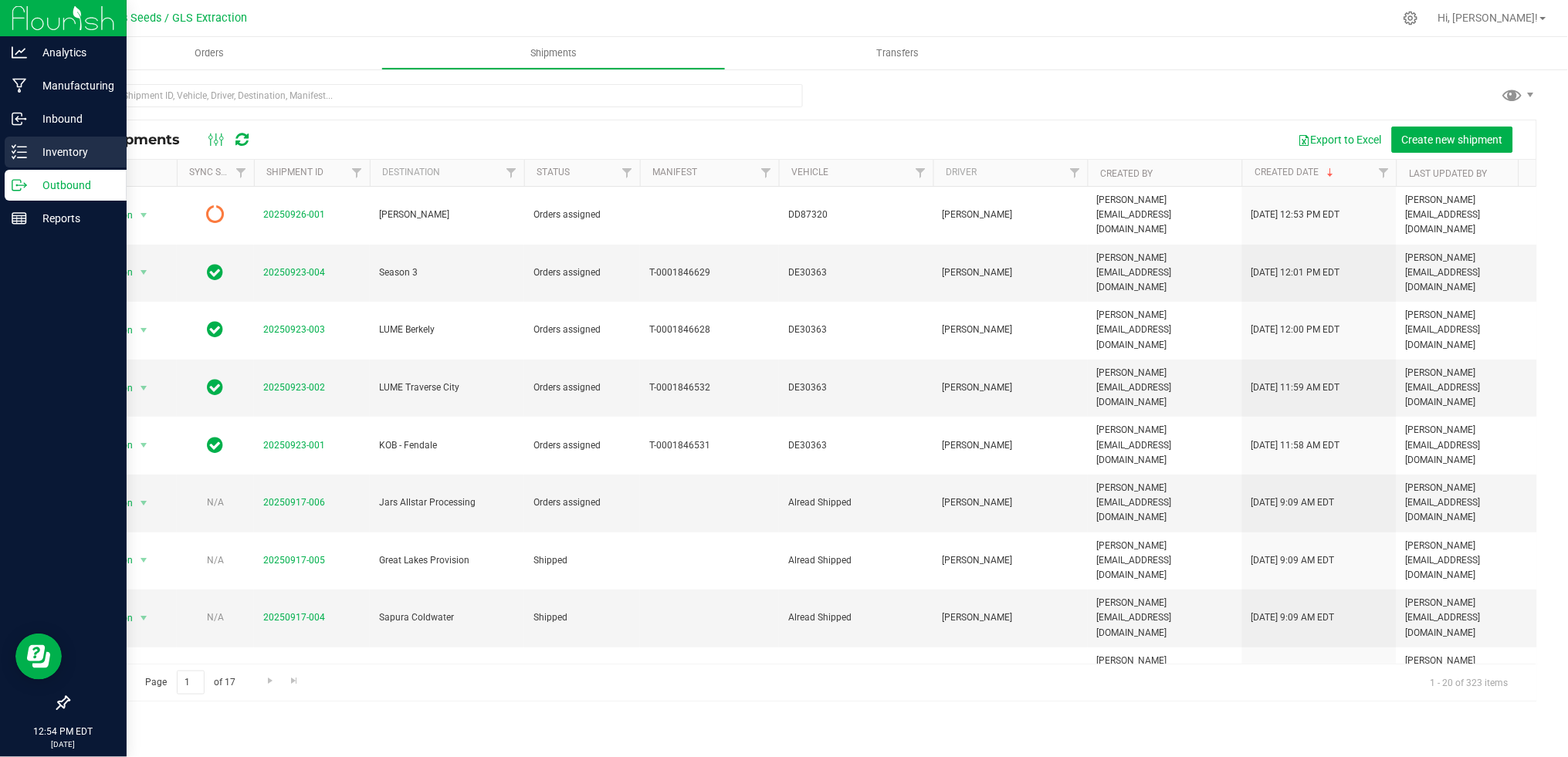
click at [53, 143] on p "Inventory" at bounding box center [73, 152] width 92 height 18
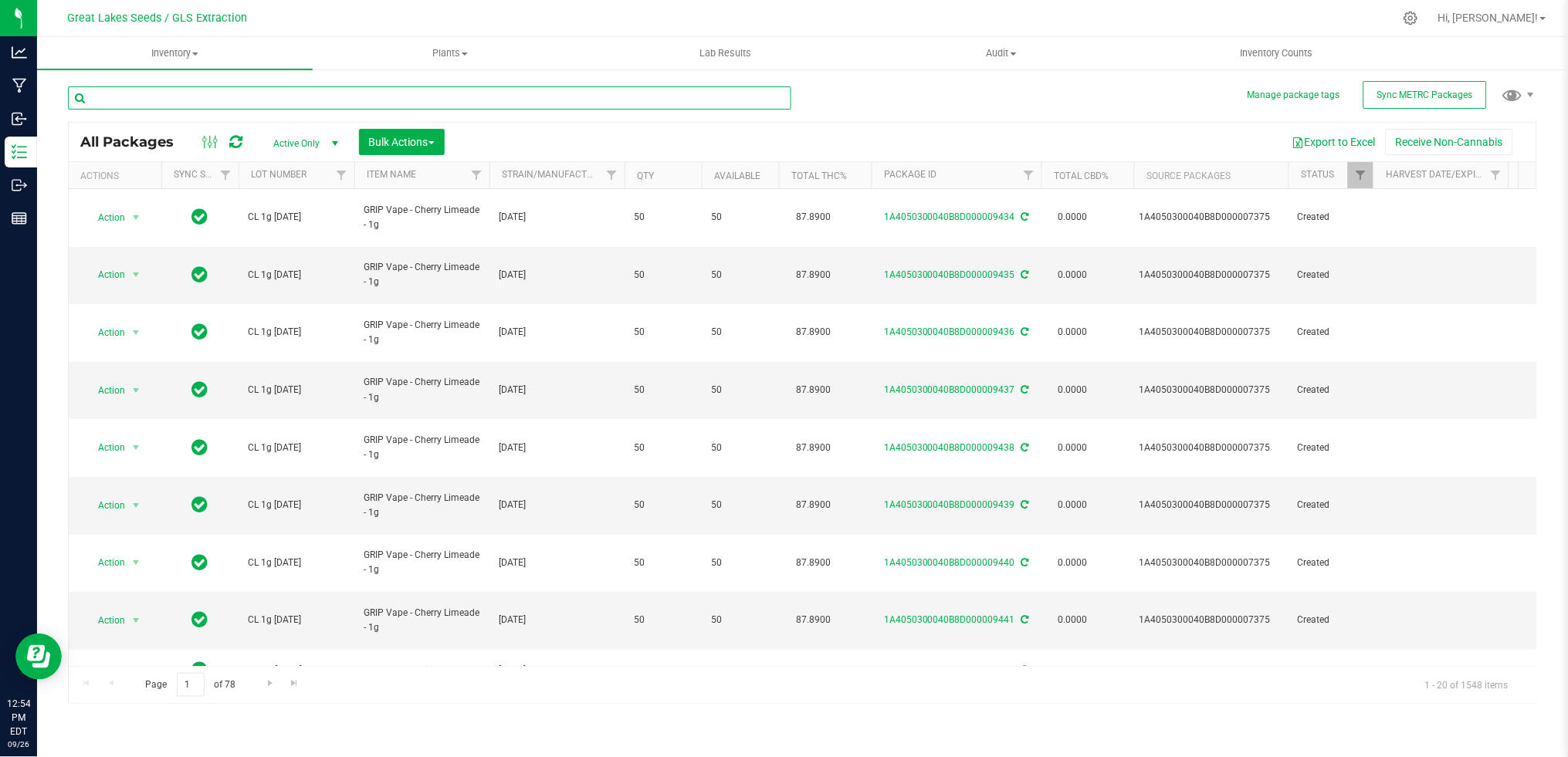
click at [199, 98] on input "text" at bounding box center [429, 98] width 723 height 23
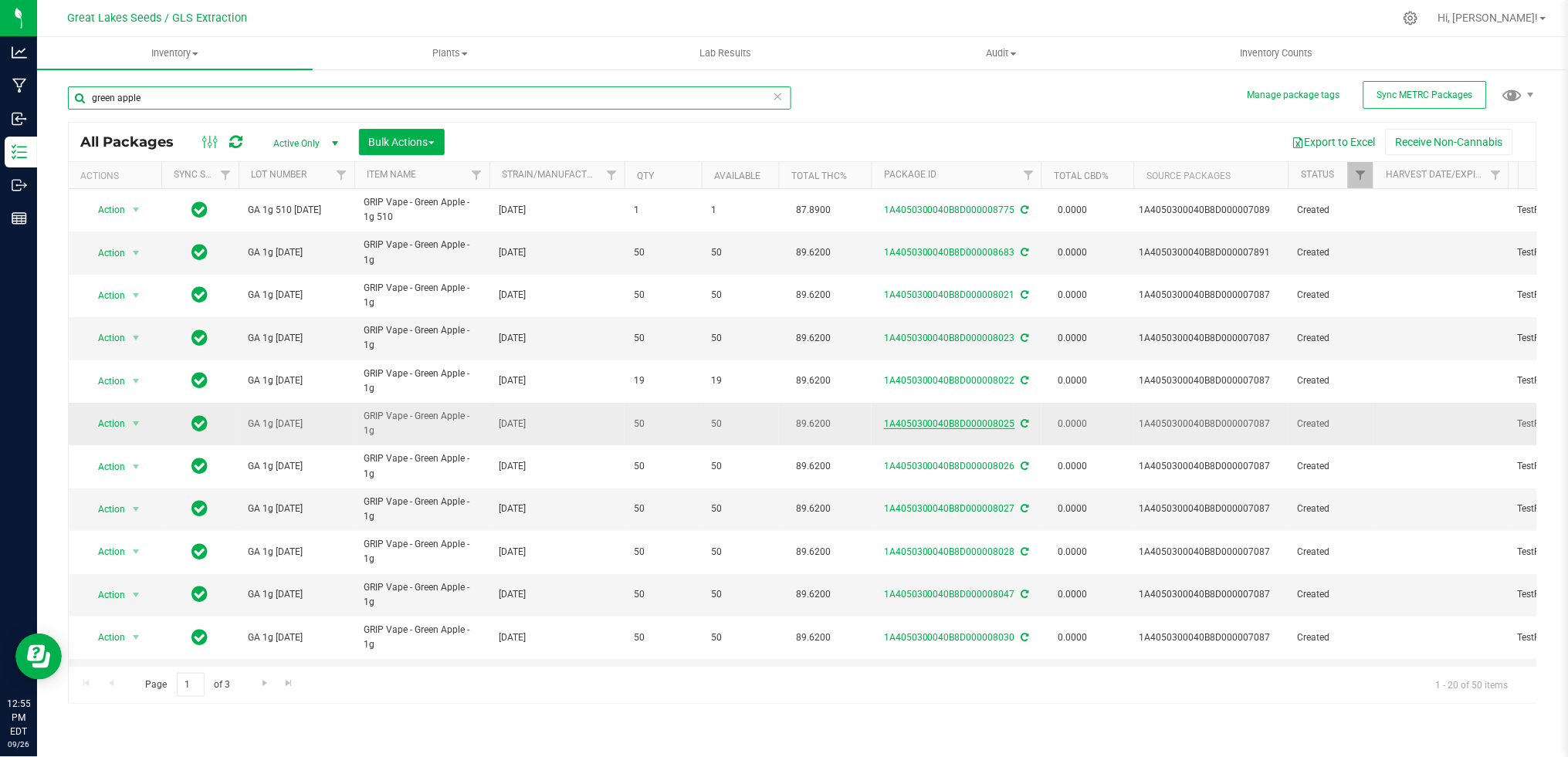
type input "green apple"
click at [984, 421] on link "1A4050300040B8D000008025" at bounding box center [949, 424] width 131 height 11
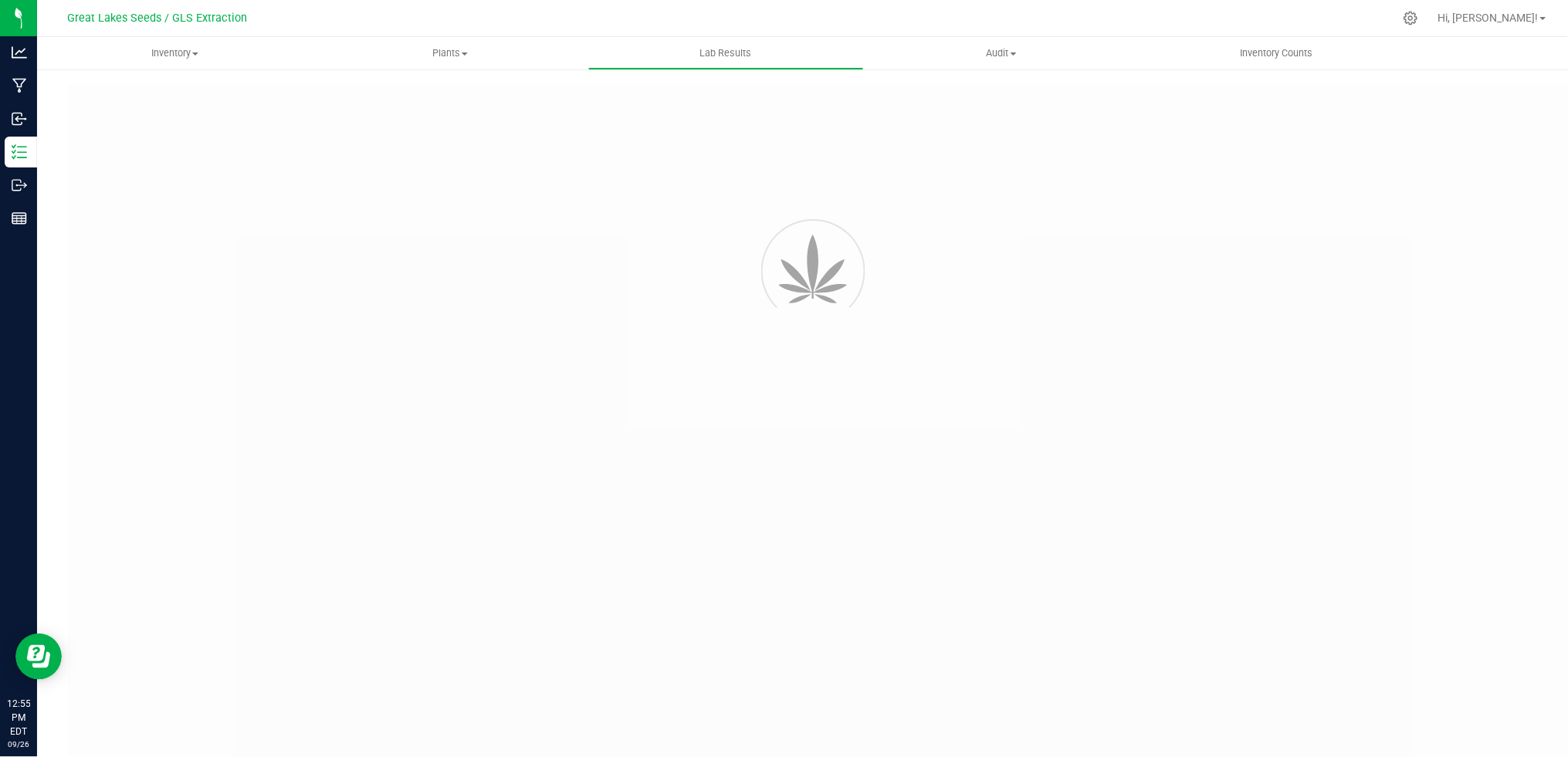
type input "1A4050300040B8D000007087"
type input "adfaf"
type input "1A4050300040B8D000007087"
type input "[DATE] 9:12 AM"
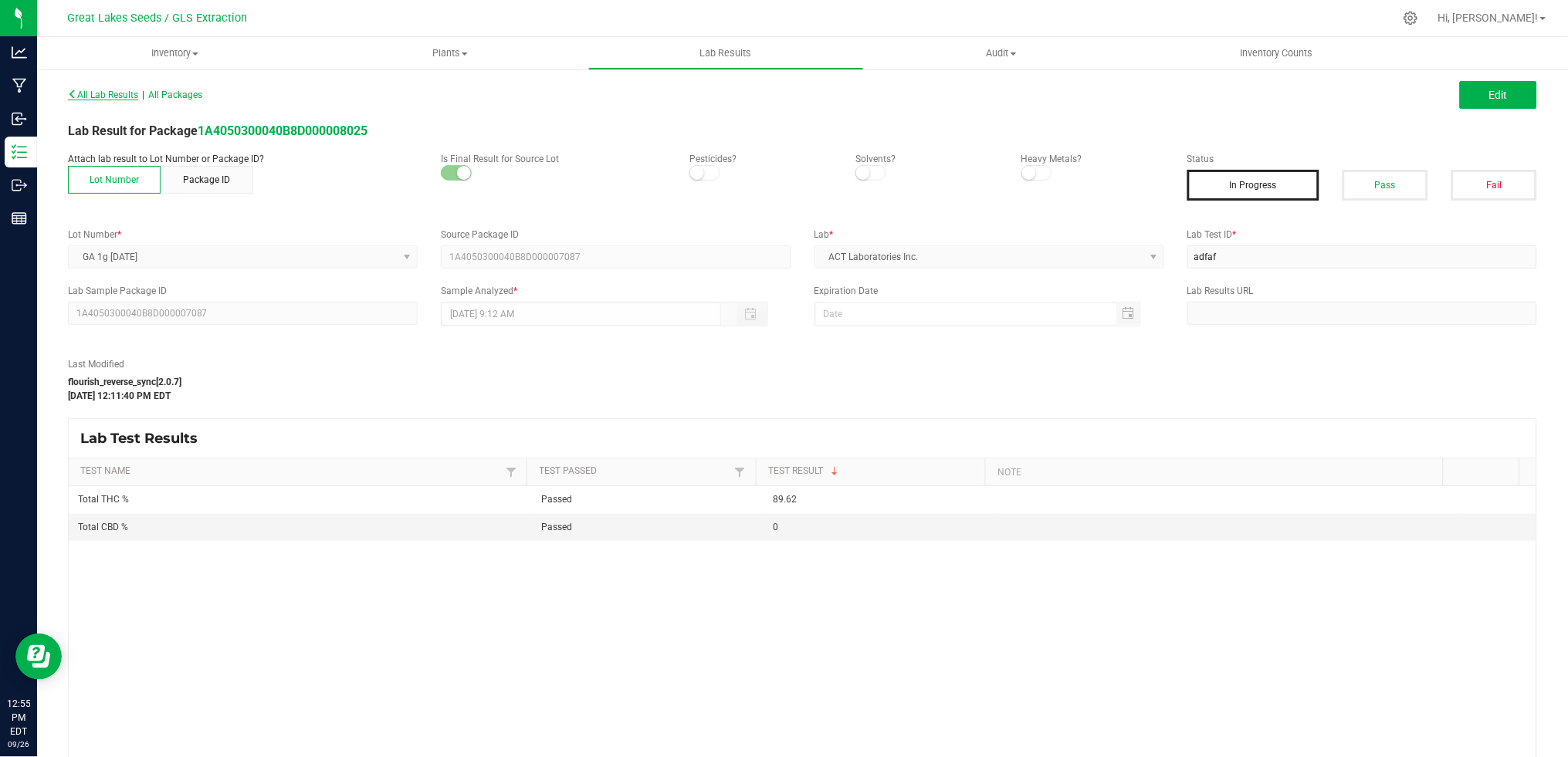
click at [91, 90] on span "All Lab Results" at bounding box center [103, 95] width 70 height 11
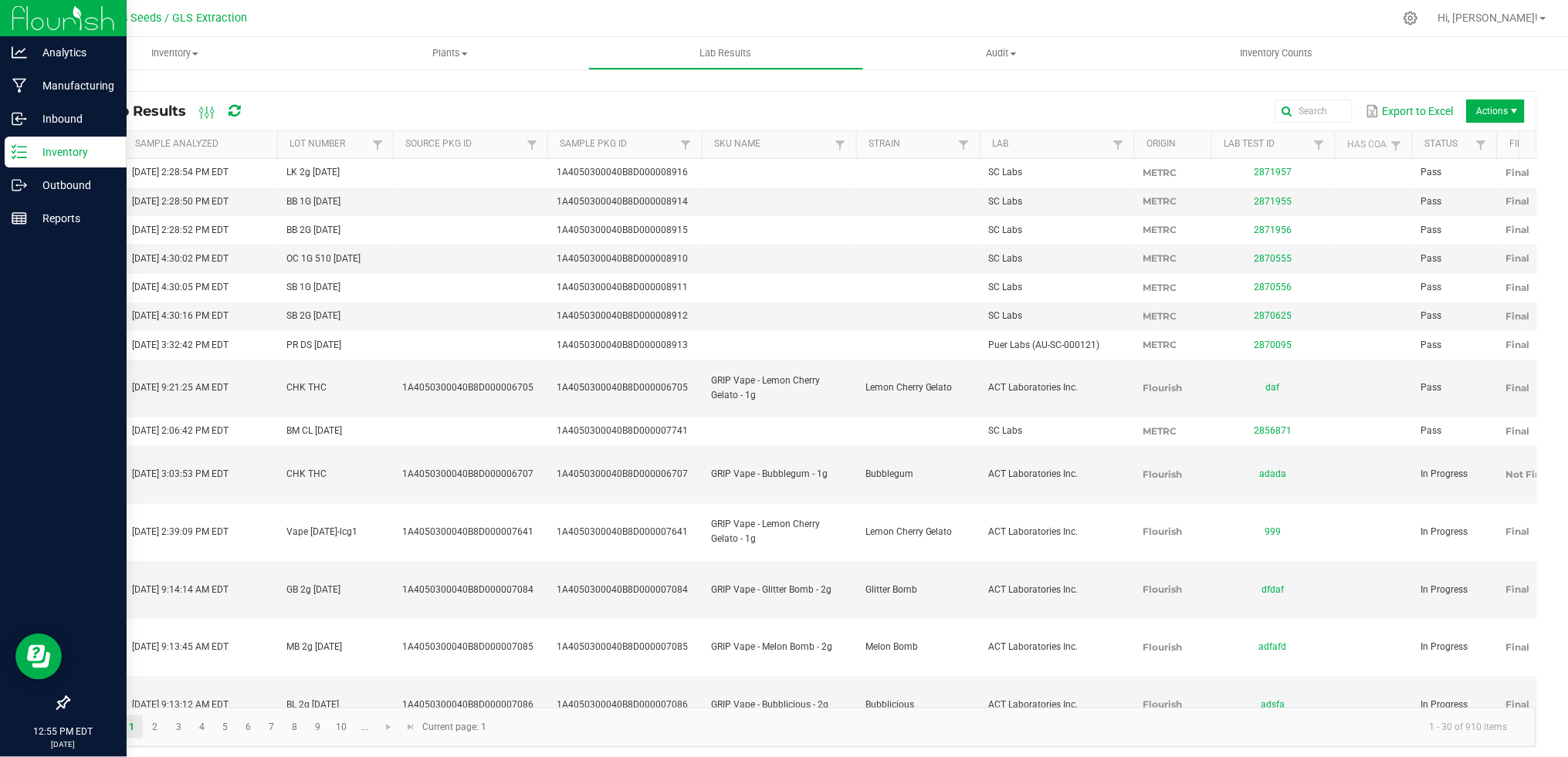
click at [22, 153] on icon at bounding box center [19, 151] width 15 height 15
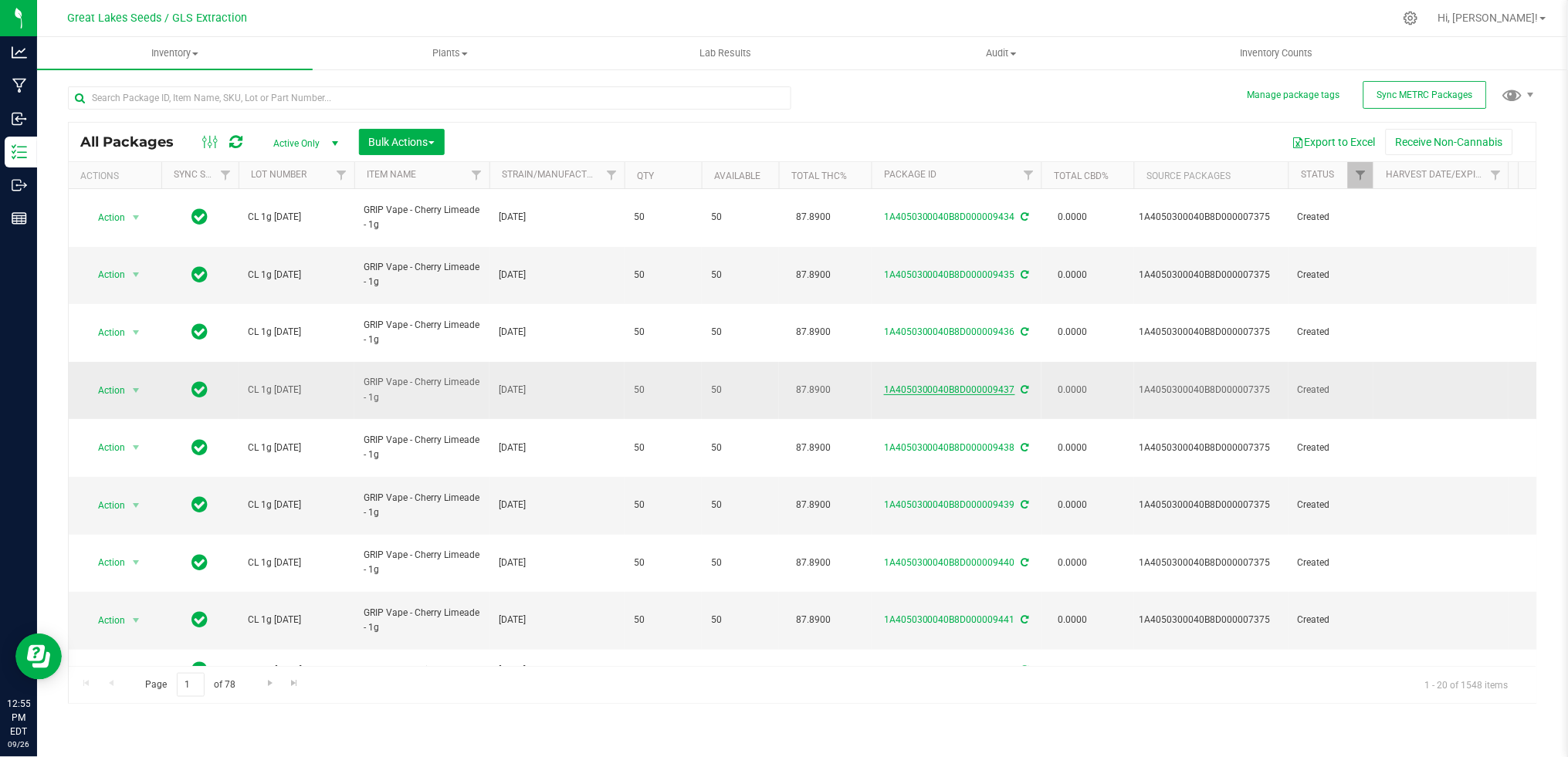
click at [951, 384] on link "1A4050300040B8D000009437" at bounding box center [949, 390] width 131 height 11
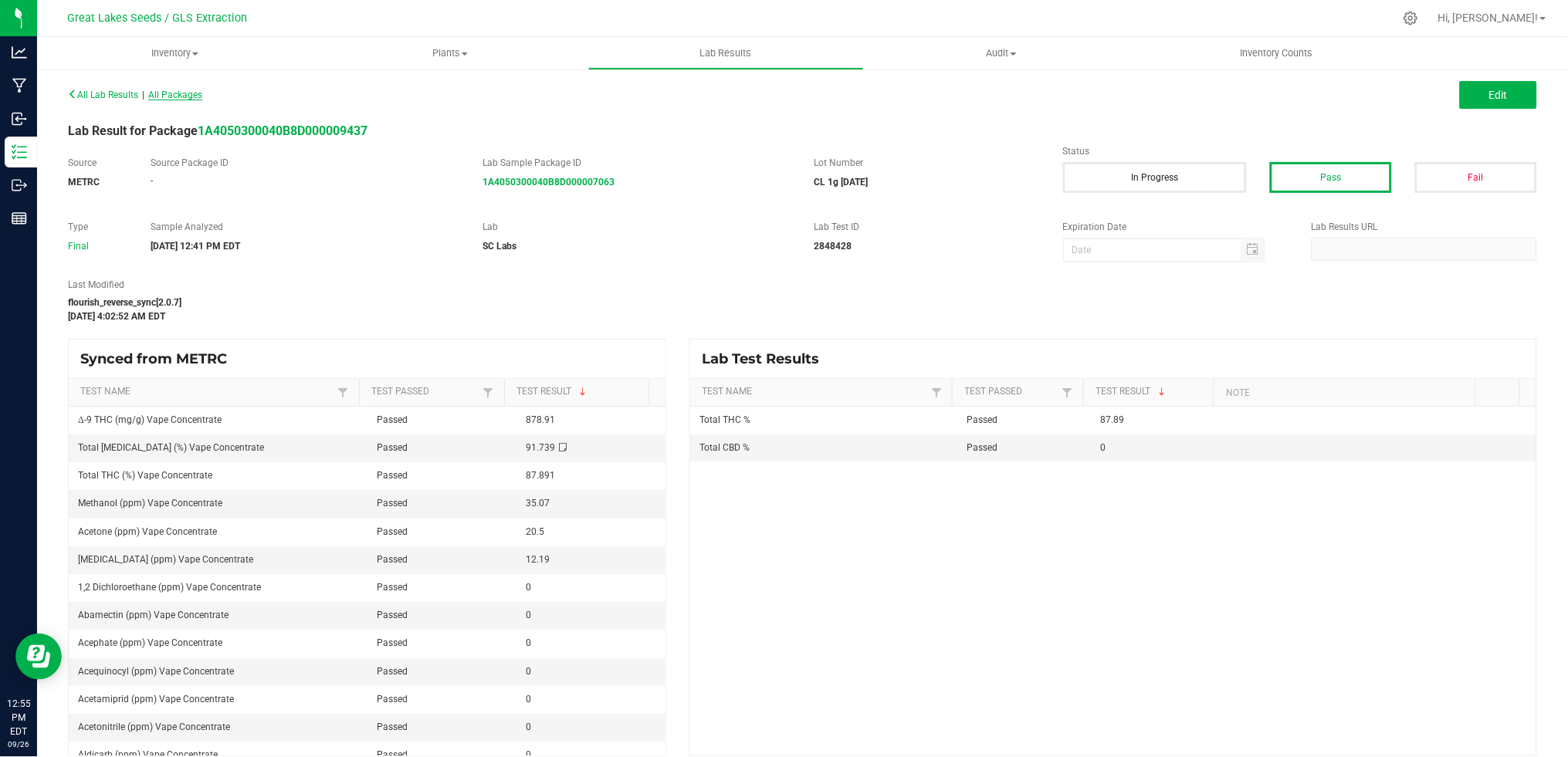
click at [195, 91] on span "All Packages" at bounding box center [175, 95] width 54 height 11
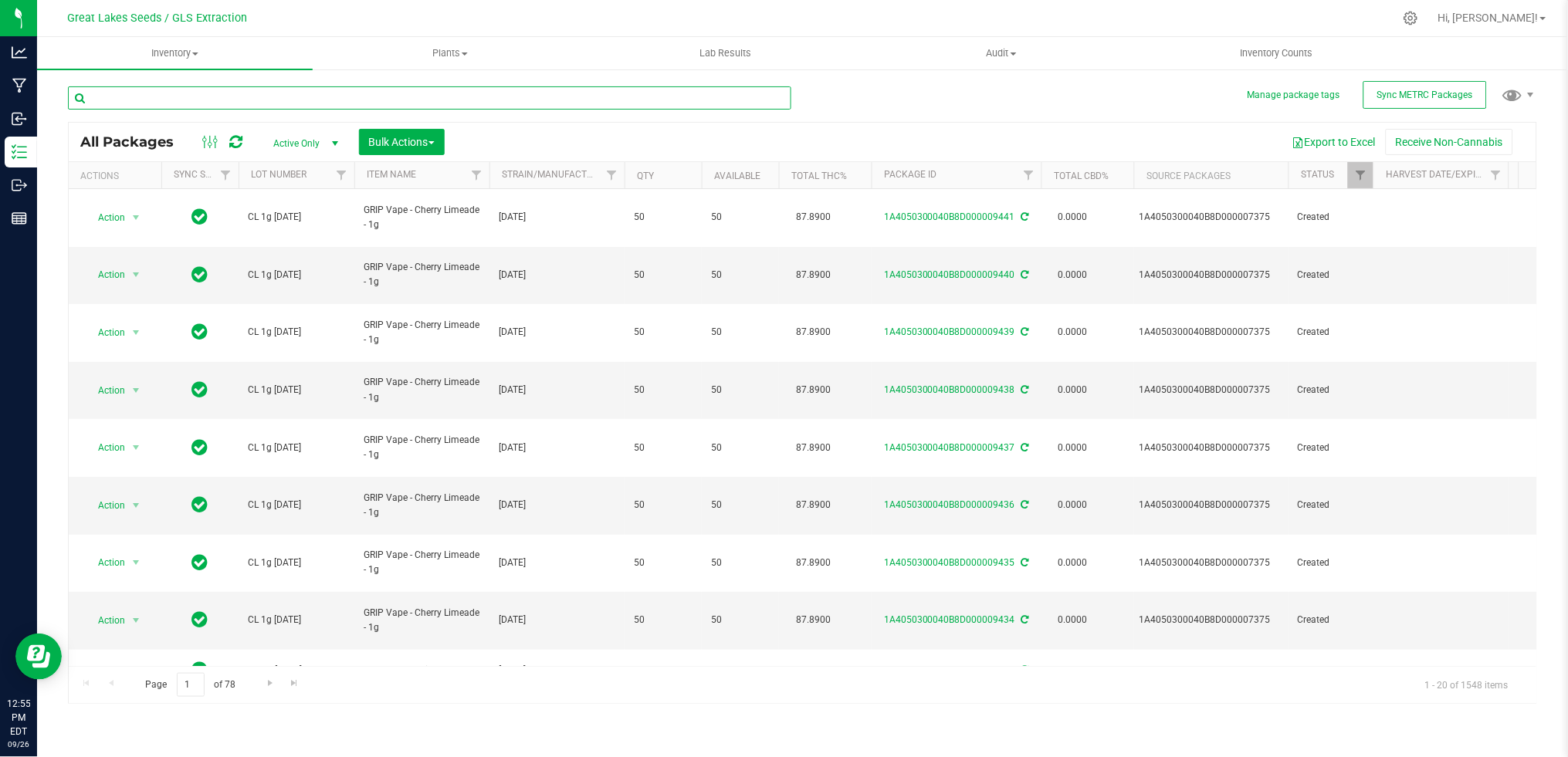
click at [173, 91] on input "text" at bounding box center [429, 98] width 723 height 23
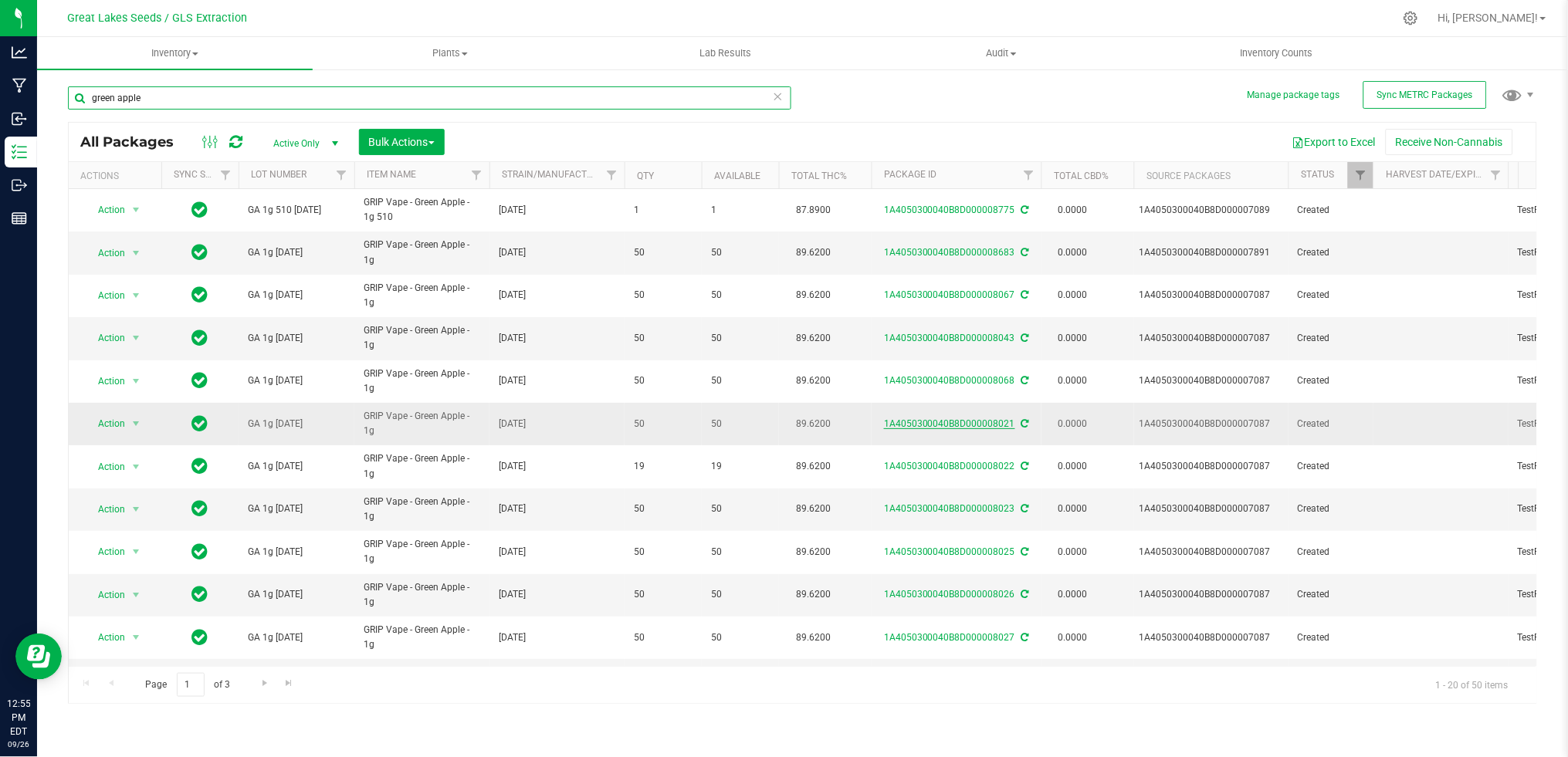
type input "green apple"
click at [954, 422] on link "1A4050300040B8D000008021" at bounding box center [949, 424] width 131 height 11
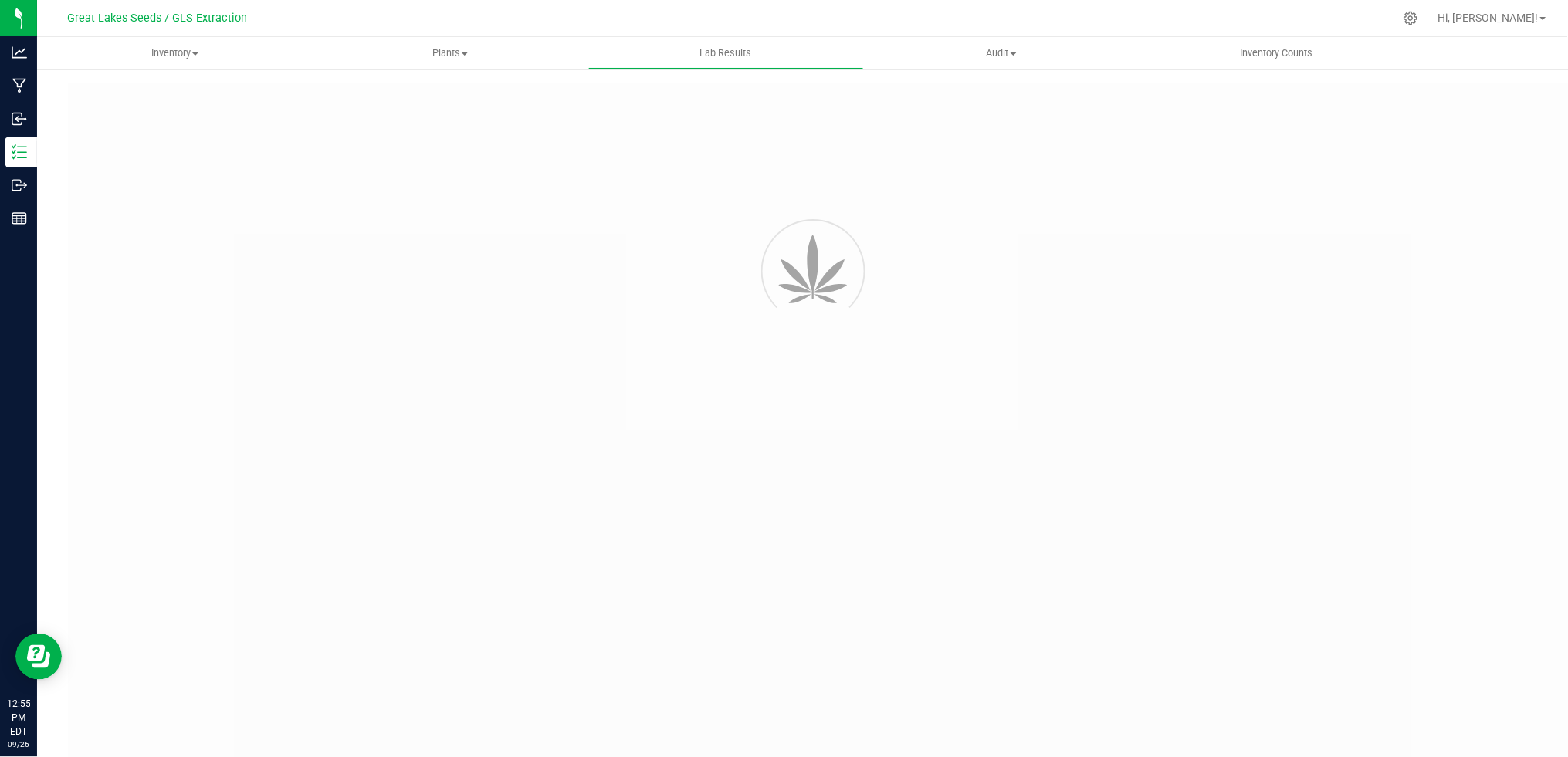
type input "1A4050300040B8D000007087"
type input "adfaf"
type input "1A4050300040B8D000007087"
type input "[DATE] 9:12 AM"
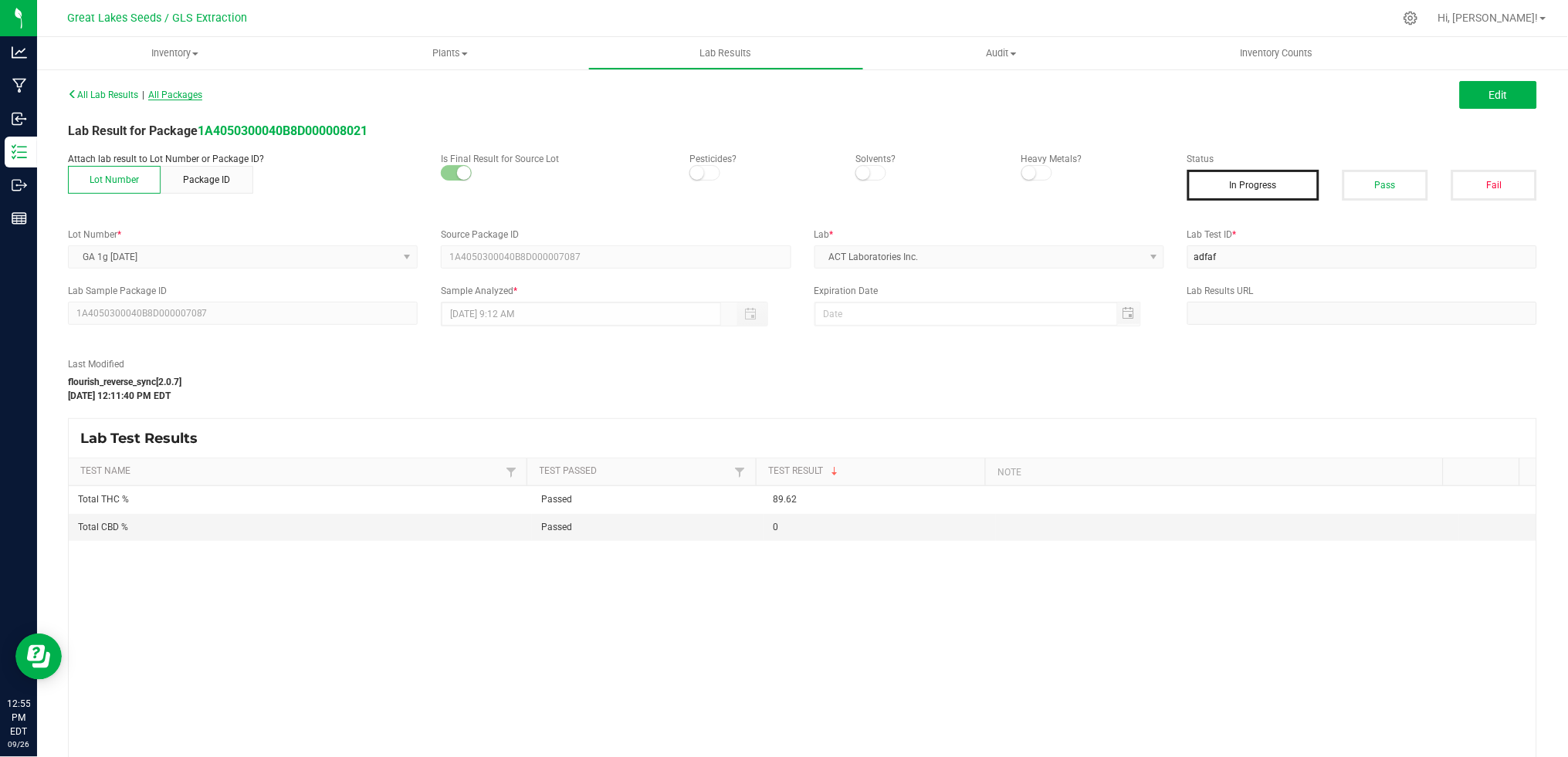
click at [196, 90] on span "All Packages" at bounding box center [175, 95] width 54 height 11
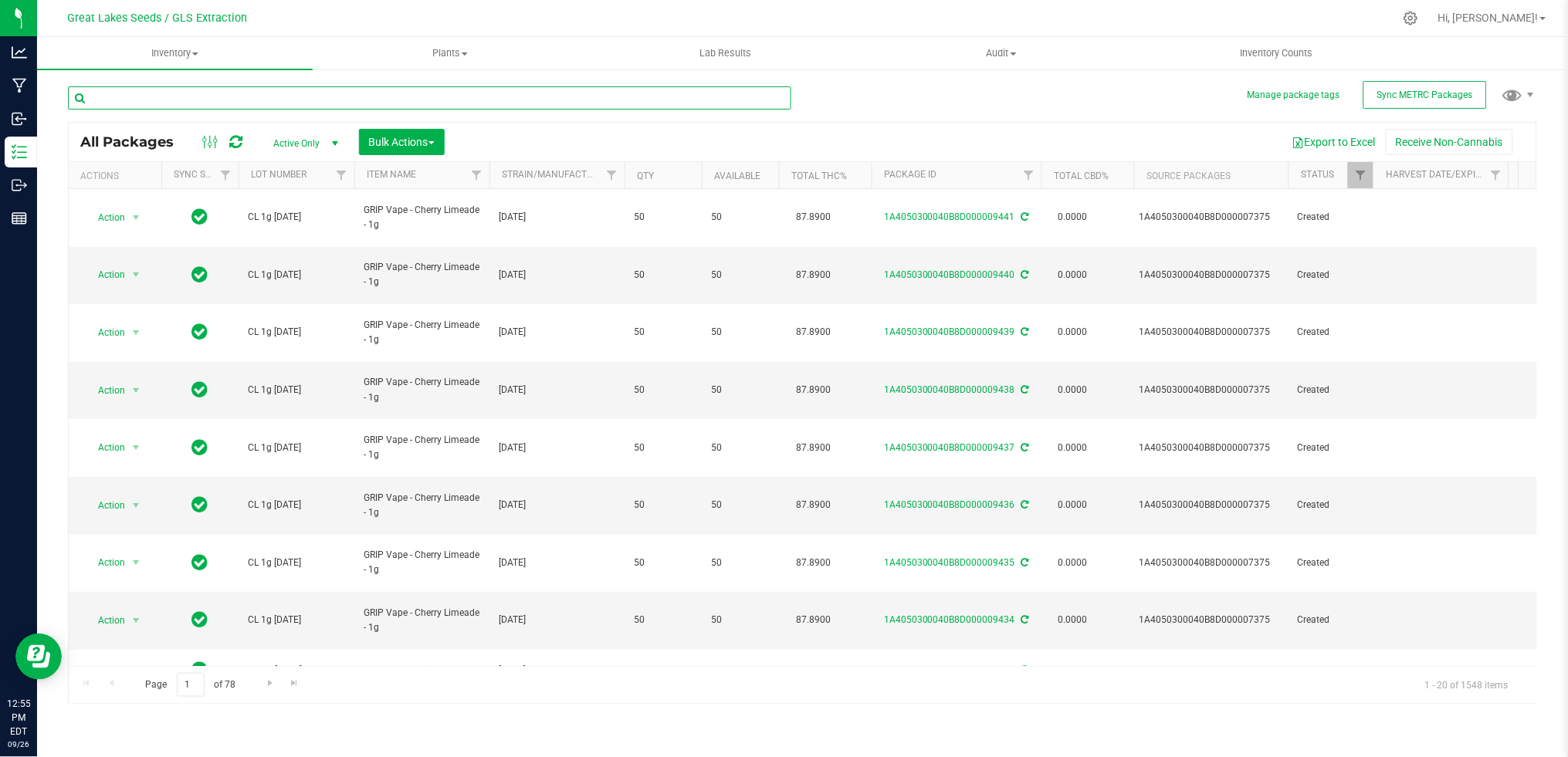
click at [169, 99] on input "text" at bounding box center [429, 98] width 723 height 23
type input "green apple"
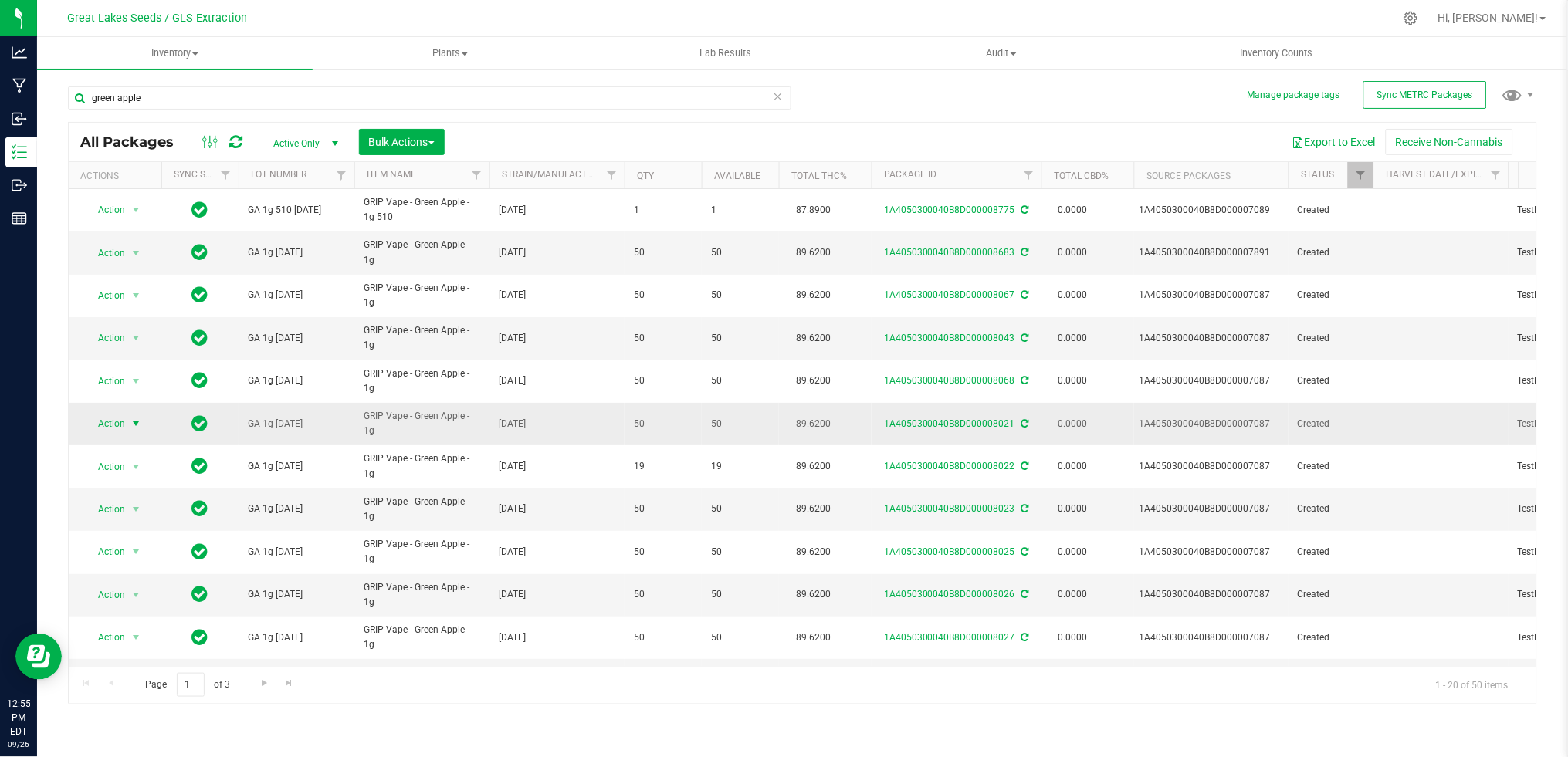
click at [111, 429] on span "Action" at bounding box center [105, 423] width 41 height 21
click at [118, 448] on li "Adjust qty" at bounding box center [134, 449] width 97 height 23
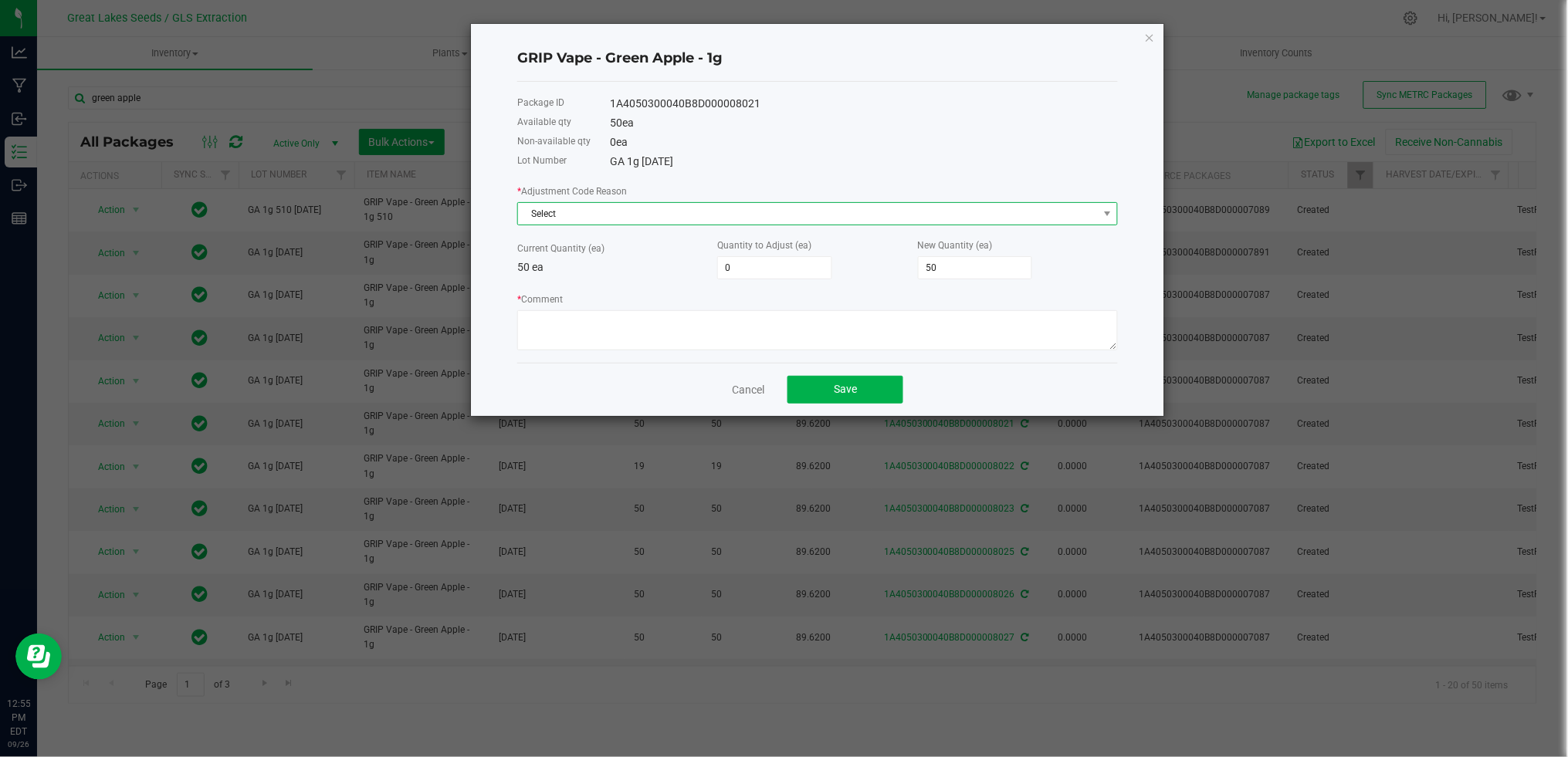
click at [656, 216] on span "Select" at bounding box center [807, 213] width 580 height 21
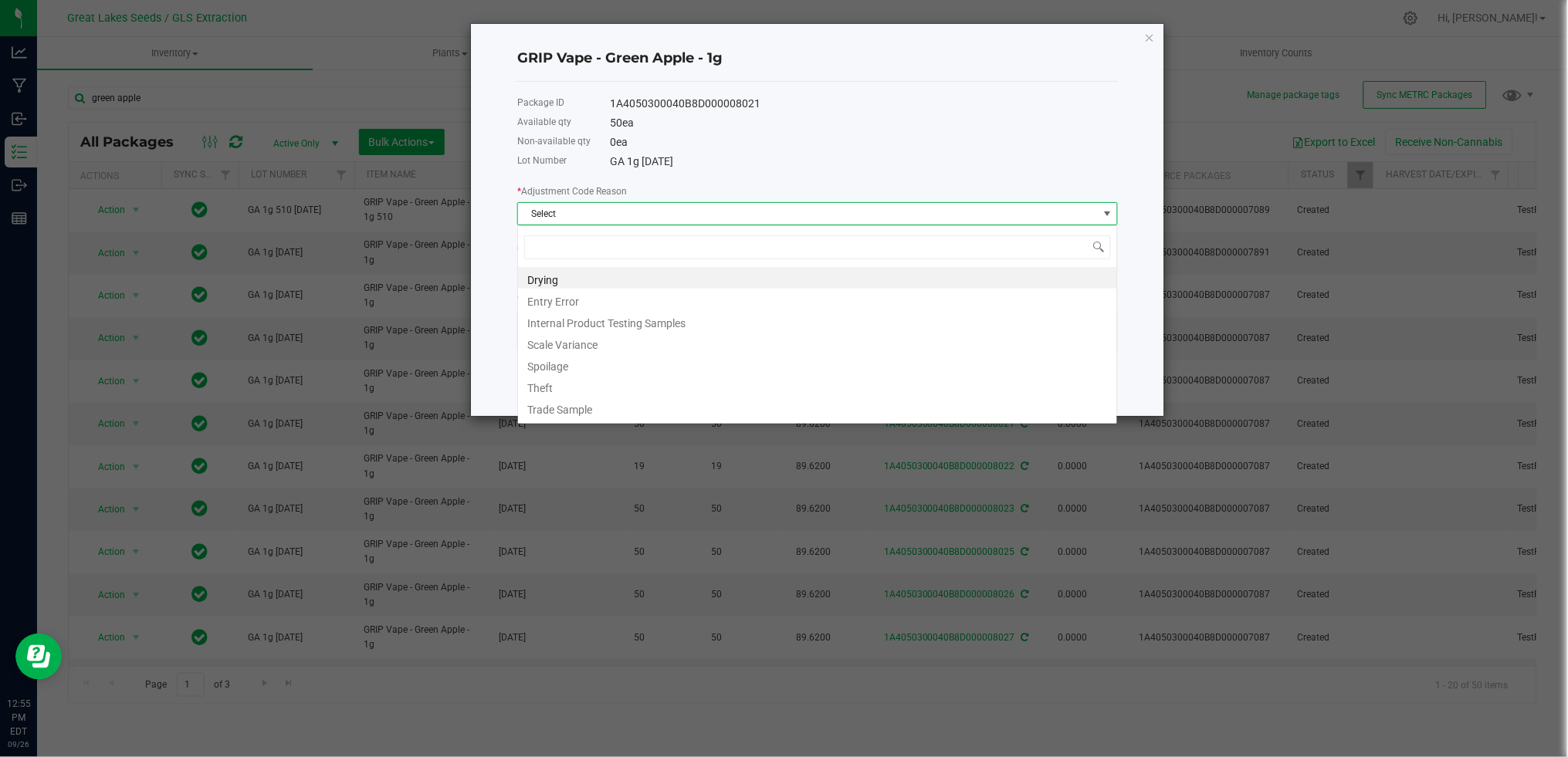
scroll to position [23, 600]
click at [609, 299] on li "Entry Error" at bounding box center [817, 299] width 599 height 21
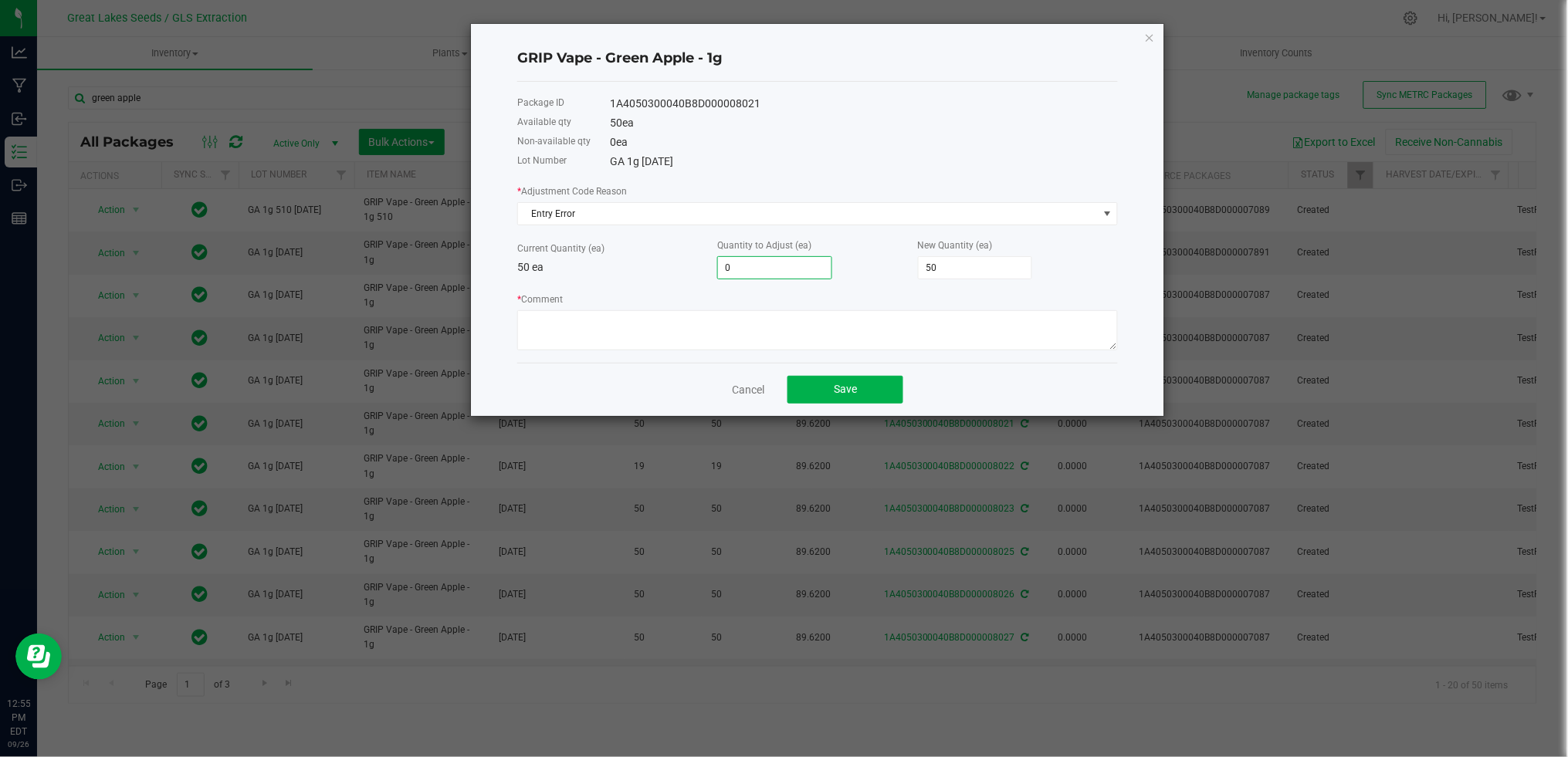
click at [766, 275] on input "0" at bounding box center [774, 267] width 114 height 21
type input "2"
type input "52"
type input "20"
type input "70"
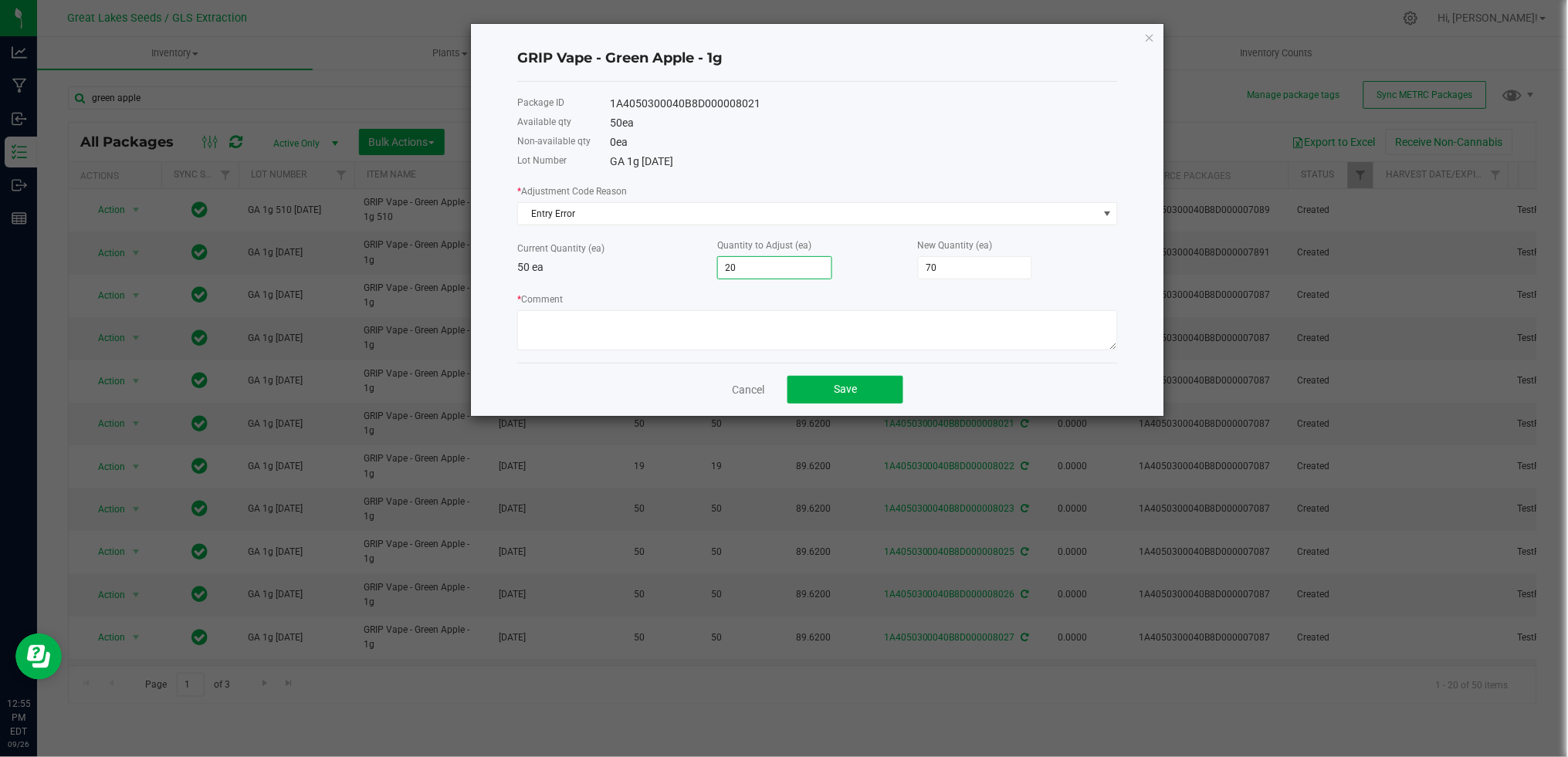
type input "200"
type input "250"
type input "200"
click at [772, 340] on textarea "* Comment" at bounding box center [817, 330] width 601 height 40
type textarea "breakout packs from hardware"
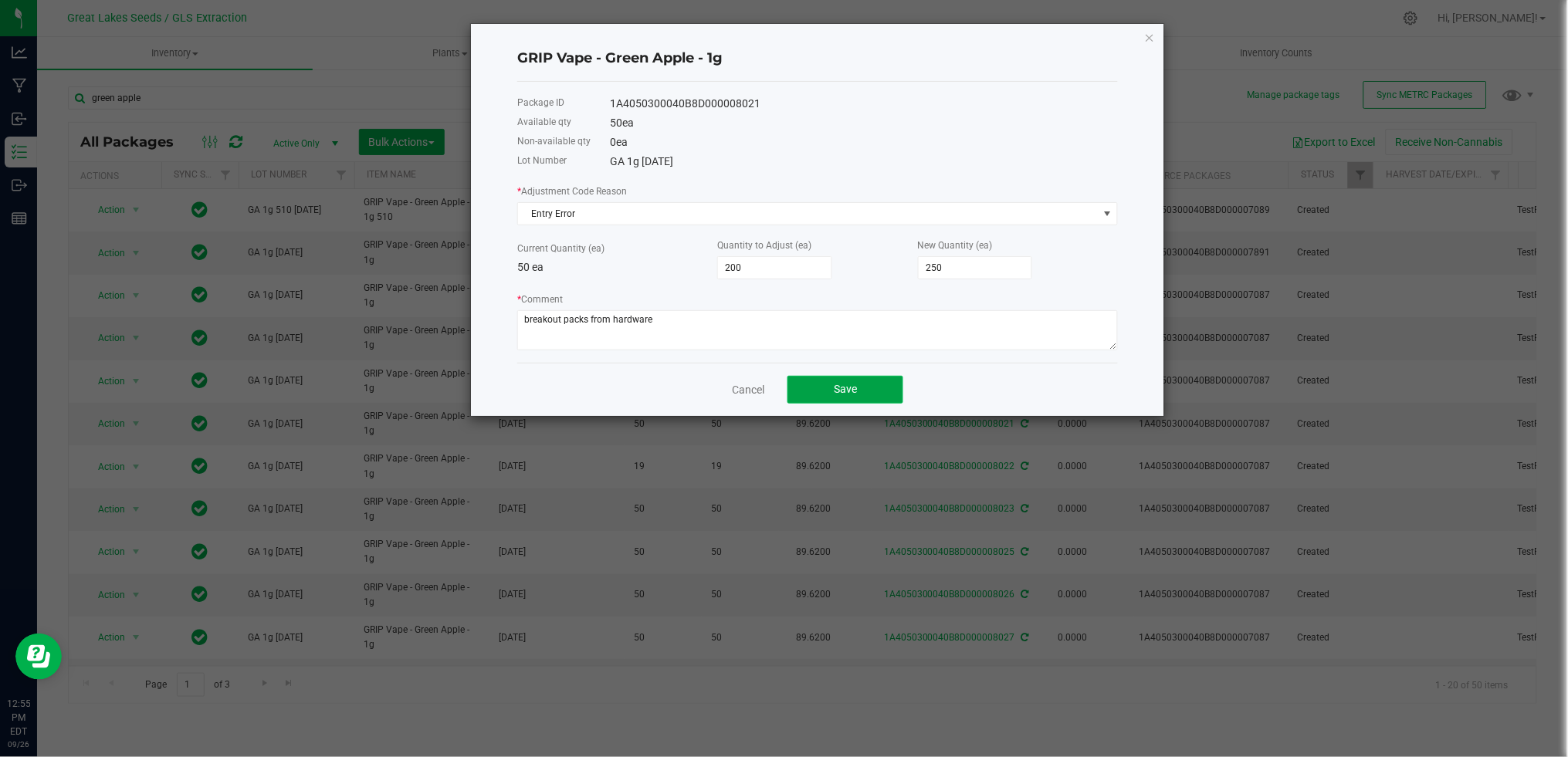
click at [877, 394] on button "Save" at bounding box center [846, 390] width 116 height 28
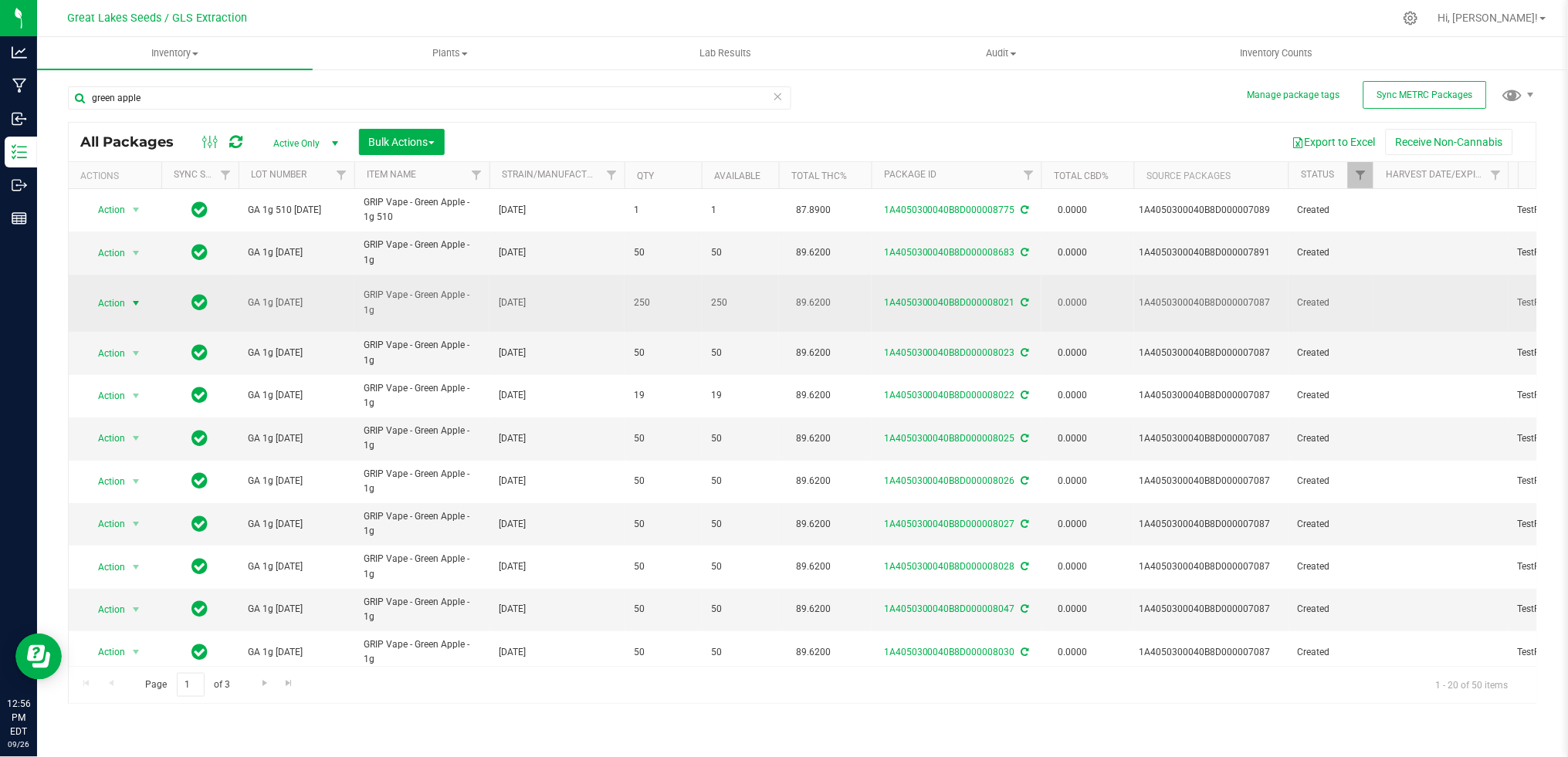
click at [117, 297] on span "Action" at bounding box center [105, 303] width 41 height 21
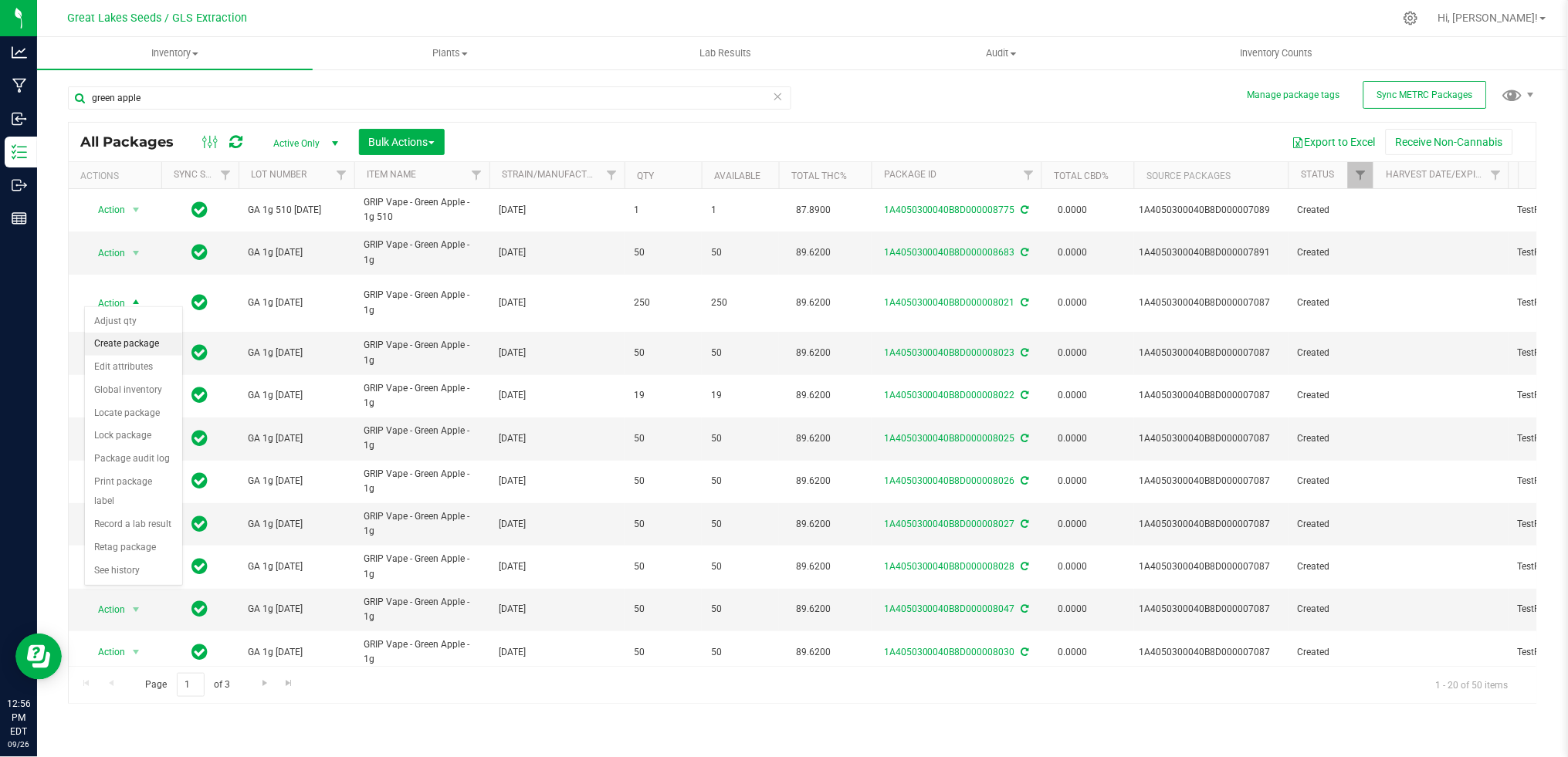
click at [119, 342] on li "Create package" at bounding box center [134, 344] width 97 height 23
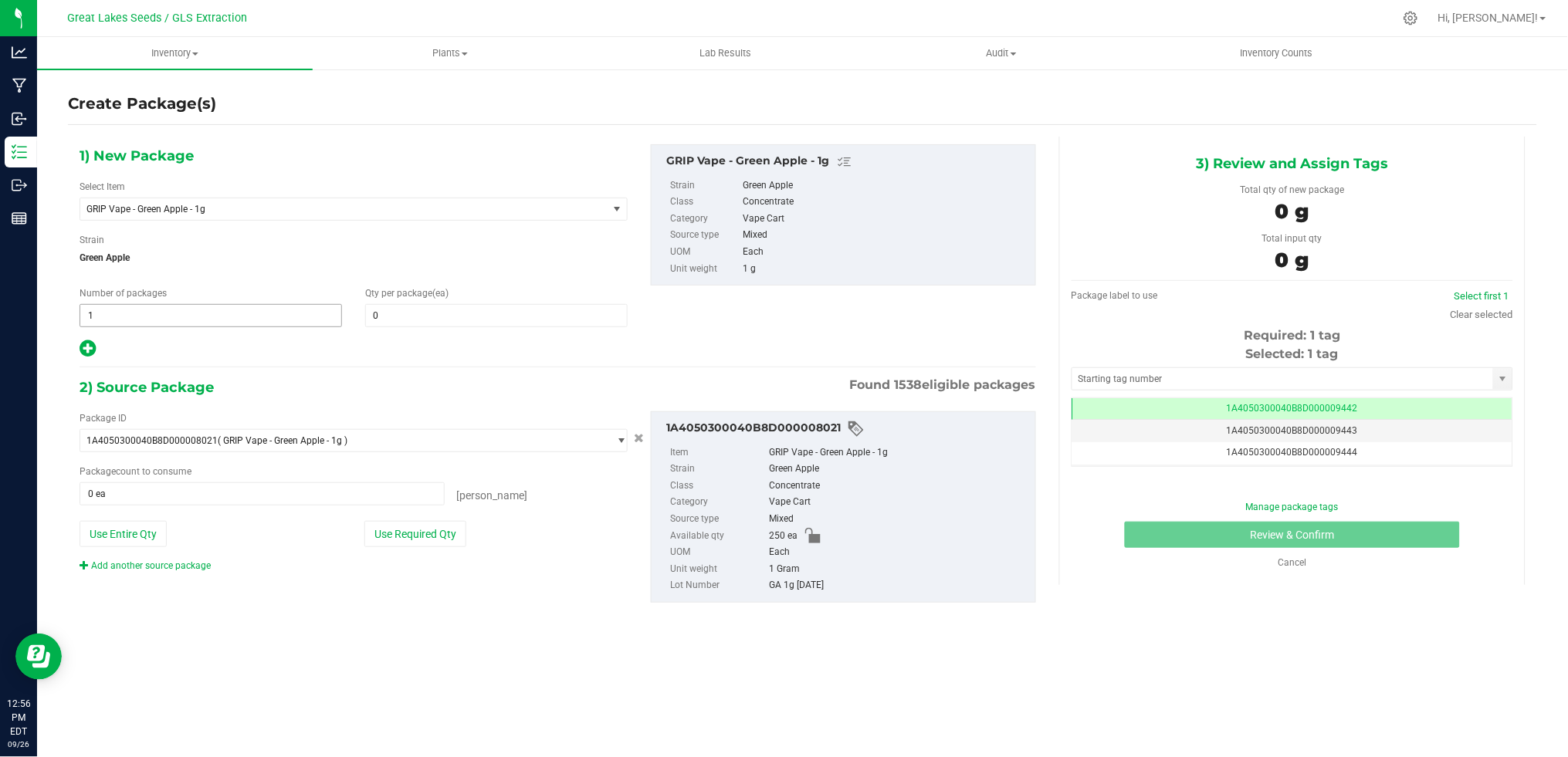
click at [250, 308] on span "1 1" at bounding box center [211, 315] width 263 height 23
drag, startPoint x: 250, startPoint y: 308, endPoint x: 107, endPoint y: 309, distance: 143.0
click at [107, 309] on input "1" at bounding box center [211, 315] width 261 height 21
type input "4"
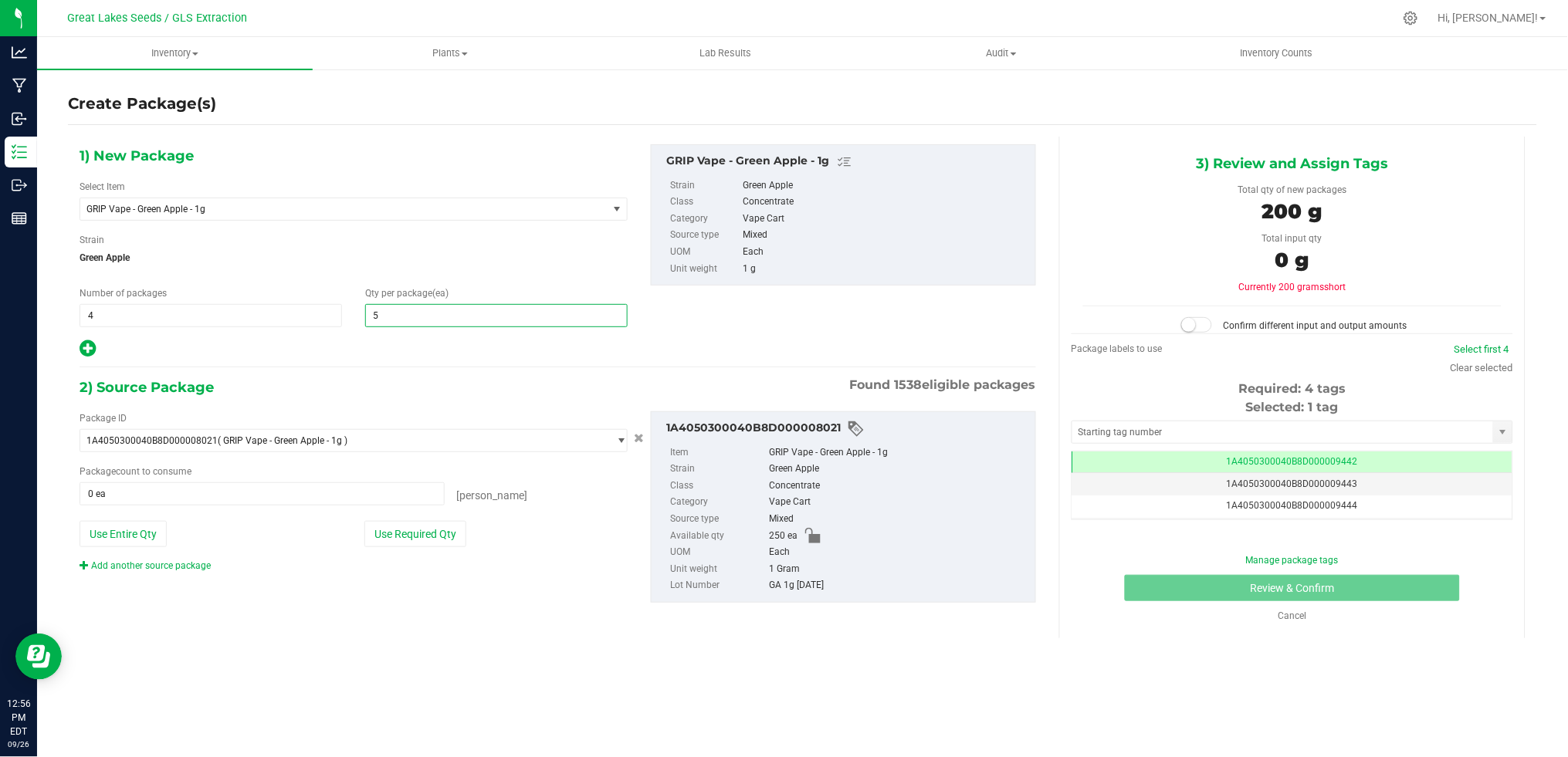
type input "50"
click at [401, 532] on button "Use Required Qty" at bounding box center [415, 534] width 102 height 26
type input "200 ea"
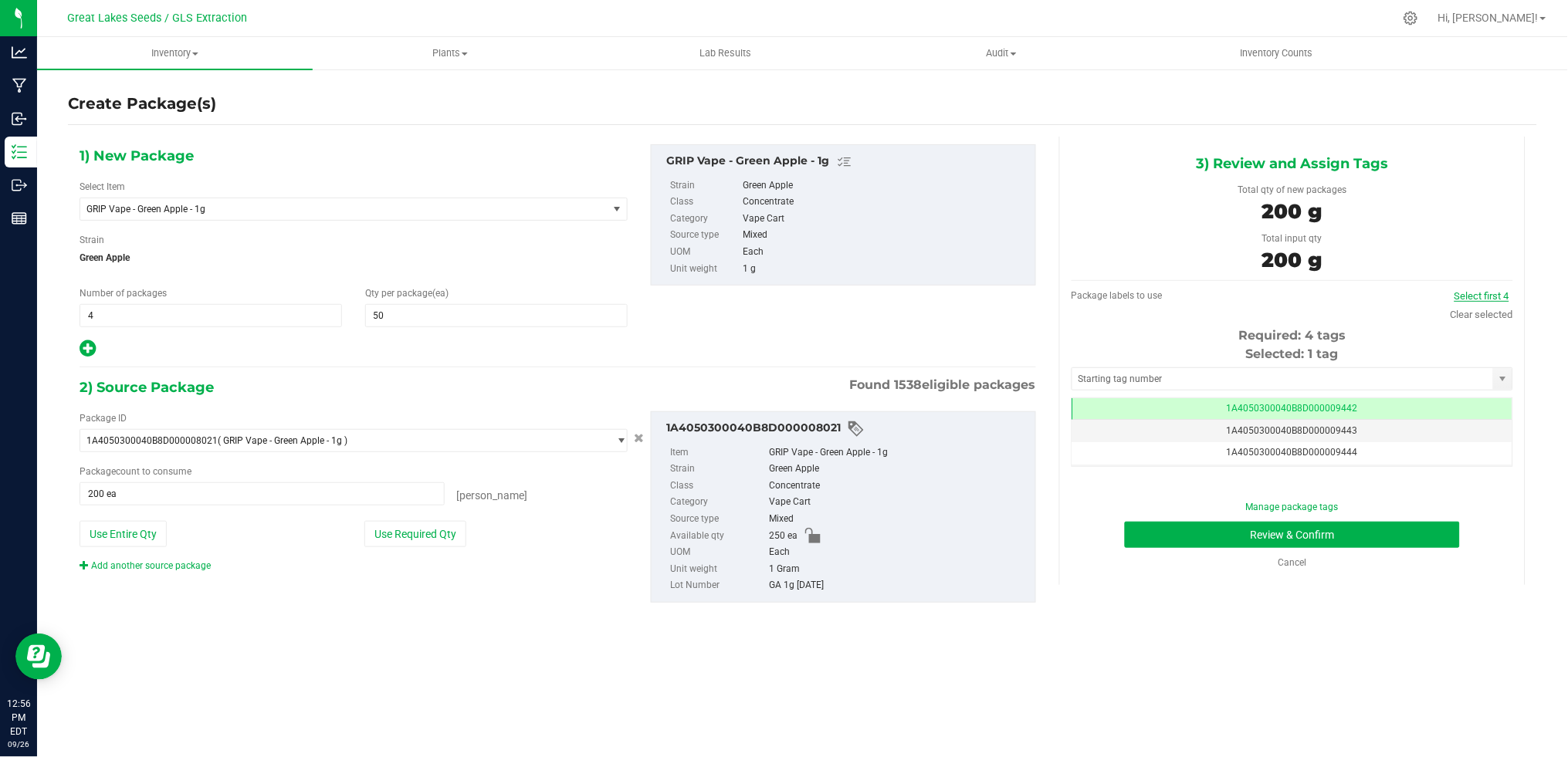
click at [1468, 293] on link "Select first 4" at bounding box center [1481, 296] width 55 height 12
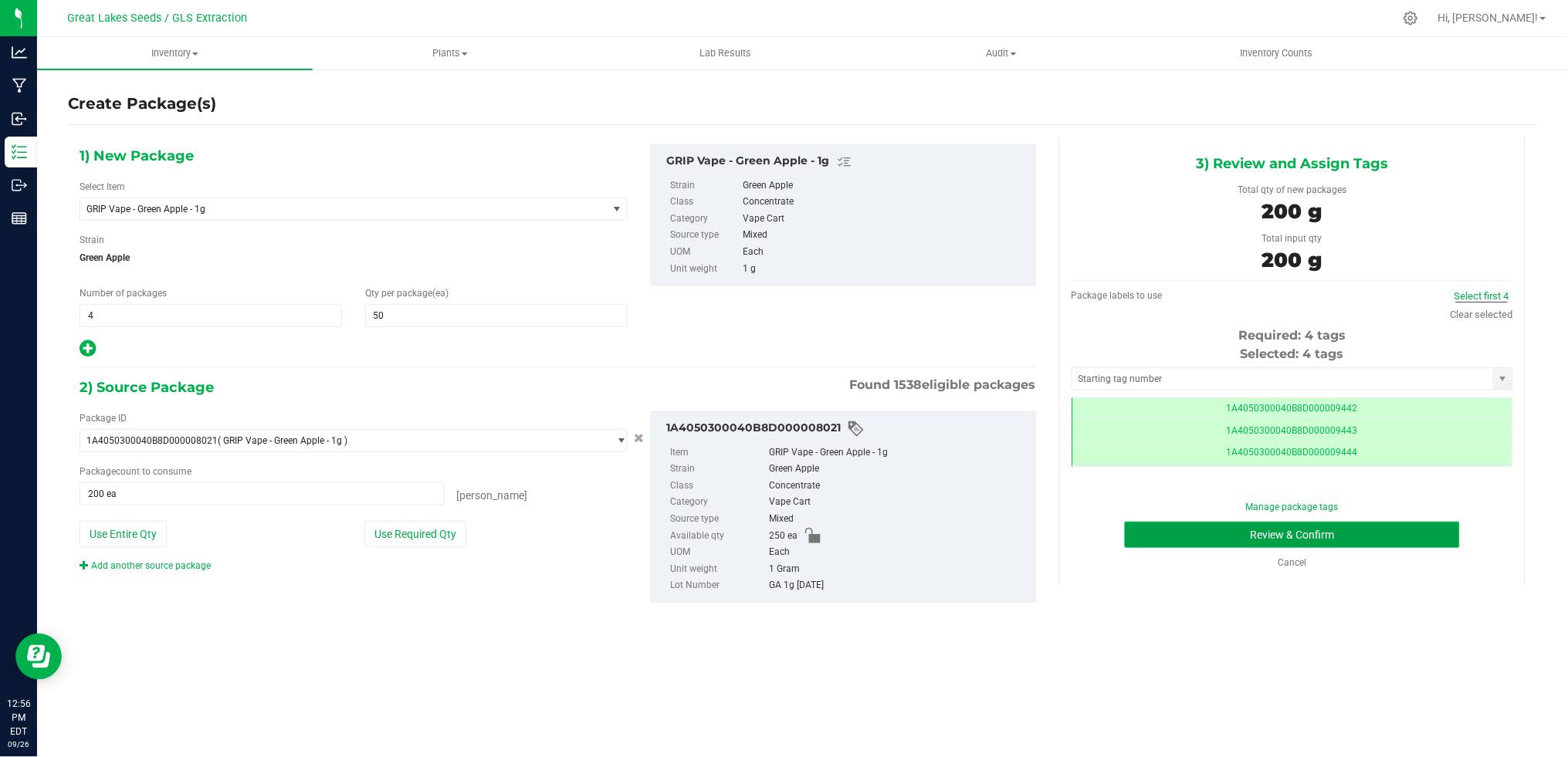
click at [1391, 523] on button "Review & Confirm" at bounding box center [1292, 534] width 335 height 26
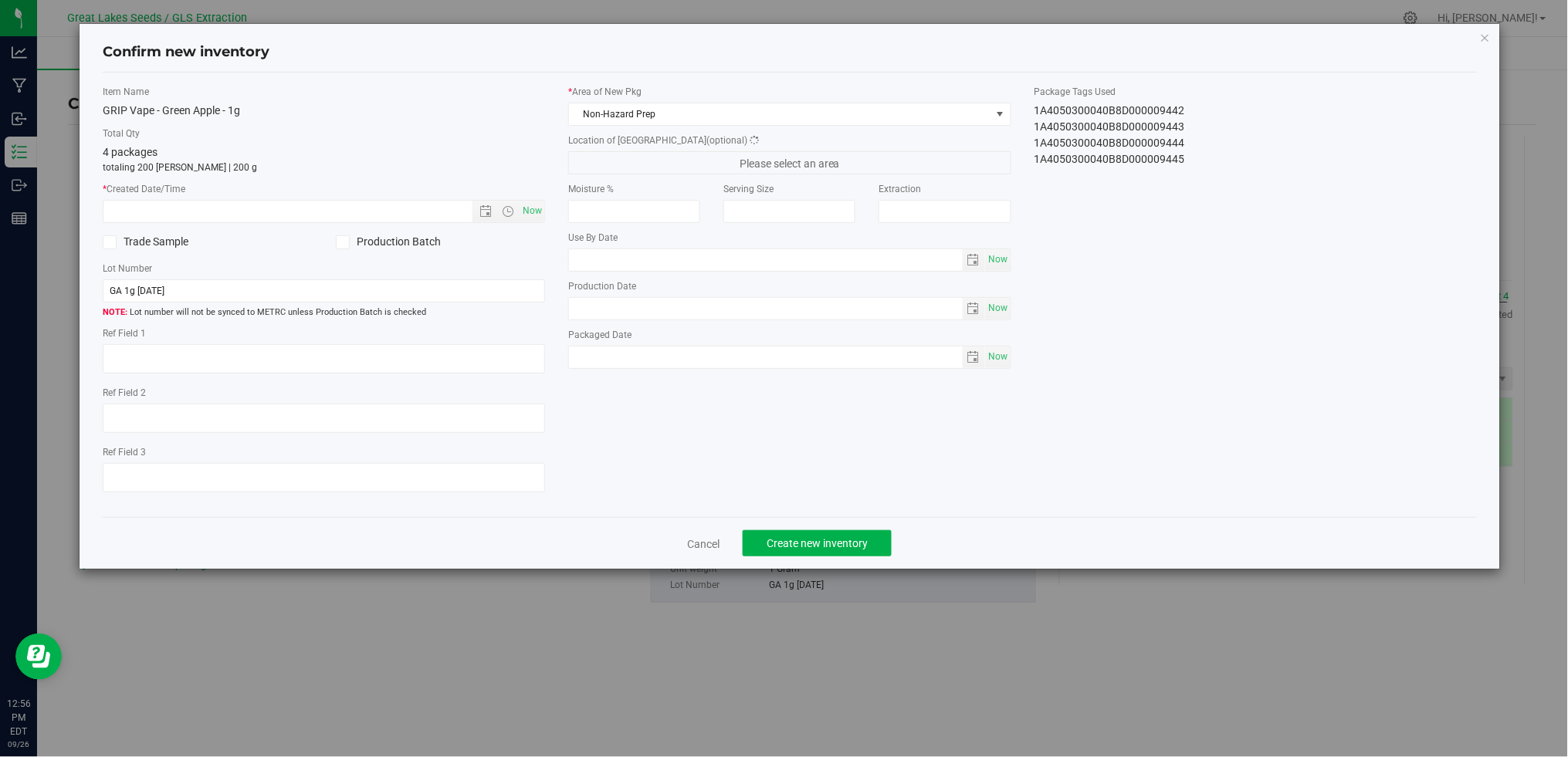
type textarea "[DATE]"
click at [535, 205] on span "Now" at bounding box center [532, 211] width 26 height 22
type input "[DATE] 12:56 PM"
click at [650, 128] on div "* Area of [GEOGRAPHIC_DATA] Non-Hazard Prep Location of [GEOGRAPHIC_DATA] (opti…" at bounding box center [789, 231] width 465 height 292
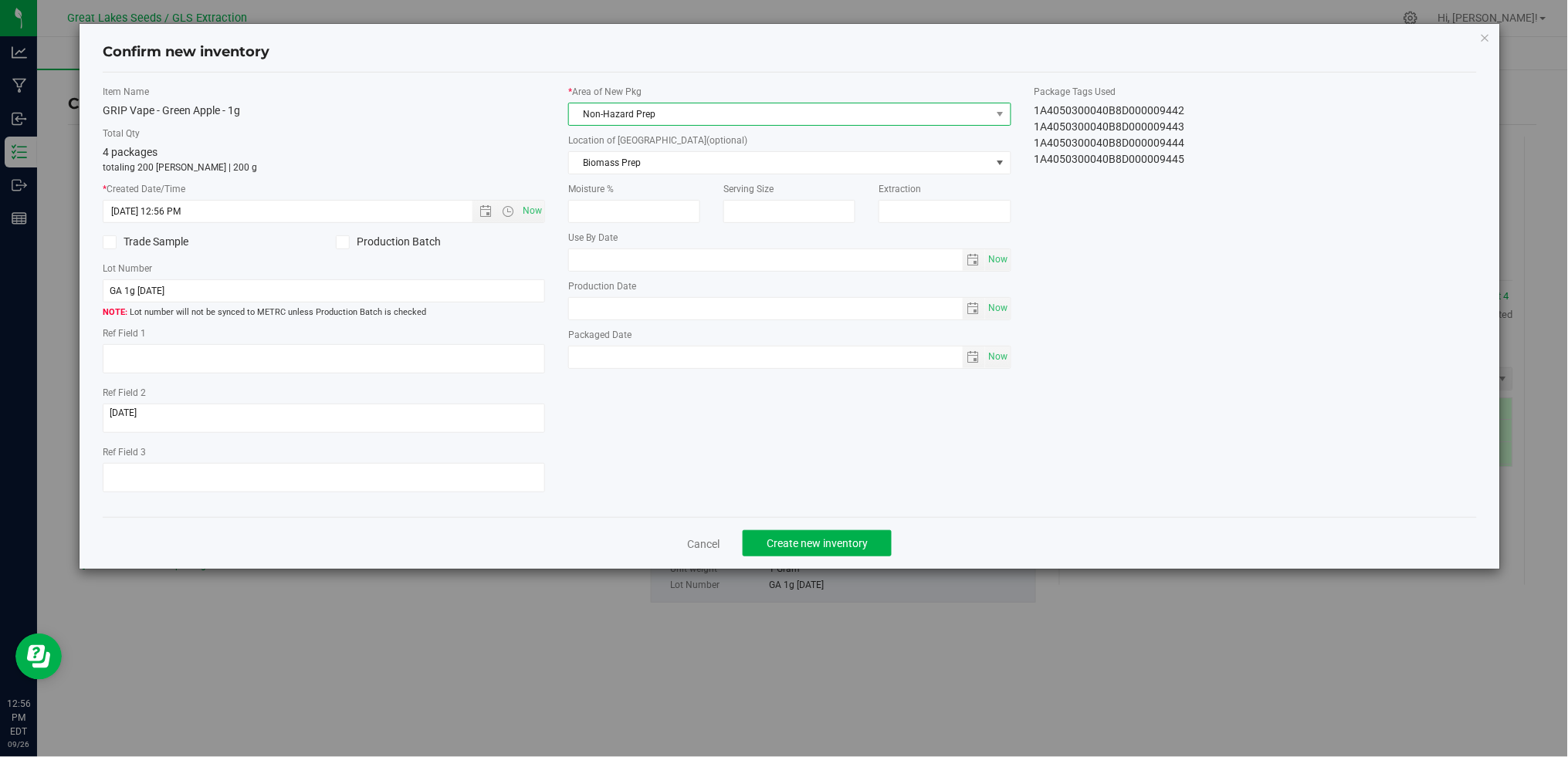
click at [652, 123] on span "Non-Hazard Prep" at bounding box center [780, 114] width 422 height 21
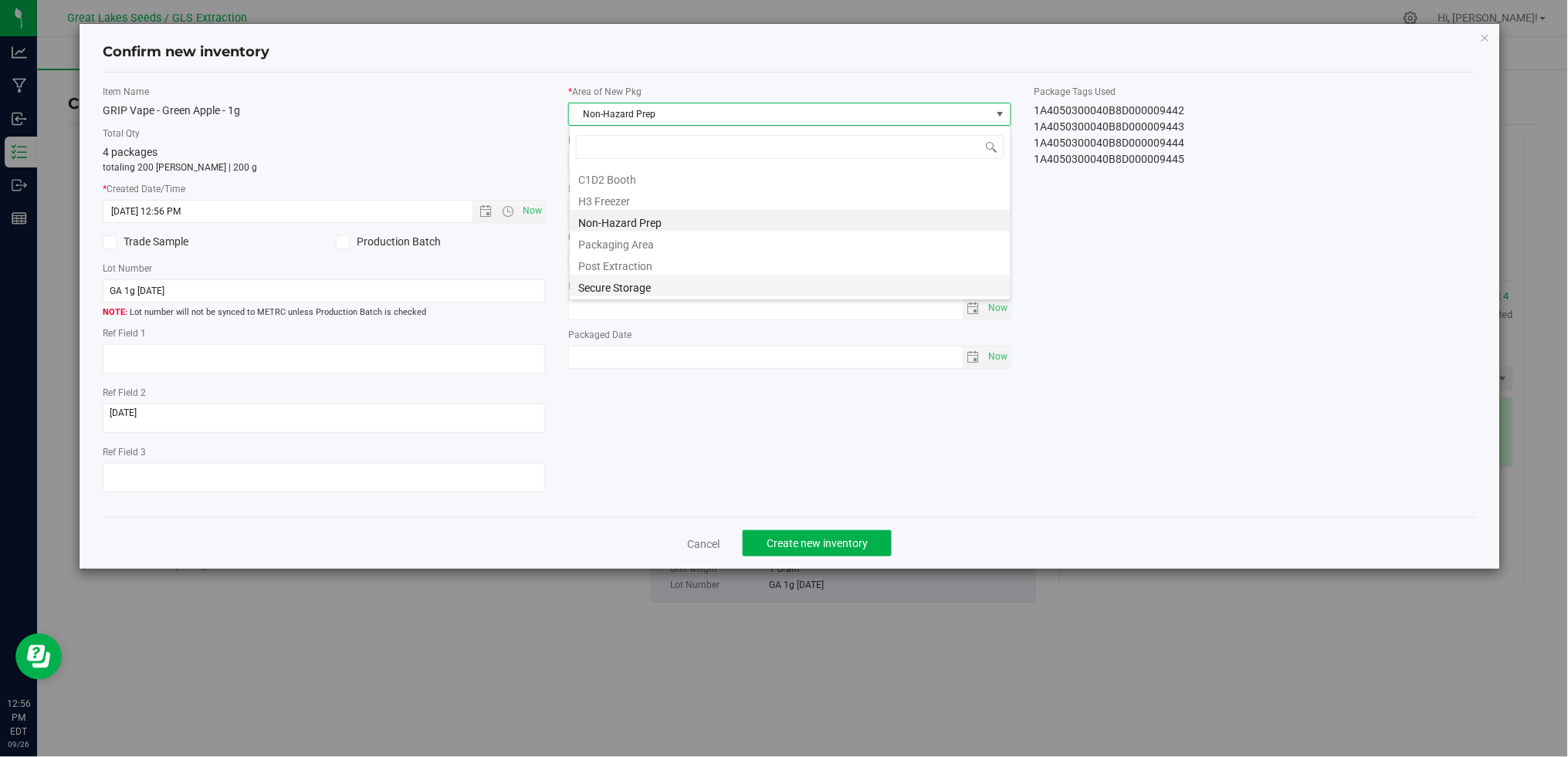
click at [660, 285] on li "Secure Storage" at bounding box center [790, 285] width 441 height 21
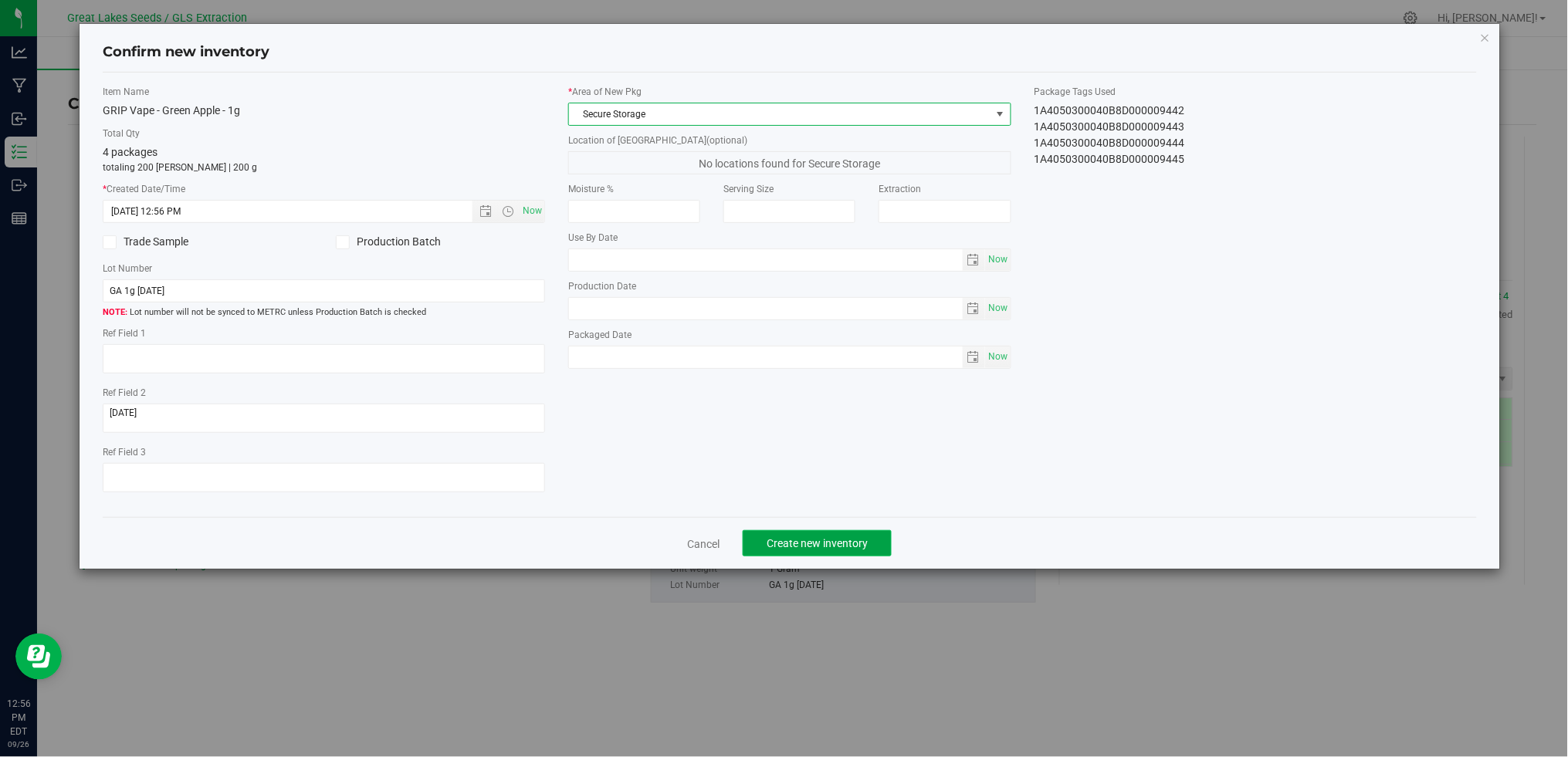
click at [782, 547] on span "Create new inventory" at bounding box center [817, 543] width 101 height 13
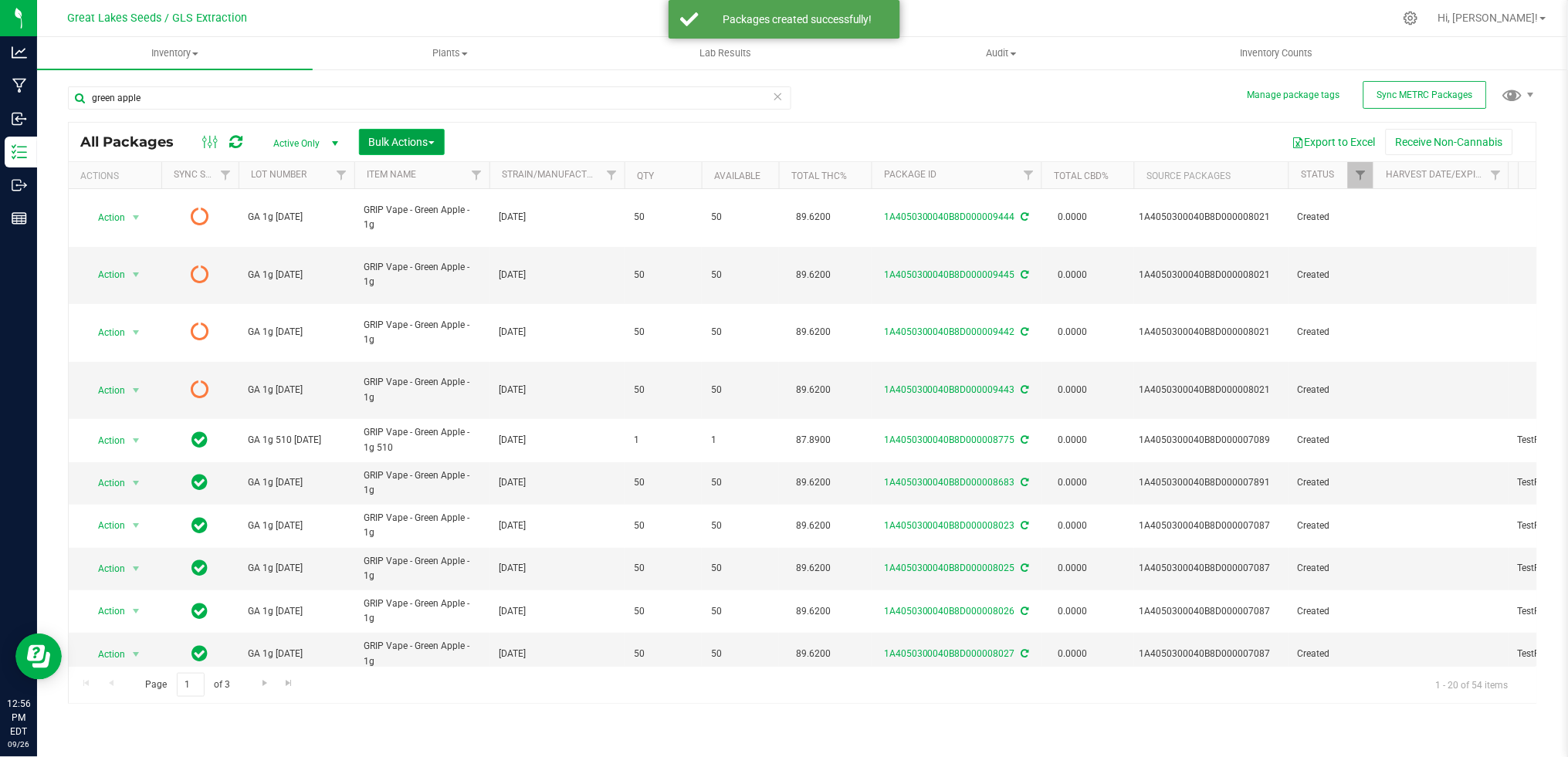
click at [410, 138] on span "Bulk Actions" at bounding box center [402, 142] width 65 height 13
click at [426, 313] on span "Print package labels" at bounding box center [414, 319] width 92 height 13
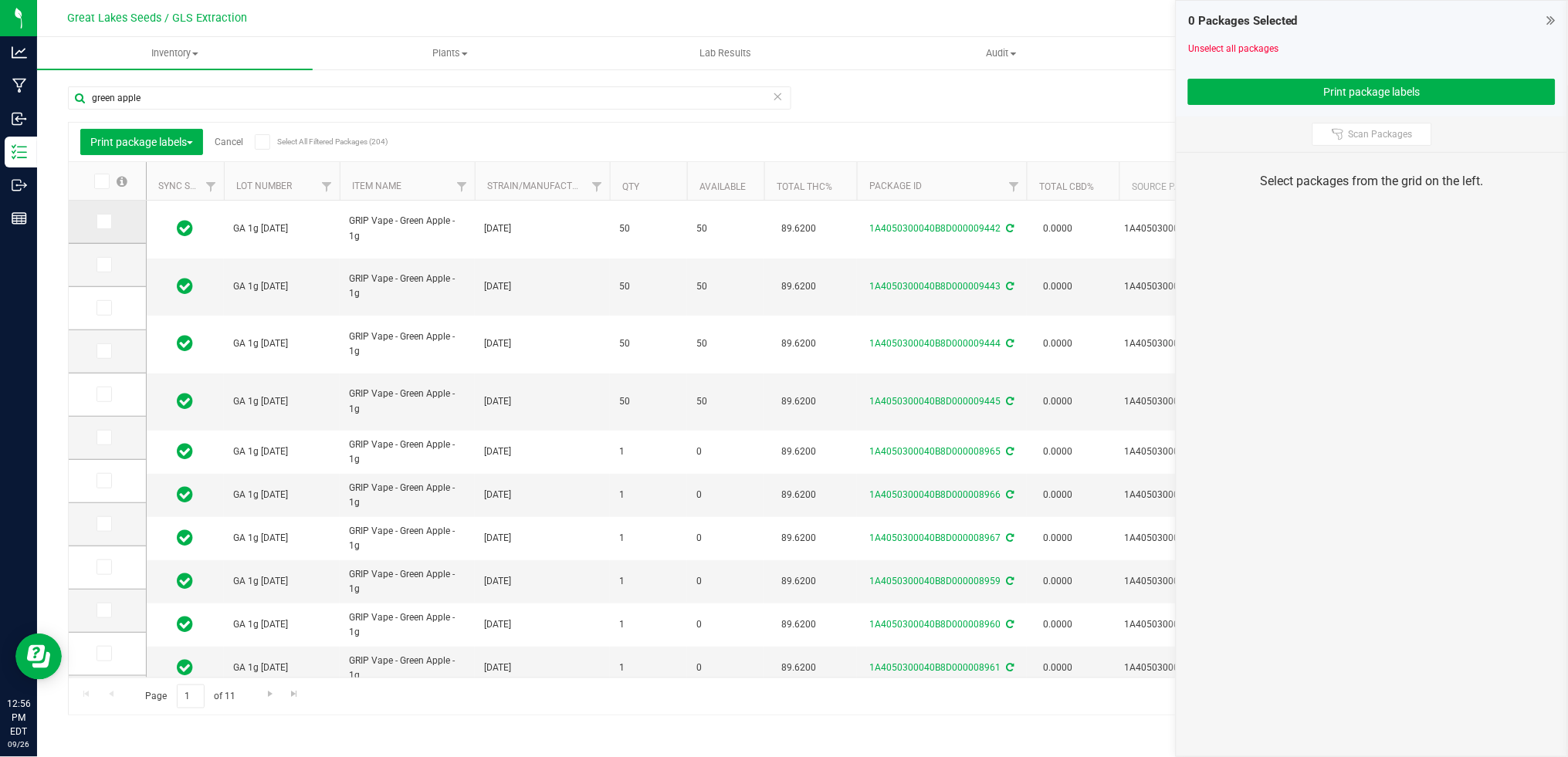
click at [103, 212] on td at bounding box center [107, 222] width 77 height 43
click at [103, 222] on icon at bounding box center [103, 222] width 10 height 0
click at [0, 0] on input "checkbox" at bounding box center [0, 0] width 0 height 0
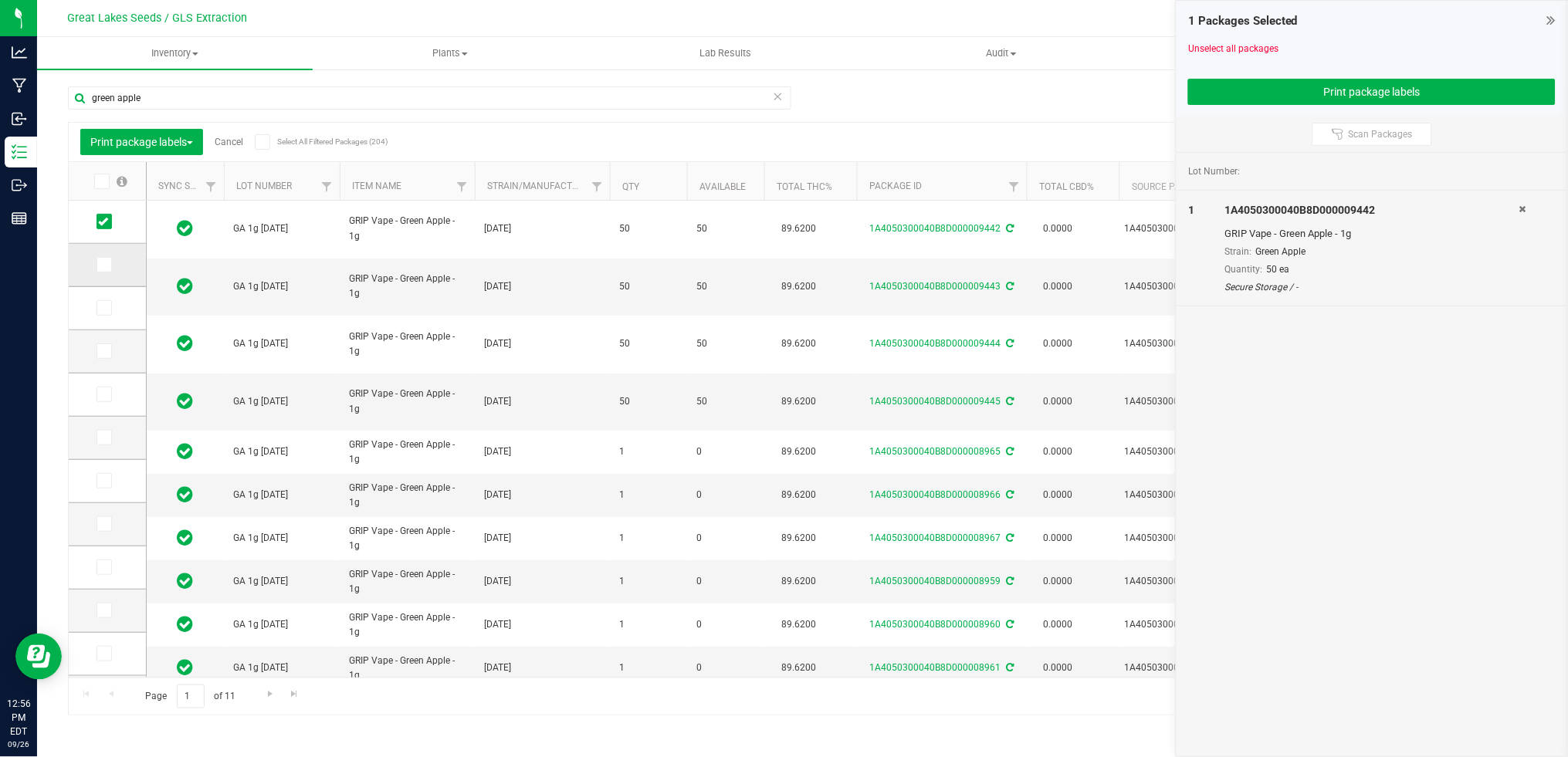
click at [103, 265] on icon at bounding box center [103, 265] width 10 height 0
click at [0, 0] on input "checkbox" at bounding box center [0, 0] width 0 height 0
click at [105, 301] on span at bounding box center [103, 307] width 15 height 15
click at [0, 0] on input "checkbox" at bounding box center [0, 0] width 0 height 0
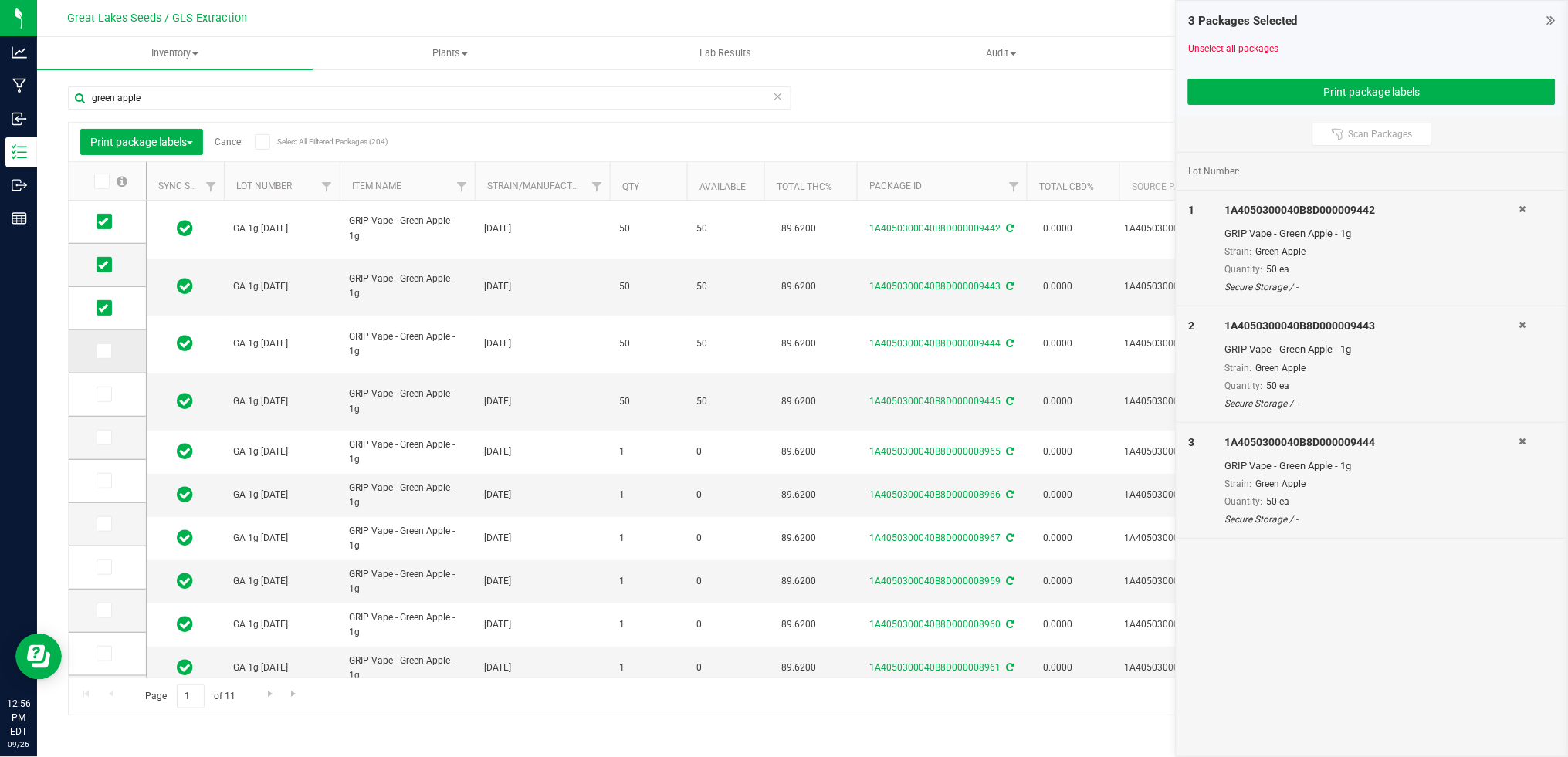
click at [103, 351] on icon at bounding box center [103, 351] width 10 height 0
click at [0, 0] on input "checkbox" at bounding box center [0, 0] width 0 height 0
click at [1272, 91] on button "Print package labels" at bounding box center [1372, 91] width 368 height 26
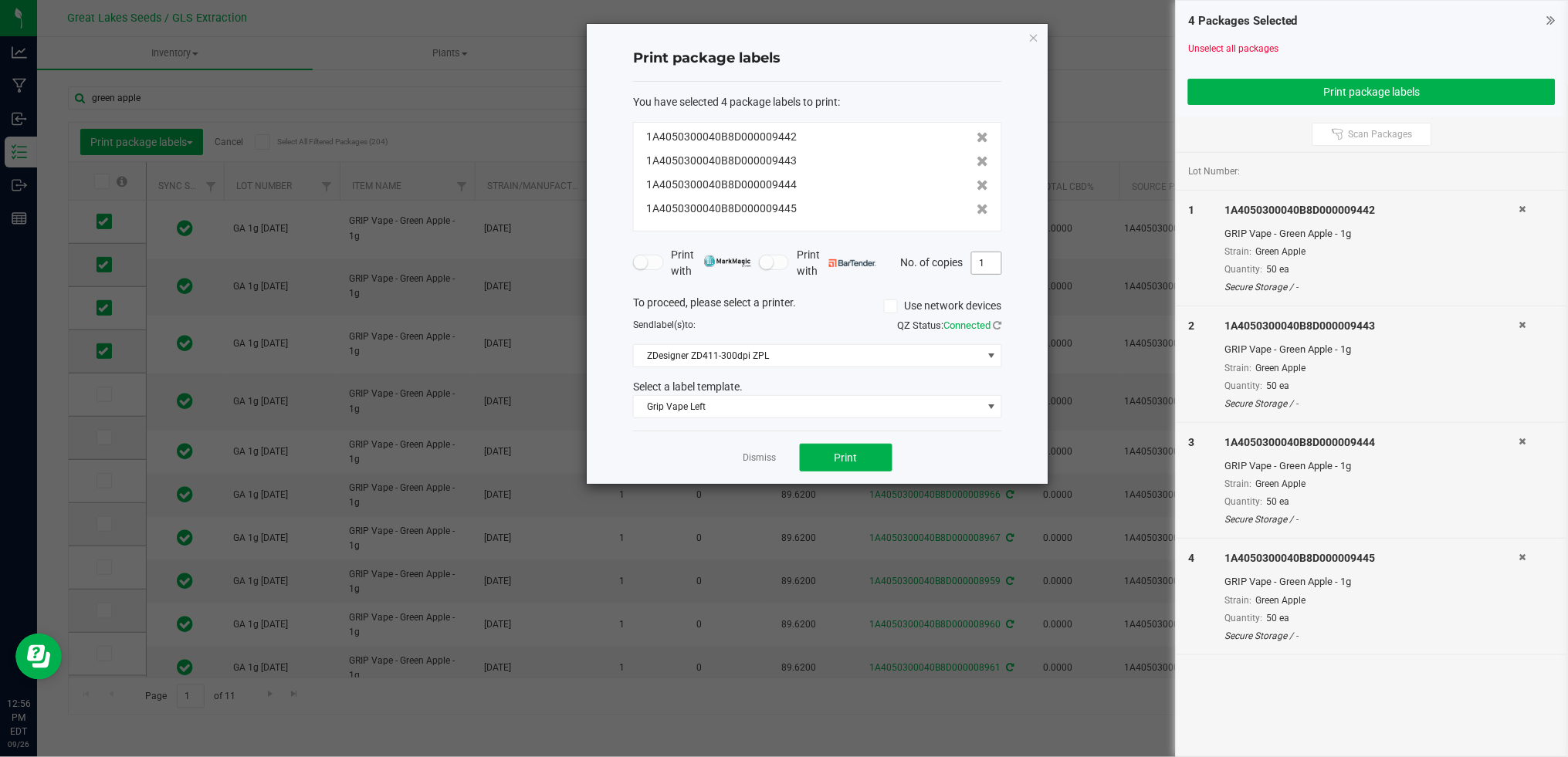
click at [991, 262] on input "1" at bounding box center [986, 262] width 29 height 21
type input "50"
click at [877, 456] on button "Print" at bounding box center [846, 457] width 92 height 28
click at [768, 452] on link "Dismiss" at bounding box center [760, 458] width 33 height 13
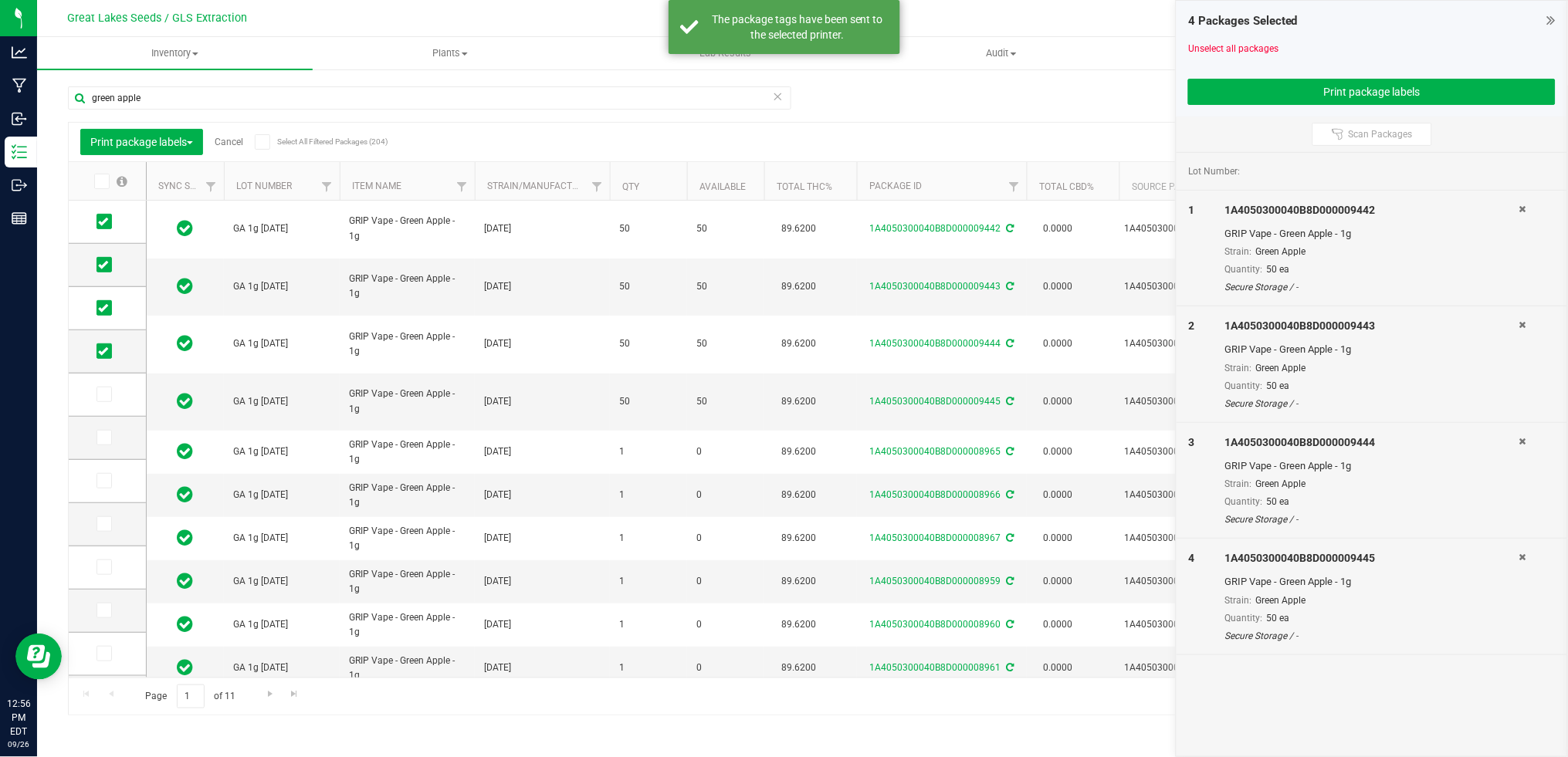
click at [234, 142] on link "Cancel" at bounding box center [229, 142] width 29 height 11
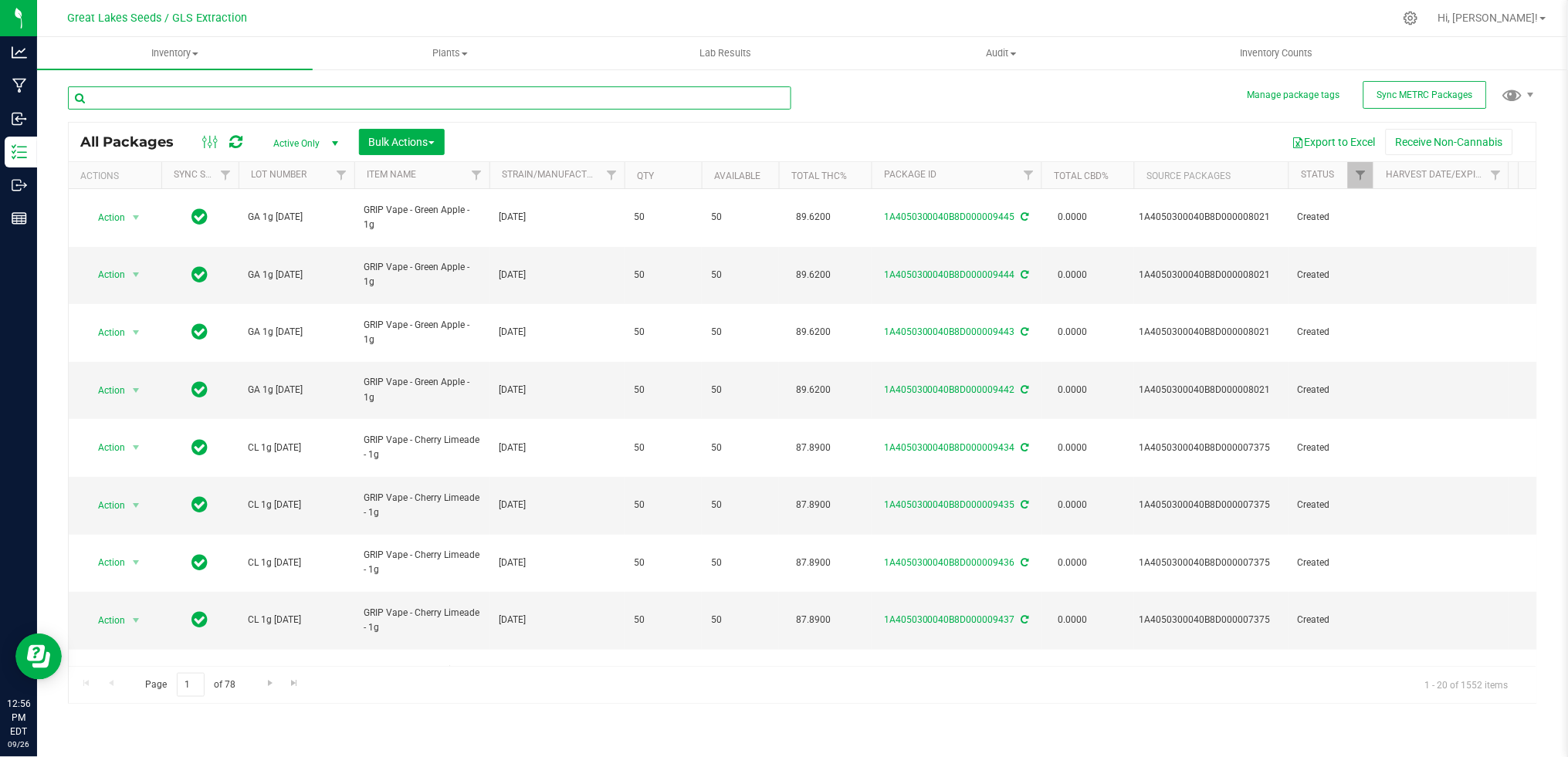
click at [283, 96] on input "text" at bounding box center [429, 98] width 723 height 23
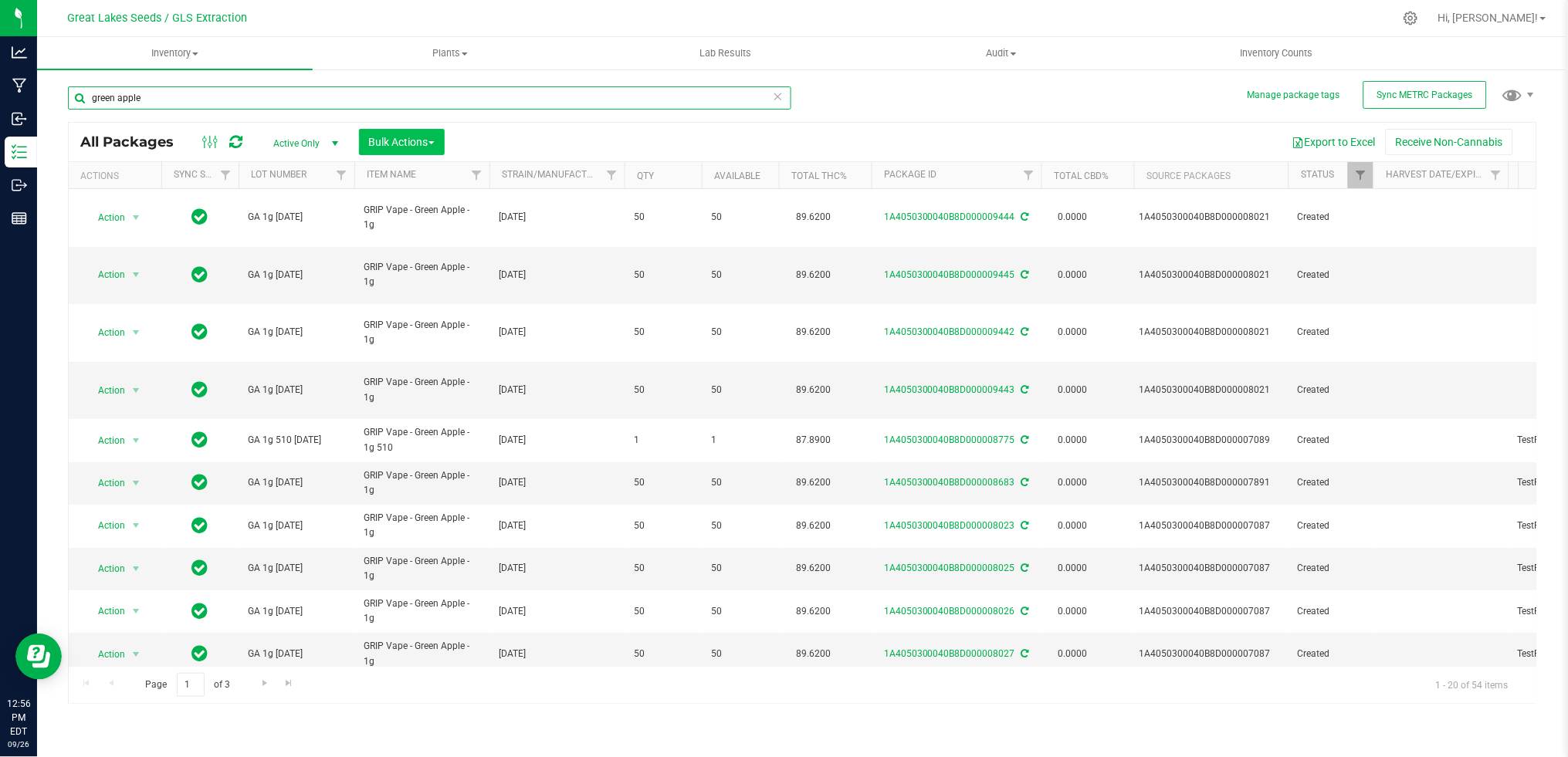
type input "green apple"
click at [407, 143] on span "Bulk Actions" at bounding box center [402, 142] width 65 height 13
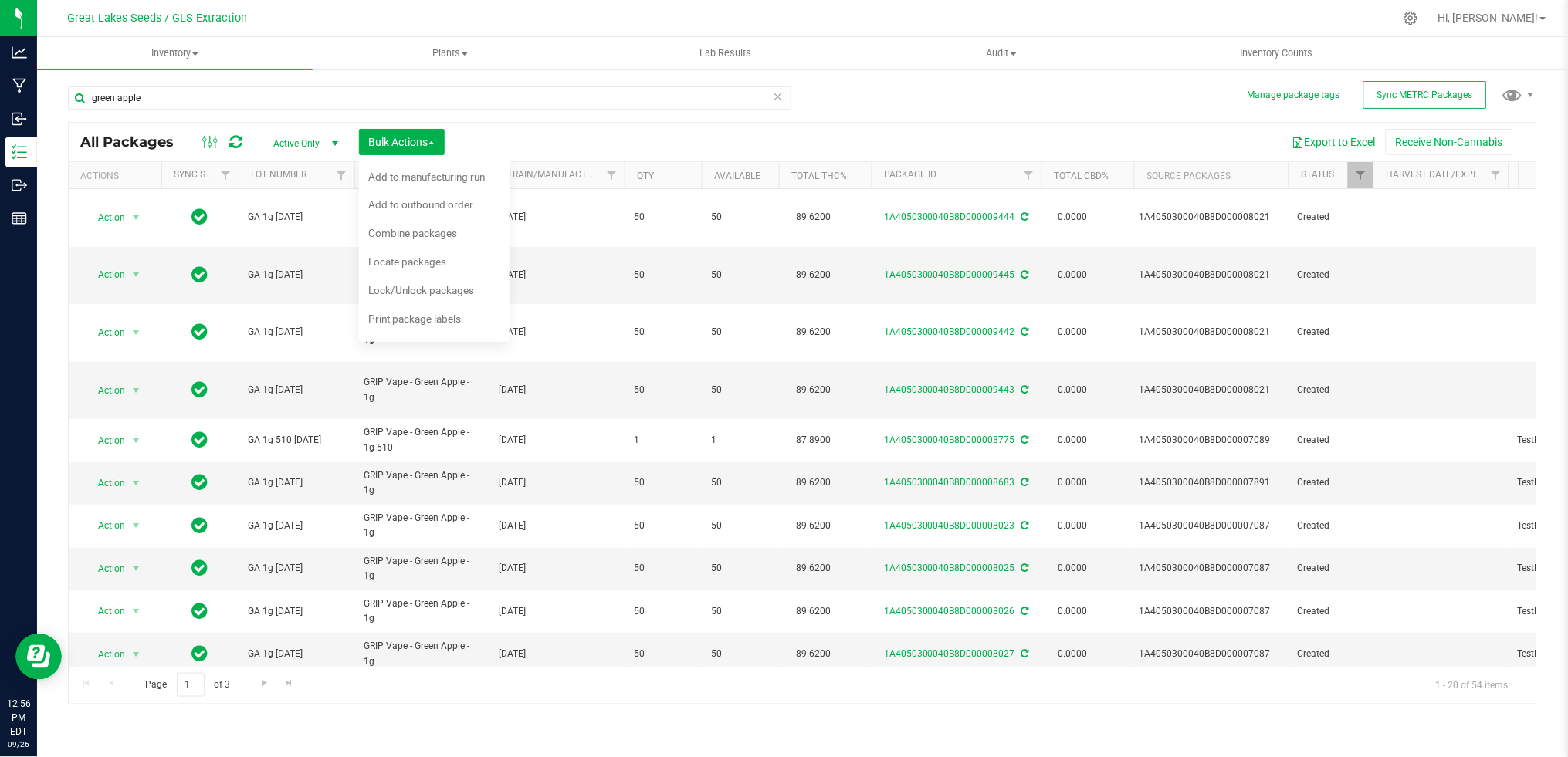
click at [1358, 144] on button "Export to Excel" at bounding box center [1334, 142] width 103 height 26
click at [331, 138] on span "select" at bounding box center [335, 144] width 13 height 13
click at [282, 232] on li "All" at bounding box center [302, 237] width 84 height 23
click at [1326, 138] on button "Export to Excel" at bounding box center [1334, 142] width 103 height 26
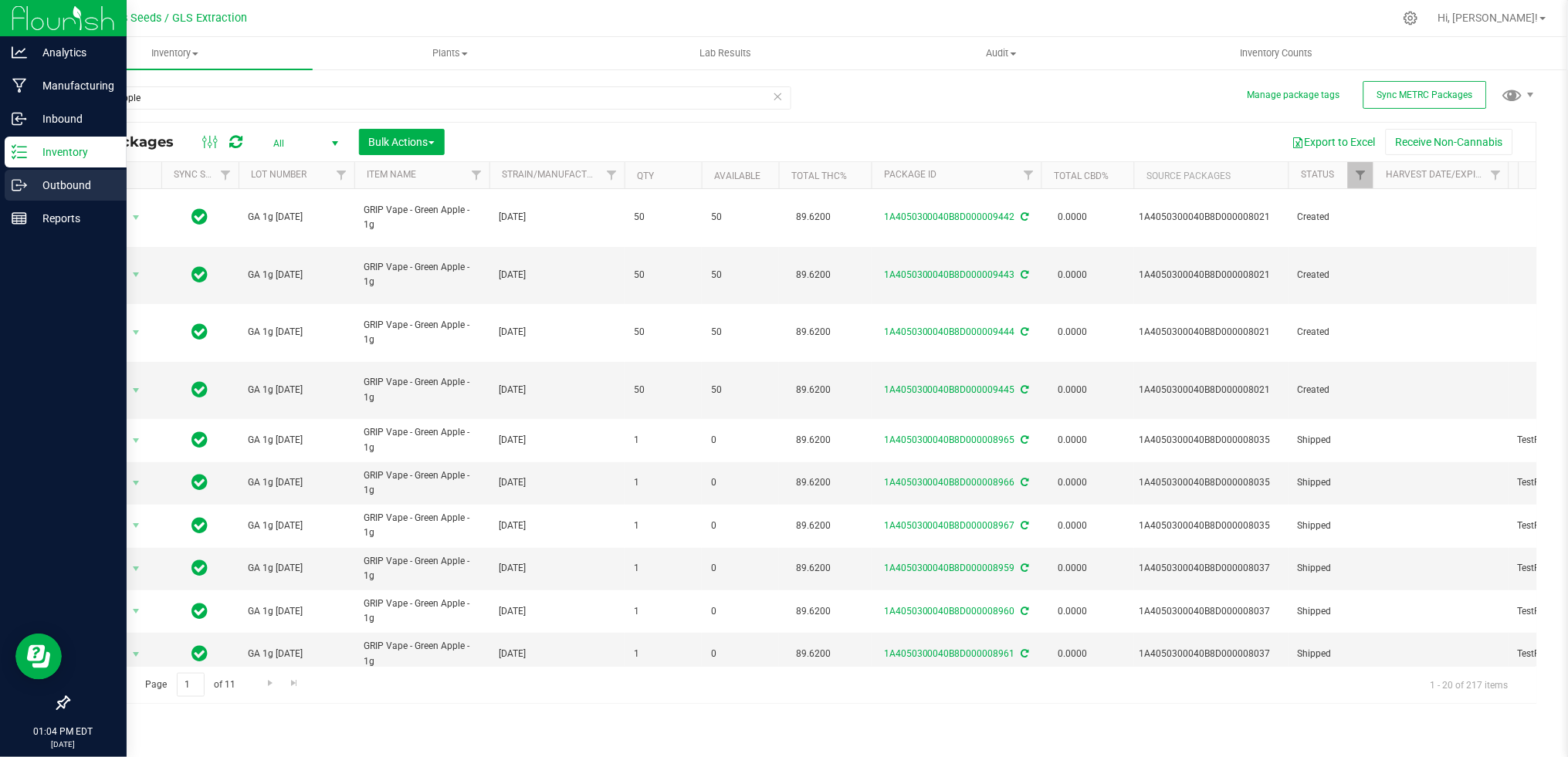
click at [54, 178] on p "Outbound" at bounding box center [73, 184] width 92 height 18
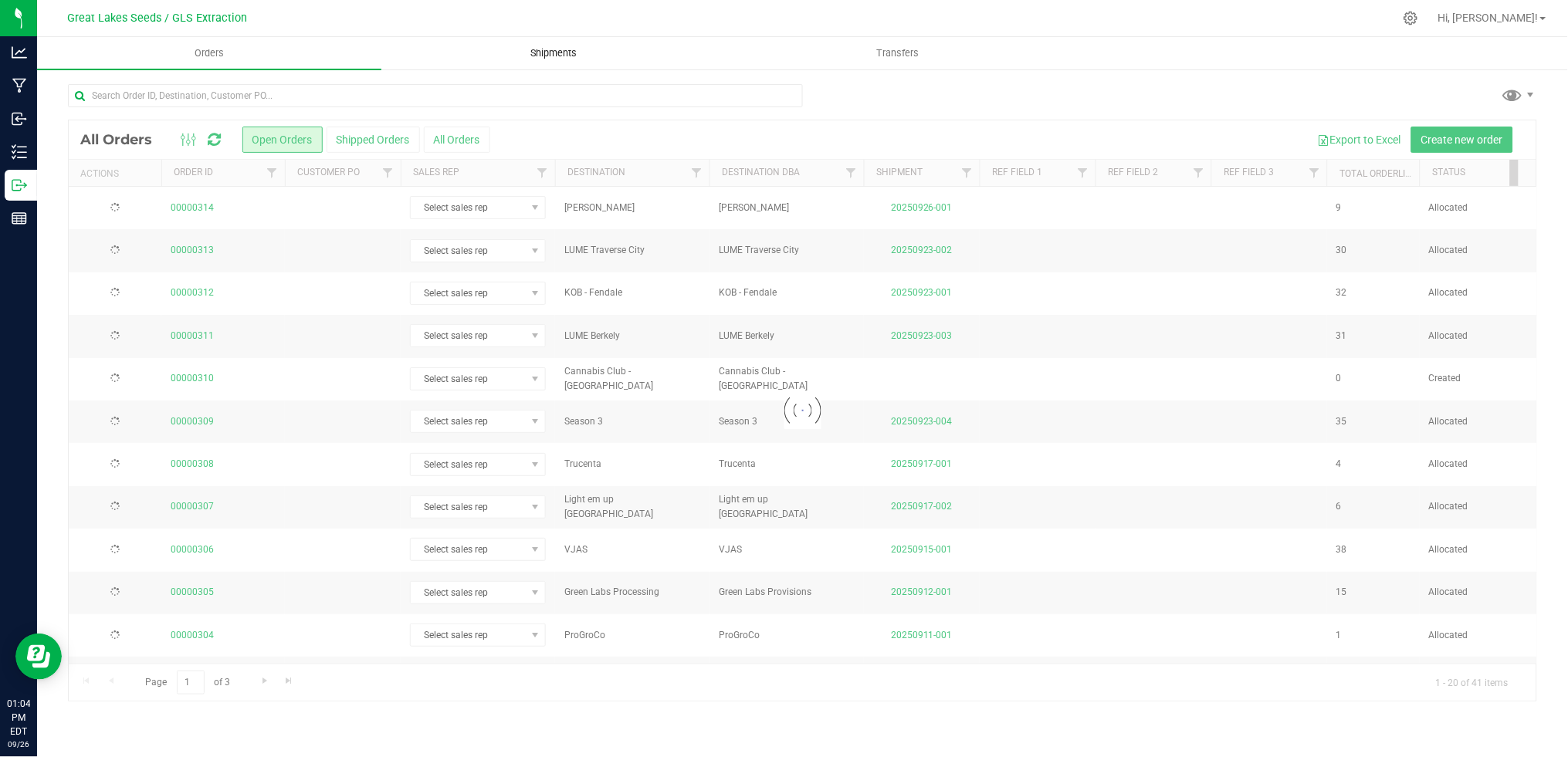
click at [543, 54] on span "Shipments" at bounding box center [553, 52] width 88 height 14
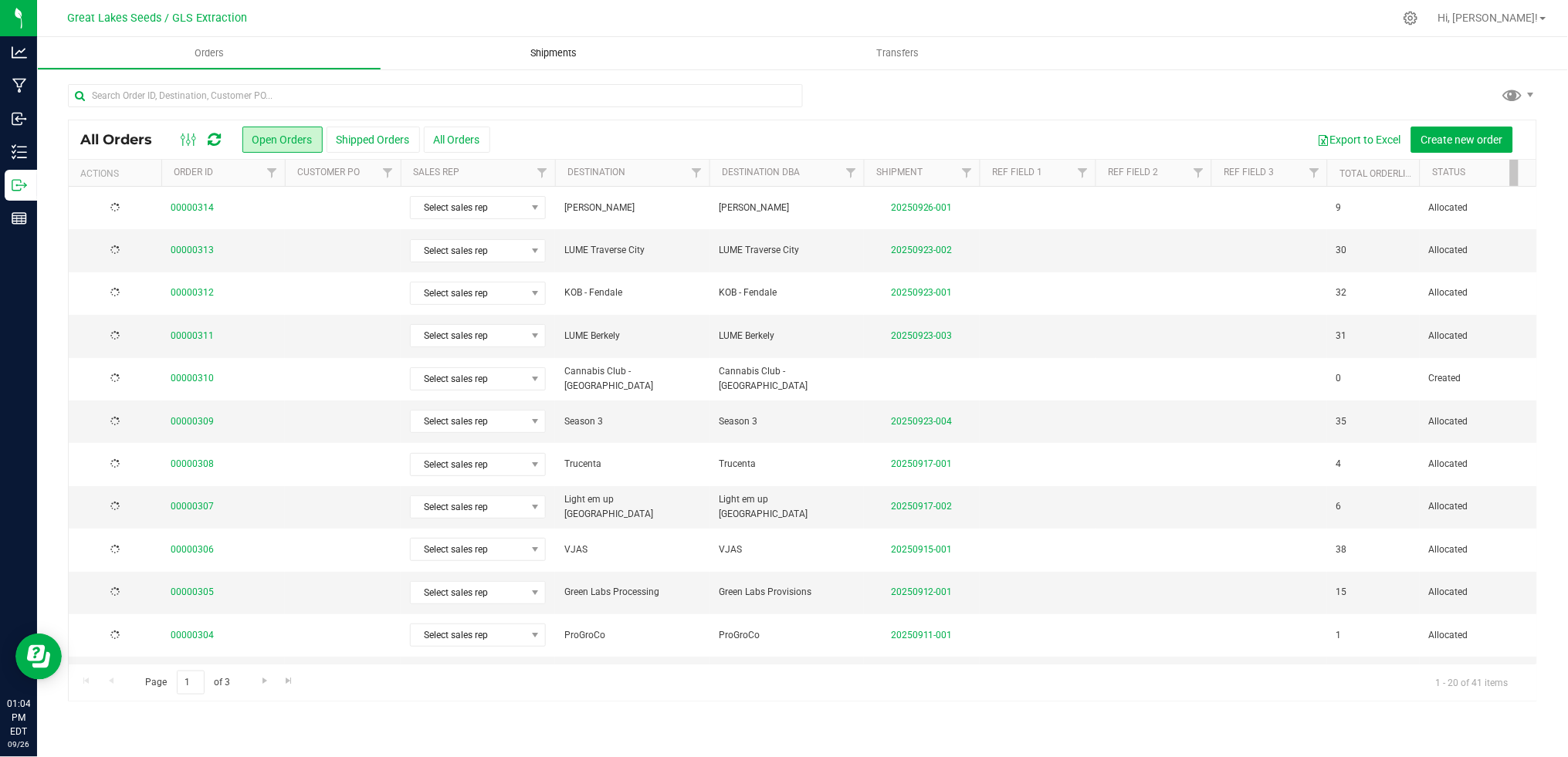
click at [547, 50] on span "Shipments" at bounding box center [553, 52] width 88 height 14
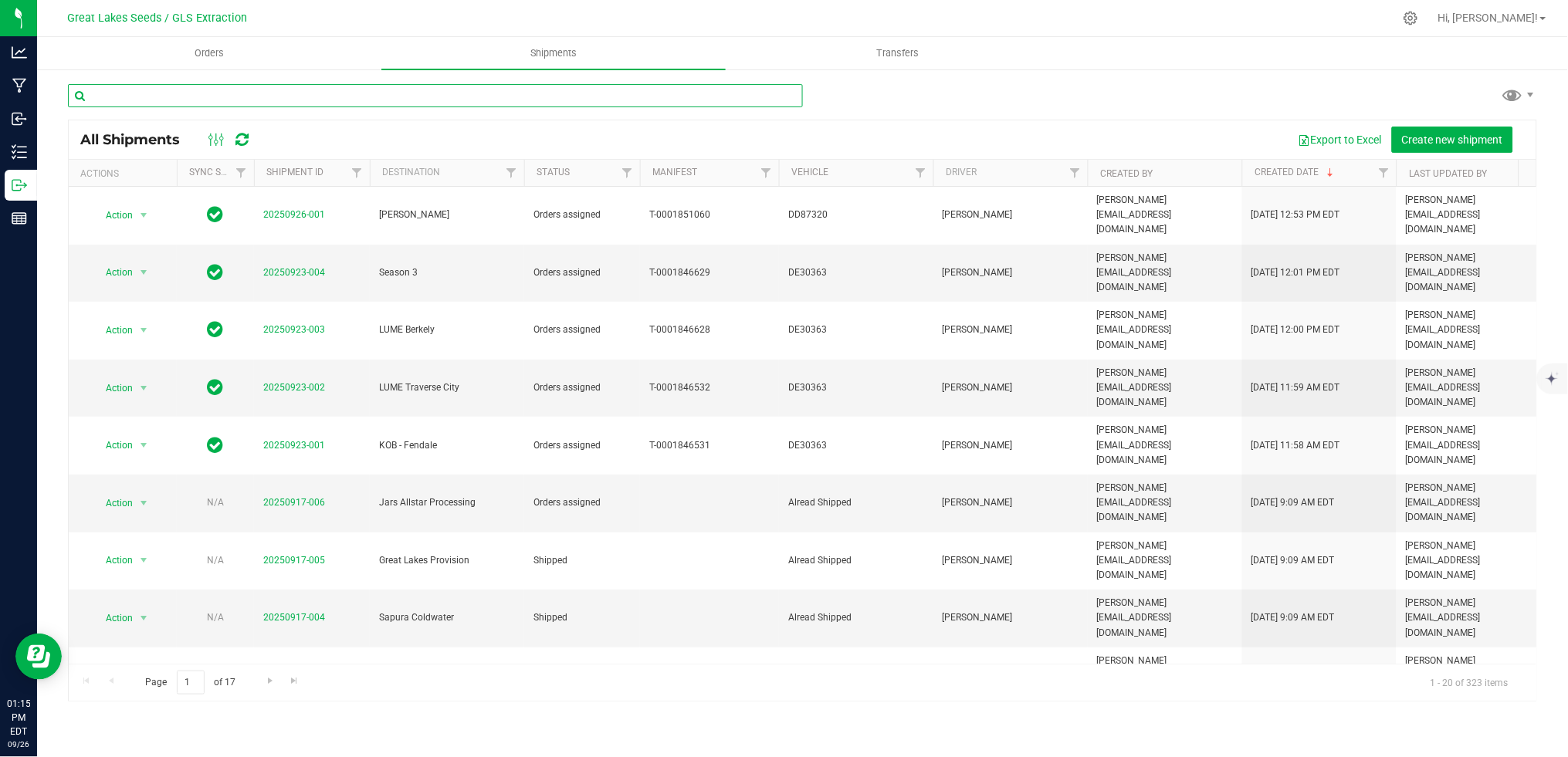
click at [164, 91] on input "text" at bounding box center [435, 95] width 735 height 23
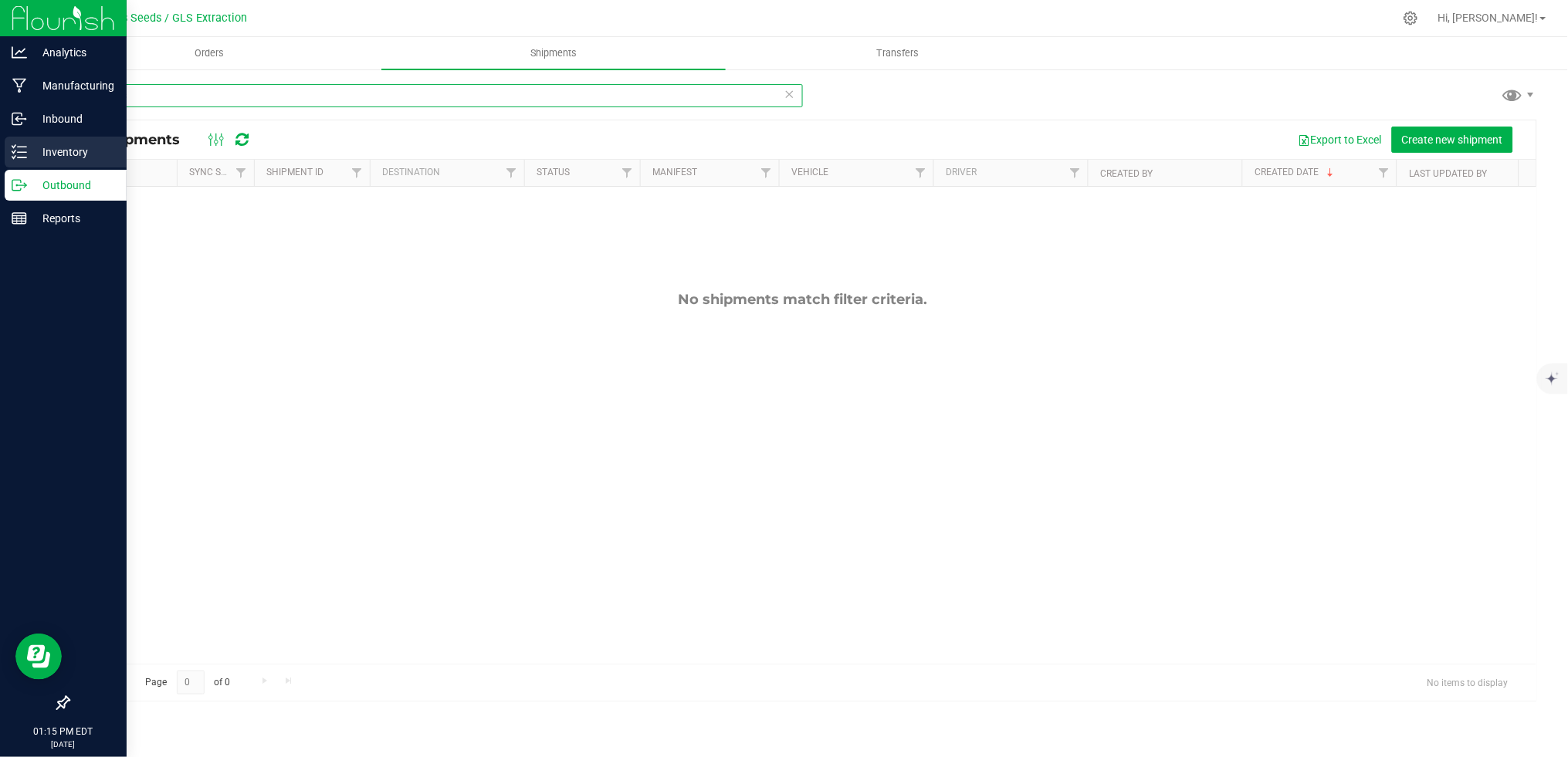
type input "peaches"
click at [30, 156] on p "Inventory" at bounding box center [73, 152] width 92 height 18
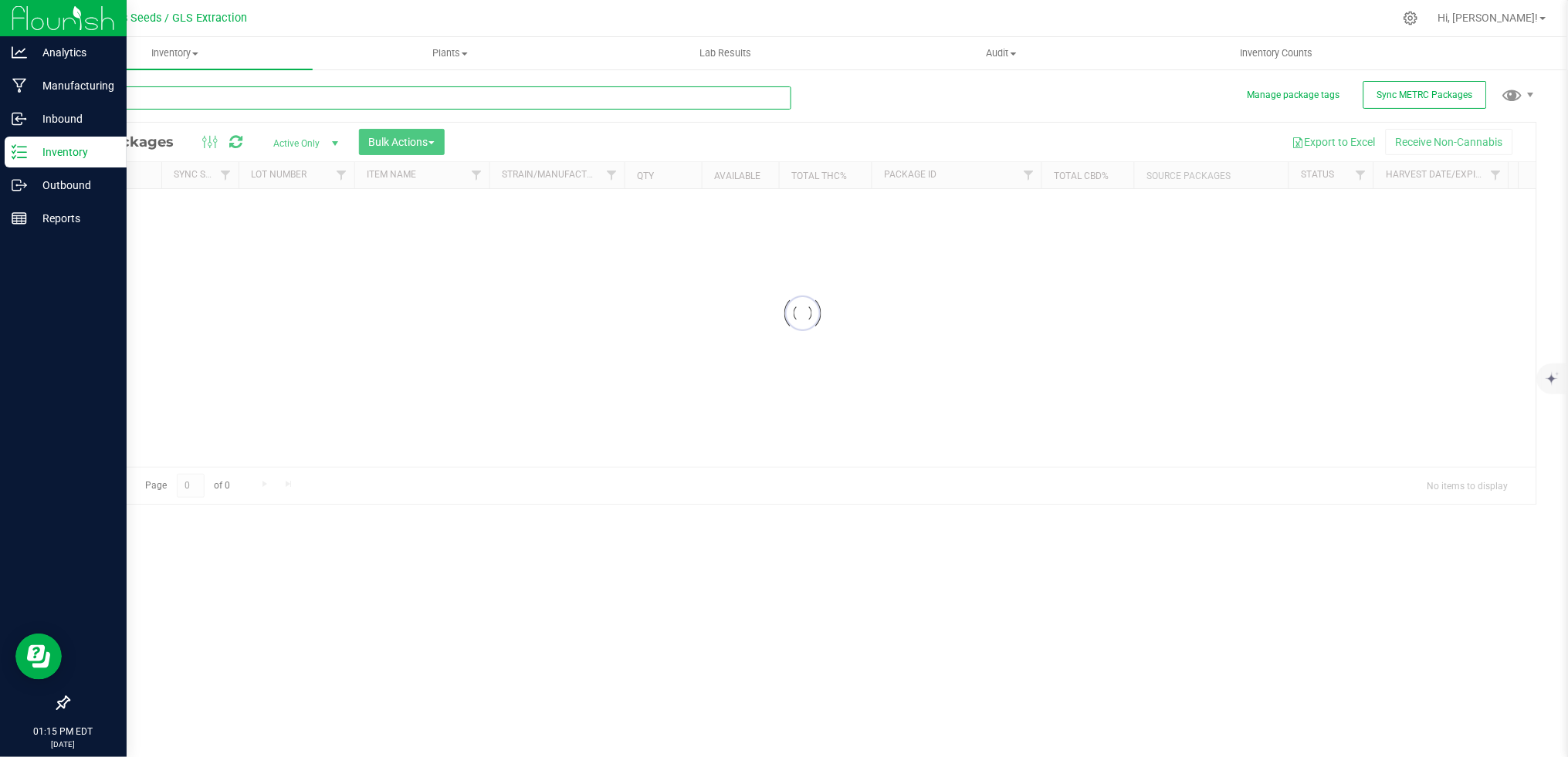
click at [179, 102] on input "text" at bounding box center [429, 98] width 723 height 23
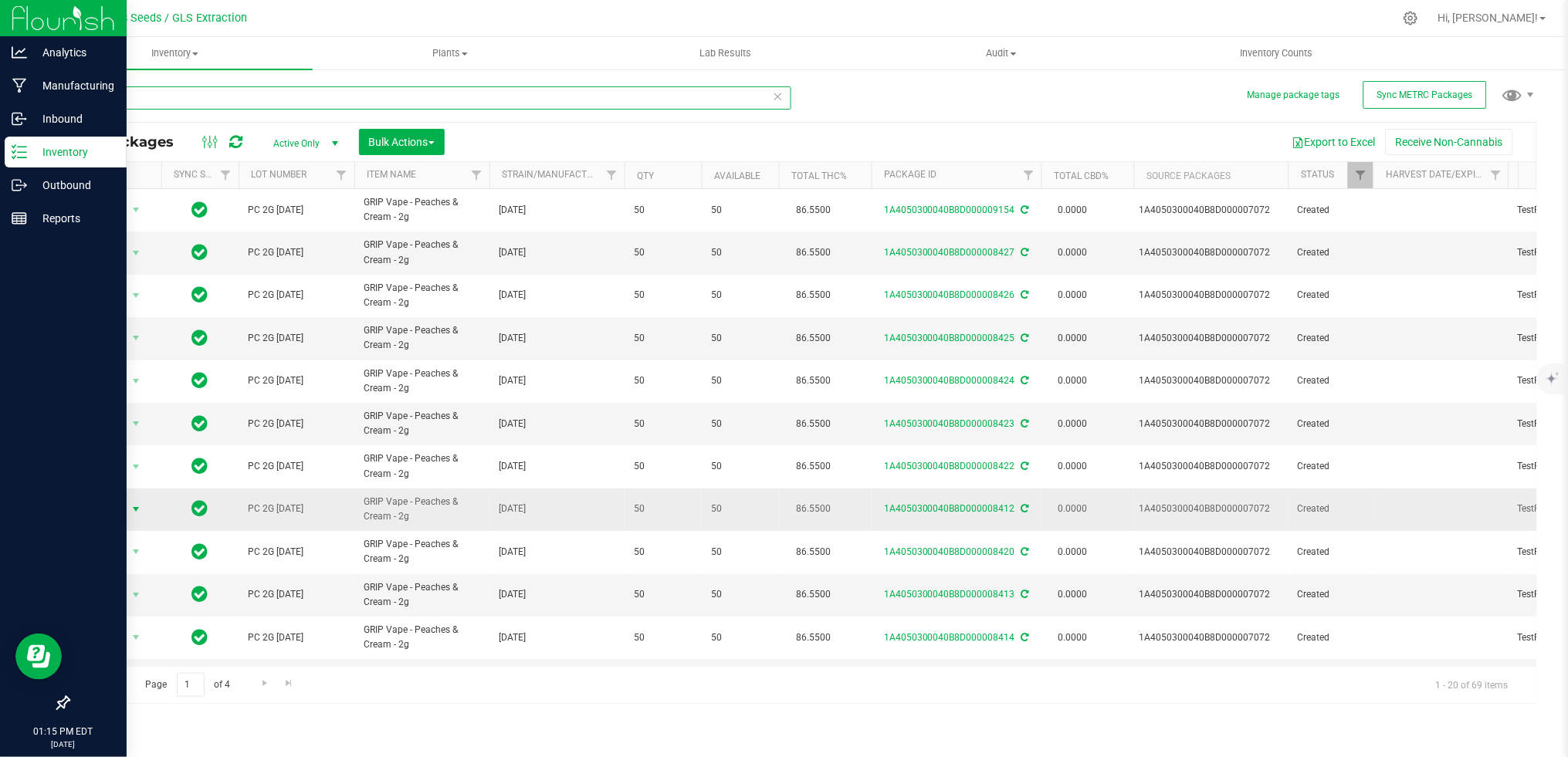
type input "peaches"
click at [112, 512] on span "Action" at bounding box center [105, 509] width 41 height 21
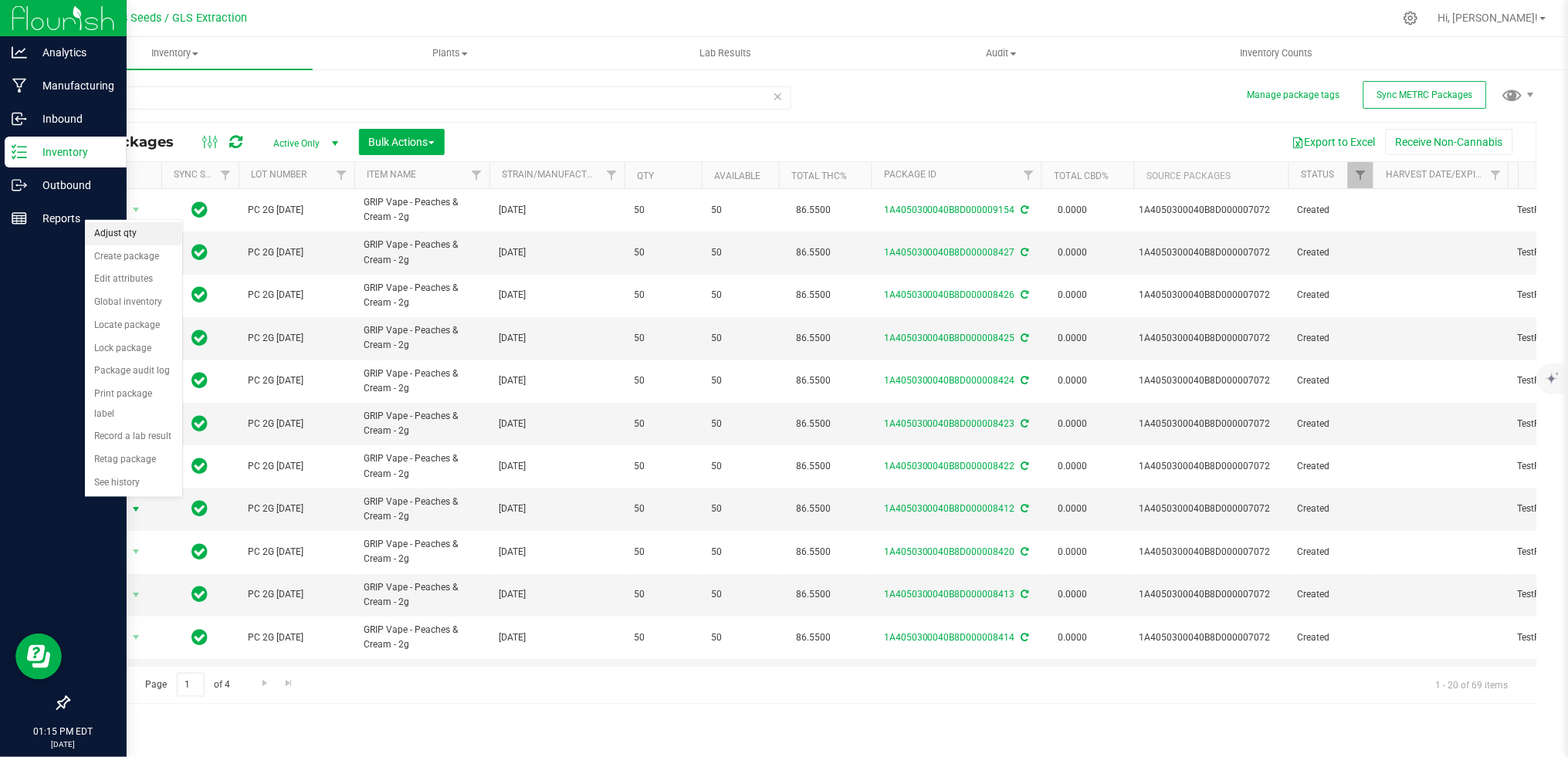
click at [126, 231] on li "Adjust qty" at bounding box center [134, 233] width 97 height 23
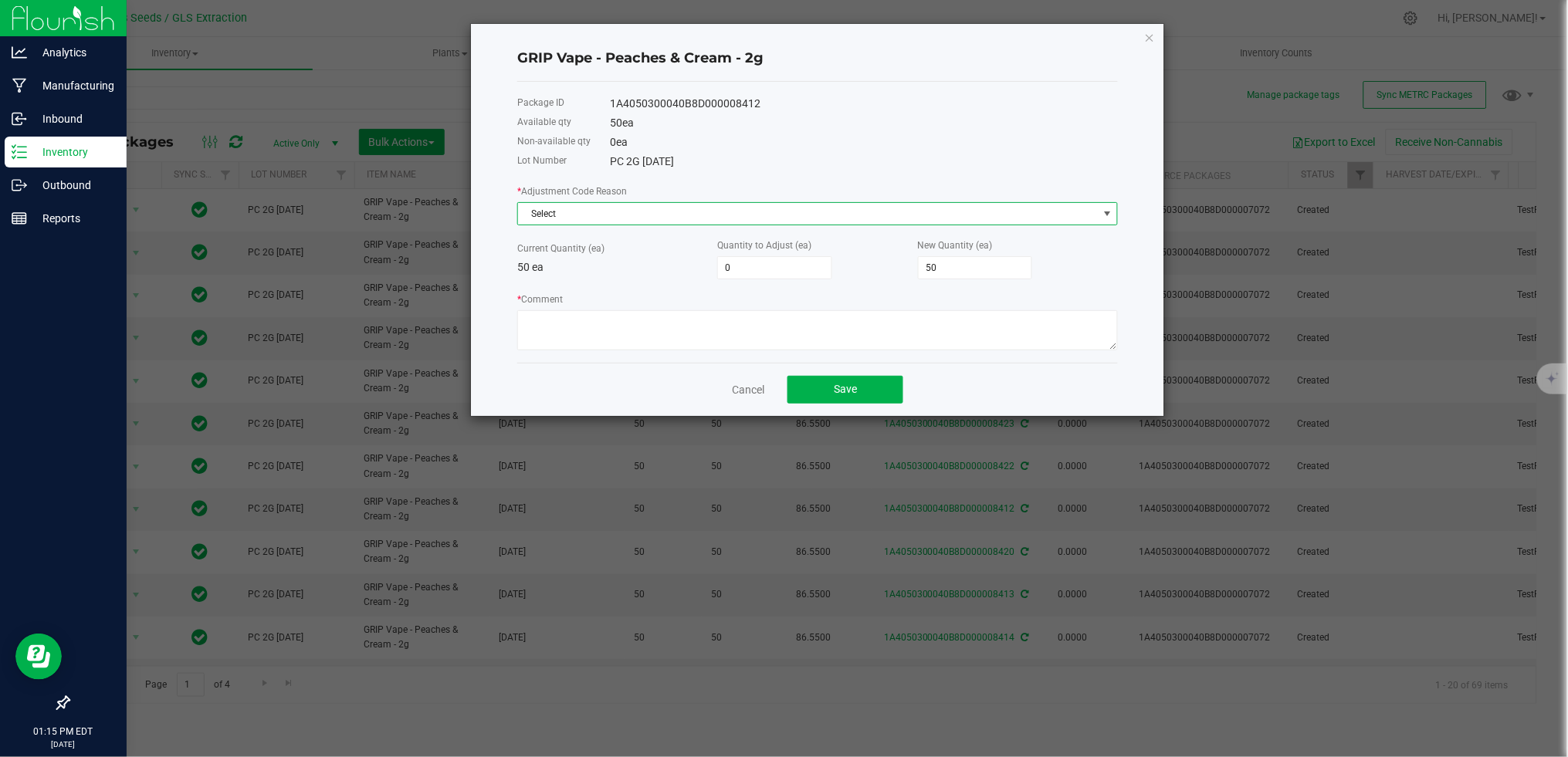
click at [589, 209] on span "Select" at bounding box center [807, 213] width 580 height 21
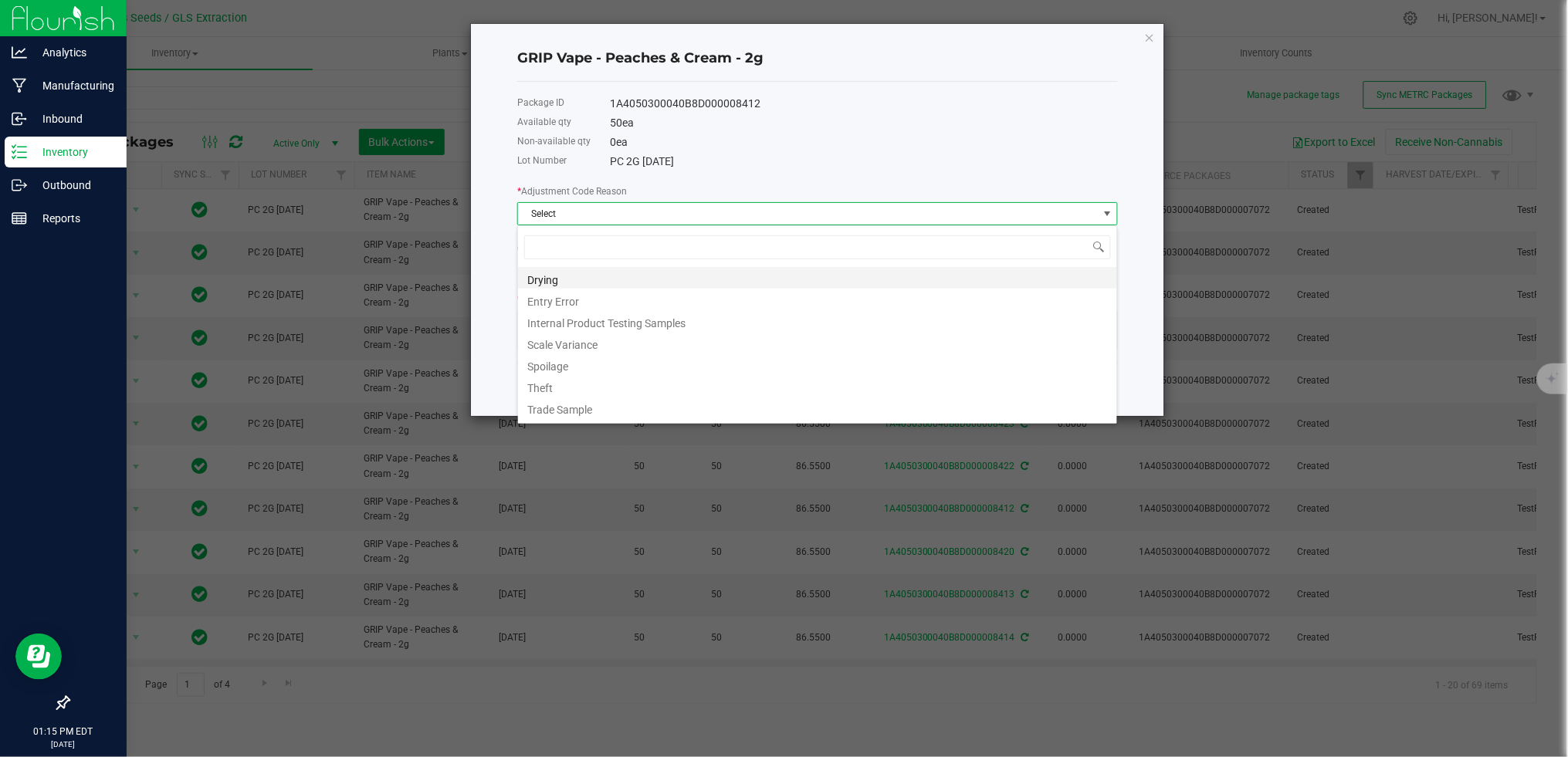
scroll to position [23, 600]
click at [590, 296] on li "Entry Error" at bounding box center [817, 299] width 599 height 21
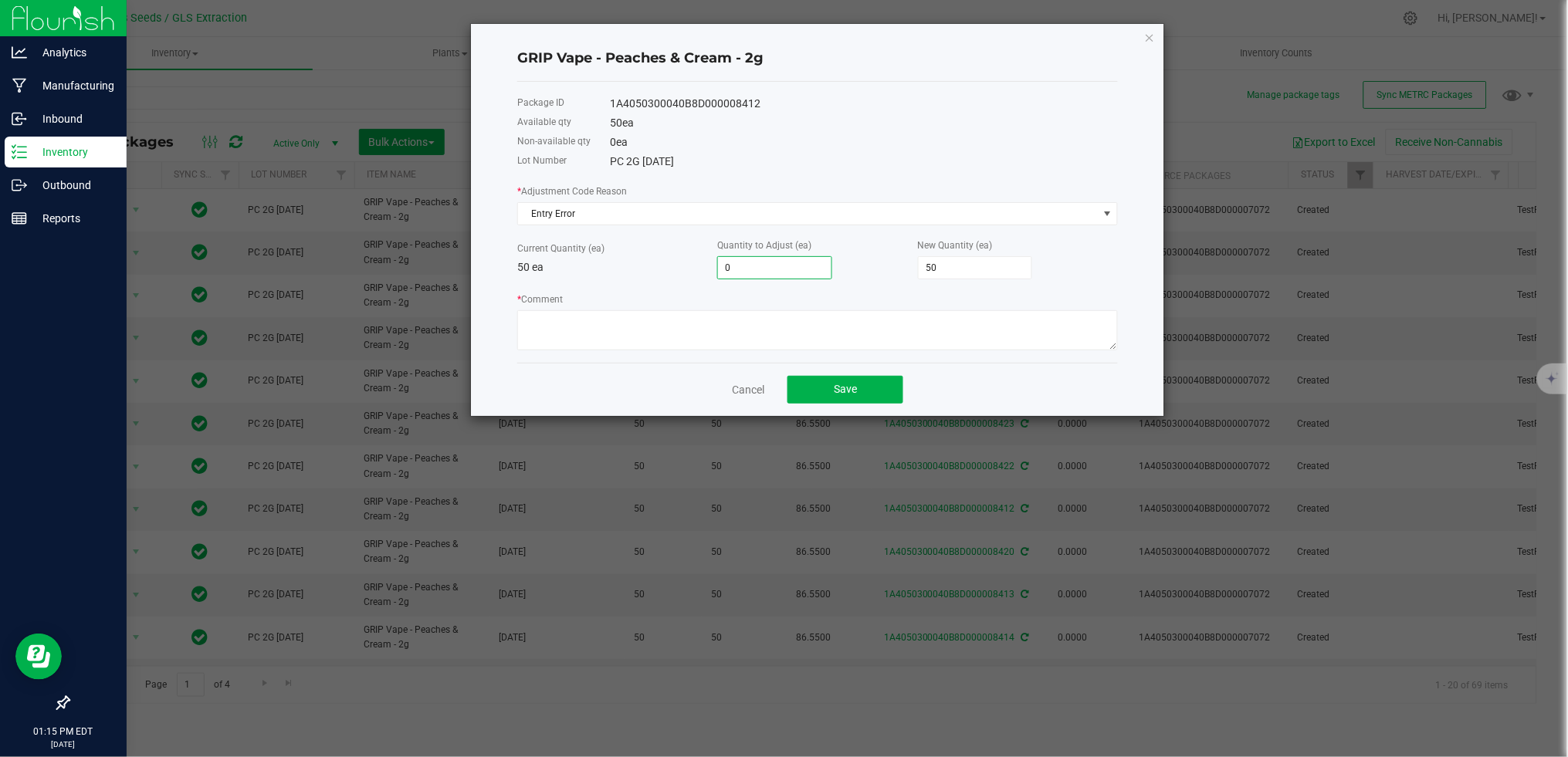
click at [755, 267] on input "0" at bounding box center [774, 267] width 114 height 21
type input "5"
type input "55"
type input "50"
type input "100"
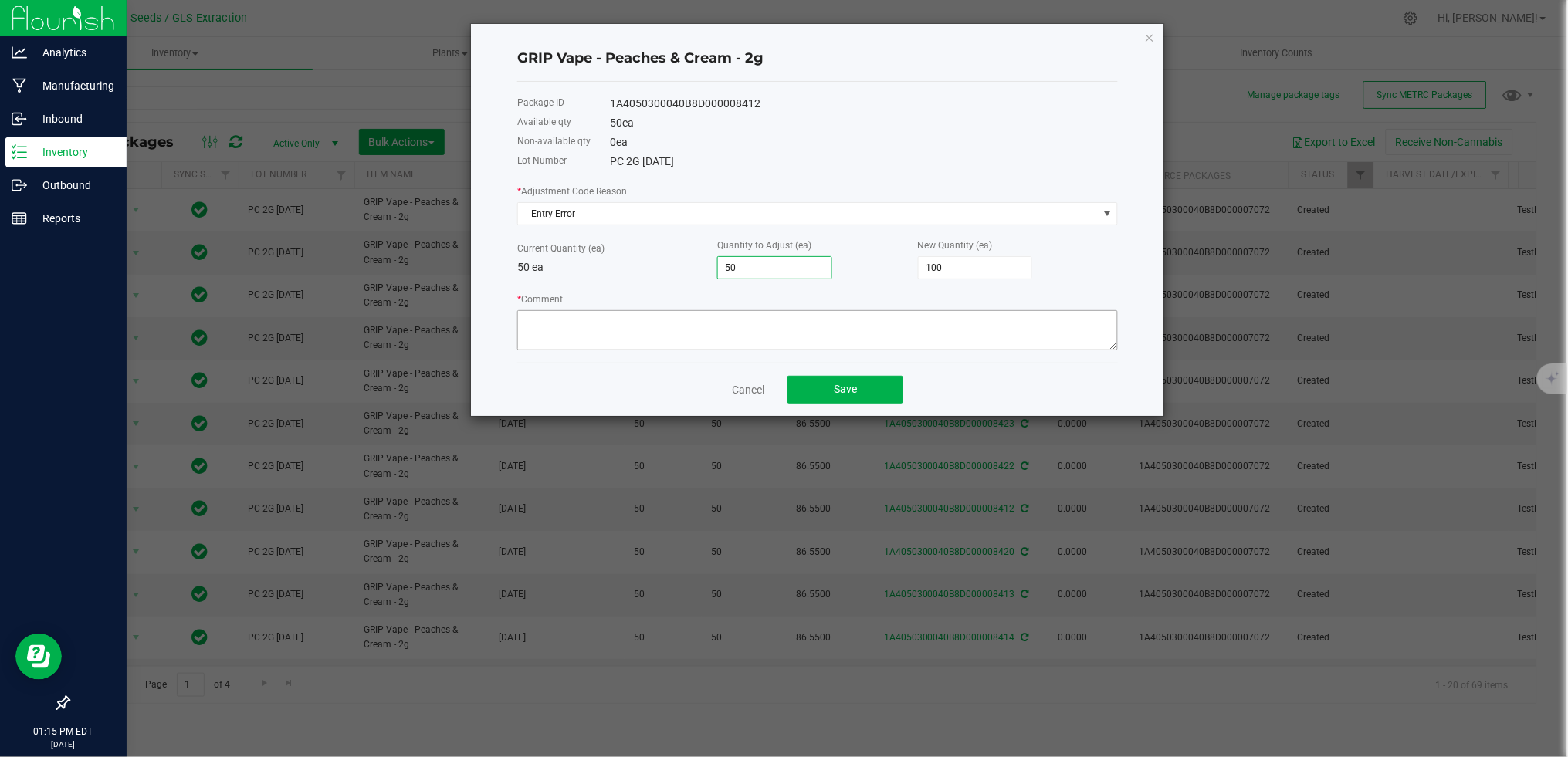
type input "50"
click at [698, 340] on textarea "* Comment" at bounding box center [817, 330] width 601 height 40
type textarea "hardware error"
click at [856, 392] on span "Save" at bounding box center [845, 389] width 23 height 13
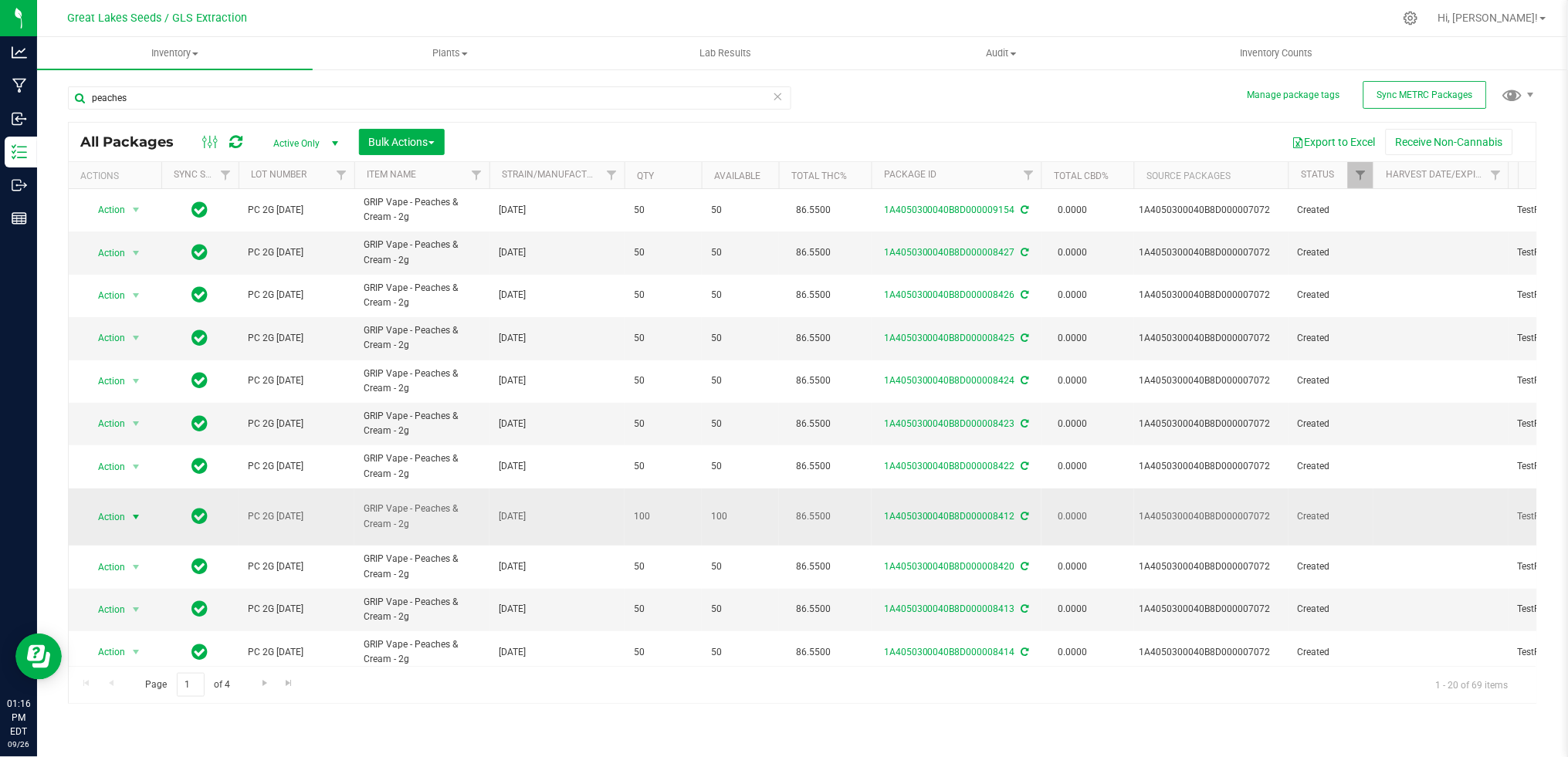
click at [113, 513] on span "Action" at bounding box center [105, 517] width 41 height 21
click at [133, 260] on li "Create package" at bounding box center [134, 257] width 97 height 23
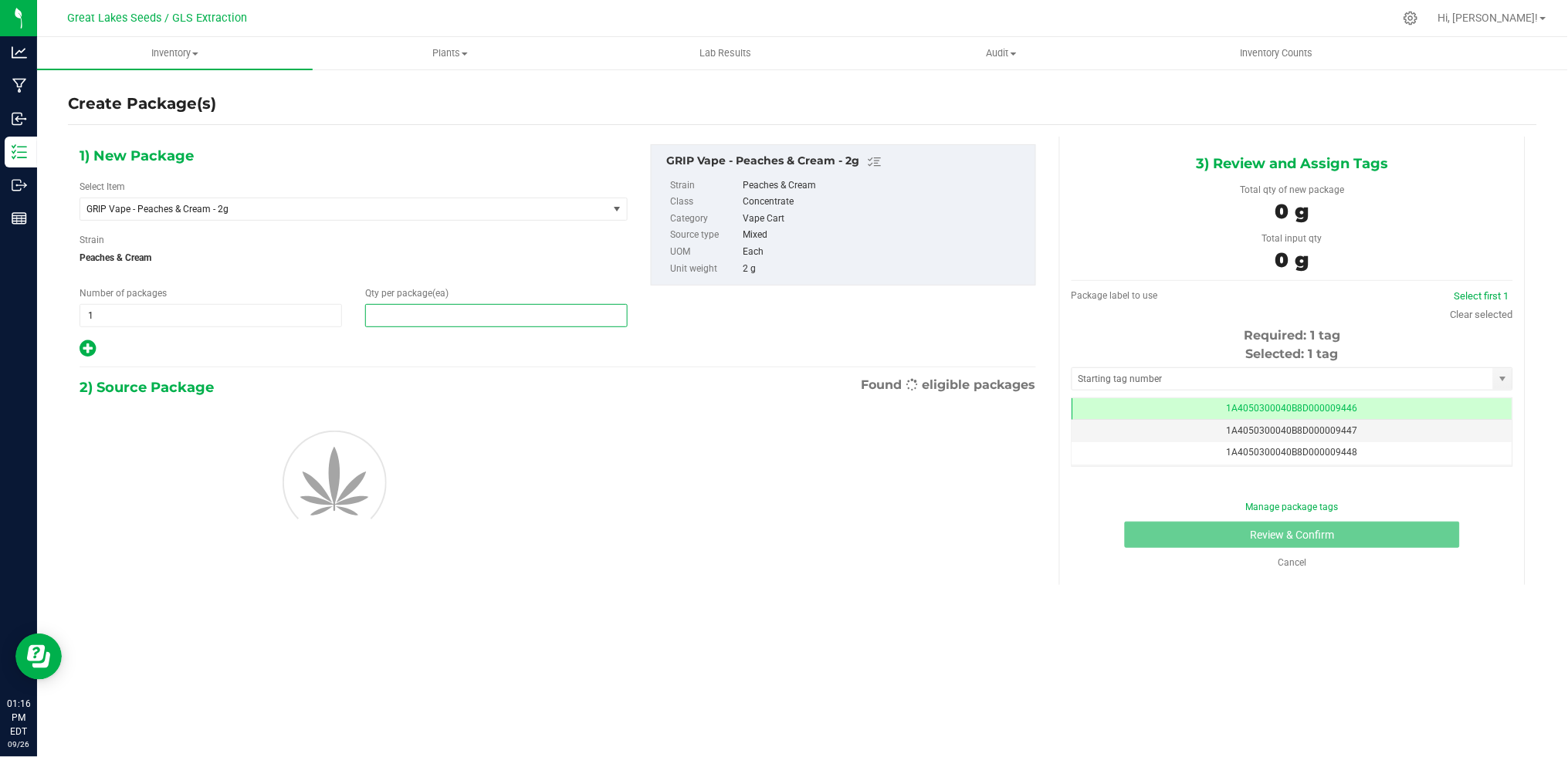
click at [455, 318] on span at bounding box center [496, 315] width 263 height 23
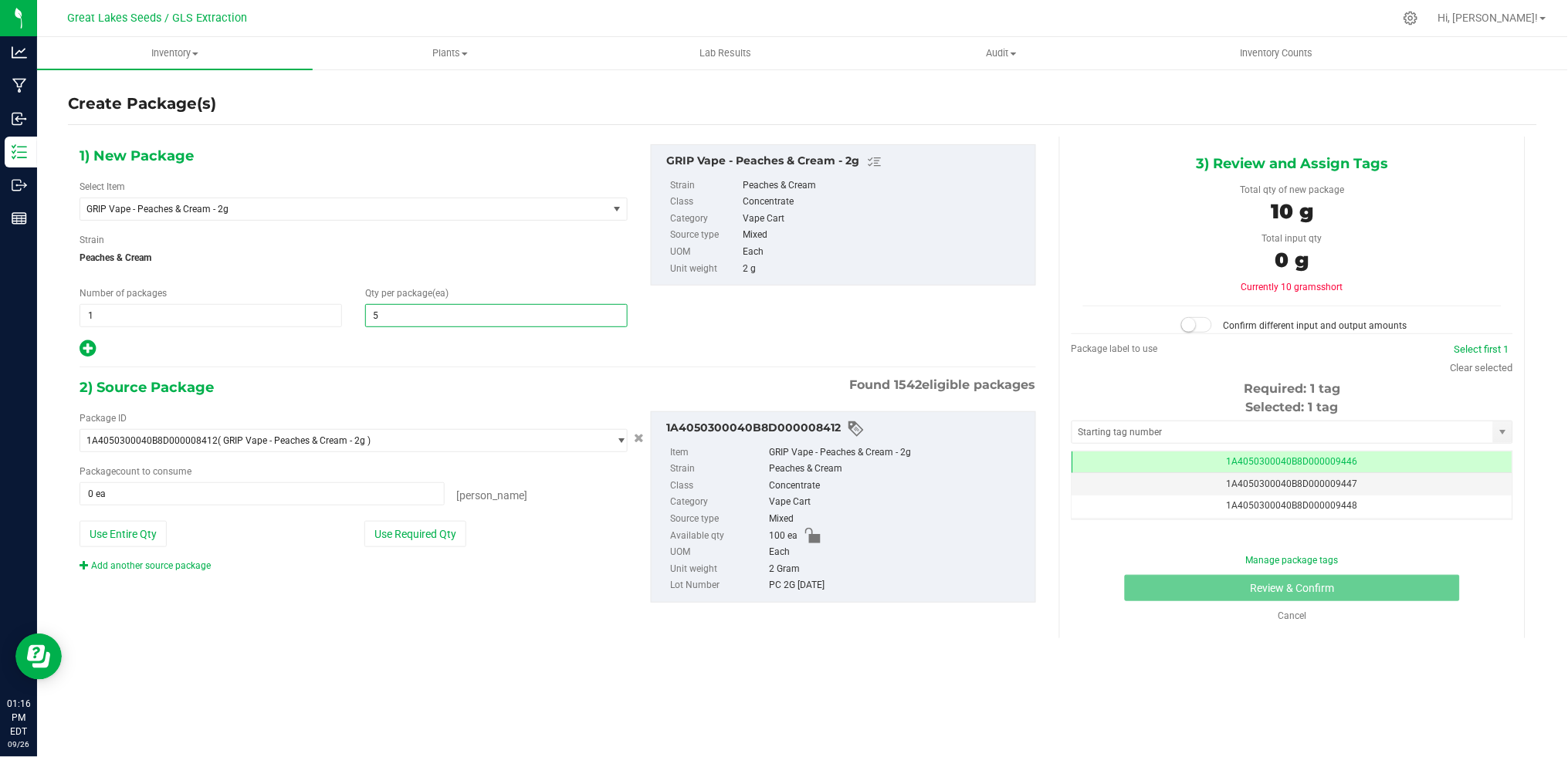
type input "50"
click at [403, 539] on button "Use Required Qty" at bounding box center [415, 534] width 102 height 26
type input "50 ea"
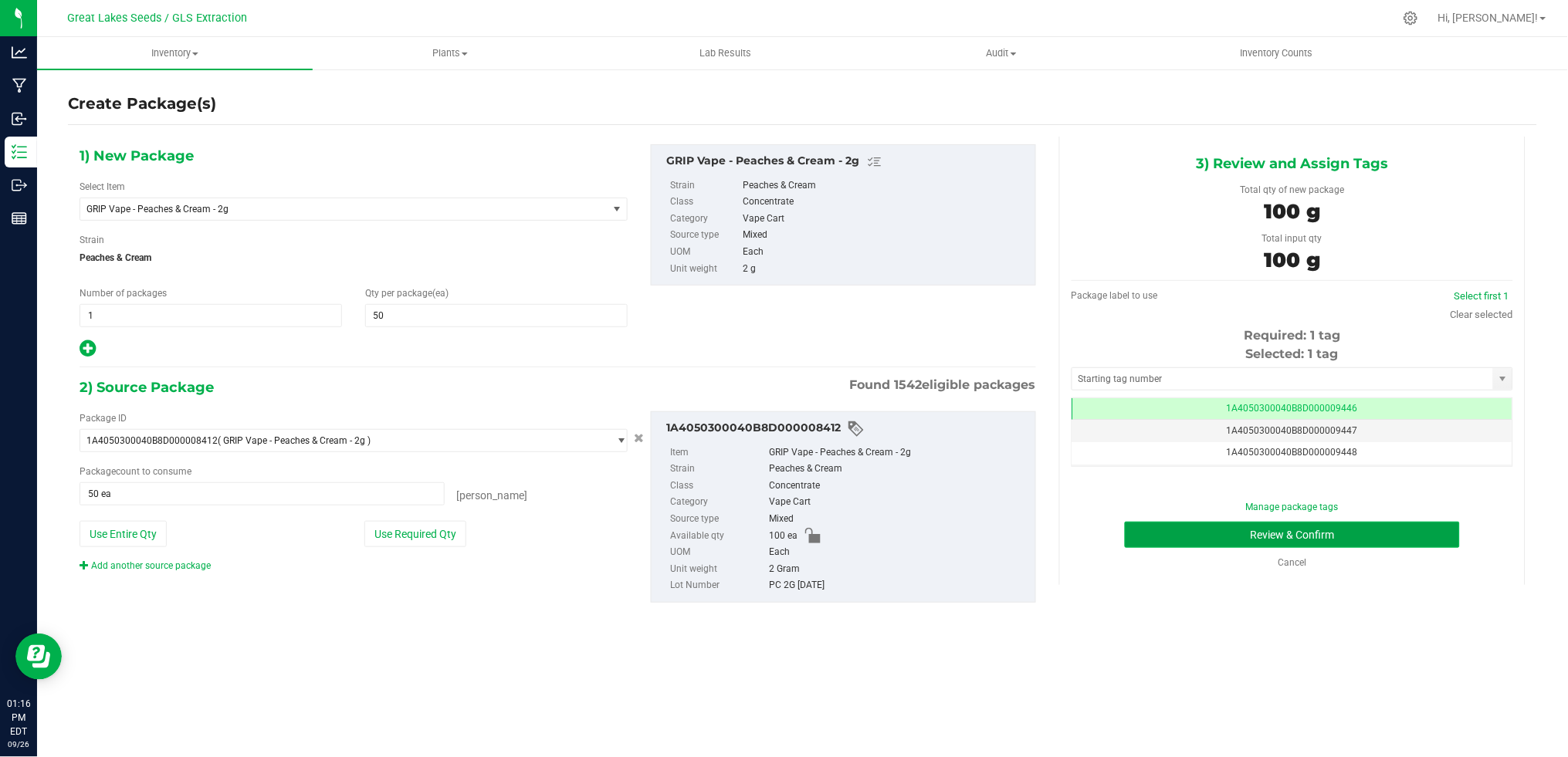
click at [1418, 530] on button "Review & Confirm" at bounding box center [1292, 534] width 335 height 26
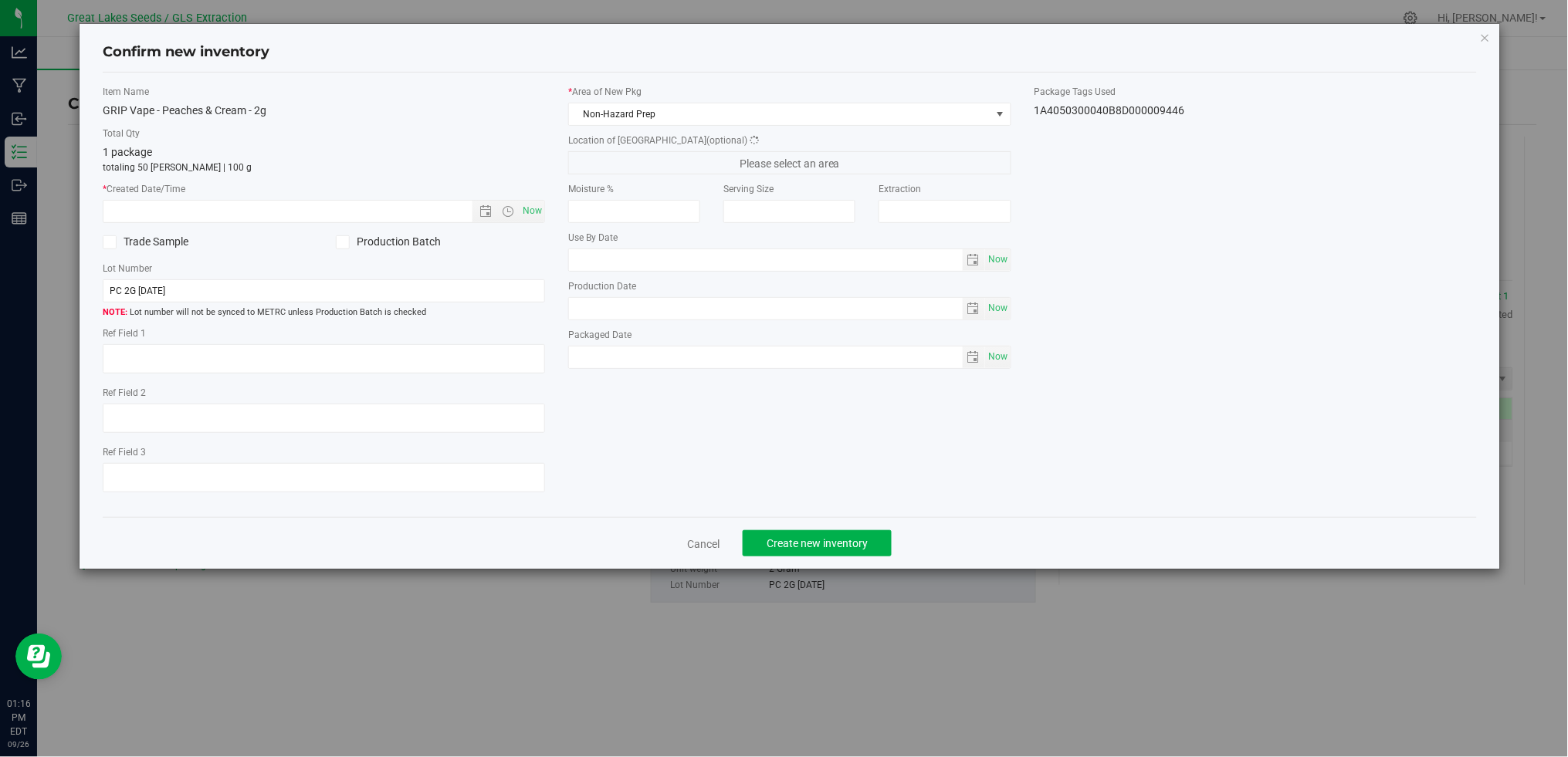
type textarea "[DATE]"
click at [538, 203] on span "Now" at bounding box center [532, 211] width 26 height 22
type input "9/26/2025 1:16 PM"
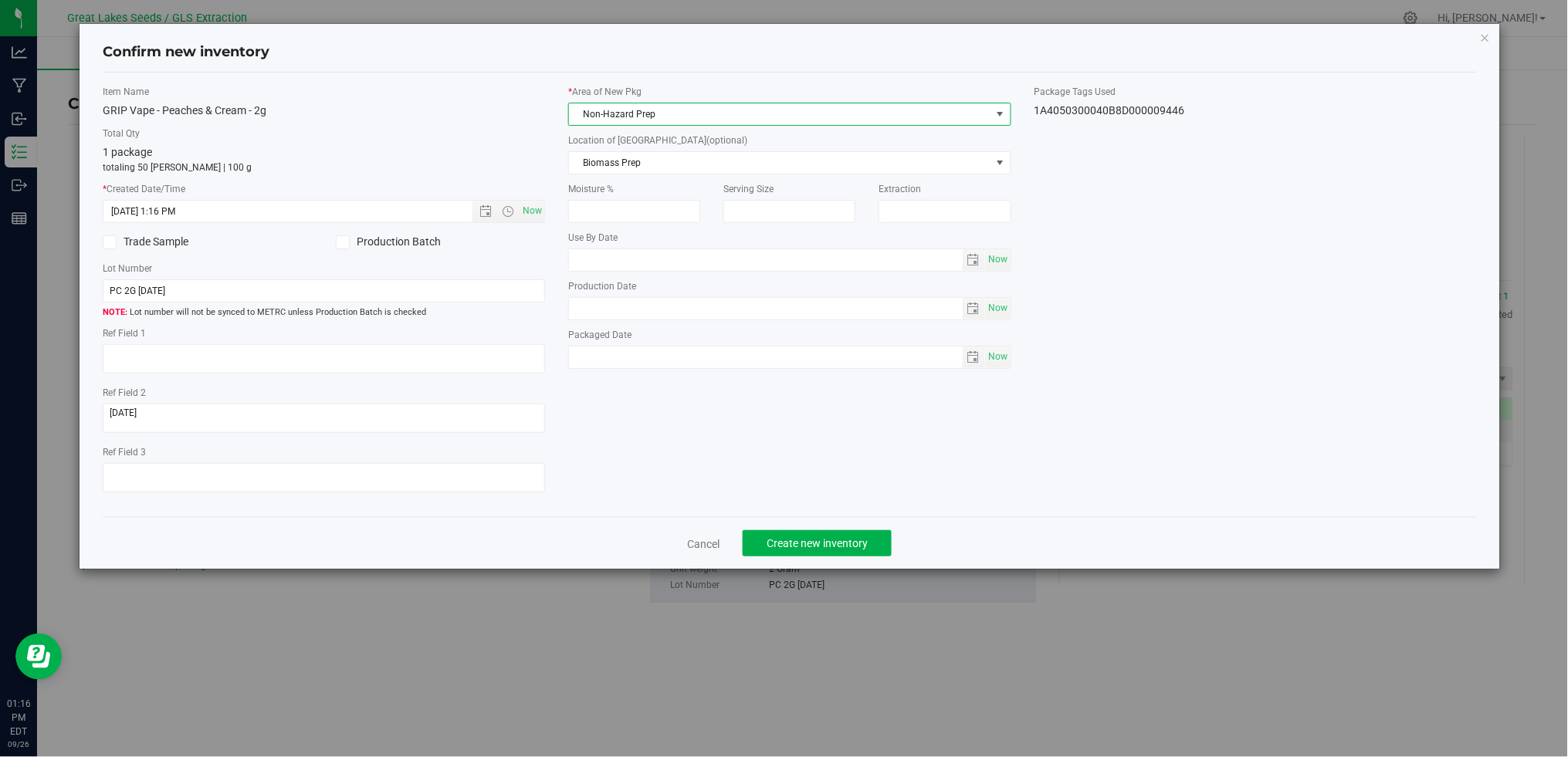
click at [708, 109] on span "Non-Hazard Prep" at bounding box center [780, 114] width 422 height 21
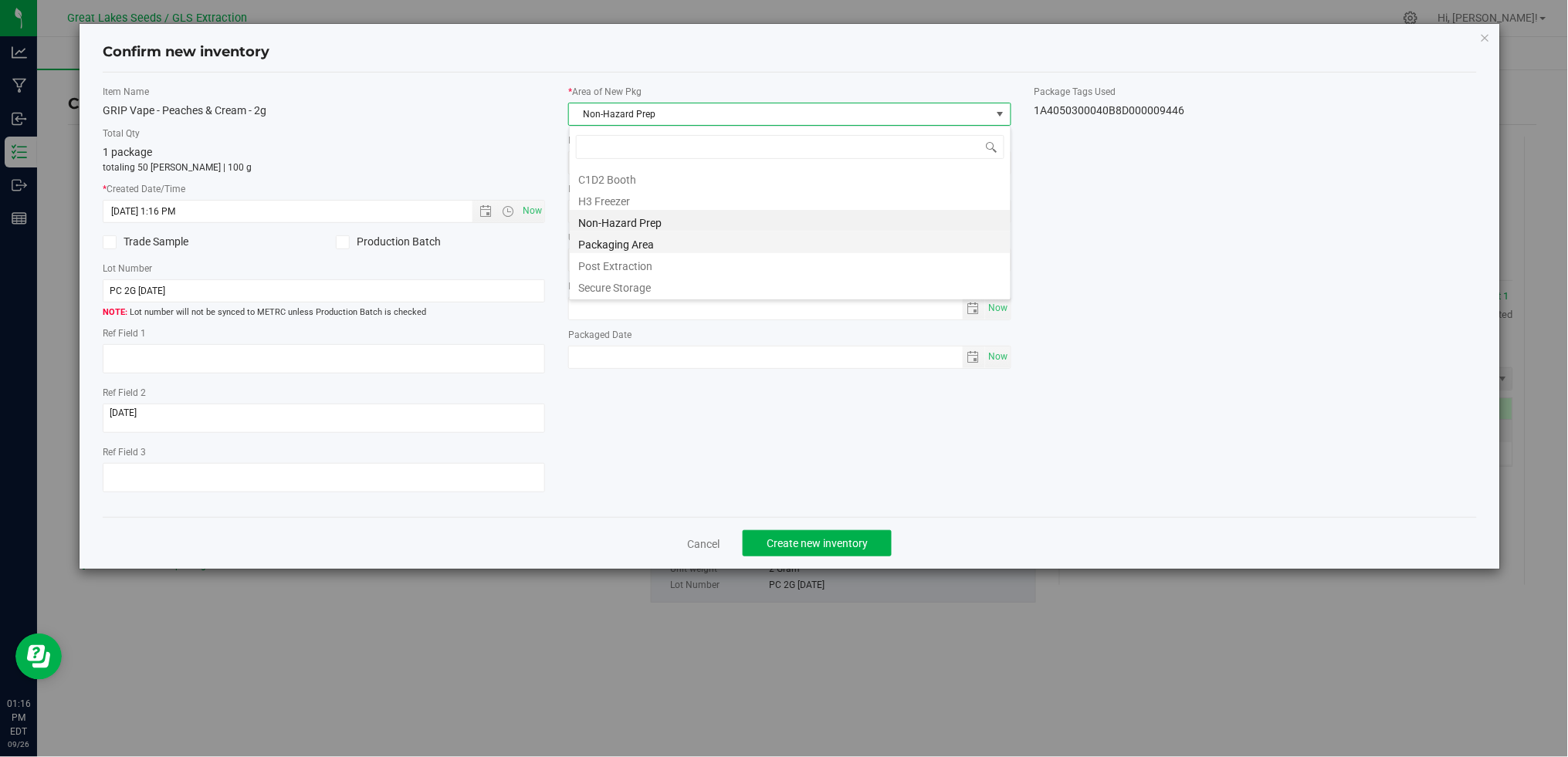
scroll to position [23, 442]
click at [684, 286] on li "Secure Storage" at bounding box center [790, 285] width 441 height 21
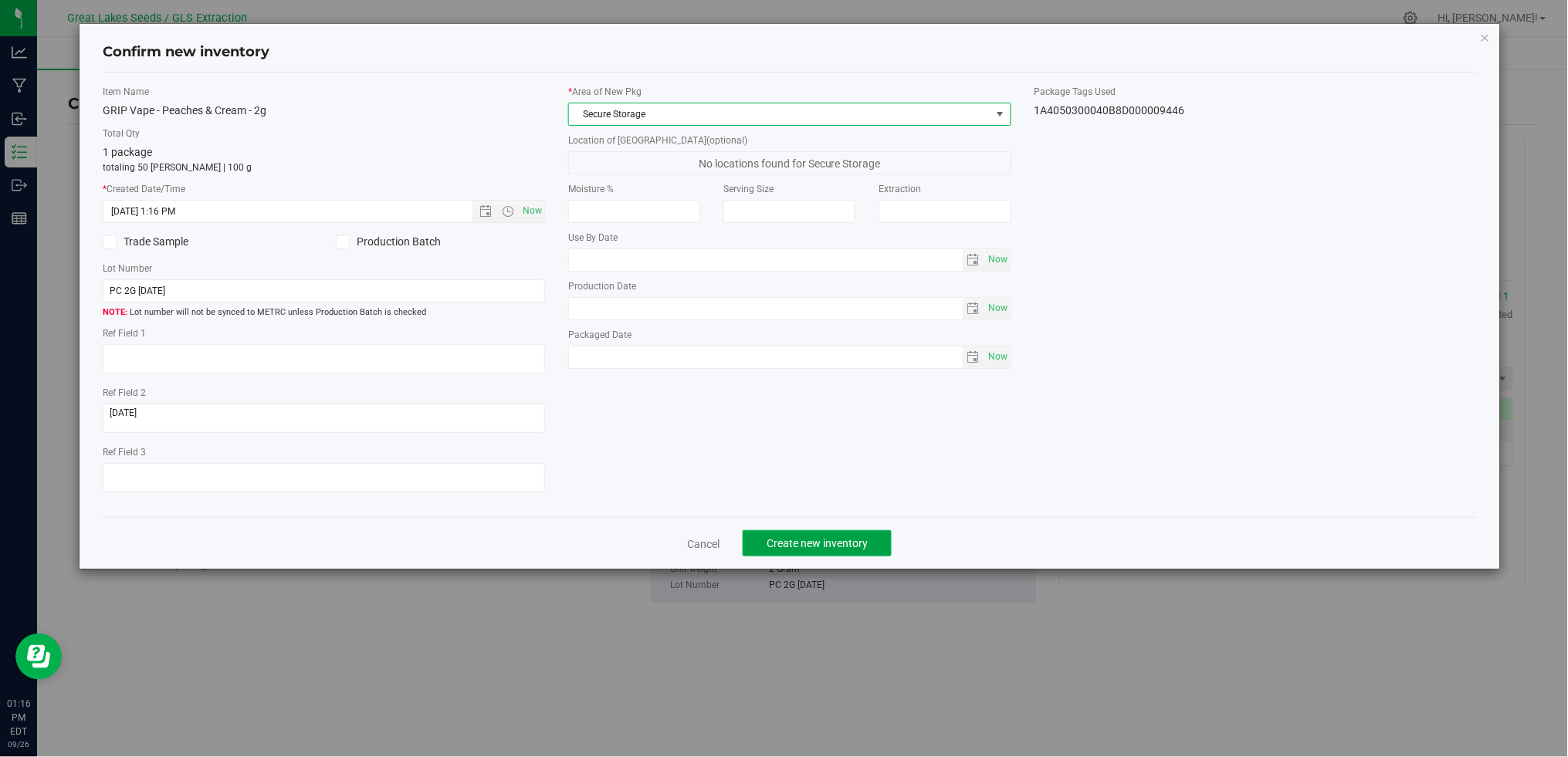
click at [852, 549] on span "Create new inventory" at bounding box center [817, 543] width 101 height 13
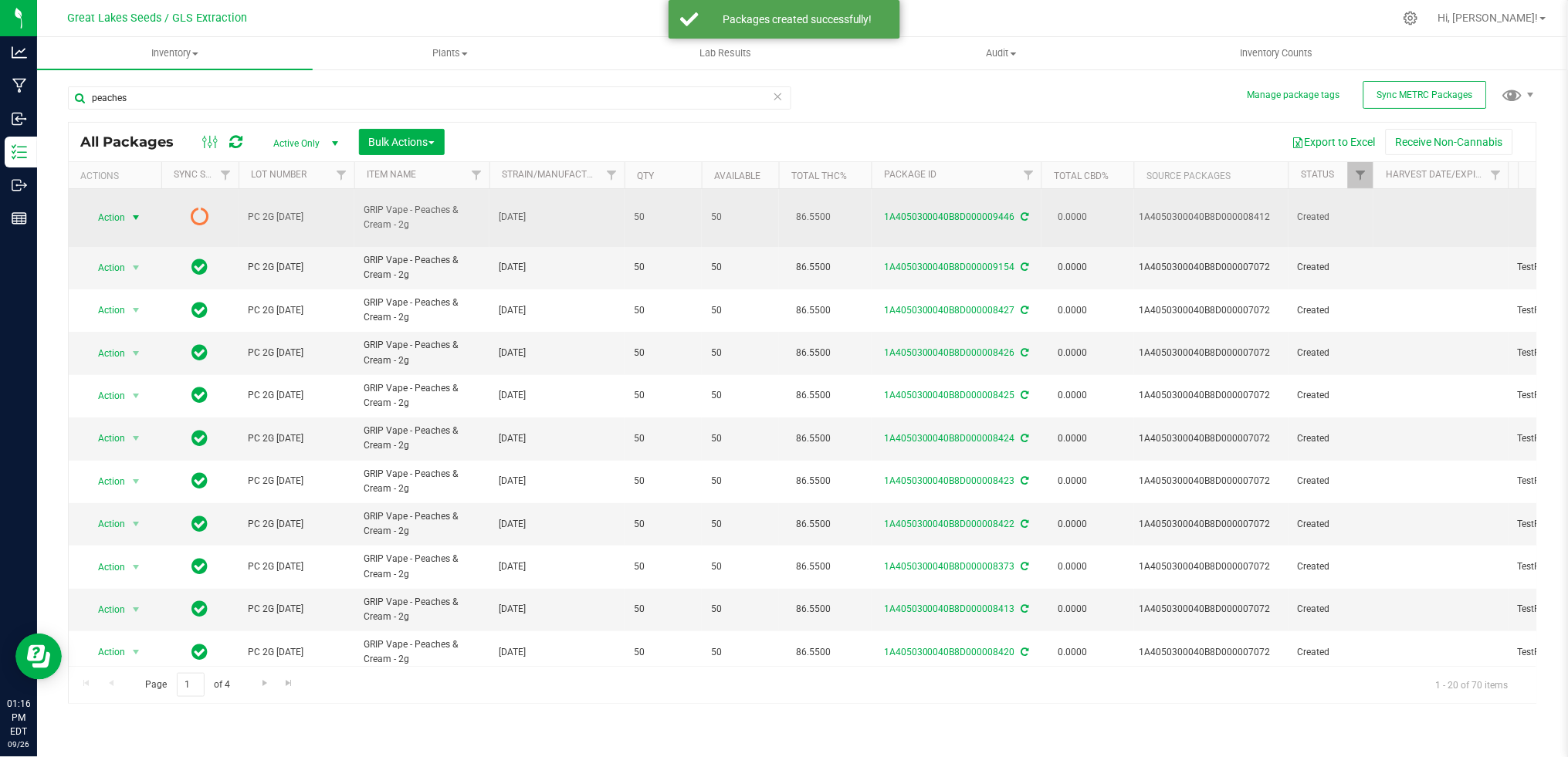
click at [116, 212] on span "Action" at bounding box center [105, 217] width 41 height 21
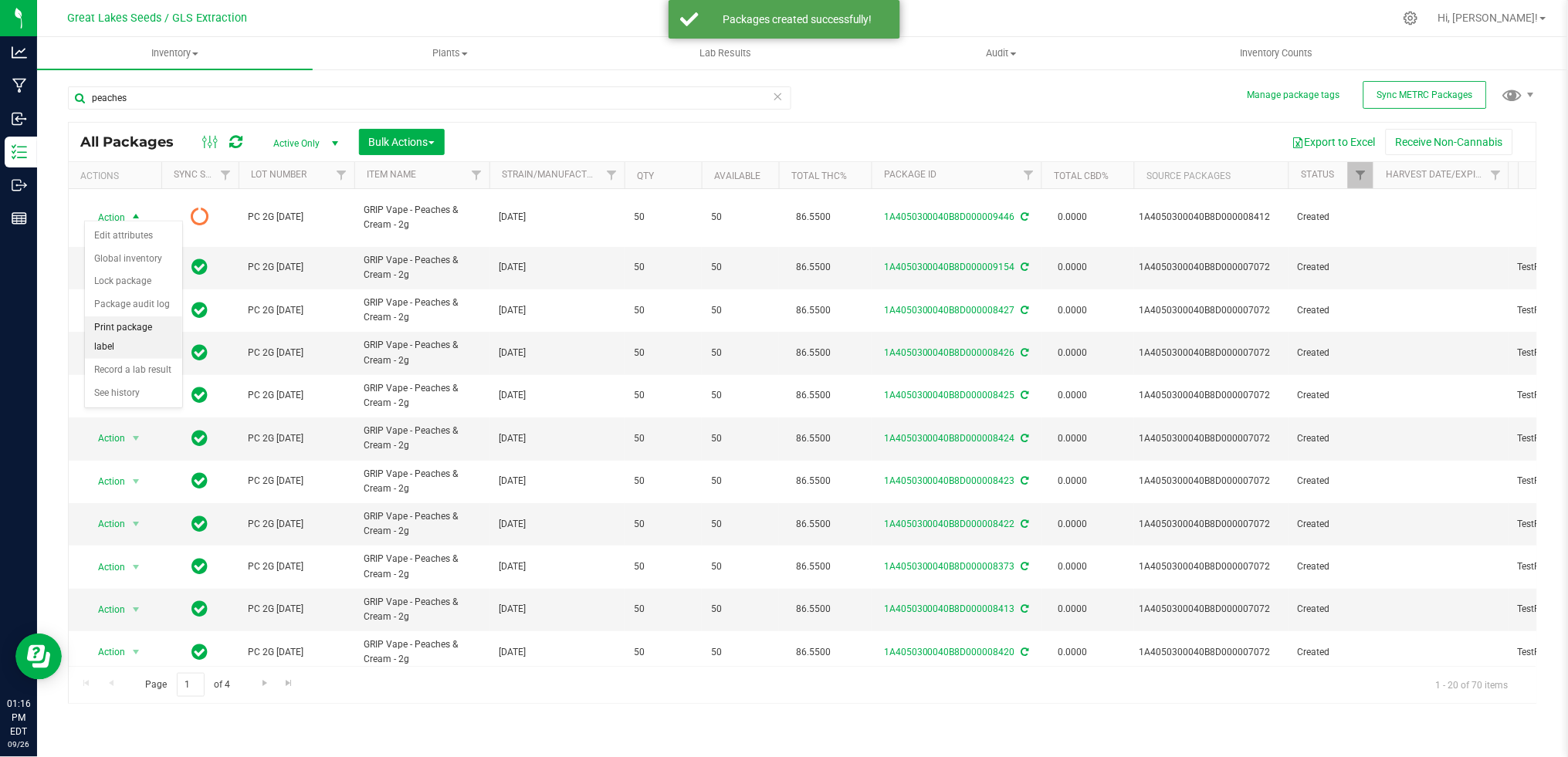
click at [126, 336] on li "Print package label" at bounding box center [134, 337] width 97 height 42
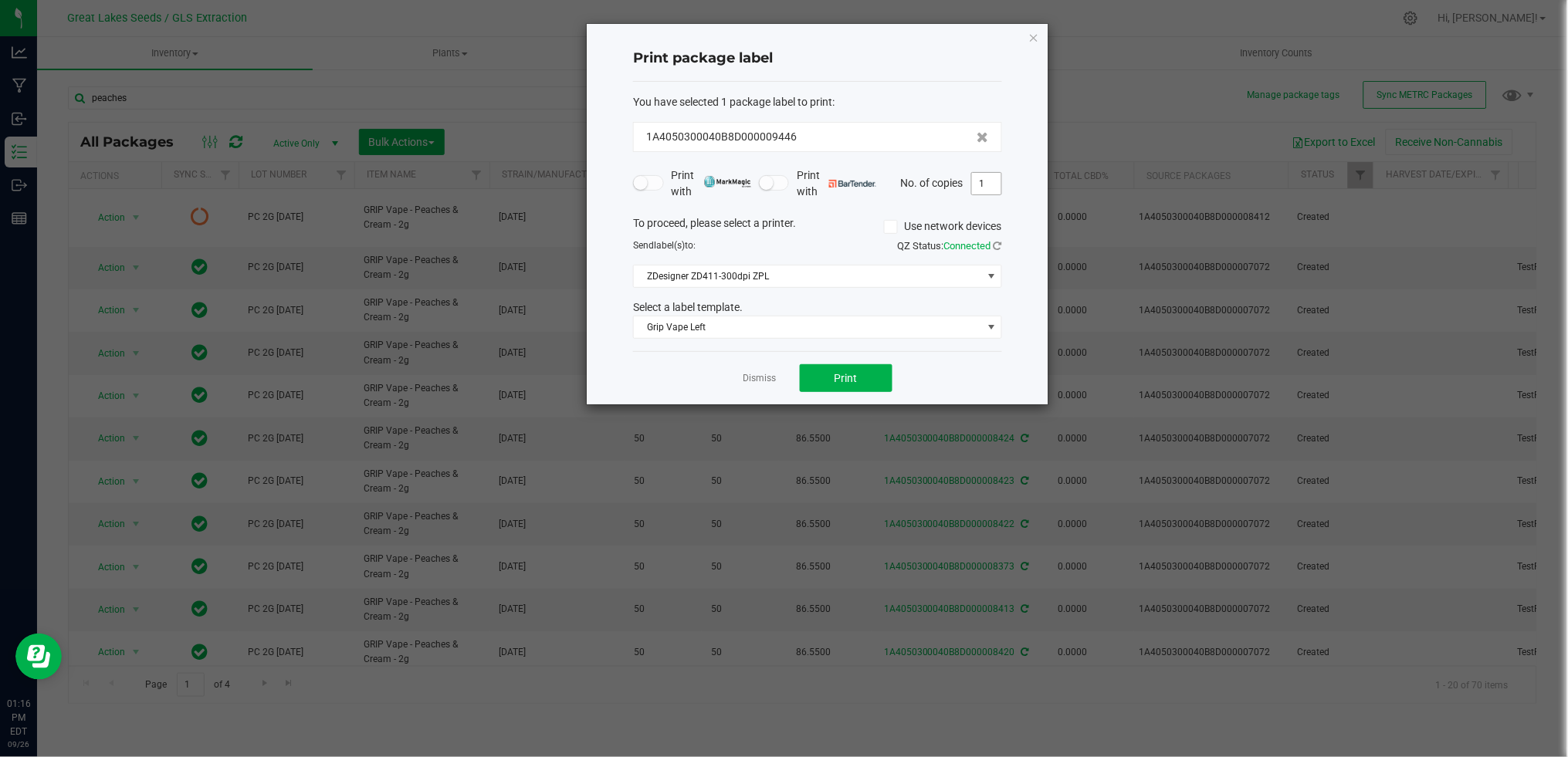
click at [989, 190] on input "1" at bounding box center [986, 183] width 29 height 21
type input "50"
click at [855, 378] on span "Print" at bounding box center [846, 378] width 23 height 13
click at [757, 371] on app-cancel-button "Dismiss" at bounding box center [760, 378] width 33 height 16
click at [760, 380] on link "Dismiss" at bounding box center [760, 378] width 33 height 13
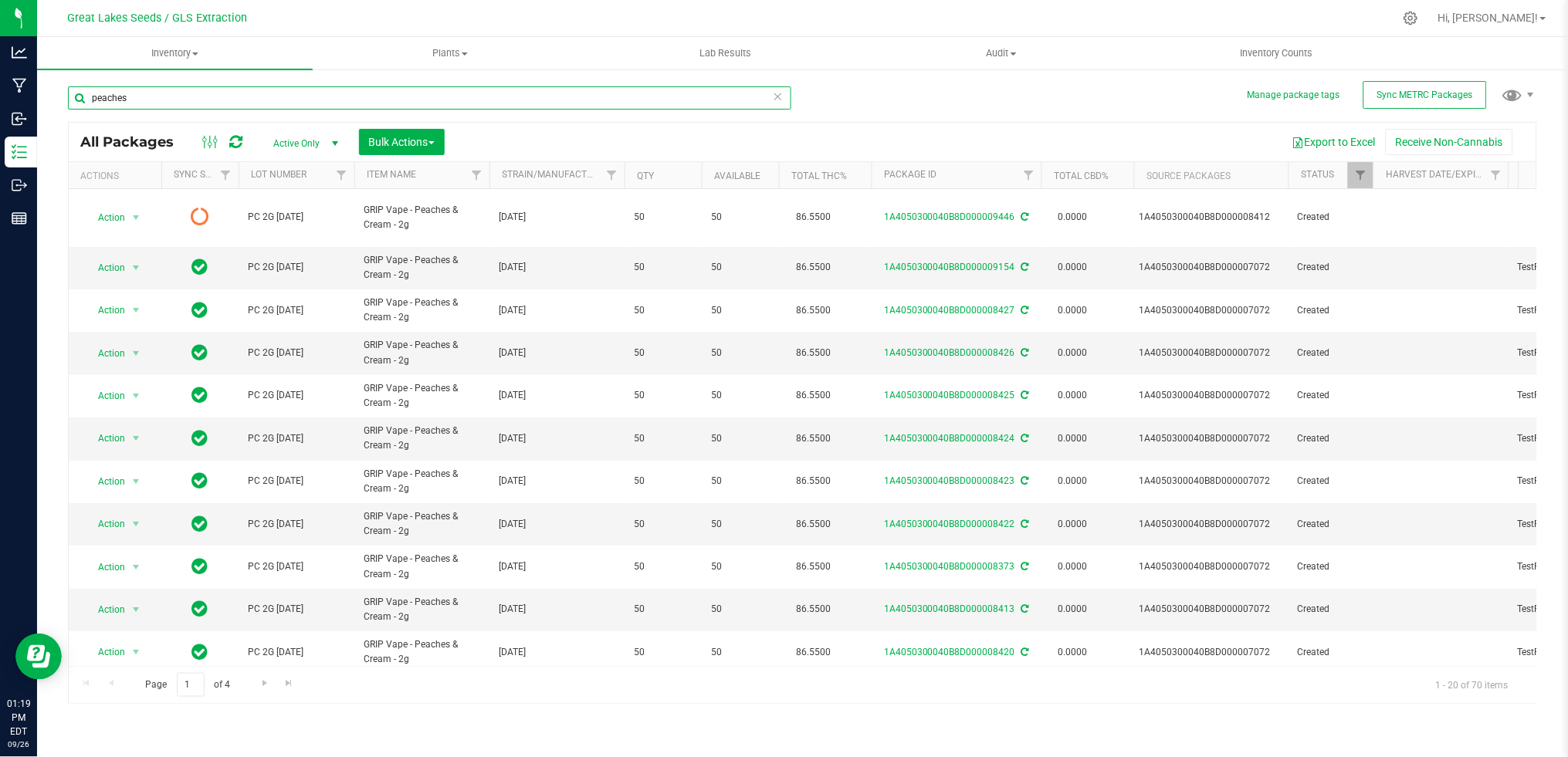
drag, startPoint x: 77, startPoint y: 106, endPoint x: 39, endPoint y: 106, distance: 38.0
click at [39, 106] on div "Manage package tags Sync METRC Packages peaches All Packages Active Only Active…" at bounding box center [803, 303] width 1531 height 471
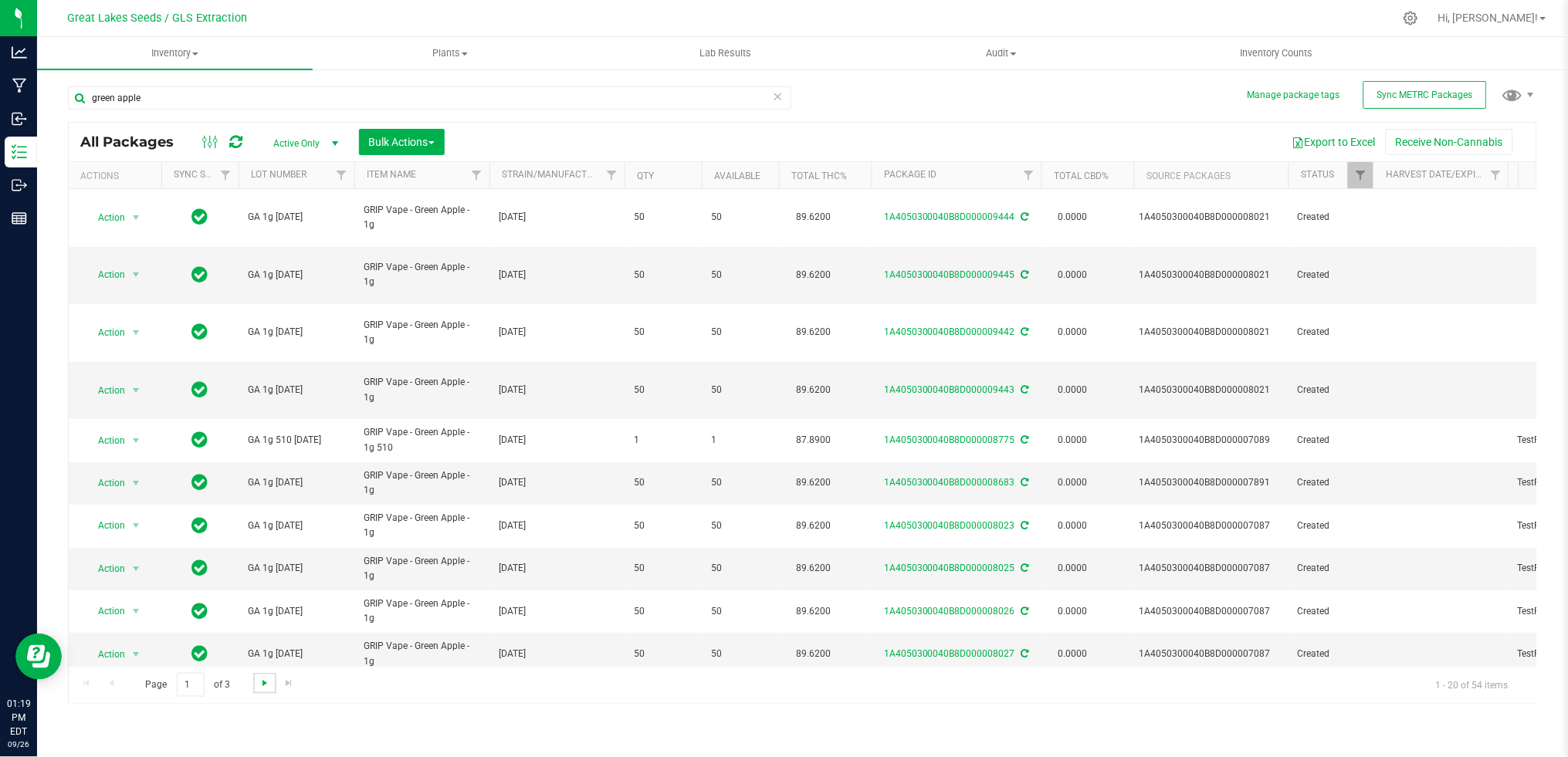
click at [260, 686] on span "Go to the next page" at bounding box center [265, 683] width 13 height 13
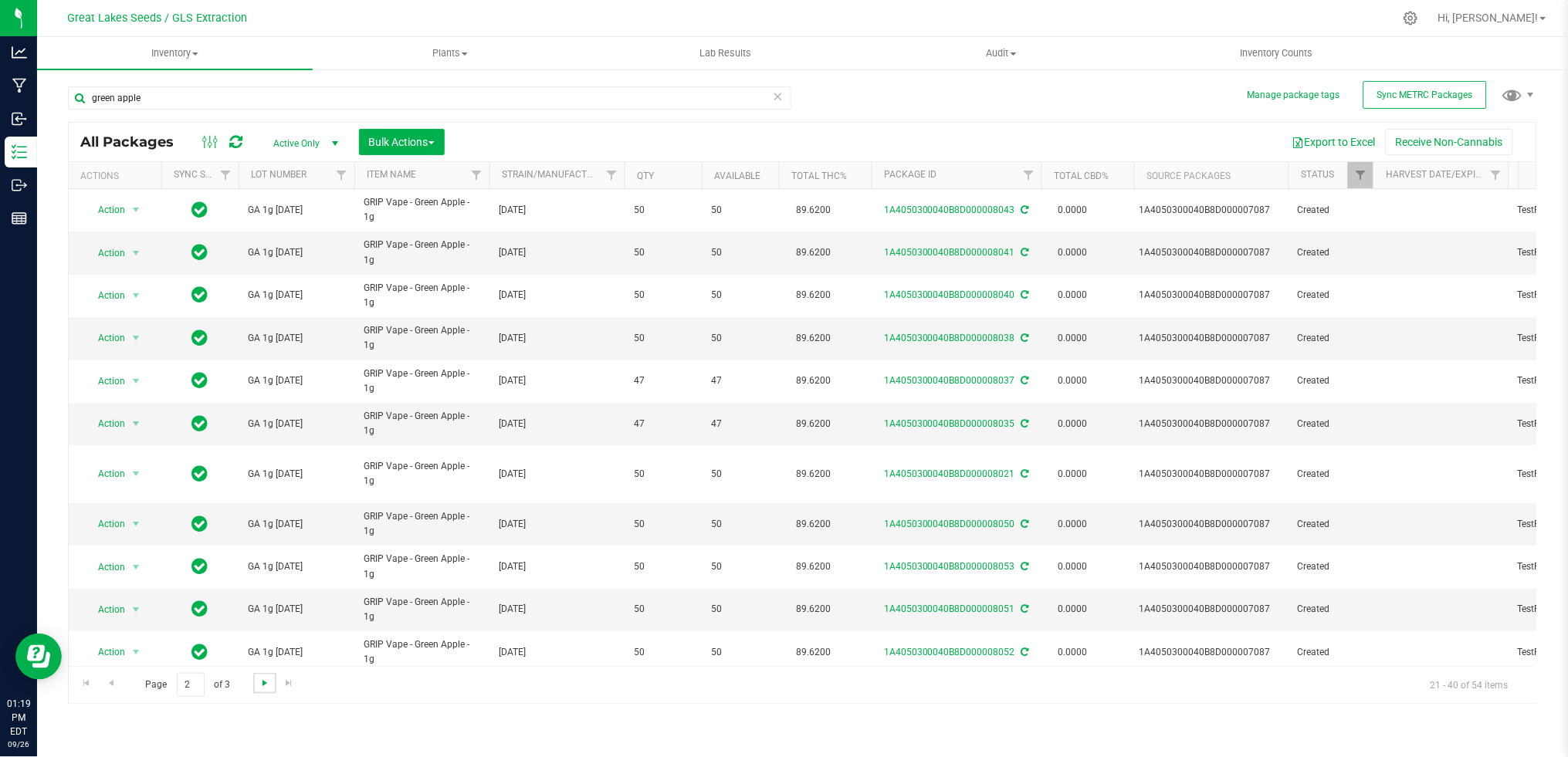
click at [260, 686] on span "Go to the next page" at bounding box center [265, 683] width 13 height 13
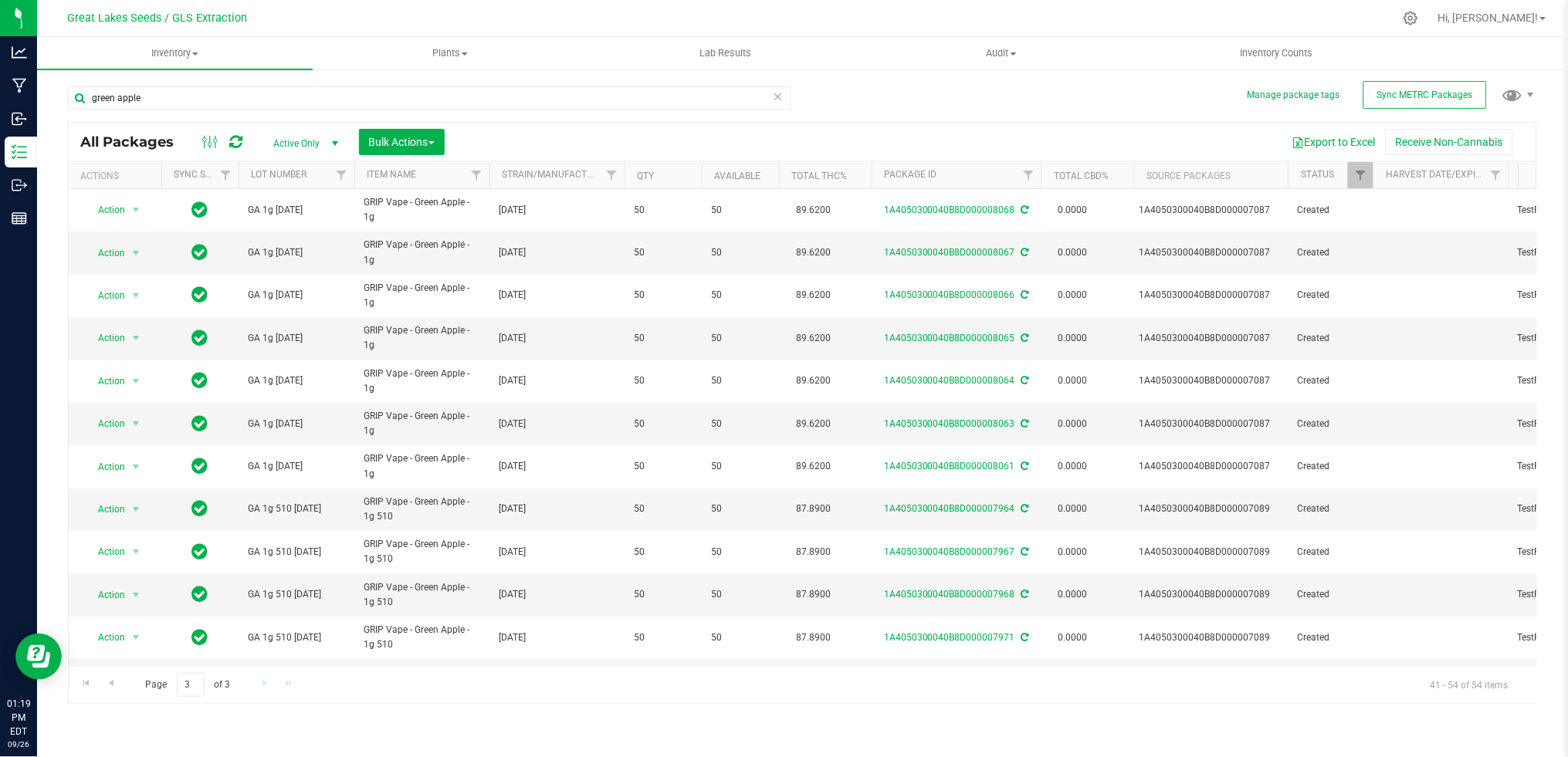
click at [260, 686] on div "Page 3 of 3 41 - 54 of 54 items" at bounding box center [802, 684] width 1468 height 37
click at [117, 682] on span "Go to the previous page" at bounding box center [111, 683] width 13 height 13
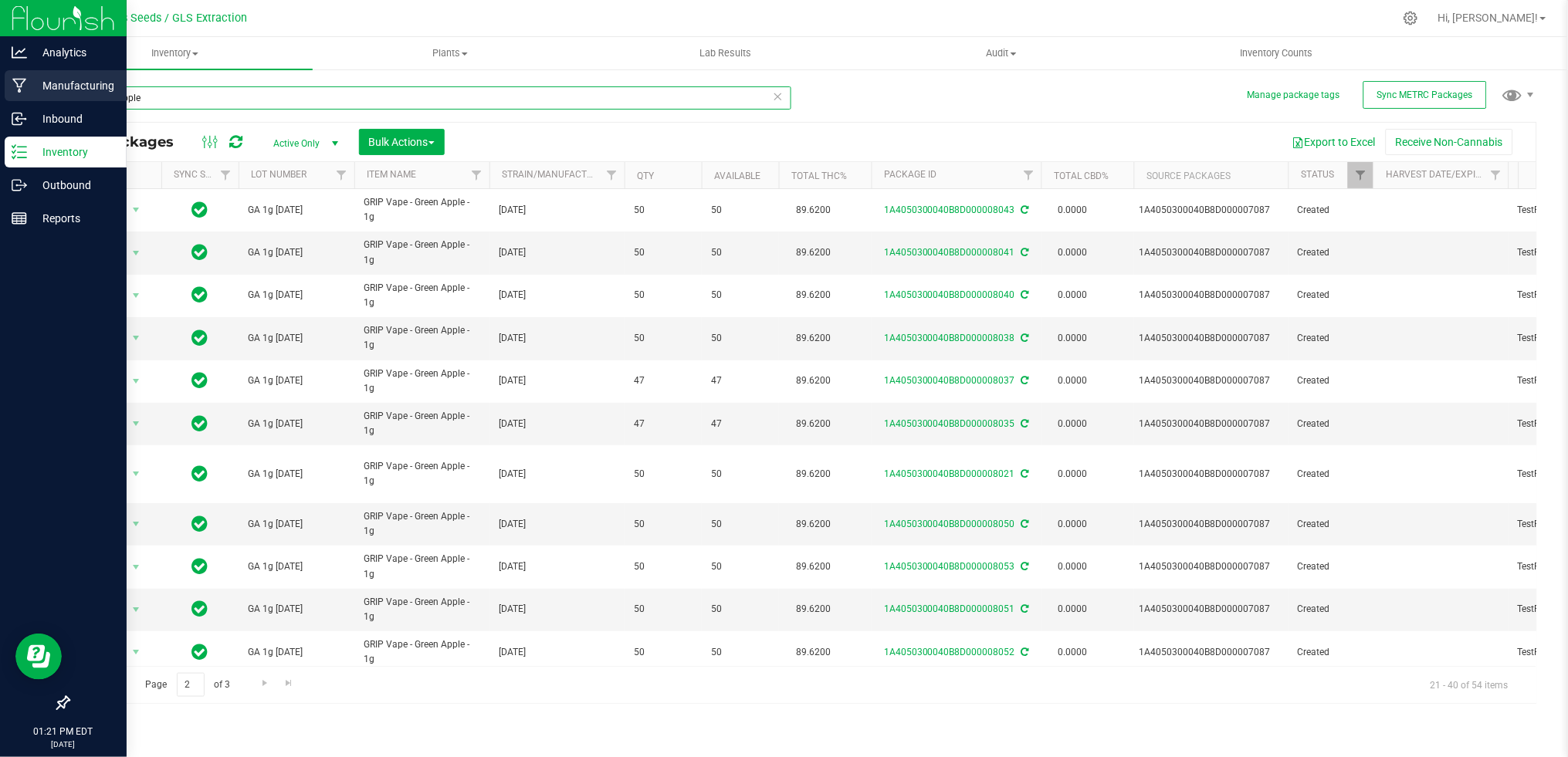
drag, startPoint x: 282, startPoint y: 99, endPoint x: 0, endPoint y: 90, distance: 282.1
click at [0, 100] on html "Analytics Manufacturing Inbound Inventory Outbound Reports 01:21 PM EDT 09/26/2…" at bounding box center [784, 378] width 1568 height 757
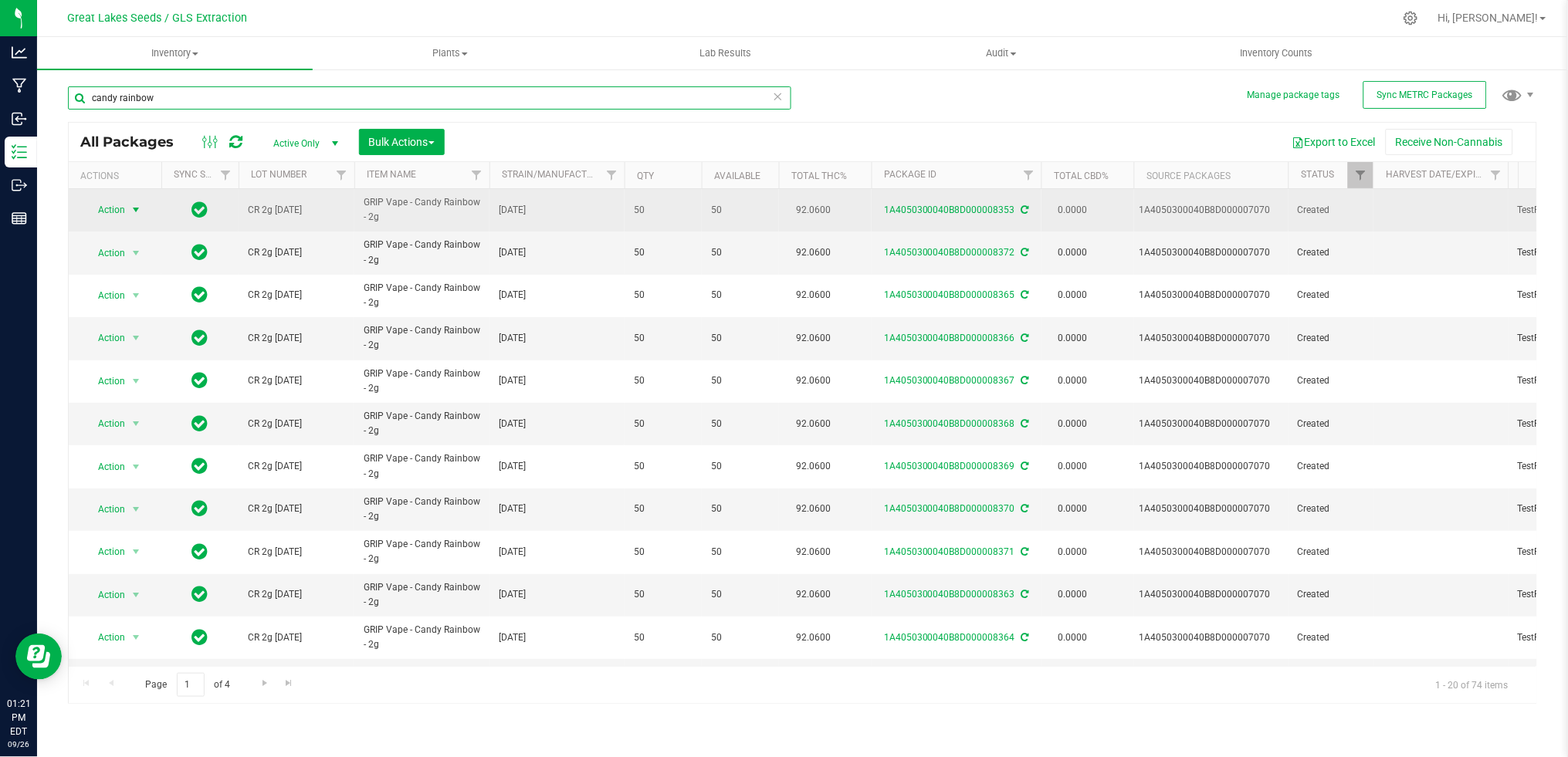
type input "candy rainbow"
click at [131, 212] on span "select" at bounding box center [136, 210] width 13 height 13
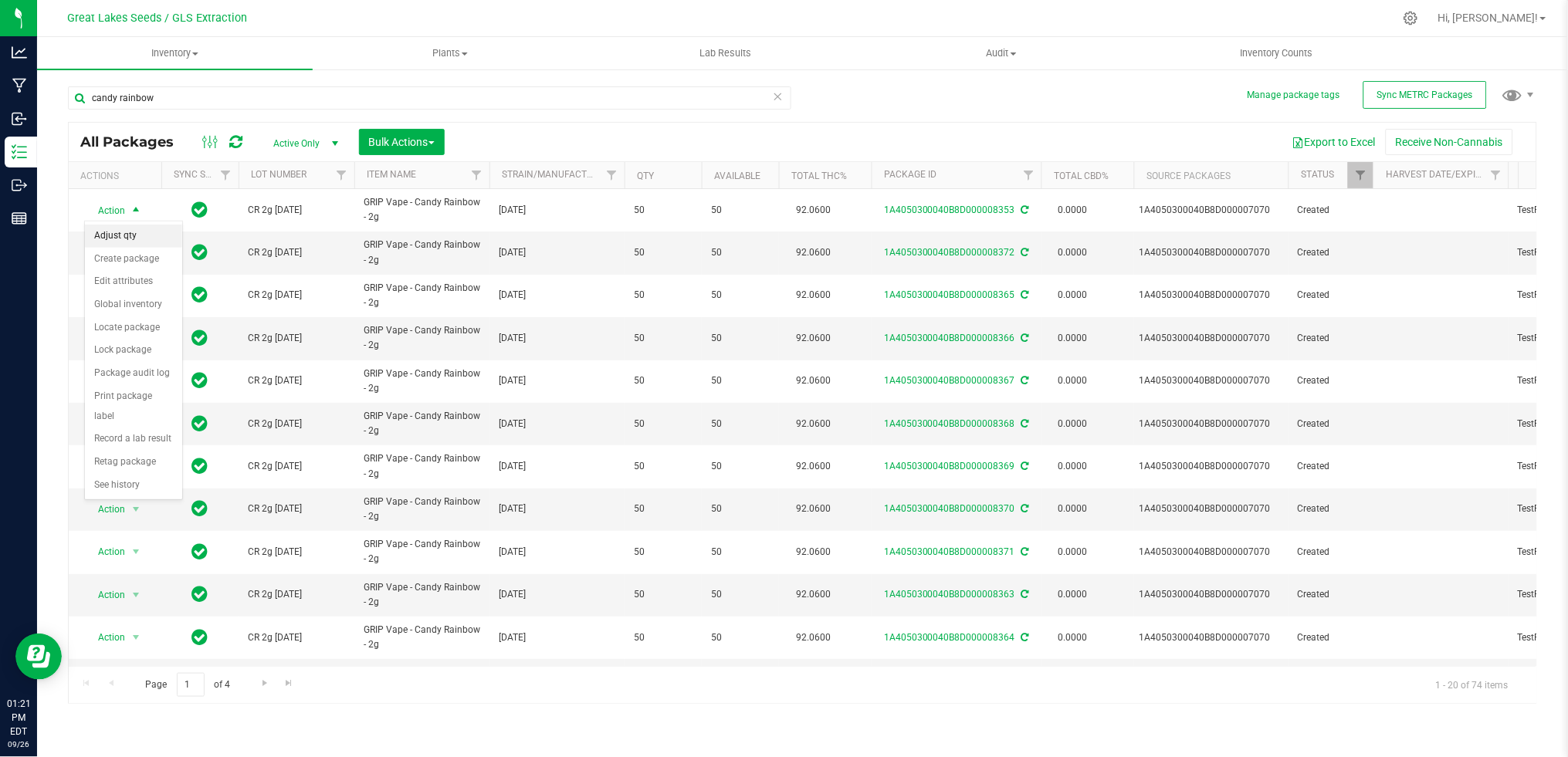
click at [138, 240] on li "Adjust qty" at bounding box center [134, 235] width 97 height 23
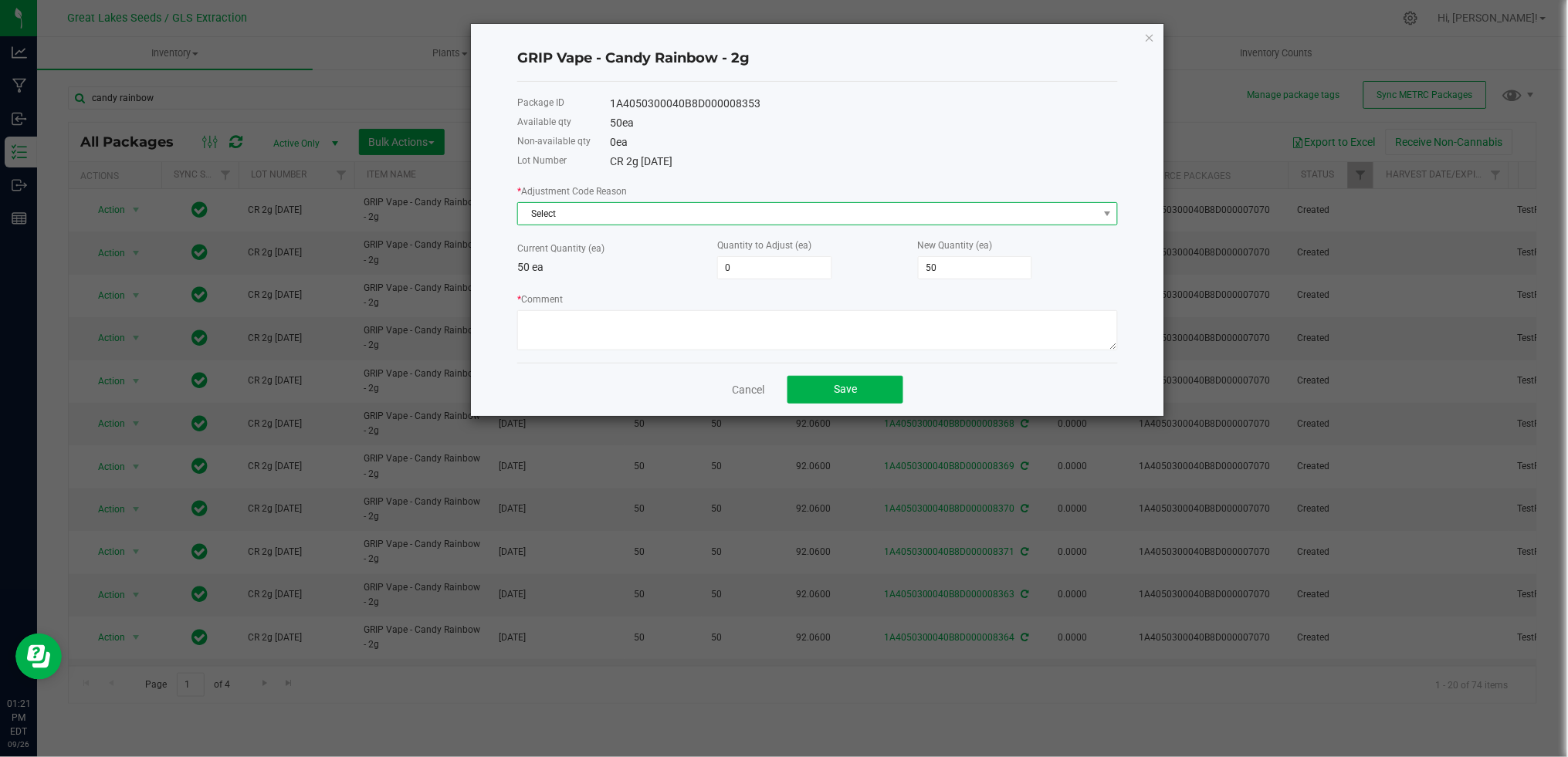
click at [601, 209] on span "Select" at bounding box center [807, 213] width 580 height 21
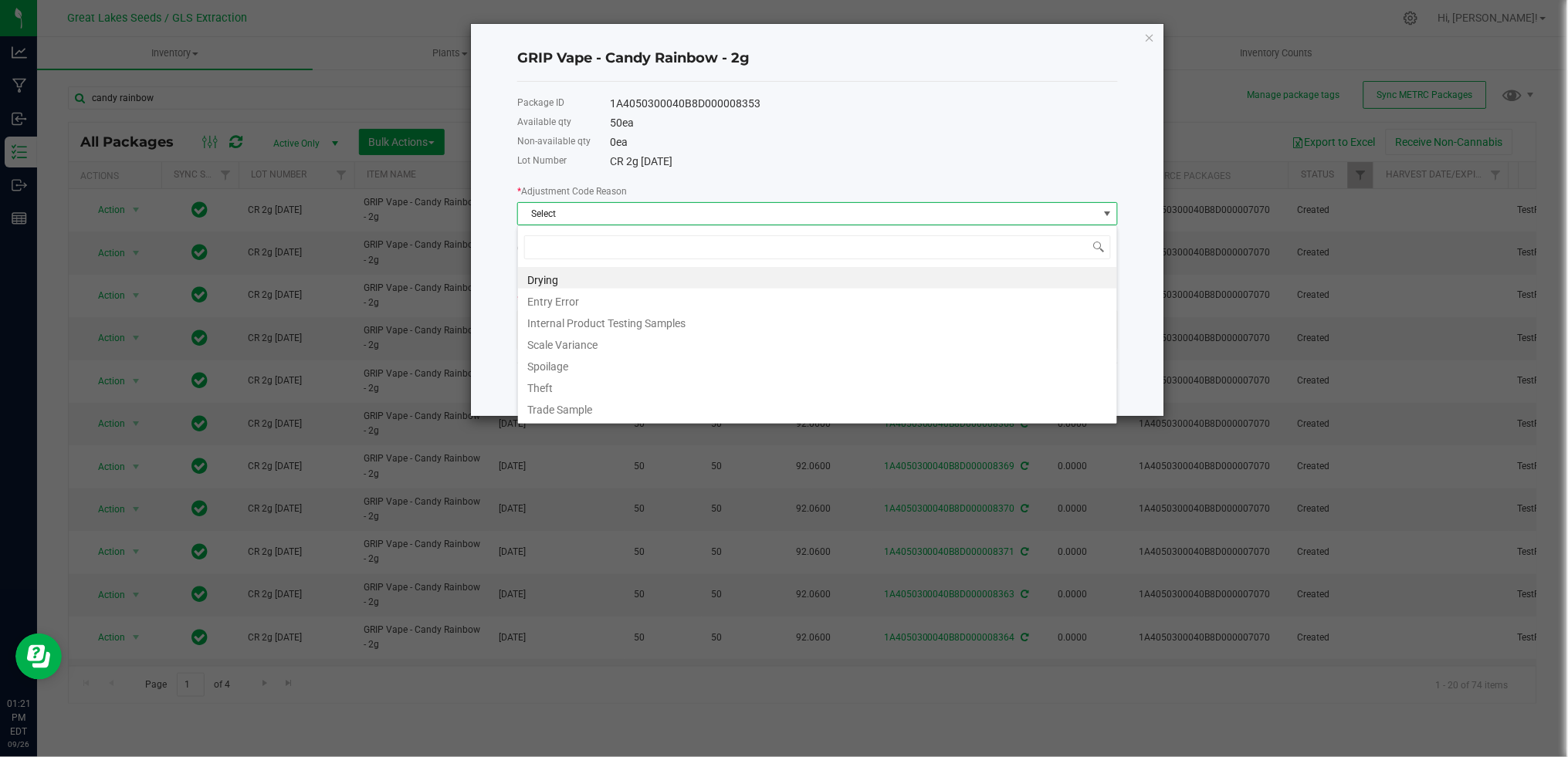
scroll to position [23, 600]
click at [591, 294] on li "Entry Error" at bounding box center [817, 299] width 599 height 21
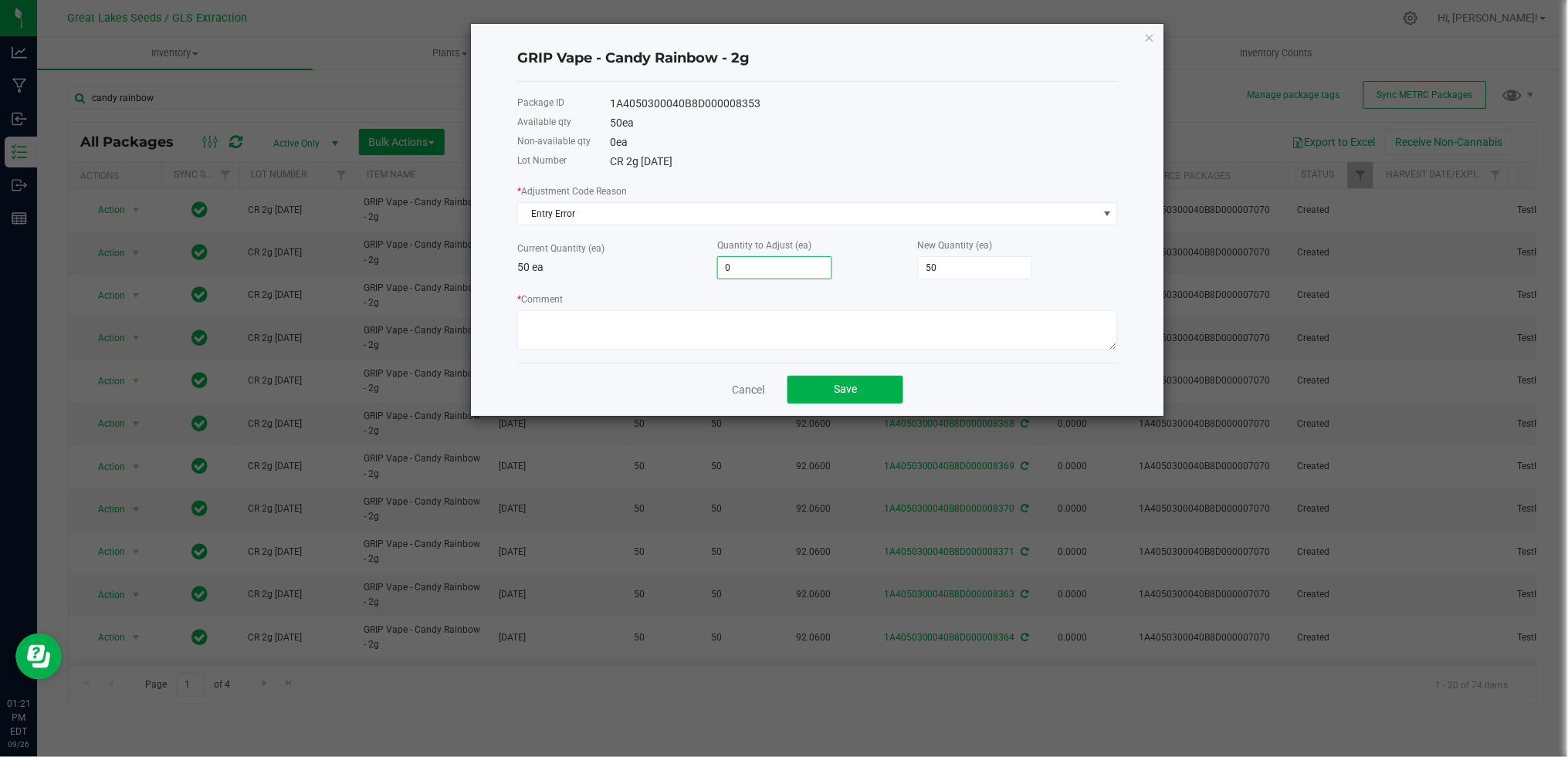
type input "5"
type input "55"
type input "50"
type input "100"
type input "50"
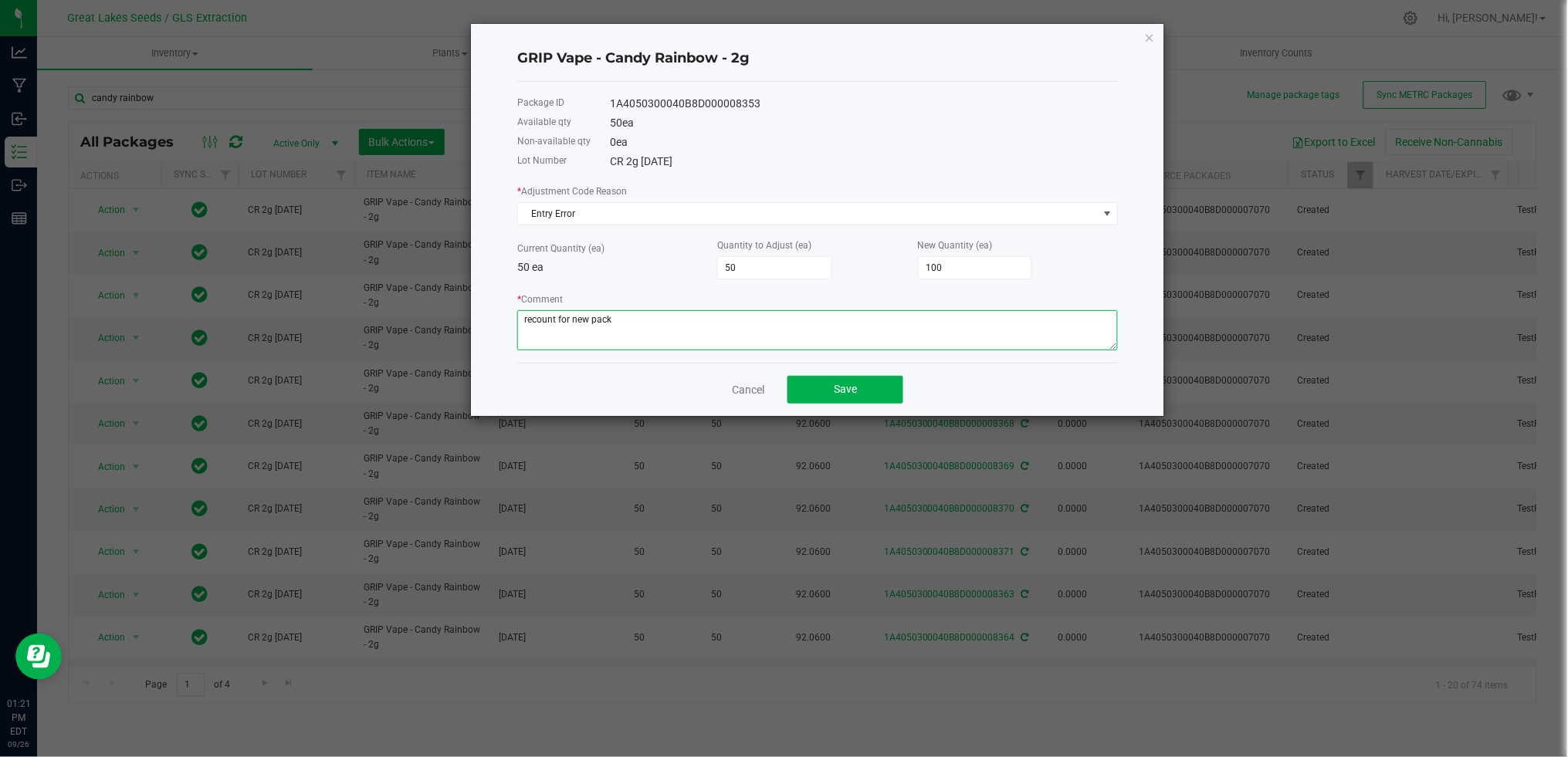
type textarea "recount for new pack"
click at [838, 408] on div "Cancel Save" at bounding box center [817, 389] width 601 height 53
click at [842, 400] on button "Save" at bounding box center [846, 390] width 116 height 28
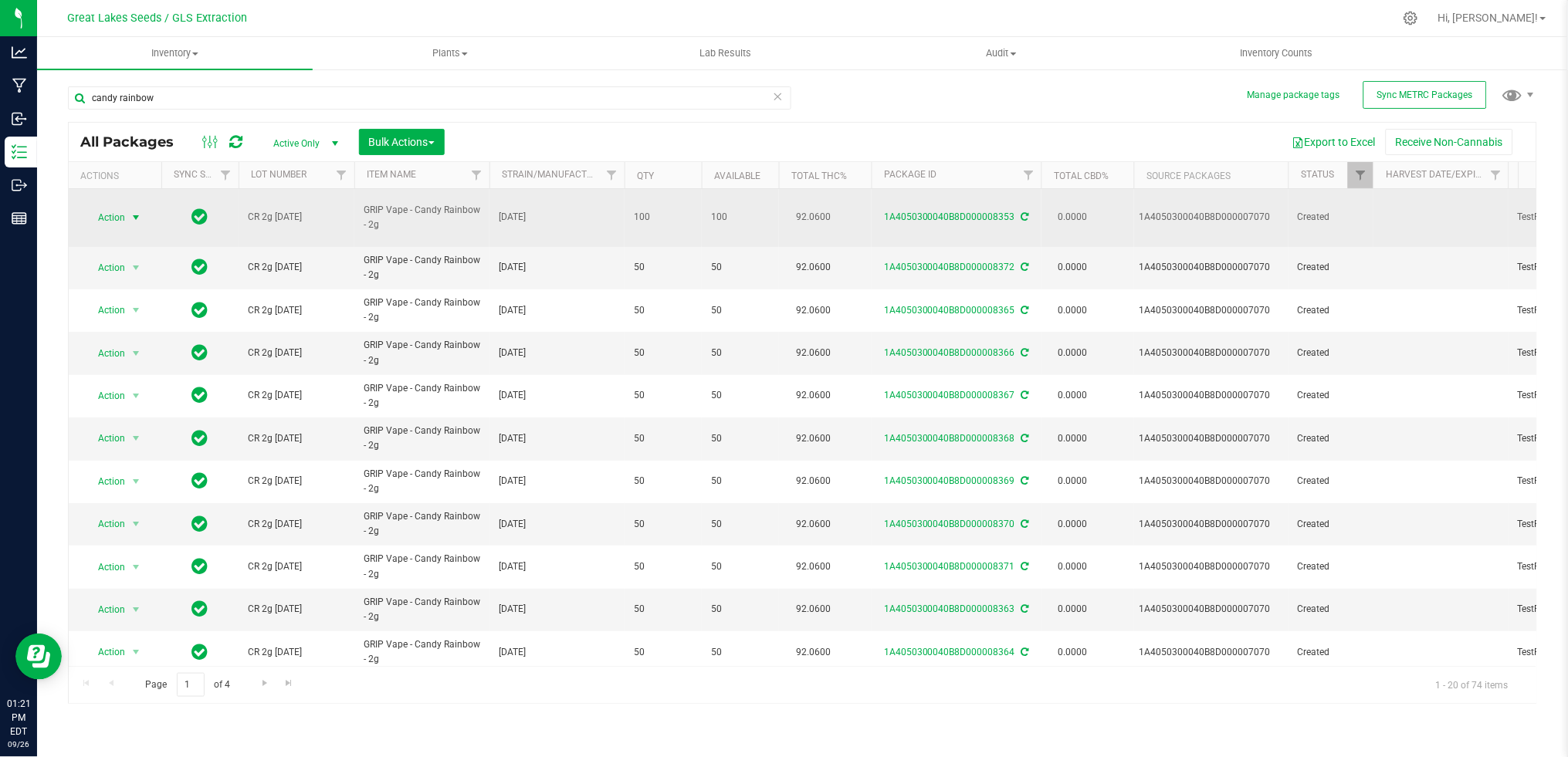
click at [103, 215] on span "Action" at bounding box center [105, 217] width 41 height 21
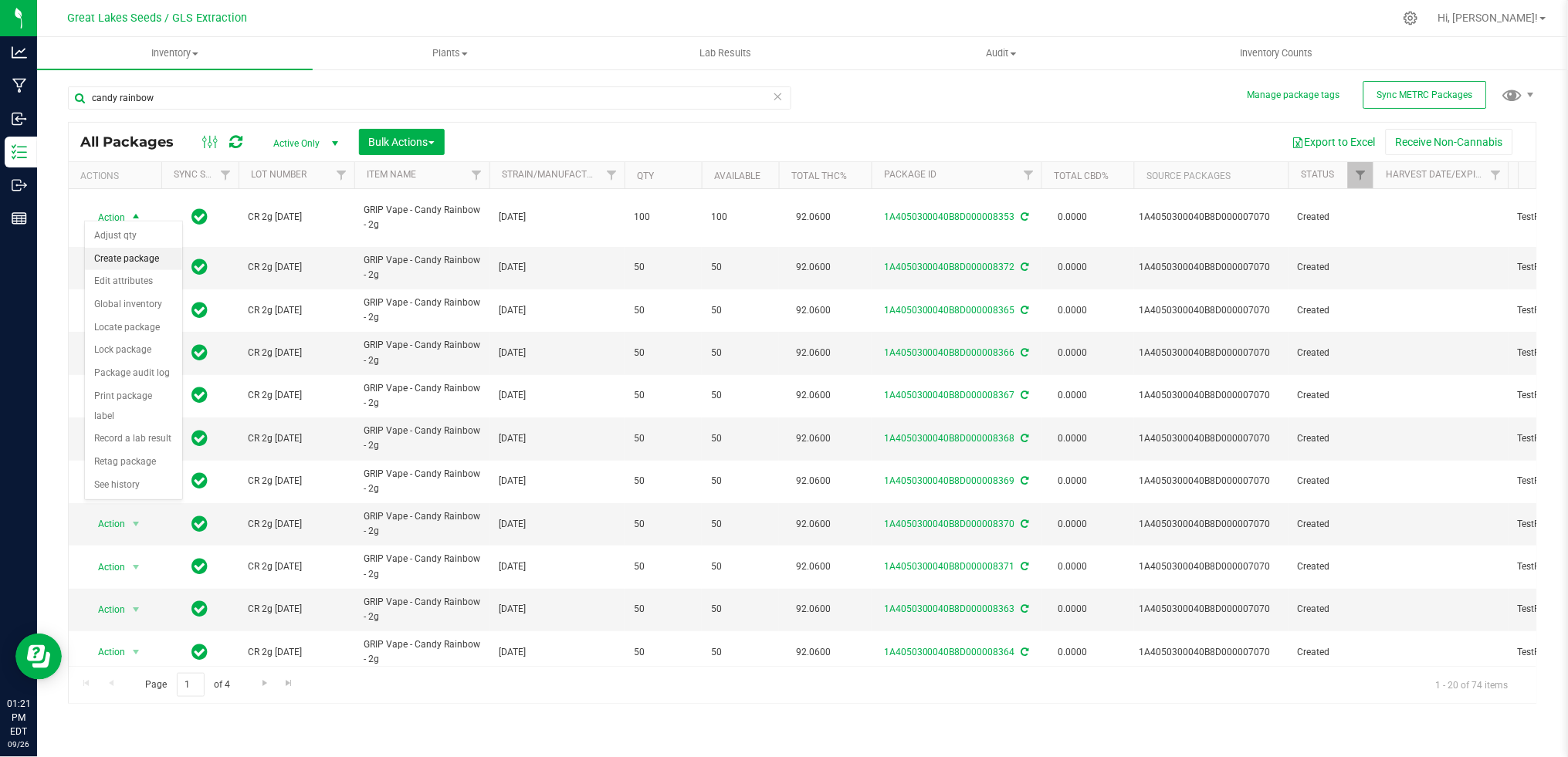
click at [118, 256] on li "Create package" at bounding box center [134, 258] width 97 height 23
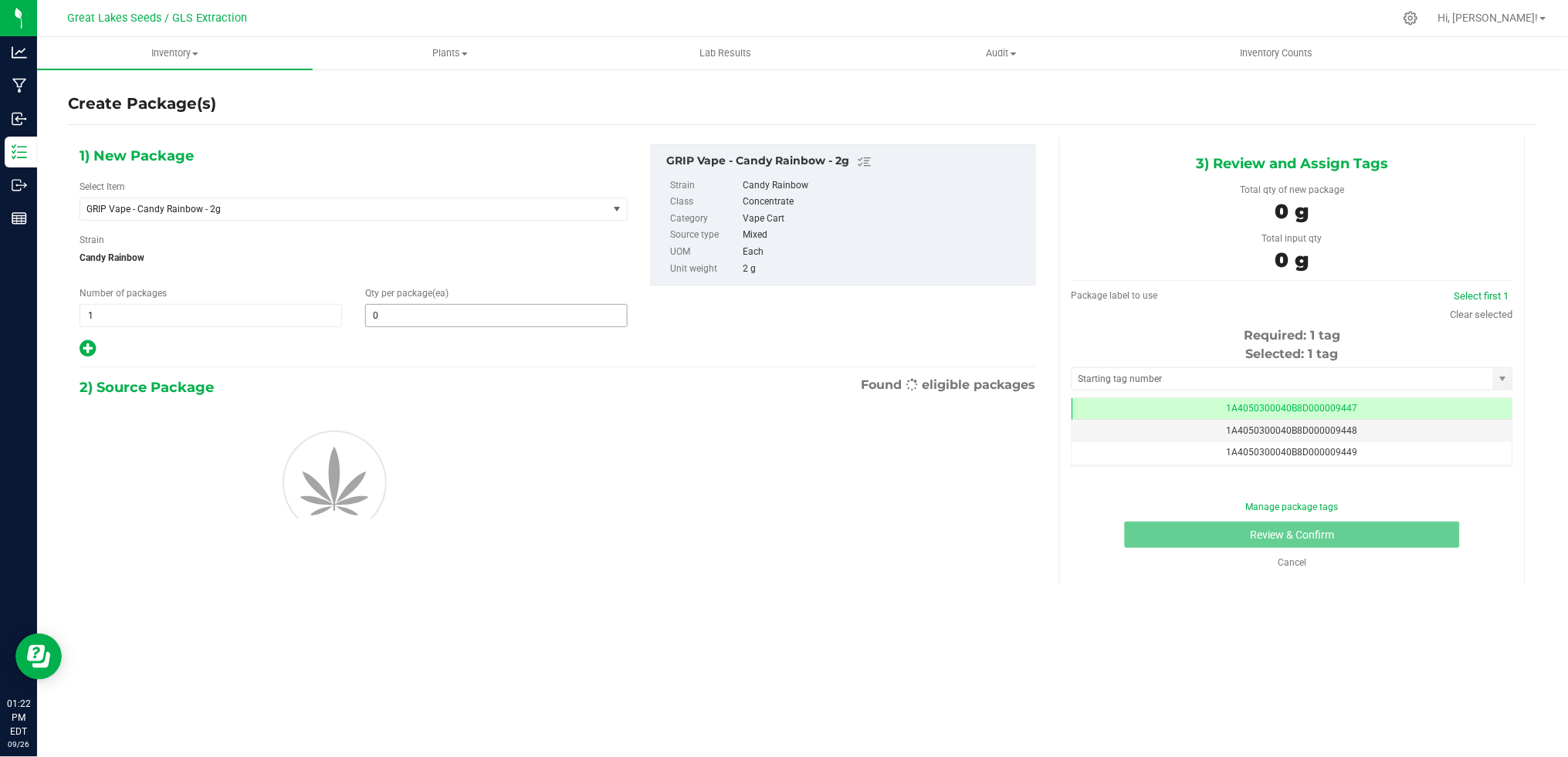
click at [487, 317] on input "0" at bounding box center [496, 315] width 261 height 21
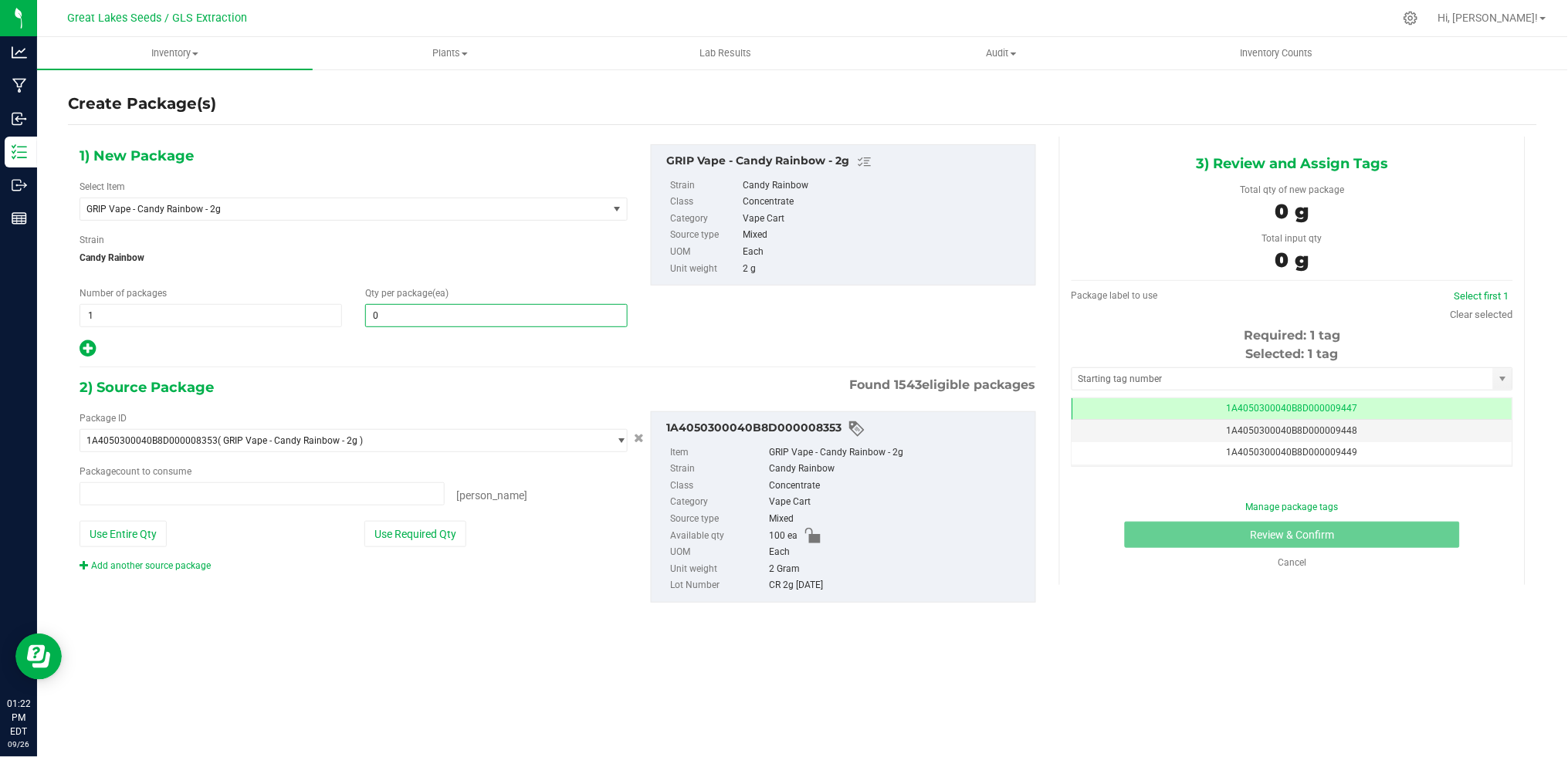
type input "0 ea"
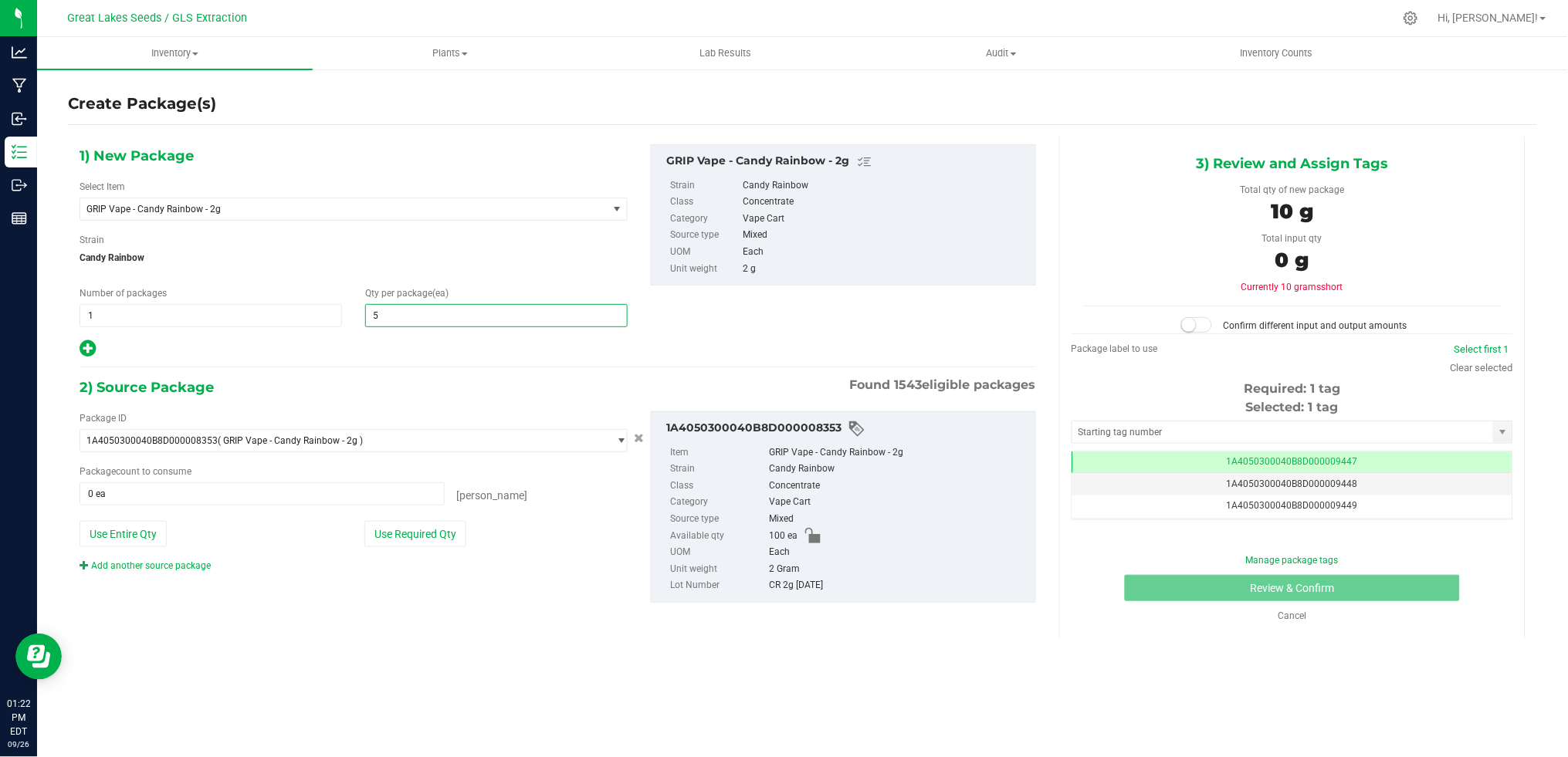
type input "50"
click at [418, 488] on span at bounding box center [262, 493] width 365 height 23
click at [430, 540] on button "Use Required Qty" at bounding box center [415, 534] width 102 height 26
type input "50 ea"
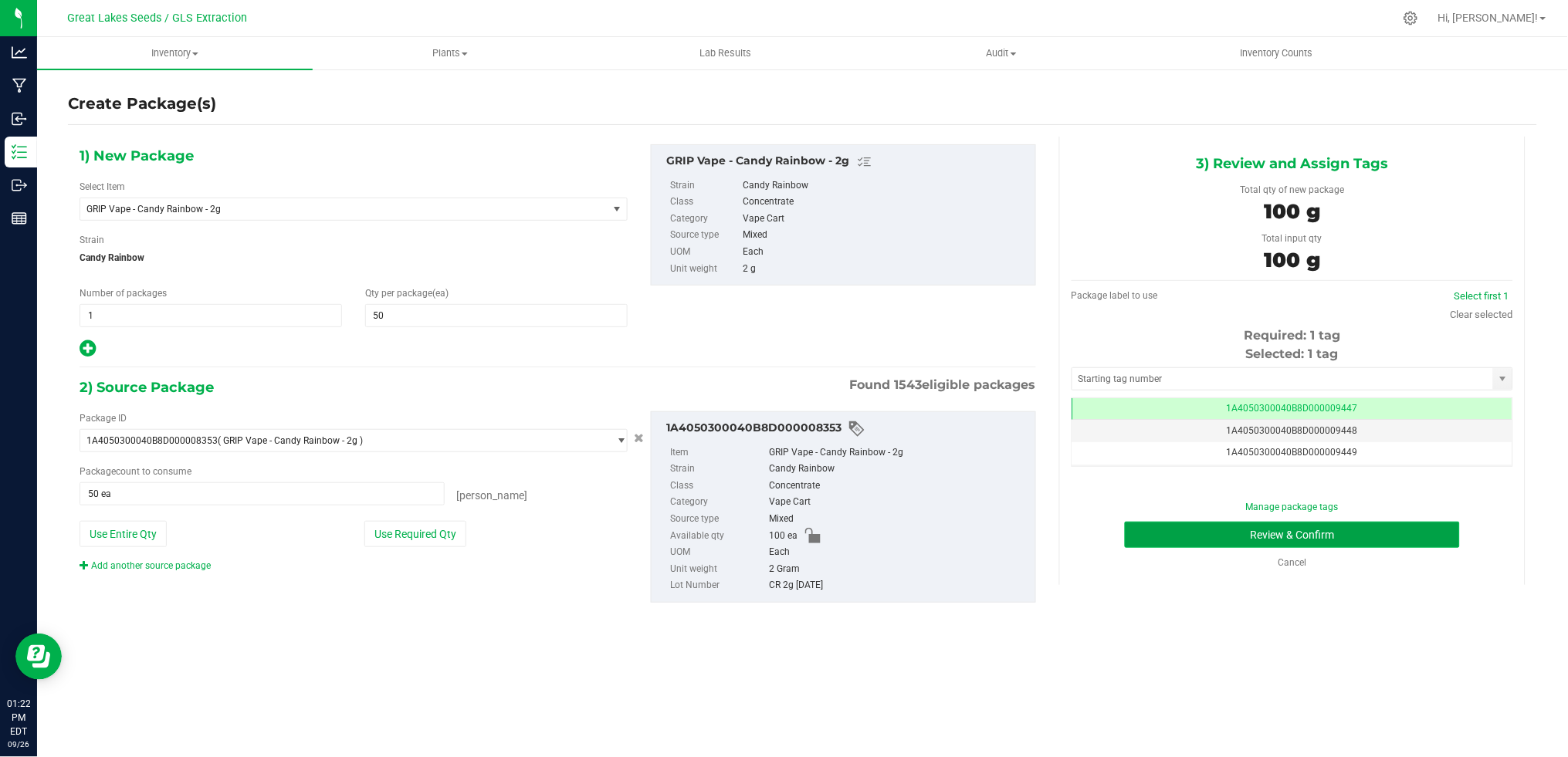
click at [1378, 538] on button "Review & Confirm" at bounding box center [1292, 534] width 335 height 26
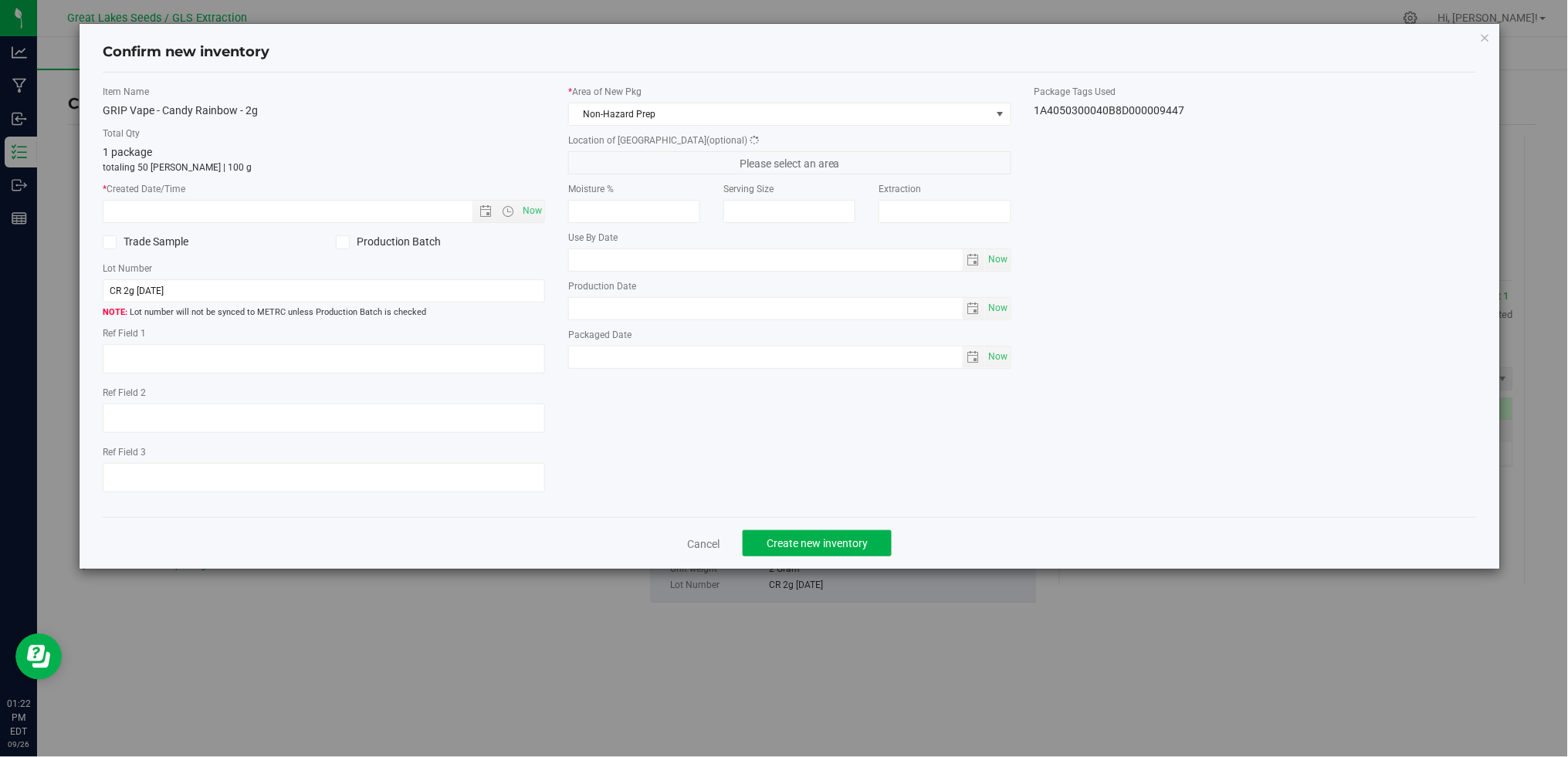
type textarea "[DATE]"
click at [535, 219] on span "Now" at bounding box center [532, 211] width 26 height 22
type input "[DATE] 1:22 PM"
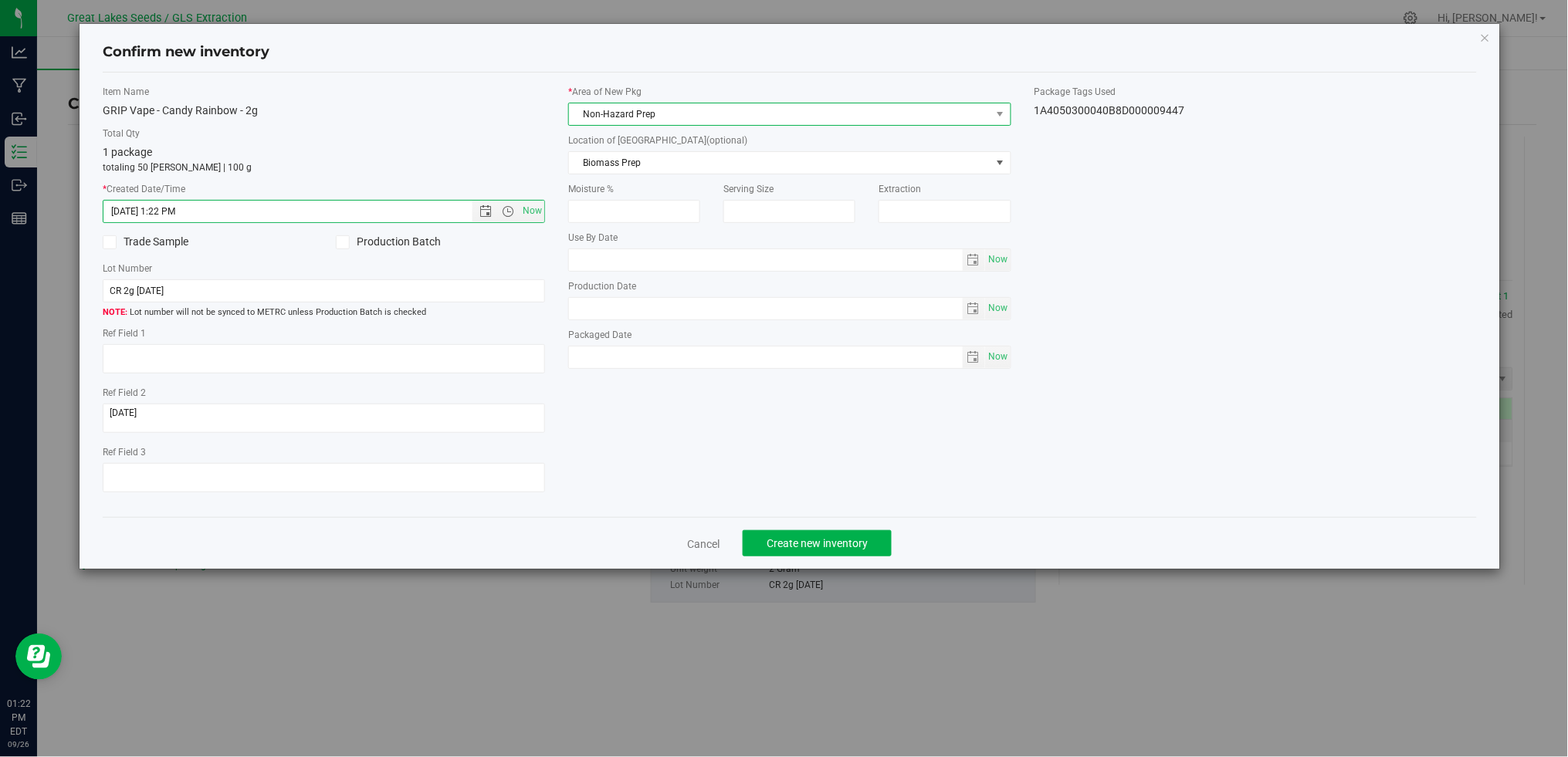
click at [634, 116] on span "Non-Hazard Prep" at bounding box center [780, 114] width 422 height 21
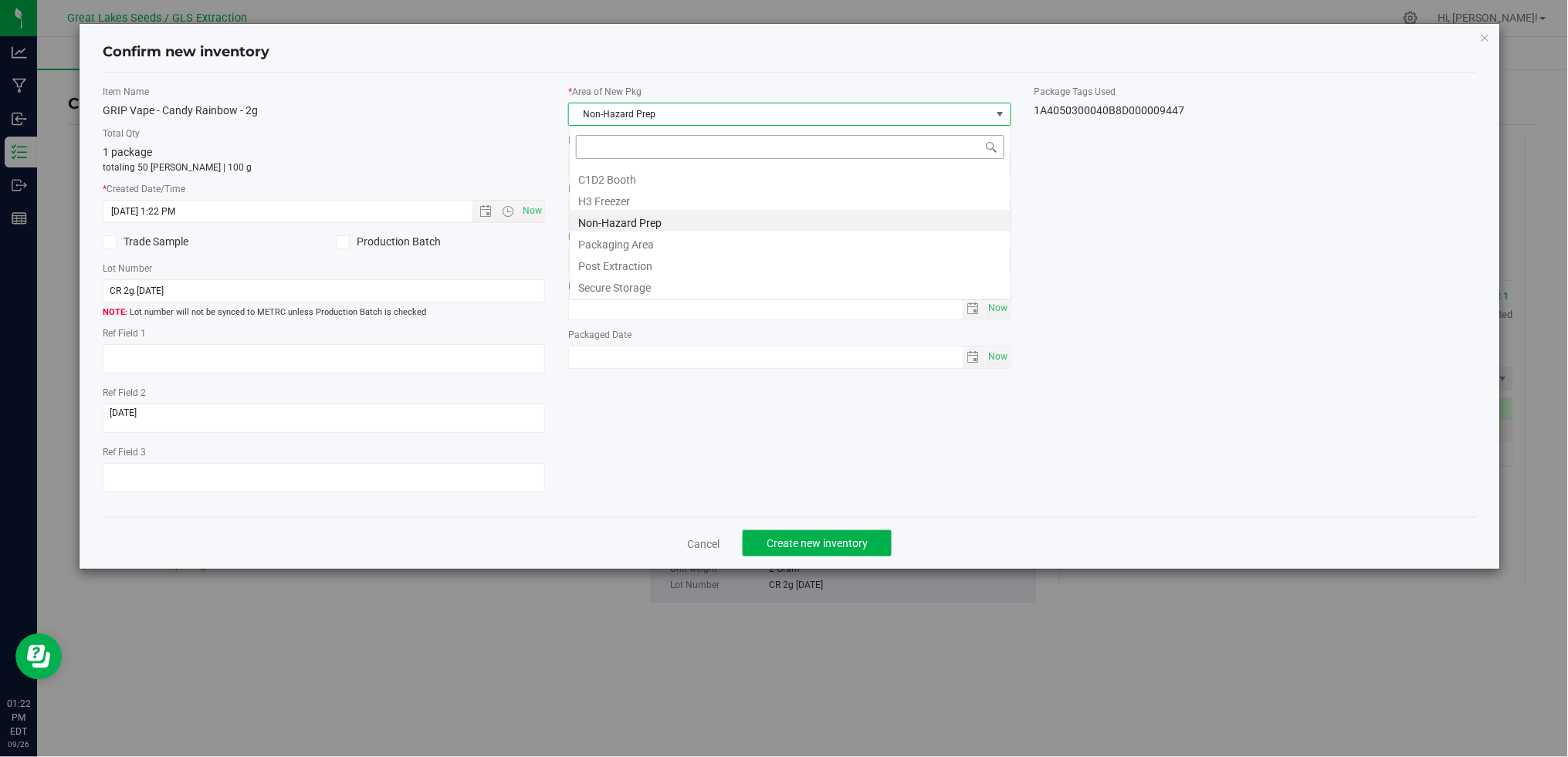
scroll to position [23, 442]
click at [637, 288] on li "Secure Storage" at bounding box center [790, 285] width 441 height 21
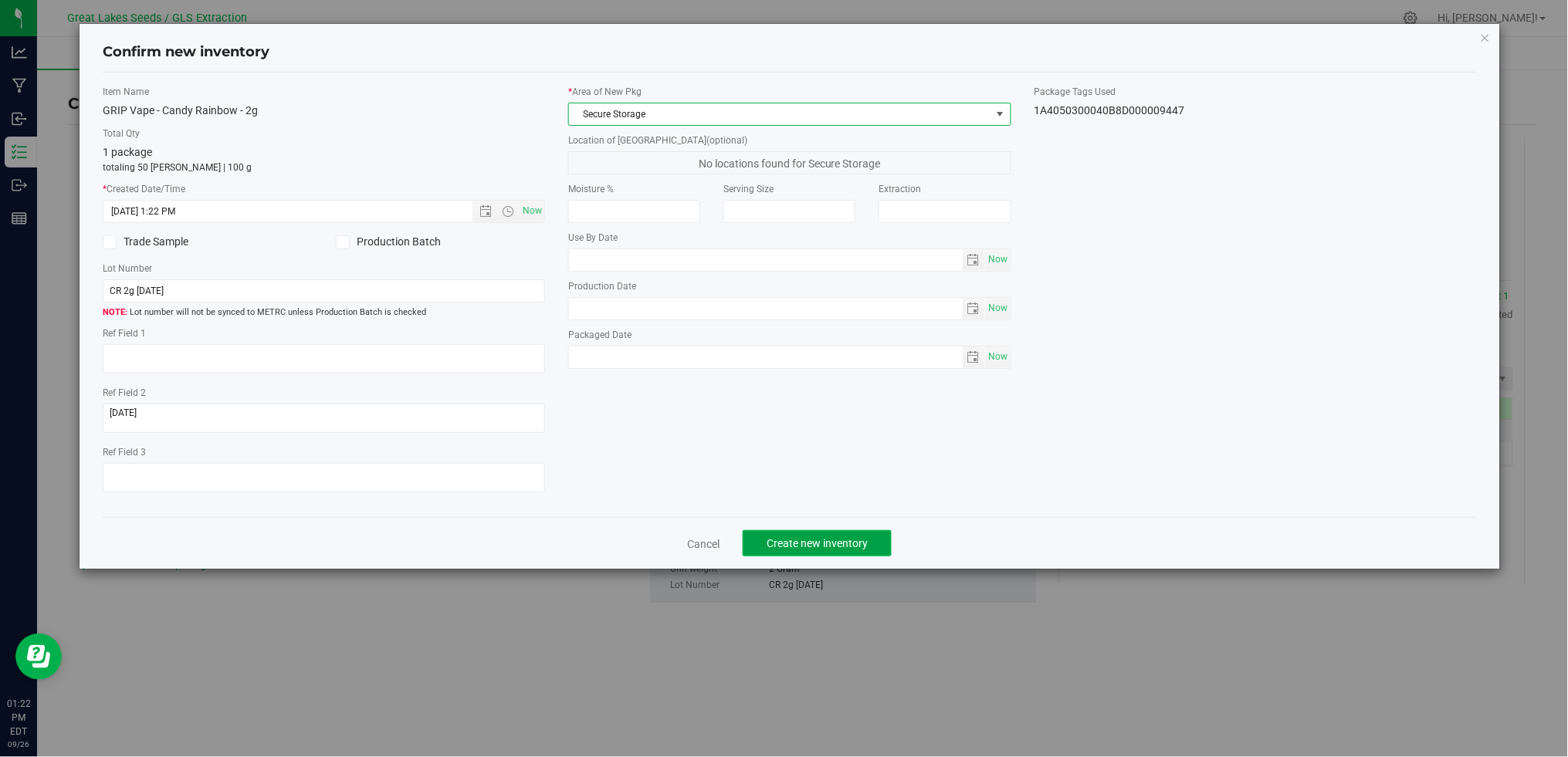
click at [859, 549] on span "Create new inventory" at bounding box center [817, 543] width 101 height 13
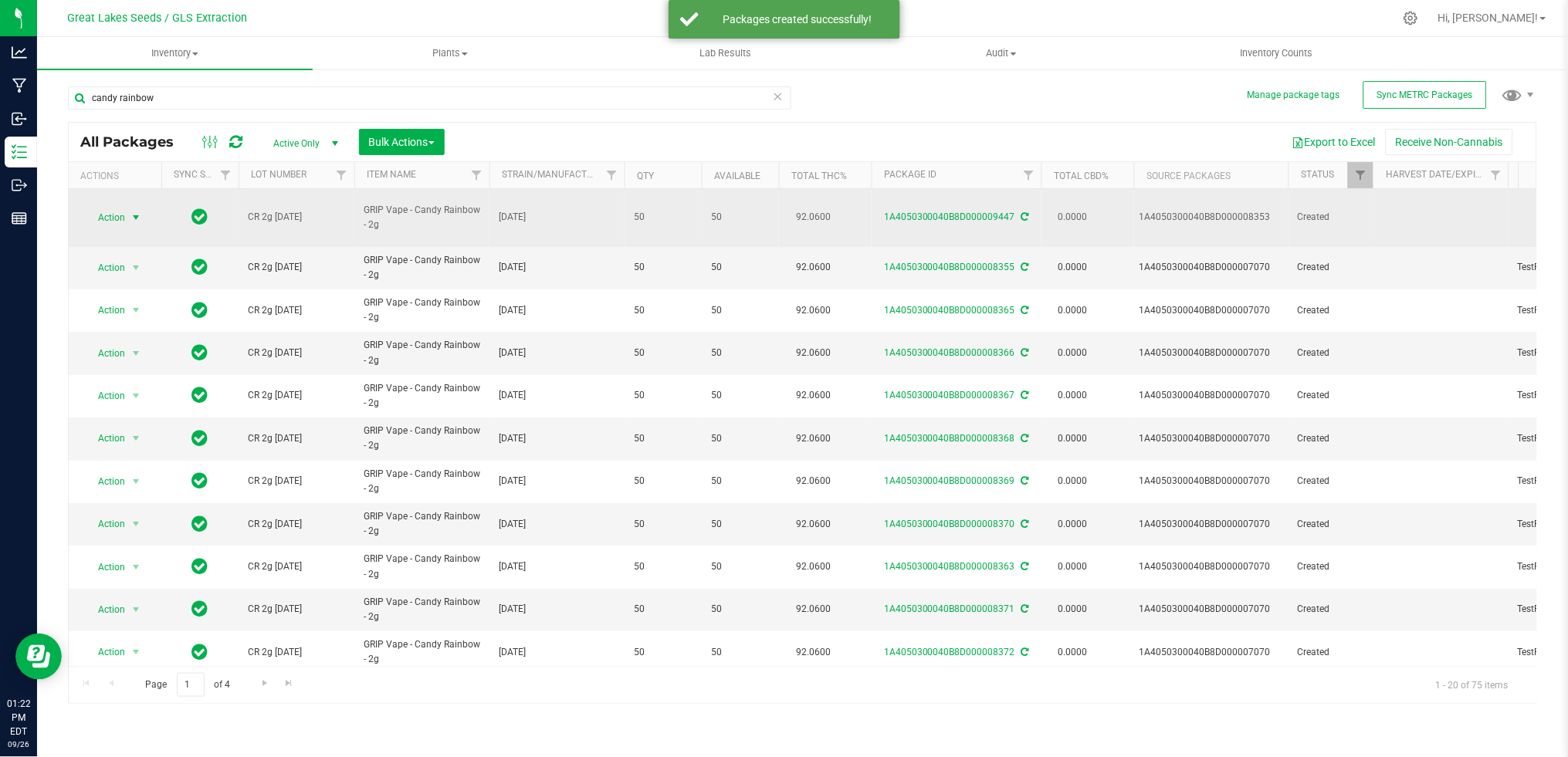
click at [115, 212] on span "Action" at bounding box center [105, 217] width 41 height 21
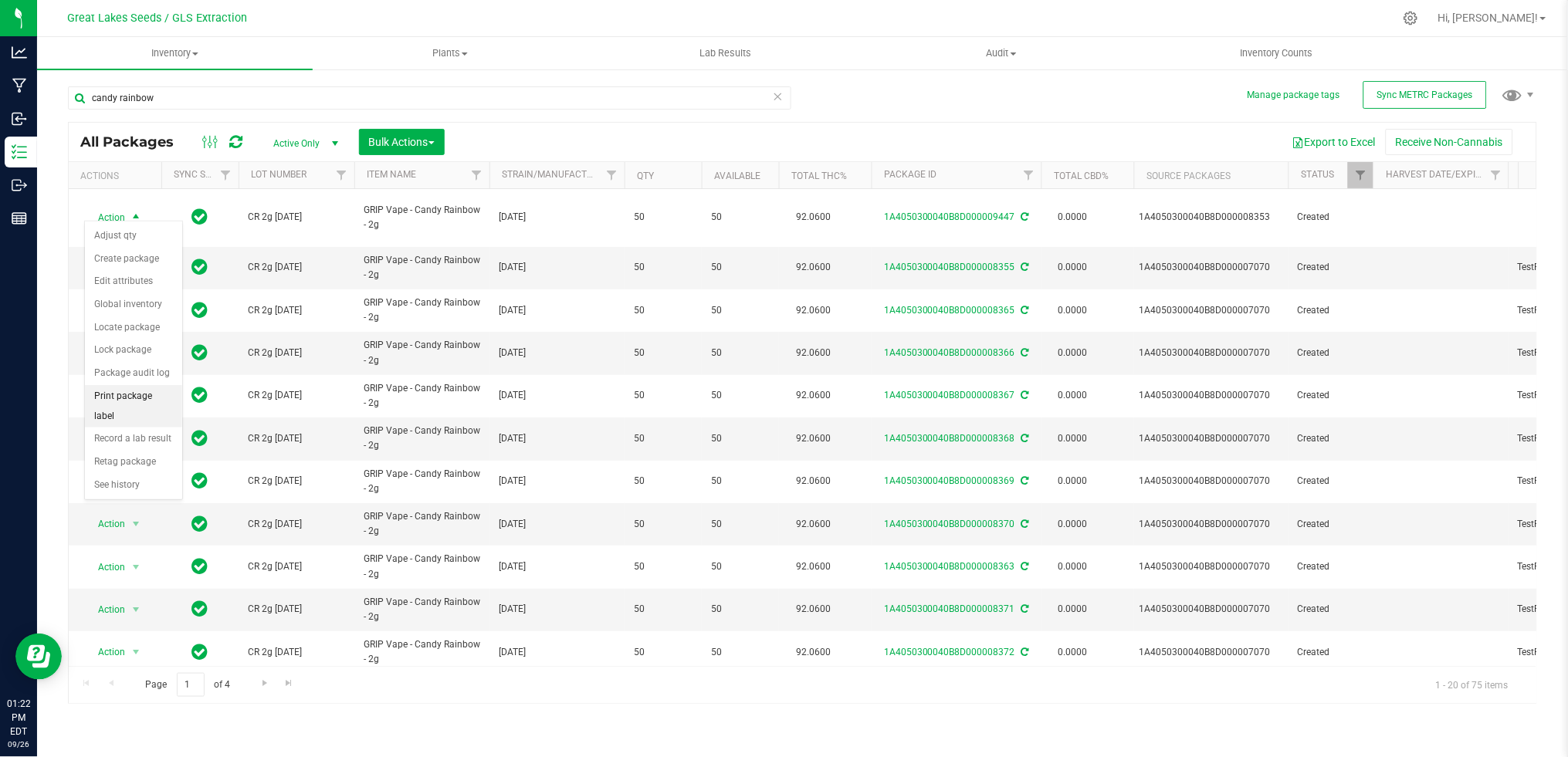
click at [134, 405] on li "Print package label" at bounding box center [134, 406] width 97 height 42
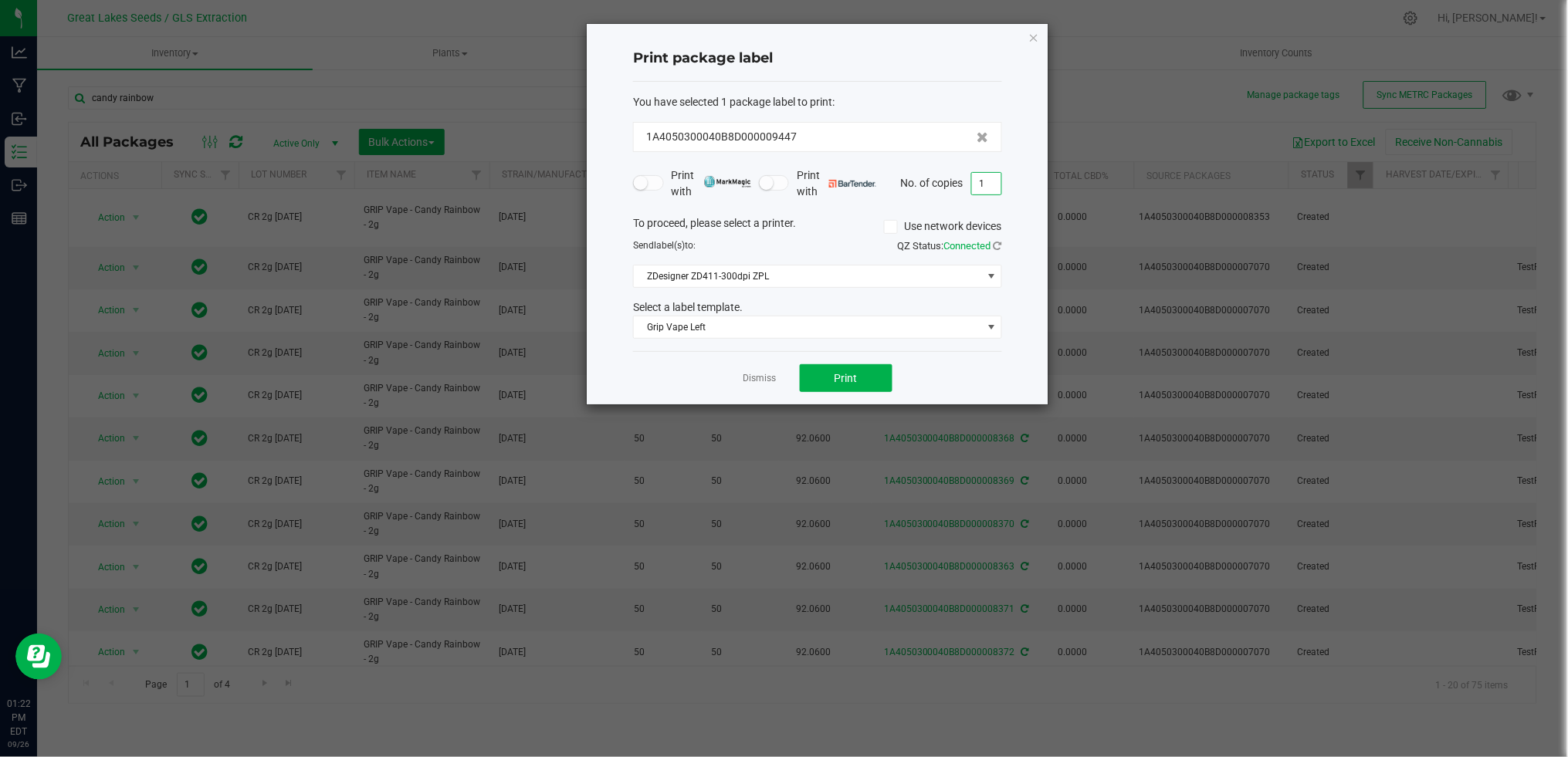
click at [988, 188] on input "1" at bounding box center [986, 183] width 29 height 21
type input "50"
click at [847, 366] on button "Print" at bounding box center [846, 378] width 92 height 28
click at [761, 382] on link "Dismiss" at bounding box center [760, 378] width 33 height 13
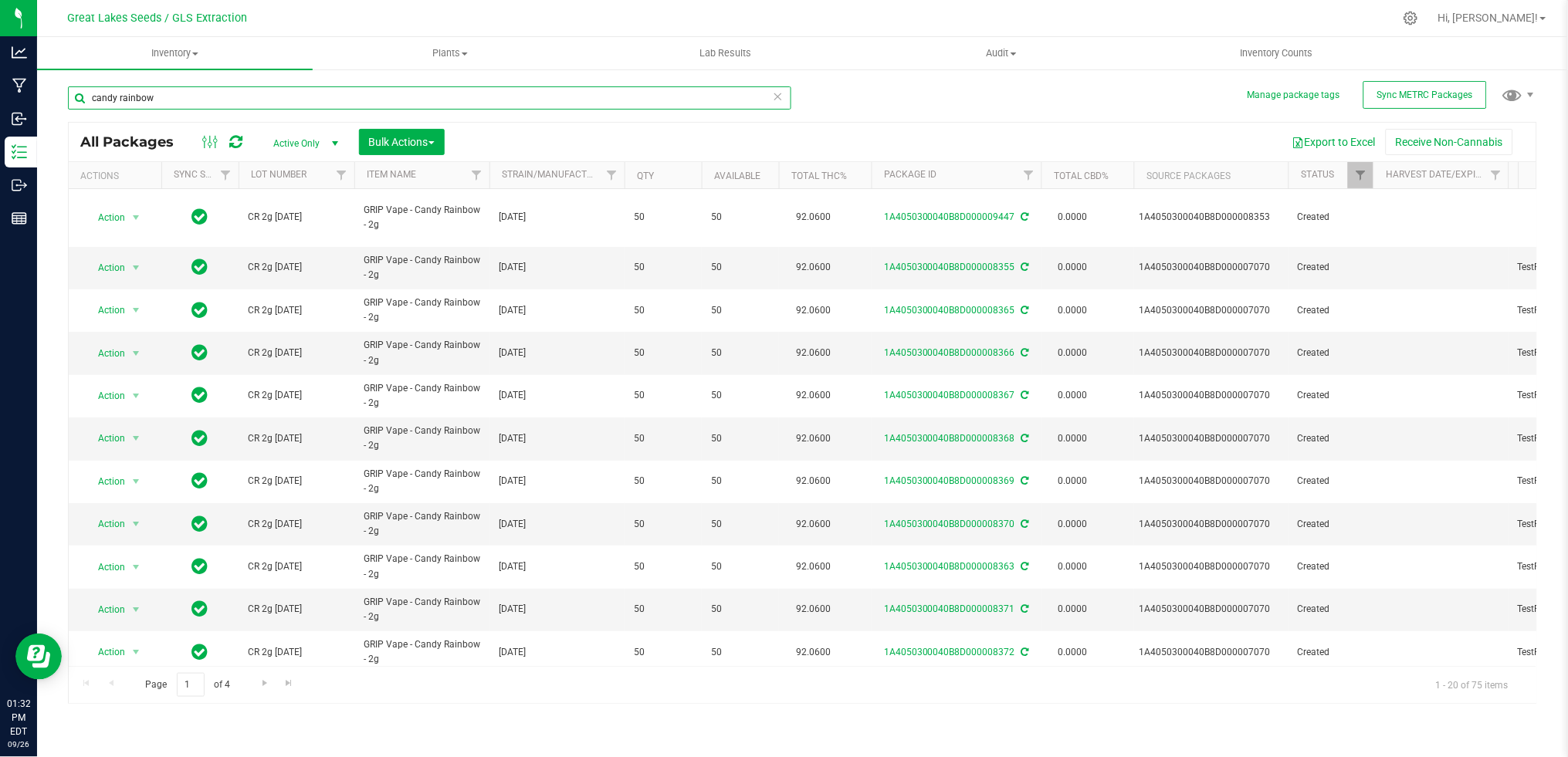
drag, startPoint x: 423, startPoint y: 99, endPoint x: 72, endPoint y: 99, distance: 351.0
click at [72, 99] on input "candy rainbow" at bounding box center [429, 98] width 723 height 23
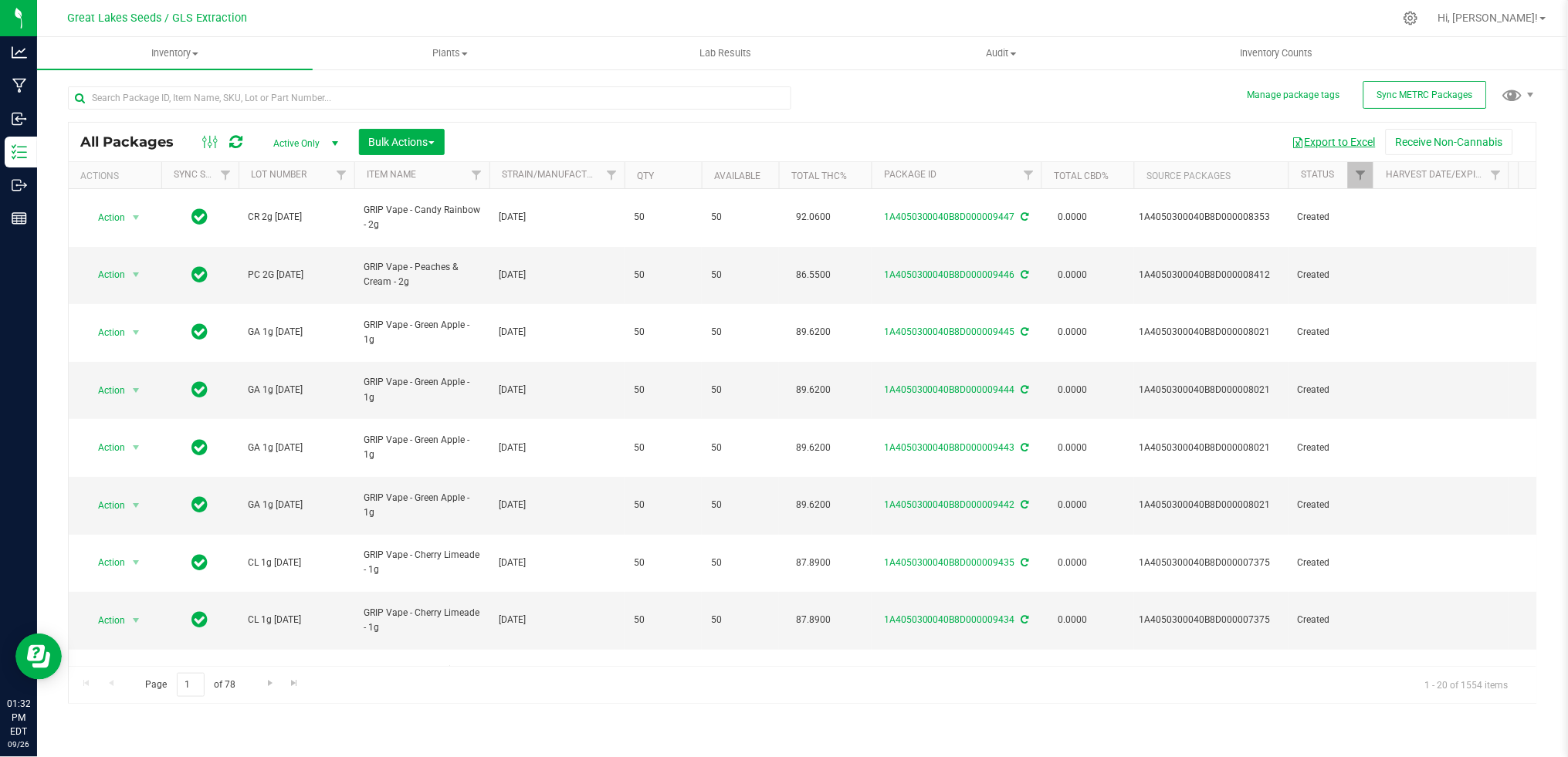
click at [1335, 145] on button "Export to Excel" at bounding box center [1334, 142] width 103 height 26
click at [340, 99] on input "text" at bounding box center [429, 98] width 723 height 23
click at [1311, 148] on button "Export to Excel" at bounding box center [1334, 142] width 103 height 26
drag, startPoint x: 213, startPoint y: 105, endPoint x: -5, endPoint y: 76, distance: 219.9
click at [0, 76] on html "Analytics Manufacturing Inbound Inventory Outbound Reports 01:46 PM EDT [DATE] …" at bounding box center [784, 378] width 1568 height 757
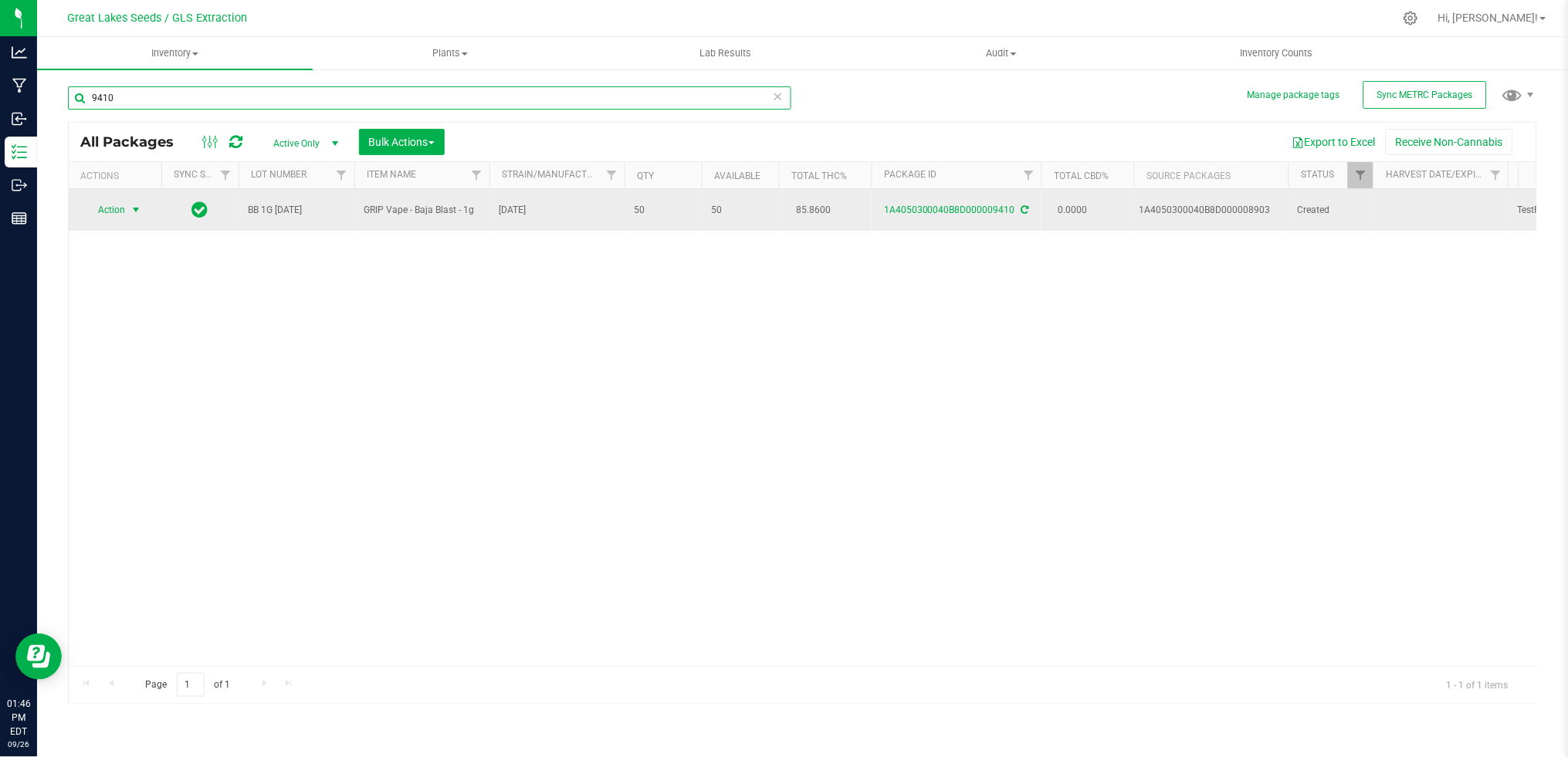
type input "9410"
click at [117, 214] on span "Action" at bounding box center [105, 209] width 41 height 21
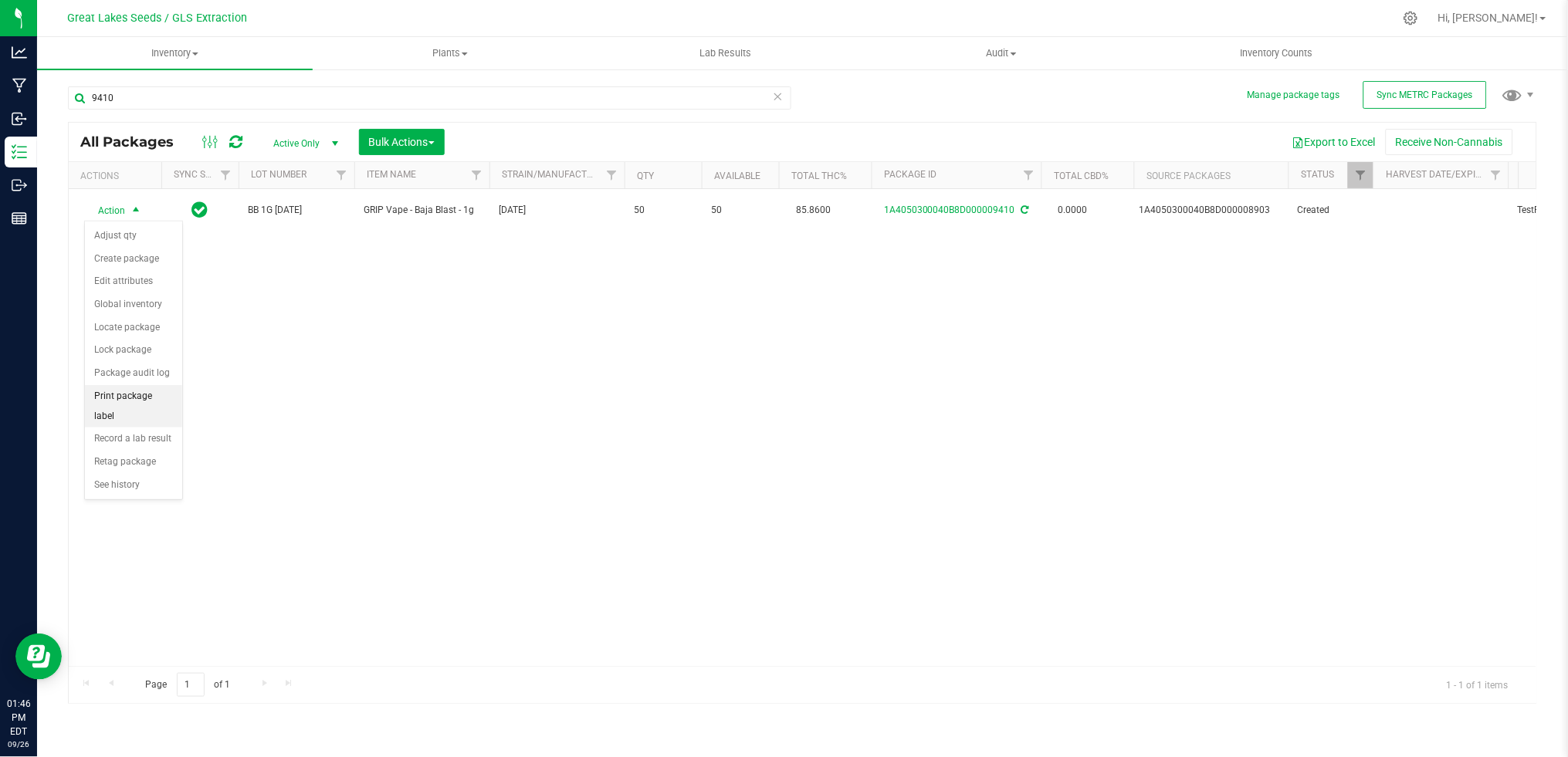
click at [126, 406] on li "Print package label" at bounding box center [134, 406] width 97 height 42
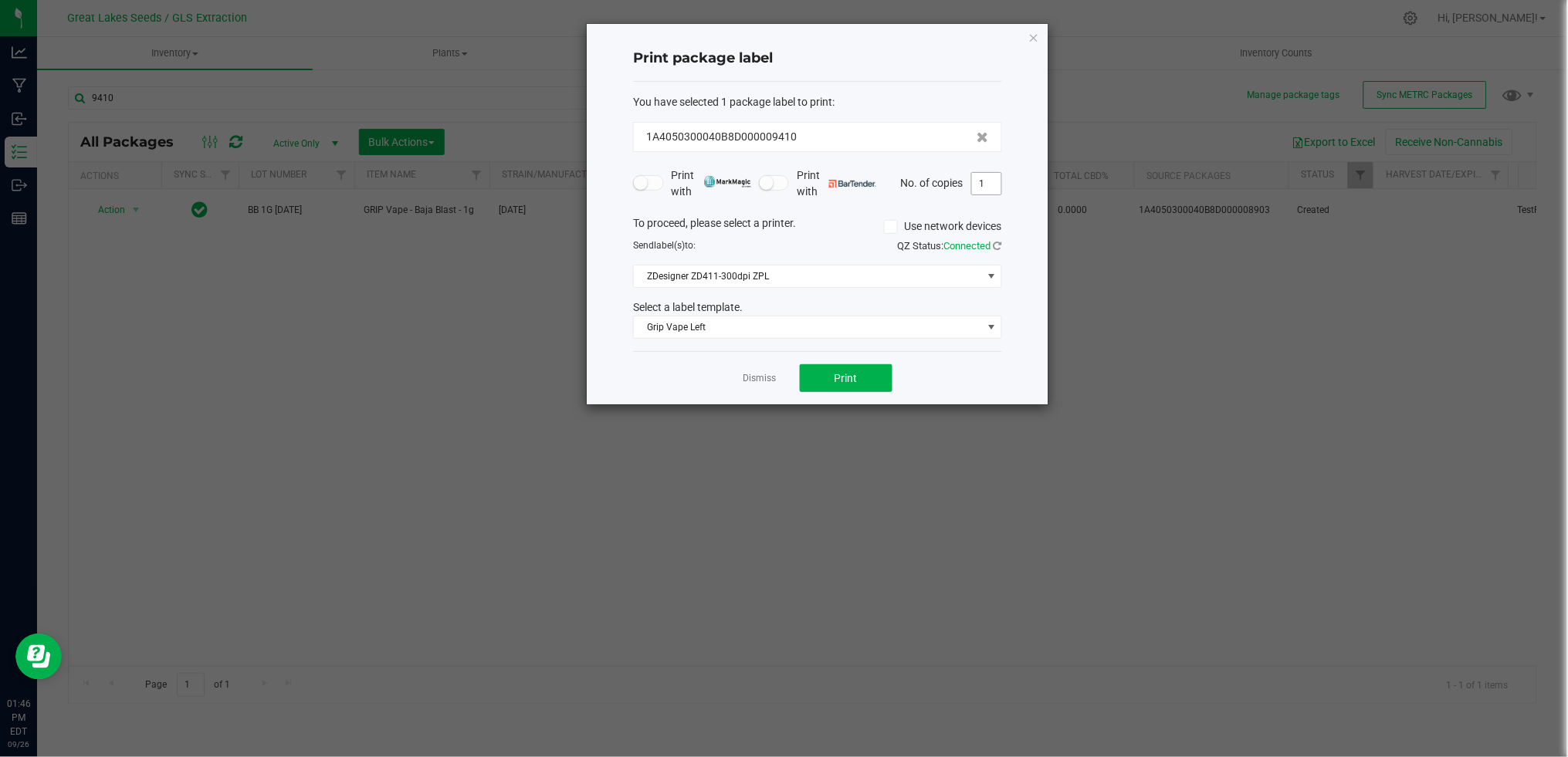
click at [996, 185] on input "1" at bounding box center [986, 183] width 29 height 21
type input "8"
click at [837, 378] on span "Print" at bounding box center [846, 378] width 23 height 13
click at [757, 378] on link "Dismiss" at bounding box center [760, 378] width 33 height 13
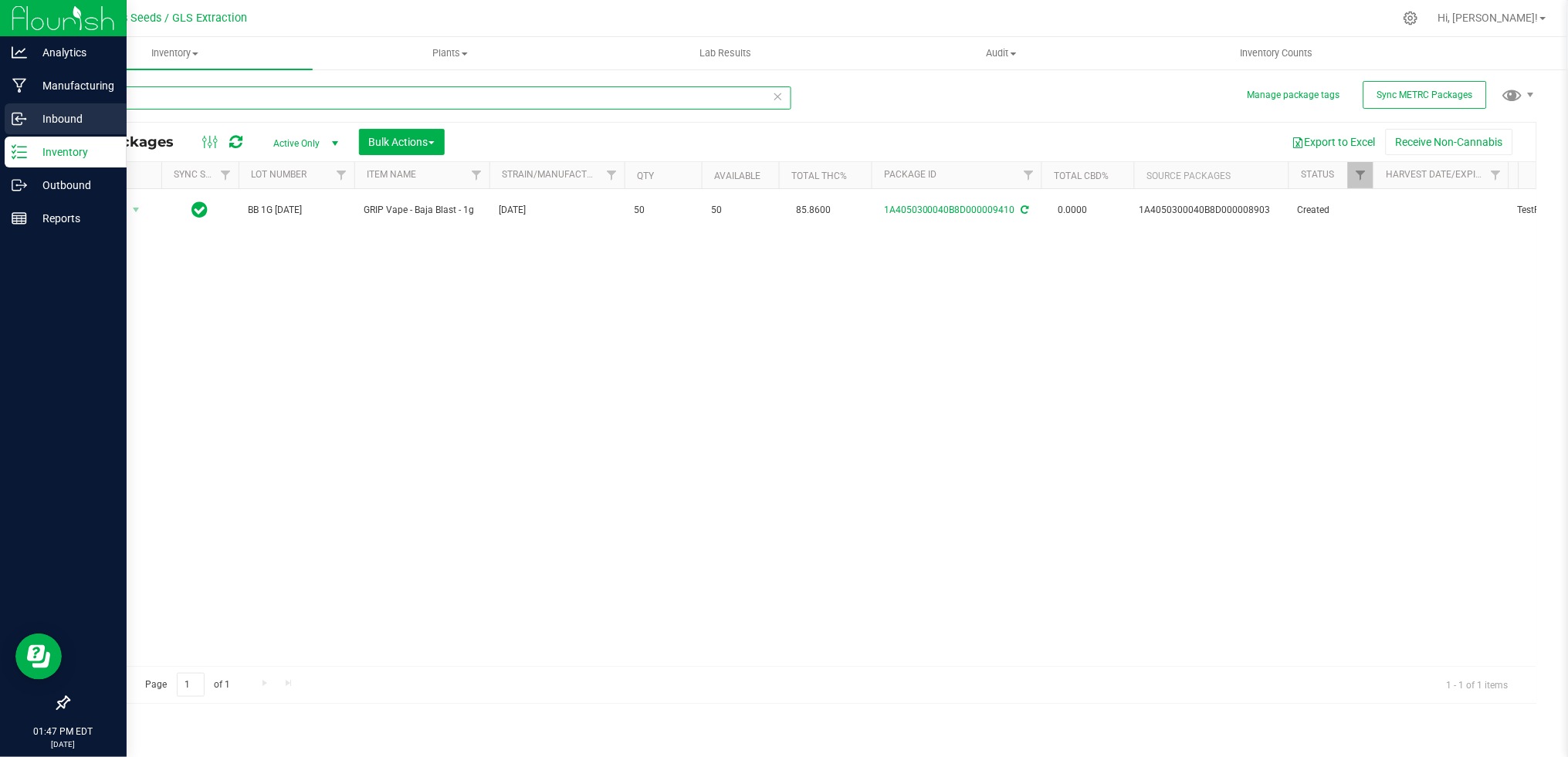
drag, startPoint x: 197, startPoint y: 103, endPoint x: 0, endPoint y: 103, distance: 197.0
click at [0, 103] on div "Analytics Manufacturing Inbound Inventory Outbound Reports 01:47 PM EDT [DATE] …" at bounding box center [784, 378] width 1568 height 757
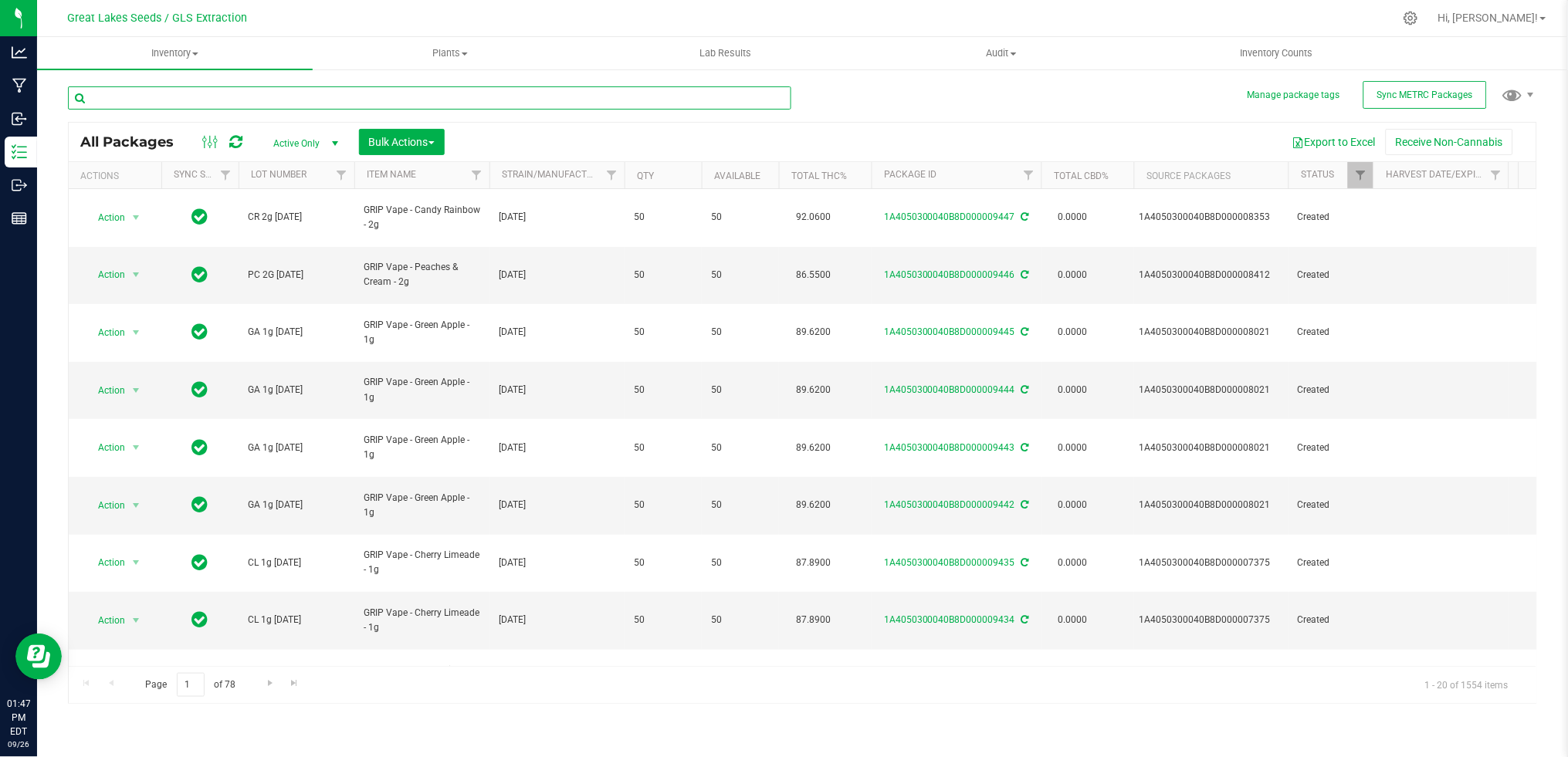
click at [422, 103] on input "text" at bounding box center [429, 98] width 723 height 23
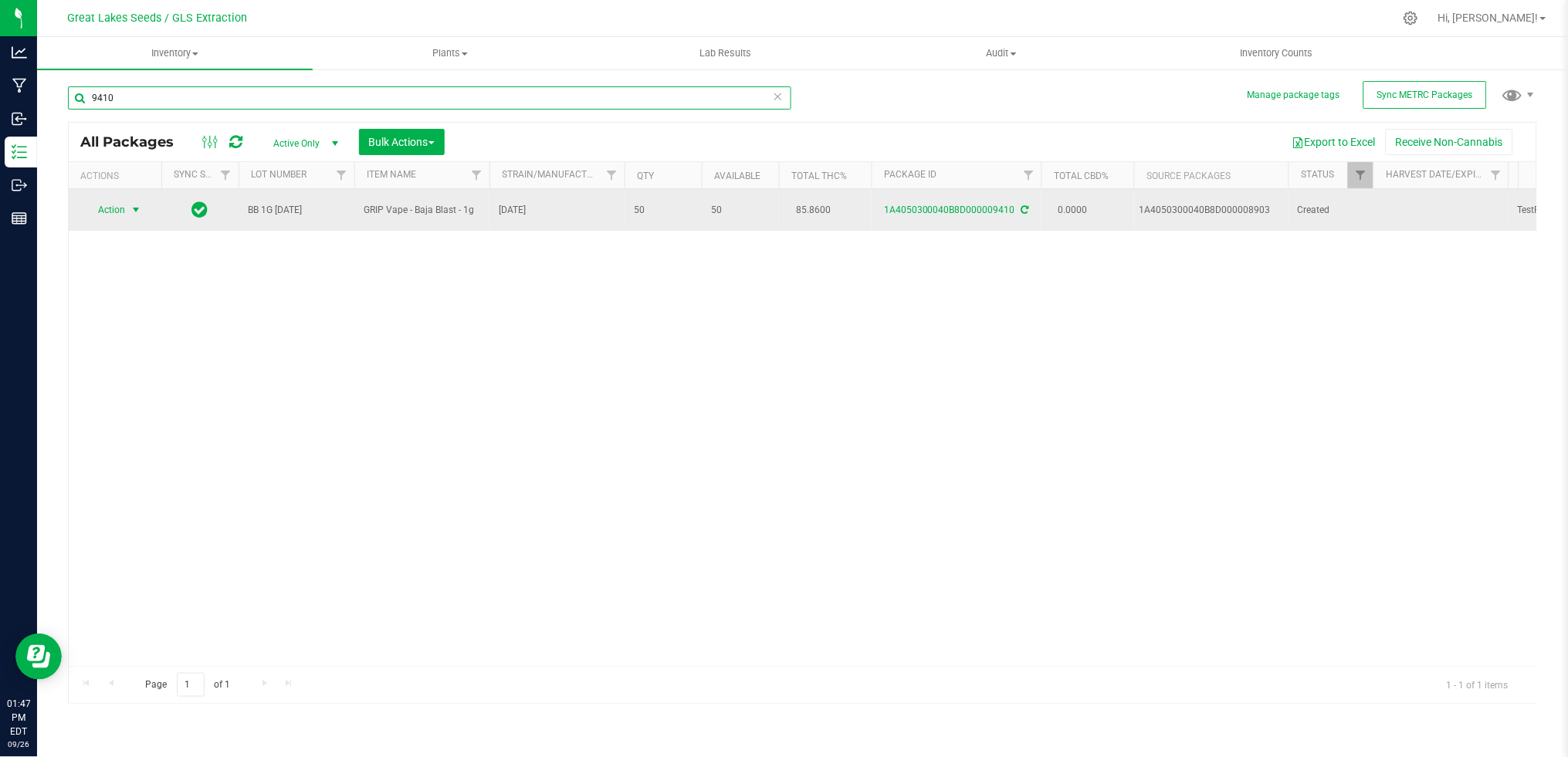
type input "9410"
click at [133, 209] on span "select" at bounding box center [136, 210] width 13 height 13
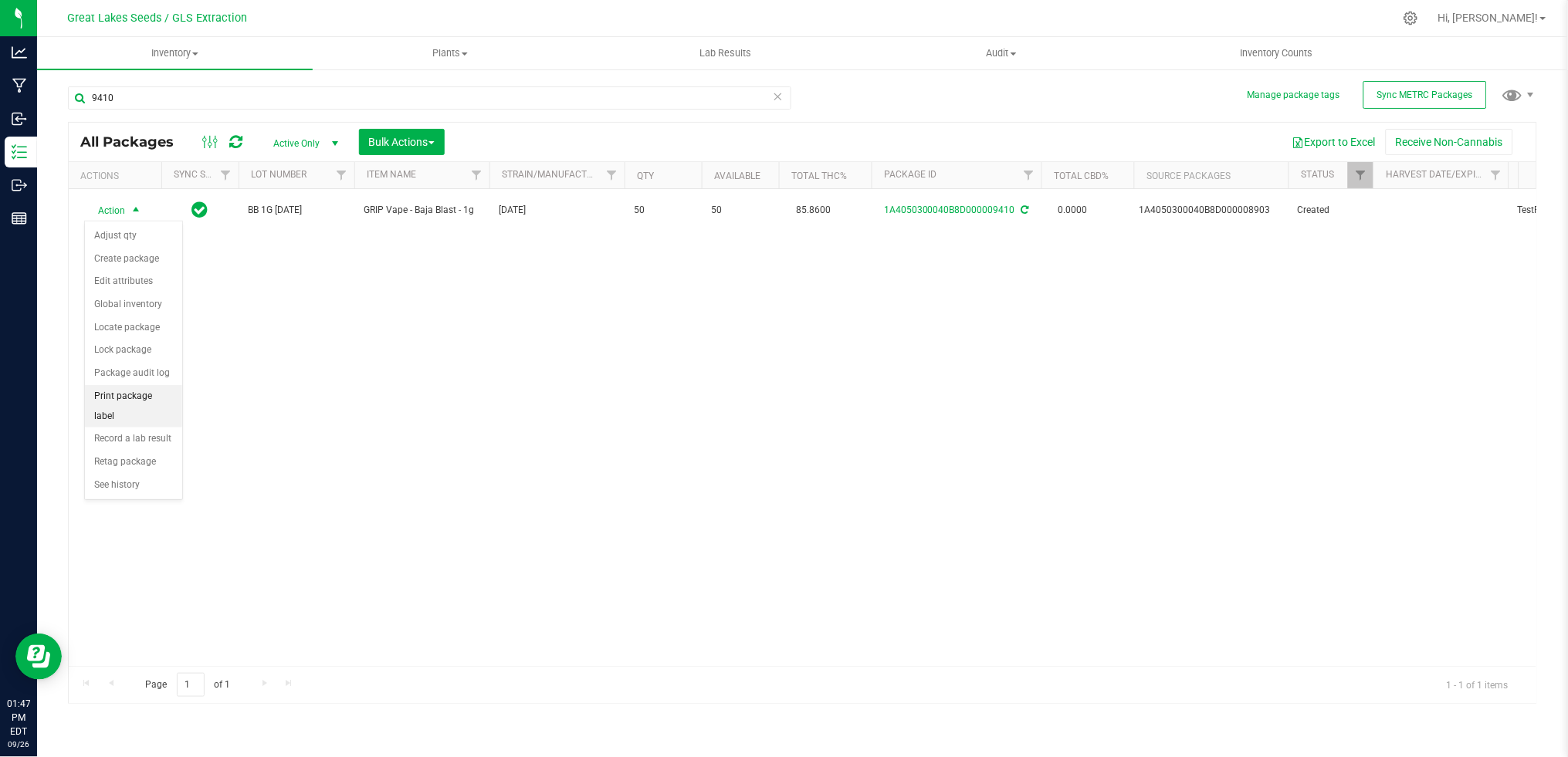
click at [142, 394] on li "Print package label" at bounding box center [134, 406] width 97 height 42
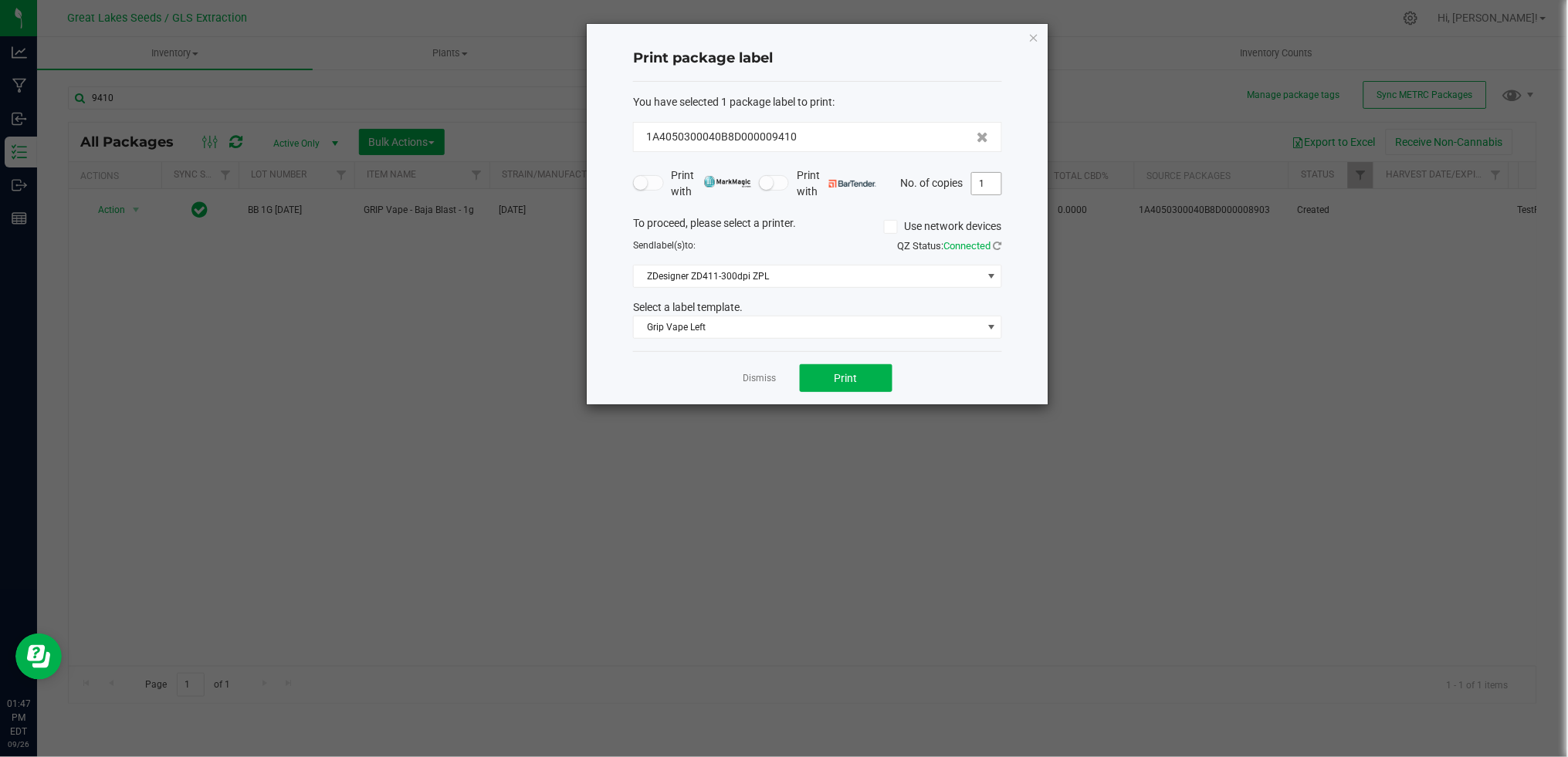
click at [998, 172] on span "1" at bounding box center [986, 183] width 31 height 23
click at [997, 177] on input "1" at bounding box center [986, 183] width 29 height 21
click at [837, 382] on span "Print" at bounding box center [846, 378] width 23 height 13
click at [991, 180] on input "10" at bounding box center [986, 183] width 29 height 21
drag, startPoint x: 990, startPoint y: 183, endPoint x: 976, endPoint y: 184, distance: 14.0
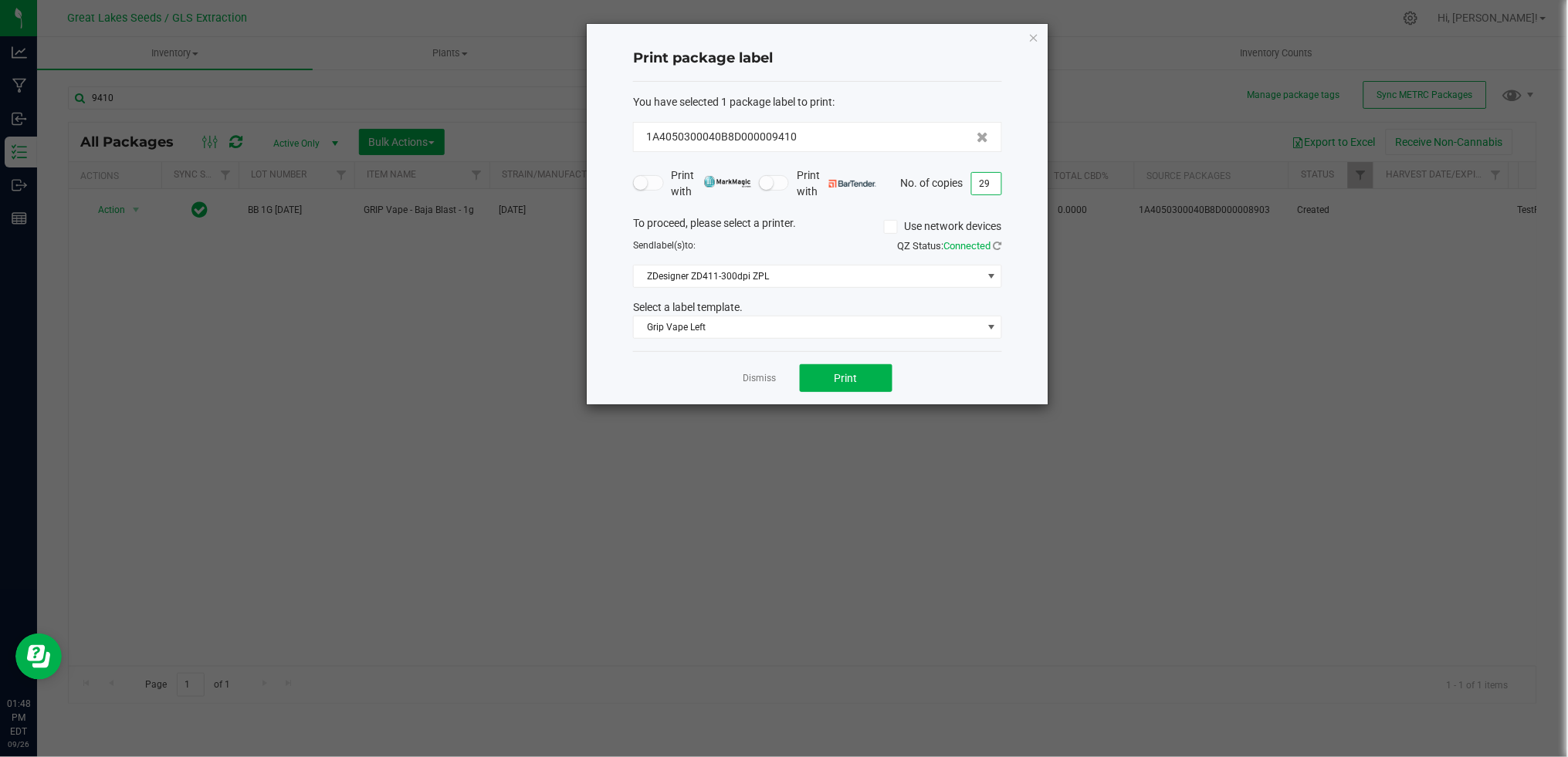
click at [976, 184] on input "29" at bounding box center [986, 183] width 29 height 21
type input "9"
click at [841, 375] on span "Print" at bounding box center [846, 378] width 23 height 13
click at [761, 371] on app-cancel-button "Dismiss" at bounding box center [760, 378] width 33 height 16
click at [753, 378] on link "Dismiss" at bounding box center [760, 378] width 33 height 13
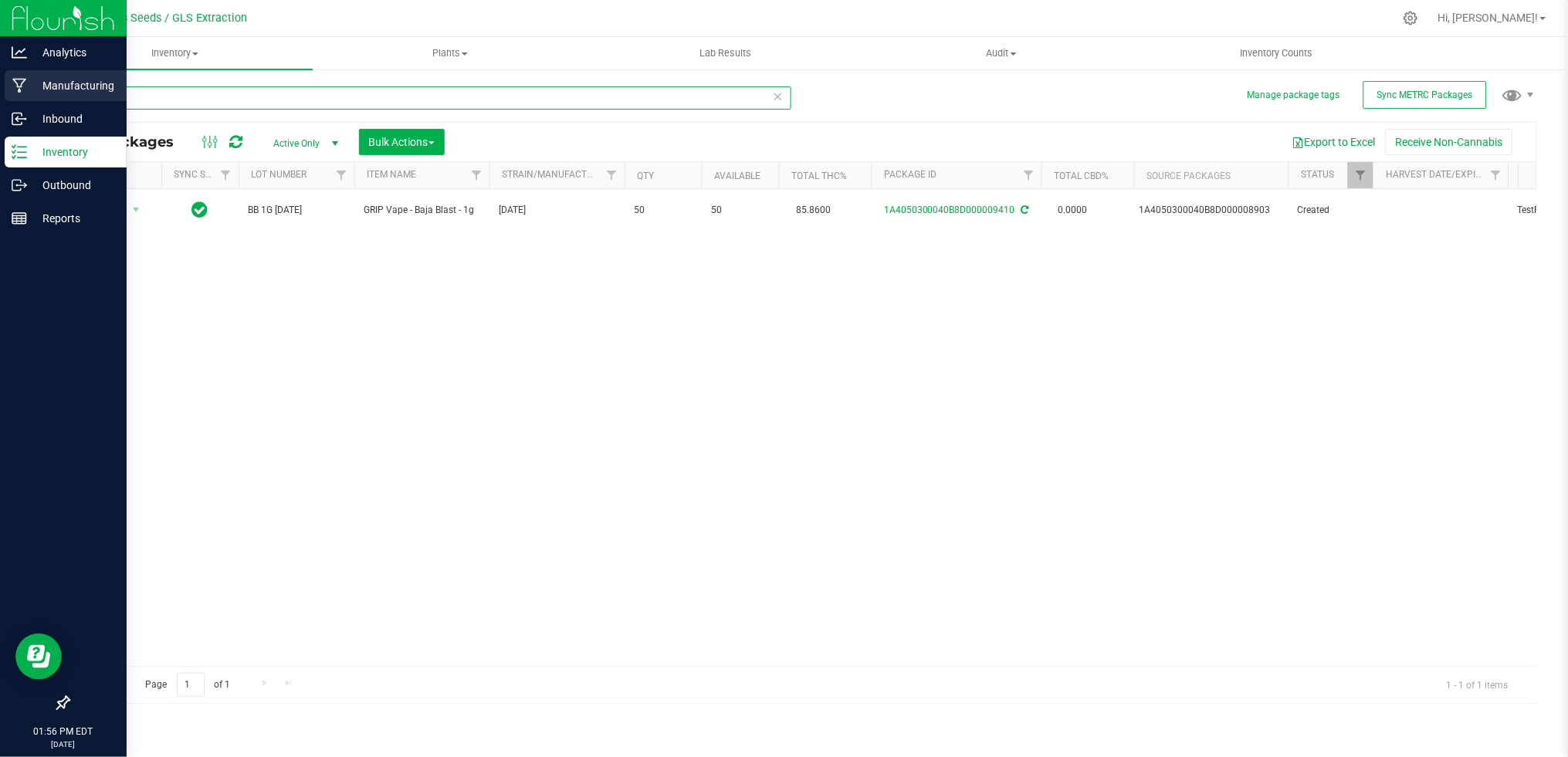
drag, startPoint x: 196, startPoint y: 93, endPoint x: 0, endPoint y: 93, distance: 196.0
click at [0, 93] on html "Analytics Manufacturing Inbound Inventory Outbound Reports 01:56 PM EDT [DATE] …" at bounding box center [784, 378] width 1568 height 757
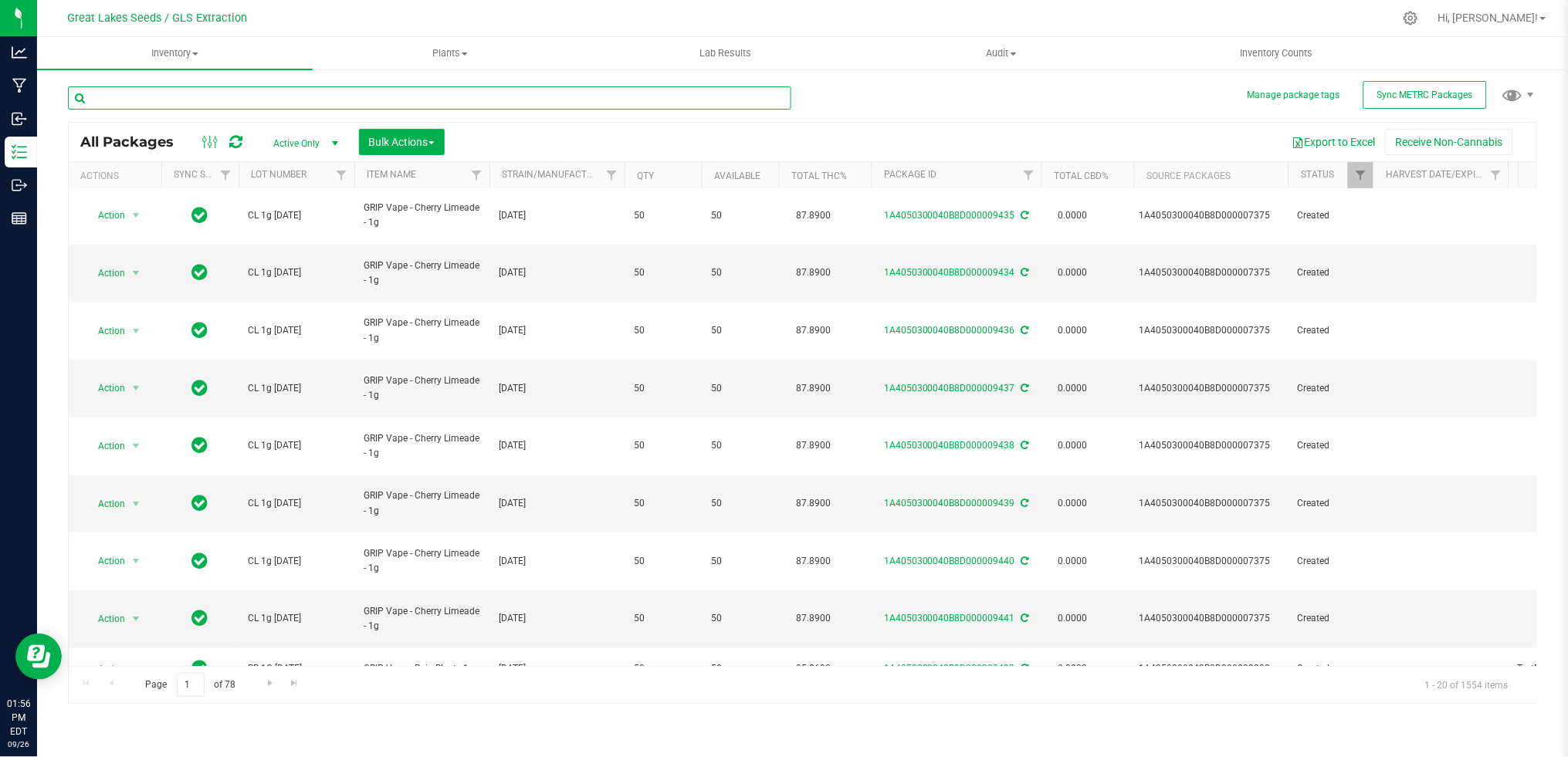
scroll to position [394, 0]
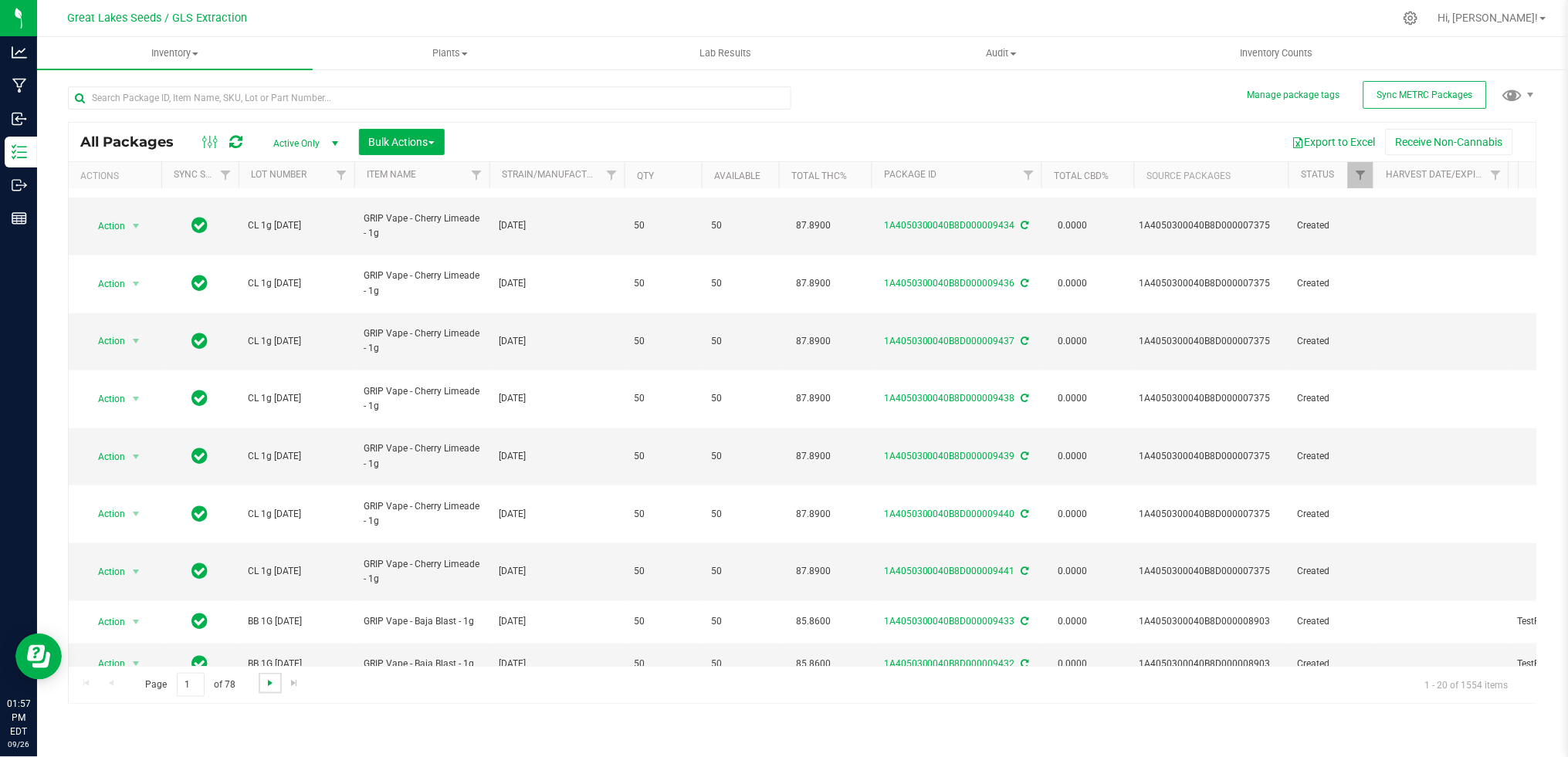
click at [268, 678] on span "Go to the next page" at bounding box center [270, 683] width 13 height 13
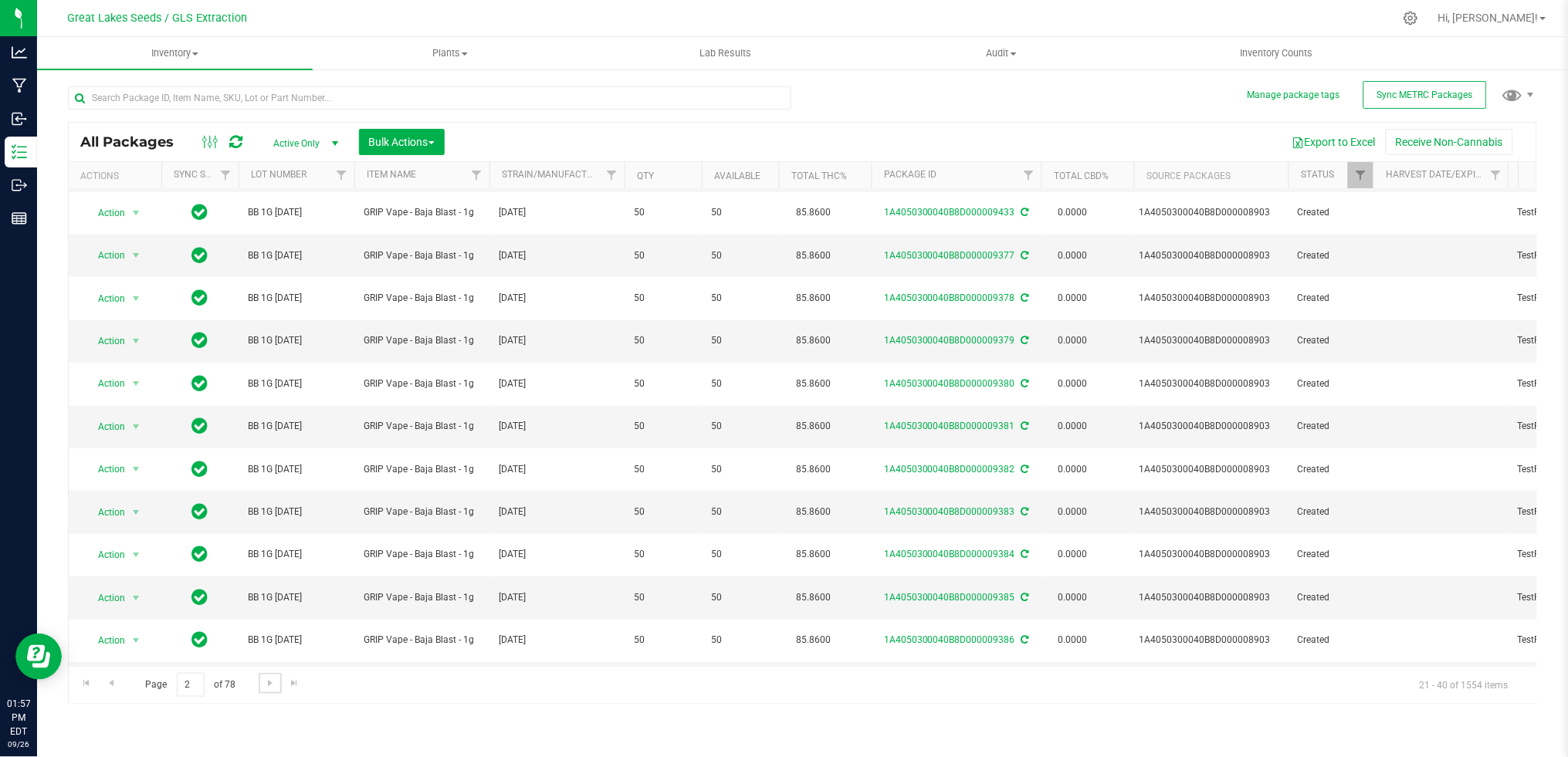
scroll to position [394, 0]
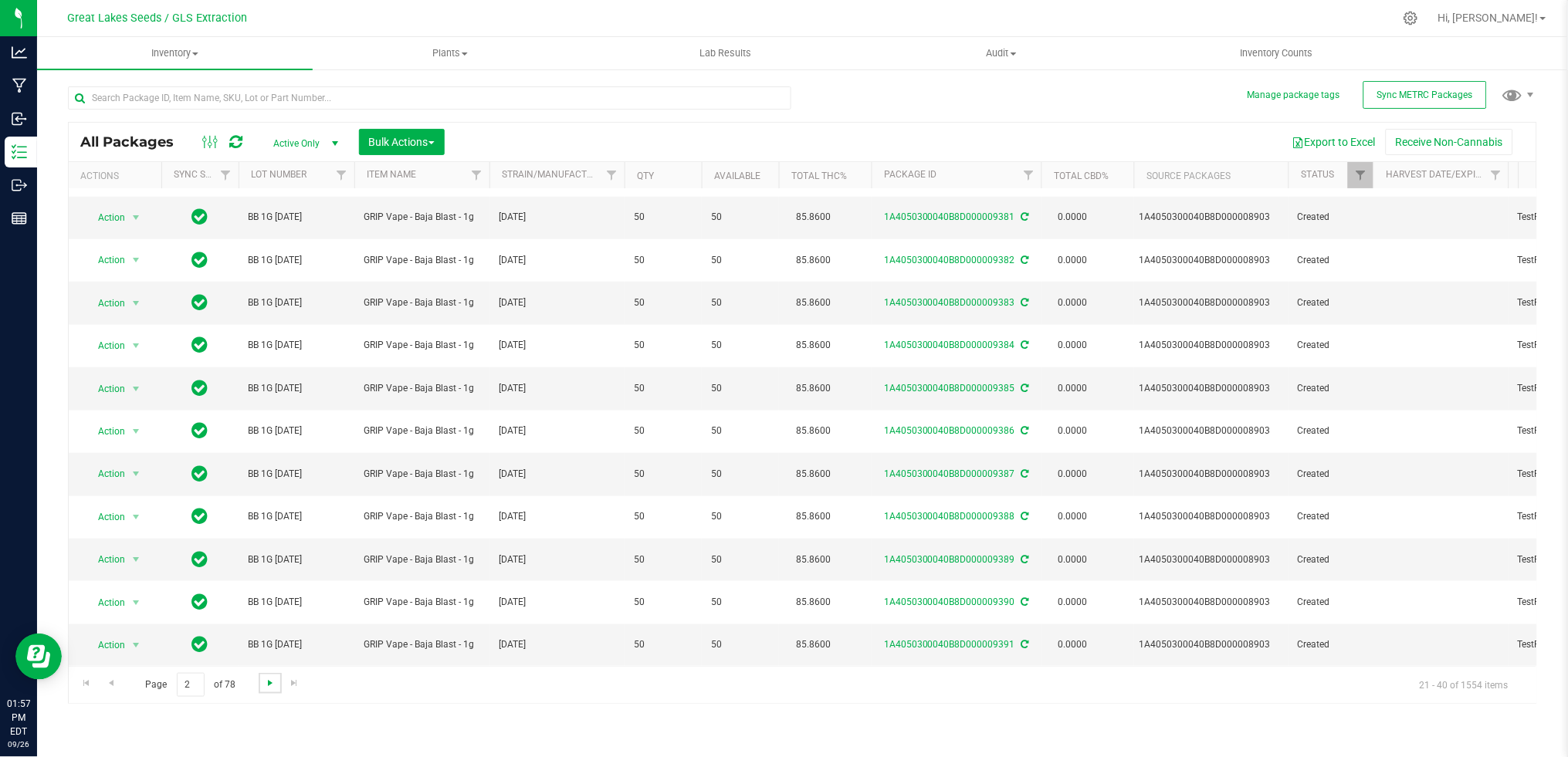
click at [273, 683] on span "Go to the next page" at bounding box center [270, 683] width 13 height 13
click at [270, 681] on span "Go to the next page" at bounding box center [270, 683] width 13 height 13
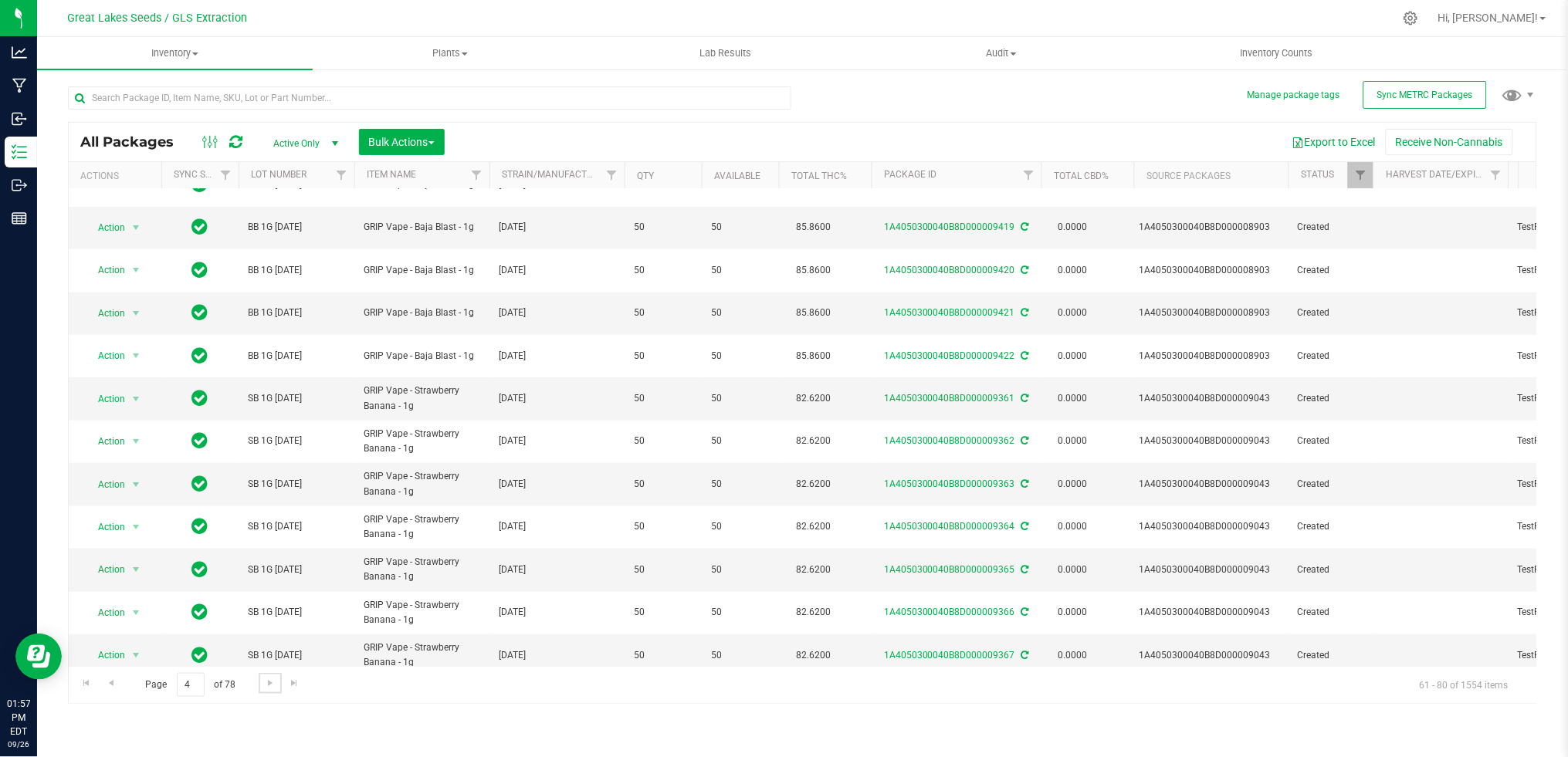
scroll to position [394, 0]
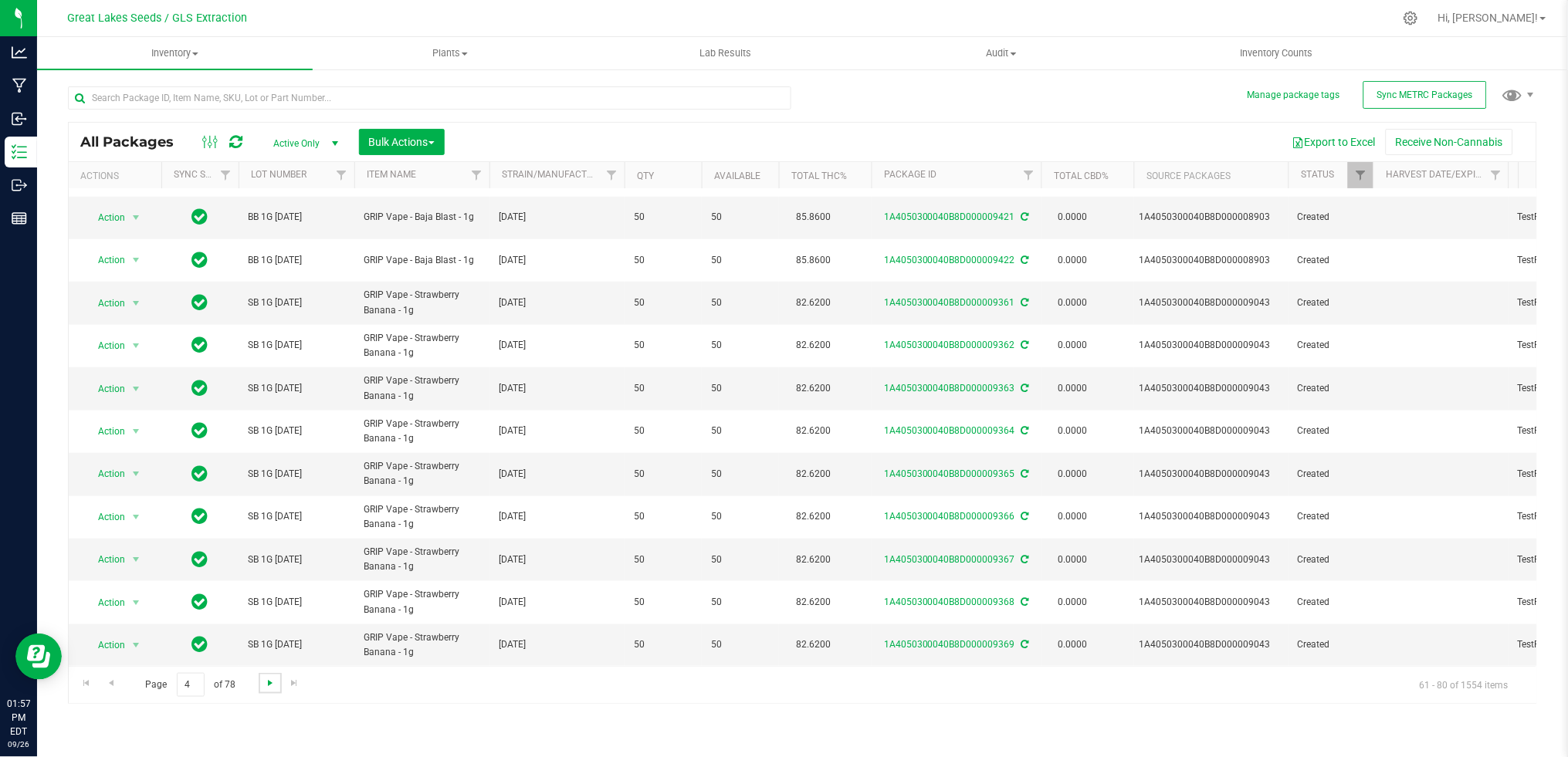
click at [274, 684] on span "Go to the next page" at bounding box center [270, 683] width 13 height 13
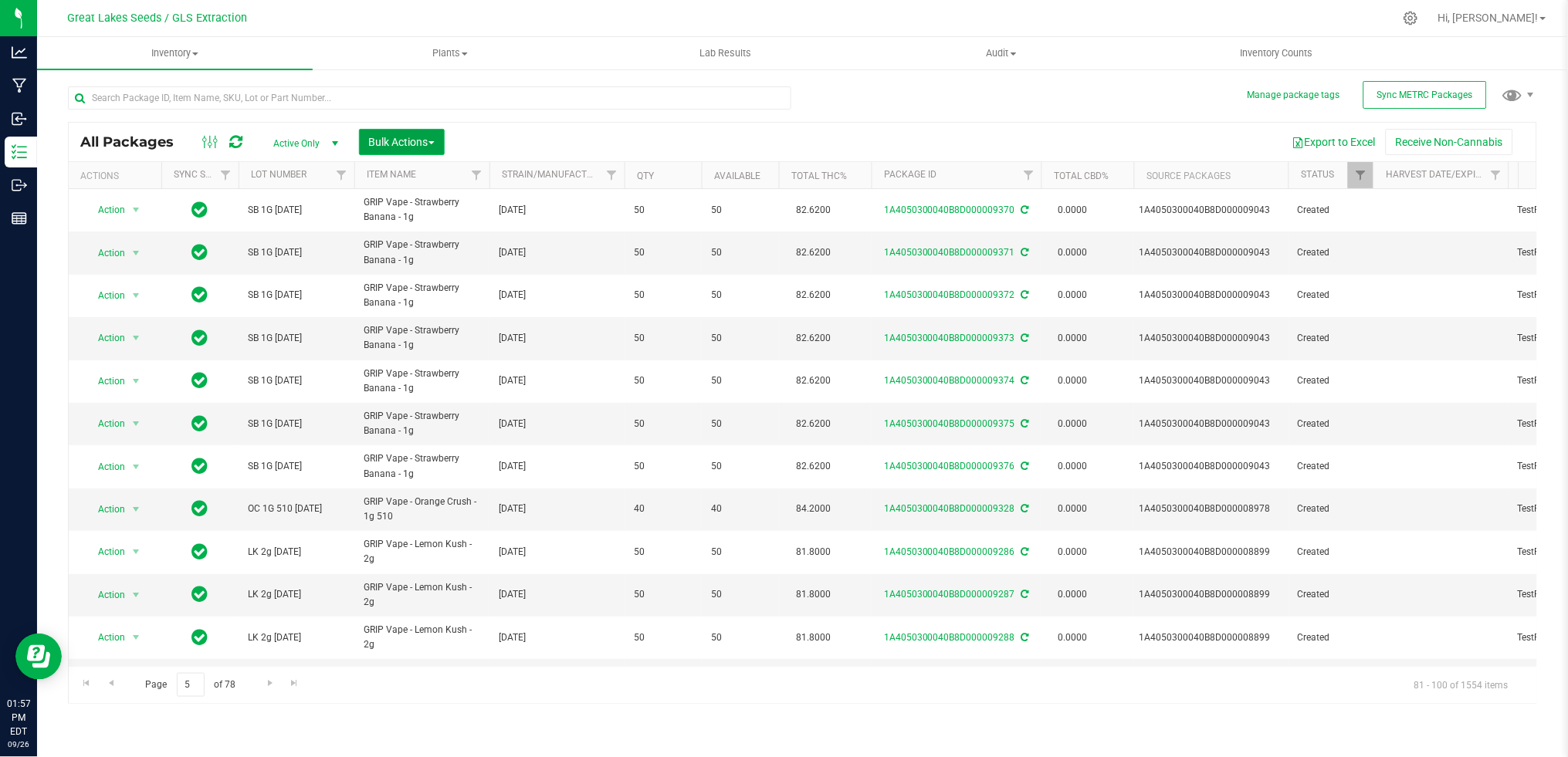
click at [403, 136] on span "Bulk Actions" at bounding box center [402, 142] width 65 height 13
click at [424, 313] on span "Print package labels" at bounding box center [414, 319] width 92 height 13
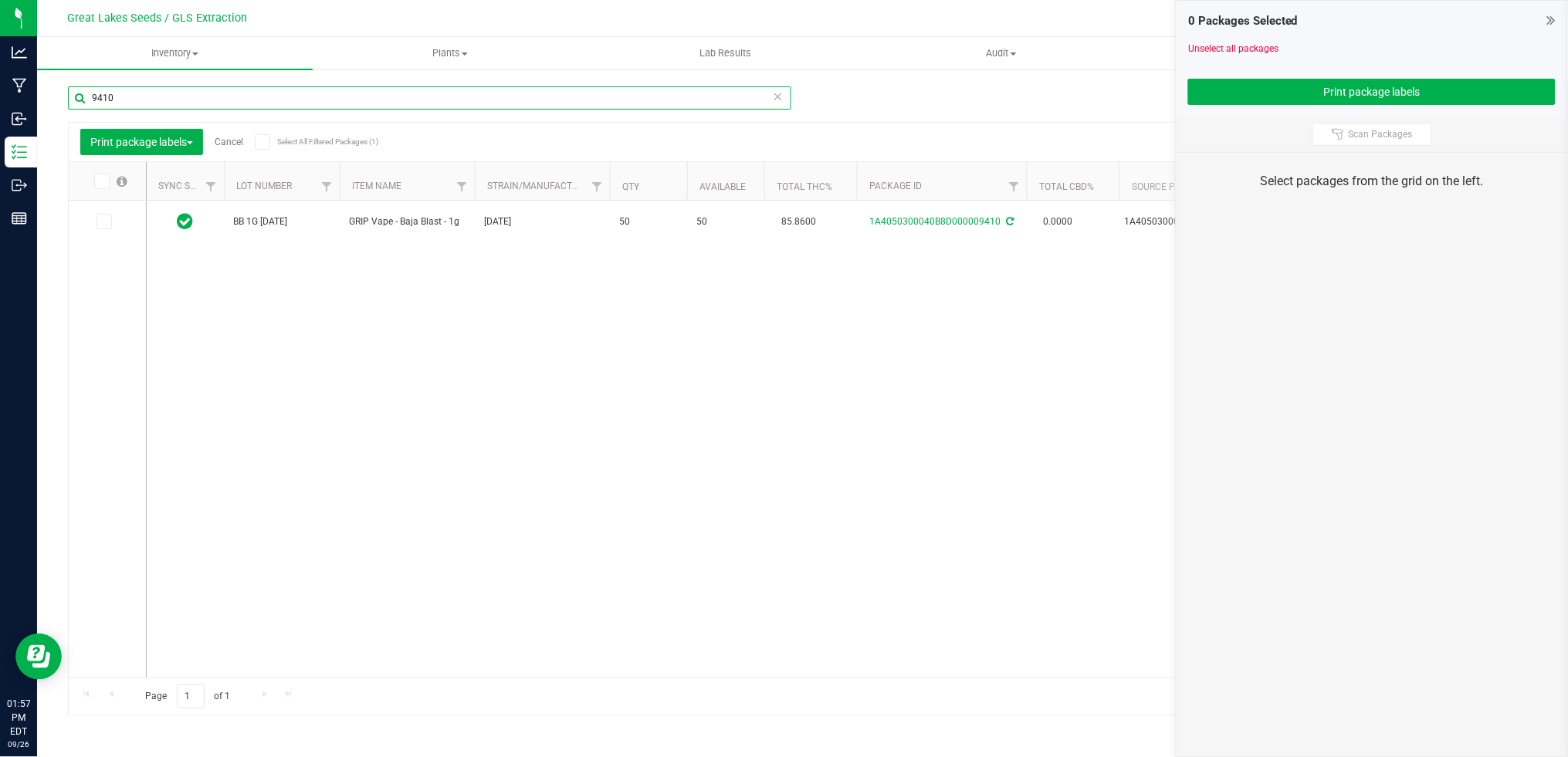
drag, startPoint x: 160, startPoint y: 96, endPoint x: 54, endPoint y: 95, distance: 106.0
click at [54, 95] on div "Manage package tags Sync METRC Packages 9410 Print package labels Cancel Select…" at bounding box center [803, 303] width 1531 height 471
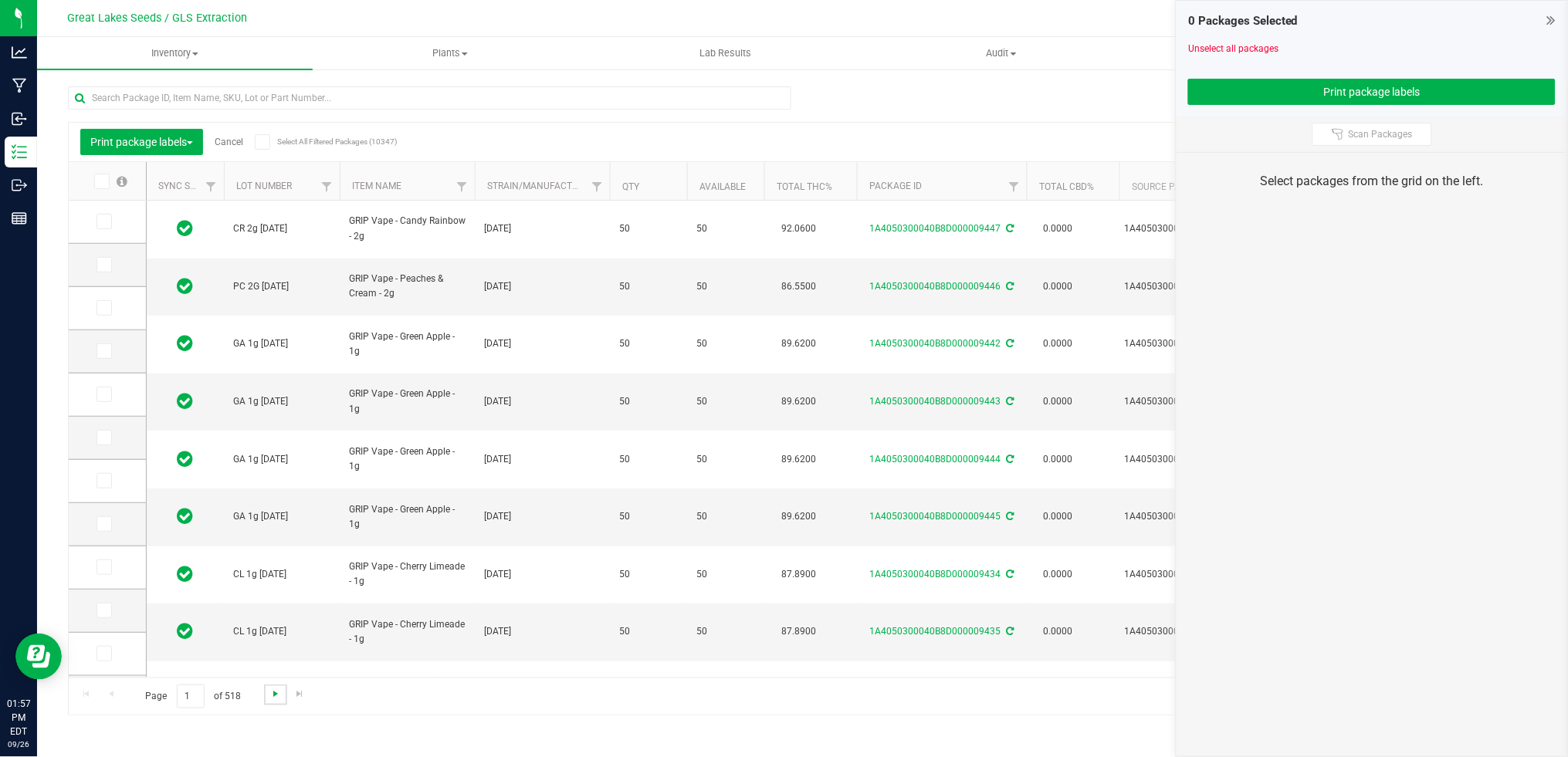
click at [271, 693] on span "Go to the next page" at bounding box center [276, 694] width 13 height 13
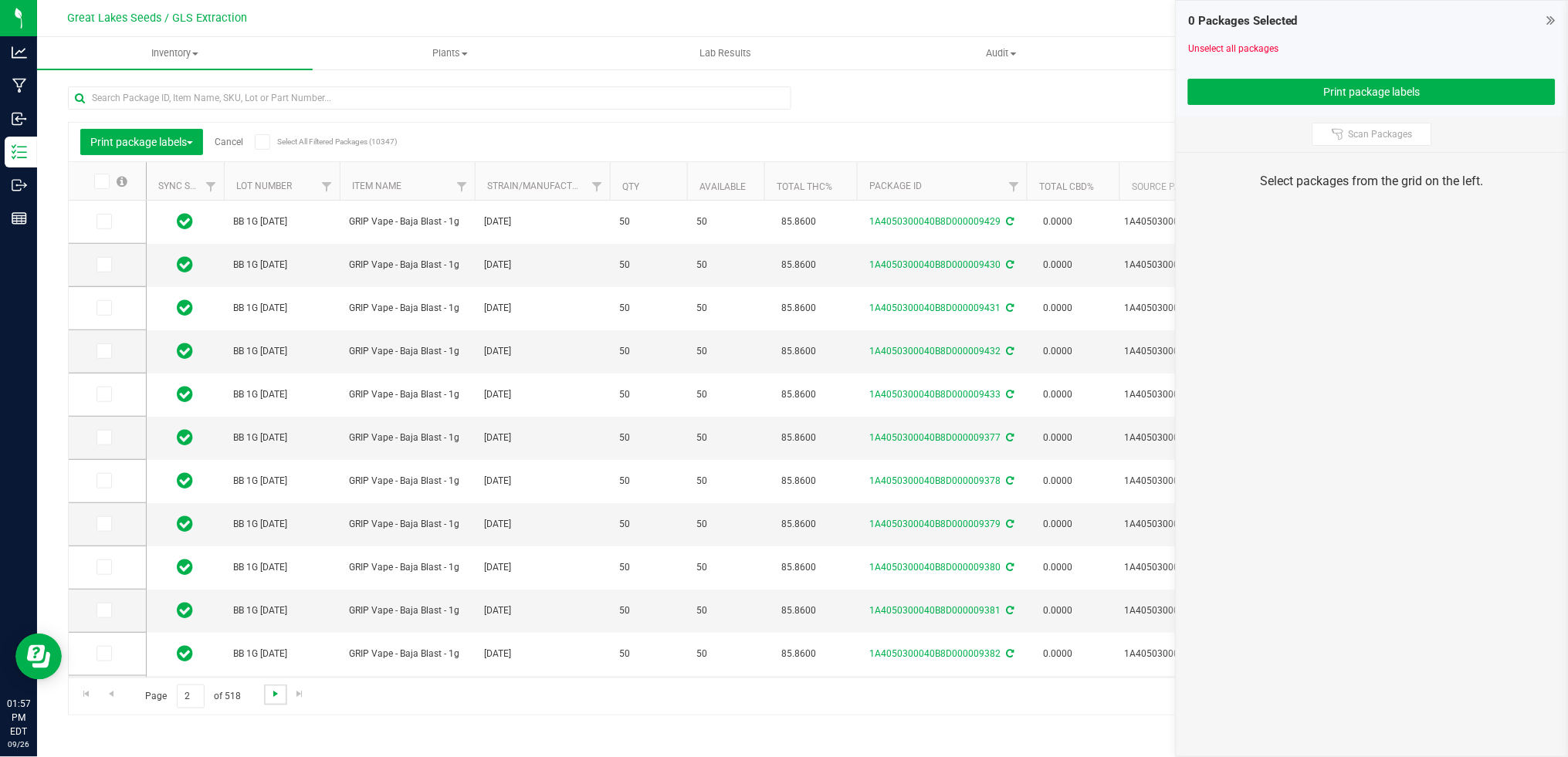
click at [271, 693] on span "Go to the next page" at bounding box center [276, 694] width 13 height 13
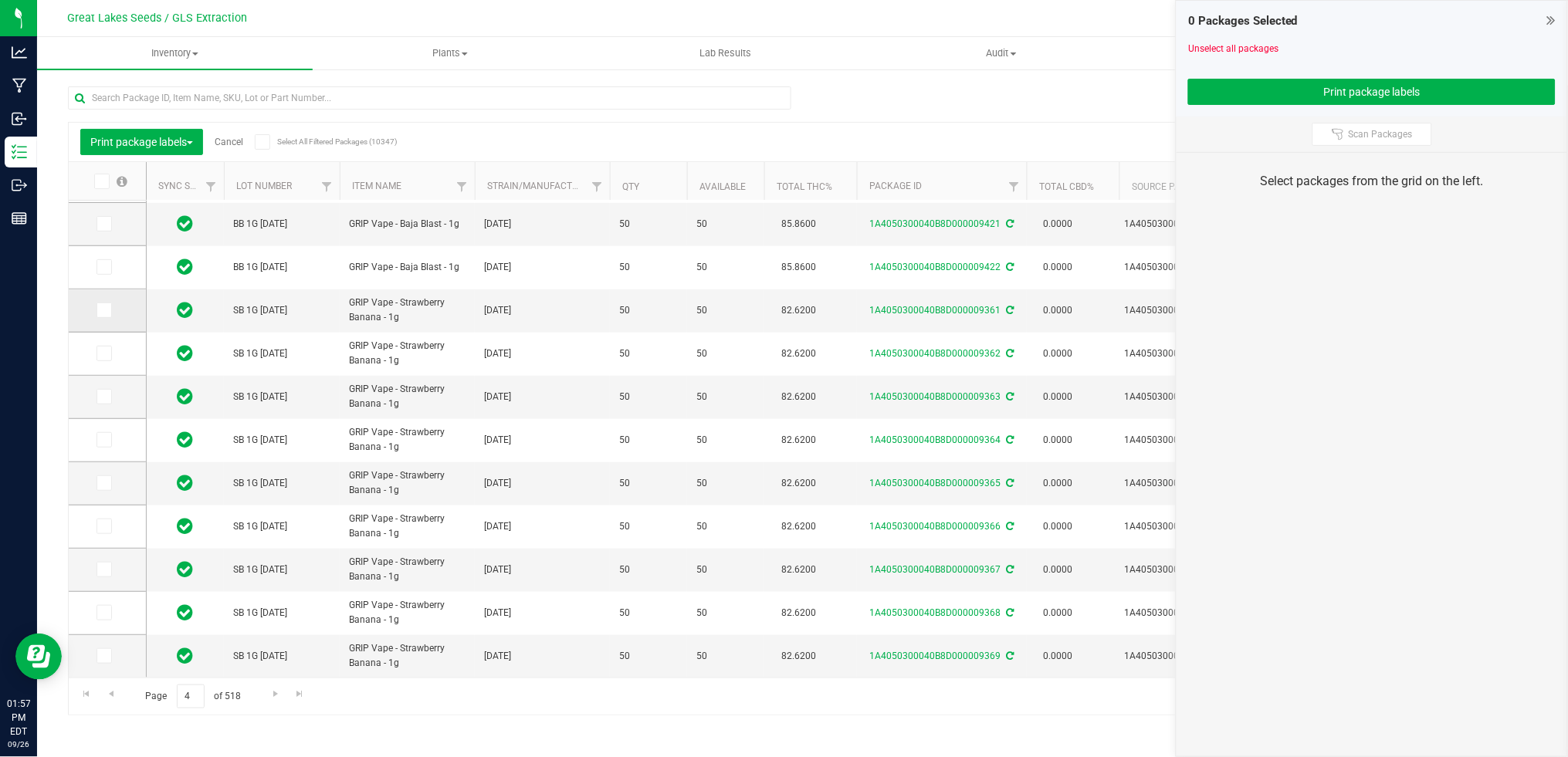
click at [101, 310] on icon at bounding box center [103, 310] width 10 height 0
click at [0, 0] on input "checkbox" at bounding box center [0, 0] width 0 height 0
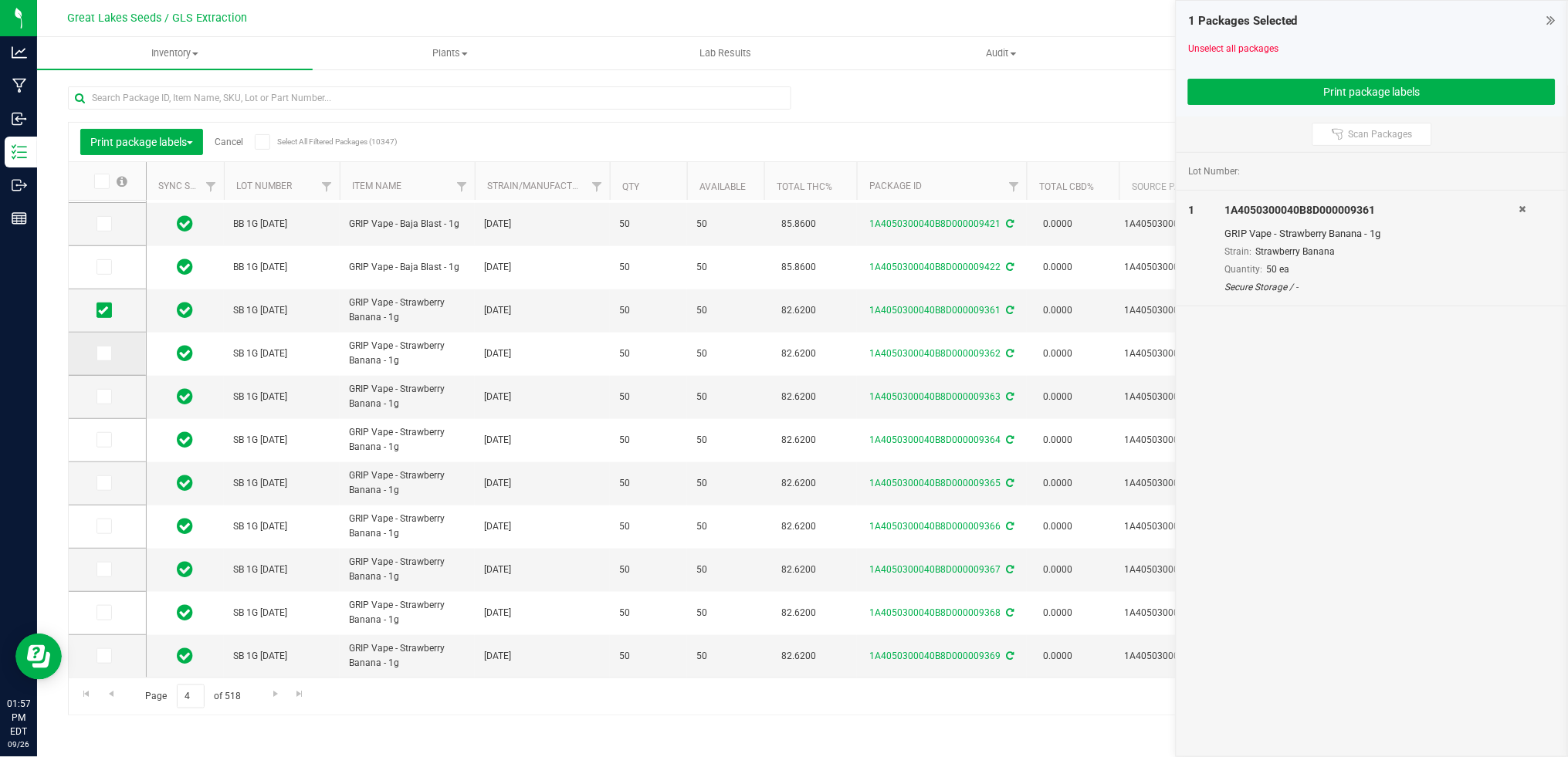
click at [102, 353] on icon at bounding box center [103, 353] width 10 height 0
click at [0, 0] on input "checkbox" at bounding box center [0, 0] width 0 height 0
click at [106, 397] on icon at bounding box center [103, 397] width 10 height 0
click at [0, 0] on input "checkbox" at bounding box center [0, 0] width 0 height 0
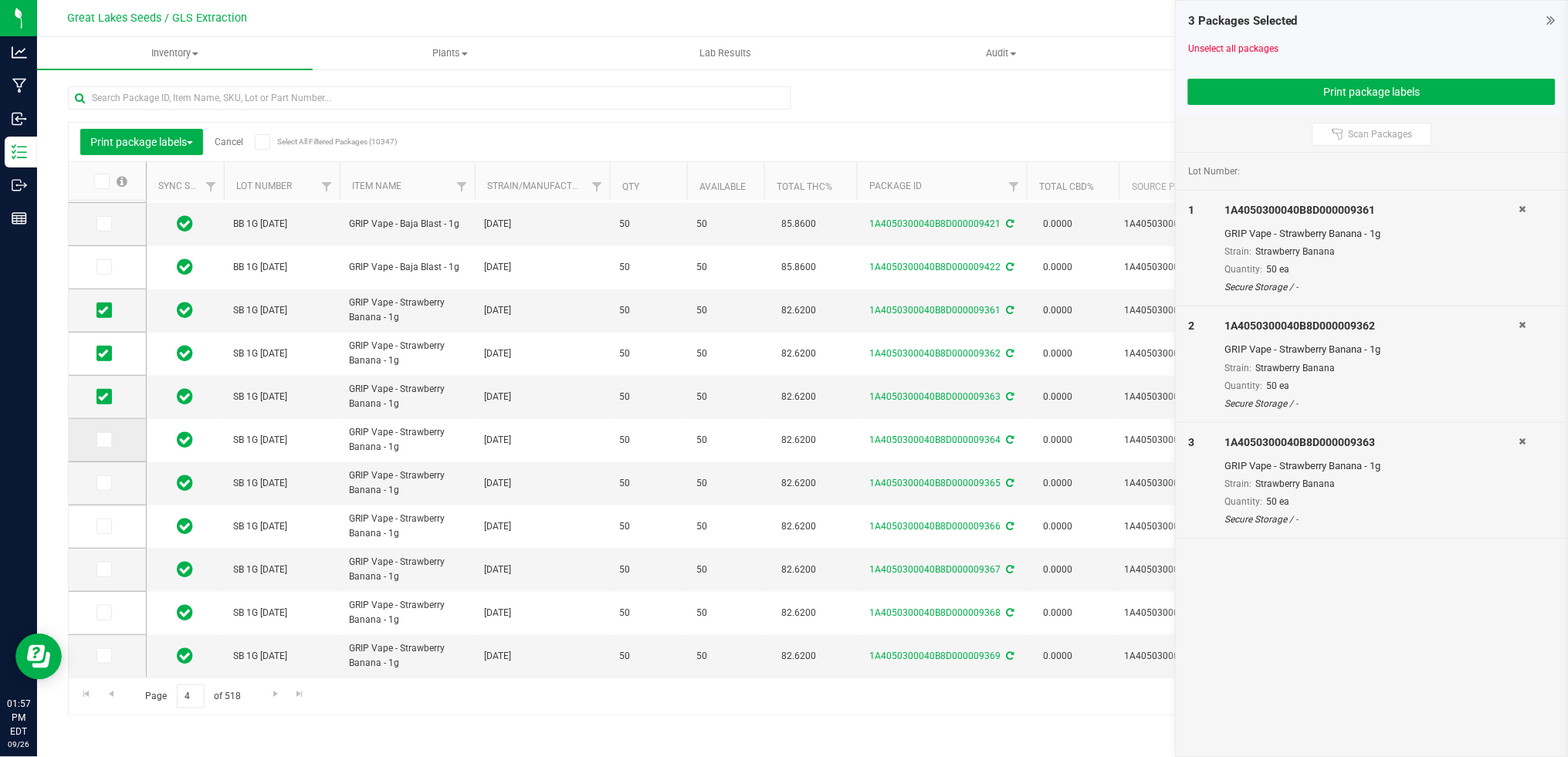
click at [104, 440] on icon at bounding box center [103, 440] width 10 height 0
click at [0, 0] on input "checkbox" at bounding box center [0, 0] width 0 height 0
click at [108, 481] on span at bounding box center [103, 483] width 15 height 15
click at [0, 0] on input "checkbox" at bounding box center [0, 0] width 0 height 0
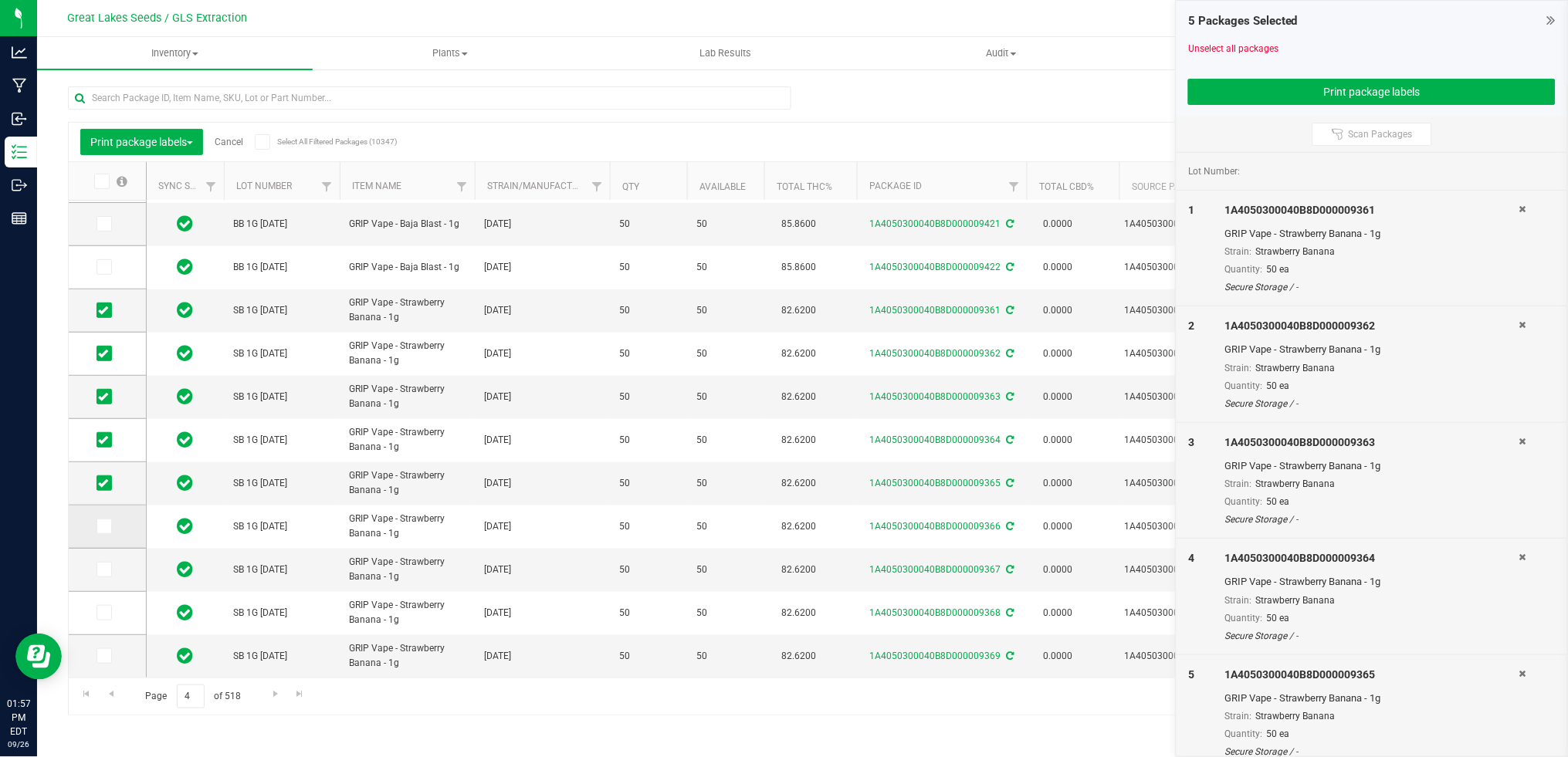
click at [108, 520] on span at bounding box center [103, 526] width 15 height 15
click at [0, 0] on input "checkbox" at bounding box center [0, 0] width 0 height 0
click at [101, 569] on icon at bounding box center [103, 569] width 10 height 0
click at [0, 0] on input "checkbox" at bounding box center [0, 0] width 0 height 0
click at [103, 612] on icon at bounding box center [103, 612] width 10 height 0
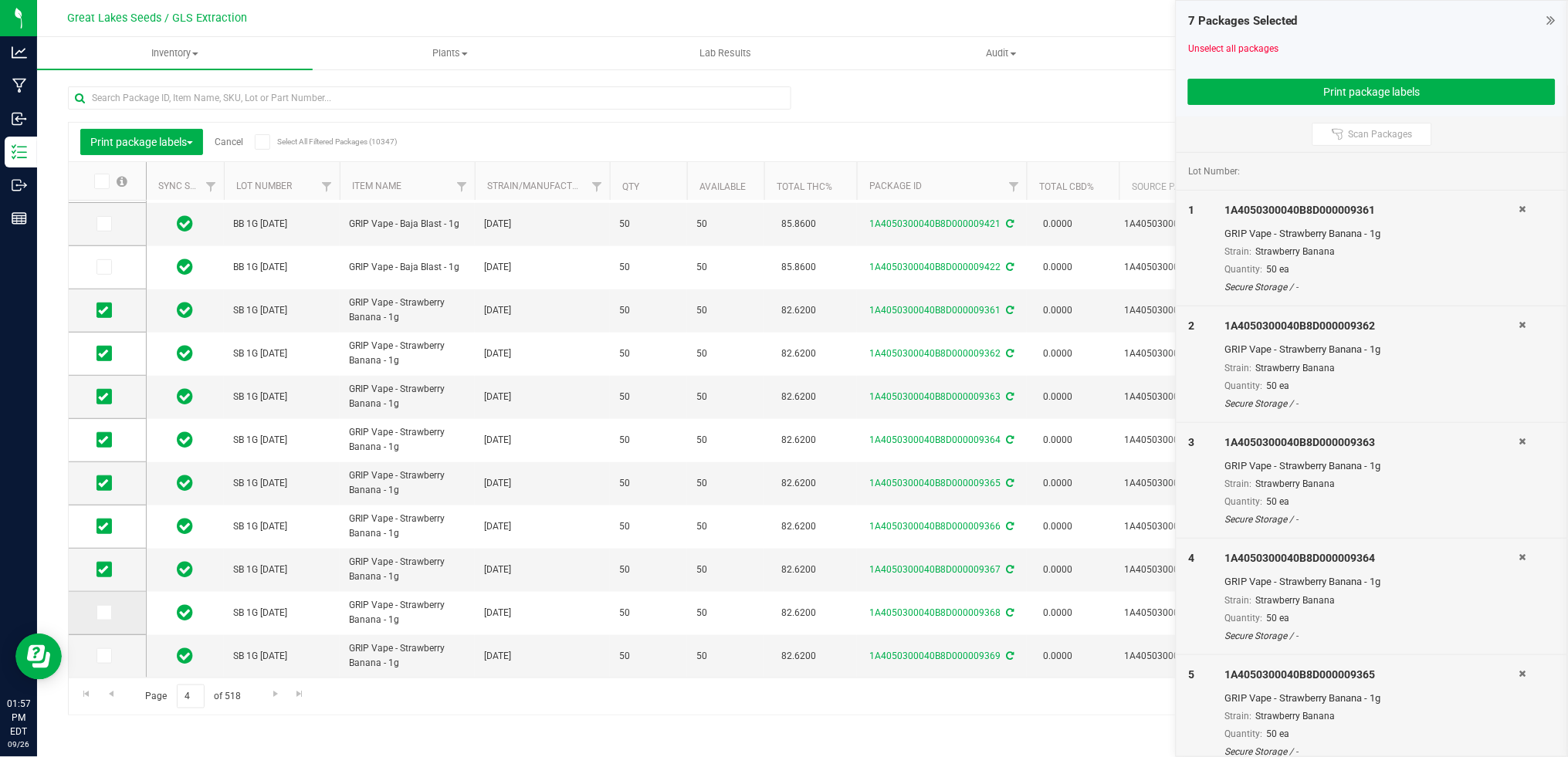
click at [0, 0] on input "checkbox" at bounding box center [0, 0] width 0 height 0
click at [103, 656] on icon at bounding box center [103, 656] width 10 height 0
click at [0, 0] on input "checkbox" at bounding box center [0, 0] width 0 height 0
click at [273, 691] on span "Go to the next page" at bounding box center [276, 694] width 13 height 13
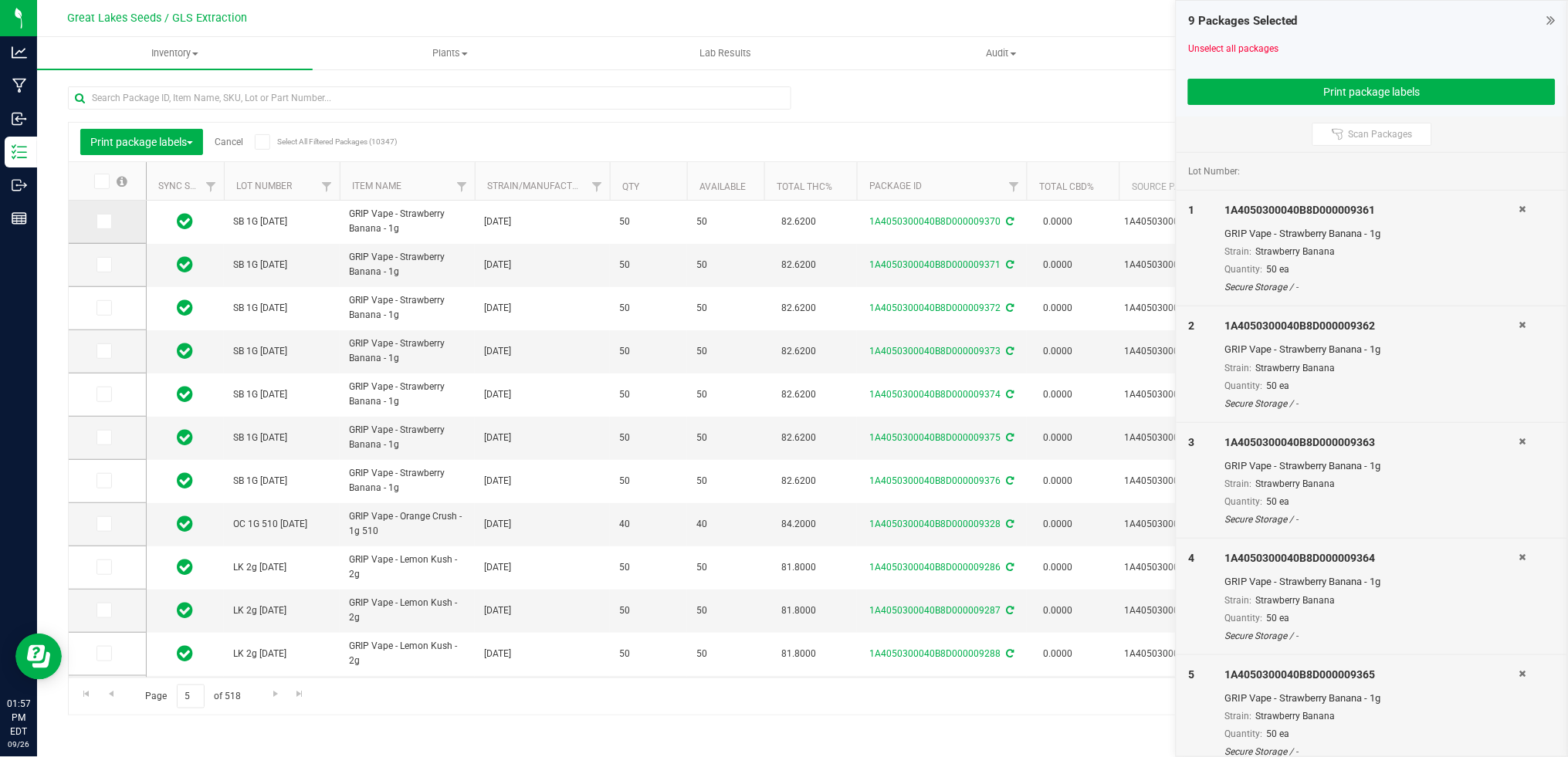
click at [102, 222] on icon at bounding box center [103, 222] width 10 height 0
click at [0, 0] on input "checkbox" at bounding box center [0, 0] width 0 height 0
click at [103, 265] on icon at bounding box center [103, 265] width 10 height 0
click at [0, 0] on input "checkbox" at bounding box center [0, 0] width 0 height 0
click at [105, 308] on icon at bounding box center [103, 308] width 10 height 0
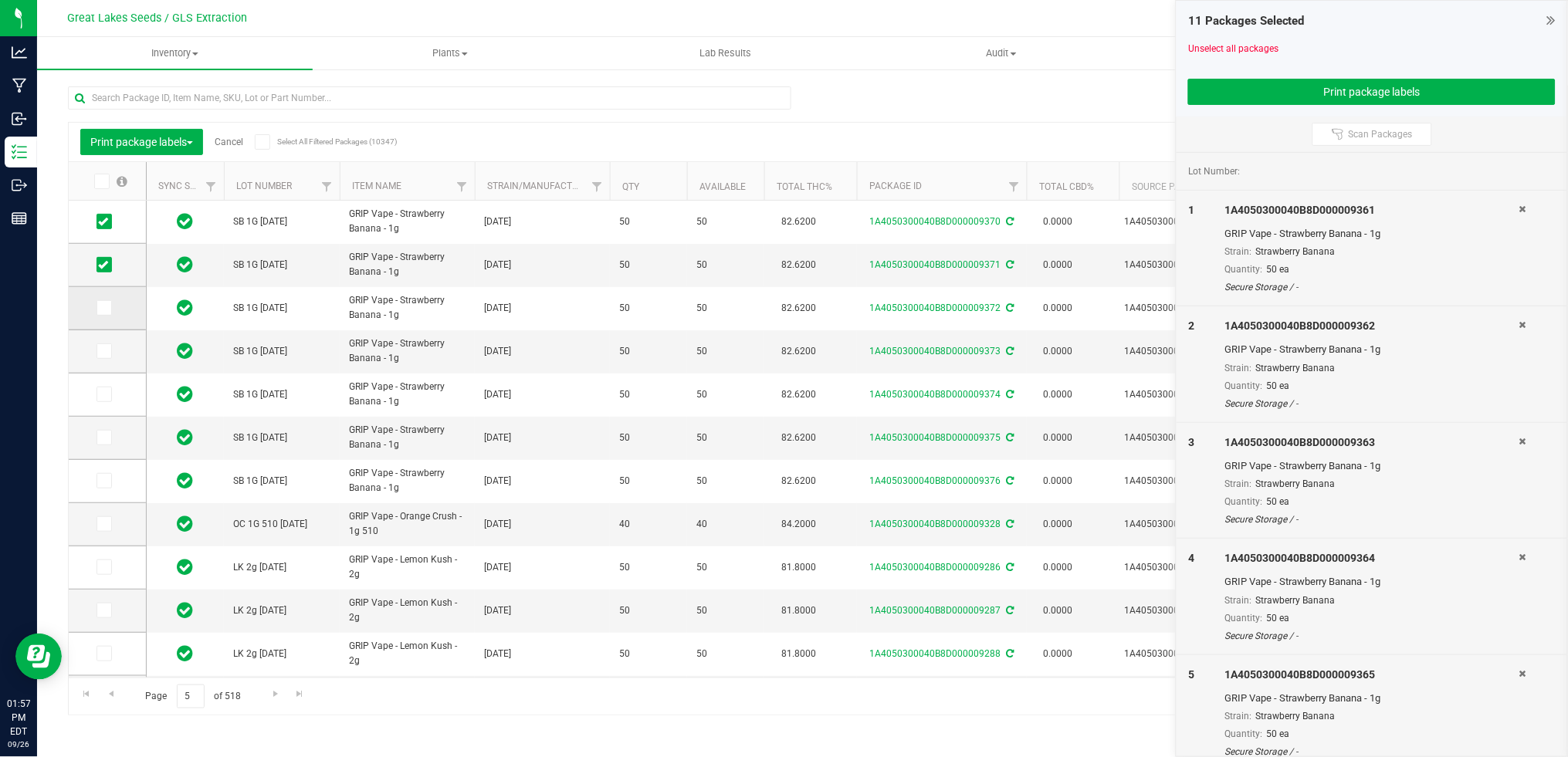
click at [0, 0] on input "checkbox" at bounding box center [0, 0] width 0 height 0
click at [104, 351] on icon at bounding box center [103, 351] width 10 height 0
click at [0, 0] on input "checkbox" at bounding box center [0, 0] width 0 height 0
click at [109, 398] on span at bounding box center [103, 394] width 15 height 15
click at [0, 0] on input "checkbox" at bounding box center [0, 0] width 0 height 0
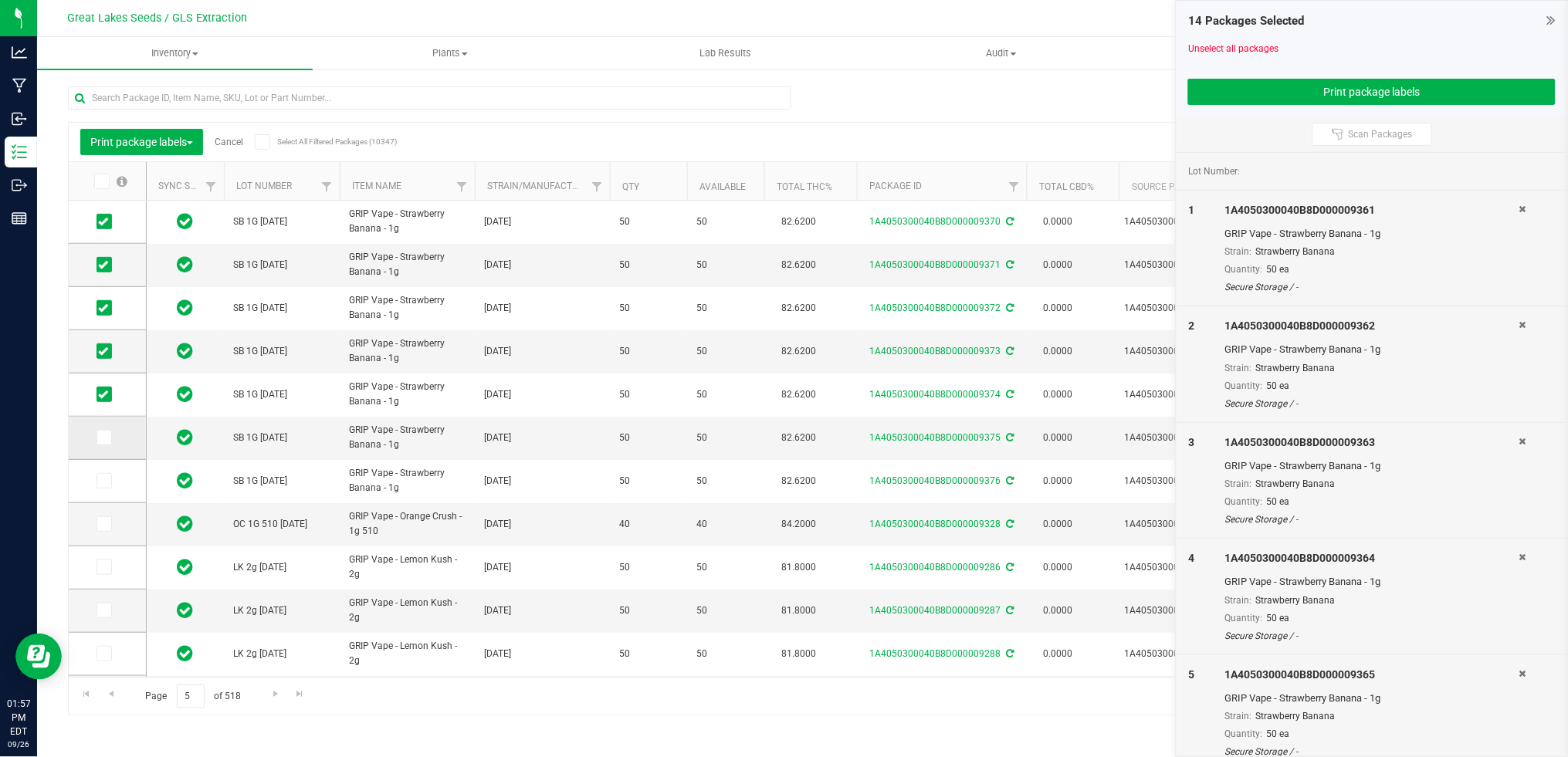
click at [107, 437] on icon at bounding box center [103, 437] width 10 height 0
click at [0, 0] on input "checkbox" at bounding box center [0, 0] width 0 height 0
click at [104, 481] on icon at bounding box center [103, 481] width 10 height 0
click at [0, 0] on input "checkbox" at bounding box center [0, 0] width 0 height 0
click at [1301, 91] on button "Print package labels" at bounding box center [1372, 91] width 368 height 26
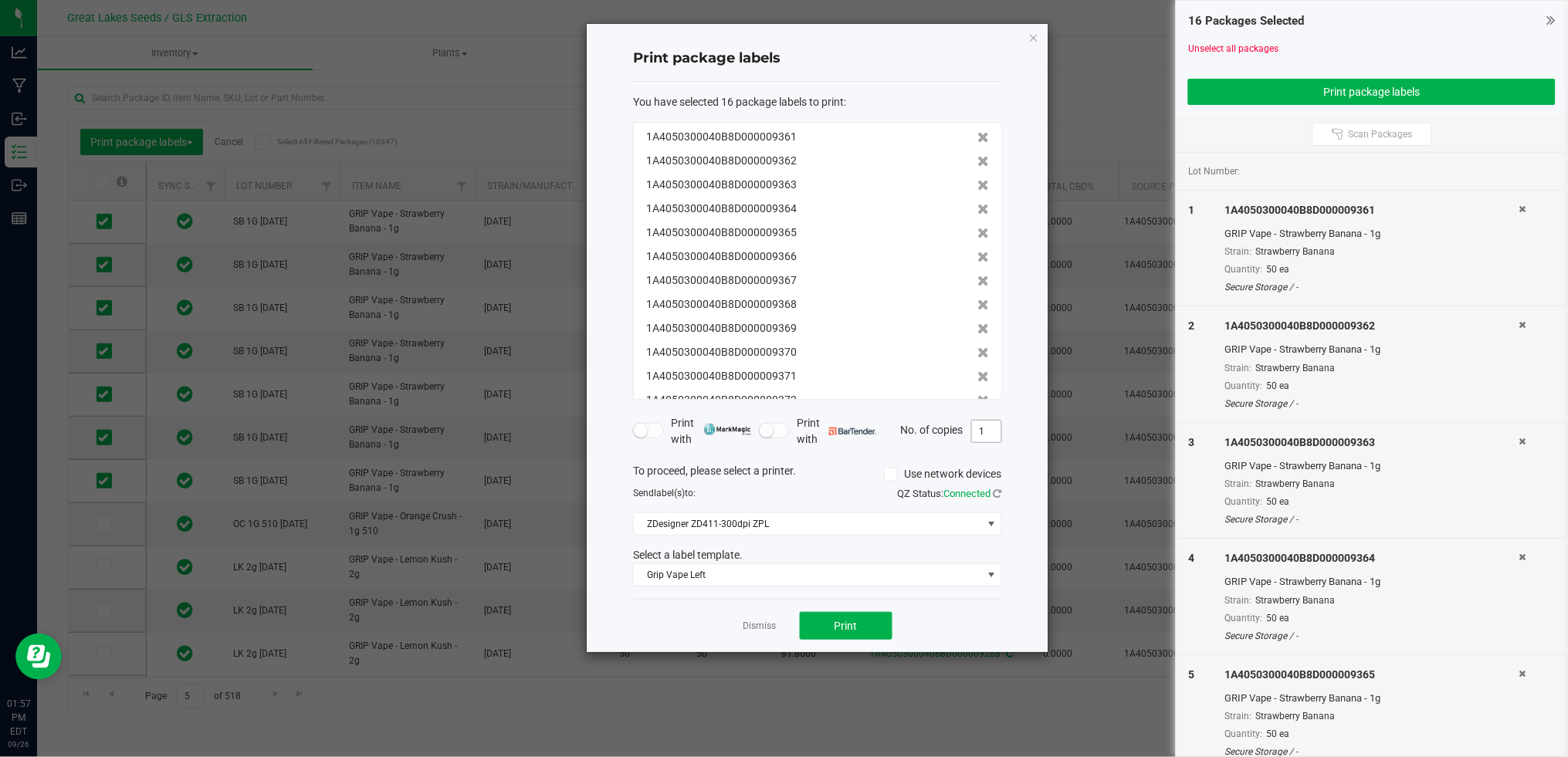
click at [980, 428] on input "1" at bounding box center [986, 431] width 29 height 21
type input "50"
click at [831, 633] on button "Print" at bounding box center [846, 626] width 92 height 28
click at [846, 632] on button "Print" at bounding box center [846, 626] width 92 height 28
click at [755, 632] on link "Dismiss" at bounding box center [760, 626] width 33 height 13
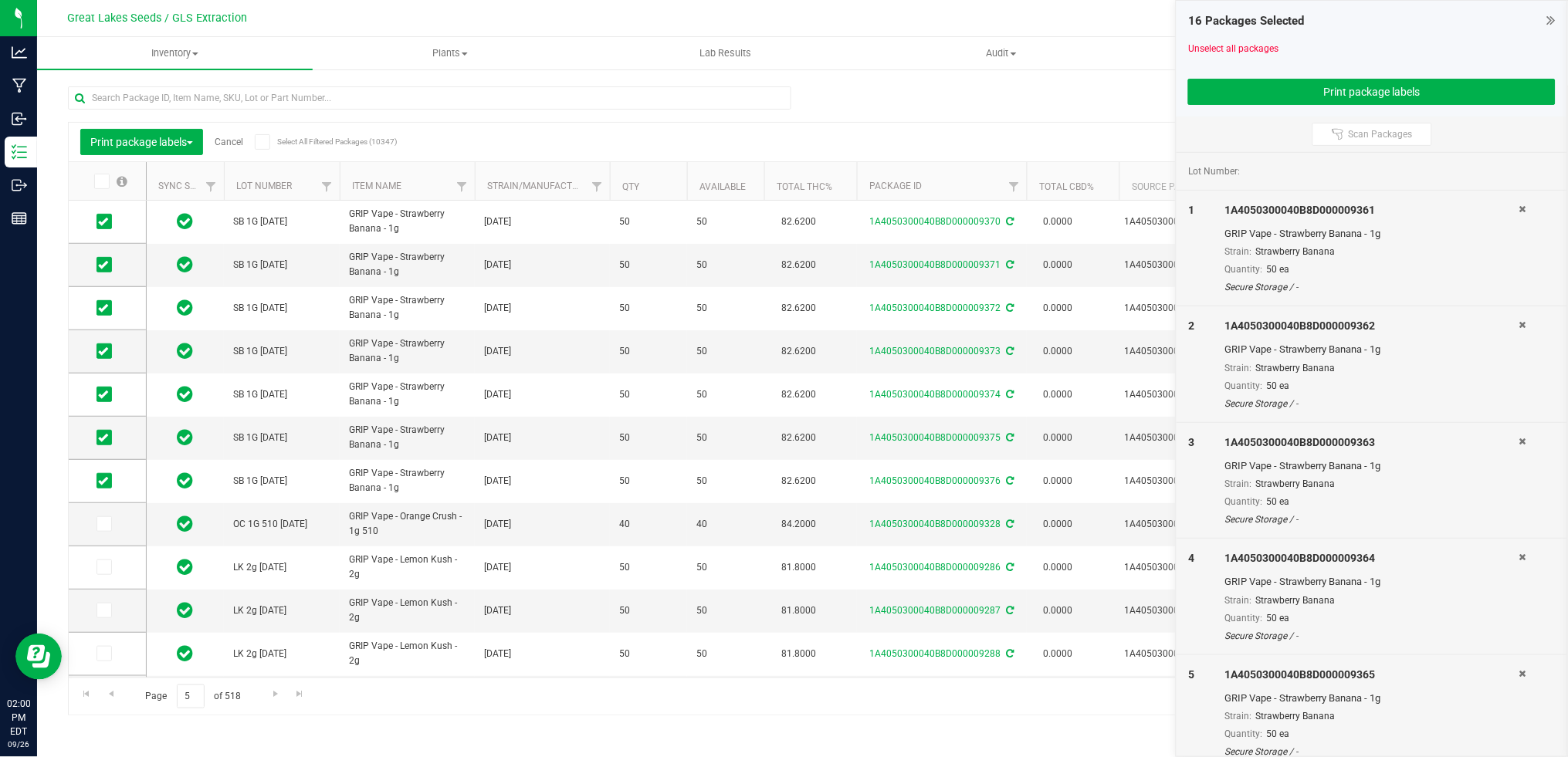
click at [232, 142] on link "Cancel" at bounding box center [229, 142] width 29 height 11
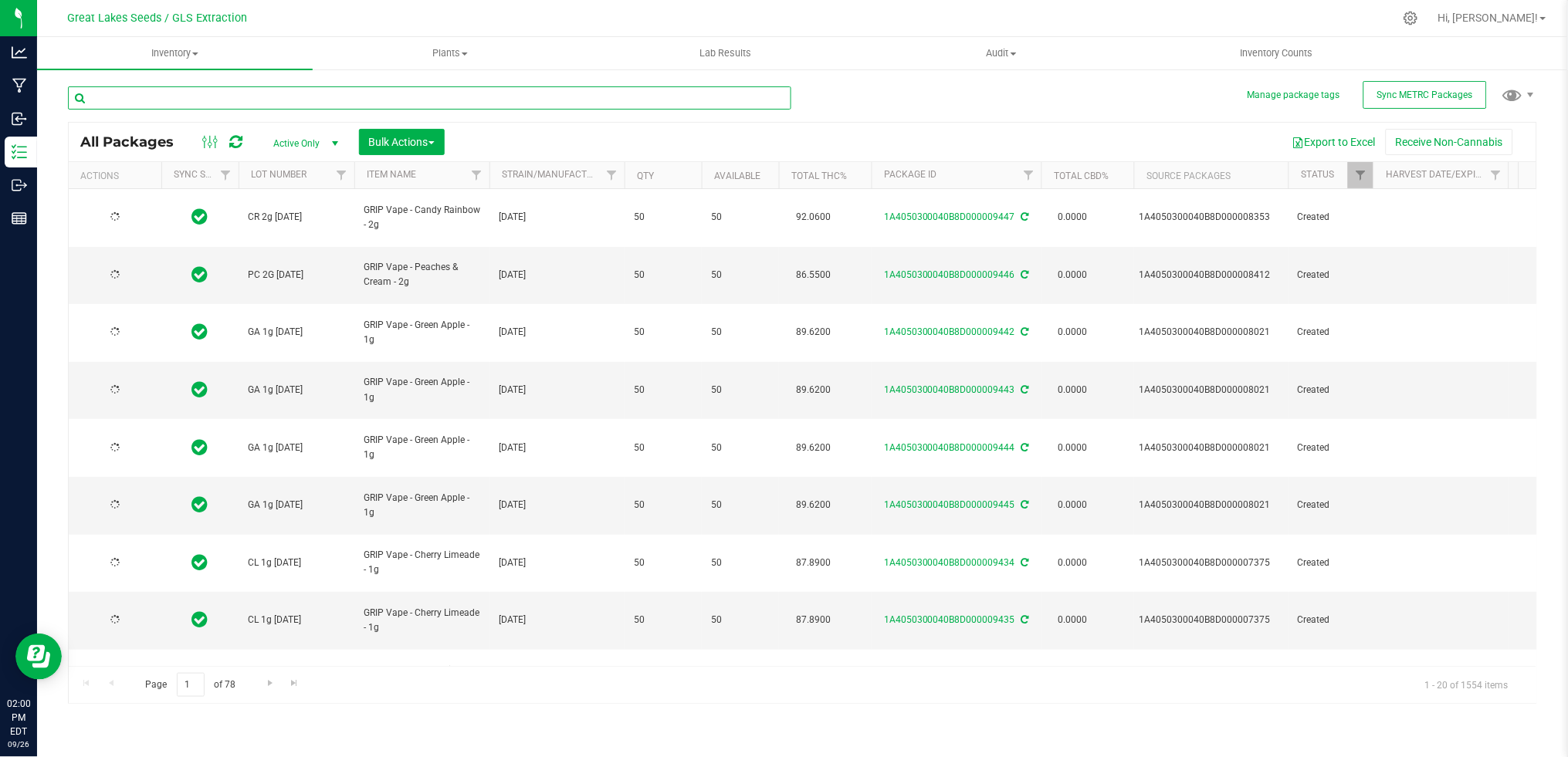
click at [367, 91] on input "text" at bounding box center [429, 98] width 723 height 23
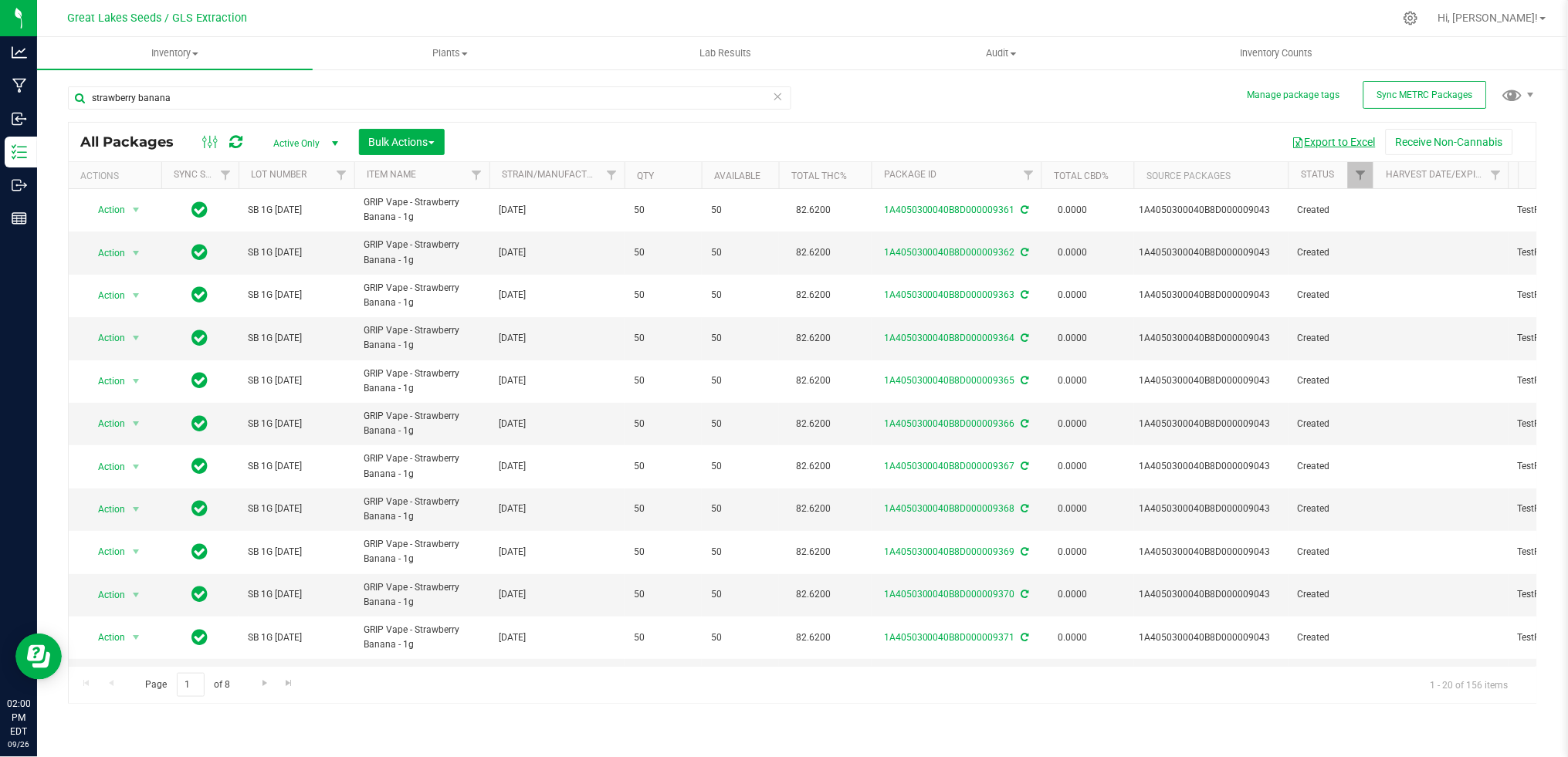
click at [1312, 149] on button "Export to Excel" at bounding box center [1334, 142] width 103 height 26
drag, startPoint x: 202, startPoint y: 98, endPoint x: 62, endPoint y: 91, distance: 140.2
click at [62, 91] on div "Manage package tags Sync METRC Packages strawberry banana All Packages Active O…" at bounding box center [803, 303] width 1531 height 471
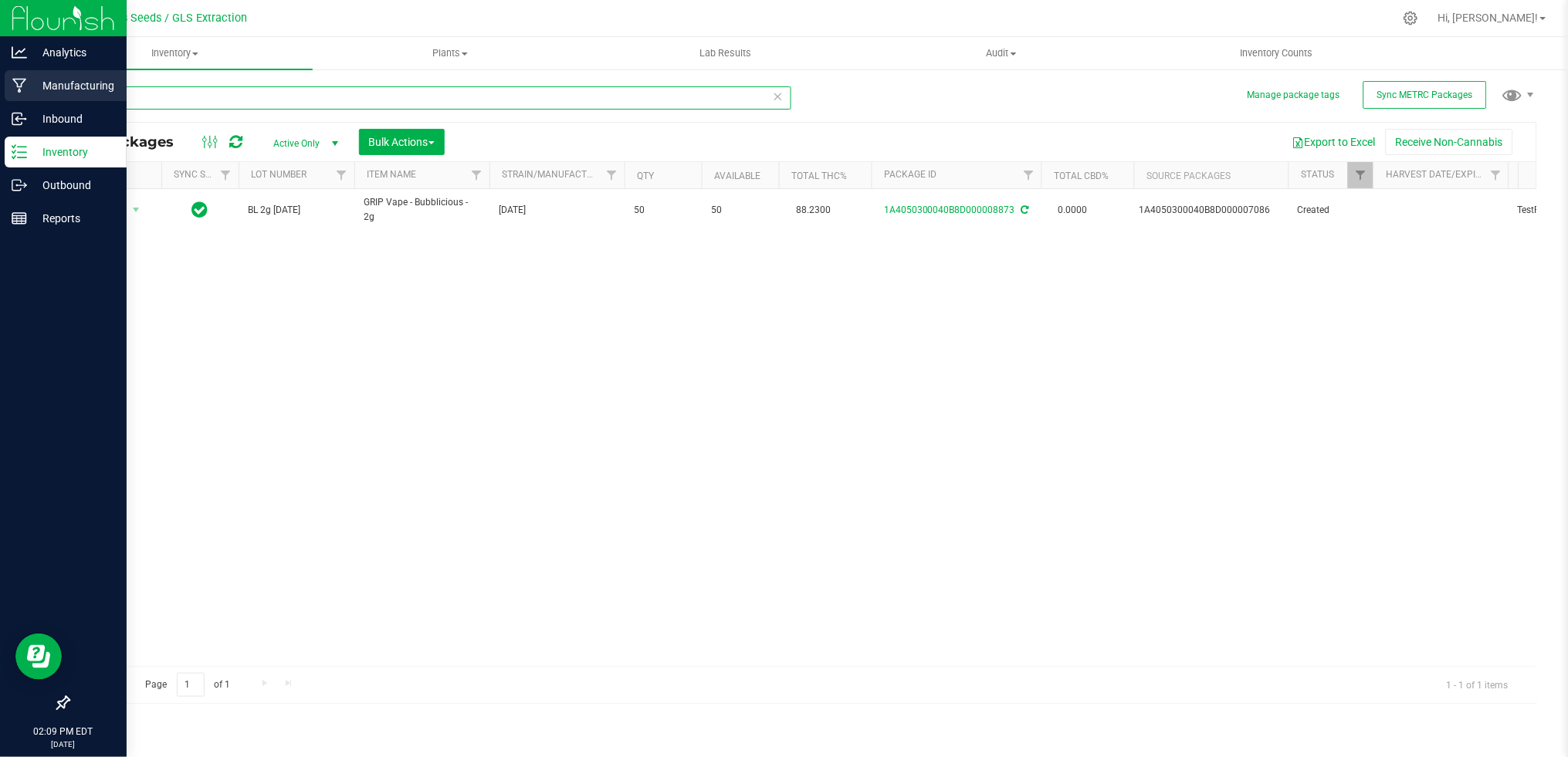
drag, startPoint x: 140, startPoint y: 99, endPoint x: 31, endPoint y: 95, distance: 109.1
click at [31, 95] on div "Analytics Manufacturing Inbound Inventory Outbound Reports 02:09 PM EDT [DATE] …" at bounding box center [784, 378] width 1568 height 757
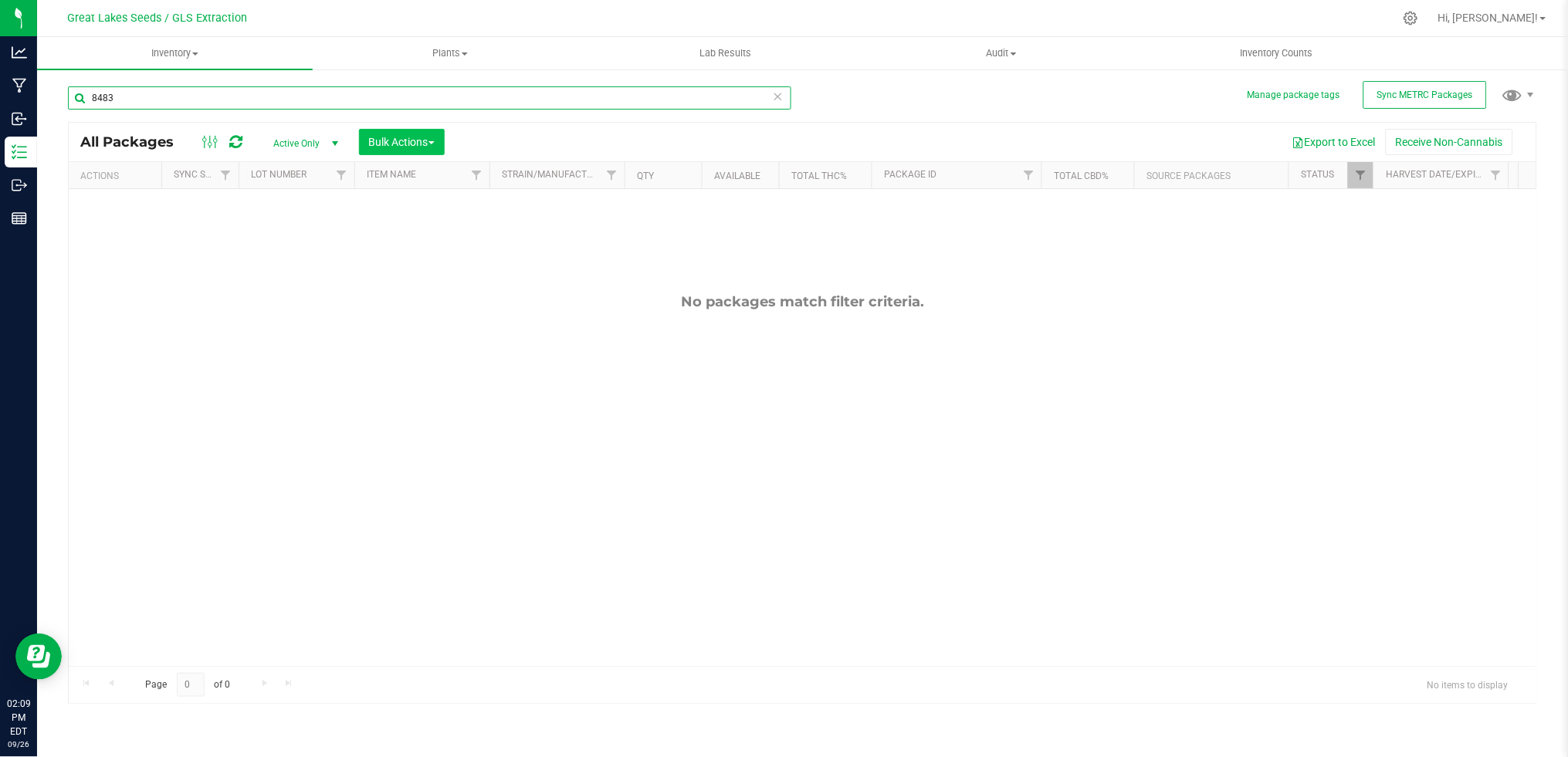
type input "8483"
click at [426, 141] on span "Bulk Actions" at bounding box center [402, 142] width 65 height 13
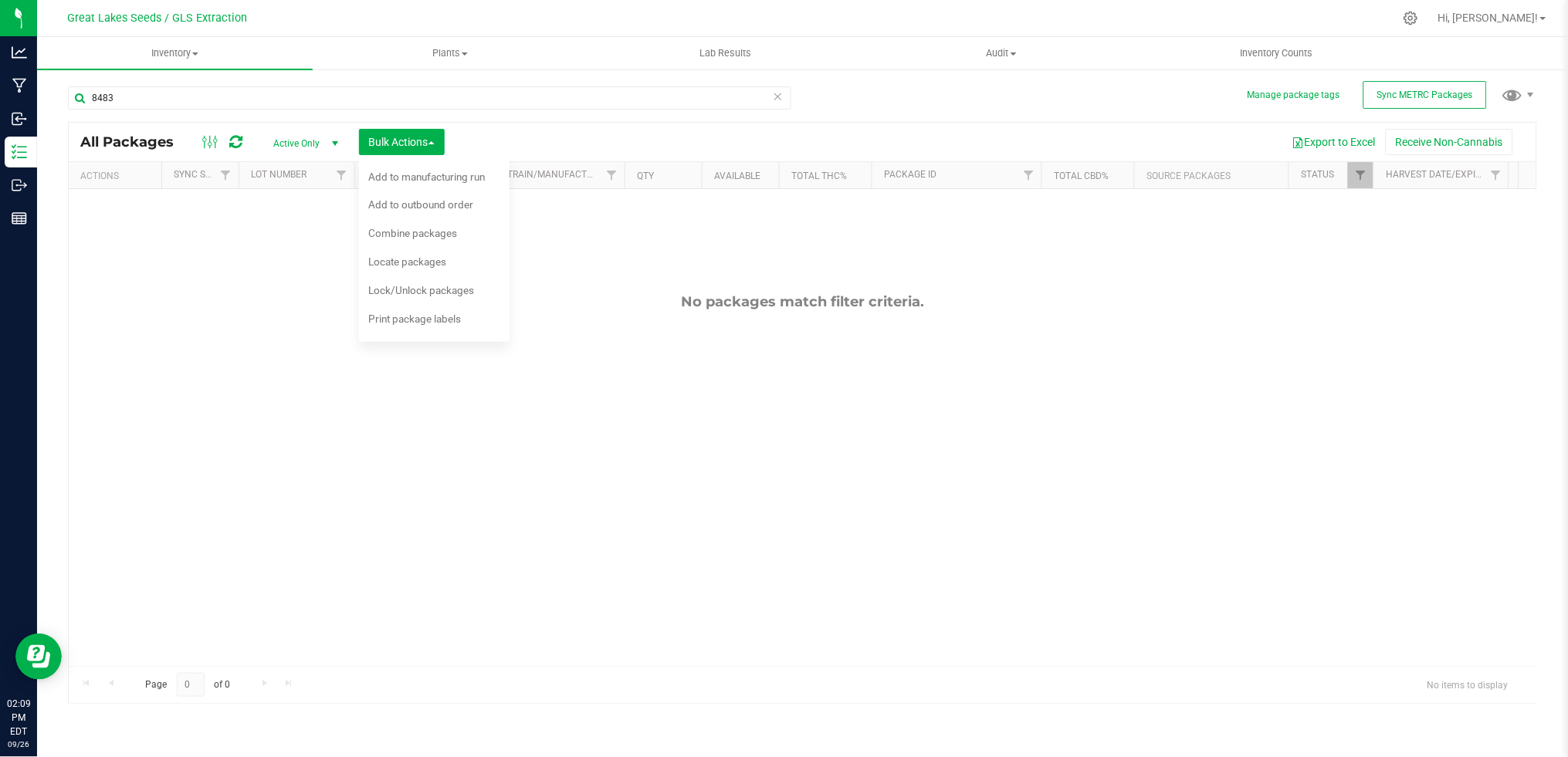
click at [301, 147] on span "Active Only" at bounding box center [302, 143] width 85 height 21
click at [302, 241] on li "All" at bounding box center [302, 237] width 84 height 23
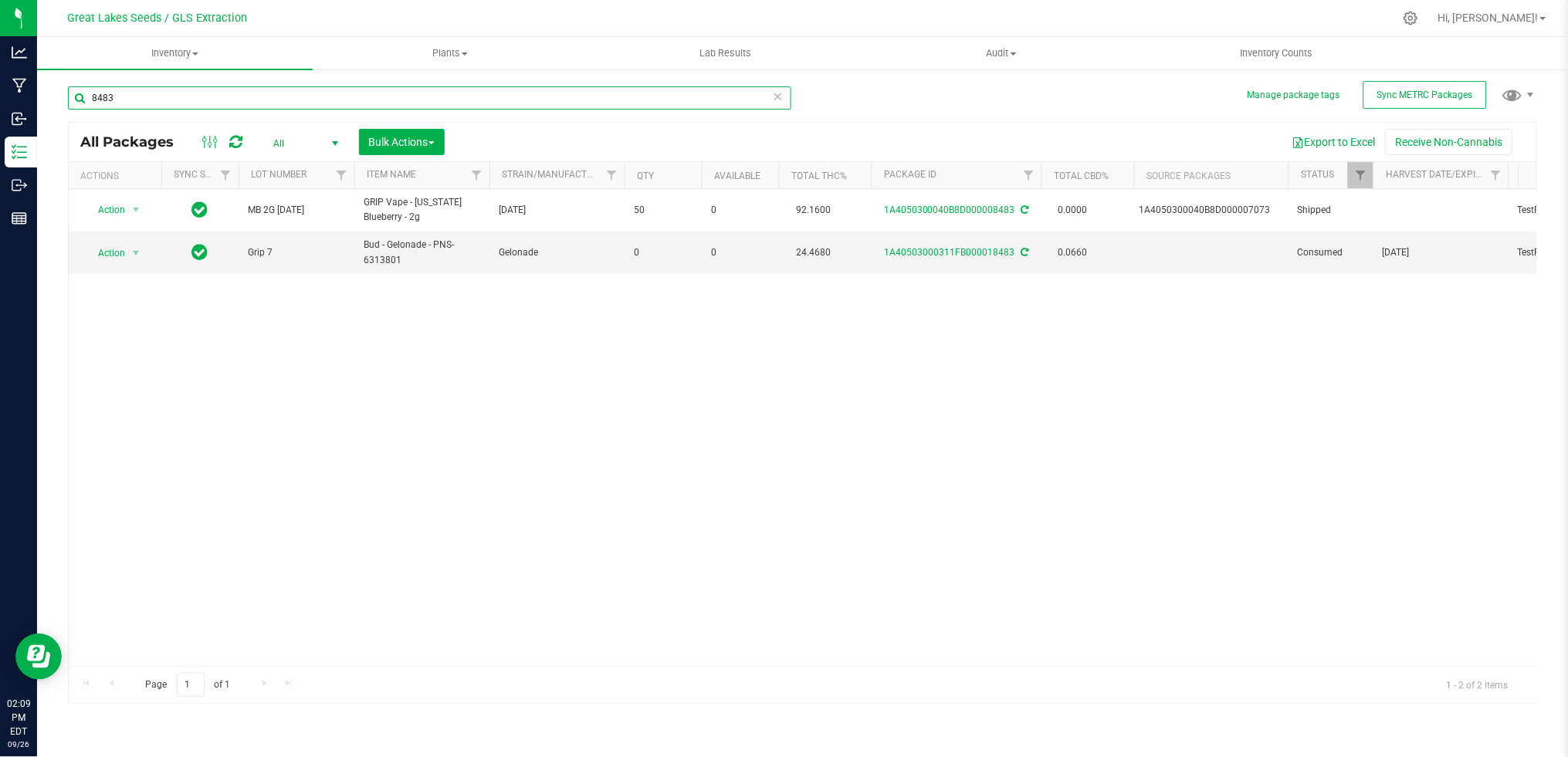
drag, startPoint x: 120, startPoint y: 99, endPoint x: 53, endPoint y: 105, distance: 67.3
click at [53, 105] on div "Manage package tags Sync METRC Packages 8483 All Packages All Active Only Lab S…" at bounding box center [803, 303] width 1531 height 471
type input "8817"
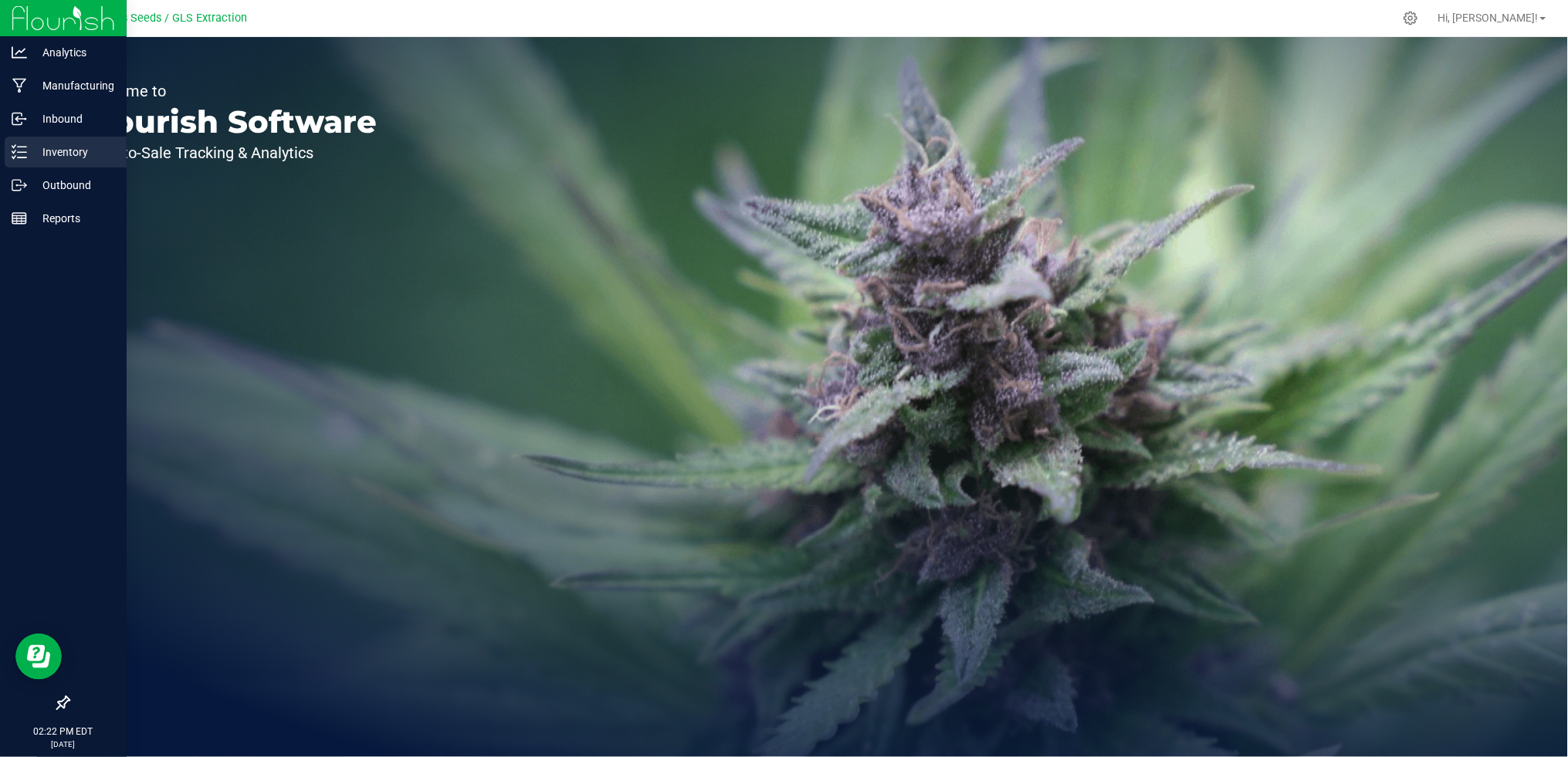
click at [65, 153] on p "Inventory" at bounding box center [73, 152] width 92 height 18
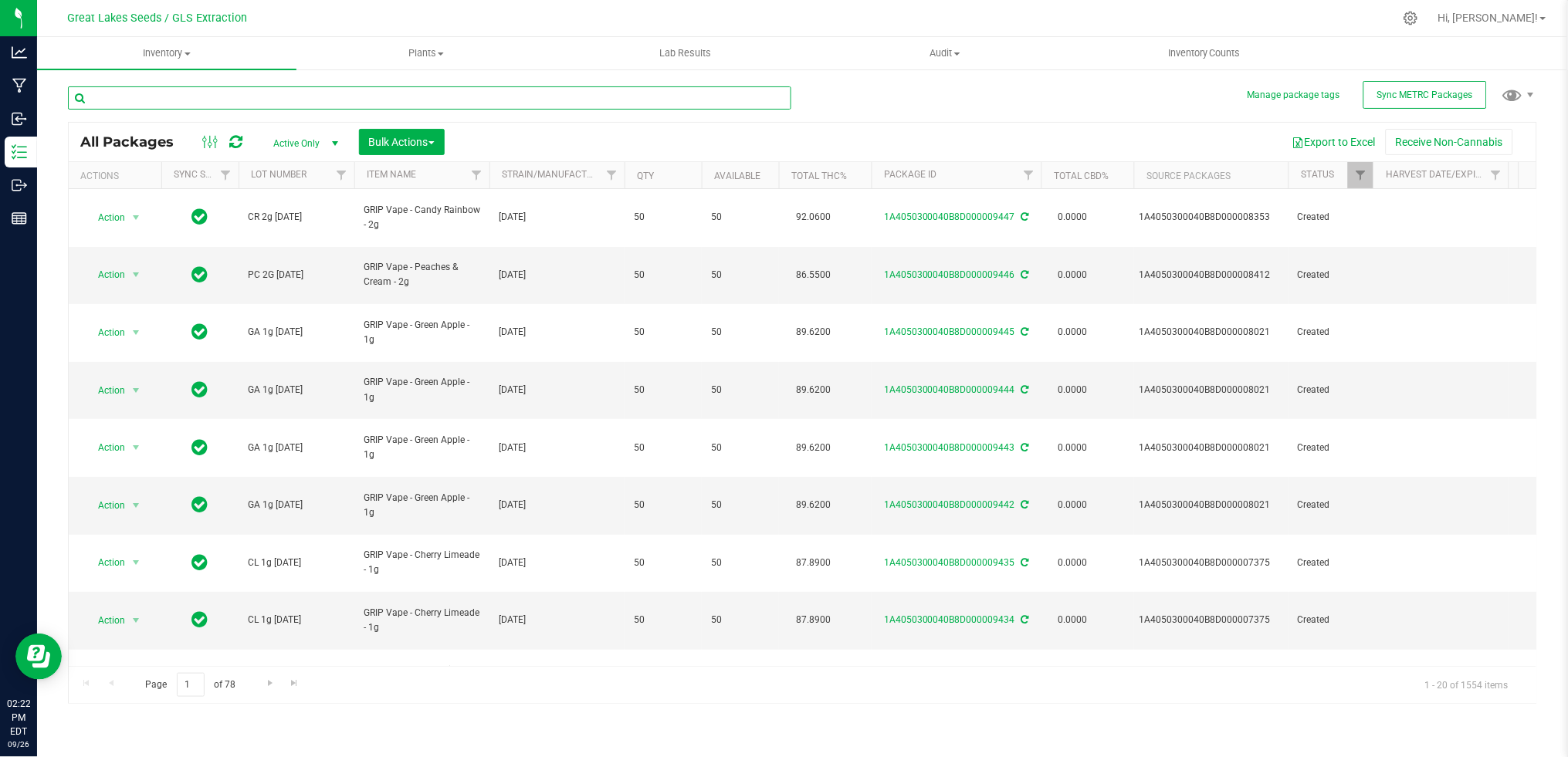
click at [282, 103] on input "text" at bounding box center [429, 98] width 723 height 23
click at [395, 147] on span "Bulk Actions" at bounding box center [402, 142] width 65 height 13
click at [264, 102] on input "text" at bounding box center [429, 98] width 723 height 23
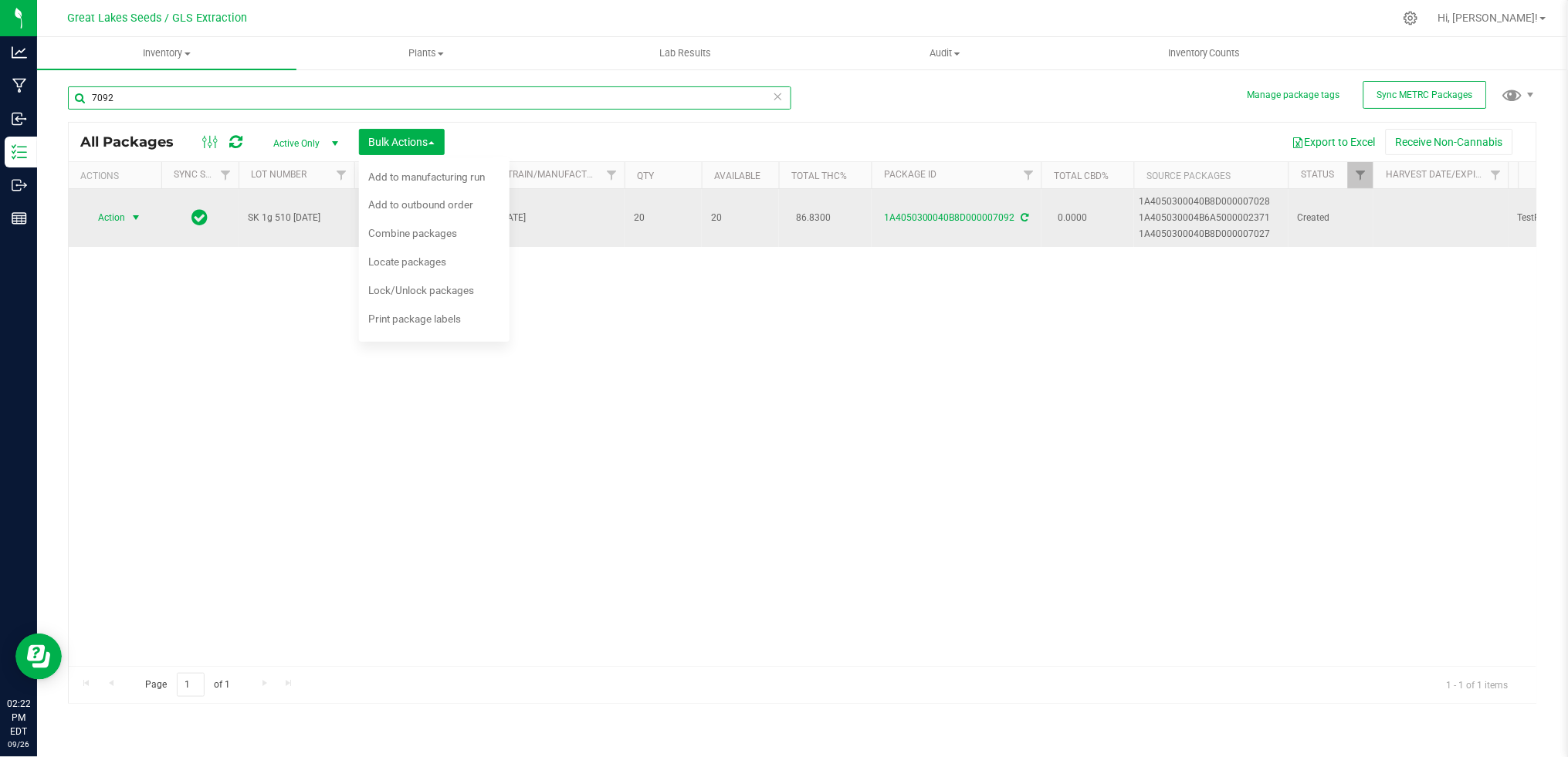
type input "7092"
click at [138, 214] on span "select" at bounding box center [136, 218] width 13 height 13
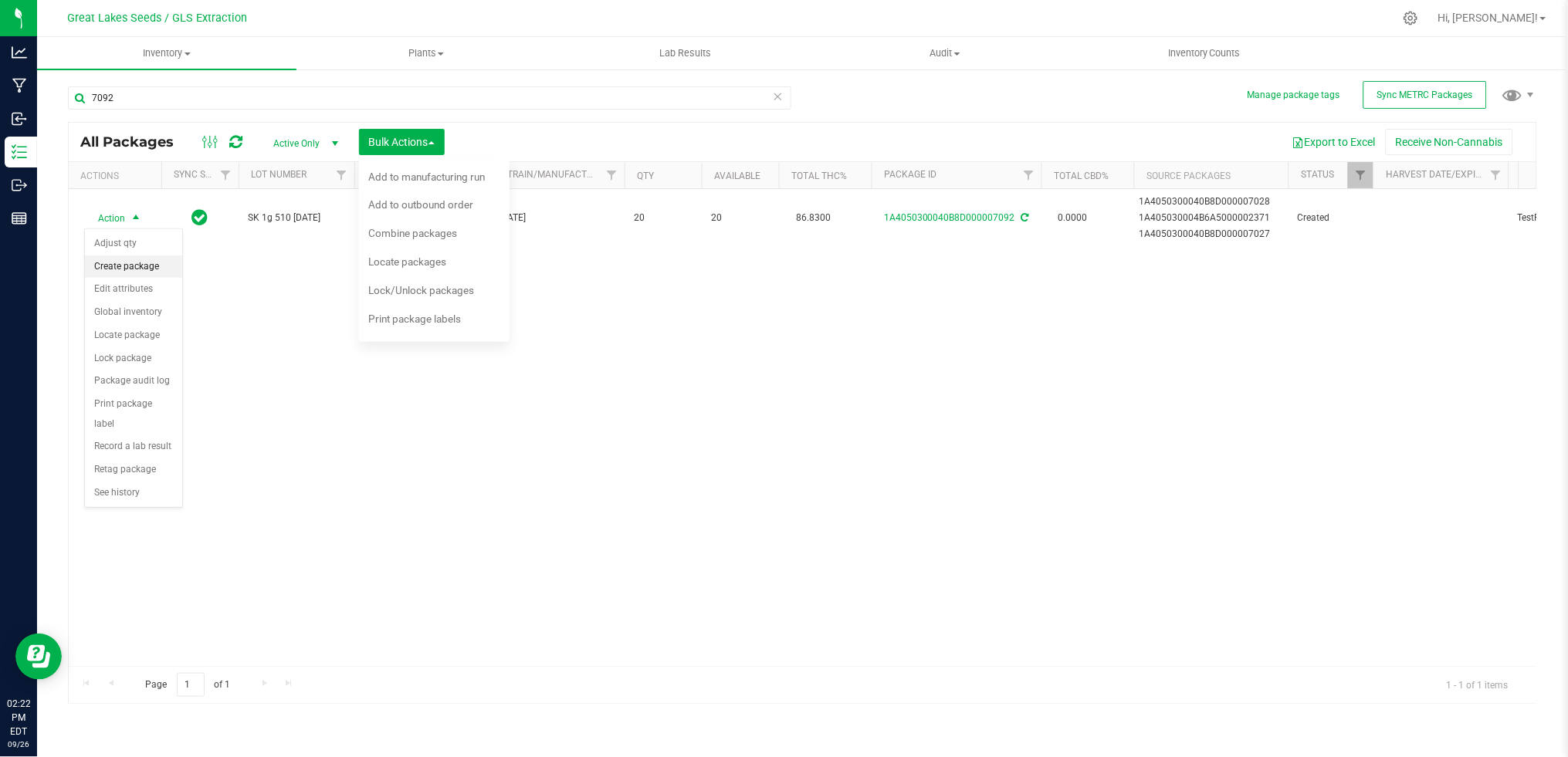
click at [133, 264] on li "Create package" at bounding box center [134, 266] width 97 height 23
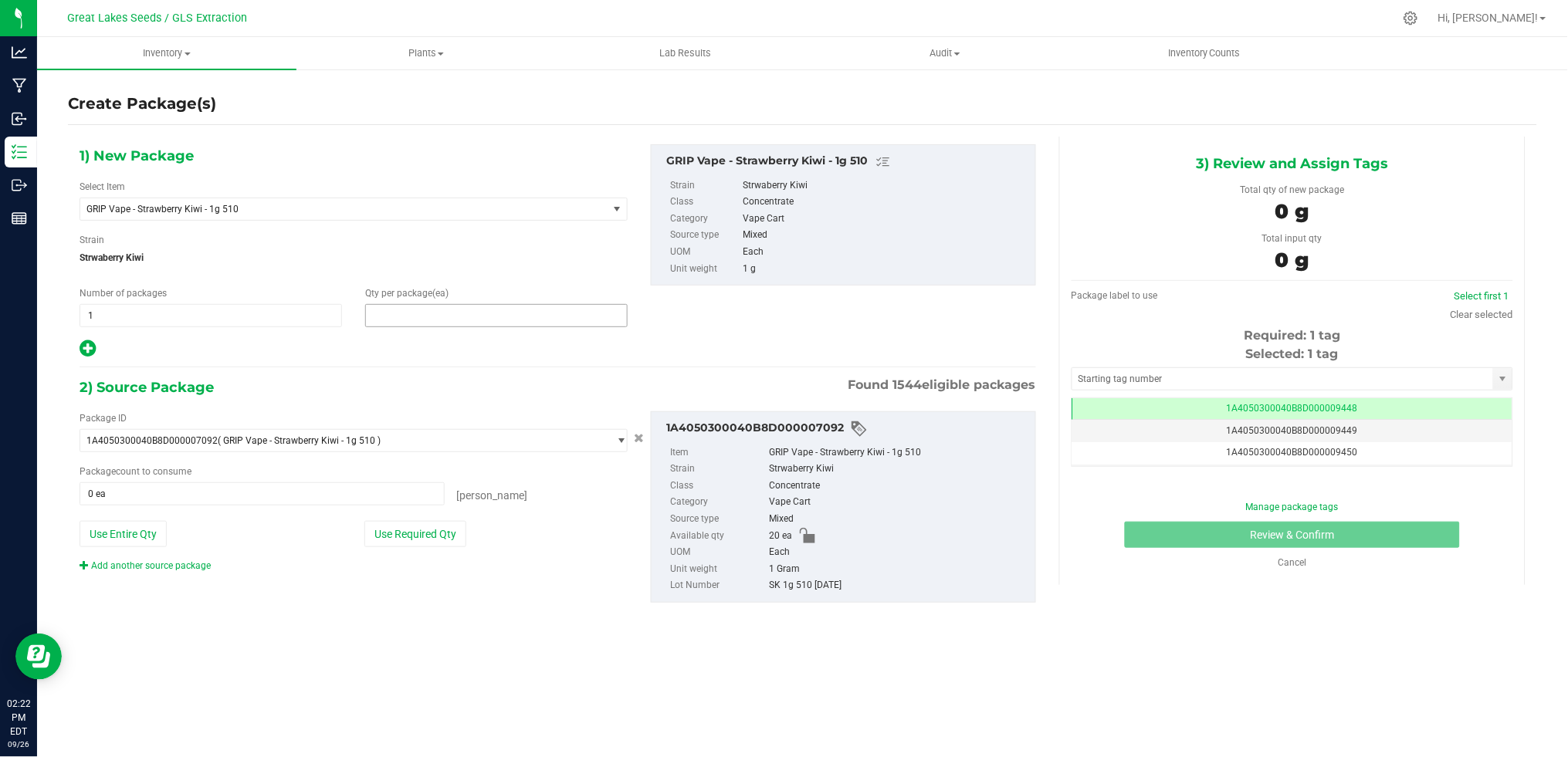
click at [489, 309] on span at bounding box center [496, 315] width 263 height 23
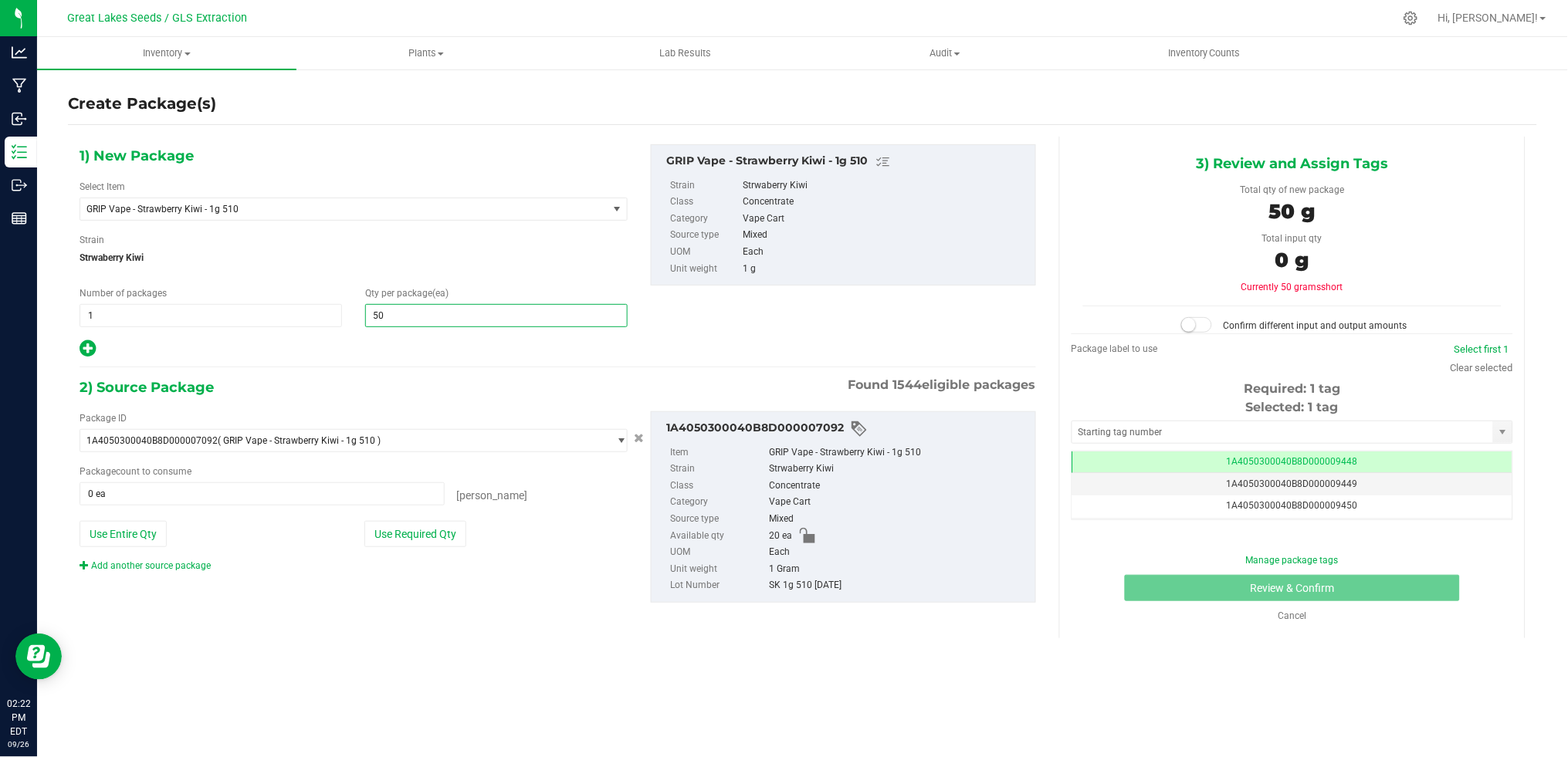
type input "5"
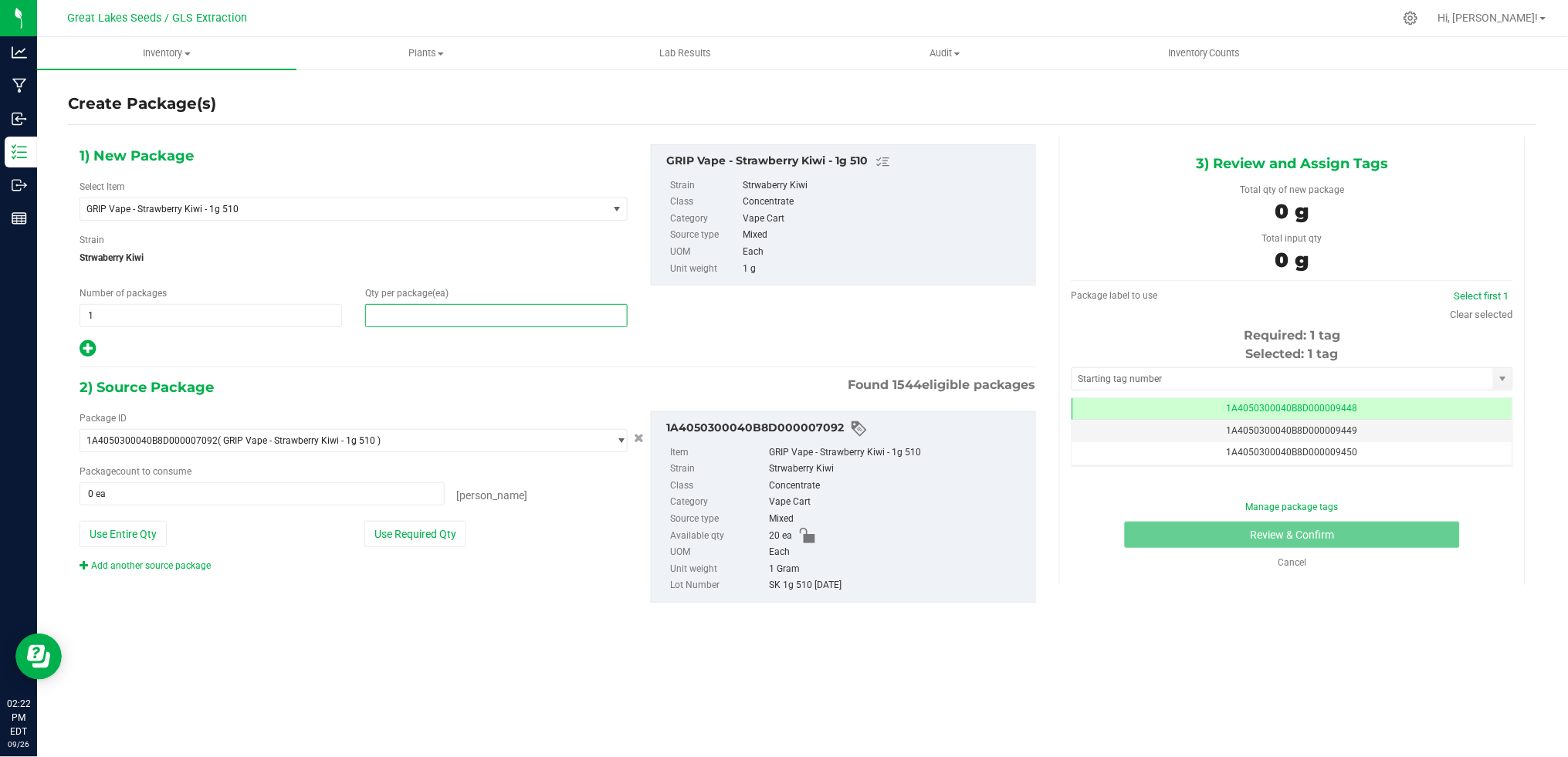
type input "3"
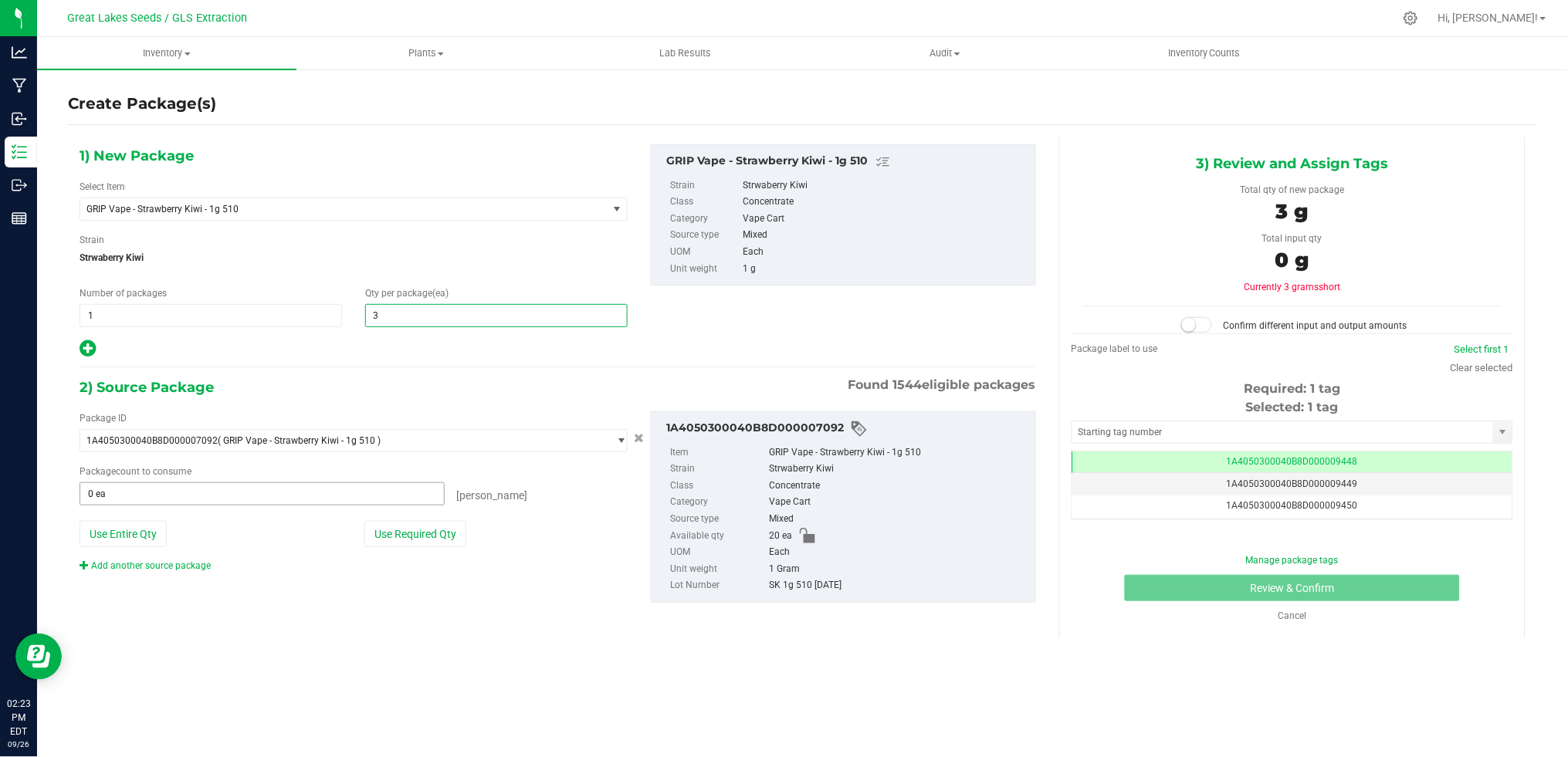
type input "3"
click at [120, 491] on span at bounding box center [262, 493] width 365 height 23
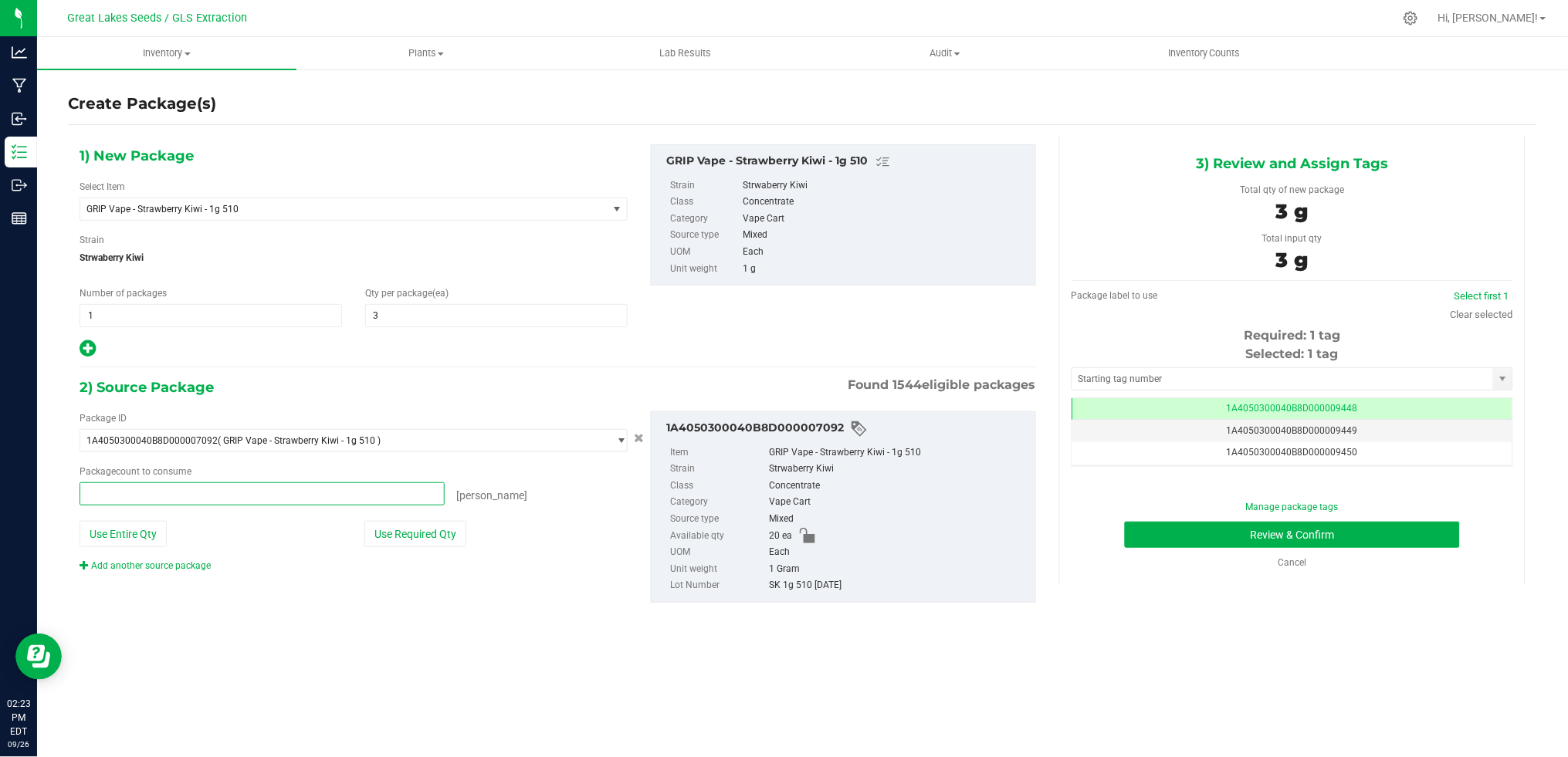
type input "3"
type input "3 ea"
click at [279, 623] on div "2) Source Package Found 1544 eligible packages Package ID 1A4050300040B8D000007…" at bounding box center [558, 502] width 956 height 251
click at [143, 563] on link "Add another source package" at bounding box center [145, 566] width 131 height 11
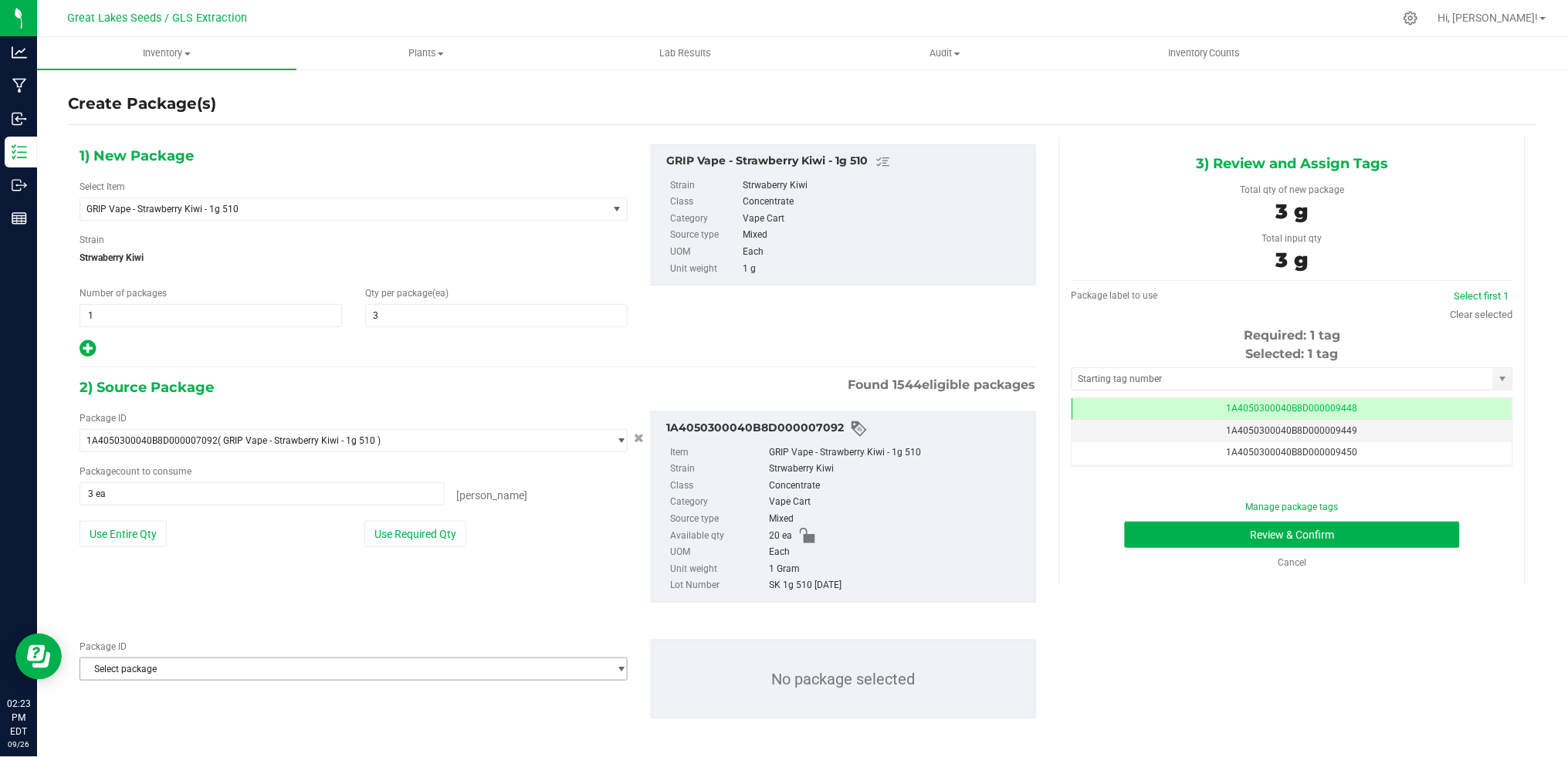
click at [179, 674] on span "Select package" at bounding box center [344, 669] width 527 height 21
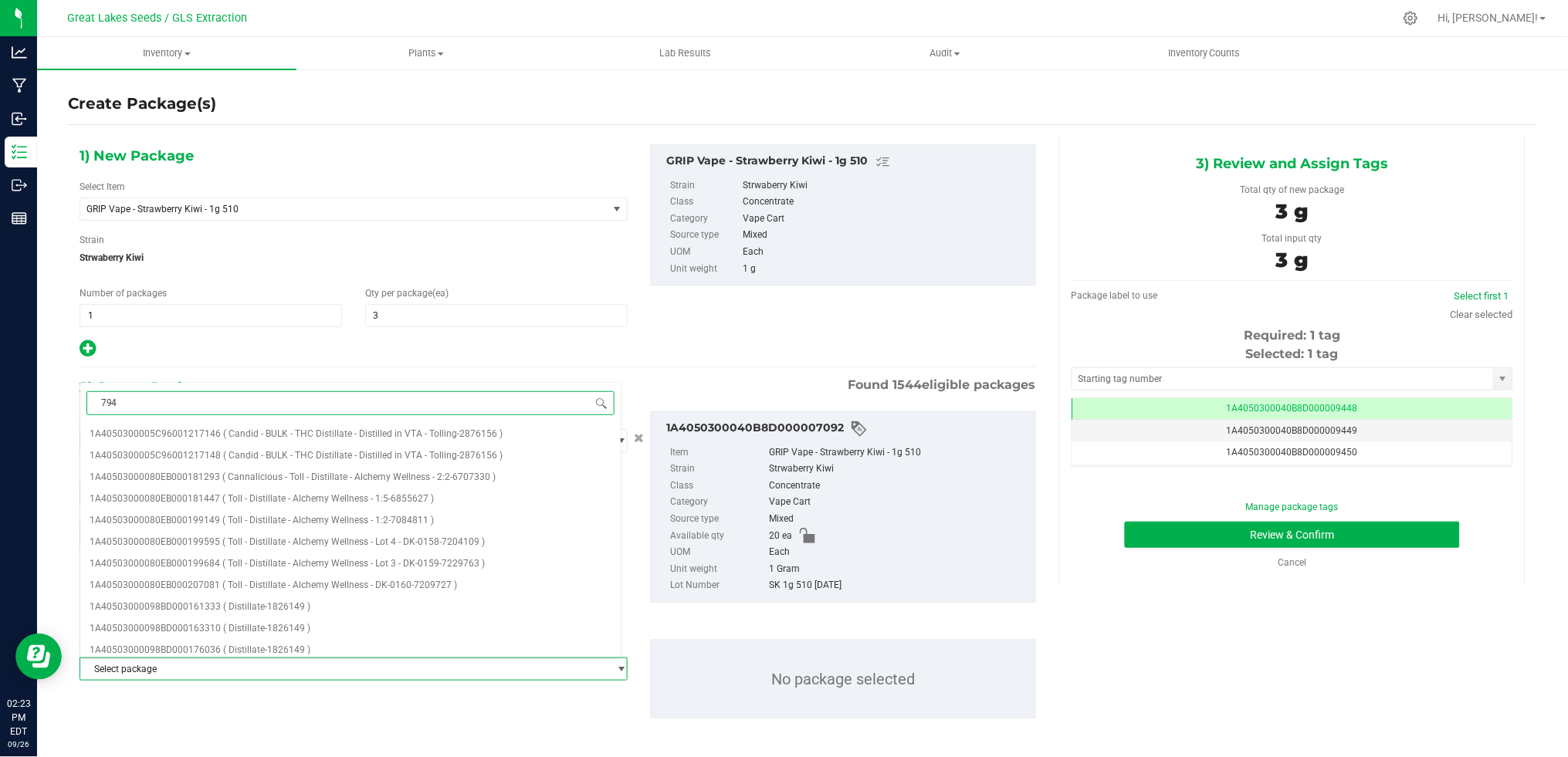
type input "7940"
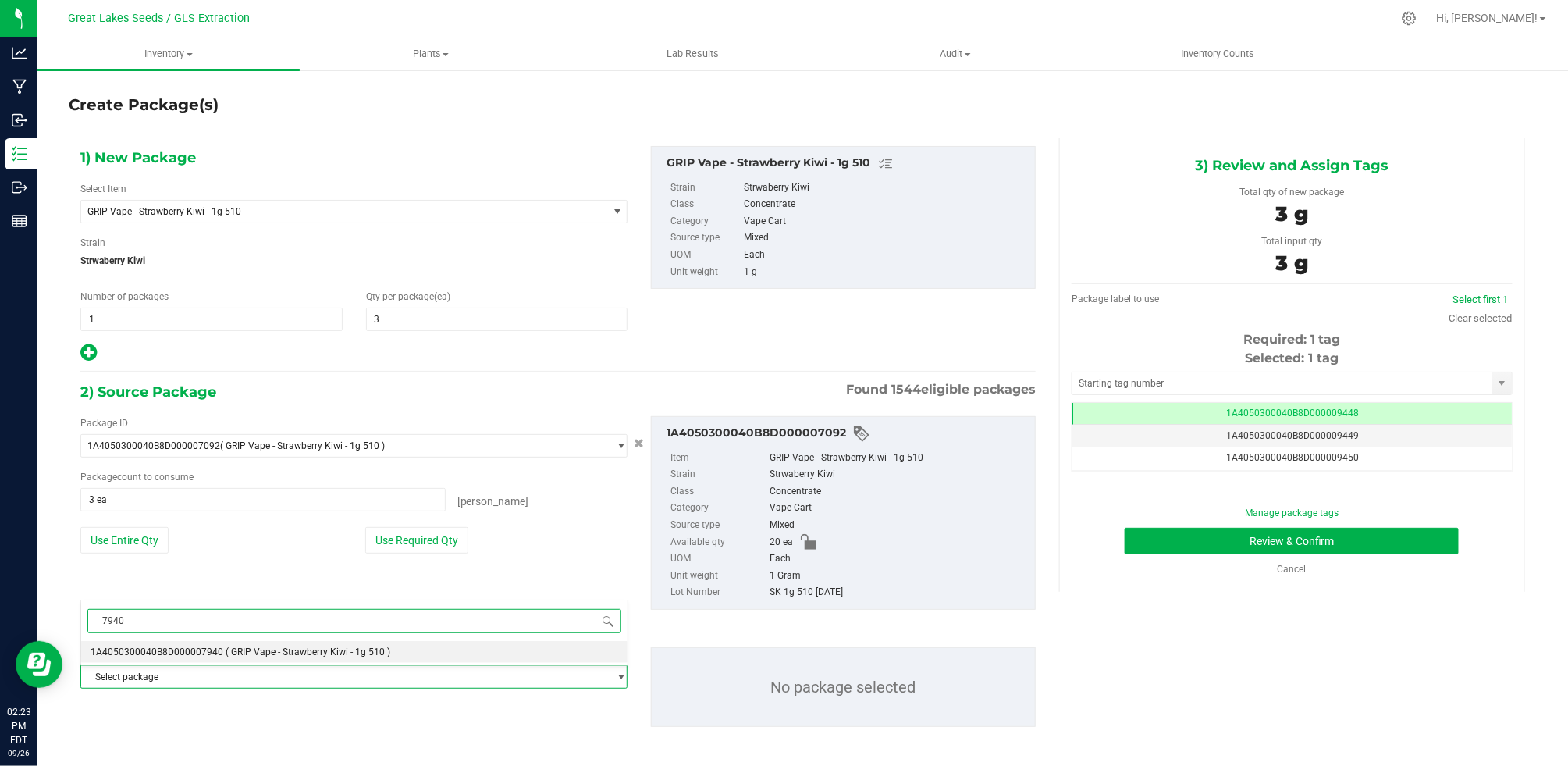
click at [253, 649] on span "( GRIP Vape - Strawberry Kiwi - 1g 510 )" at bounding box center [307, 652] width 165 height 11
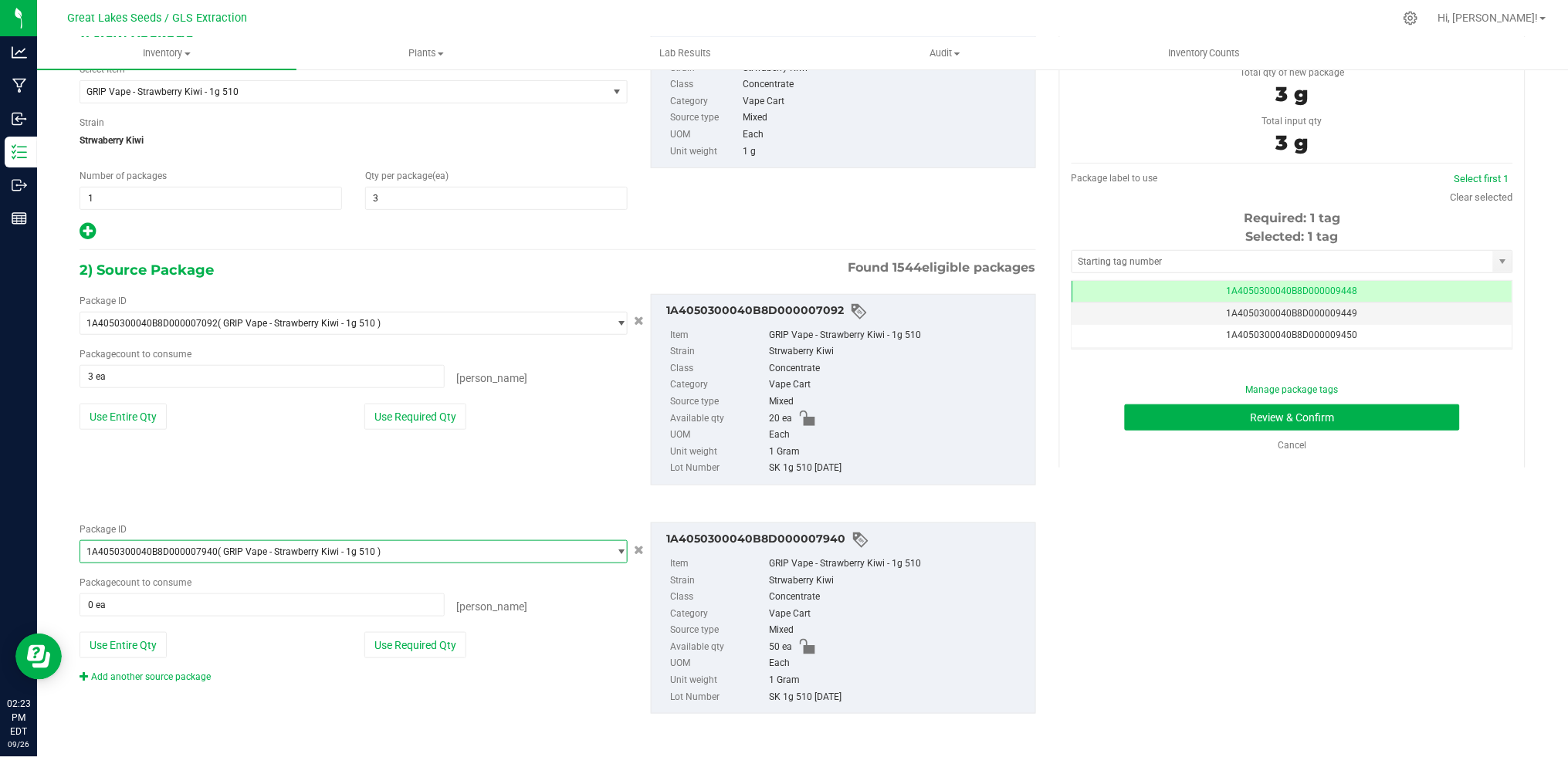
scroll to position [118, 0]
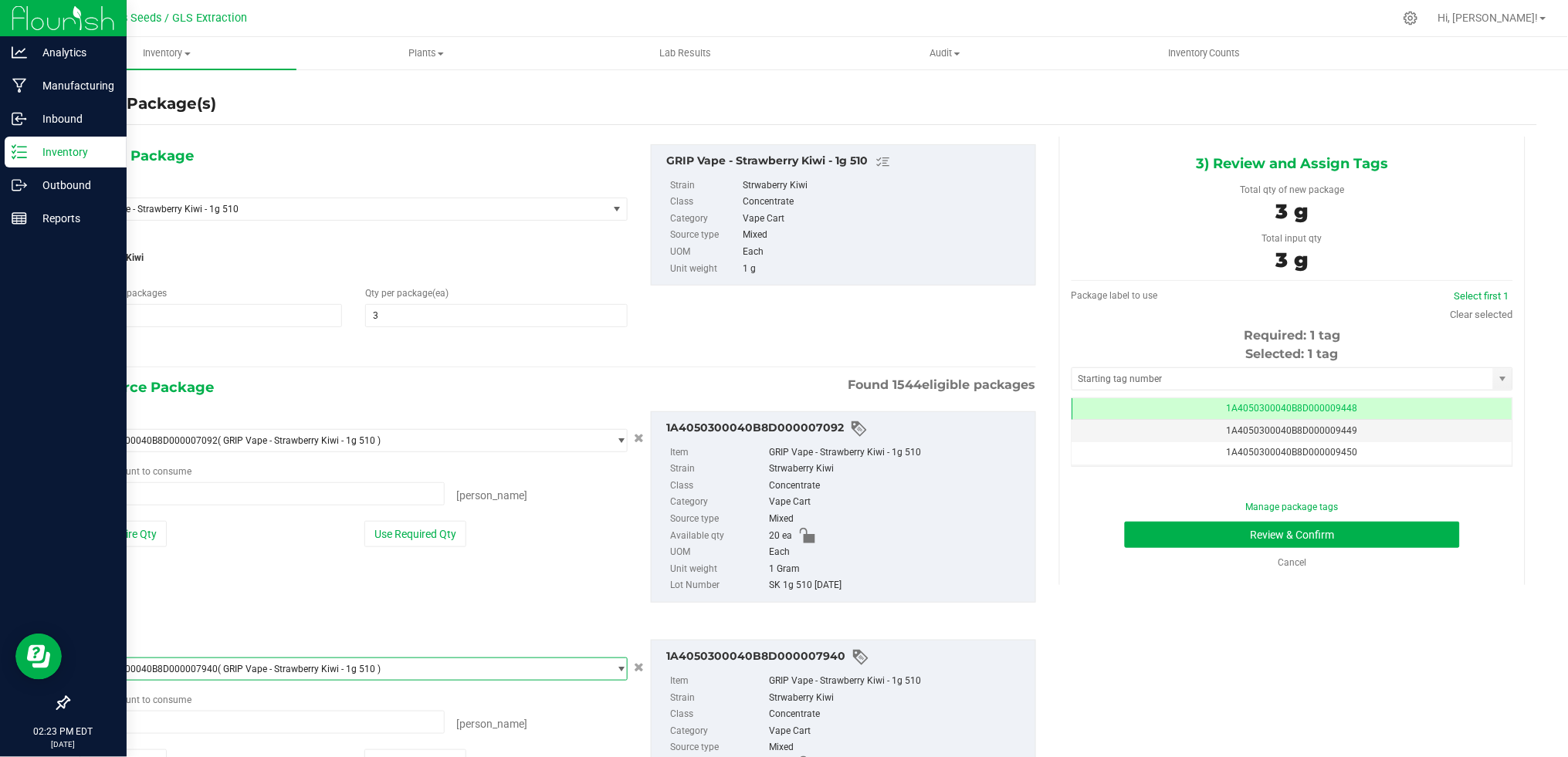
click at [34, 161] on div "Inventory" at bounding box center [65, 152] width 122 height 31
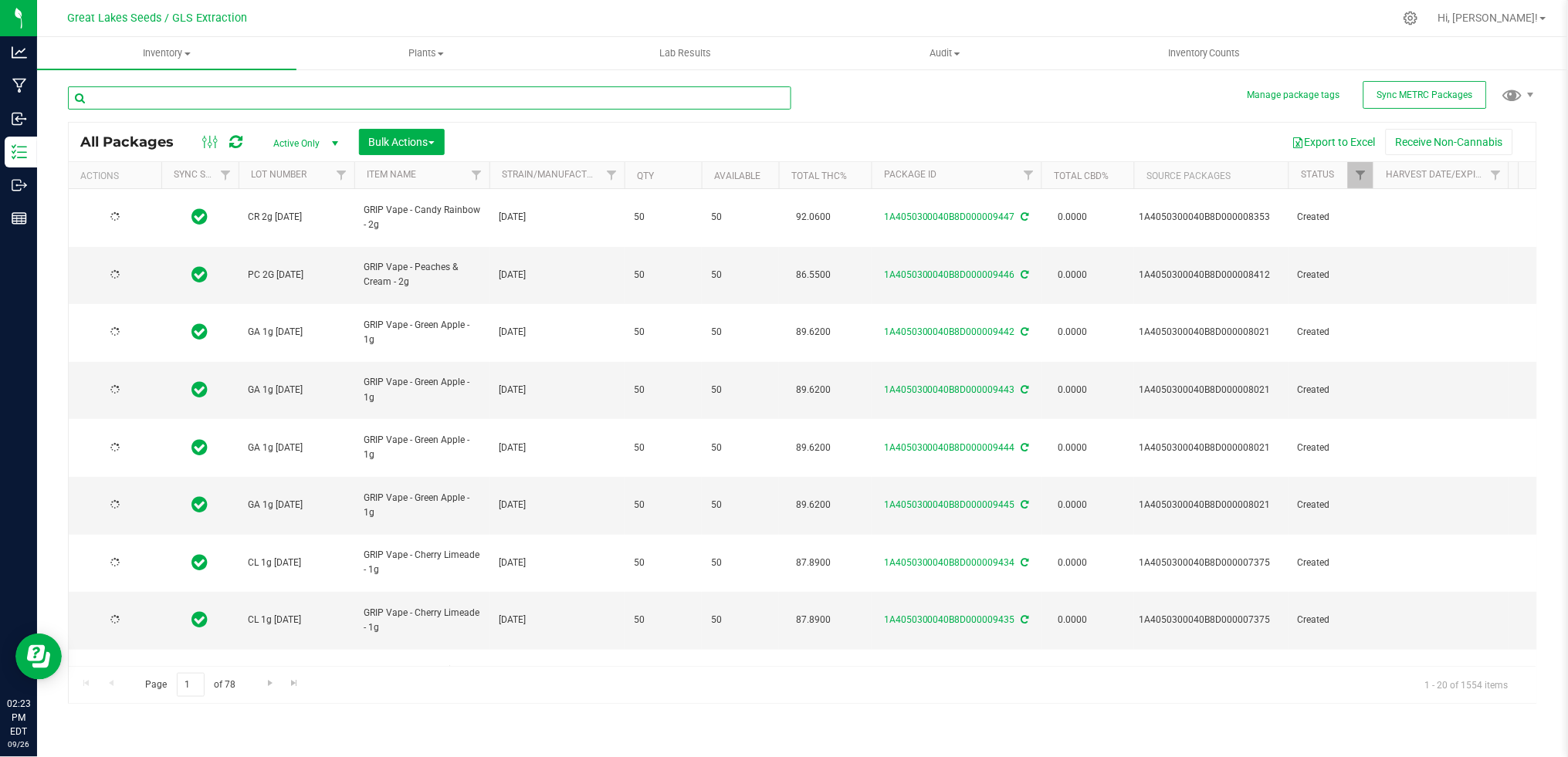
click at [309, 95] on input "text" at bounding box center [429, 98] width 723 height 23
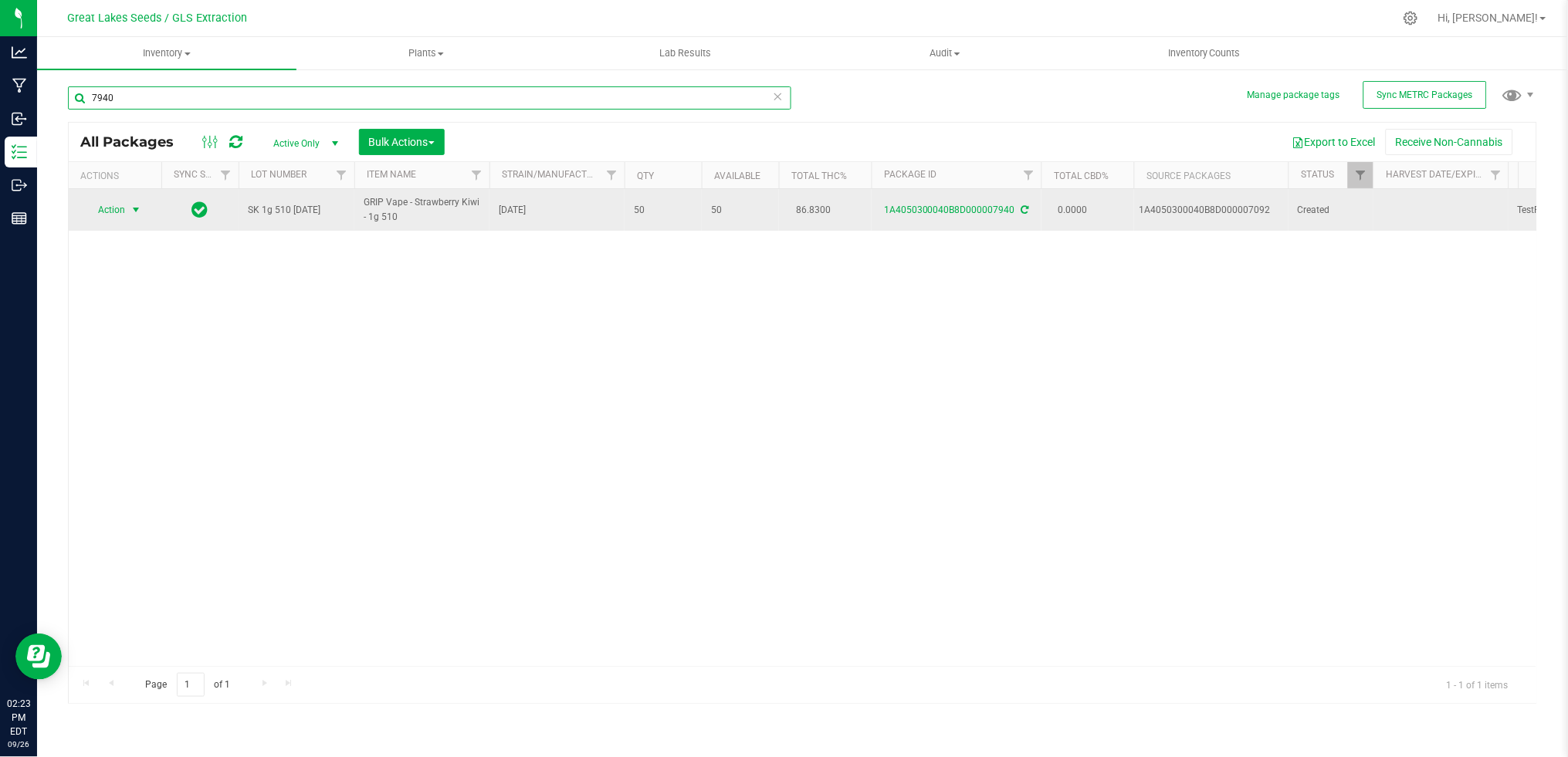
type input "7940"
click at [118, 208] on span "Action" at bounding box center [105, 209] width 41 height 21
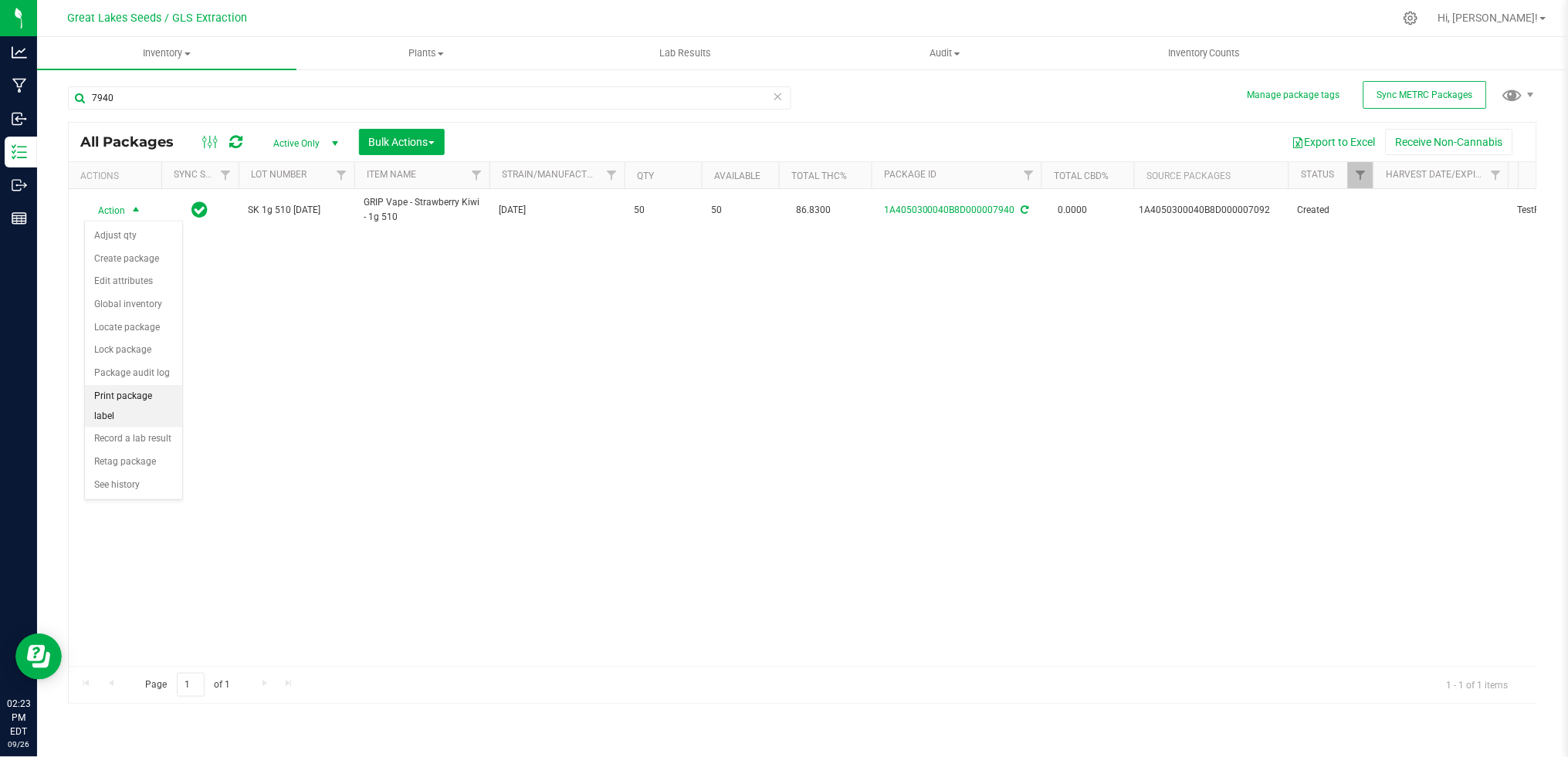
click at [145, 410] on li "Print package label" at bounding box center [134, 406] width 97 height 42
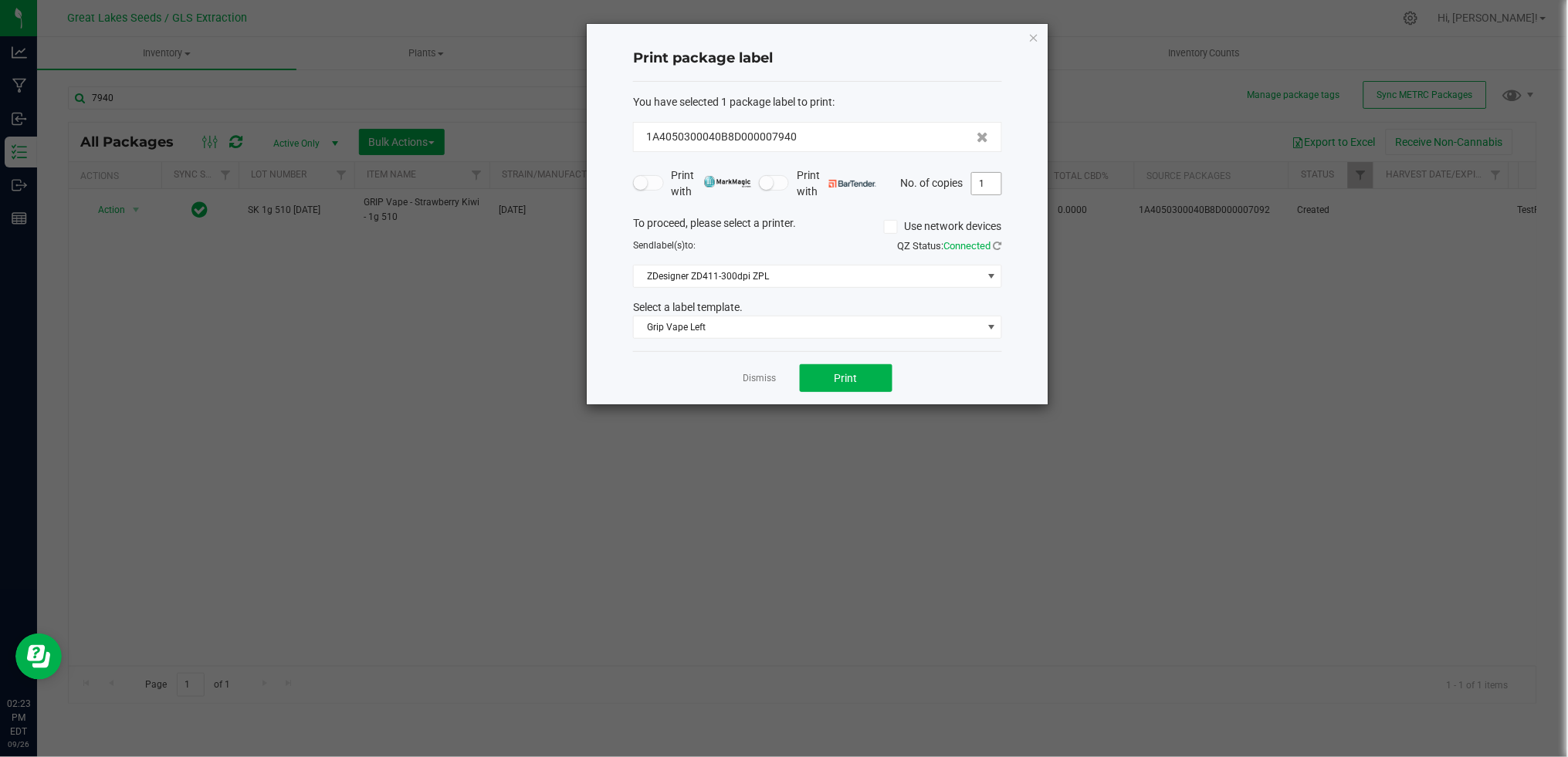
click at [989, 181] on input "1" at bounding box center [986, 183] width 29 height 21
type input "3"
click at [875, 371] on button "Print" at bounding box center [846, 378] width 92 height 28
click at [759, 367] on div "Dismiss Print" at bounding box center [818, 378] width 369 height 53
click at [760, 378] on link "Dismiss" at bounding box center [760, 378] width 33 height 13
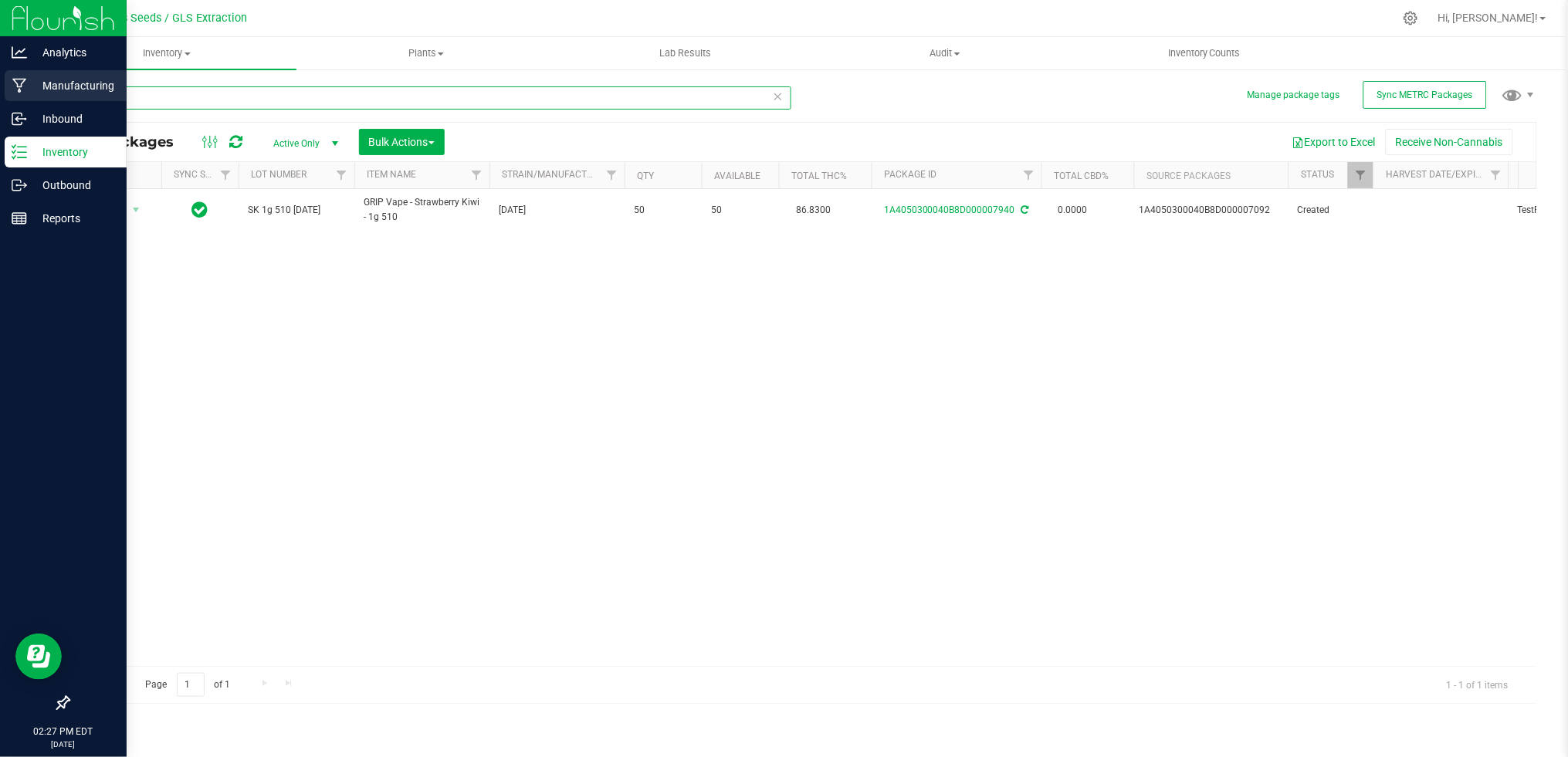
drag, startPoint x: 213, startPoint y: 91, endPoint x: 23, endPoint y: 80, distance: 190.3
click at [23, 80] on div "Analytics Manufacturing Inbound Inventory Outbound Reports 02:27 PM EDT [DATE] …" at bounding box center [784, 378] width 1568 height 757
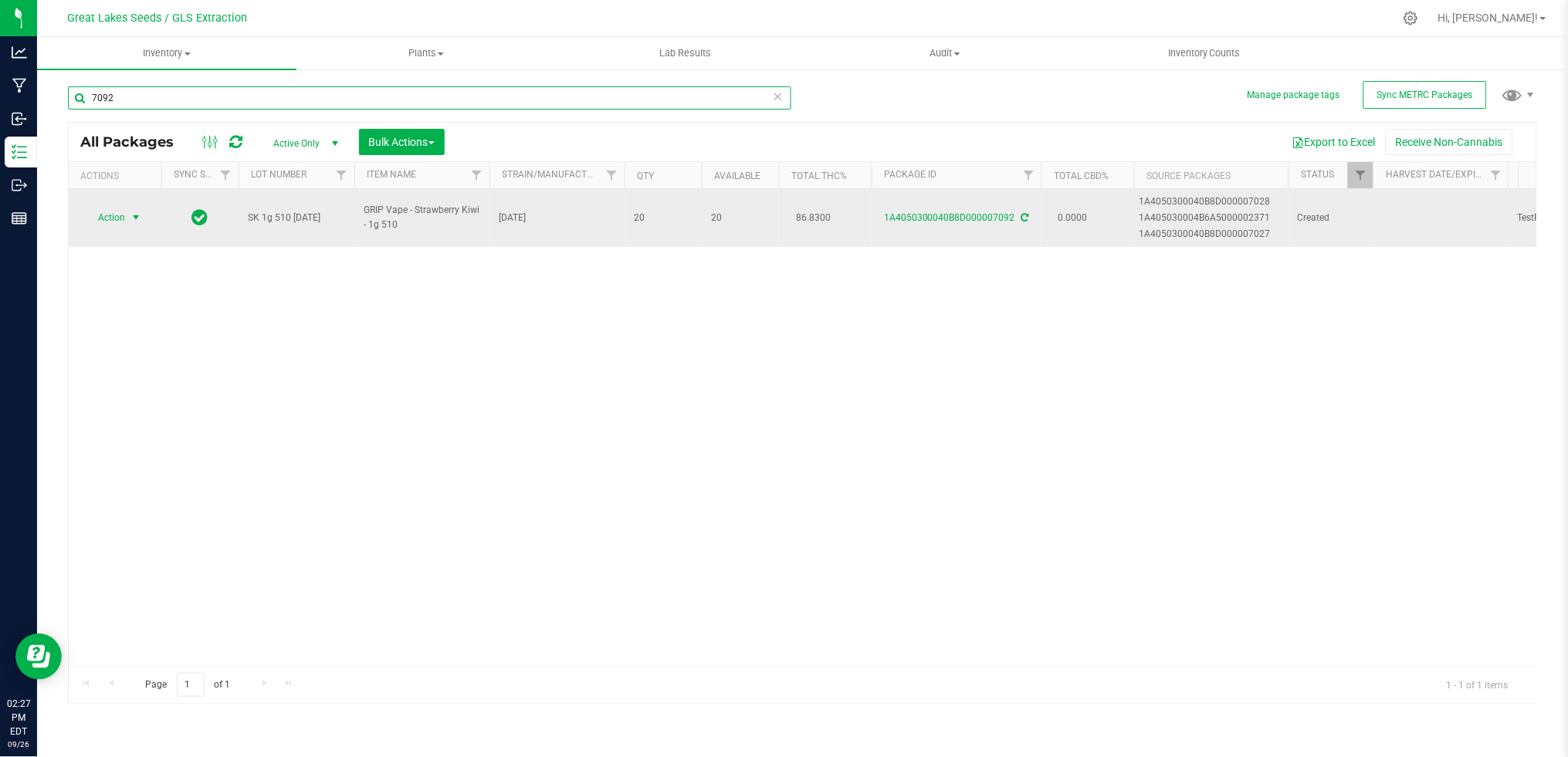
type input "7092"
click at [130, 217] on span "select" at bounding box center [136, 218] width 13 height 13
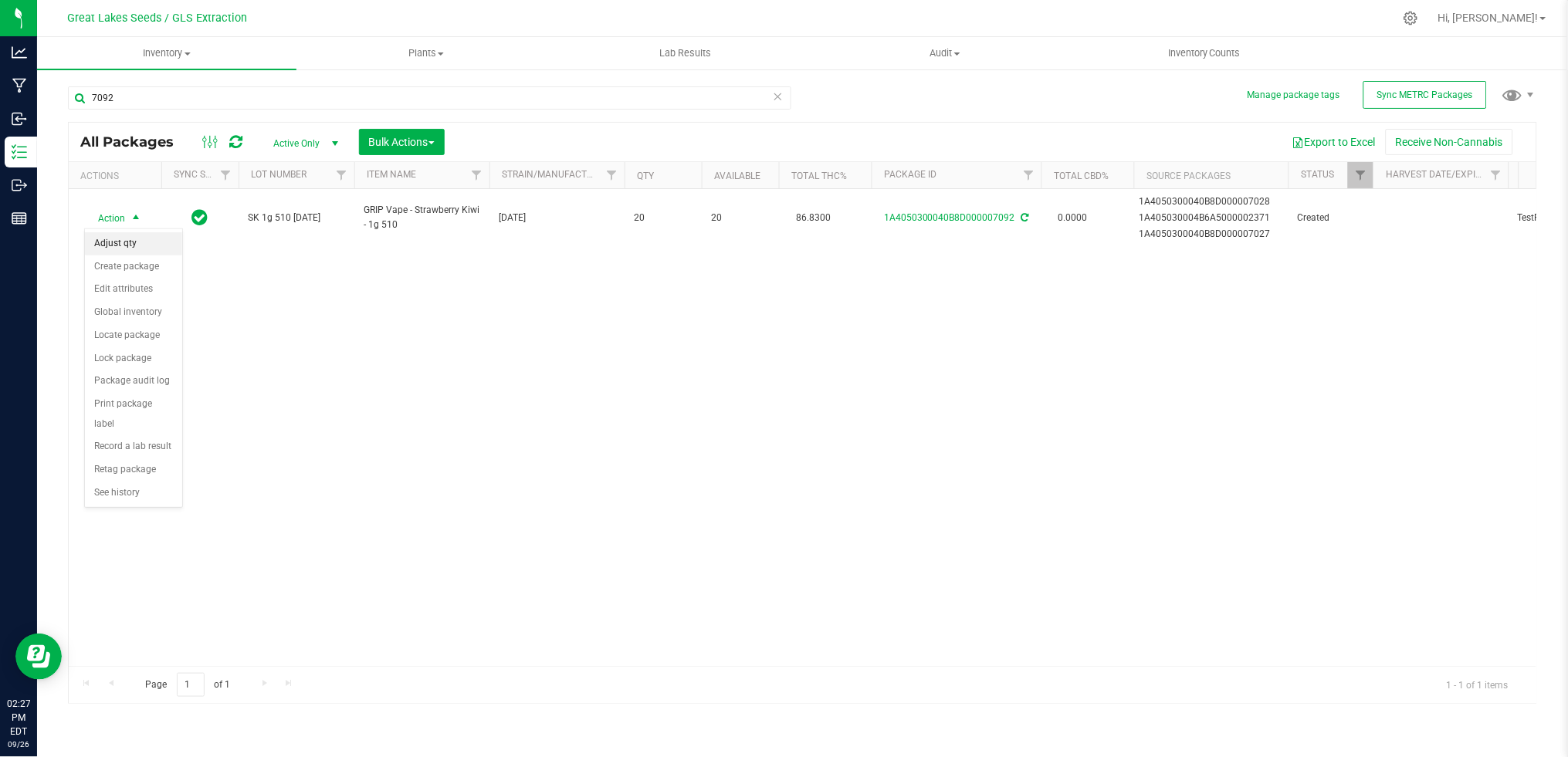
click at [131, 243] on li "Adjust qty" at bounding box center [134, 243] width 97 height 23
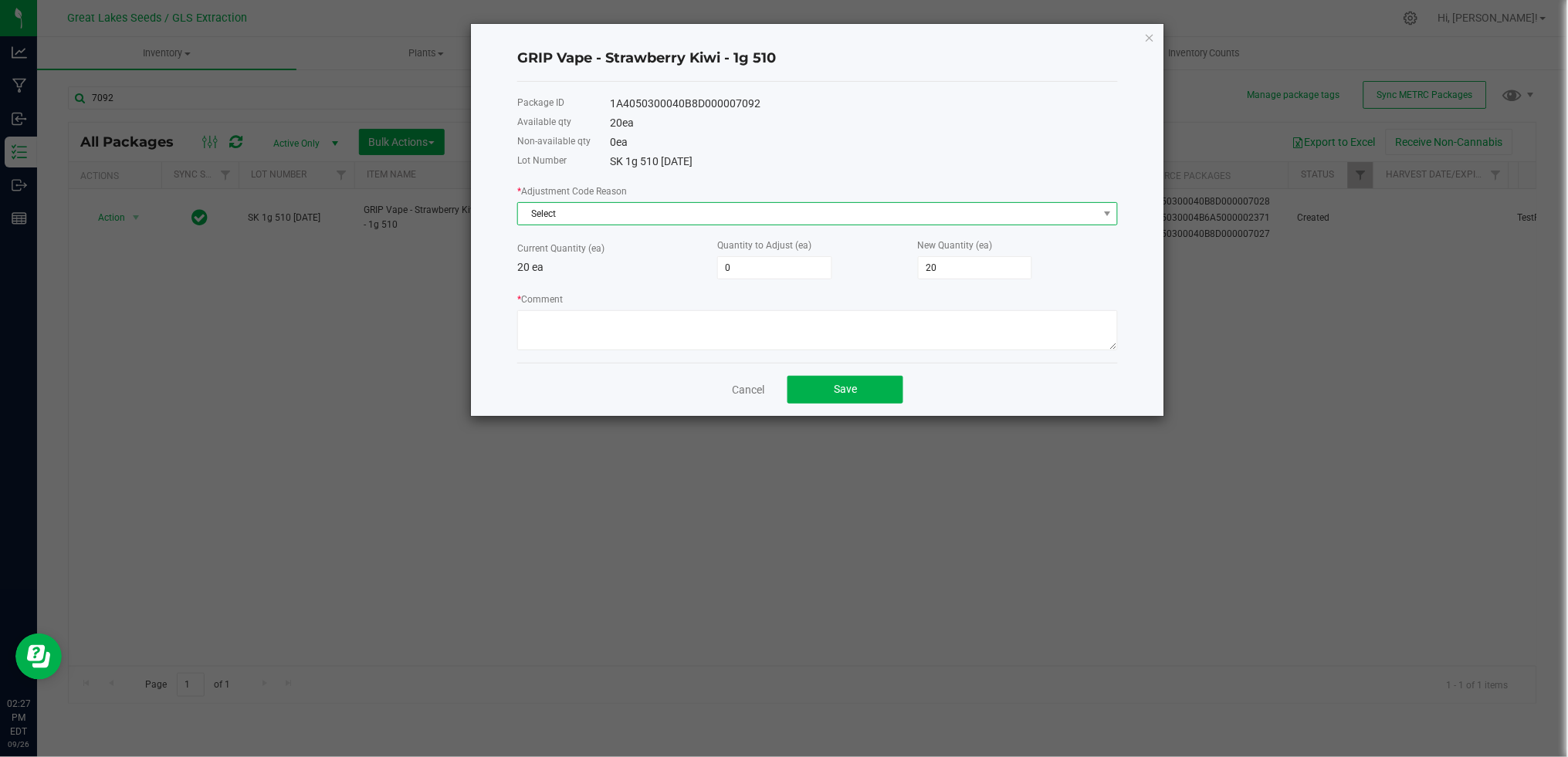
click at [663, 216] on span "Select" at bounding box center [807, 213] width 580 height 21
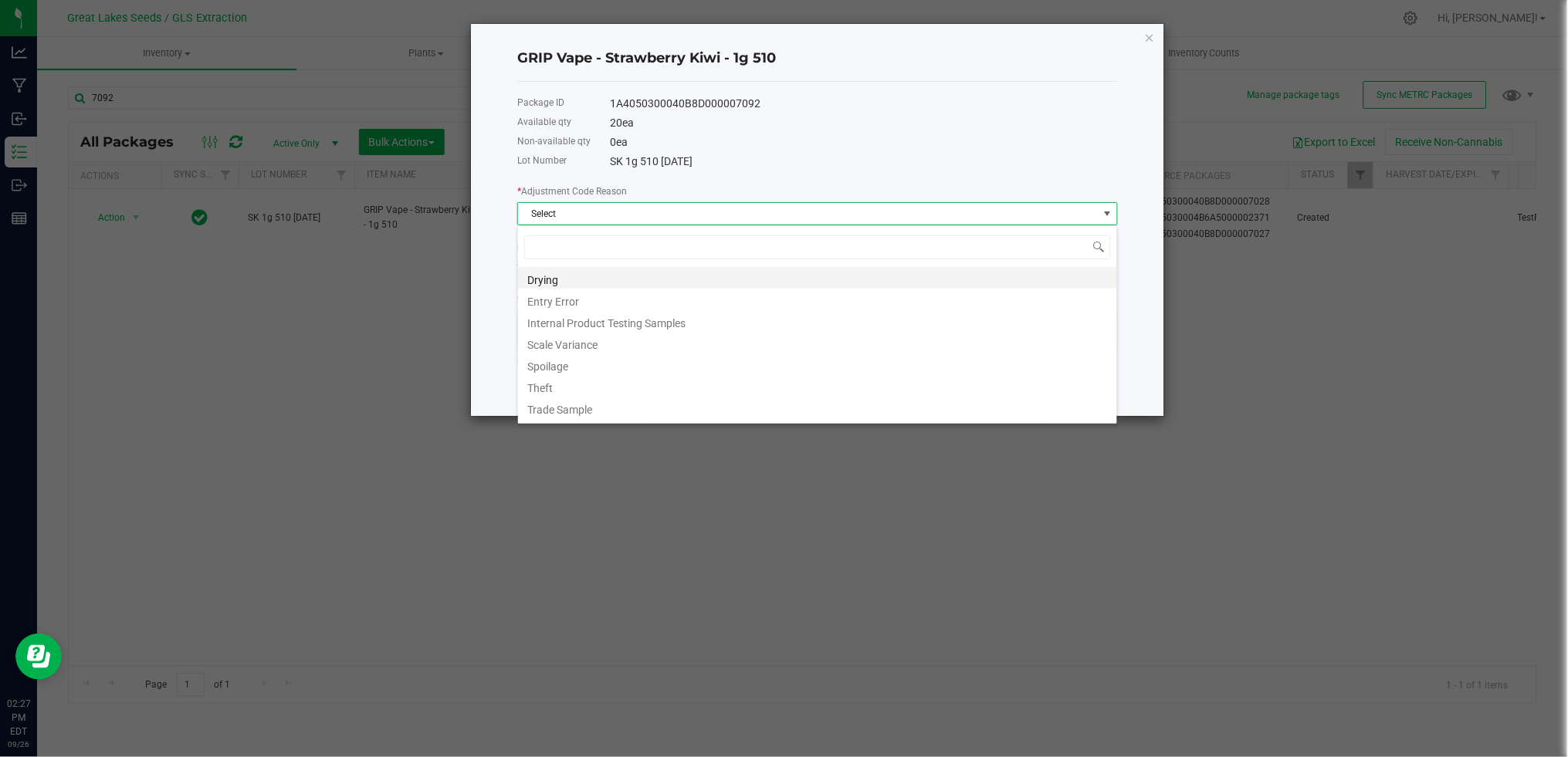
scroll to position [23, 600]
click at [589, 294] on li "Entry Error" at bounding box center [817, 299] width 599 height 21
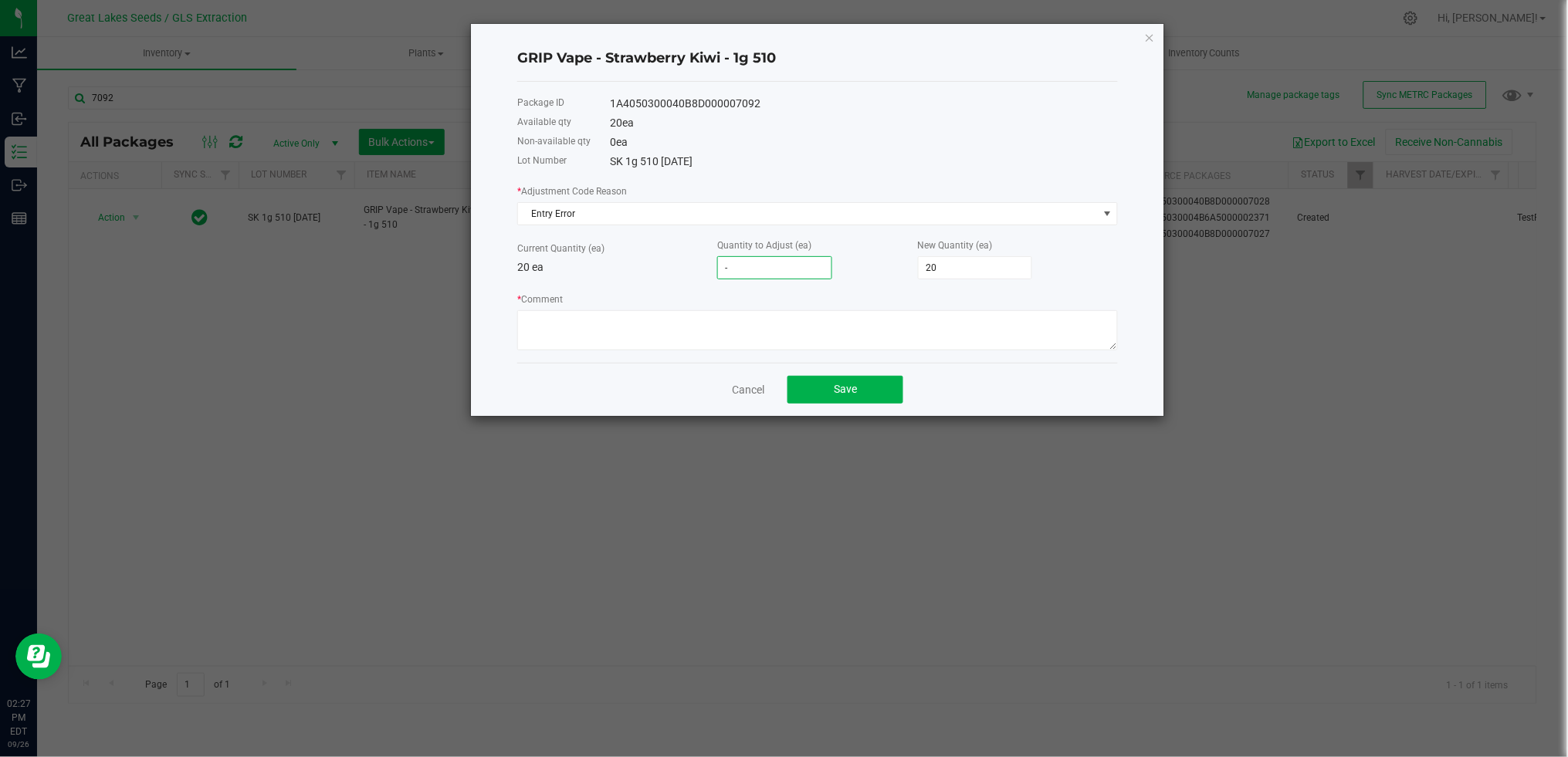
type input "-3"
type input "17"
type input "-3"
click at [755, 334] on textarea "* Comment" at bounding box center [817, 330] width 601 height 40
type textarea "recopunt"
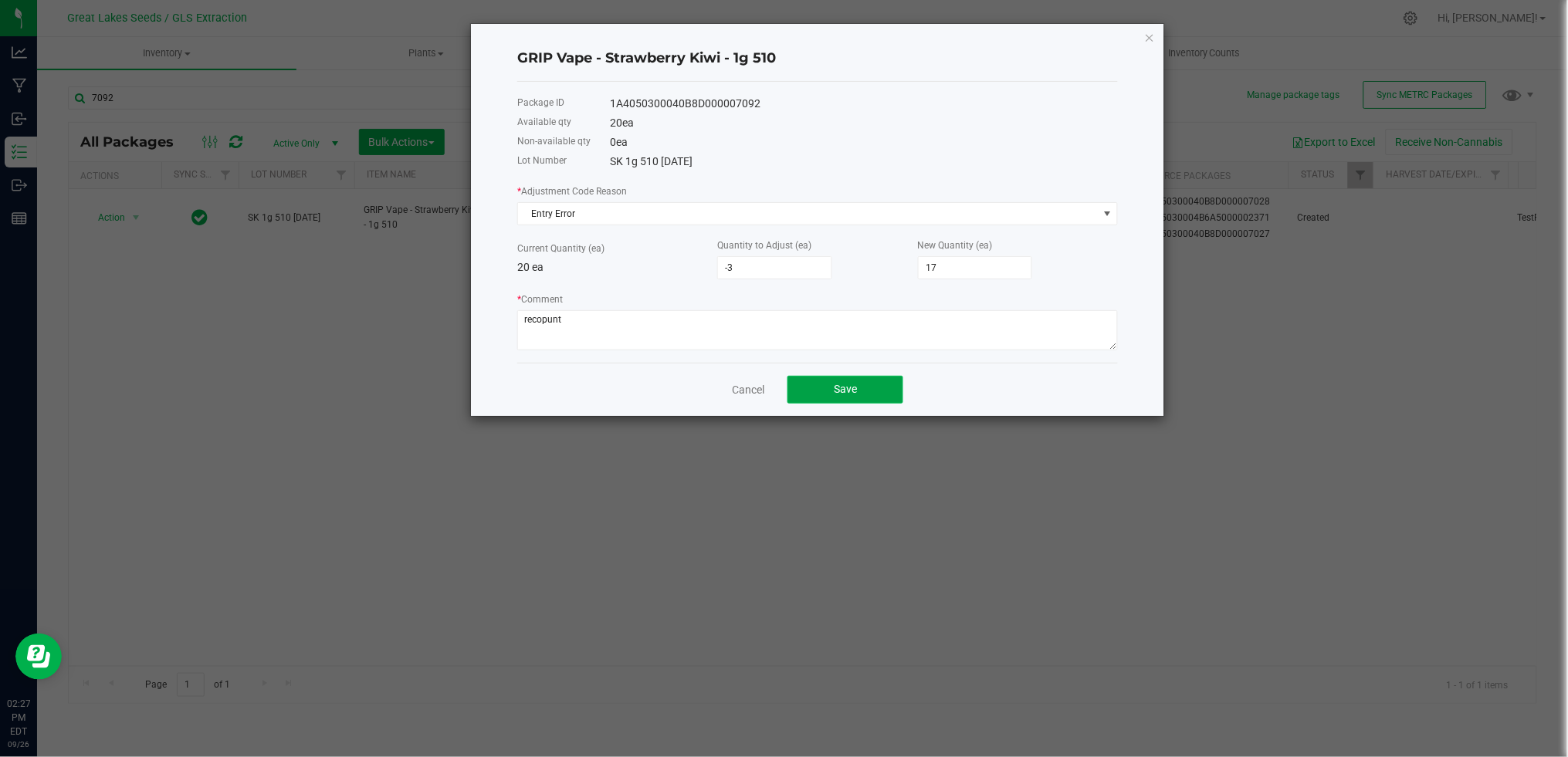
click at [845, 389] on span "Save" at bounding box center [845, 389] width 23 height 13
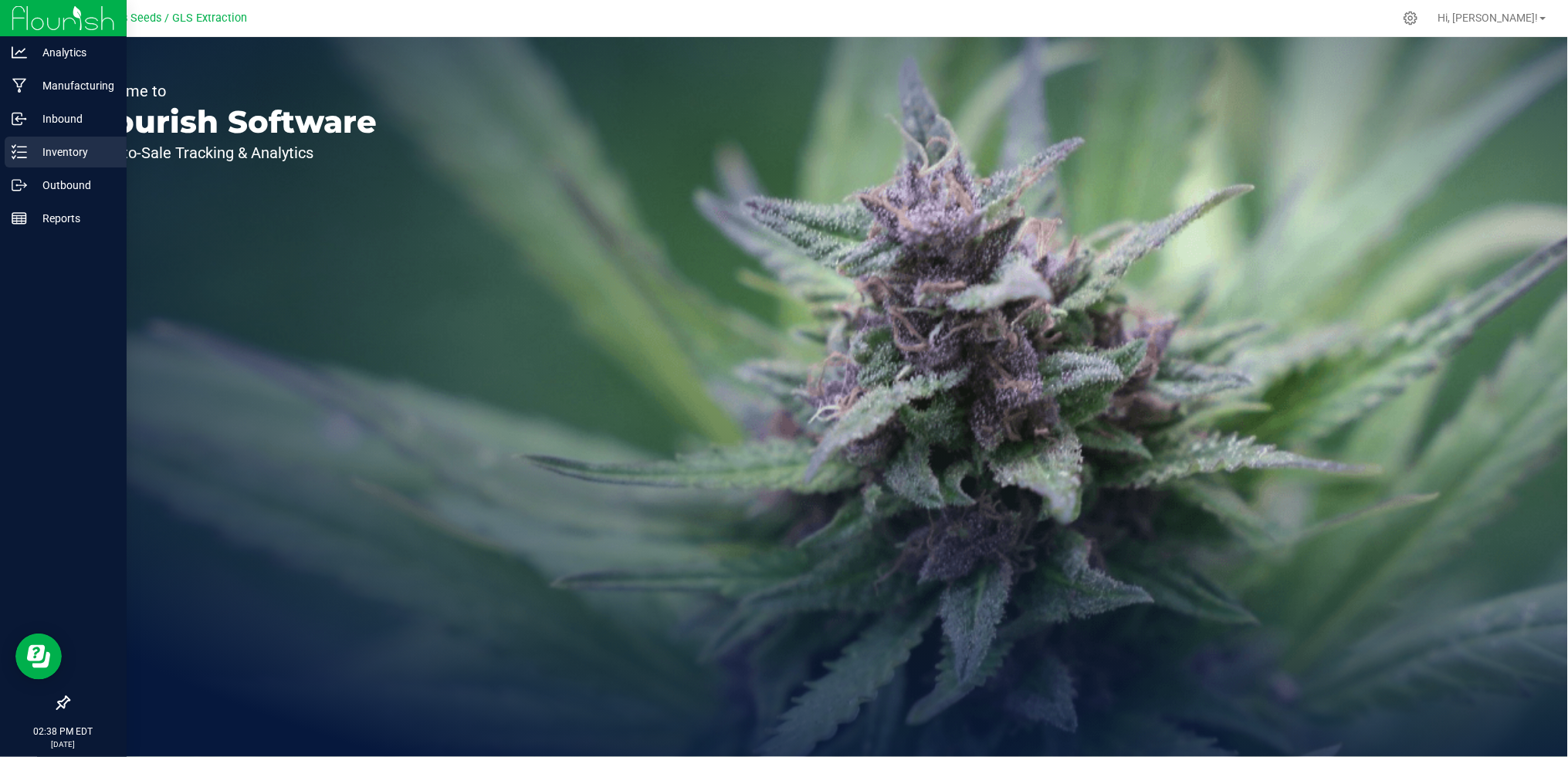
click at [49, 155] on p "Inventory" at bounding box center [73, 152] width 92 height 18
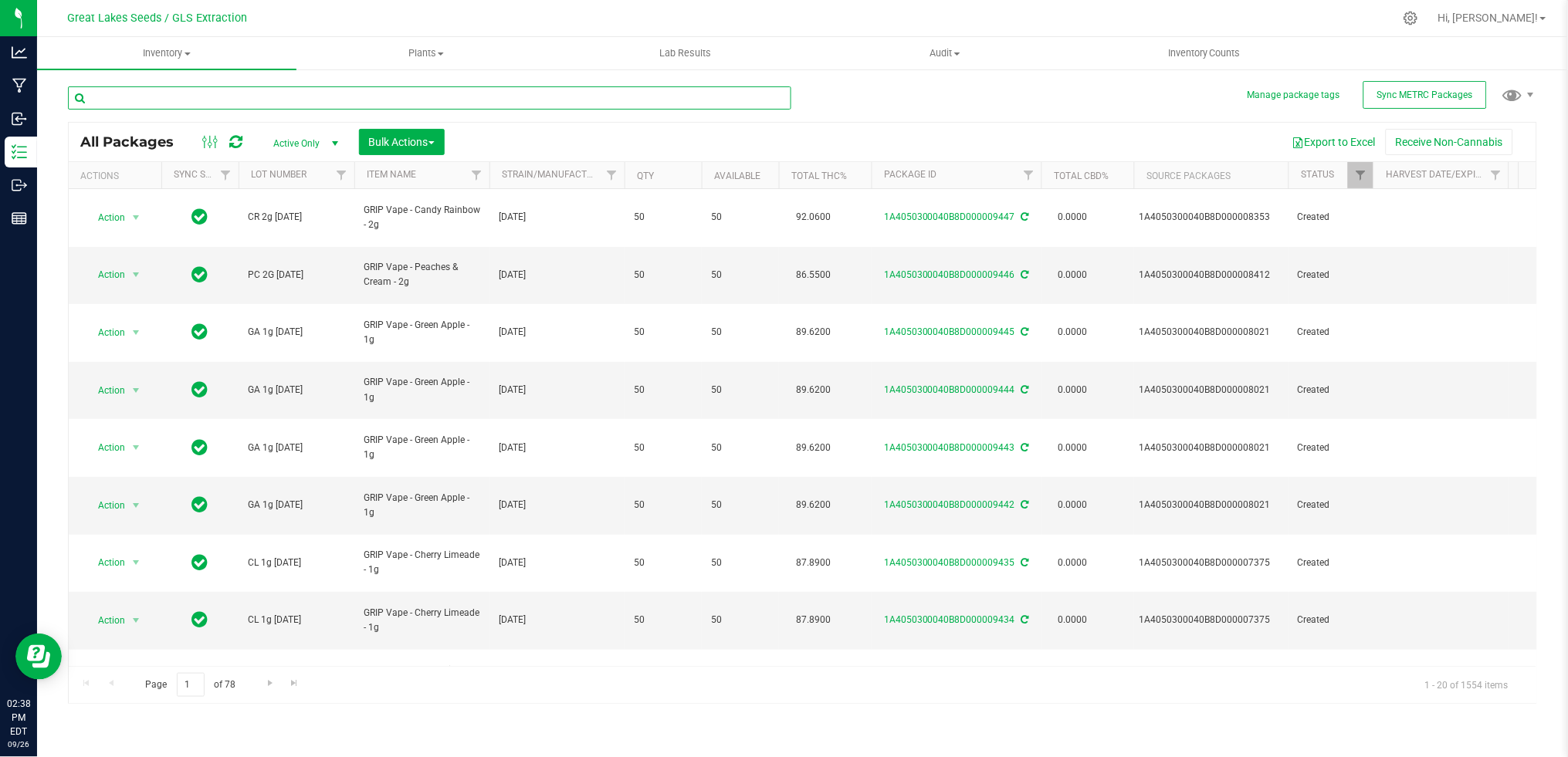
click at [364, 95] on input "text" at bounding box center [429, 98] width 723 height 23
type input "9107"
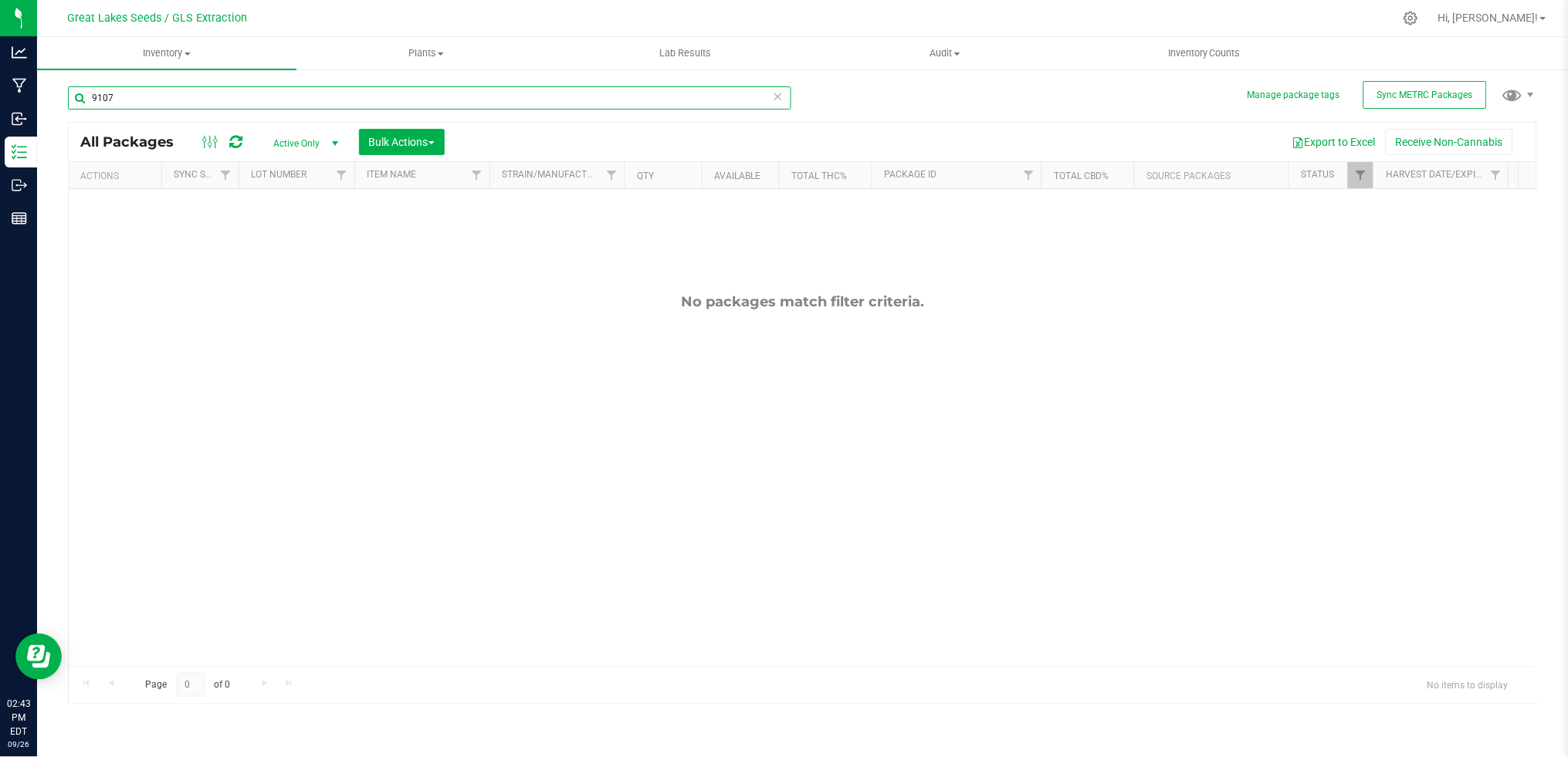
drag, startPoint x: 182, startPoint y: 95, endPoint x: 67, endPoint y: 96, distance: 115.0
click at [68, 96] on input "9107" at bounding box center [429, 98] width 723 height 23
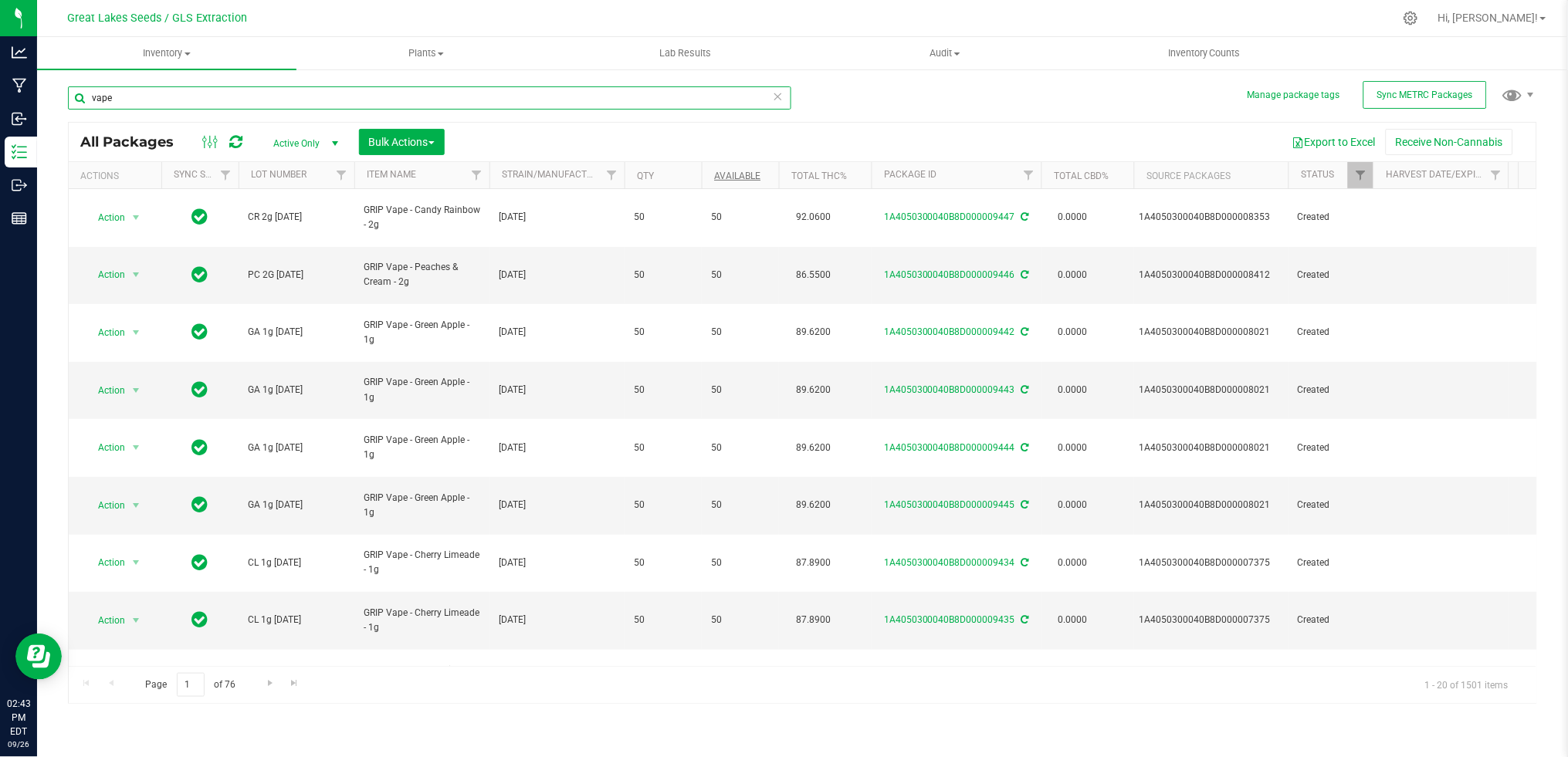
type input "vape"
click at [746, 170] on link "Available" at bounding box center [737, 176] width 46 height 11
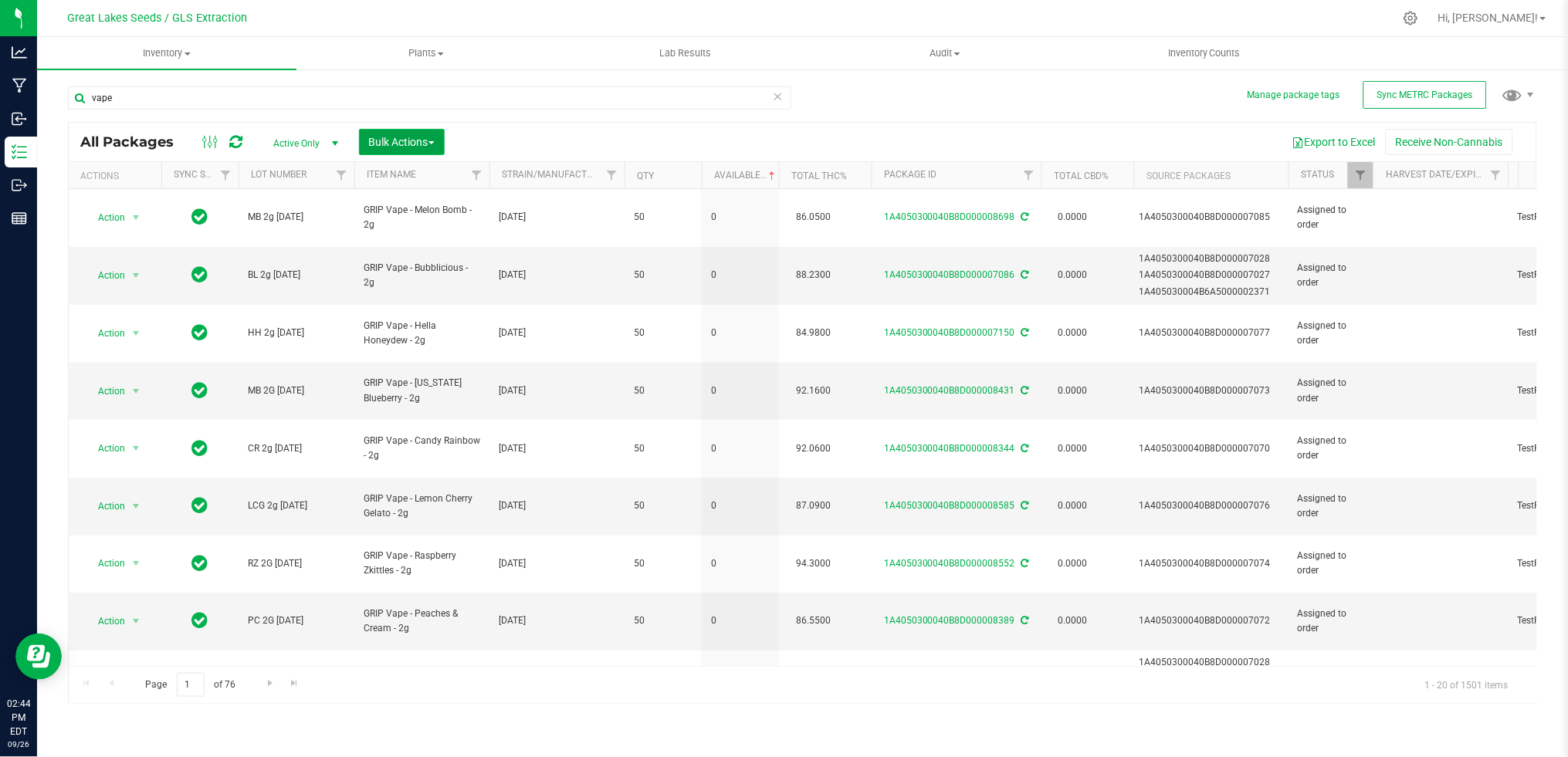
click at [408, 143] on span "Bulk Actions" at bounding box center [402, 142] width 65 height 13
click at [428, 320] on span "Print package labels" at bounding box center [414, 319] width 92 height 13
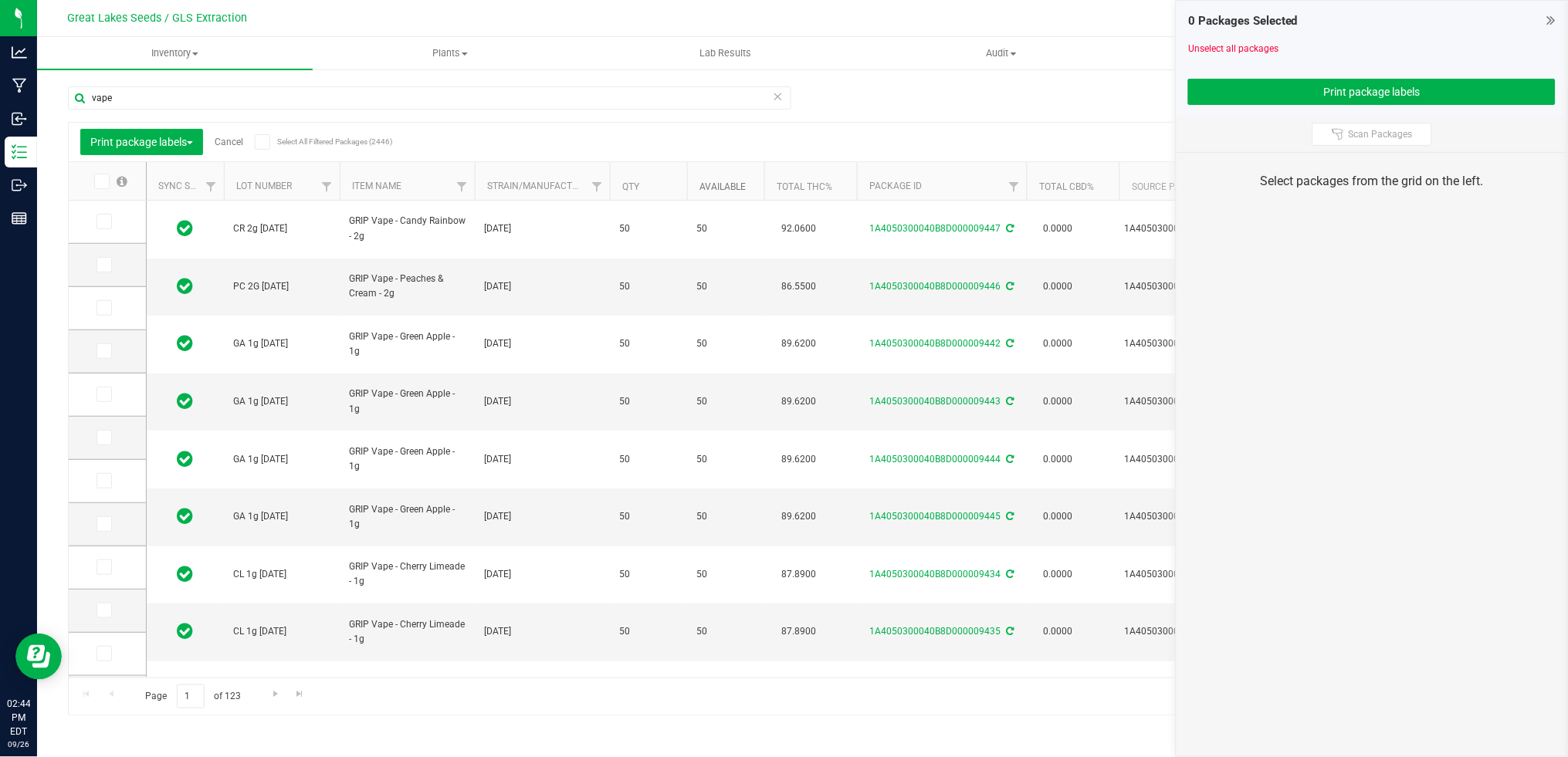
click at [734, 182] on link "Available" at bounding box center [722, 187] width 46 height 11
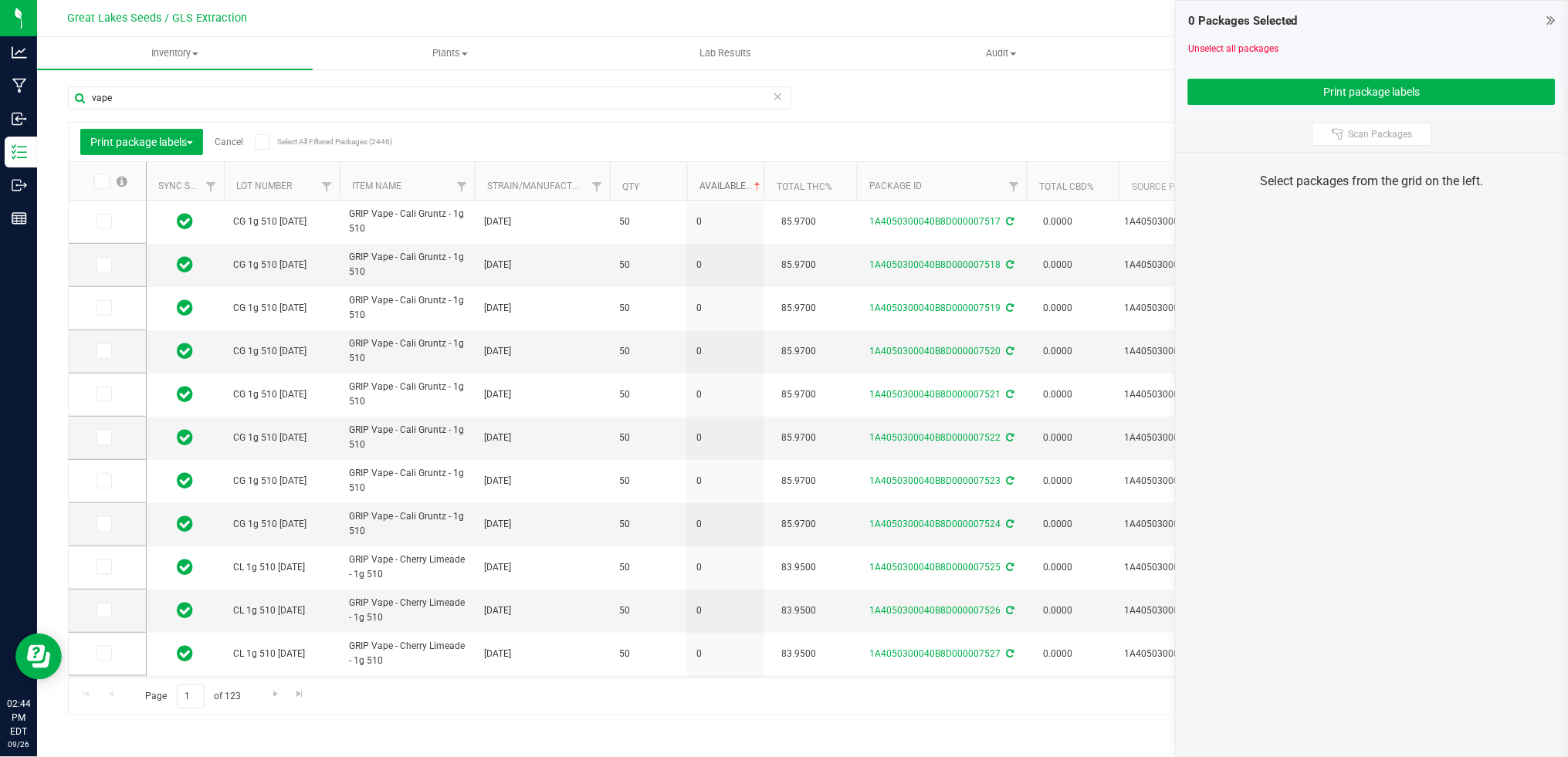
click at [718, 188] on link "Available" at bounding box center [731, 186] width 64 height 11
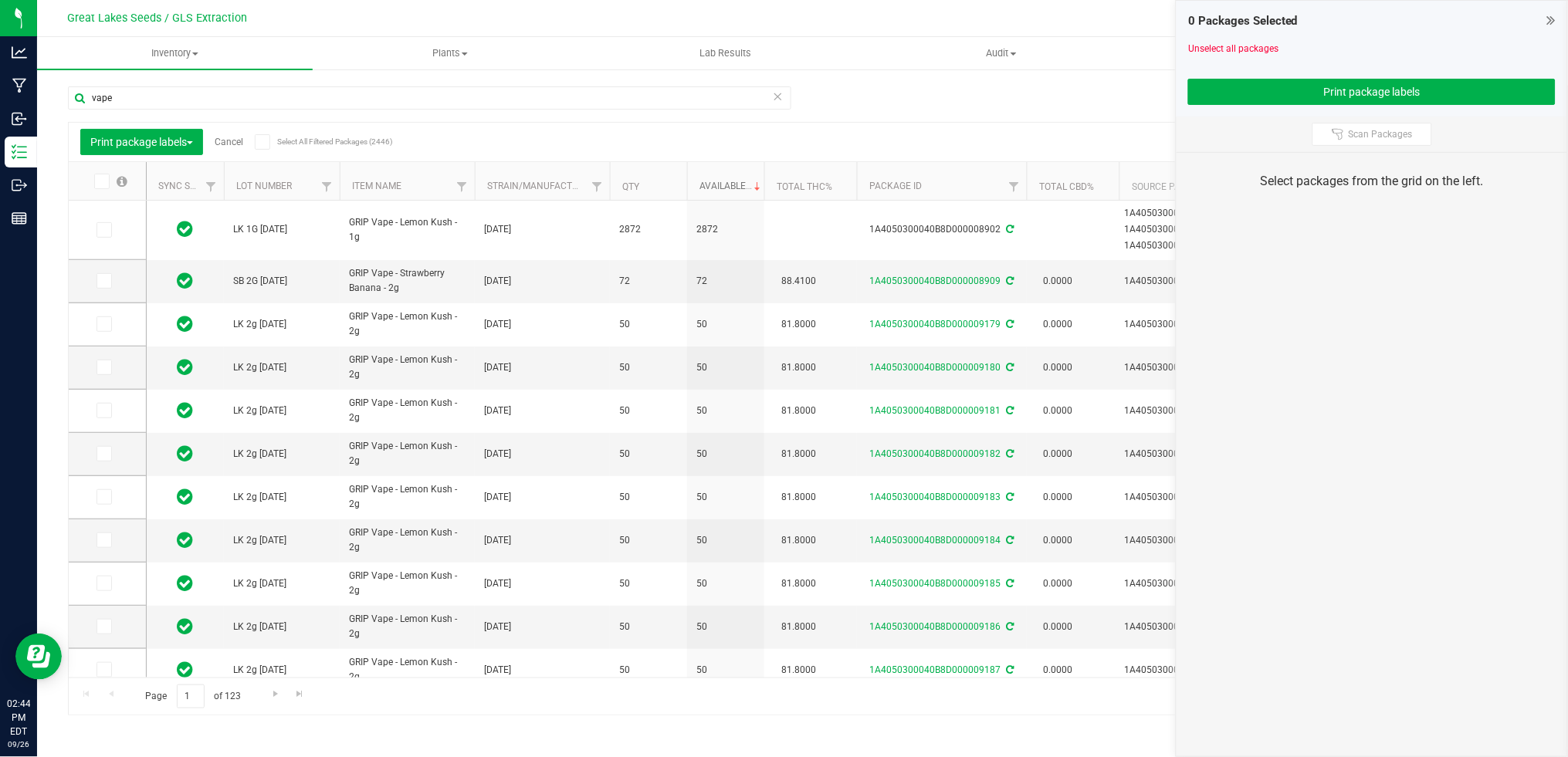
click at [718, 188] on link "Available" at bounding box center [731, 186] width 64 height 11
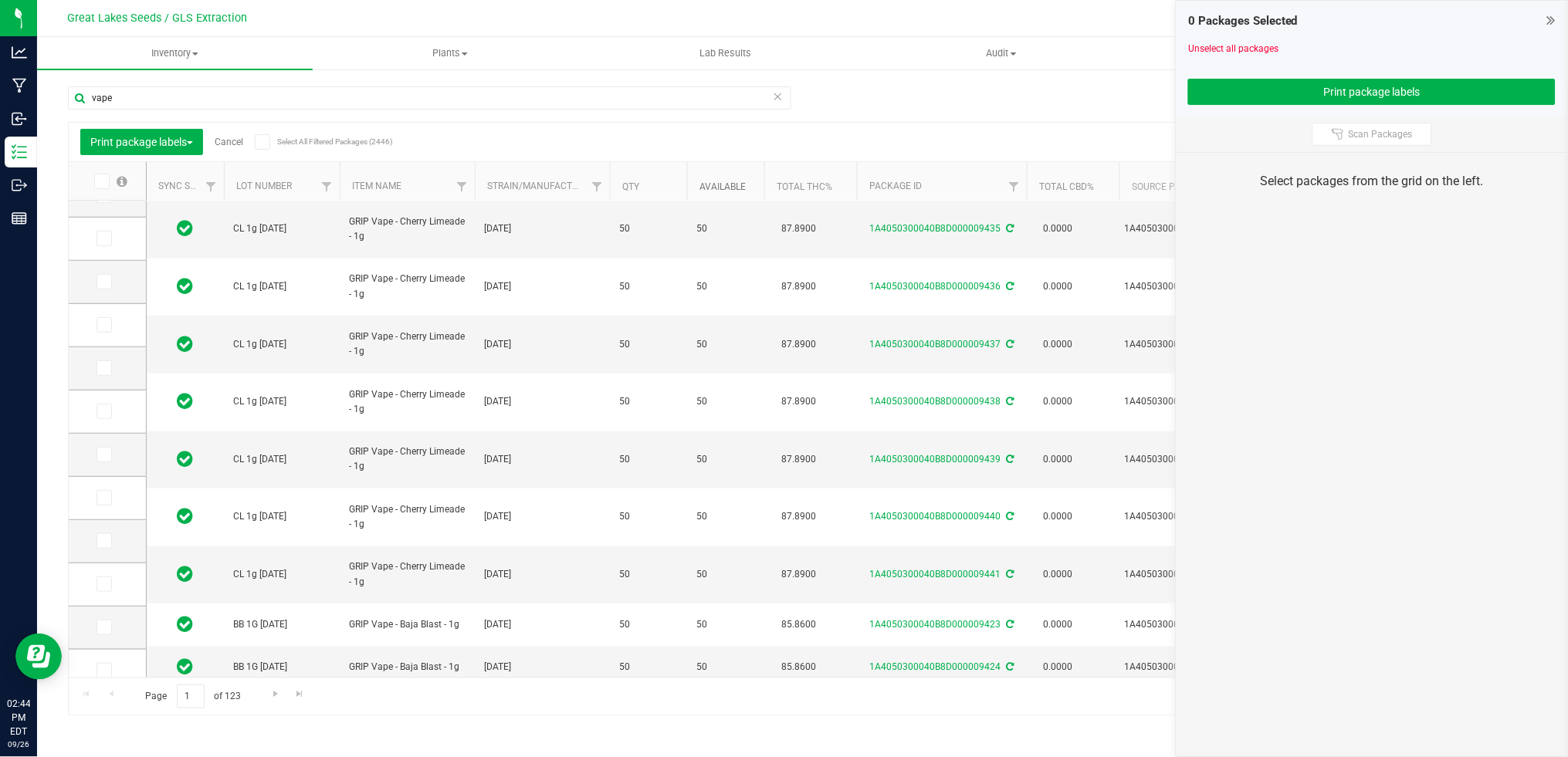
scroll to position [386, 0]
click at [279, 691] on span "Go to the next page" at bounding box center [276, 694] width 13 height 13
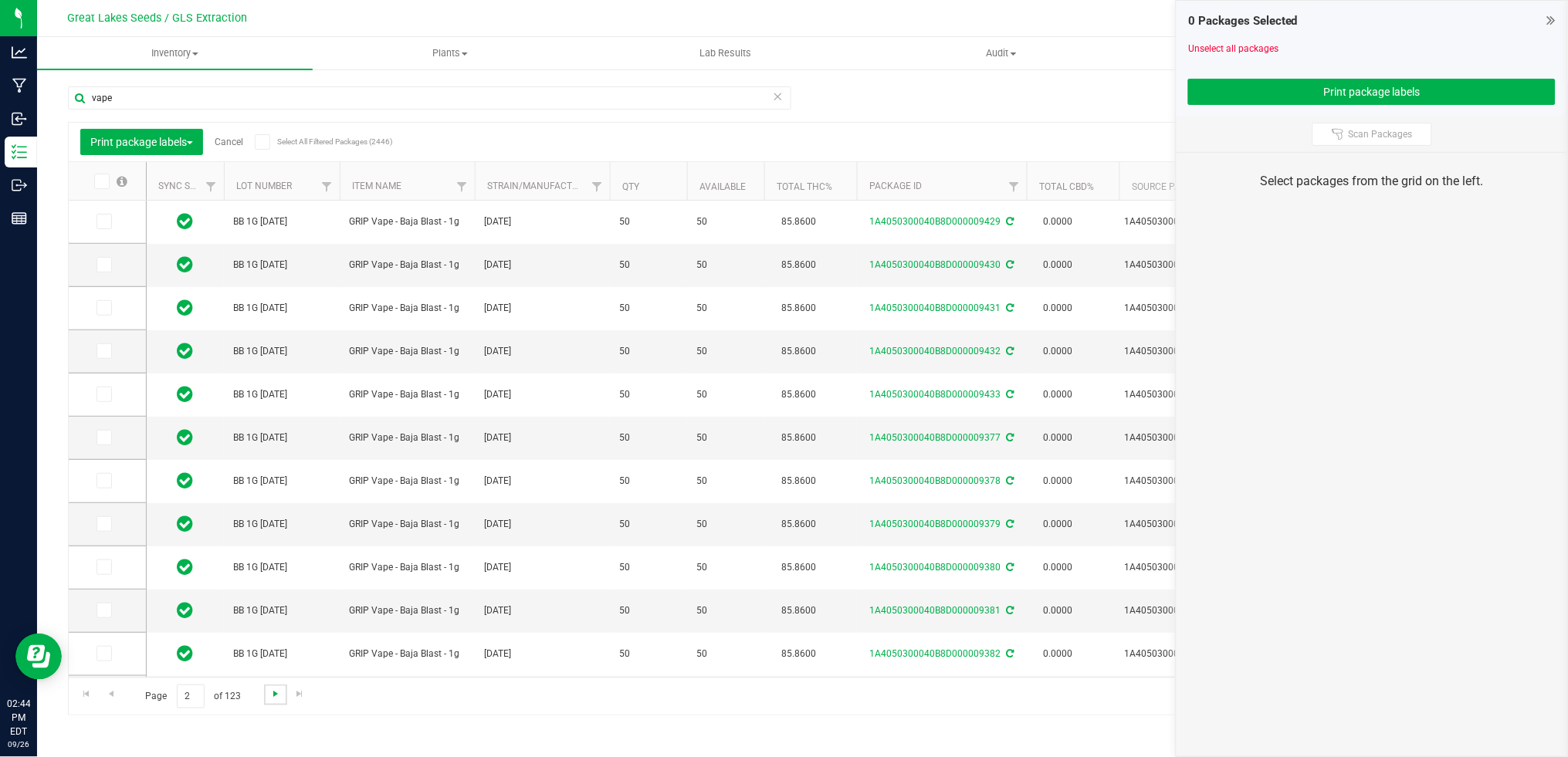
click at [279, 691] on span "Go to the next page" at bounding box center [276, 694] width 13 height 13
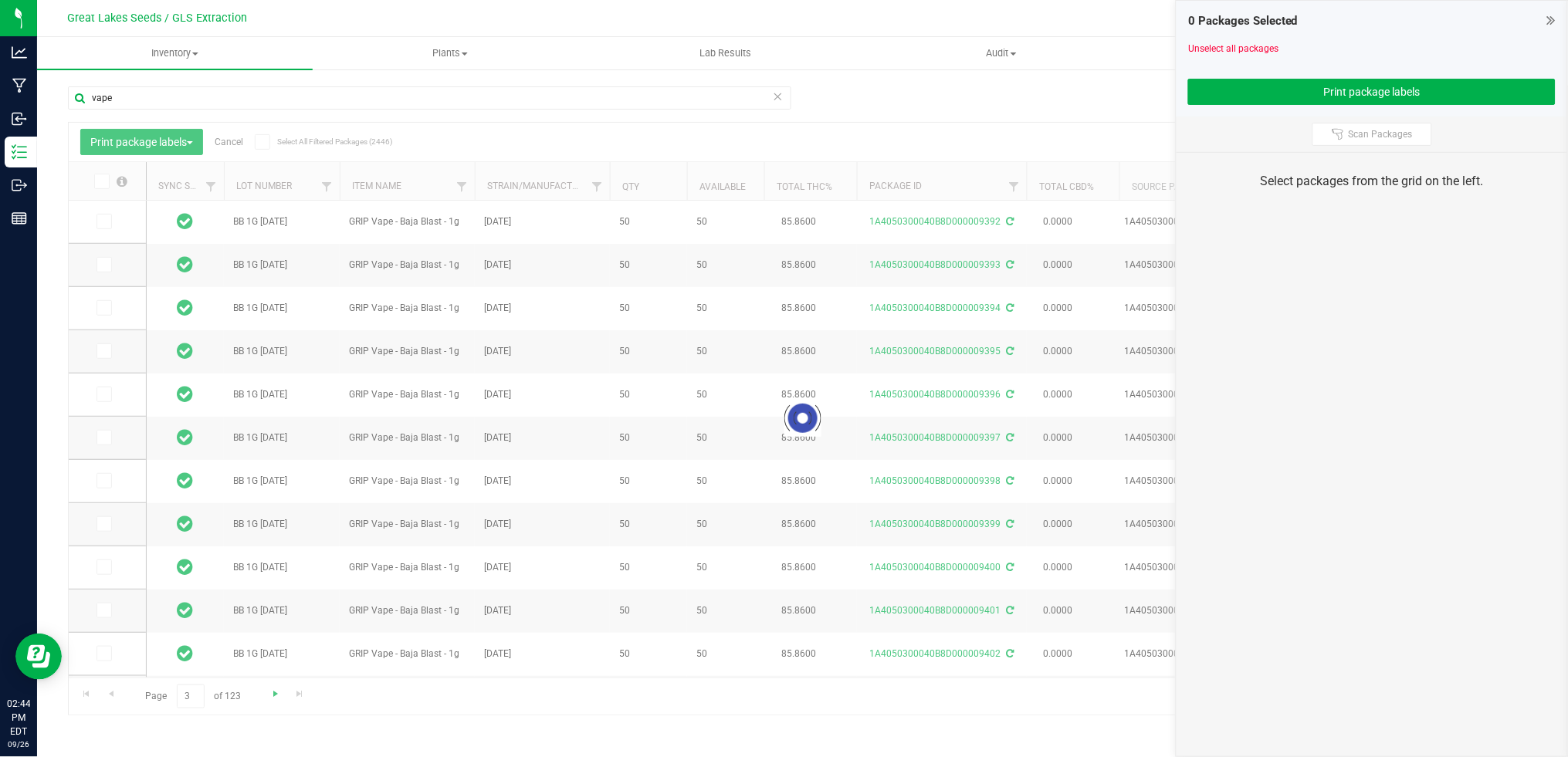
click at [279, 691] on div at bounding box center [802, 418] width 1468 height 592
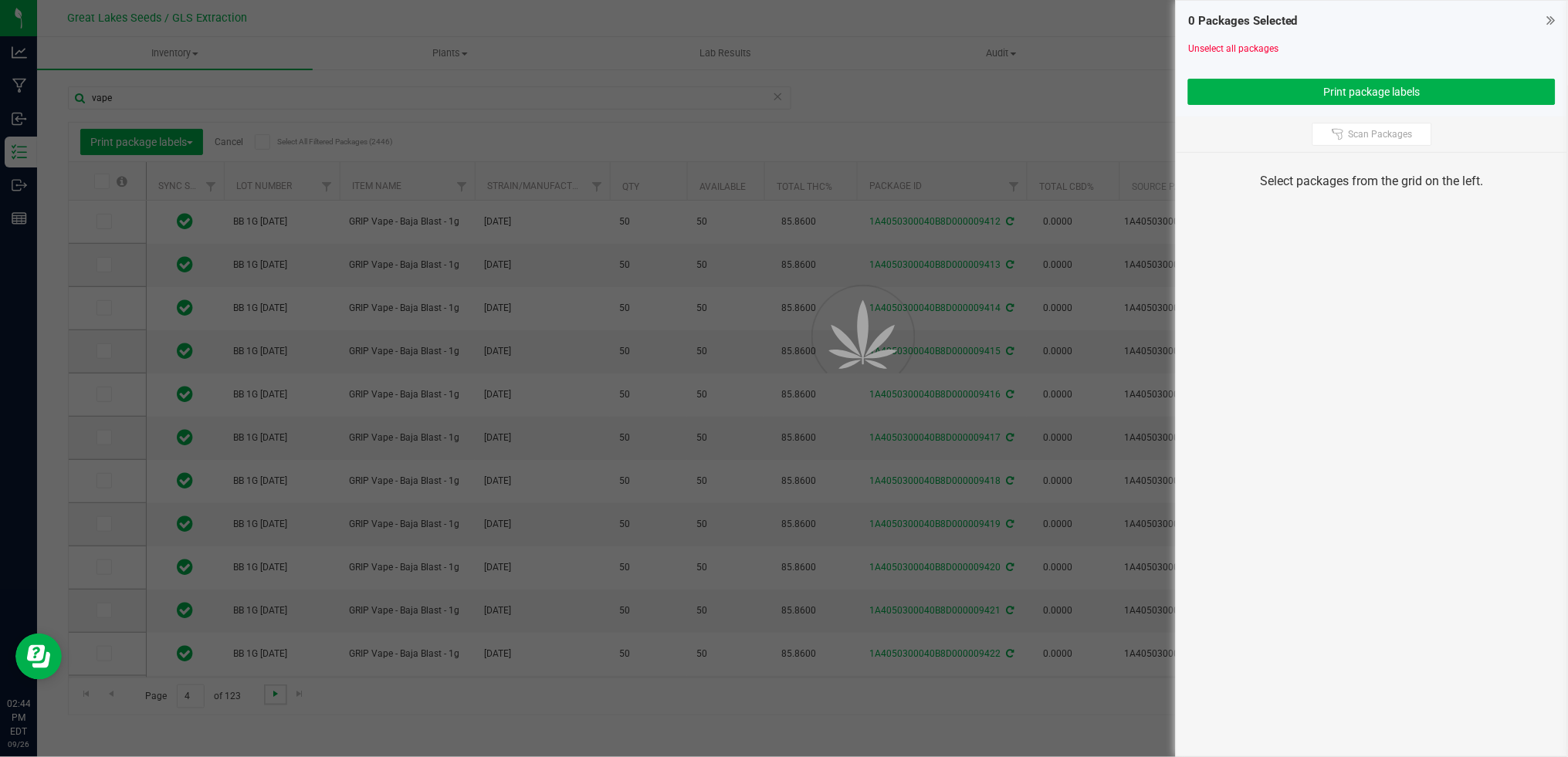
click at [279, 691] on span "Go to the next page" at bounding box center [276, 694] width 13 height 13
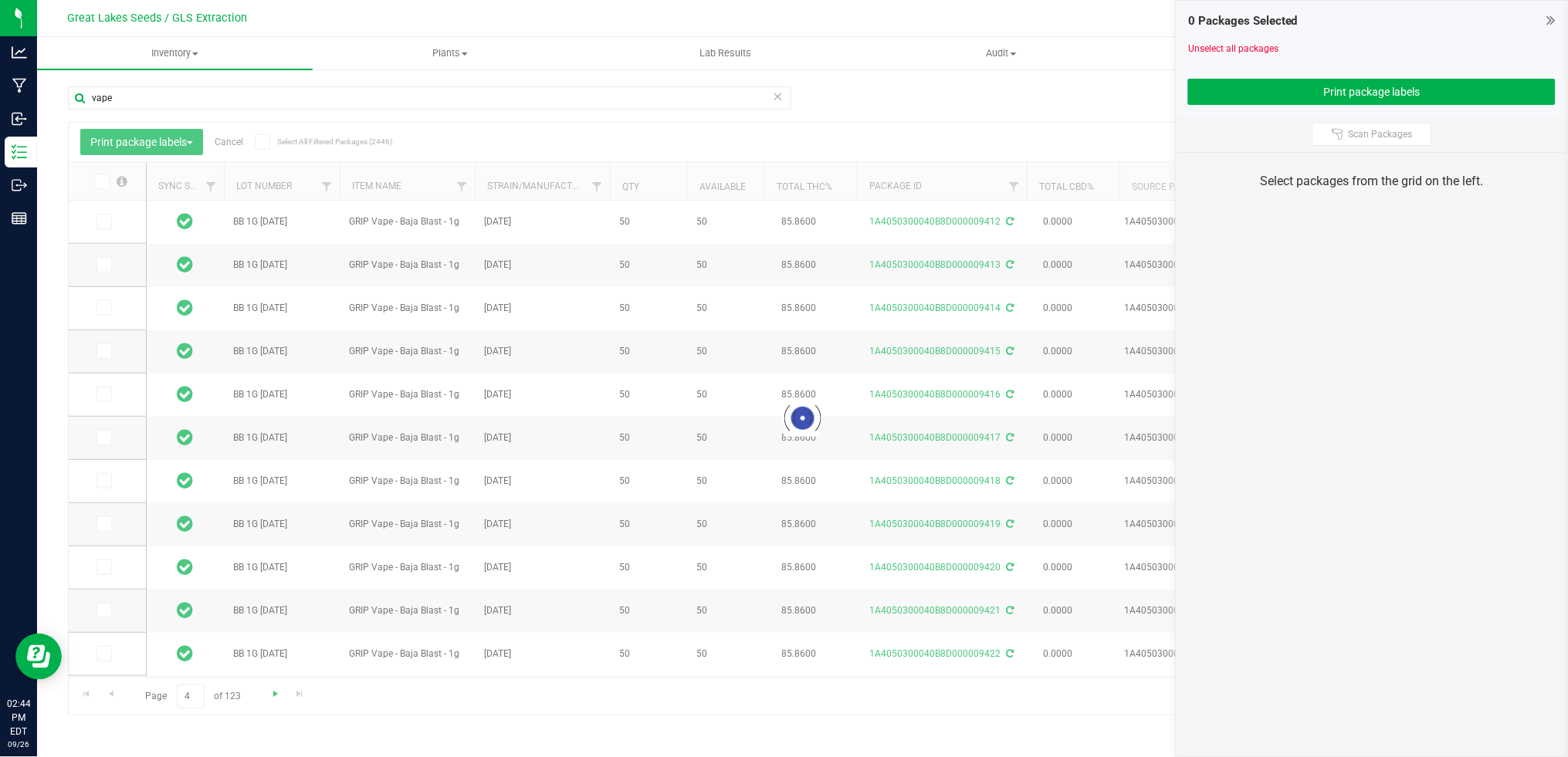
click at [279, 691] on div at bounding box center [802, 418] width 1468 height 592
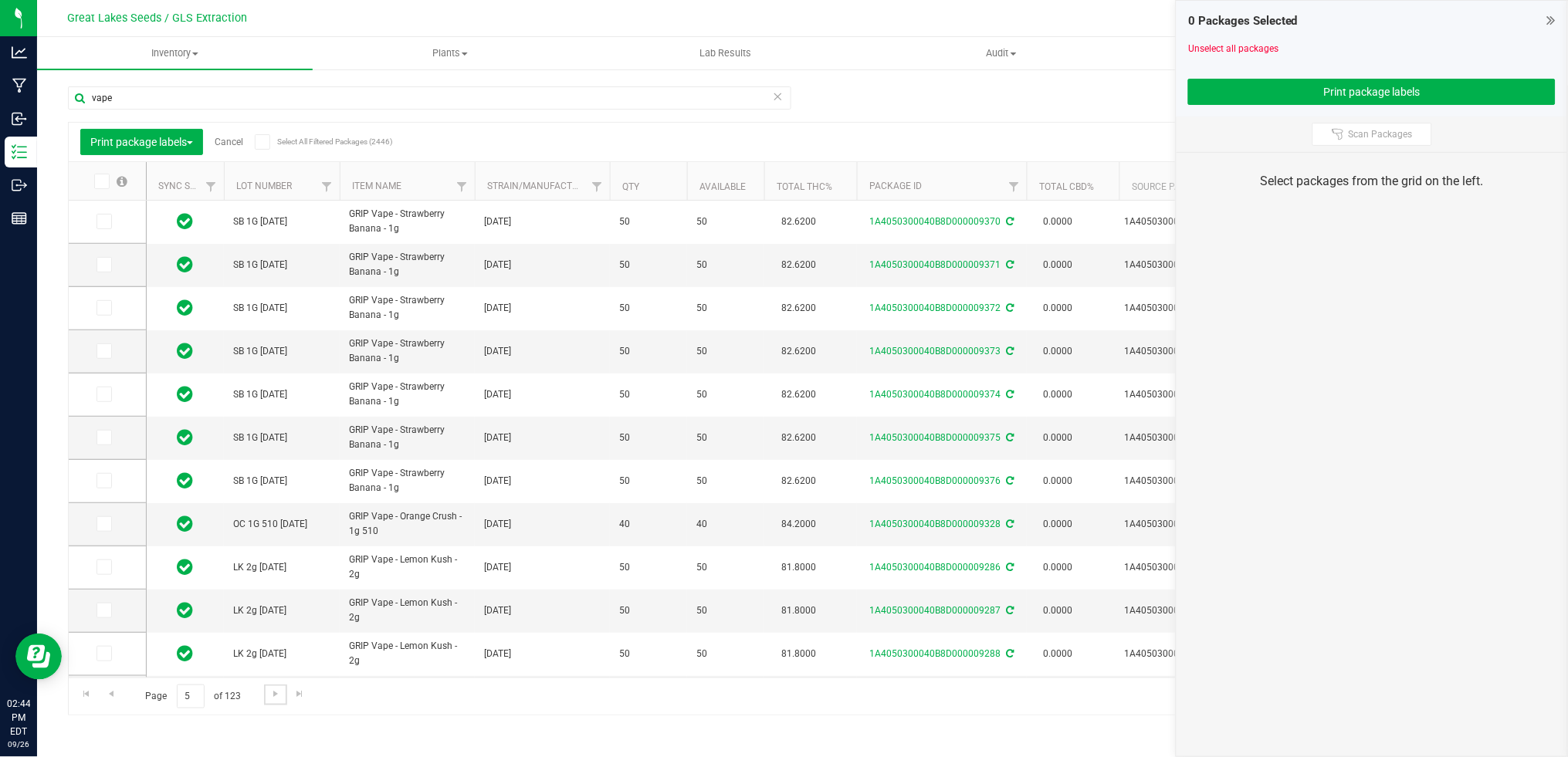
click at [279, 691] on span "Go to the next page" at bounding box center [276, 694] width 13 height 13
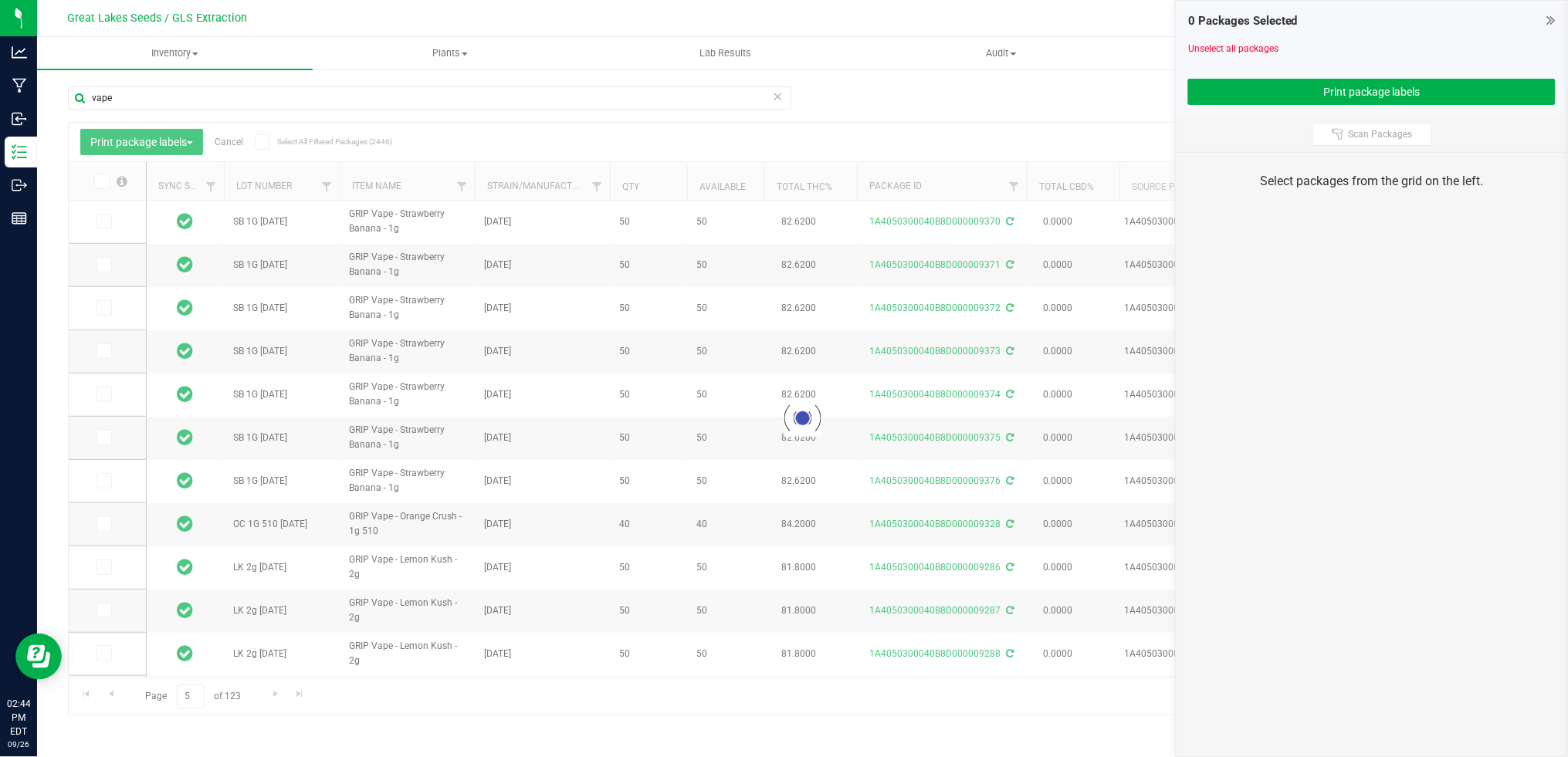
click at [279, 691] on div at bounding box center [802, 418] width 1468 height 592
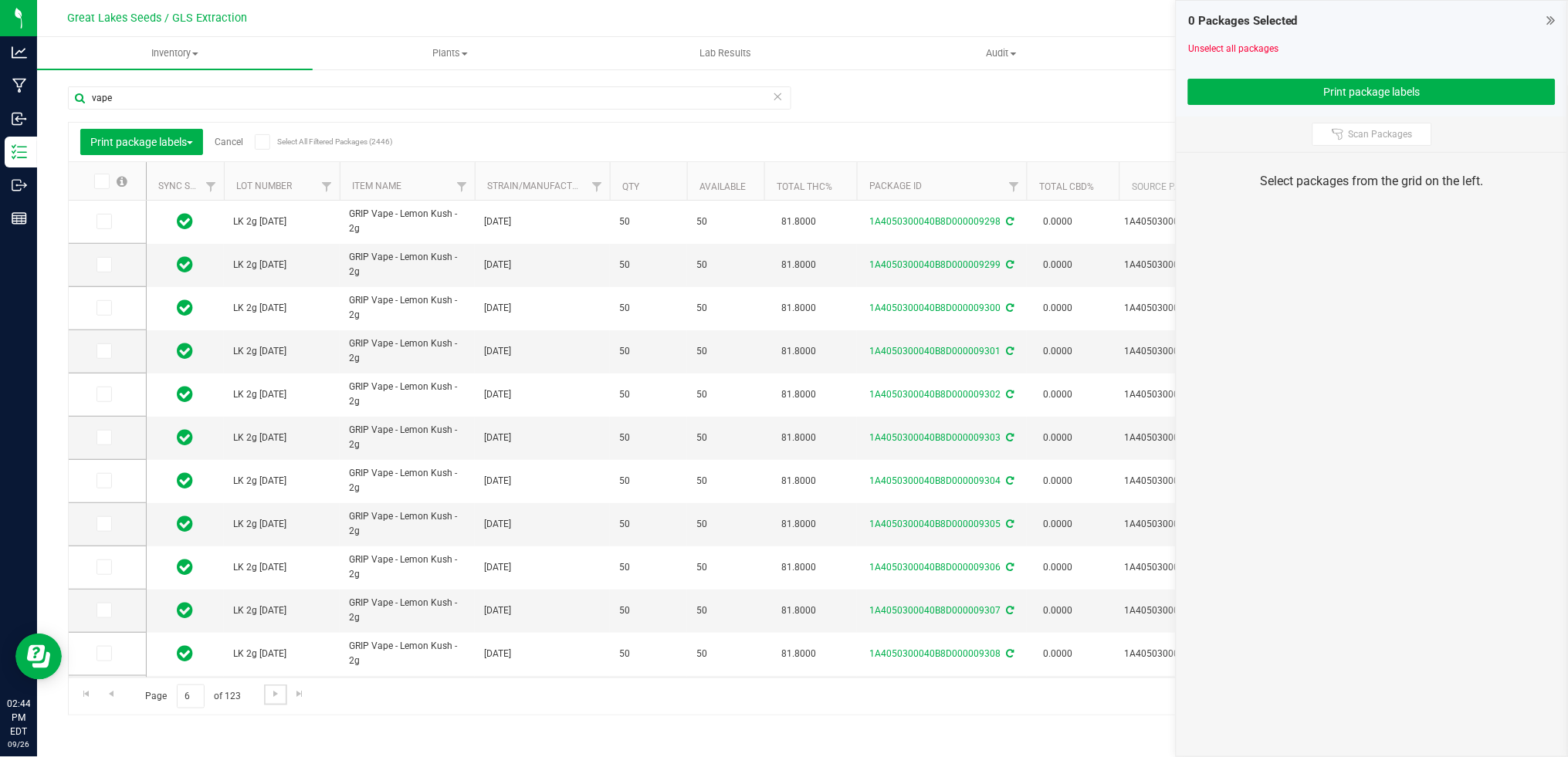
click at [279, 691] on span "Go to the next page" at bounding box center [276, 694] width 13 height 13
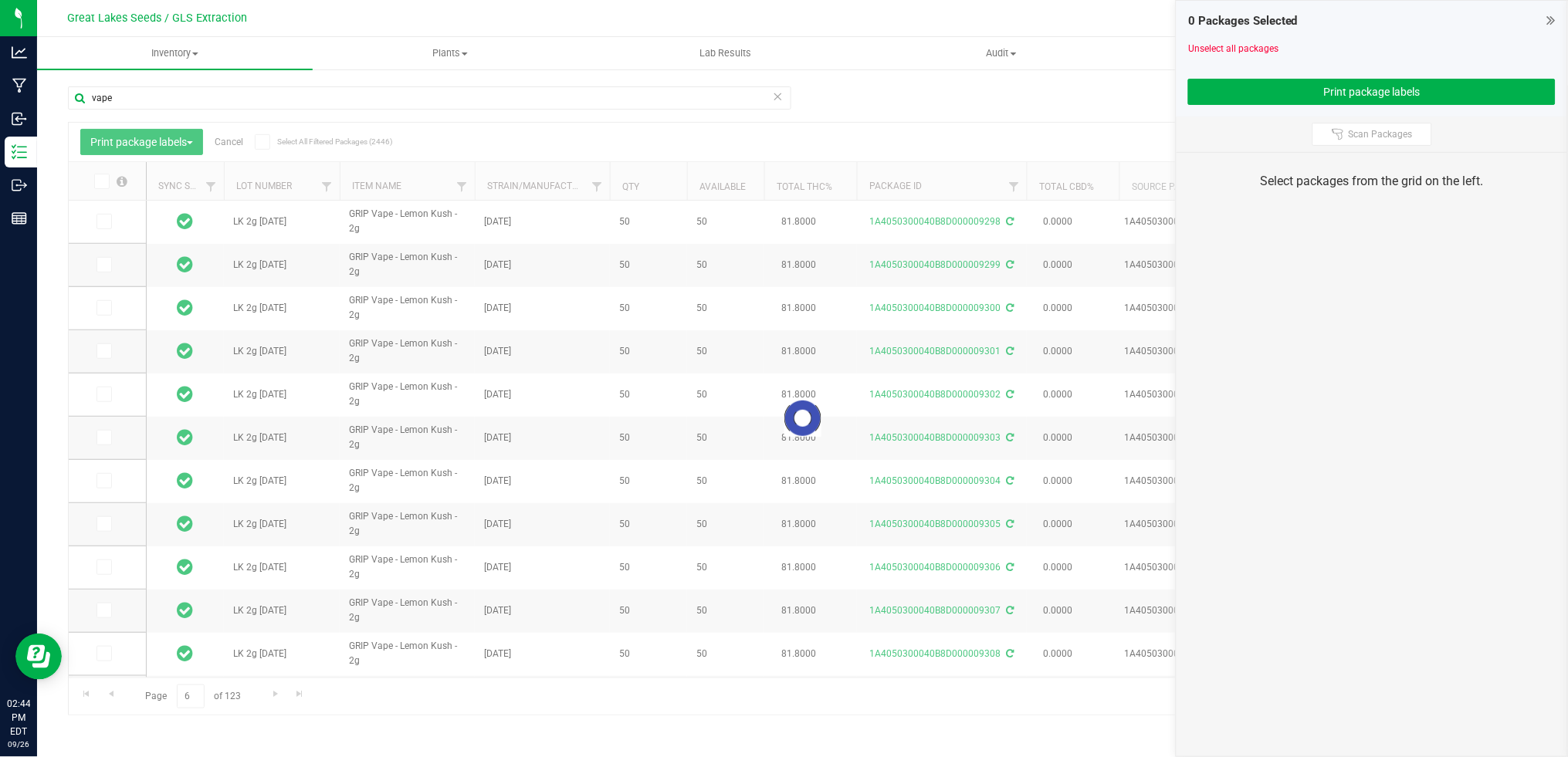
click at [279, 691] on div at bounding box center [802, 418] width 1468 height 592
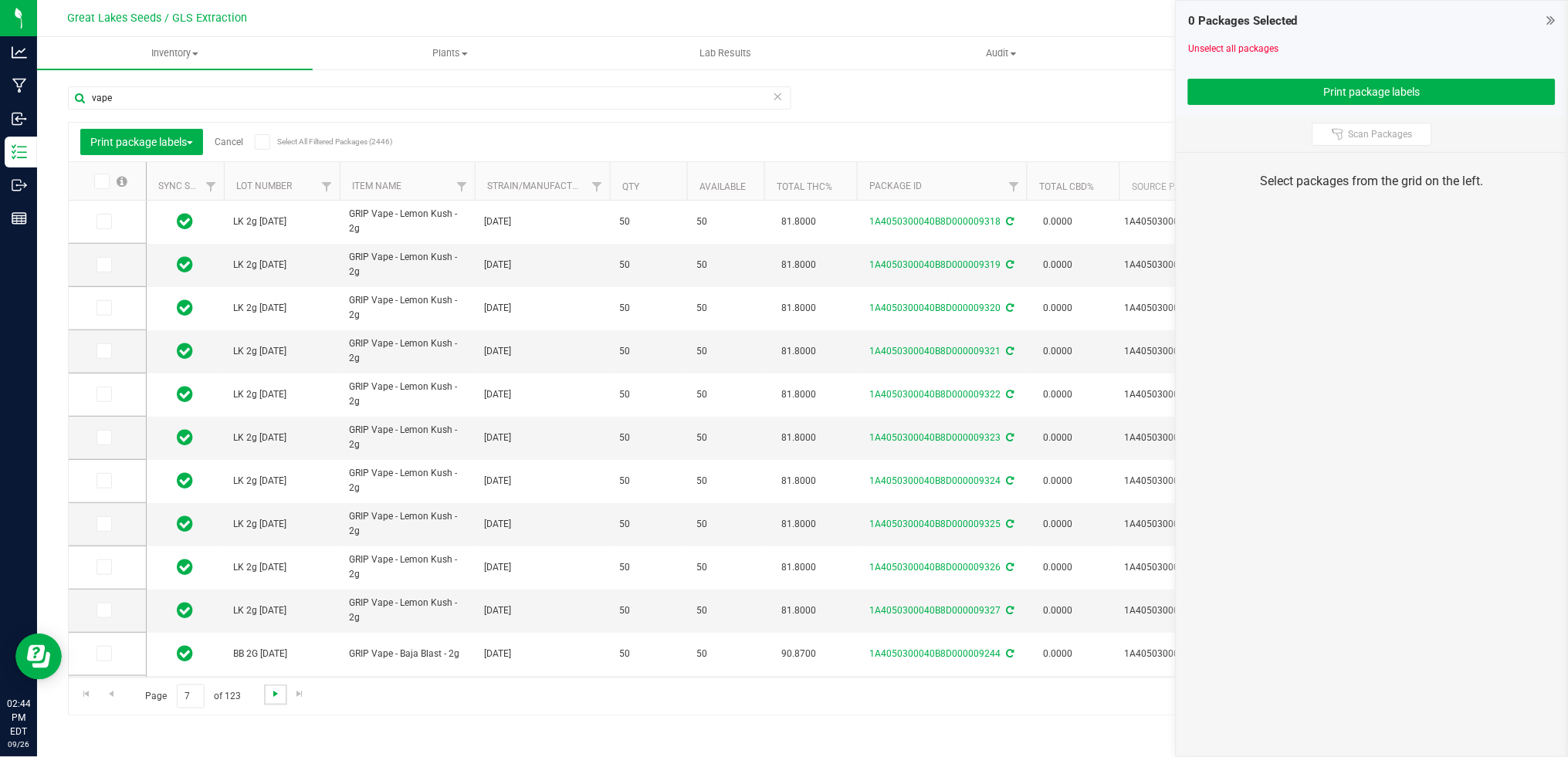
click at [279, 691] on span "Go to the next page" at bounding box center [276, 694] width 13 height 13
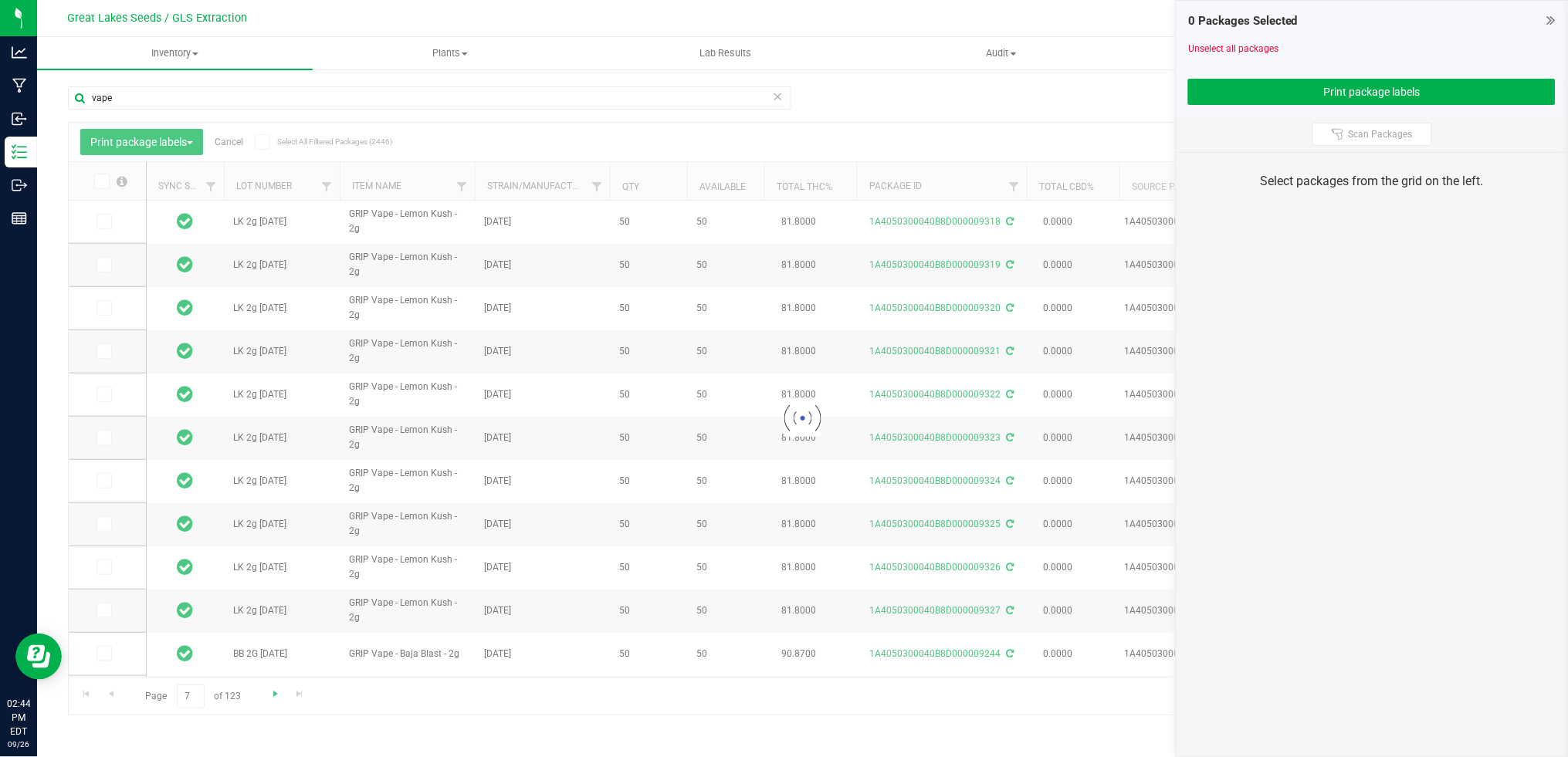
click at [279, 691] on div at bounding box center [802, 418] width 1468 height 592
click at [279, 691] on span "Go to the next page" at bounding box center [276, 694] width 13 height 13
click at [279, 691] on div at bounding box center [802, 418] width 1468 height 592
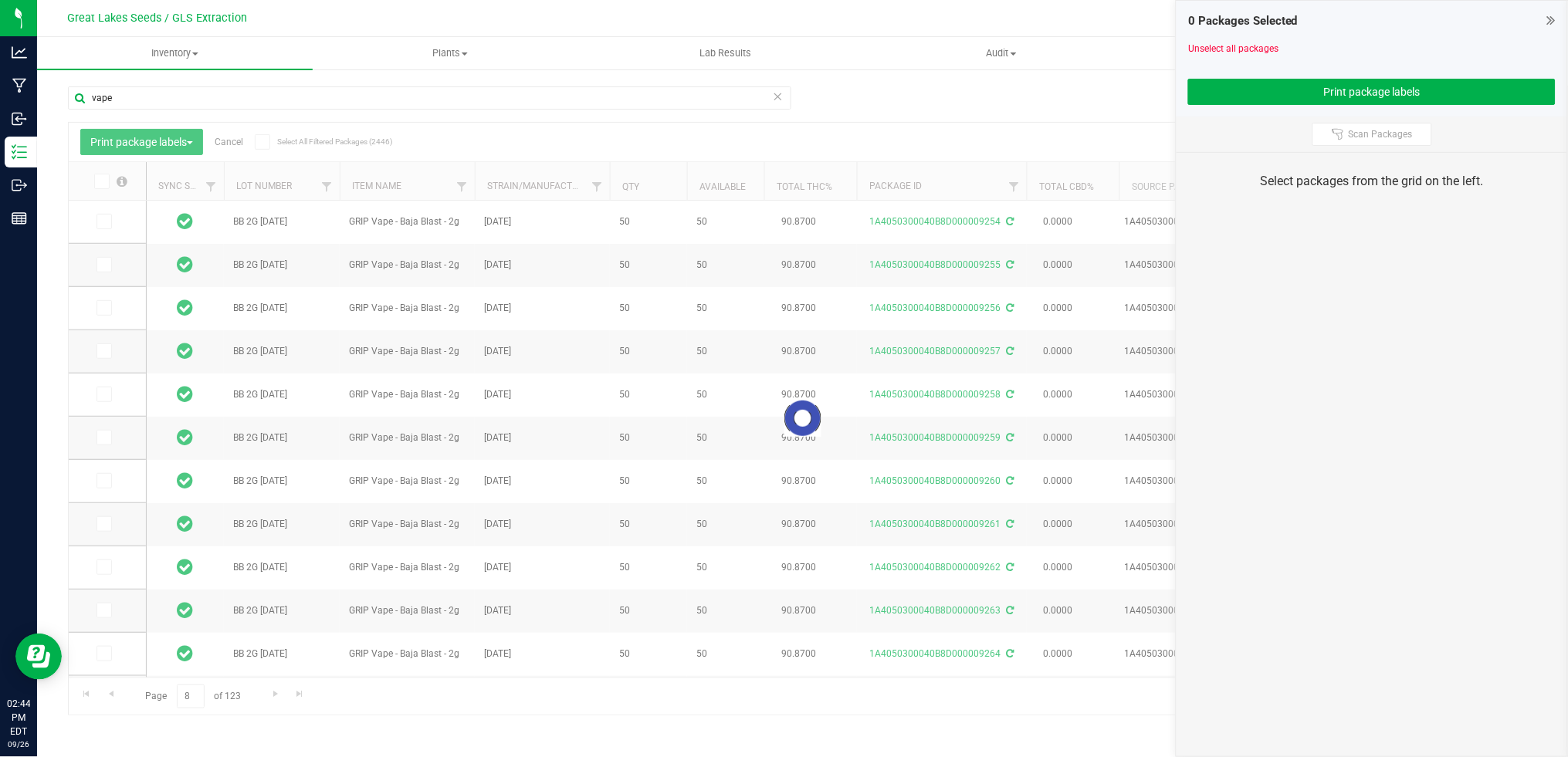
click at [279, 691] on div at bounding box center [802, 418] width 1468 height 592
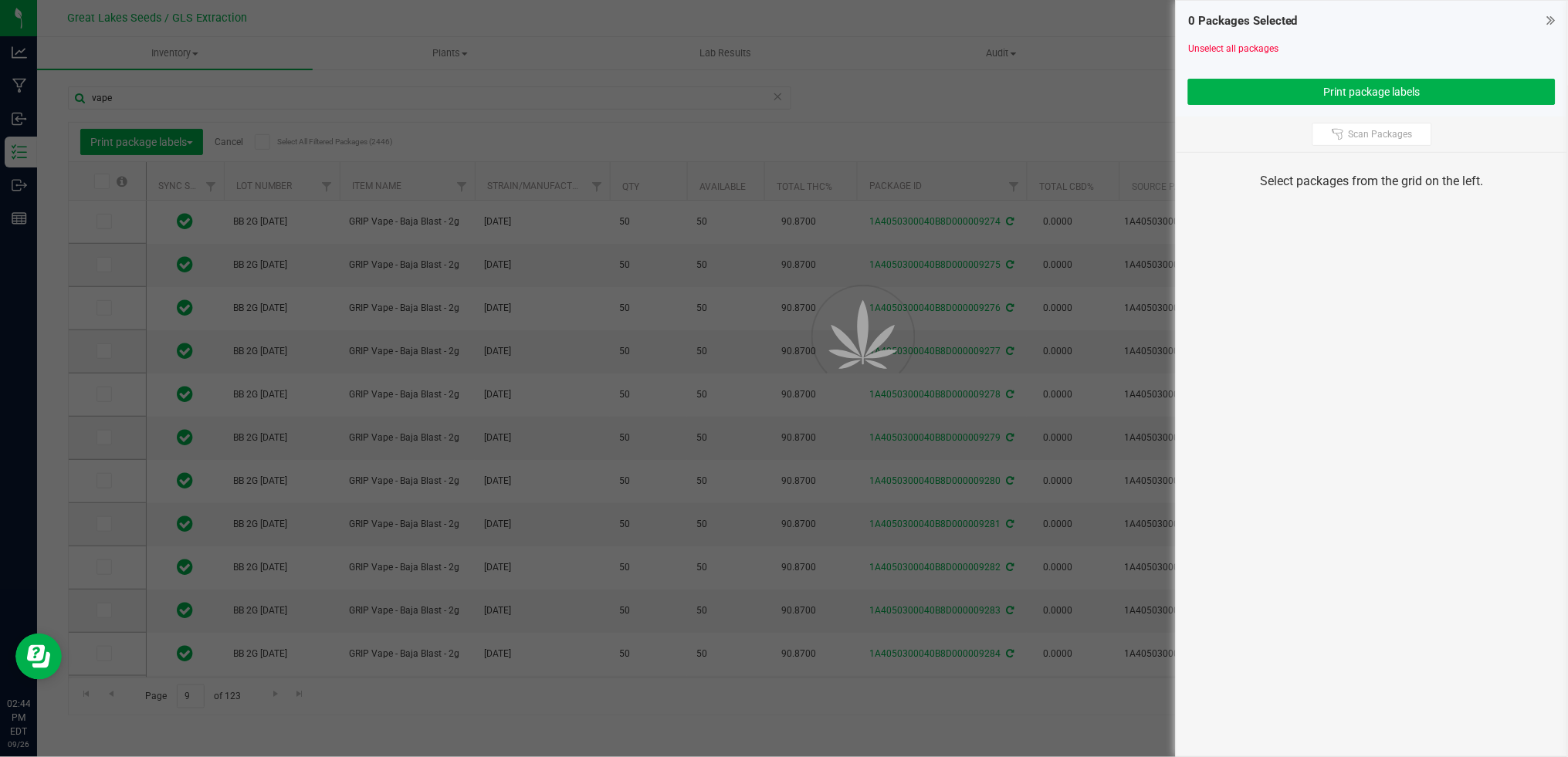
click at [279, 691] on div at bounding box center [784, 378] width 1568 height 757
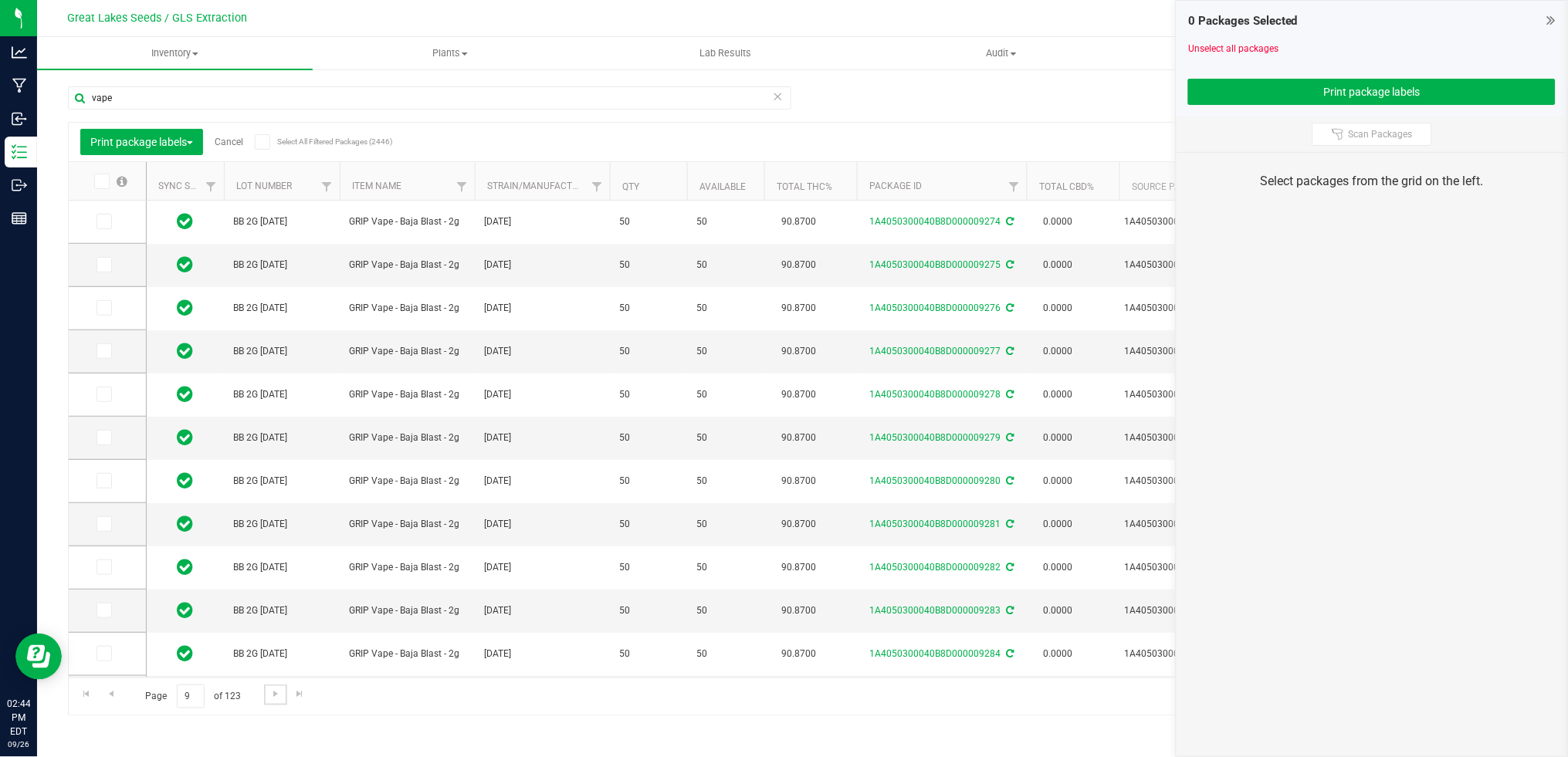
click at [279, 691] on span "Go to the next page" at bounding box center [276, 694] width 13 height 13
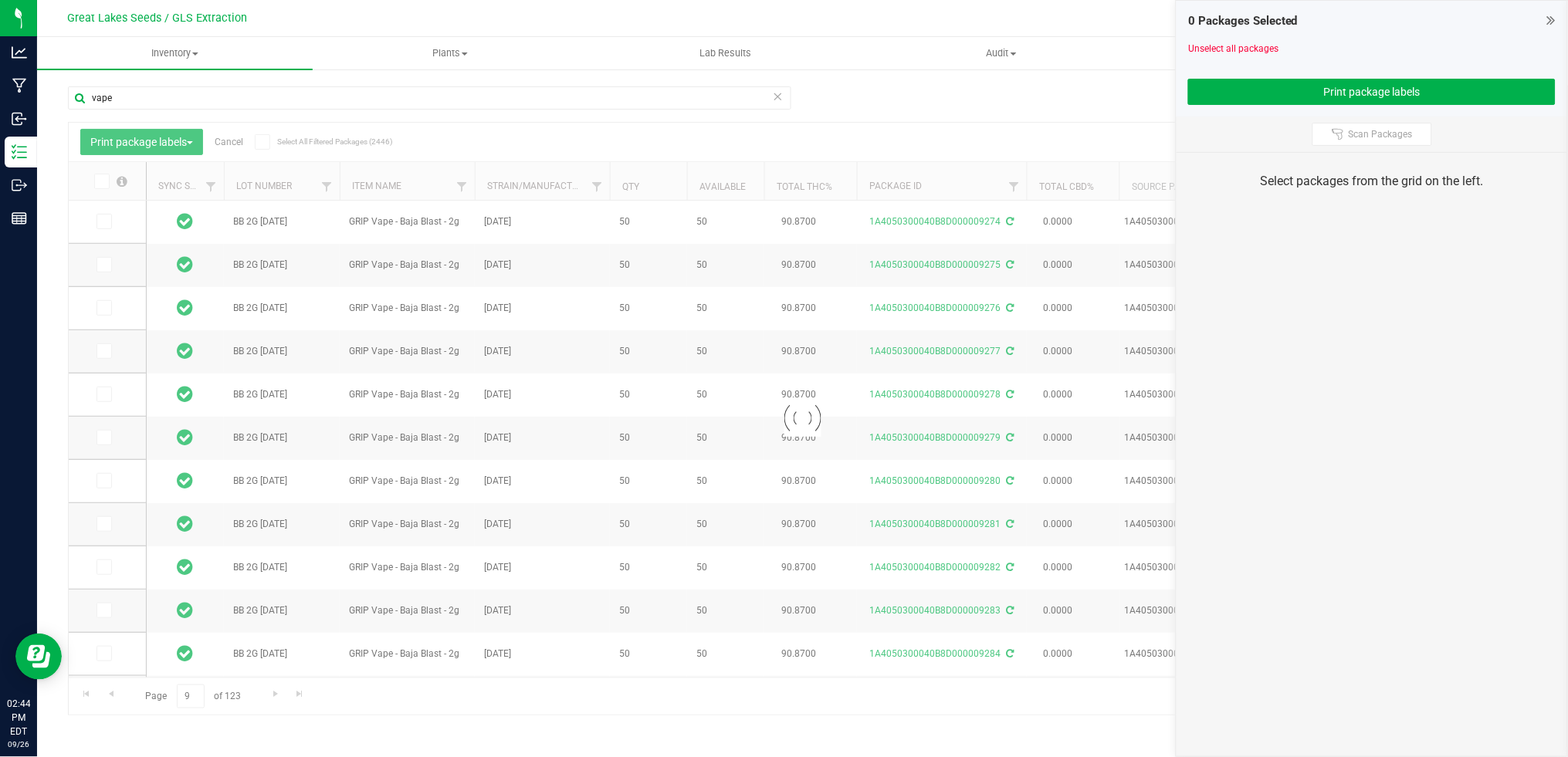
click at [279, 691] on div at bounding box center [802, 418] width 1468 height 592
click at [279, 691] on span "Go to the next page" at bounding box center [276, 694] width 13 height 13
click at [279, 691] on div at bounding box center [802, 418] width 1468 height 592
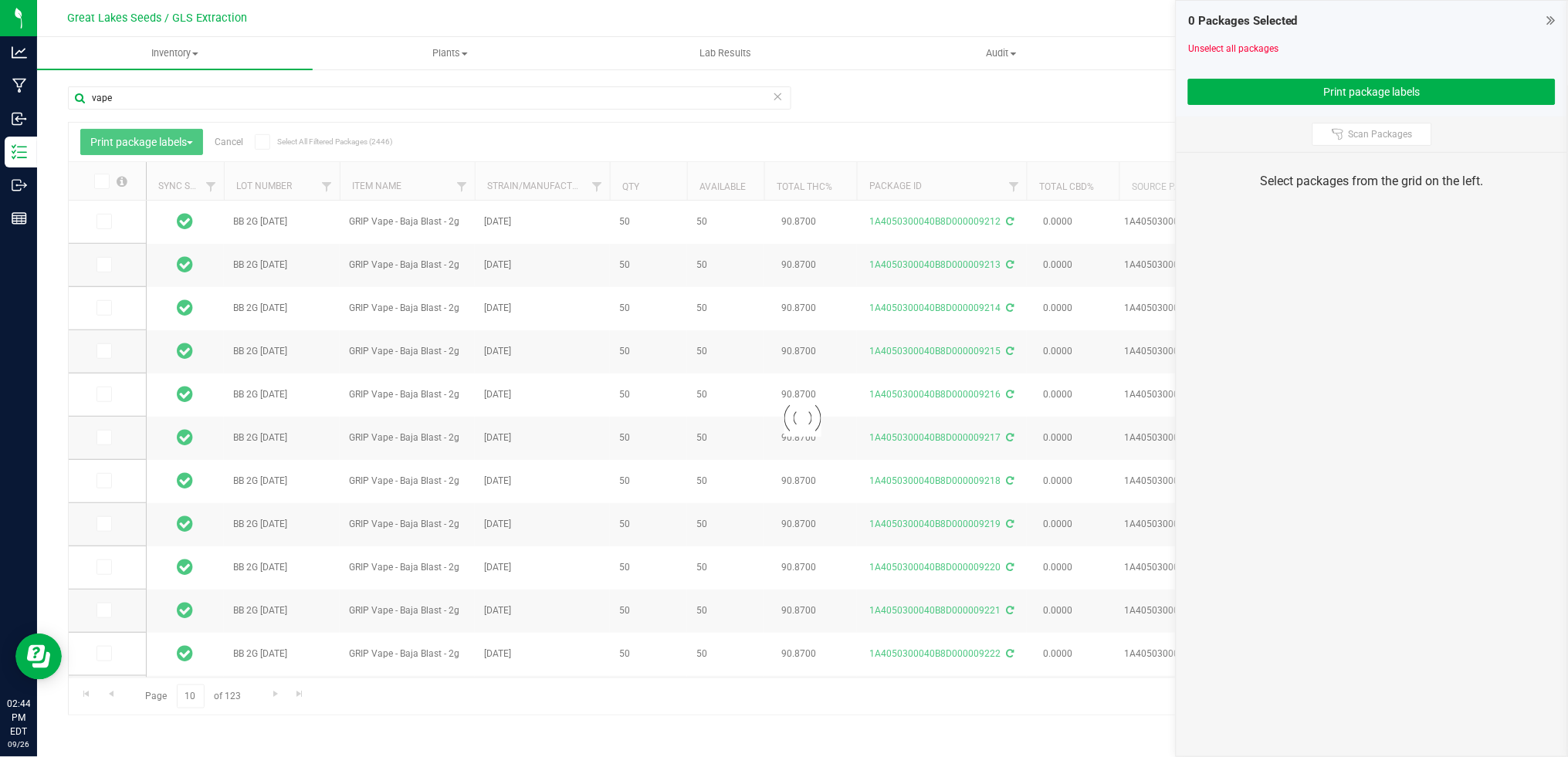
click at [279, 691] on div at bounding box center [802, 418] width 1468 height 592
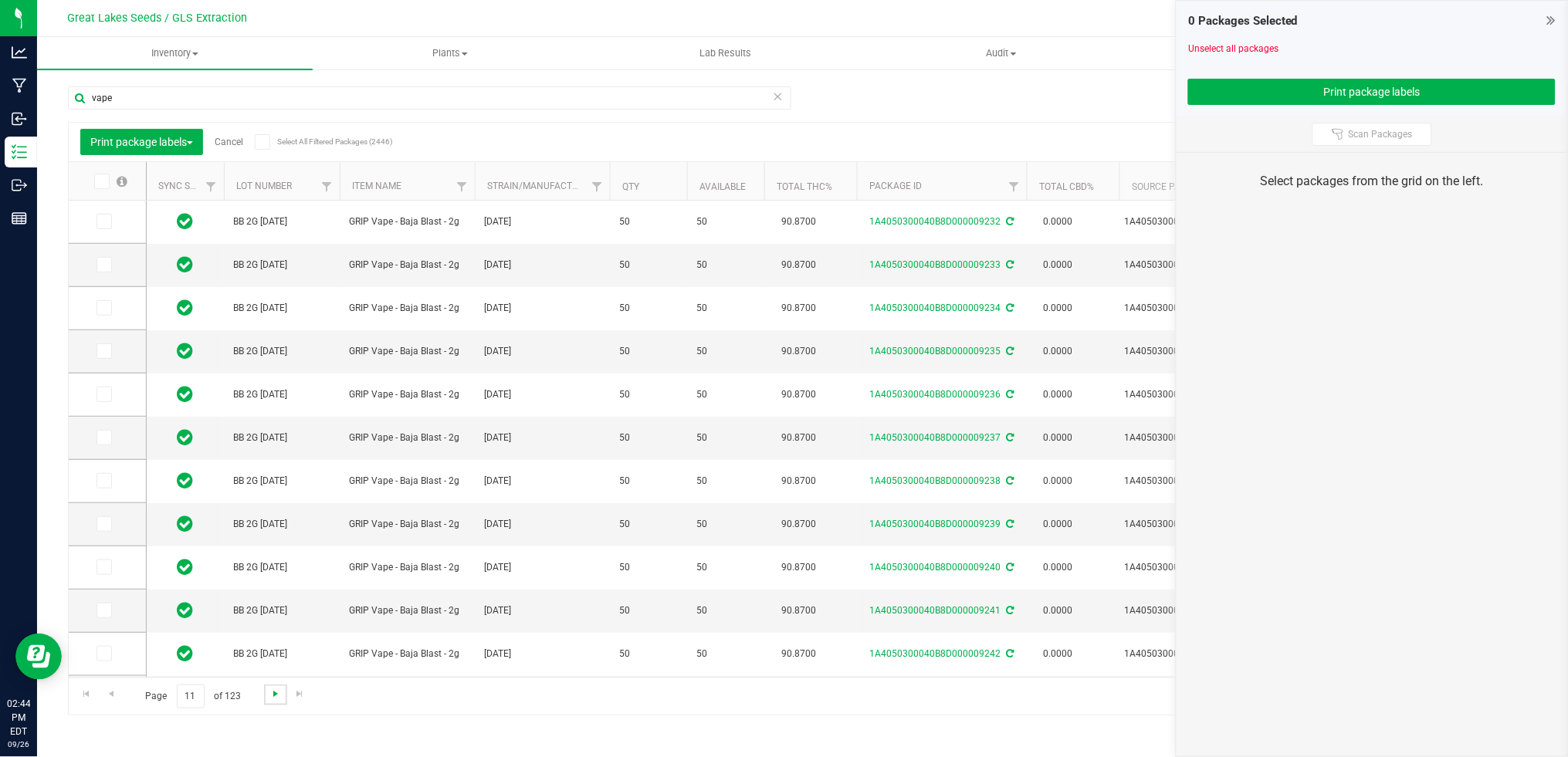
click at [279, 691] on span "Go to the next page" at bounding box center [276, 694] width 13 height 13
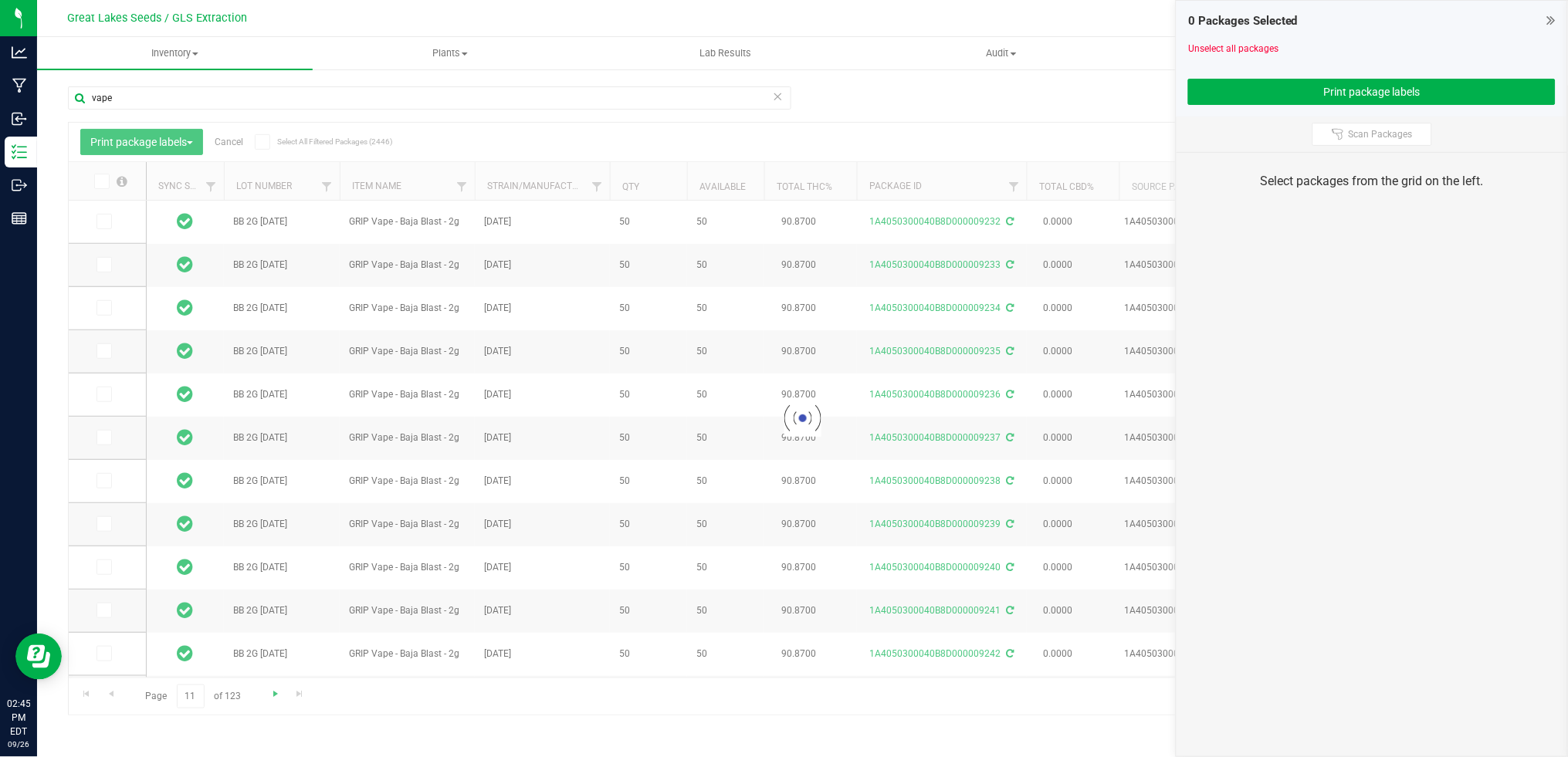
click at [279, 691] on div at bounding box center [802, 418] width 1468 height 592
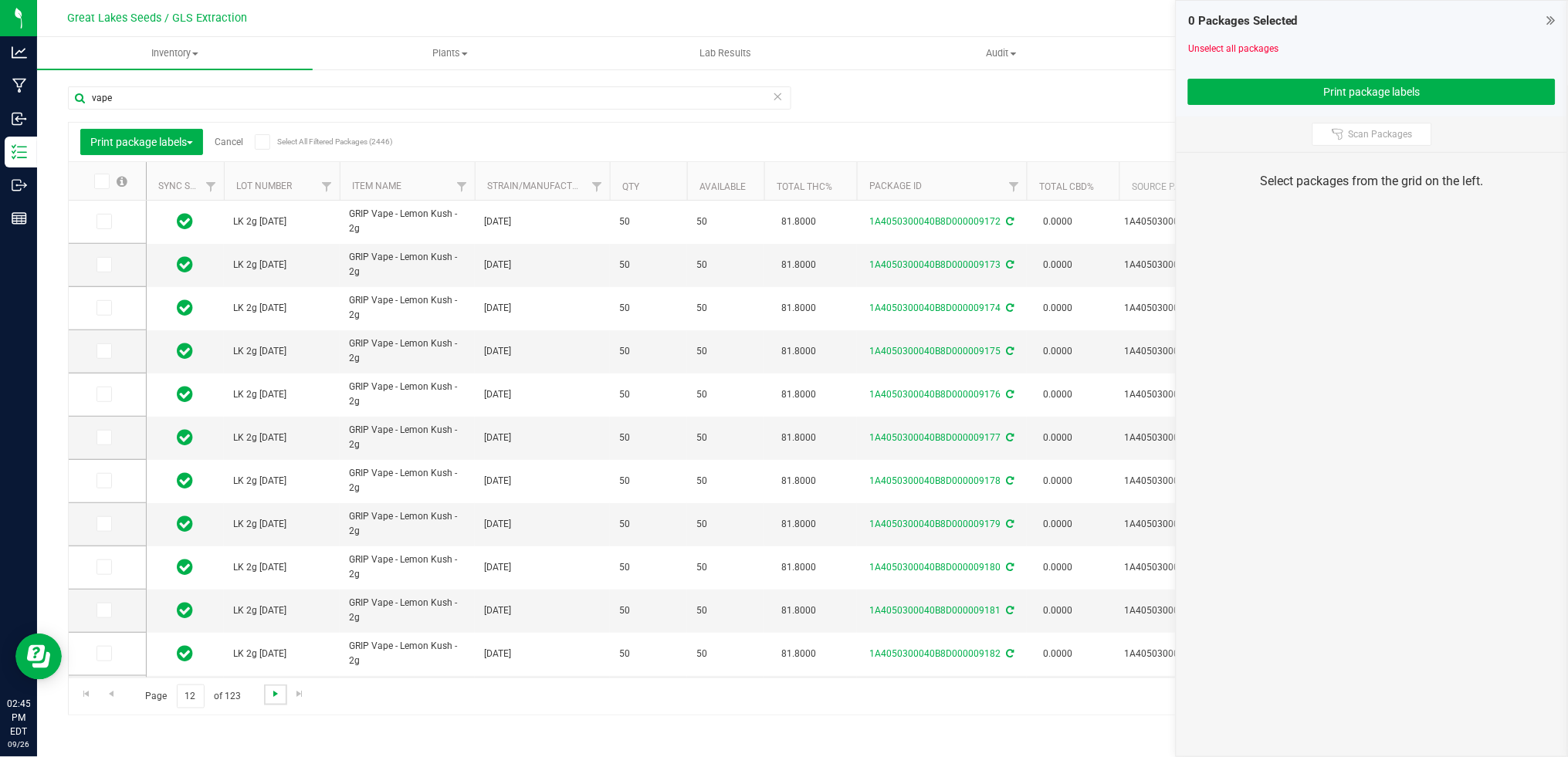
click at [270, 692] on span "Go to the next page" at bounding box center [276, 694] width 13 height 13
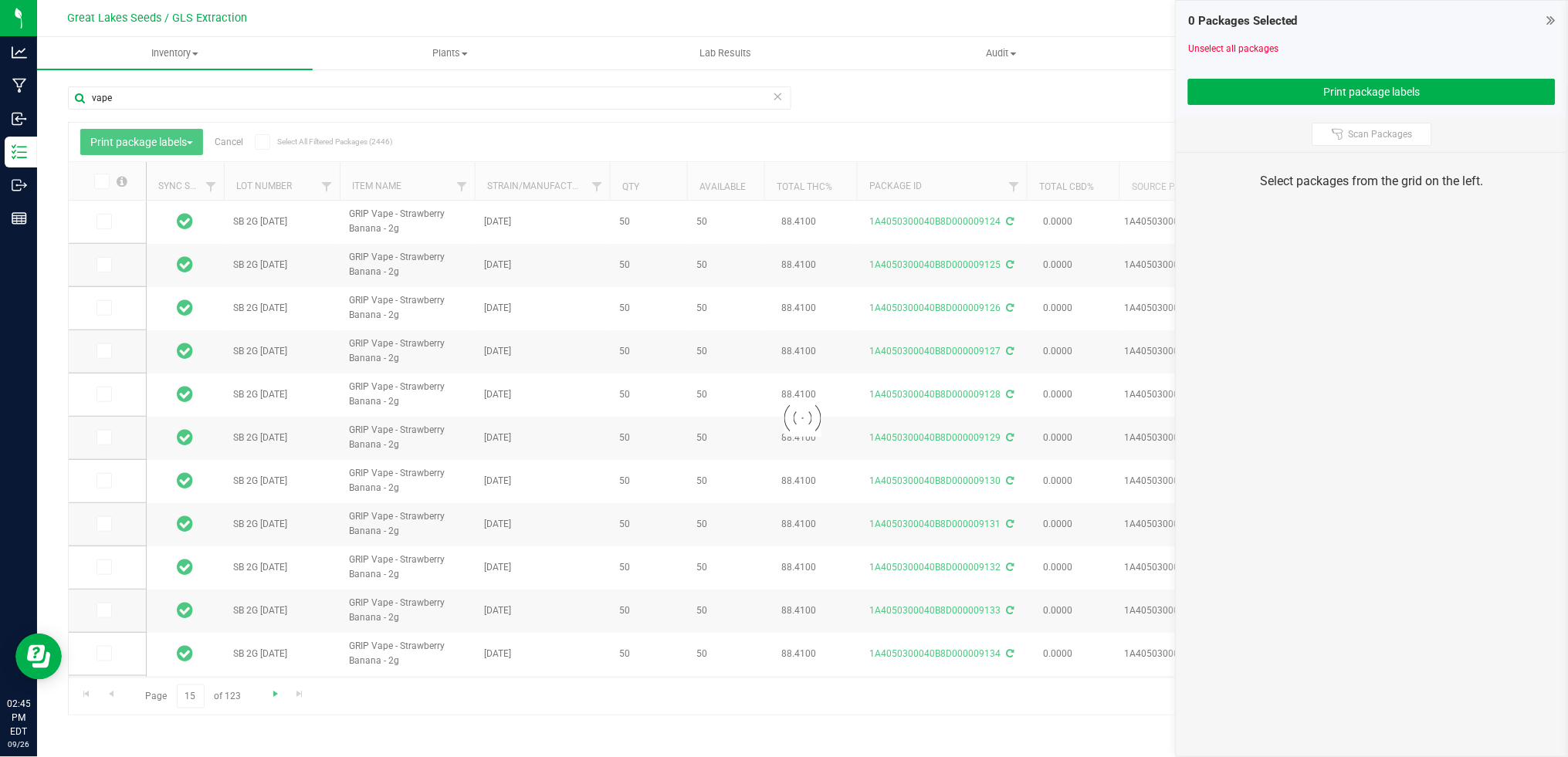
click at [270, 692] on div at bounding box center [802, 418] width 1468 height 592
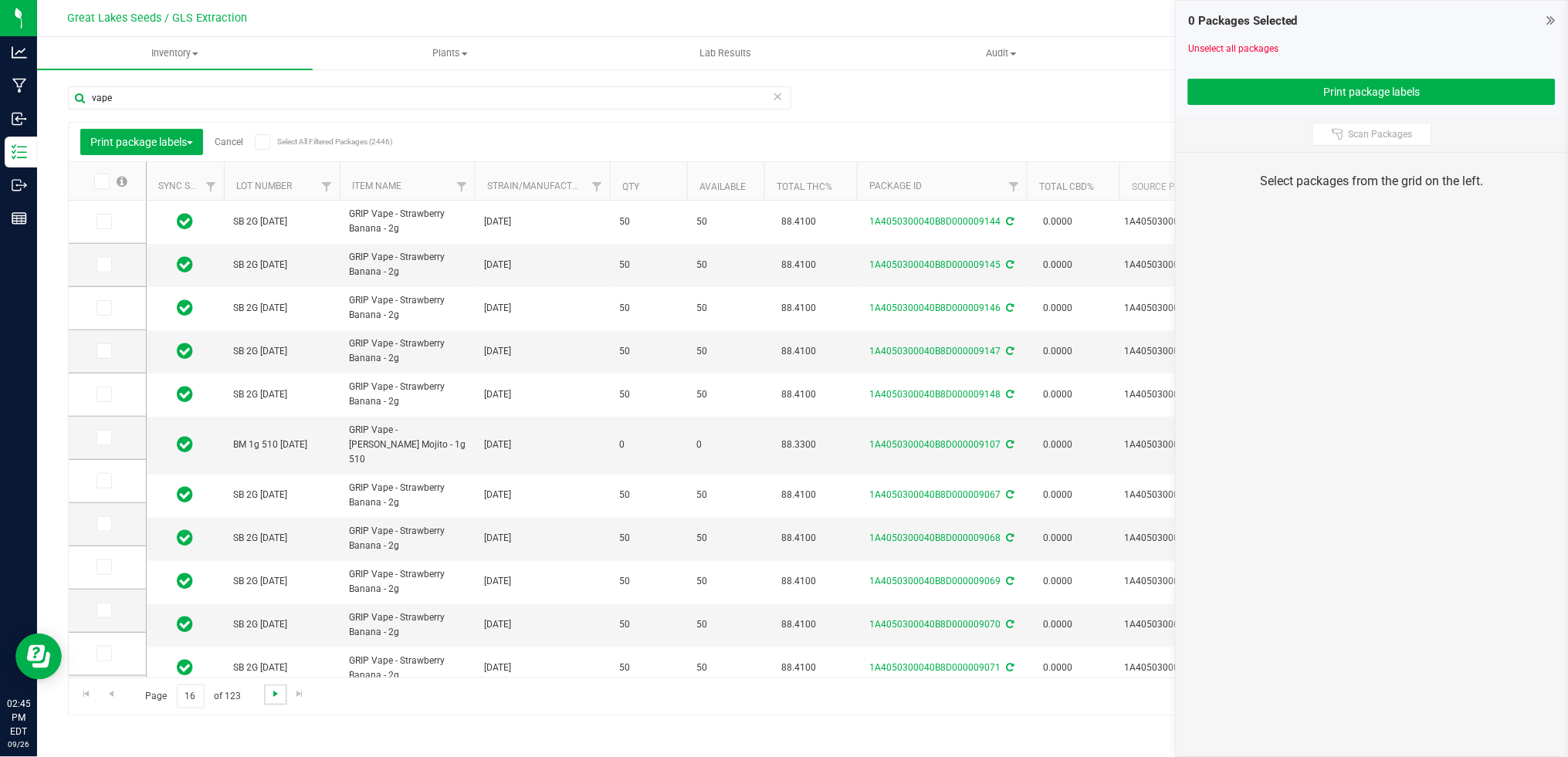
click at [270, 692] on span "Go to the next page" at bounding box center [276, 694] width 13 height 13
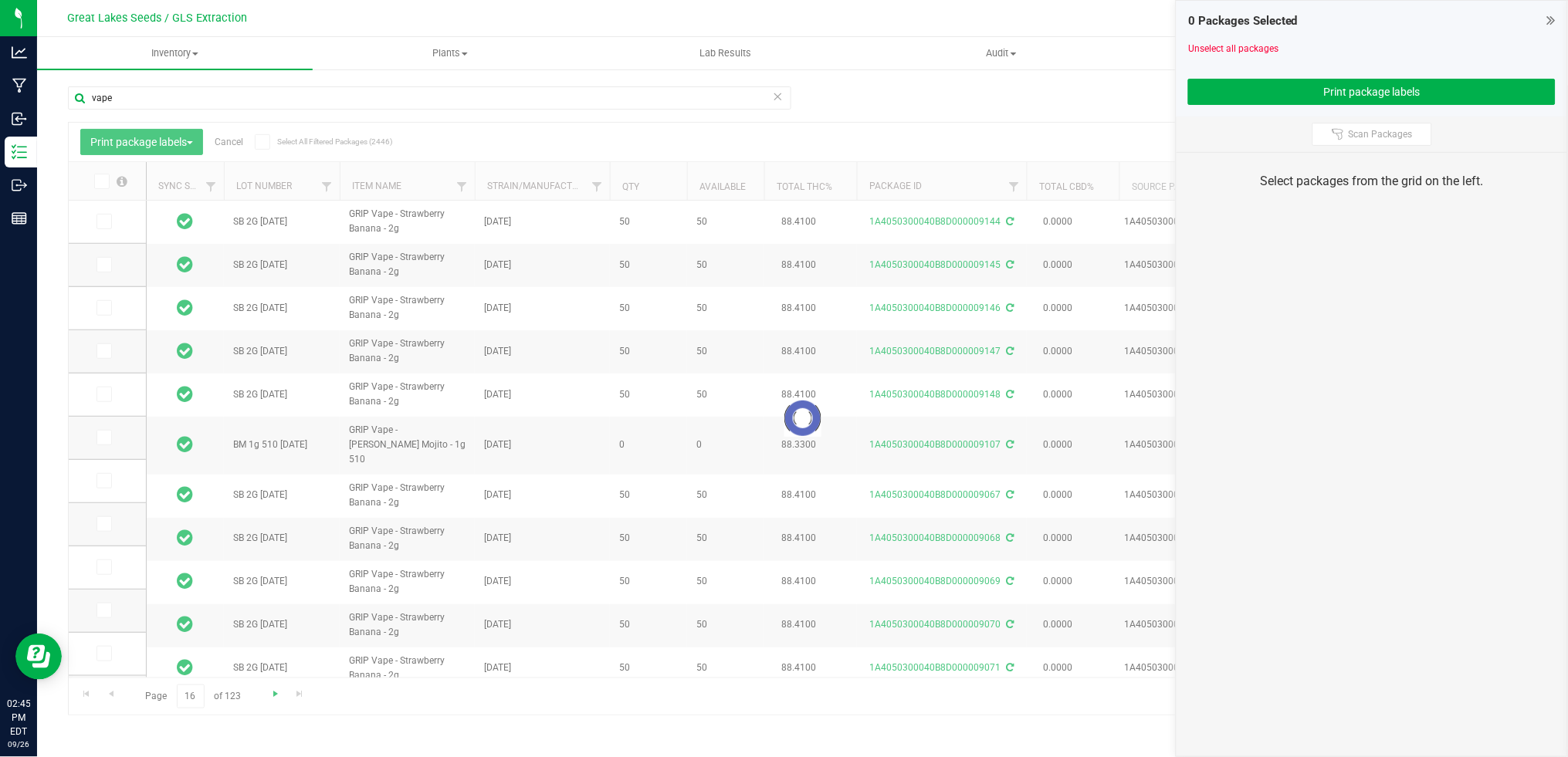
click at [270, 692] on div at bounding box center [802, 418] width 1468 height 592
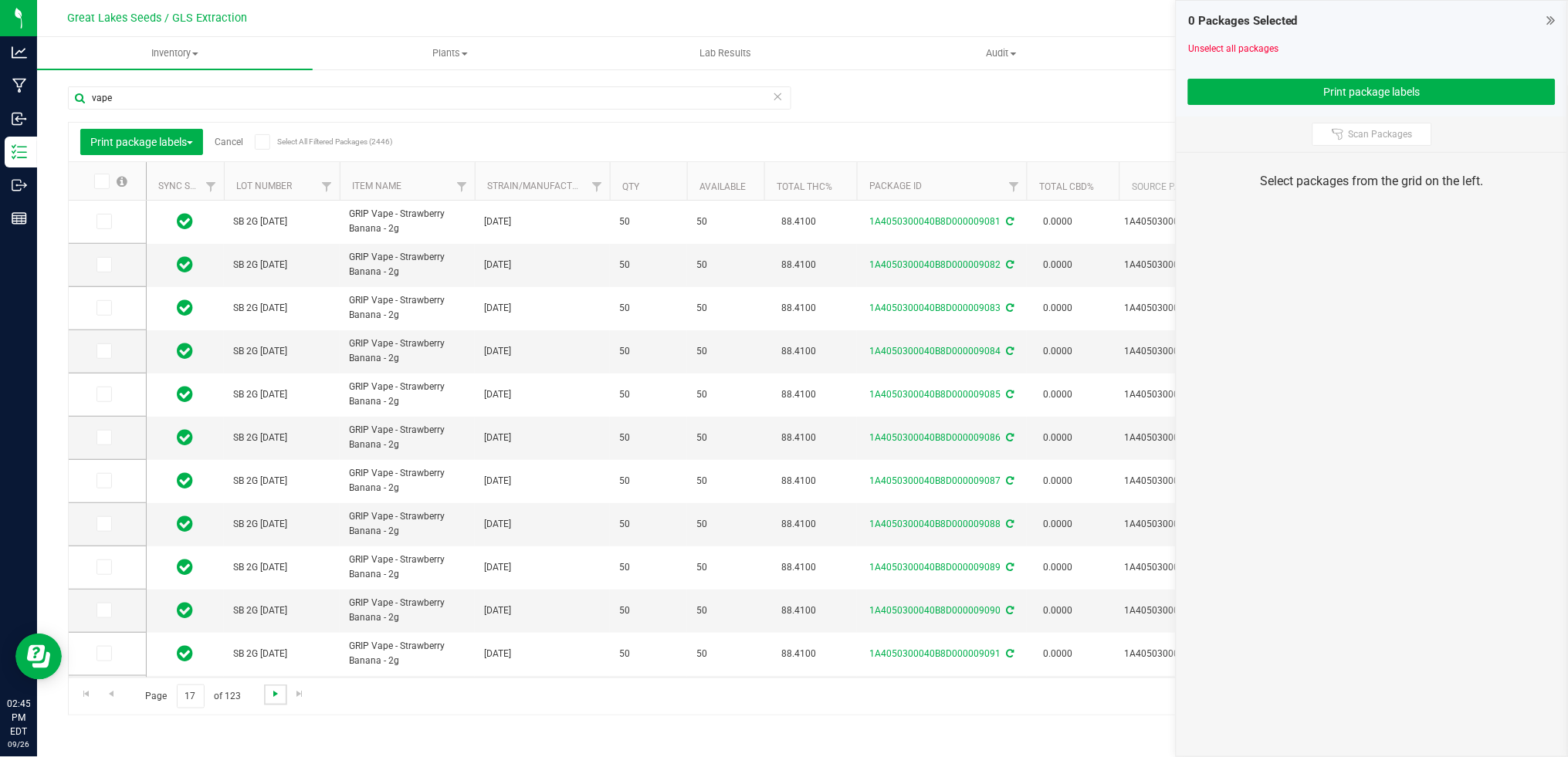
click at [270, 692] on span "Go to the next page" at bounding box center [276, 694] width 13 height 13
click at [270, 691] on span "Go to the next page" at bounding box center [276, 694] width 13 height 13
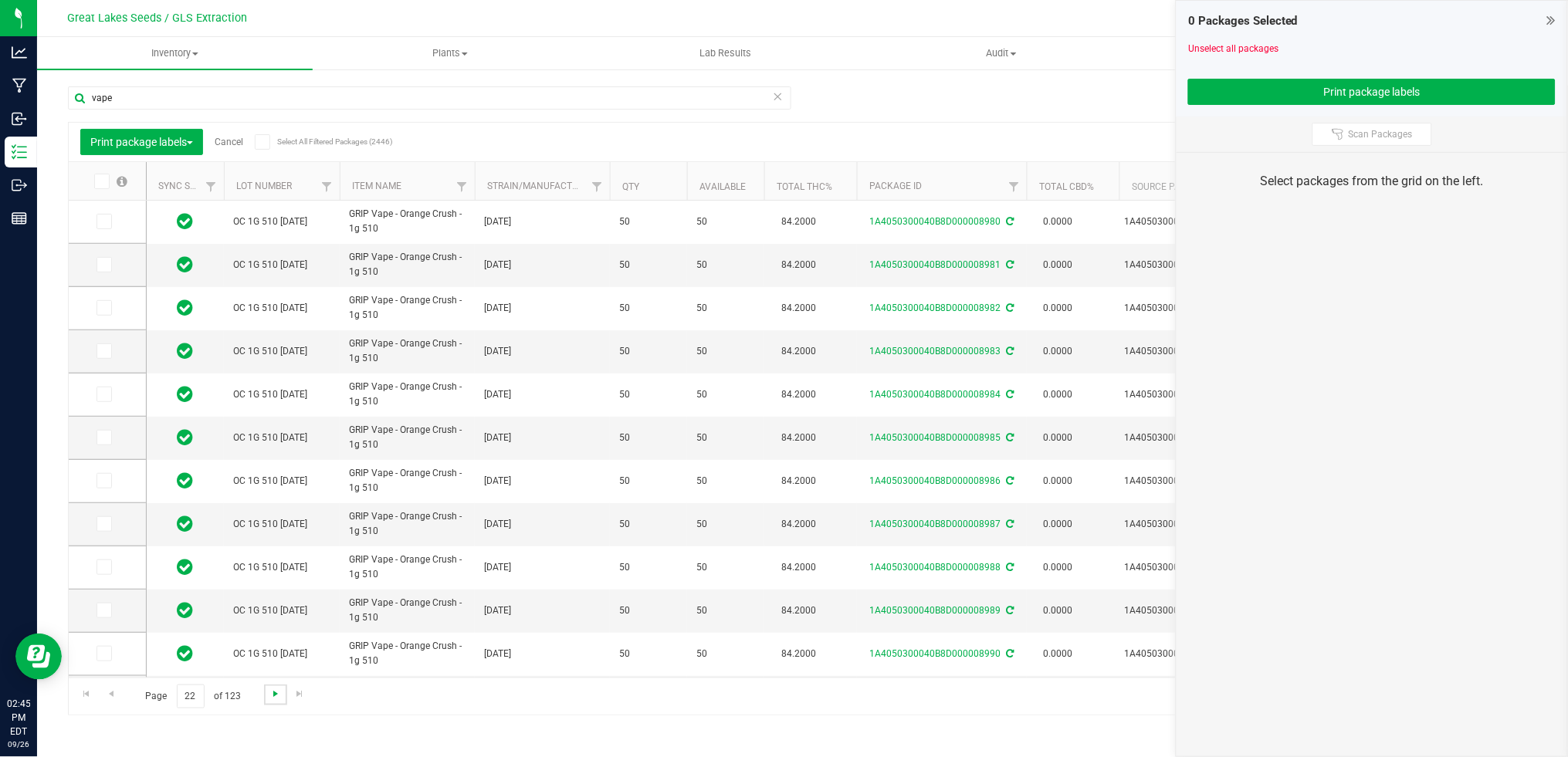
click at [270, 691] on span "Go to the next page" at bounding box center [276, 694] width 13 height 13
click at [114, 696] on span "Go to the previous page" at bounding box center [111, 694] width 13 height 13
click at [280, 690] on span "Go to the next page" at bounding box center [276, 694] width 13 height 13
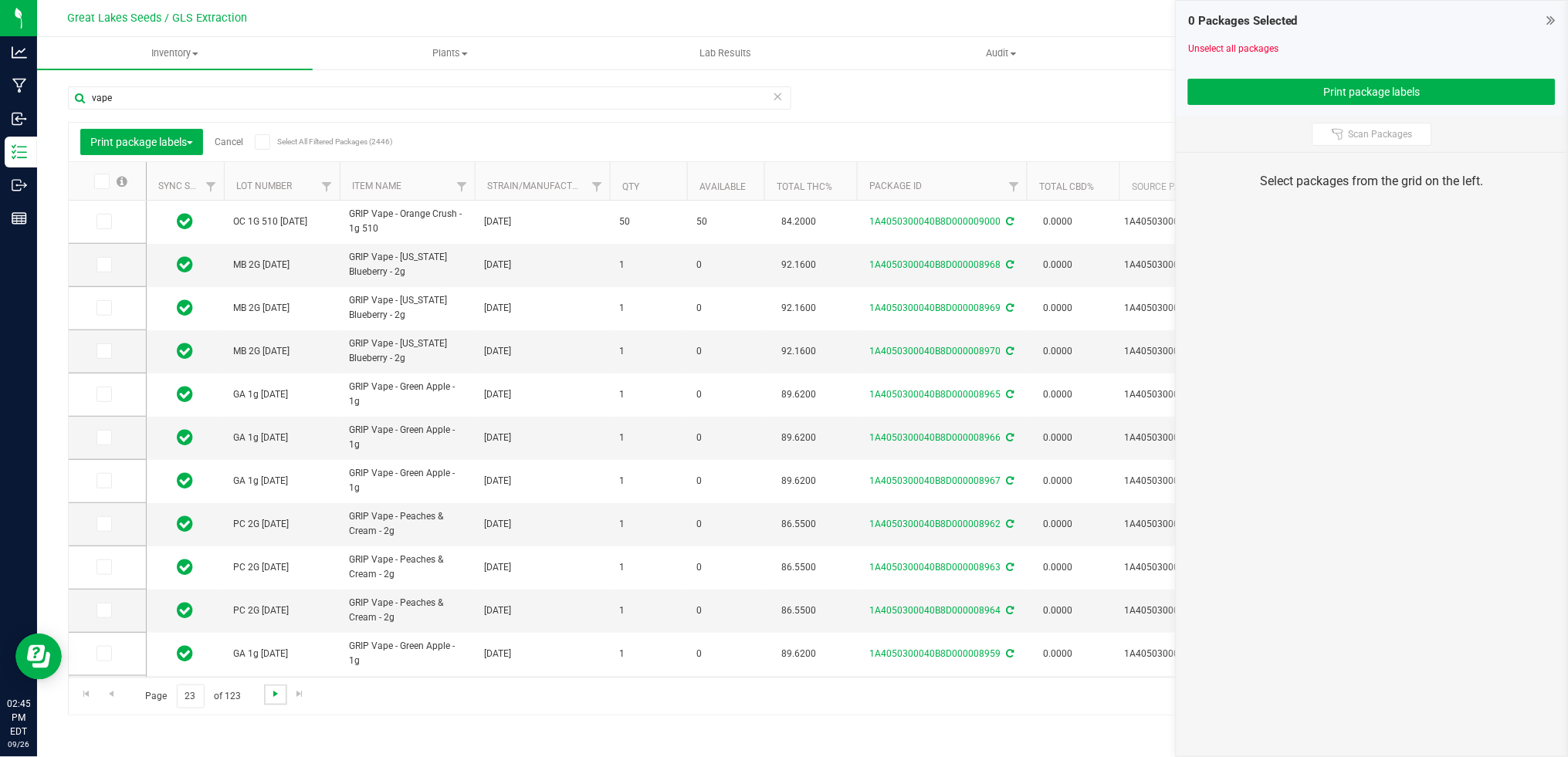
click at [270, 697] on span "Go to the next page" at bounding box center [276, 694] width 13 height 13
click at [270, 696] on span "Go to the next page" at bounding box center [276, 694] width 13 height 13
click at [84, 690] on span "Go to the first page" at bounding box center [88, 694] width 13 height 13
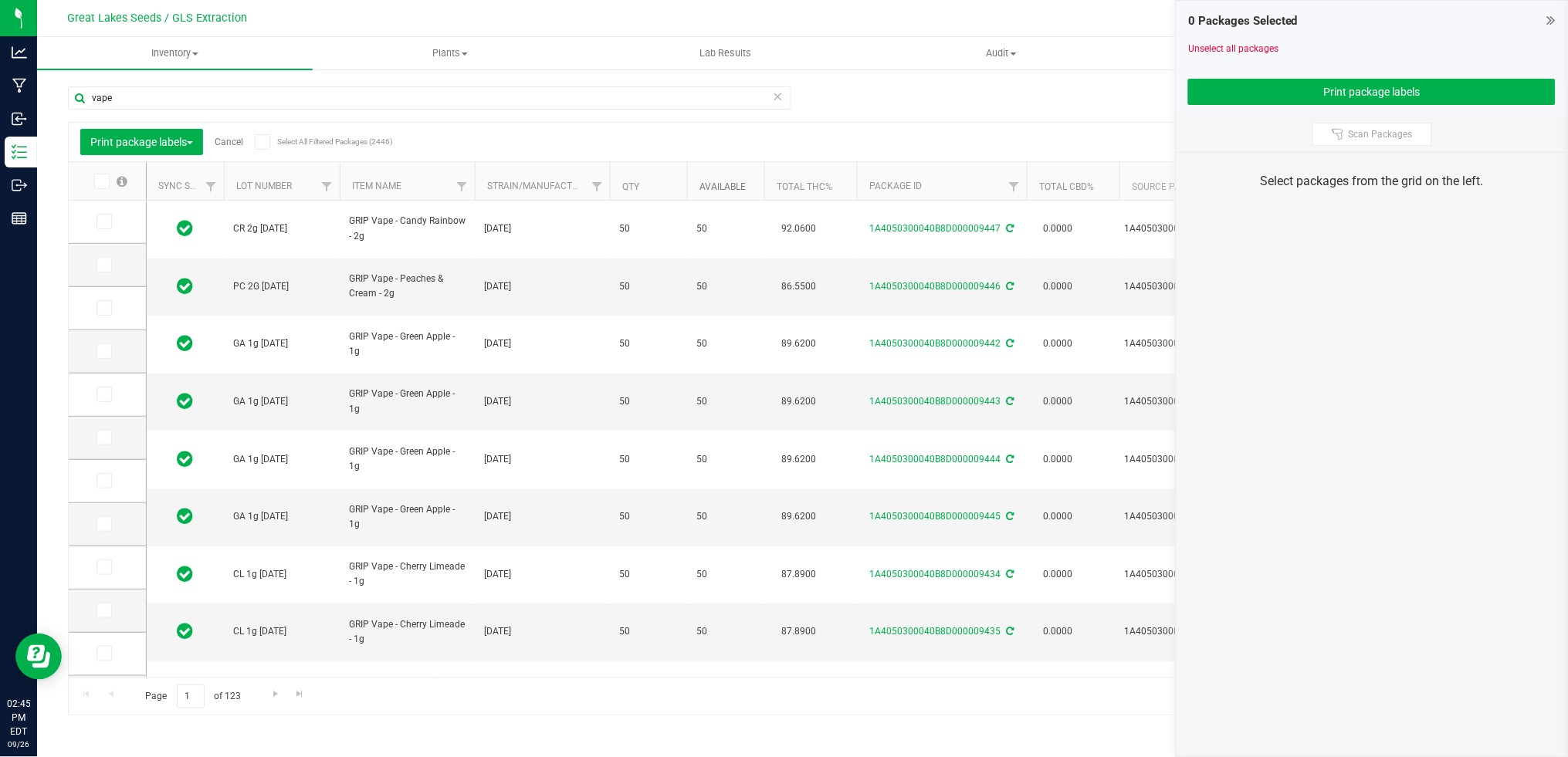
click at [732, 188] on link "Available" at bounding box center [722, 187] width 46 height 11
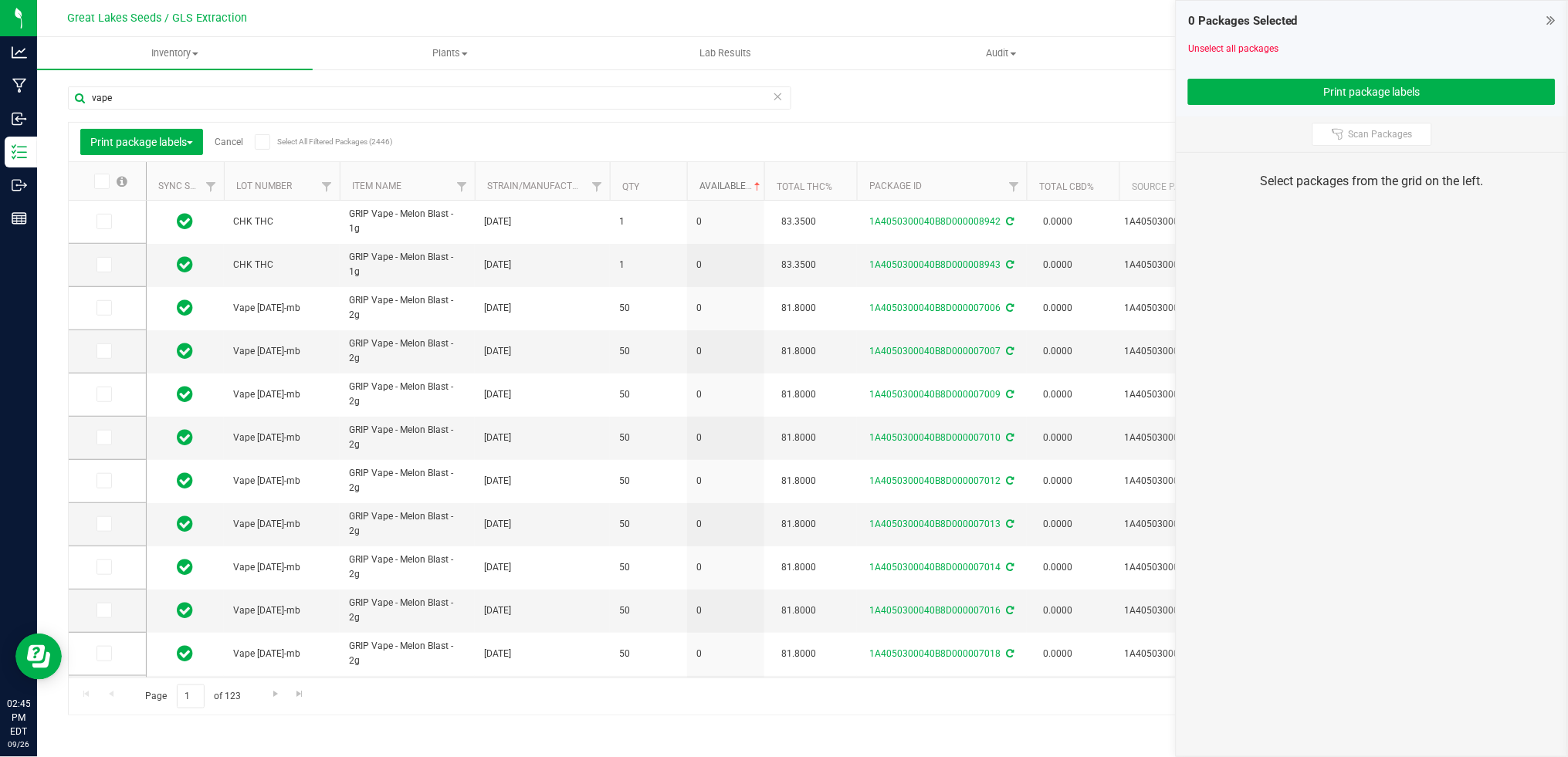
scroll to position [386, 0]
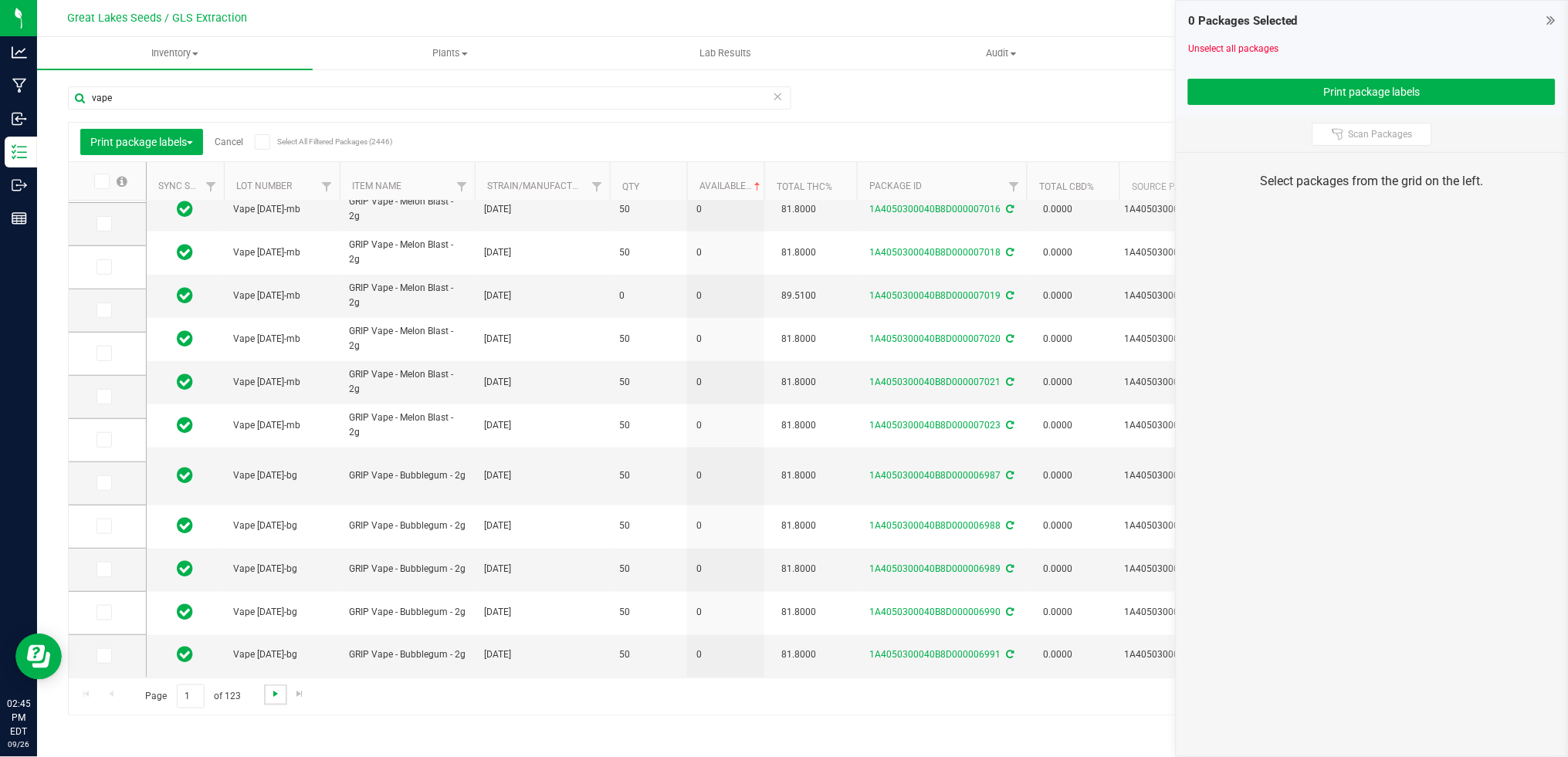
click at [274, 700] on span "Go to the next page" at bounding box center [276, 694] width 13 height 13
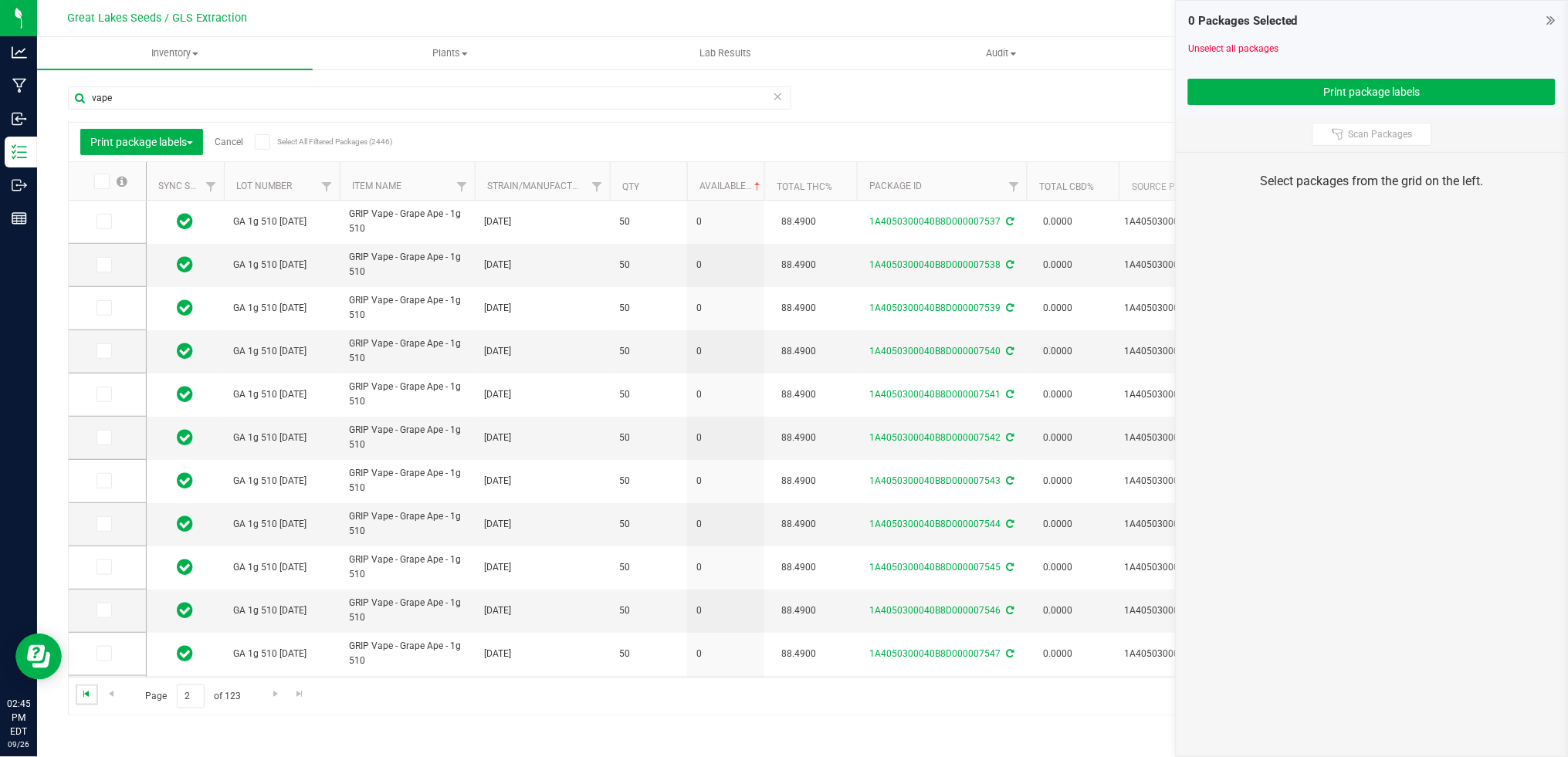
click at [88, 692] on span "Go to the first page" at bounding box center [88, 694] width 13 height 13
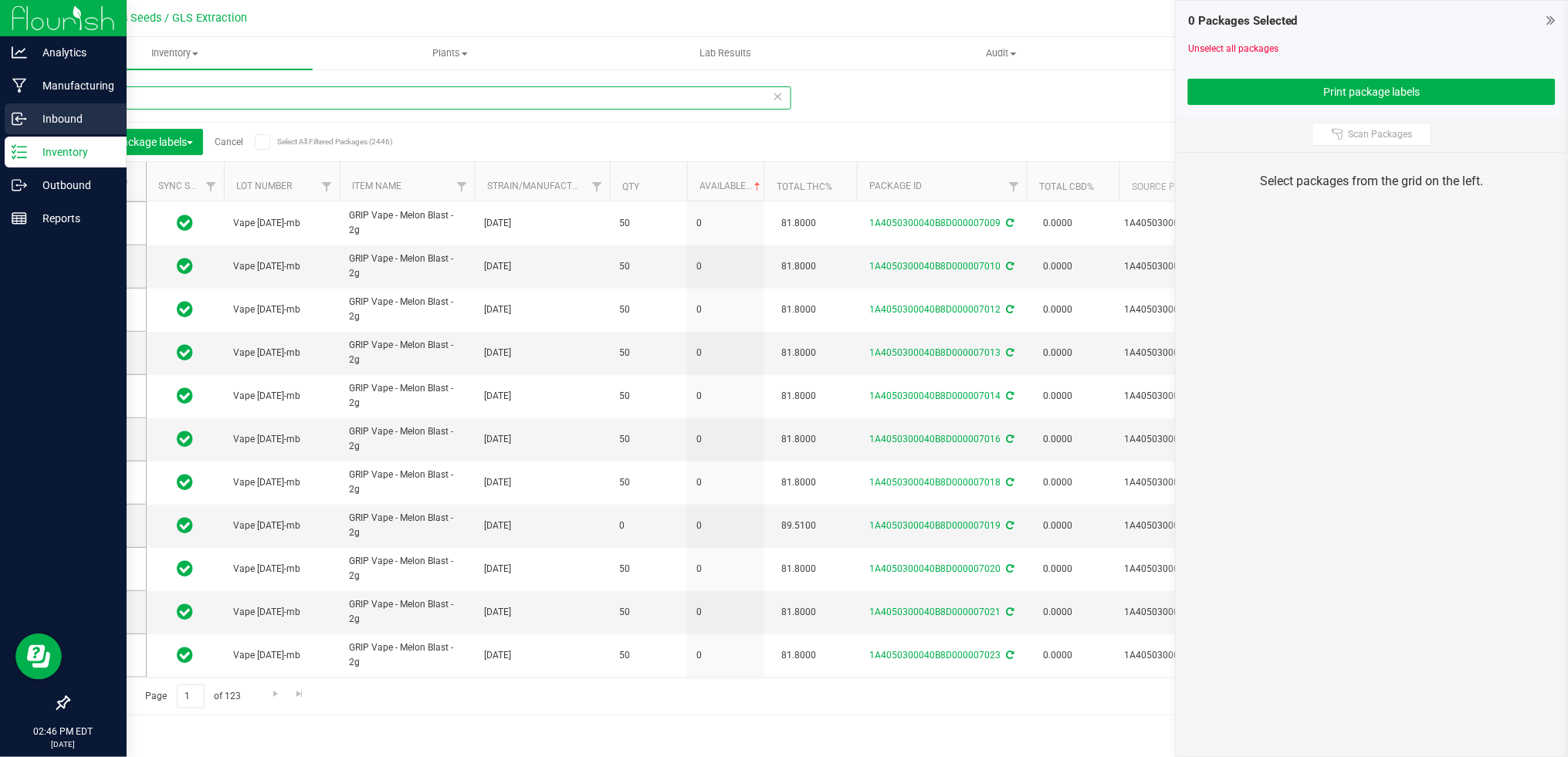
drag, startPoint x: 256, startPoint y: 105, endPoint x: 22, endPoint y: 109, distance: 234.0
click at [22, 109] on div "Analytics Manufacturing Inbound Inventory Outbound Reports 02:46 PM EDT [DATE] …" at bounding box center [784, 378] width 1568 height 757
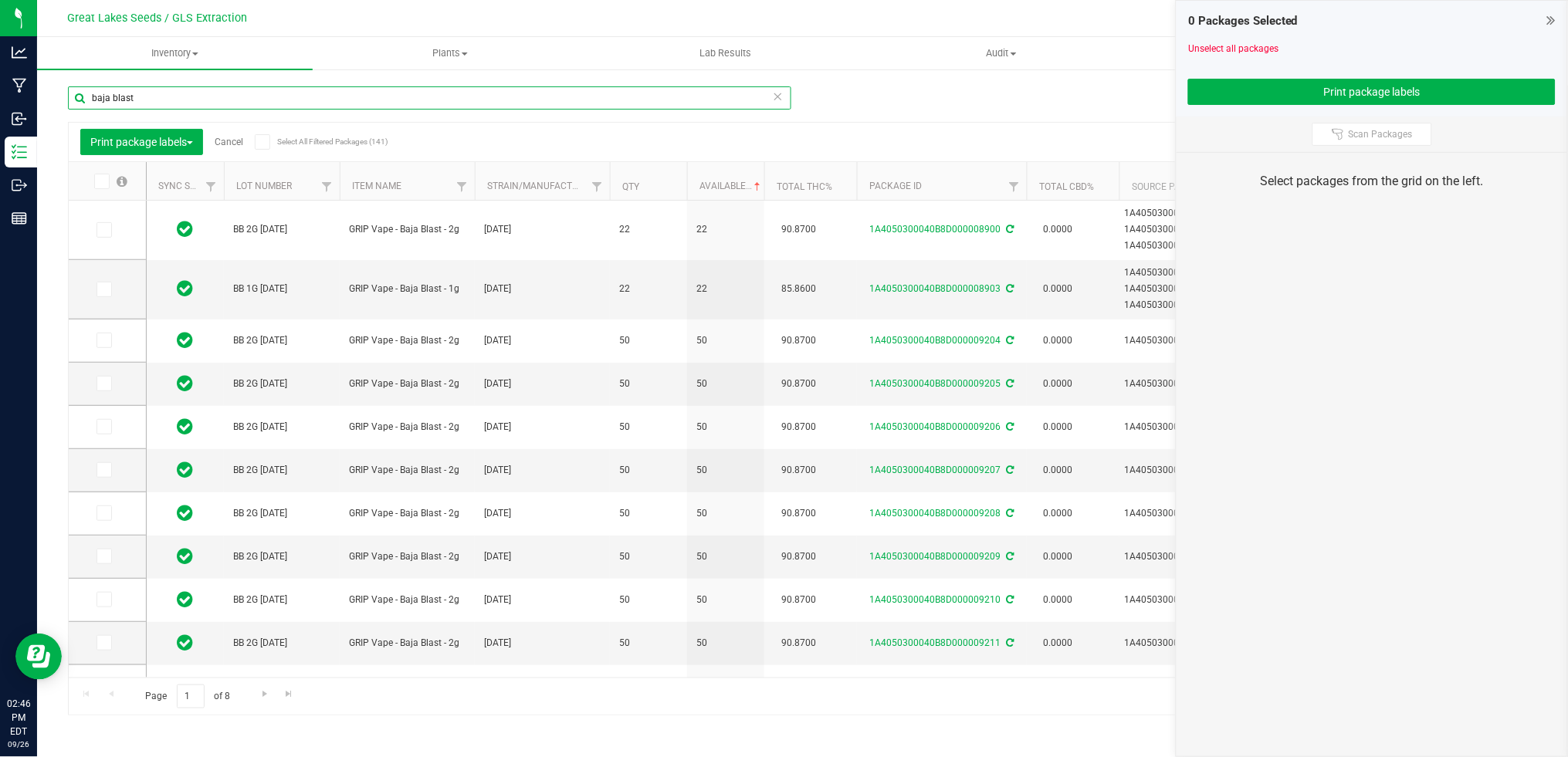
type input "baja blast"
click at [1553, 22] on icon at bounding box center [1551, 20] width 9 height 15
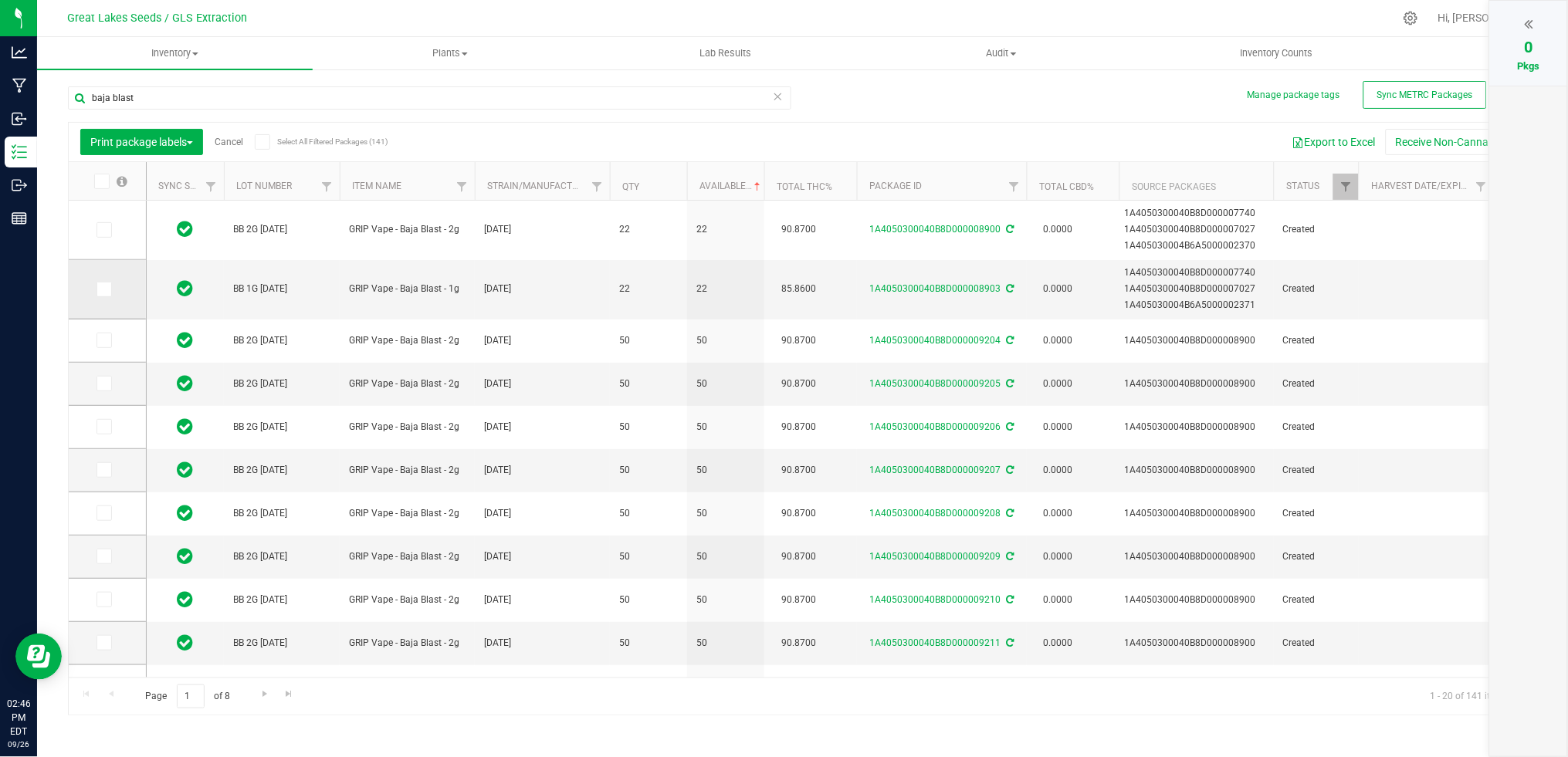
click at [101, 296] on span at bounding box center [103, 289] width 15 height 15
click at [0, 0] on input "checkbox" at bounding box center [0, 0] width 0 height 0
click at [99, 239] on td at bounding box center [107, 230] width 77 height 60
click at [100, 230] on icon at bounding box center [103, 230] width 10 height 0
click at [0, 0] on input "checkbox" at bounding box center [0, 0] width 0 height 0
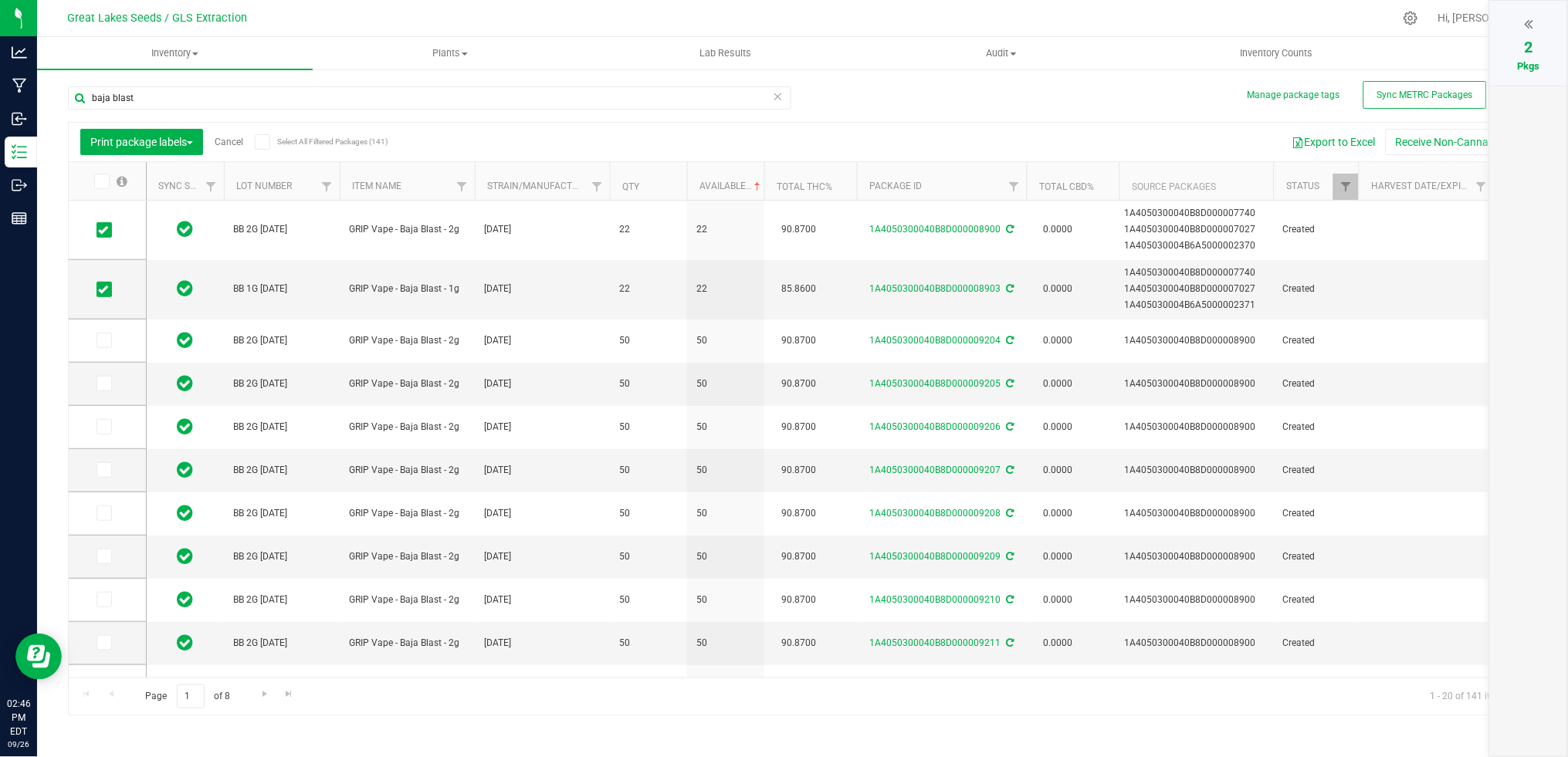
click at [1531, 22] on icon at bounding box center [1529, 23] width 9 height 15
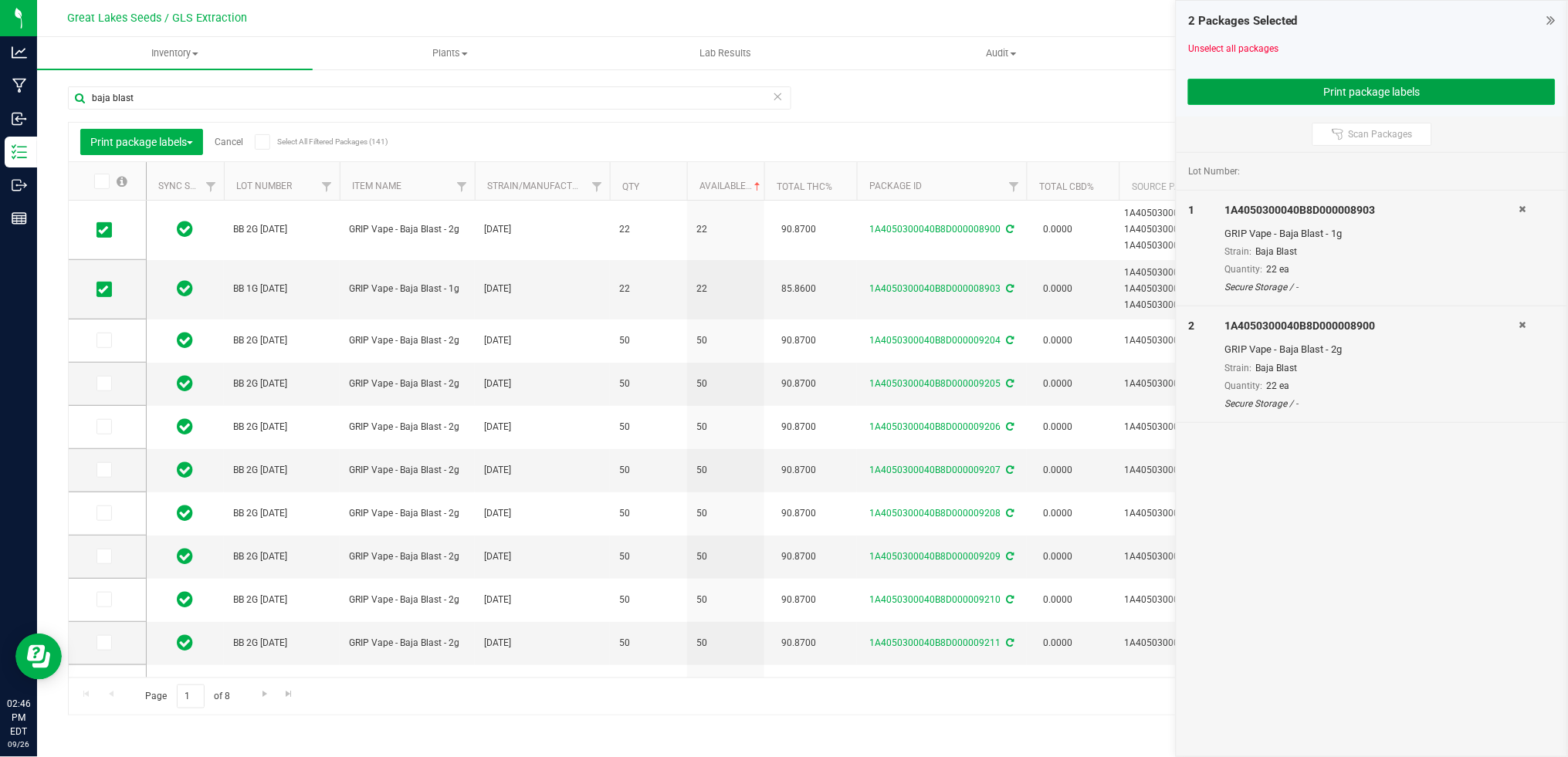
click at [1414, 79] on button "Print package labels" at bounding box center [1372, 91] width 368 height 26
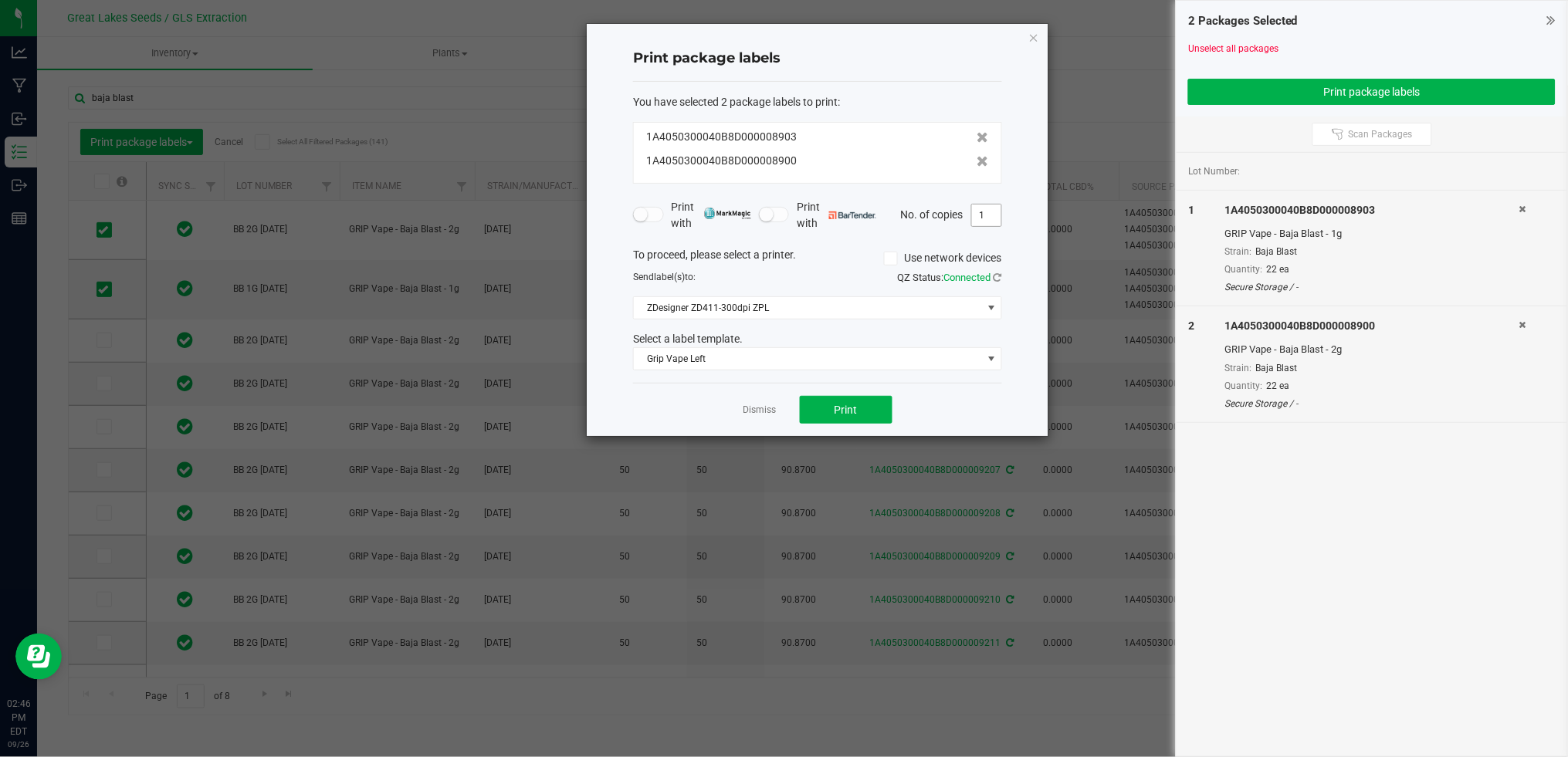
click at [992, 215] on input "1" at bounding box center [986, 215] width 29 height 21
type input "22"
click at [873, 404] on button "Print" at bounding box center [846, 410] width 92 height 28
click at [765, 406] on link "Dismiss" at bounding box center [760, 410] width 33 height 13
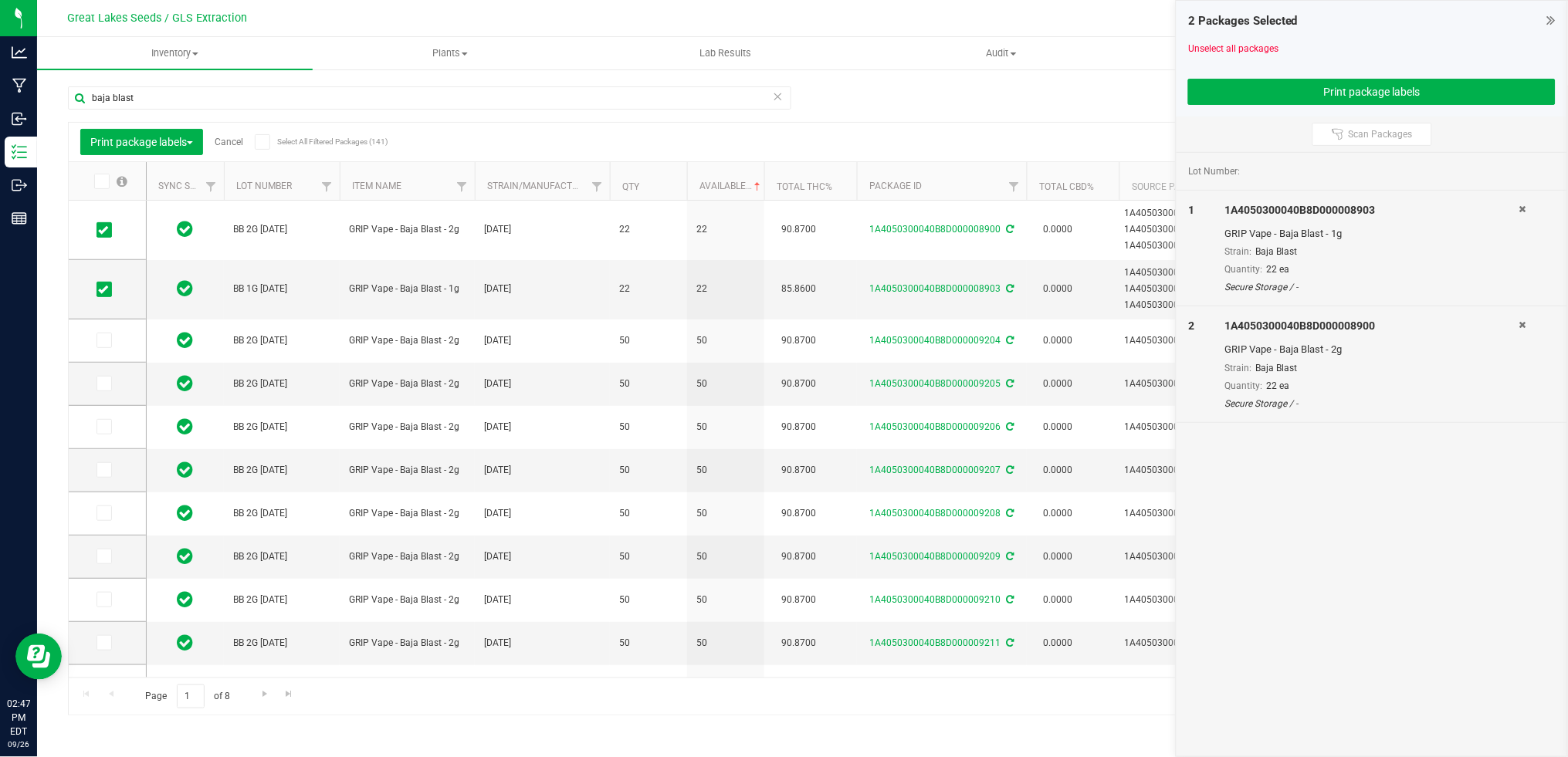
click at [1550, 17] on icon at bounding box center [1551, 20] width 9 height 15
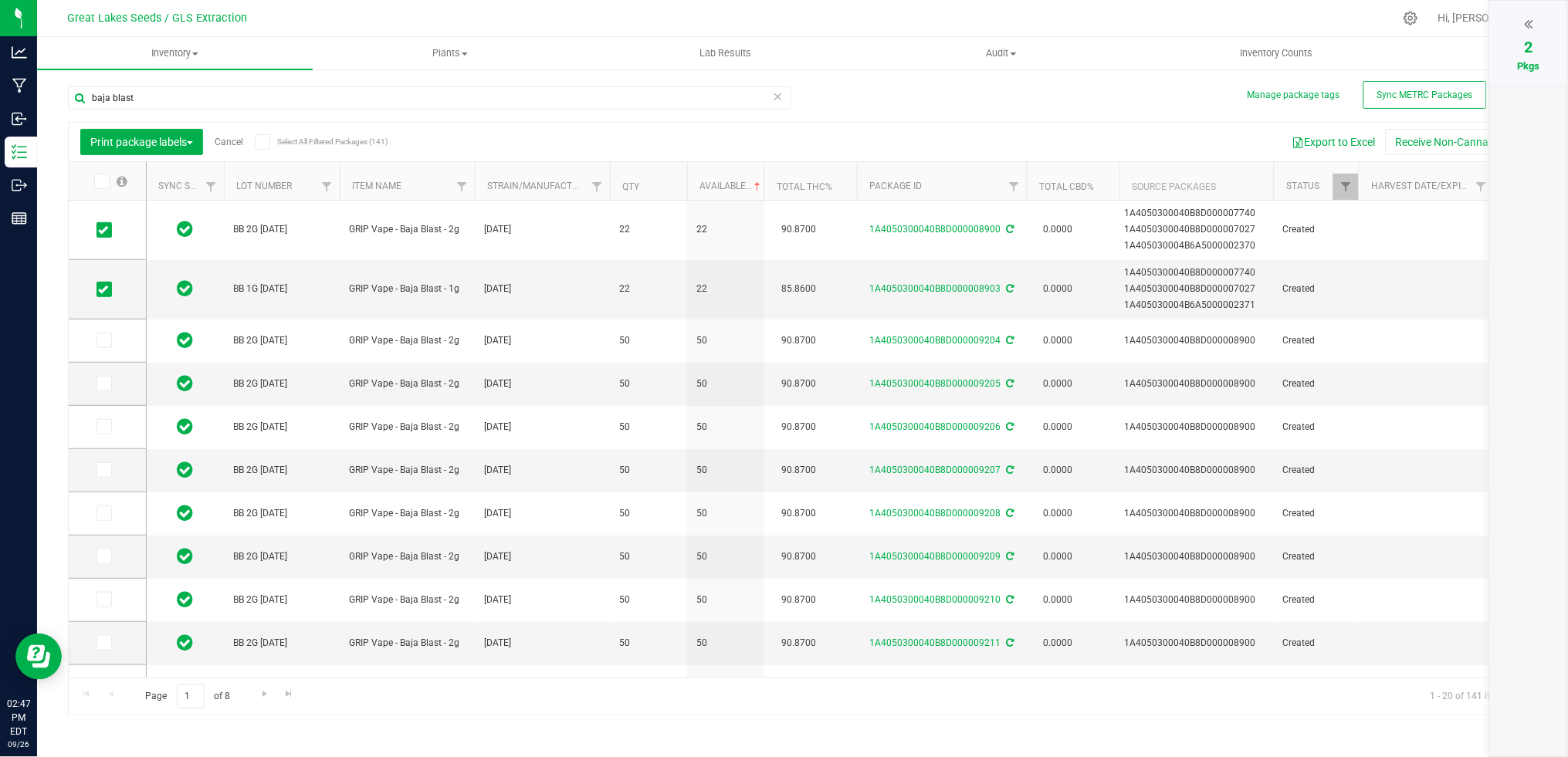
click at [1550, 17] on div at bounding box center [1528, 24] width 46 height 23
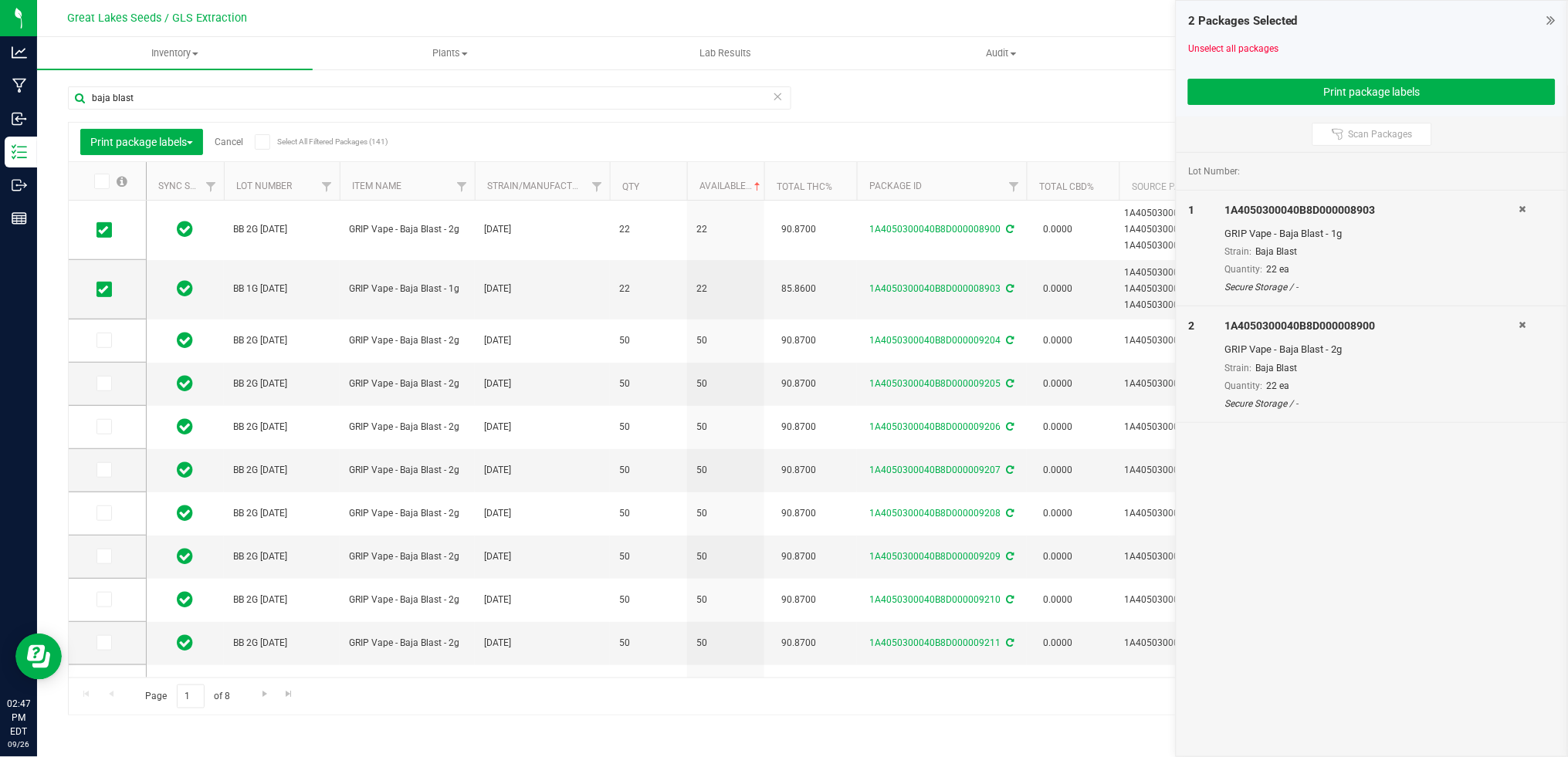
click at [209, 141] on span "Cancel" at bounding box center [223, 142] width 40 height 11
click at [232, 145] on link "Cancel" at bounding box center [229, 142] width 29 height 11
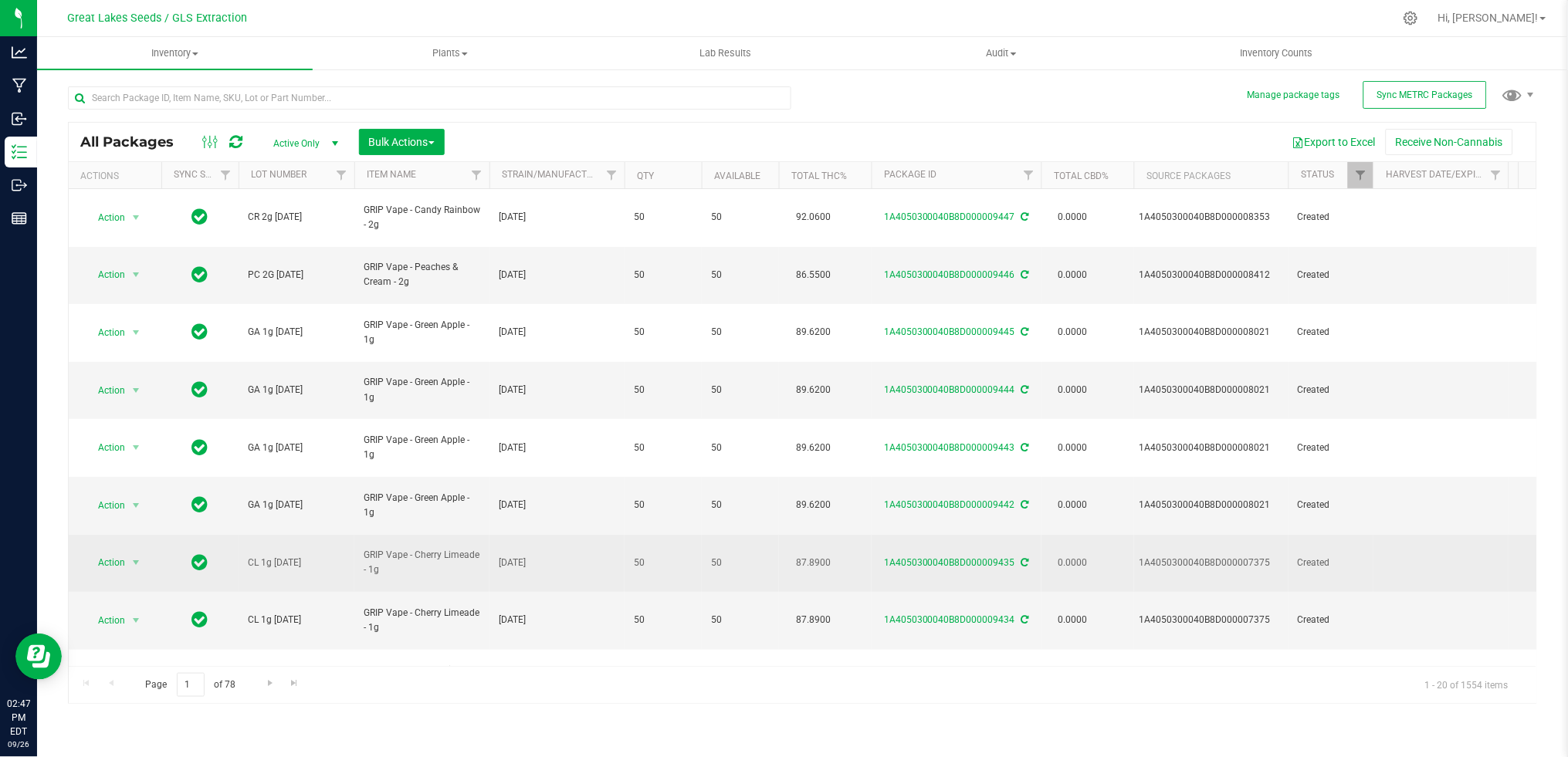
scroll to position [394, 0]
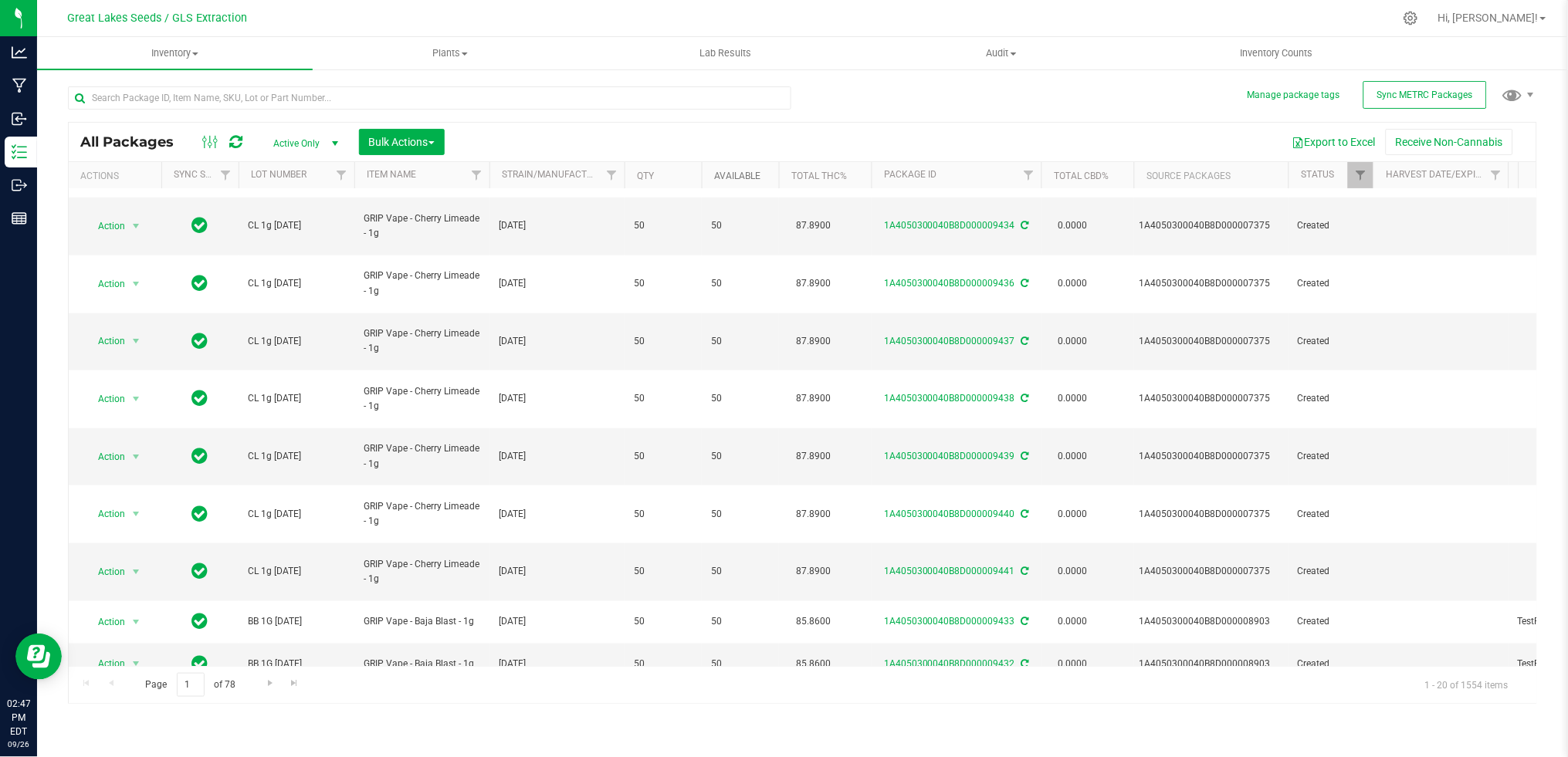
click at [745, 173] on link "Available" at bounding box center [737, 176] width 46 height 11
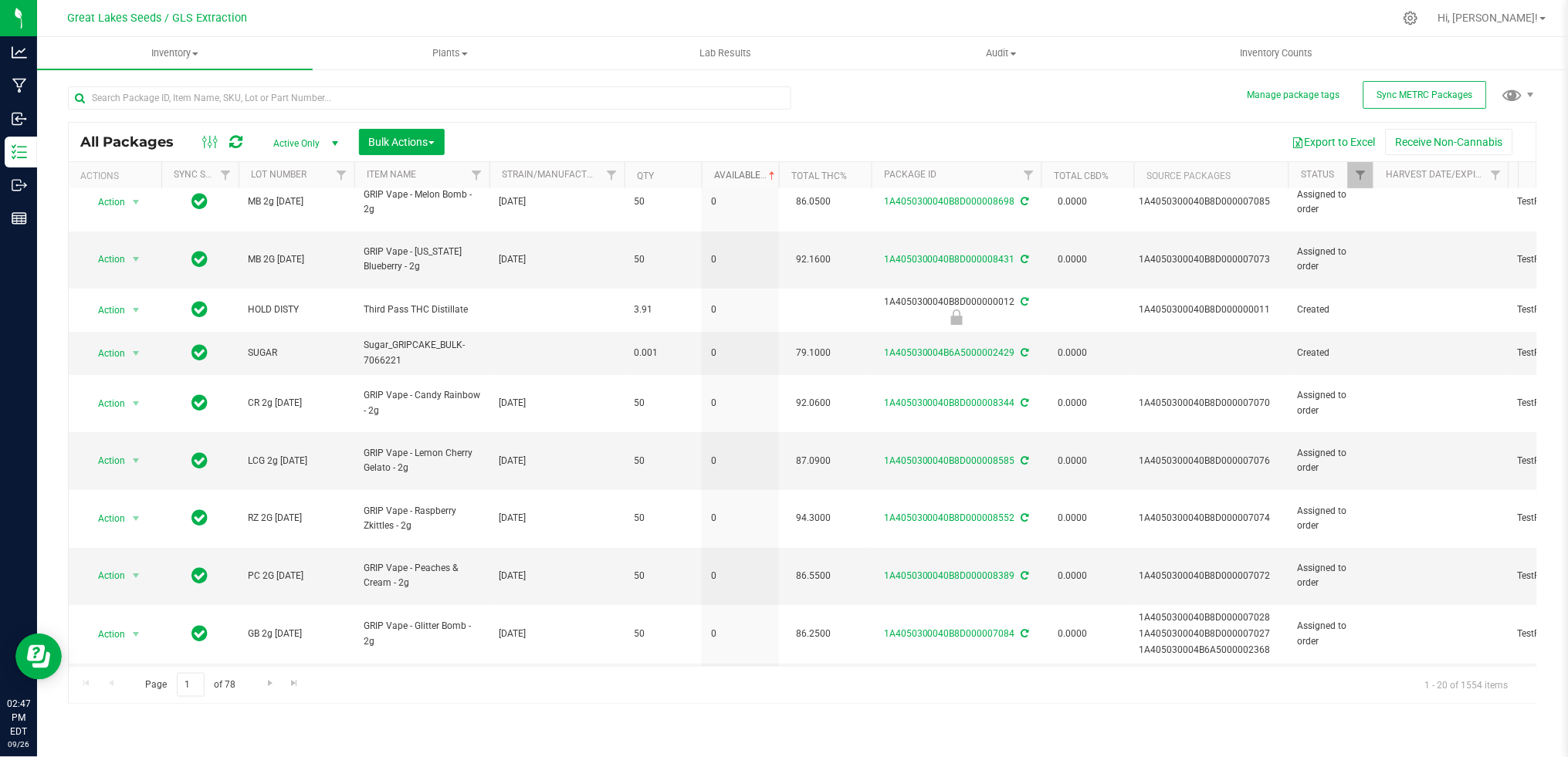
scroll to position [0, 0]
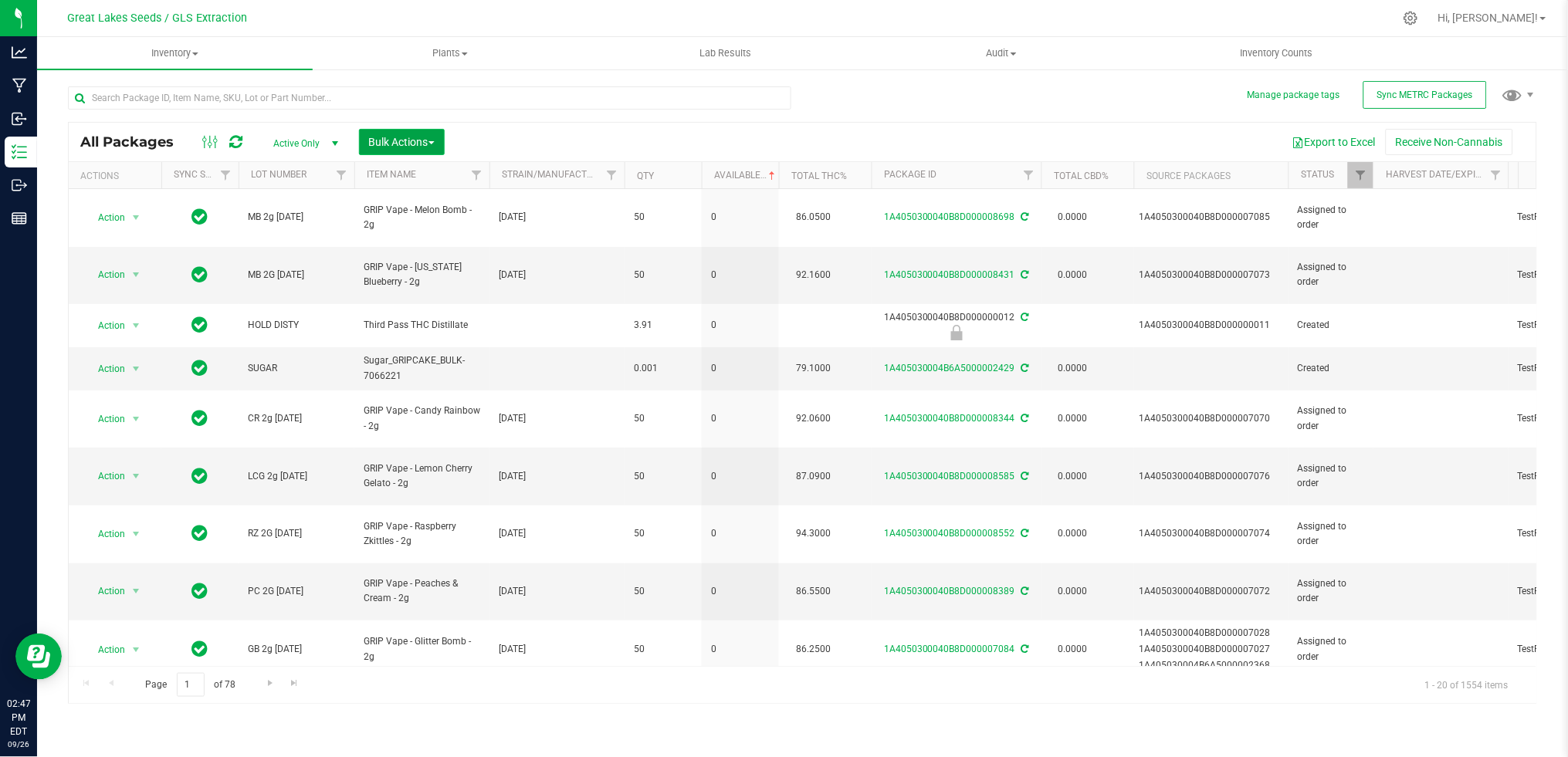
click at [423, 139] on span "Bulk Actions" at bounding box center [402, 142] width 65 height 13
click at [448, 314] on span "Print package labels" at bounding box center [414, 319] width 92 height 13
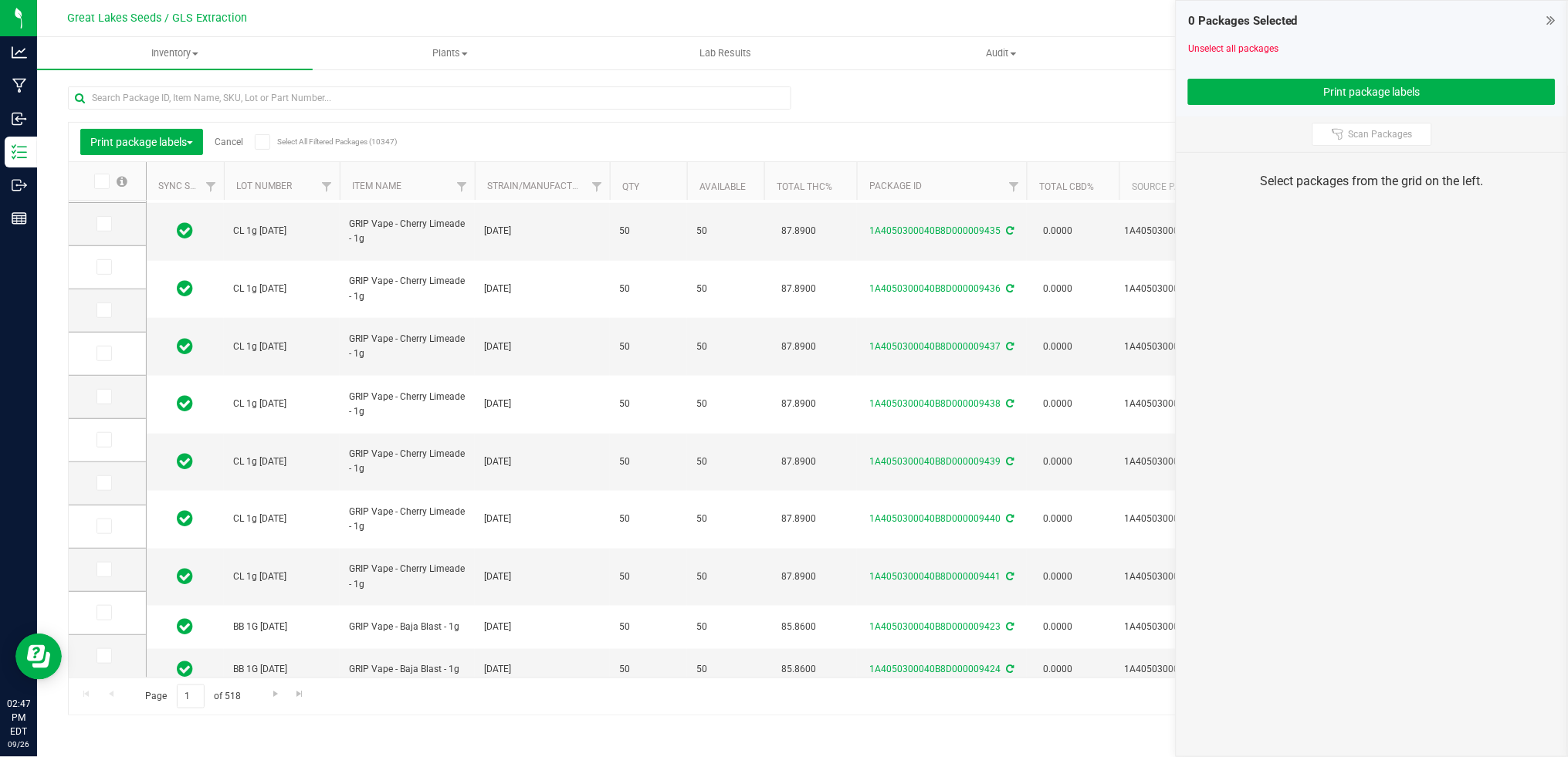
scroll to position [403, 0]
click at [274, 689] on span "Go to the next page" at bounding box center [276, 694] width 13 height 13
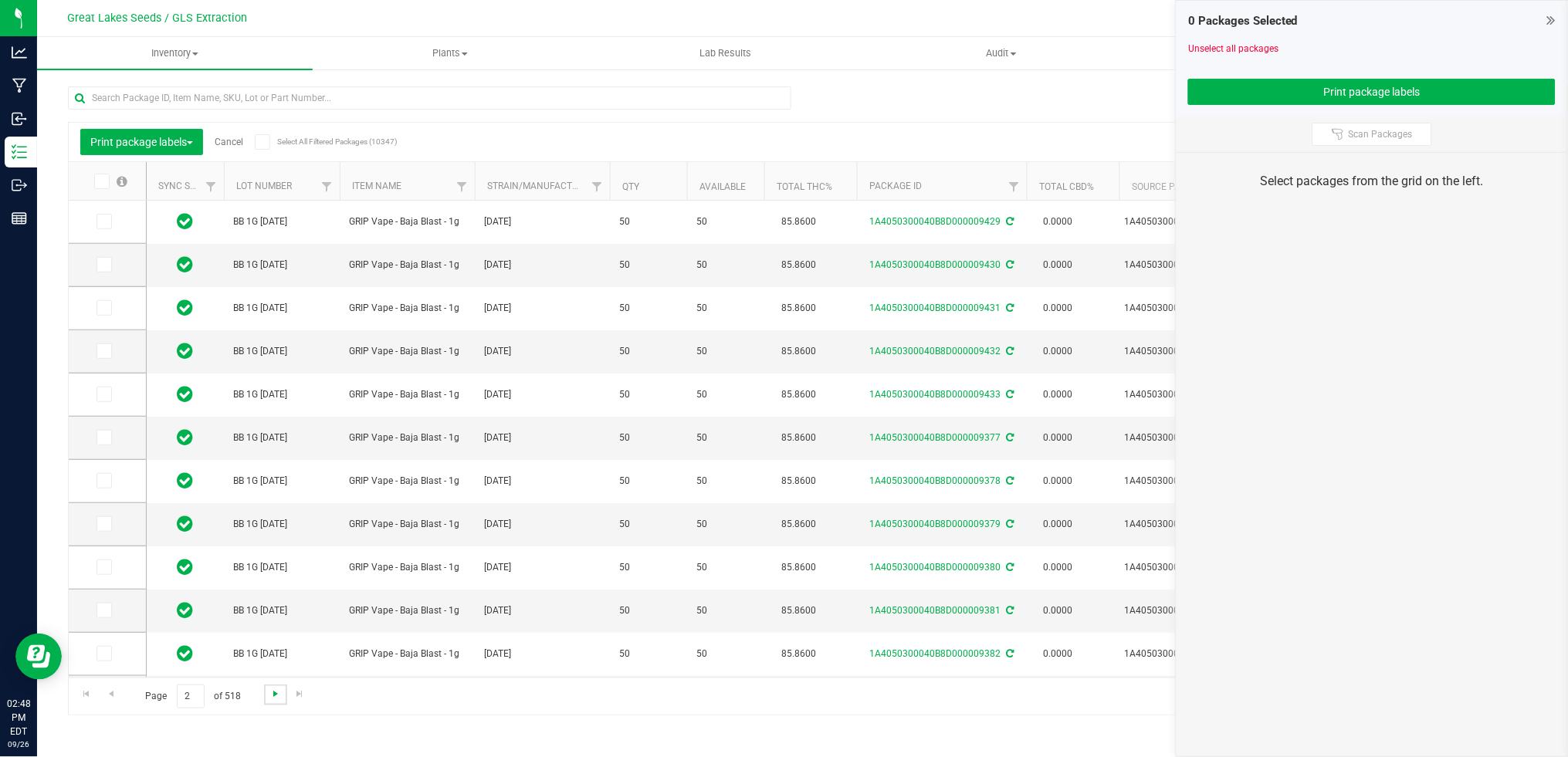
click at [274, 690] on span "Go to the next page" at bounding box center [276, 694] width 13 height 13
click at [282, 688] on link "Go to the next page" at bounding box center [275, 695] width 22 height 21
click at [280, 690] on span "Go to the next page" at bounding box center [276, 694] width 13 height 13
click at [278, 692] on span "Go to the next page" at bounding box center [276, 694] width 13 height 13
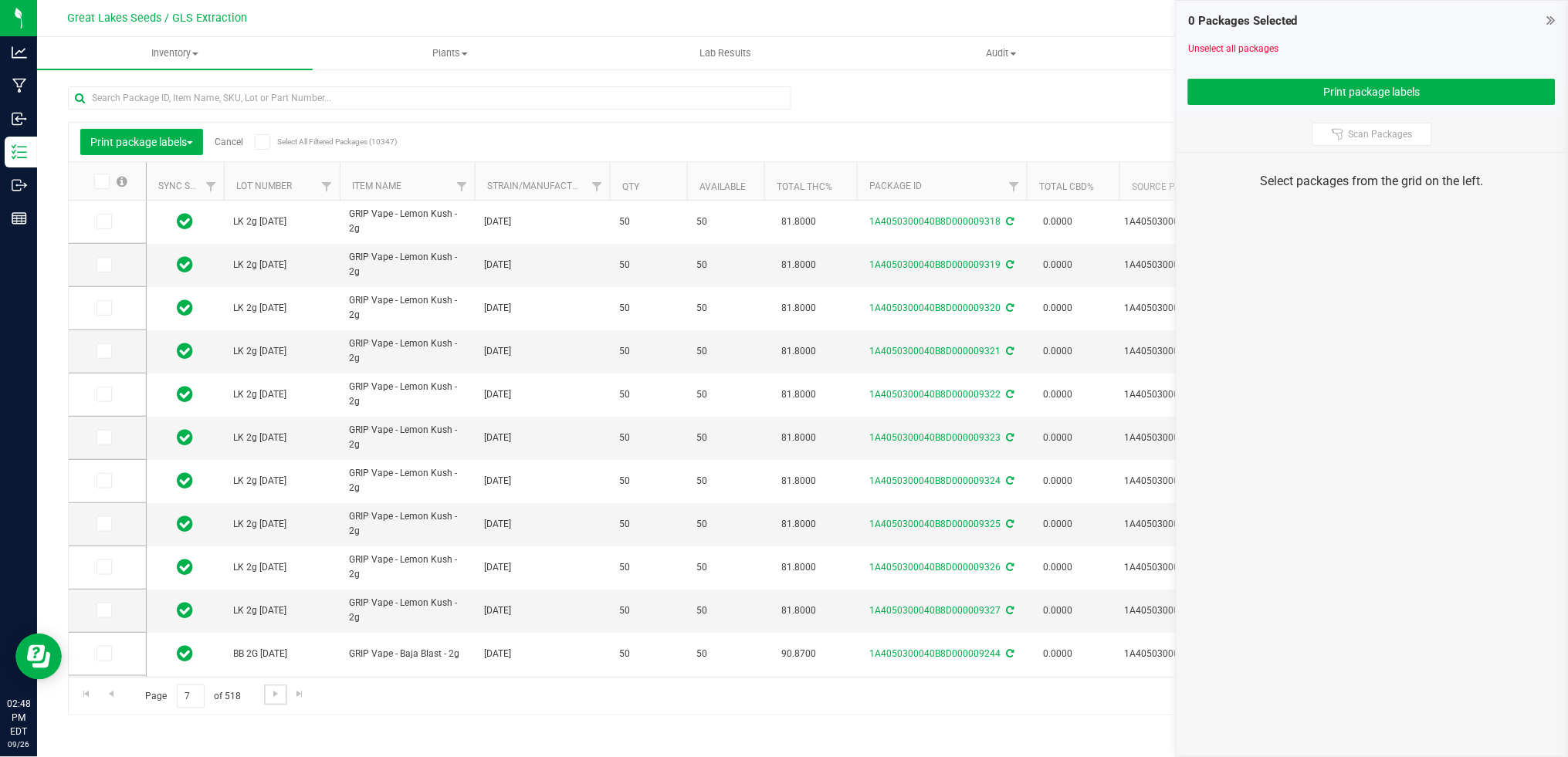
click at [278, 701] on link "Go to the next page" at bounding box center [275, 695] width 22 height 21
click at [275, 700] on span "Go to the next page" at bounding box center [276, 694] width 13 height 13
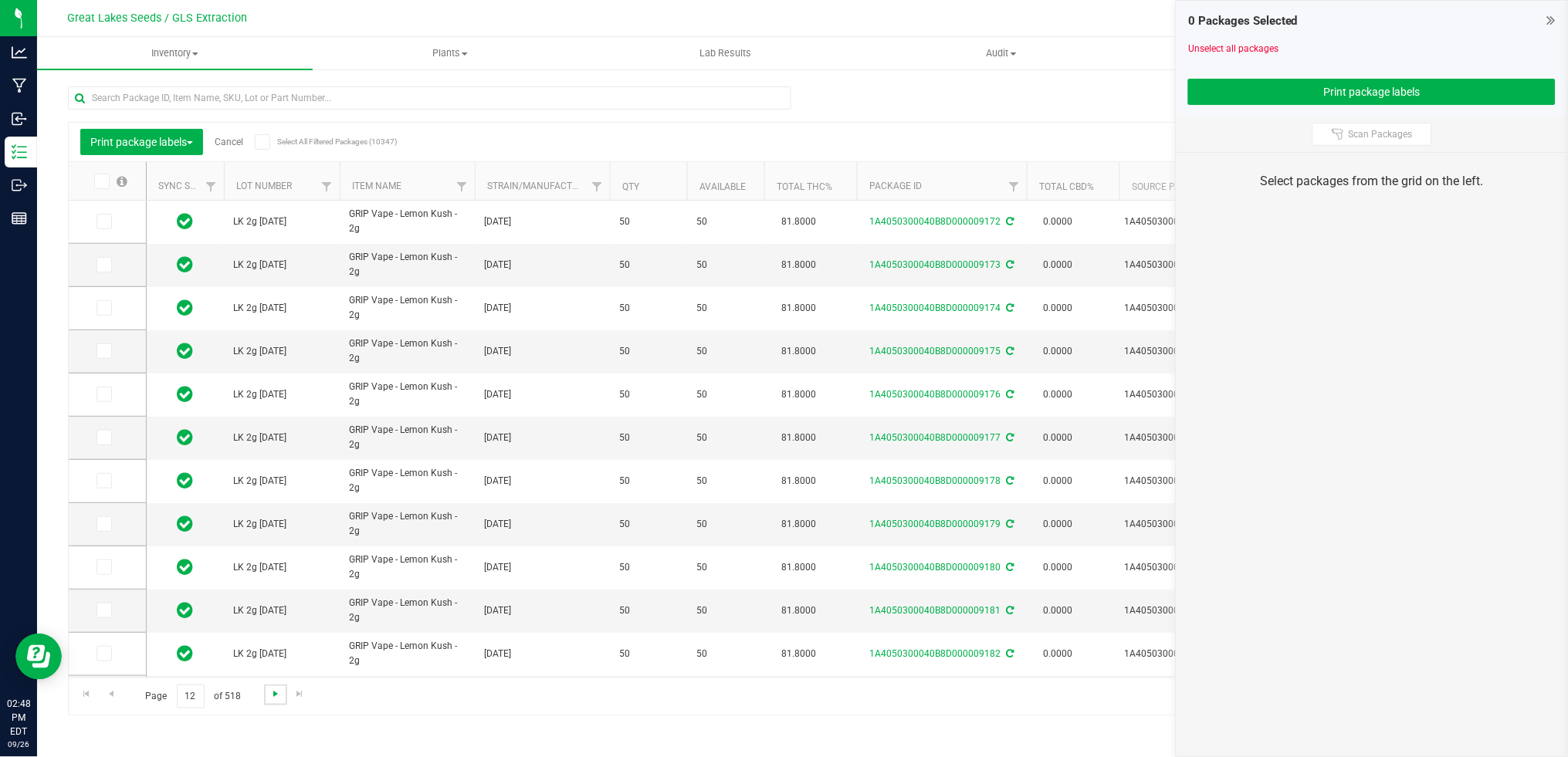
click at [275, 700] on span "Go to the next page" at bounding box center [276, 694] width 13 height 13
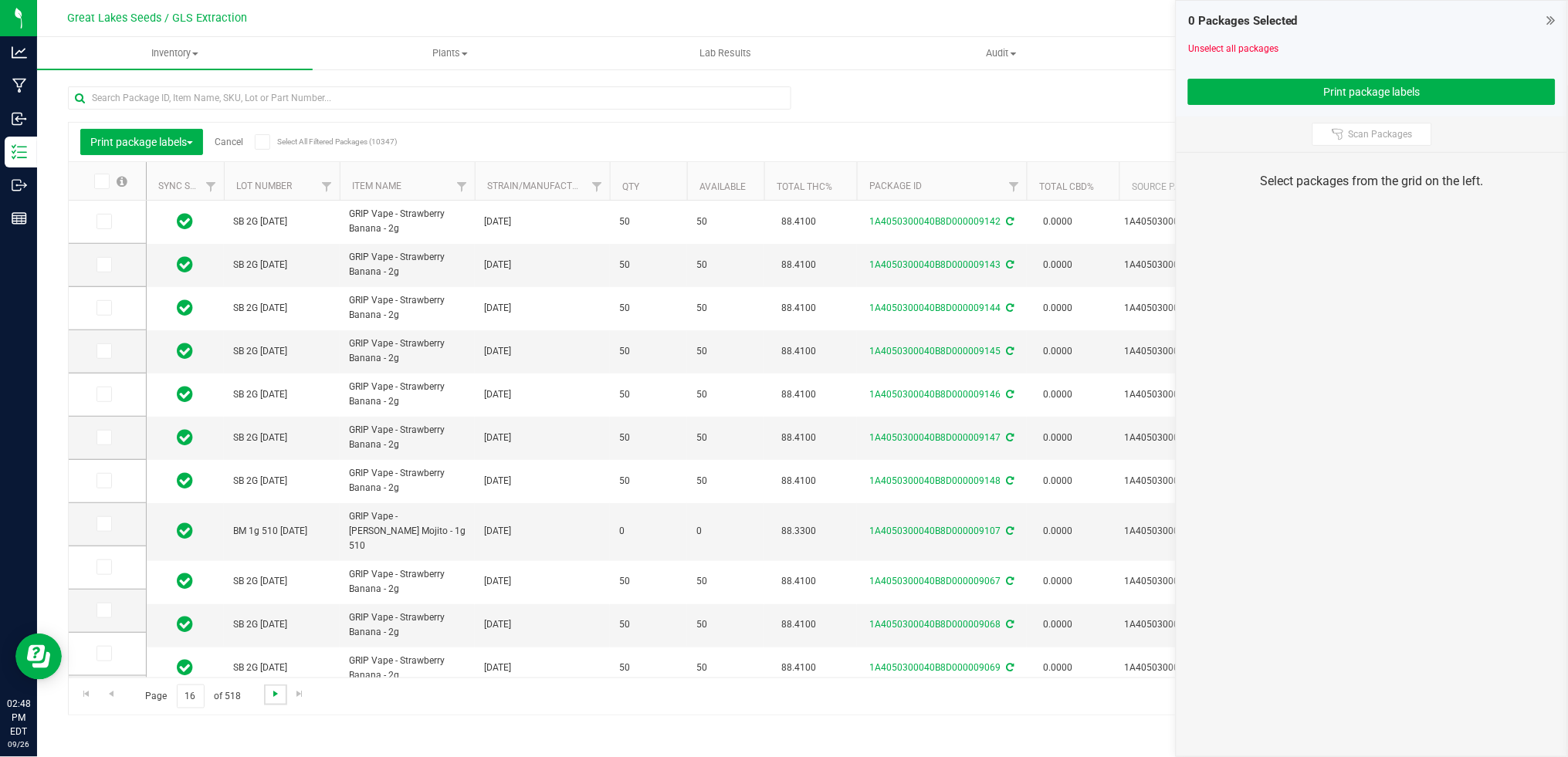
click at [275, 700] on span "Go to the next page" at bounding box center [276, 694] width 13 height 13
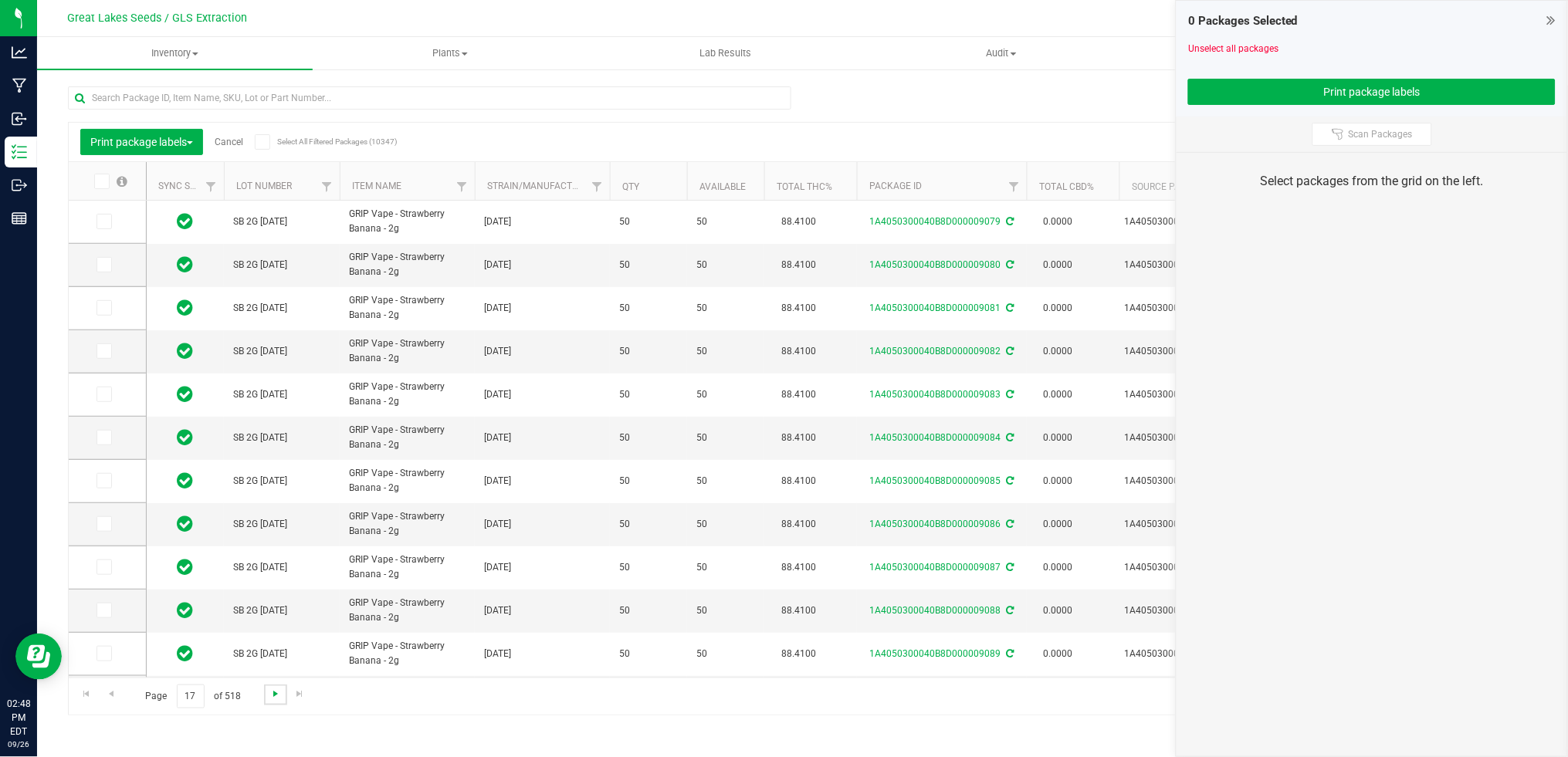
click at [275, 700] on span "Go to the next page" at bounding box center [276, 694] width 13 height 13
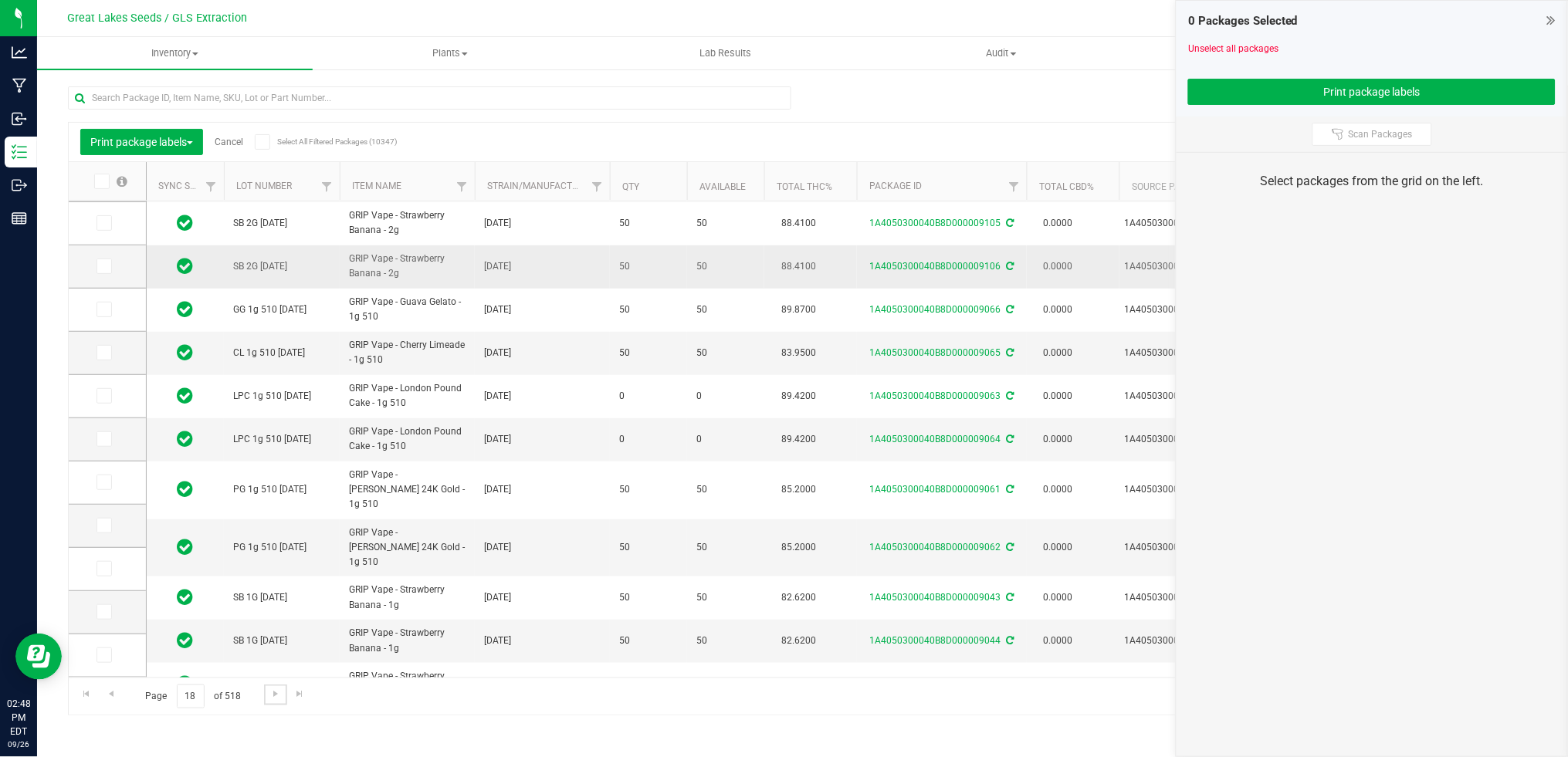
scroll to position [386, 0]
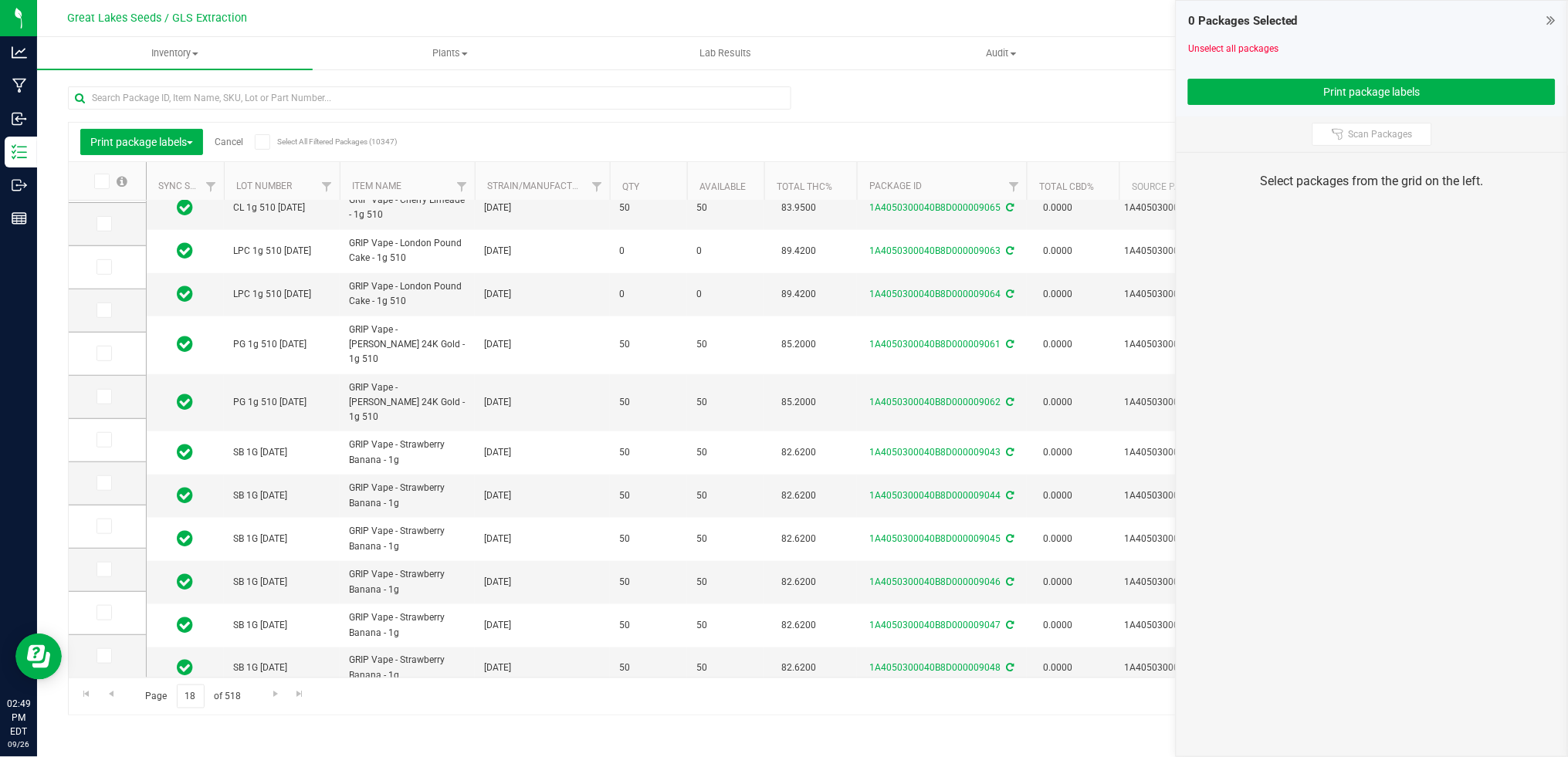
click at [235, 142] on link "Cancel" at bounding box center [229, 142] width 29 height 11
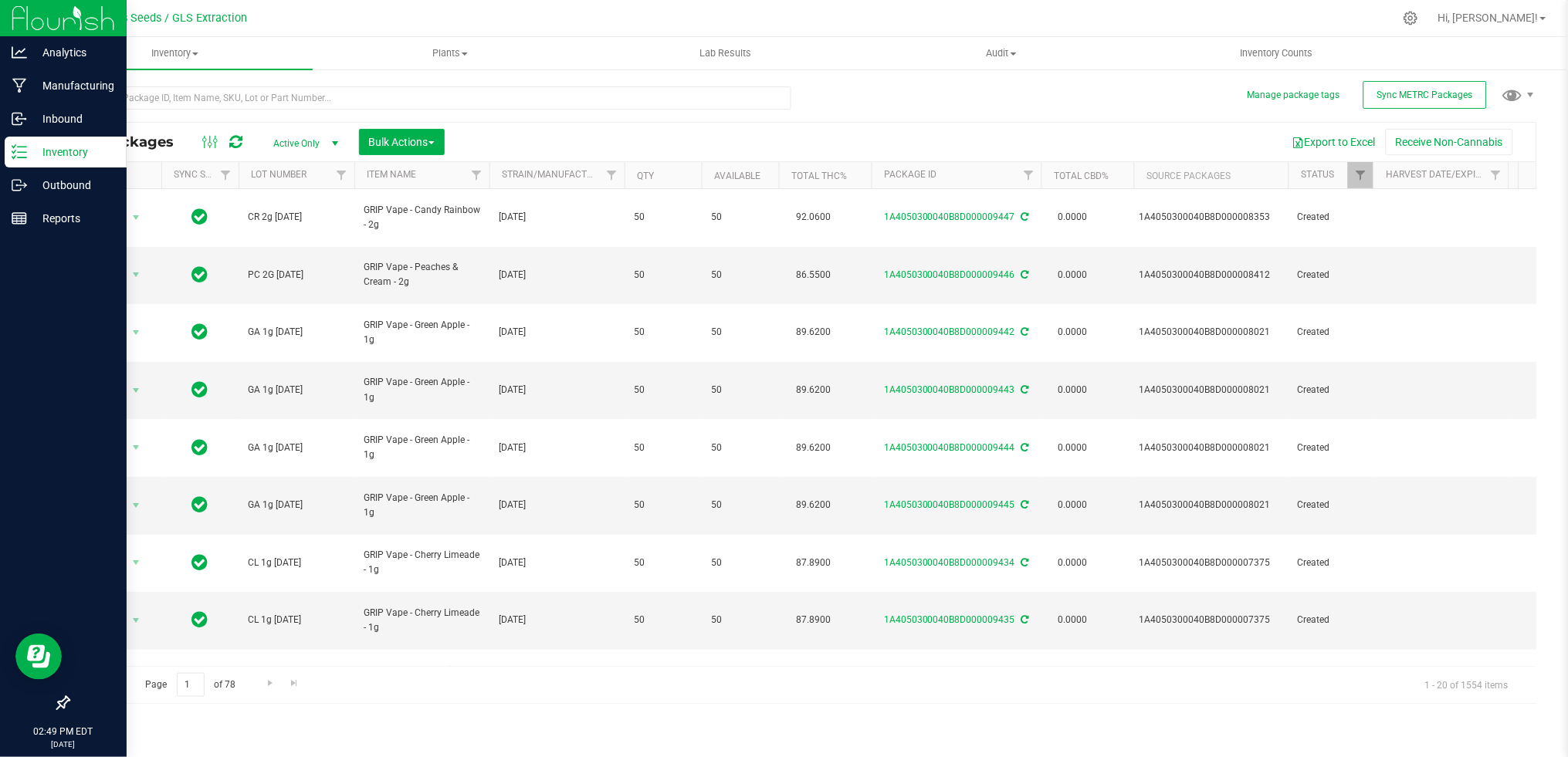
click at [72, 147] on p "Inventory" at bounding box center [73, 152] width 92 height 18
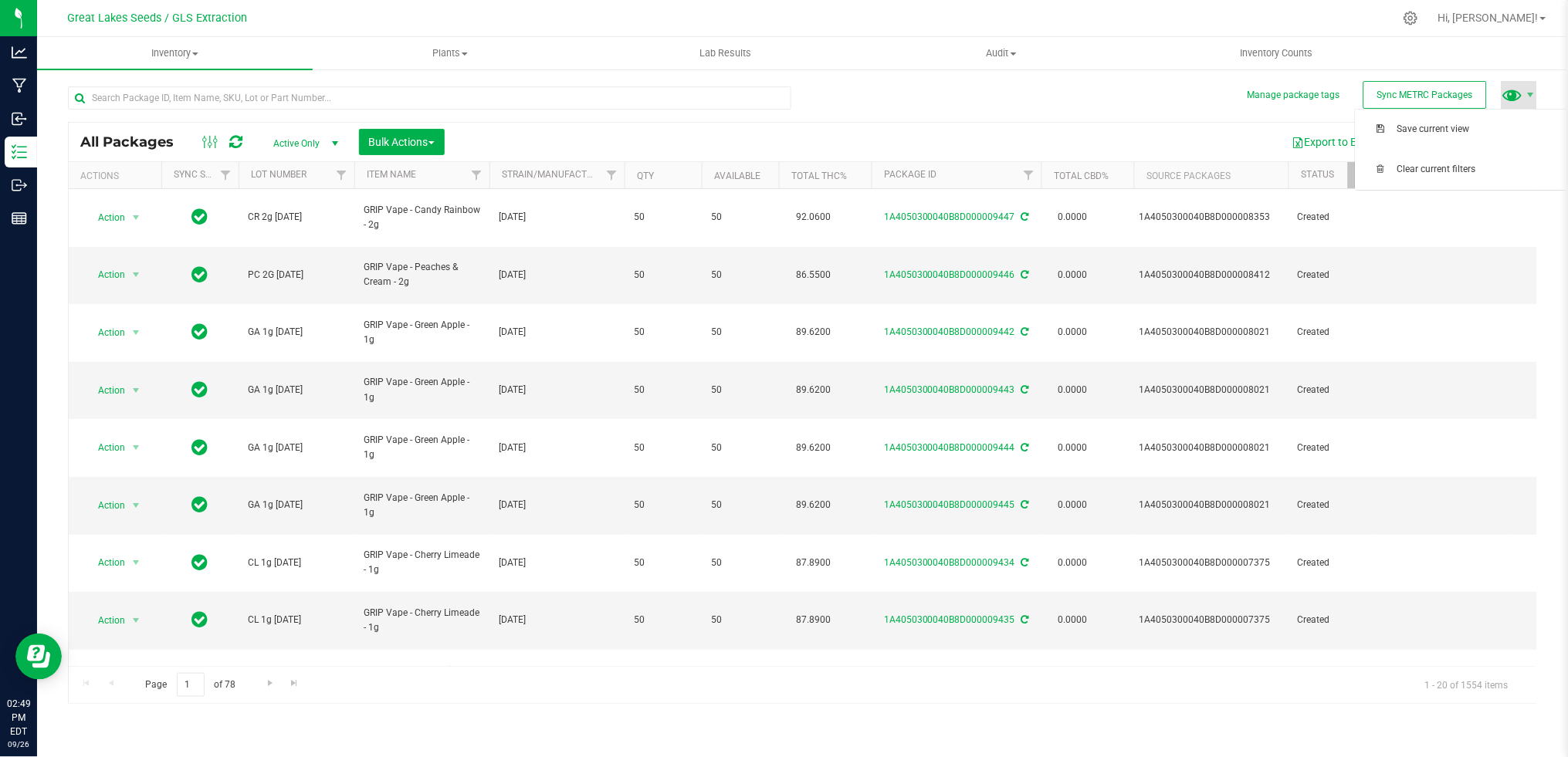
click at [1523, 95] on span at bounding box center [1512, 95] width 22 height 22
click at [1100, 104] on div "All Packages Active Only Active Only Lab Samples Locked All External Internal B…" at bounding box center [802, 387] width 1469 height 632
click at [1419, 21] on icon at bounding box center [1410, 18] width 16 height 16
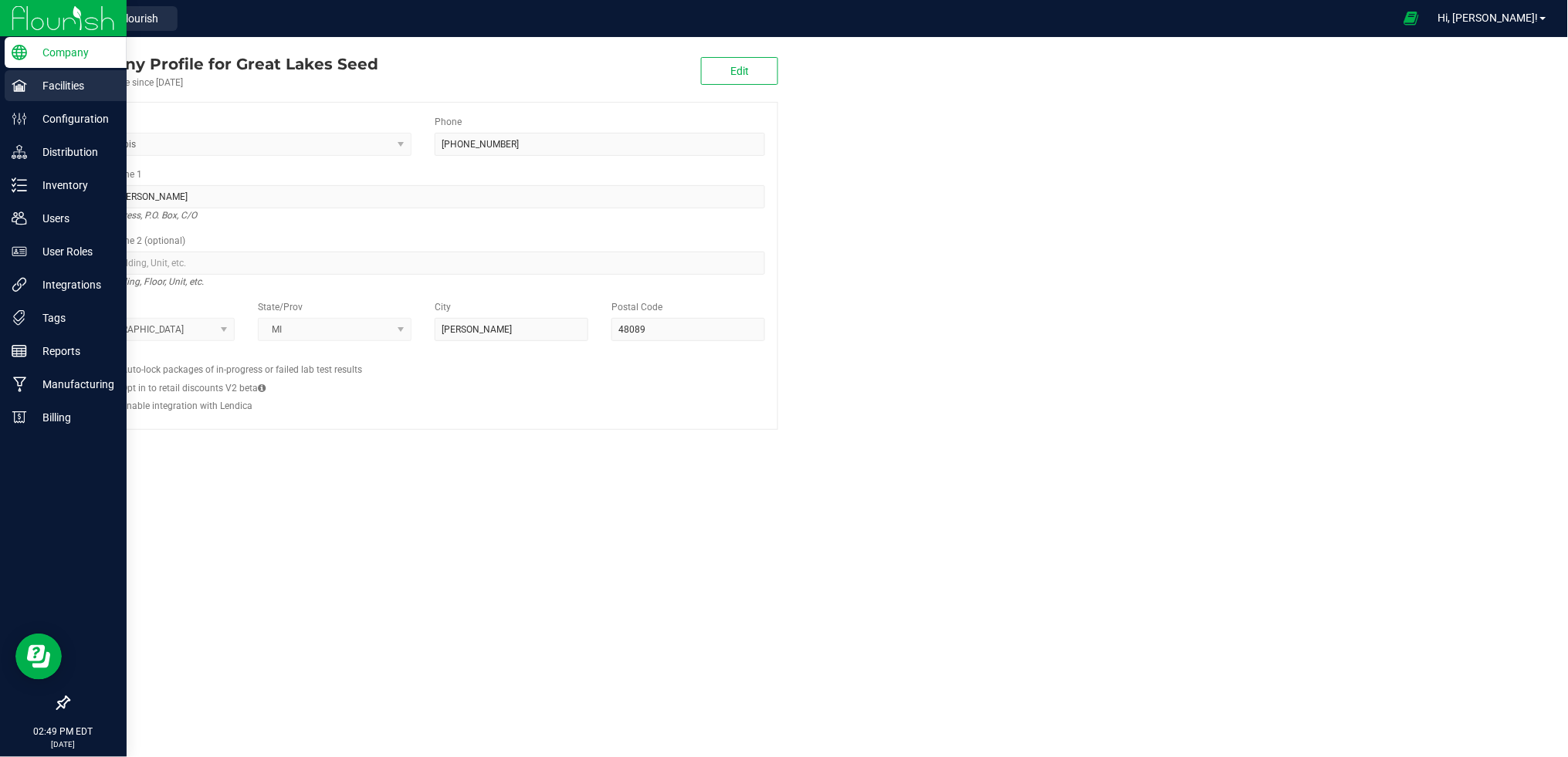
click at [74, 82] on p "Facilities" at bounding box center [73, 85] width 92 height 18
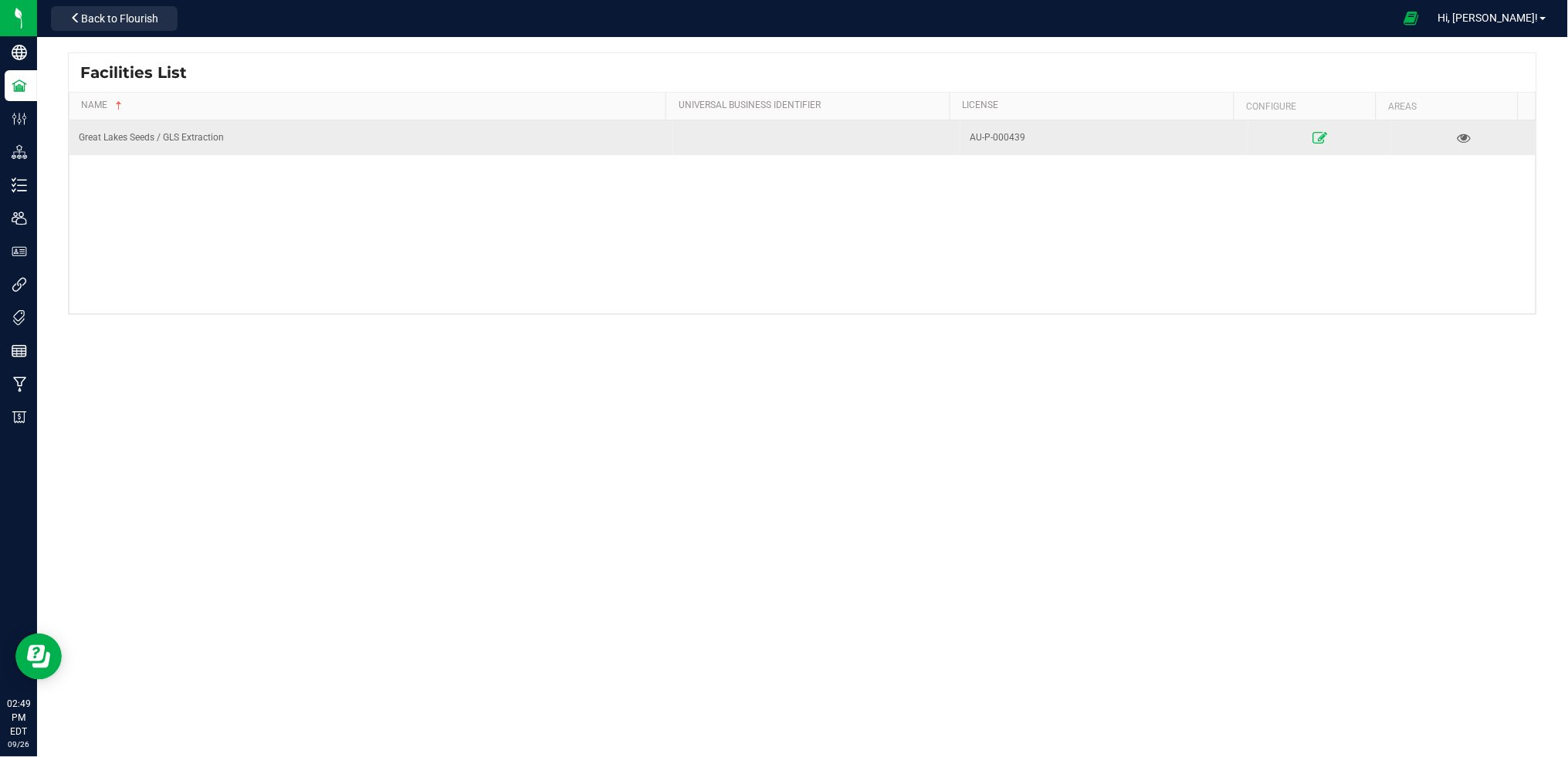
click at [1313, 134] on icon at bounding box center [1320, 138] width 14 height 11
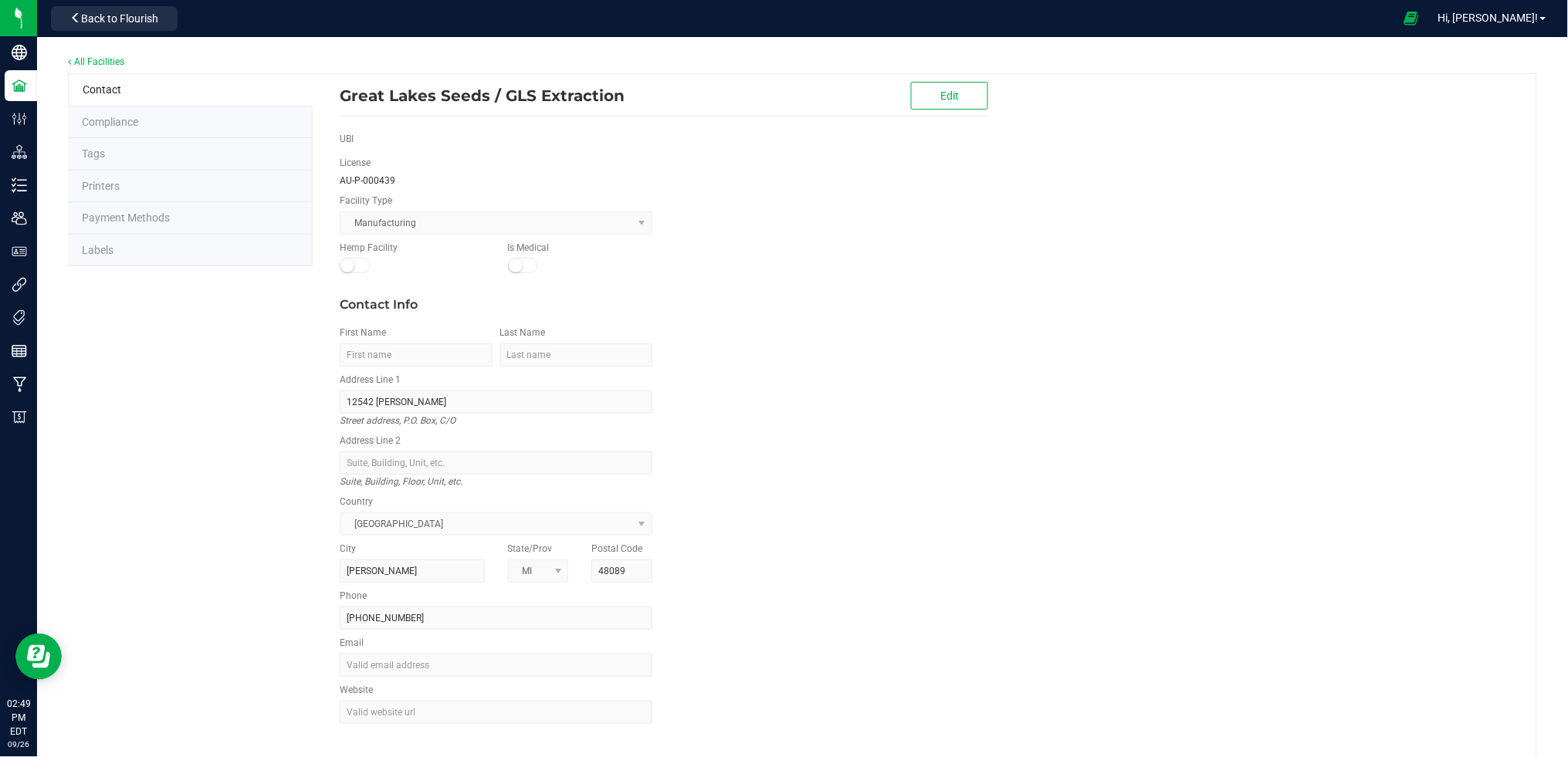
click at [138, 122] on span "Compliance" at bounding box center [110, 122] width 56 height 13
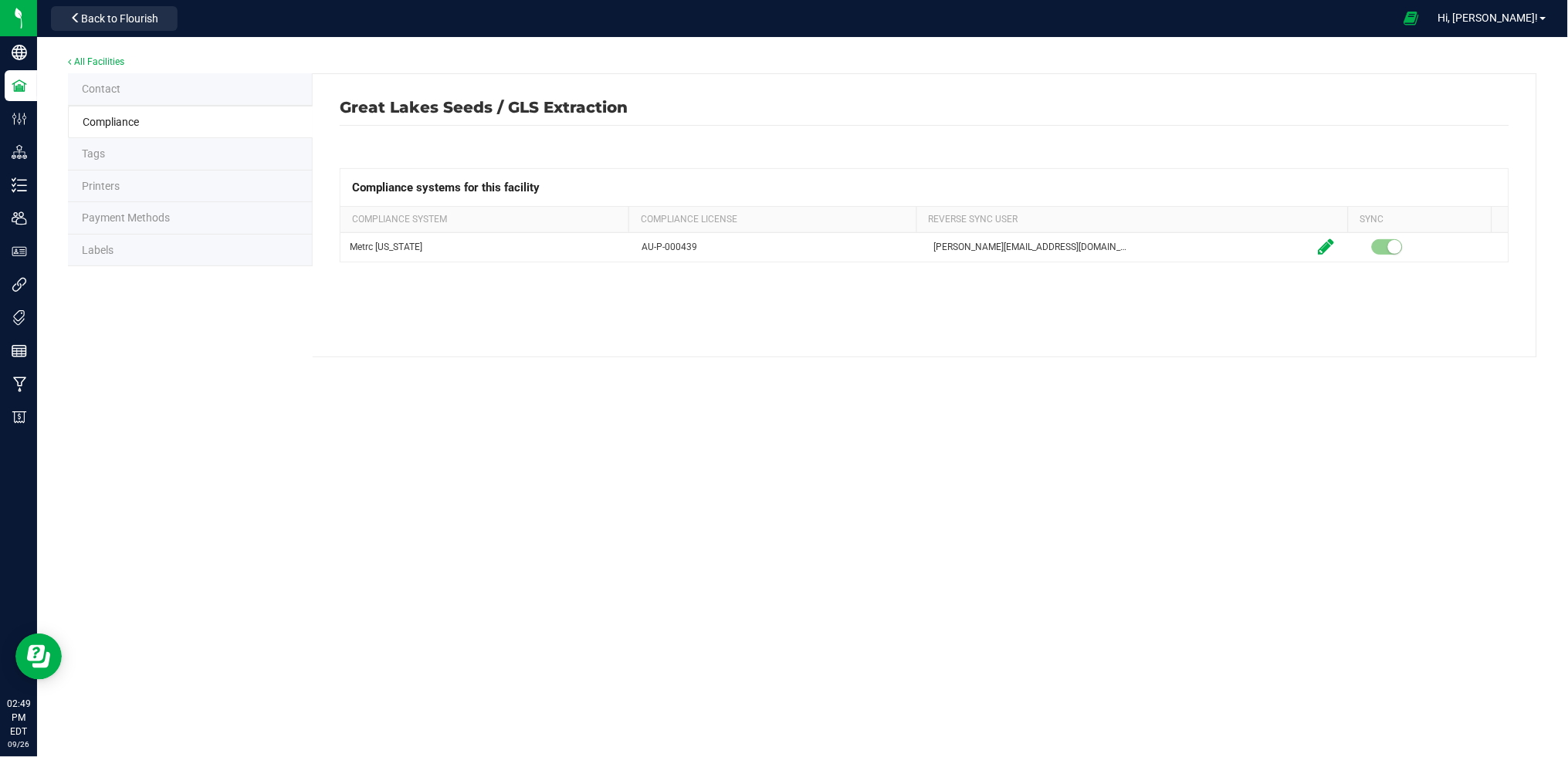
click at [127, 149] on li "Tags" at bounding box center [190, 154] width 245 height 33
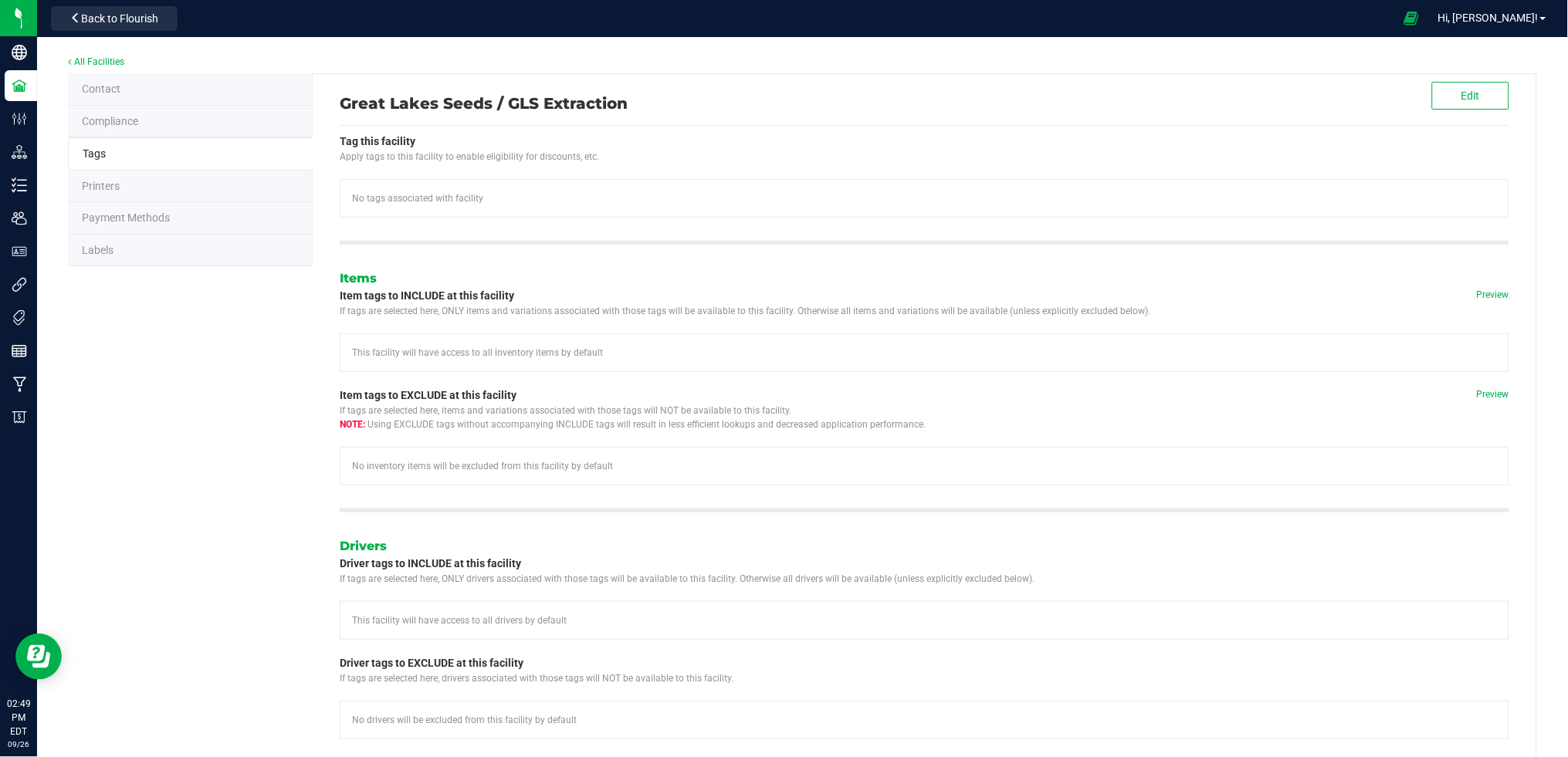
click at [128, 187] on li "Printers" at bounding box center [190, 186] width 245 height 33
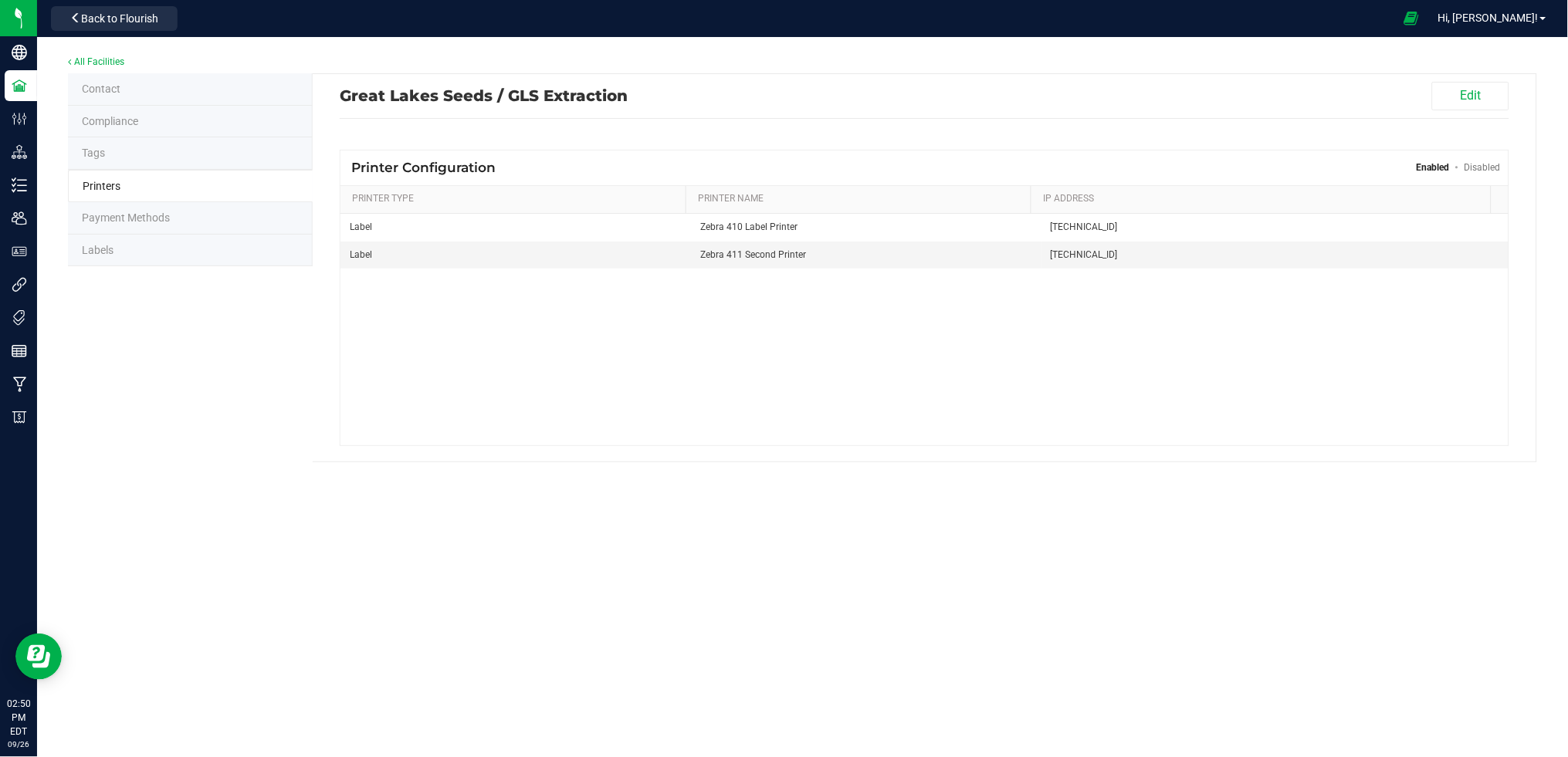
click at [128, 251] on li "Labels" at bounding box center [190, 250] width 245 height 33
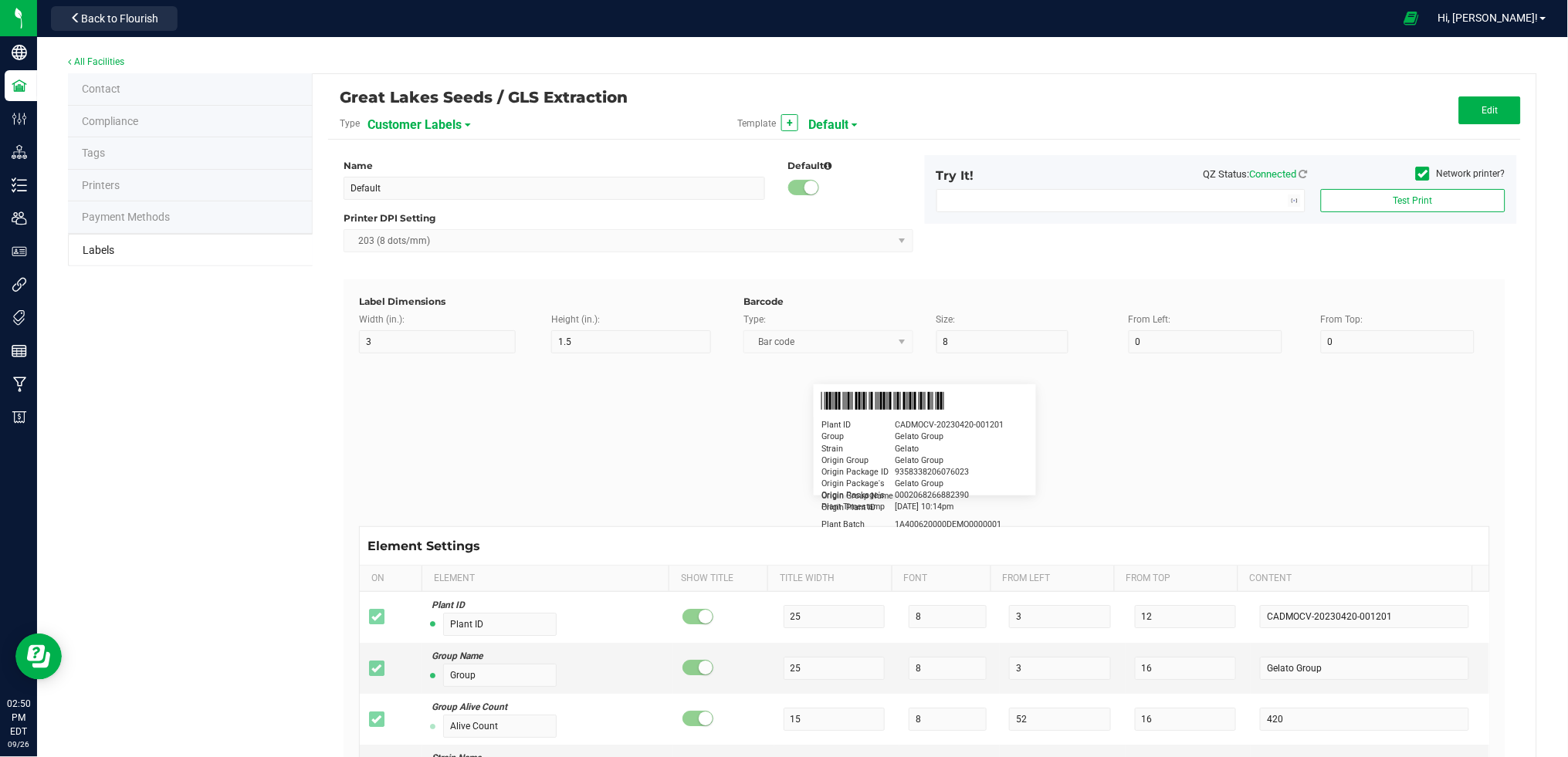
type input "2.25"
type input "4"
type input "20"
type input "5"
type input "Business"
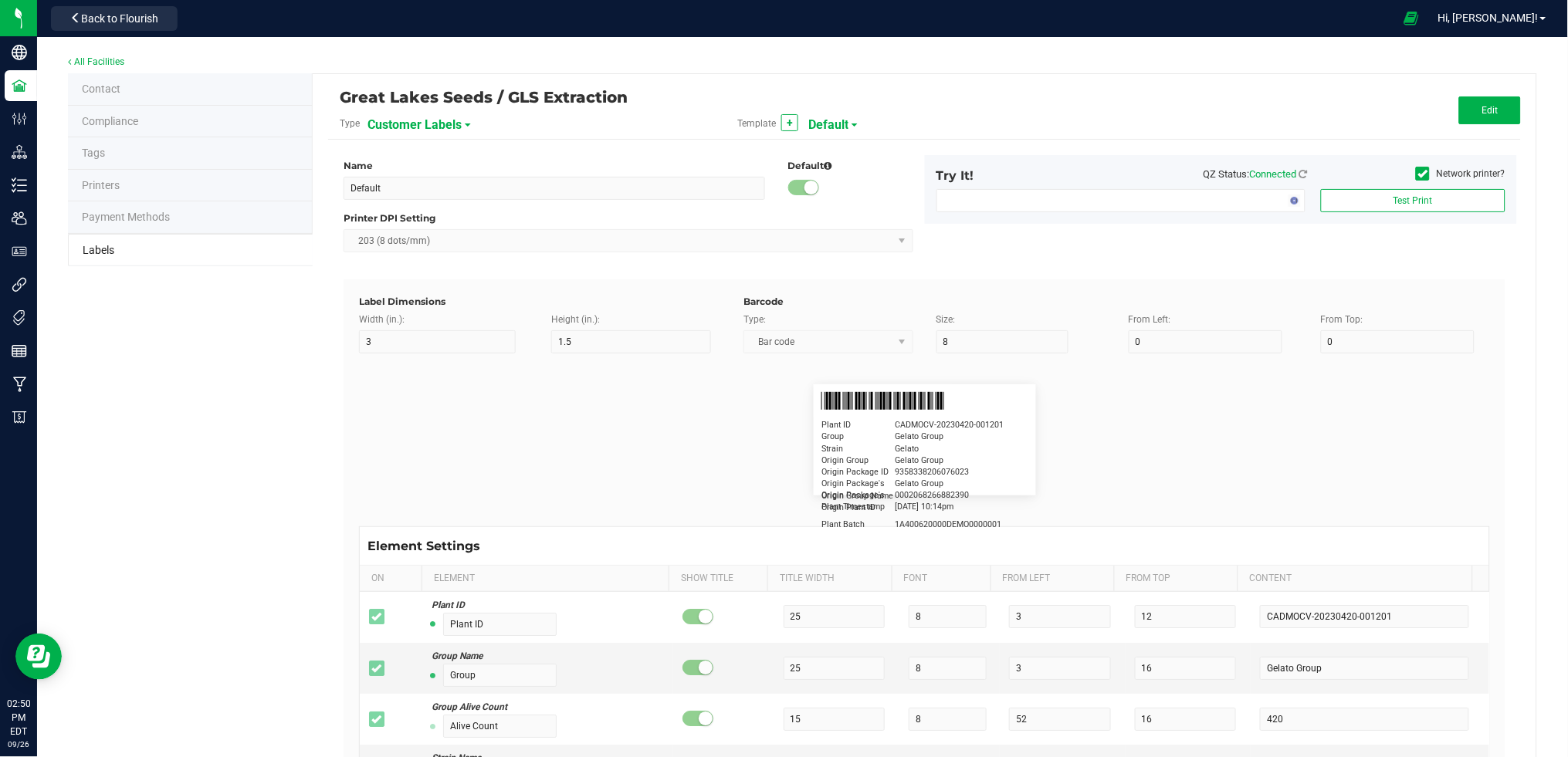
type input "15"
type input "5"
type input "Firstname Lastname"
type input "Product"
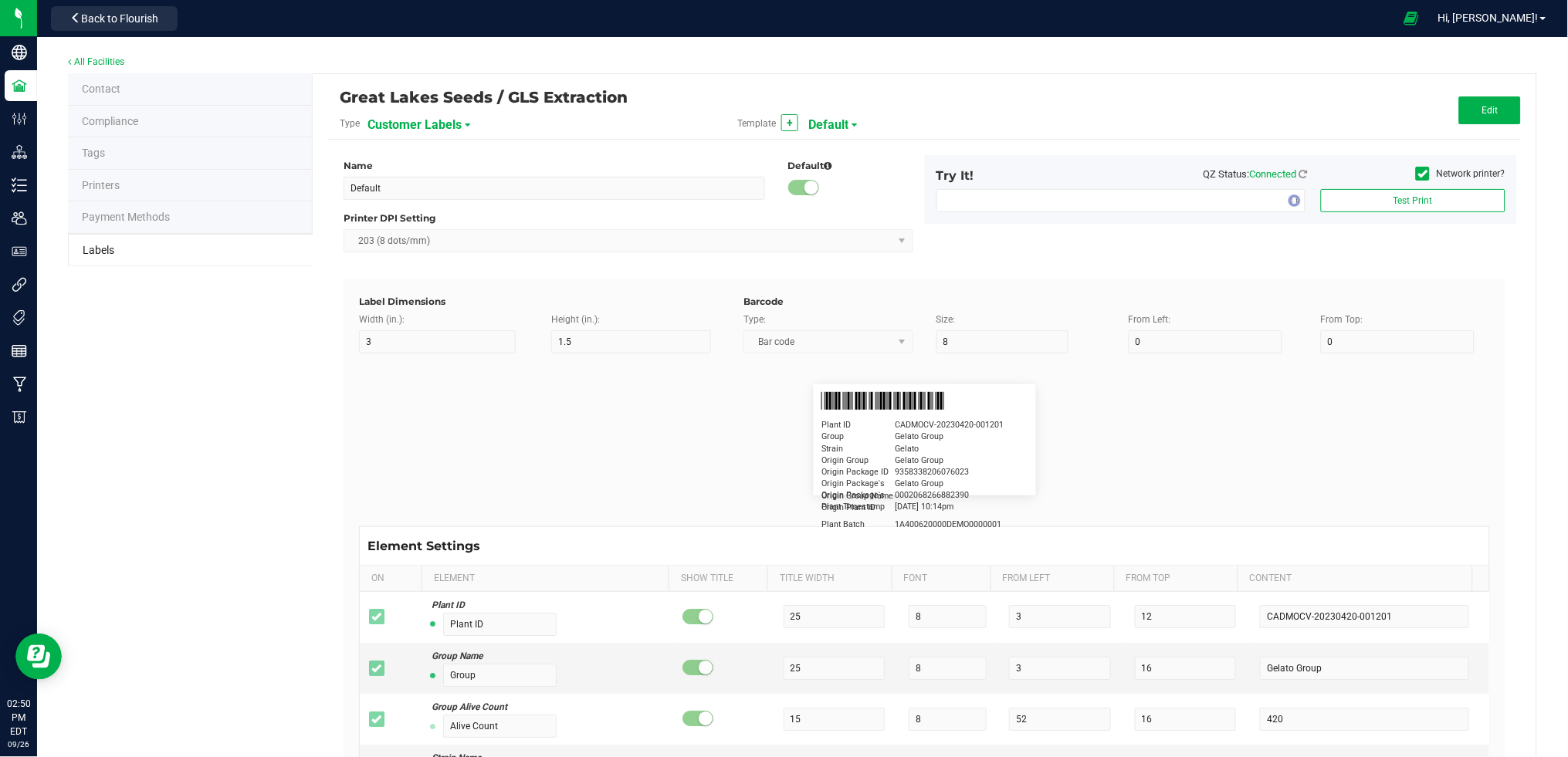
type input "15"
type input "5"
type input "10"
type input "GSC Oil Tincture"
type input "Weight"
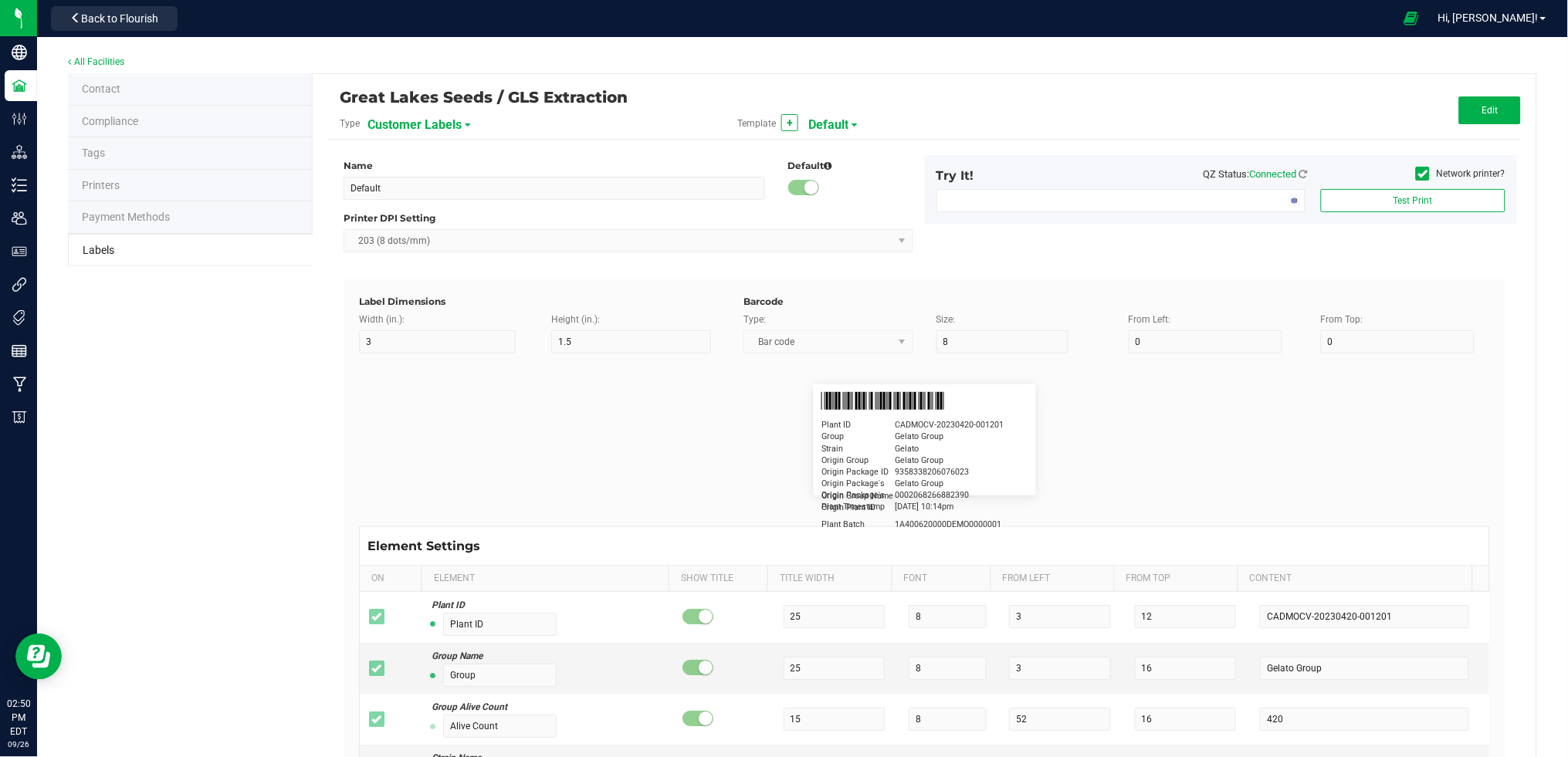
type input "5"
type input "15"
type input "3 ea"
type input "License Number"
type input "15"
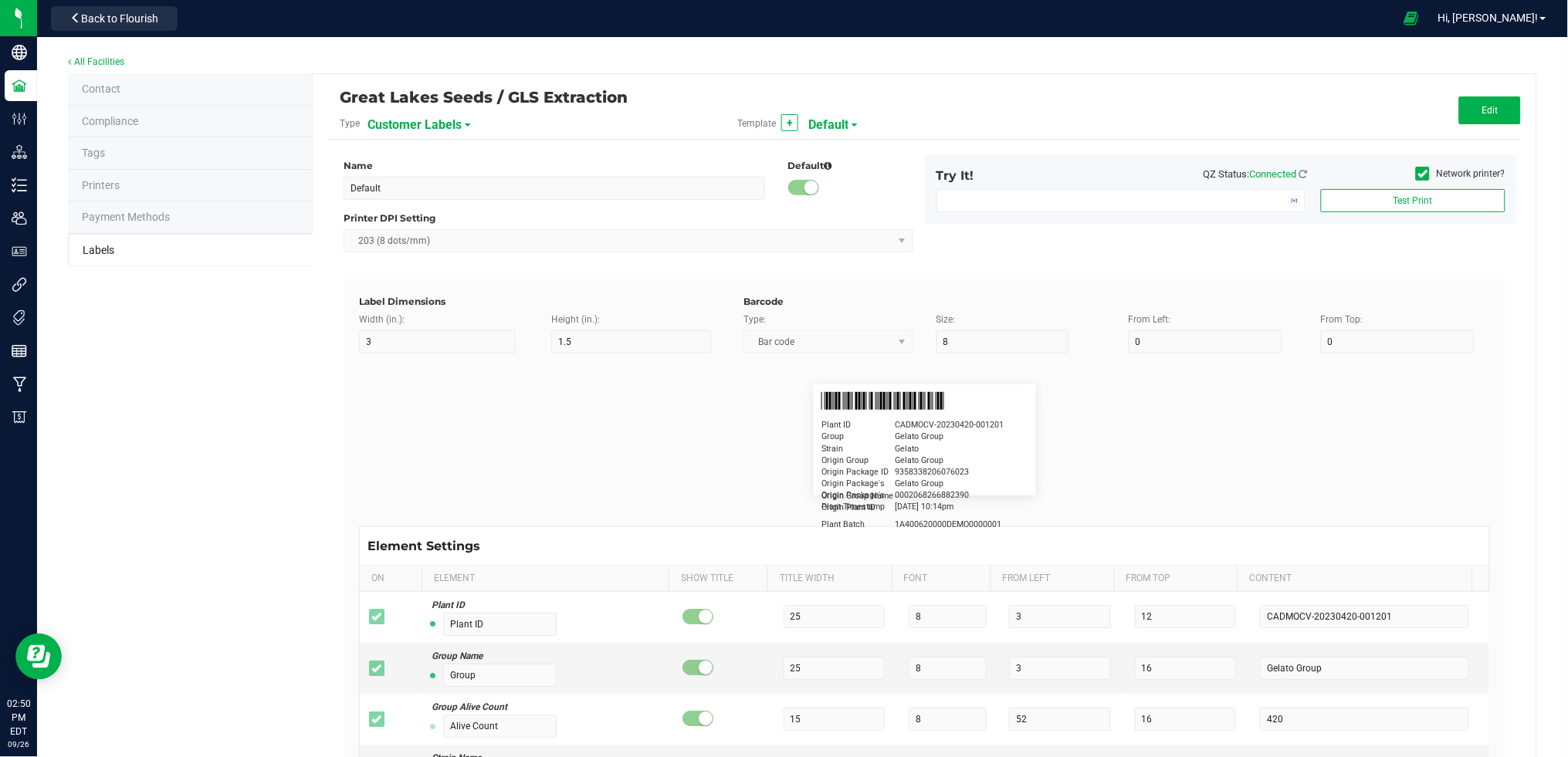
type input "5"
type input "Docfirst Doclast, MD."
type input "Order Date"
type input "15"
type input "5"
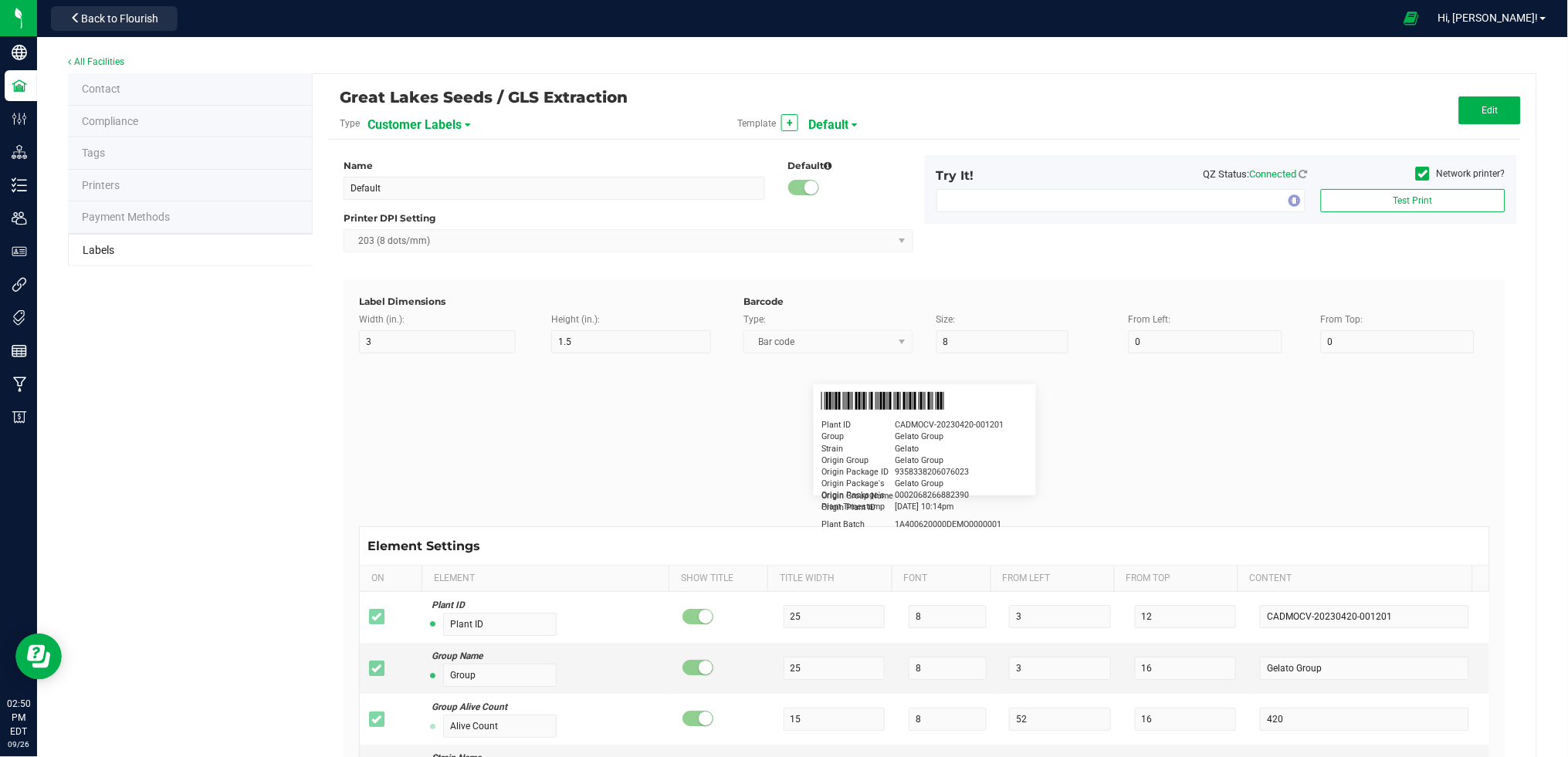
type input "25"
type input "4/20/2019 1:17 pm"
type input "License Number"
type input "10"
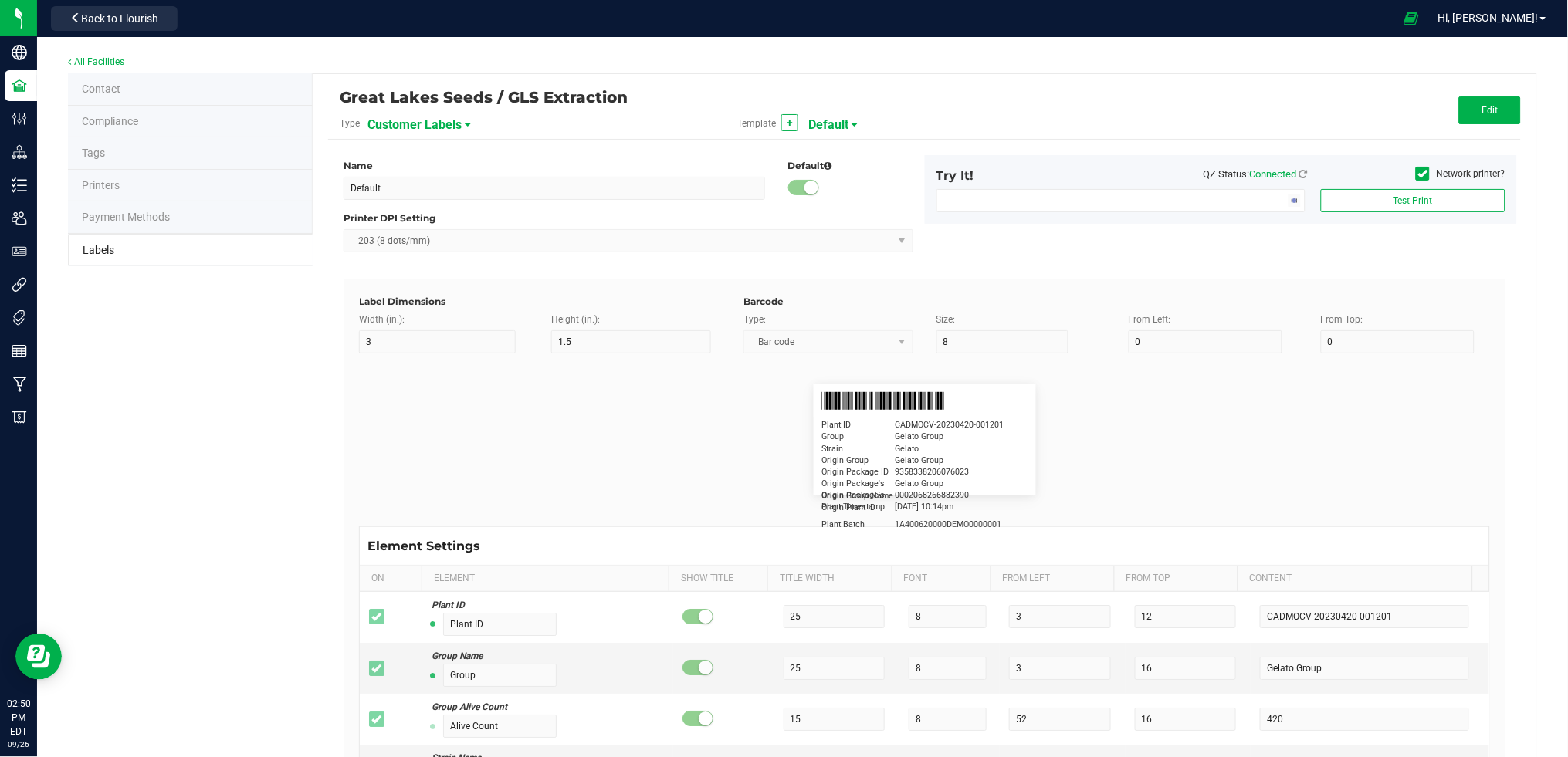
type input "10"
type input "AU-PA-000439"
type input "Example"
type input "10"
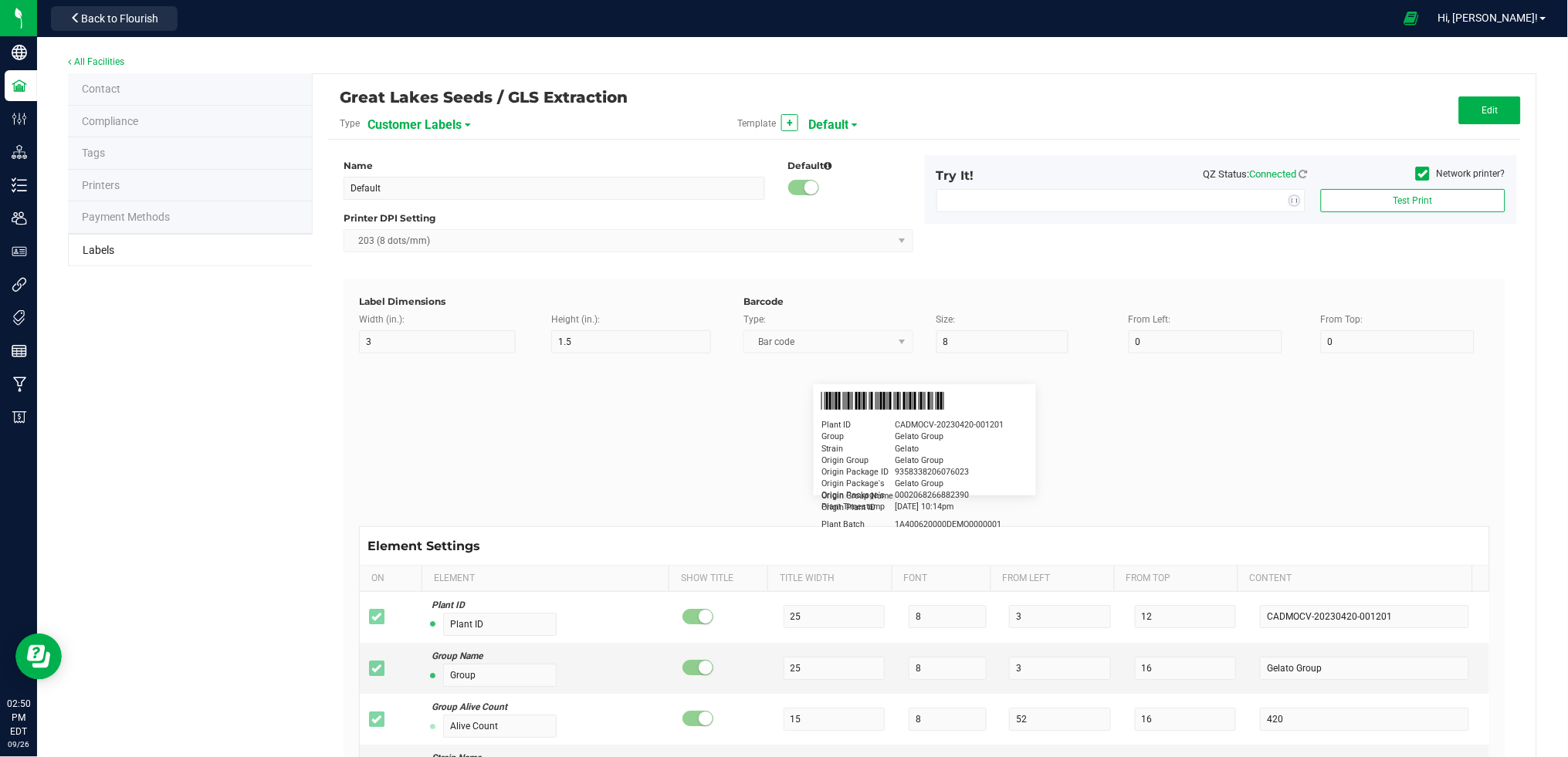
type input "10"
type input "Editable text field"
type input "Package ID"
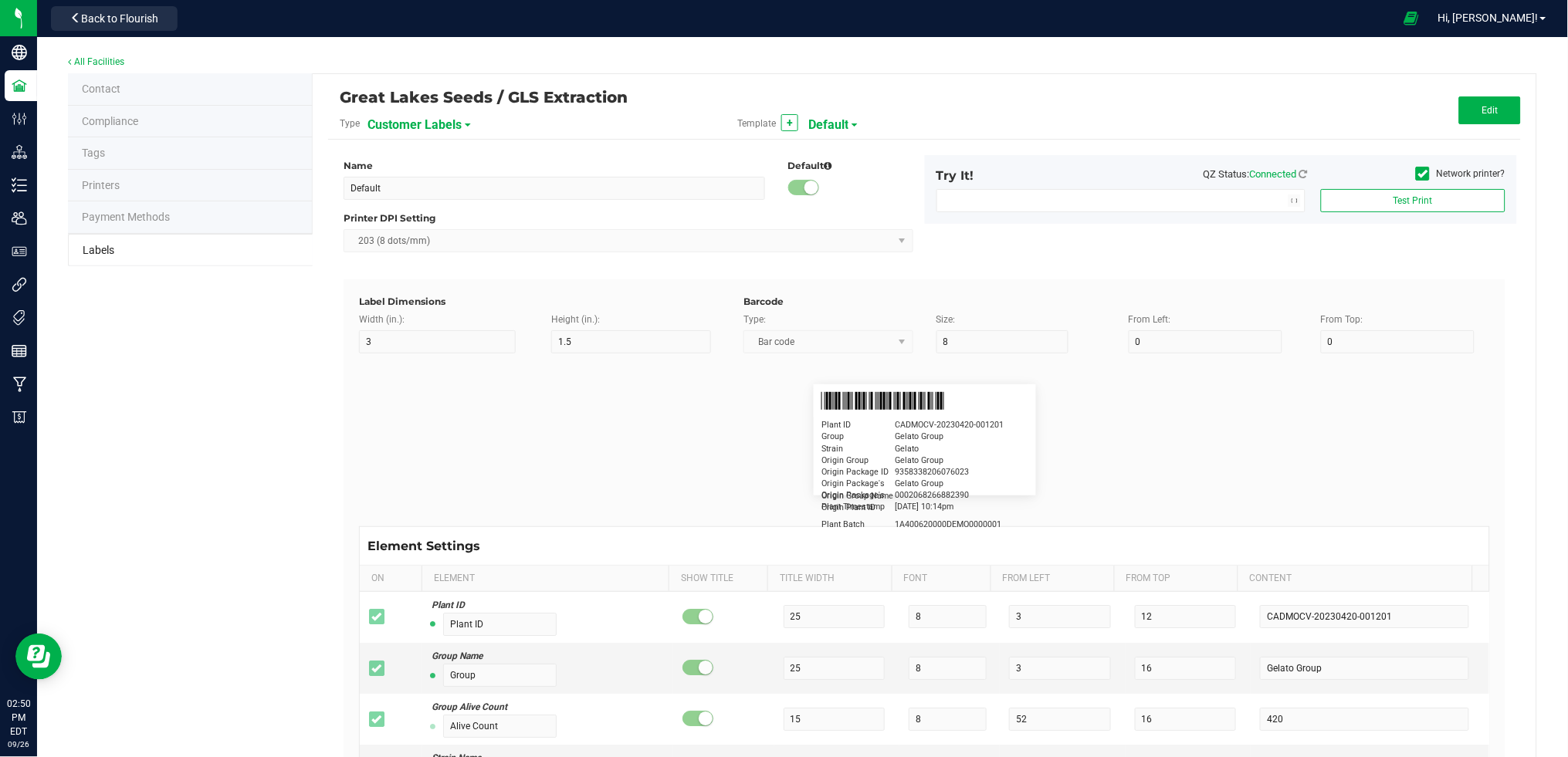
type input "15"
type input "5"
type input "10"
type input "CADMODS-20230420-096"
type input "Lot Number"
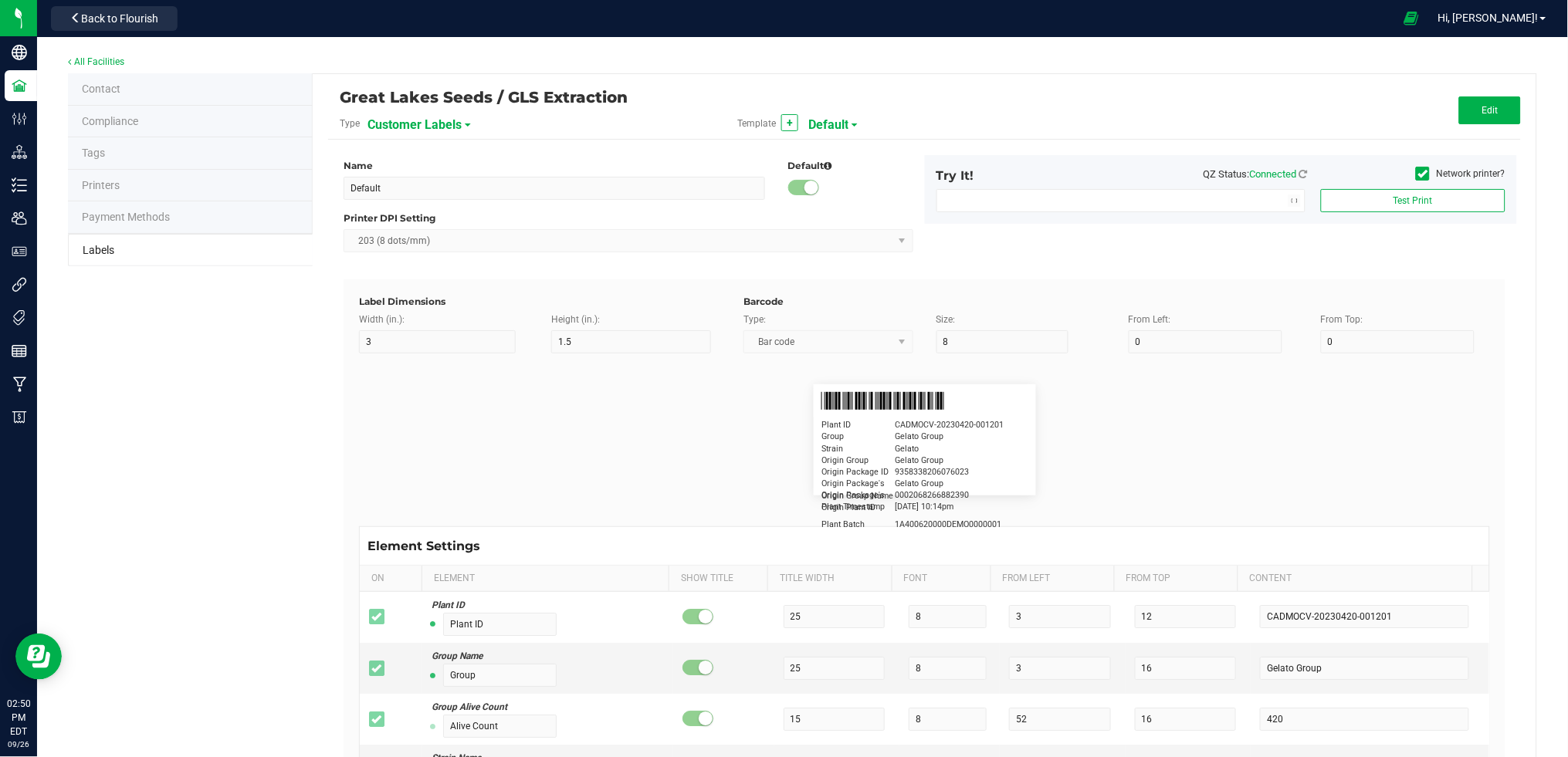
type input "15"
type input "5"
type input "10"
type input "LOTPXGDP-0912"
type input "Brand"
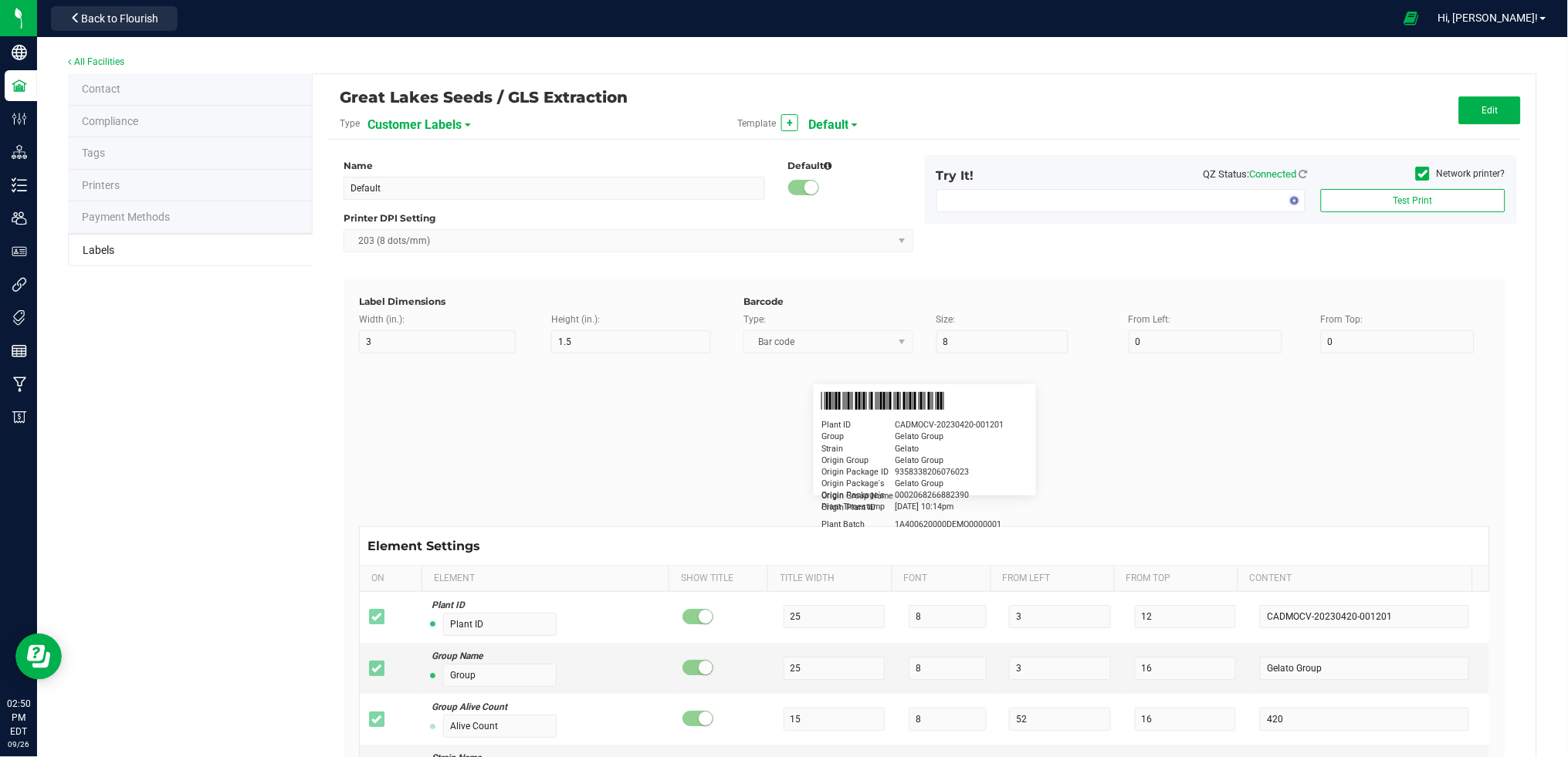
type input "15"
type input "5"
type input "30"
type input "Cannabis Co."
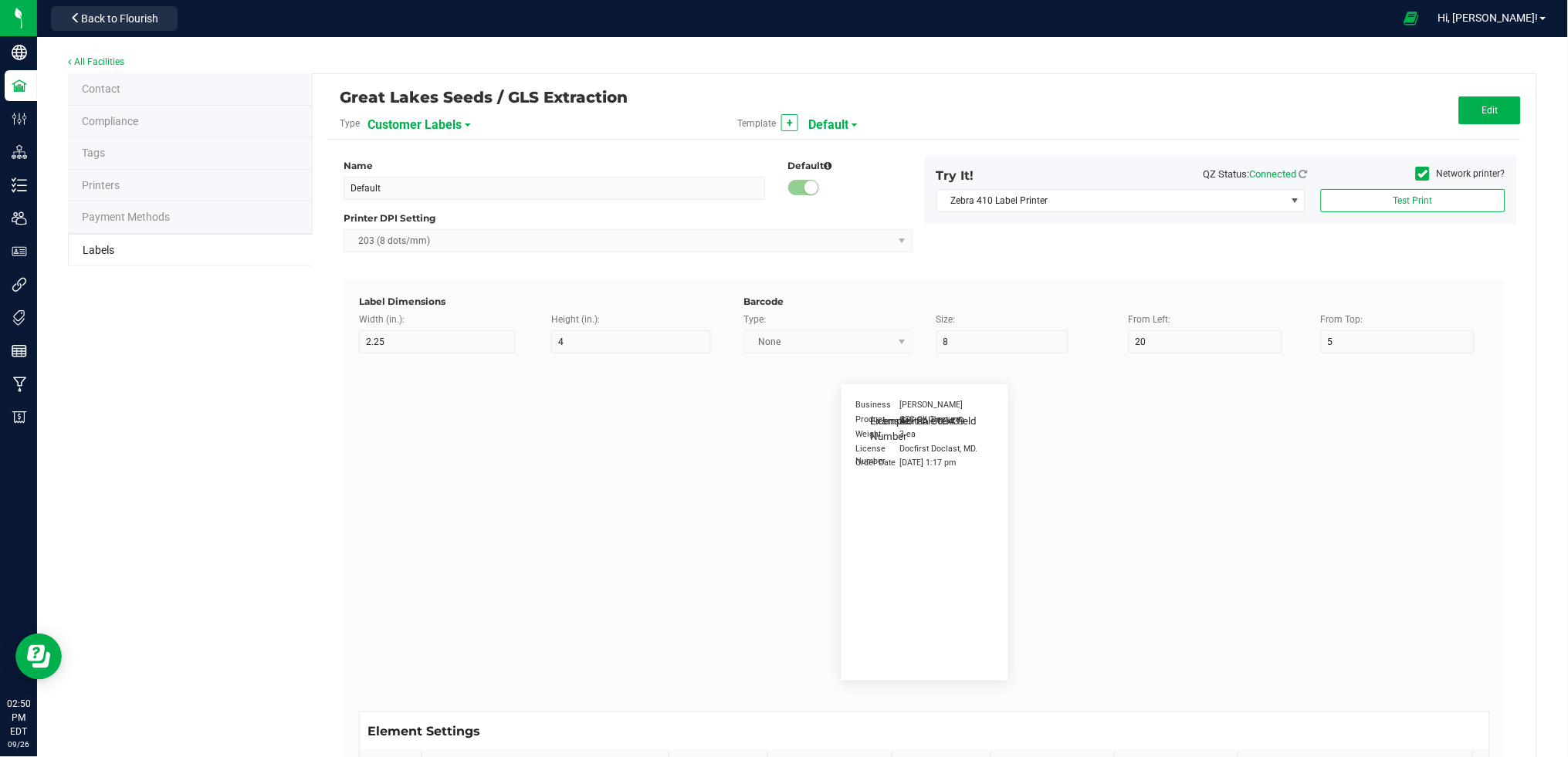
click at [135, 218] on span "Payment Methods" at bounding box center [126, 217] width 88 height 13
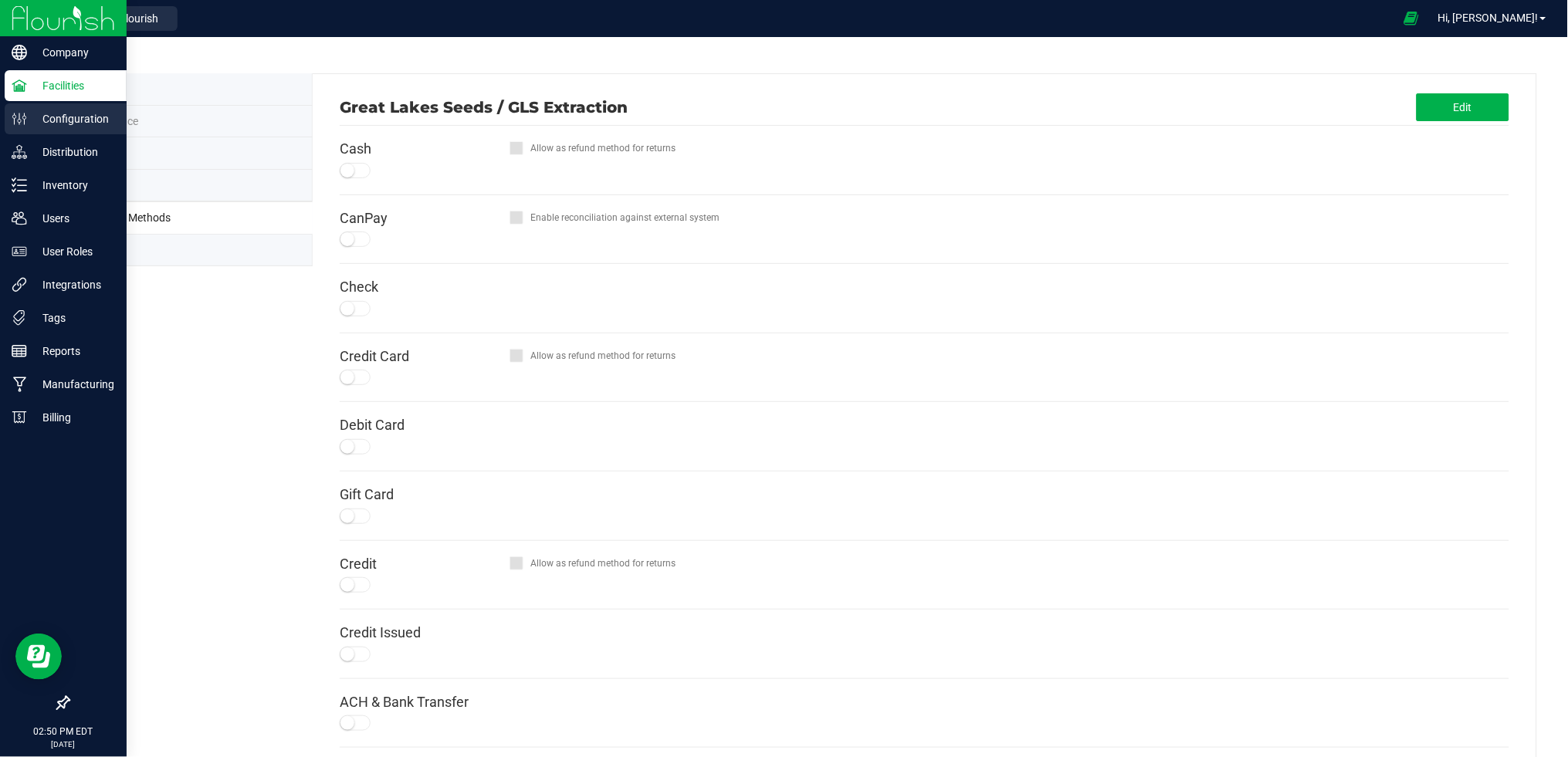
click at [56, 123] on p "Configuration" at bounding box center [73, 118] width 92 height 18
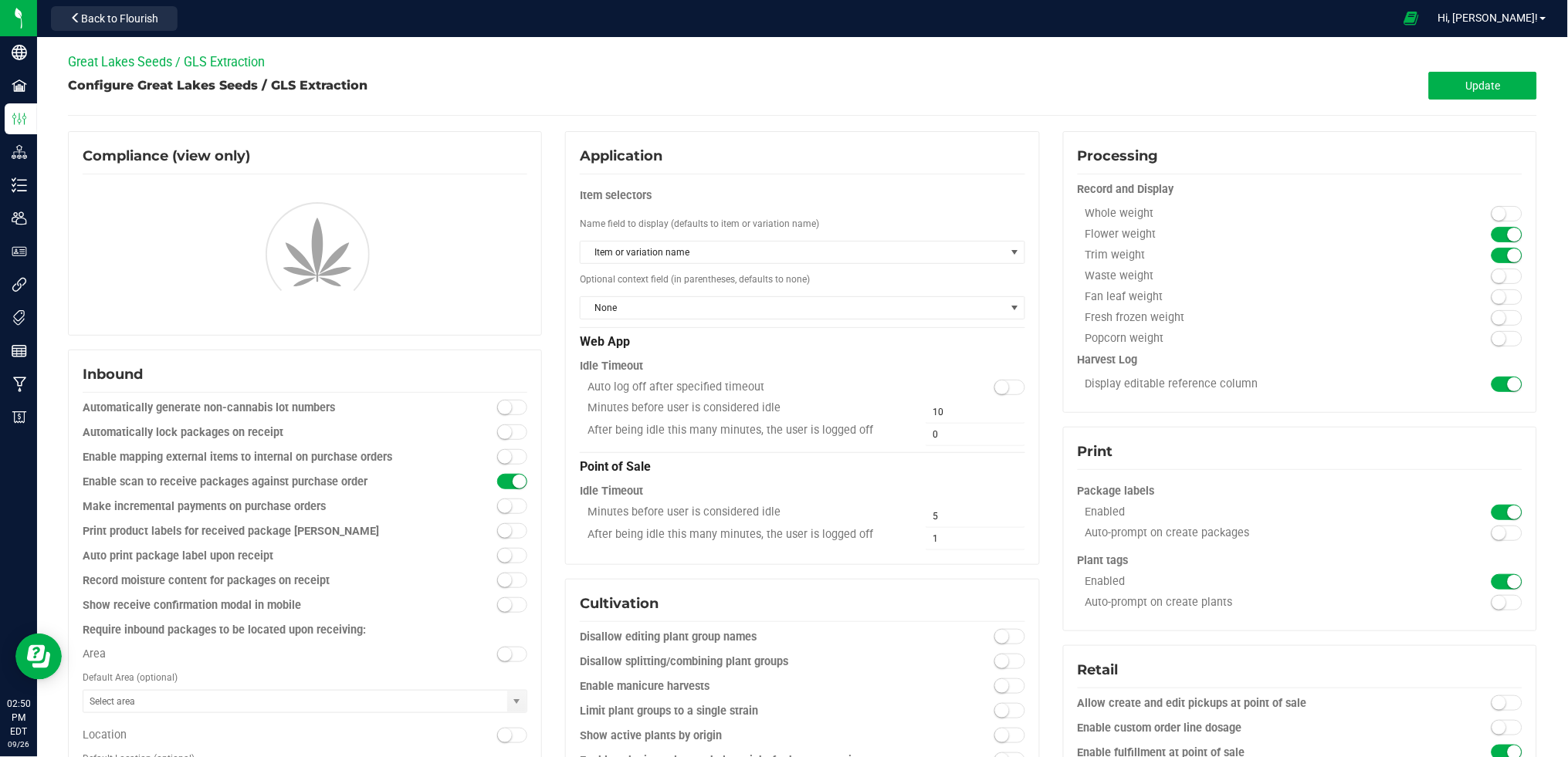
type input "Non-Hazard Prep"
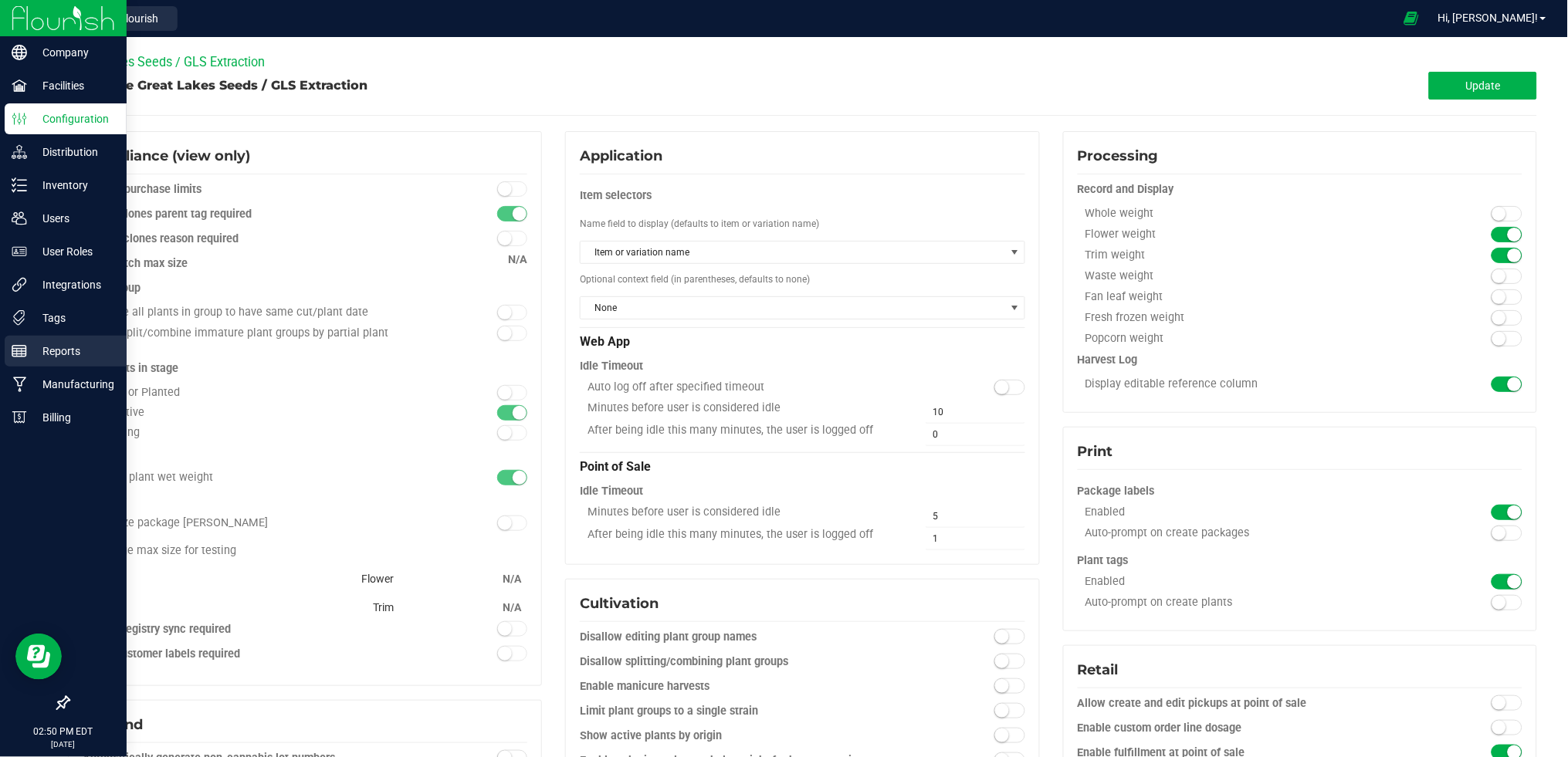
click at [59, 350] on p "Reports" at bounding box center [73, 351] width 92 height 18
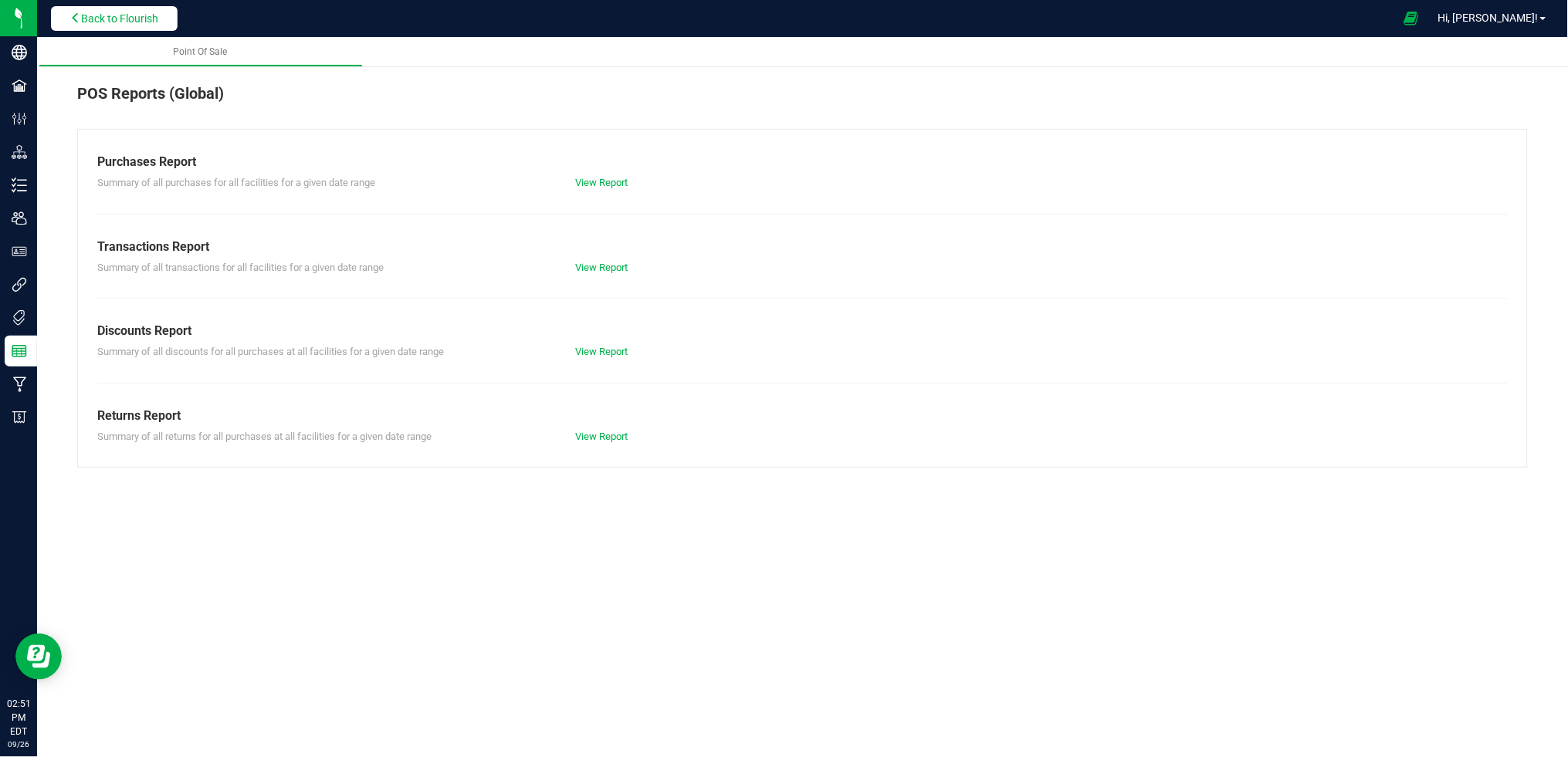
click at [150, 7] on button "Back to Flourish" at bounding box center [114, 18] width 126 height 25
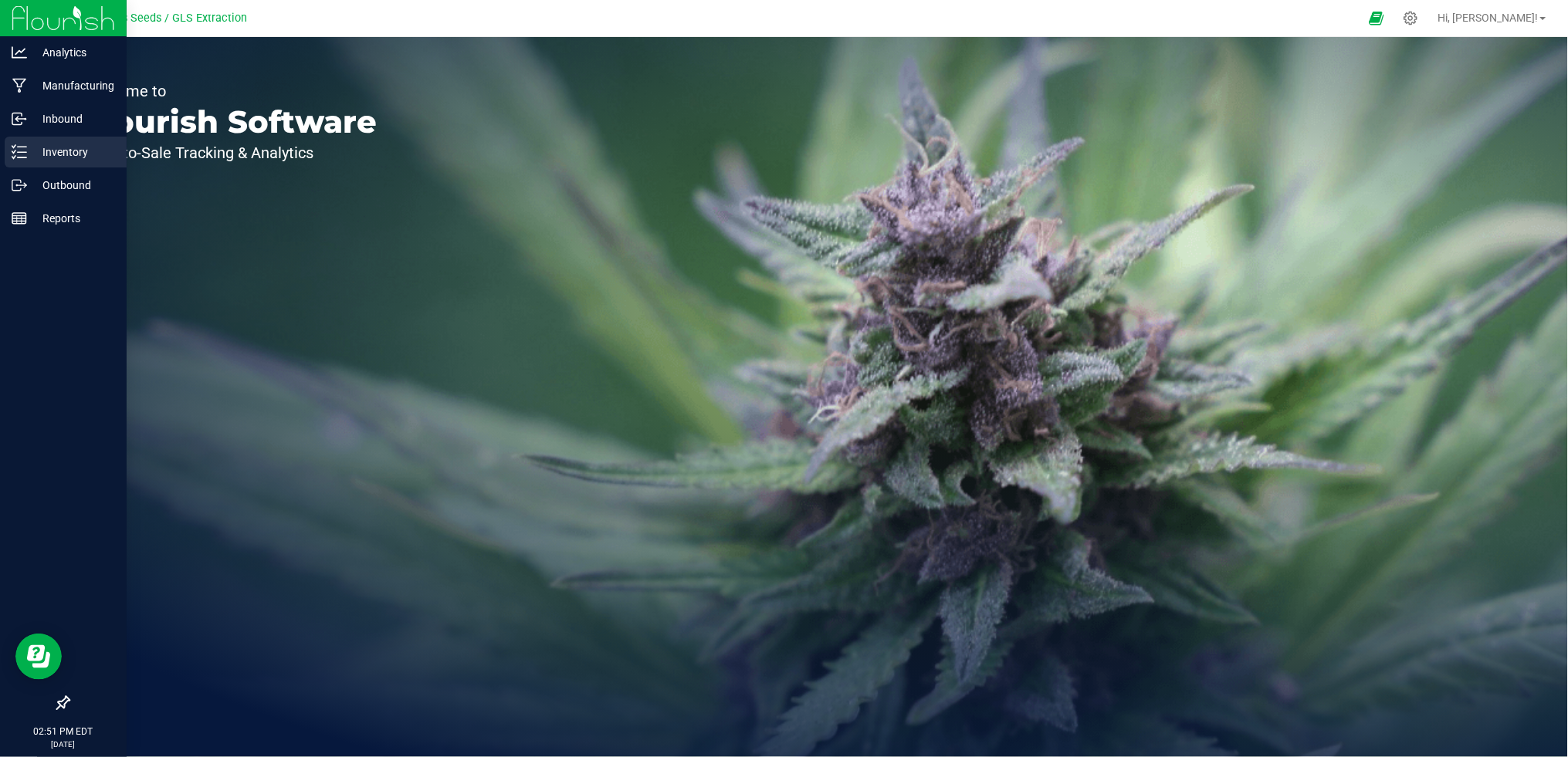
click at [55, 162] on div "Inventory" at bounding box center [65, 152] width 122 height 31
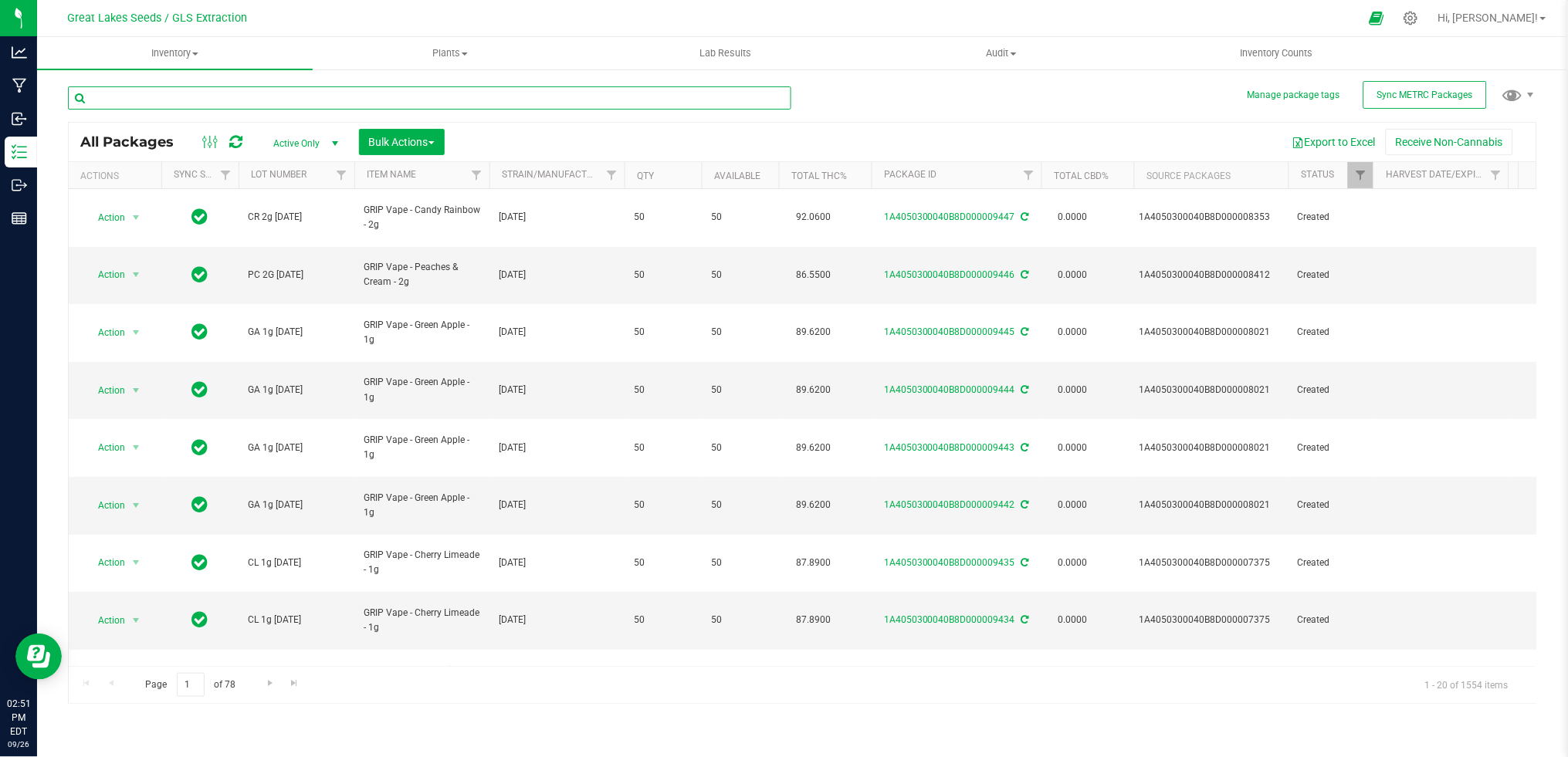
click at [325, 102] on input "text" at bounding box center [429, 98] width 723 height 23
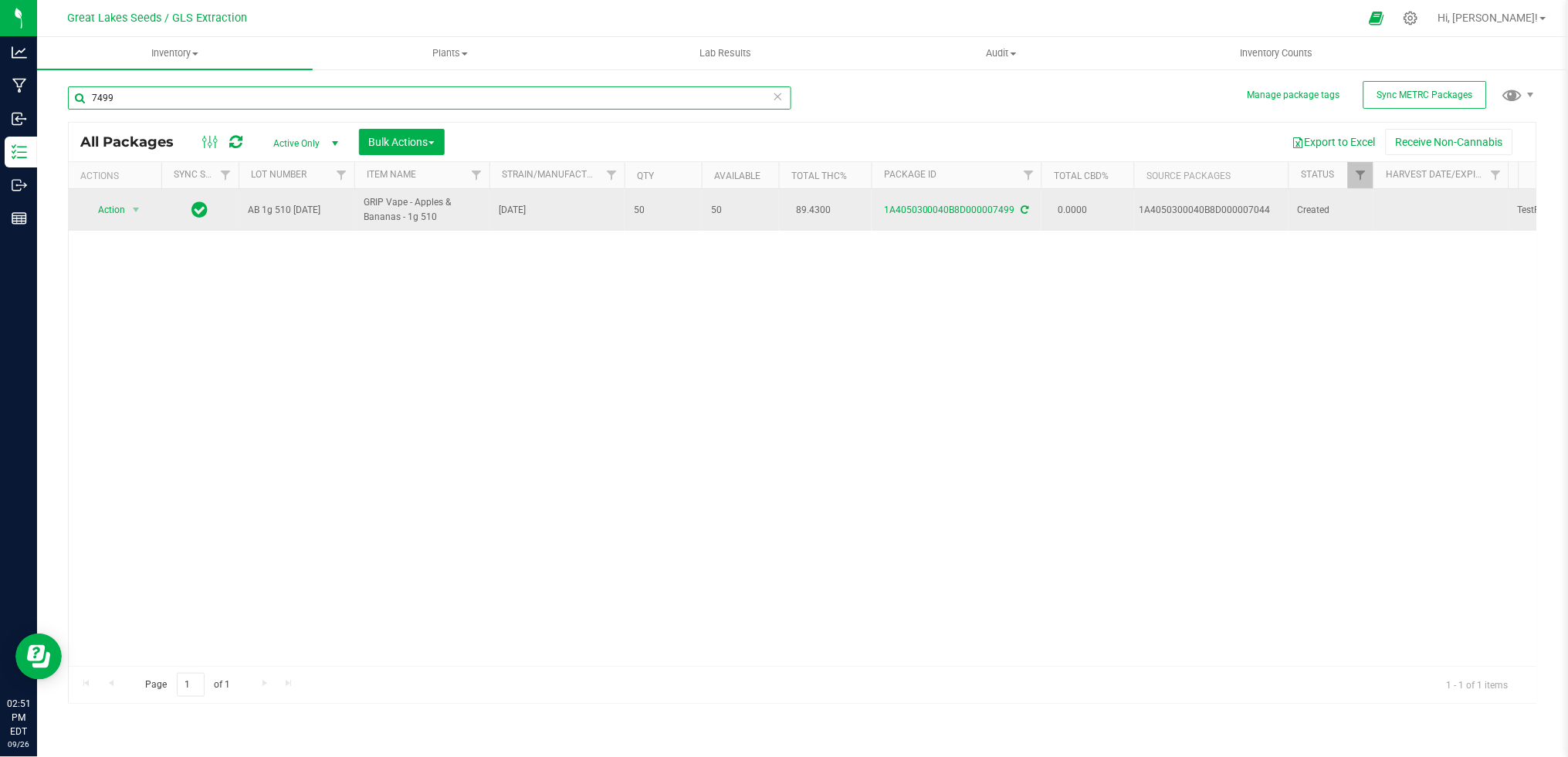
type input "7499"
click at [126, 211] on span "select" at bounding box center [136, 209] width 19 height 21
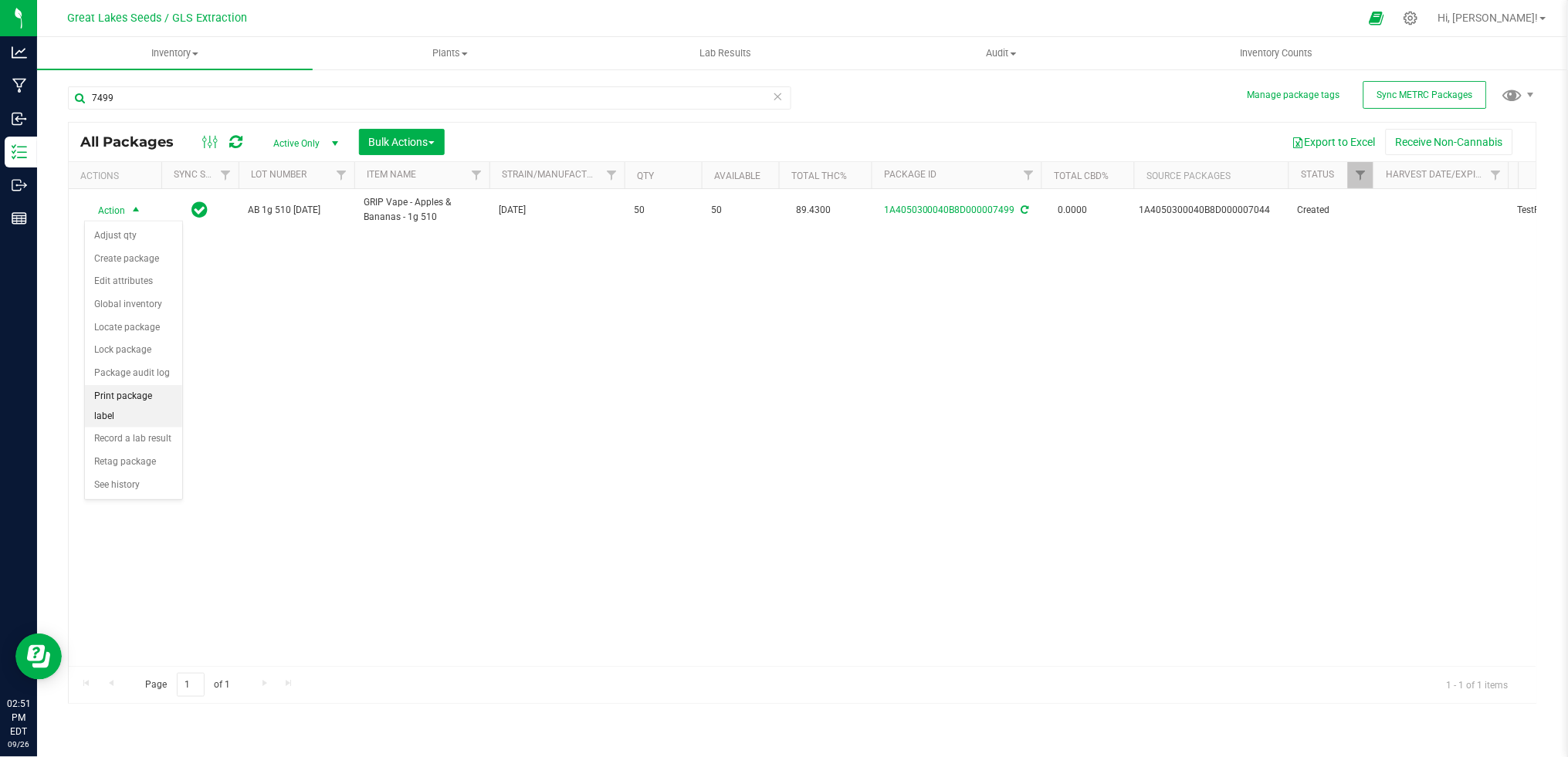
click at [122, 404] on li "Print package label" at bounding box center [134, 406] width 97 height 42
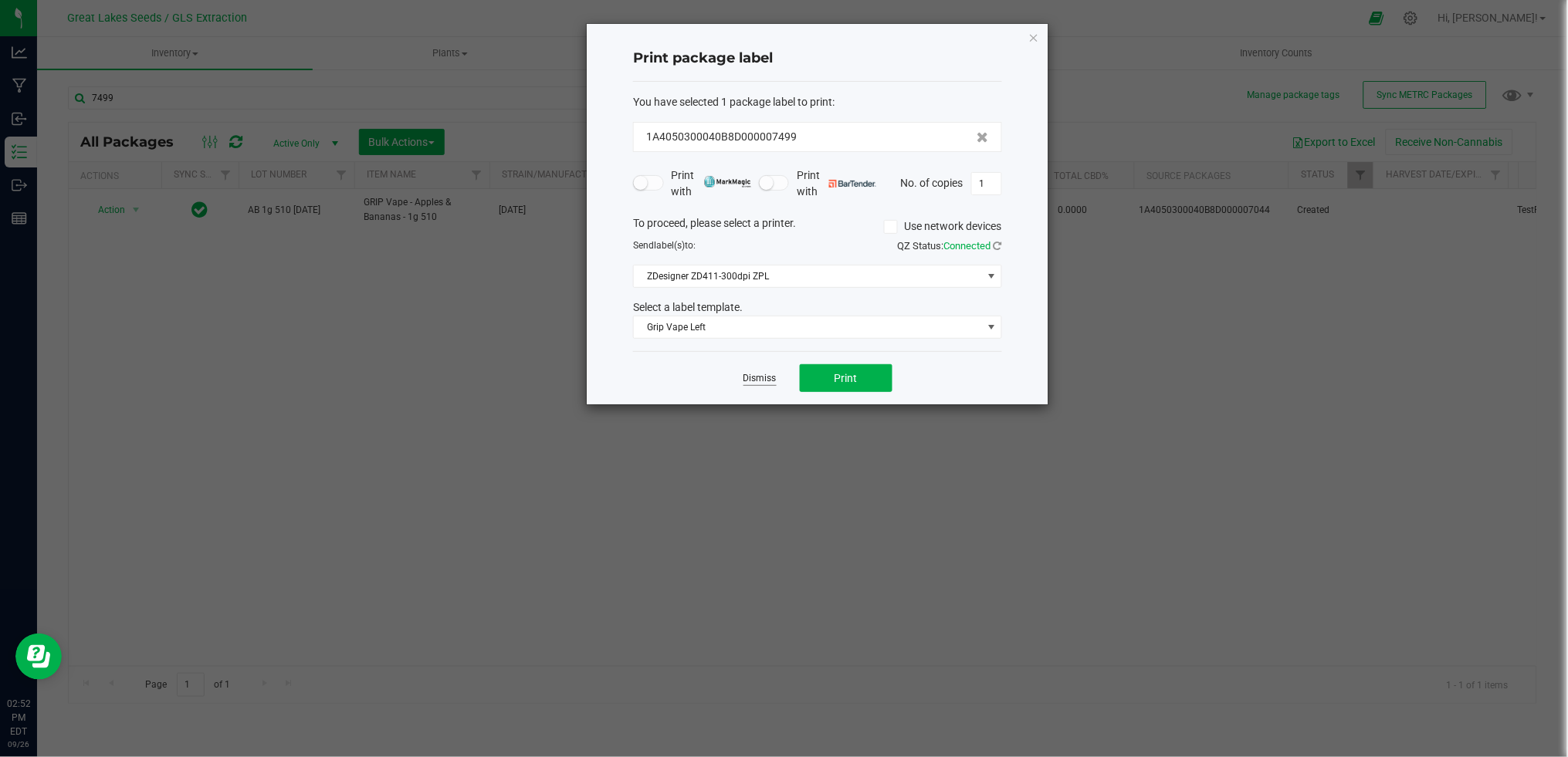
click at [775, 378] on link "Dismiss" at bounding box center [760, 378] width 33 height 13
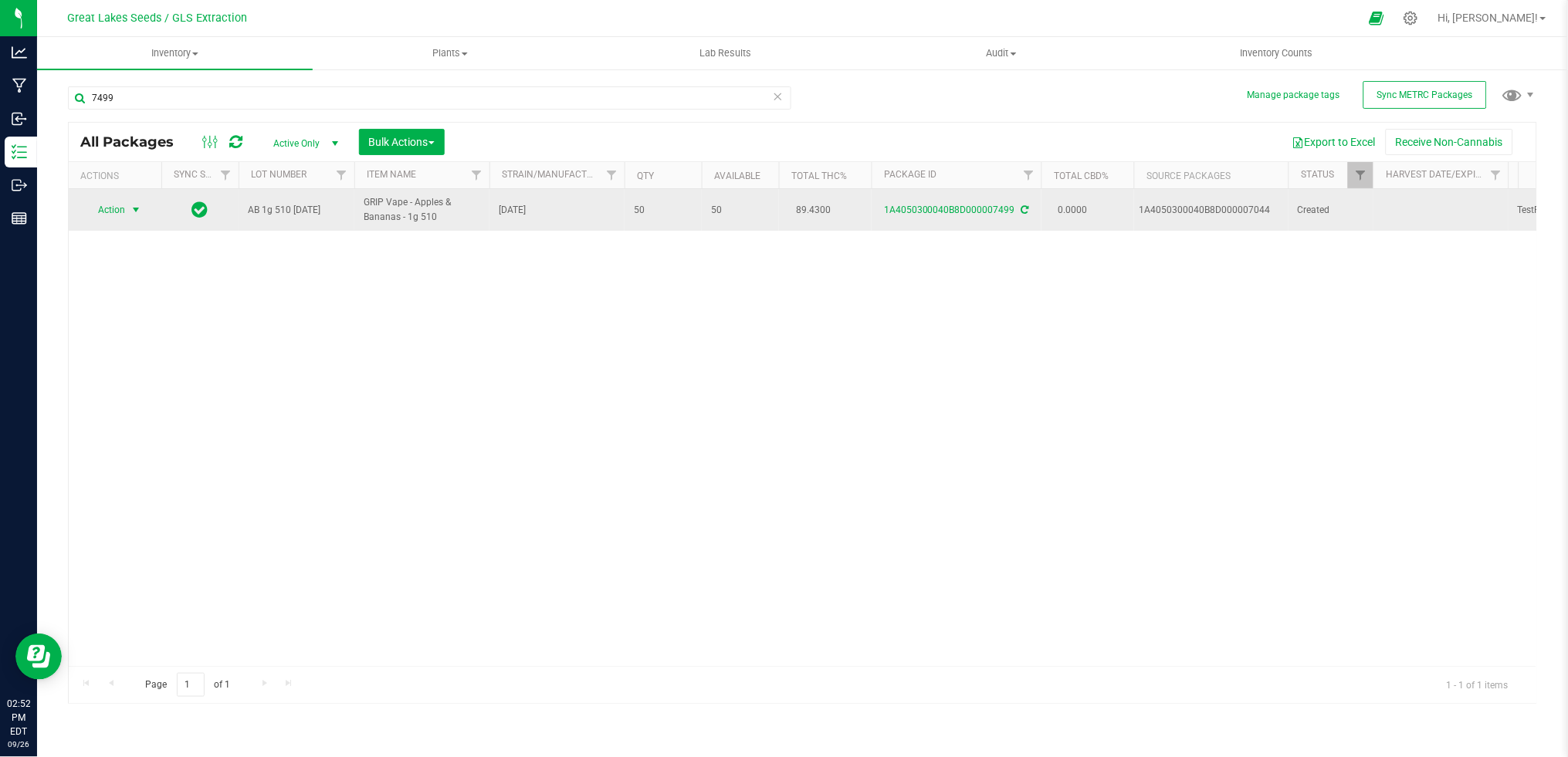
click at [116, 206] on span "Action" at bounding box center [105, 209] width 41 height 21
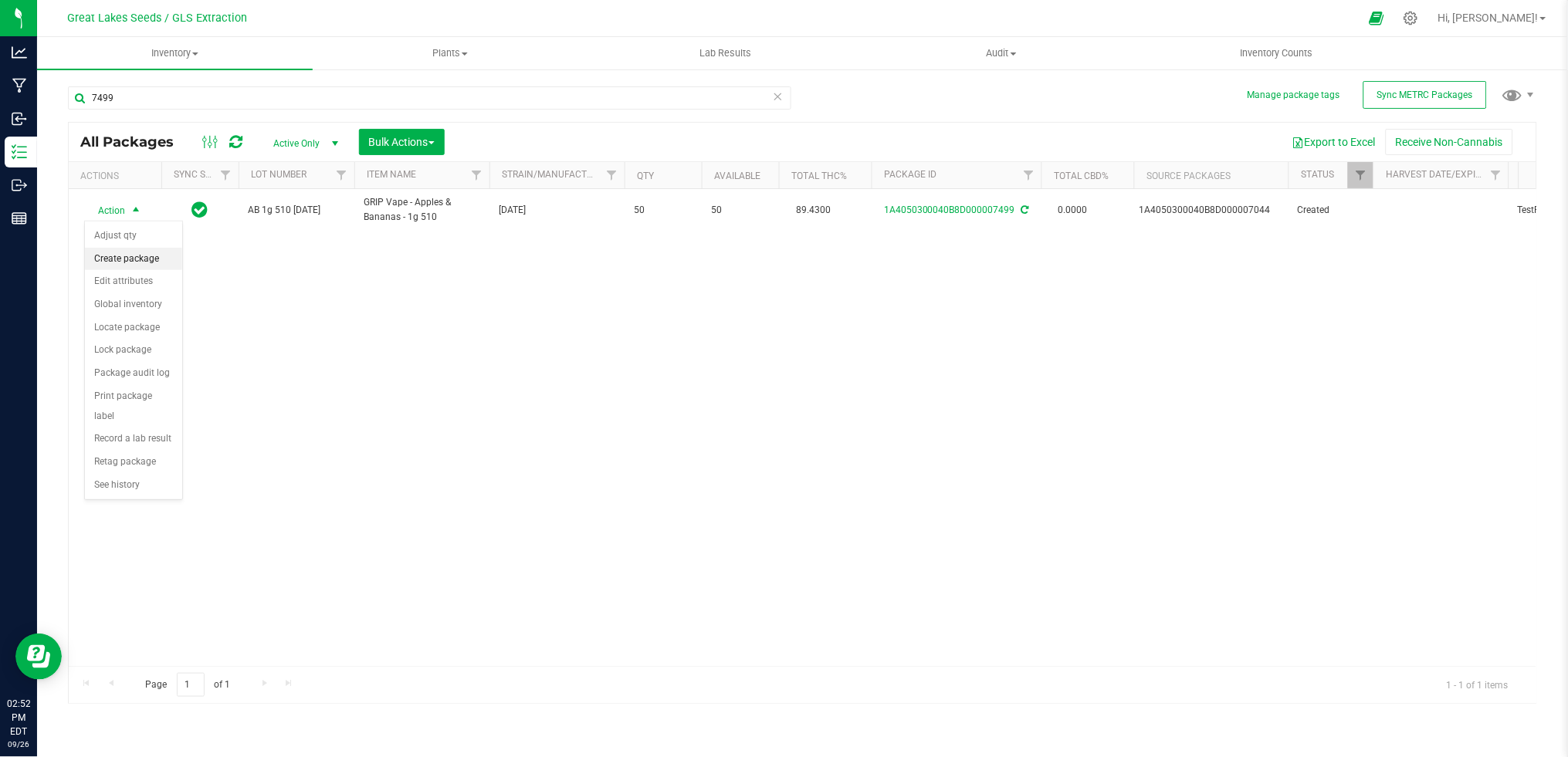
click at [142, 262] on li "Create package" at bounding box center [134, 258] width 97 height 23
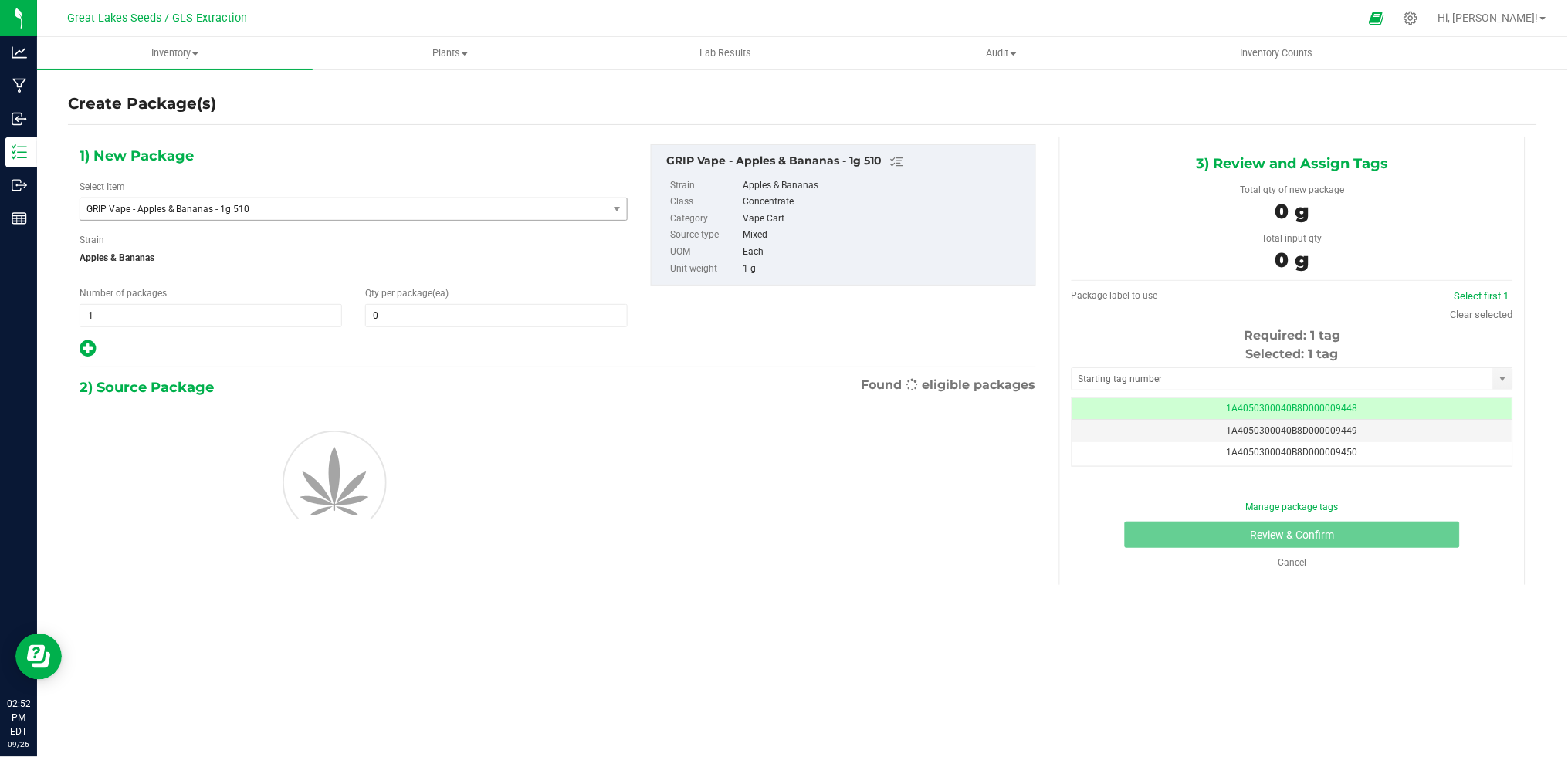
scroll to position [0, -1]
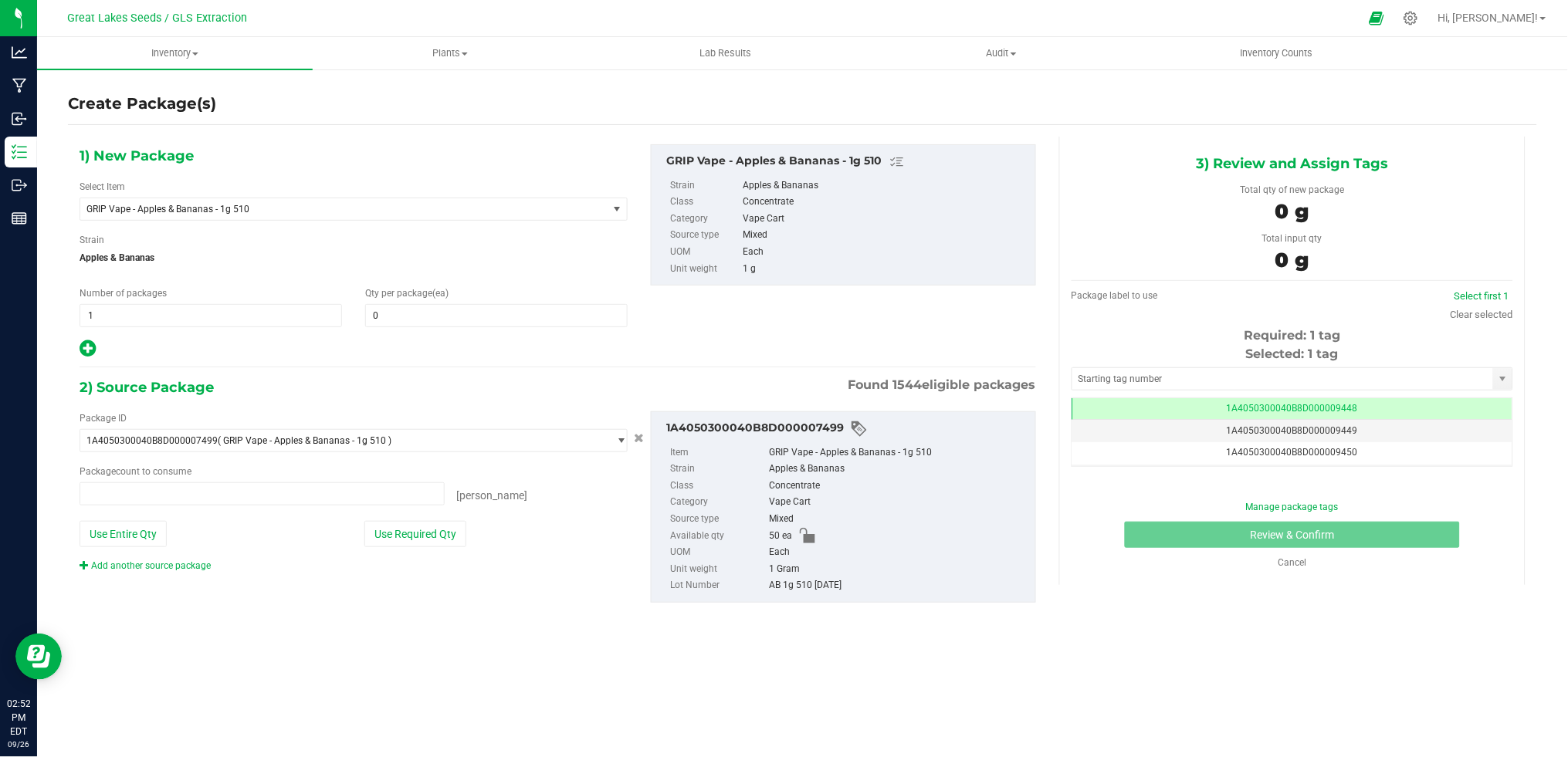
type input "0 ea"
click at [481, 320] on span at bounding box center [496, 315] width 263 height 23
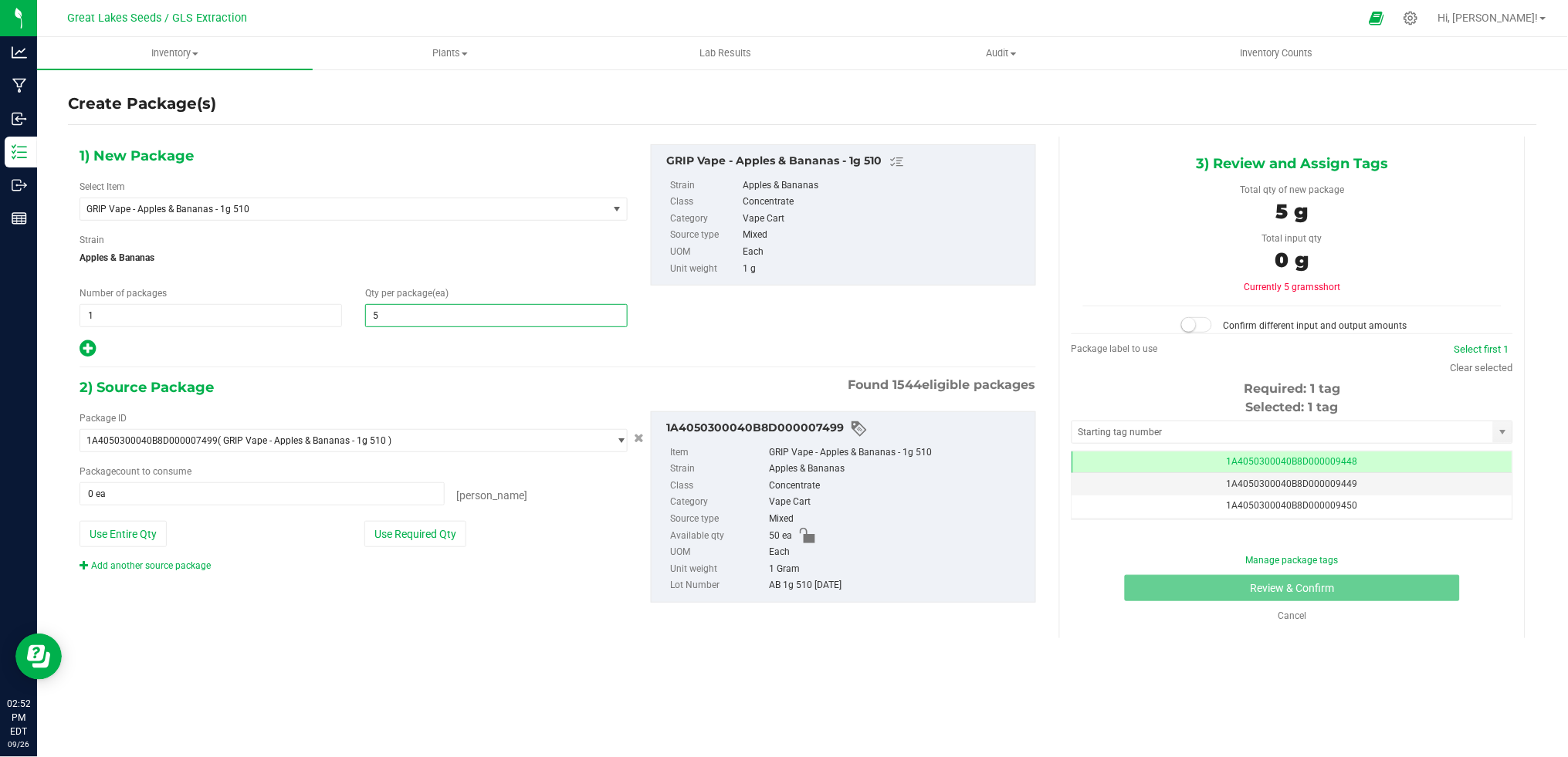
type input "50"
click at [427, 542] on button "Use Required Qty" at bounding box center [415, 534] width 102 height 26
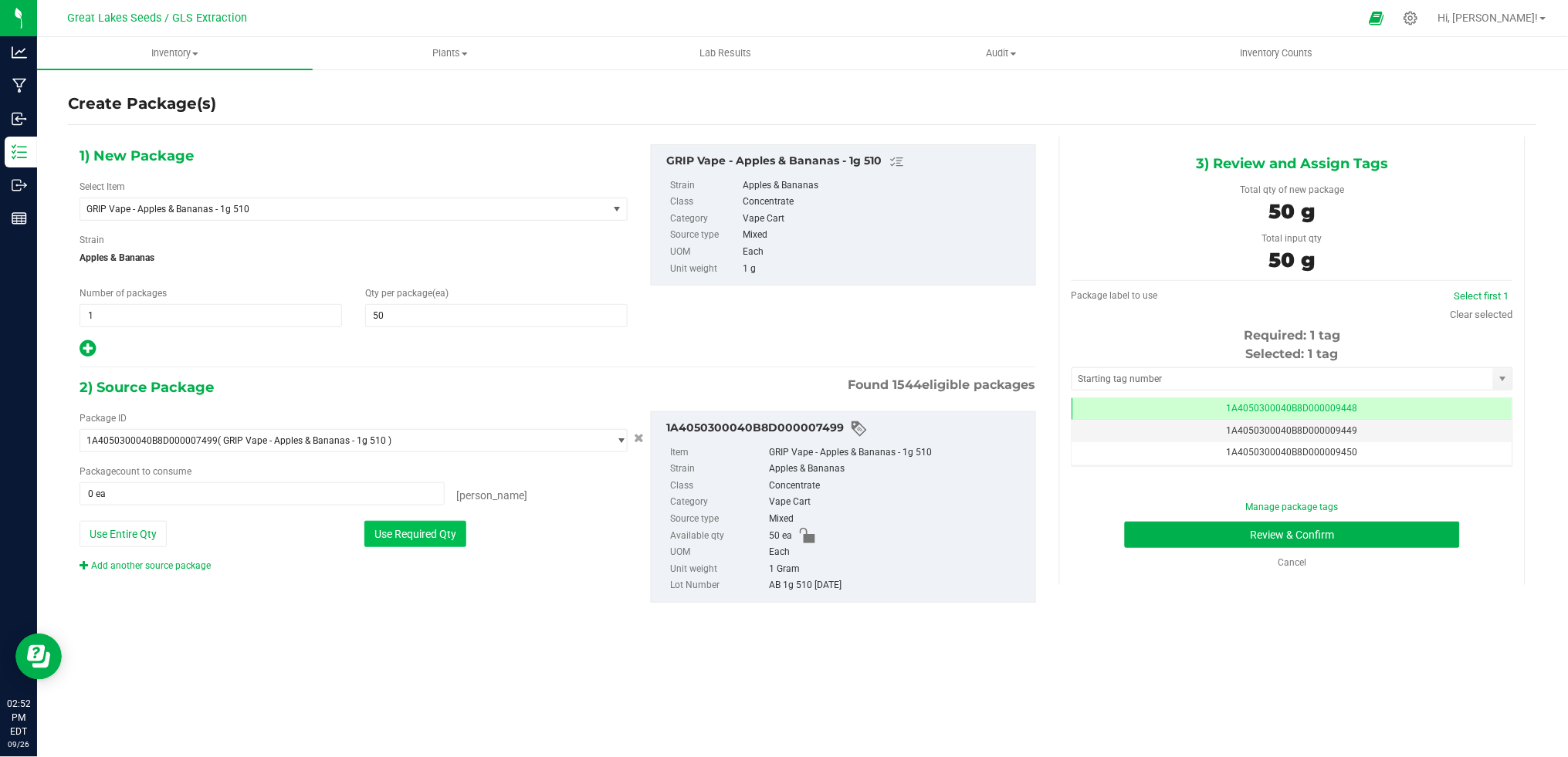
type input "50 ea"
click at [1334, 539] on button "Review & Confirm" at bounding box center [1292, 534] width 335 height 26
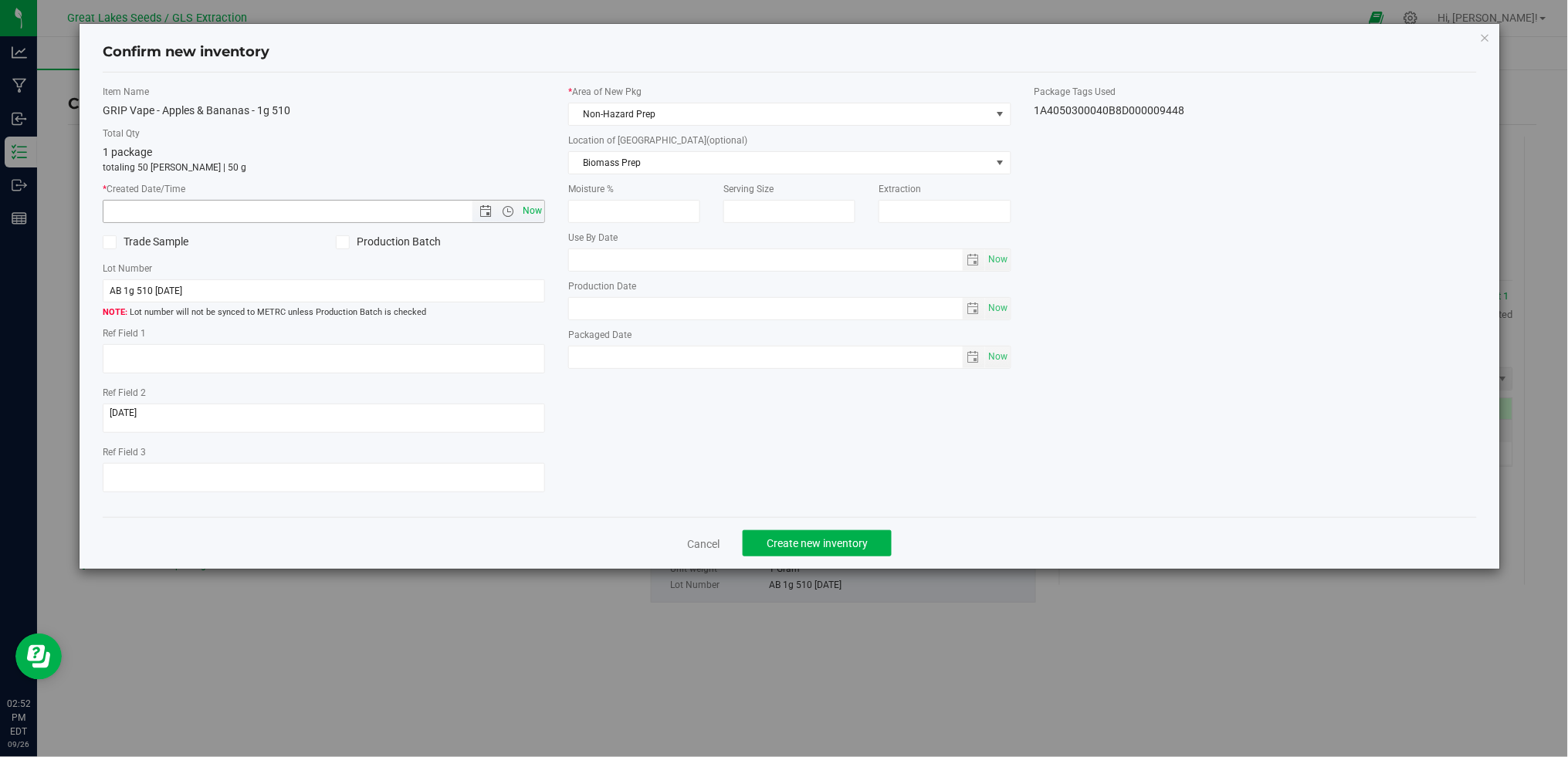
click at [539, 211] on span "Now" at bounding box center [532, 211] width 26 height 22
type input "9/26/2025 2:52 PM"
click at [834, 549] on span "Create new inventory" at bounding box center [817, 543] width 101 height 13
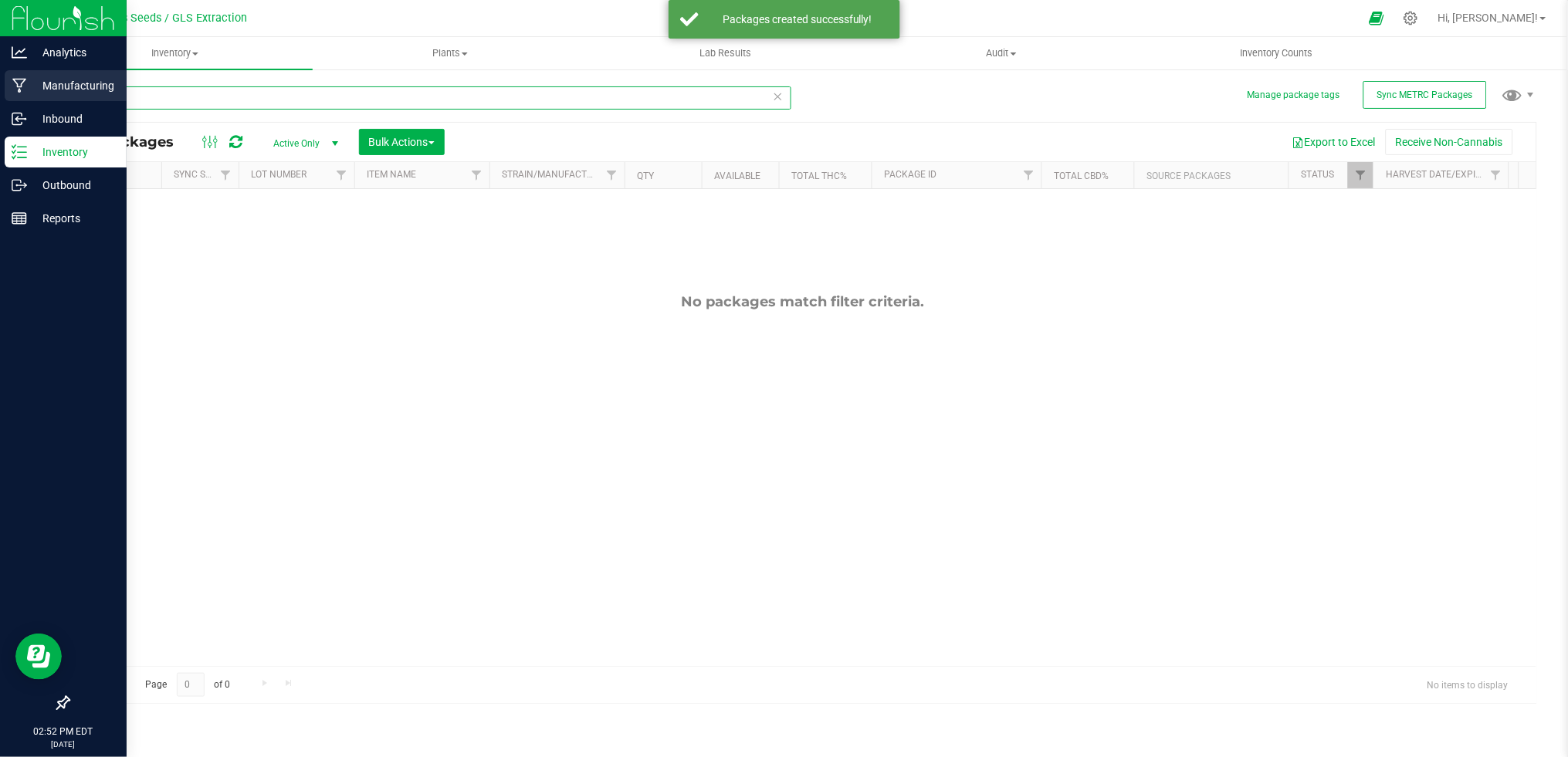
drag, startPoint x: 170, startPoint y: 97, endPoint x: 30, endPoint y: 96, distance: 140.0
click at [29, 96] on div "Analytics Manufacturing Inbound Inventory Outbound Reports 02:52 PM EDT 09/26/2…" at bounding box center [784, 378] width 1568 height 757
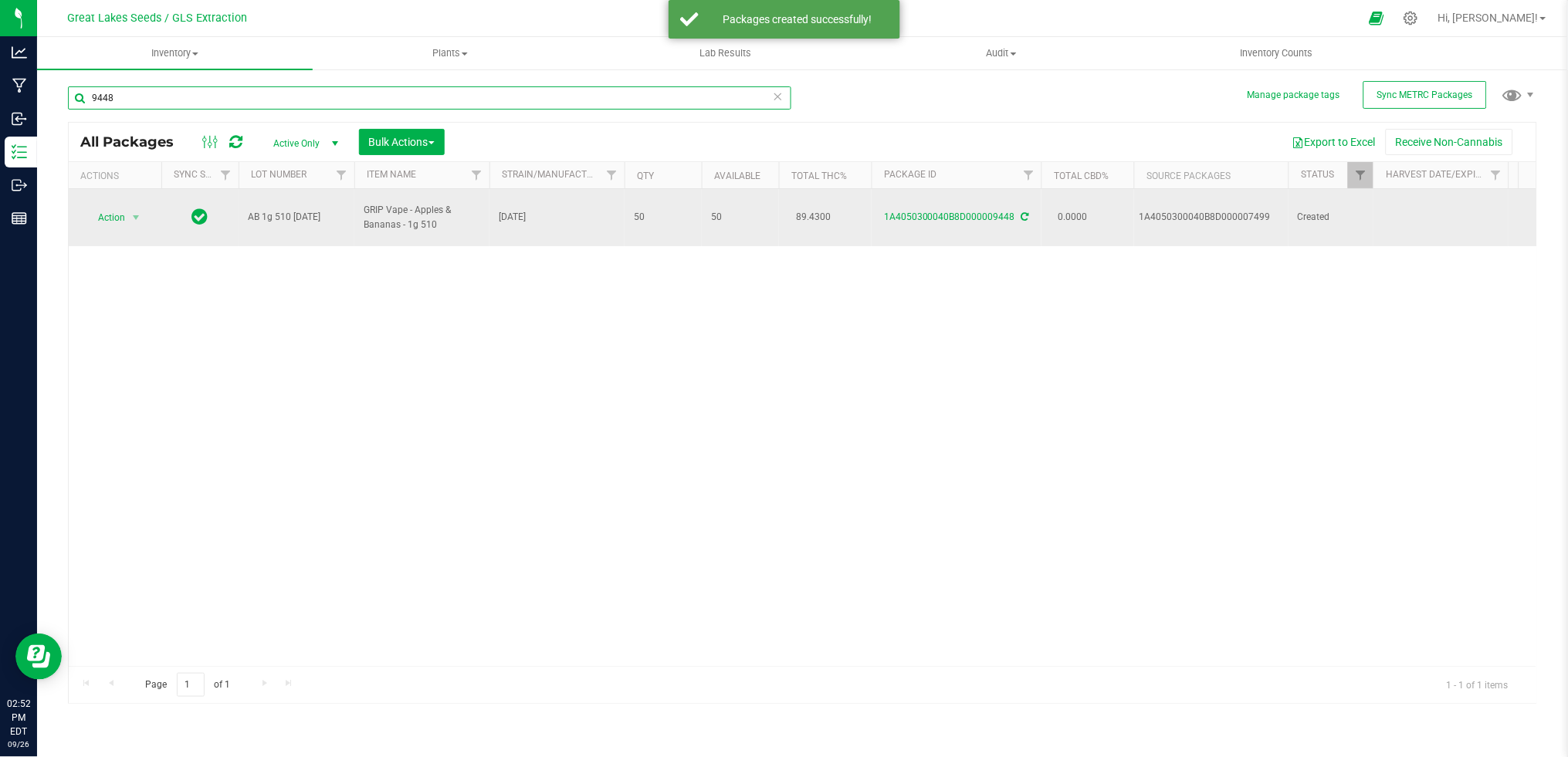
type input "9448"
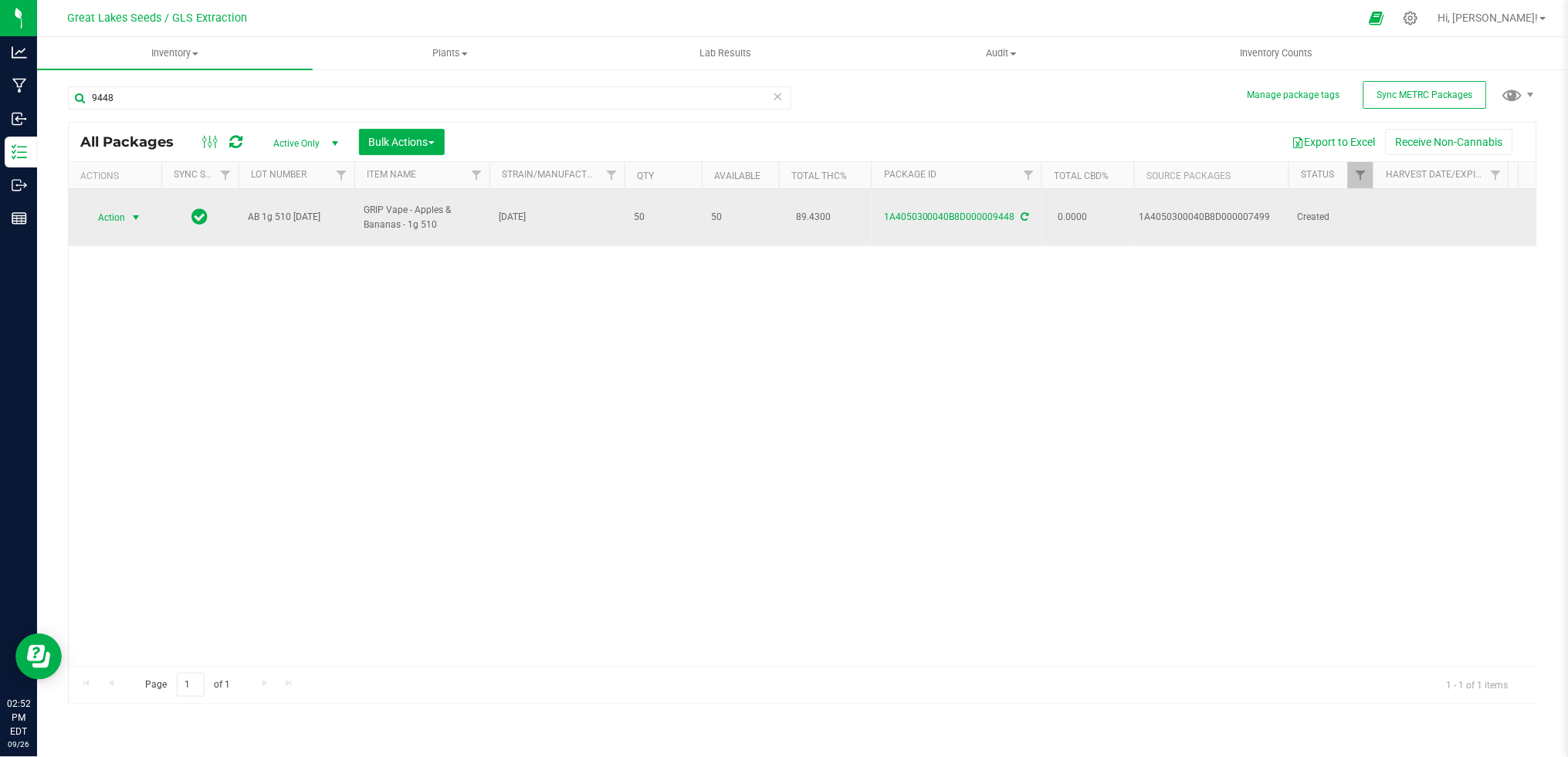
click at [123, 208] on span "Action" at bounding box center [105, 217] width 41 height 21
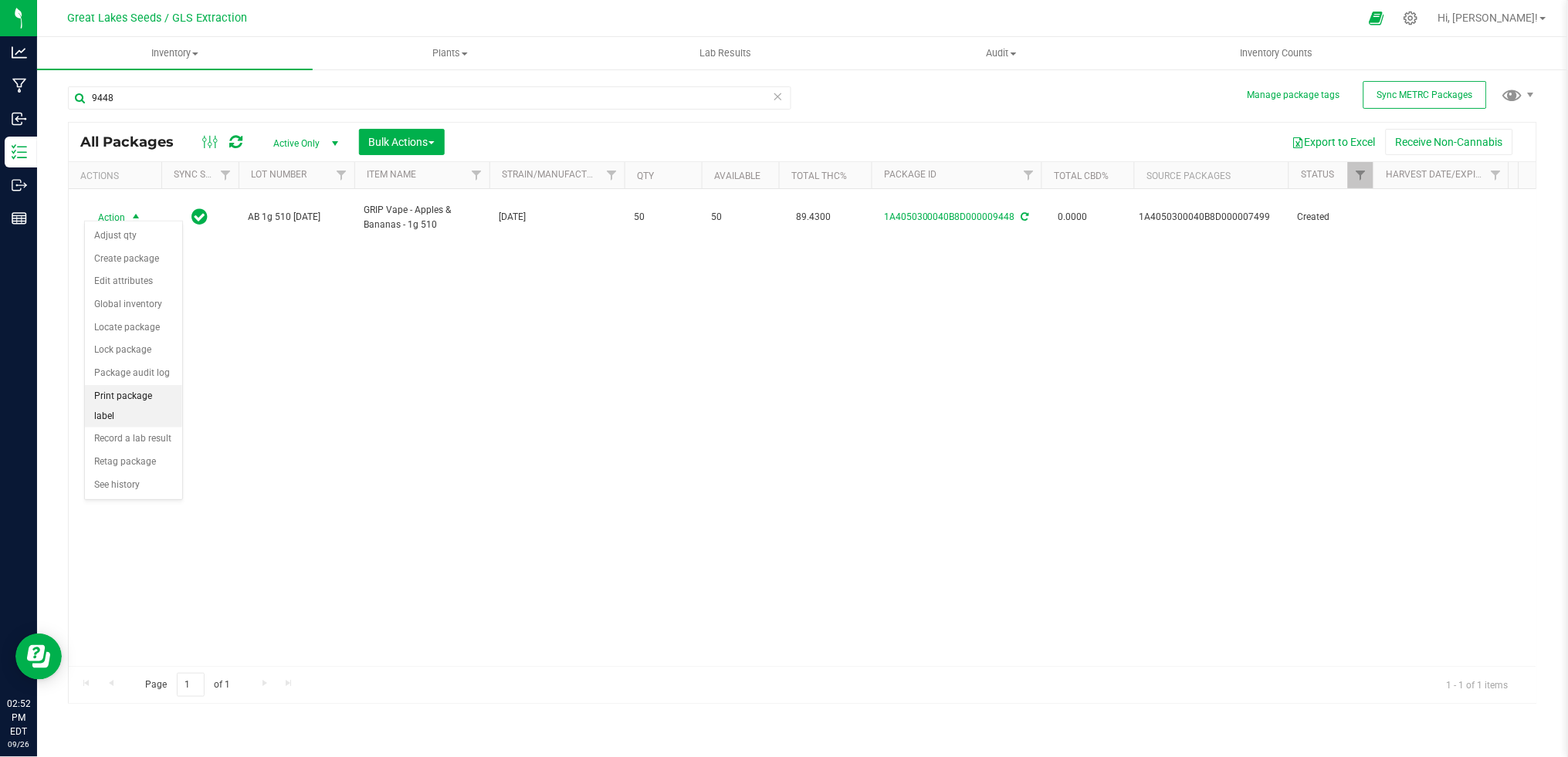
click at [130, 406] on li "Print package label" at bounding box center [134, 406] width 97 height 42
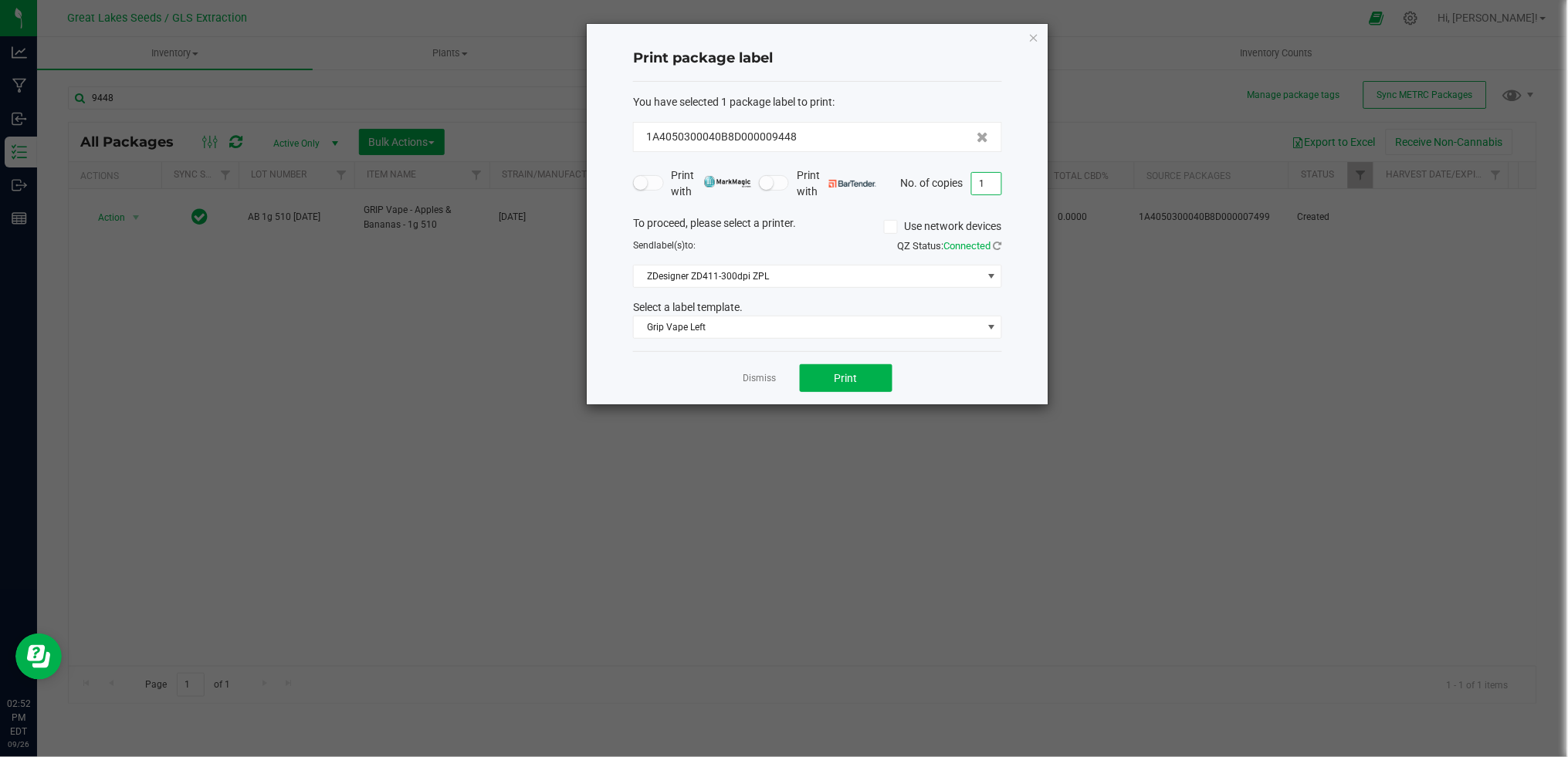
click at [996, 184] on input "1" at bounding box center [986, 183] width 29 height 21
type input "50"
click at [850, 375] on span "Print" at bounding box center [846, 378] width 23 height 13
click at [752, 371] on app-cancel-button "Dismiss" at bounding box center [760, 378] width 33 height 16
click at [755, 374] on link "Dismiss" at bounding box center [760, 378] width 33 height 13
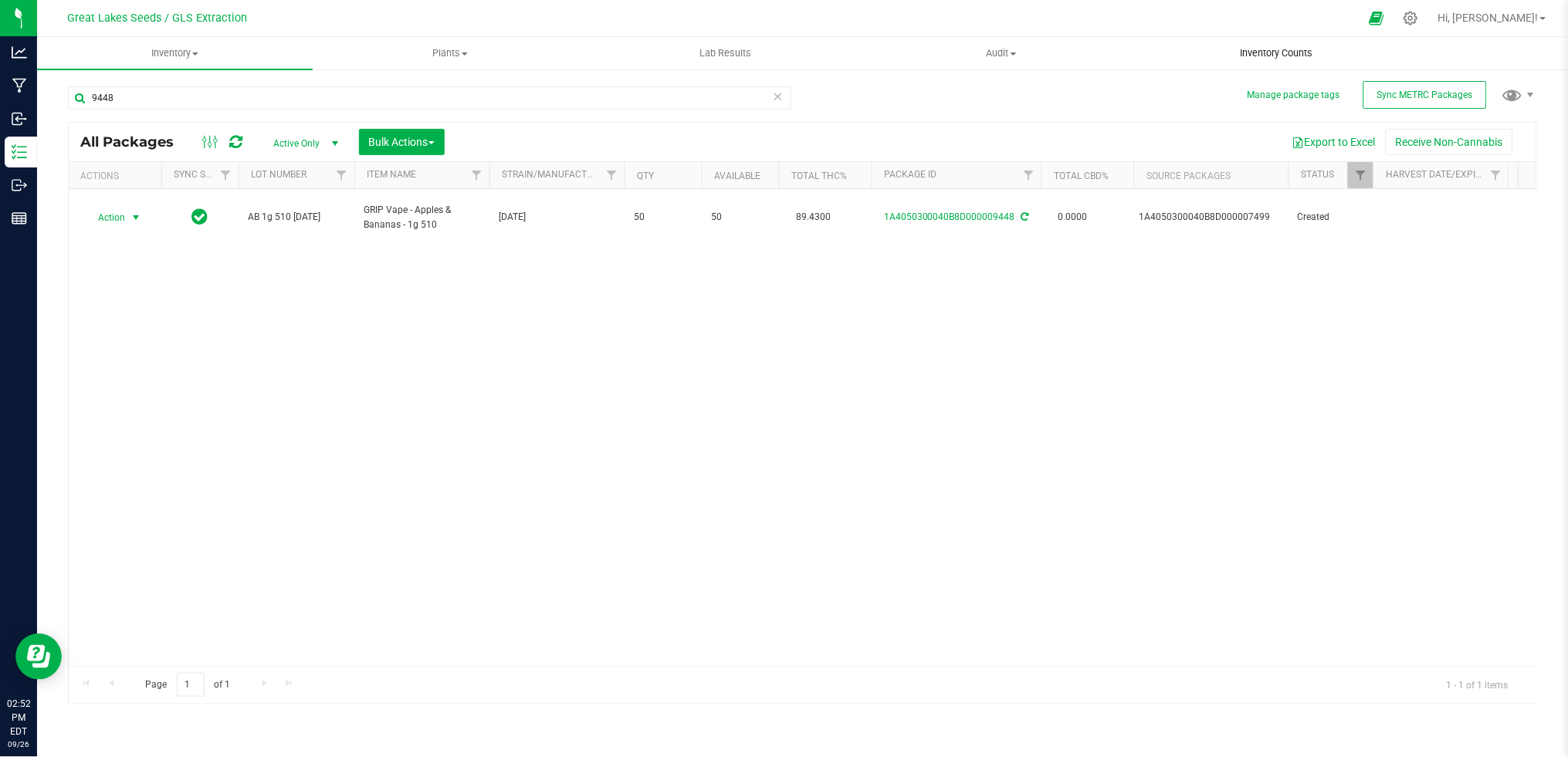
click at [1286, 49] on span "Inventory Counts" at bounding box center [1277, 52] width 115 height 14
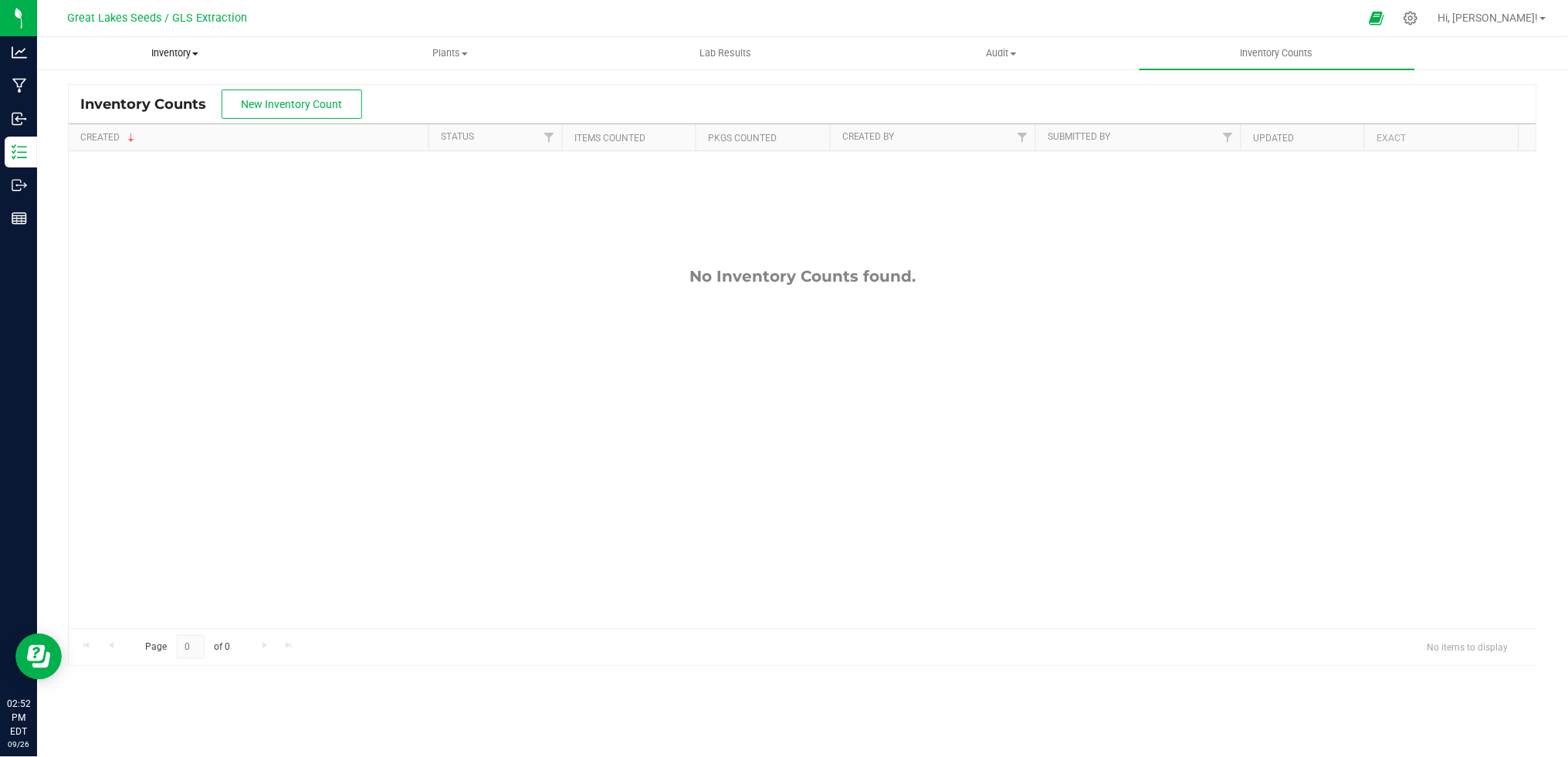
click at [186, 52] on span "Inventory" at bounding box center [175, 52] width 274 height 14
click at [186, 52] on span "Inventory" at bounding box center [175, 52] width 275 height 14
click at [151, 48] on span "Inventory" at bounding box center [175, 52] width 275 height 14
click at [117, 89] on span "All packages" at bounding box center [90, 93] width 106 height 13
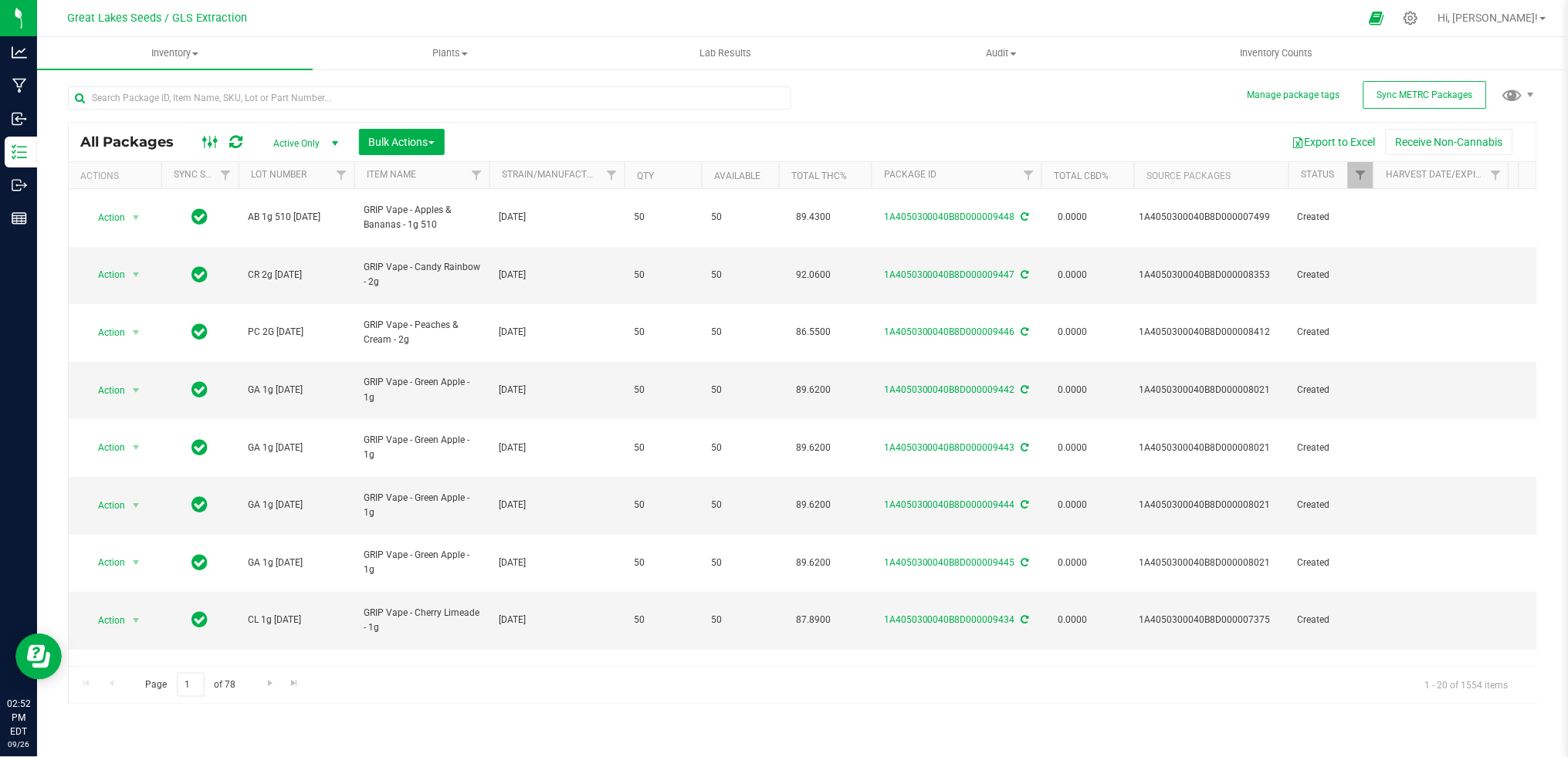
click at [216, 149] on icon at bounding box center [210, 142] width 17 height 18
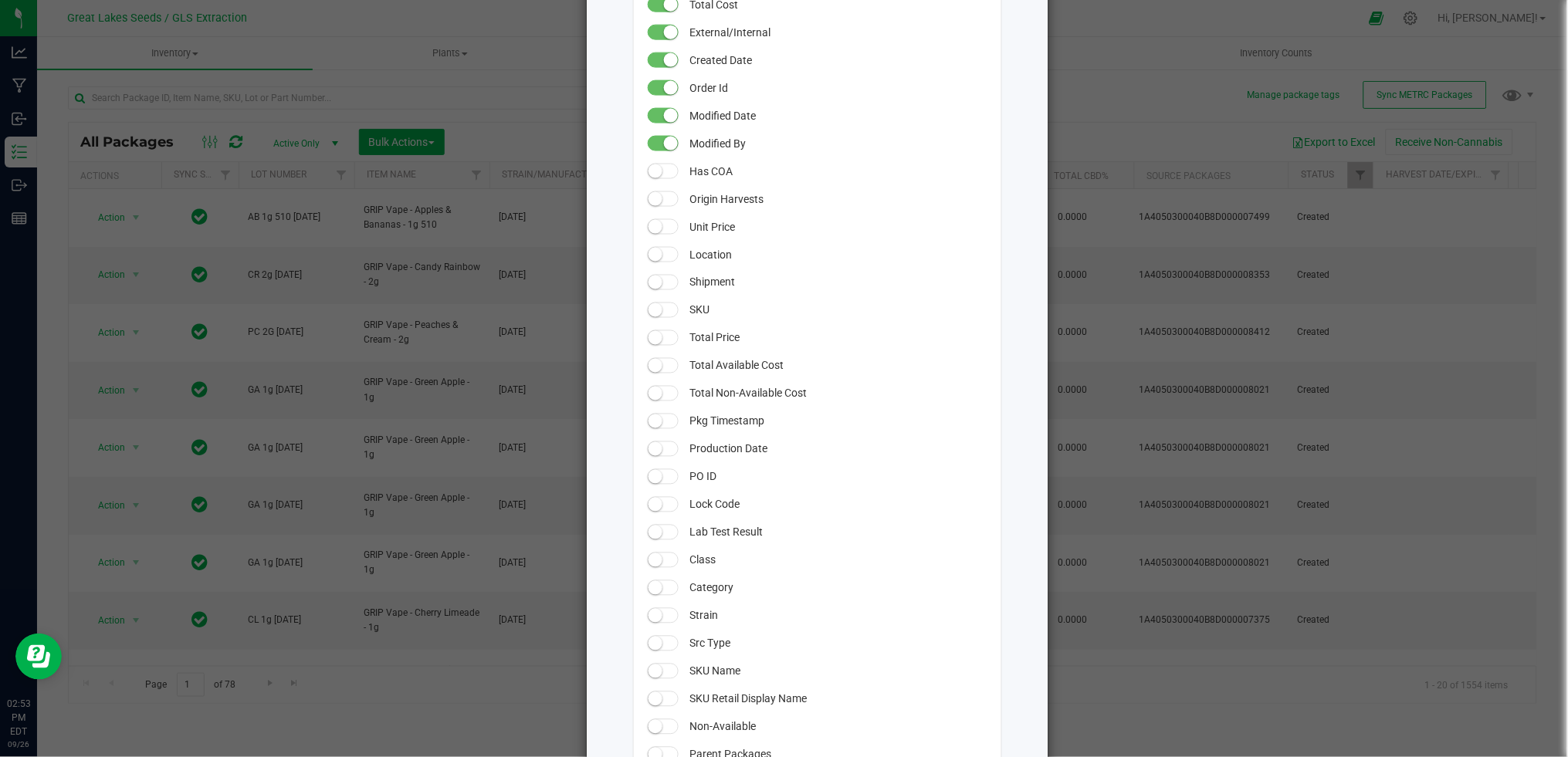
scroll to position [231, 0]
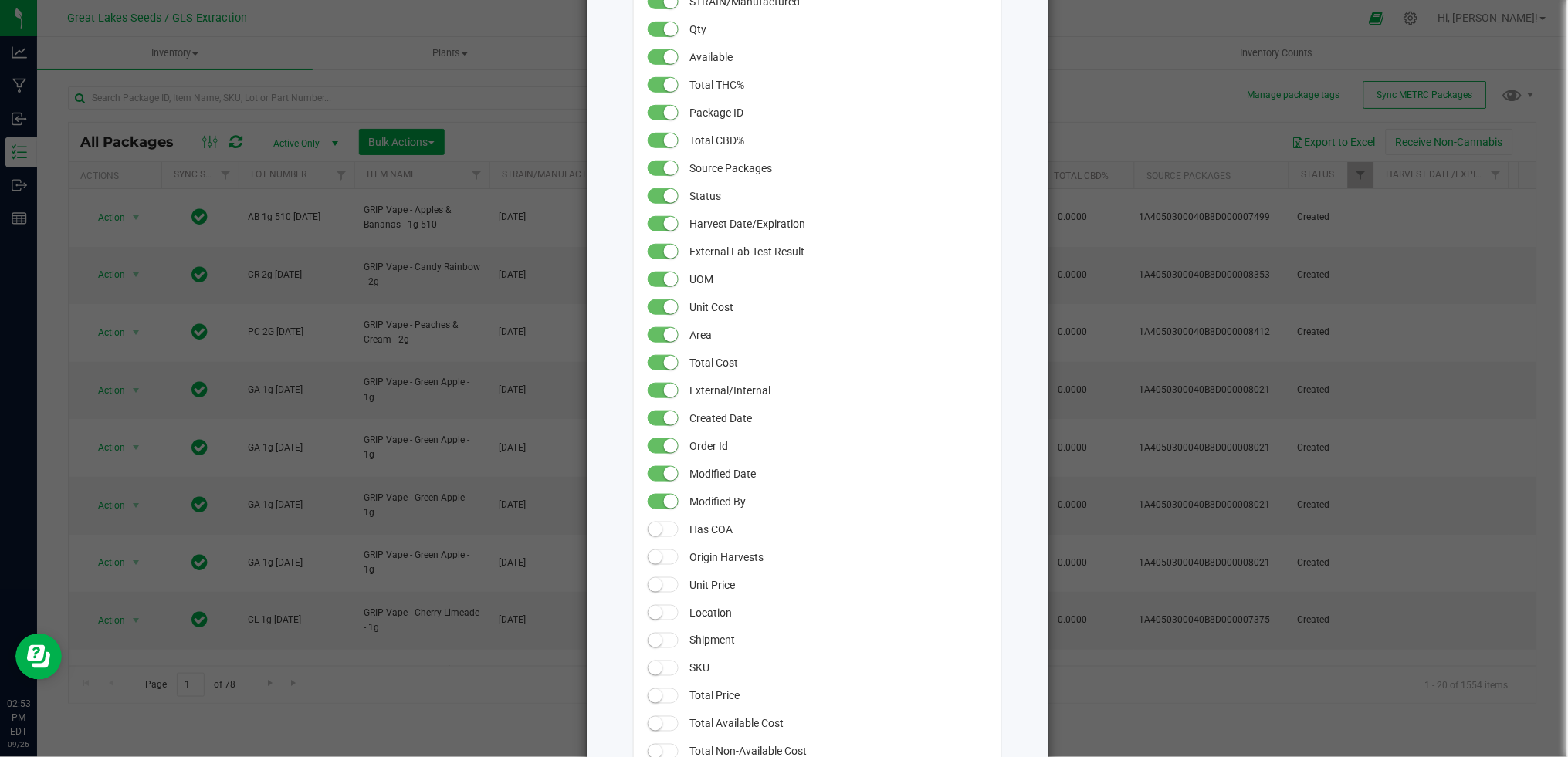
click at [1205, 134] on ngb-modal-window "All Packages Grid Settings Drag columns to rearrange their order in the grid. U…" at bounding box center [789, 378] width 1579 height 757
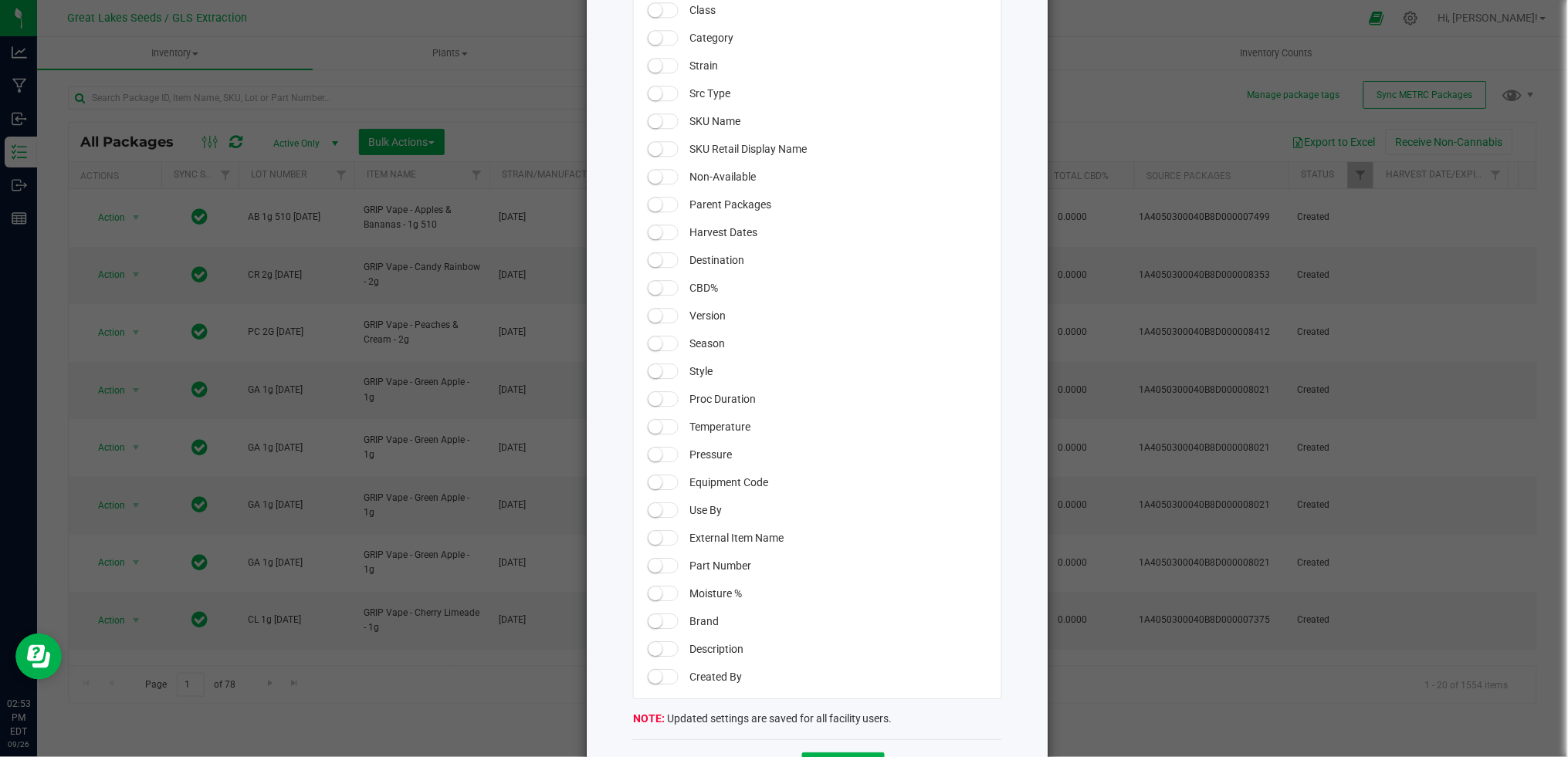
scroll to position [1198, 0]
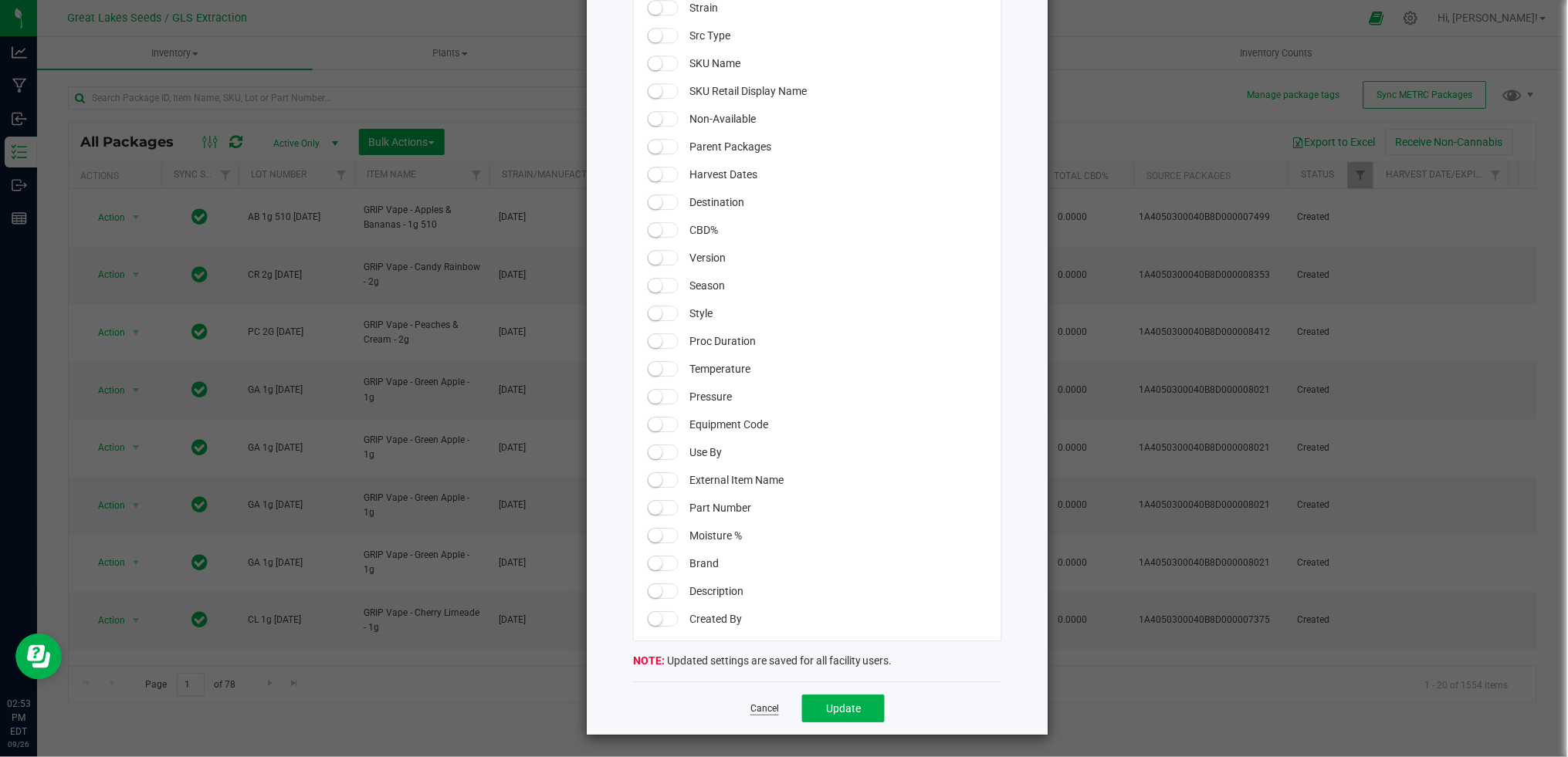
click at [752, 708] on link "Cancel" at bounding box center [765, 708] width 29 height 13
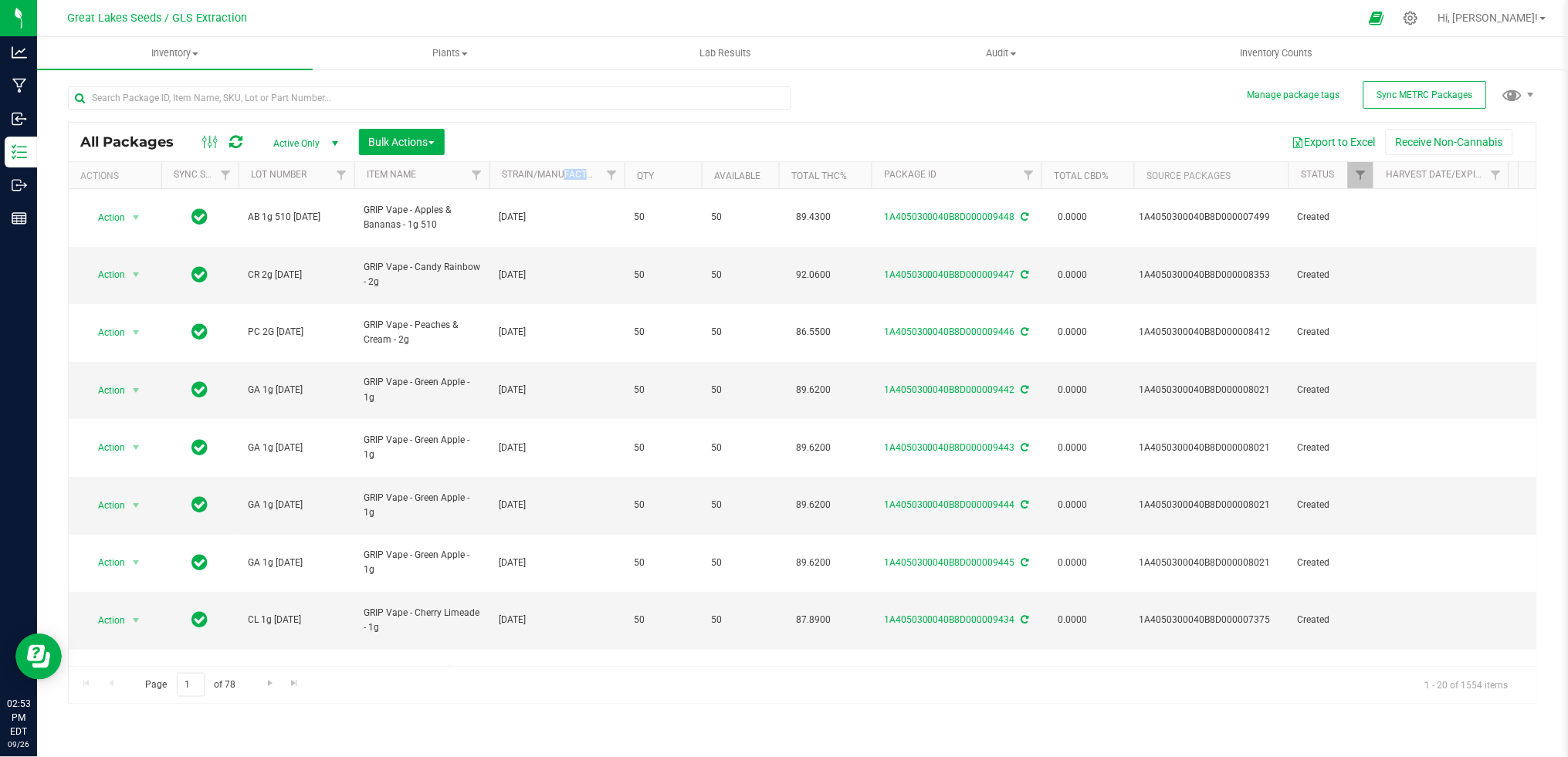
drag, startPoint x: 628, startPoint y: 168, endPoint x: 562, endPoint y: 168, distance: 66.0
click at [562, 168] on tr "Actions Sync Status Lot Number Item Name STRAIN/Manufactured Qty Available Tota…" at bounding box center [1414, 176] width 2691 height 27
drag, startPoint x: 562, startPoint y: 168, endPoint x: 624, endPoint y: 177, distance: 62.6
click at [626, 177] on div at bounding box center [624, 176] width 7 height 27
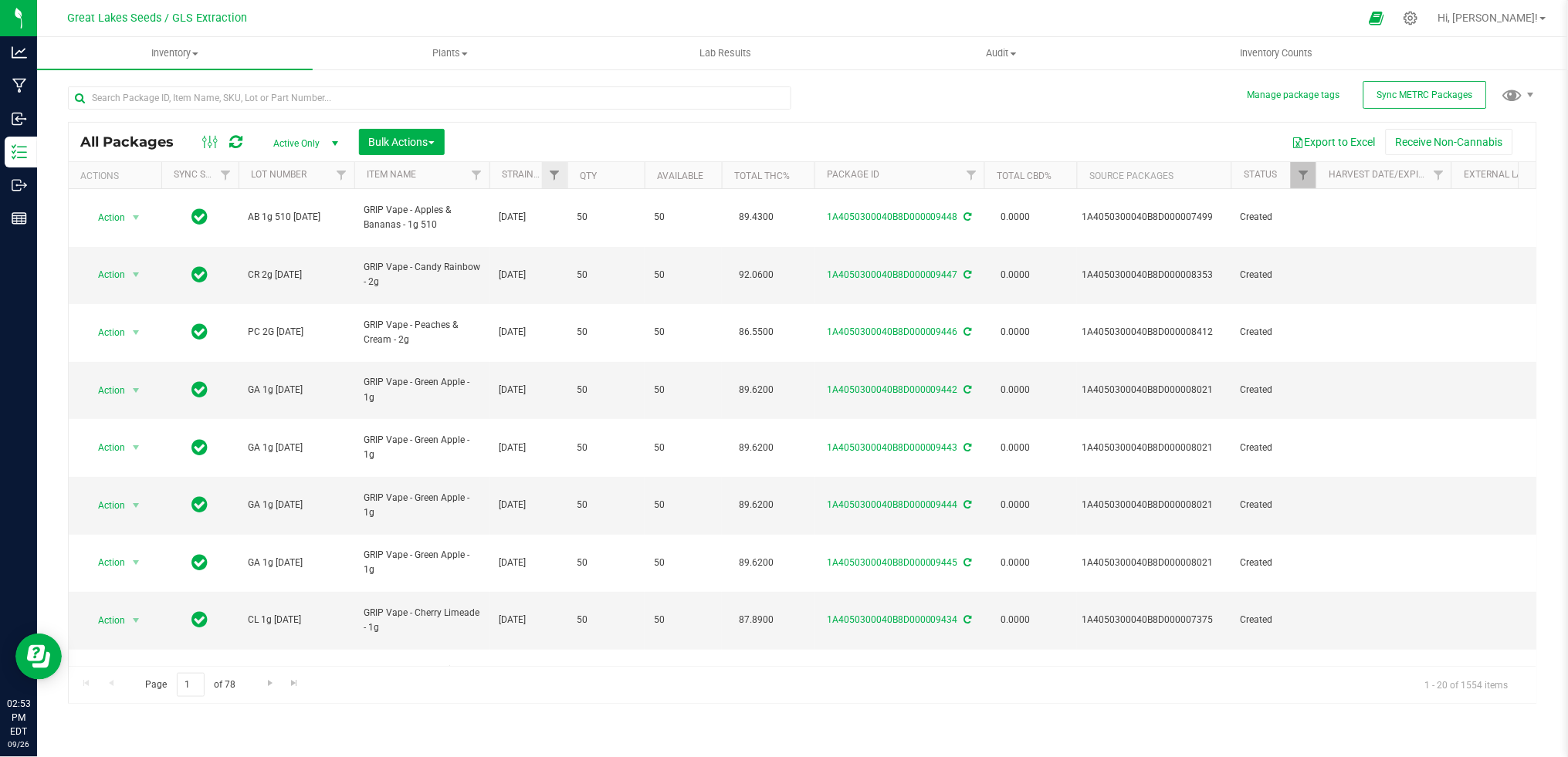
drag, startPoint x: 622, startPoint y: 170, endPoint x: 563, endPoint y: 173, distance: 59.1
click at [563, 173] on div "Actions Sync Status Lot Number Item Name STRAIN/Manufactured Qty Available Tota…" at bounding box center [793, 175] width 1450 height 26
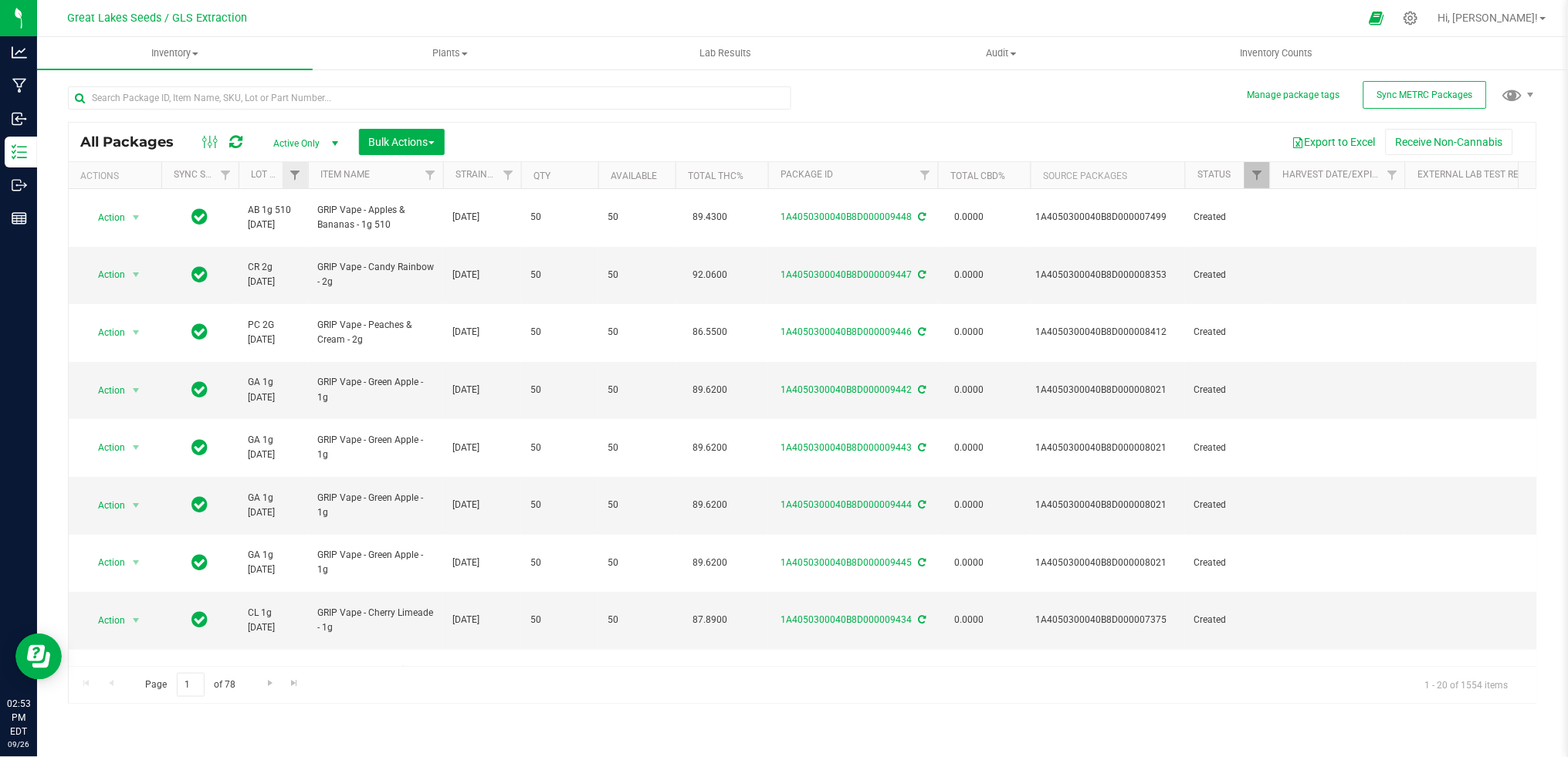
drag, startPoint x: 353, startPoint y: 169, endPoint x: 305, endPoint y: 172, distance: 48.1
click at [305, 172] on div "Actions Sync Status Lot Number Item Name STRAIN/Manufactured Qty Available Tota…" at bounding box center [793, 175] width 1450 height 26
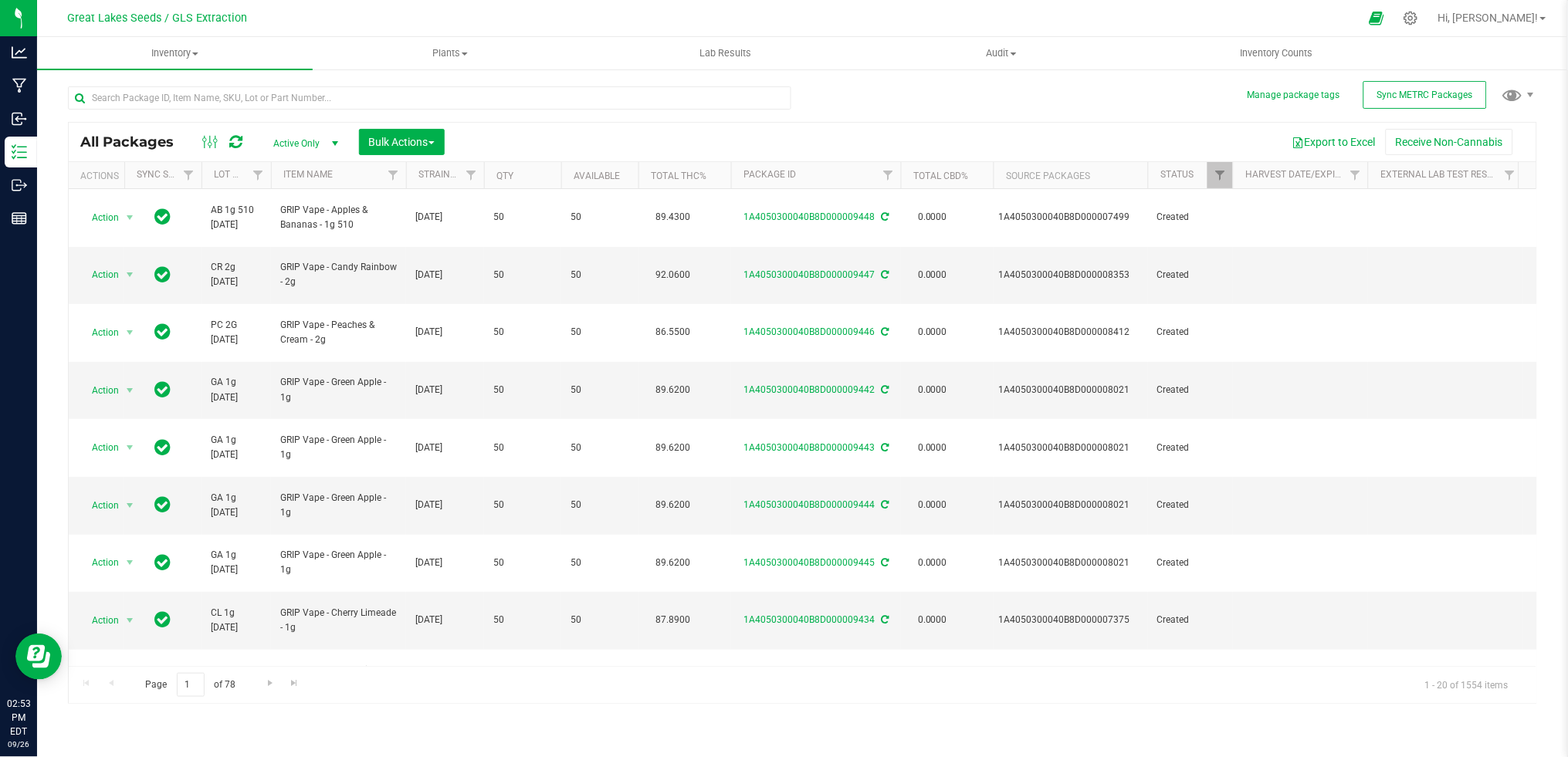
drag, startPoint x: 159, startPoint y: 173, endPoint x: 119, endPoint y: 180, distance: 40.6
click at [119, 180] on div "Actions Sync Status Lot Number Item Name STRAIN/Manufactured Qty Available Tota…" at bounding box center [793, 175] width 1450 height 26
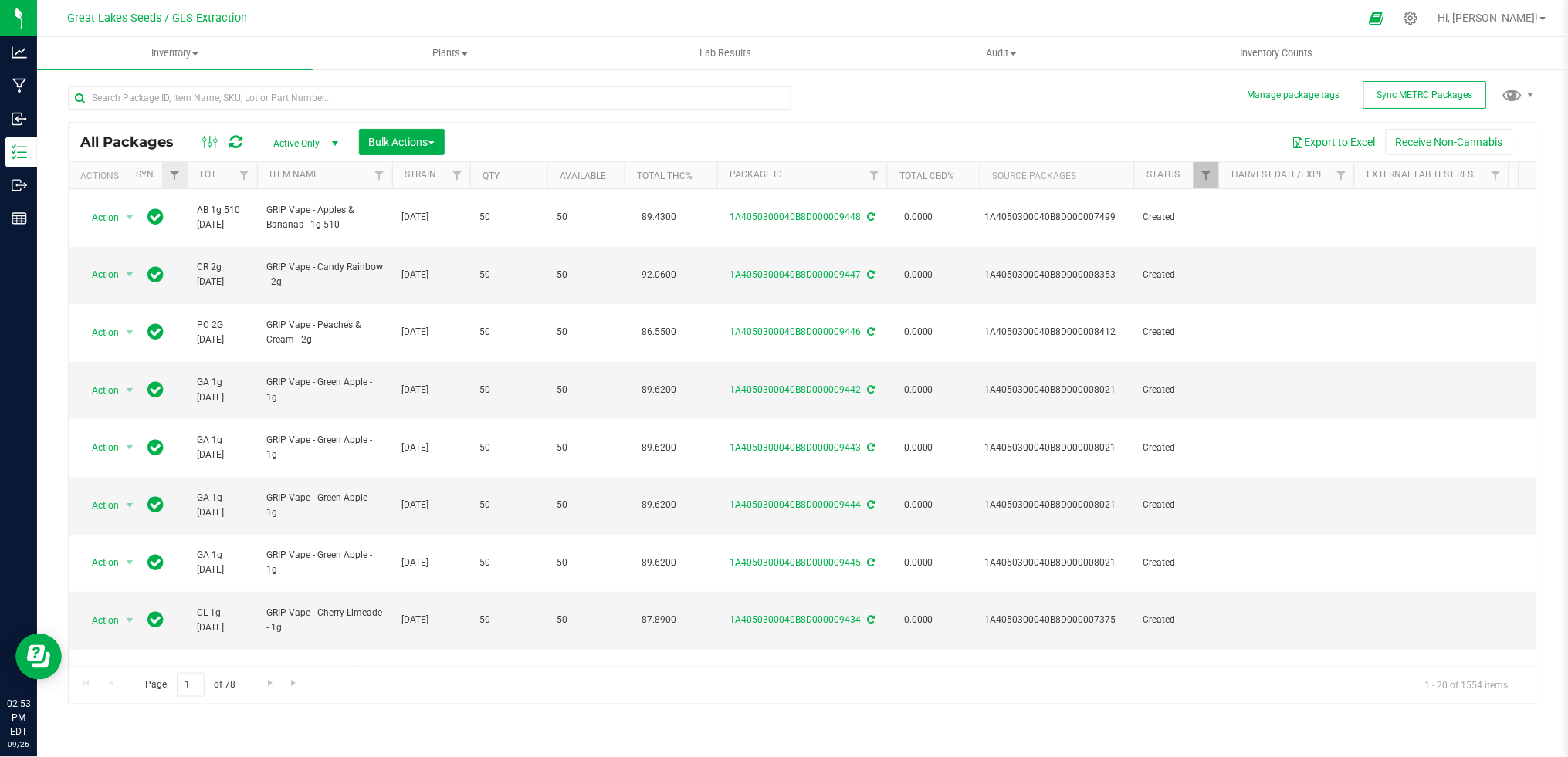
drag, startPoint x: 200, startPoint y: 173, endPoint x: 185, endPoint y: 176, distance: 15.3
click at [185, 176] on div "Actions Sync Status Lot Number Item Name STRAIN/Manufactured Qty Available Tota…" at bounding box center [793, 175] width 1450 height 26
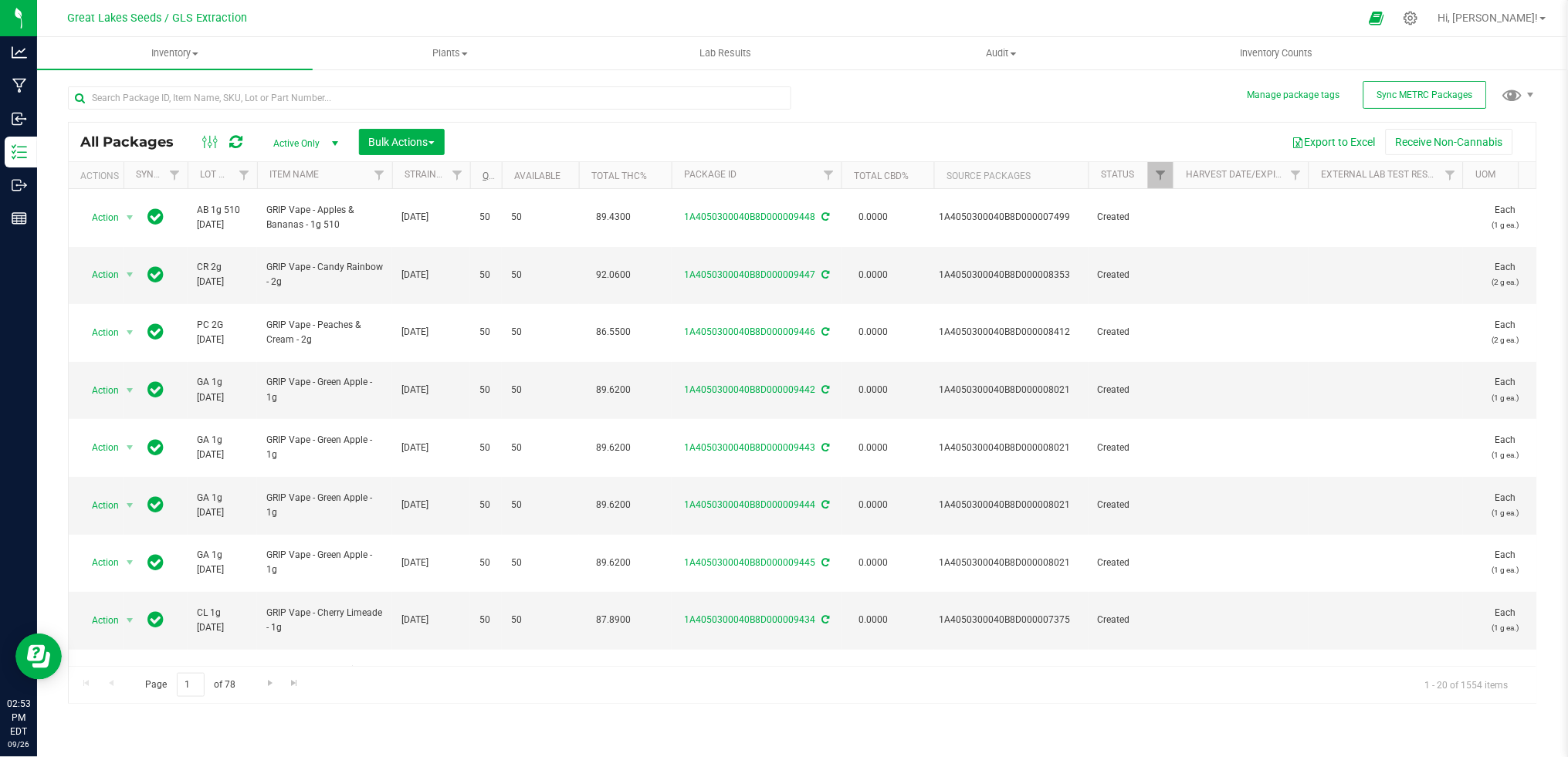
drag, startPoint x: 544, startPoint y: 176, endPoint x: 496, endPoint y: 173, distance: 48.1
click at [496, 173] on div "Actions Sync Status Lot Number Item Name STRAIN/Manufactured Qty Available Tota…" at bounding box center [793, 175] width 1450 height 26
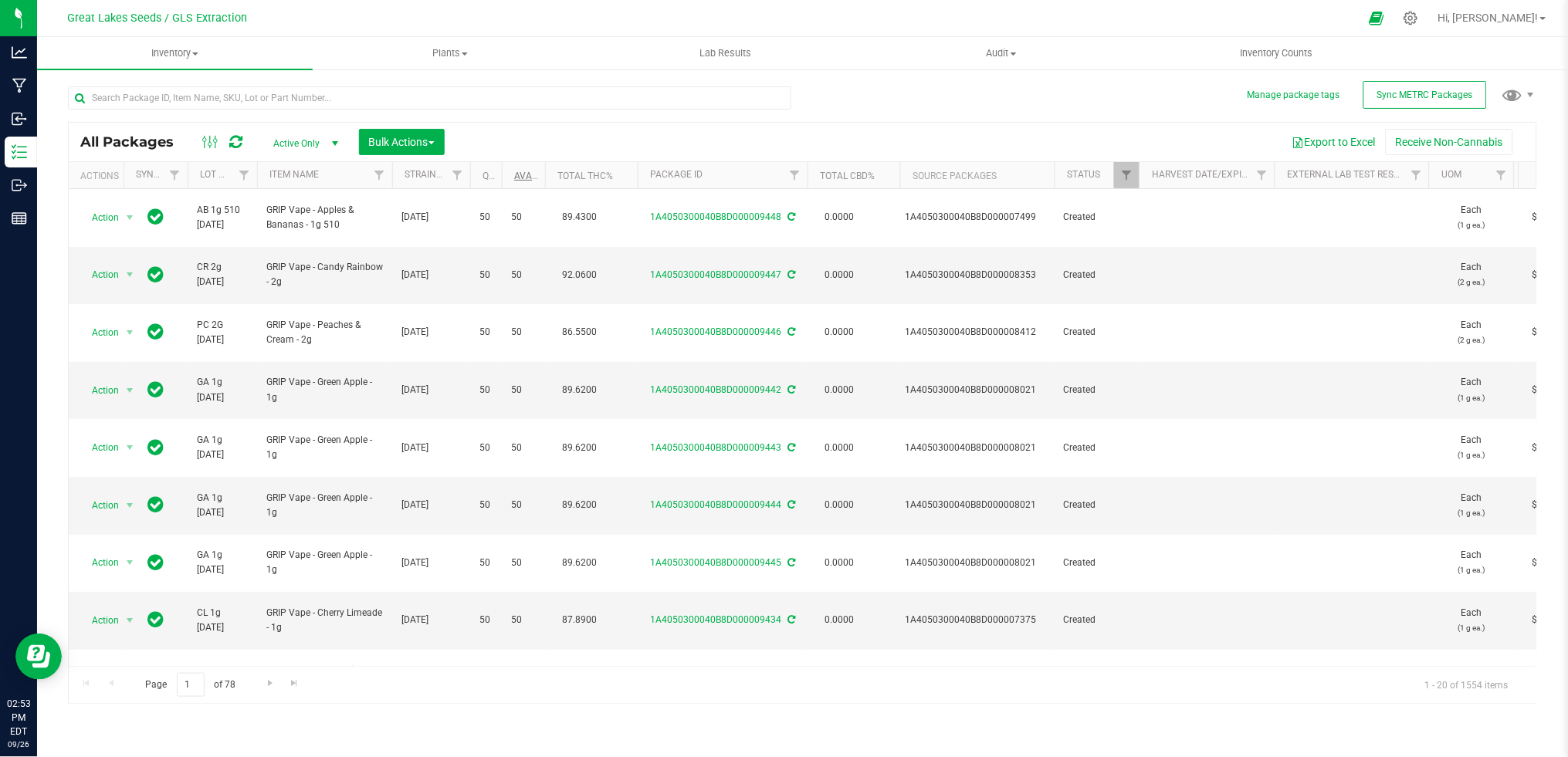
drag, startPoint x: 579, startPoint y: 168, endPoint x: 543, endPoint y: 172, distance: 36.2
click at [543, 172] on div "Actions Sync Status Lot Number Item Name STRAIN/Manufactured Qty Available Tota…" at bounding box center [793, 175] width 1450 height 26
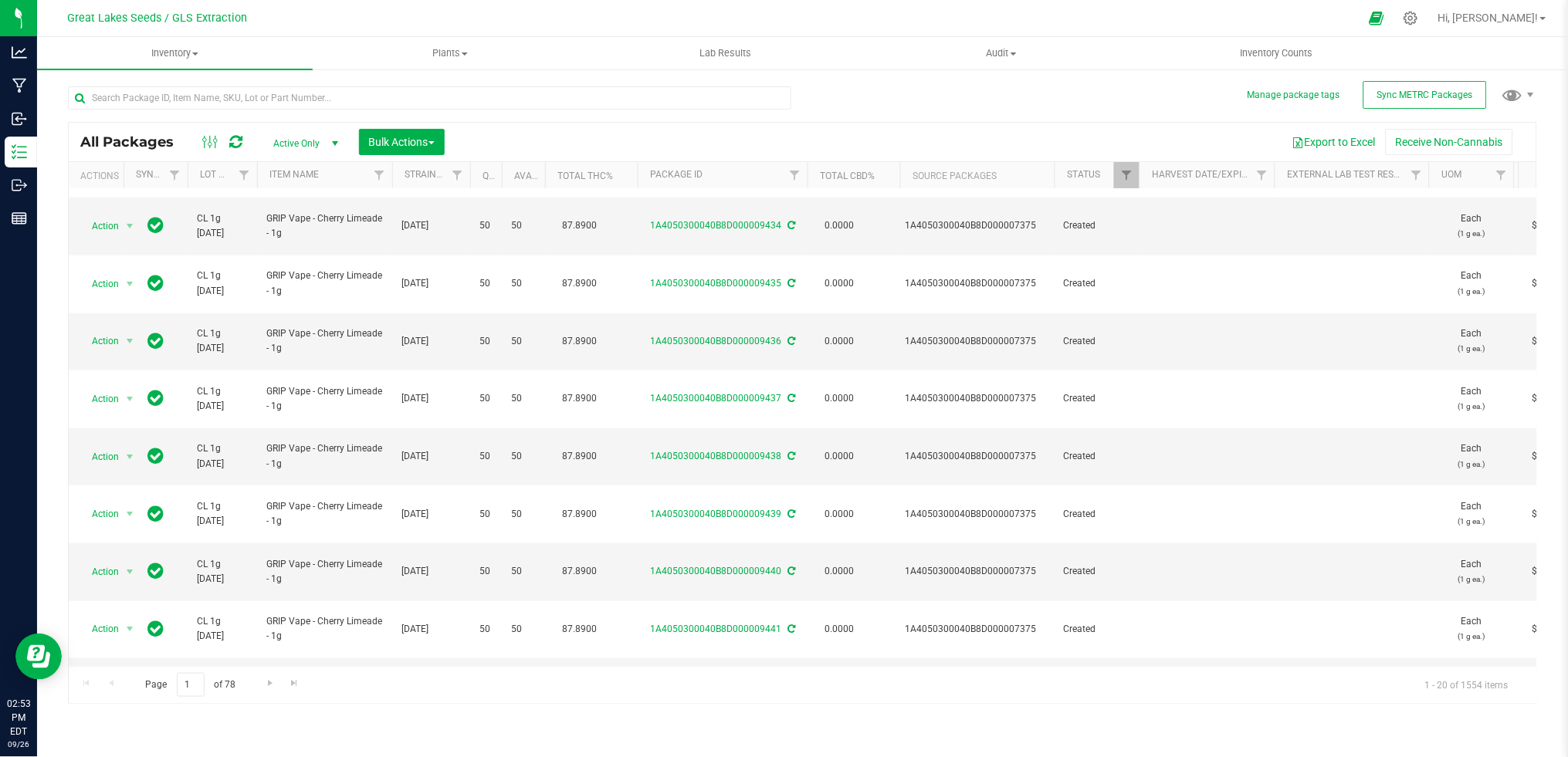
scroll to position [0, 0]
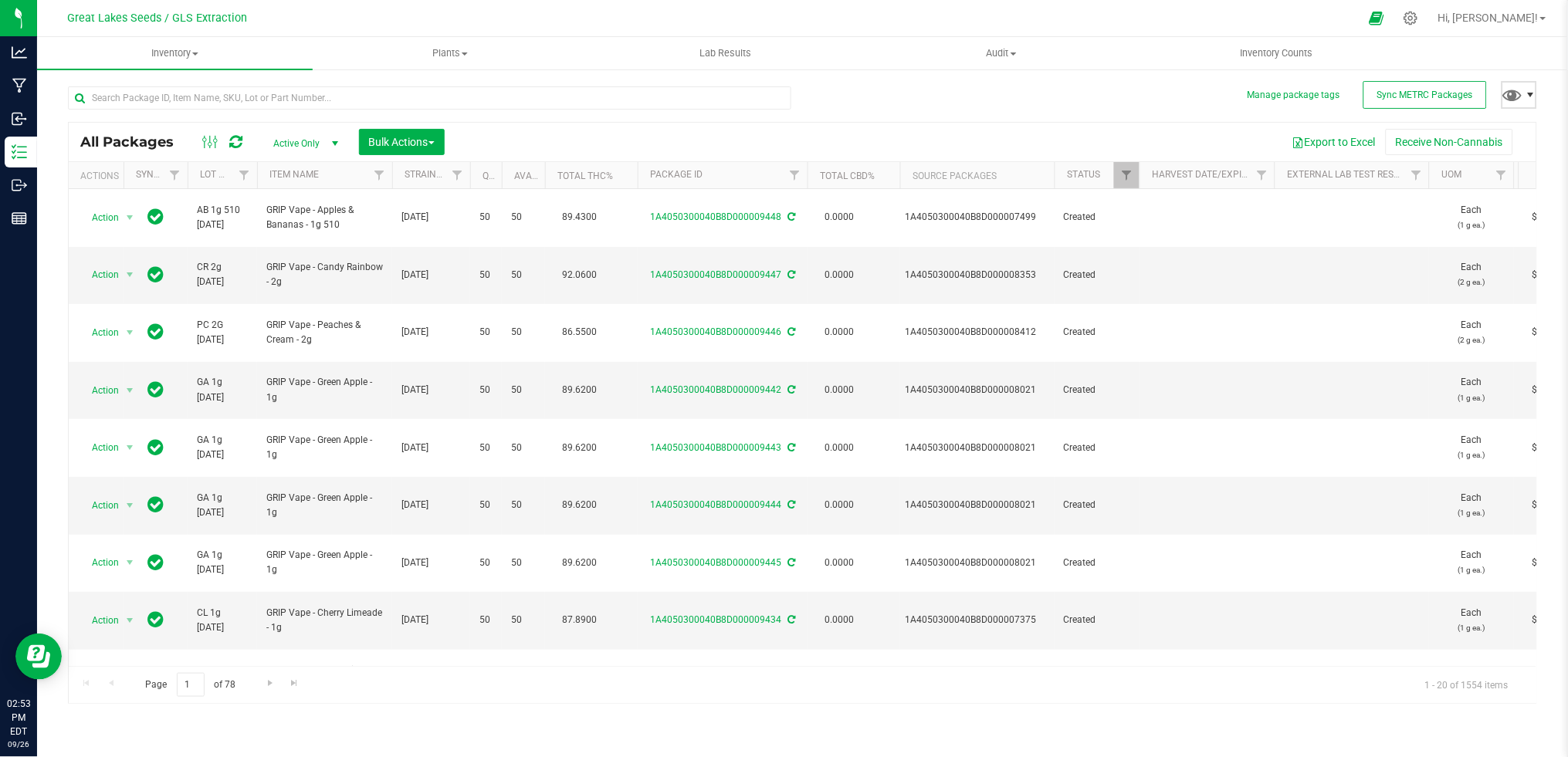
click at [1533, 93] on span at bounding box center [1531, 95] width 13 height 13
click at [1464, 697] on div "Page 1 of 78 1 - 20 of 1554 items" at bounding box center [802, 684] width 1468 height 37
click at [1468, 690] on span "1 - 20 of 1554 items" at bounding box center [1467, 684] width 108 height 23
click at [1467, 689] on span "1 - 20 of 1554 items" at bounding box center [1467, 684] width 108 height 23
drag, startPoint x: 134, startPoint y: 681, endPoint x: 97, endPoint y: 681, distance: 37.0
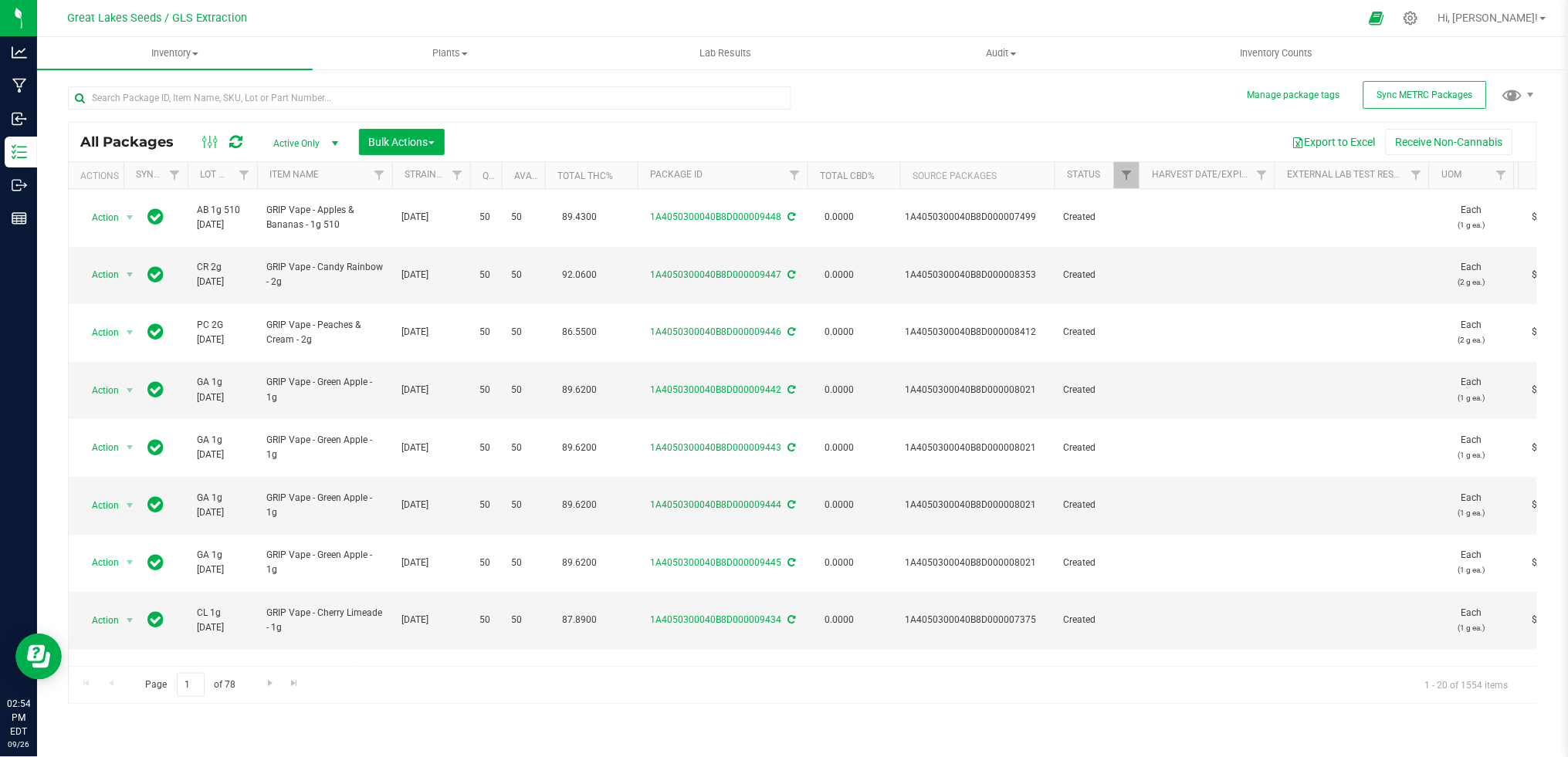
click at [132, 681] on span "Page 1 of 78" at bounding box center [190, 685] width 117 height 24
click at [97, 681] on div "Page 1 of 78 1 - 20 of 1554 items" at bounding box center [802, 684] width 1468 height 37
click at [57, 683] on div "Inventory All packages All inventory Waste log Create inventory Plants All plan…" at bounding box center [803, 397] width 1531 height 720
click at [38, 661] on icon "Open Resource Center" at bounding box center [37, 655] width 23 height 23
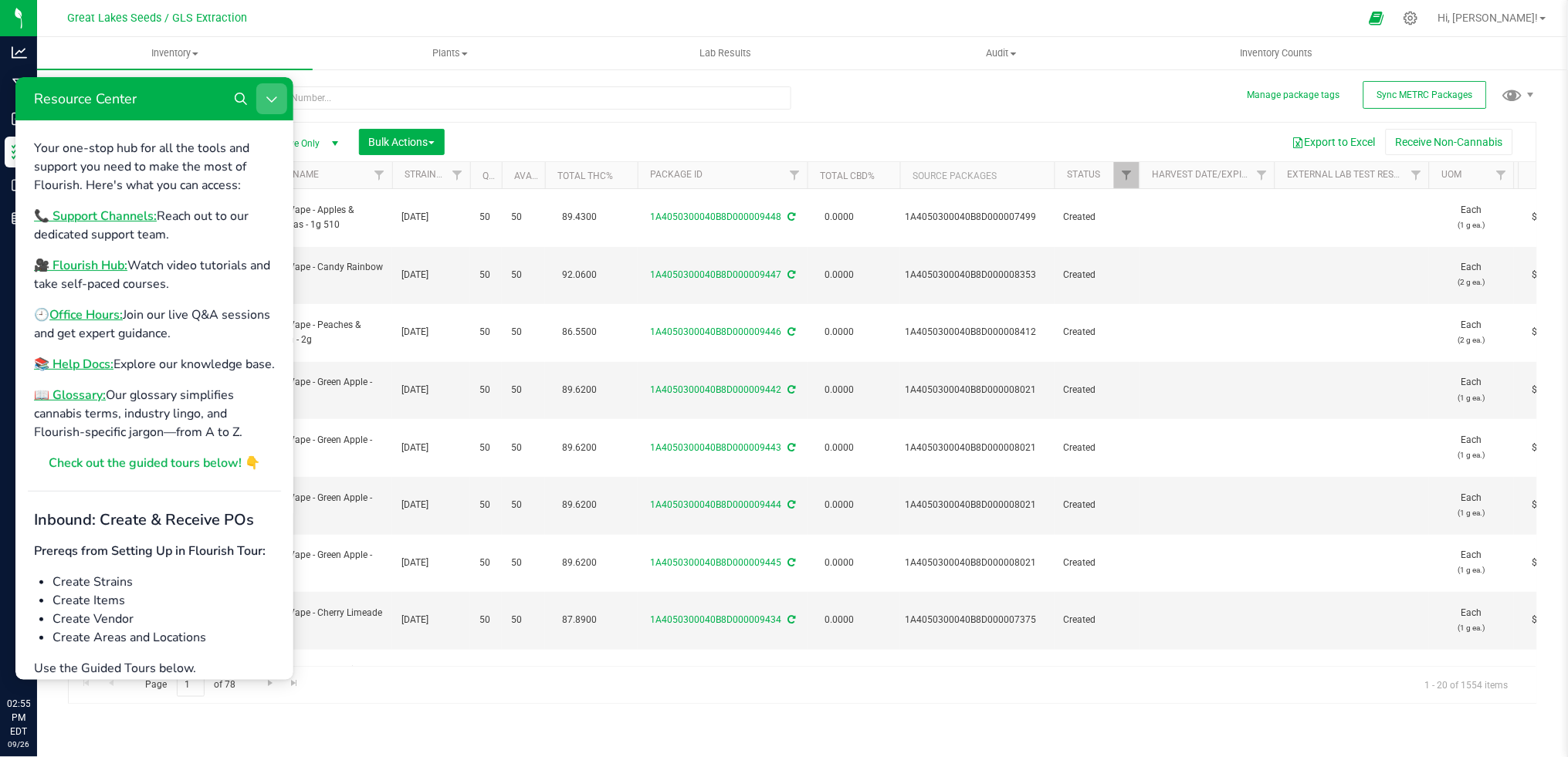
click at [274, 99] on icon "Close Resource Center" at bounding box center [271, 98] width 13 height 13
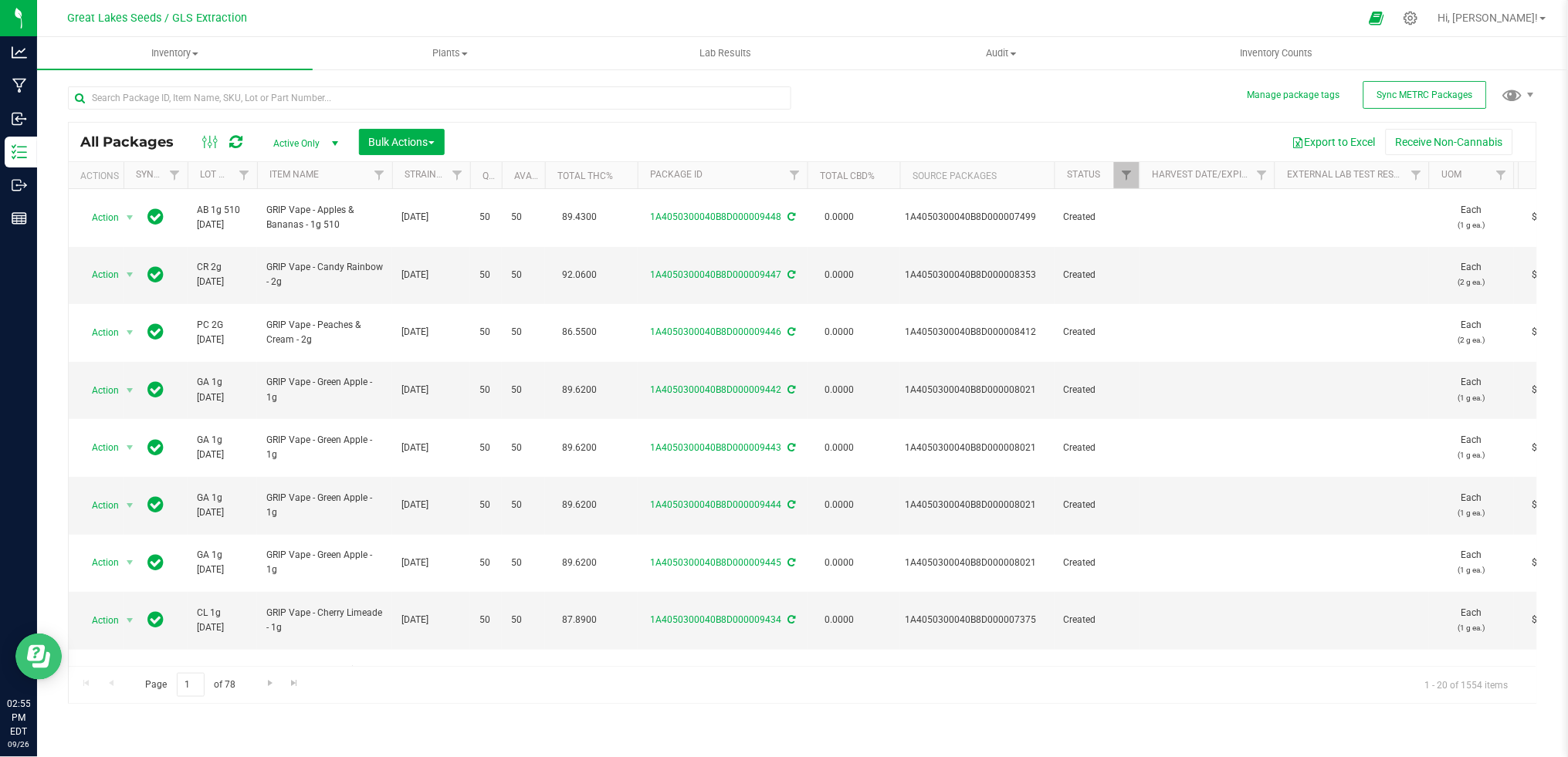
click at [51, 653] on button "Open Resource Center" at bounding box center [37, 656] width 46 height 46
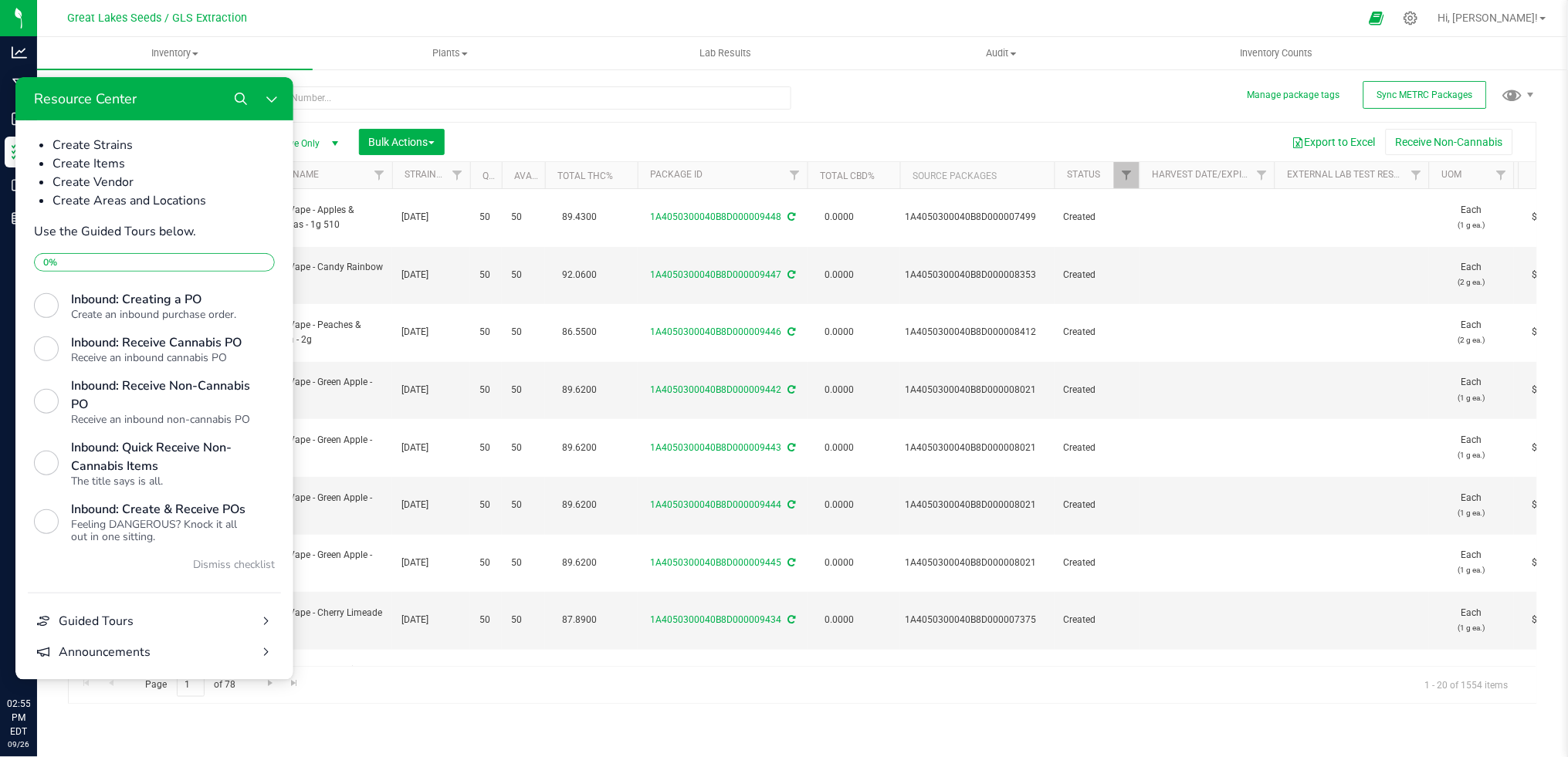
scroll to position [535, 0]
drag, startPoint x: 267, startPoint y: 99, endPoint x: 282, endPoint y: 177, distance: 79.4
click at [267, 99] on icon "Close Resource Center" at bounding box center [271, 98] width 13 height 13
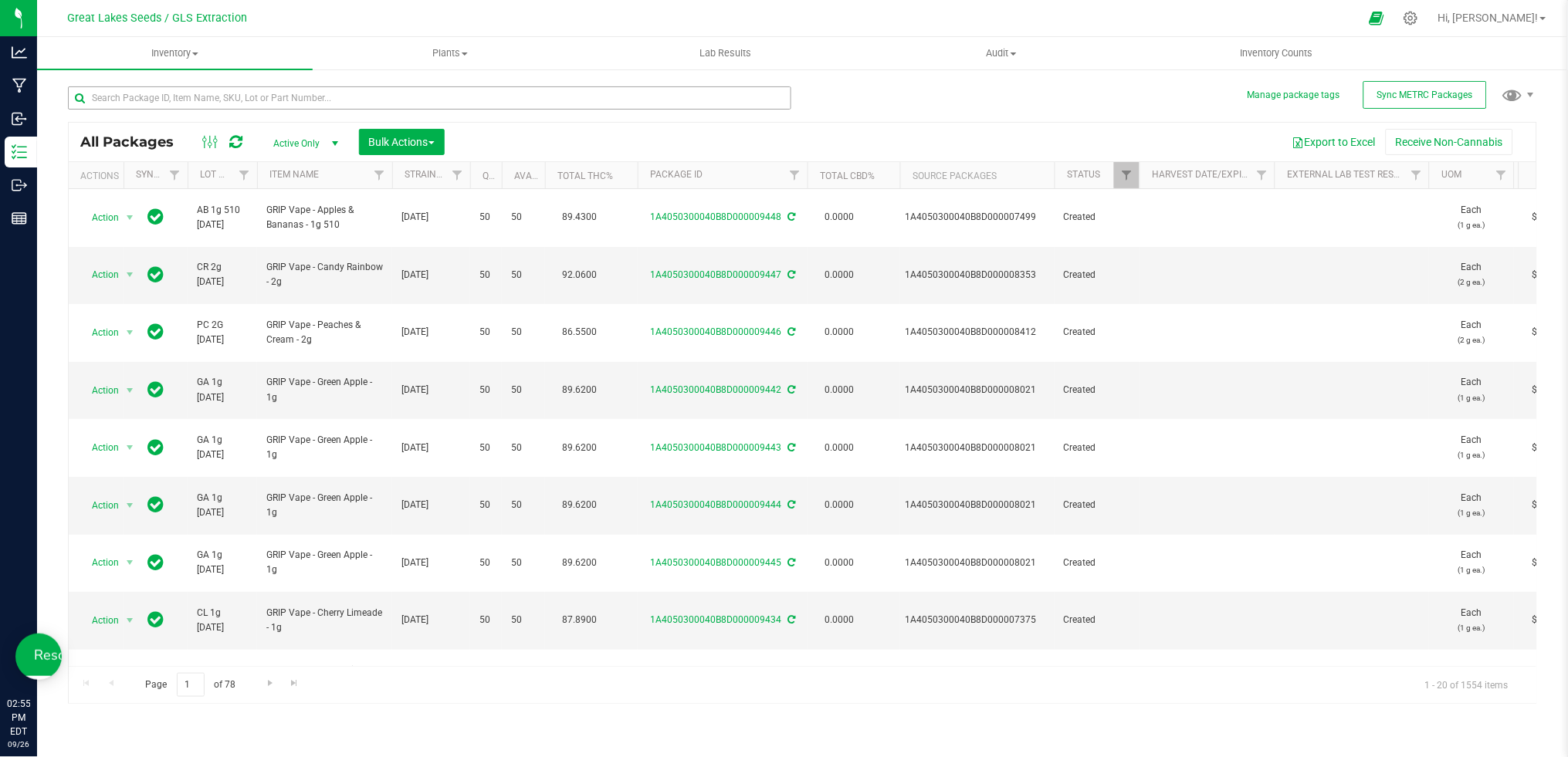
scroll to position [0, 0]
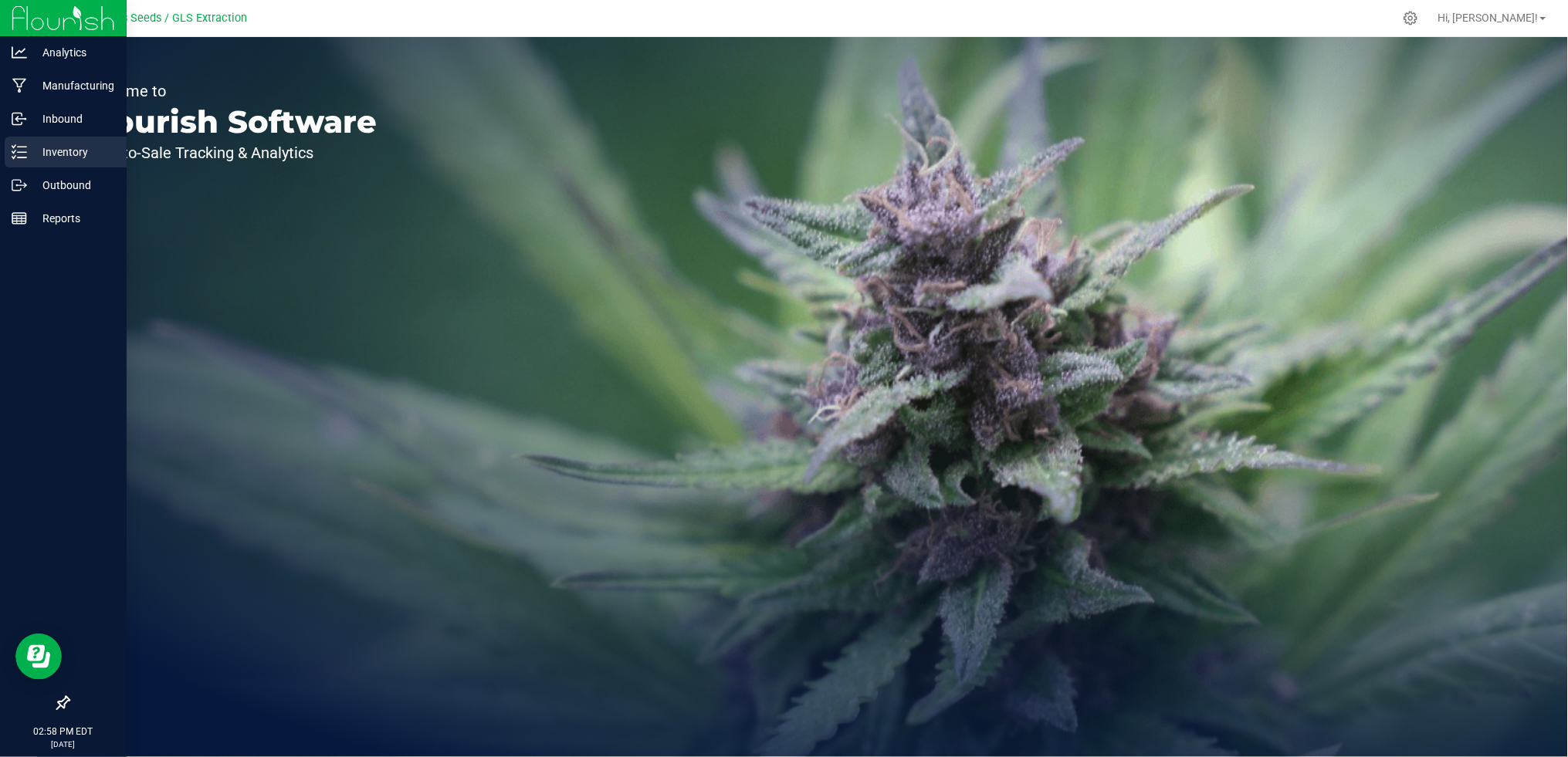
click at [68, 144] on p "Inventory" at bounding box center [73, 152] width 92 height 18
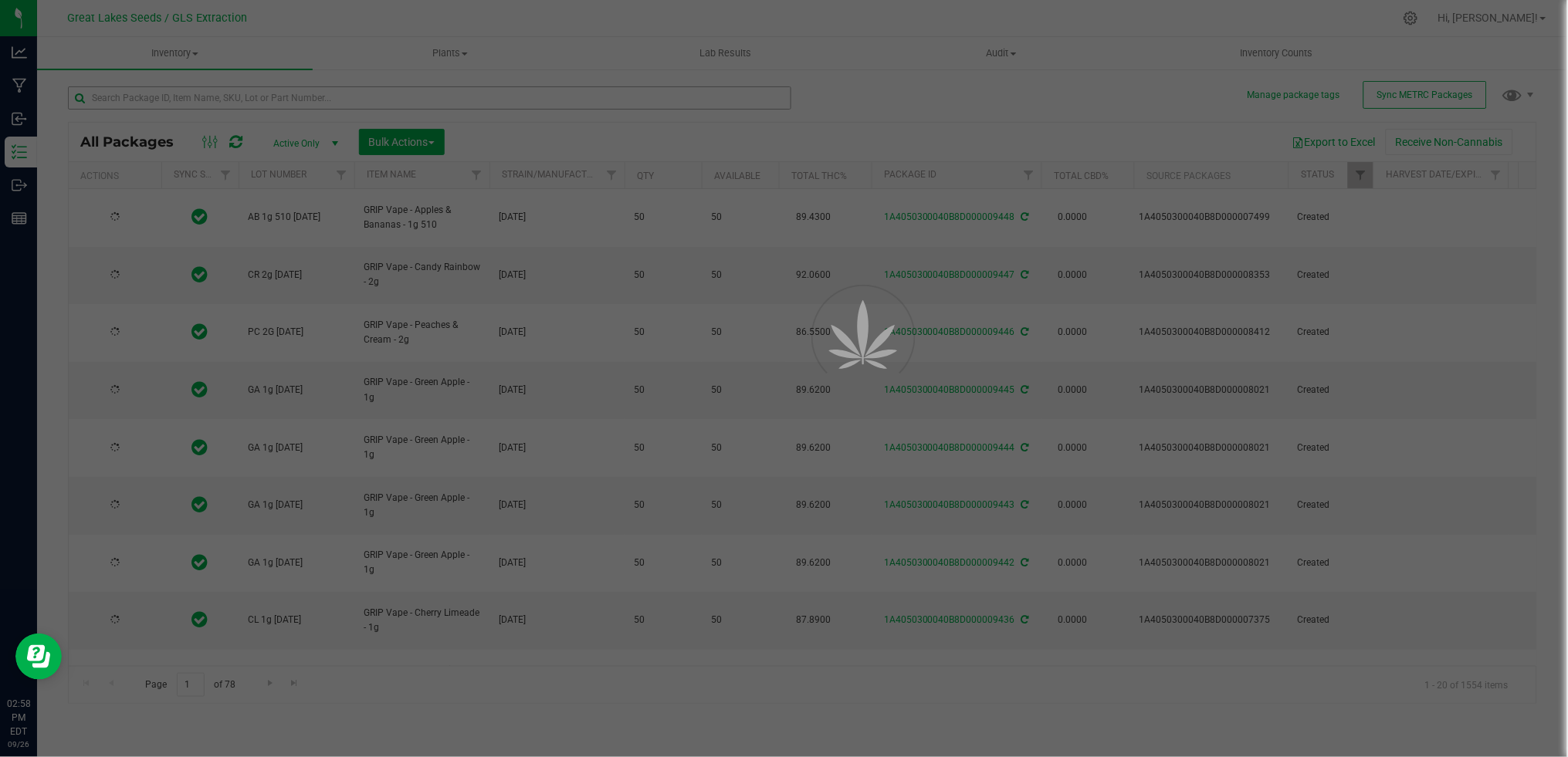
click at [274, 96] on div at bounding box center [784, 378] width 1568 height 757
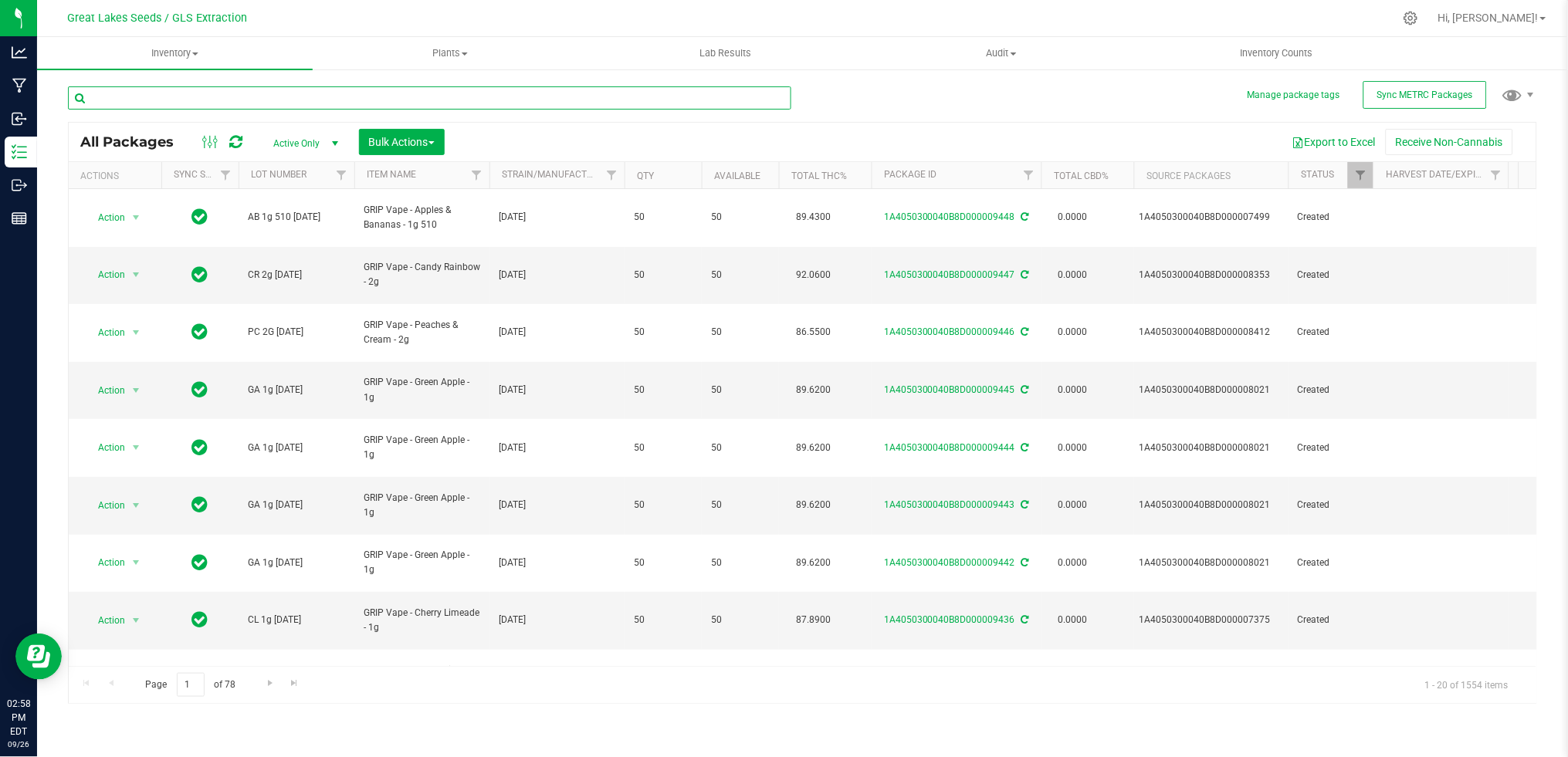
click at [274, 96] on input "text" at bounding box center [429, 98] width 723 height 23
type input "6903"
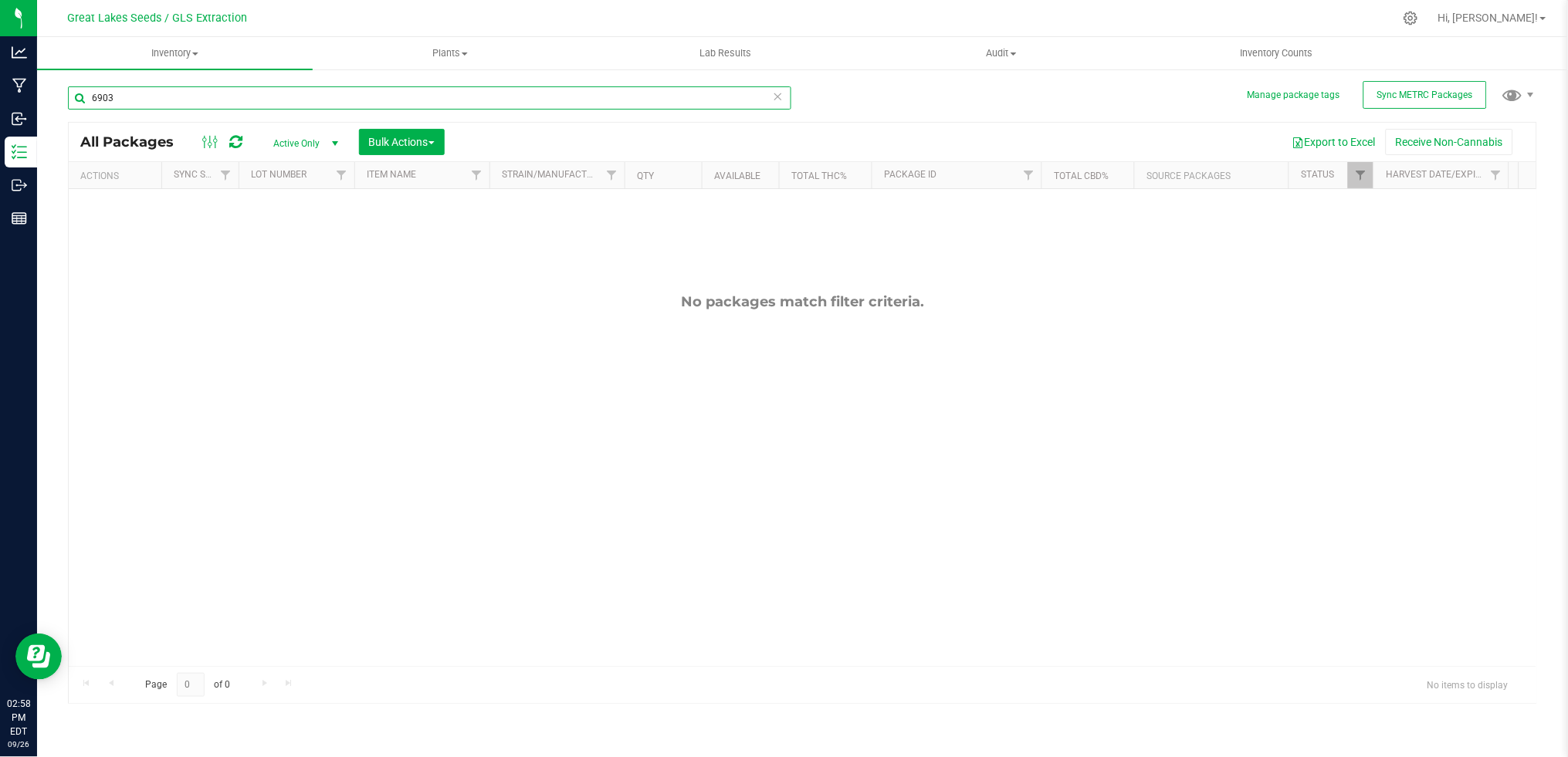
drag, startPoint x: 270, startPoint y: 99, endPoint x: 78, endPoint y: 105, distance: 192.1
click at [78, 105] on input "6903" at bounding box center [429, 98] width 723 height 23
click at [309, 152] on span "Active Only" at bounding box center [302, 143] width 85 height 21
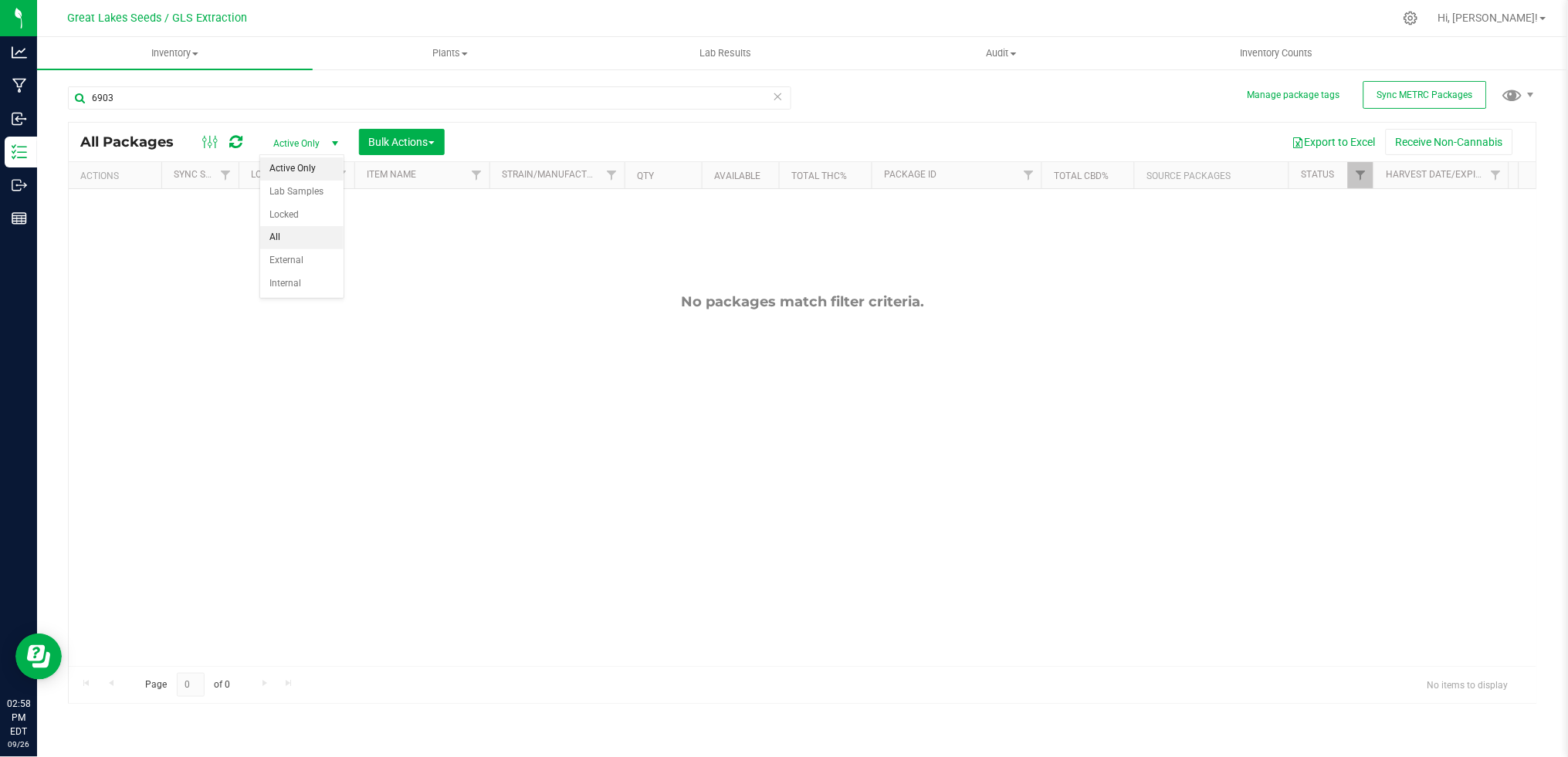
click at [290, 236] on li "All" at bounding box center [302, 237] width 84 height 23
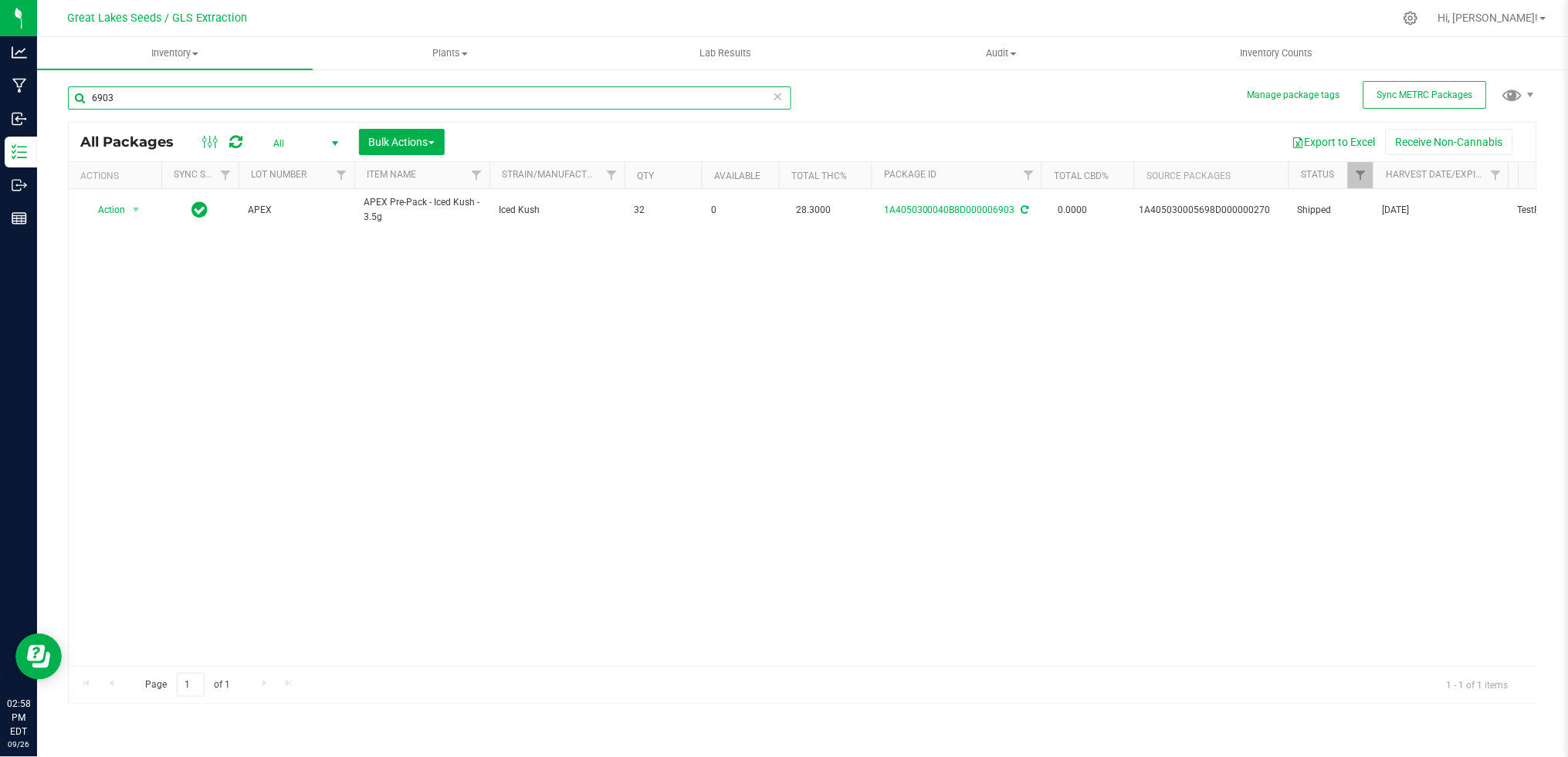
drag, startPoint x: 112, startPoint y: 99, endPoint x: 65, endPoint y: 98, distance: 47.0
click at [65, 98] on div "Manage package tags Sync METRC Packages 6903 All Packages All Active Only Lab S…" at bounding box center [803, 303] width 1531 height 471
